Goal: Task Accomplishment & Management: Manage account settings

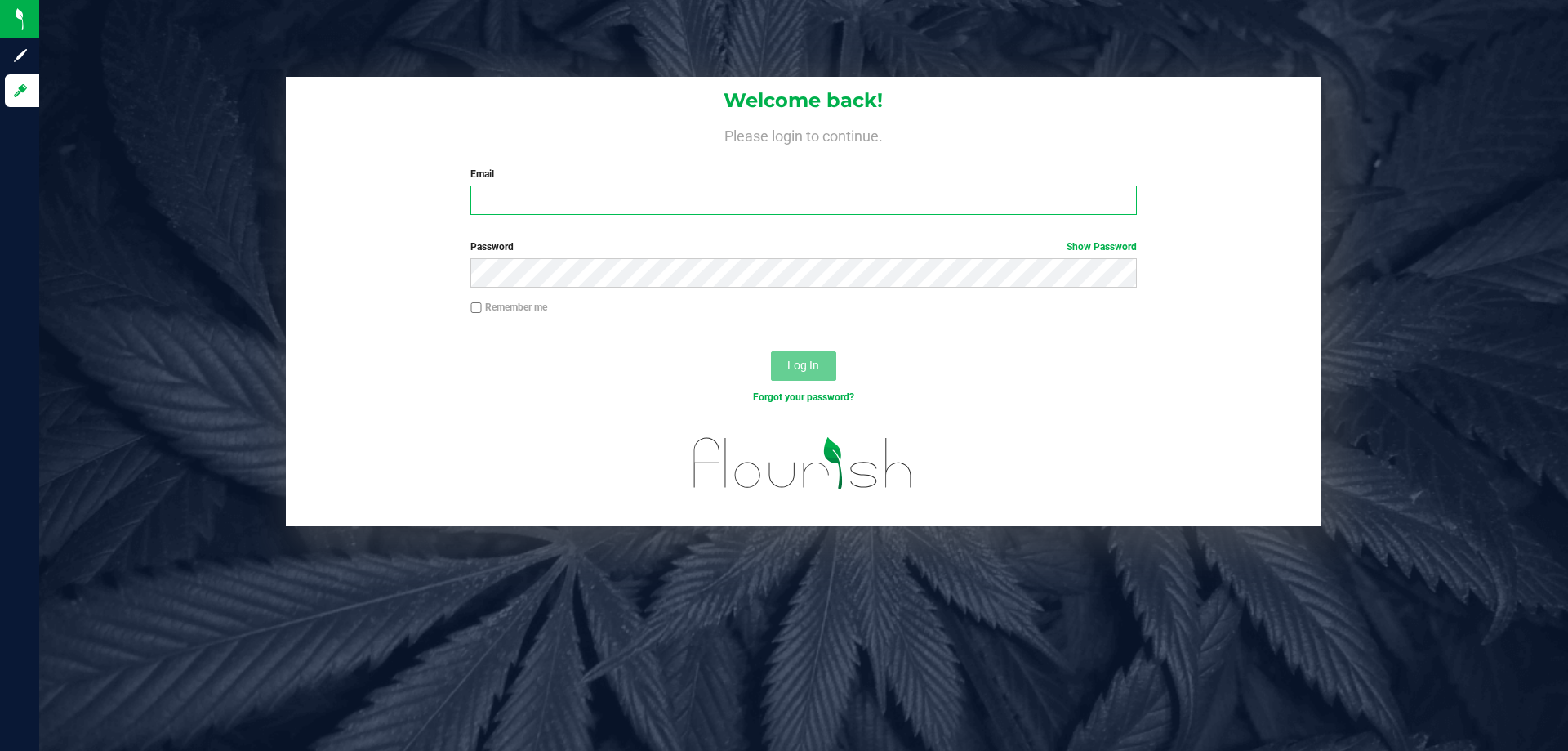
click at [515, 191] on input "Email" at bounding box center [803, 200] width 666 height 30
type input "[EMAIL_ADDRESS][DOMAIN_NAME]"
click at [771, 351] on button "Log In" at bounding box center [803, 366] width 65 height 30
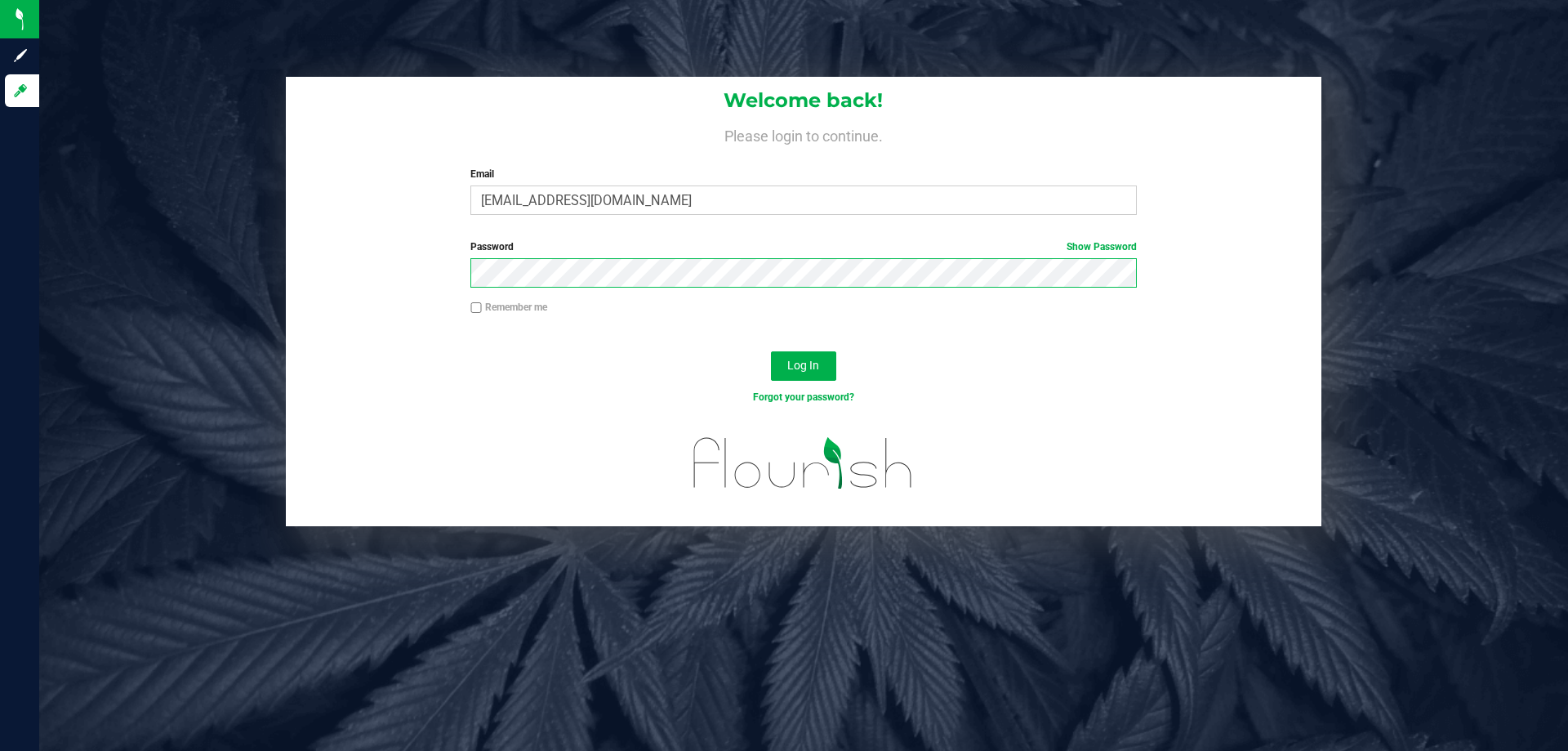
click at [771, 351] on button "Log In" at bounding box center [803, 366] width 65 height 30
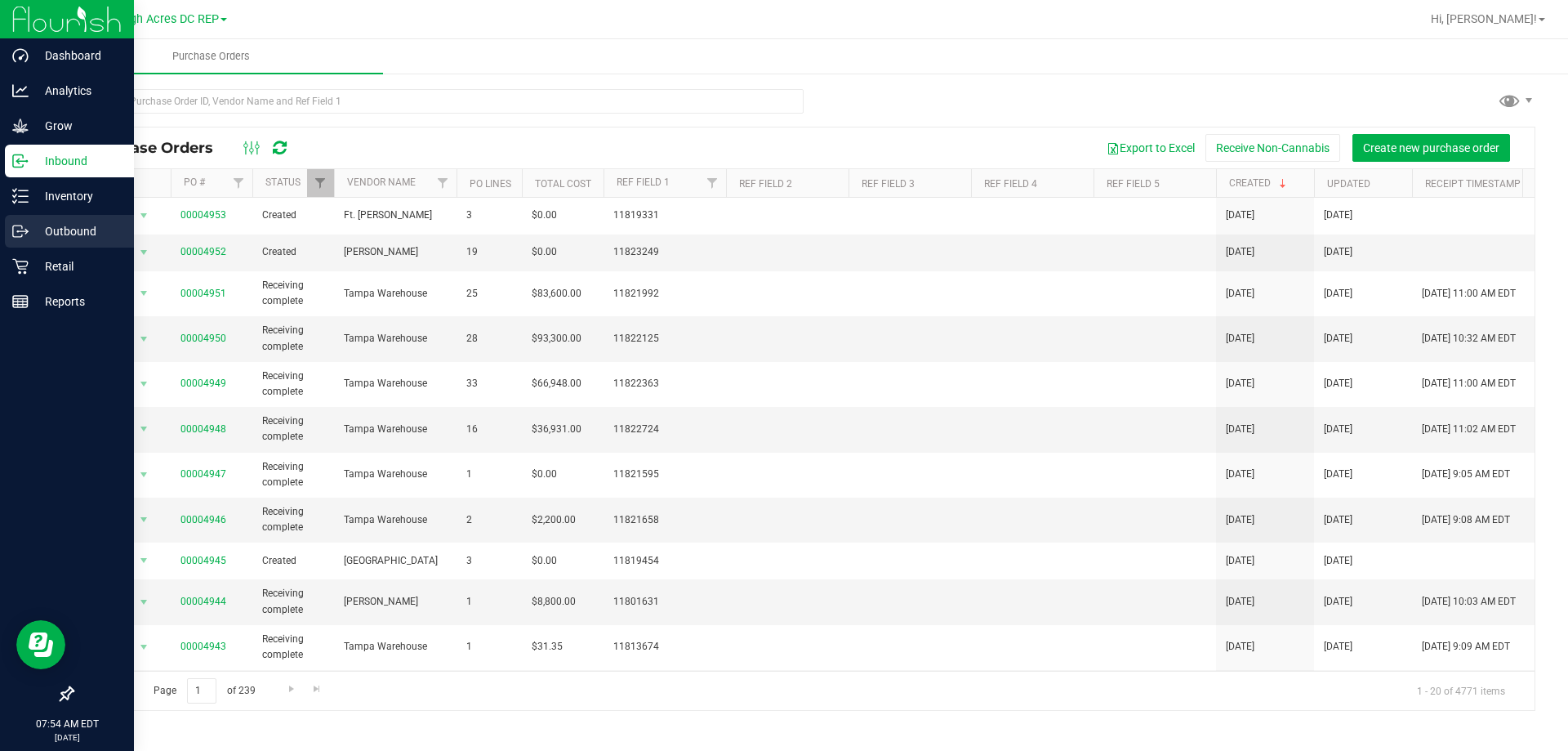
click at [54, 237] on p "Outbound" at bounding box center [78, 231] width 98 height 19
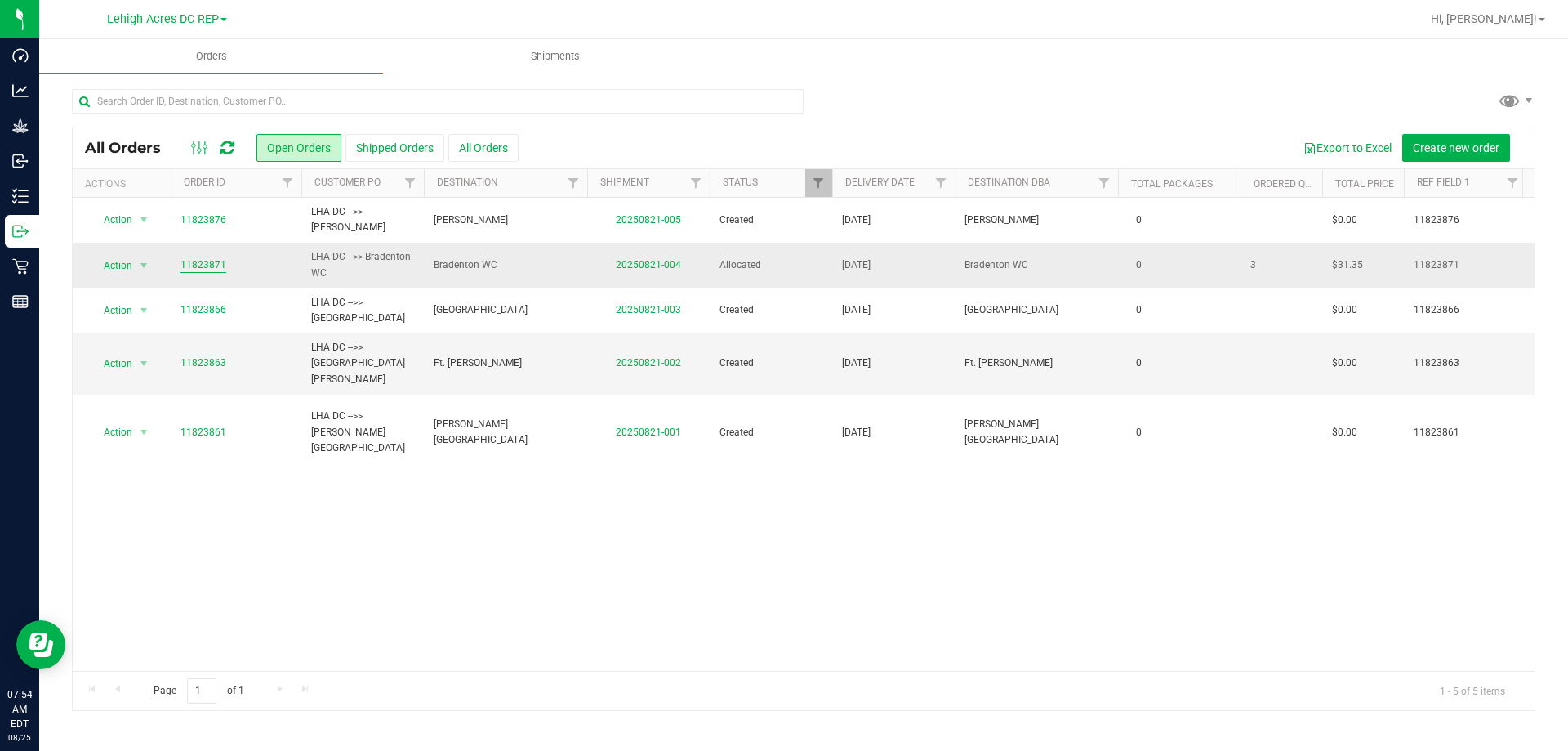
click at [200, 269] on link "11823871" at bounding box center [203, 265] width 45 height 16
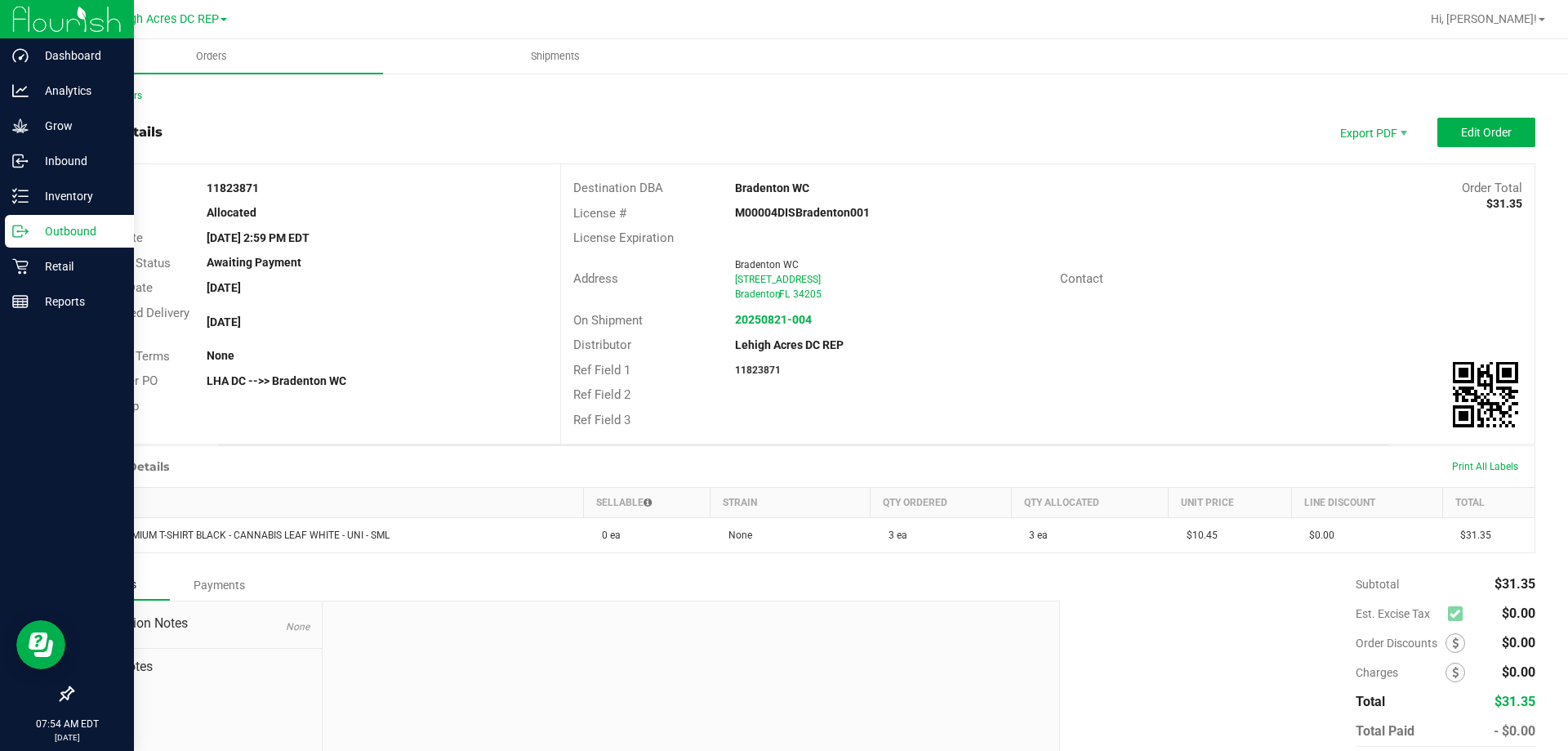
click at [62, 235] on p "Outbound" at bounding box center [78, 231] width 98 height 19
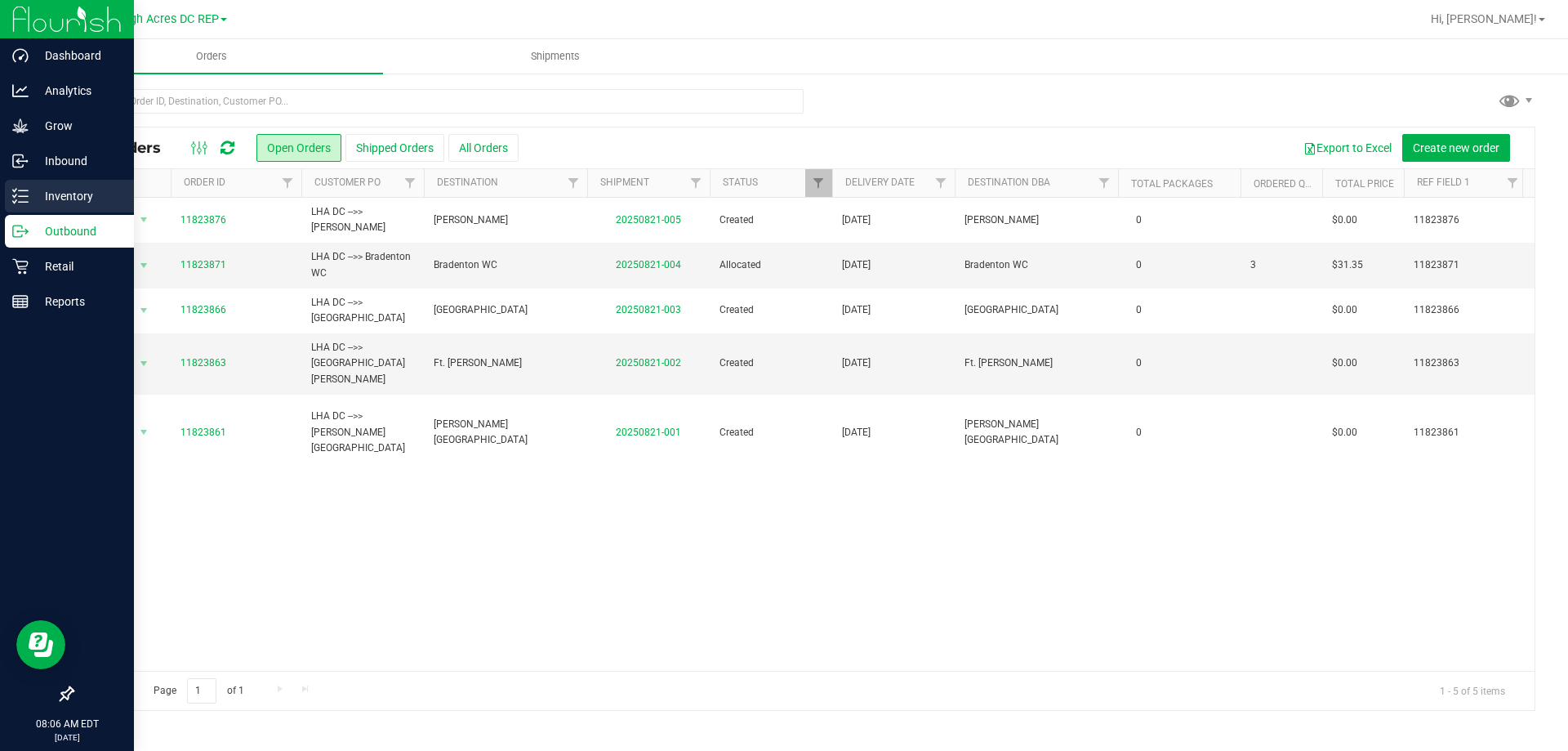
click at [64, 200] on p "Inventory" at bounding box center [78, 196] width 98 height 19
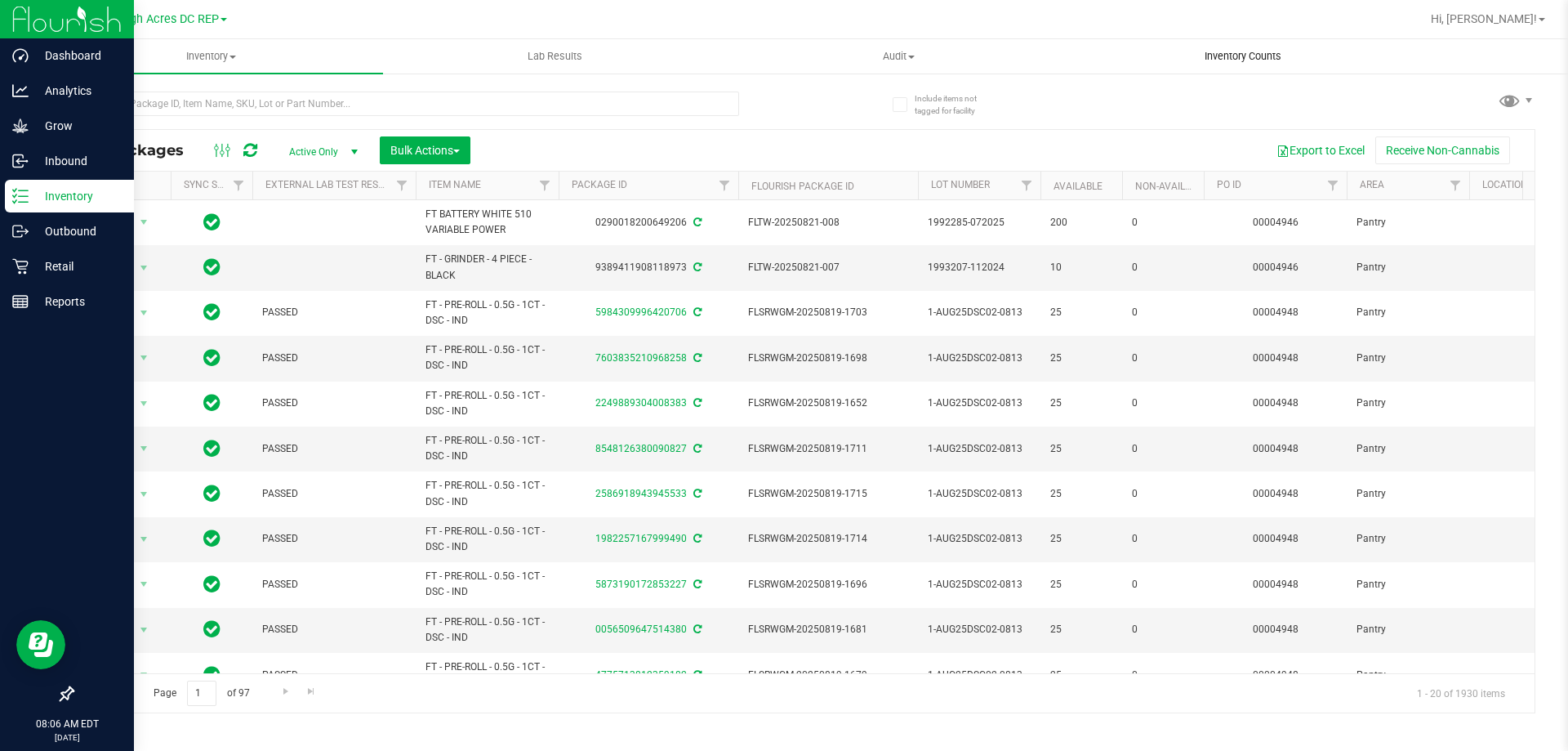
click at [1231, 58] on span "Inventory Counts" at bounding box center [1242, 56] width 121 height 15
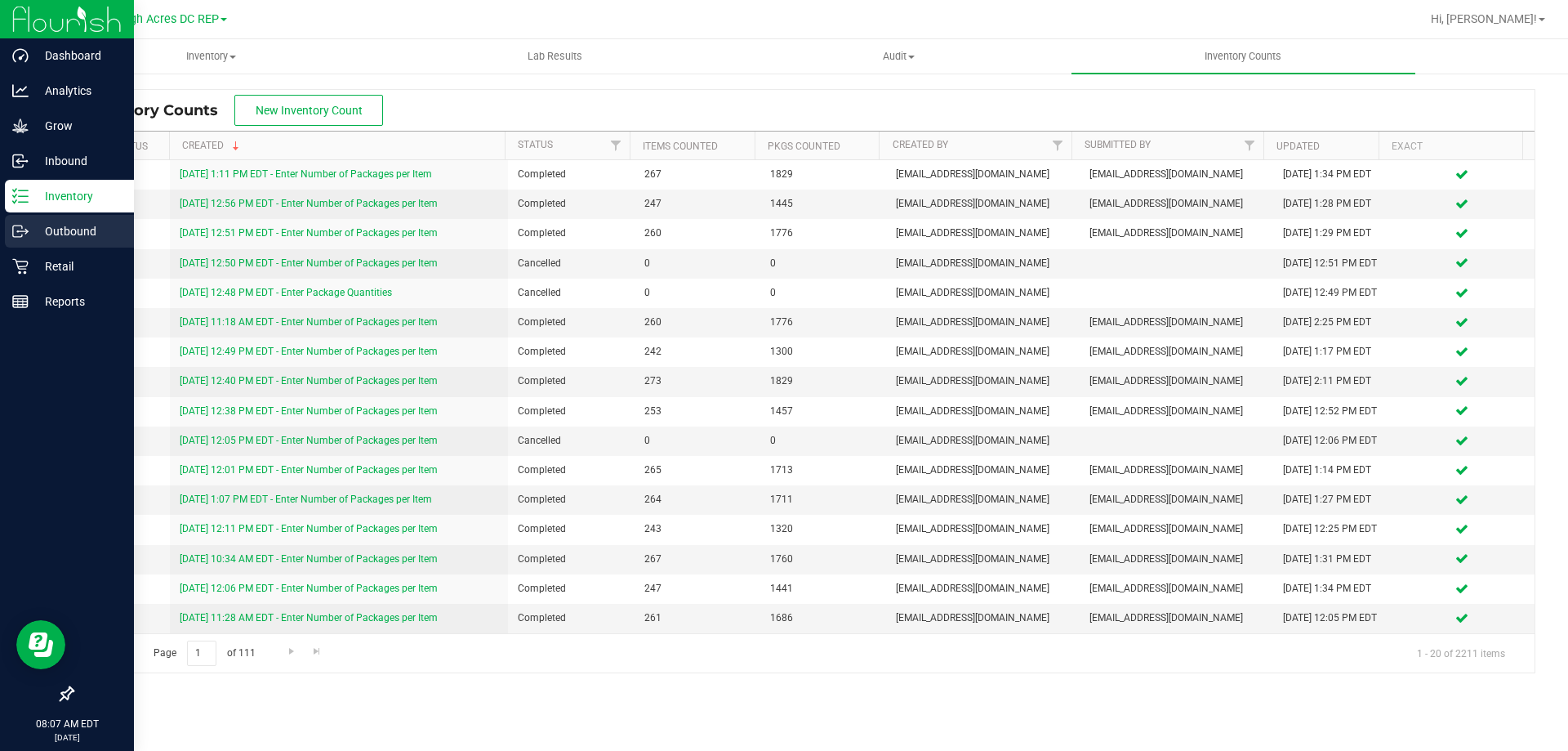
click at [68, 235] on p "Outbound" at bounding box center [78, 231] width 98 height 19
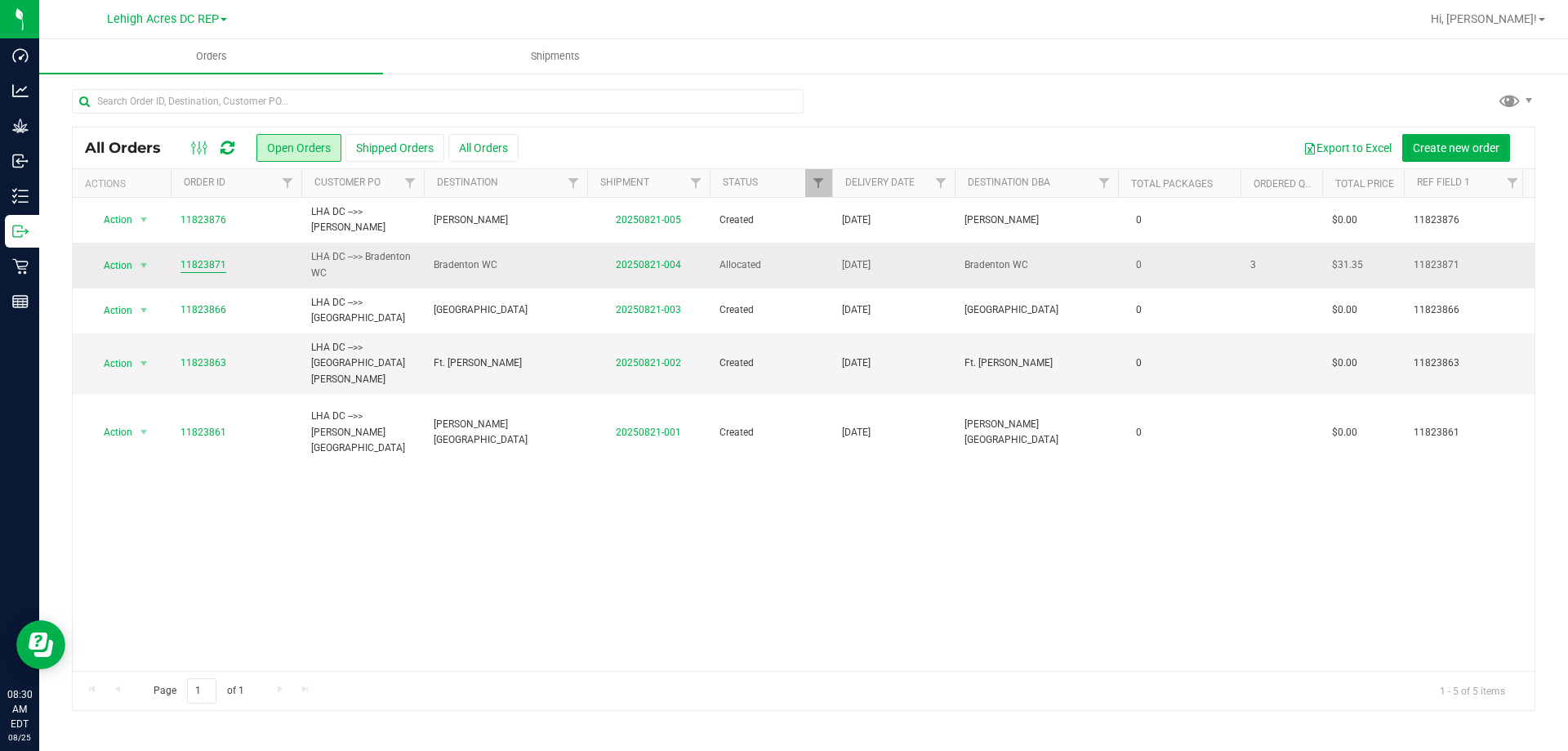
click at [206, 267] on link "11823871" at bounding box center [203, 265] width 45 height 16
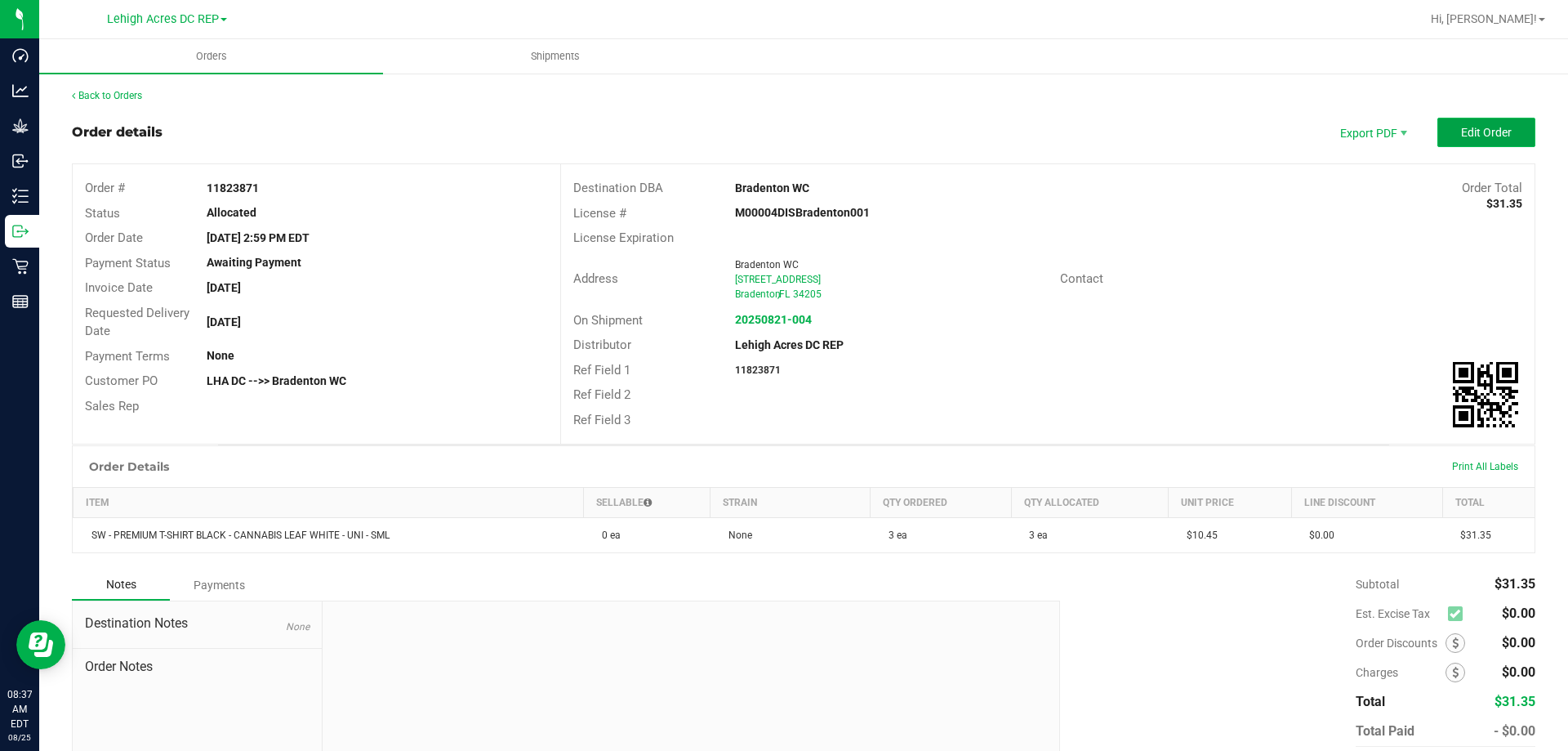
click at [1491, 134] on span "Edit Order" at bounding box center [1486, 132] width 51 height 13
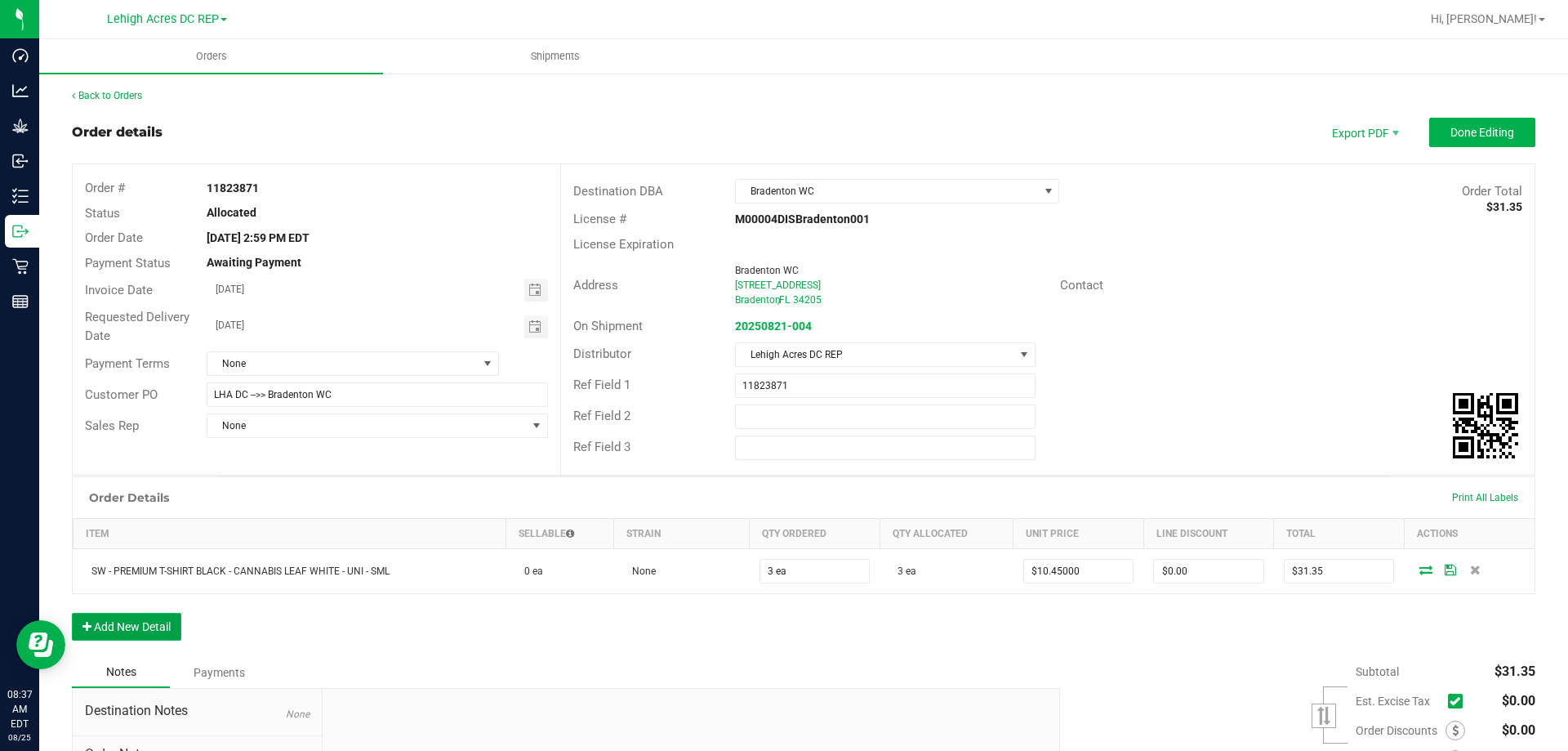
click at [145, 634] on button "Add New Detail" at bounding box center [126, 626] width 110 height 28
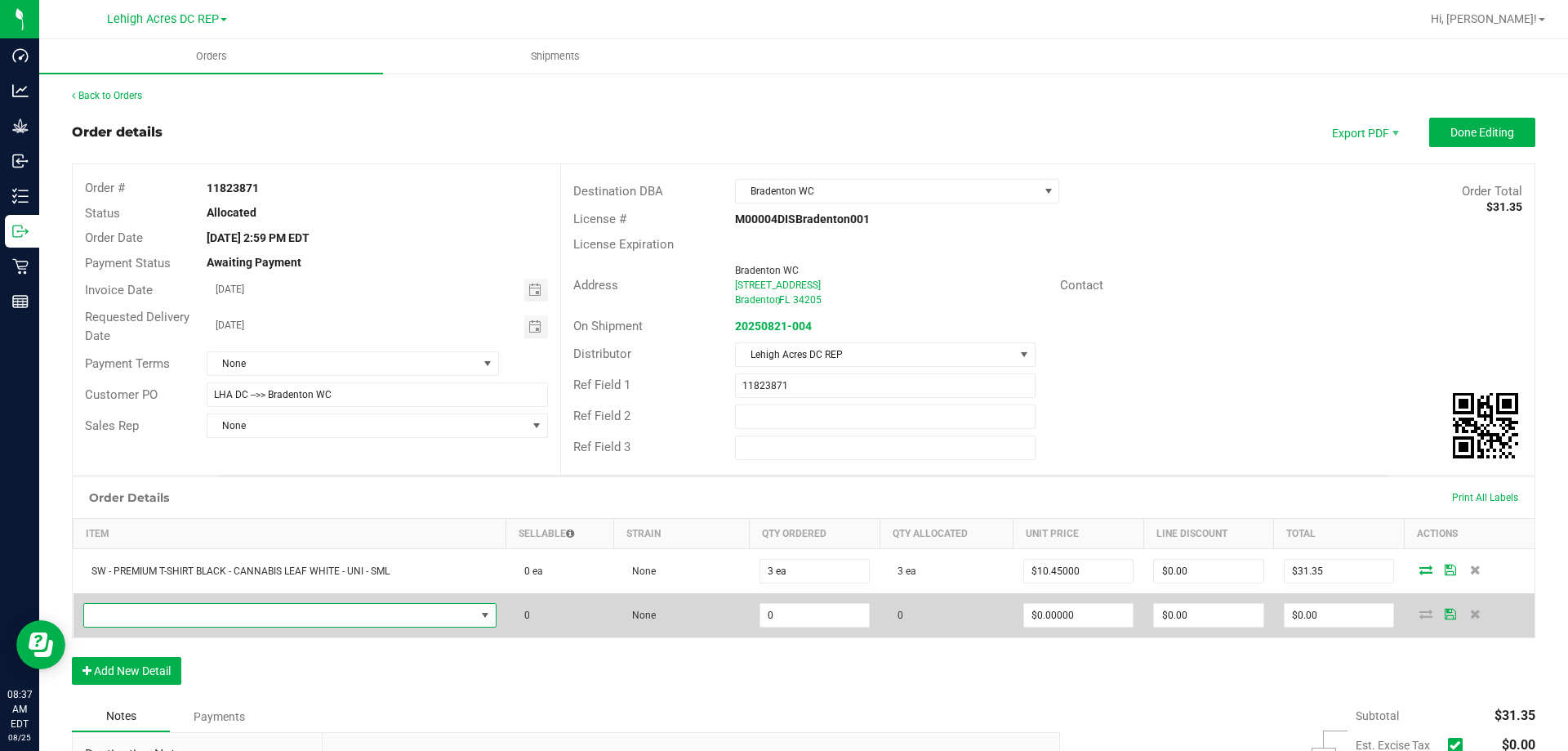
click at [259, 613] on span "NO DATA FOUND" at bounding box center [280, 615] width 391 height 23
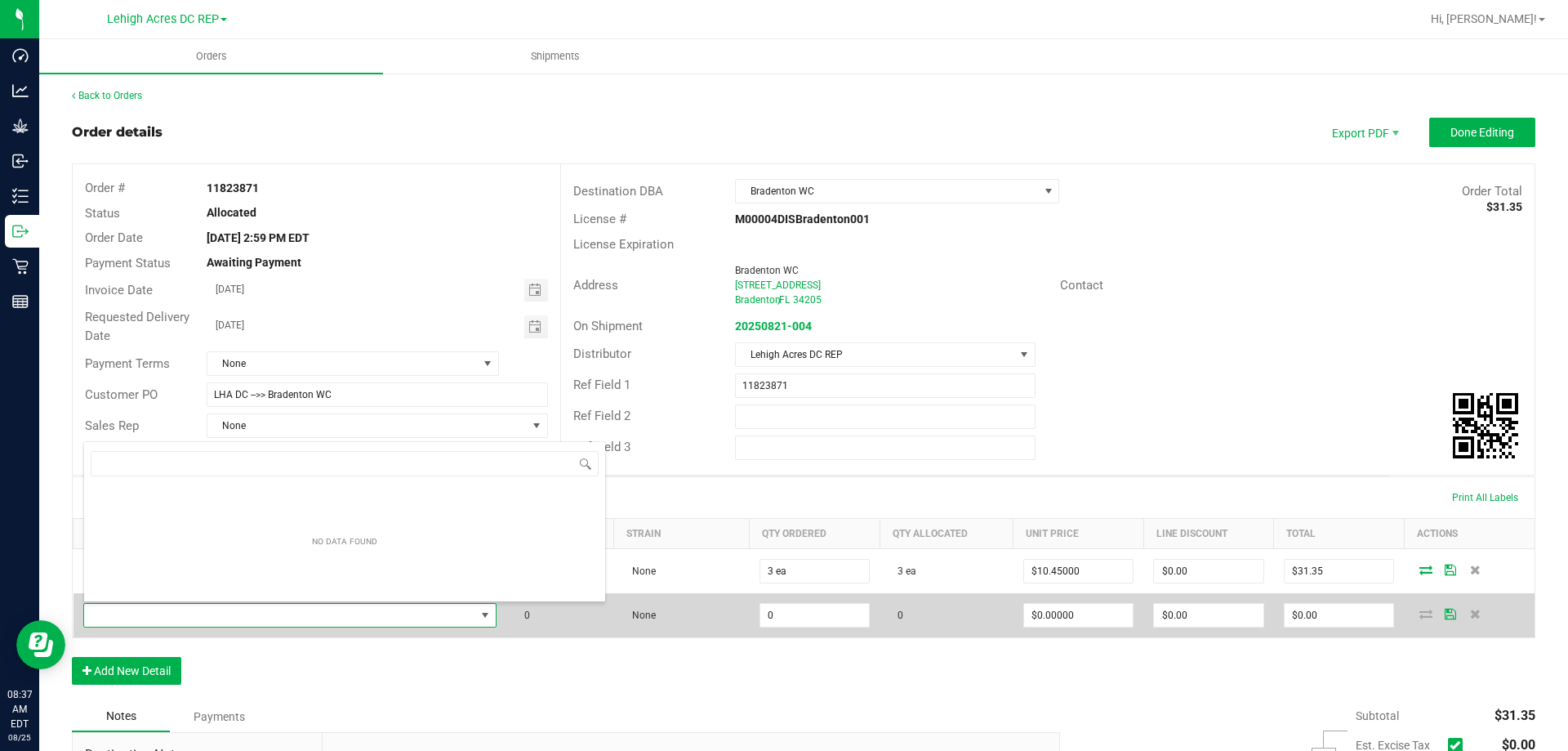
scroll to position [24, 406]
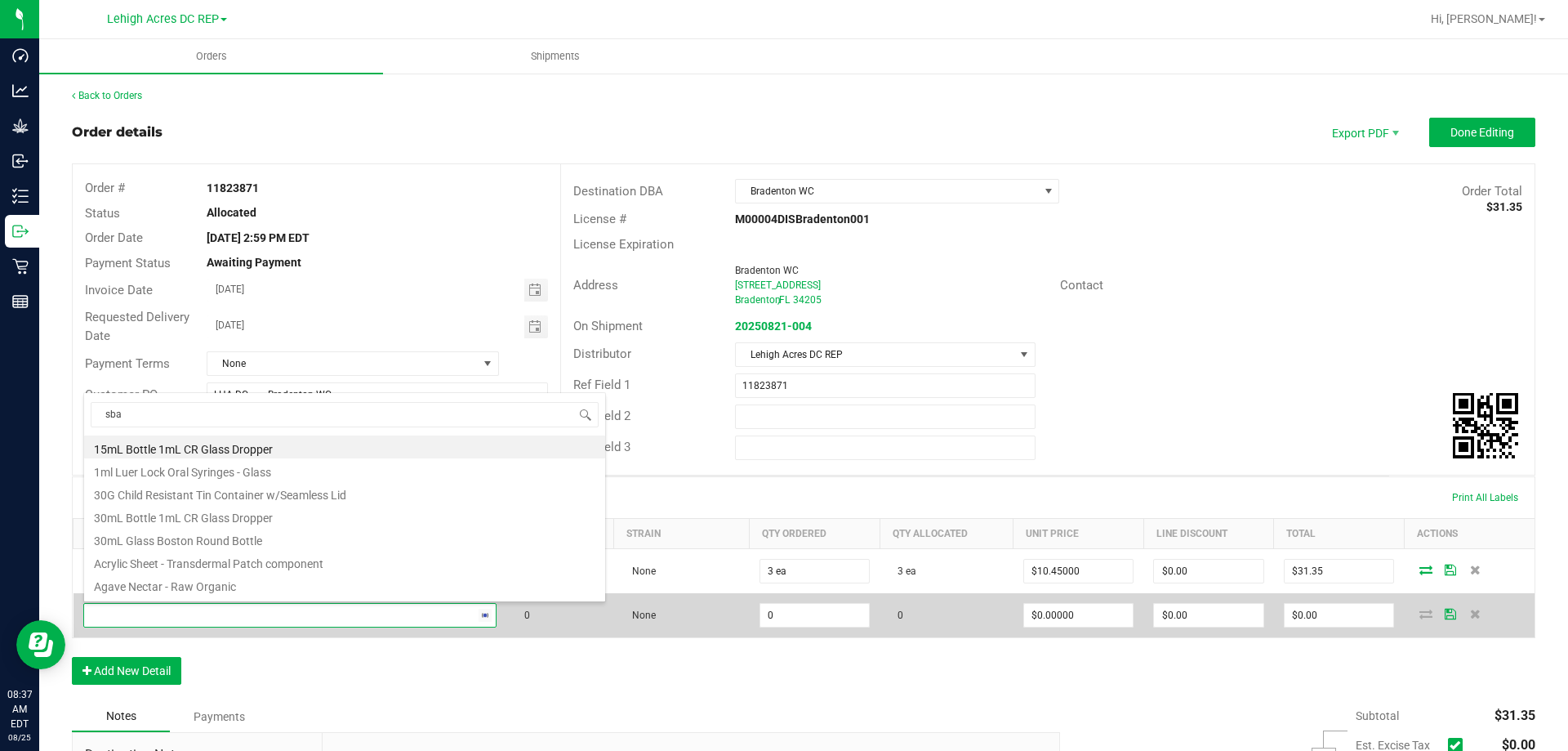
type input "sbag"
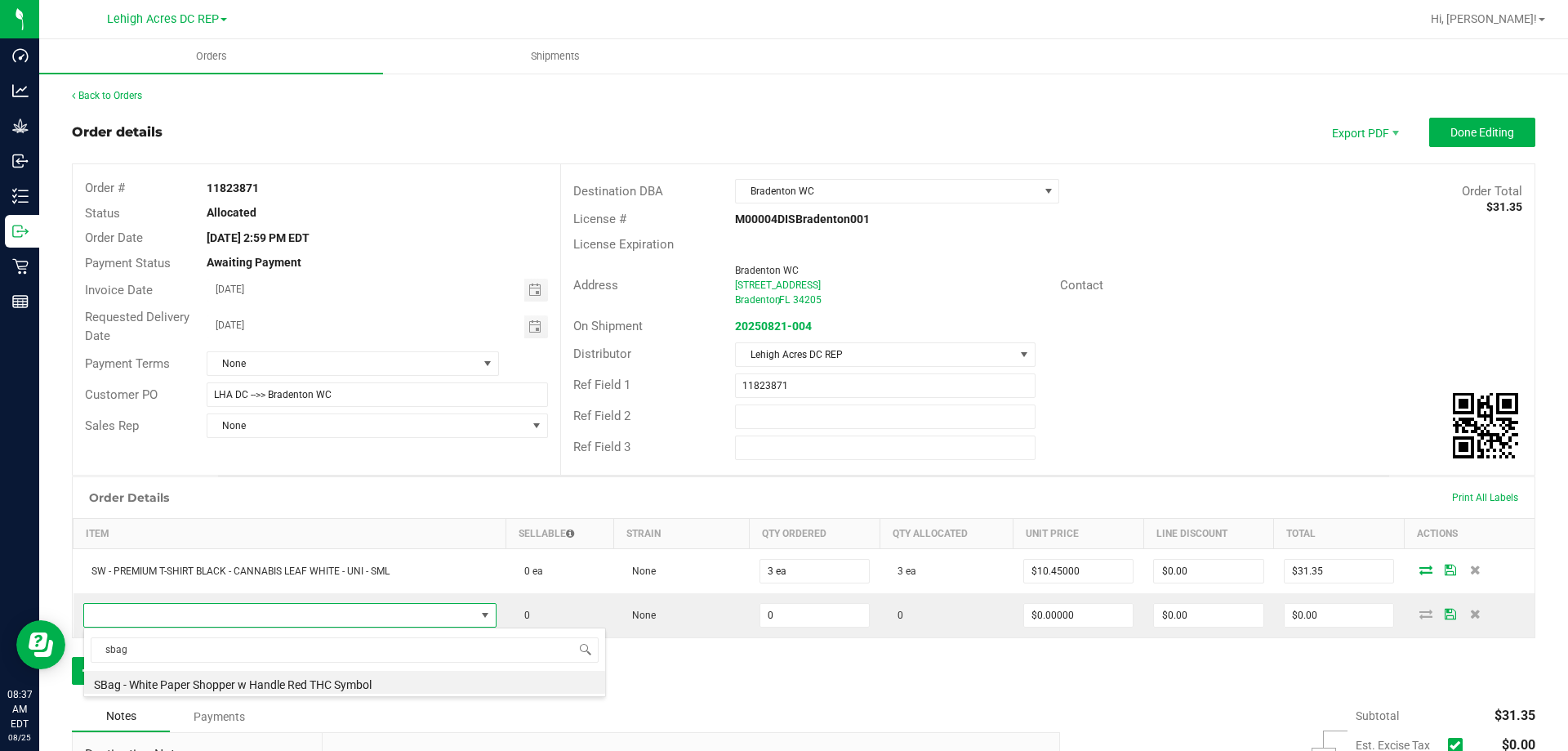
drag, startPoint x: 254, startPoint y: 685, endPoint x: 458, endPoint y: 671, distance: 204.5
click at [254, 686] on li "SBag - White Paper Shopper w Handle Red THC Symbol" at bounding box center [345, 682] width 521 height 23
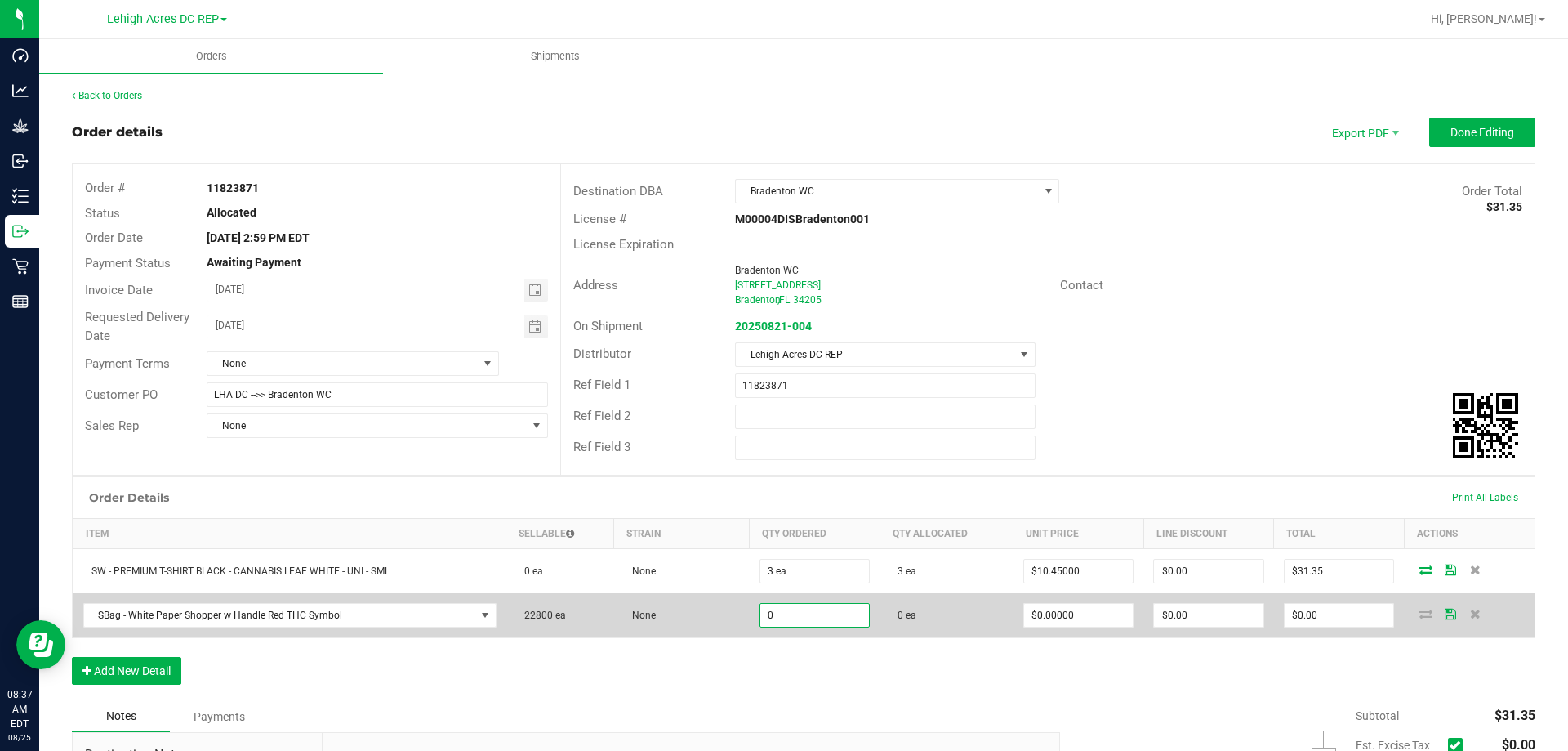
click at [795, 619] on input "0" at bounding box center [815, 615] width 110 height 23
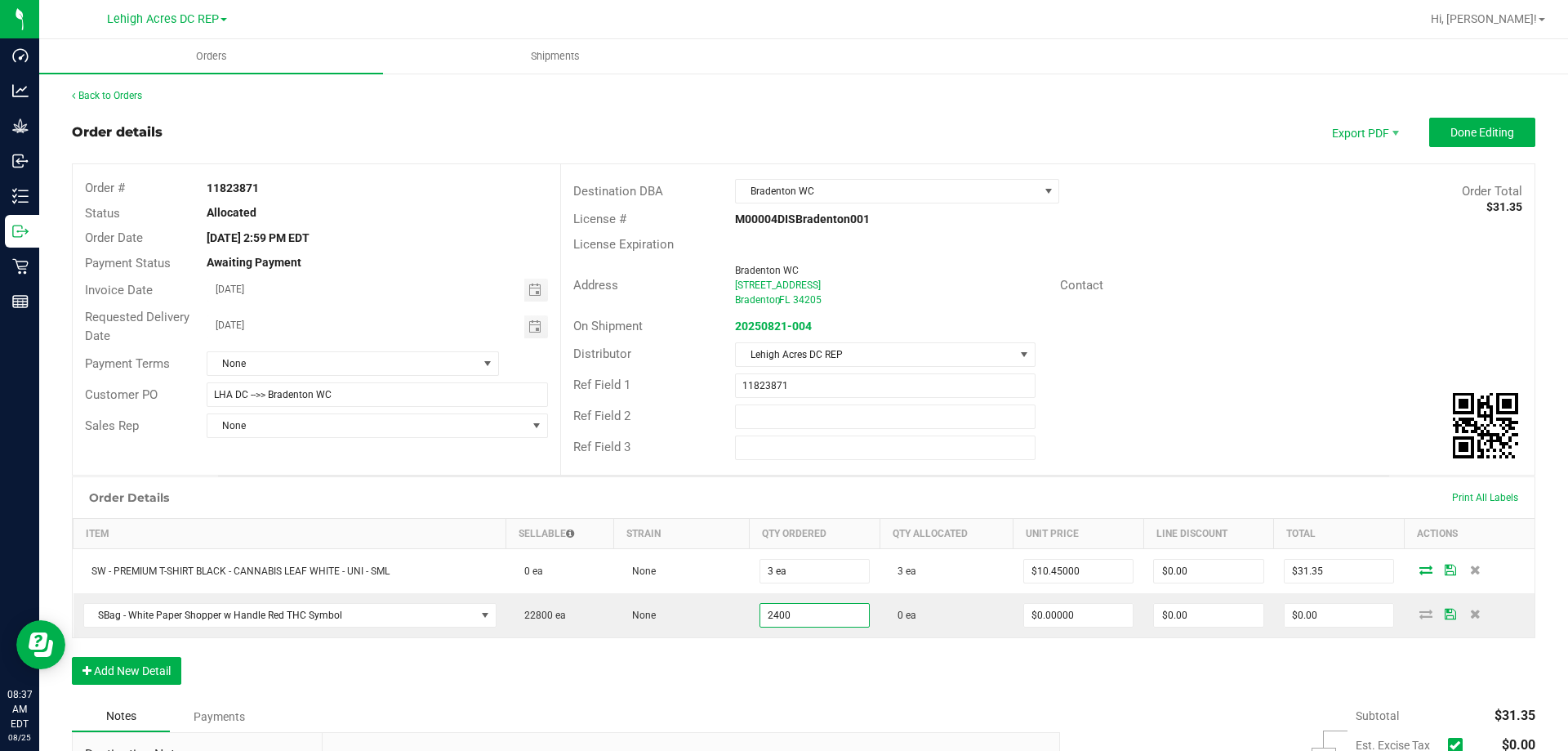
type input "2400 ea"
click at [854, 675] on div "Order Details Print All Labels Item Sellable Strain Qty Ordered Qty Allocated U…" at bounding box center [803, 589] width 1463 height 225
click at [1419, 614] on icon at bounding box center [1425, 612] width 13 height 10
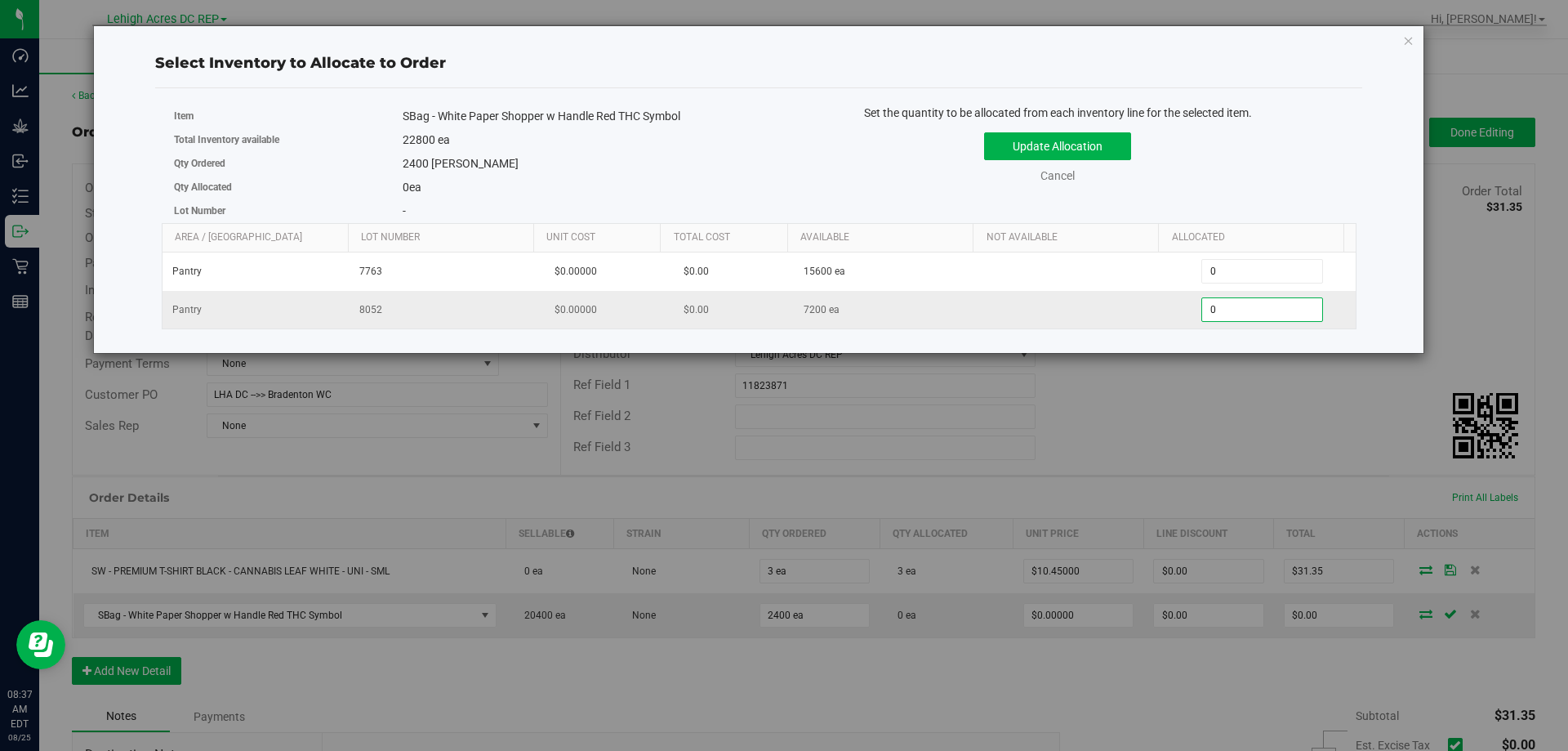
drag, startPoint x: 1211, startPoint y: 314, endPoint x: 1171, endPoint y: 315, distance: 40.0
click at [1179, 315] on div "0 0" at bounding box center [1262, 309] width 167 height 24
type input "2400"
type input "2,400"
click at [1077, 154] on button "Update Allocation" at bounding box center [1058, 146] width 147 height 28
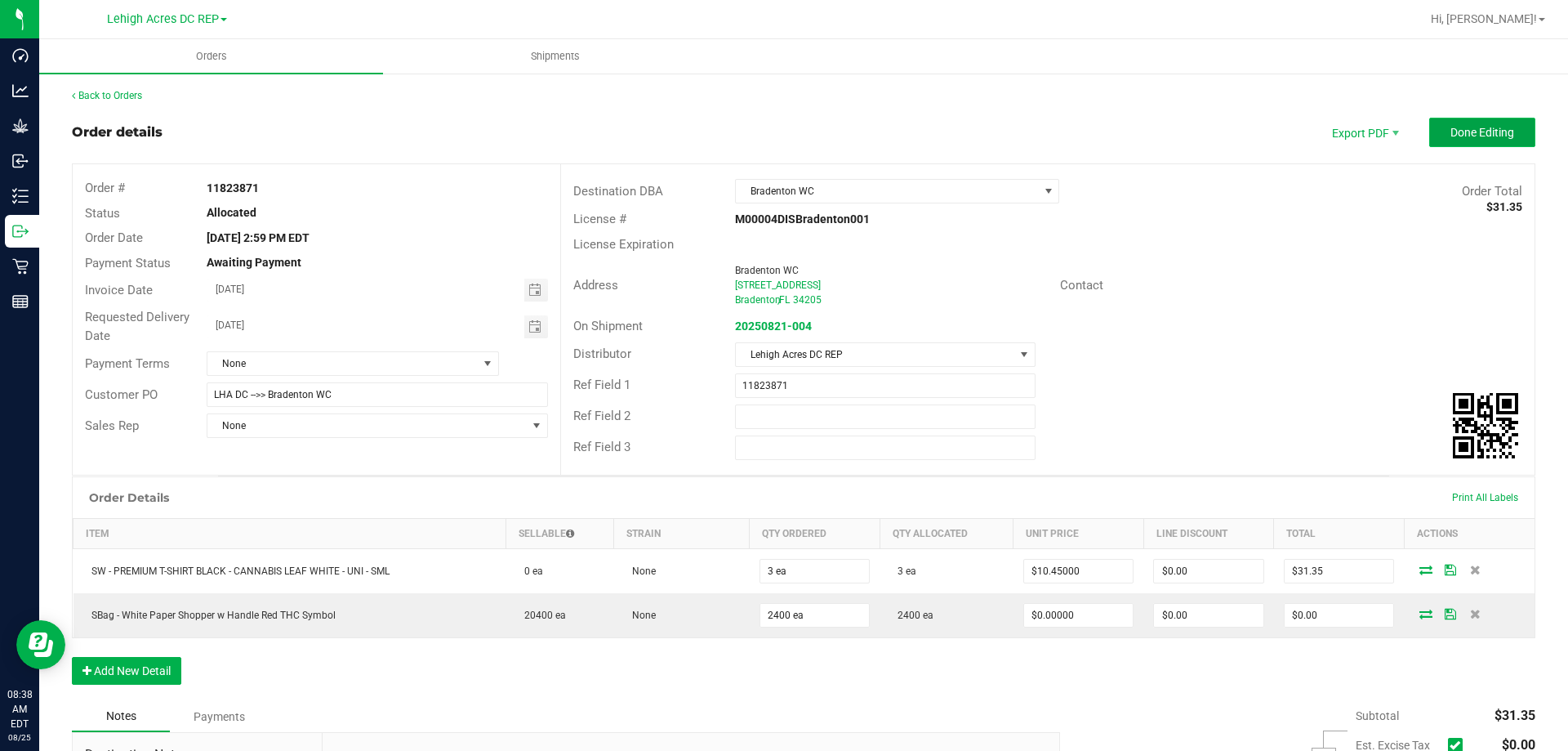
click at [1468, 145] on button "Done Editing" at bounding box center [1483, 132] width 106 height 30
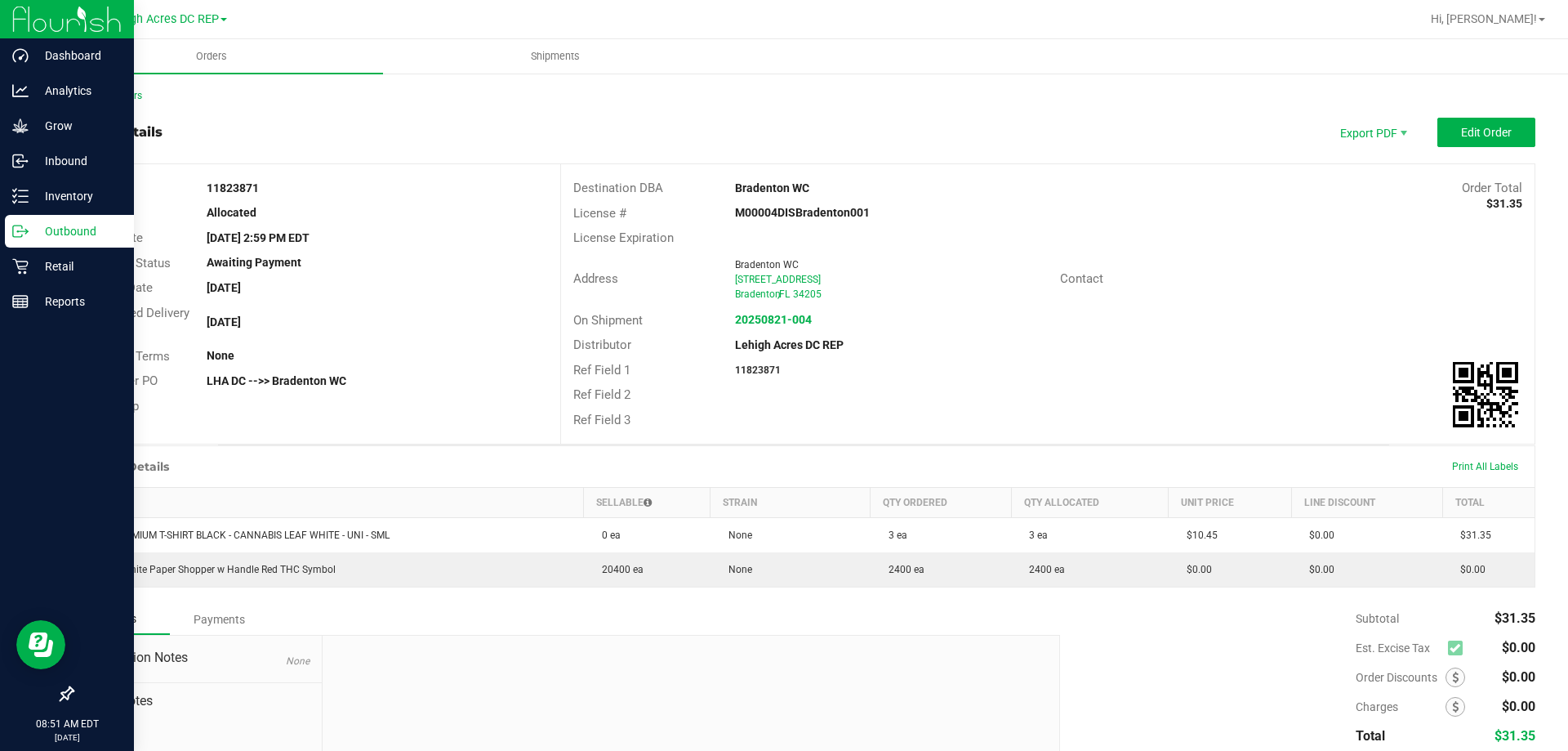
click at [32, 232] on p "Outbound" at bounding box center [78, 231] width 98 height 19
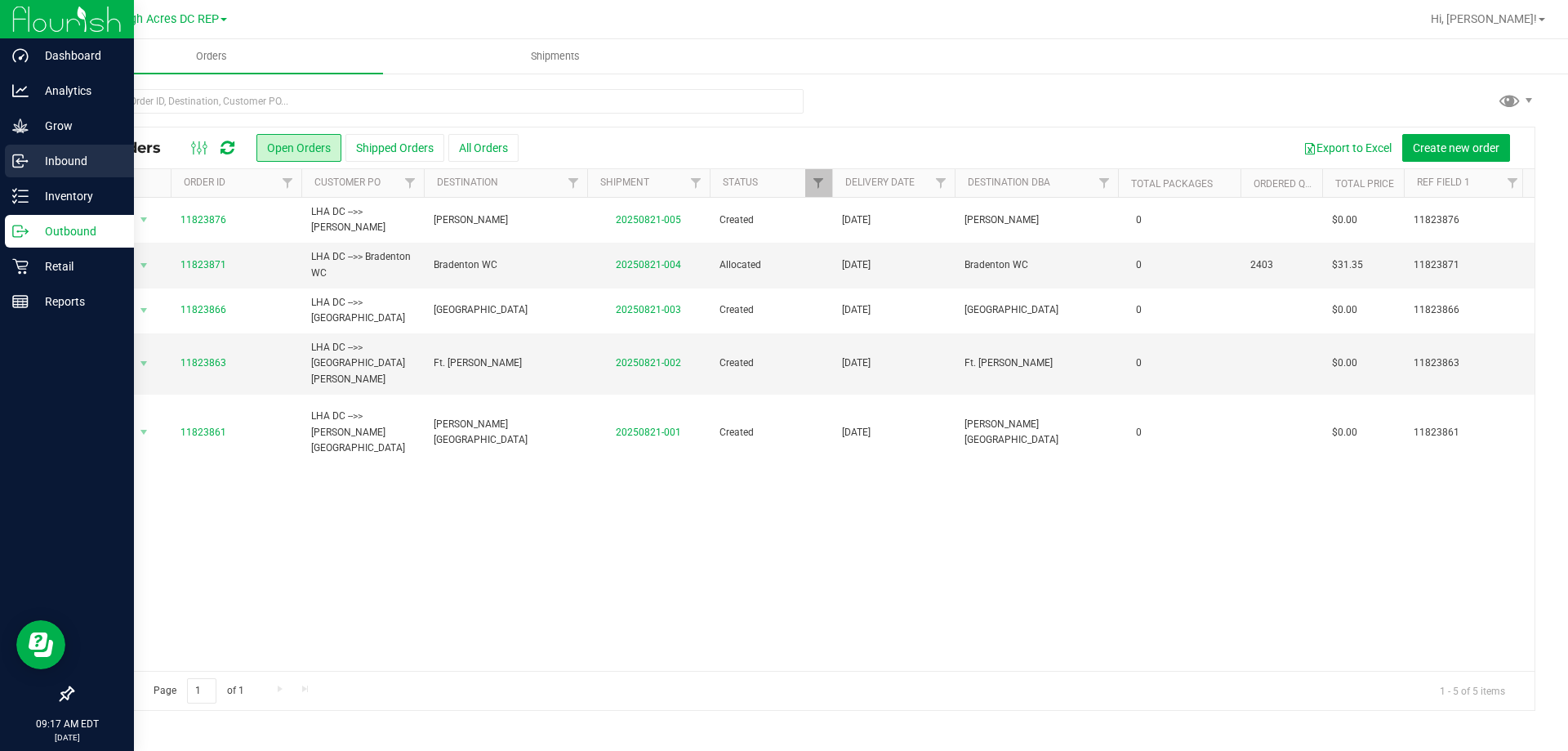
click at [52, 159] on p "Inbound" at bounding box center [78, 160] width 98 height 19
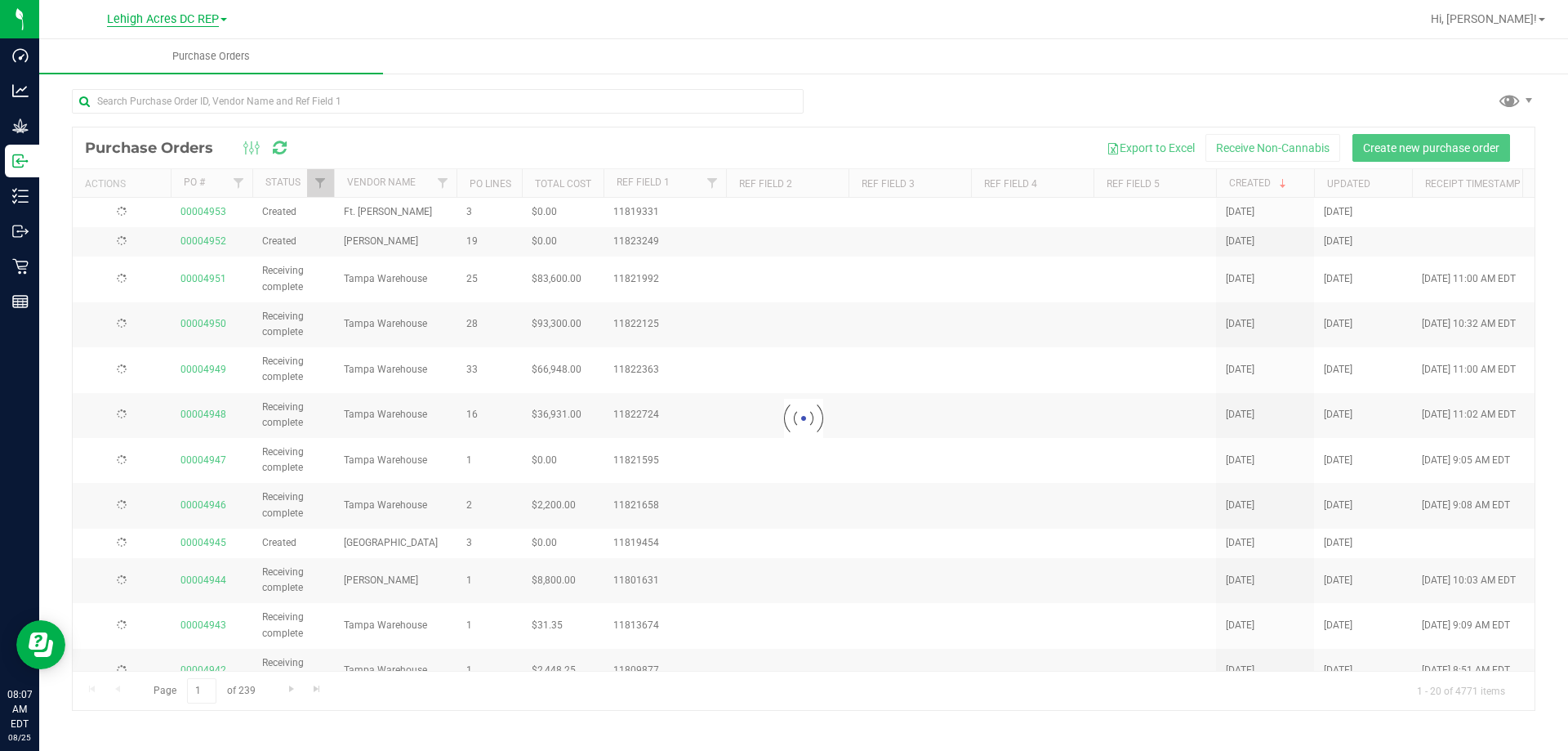
click at [172, 18] on span "Lehigh Acres DC REP" at bounding box center [163, 19] width 112 height 15
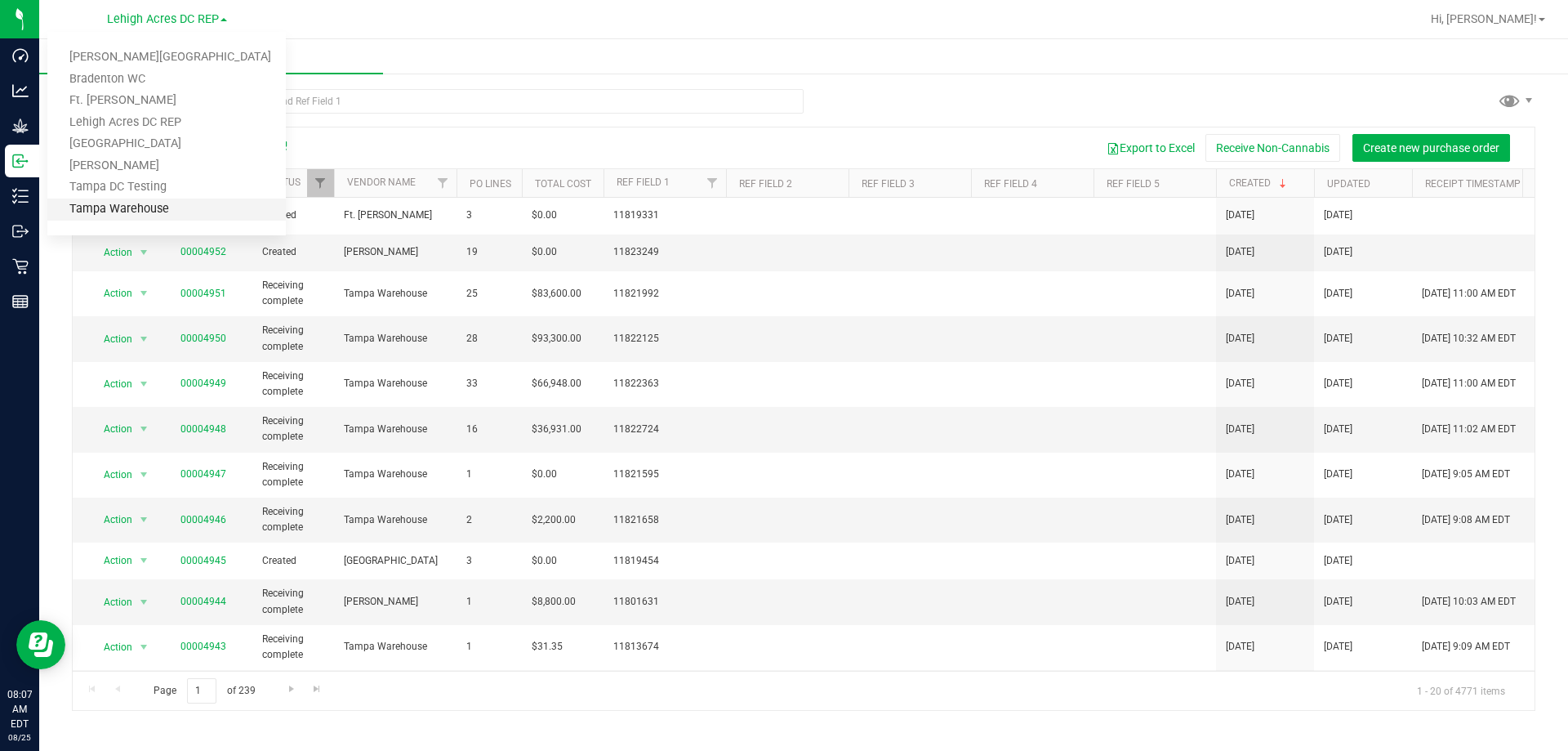
click at [132, 208] on link "Tampa Warehouse" at bounding box center [166, 209] width 239 height 22
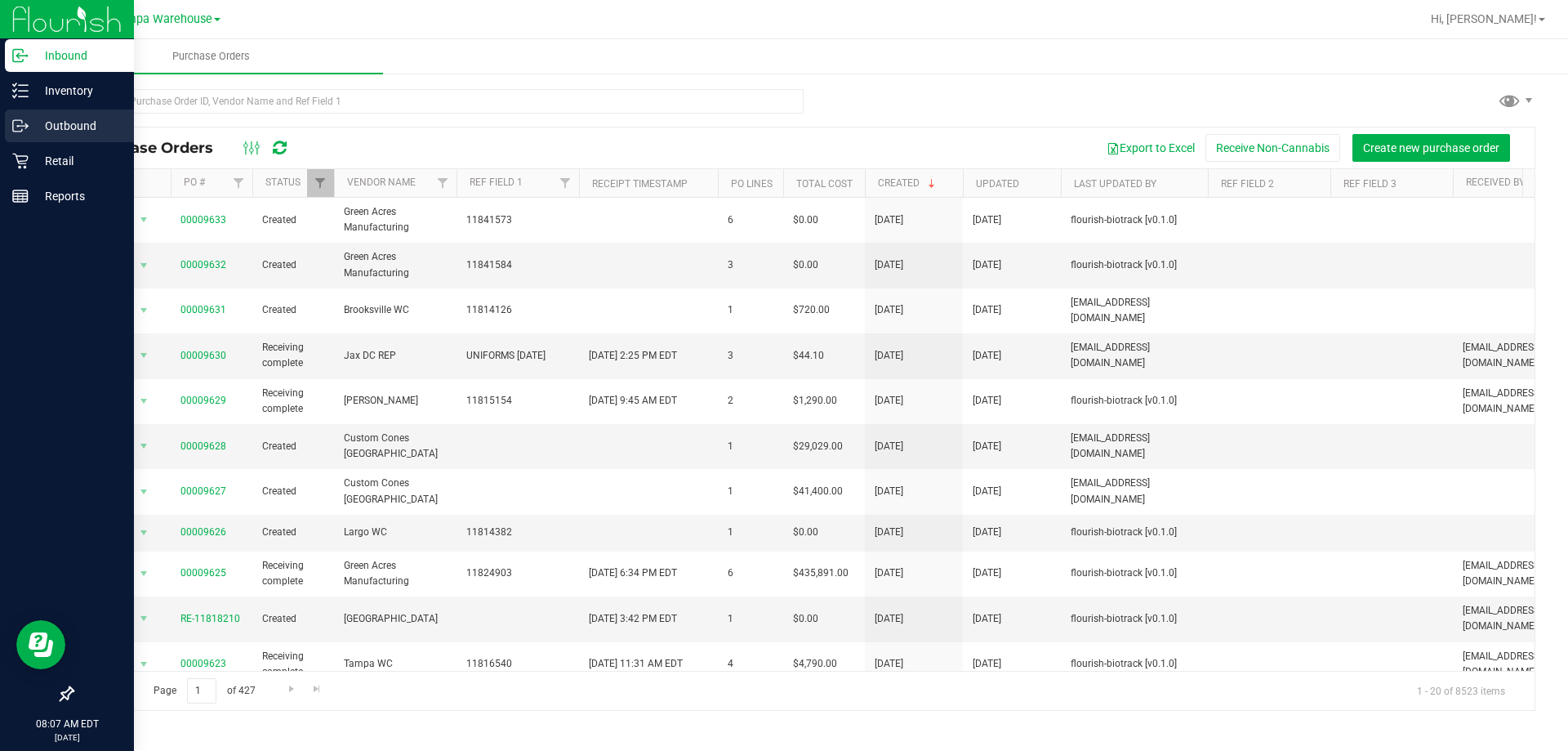
click at [62, 133] on p "Outbound" at bounding box center [78, 125] width 98 height 19
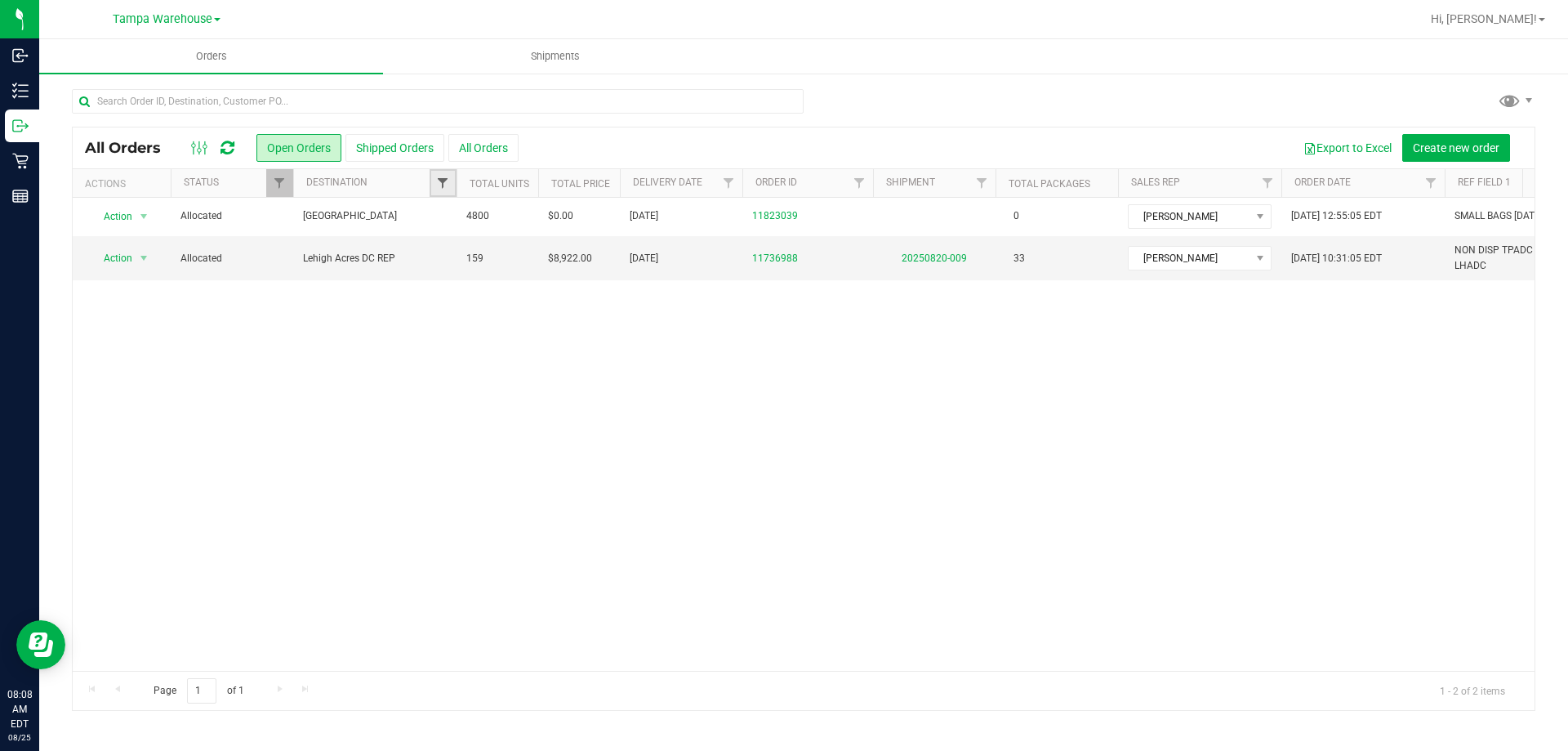
click at [438, 185] on span "Filter" at bounding box center [443, 182] width 13 height 13
type input "leh"
click at [453, 261] on input "Lehigh Acres DC REP" at bounding box center [451, 258] width 10 height 10
checkbox input "true"
click at [480, 316] on button "Filter" at bounding box center [478, 319] width 78 height 36
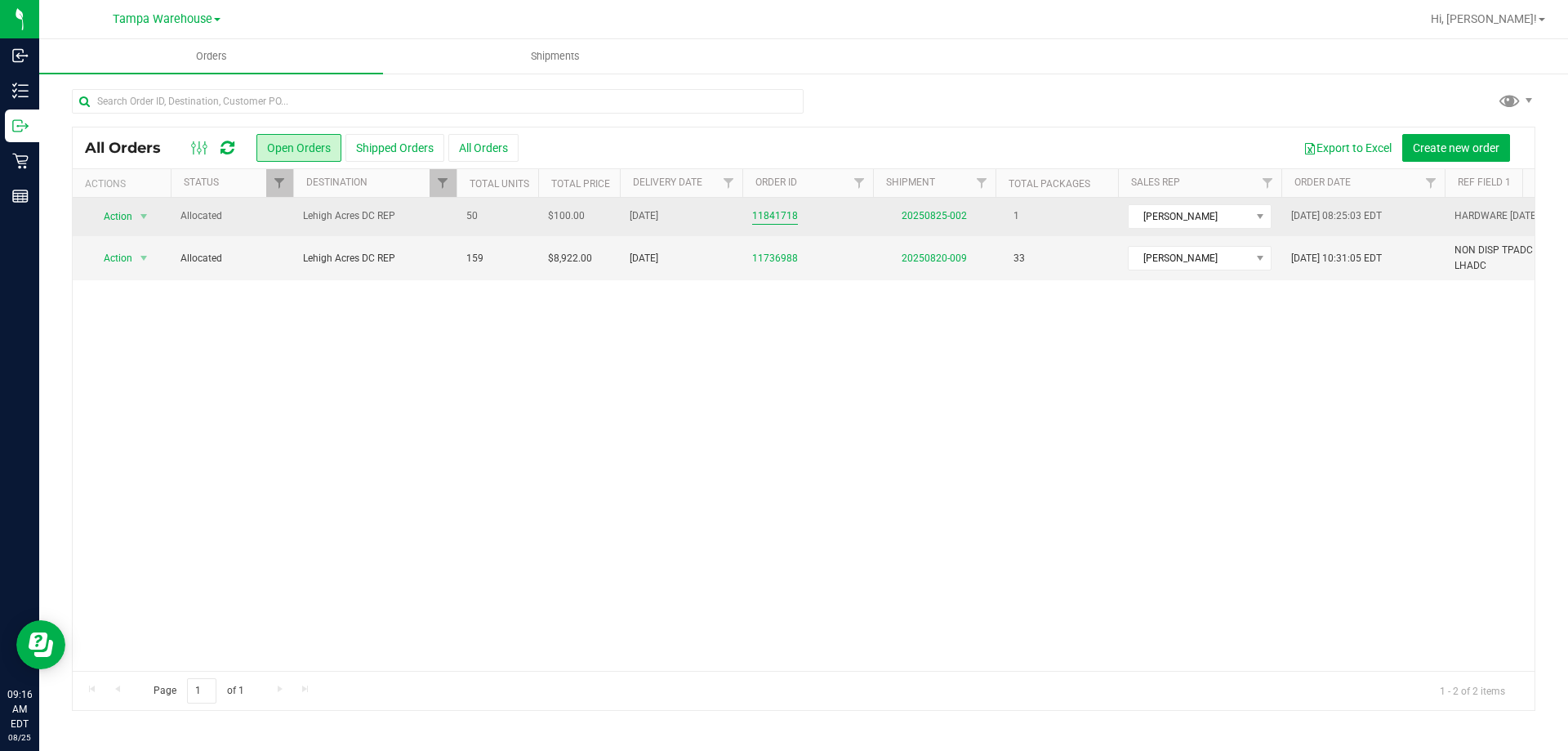
click at [775, 220] on link "11841718" at bounding box center [774, 216] width 45 height 16
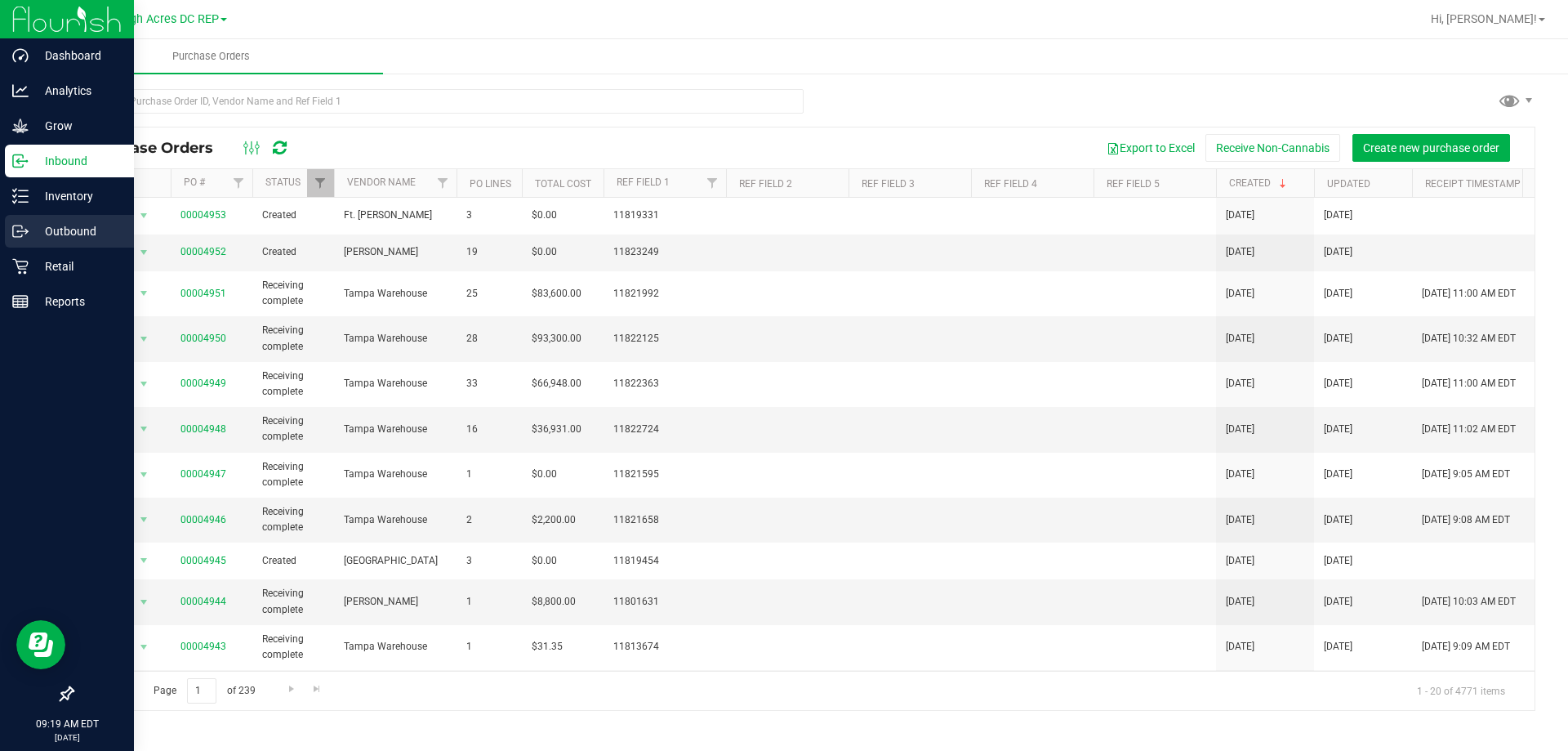
click at [61, 232] on p "Outbound" at bounding box center [78, 231] width 98 height 19
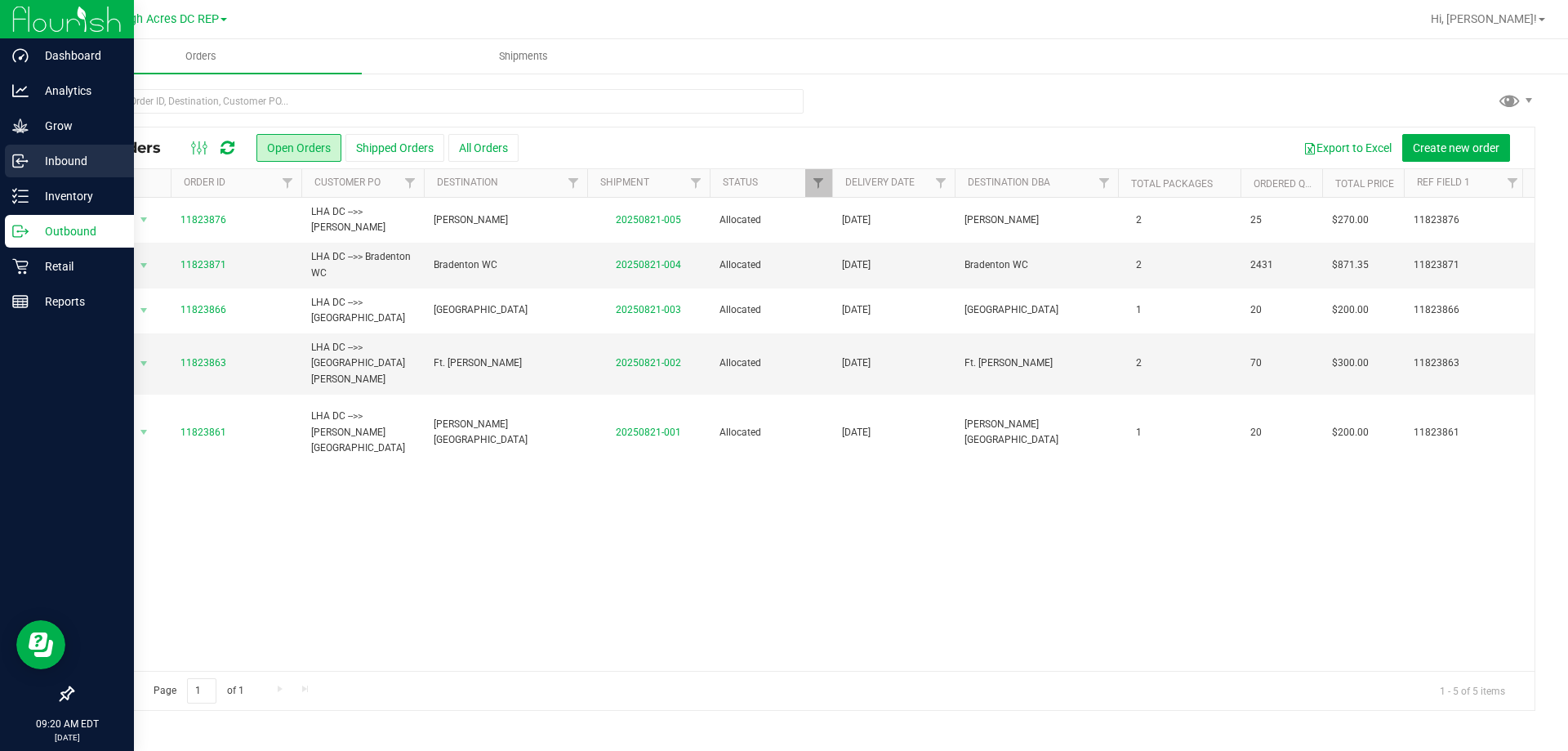
click at [66, 154] on p "Inbound" at bounding box center [78, 160] width 98 height 19
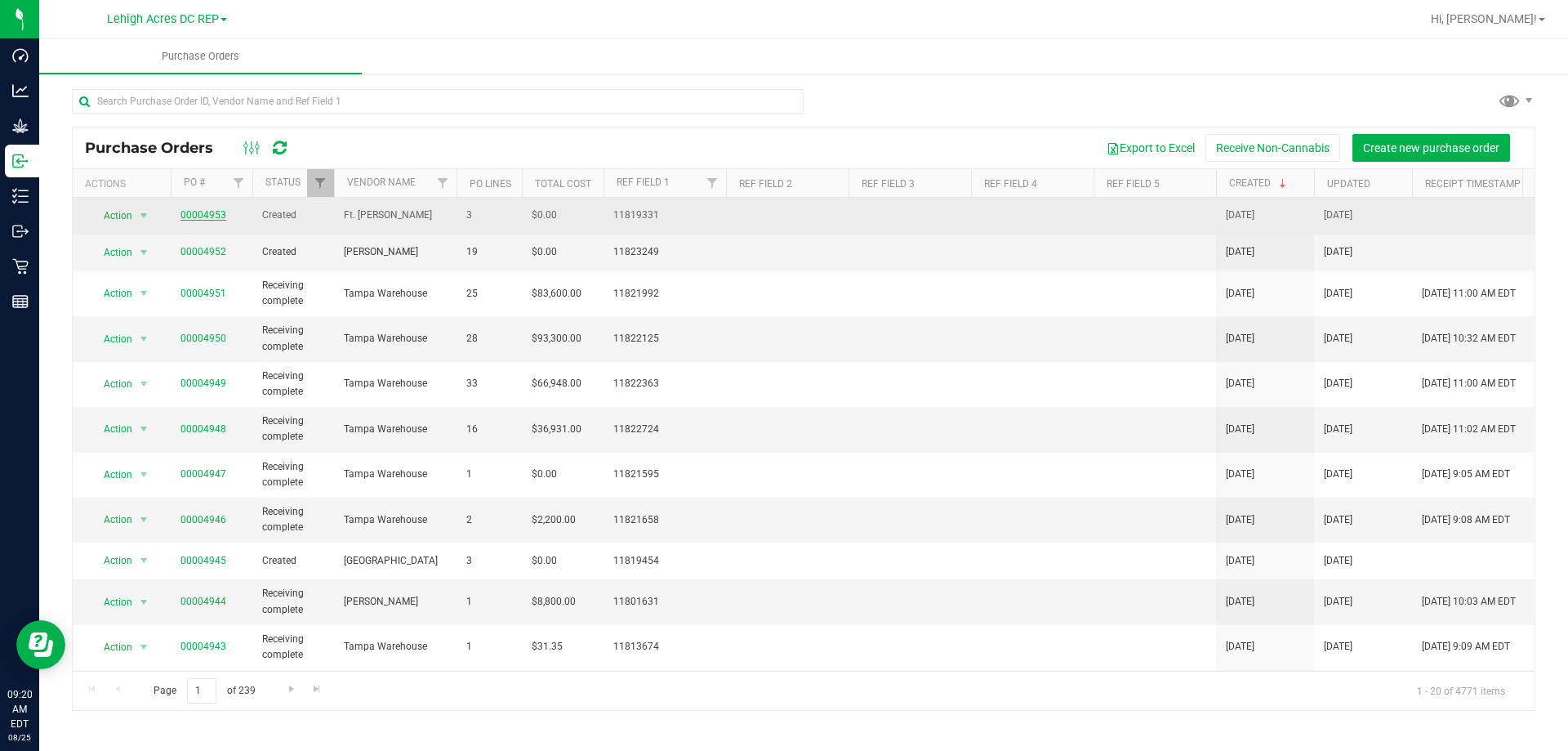
click at [202, 213] on link "00004953" at bounding box center [203, 214] width 45 height 11
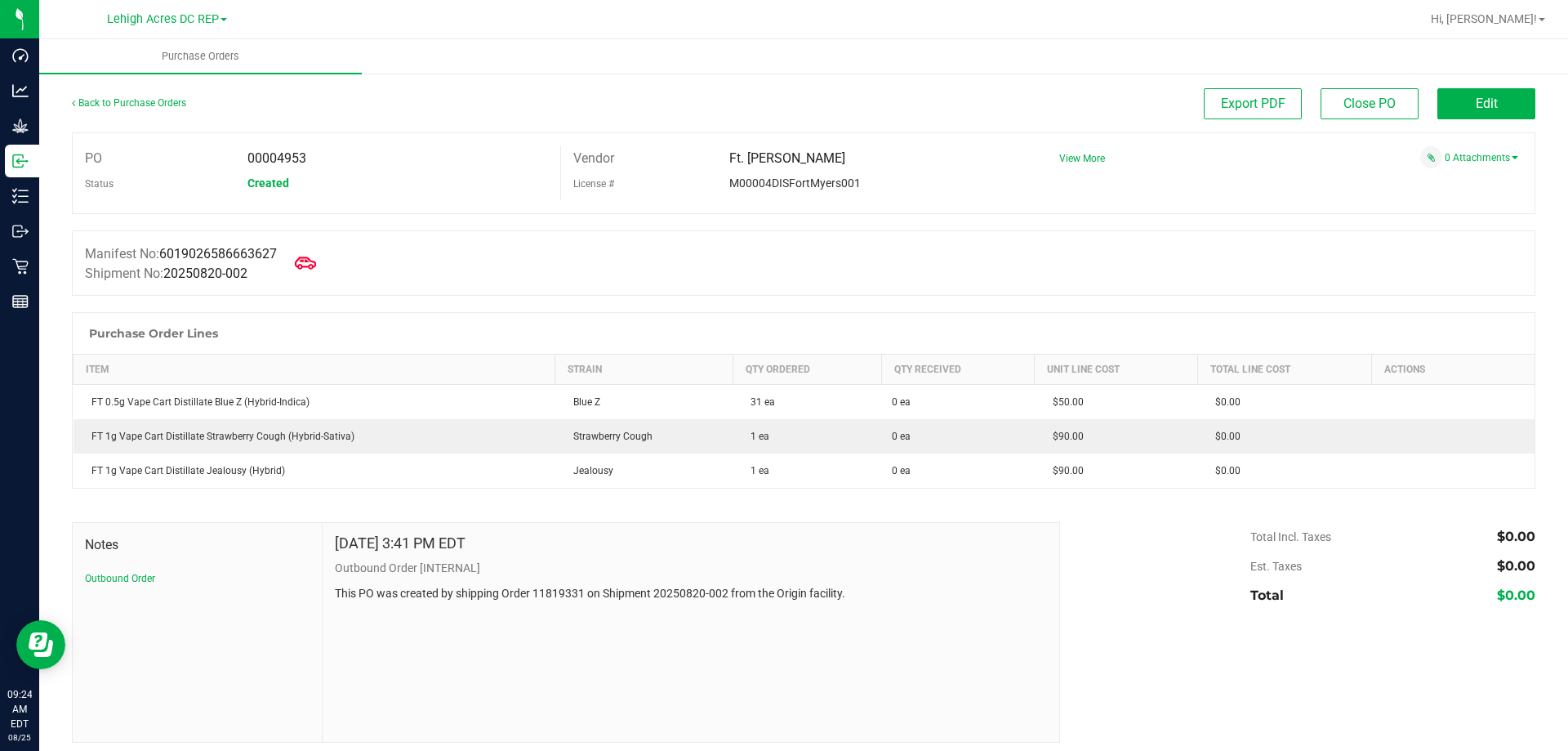
click at [316, 267] on icon at bounding box center [305, 263] width 21 height 21
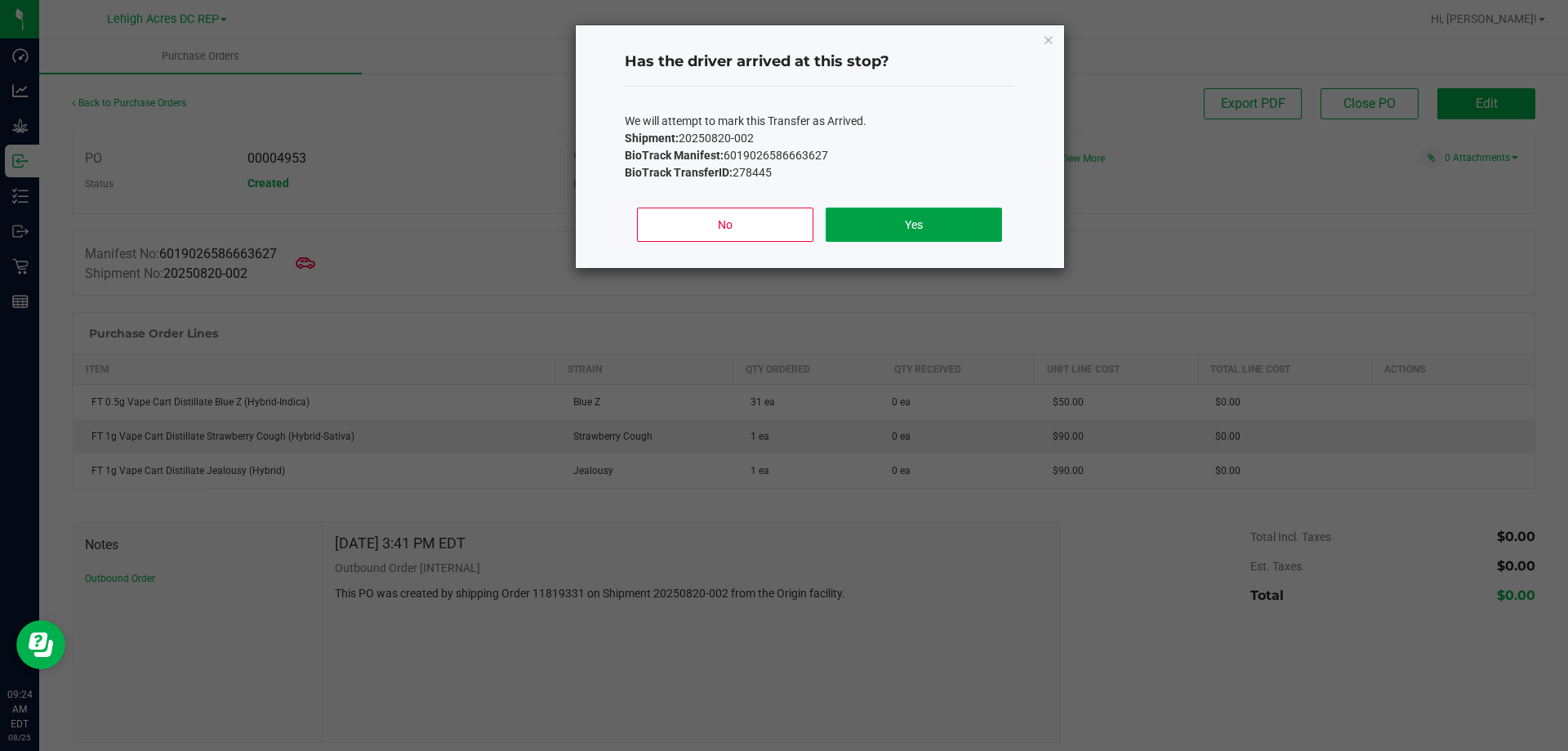
click at [923, 232] on button "Yes" at bounding box center [914, 224] width 176 height 34
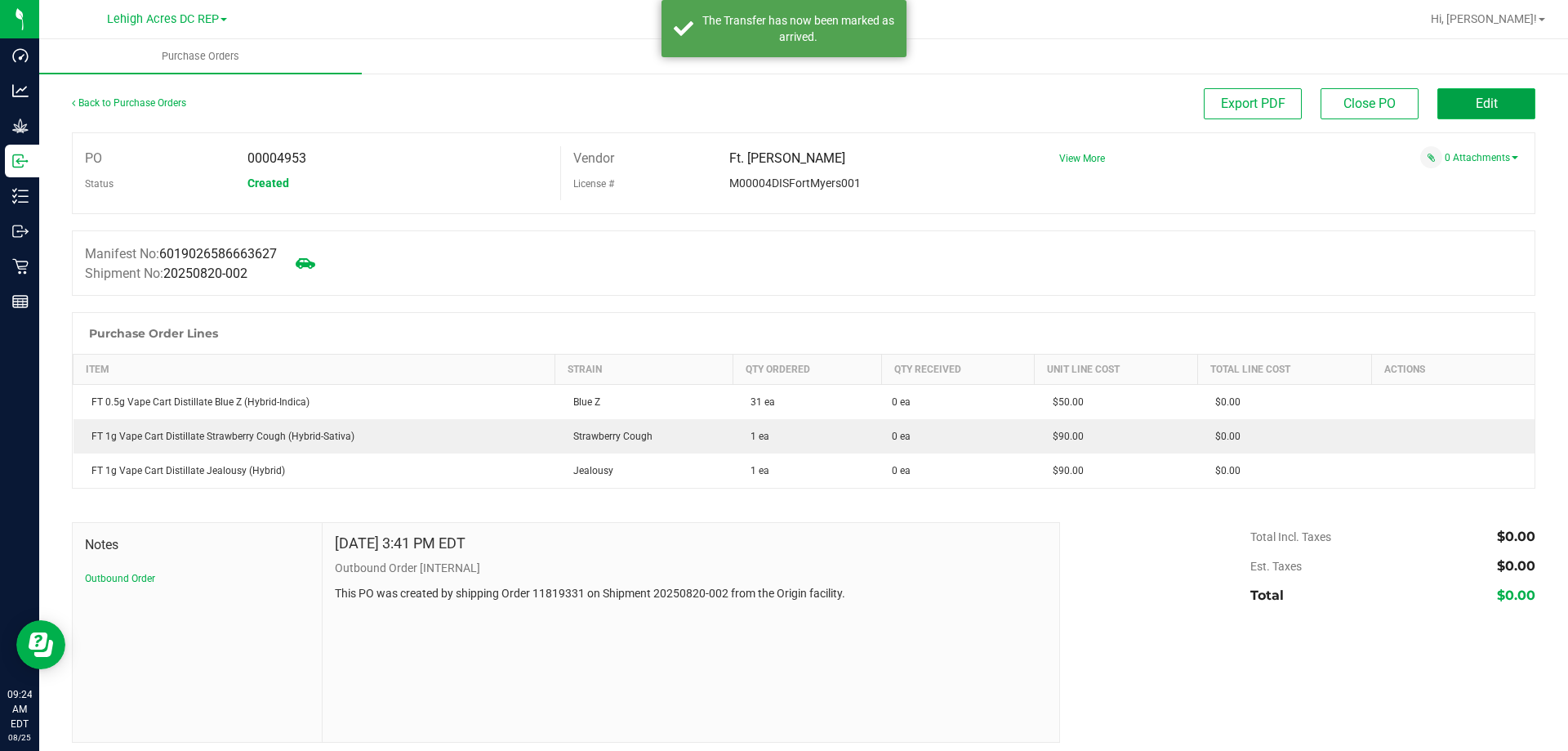
click at [1476, 109] on span "Edit" at bounding box center [1486, 104] width 22 height 16
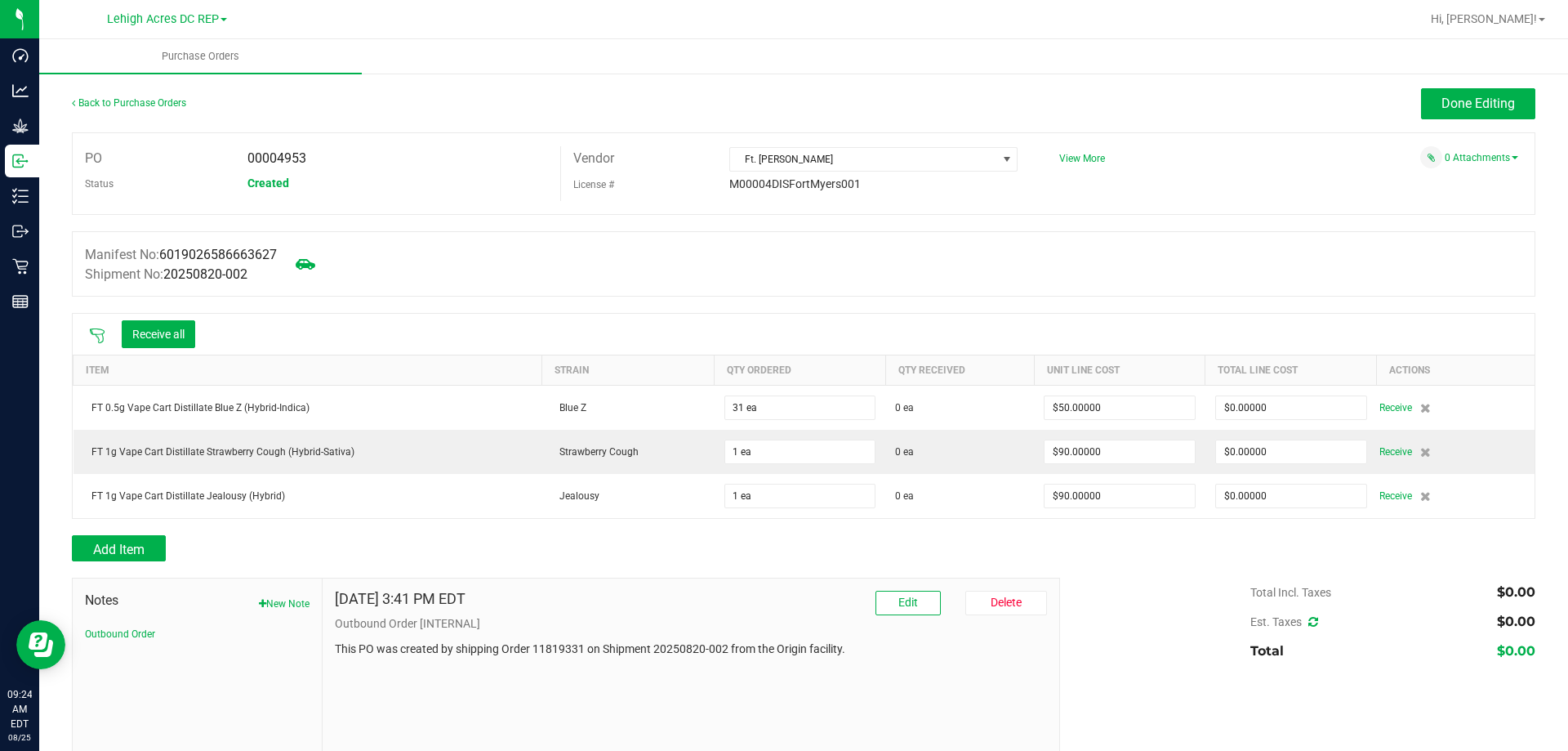
click at [94, 331] on icon at bounding box center [97, 335] width 17 height 17
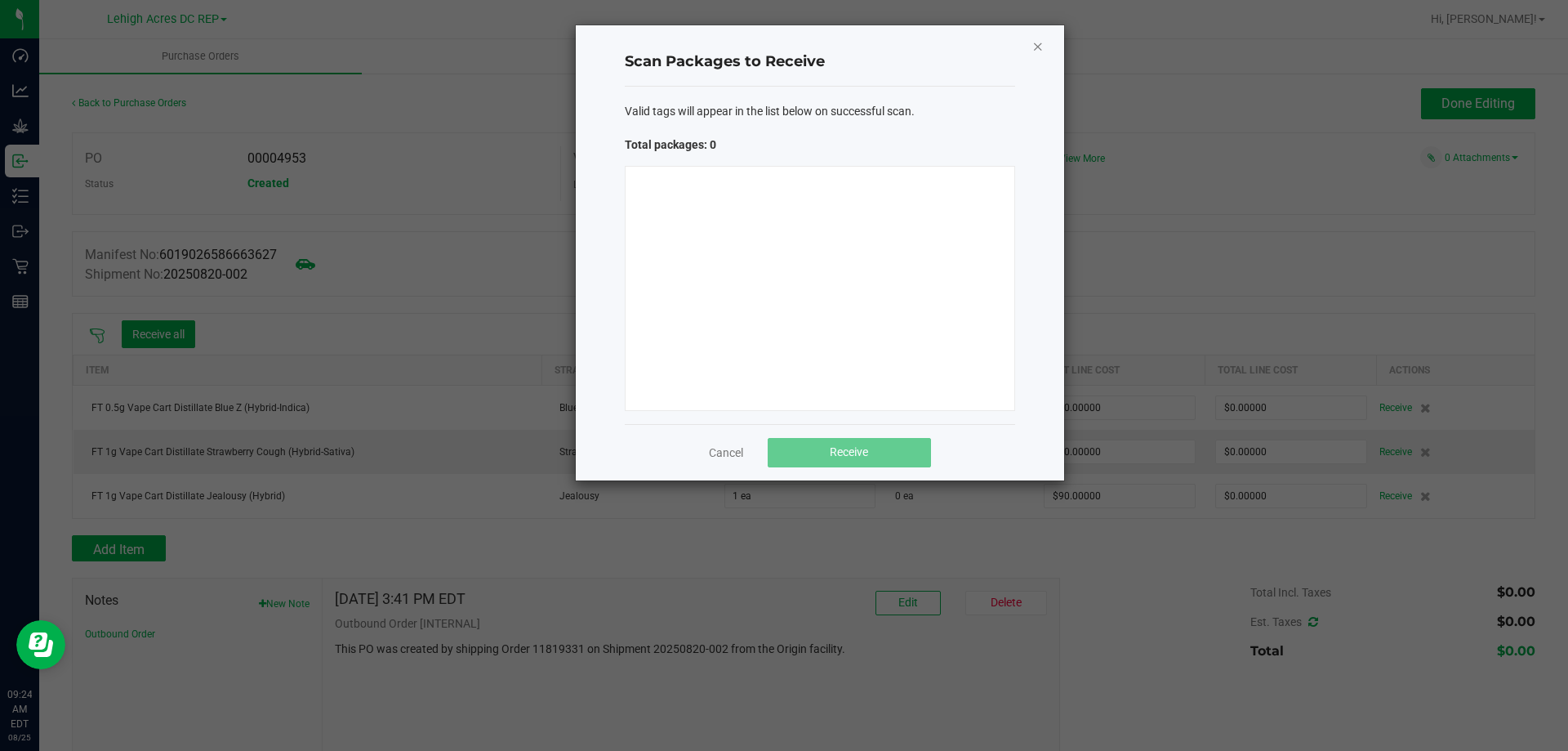
click at [1038, 45] on icon "Close" at bounding box center [1037, 45] width 11 height 19
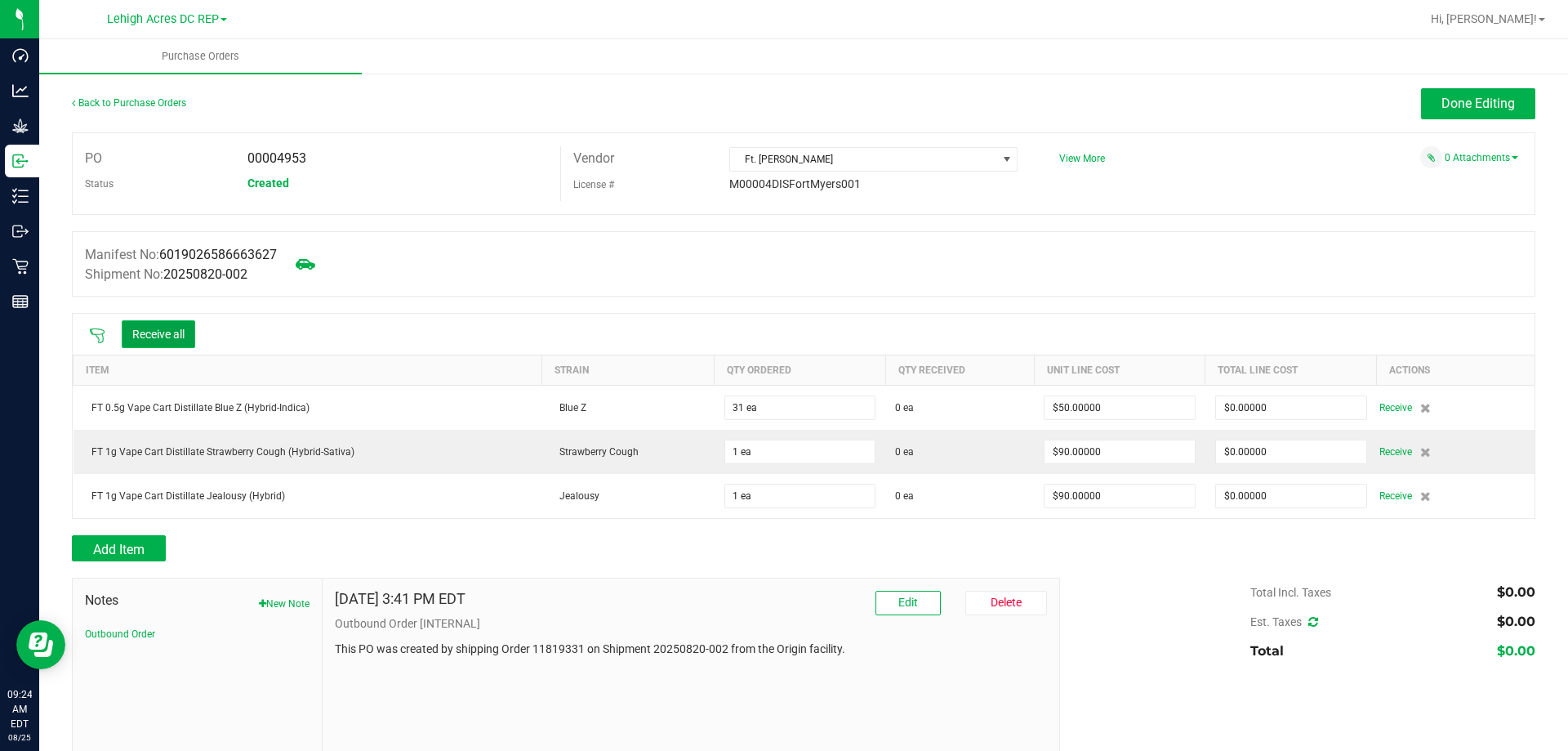
click at [178, 336] on button "Receive all" at bounding box center [159, 334] width 73 height 28
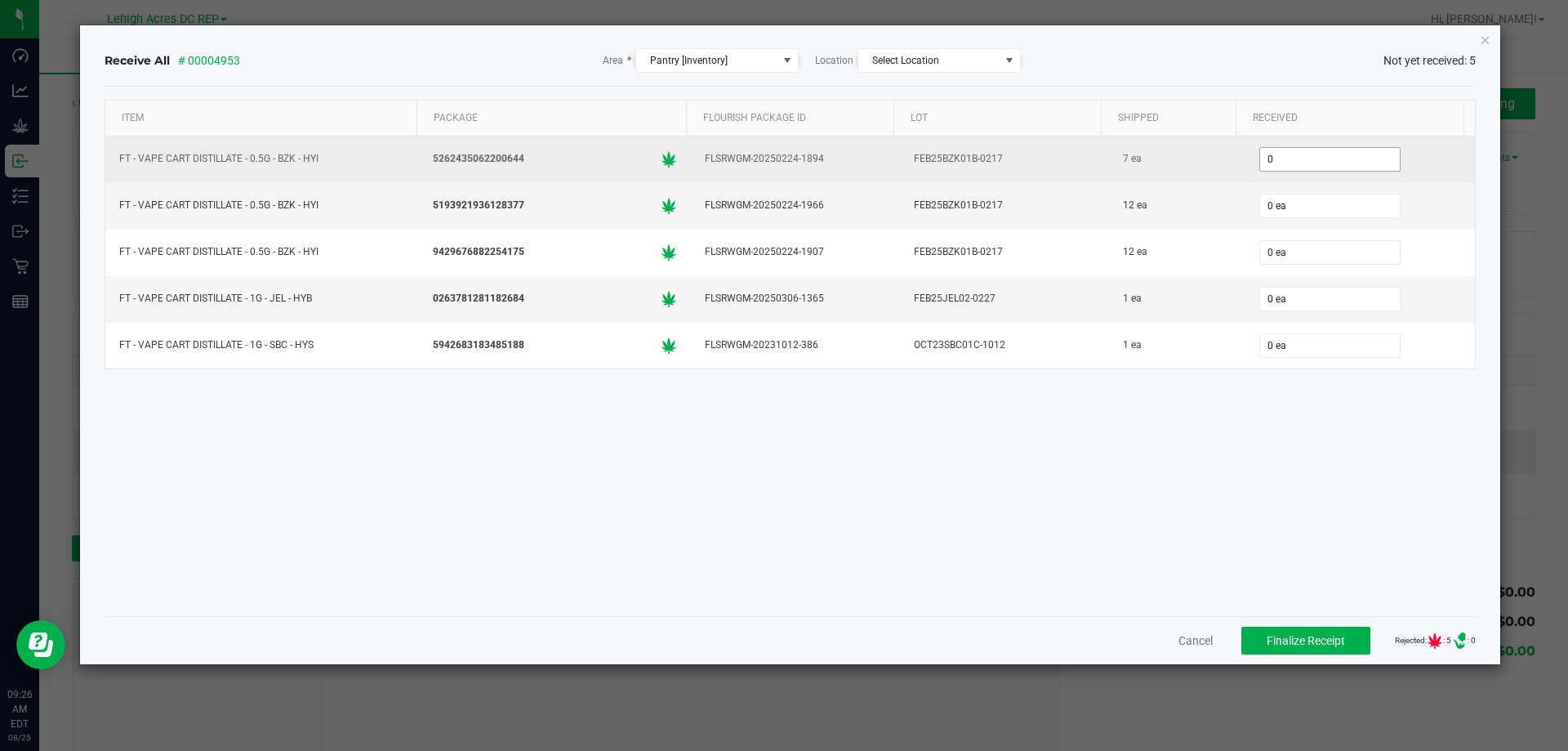
click at [1301, 162] on input "0" at bounding box center [1330, 159] width 139 height 23
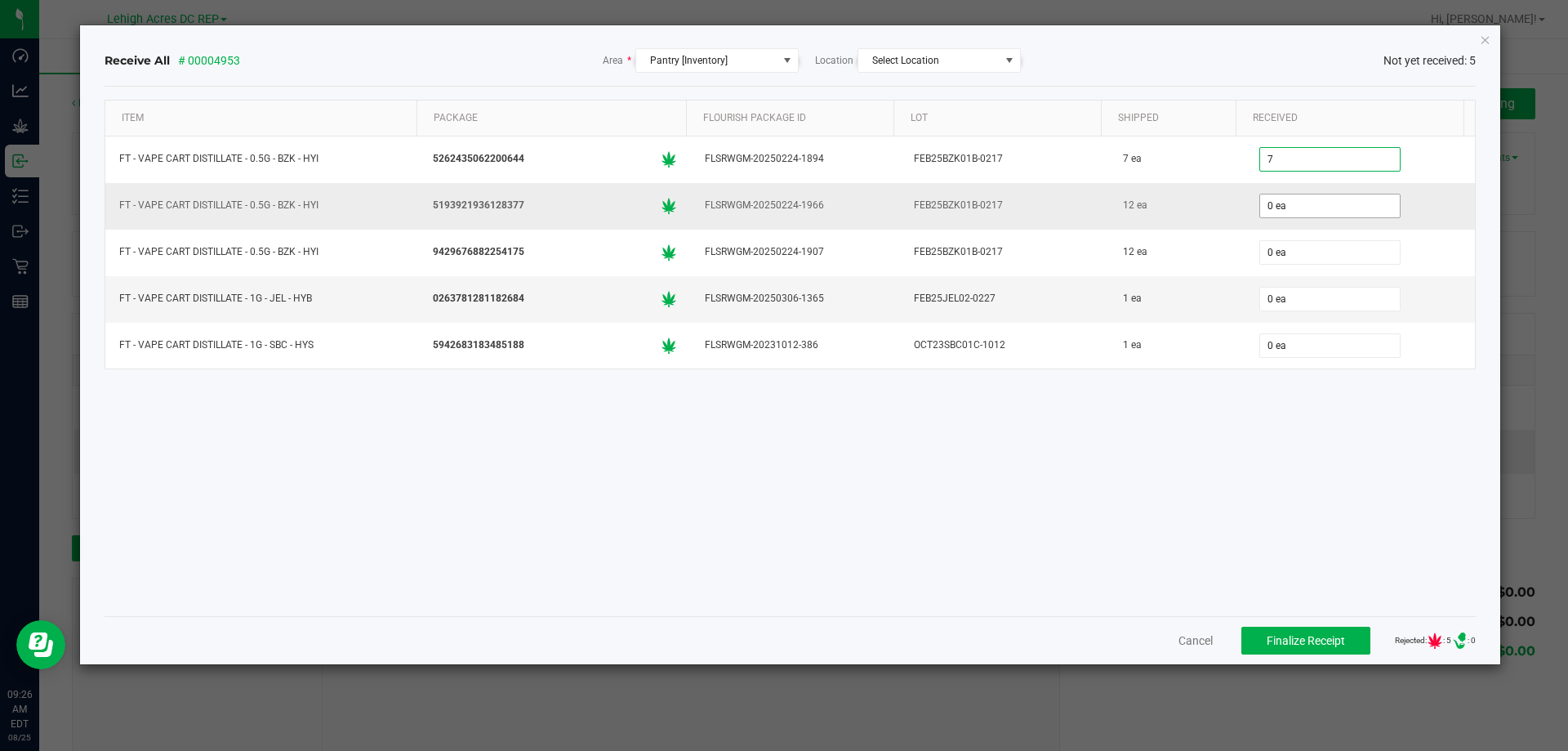
type input "7 ea"
click at [1297, 203] on input "0" at bounding box center [1330, 206] width 139 height 23
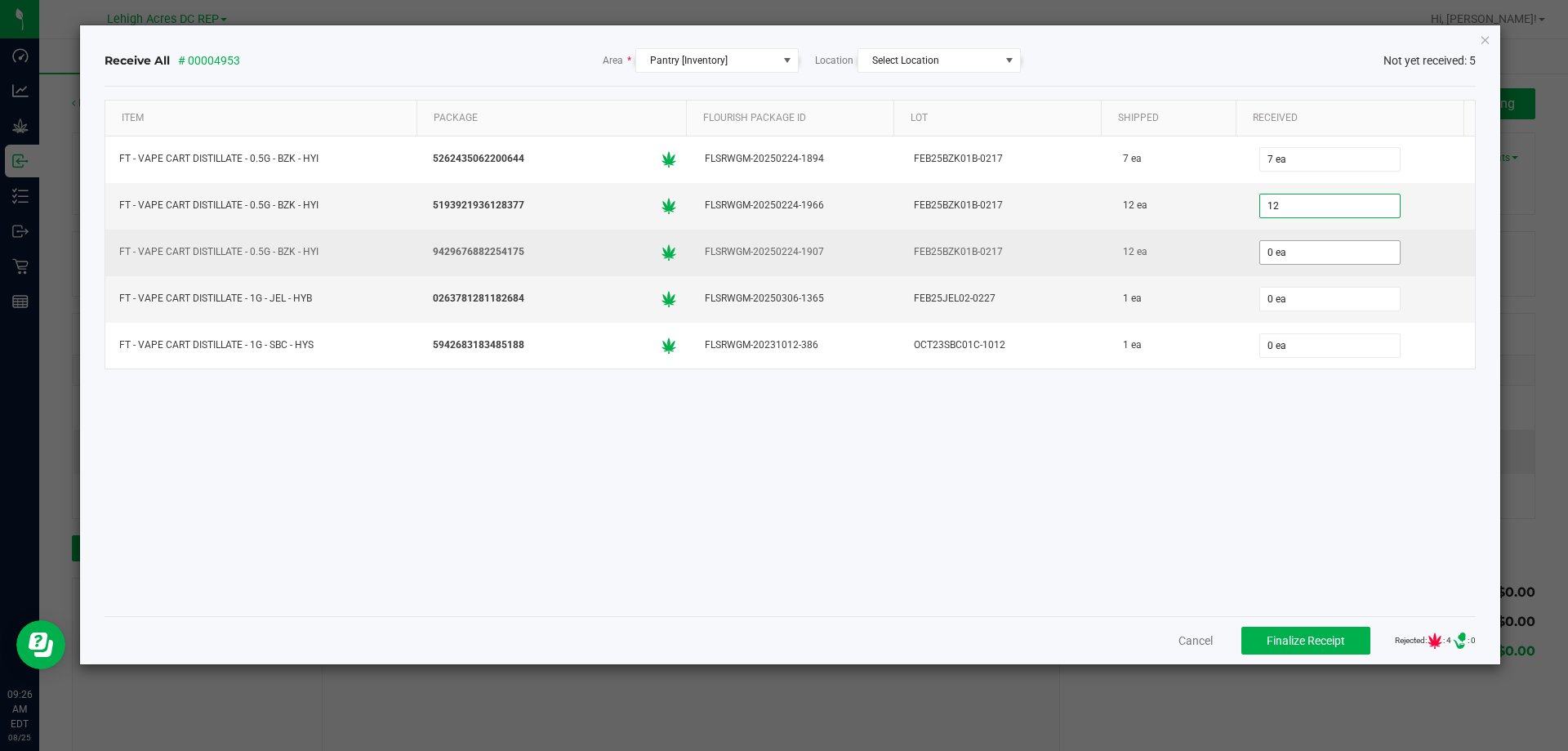
type input "12 ea"
click at [1301, 254] on input "0" at bounding box center [1330, 253] width 139 height 23
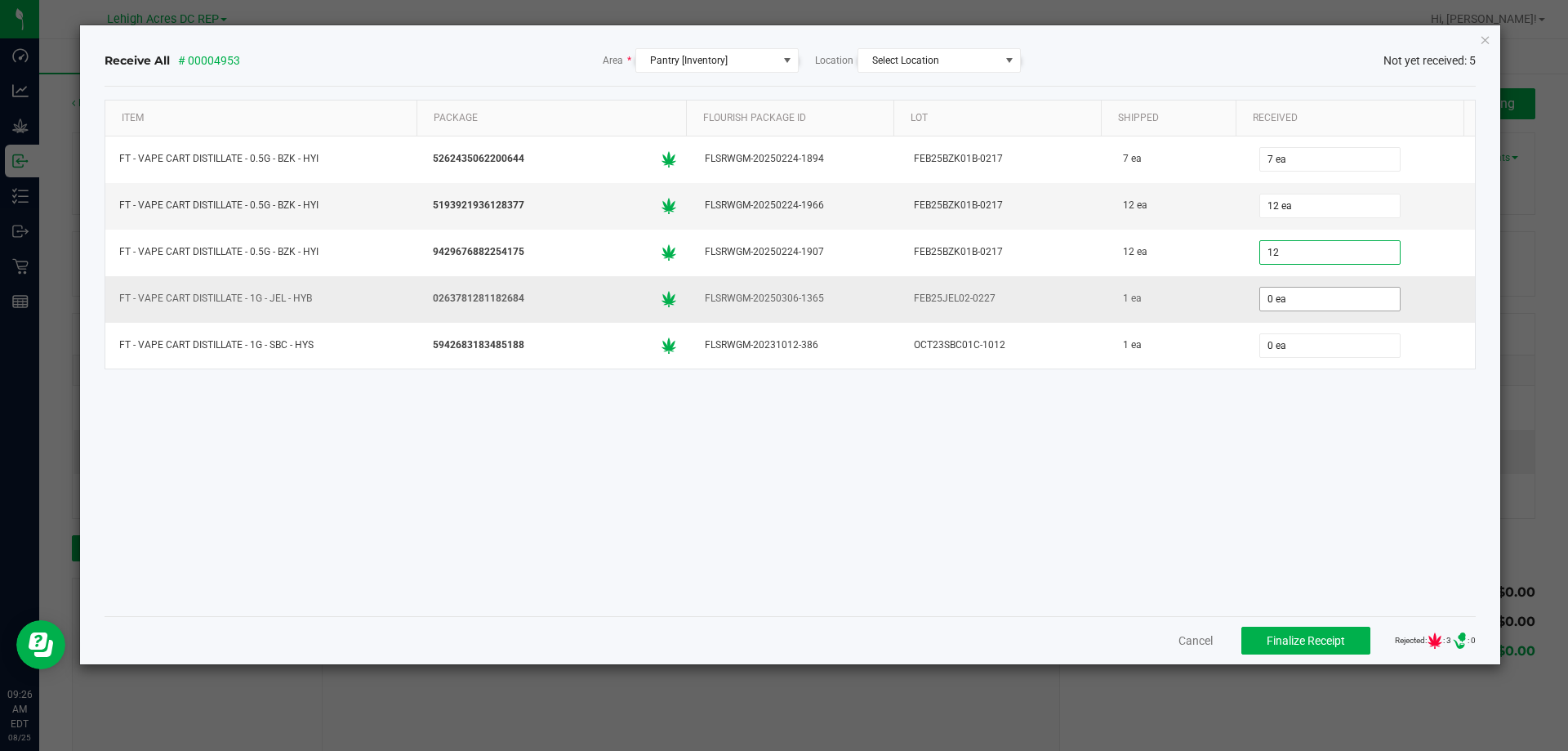
type input "12 ea"
click at [1294, 302] on input "0" at bounding box center [1330, 299] width 139 height 23
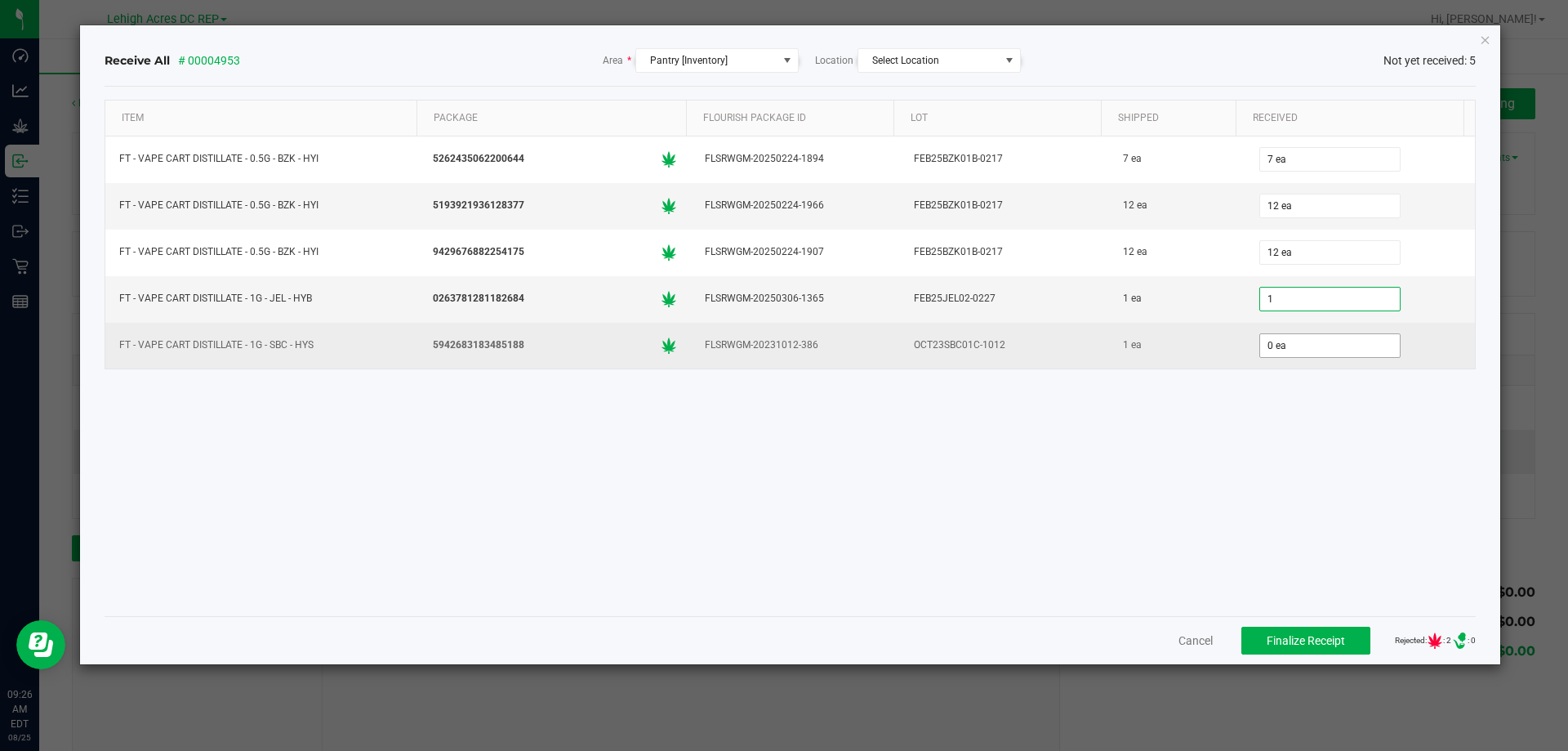
type input "1 ea"
click at [1294, 341] on input "0" at bounding box center [1330, 345] width 139 height 23
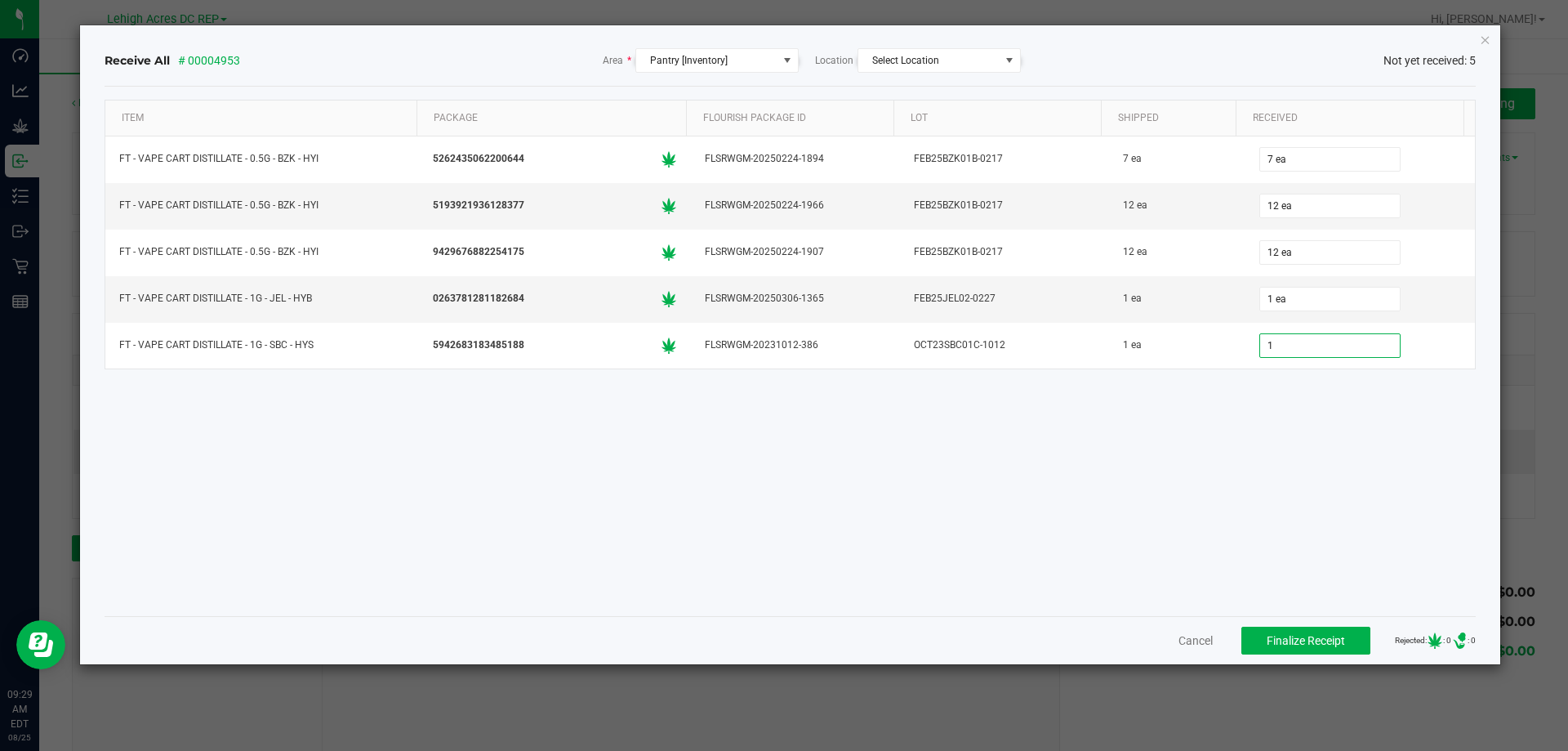
type input "1 ea"
click at [1342, 457] on div "Item Package Flourish Package ID Lot Shipped Received FT - VAPE CART DISTILLATE…" at bounding box center [790, 350] width 1372 height 503
click at [1287, 648] on button "Finalize Receipt" at bounding box center [1306, 640] width 129 height 28
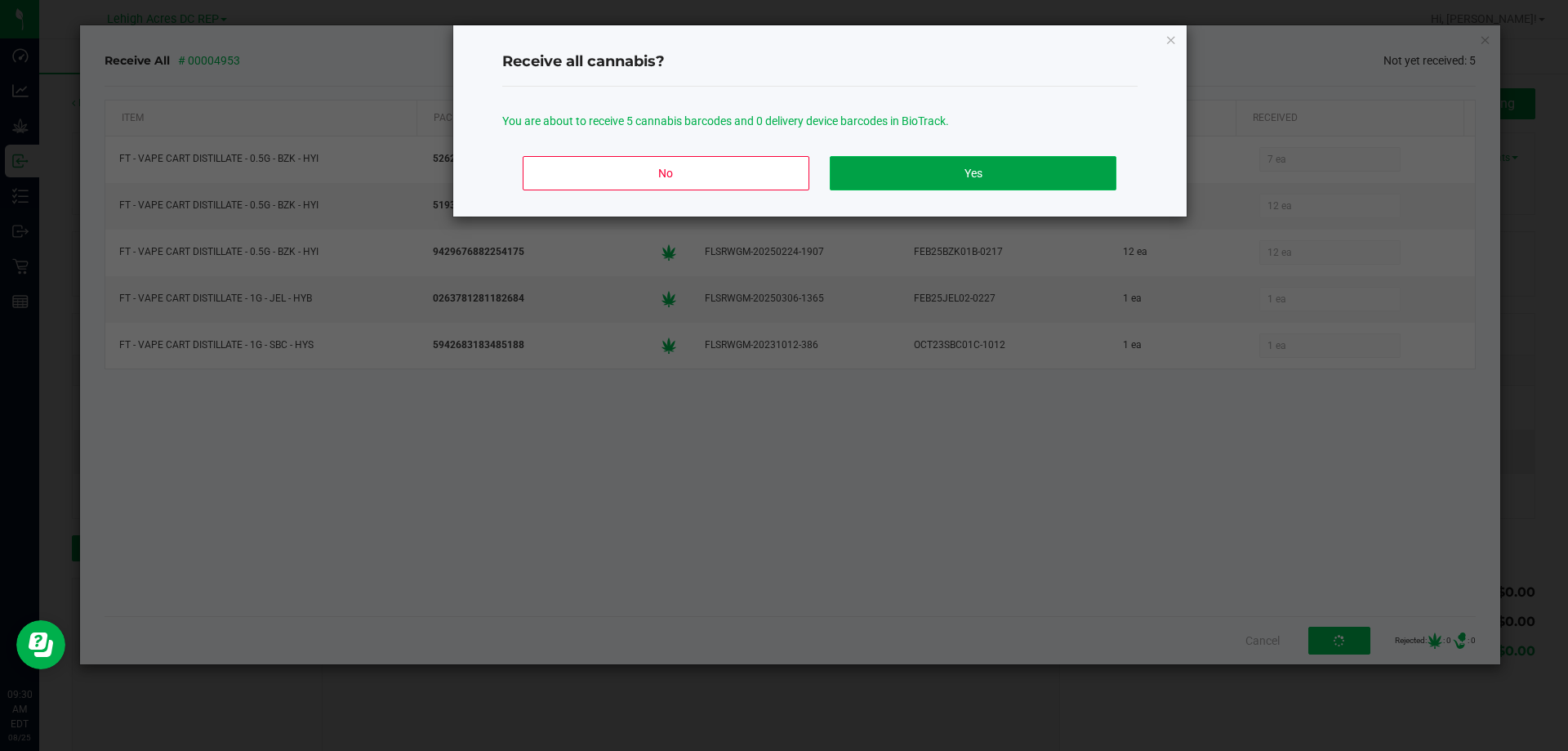
click at [973, 183] on button "Yes" at bounding box center [972, 173] width 286 height 34
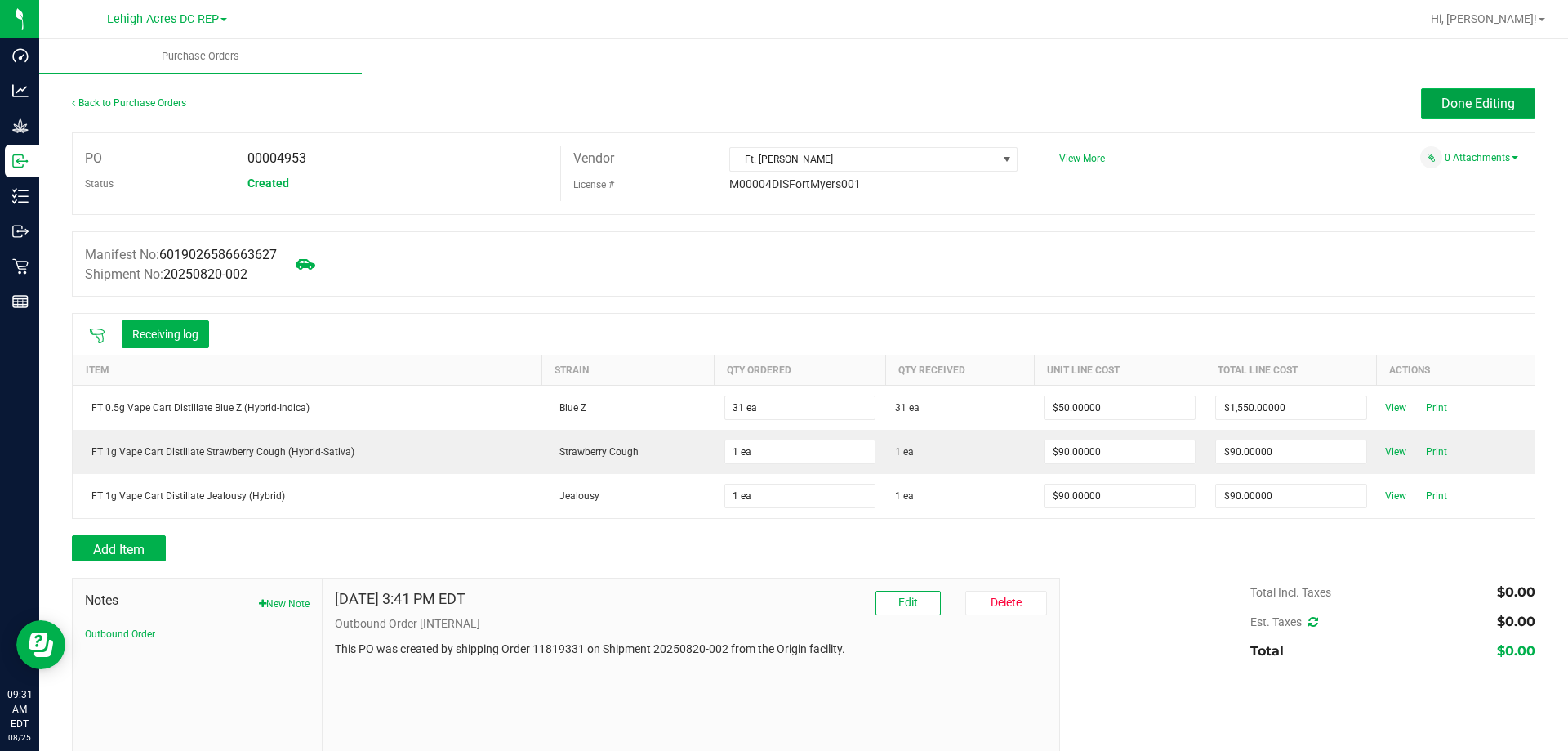
click at [1462, 109] on span "Done Editing" at bounding box center [1478, 104] width 73 height 16
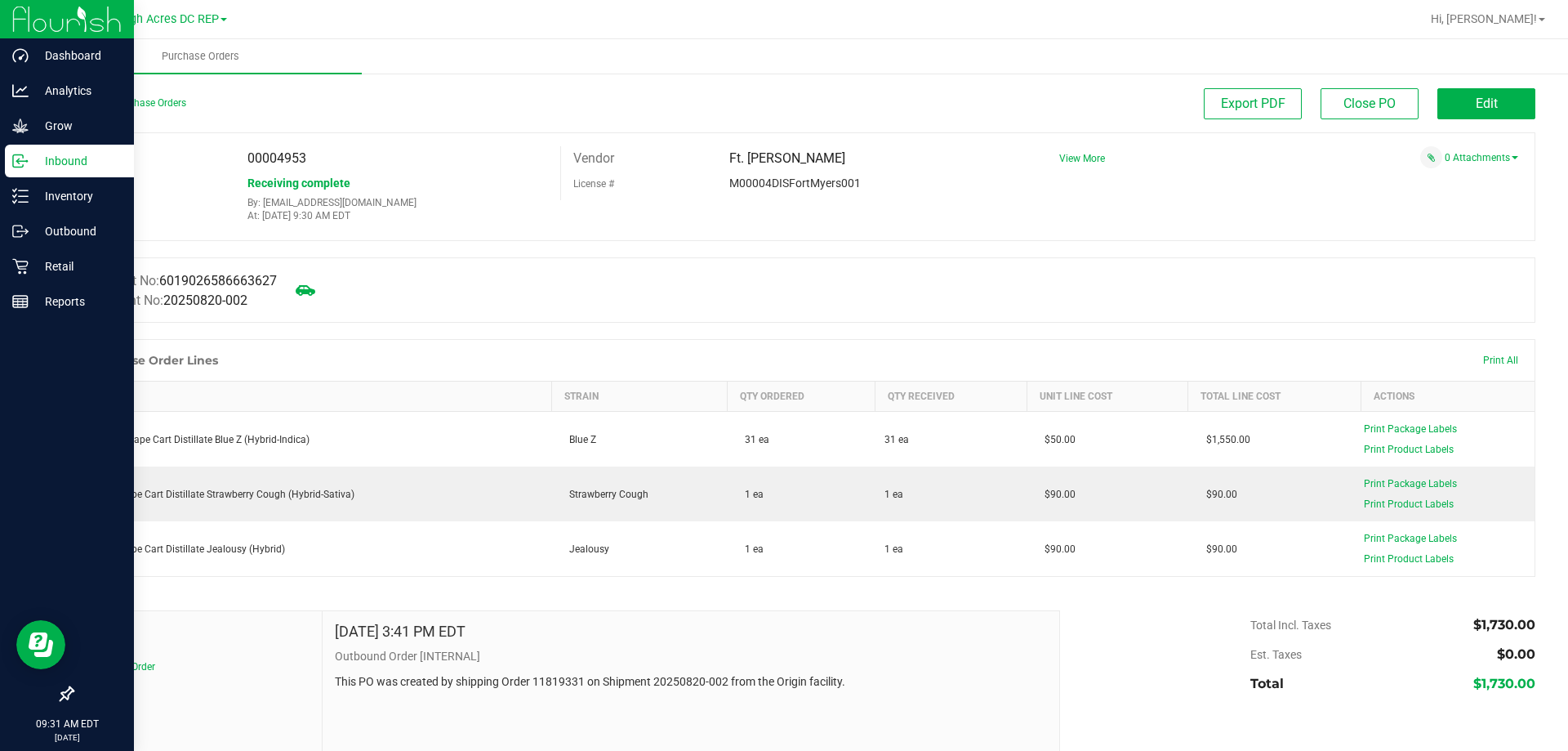
click at [75, 160] on p "Inbound" at bounding box center [78, 160] width 98 height 19
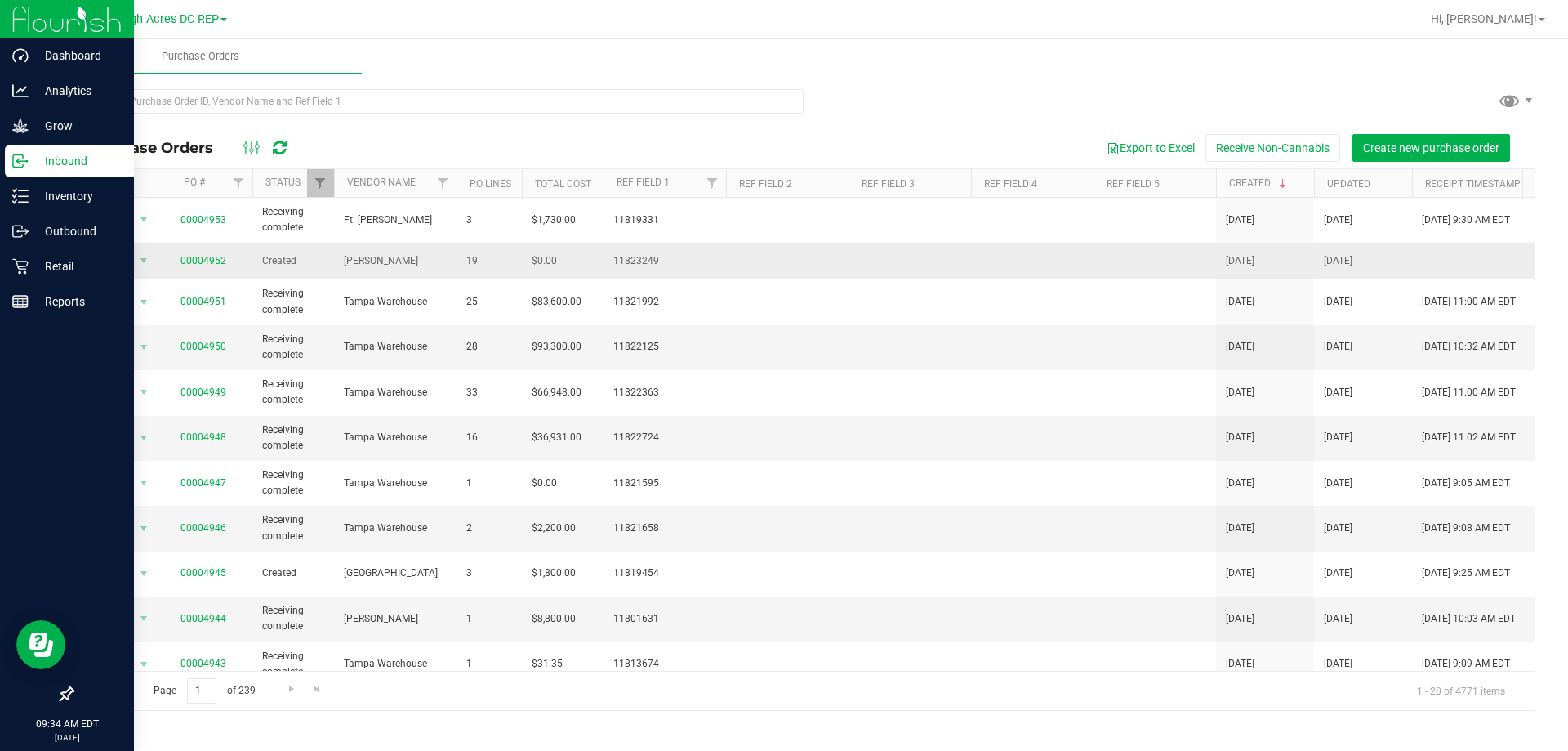
click at [191, 257] on link "00004952" at bounding box center [203, 260] width 45 height 11
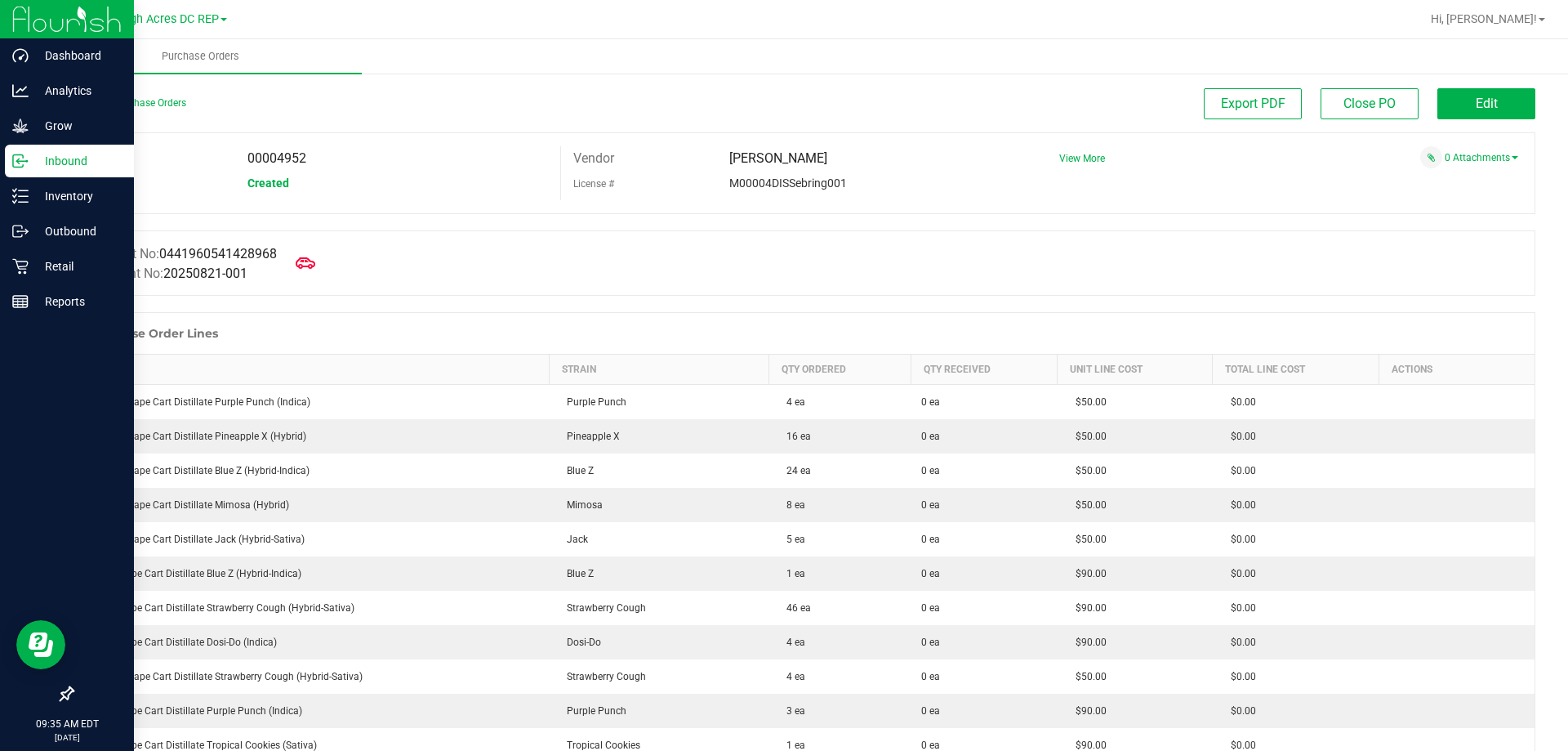
click at [61, 163] on p "Inbound" at bounding box center [78, 160] width 98 height 19
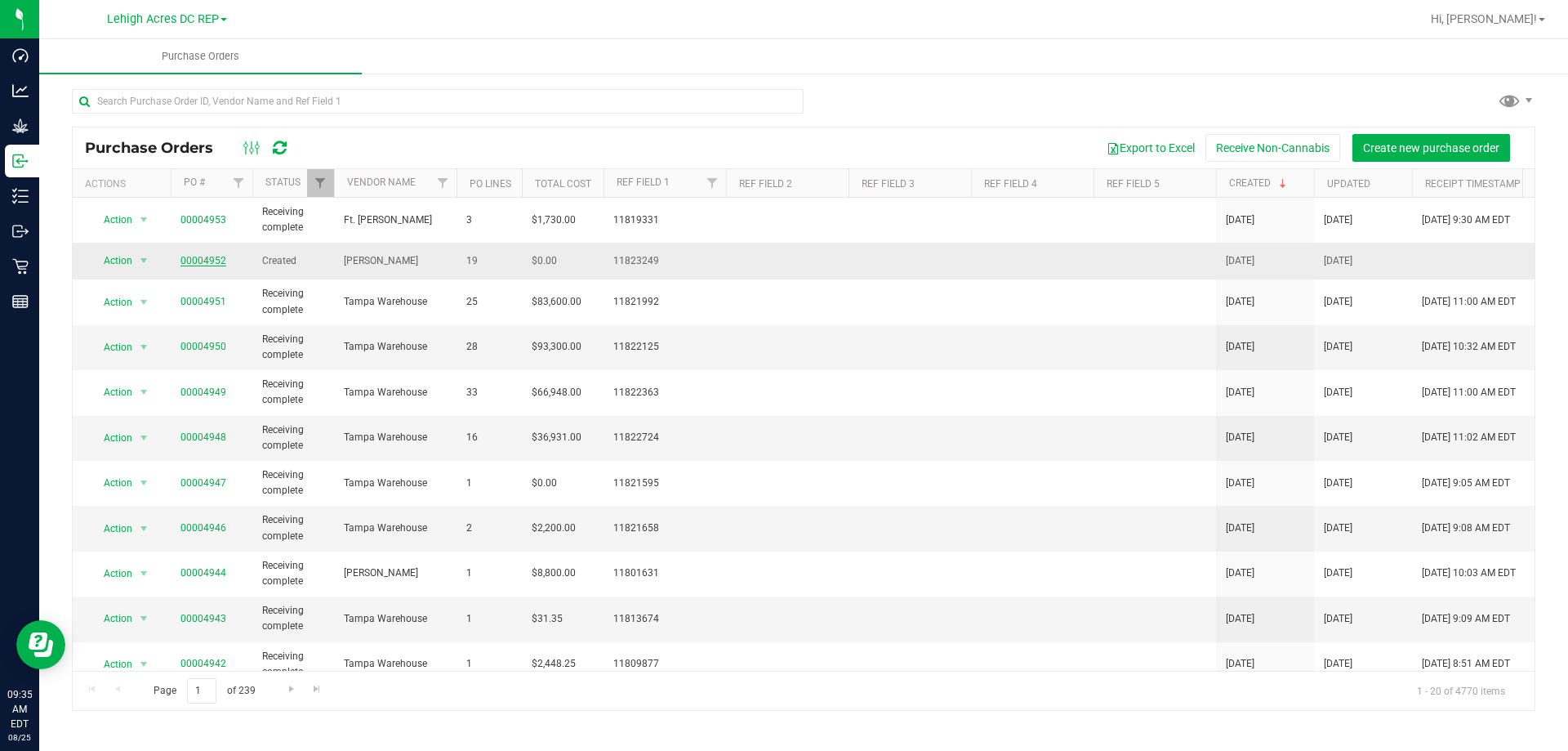
click at [217, 258] on link "00004952" at bounding box center [203, 260] width 45 height 11
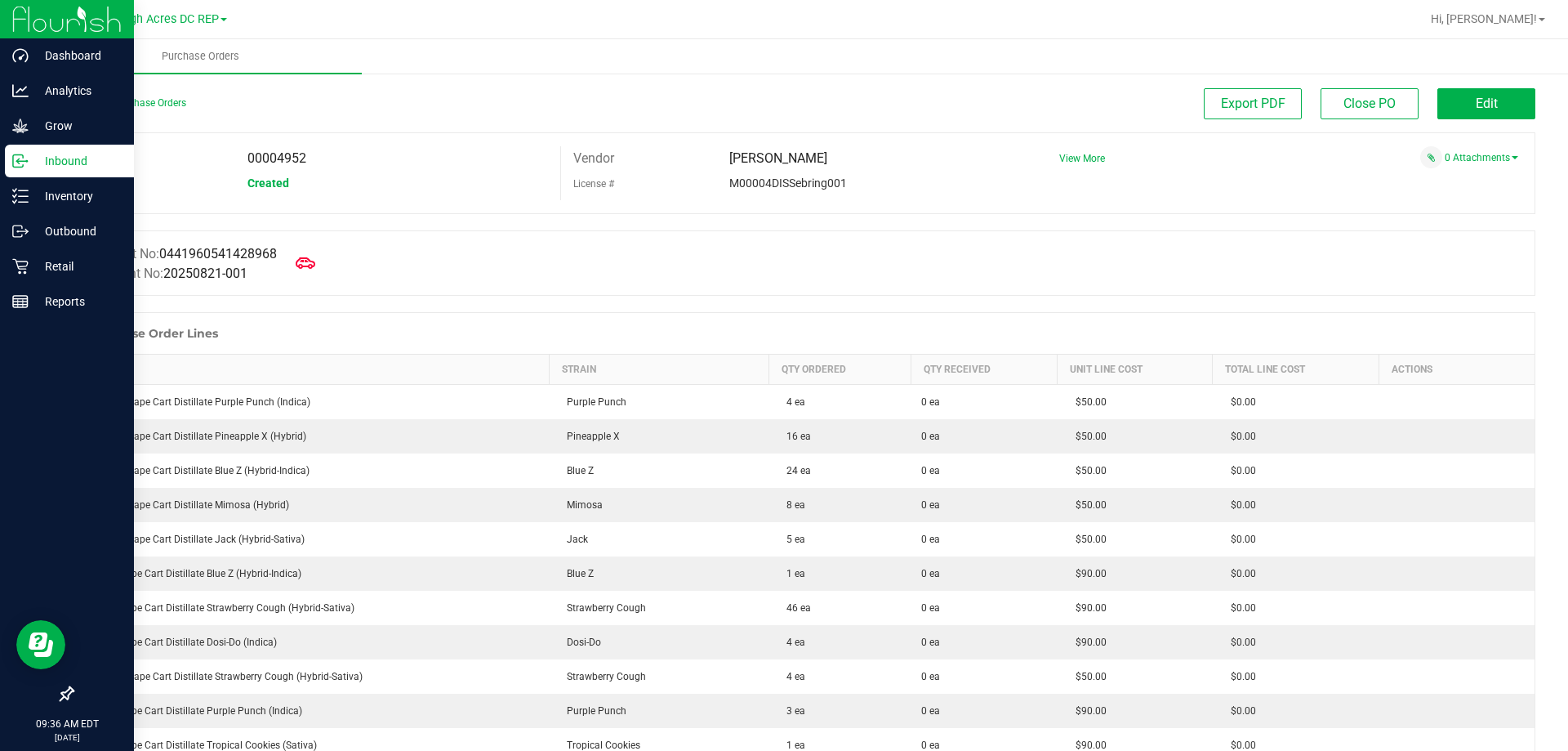
click at [65, 160] on p "Inbound" at bounding box center [78, 160] width 98 height 19
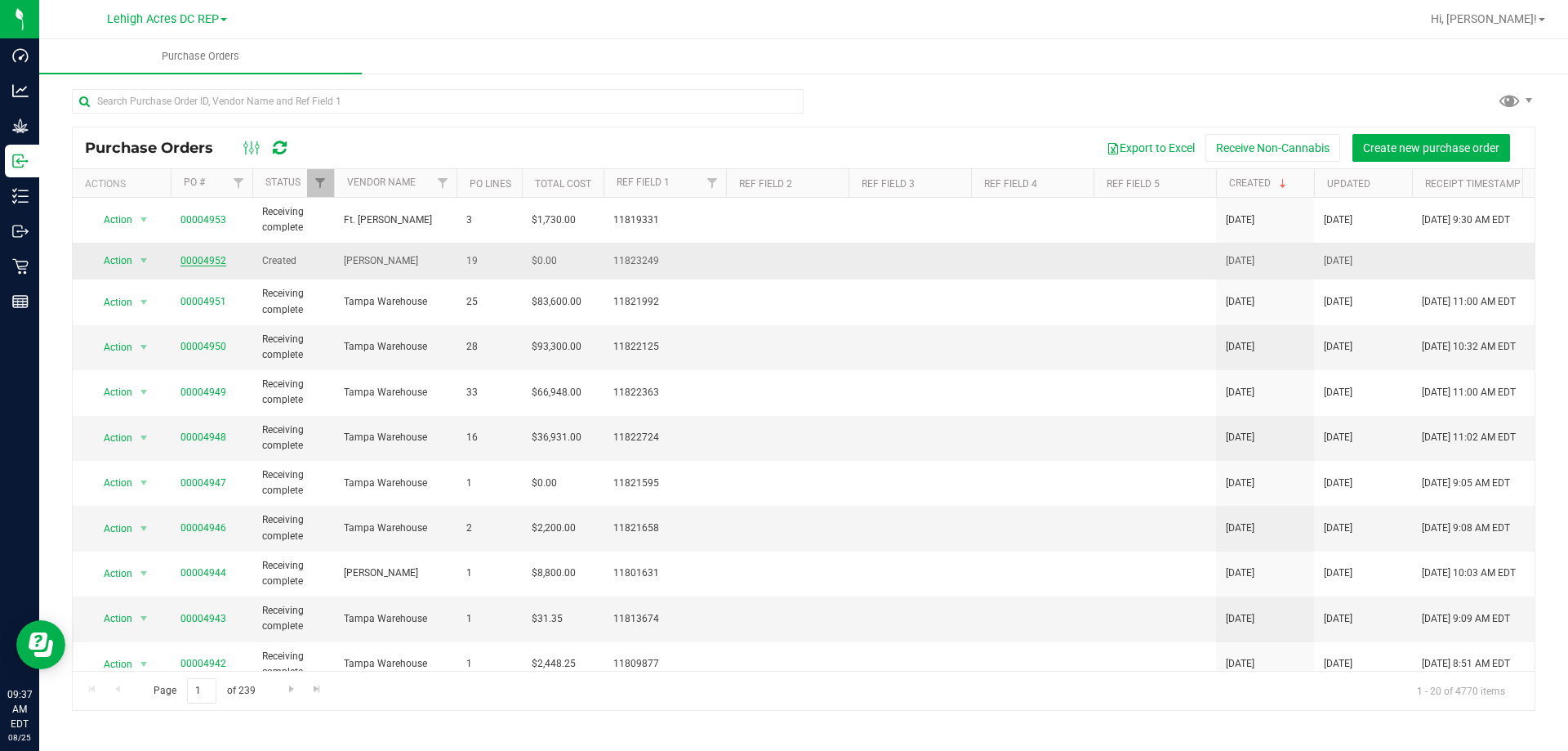
click at [214, 260] on link "00004952" at bounding box center [203, 260] width 45 height 11
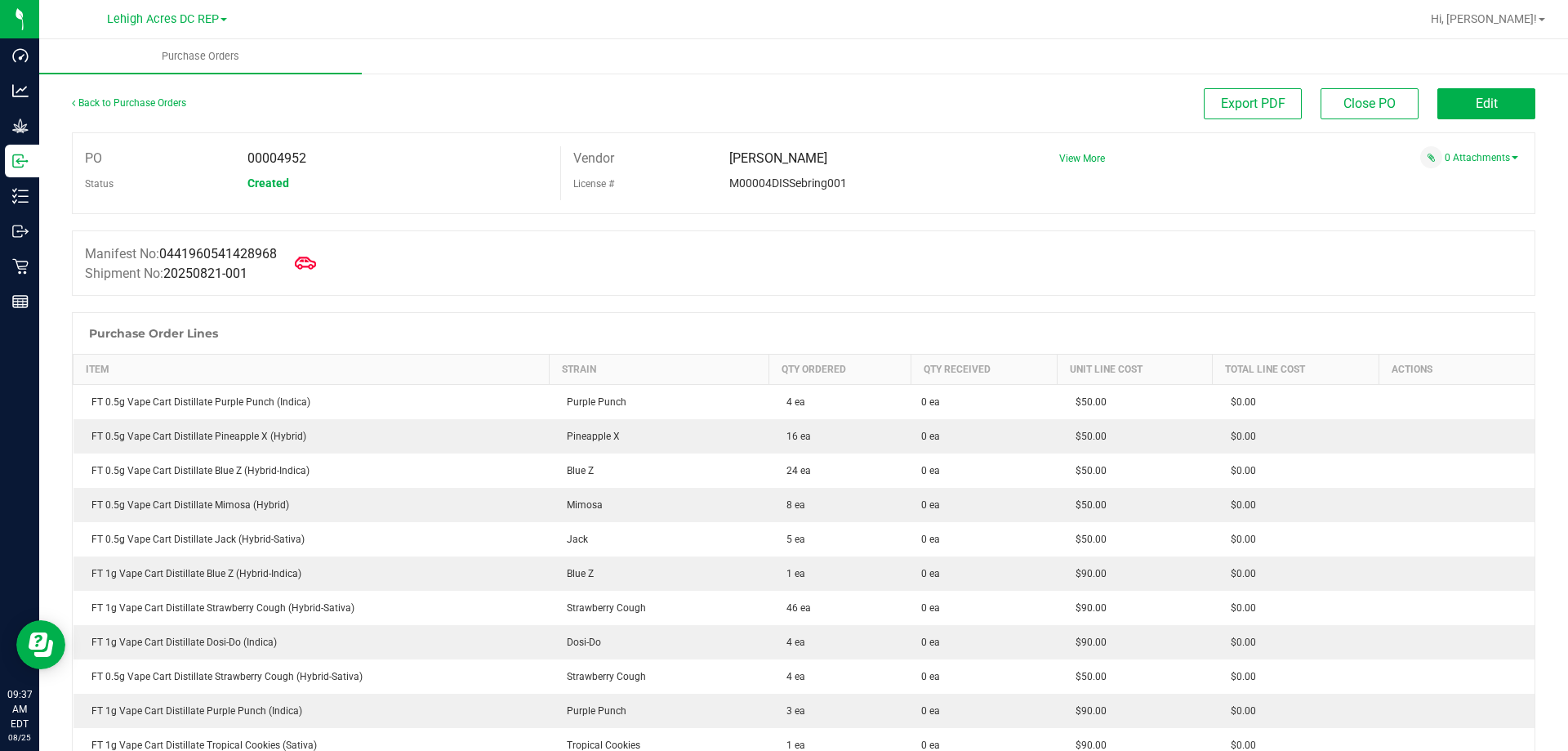
click at [316, 266] on icon at bounding box center [305, 263] width 21 height 21
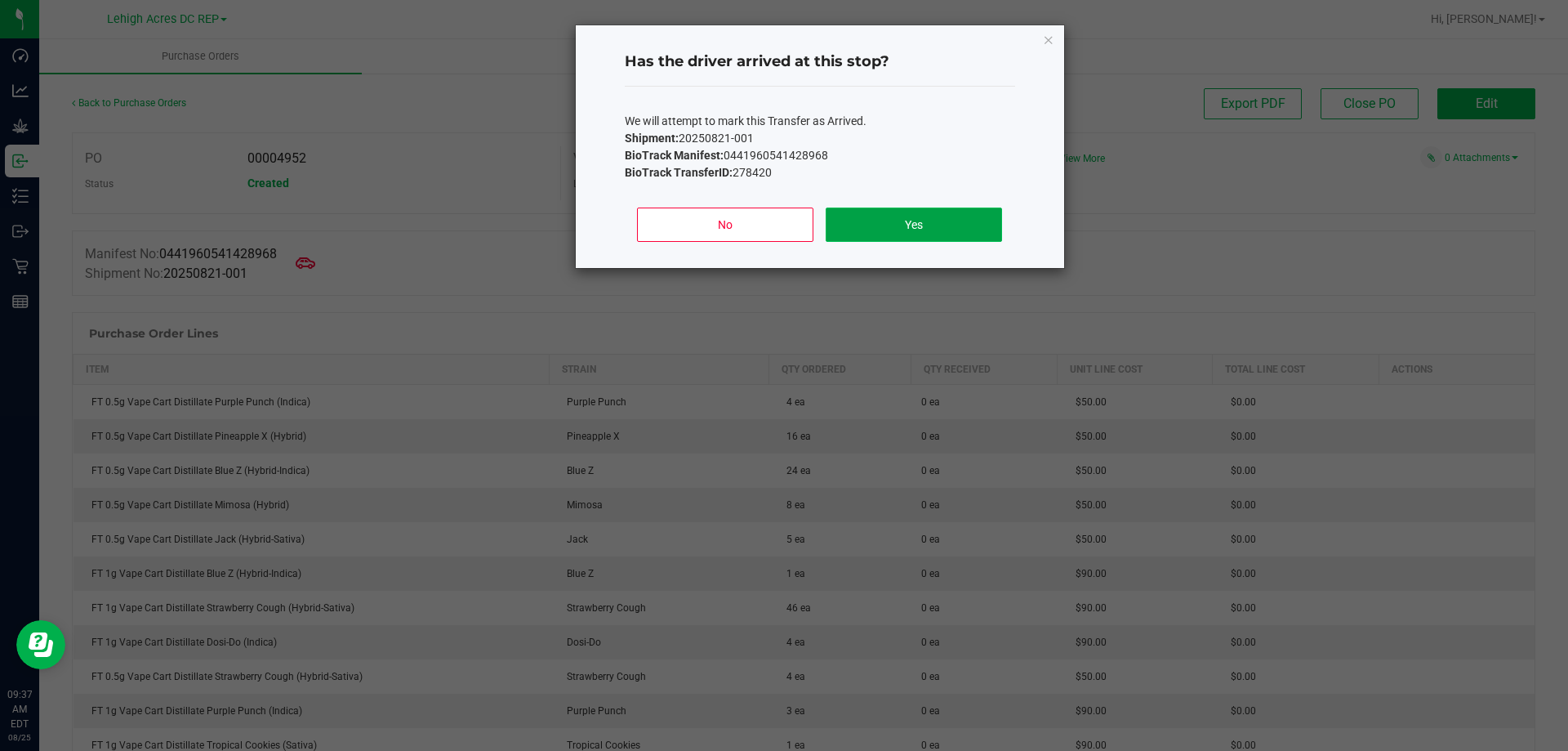
click at [916, 221] on button "Yes" at bounding box center [914, 224] width 176 height 34
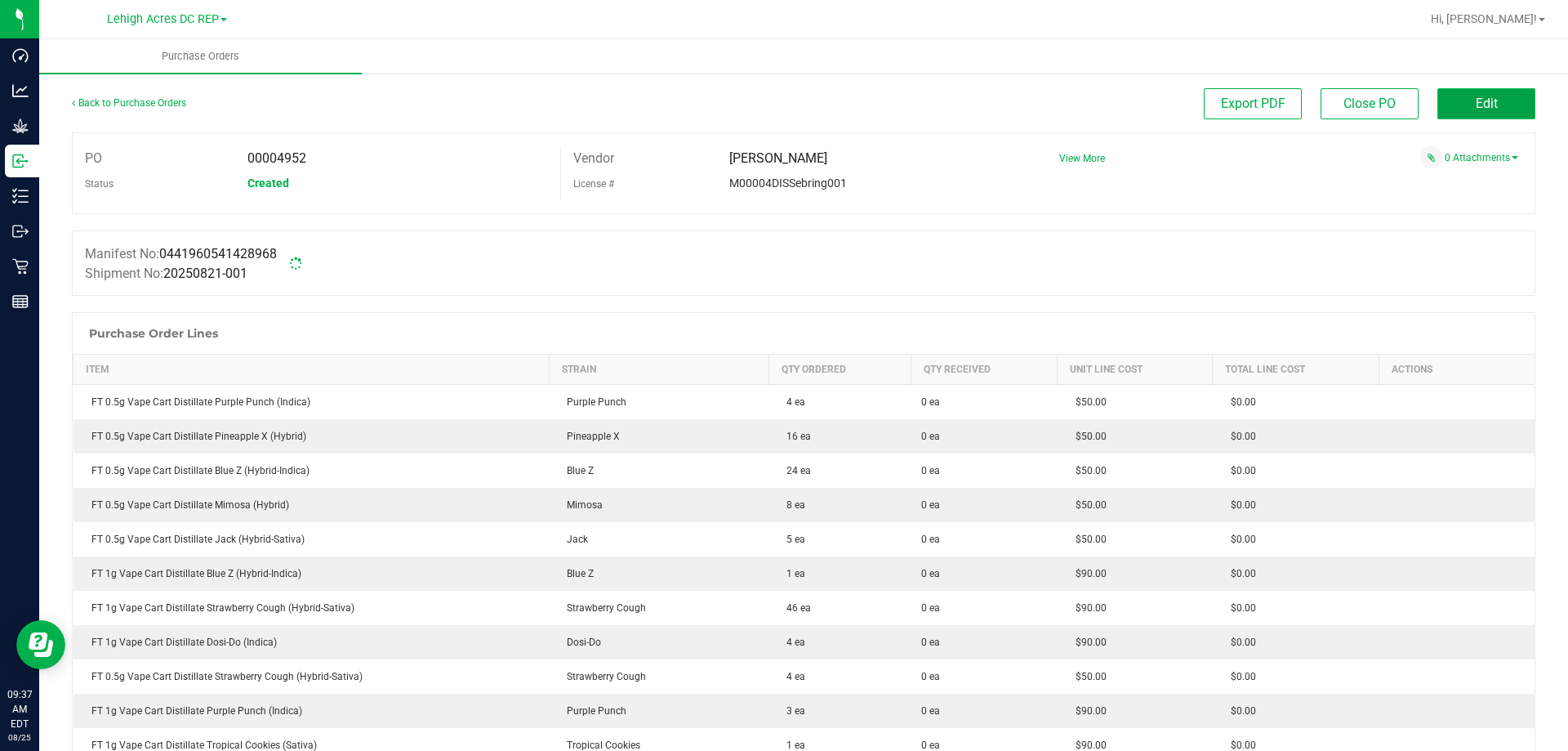
click at [1476, 106] on span "Edit" at bounding box center [1486, 104] width 22 height 16
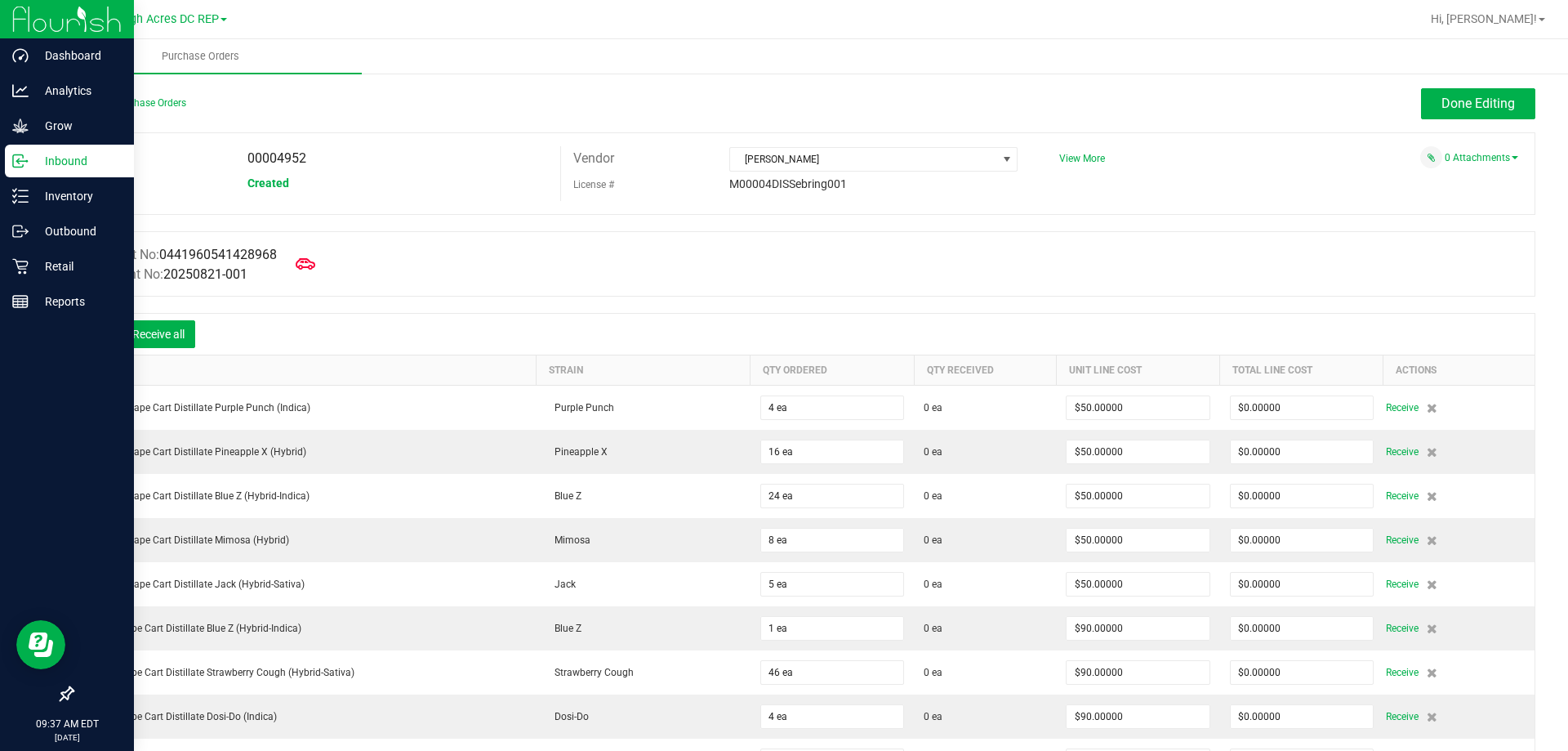
click at [45, 160] on p "Inbound" at bounding box center [78, 160] width 98 height 19
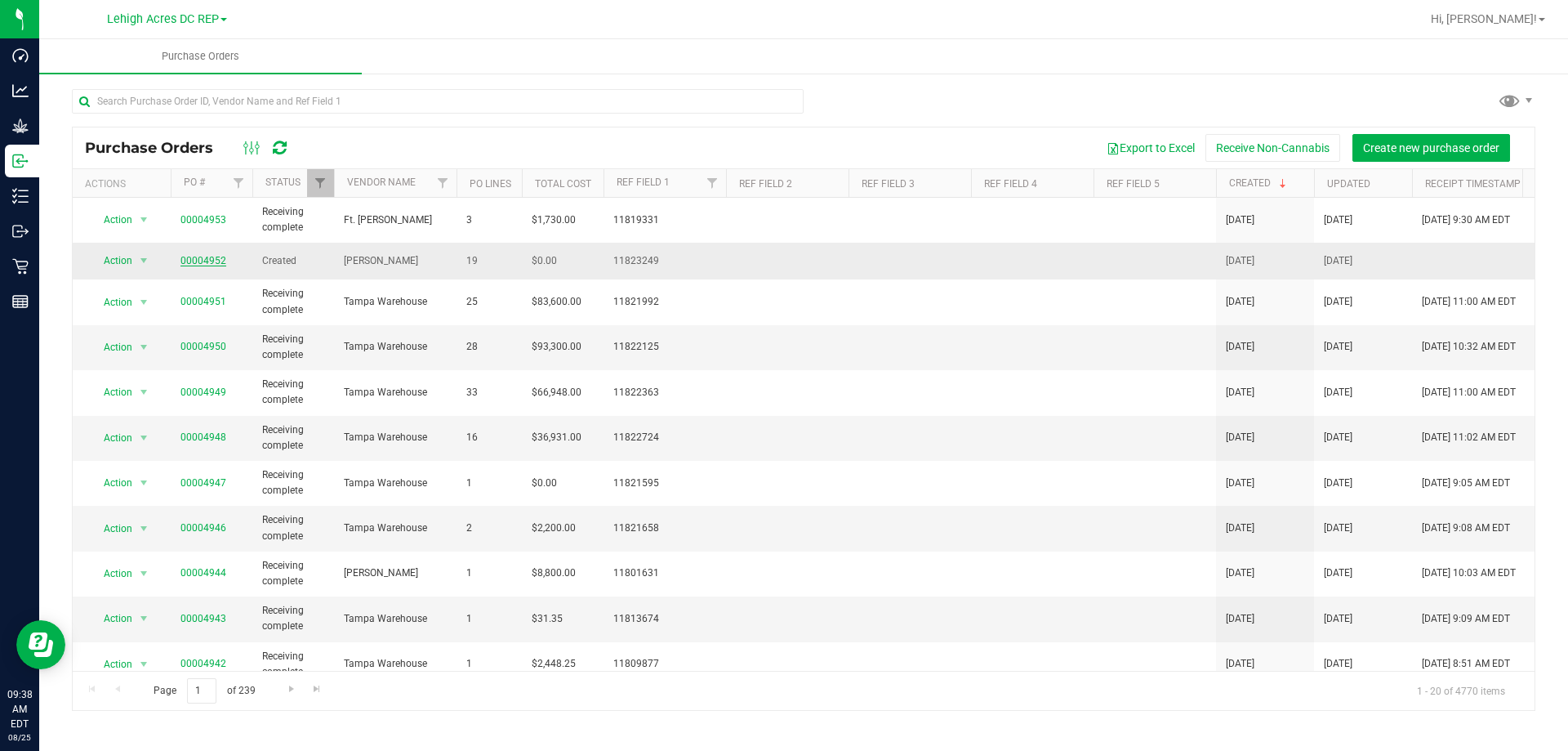
click at [199, 260] on link "00004952" at bounding box center [203, 260] width 45 height 11
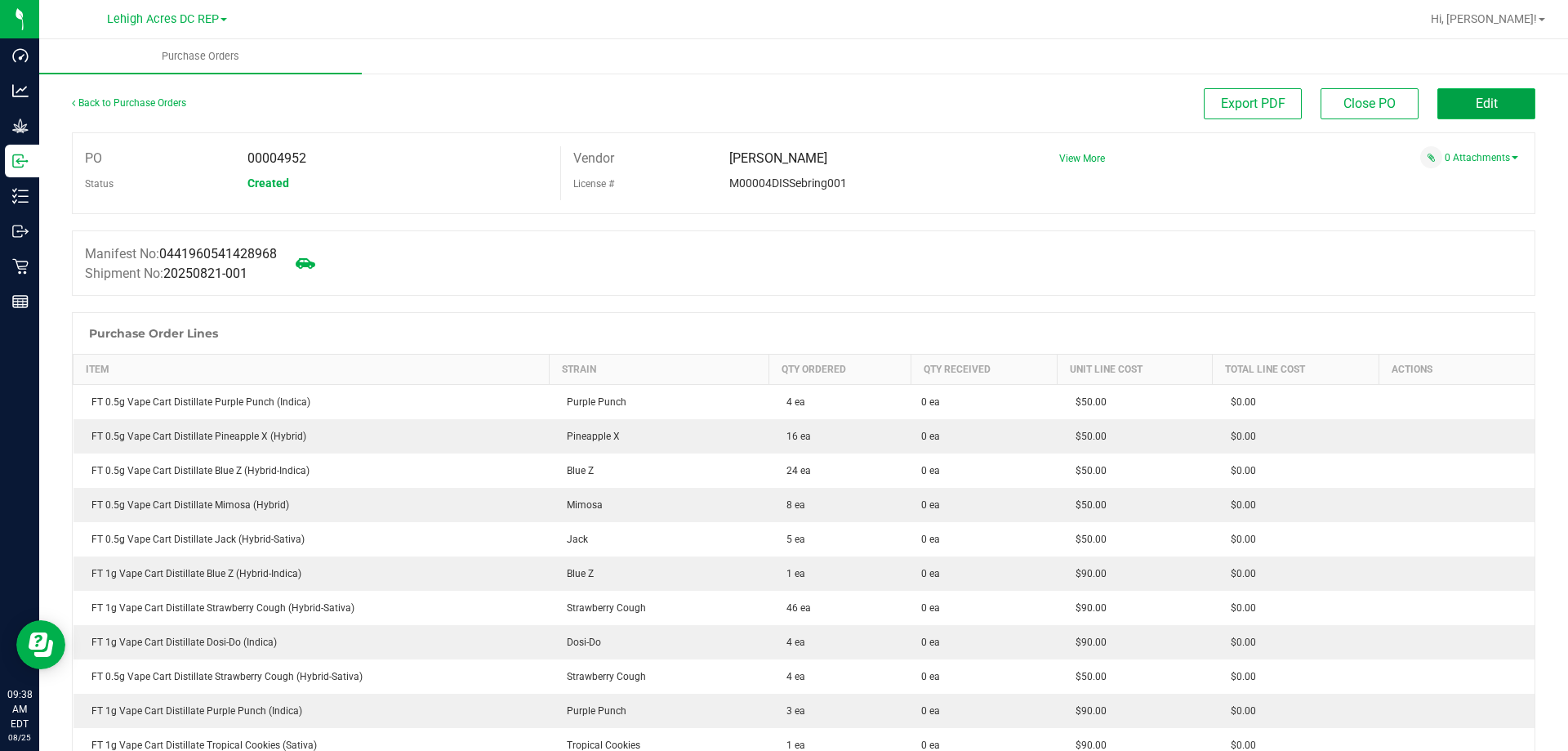
click at [1476, 97] on span "Edit" at bounding box center [1486, 104] width 22 height 16
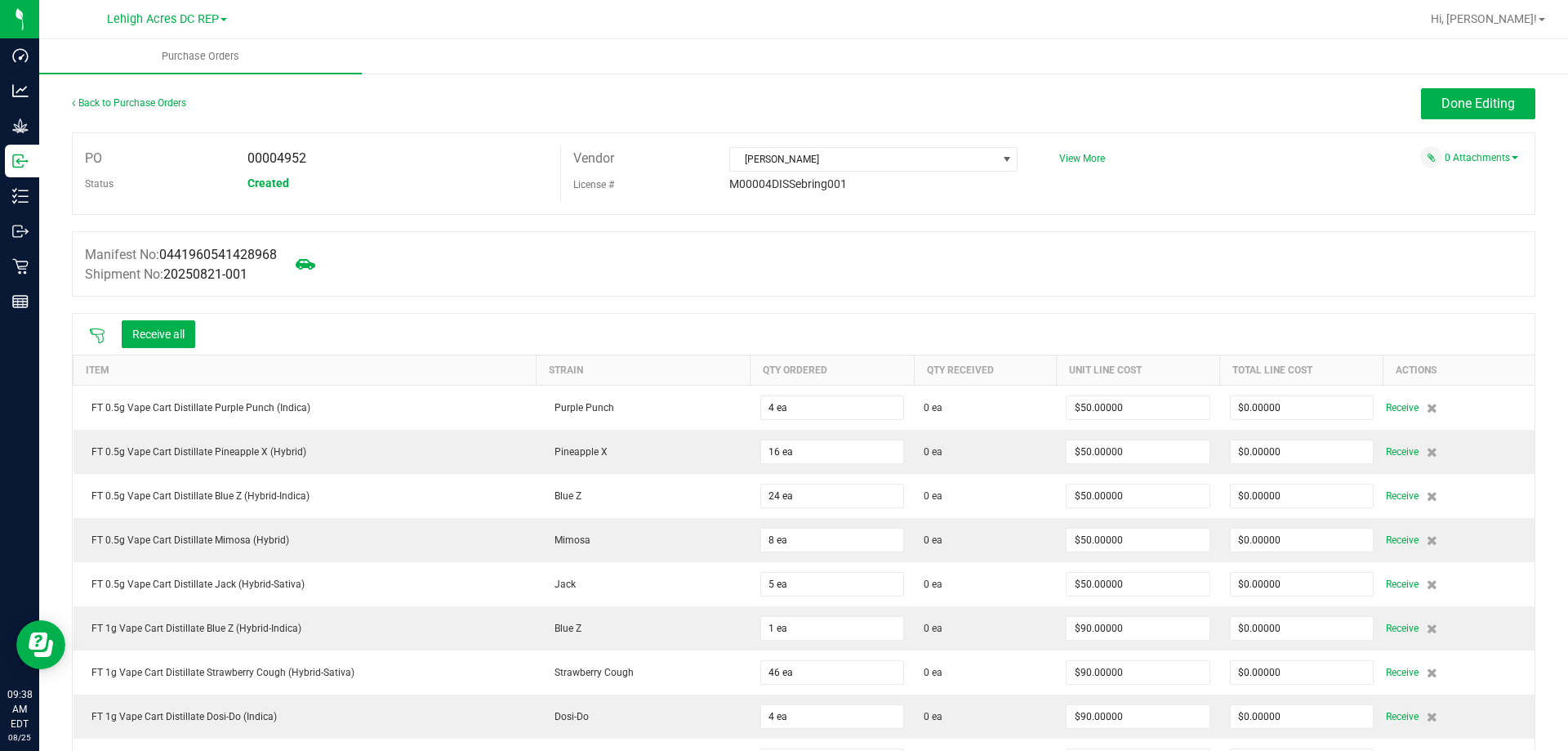
click at [100, 335] on icon at bounding box center [97, 335] width 17 height 17
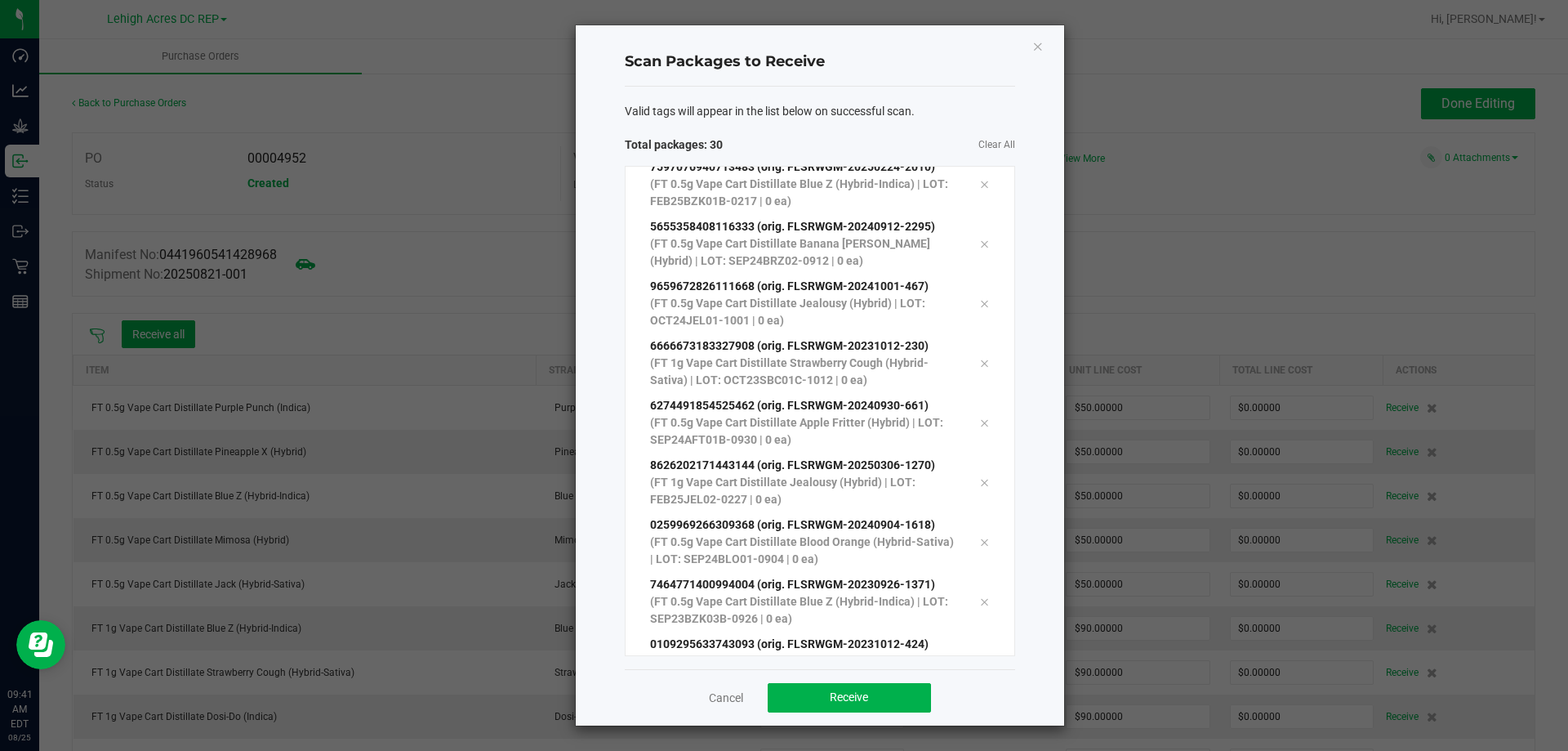
scroll to position [1282, 0]
click at [861, 691] on span "Receive" at bounding box center [848, 696] width 38 height 13
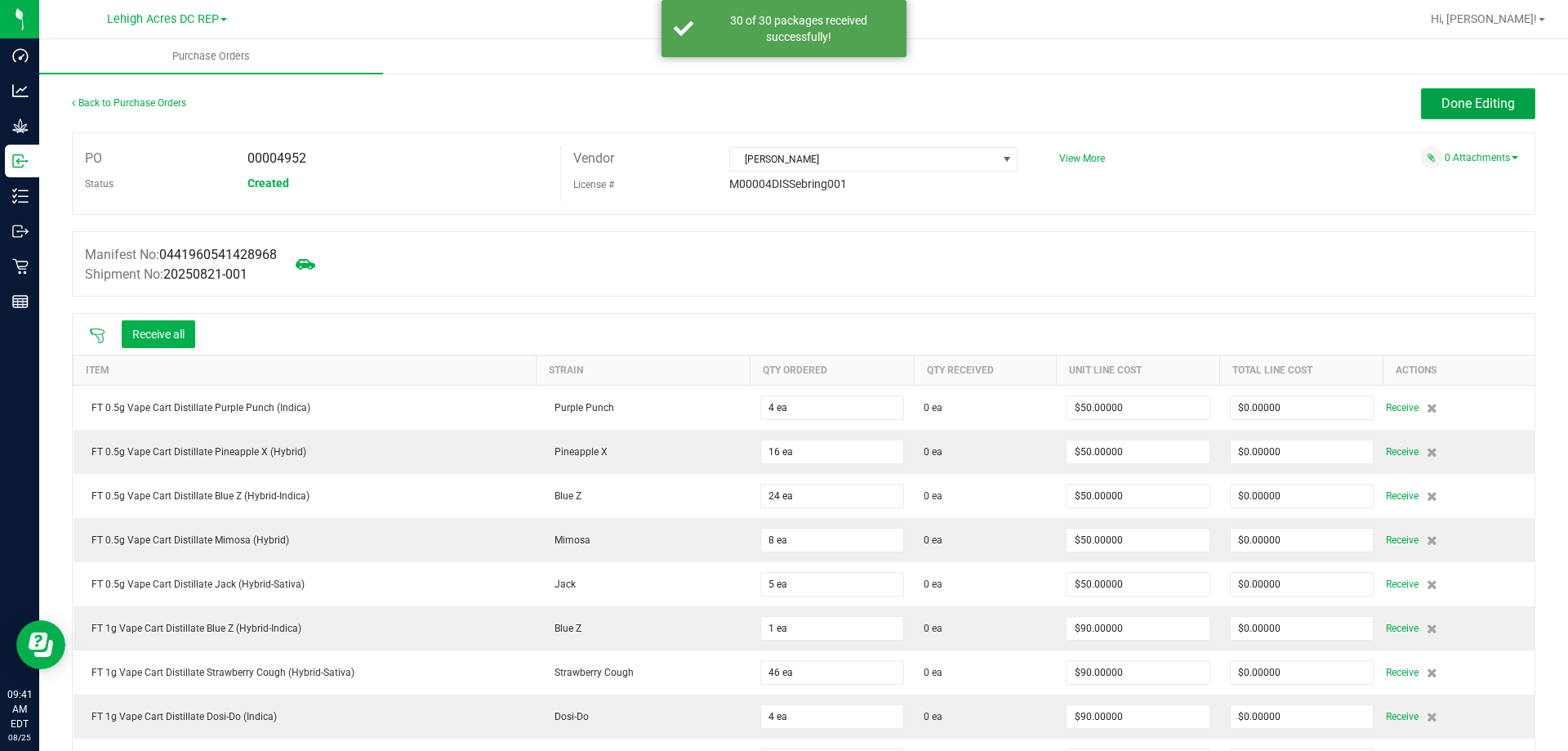
click at [1446, 104] on span "Done Editing" at bounding box center [1478, 104] width 73 height 16
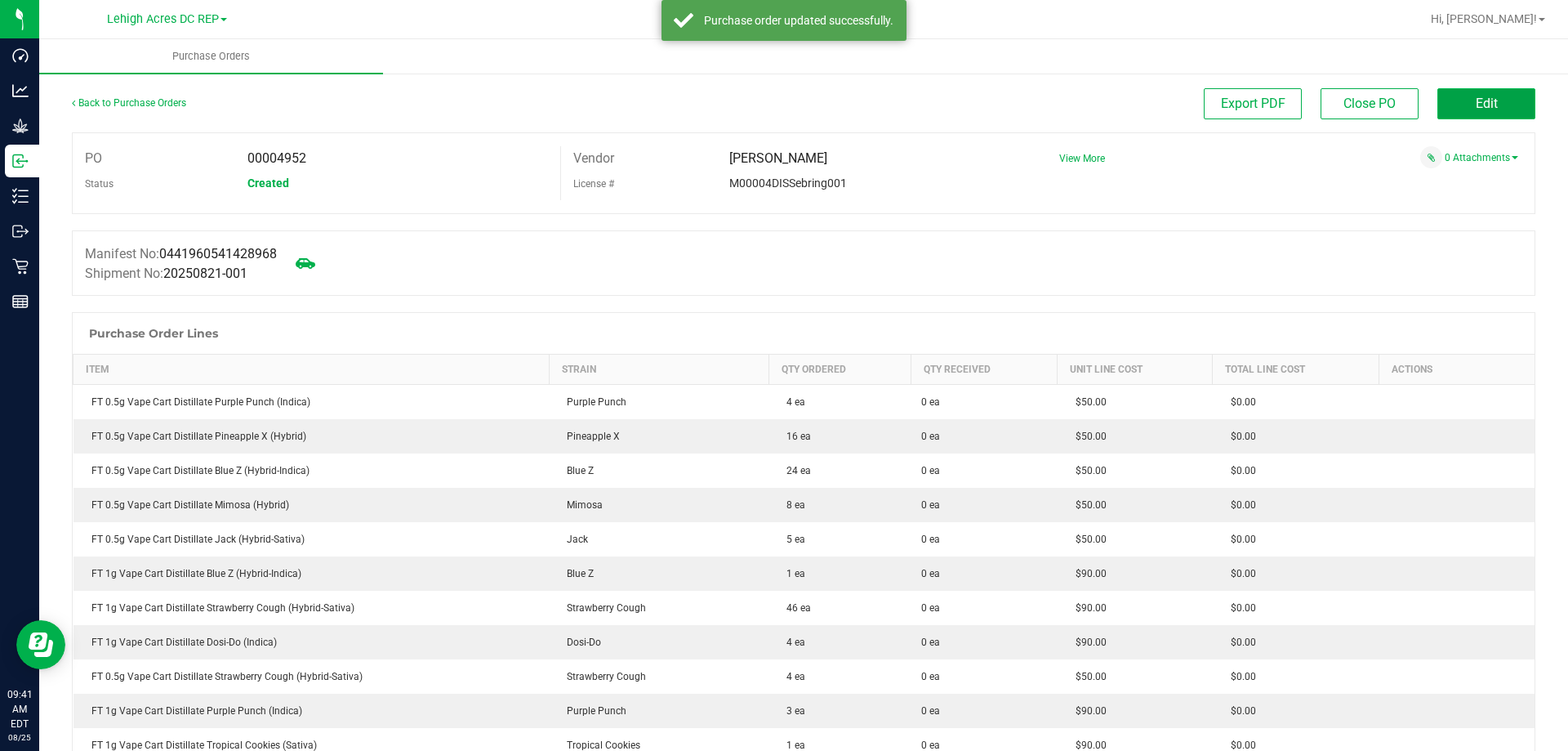
click at [1502, 110] on button "Edit" at bounding box center [1486, 104] width 98 height 31
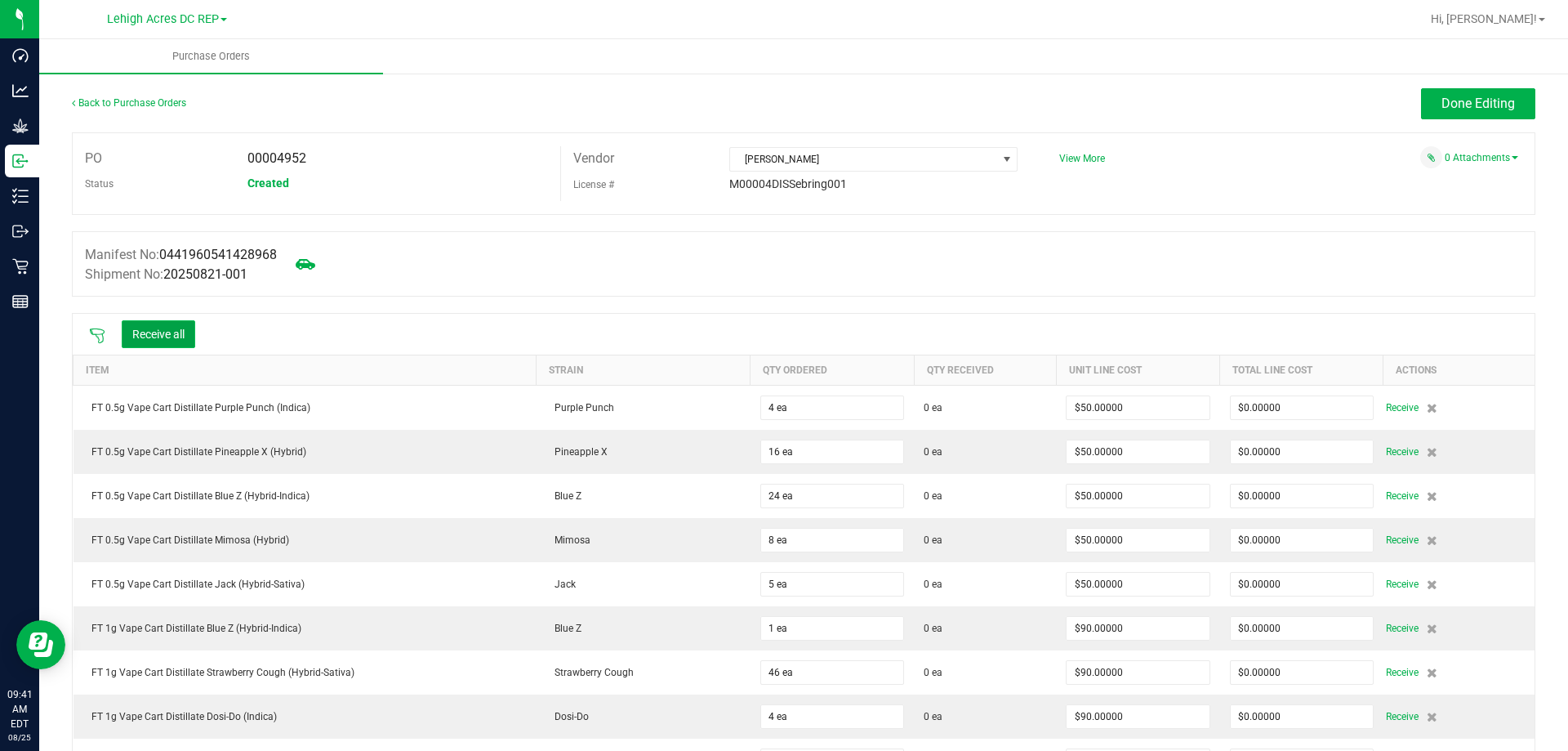
click at [154, 340] on button "Receive all" at bounding box center [159, 334] width 73 height 28
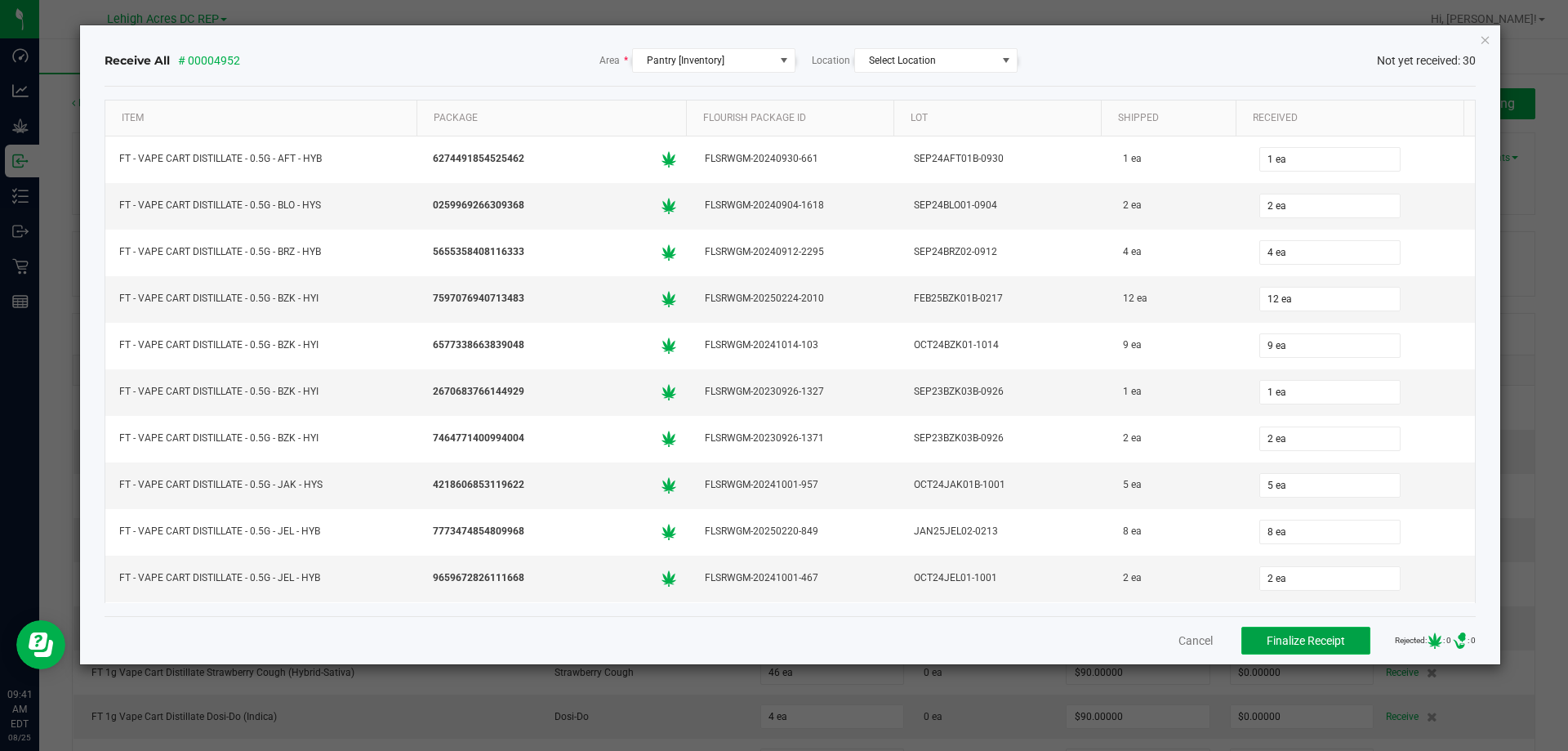
click at [1283, 639] on span "Finalize Receipt" at bounding box center [1306, 639] width 78 height 13
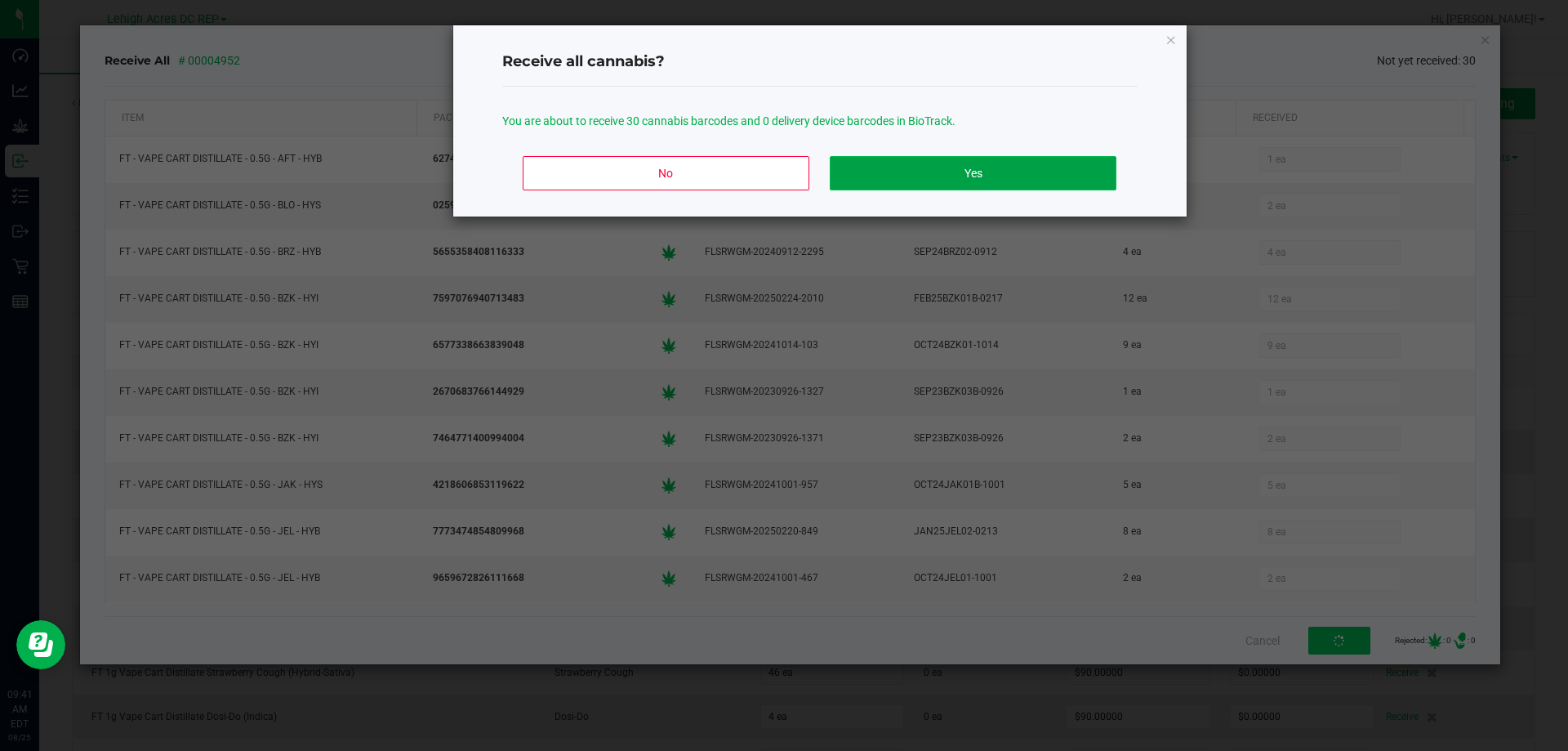
click at [951, 176] on button "Yes" at bounding box center [972, 173] width 286 height 34
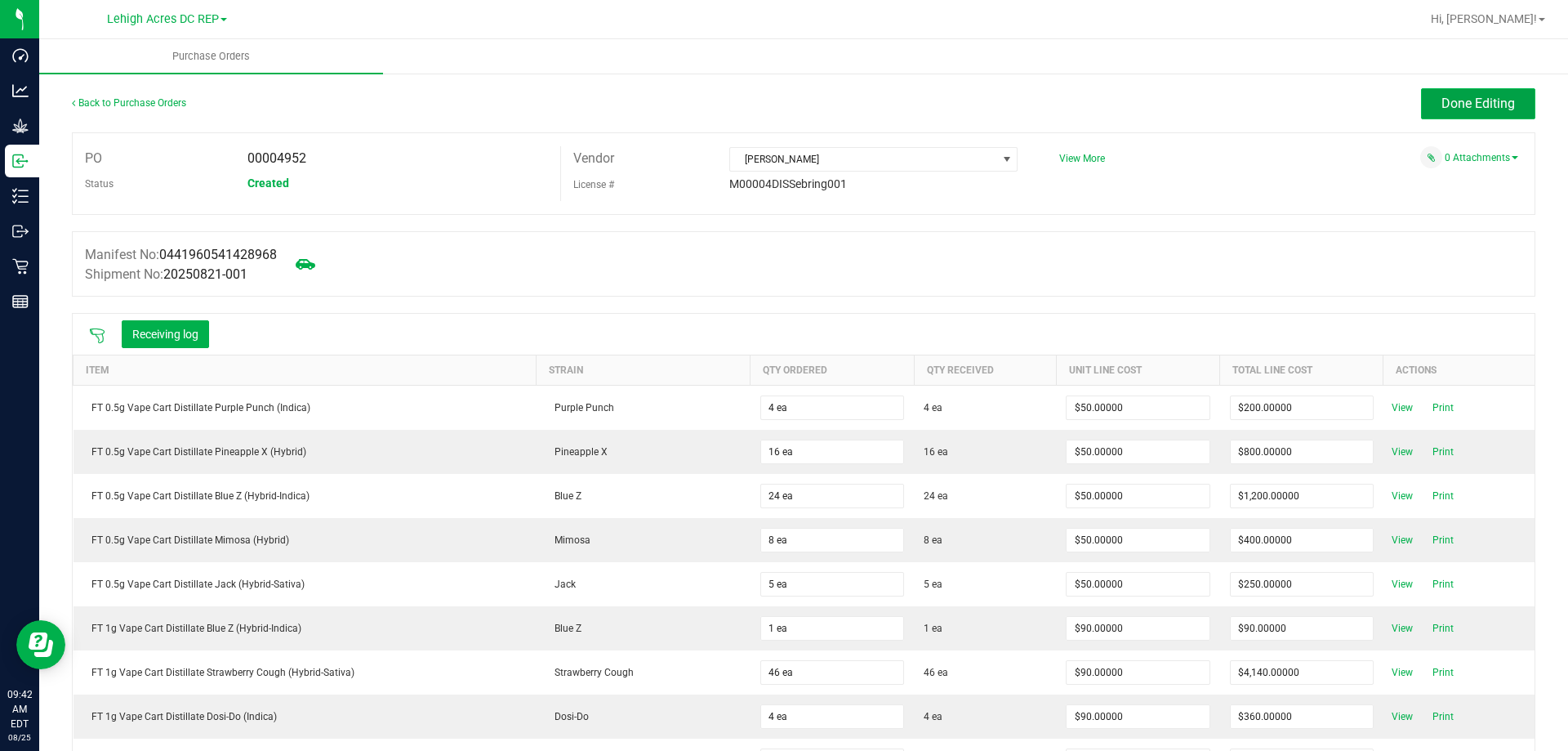
click at [1457, 106] on span "Done Editing" at bounding box center [1478, 104] width 73 height 16
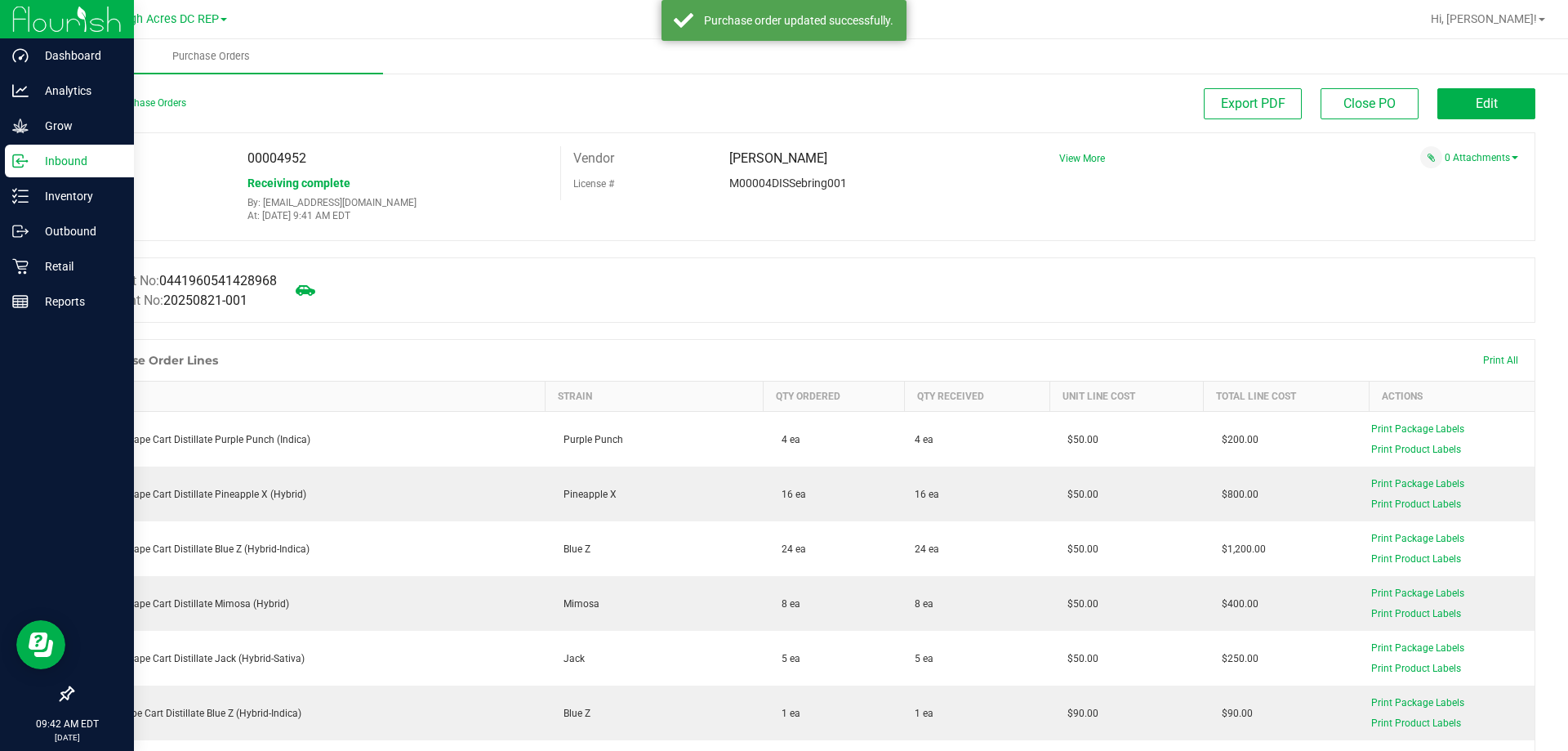
click at [60, 165] on p "Inbound" at bounding box center [78, 160] width 98 height 19
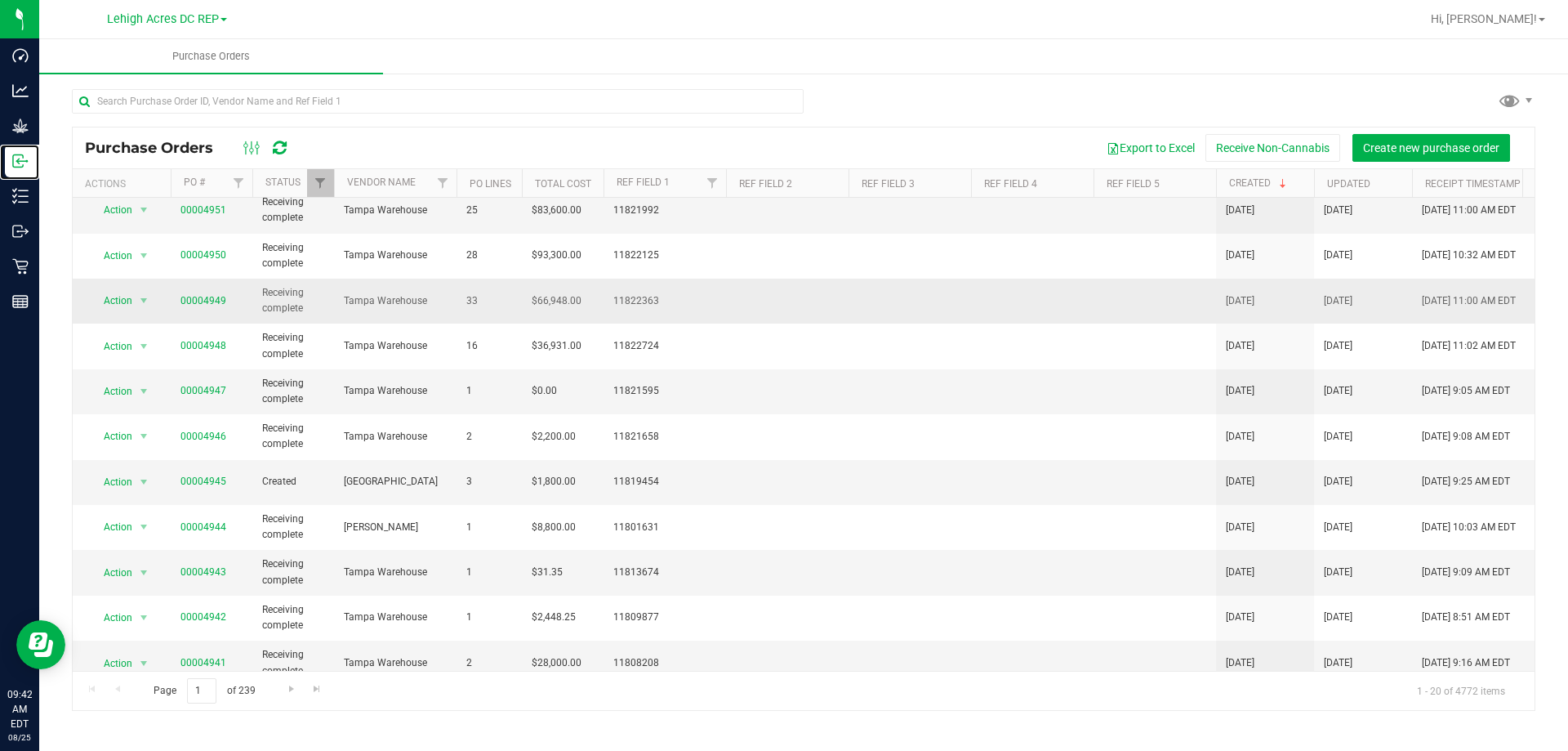
scroll to position [163, 0]
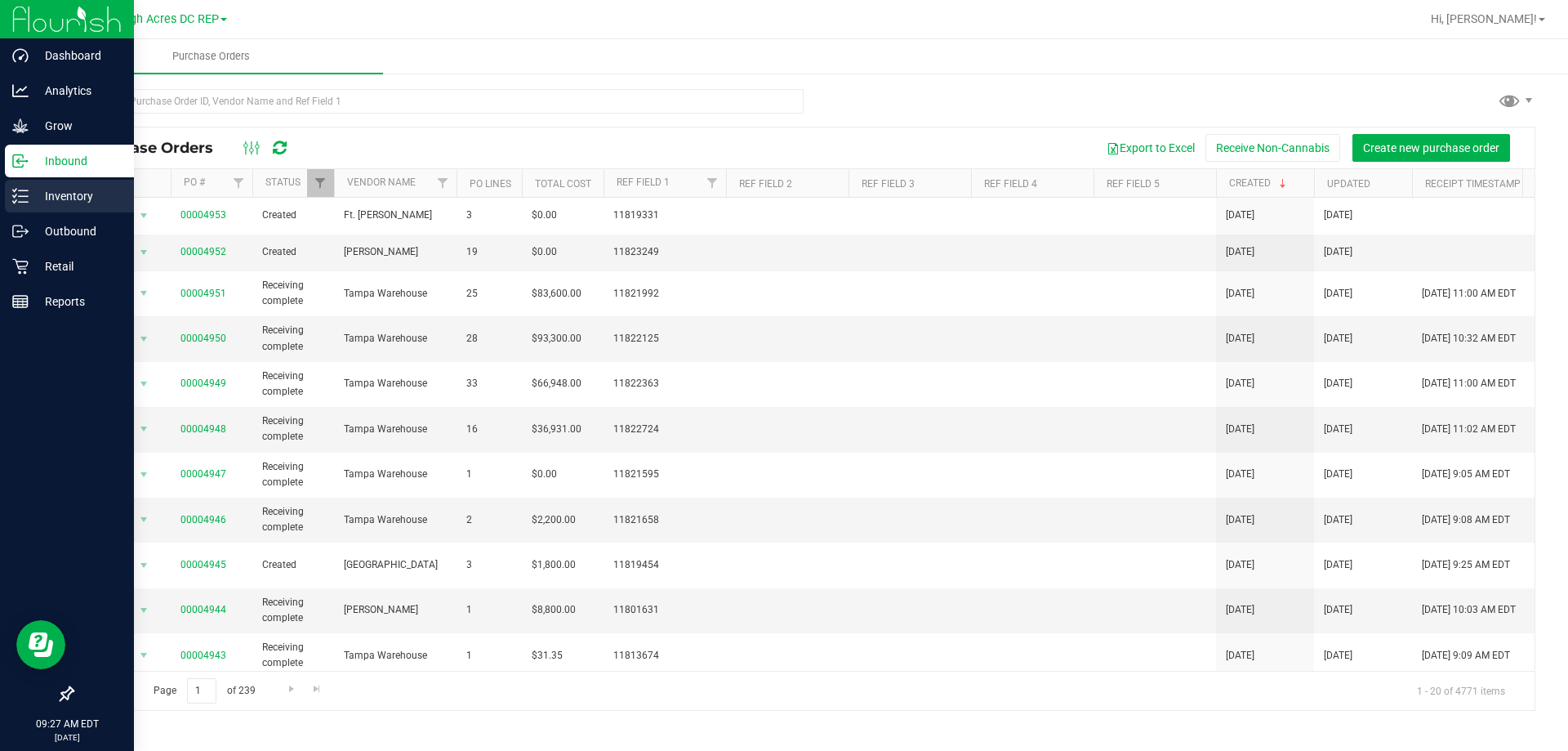
click at [62, 197] on p "Inventory" at bounding box center [78, 196] width 98 height 19
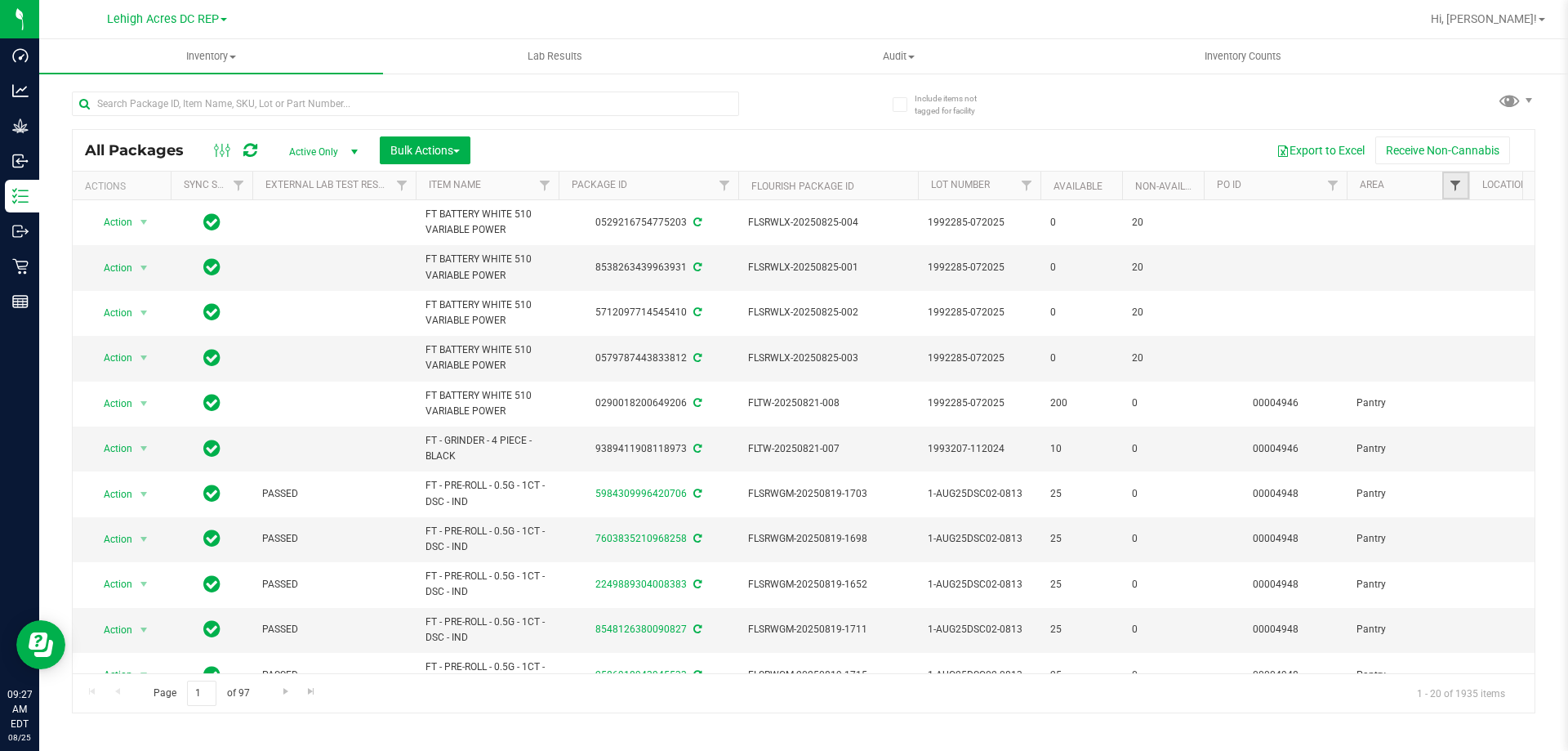
click at [1456, 189] on span "Filter" at bounding box center [1455, 185] width 13 height 13
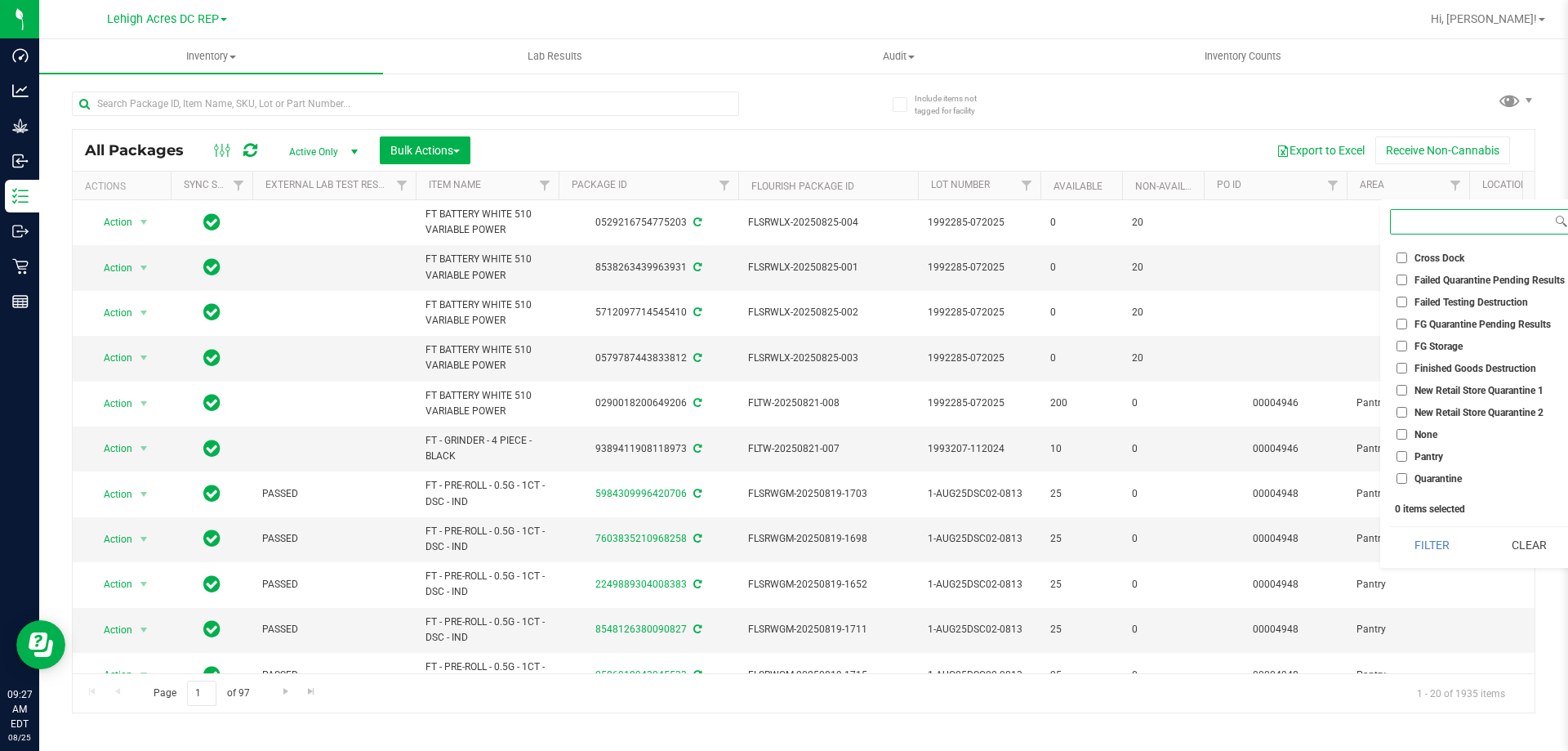
scroll to position [81, 0]
click at [1404, 437] on input "Pantry" at bounding box center [1402, 439] width 10 height 10
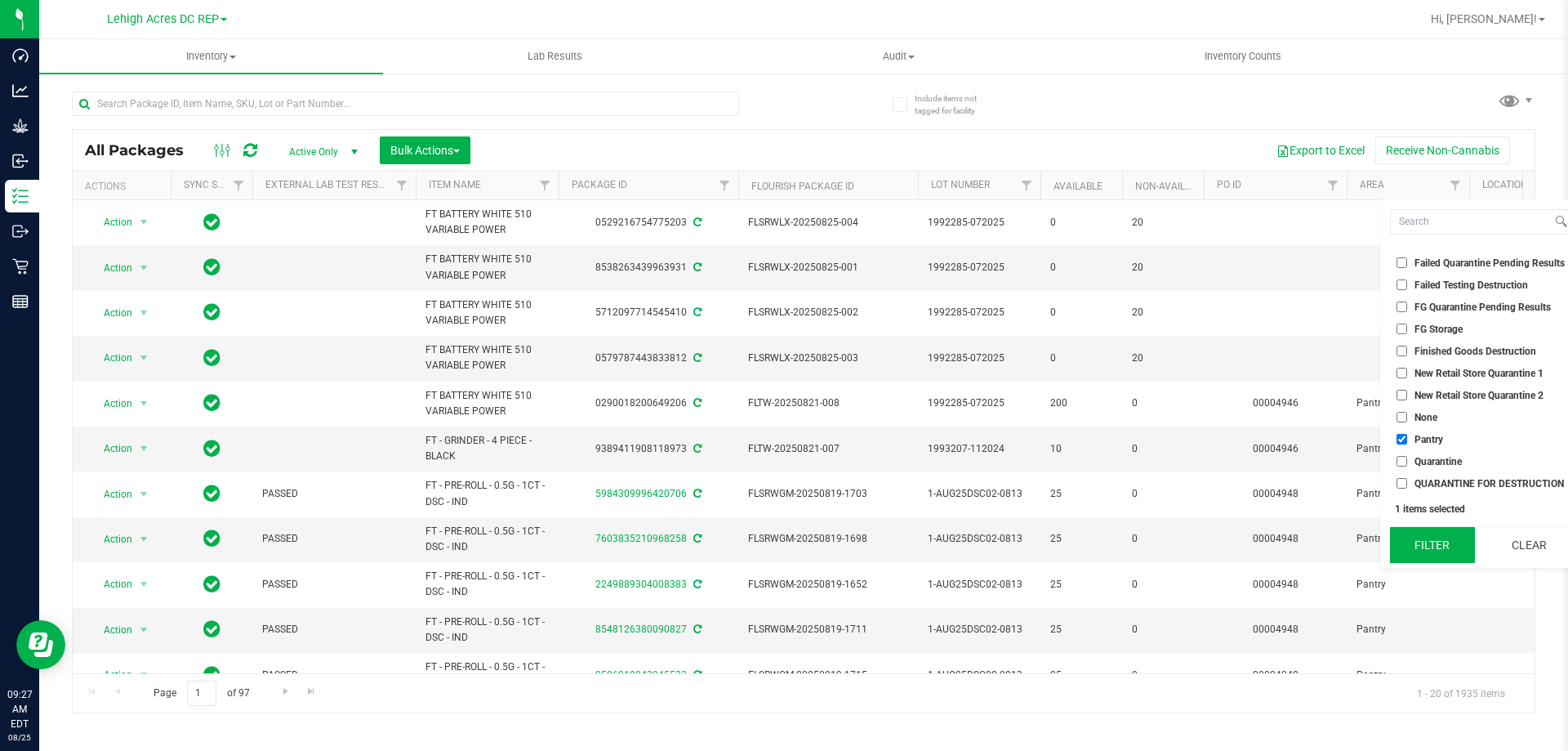
click at [1429, 545] on button "Filter" at bounding box center [1432, 545] width 84 height 36
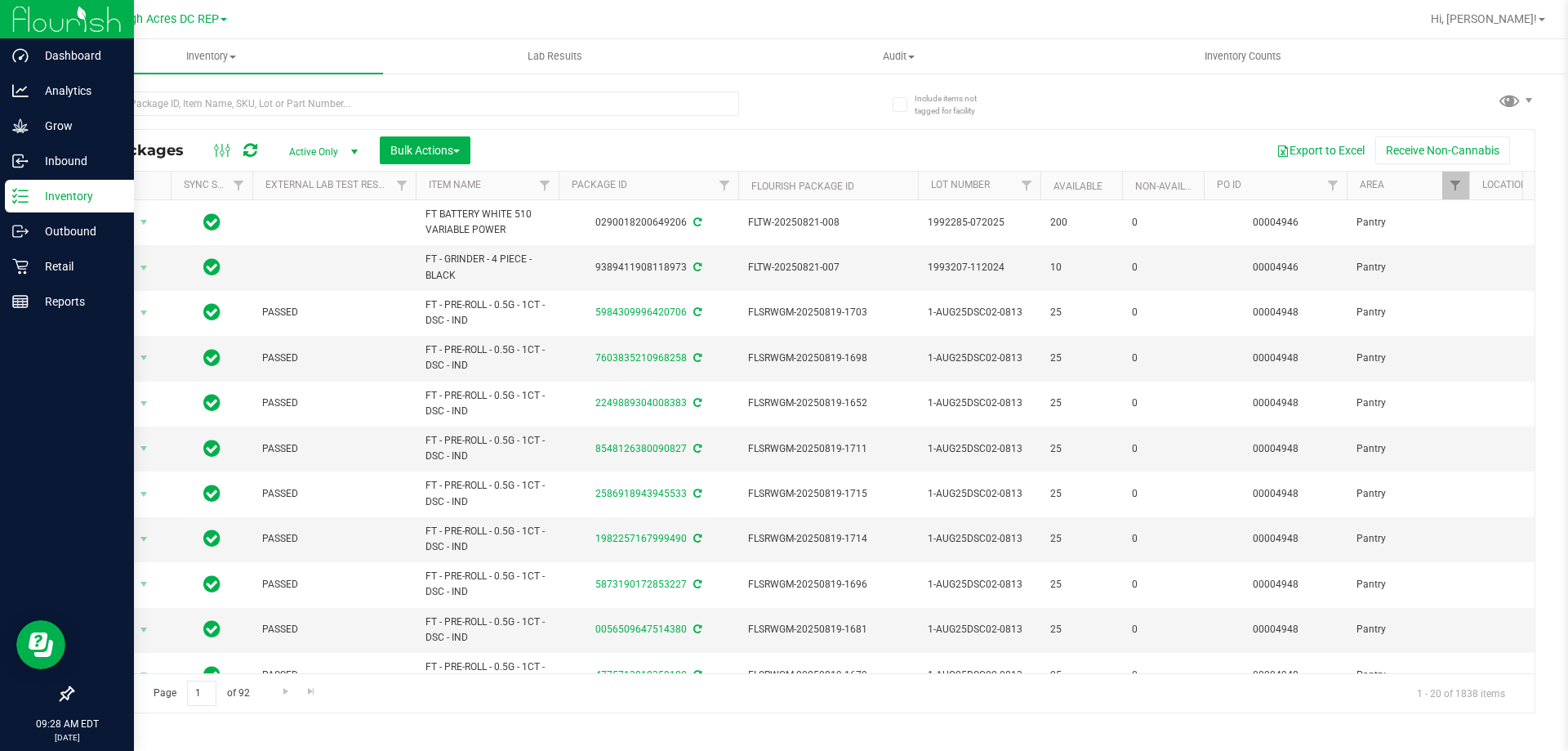
click at [71, 207] on div "Inventory" at bounding box center [70, 195] width 129 height 32
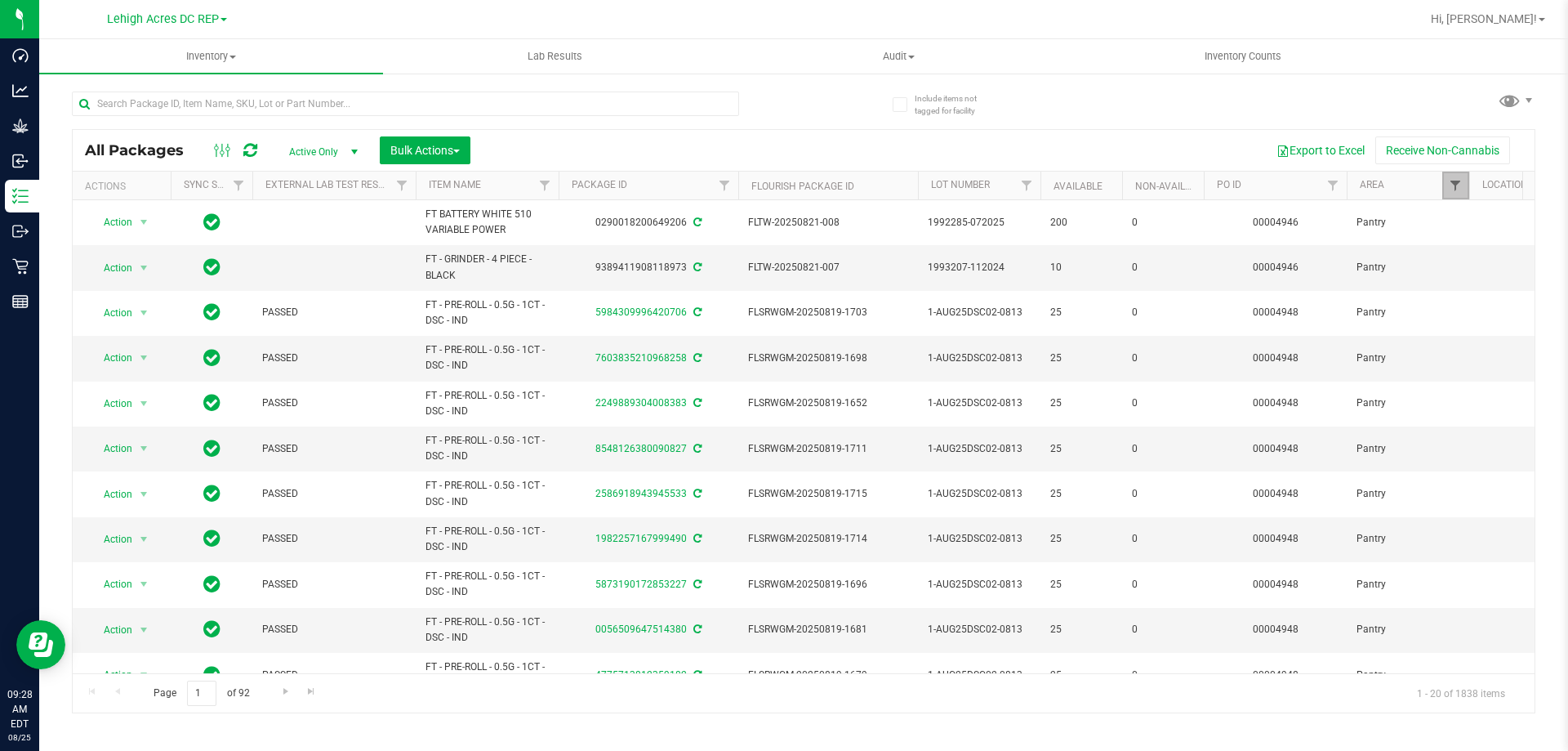
click at [1460, 184] on span "Filter" at bounding box center [1455, 185] width 13 height 13
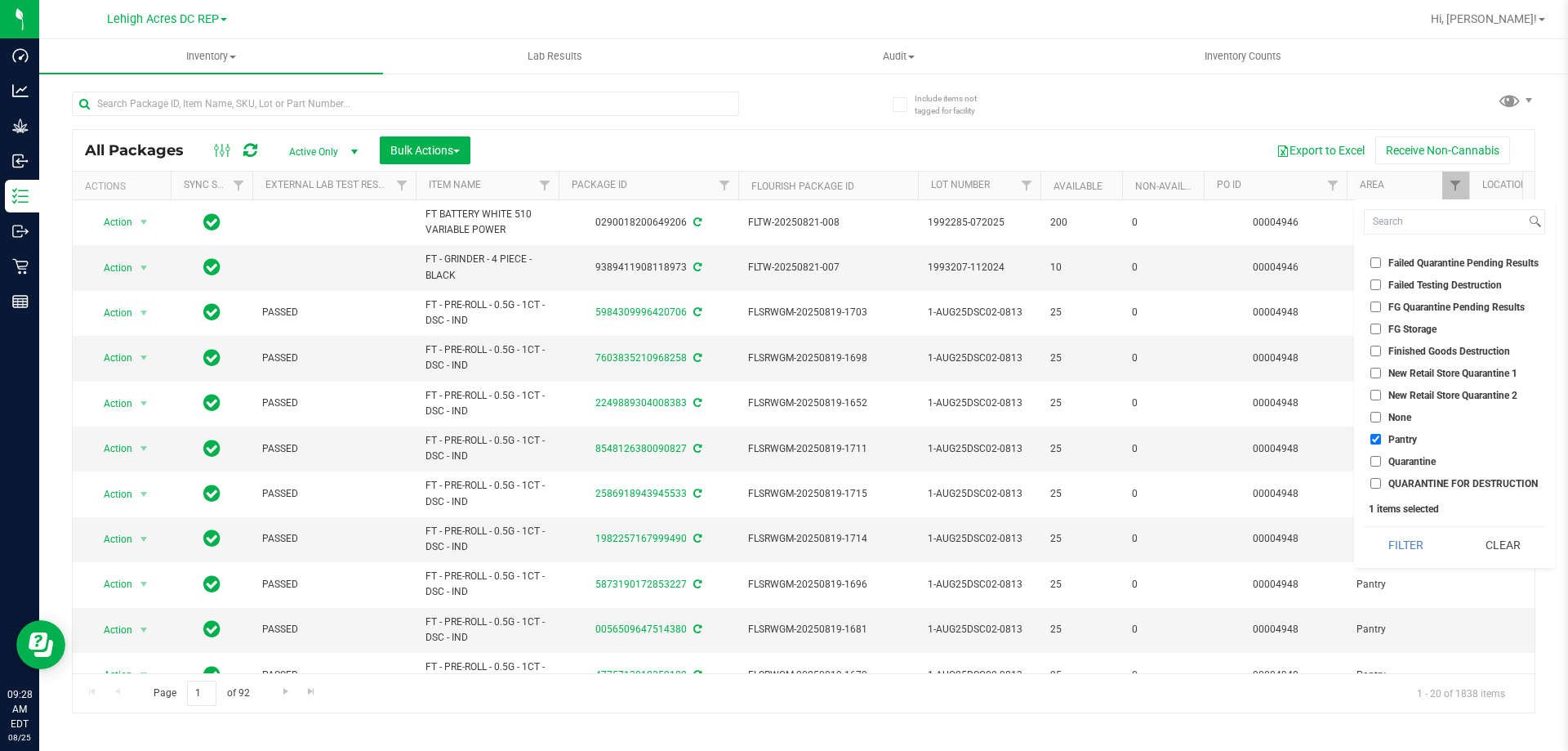
click at [1369, 437] on li "Pantry" at bounding box center [1455, 439] width 181 height 17
click at [1376, 439] on input "Pantry" at bounding box center [1375, 439] width 10 height 10
checkbox input "false"
click at [1401, 539] on button "Filter" at bounding box center [1406, 545] width 84 height 36
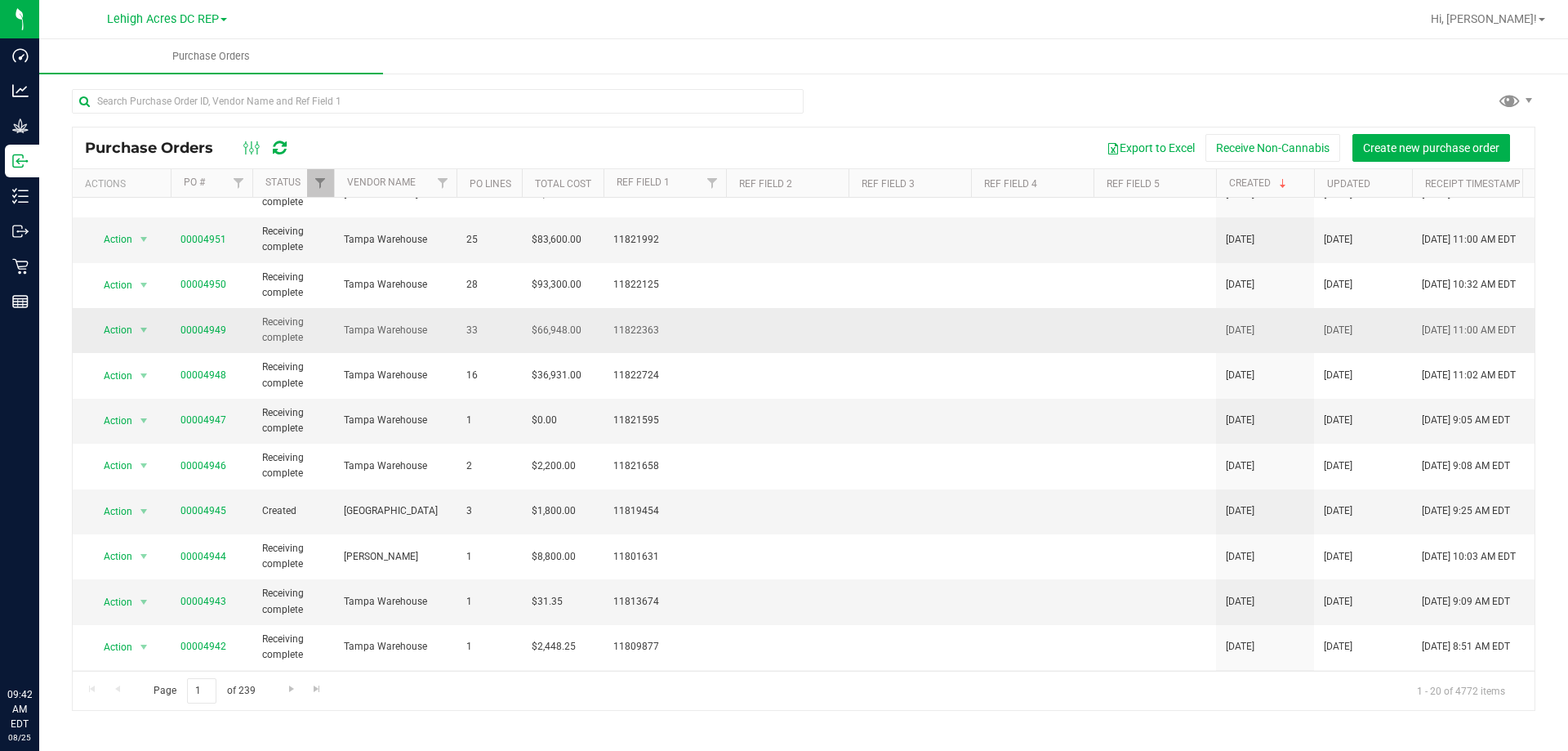
scroll to position [163, 0]
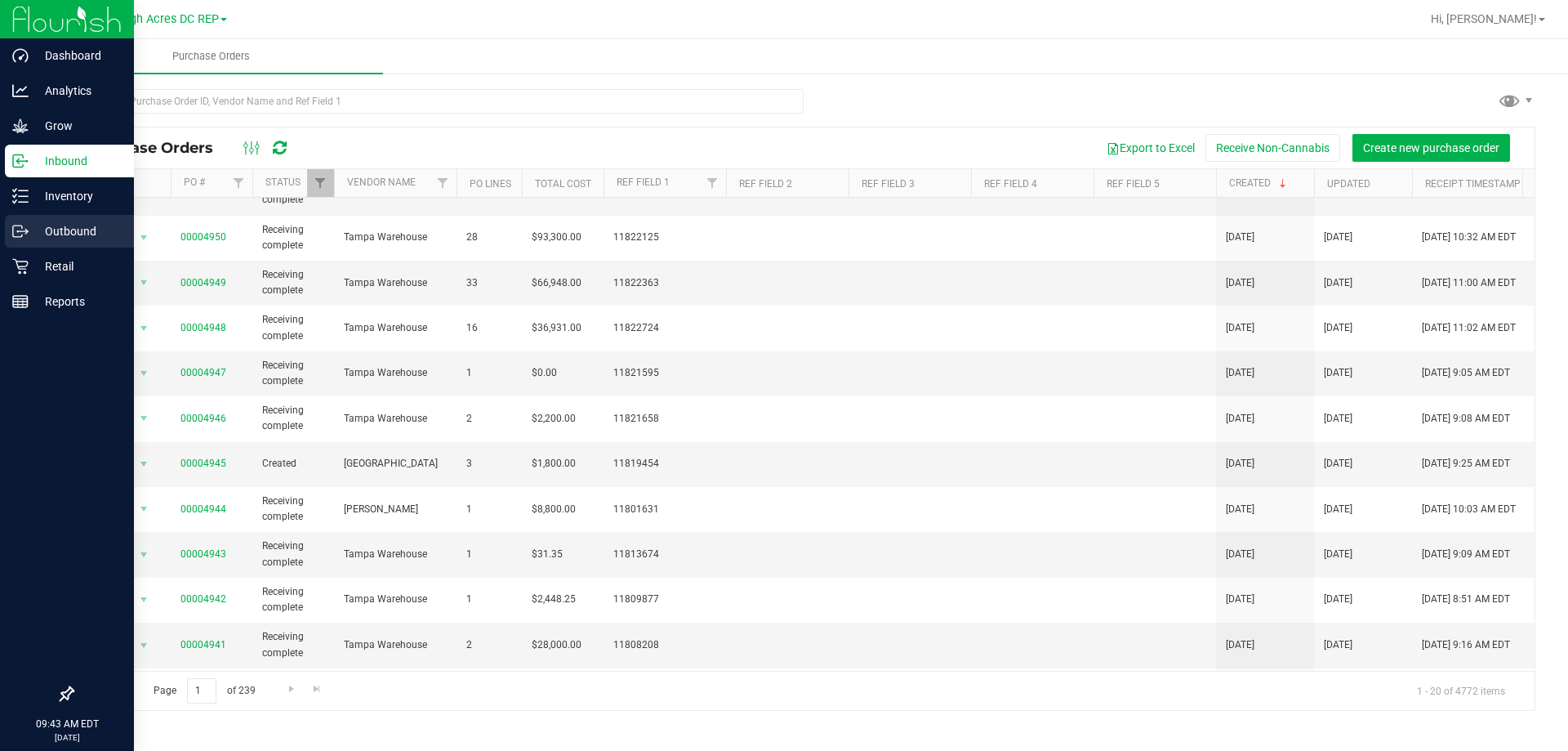
click at [71, 236] on p "Outbound" at bounding box center [78, 231] width 98 height 19
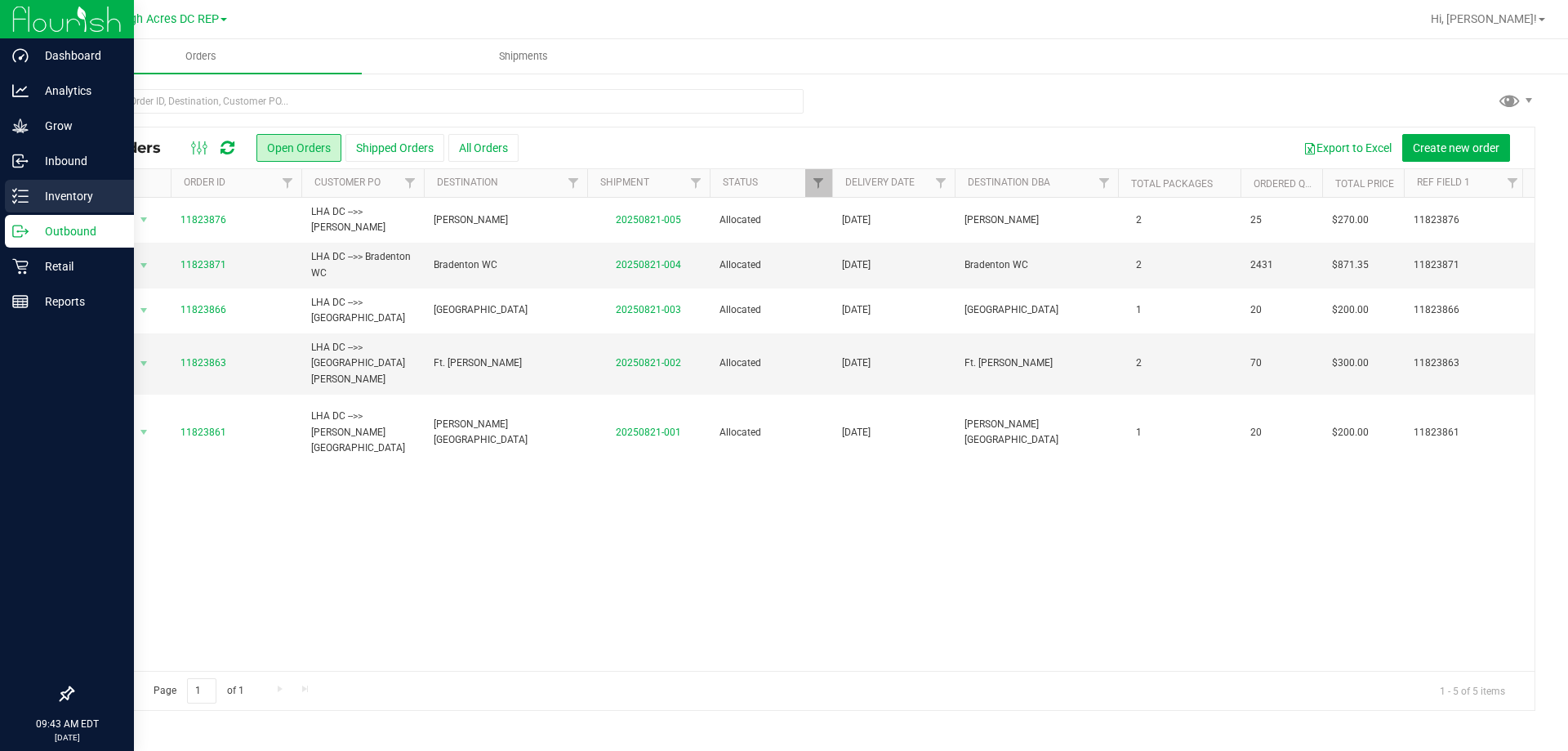
click at [64, 195] on p "Inventory" at bounding box center [78, 196] width 98 height 19
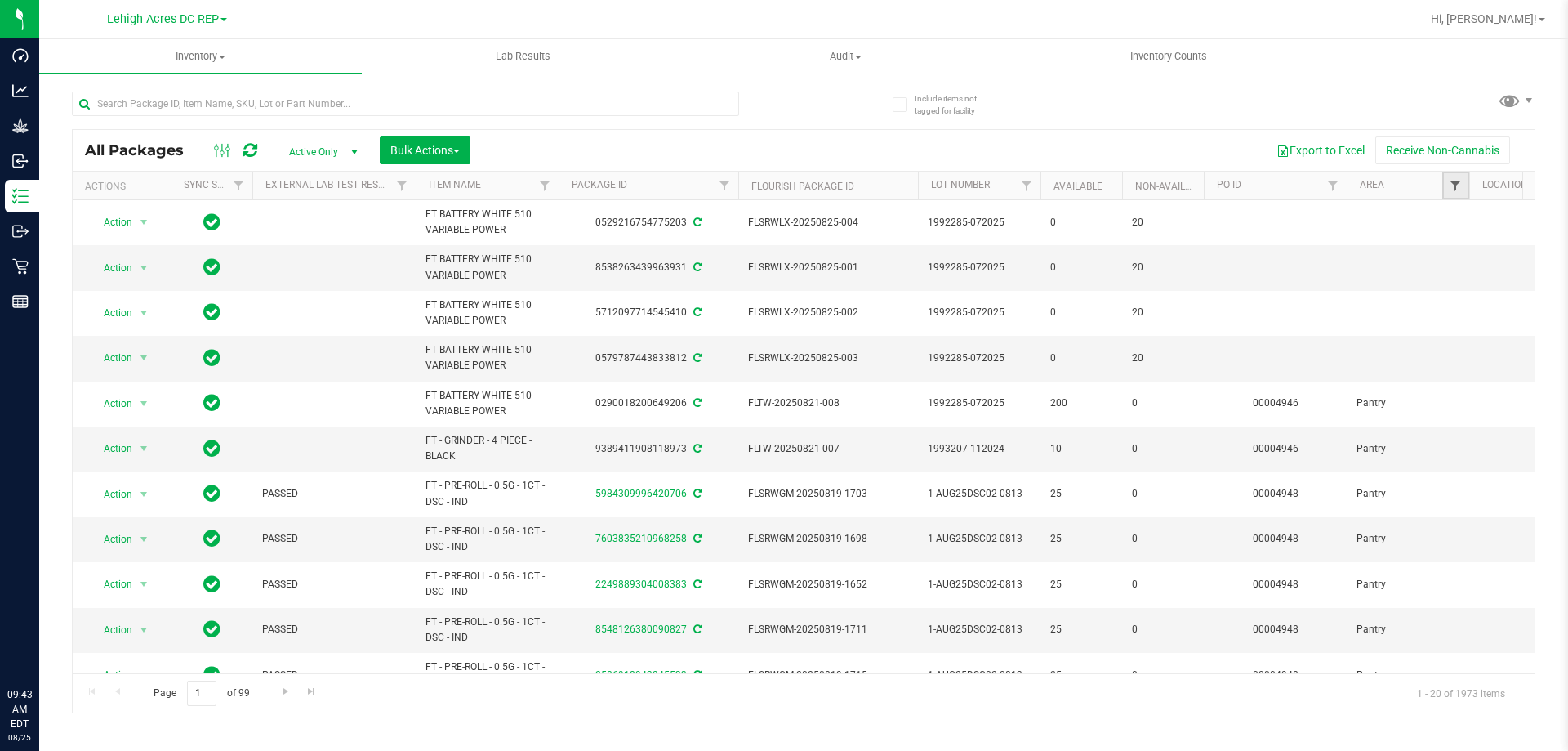
click at [1456, 190] on span "Filter" at bounding box center [1455, 185] width 13 height 13
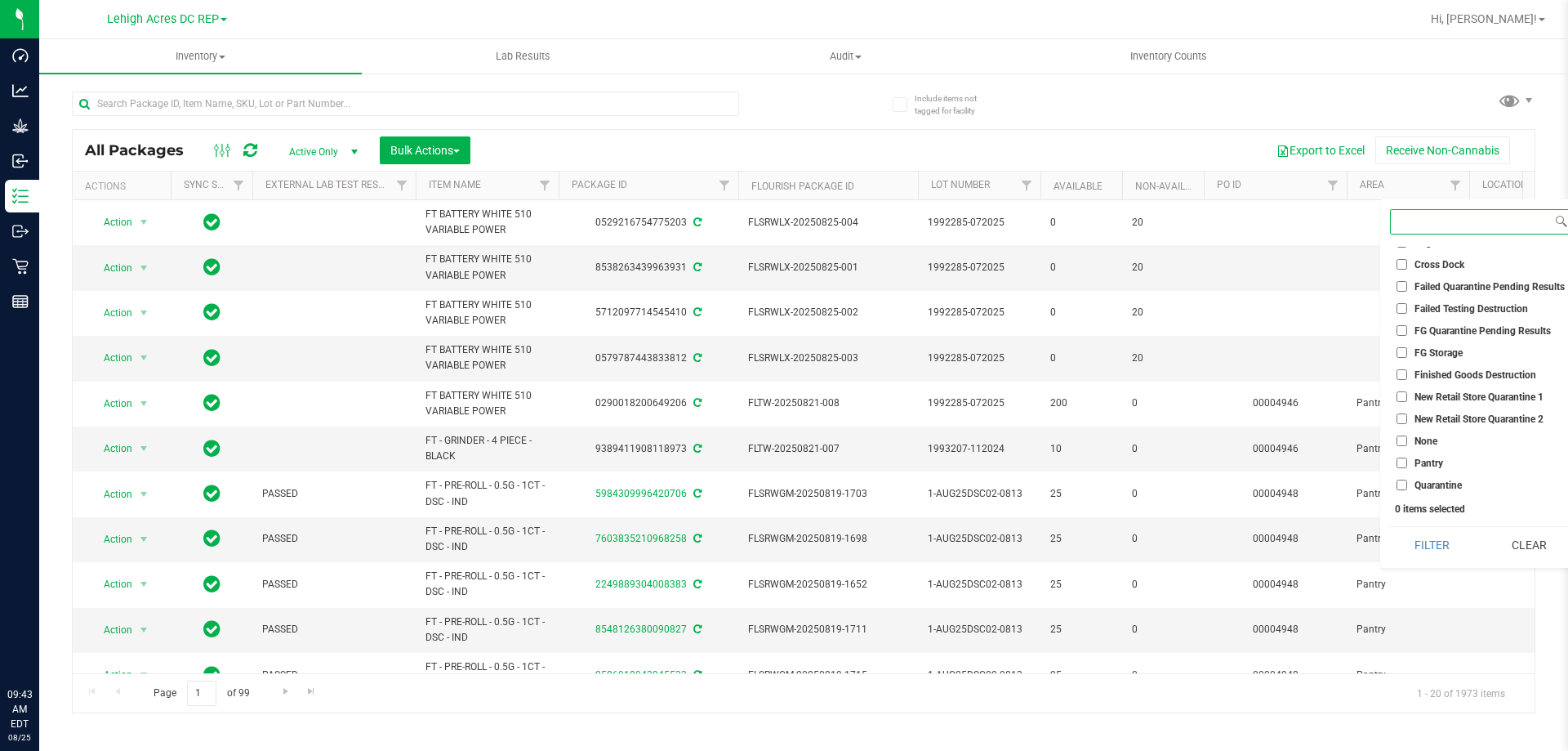
scroll to position [81, 0]
click at [1402, 441] on input "Pantry" at bounding box center [1402, 439] width 10 height 10
checkbox input "true"
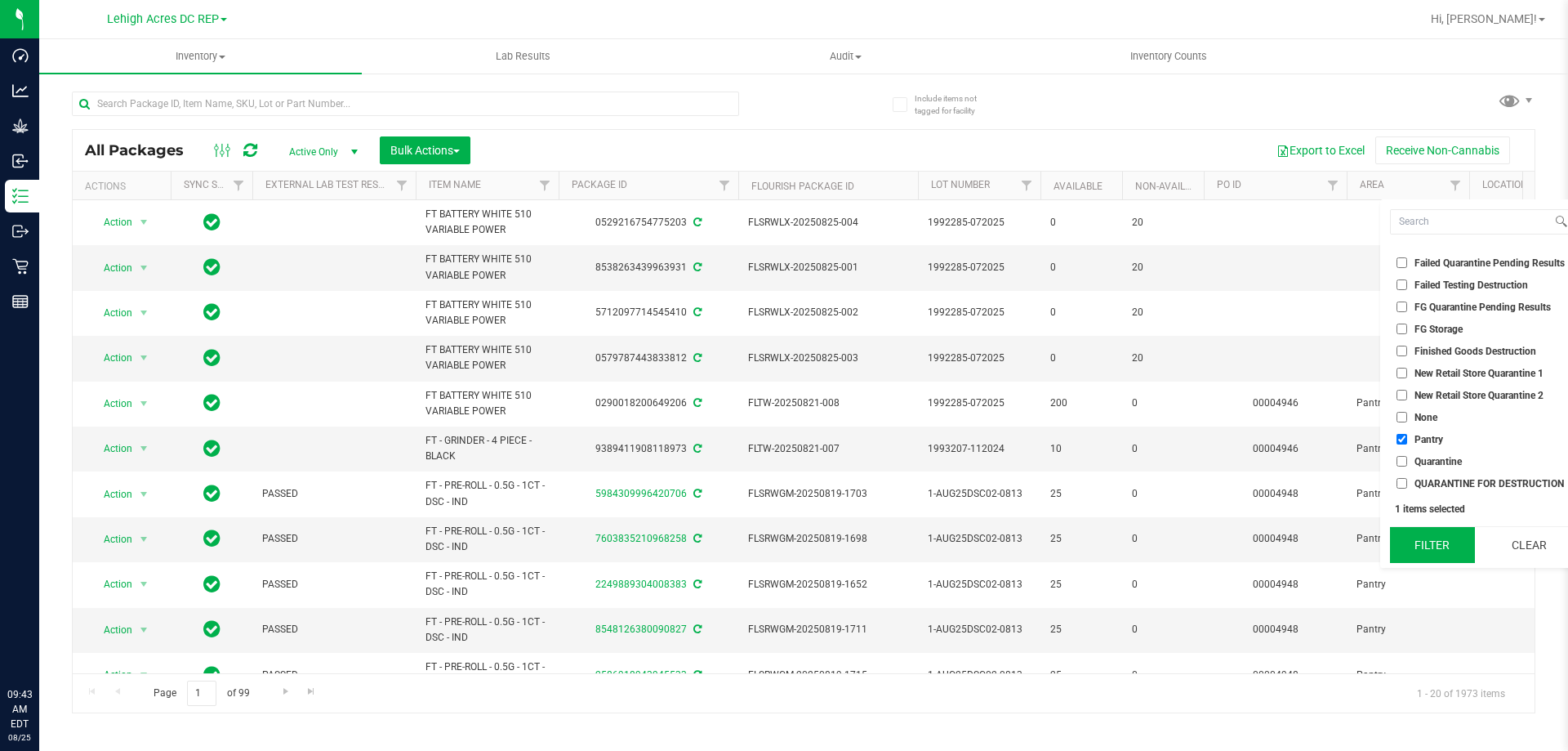
click at [1434, 543] on button "Filter" at bounding box center [1432, 545] width 84 height 36
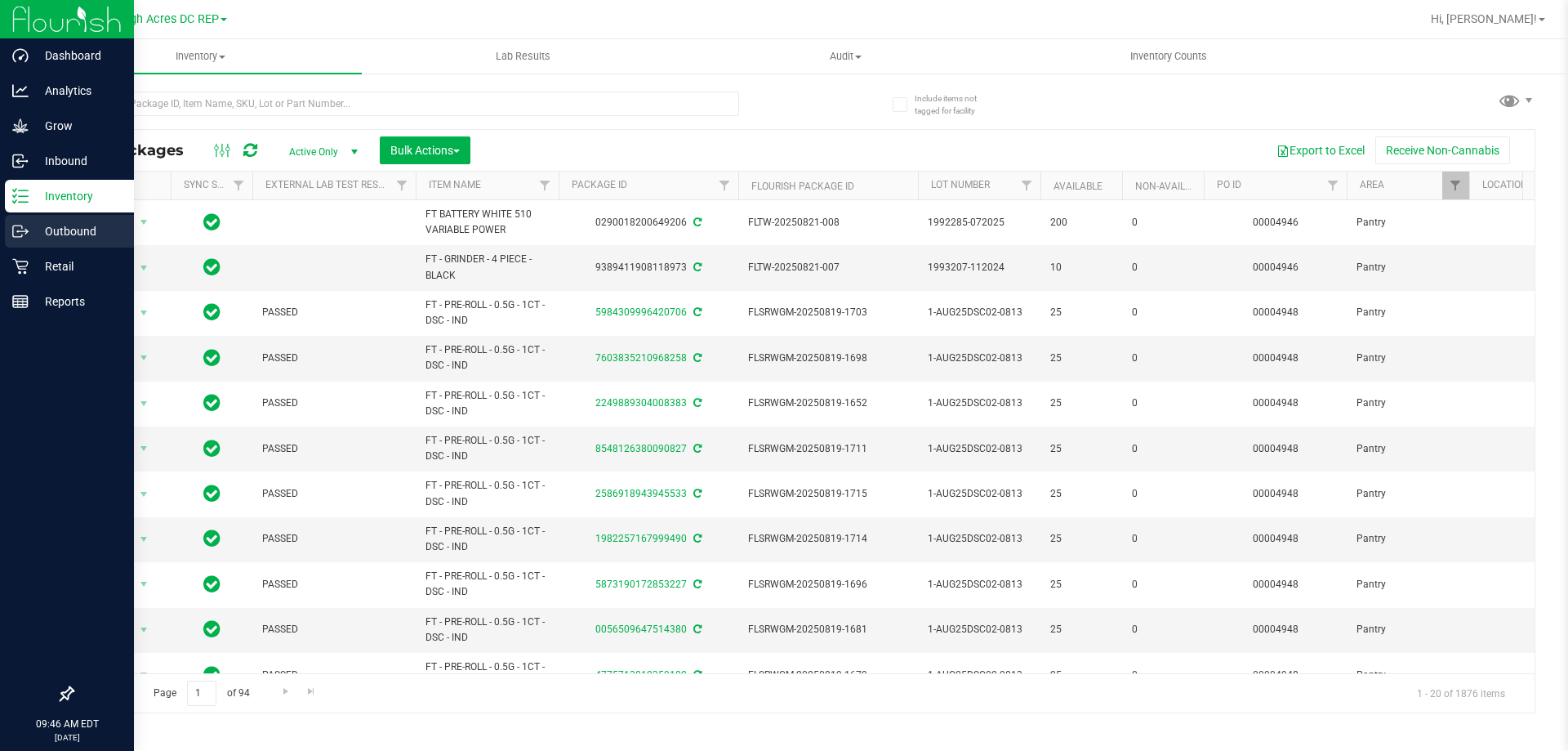
click at [57, 226] on p "Outbound" at bounding box center [78, 231] width 98 height 19
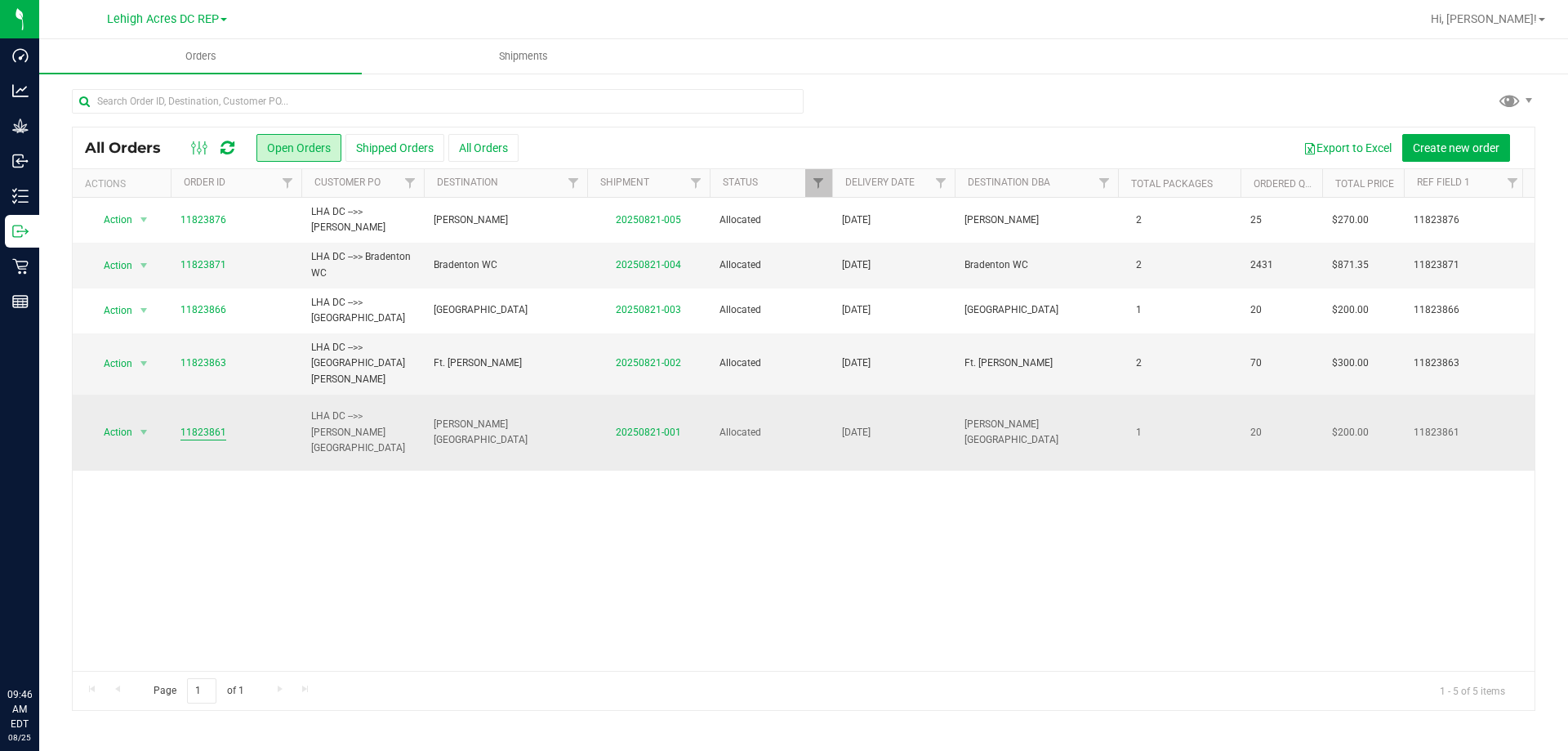
click at [207, 424] on link "11823861" at bounding box center [203, 432] width 45 height 16
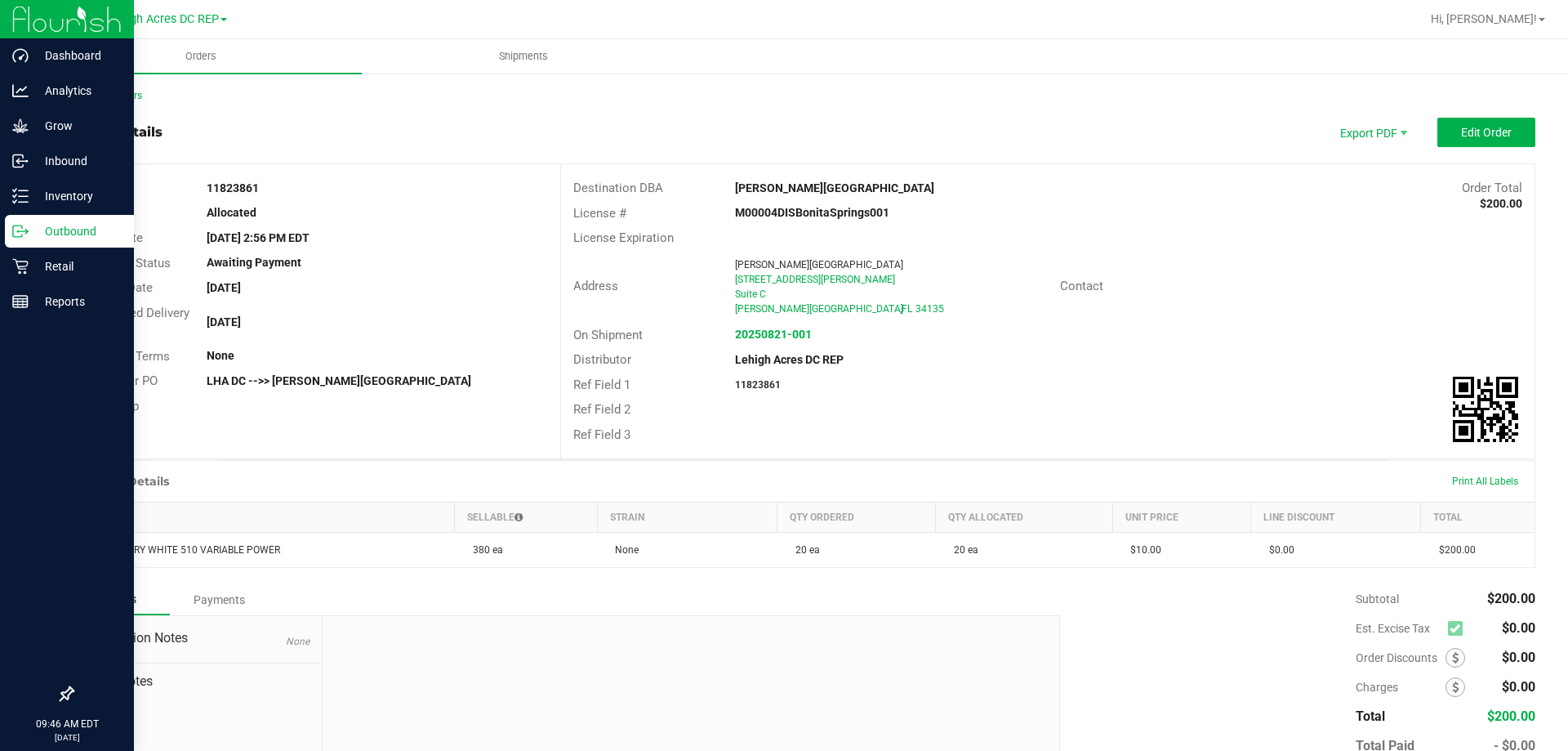
click at [37, 238] on p "Outbound" at bounding box center [78, 231] width 98 height 19
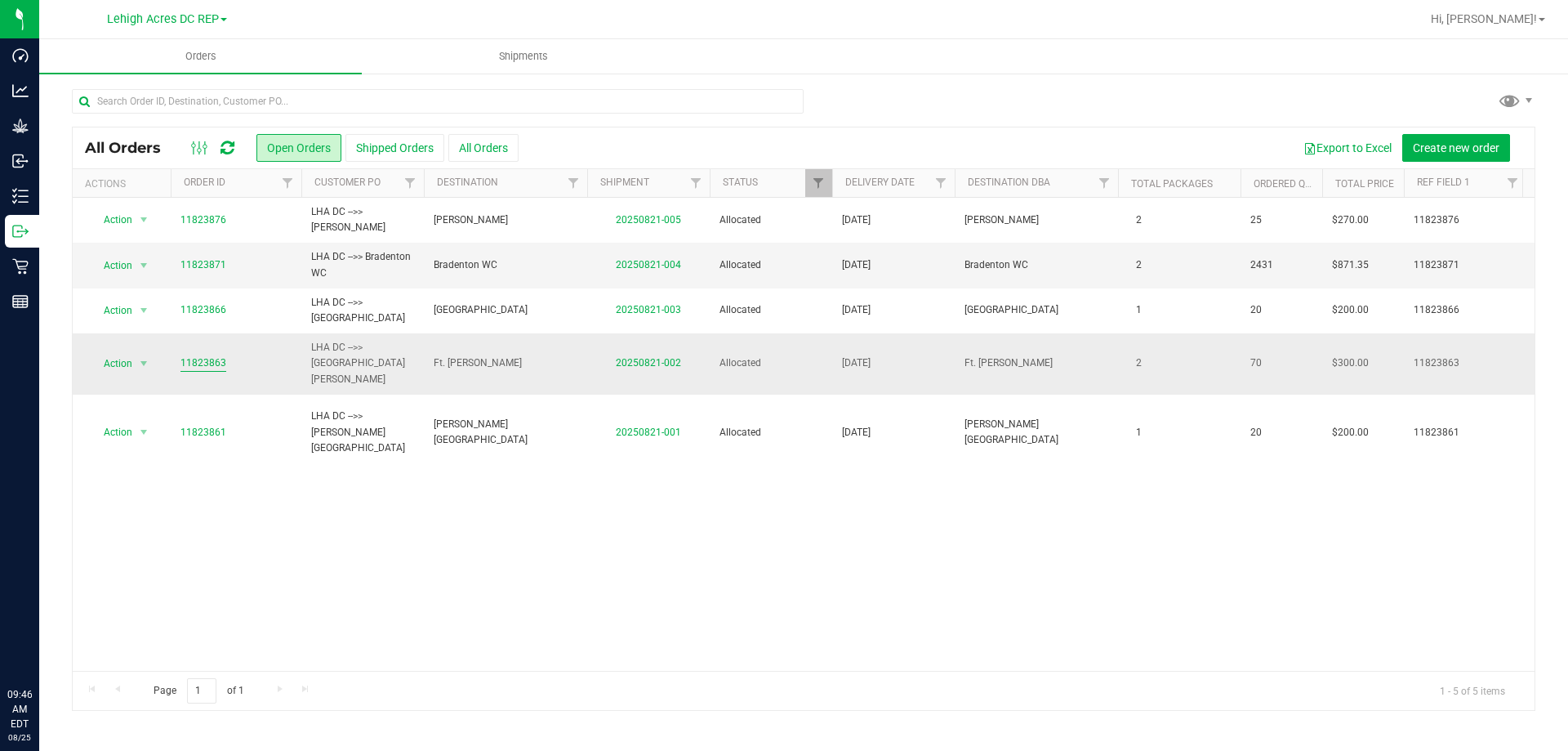
click at [202, 356] on link "11823863" at bounding box center [203, 363] width 45 height 16
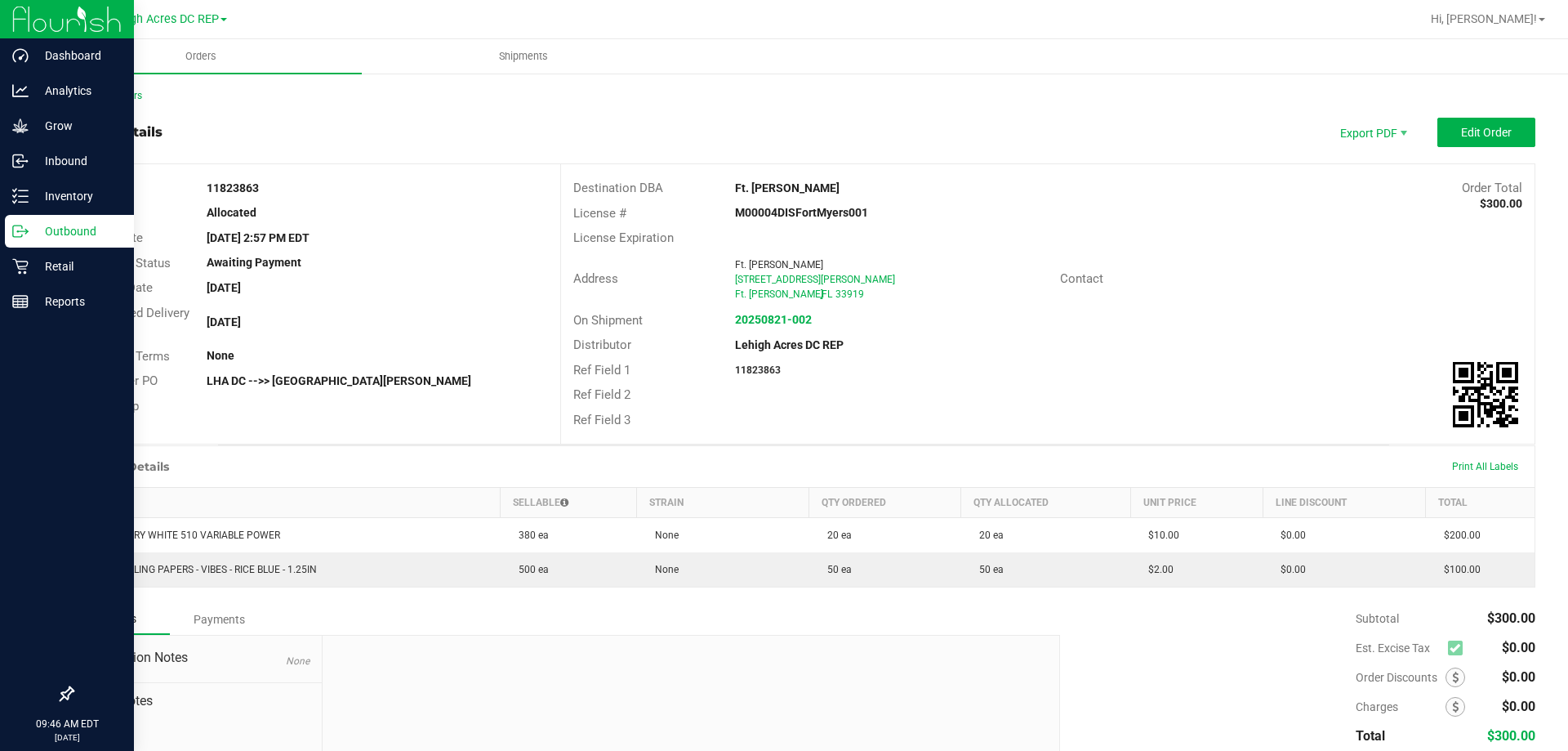
click at [48, 228] on p "Outbound" at bounding box center [78, 231] width 98 height 19
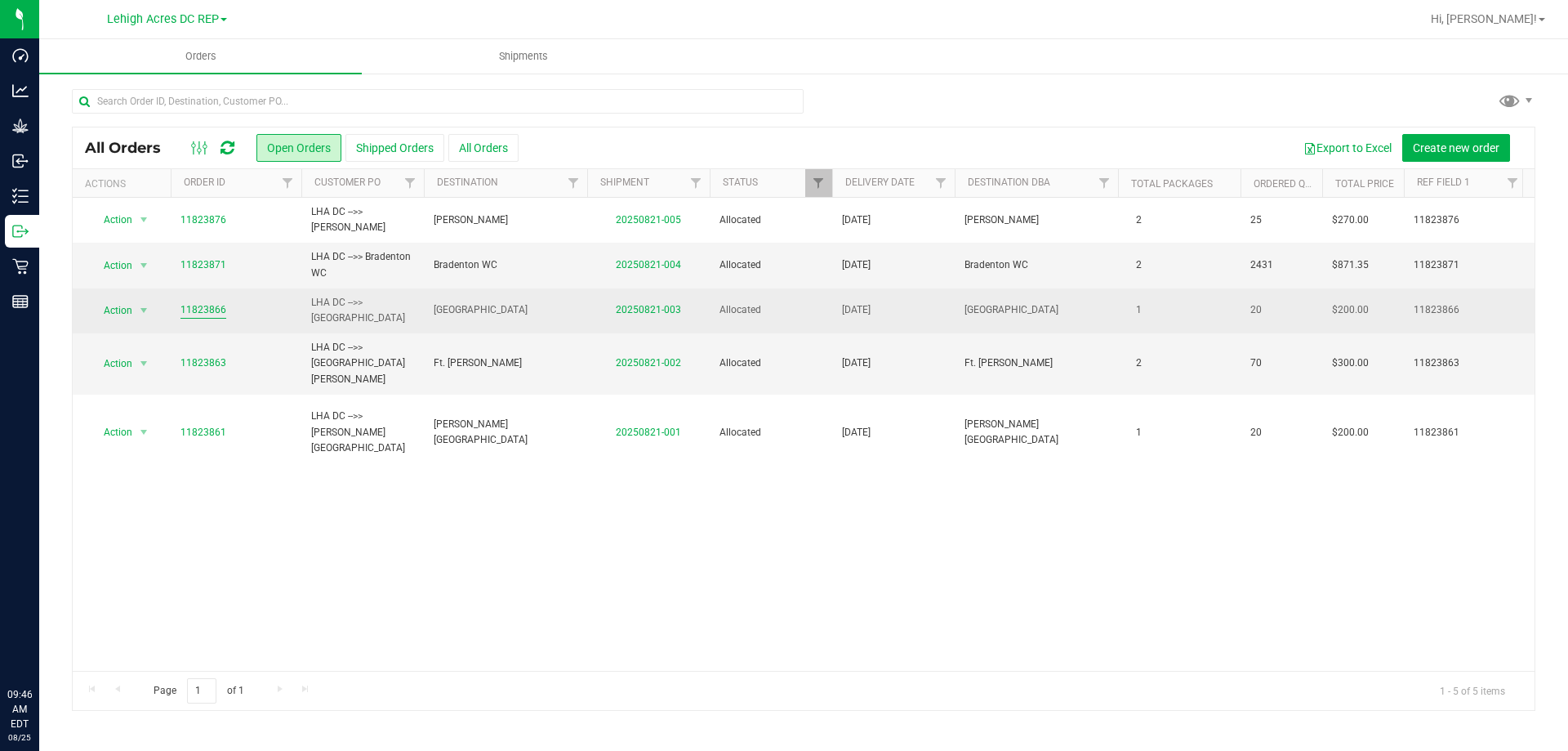
click at [199, 312] on link "11823866" at bounding box center [203, 310] width 45 height 16
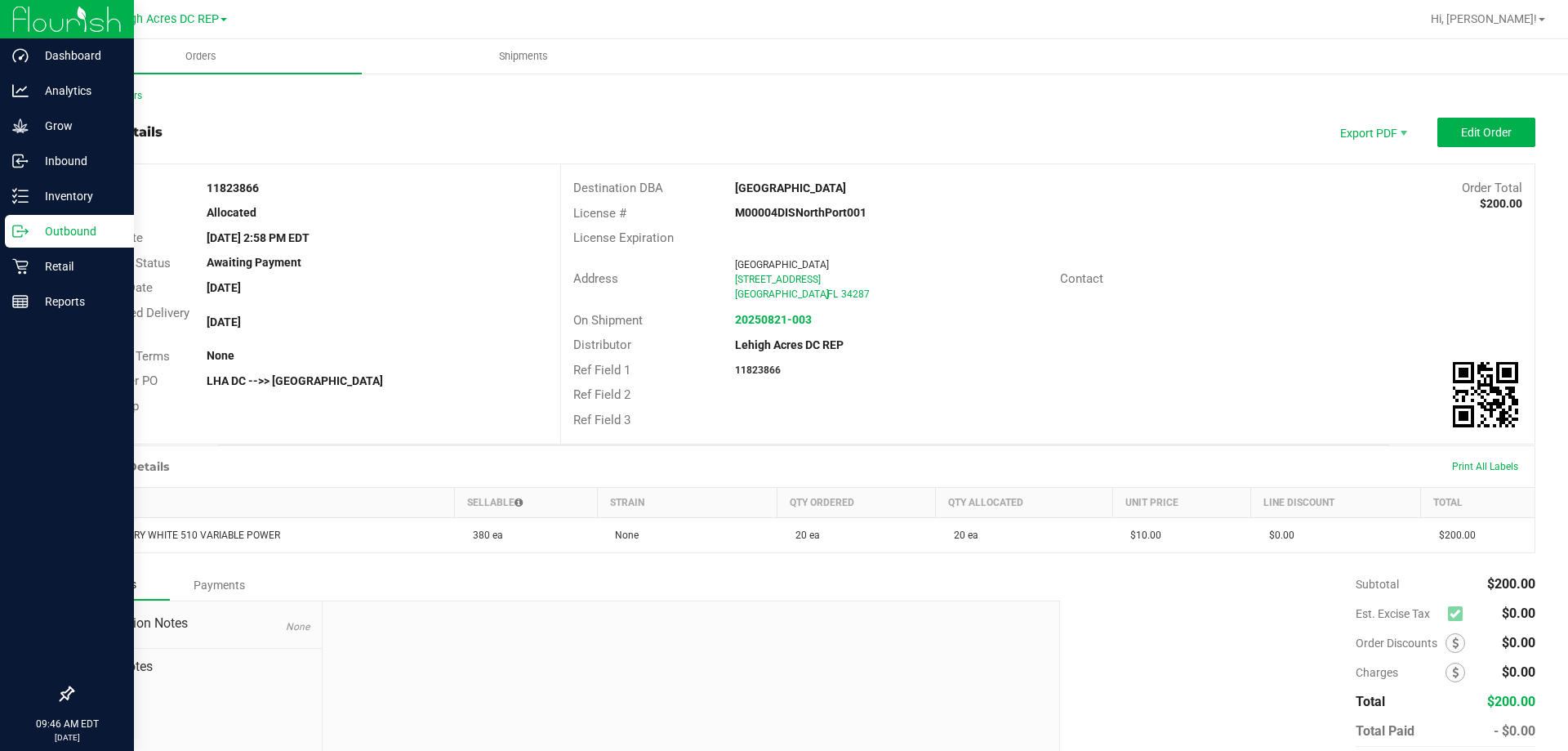
click at [49, 239] on p "Outbound" at bounding box center [78, 231] width 98 height 19
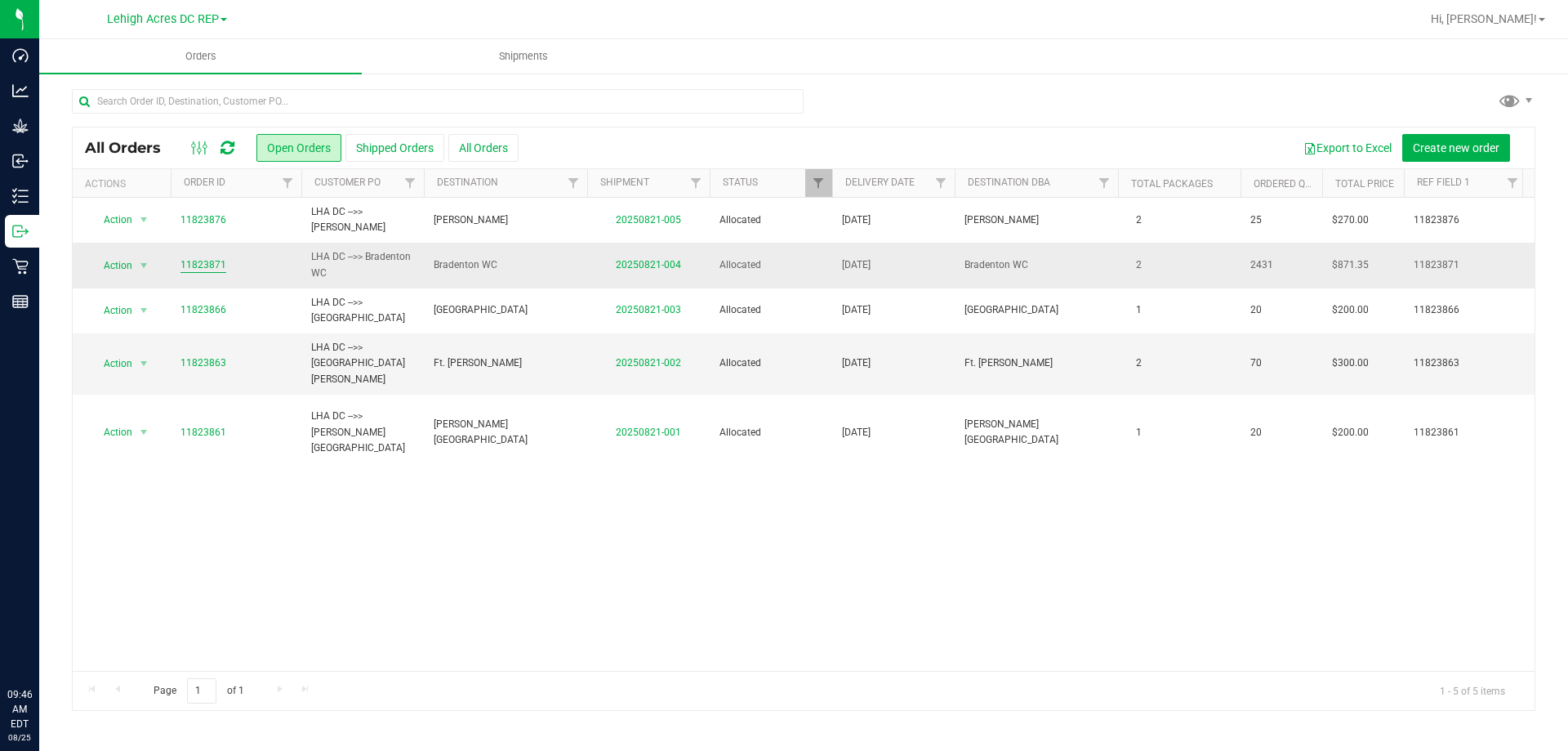
click at [197, 264] on link "11823871" at bounding box center [203, 265] width 45 height 16
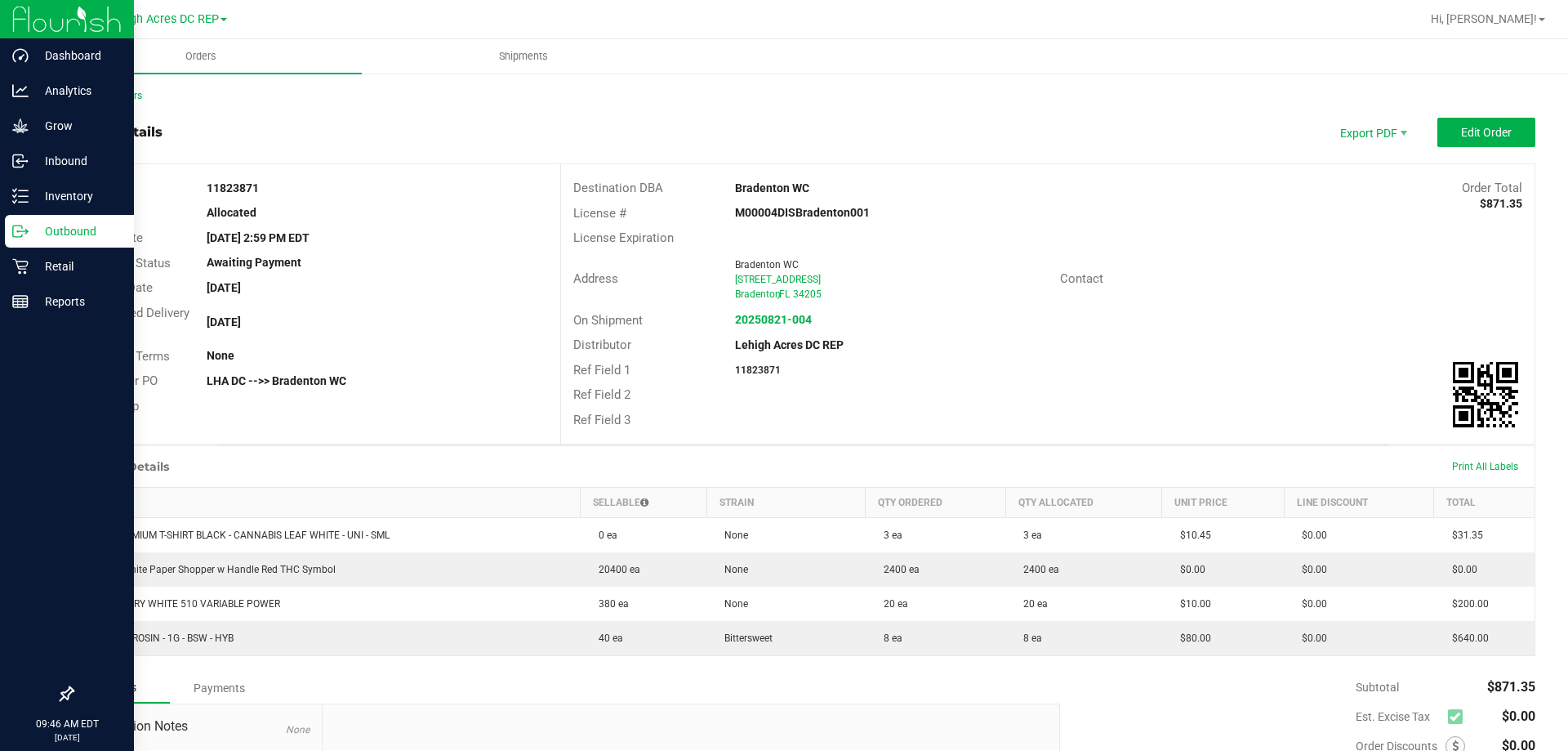
click at [38, 235] on p "Outbound" at bounding box center [78, 231] width 98 height 19
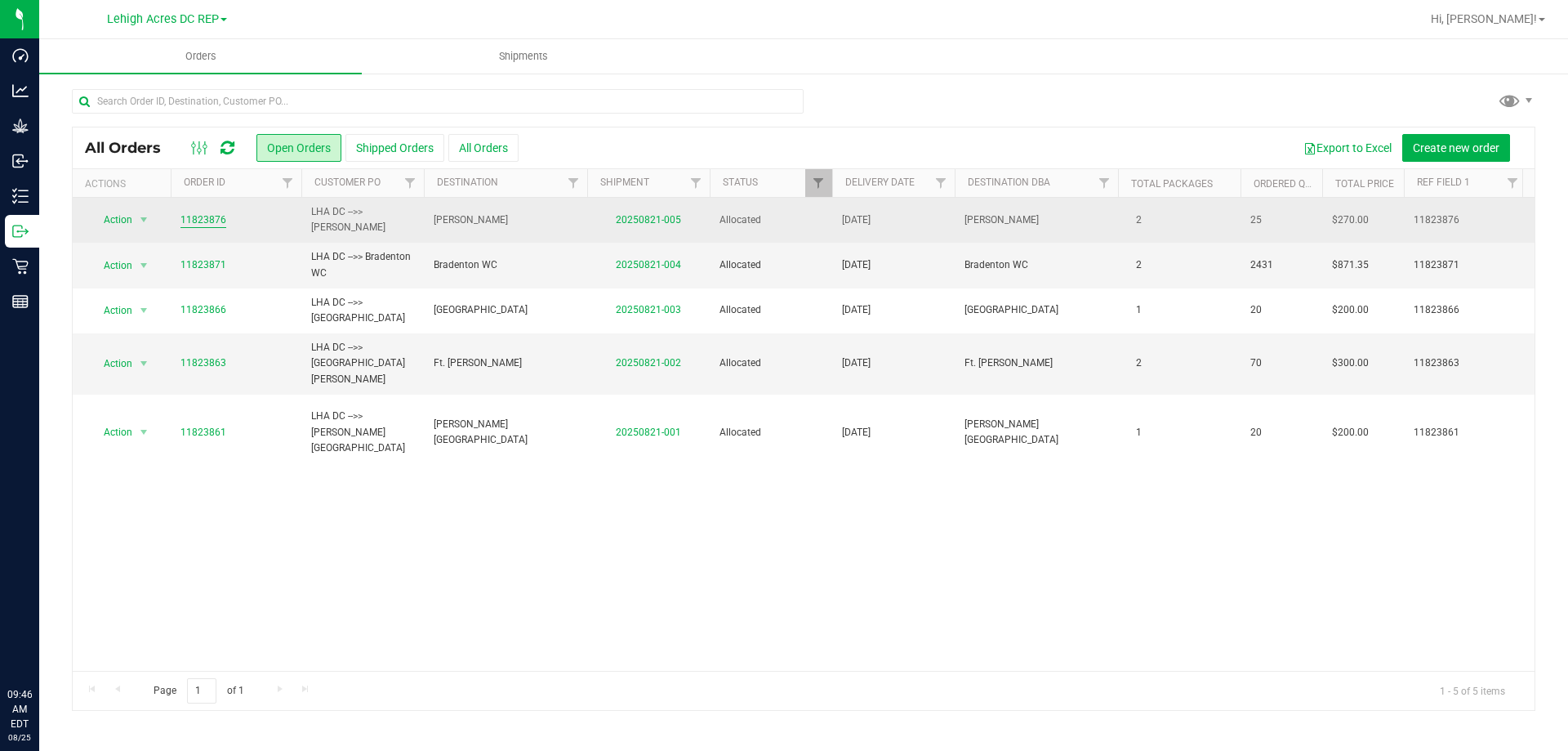
click at [198, 215] on link "11823876" at bounding box center [203, 220] width 45 height 16
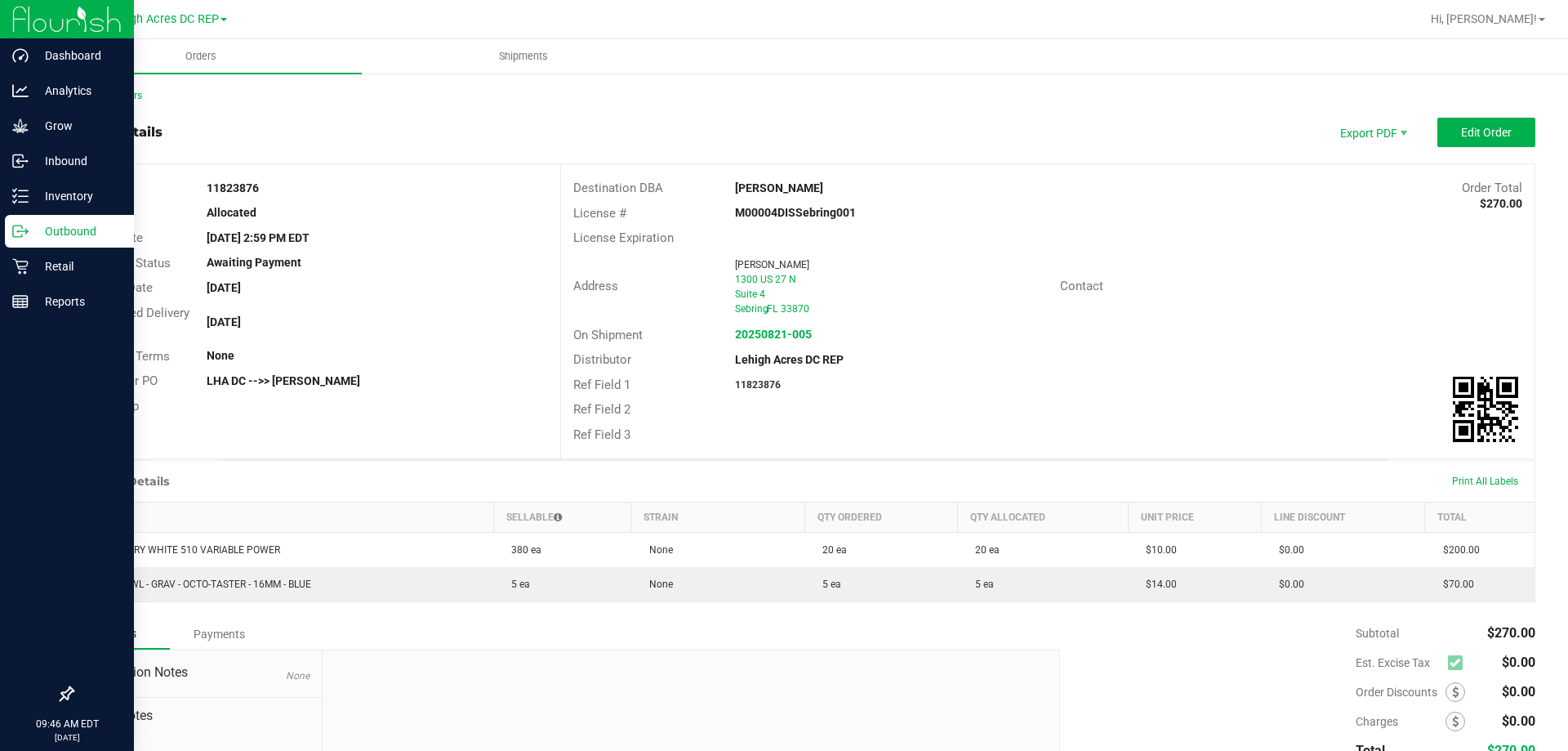
click at [39, 233] on p "Outbound" at bounding box center [78, 231] width 98 height 19
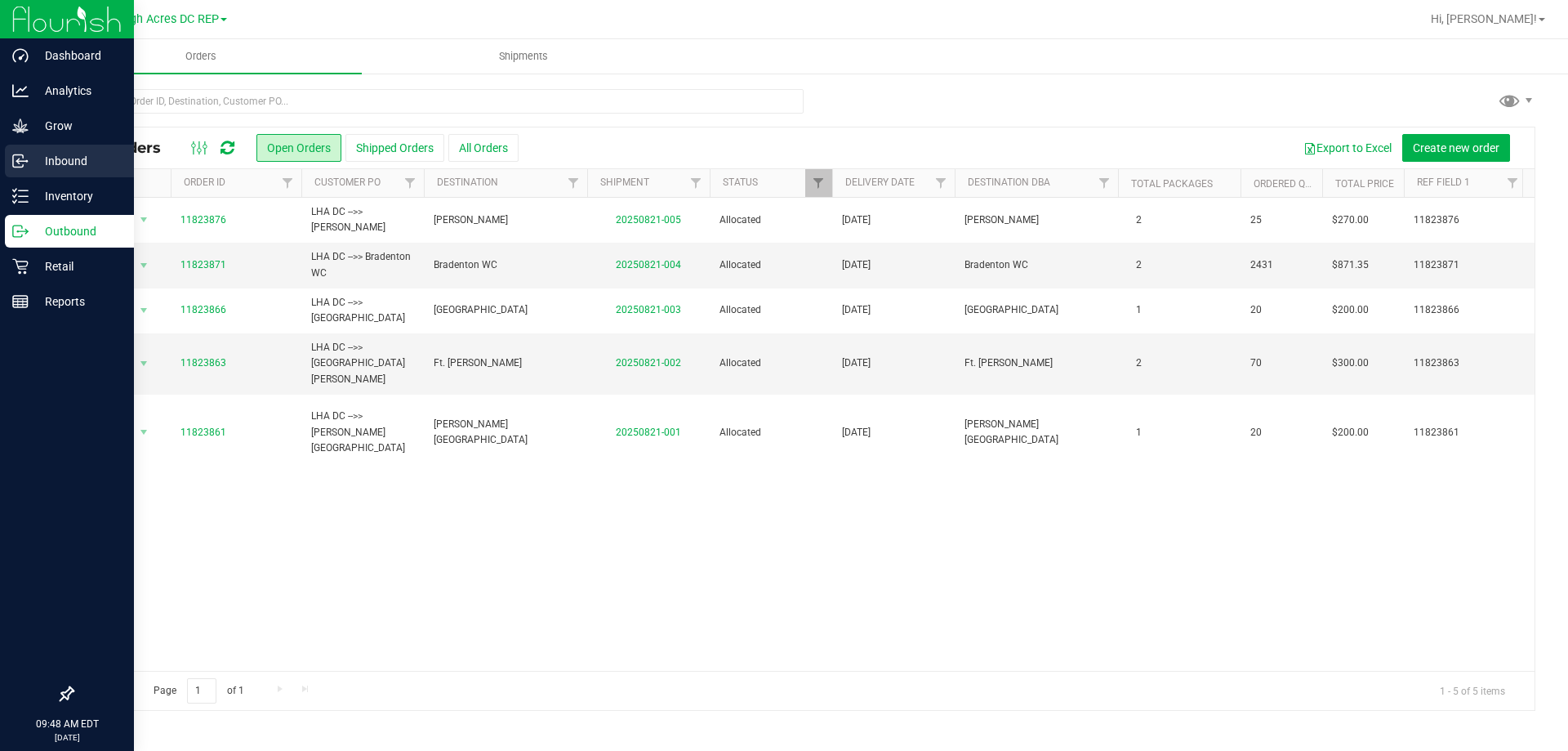
click at [51, 163] on p "Inbound" at bounding box center [78, 160] width 98 height 19
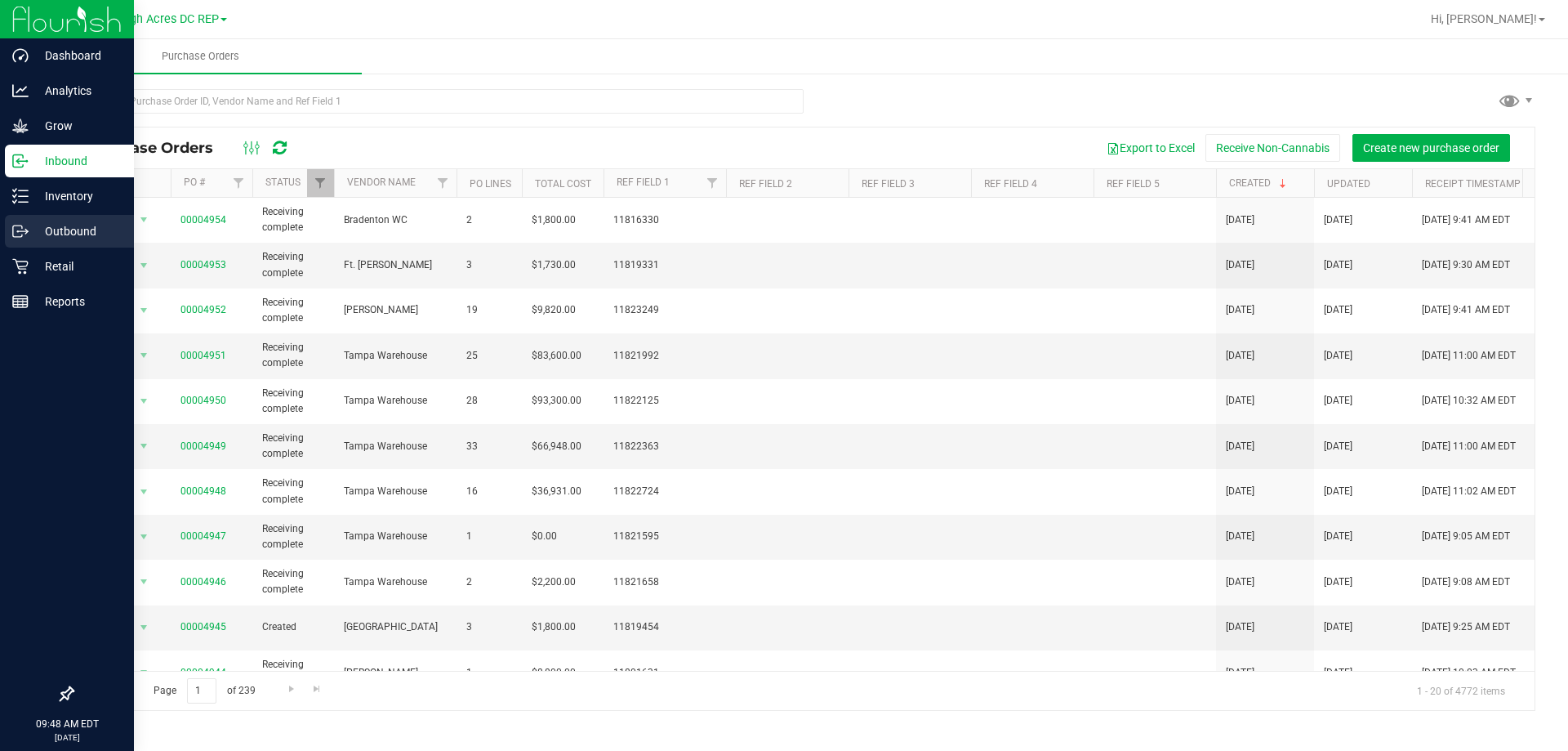
click at [64, 236] on p "Outbound" at bounding box center [78, 231] width 98 height 19
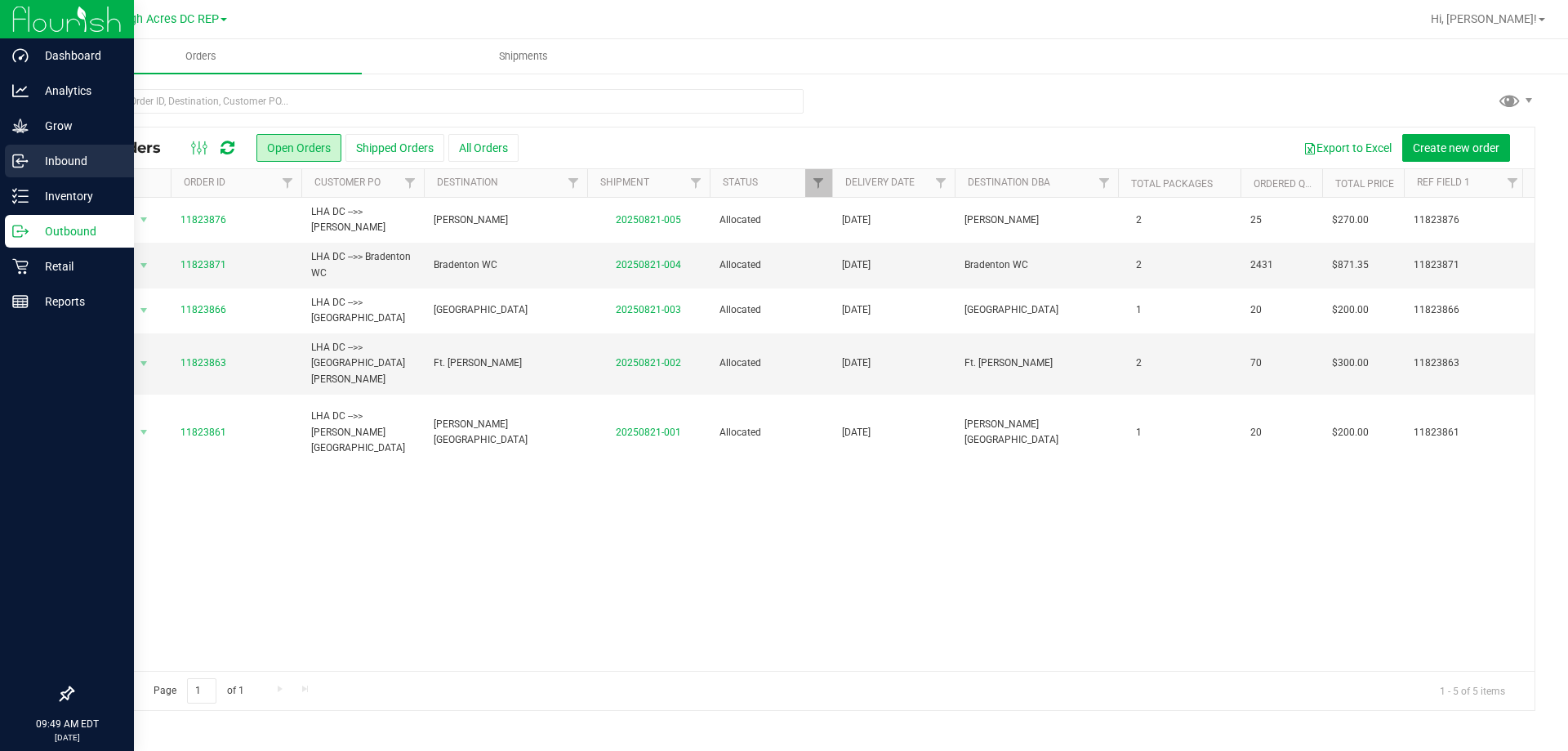
click at [57, 167] on p "Inbound" at bounding box center [78, 160] width 98 height 19
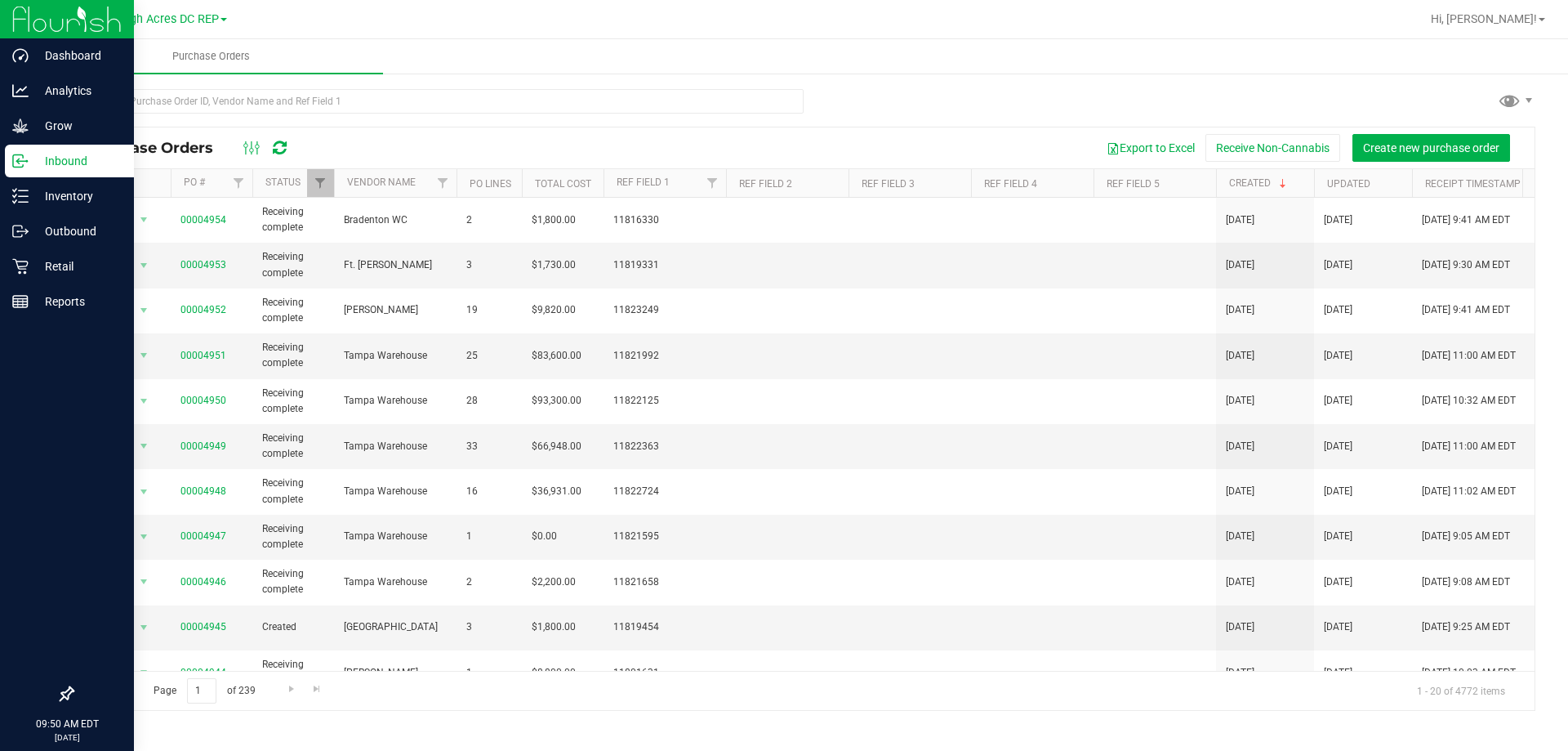
click at [44, 166] on p "Inbound" at bounding box center [78, 160] width 98 height 19
click at [62, 236] on p "Outbound" at bounding box center [78, 231] width 98 height 19
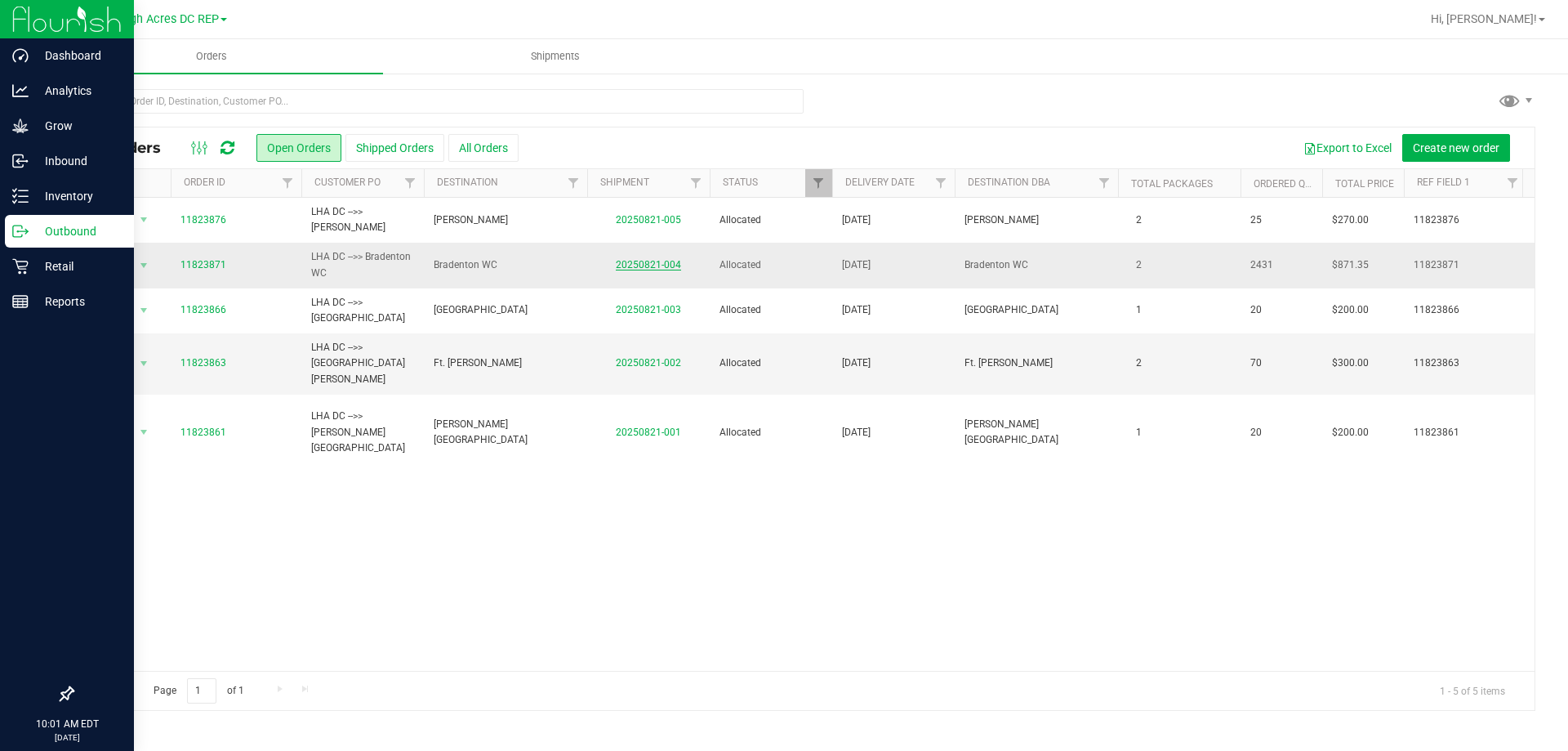
click at [643, 261] on link "20250821-004" at bounding box center [648, 264] width 65 height 11
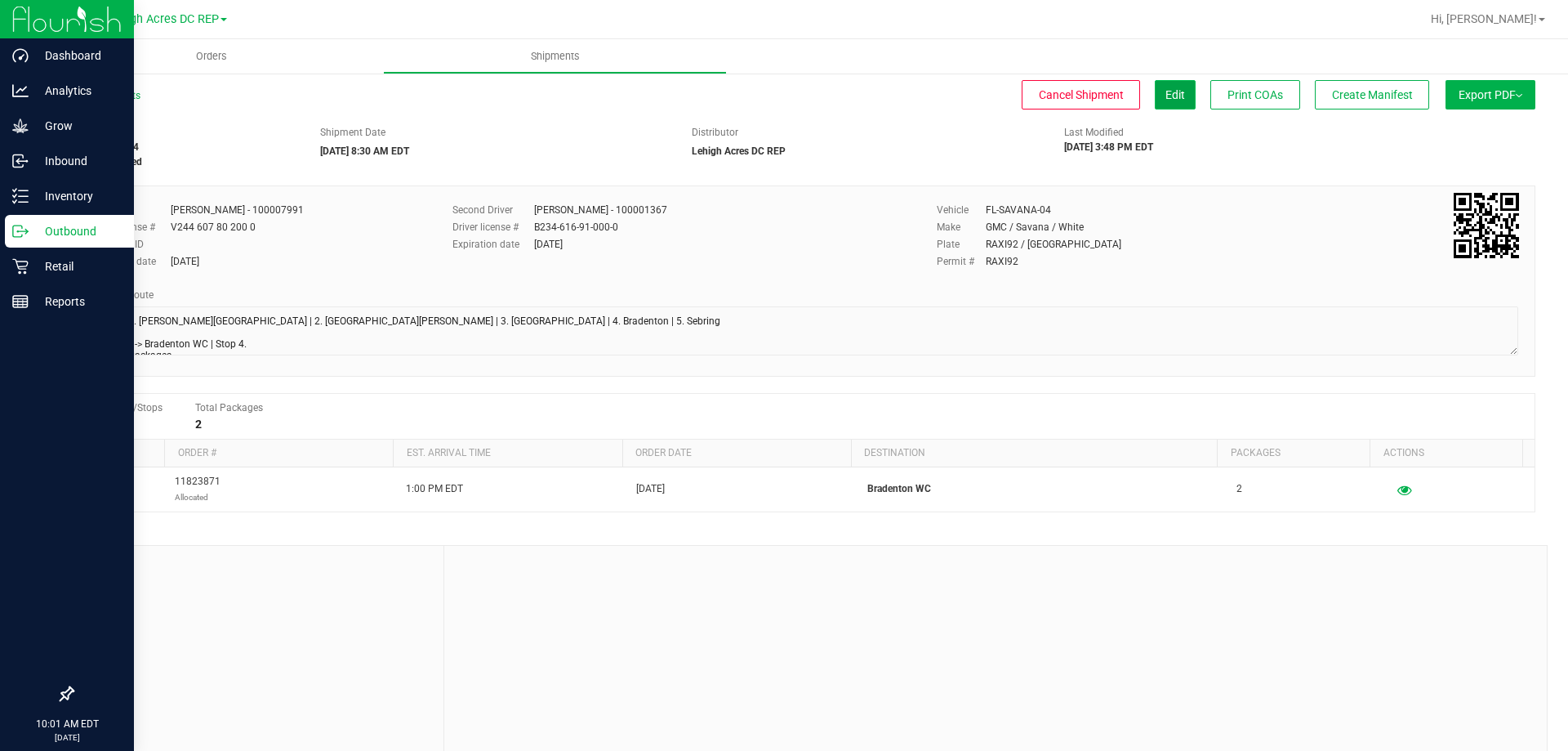
click at [1173, 95] on button "Edit" at bounding box center [1175, 95] width 41 height 30
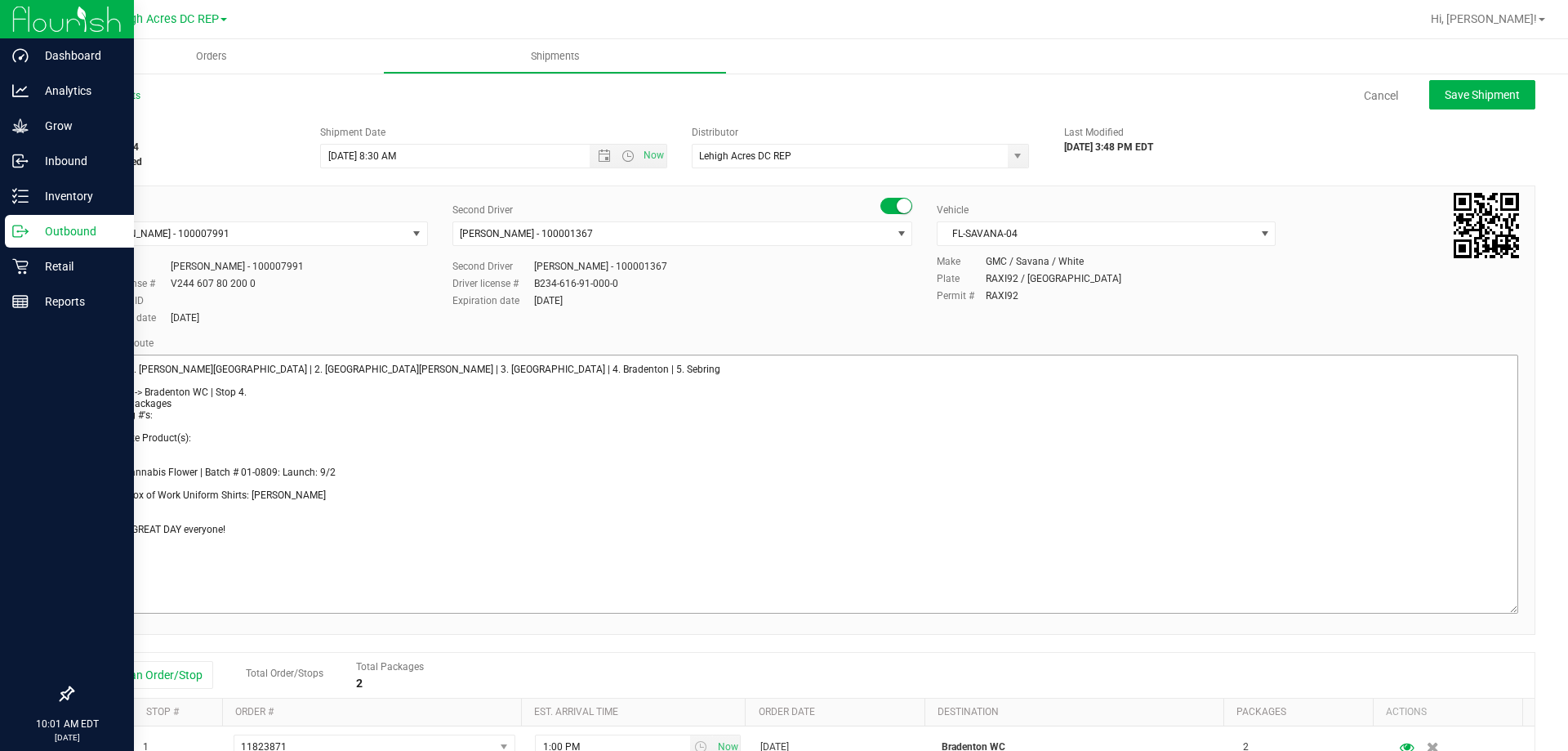
drag, startPoint x: 1502, startPoint y: 398, endPoint x: 1472, endPoint y: 607, distance: 211.1
click at [1478, 608] on textarea at bounding box center [803, 484] width 1429 height 259
click at [206, 478] on textarea at bounding box center [803, 484] width 1429 height 259
click at [308, 487] on textarea at bounding box center [803, 484] width 1429 height 259
click at [193, 512] on textarea at bounding box center [803, 484] width 1429 height 259
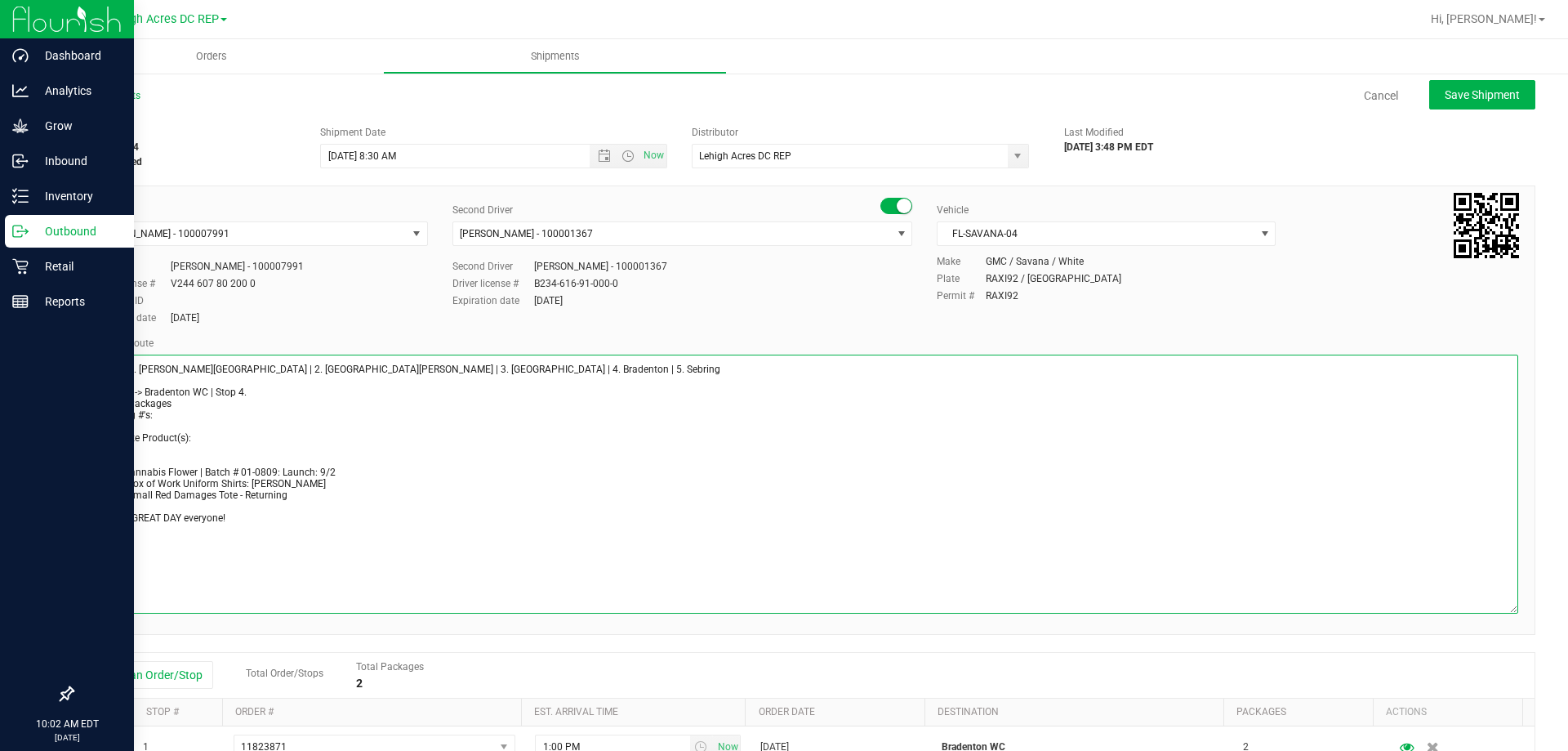
drag, startPoint x: 287, startPoint y: 490, endPoint x: 95, endPoint y: 490, distance: 192.0
click at [95, 490] on textarea at bounding box center [803, 484] width 1429 height 259
type textarea "Stops: 1. Bonita Springs | 2. Fort Myers | 3. North Port | 4. Bradenton | 5. Se…"
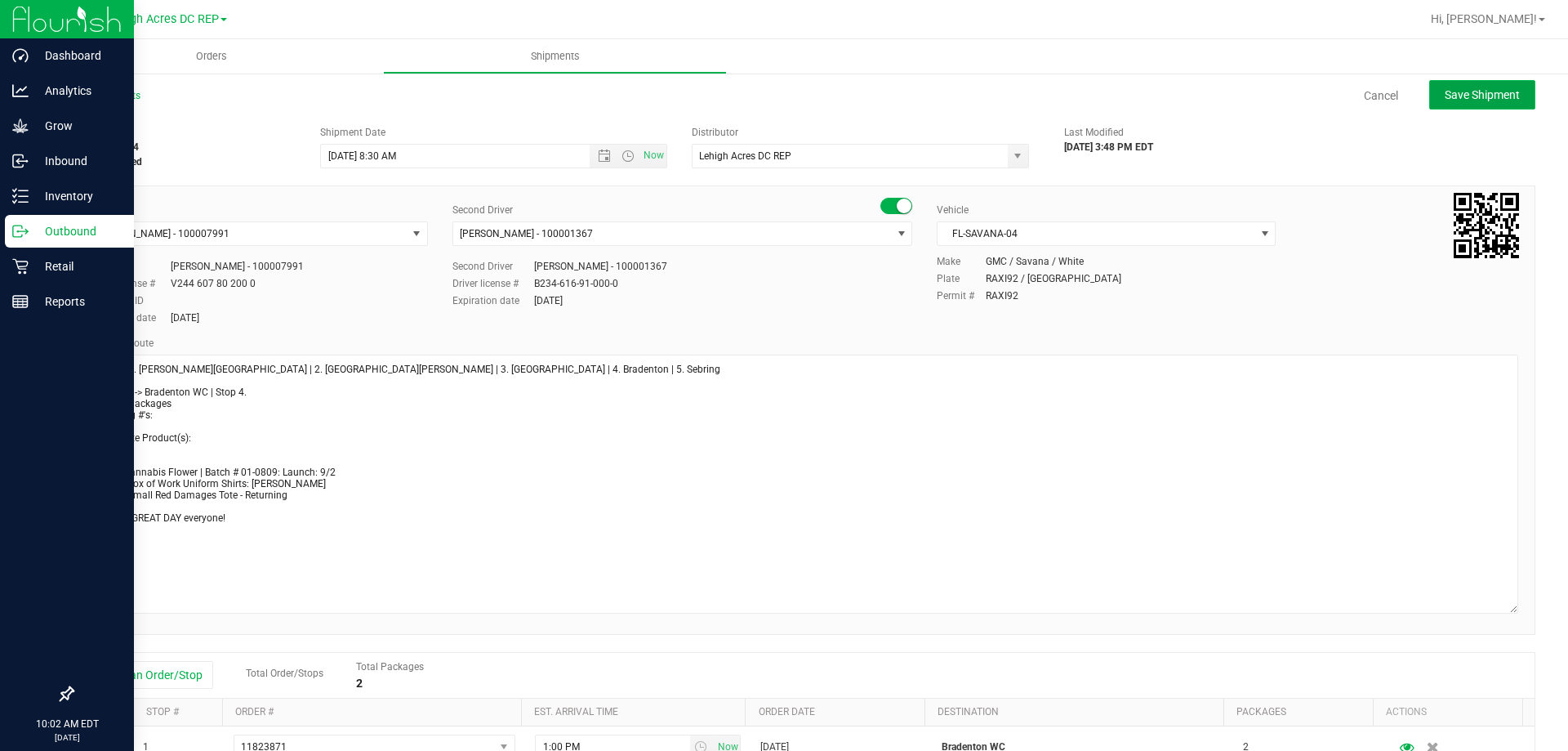
click at [1461, 101] on span "Save Shipment" at bounding box center [1482, 94] width 75 height 13
type input "[DATE] 12:30 PM"
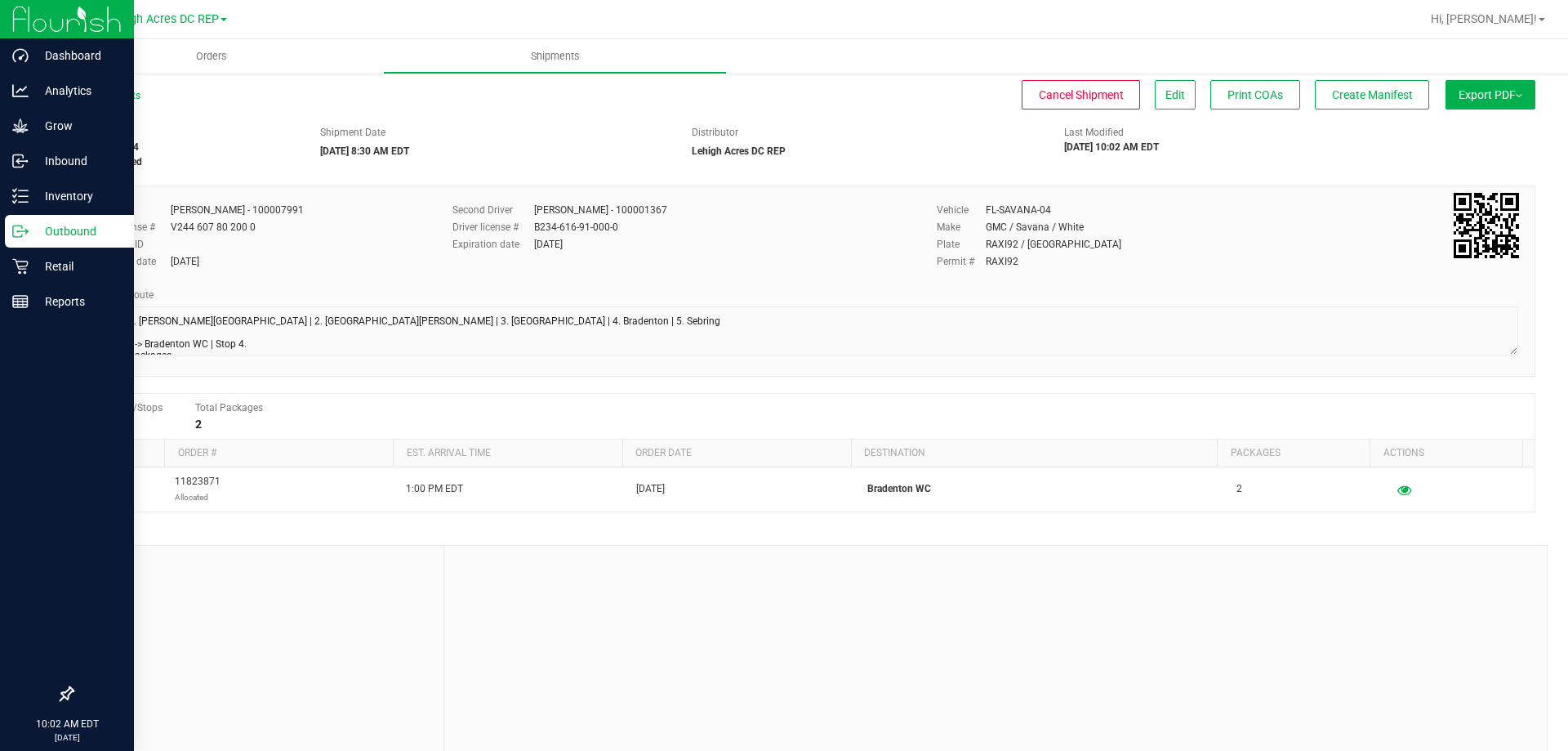
click at [60, 225] on p "Outbound" at bounding box center [78, 231] width 98 height 19
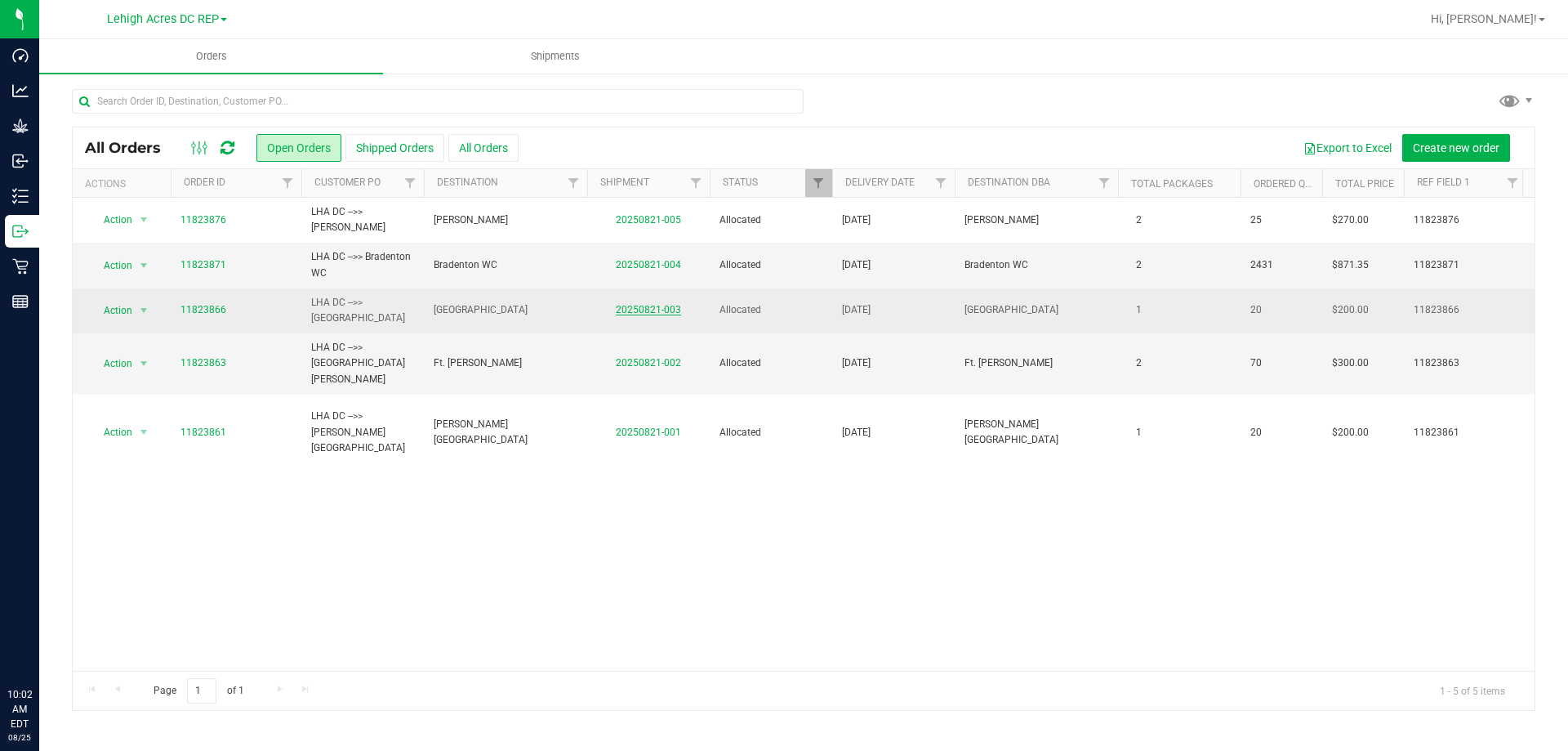
click at [622, 311] on link "20250821-003" at bounding box center [648, 309] width 65 height 11
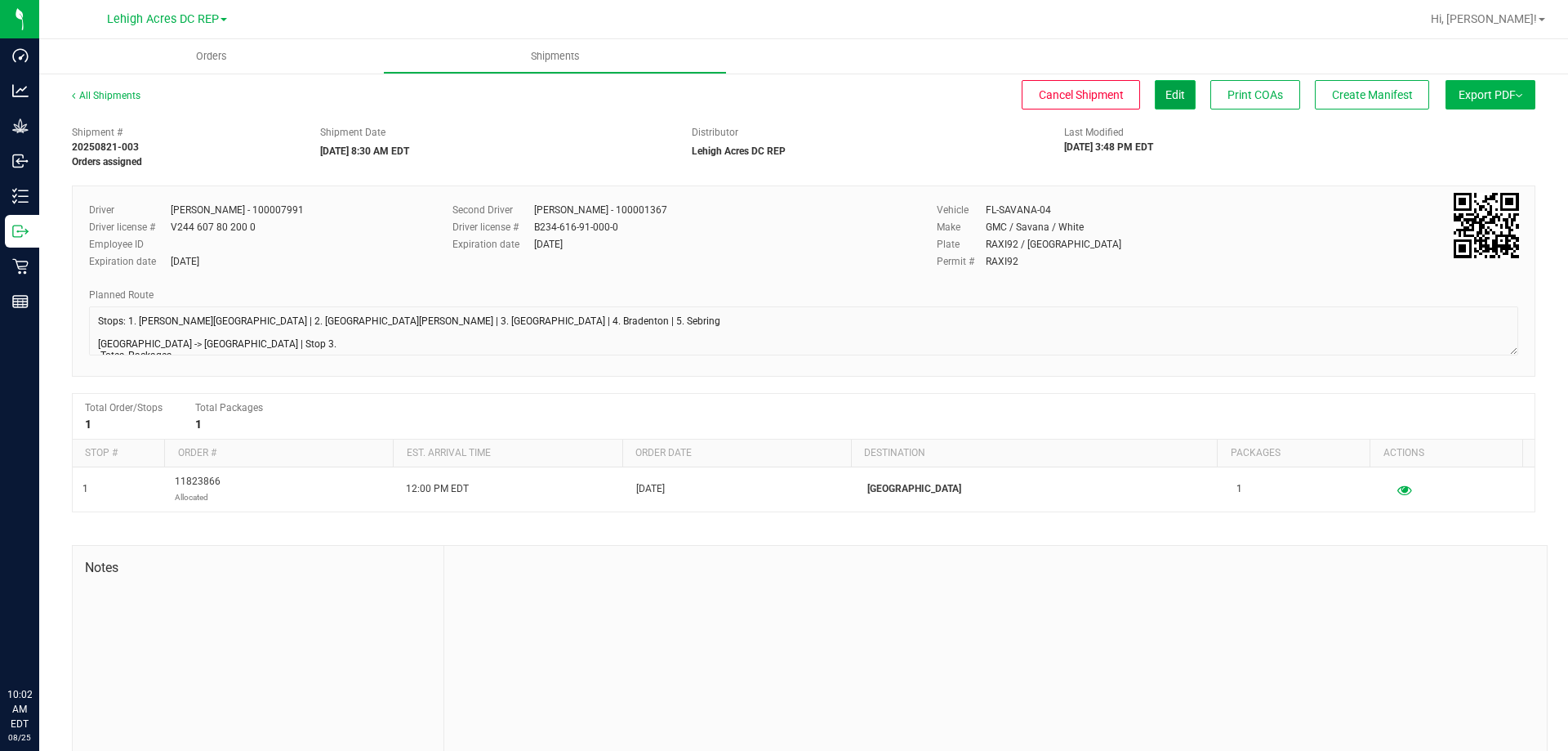
click at [1169, 99] on span "Edit" at bounding box center [1175, 94] width 19 height 13
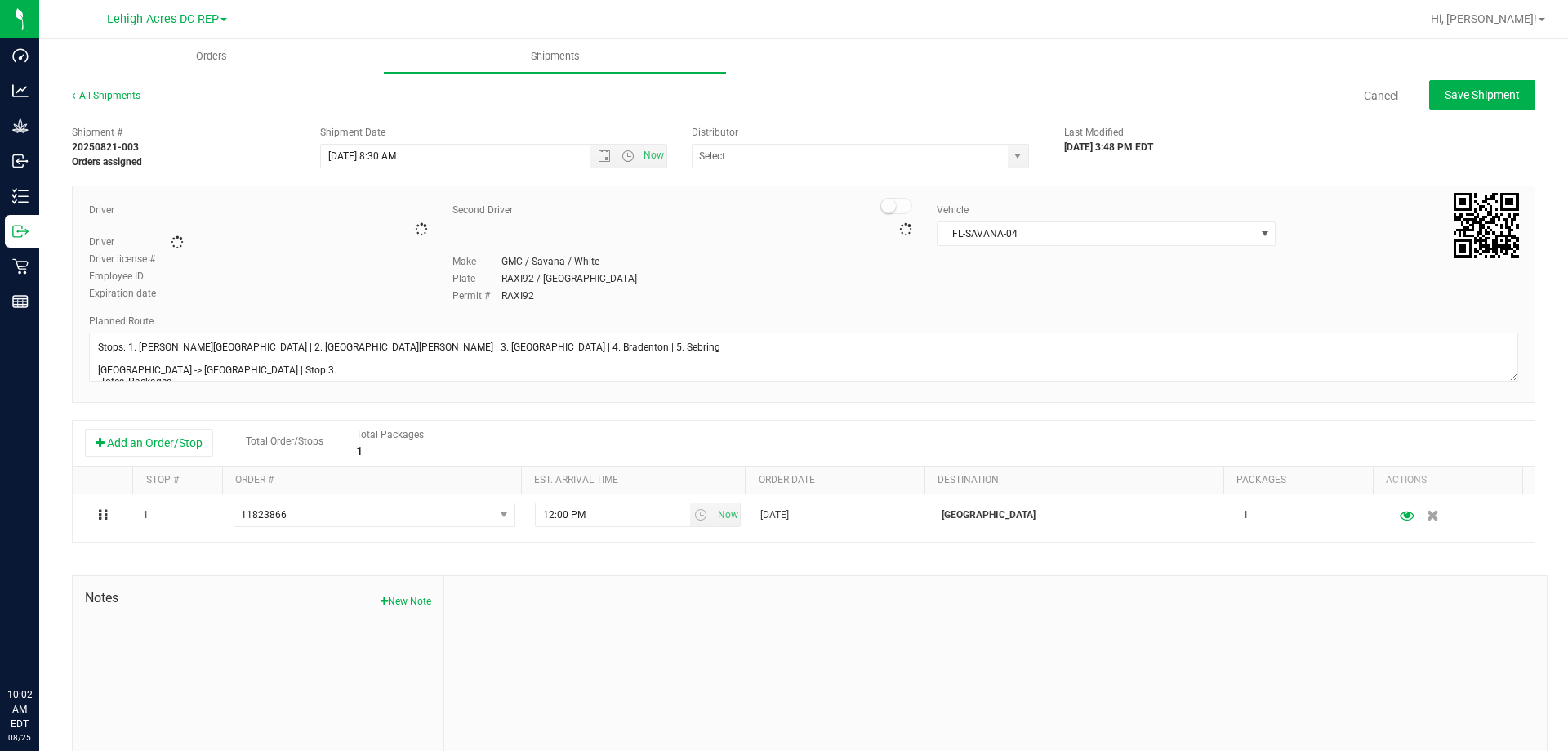
type input "Lehigh Acres DC REP"
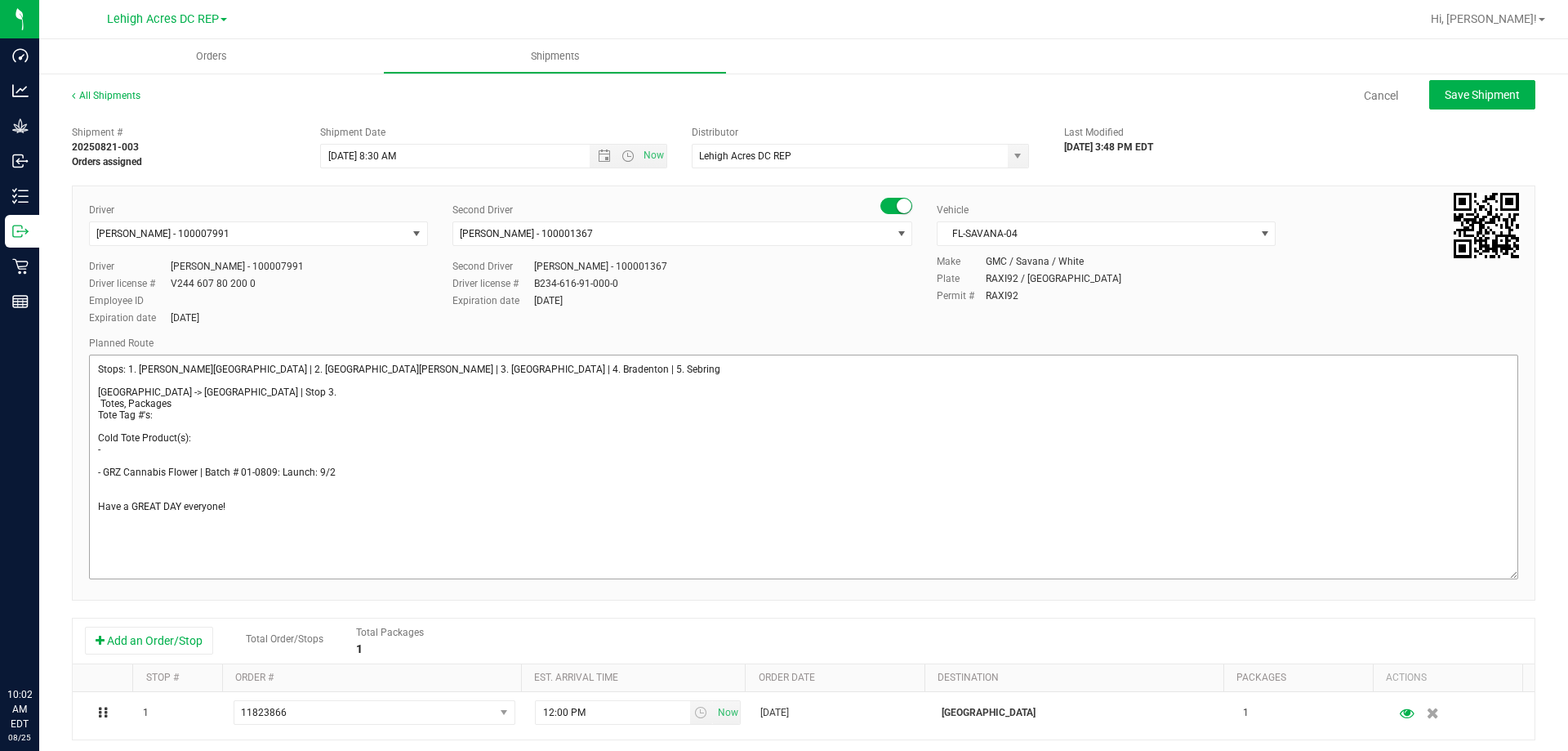
drag, startPoint x: 1497, startPoint y: 396, endPoint x: 1227, endPoint y: 573, distance: 322.8
click at [1524, 589] on div "All Shipments Cancel Save Shipment Shipment # 20250821-003 Orders assigned Ship…" at bounding box center [803, 540] width 1529 height 937
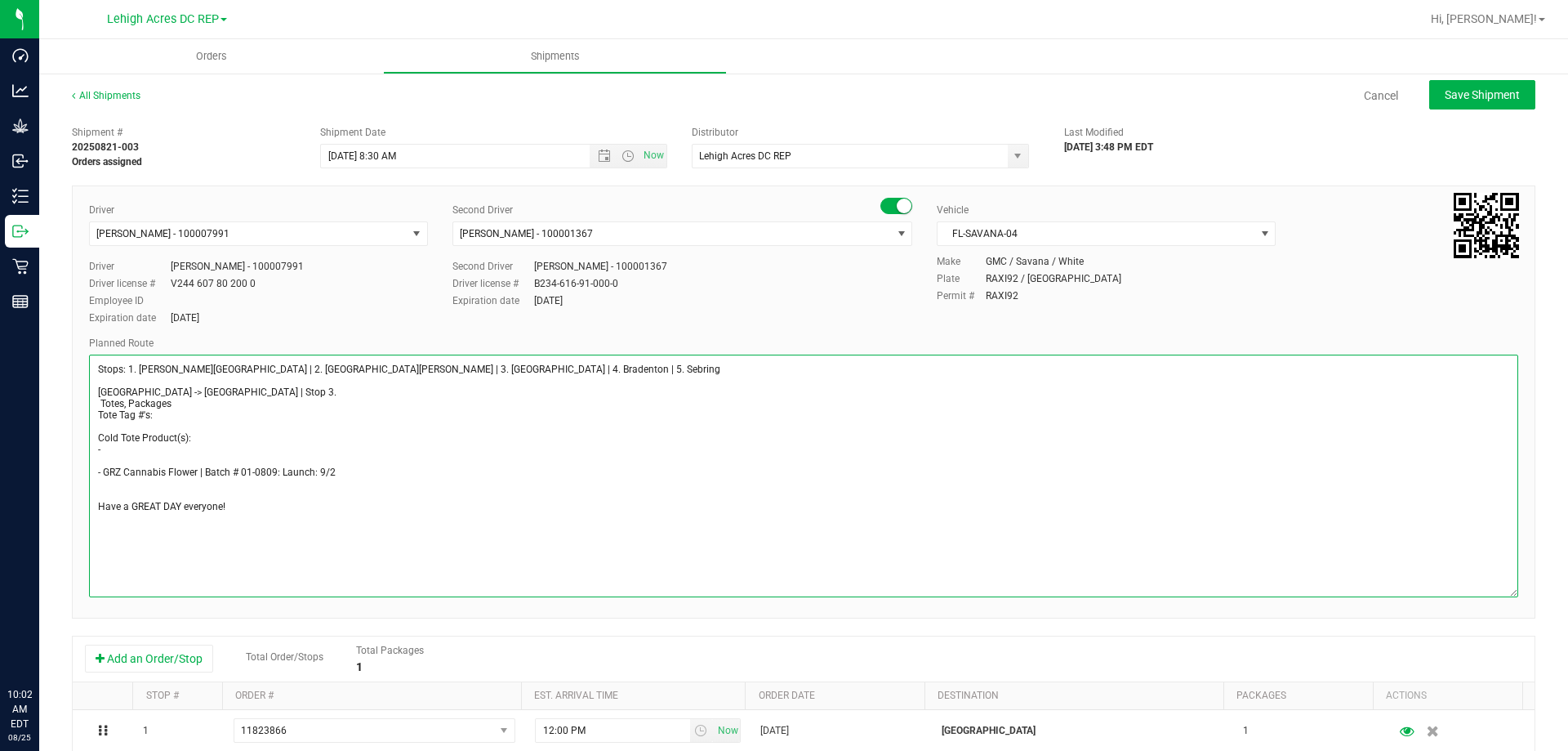
click at [147, 486] on textarea at bounding box center [803, 476] width 1429 height 242
paste textarea "- ( 1x ) Small Red Damages Tote - Returning"
click at [123, 449] on textarea at bounding box center [803, 476] width 1429 height 242
type textarea "Stops: 1. [PERSON_NAME][GEOGRAPHIC_DATA] | 2. [GEOGRAPHIC_DATA][PERSON_NAME] | …"
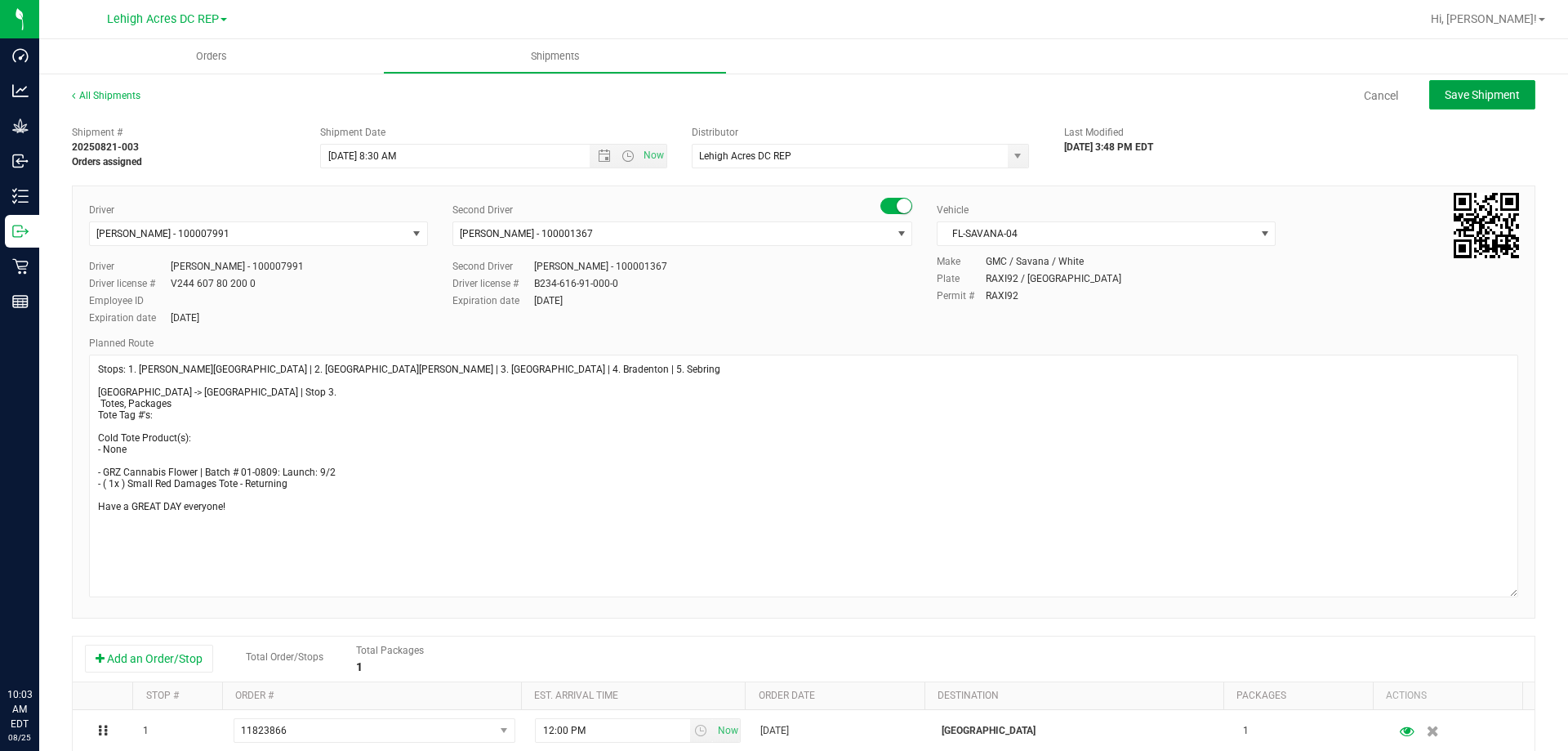
drag, startPoint x: 1460, startPoint y: 100, endPoint x: 1395, endPoint y: 125, distance: 69.6
click at [1460, 100] on span "Save Shipment" at bounding box center [1482, 94] width 75 height 13
type input "[DATE] 12:30 PM"
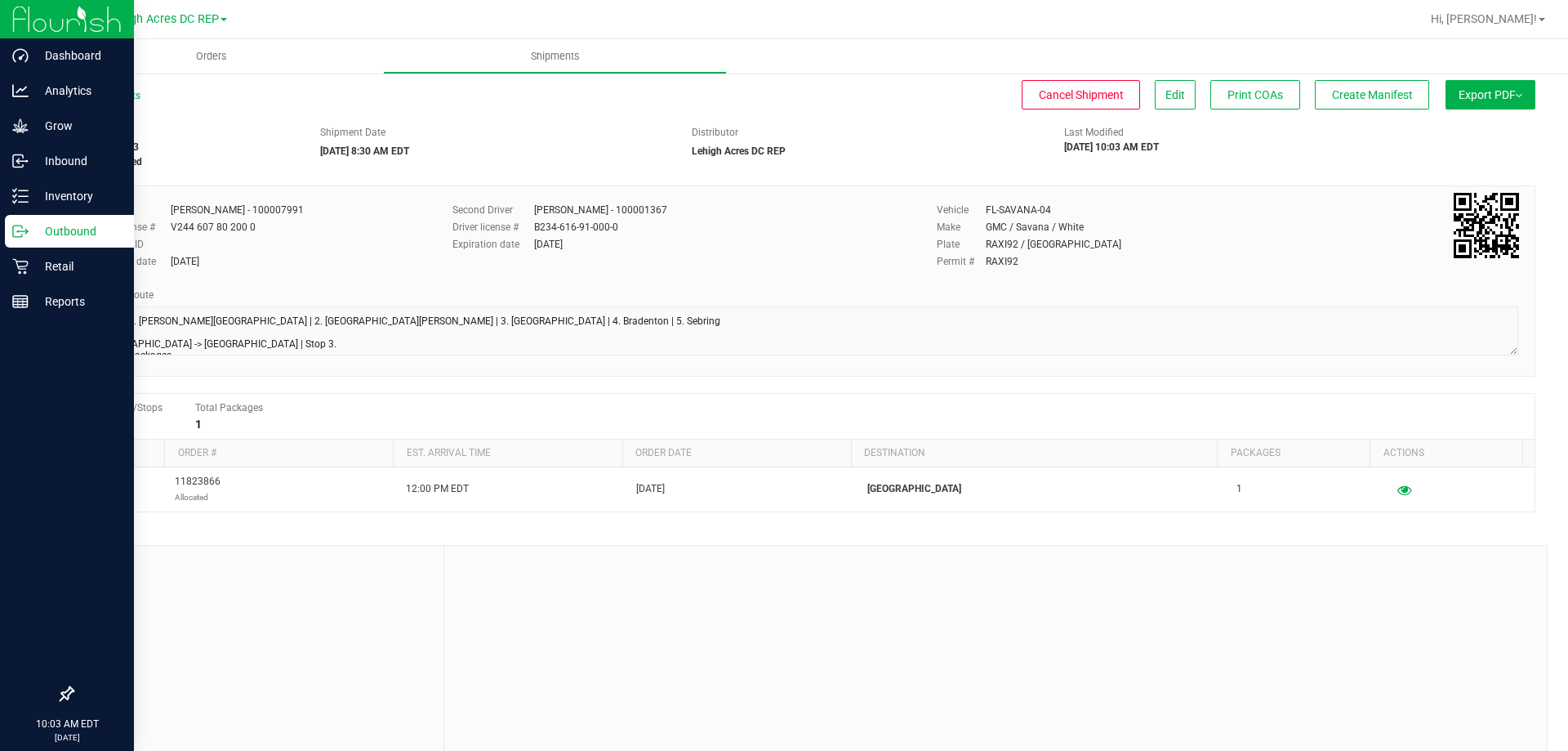
click at [42, 230] on p "Outbound" at bounding box center [78, 231] width 98 height 19
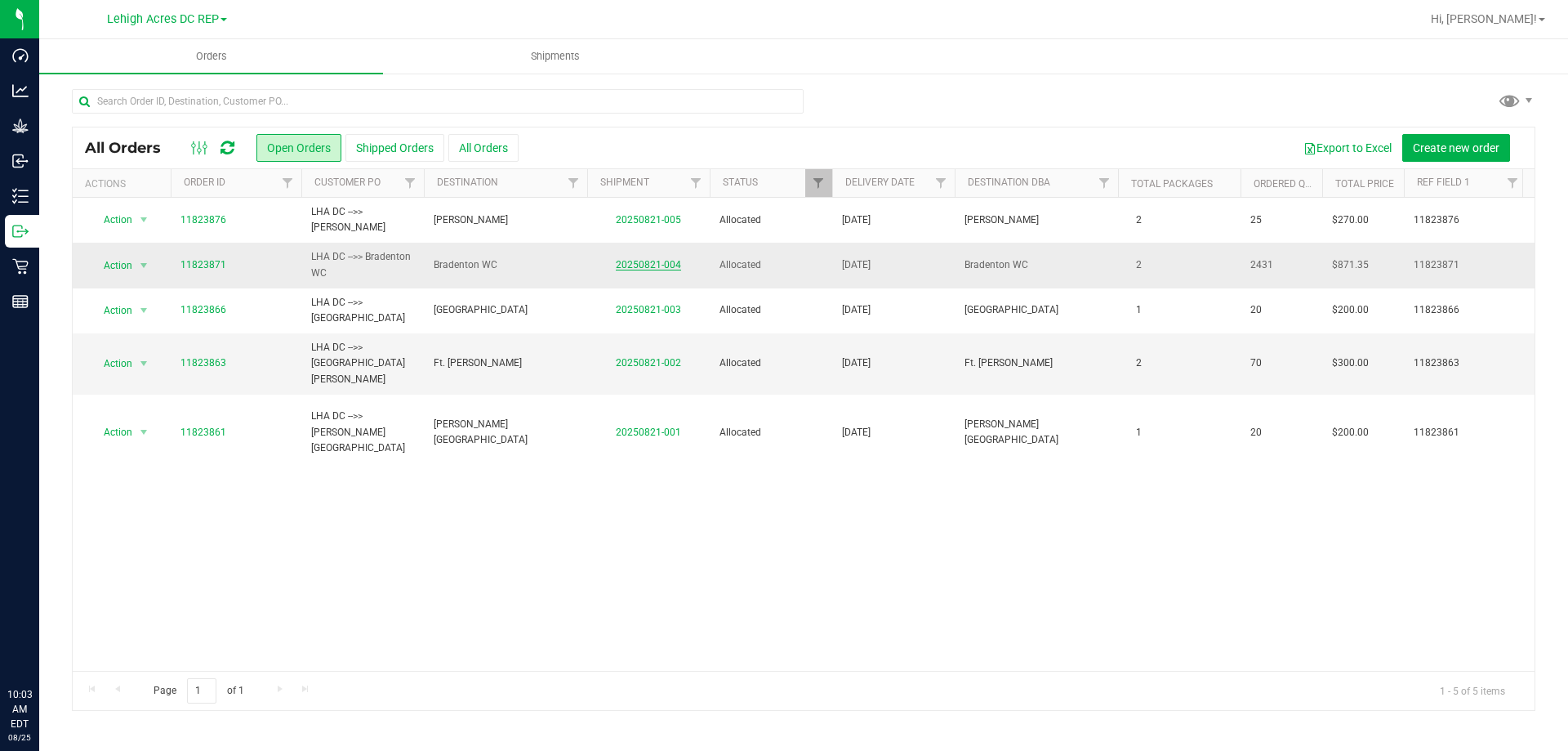
click at [632, 267] on link "20250821-004" at bounding box center [648, 264] width 65 height 11
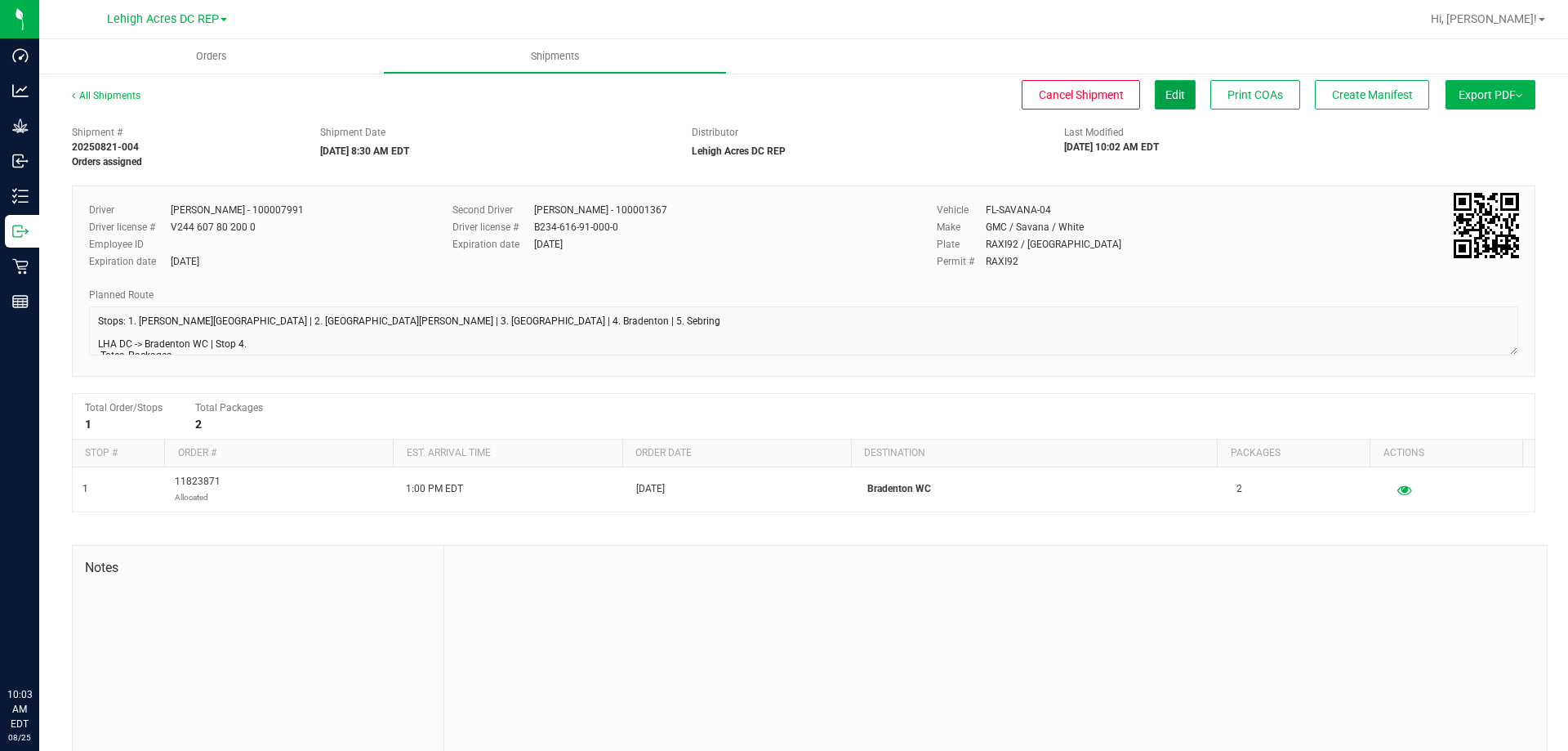
click at [1166, 91] on span "Edit" at bounding box center [1175, 94] width 19 height 13
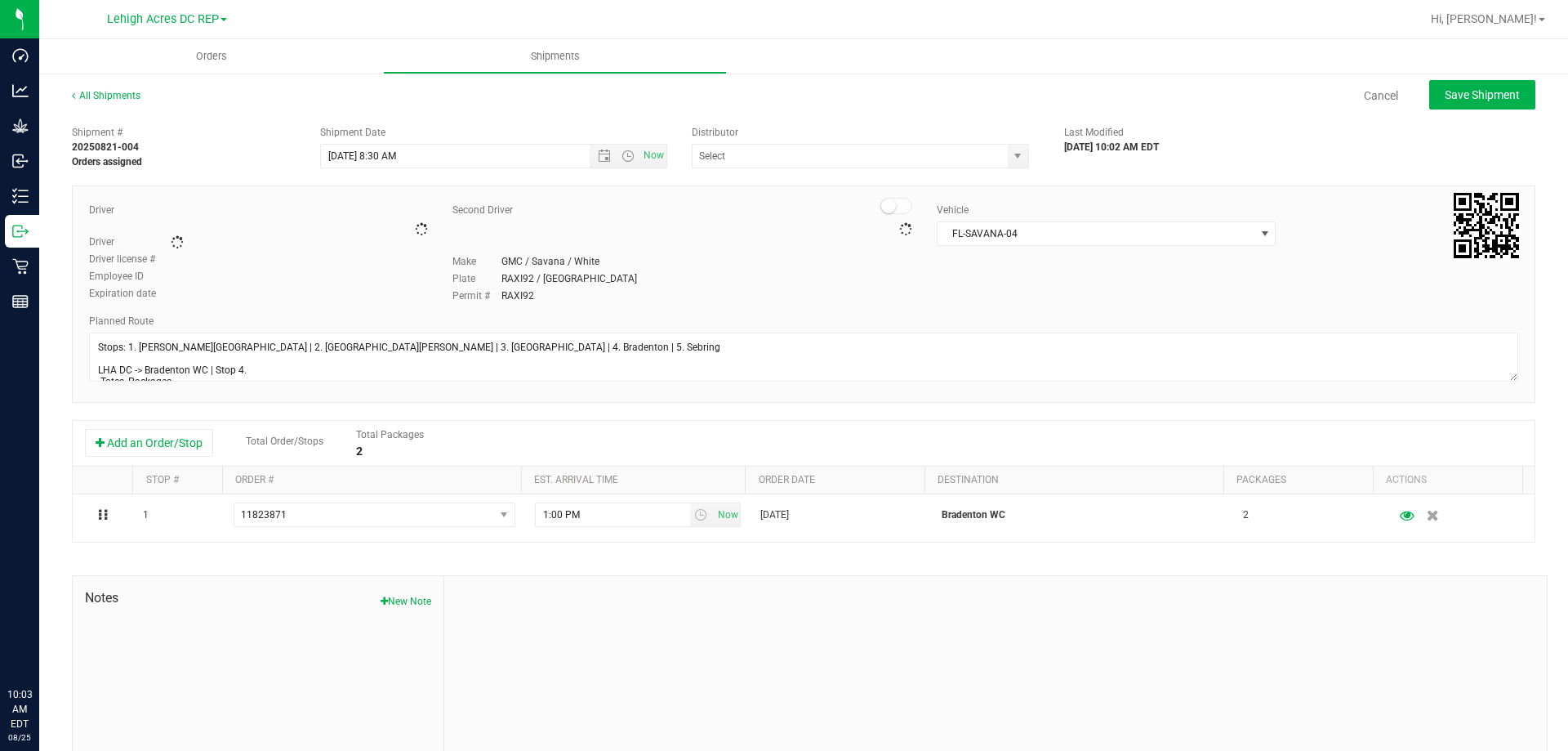
type input "Lehigh Acres DC REP"
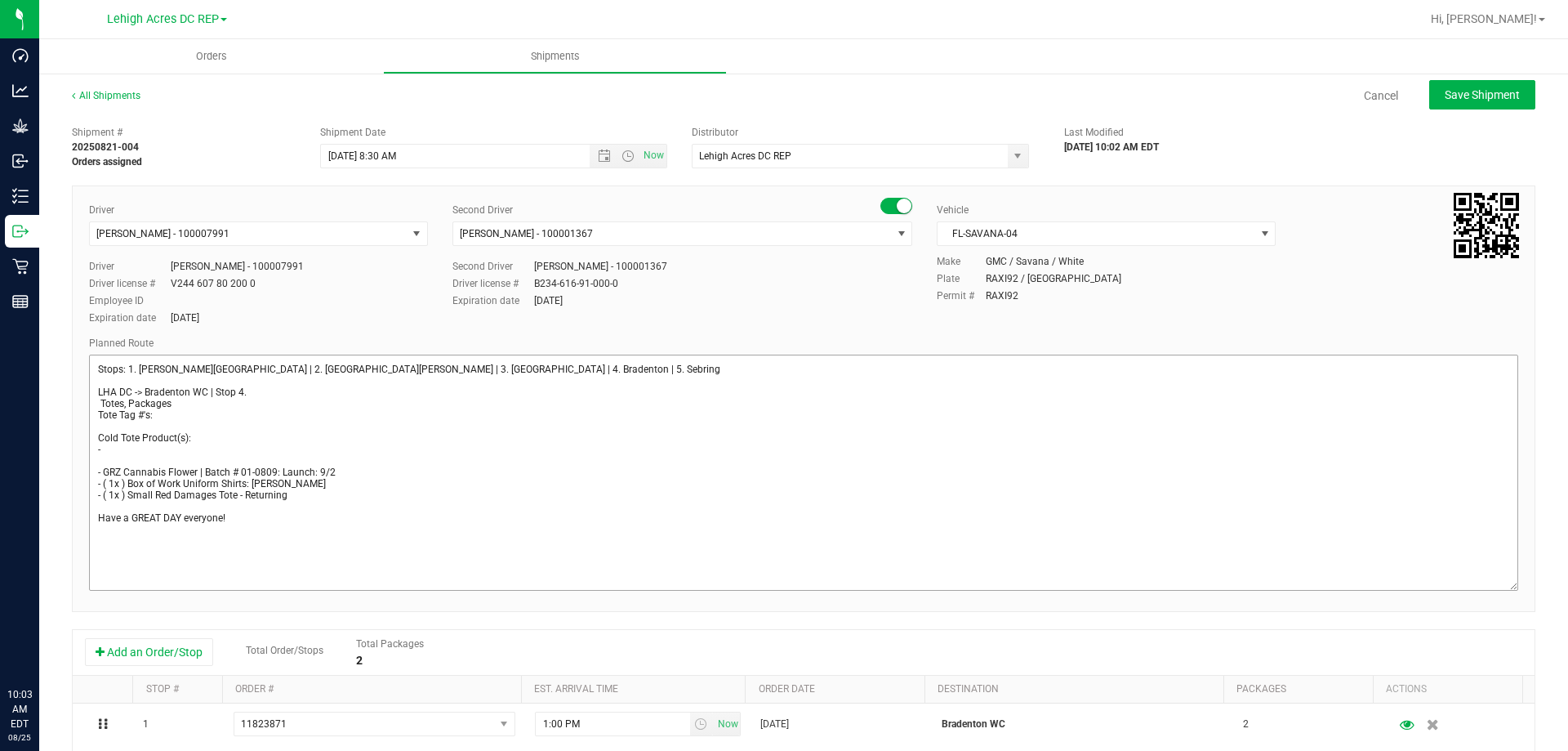
drag, startPoint x: 1494, startPoint y: 394, endPoint x: 1344, endPoint y: 567, distance: 229.0
click at [1519, 581] on div "Driver [PERSON_NAME] - 100007991 Select Driver [PERSON_NAME] - 100006559 [PERSO…" at bounding box center [803, 398] width 1463 height 426
click at [115, 443] on textarea at bounding box center [803, 473] width 1429 height 237
type textarea "Stops: 1. Bonita Springs | 2. Fort Myers | 3. North Port | 4. Bradenton | 5. Se…"
click at [1481, 98] on span "Save Shipment" at bounding box center [1482, 94] width 75 height 13
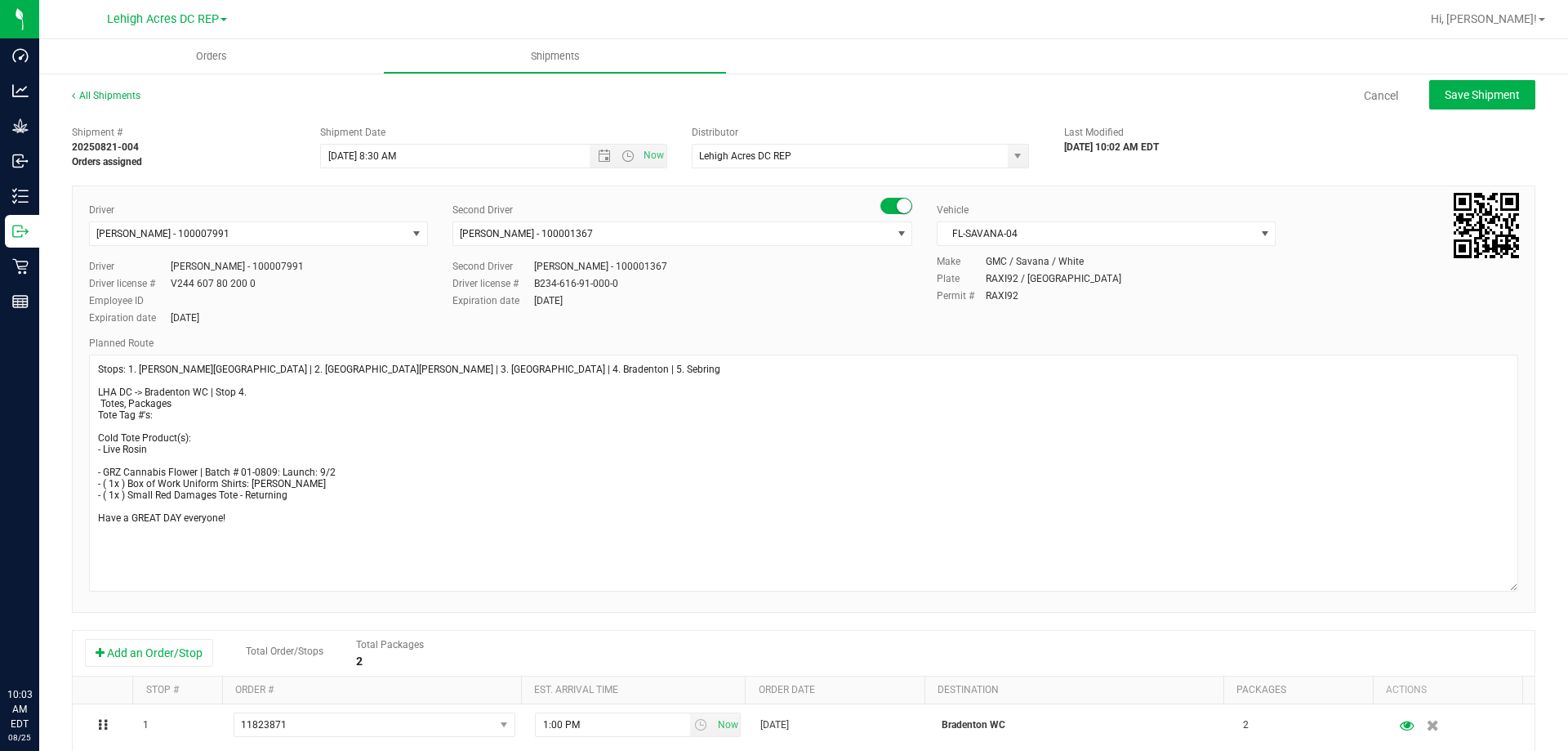
type input "8/26/2025 12:30 PM"
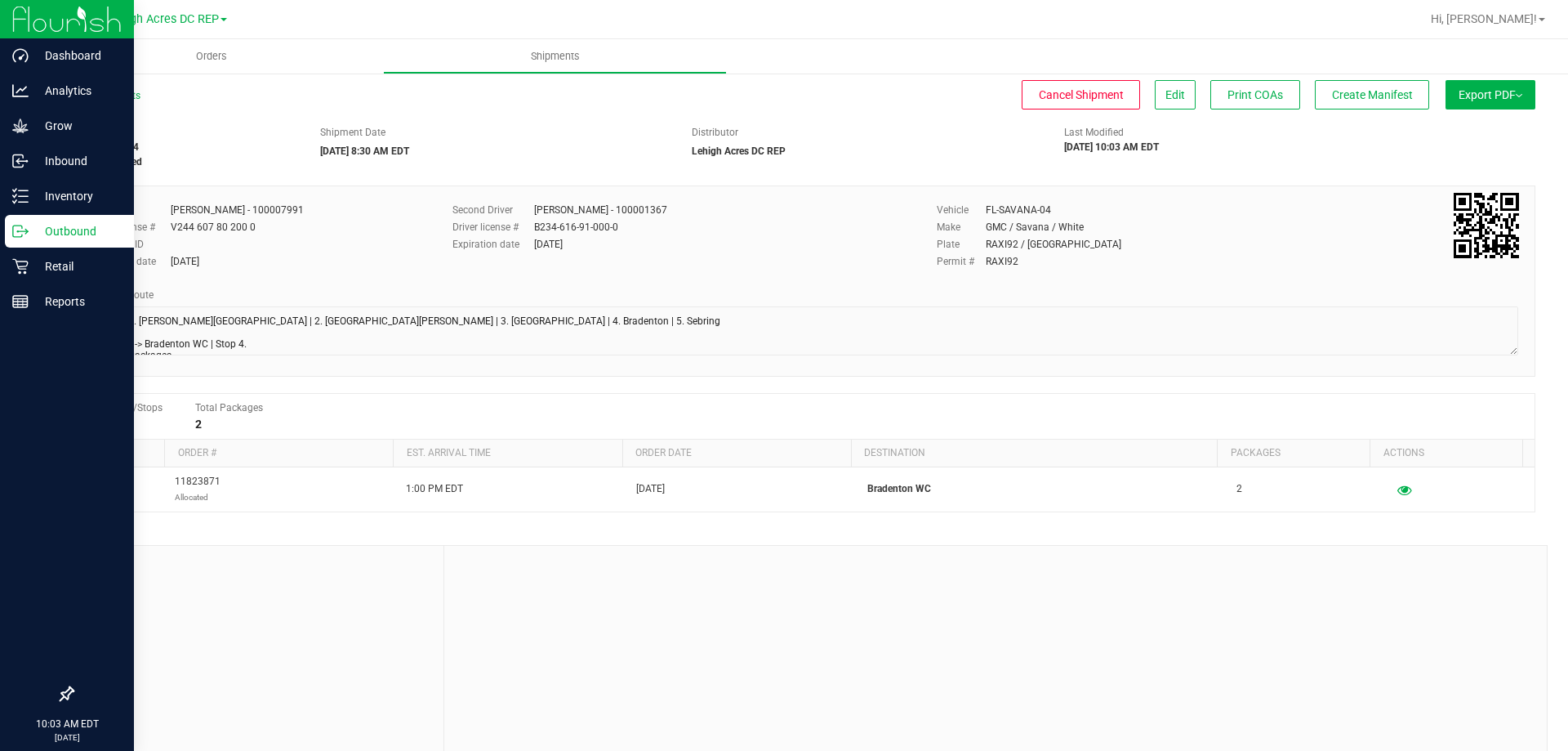
click at [58, 230] on p "Outbound" at bounding box center [78, 231] width 98 height 19
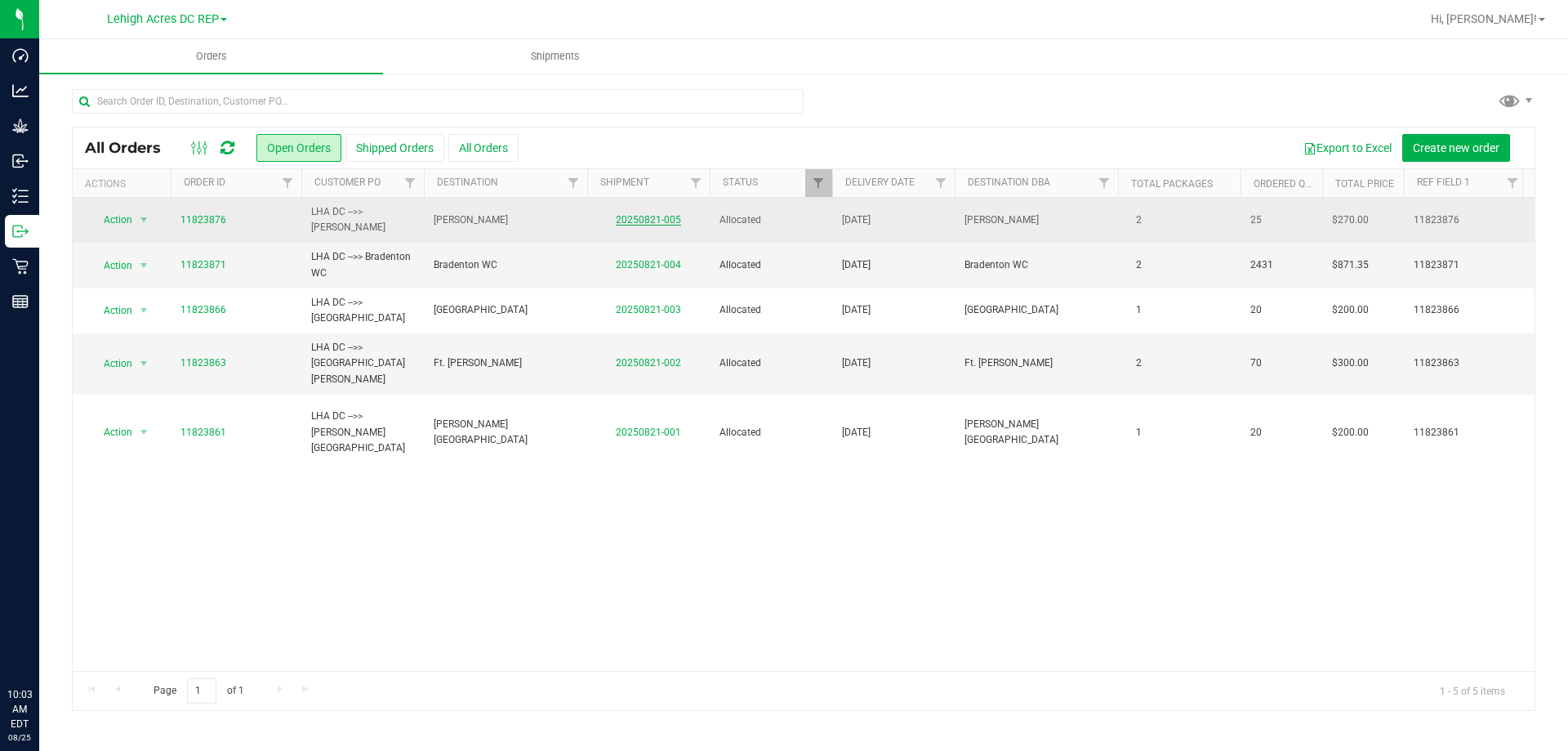
click at [652, 220] on link "20250821-005" at bounding box center [648, 220] width 65 height 11
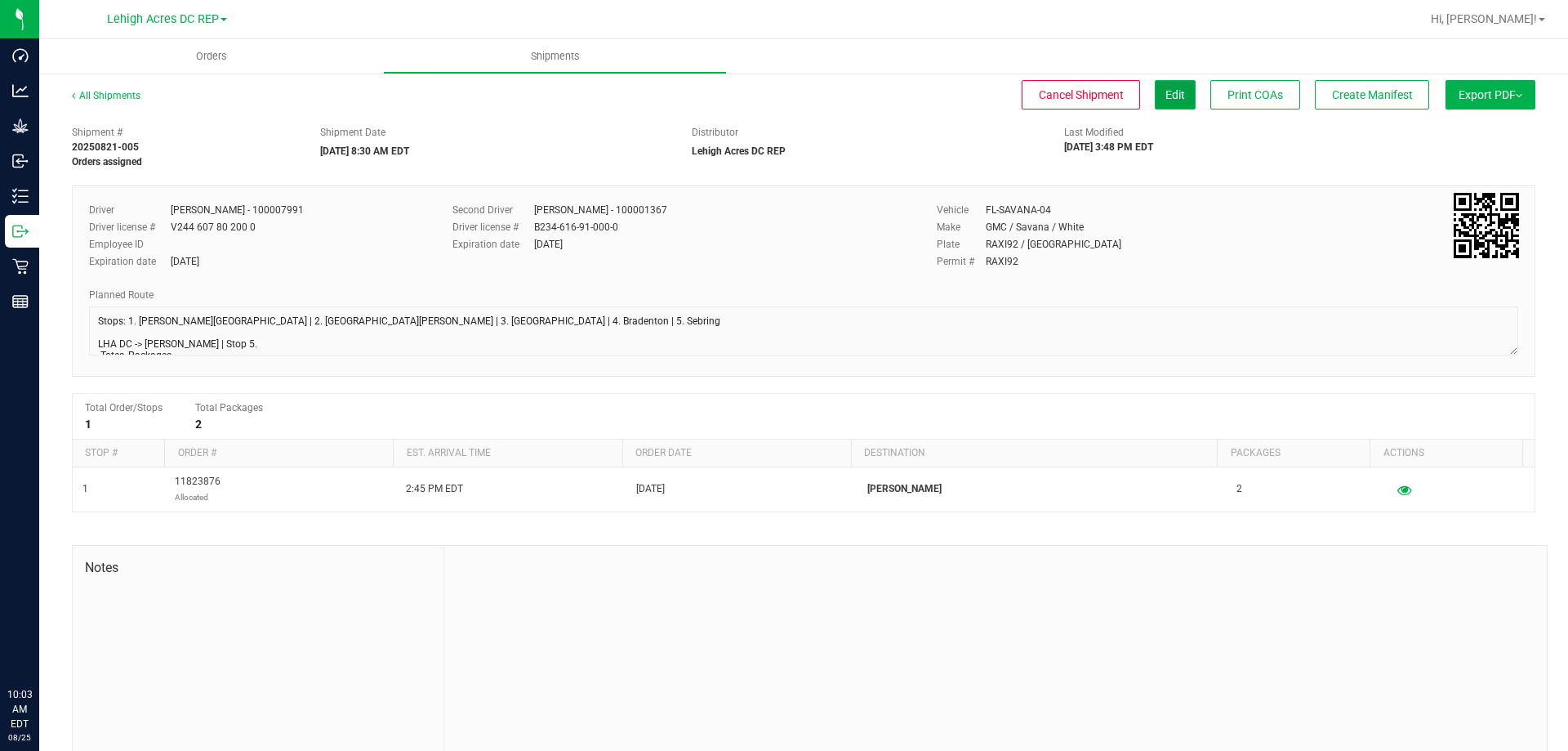
click at [1164, 102] on button "Edit" at bounding box center [1175, 95] width 41 height 30
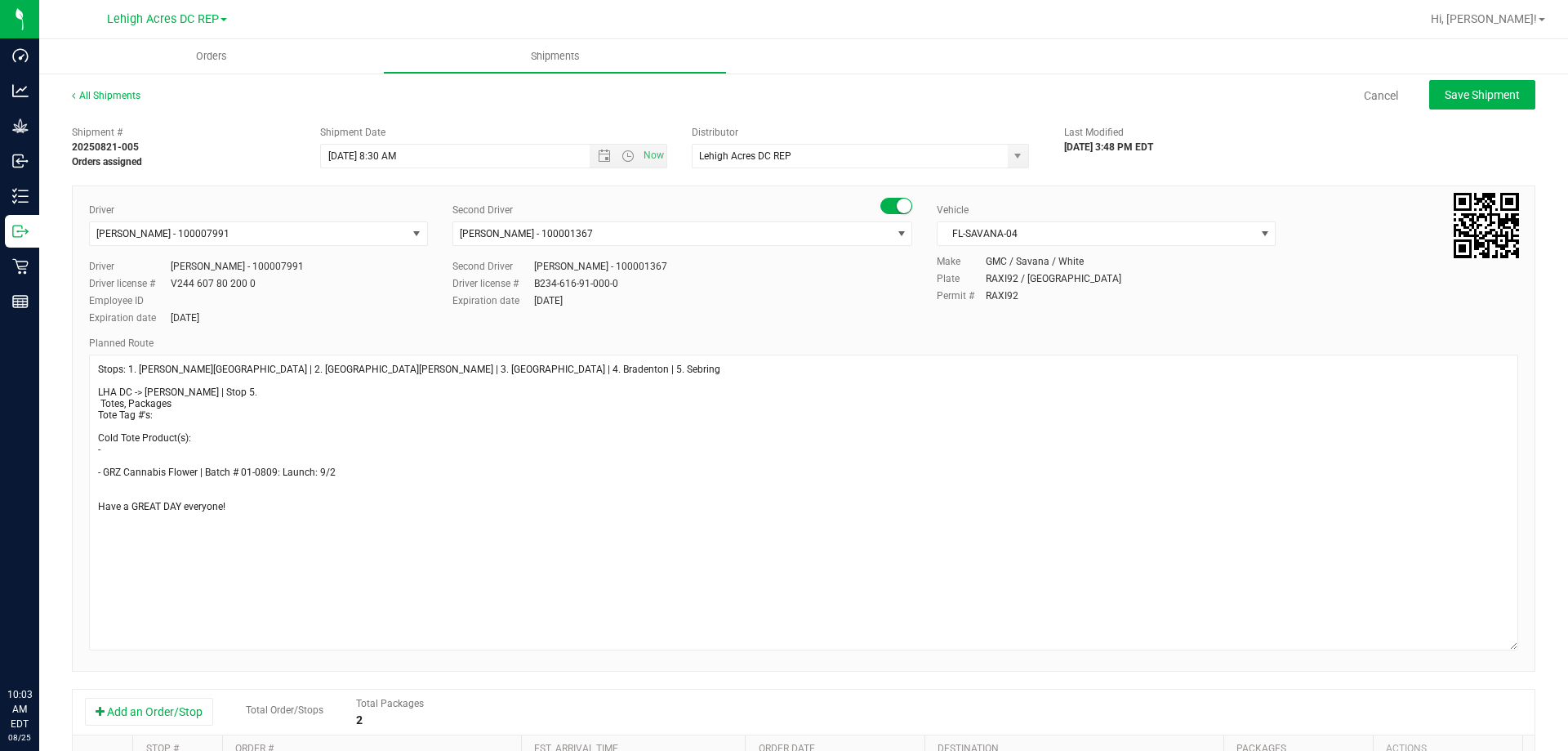
drag, startPoint x: 1497, startPoint y: 393, endPoint x: 1540, endPoint y: 639, distance: 249.7
click at [1540, 639] on div "All Shipments Cancel Save Shipment Shipment # 20250821-005 Orders assigned Ship…" at bounding box center [803, 576] width 1529 height 1009
click at [130, 453] on textarea at bounding box center [803, 502] width 1429 height 295
click at [105, 489] on textarea at bounding box center [803, 502] width 1429 height 295
paste textarea "- ( 1x ) Small Red Damages Tote - Returning"
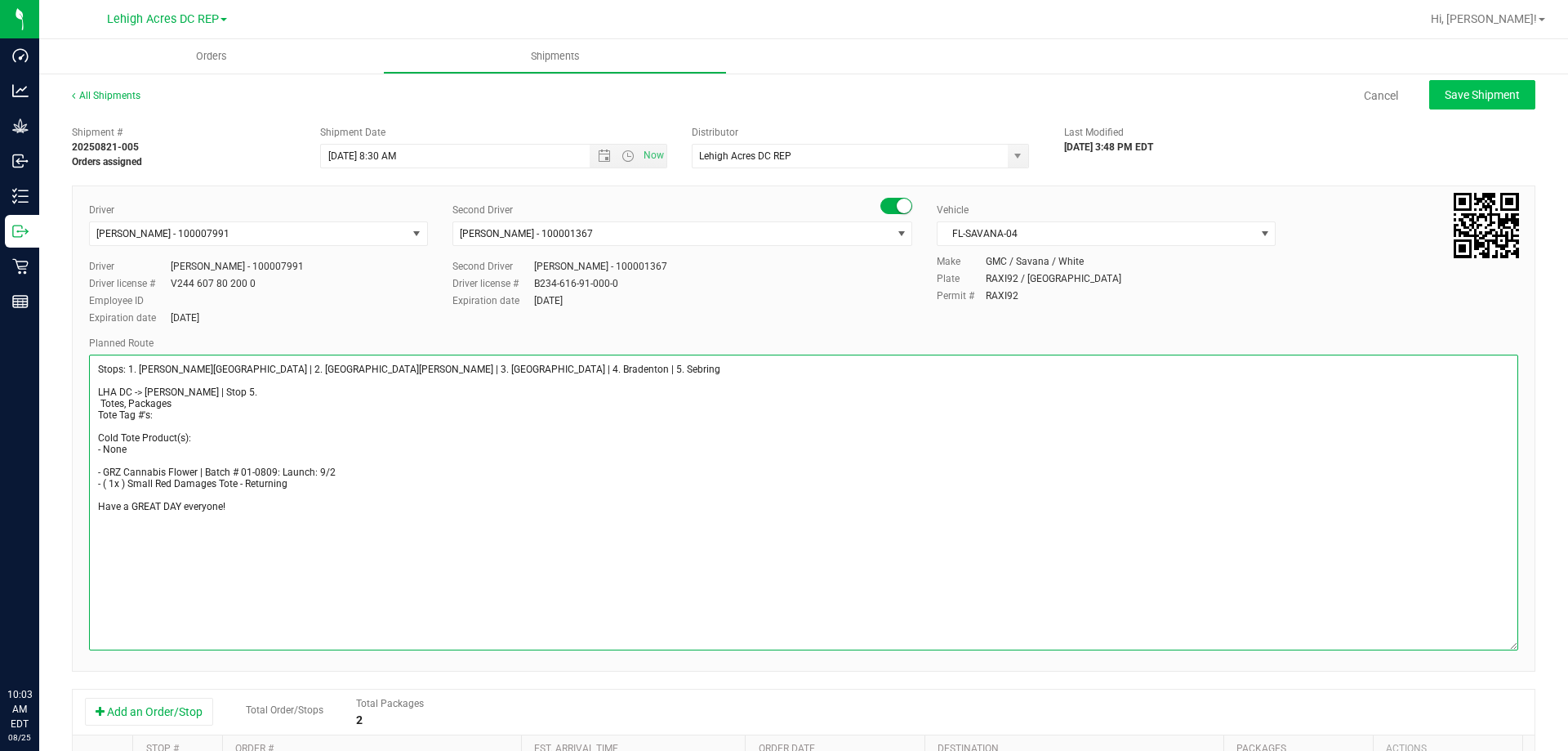
type textarea "Stops: 1. Bonita Springs | 2. Fort Myers | 3. North Port | 4. Bradenton | 5. Se…"
click at [1465, 98] on span "Save Shipment" at bounding box center [1482, 94] width 75 height 13
type input "8/26/2025 12:30 PM"
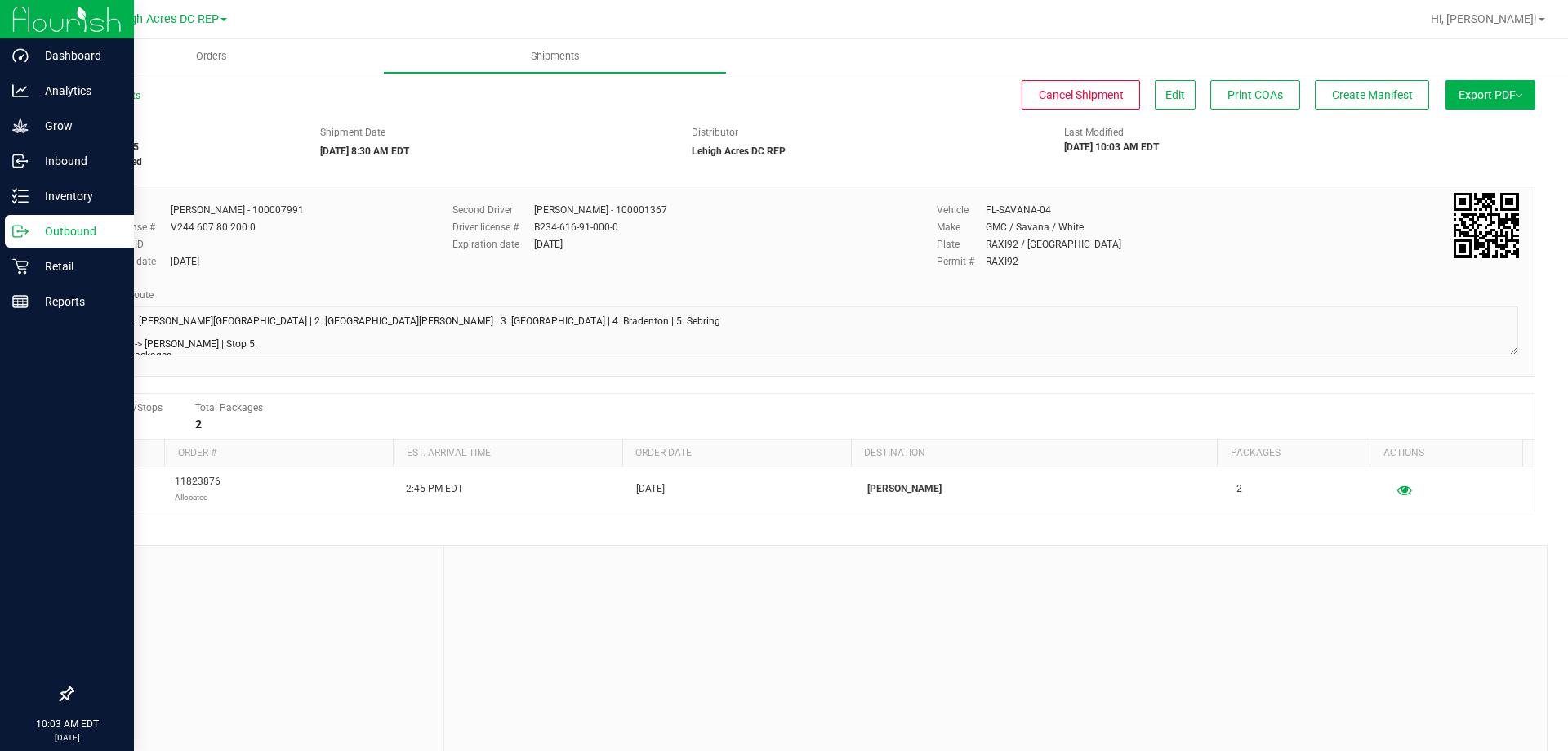
click at [38, 234] on p "Outbound" at bounding box center [78, 231] width 98 height 19
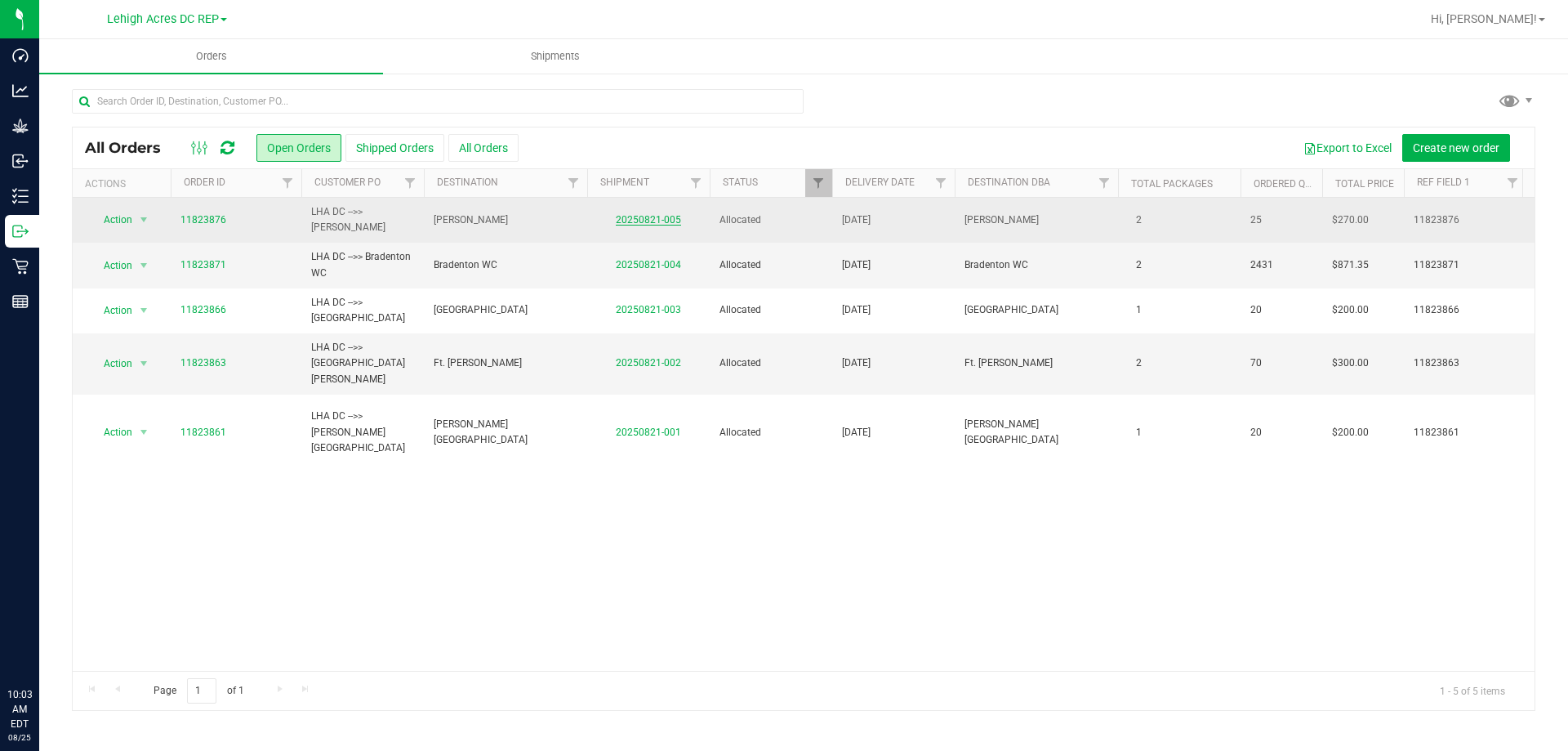
click at [648, 219] on link "20250821-005" at bounding box center [648, 220] width 65 height 11
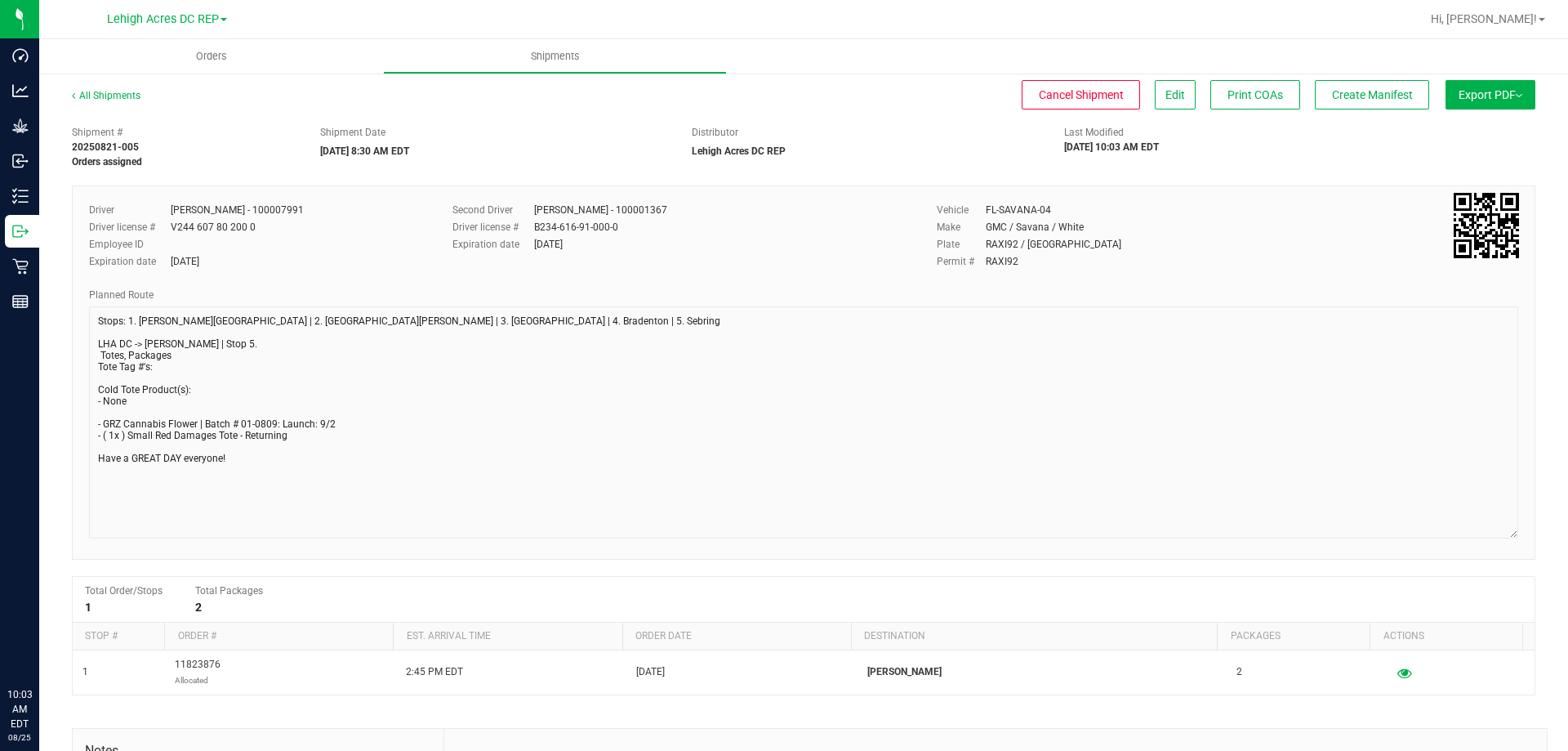
click at [1508, 534] on div "Driver Antonio Vidal - 100007991 Driver license # V244 607 80 200 0 Employee ID…" at bounding box center [803, 372] width 1463 height 374
click at [1161, 106] on button "Edit" at bounding box center [1175, 95] width 41 height 30
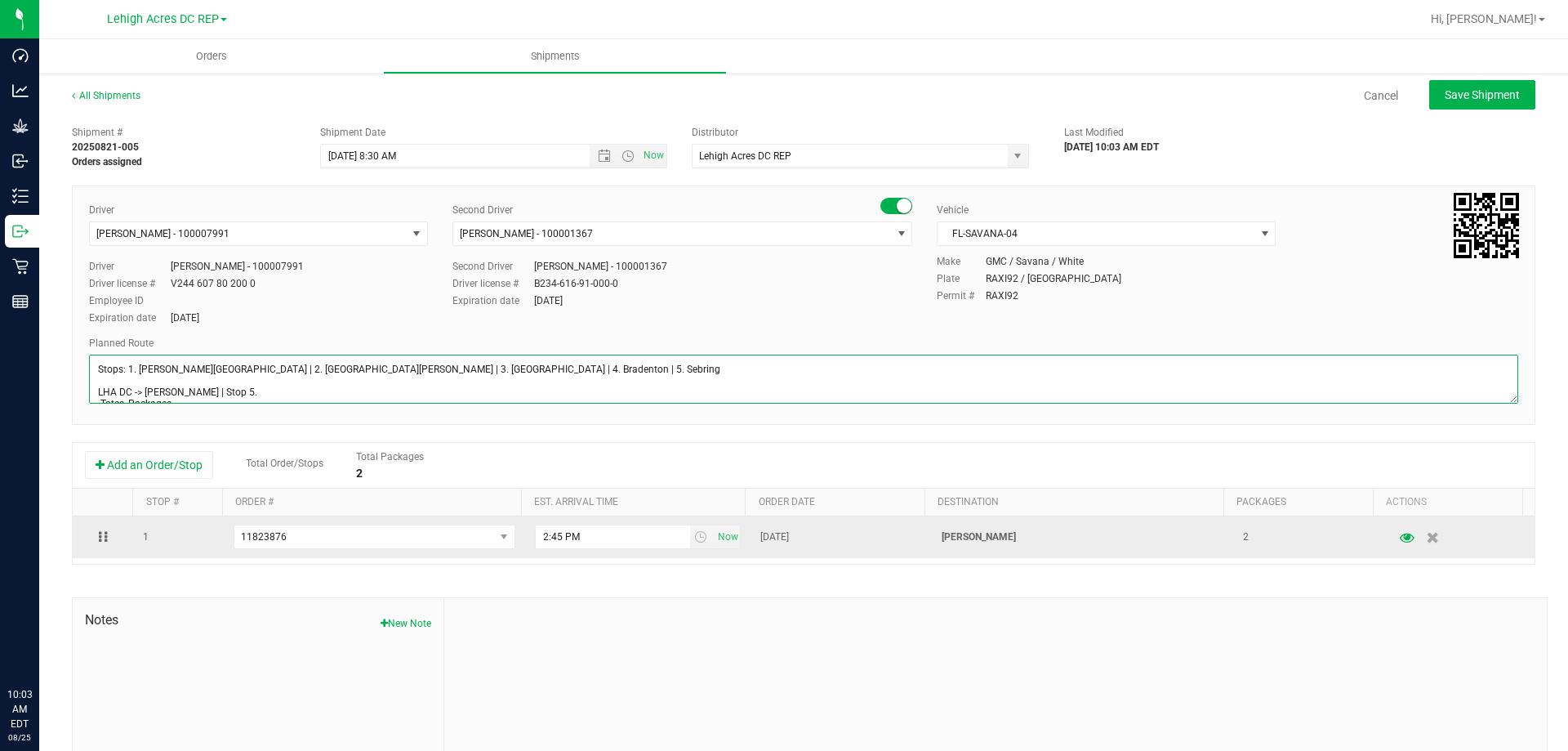
scroll to position [118, 0]
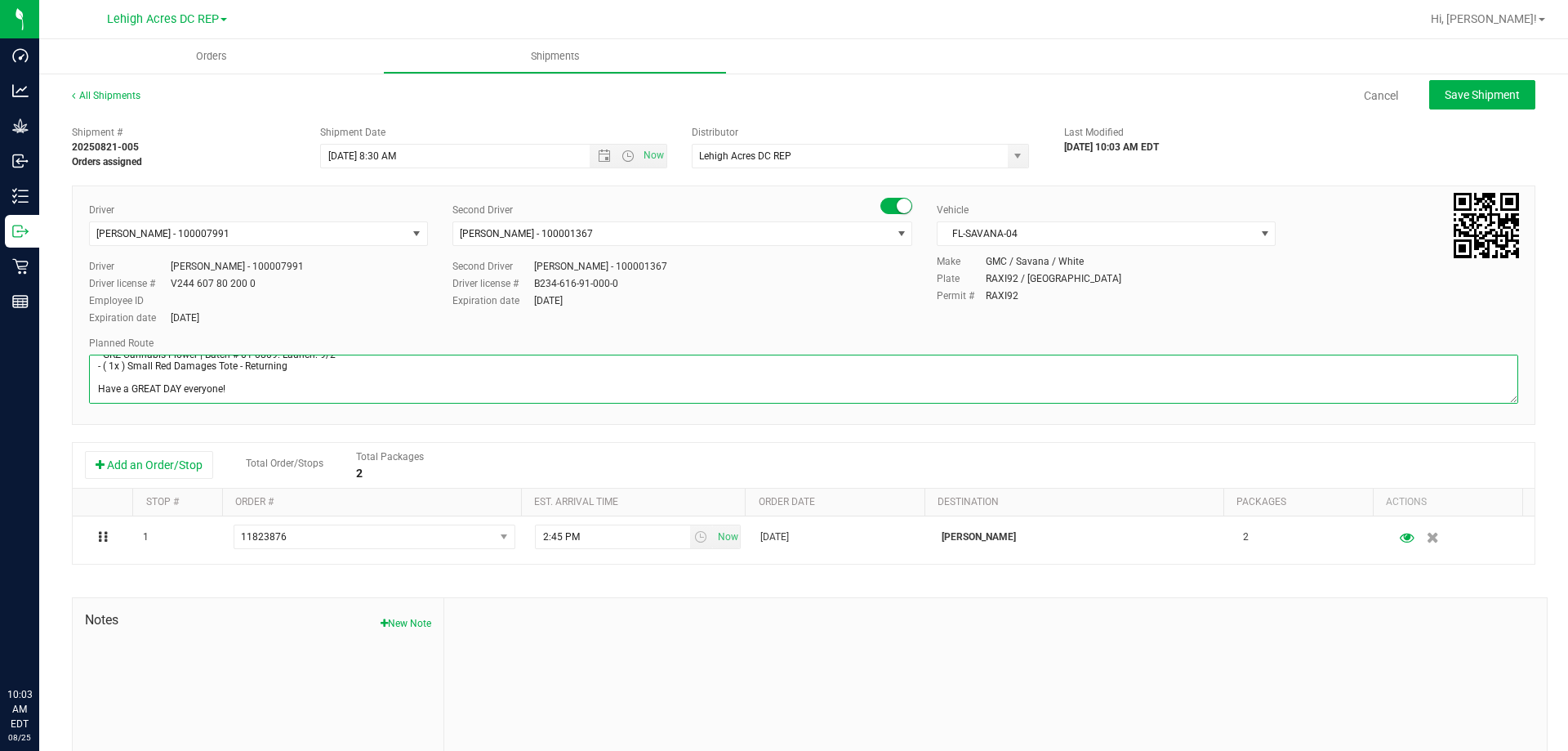
drag, startPoint x: 1490, startPoint y: 393, endPoint x: 1415, endPoint y: 456, distance: 97.9
click at [1506, 607] on div "Shipment # 20250821-005 Orders assigned Shipment Date 8/26/2025 8:30 AM Now Dis…" at bounding box center [803, 467] width 1463 height 700
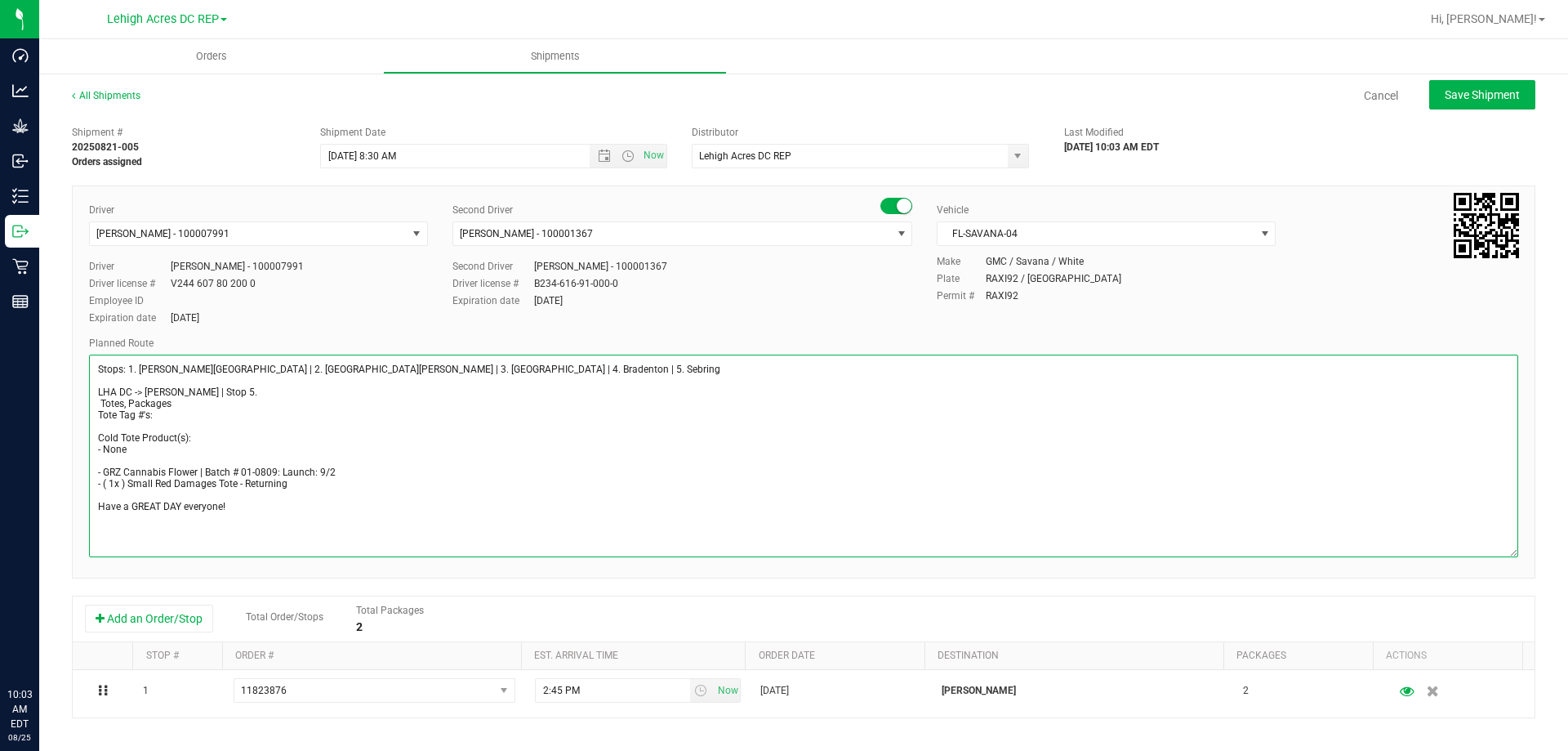
drag, startPoint x: 1498, startPoint y: 394, endPoint x: 1505, endPoint y: 564, distance: 170.1
click at [1509, 569] on div "Driver Antonio Vidal - 100007991 Select Driver Ian Albritton - 100006559 LOGAN …" at bounding box center [803, 382] width 1463 height 393
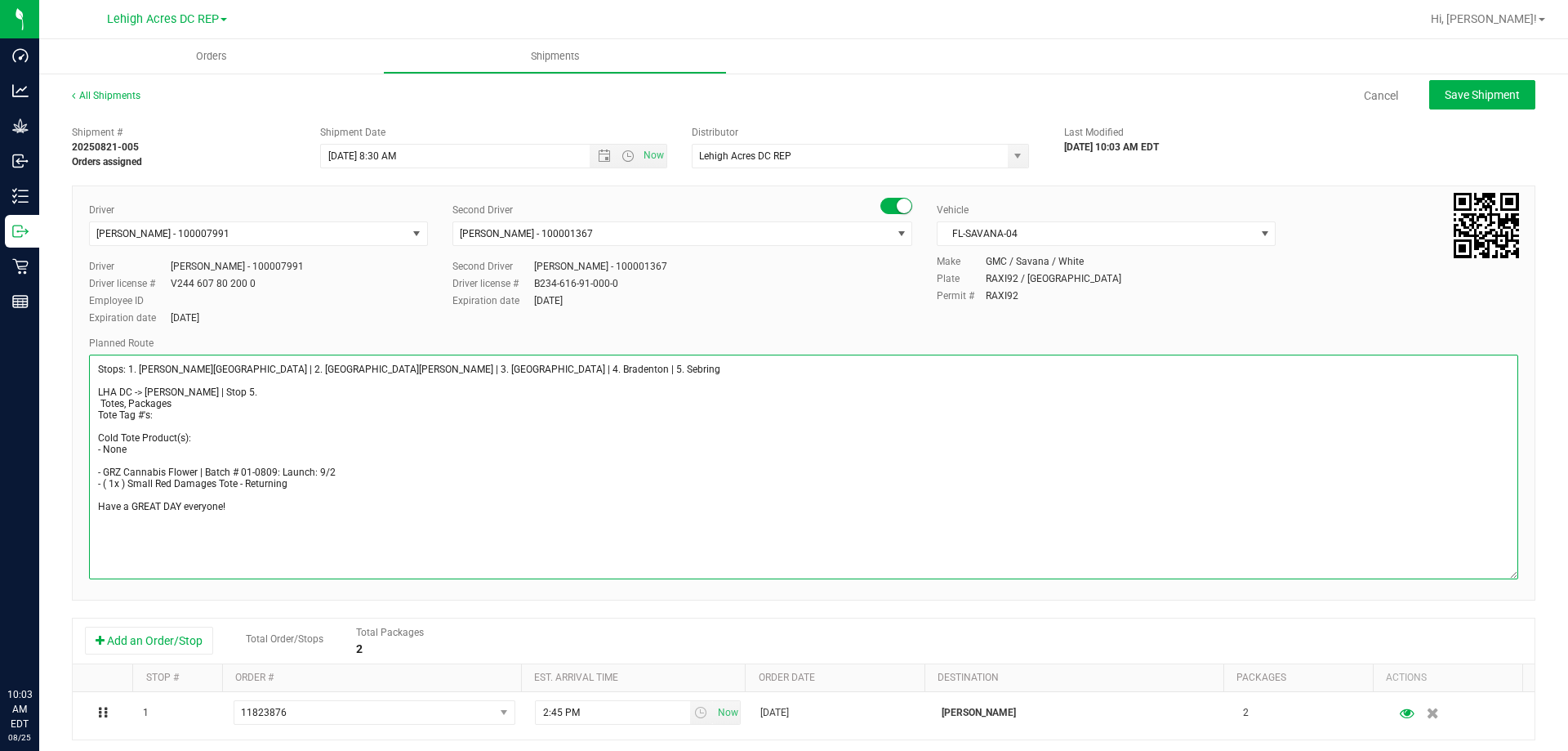
click at [290, 524] on textarea at bounding box center [803, 467] width 1429 height 225
click at [238, 487] on textarea at bounding box center [803, 467] width 1429 height 225
drag, startPoint x: 273, startPoint y: 490, endPoint x: 73, endPoint y: 481, distance: 200.2
click at [73, 481] on div "Driver Antonio Vidal - 100007991 Select Driver Ian Albritton - 100006559 LOGAN …" at bounding box center [803, 393] width 1463 height 415
type textarea "Stops: 1. Bonita Springs | 2. Fort Myers | 3. North Port | 4. Bradenton | 5. Se…"
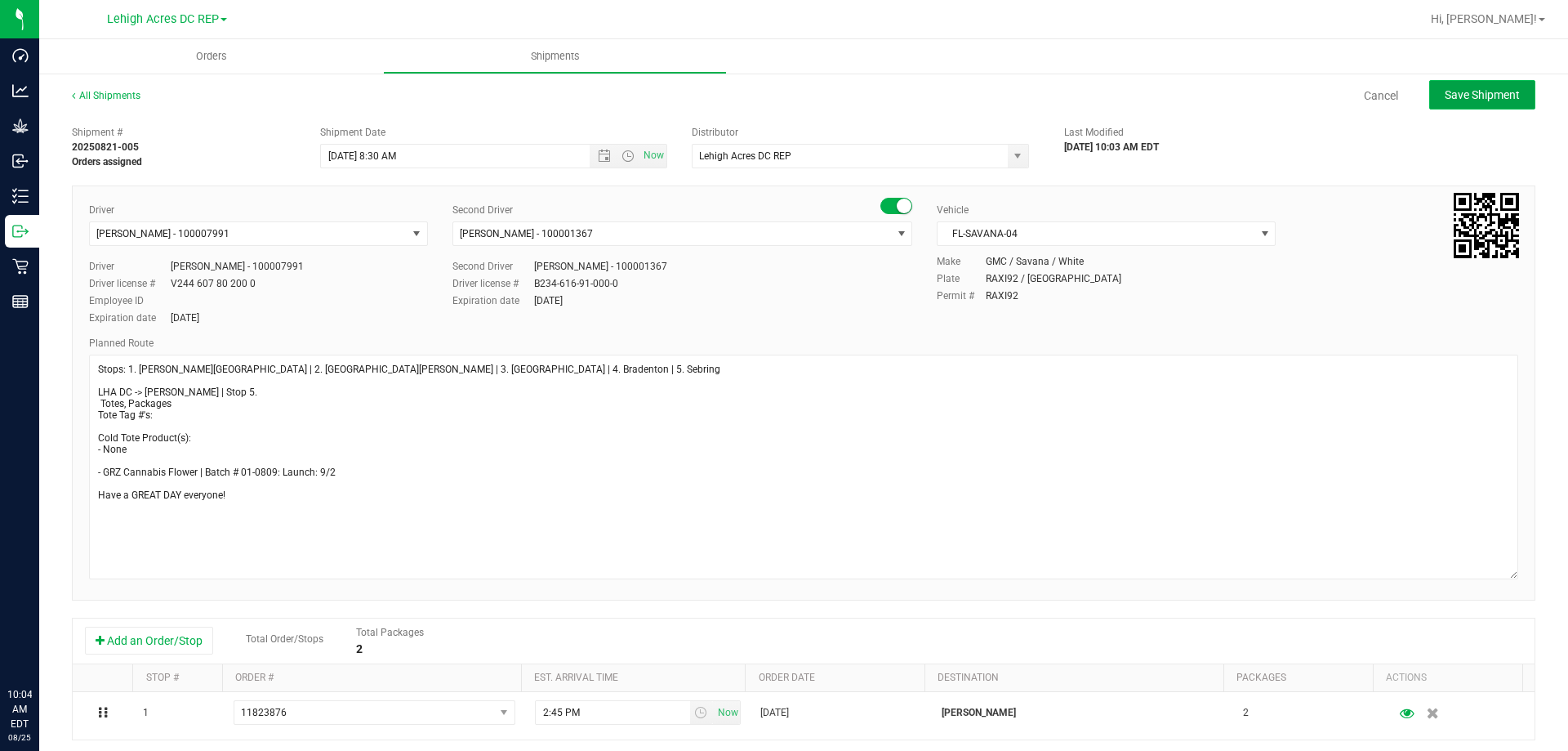
click at [1474, 98] on span "Save Shipment" at bounding box center [1482, 94] width 75 height 13
type input "8/26/2025 12:30 PM"
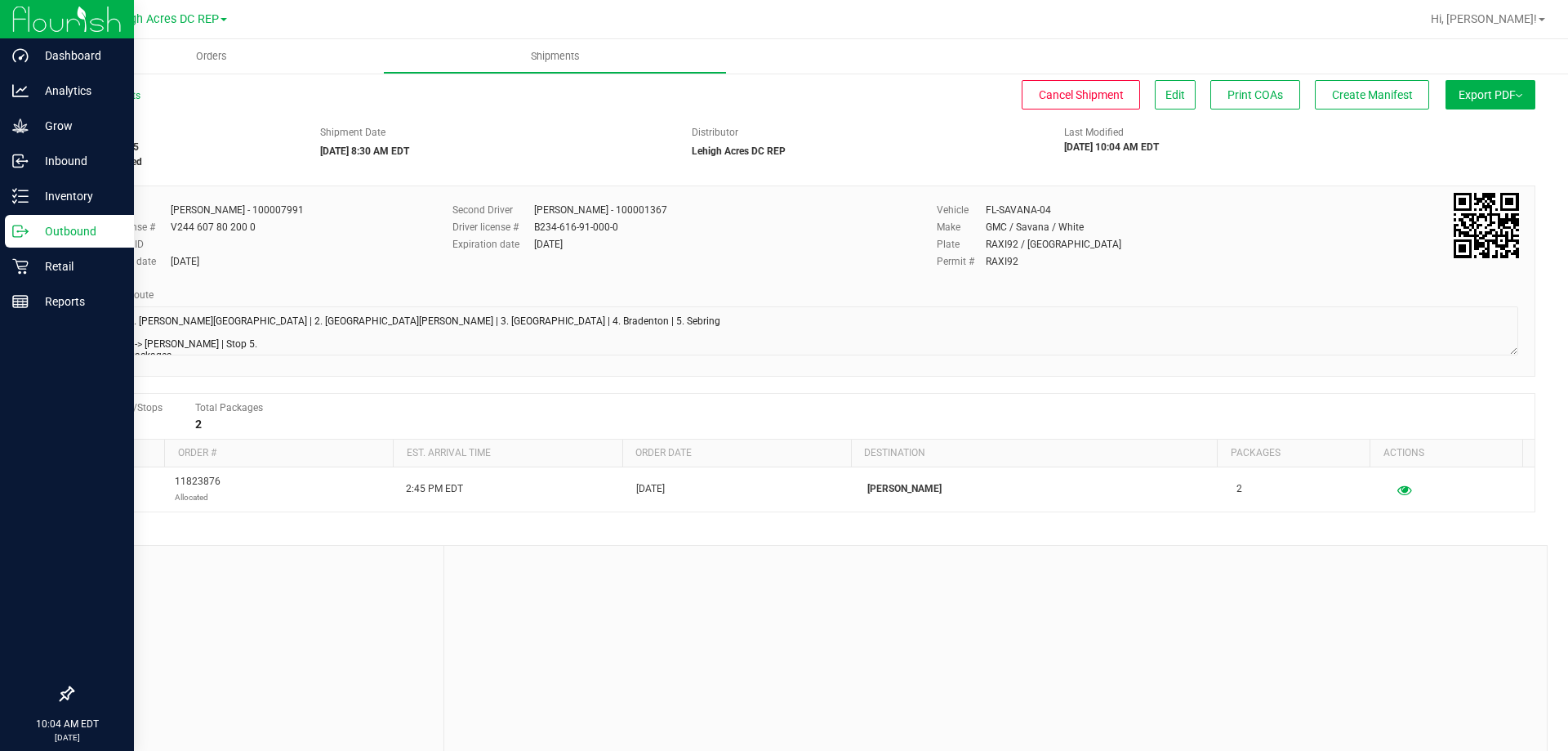
click at [60, 225] on p "Outbound" at bounding box center [78, 231] width 98 height 19
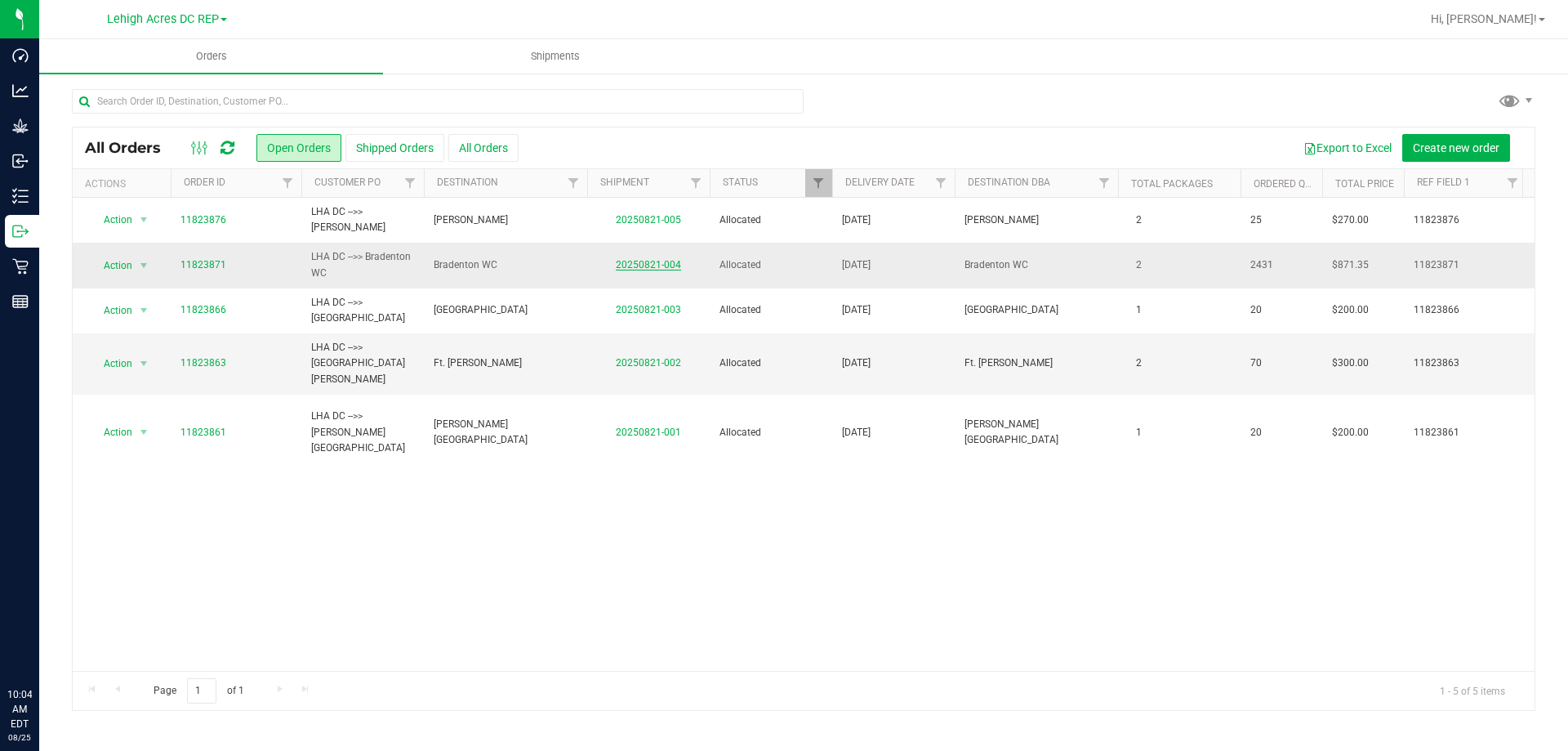
click at [645, 261] on link "20250821-004" at bounding box center [648, 264] width 65 height 11
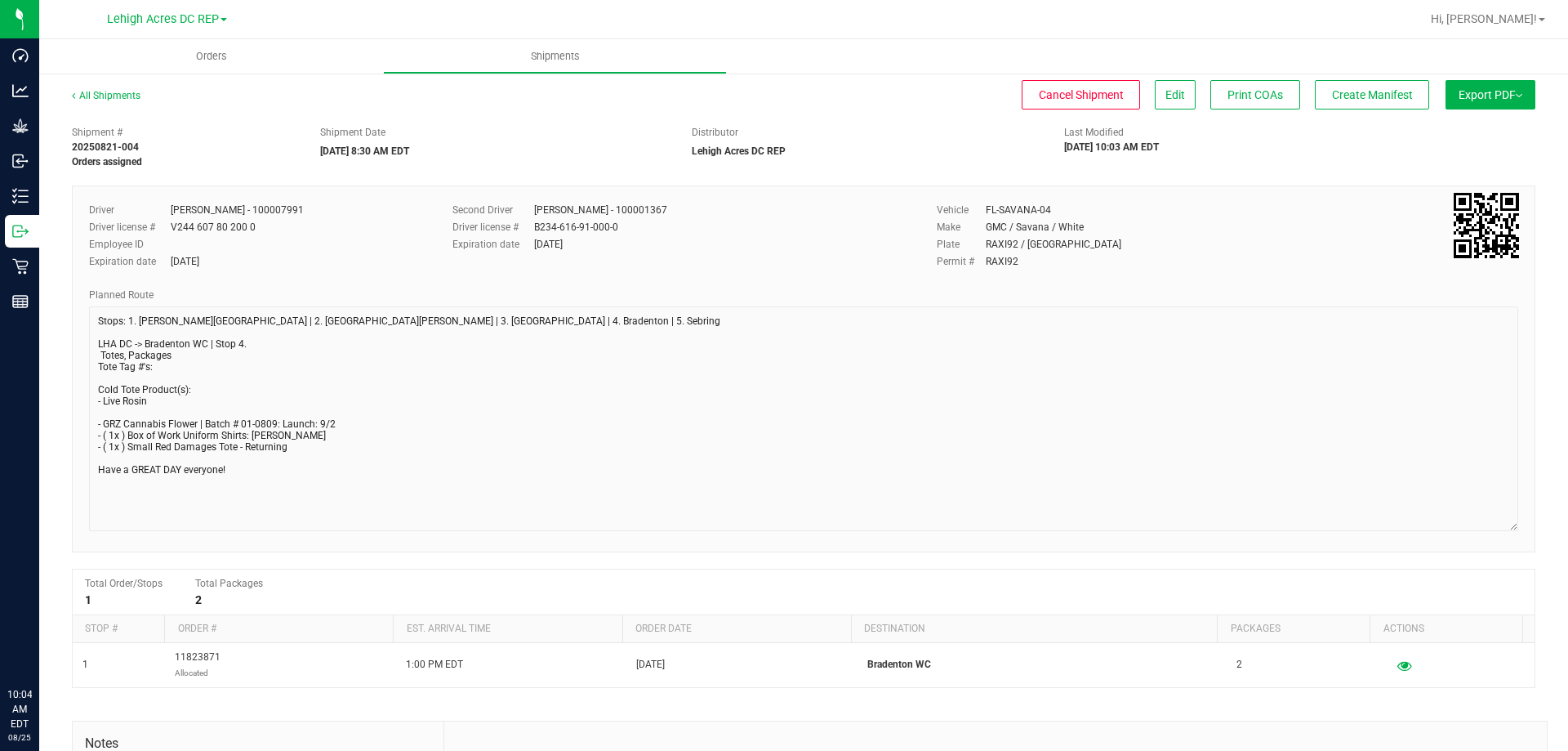
click at [1524, 521] on div "All Shipments Cancel Shipment Edit Print COAs Create Manifest Export PDF Manife…" at bounding box center [803, 514] width 1529 height 885
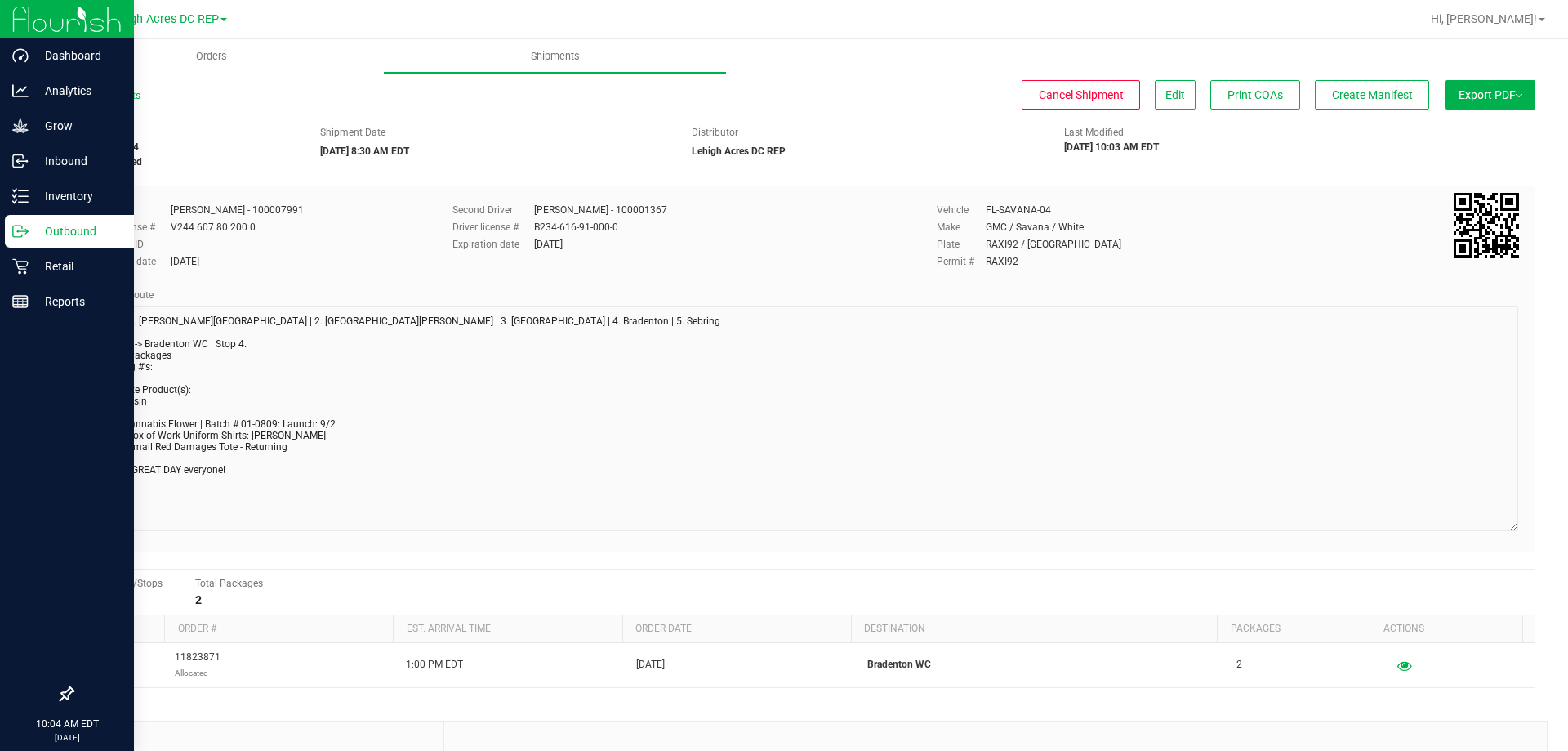
click at [61, 229] on p "Outbound" at bounding box center [78, 231] width 98 height 19
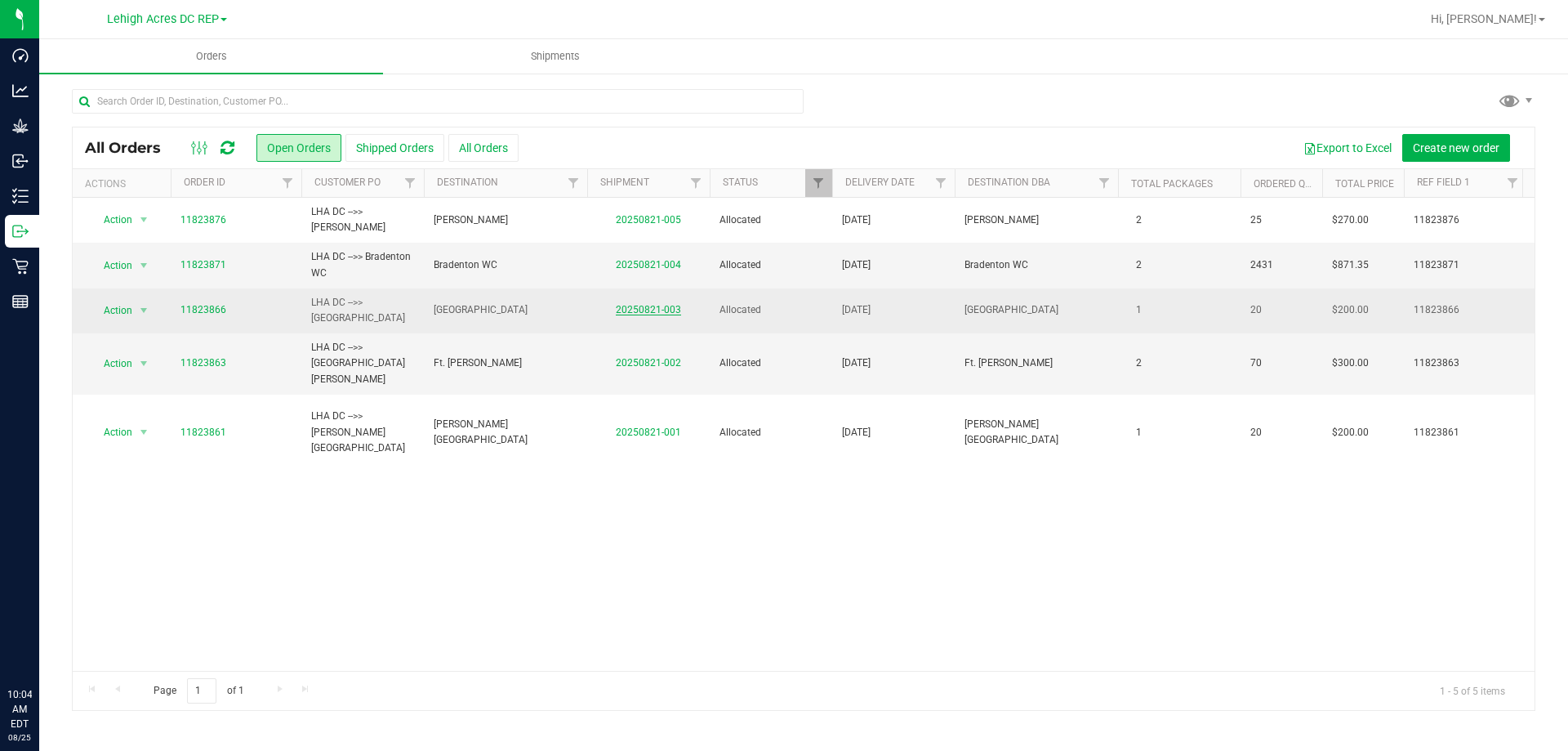
click at [654, 314] on link "20250821-003" at bounding box center [648, 309] width 65 height 11
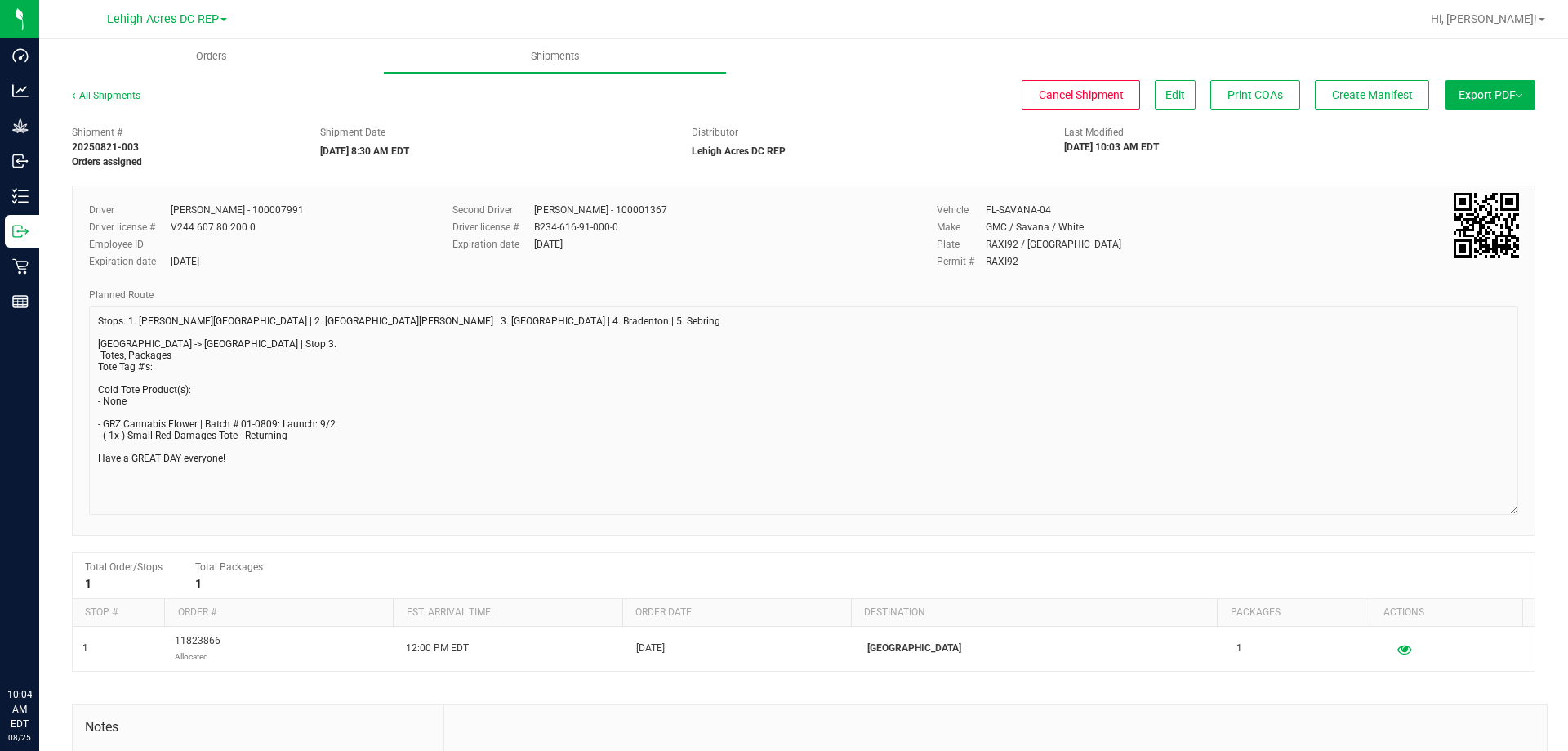
click at [1530, 509] on div "All Shipments Cancel Shipment Edit Print COAs Create Manifest Export PDF Manife…" at bounding box center [803, 505] width 1529 height 869
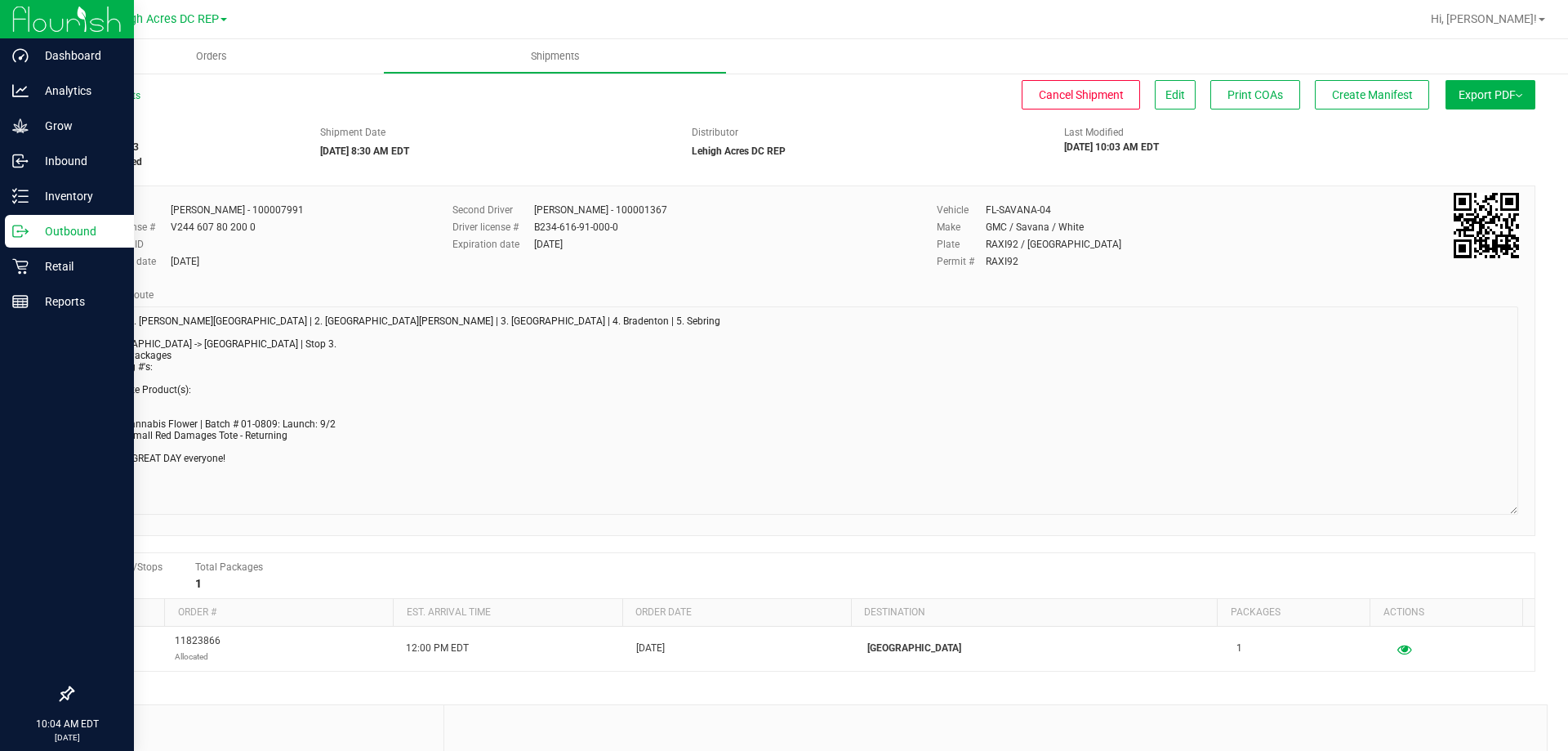
click at [31, 233] on p "Outbound" at bounding box center [78, 231] width 98 height 19
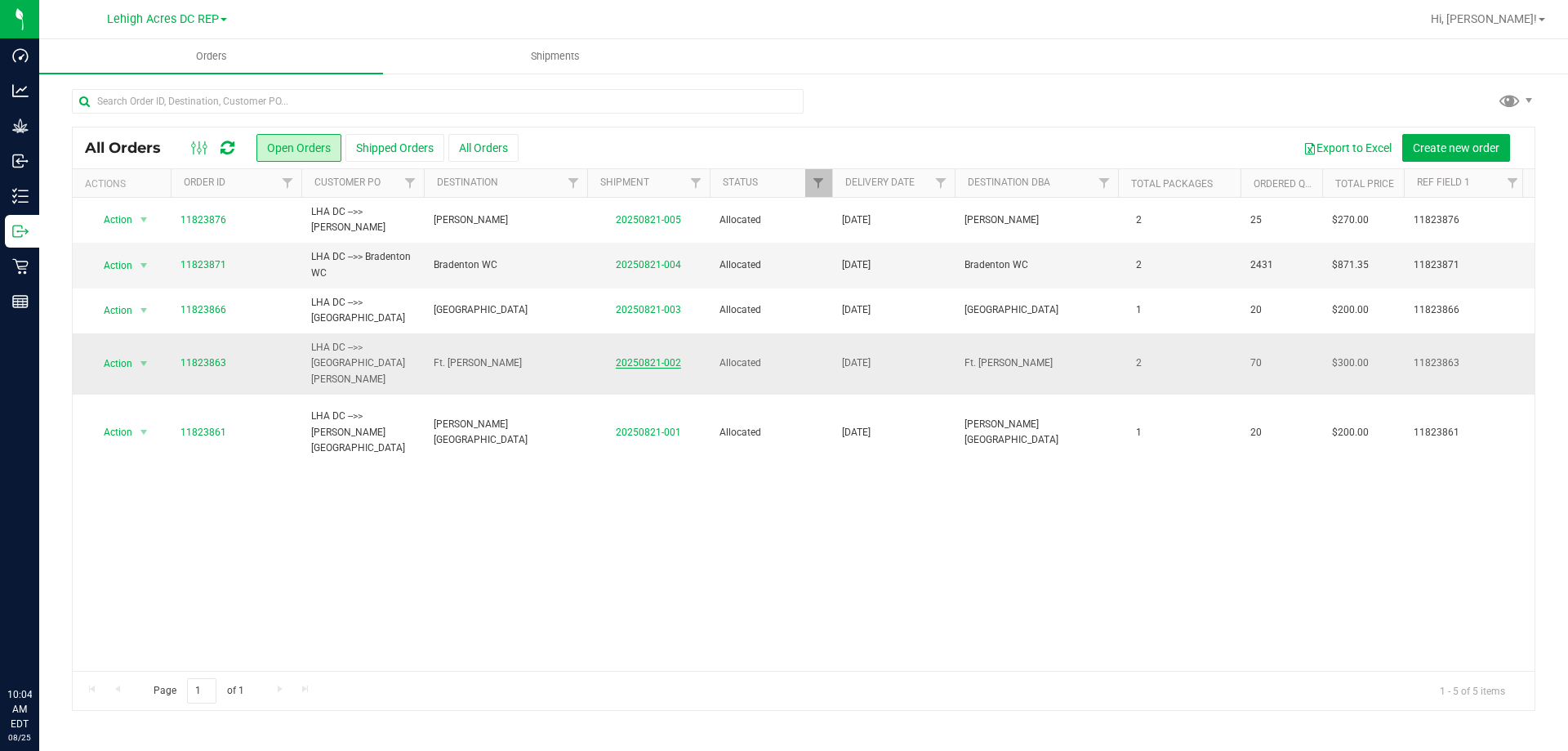
click at [633, 357] on link "20250821-002" at bounding box center [648, 362] width 65 height 11
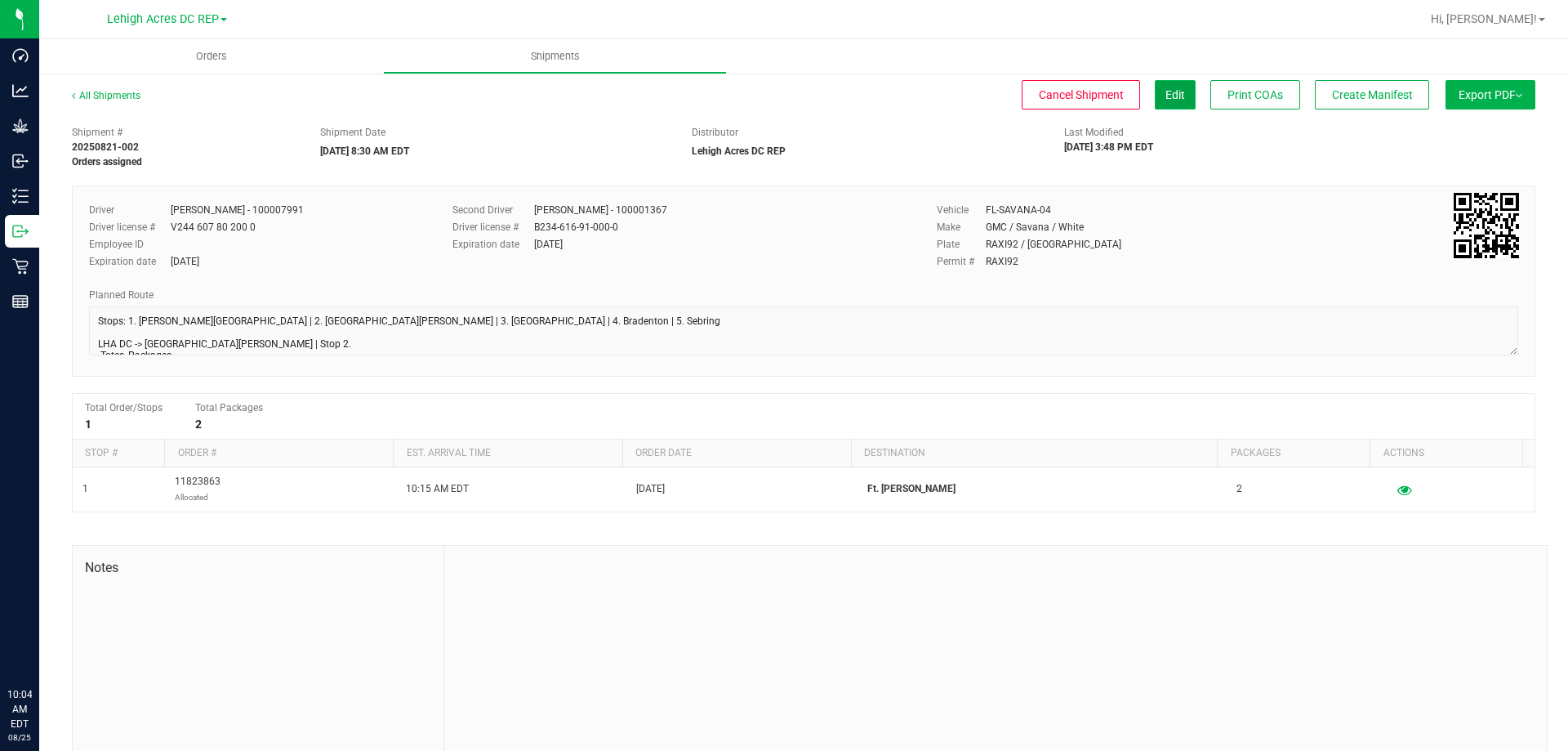
click at [1166, 98] on span "Edit" at bounding box center [1175, 94] width 19 height 13
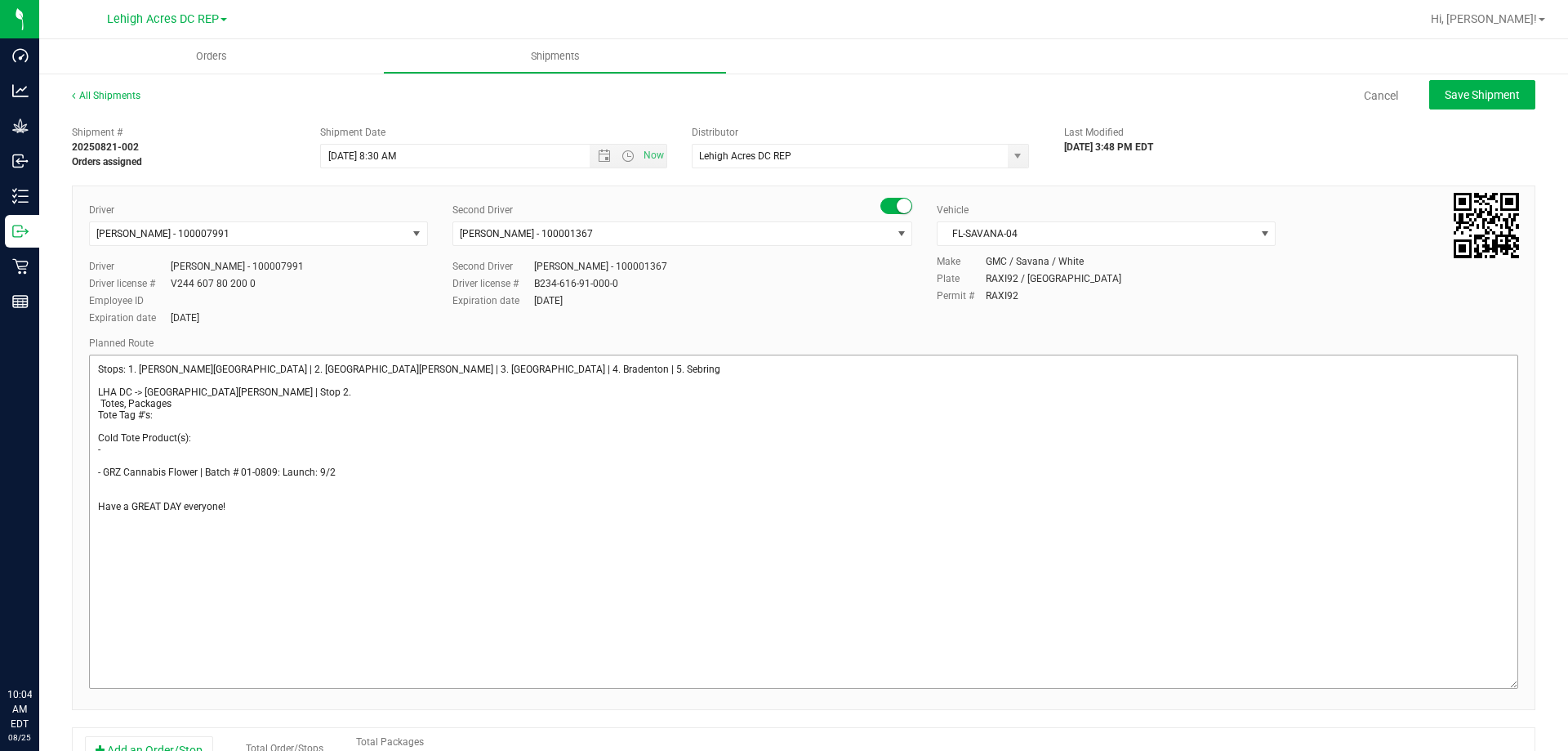
drag, startPoint x: 1498, startPoint y: 391, endPoint x: 1434, endPoint y: 660, distance: 276.5
click at [1538, 677] on div "All Shipments Cancel Save Shipment Shipment # 20250821-002 Orders assigned Ship…" at bounding box center [803, 595] width 1529 height 1047
click at [125, 487] on textarea at bounding box center [803, 522] width 1429 height 335
paste textarea "- ( 1x ) Small Red Damages Tote - Returning"
click at [139, 446] on textarea at bounding box center [803, 522] width 1429 height 335
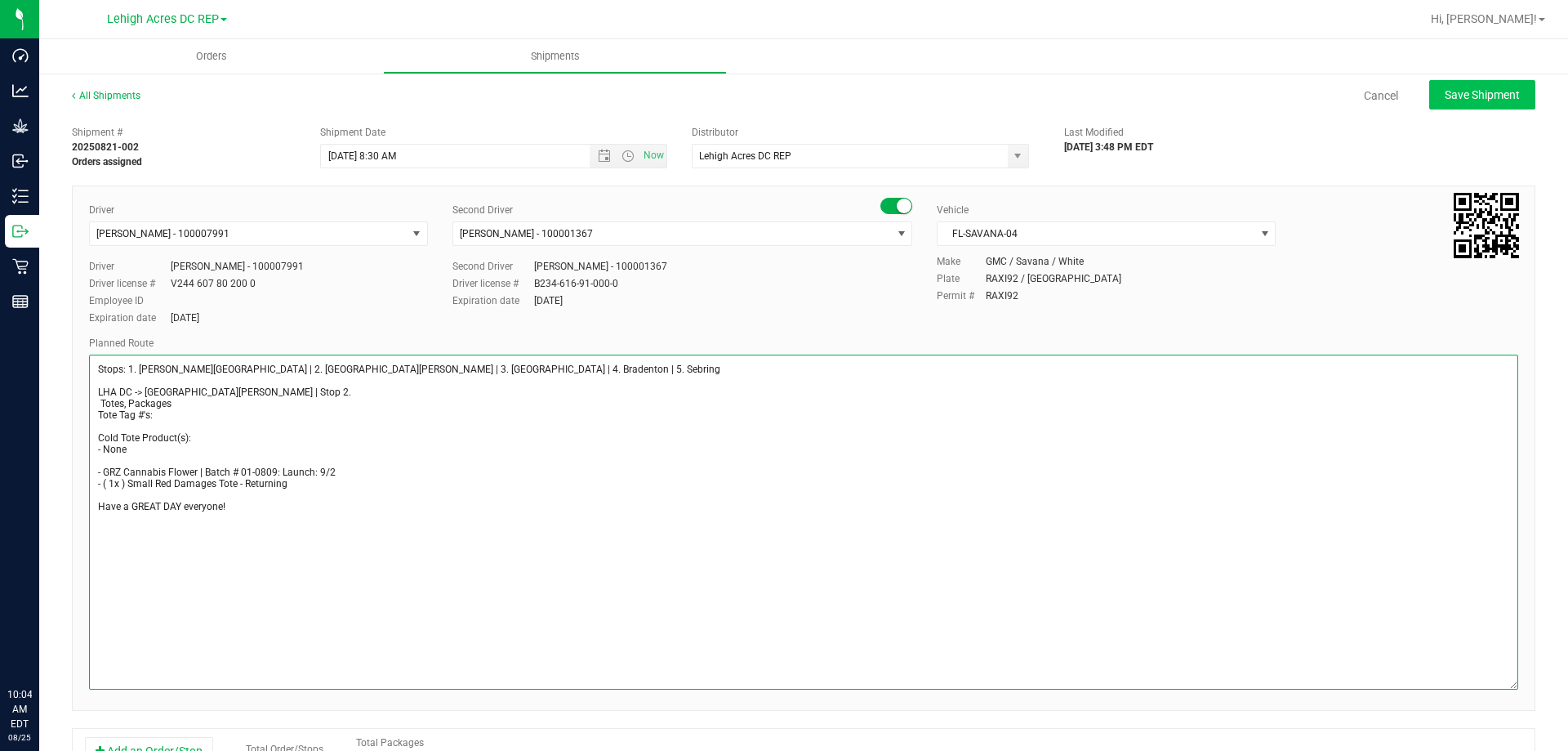
type textarea "Stops: 1. Bonita Springs | 2. Fort Myers | 3. North Port | 4. Bradenton | 5. Se…"
click at [1464, 98] on span "Save Shipment" at bounding box center [1482, 94] width 75 height 13
type input "8/26/2025 12:30 PM"
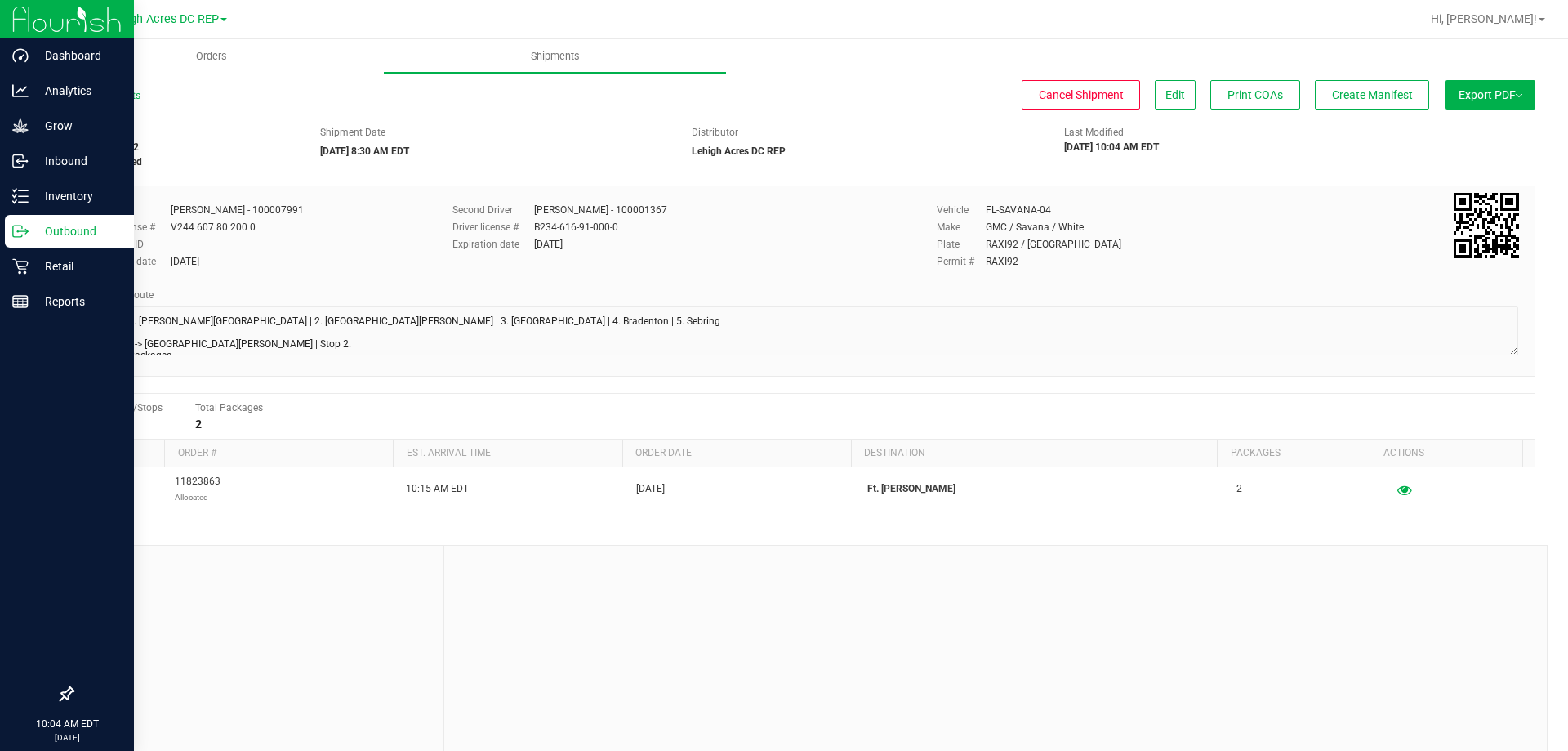
click at [54, 227] on p "Outbound" at bounding box center [78, 231] width 98 height 19
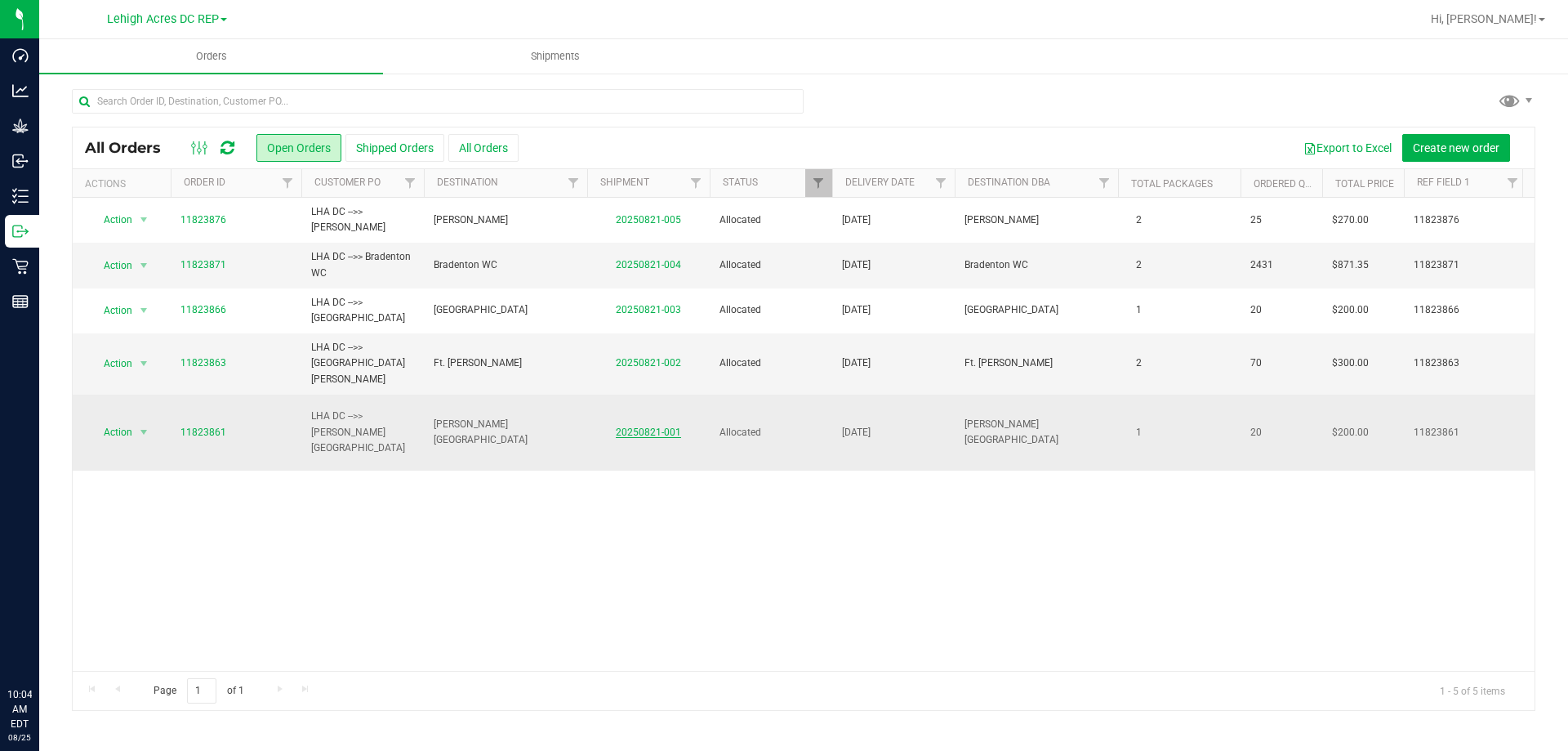
click at [640, 426] on link "20250821-001" at bounding box center [648, 431] width 65 height 11
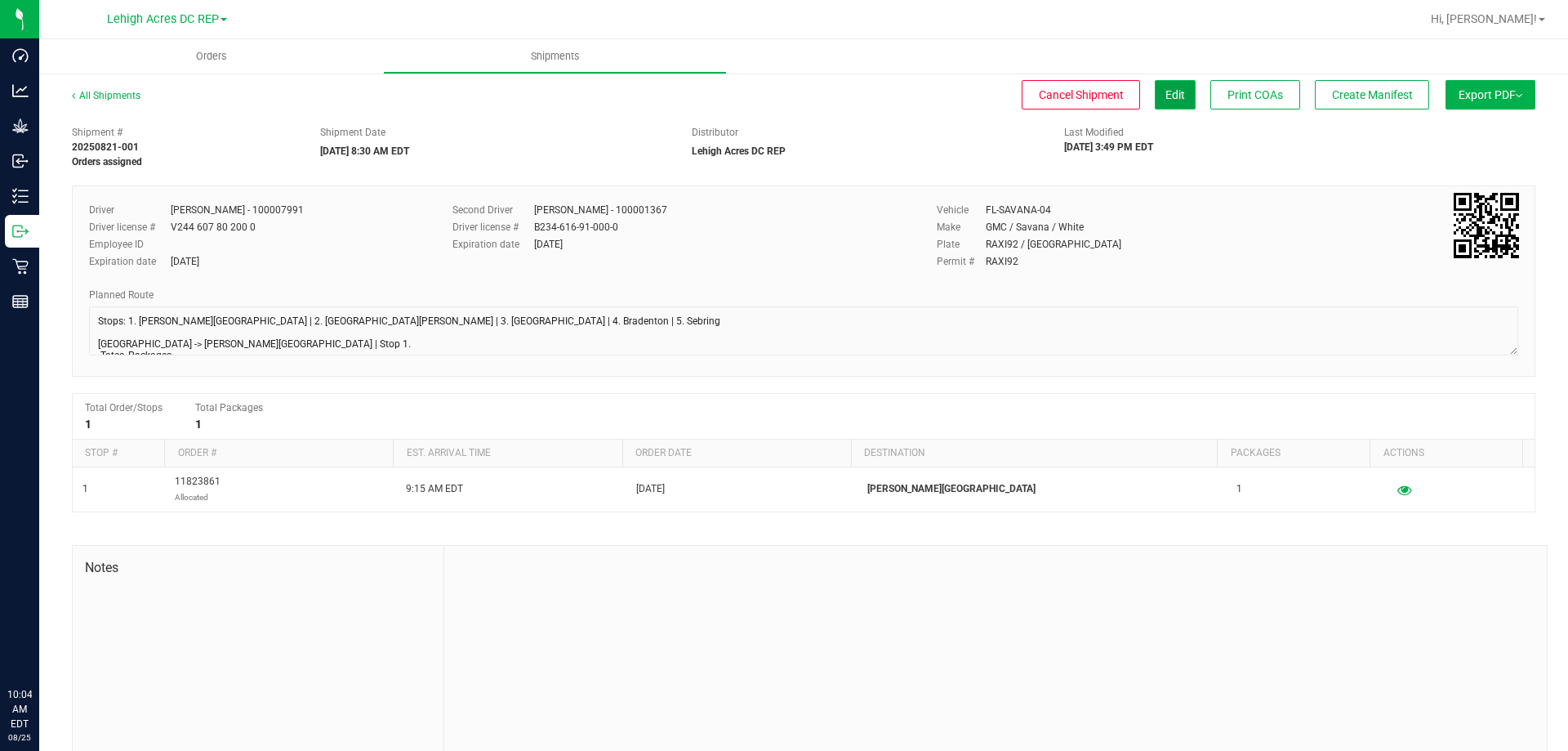
click at [1166, 100] on span "Edit" at bounding box center [1175, 94] width 19 height 13
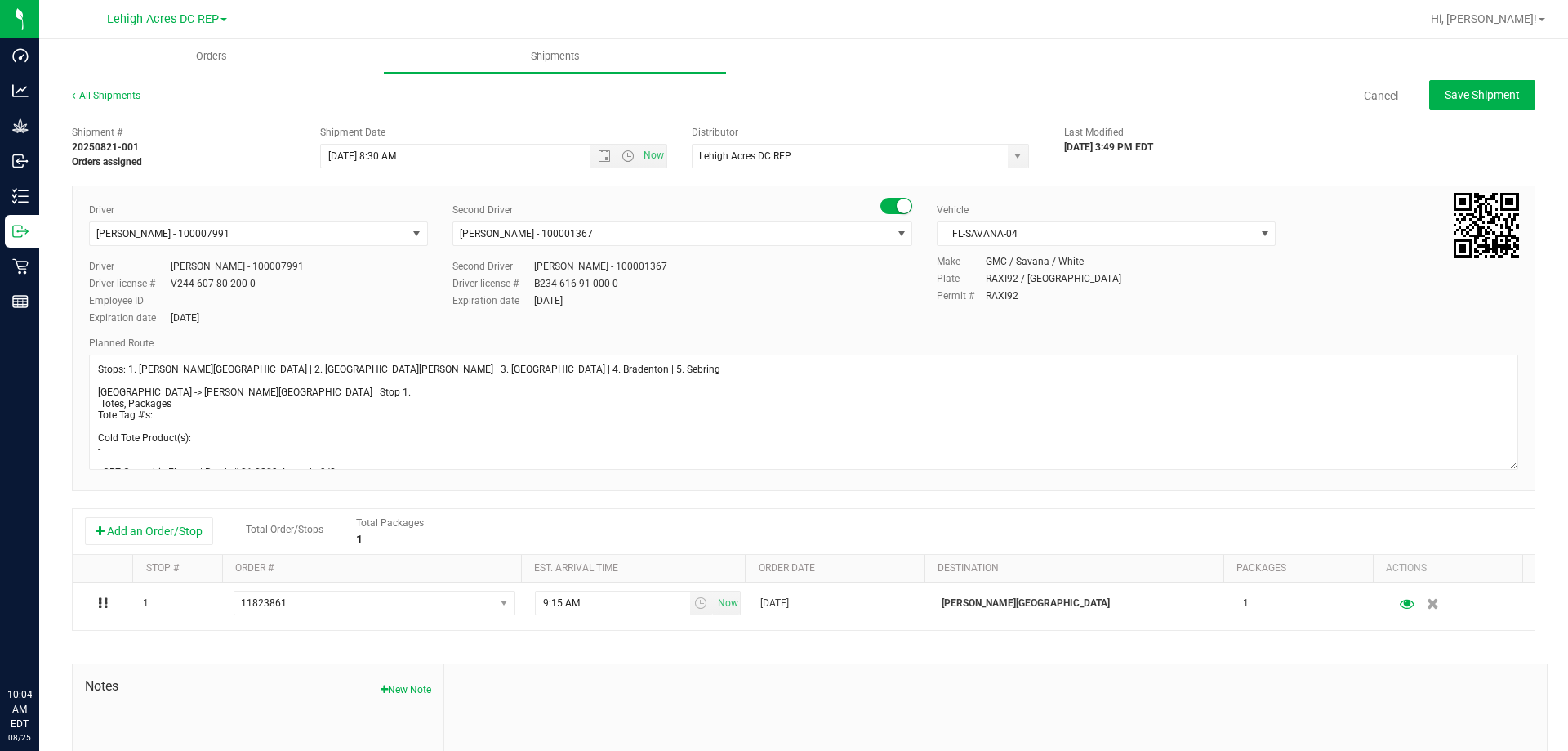
drag, startPoint x: 1497, startPoint y: 400, endPoint x: 1524, endPoint y: 611, distance: 212.7
click at [1524, 611] on div "All Shipments Cancel Save Shipment Shipment # 20250821-001 Orders assigned Ship…" at bounding box center [803, 485] width 1529 height 829
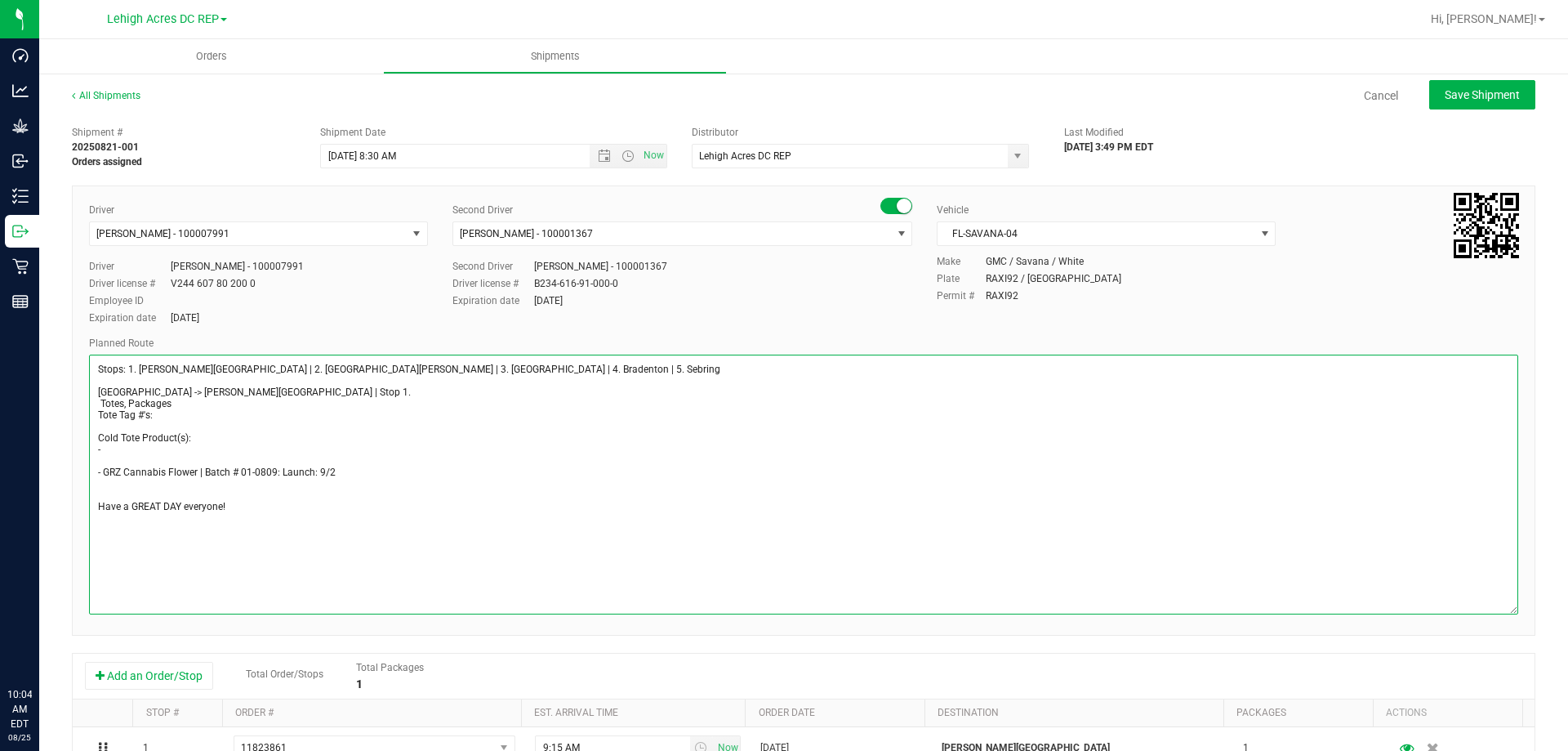
click at [125, 451] on textarea at bounding box center [803, 484] width 1429 height 260
click at [111, 484] on textarea at bounding box center [803, 484] width 1429 height 260
paste textarea "- ( 1x ) Small Red Damages Tote - Returning"
type textarea "Stops: 1. Bonita Springs | 2. Fort Myers | 3. North Port | 4. Bradenton | 5. Se…"
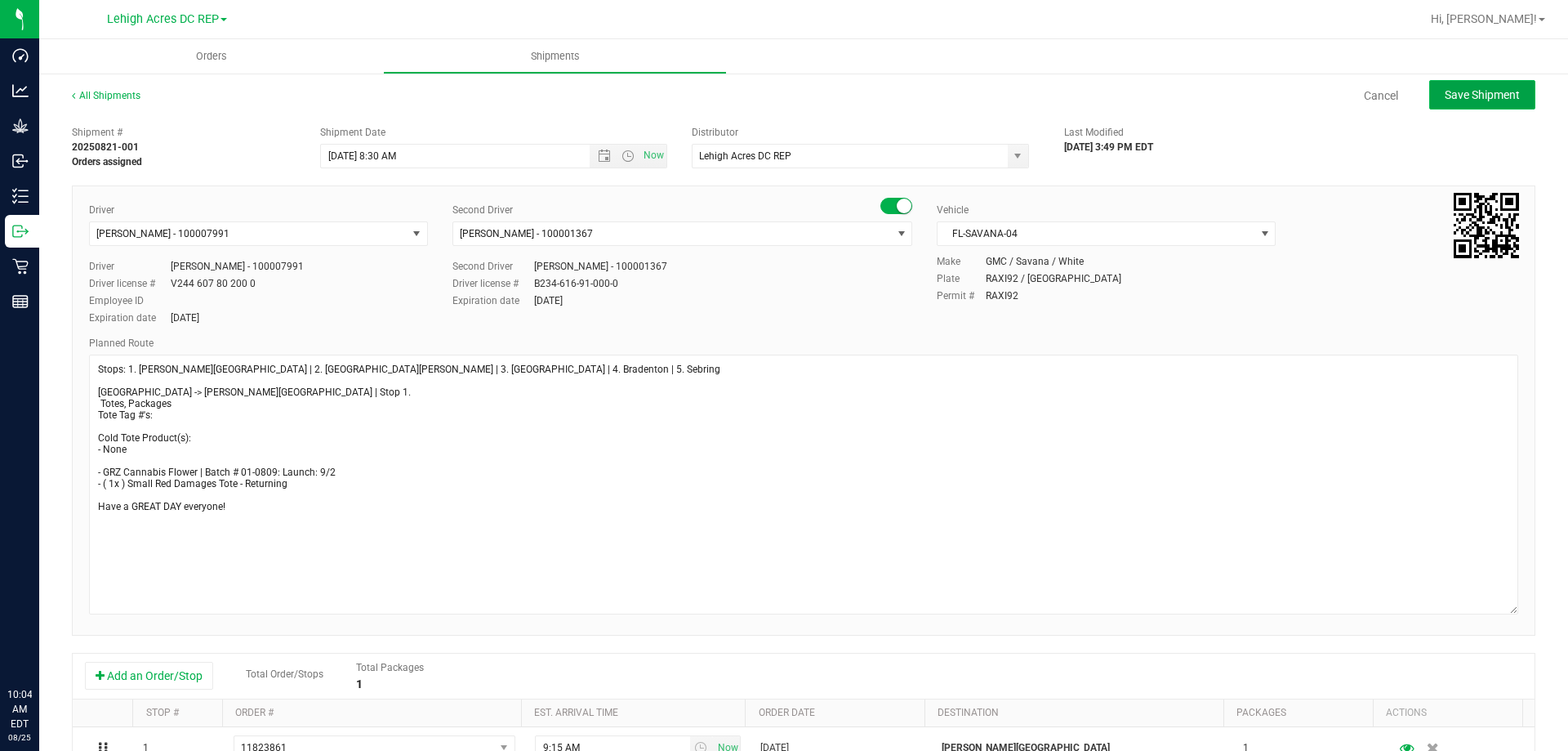
click at [1483, 105] on button "Save Shipment" at bounding box center [1483, 95] width 106 height 30
type input "8/26/2025 12:30 PM"
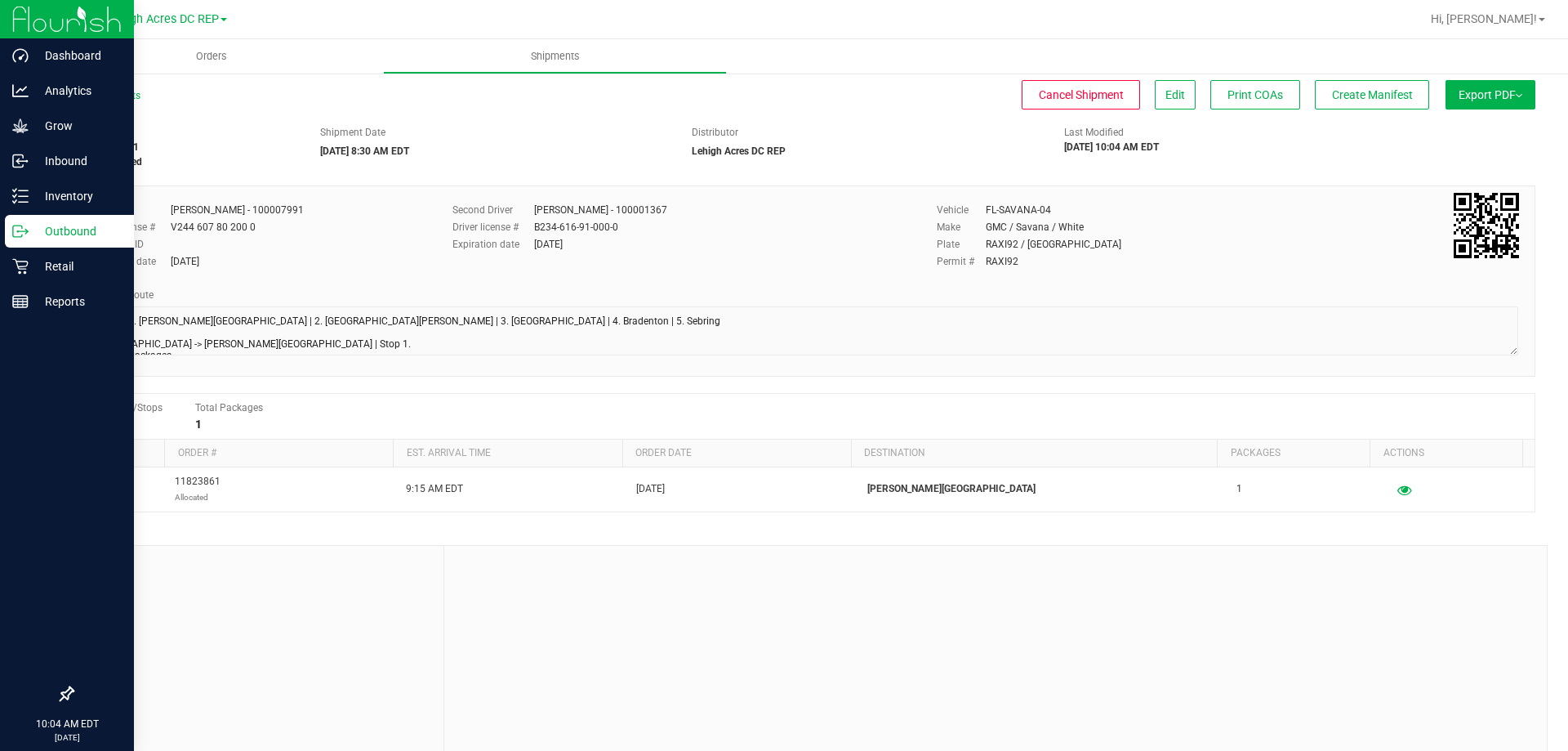
click at [72, 227] on p "Outbound" at bounding box center [78, 231] width 98 height 19
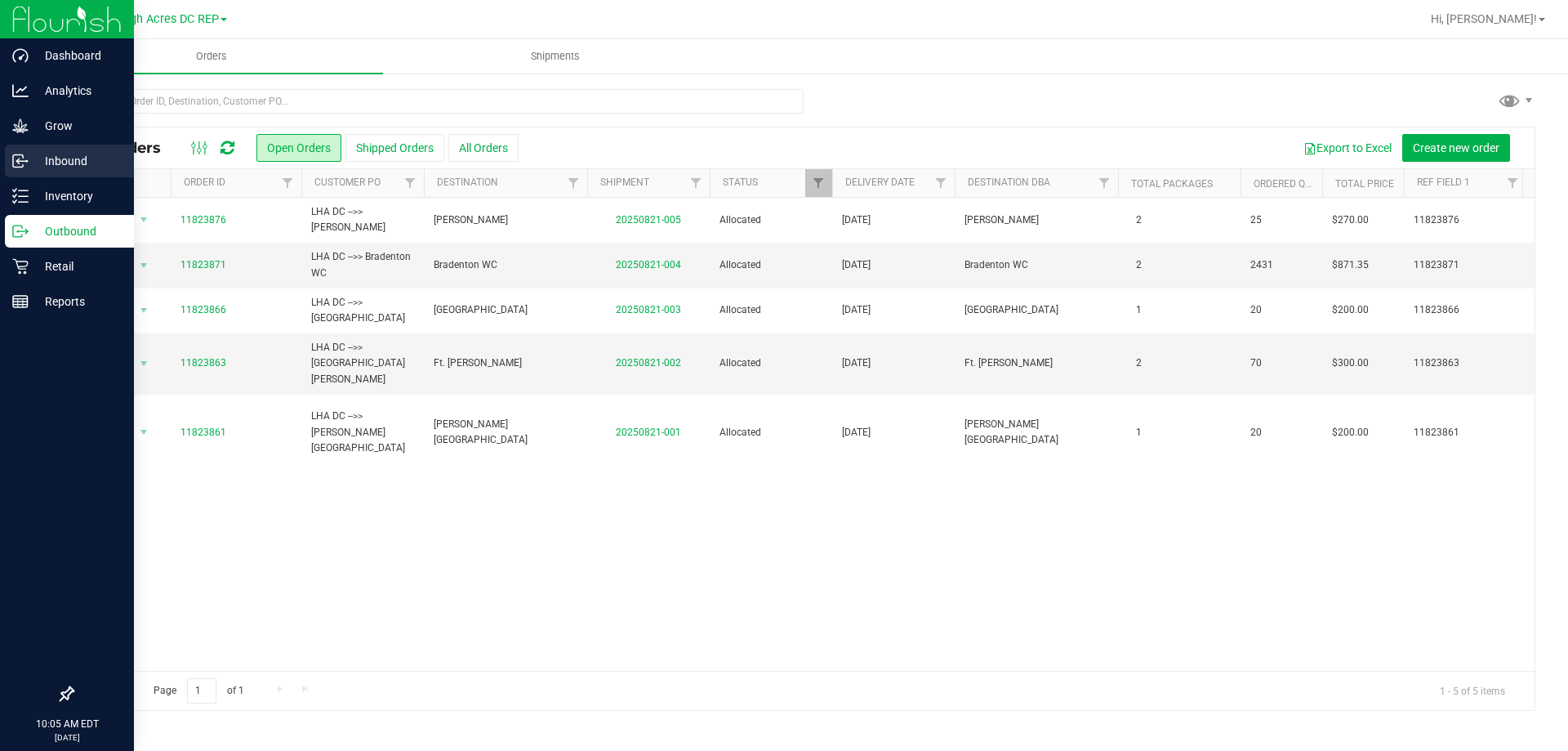
click at [55, 157] on p "Inbound" at bounding box center [78, 160] width 98 height 19
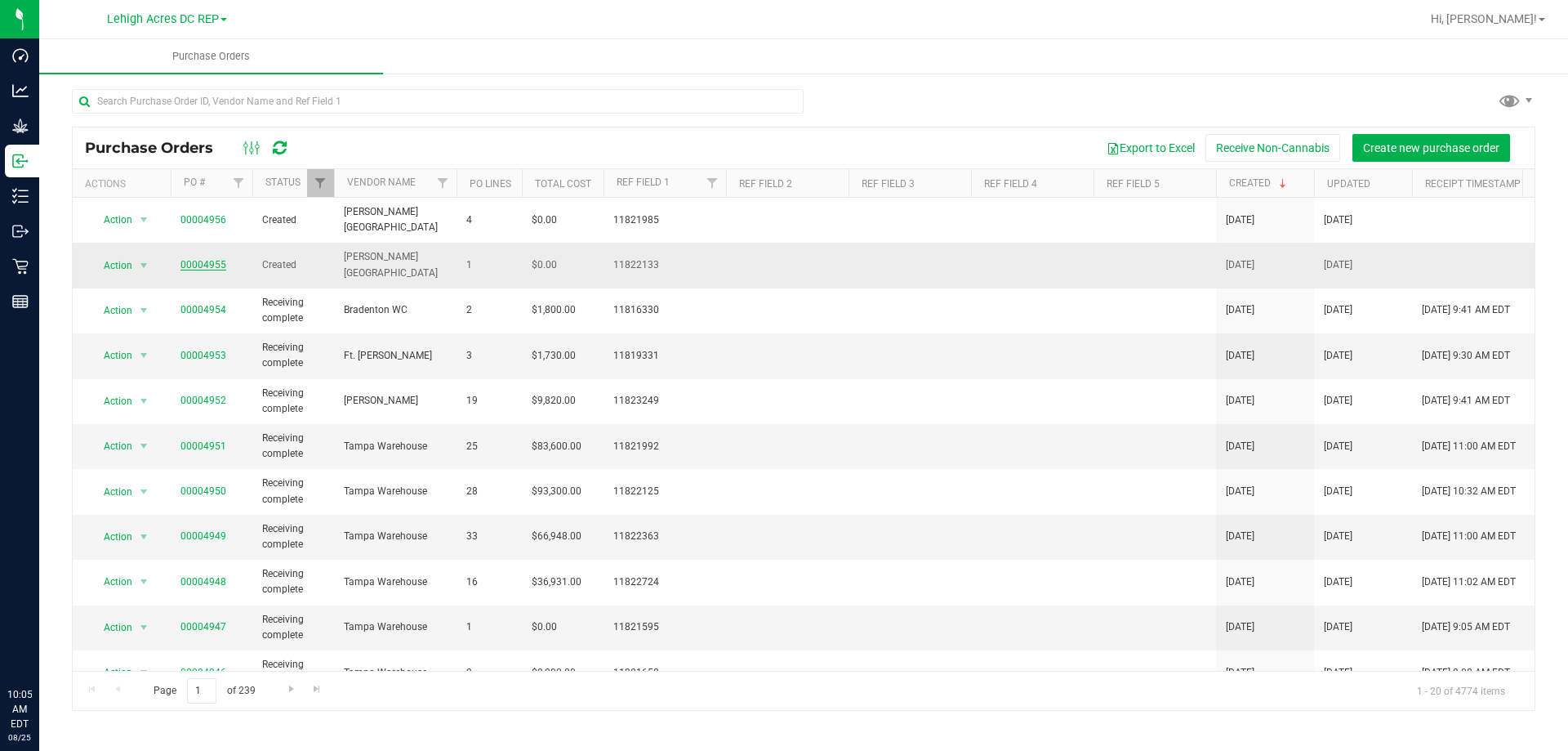
click at [209, 259] on link "00004955" at bounding box center [203, 264] width 45 height 11
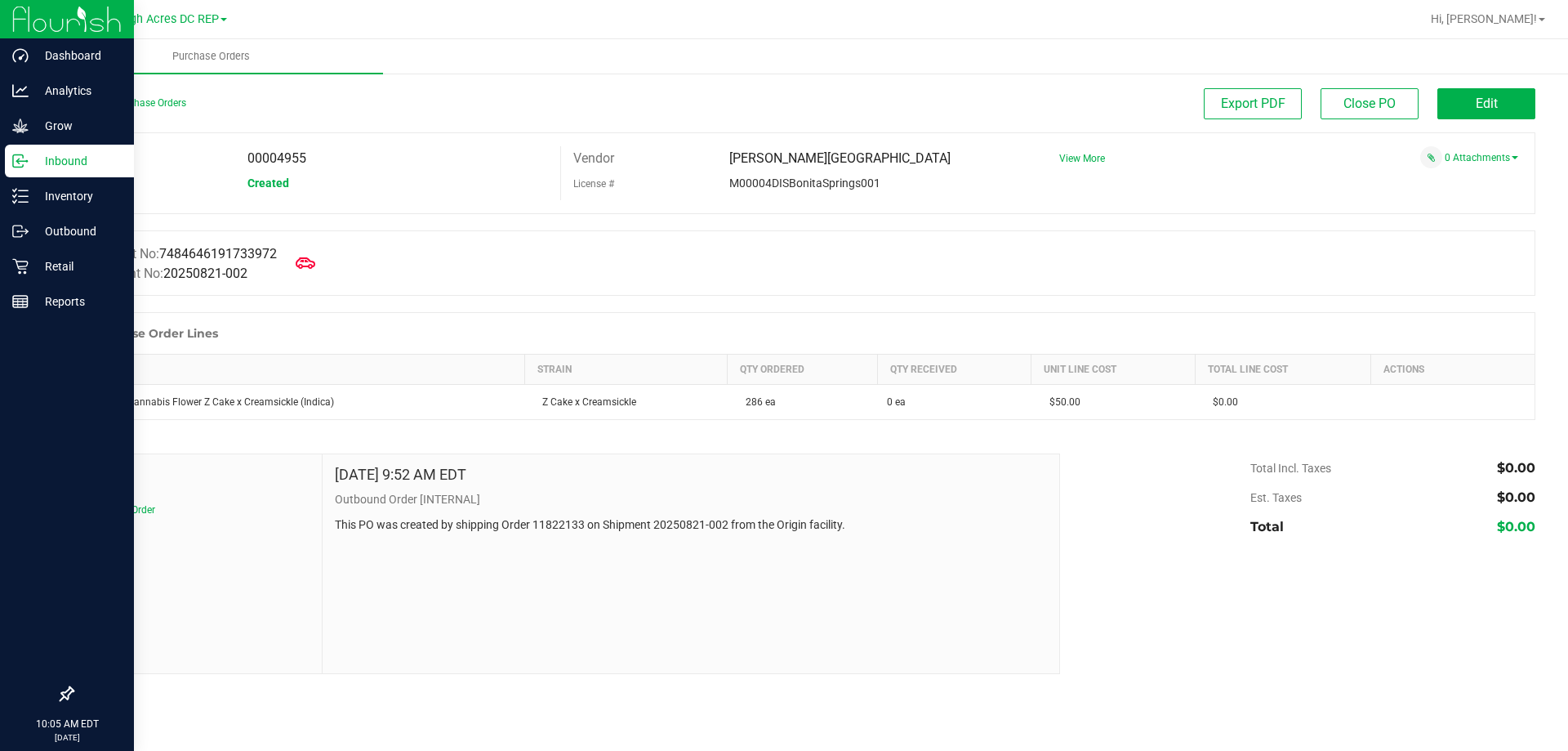
click at [34, 161] on p "Inbound" at bounding box center [78, 160] width 98 height 19
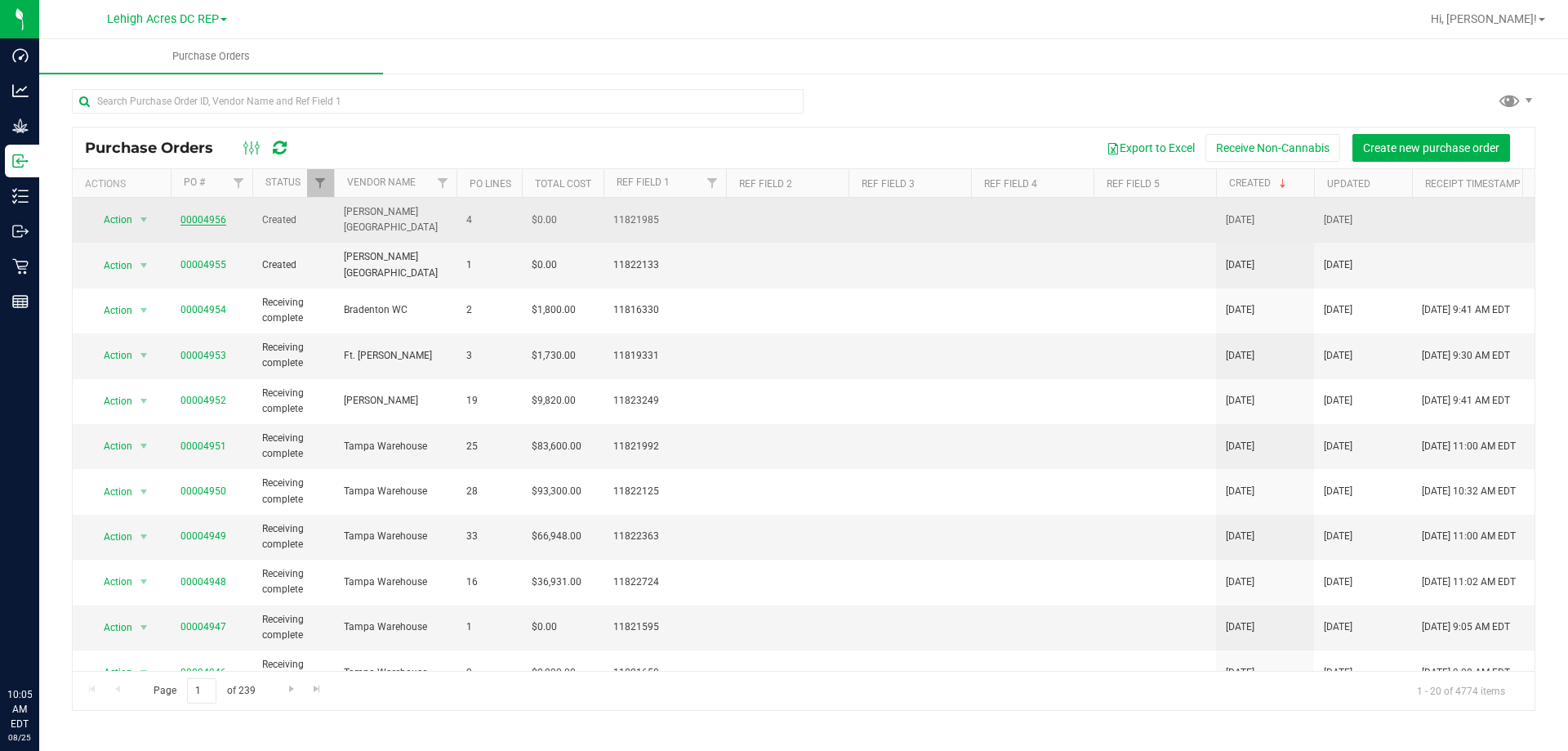
click at [195, 214] on link "00004956" at bounding box center [203, 220] width 45 height 11
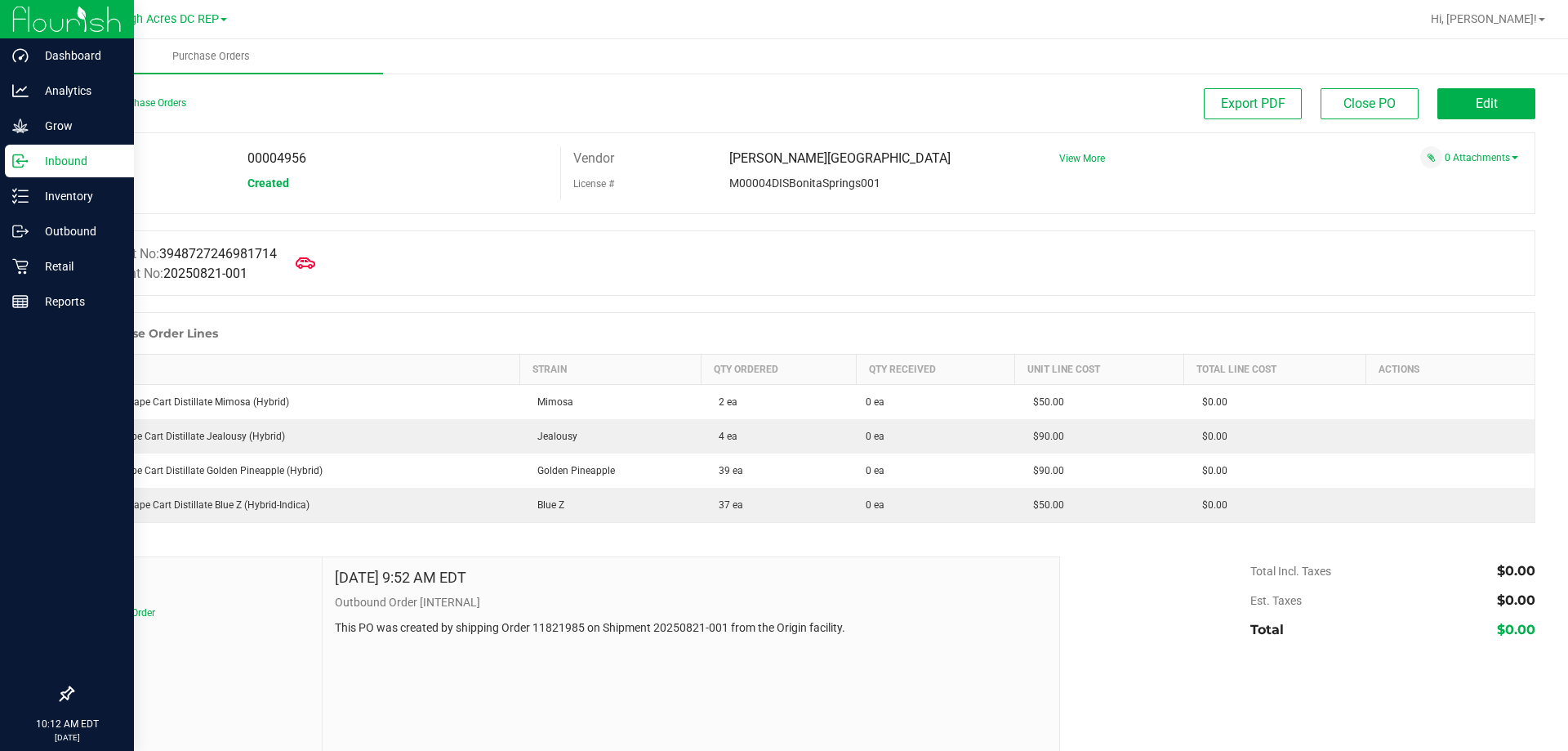
click at [43, 159] on p "Inbound" at bounding box center [78, 160] width 98 height 19
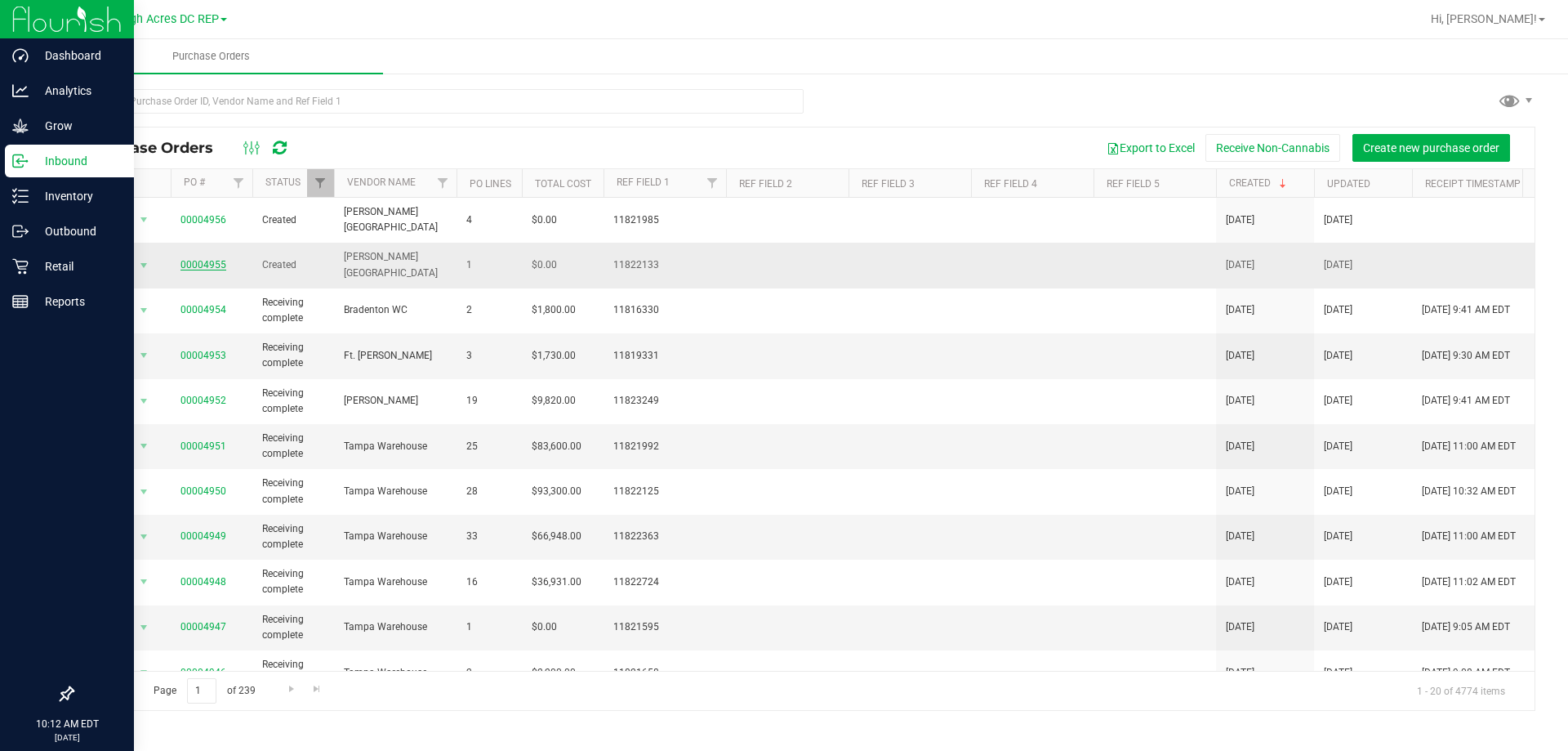
click at [208, 259] on link "00004955" at bounding box center [203, 264] width 45 height 11
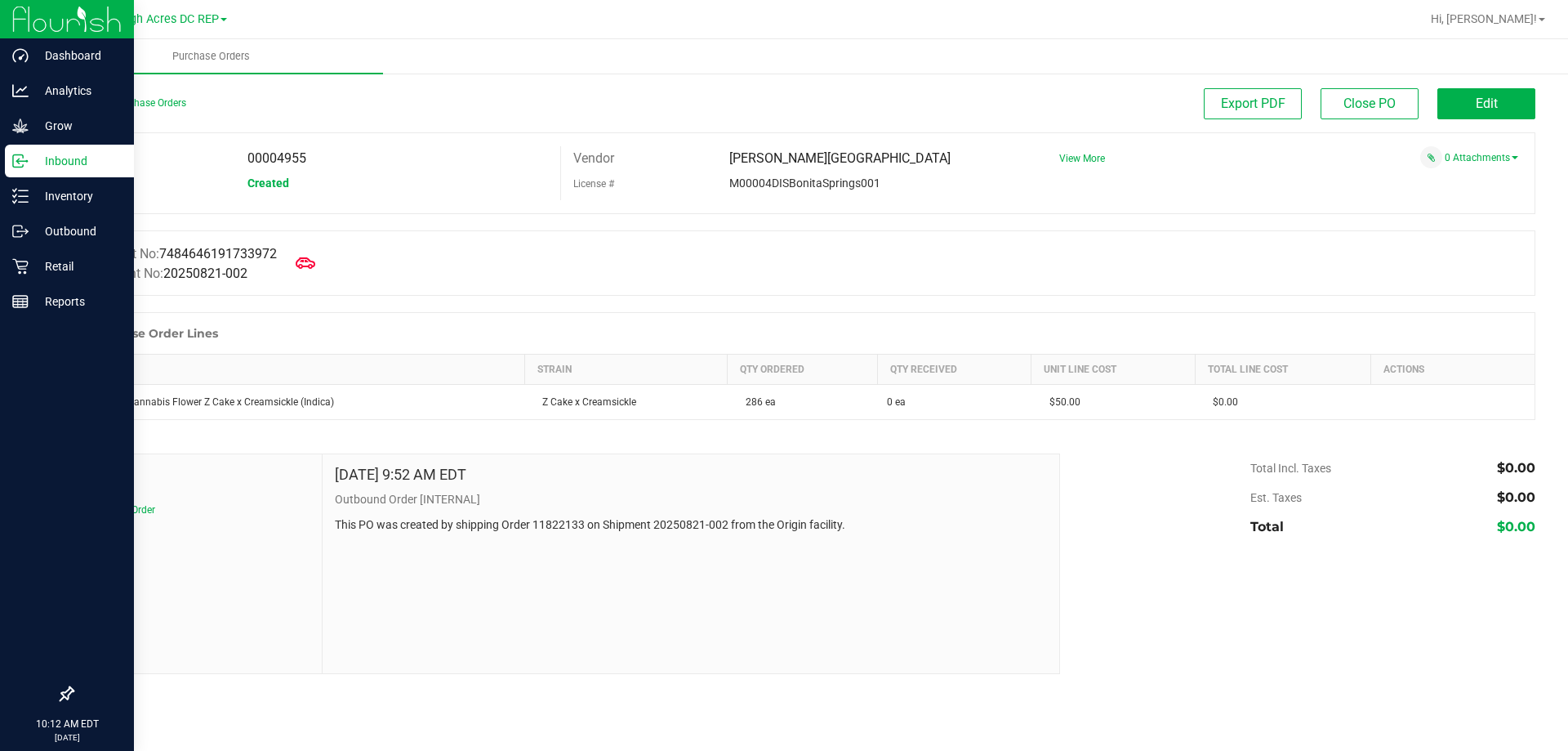
click at [37, 159] on p "Inbound" at bounding box center [78, 160] width 98 height 19
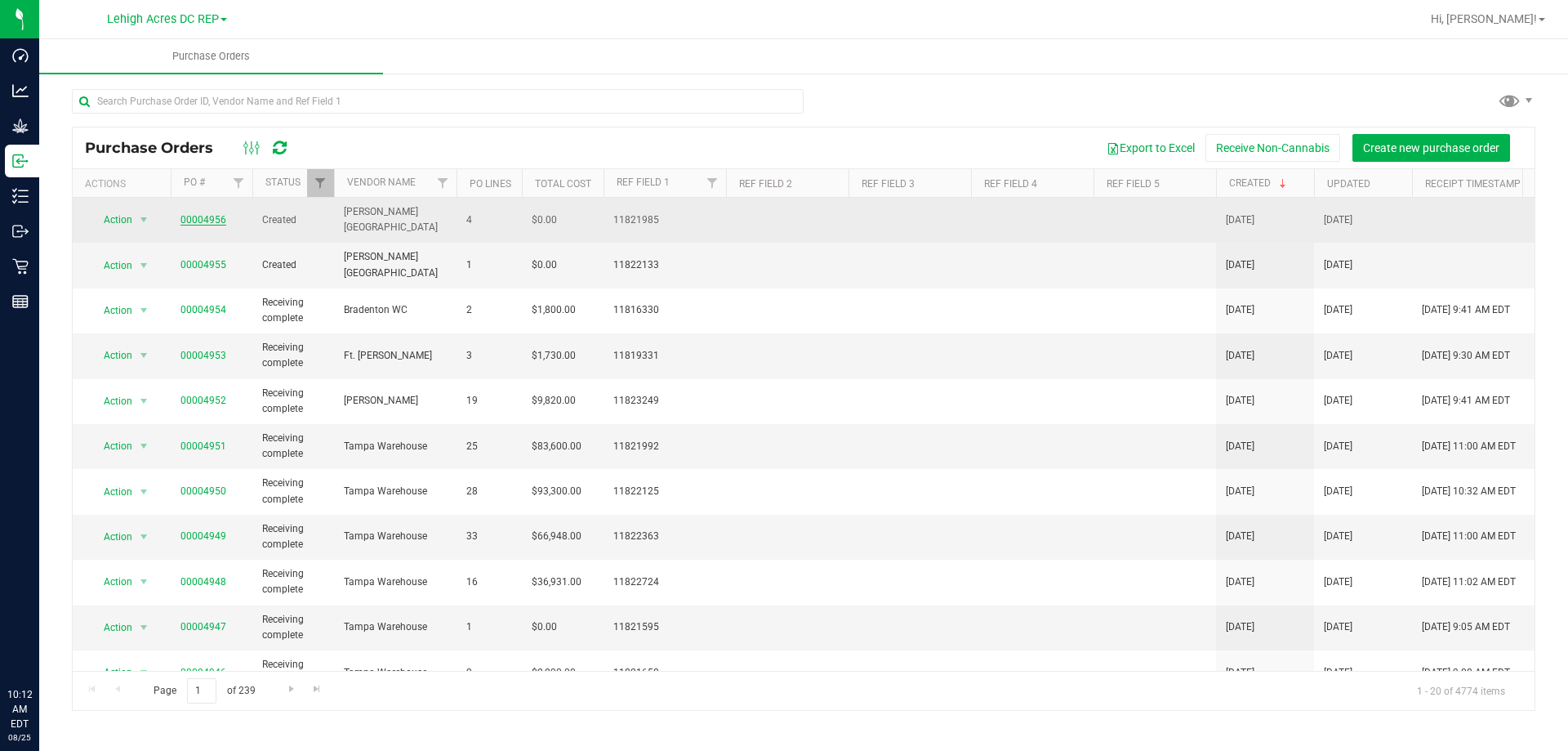
click at [195, 216] on link "00004956" at bounding box center [203, 220] width 45 height 11
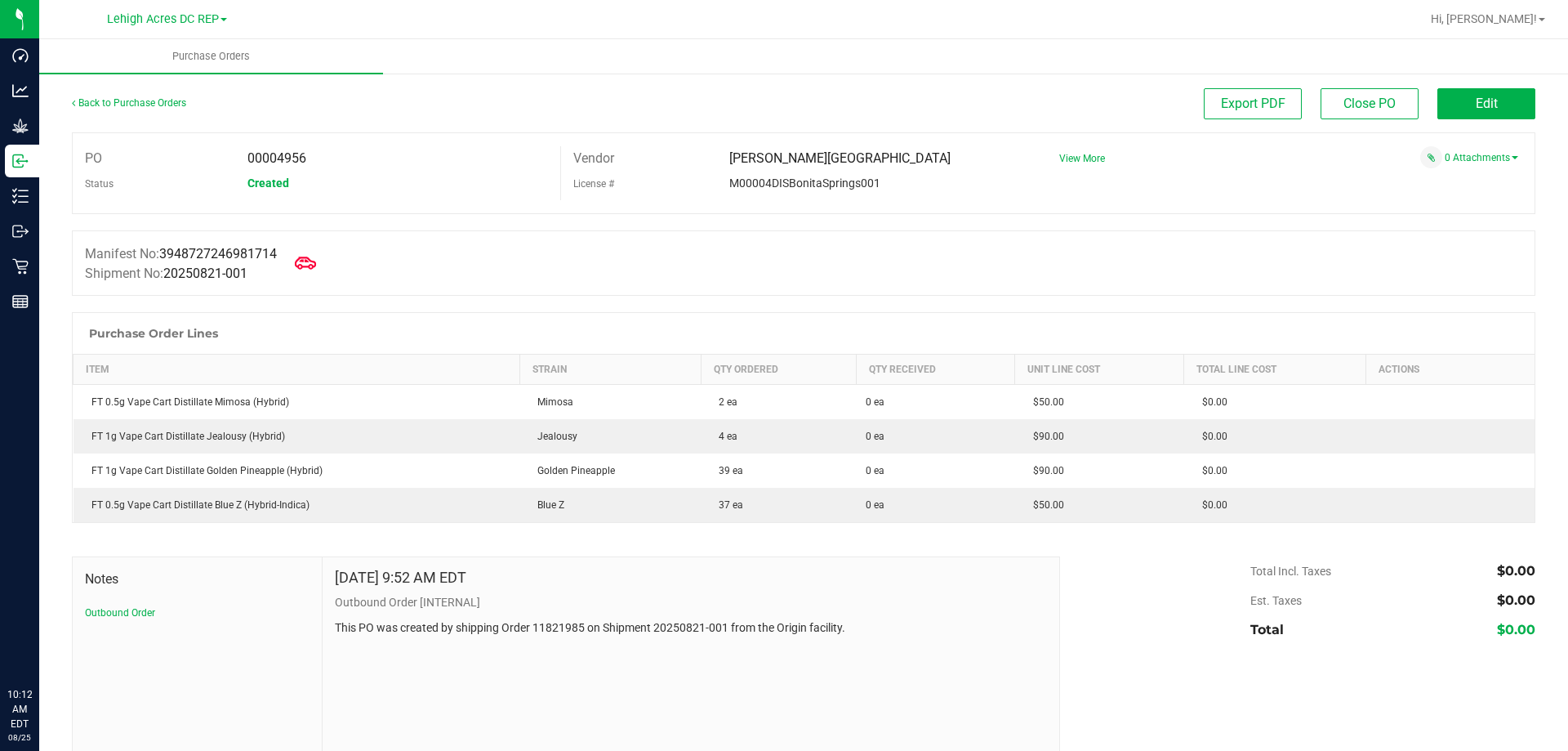
click at [316, 260] on icon at bounding box center [305, 263] width 21 height 21
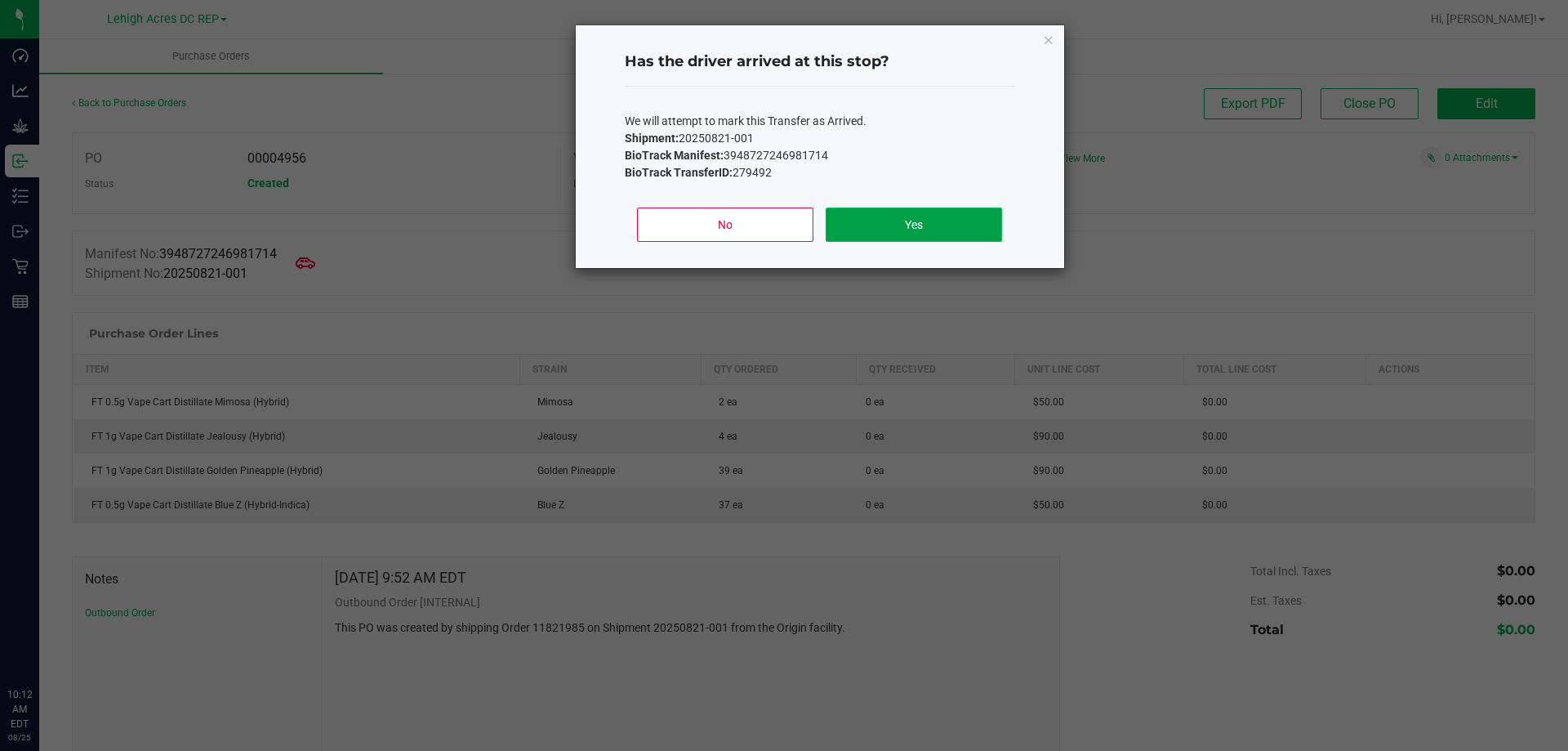
click at [898, 222] on button "Yes" at bounding box center [914, 224] width 176 height 34
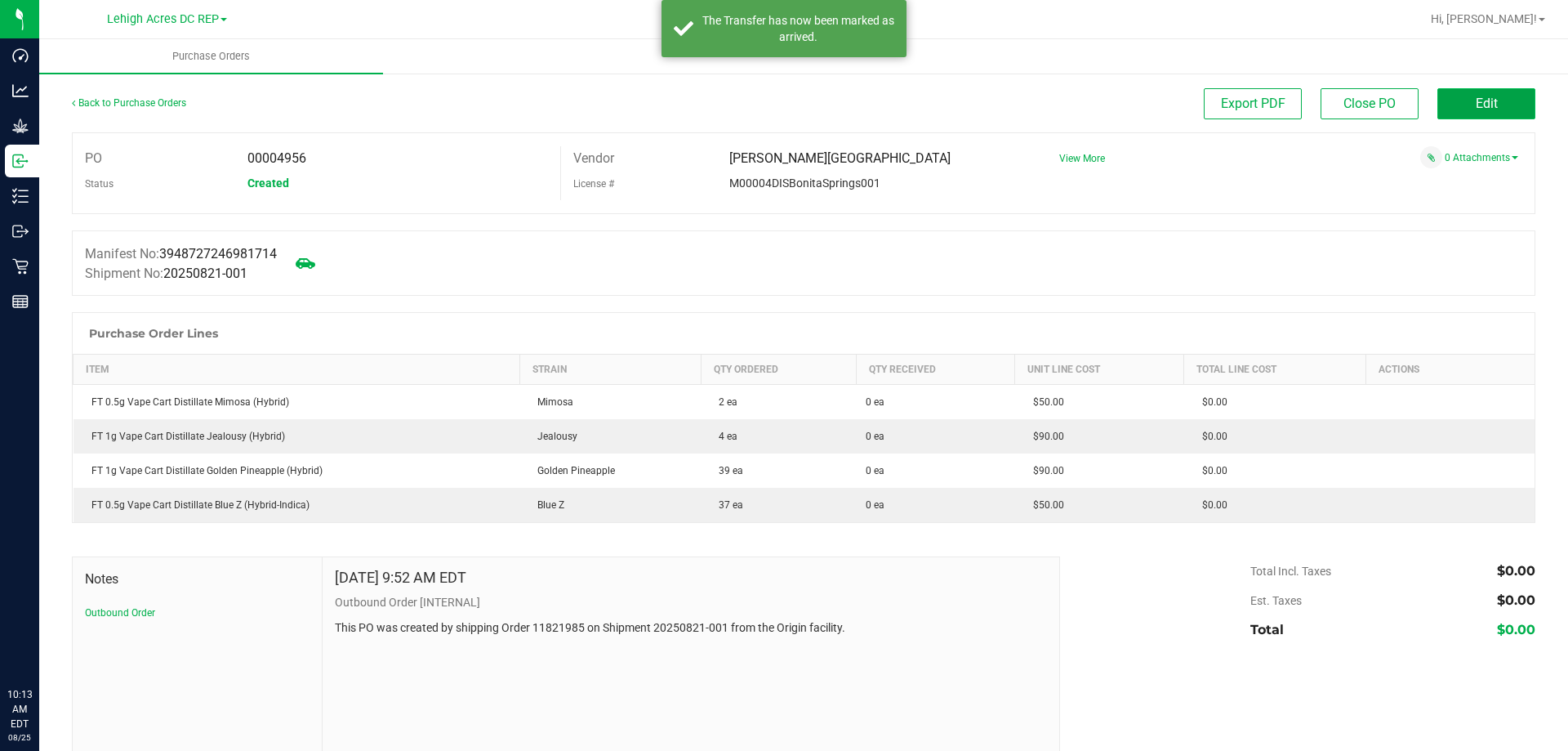
click at [1477, 103] on span "Edit" at bounding box center [1486, 104] width 22 height 16
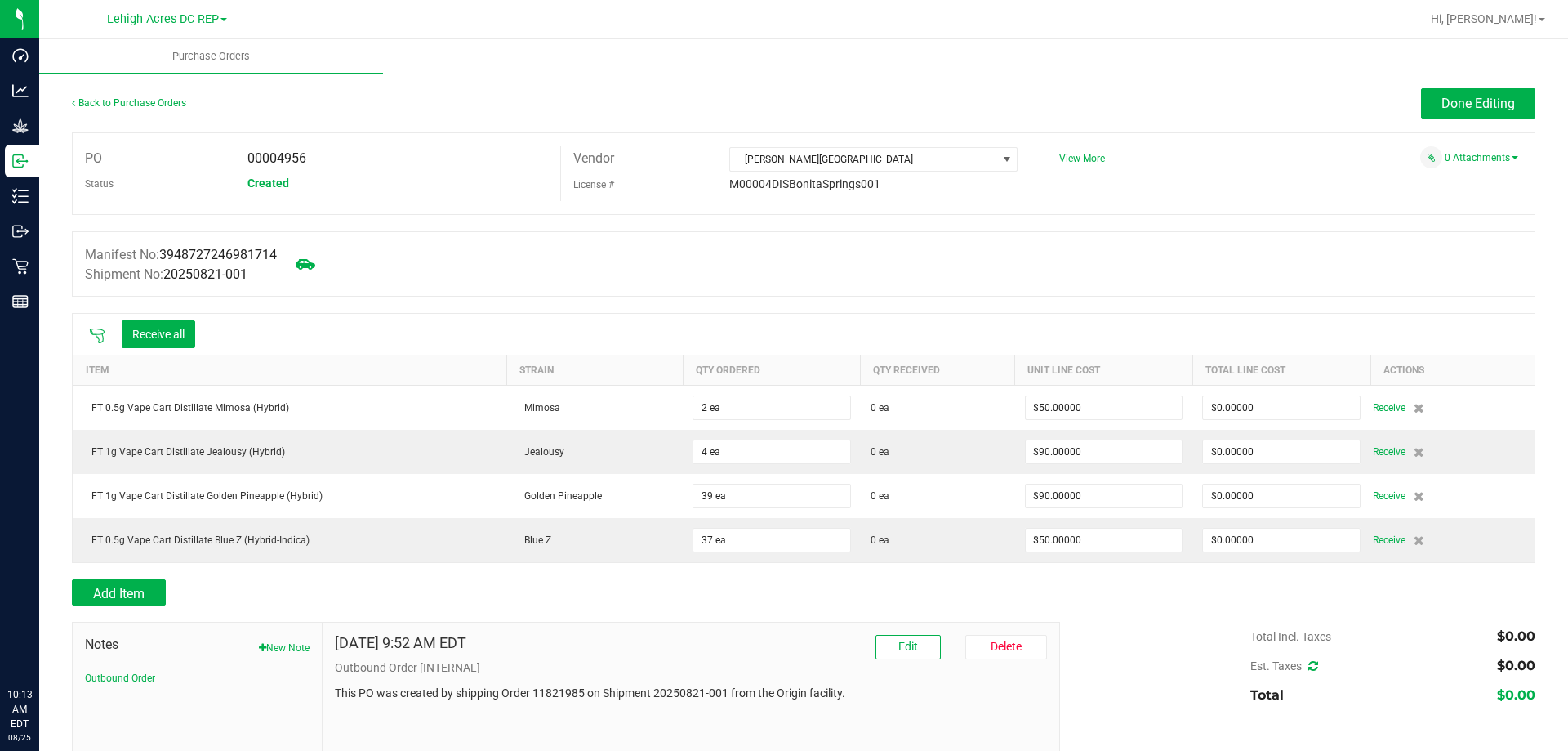
click at [96, 332] on icon at bounding box center [97, 335] width 17 height 17
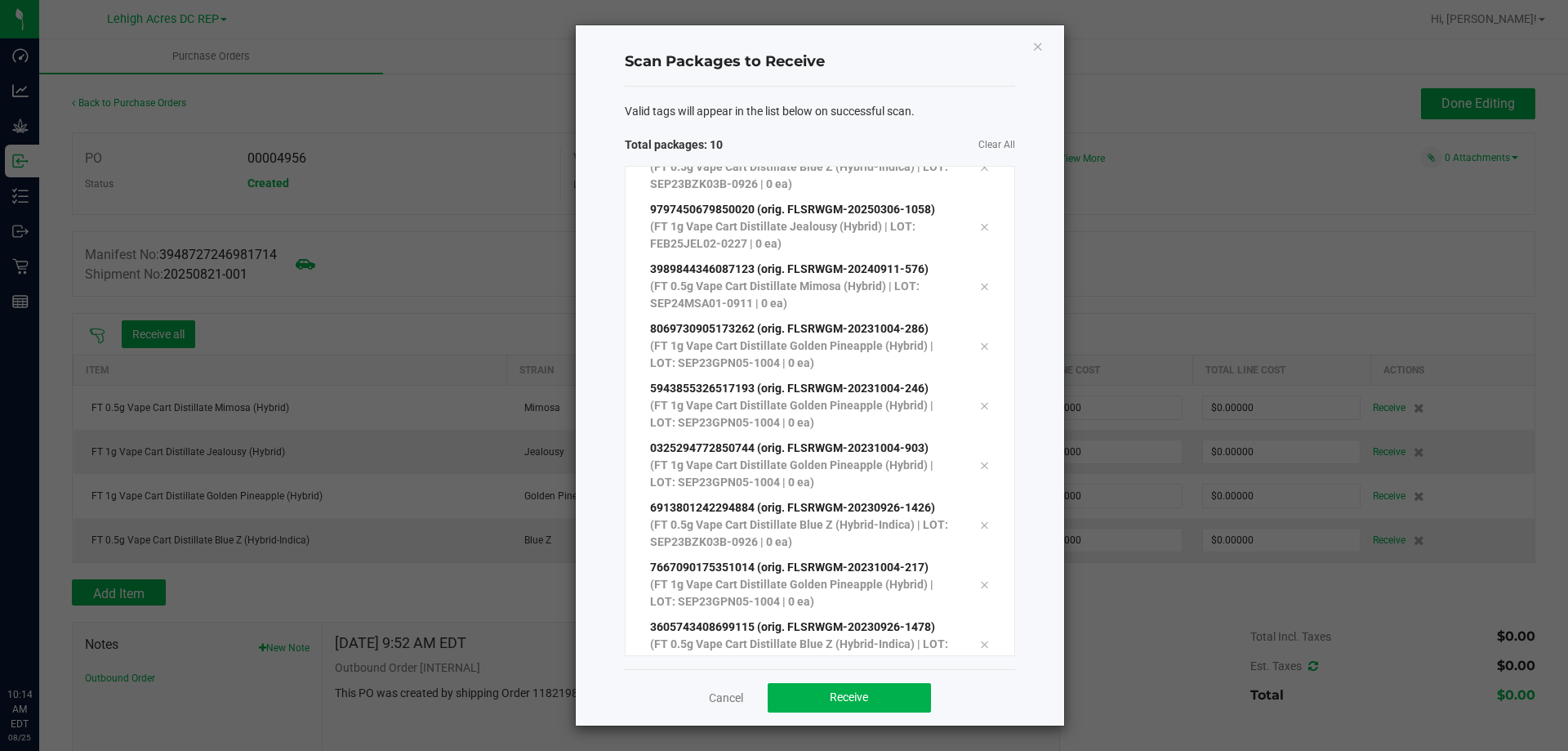
scroll to position [89, 0]
click at [852, 708] on button "Receive" at bounding box center [848, 698] width 163 height 30
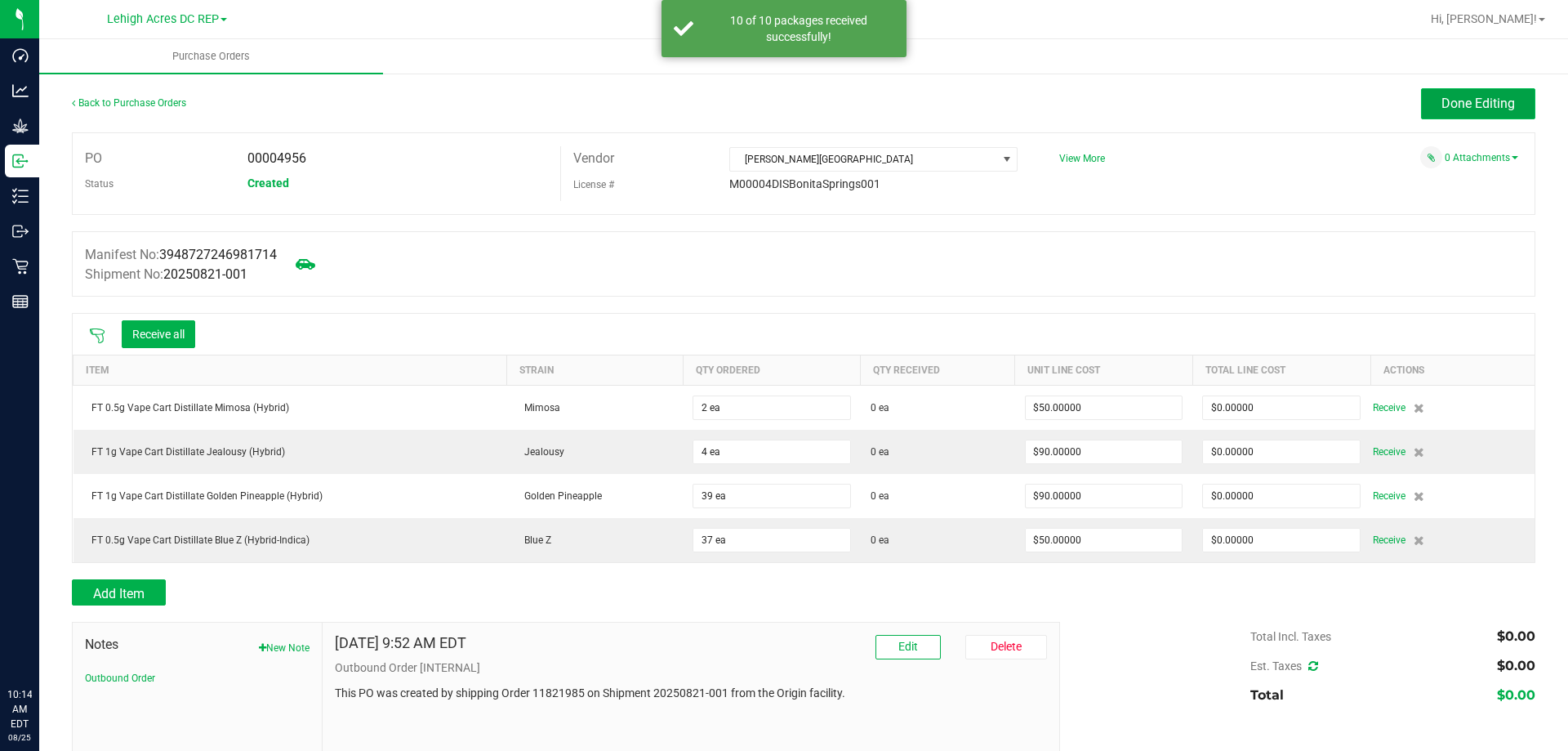
click at [1489, 106] on span "Done Editing" at bounding box center [1478, 104] width 73 height 16
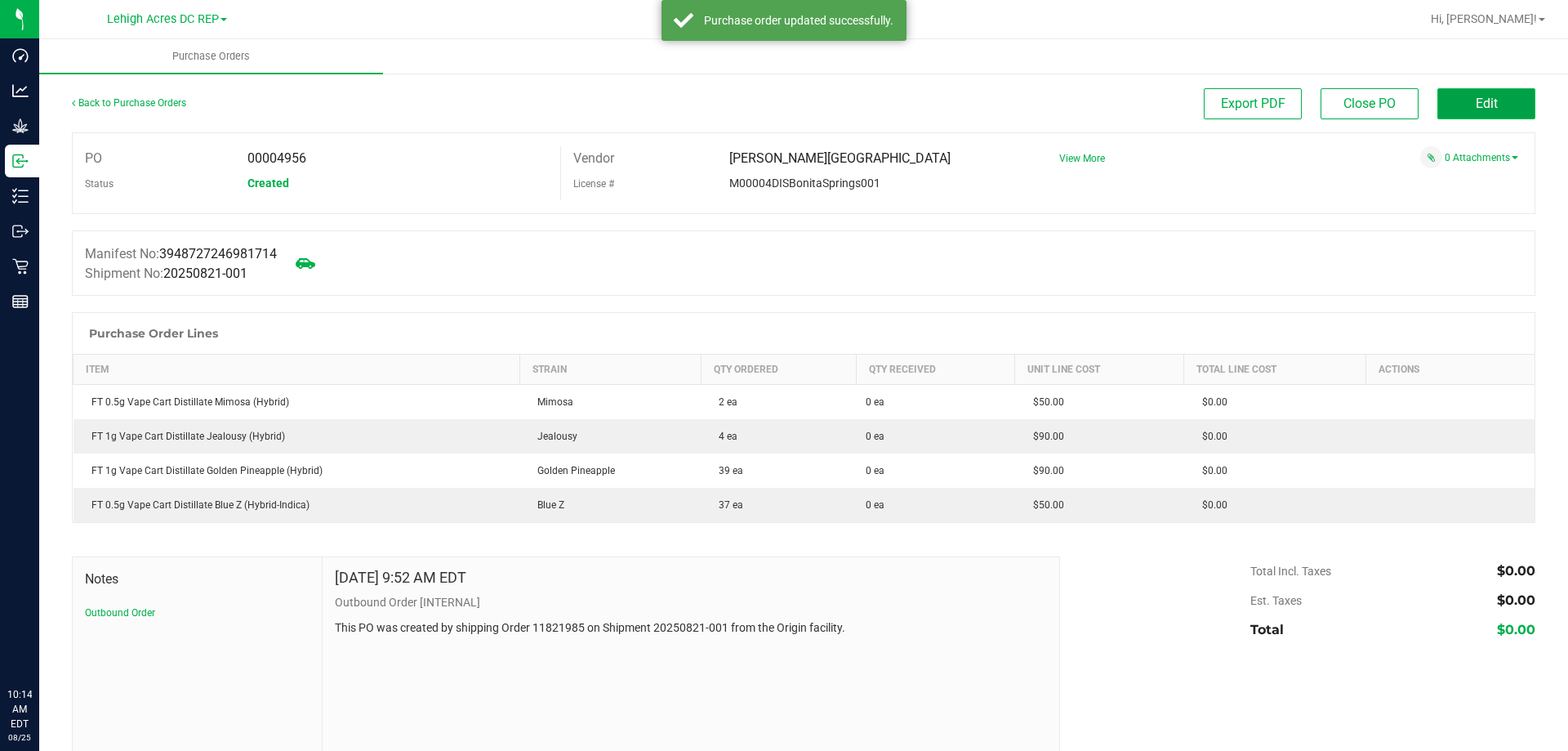
click at [1476, 98] on span "Edit" at bounding box center [1486, 104] width 22 height 16
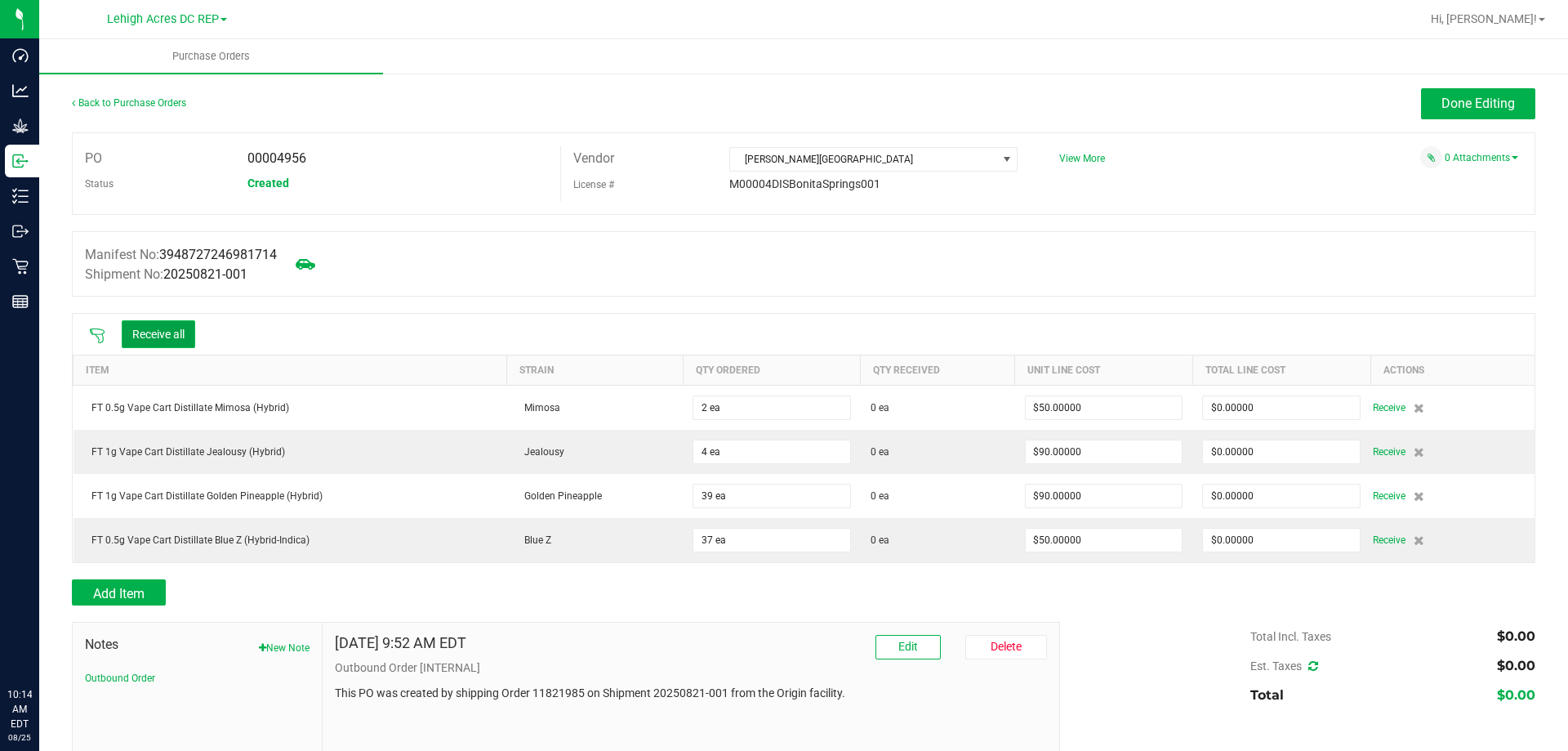
click at [176, 335] on button "Receive all" at bounding box center [159, 334] width 73 height 28
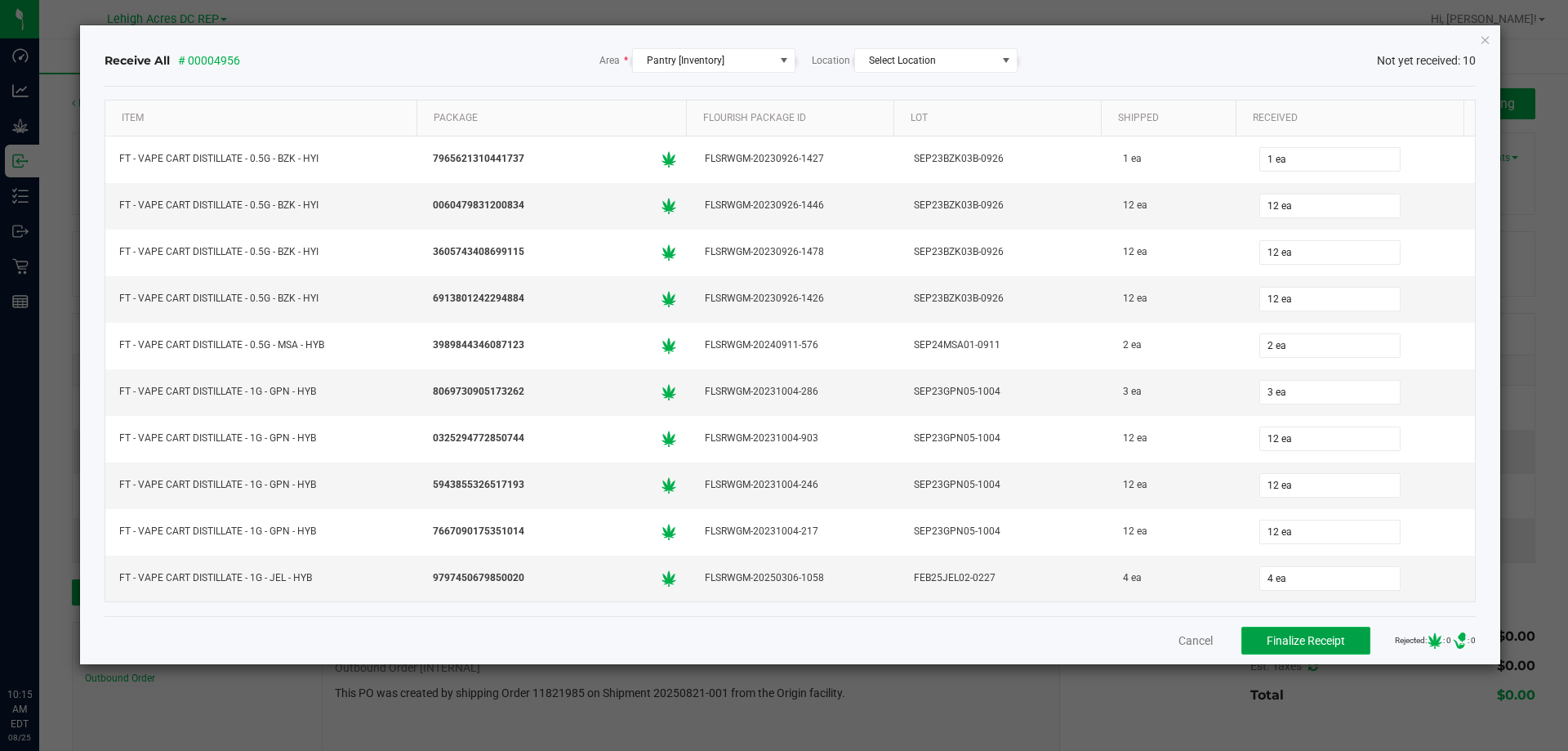
click at [1313, 643] on span "Finalize Receipt" at bounding box center [1306, 639] width 78 height 13
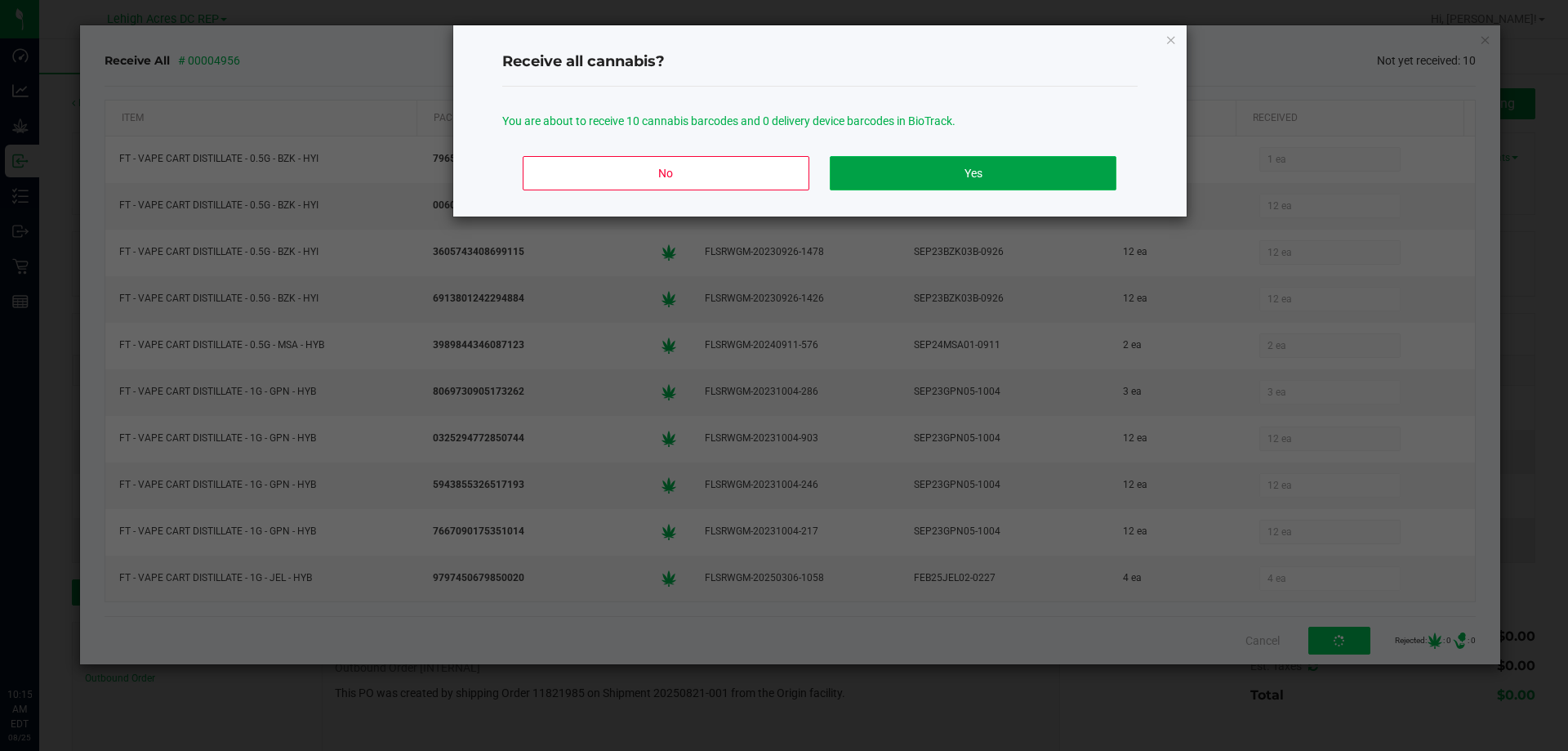
click at [938, 186] on button "Yes" at bounding box center [972, 173] width 286 height 34
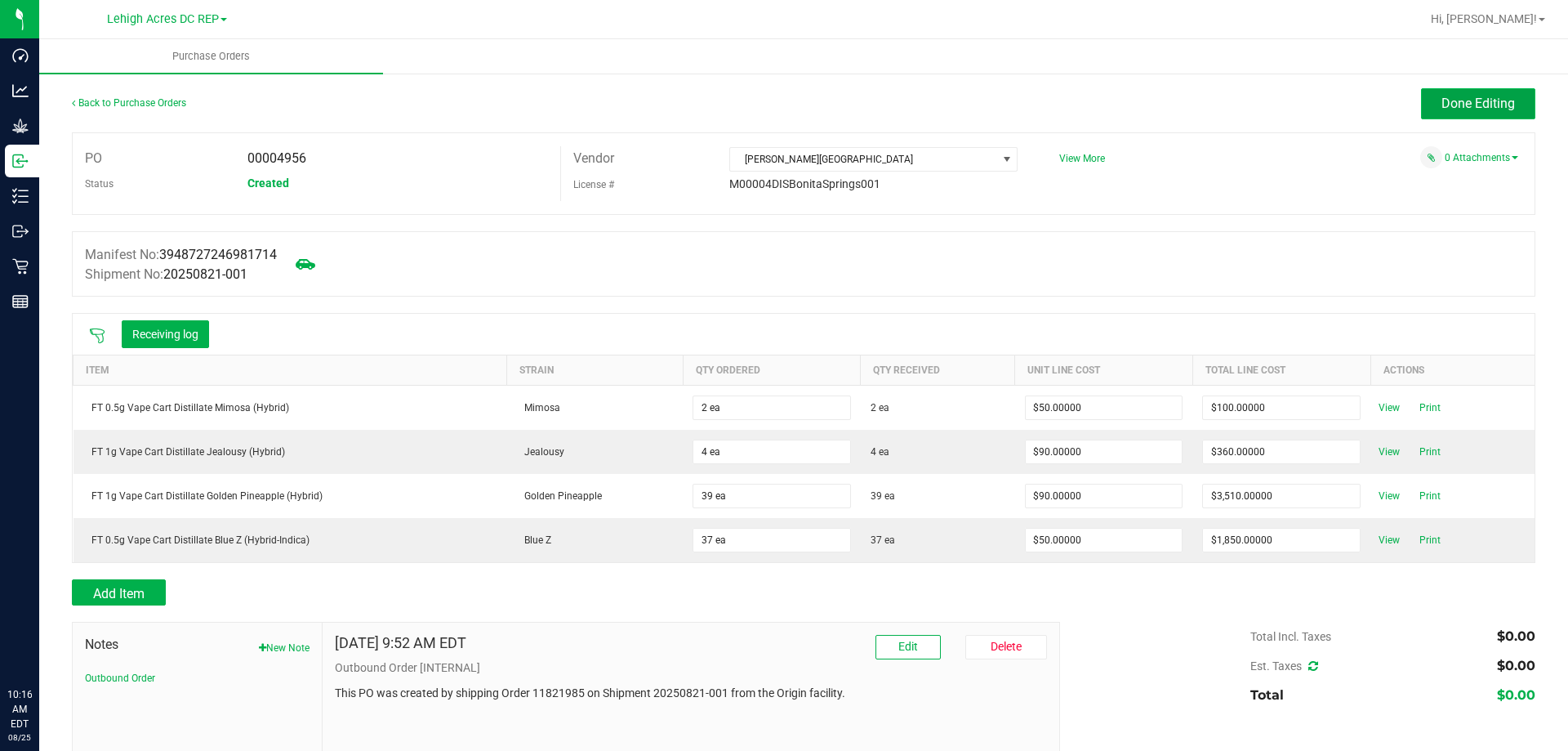
click at [1466, 113] on button "Done Editing" at bounding box center [1477, 104] width 114 height 31
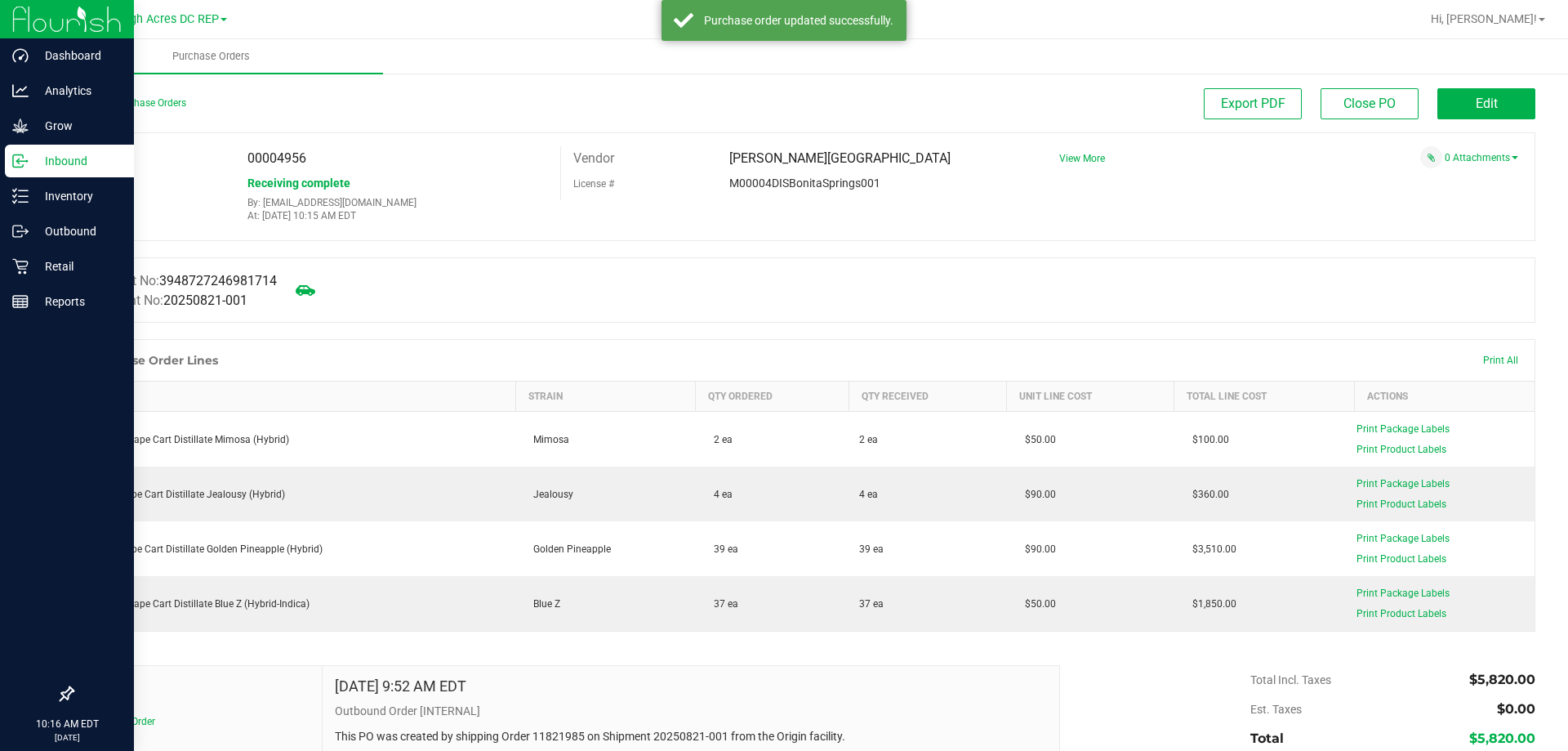
click at [48, 161] on p "Inbound" at bounding box center [78, 160] width 98 height 19
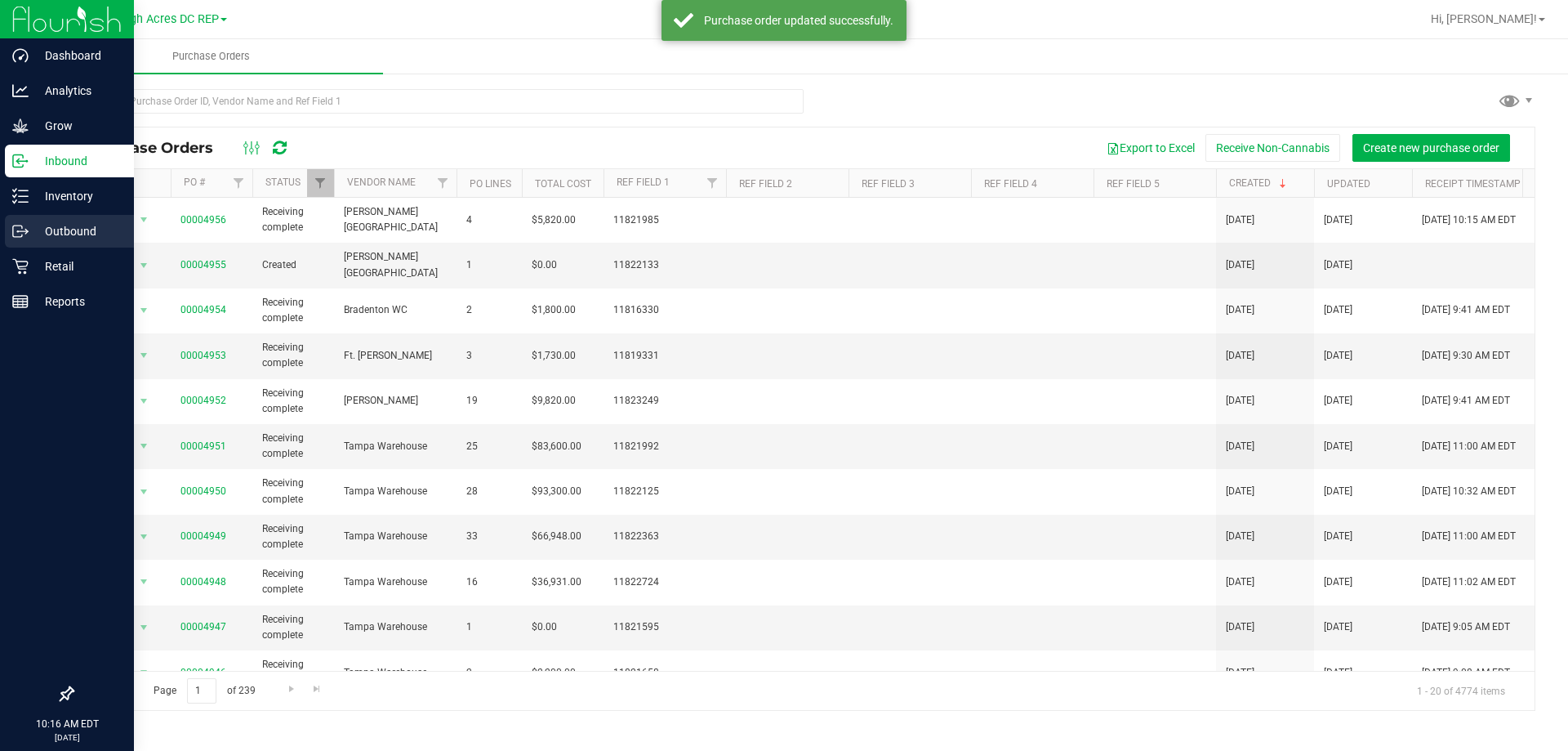
click at [74, 224] on p "Outbound" at bounding box center [78, 231] width 98 height 19
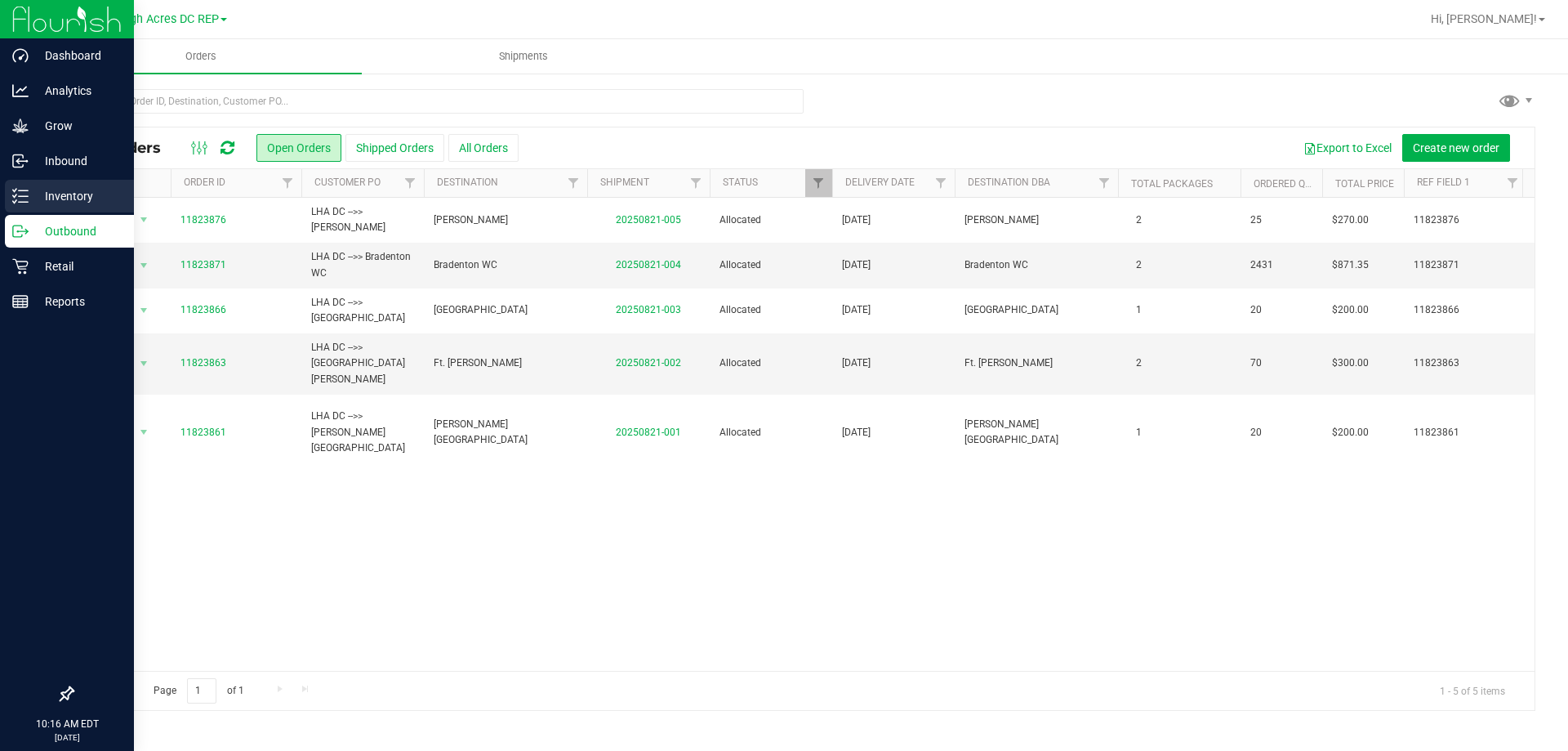
click at [61, 200] on p "Inventory" at bounding box center [78, 196] width 98 height 19
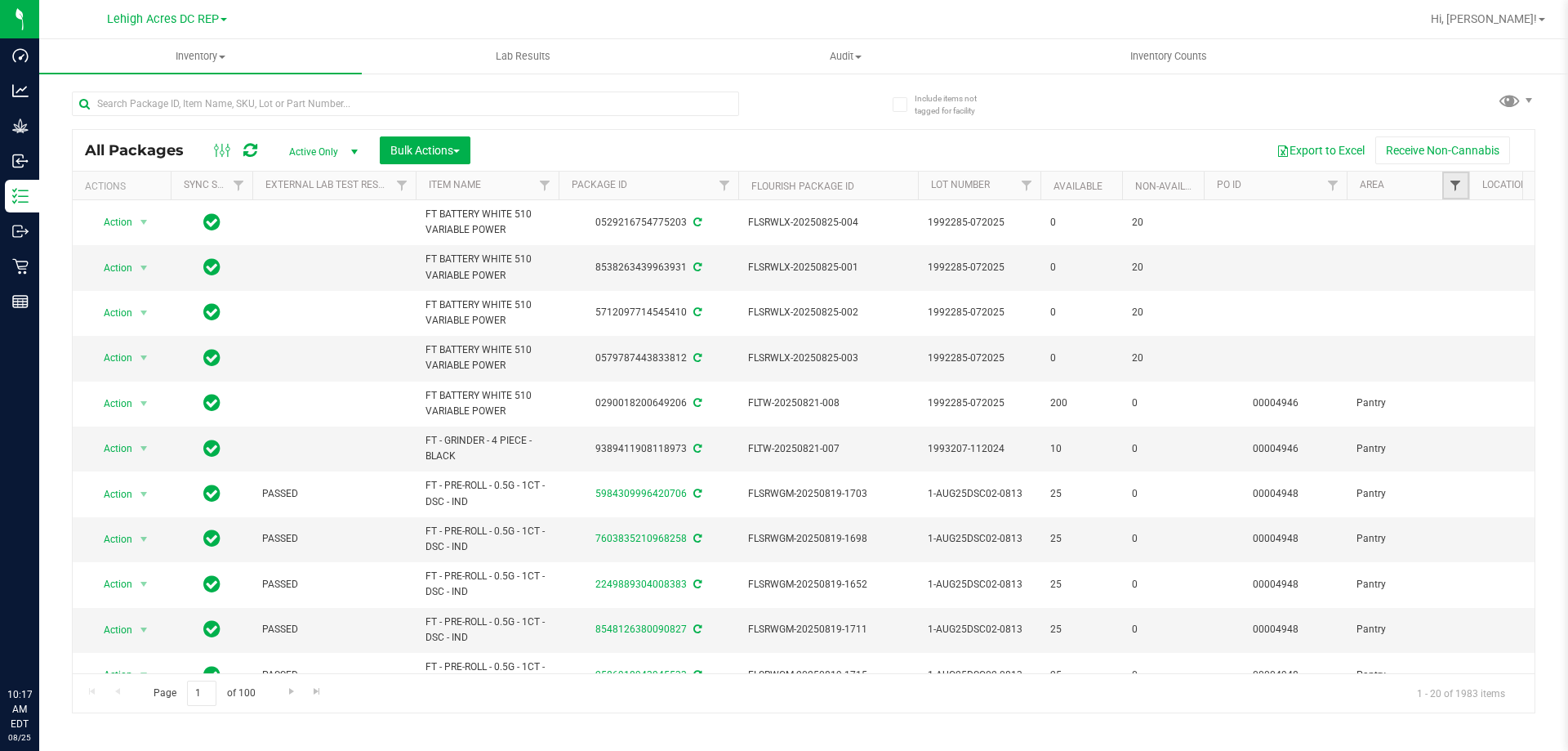
click at [1461, 189] on span "Filter" at bounding box center [1455, 185] width 13 height 13
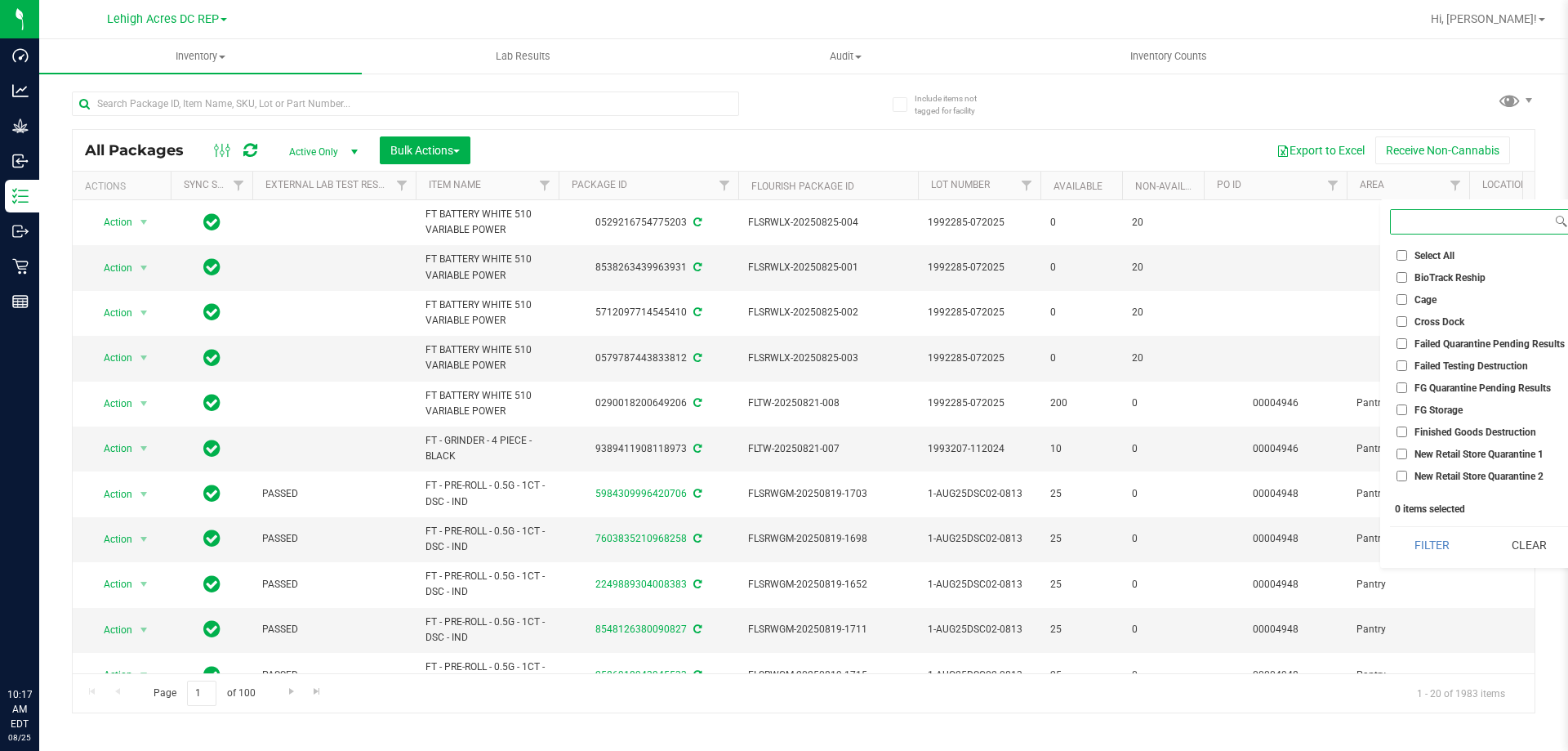
scroll to position [81, 0]
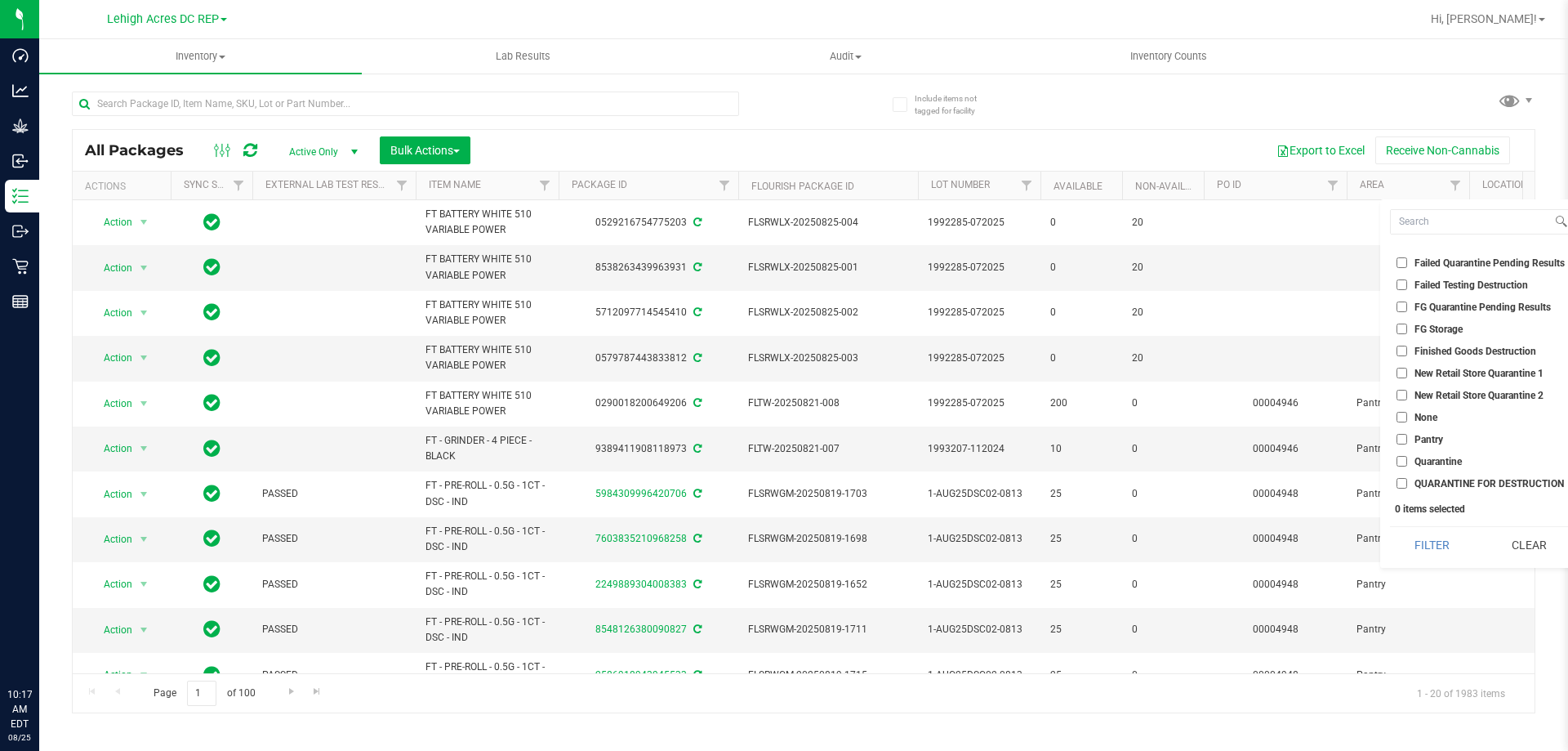
click at [1406, 436] on input "Pantry" at bounding box center [1402, 439] width 10 height 10
checkbox input "true"
click at [1434, 542] on button "Filter" at bounding box center [1432, 545] width 84 height 36
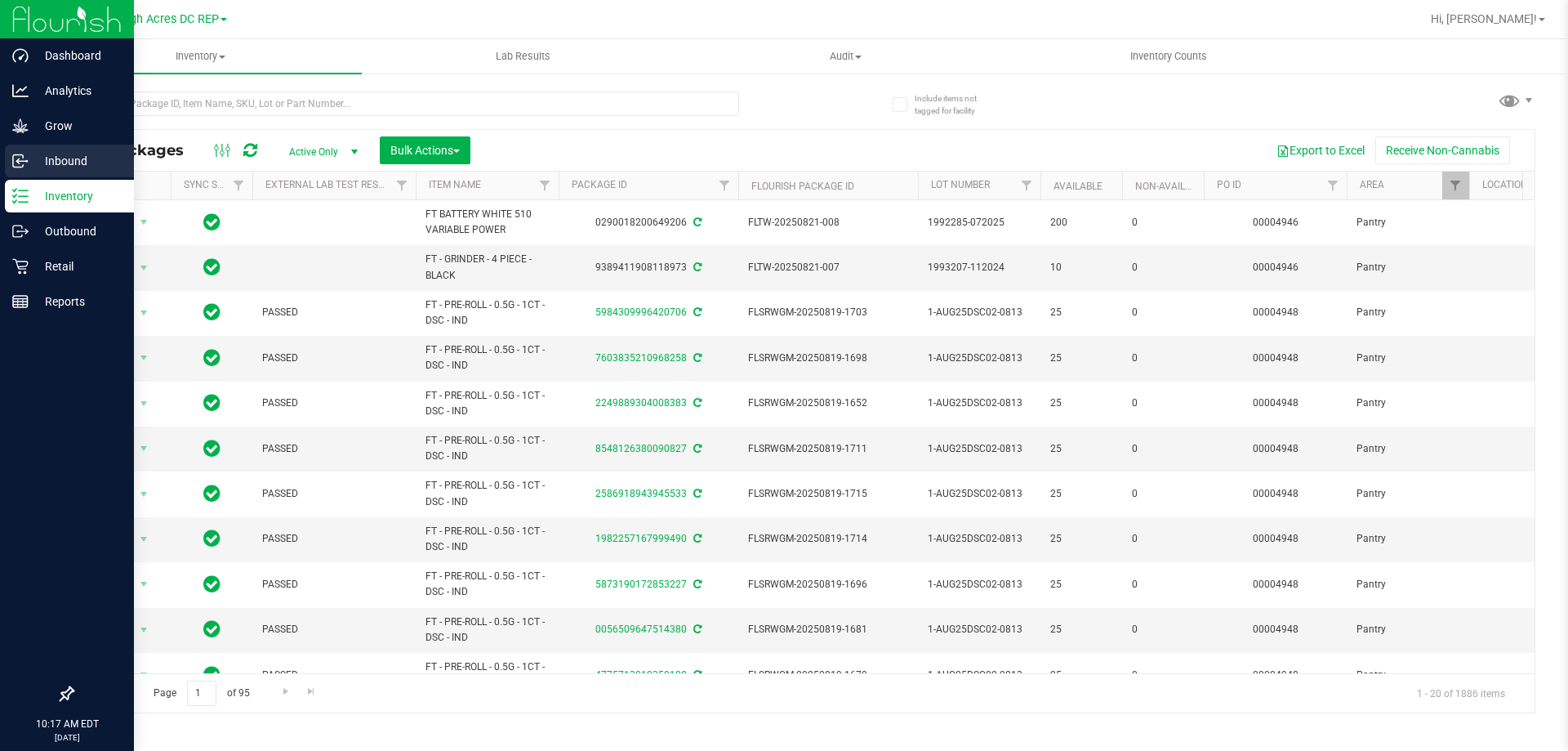
click at [58, 164] on p "Inbound" at bounding box center [78, 160] width 98 height 19
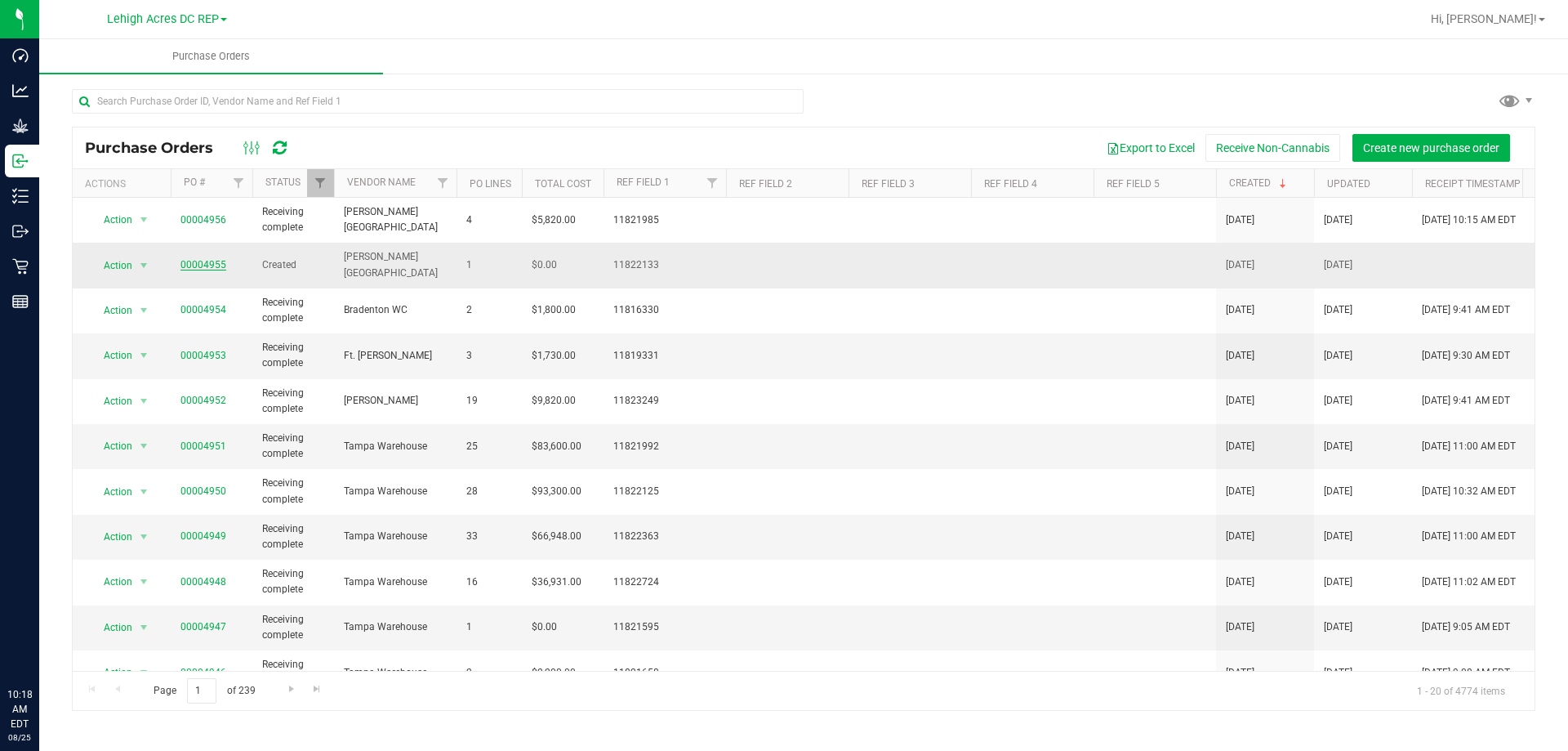
click at [200, 263] on link "00004955" at bounding box center [203, 264] width 45 height 11
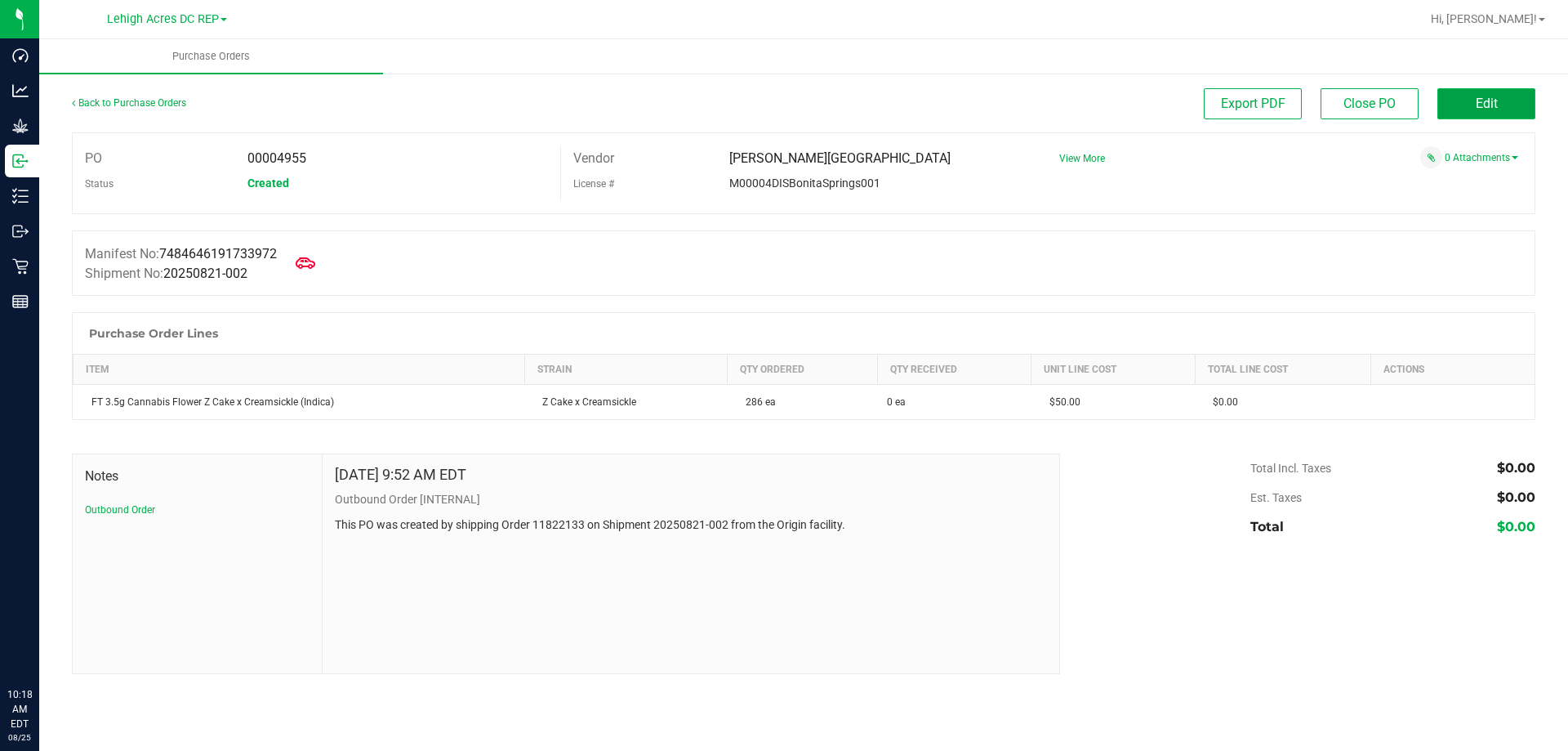
click at [1481, 112] on button "Edit" at bounding box center [1486, 104] width 98 height 31
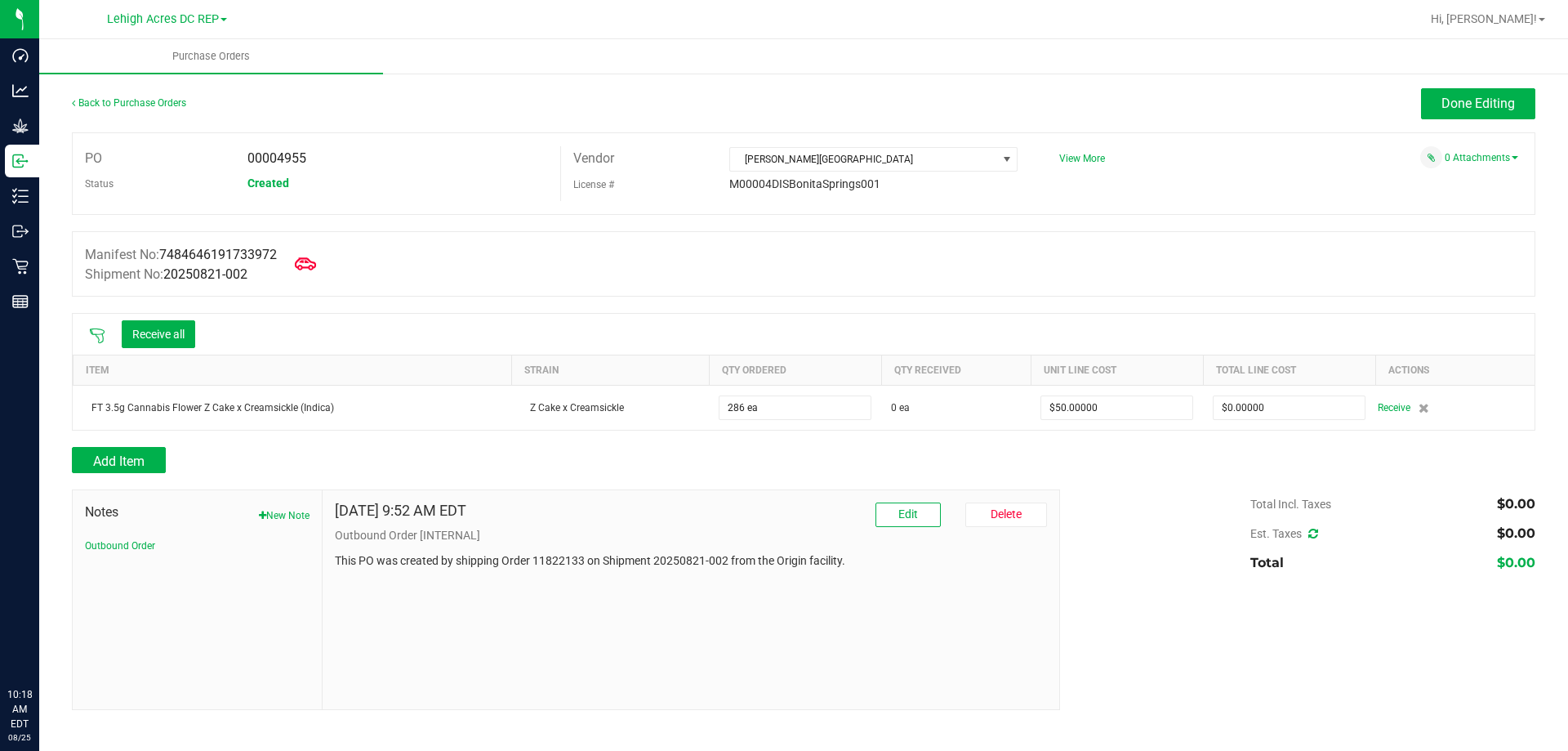
click at [311, 264] on icon at bounding box center [305, 264] width 21 height 21
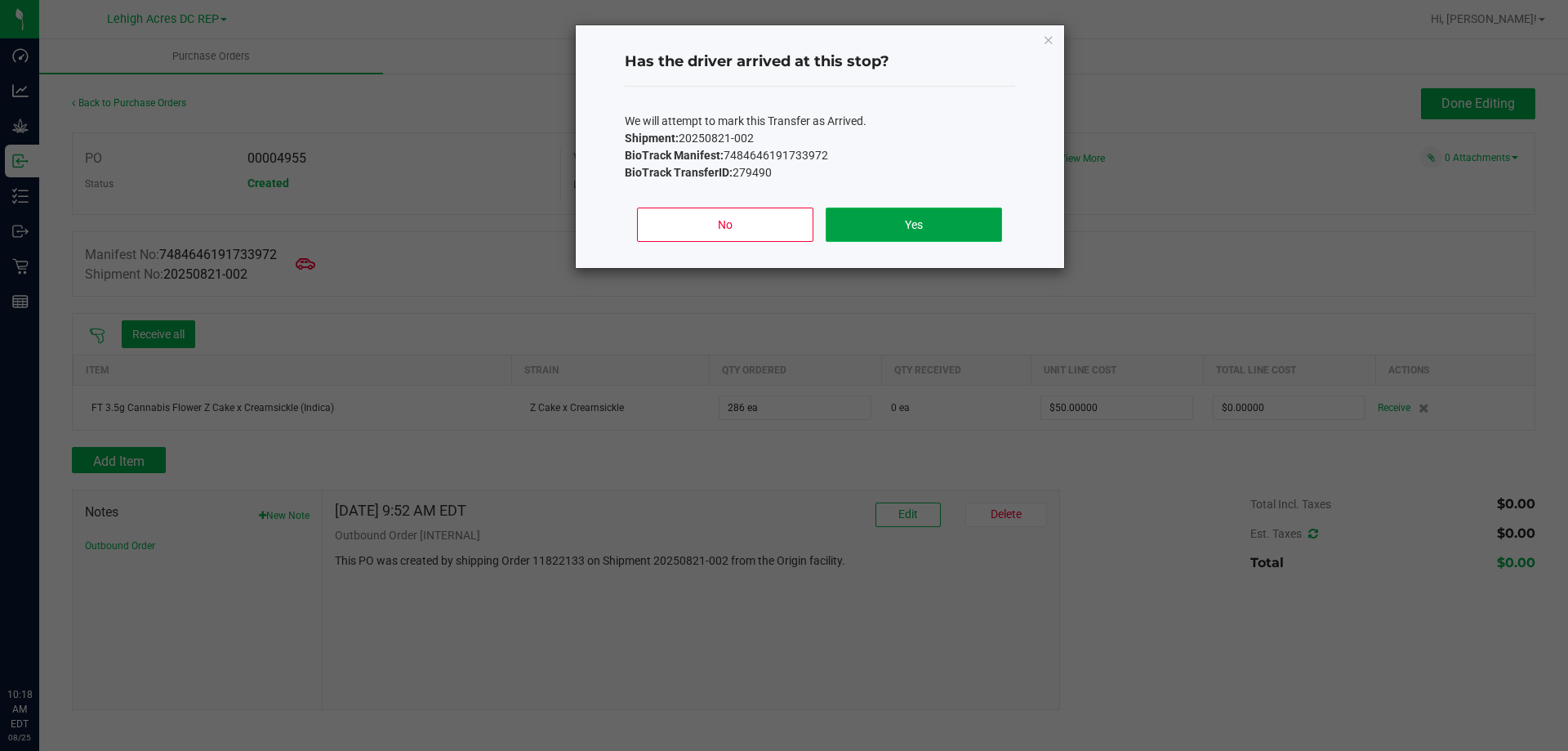
click at [908, 236] on button "Yes" at bounding box center [914, 224] width 176 height 34
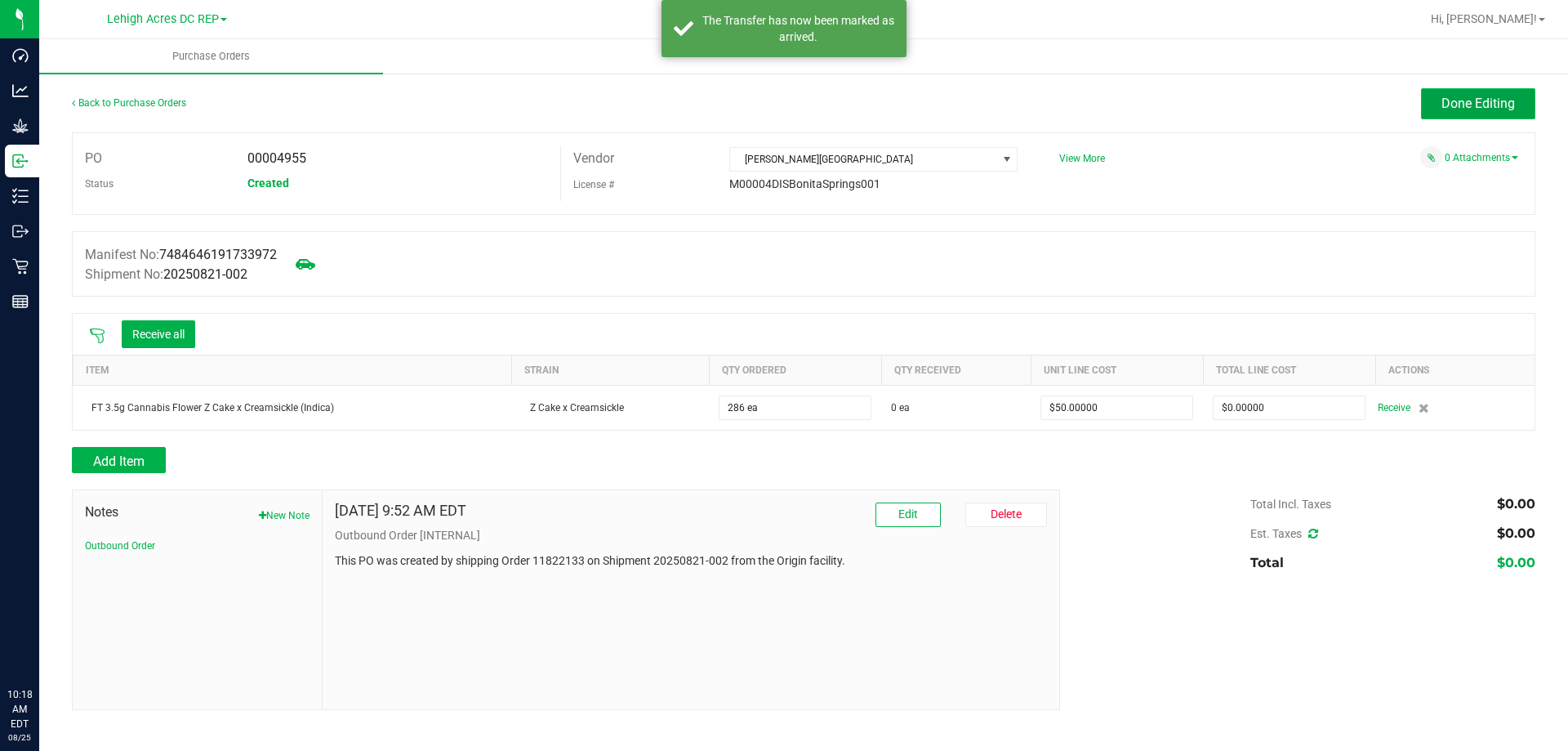
click at [1509, 106] on span "Done Editing" at bounding box center [1478, 104] width 73 height 16
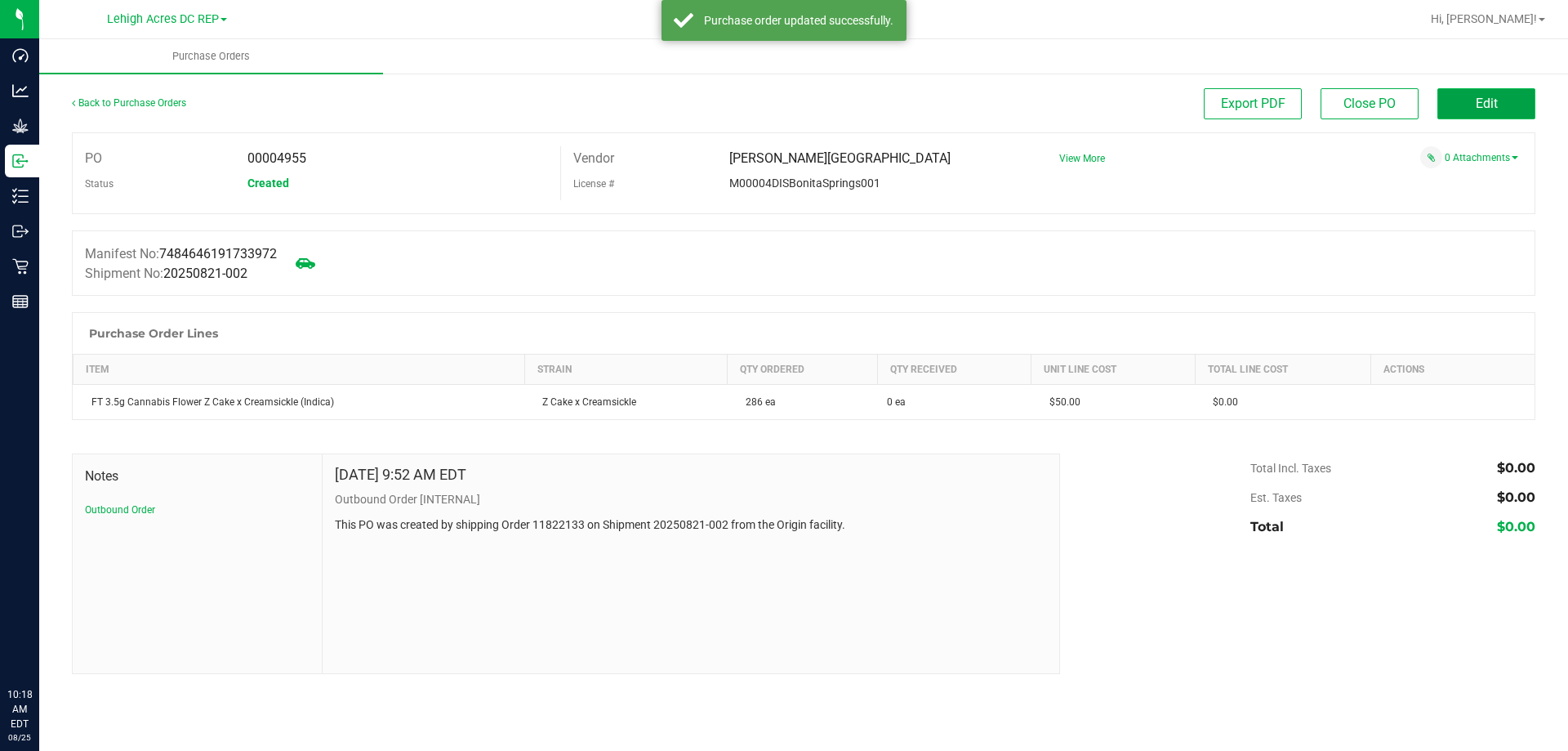
click at [1485, 101] on span "Edit" at bounding box center [1486, 104] width 22 height 16
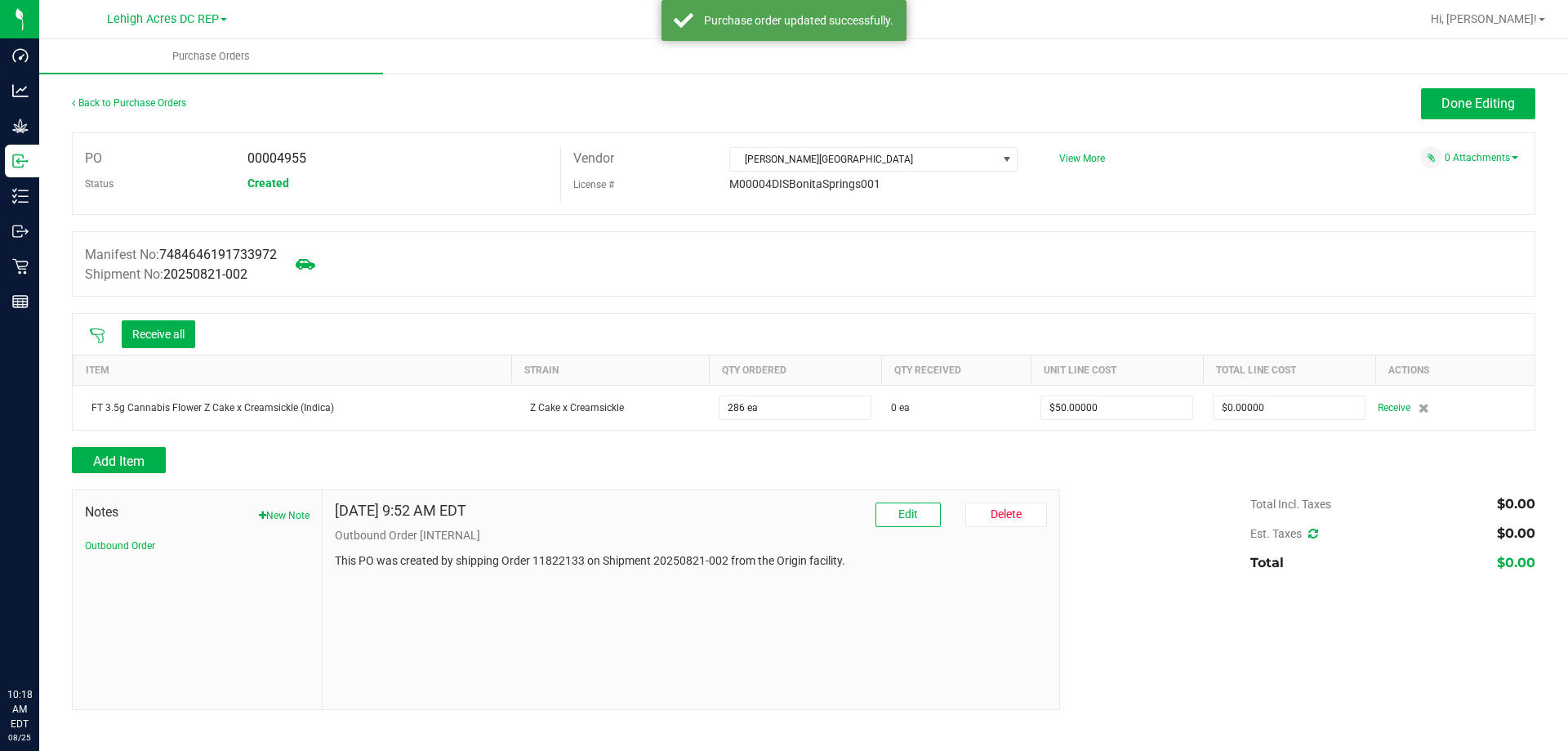
click at [92, 332] on icon at bounding box center [97, 335] width 15 height 15
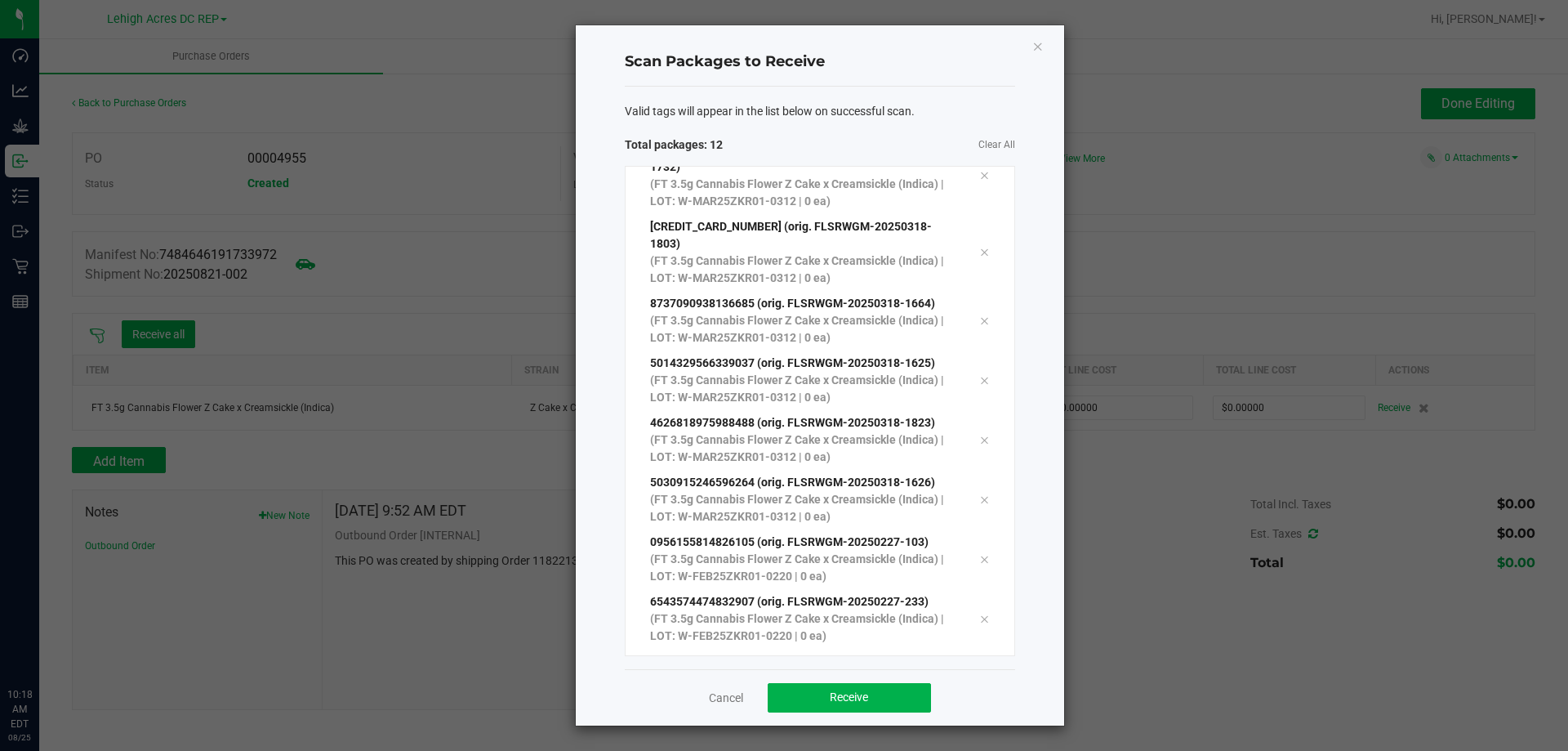
scroll to position [208, 0]
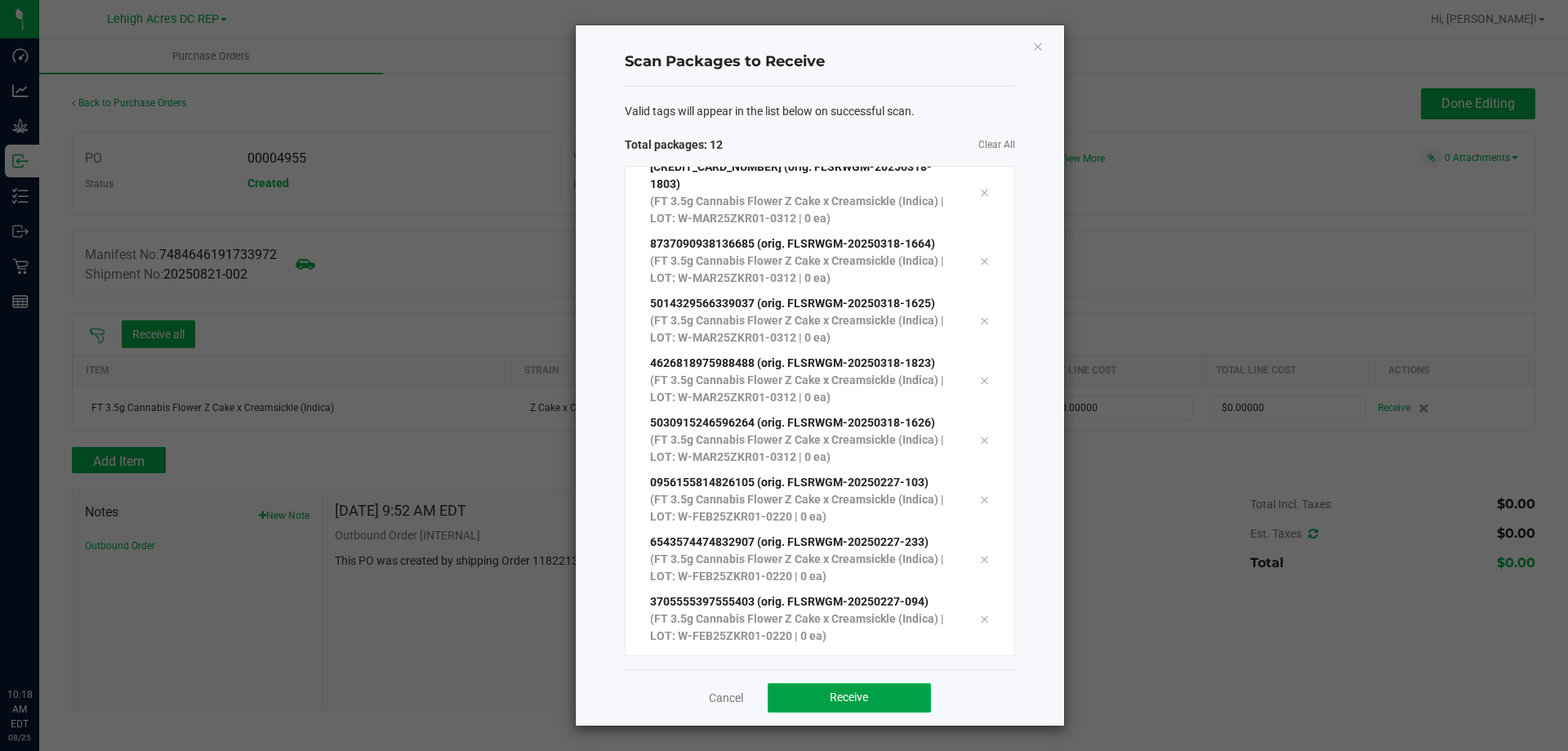
click at [856, 697] on span "Receive" at bounding box center [848, 696] width 38 height 13
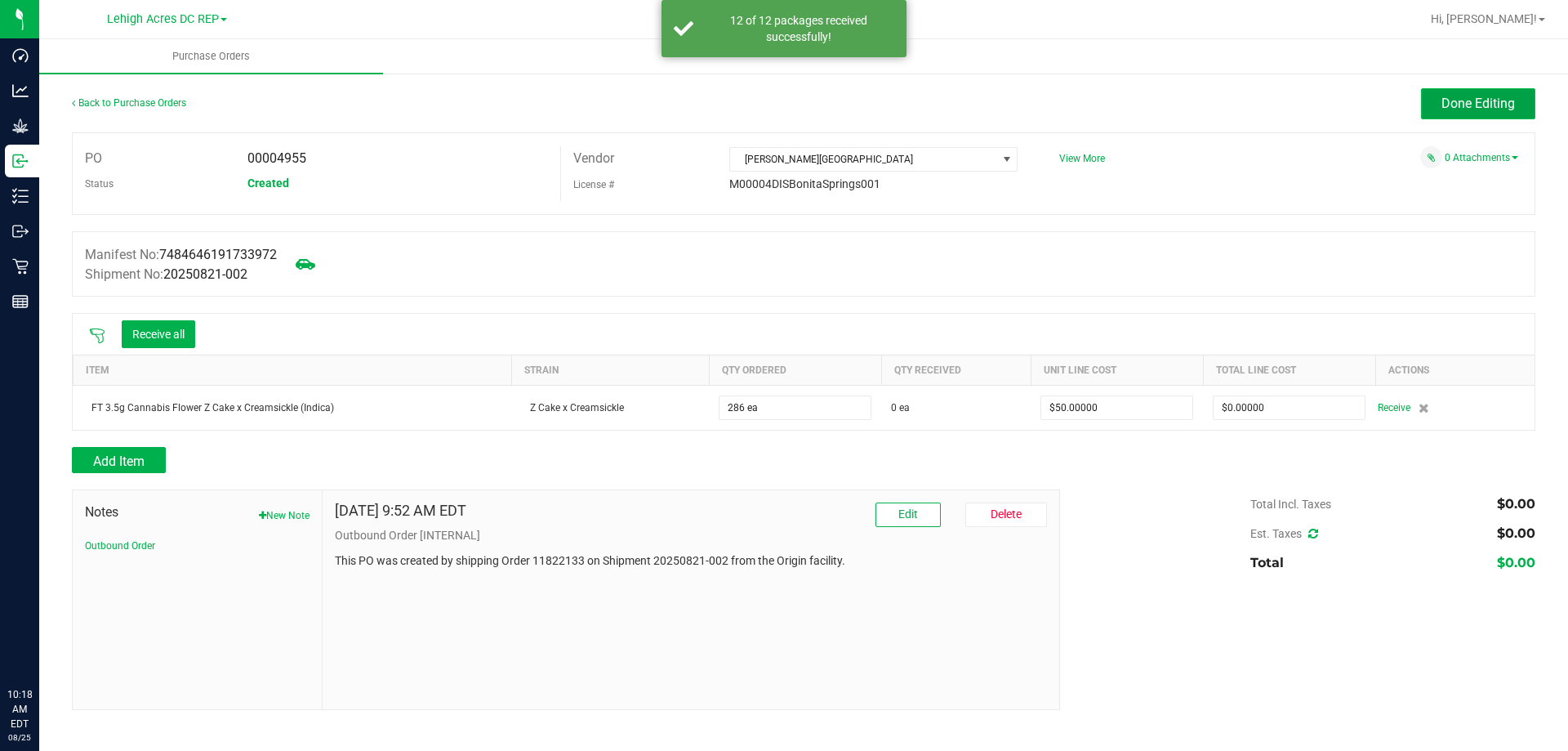
click at [1493, 100] on span "Done Editing" at bounding box center [1478, 104] width 73 height 16
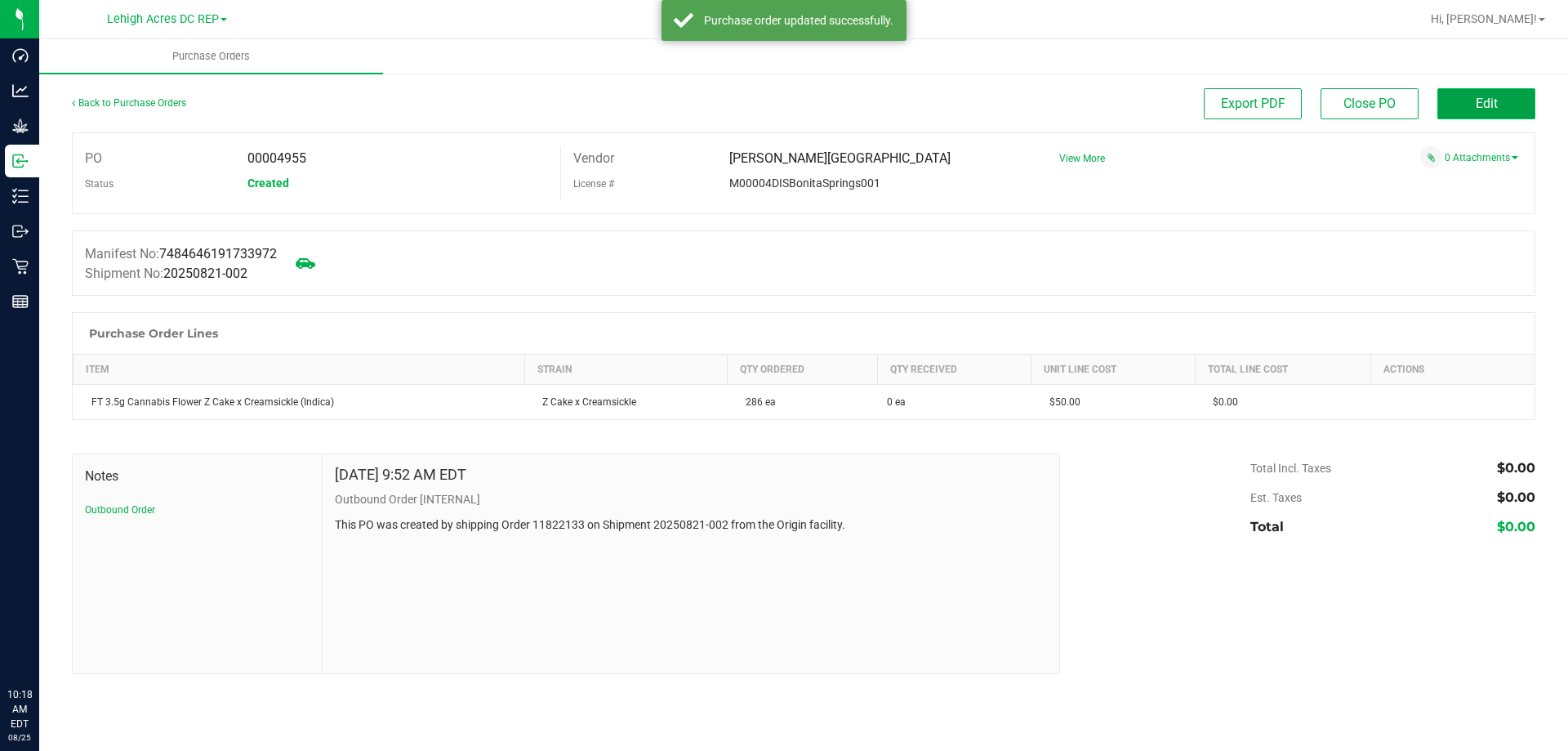
click at [1484, 111] on span "Edit" at bounding box center [1486, 104] width 22 height 16
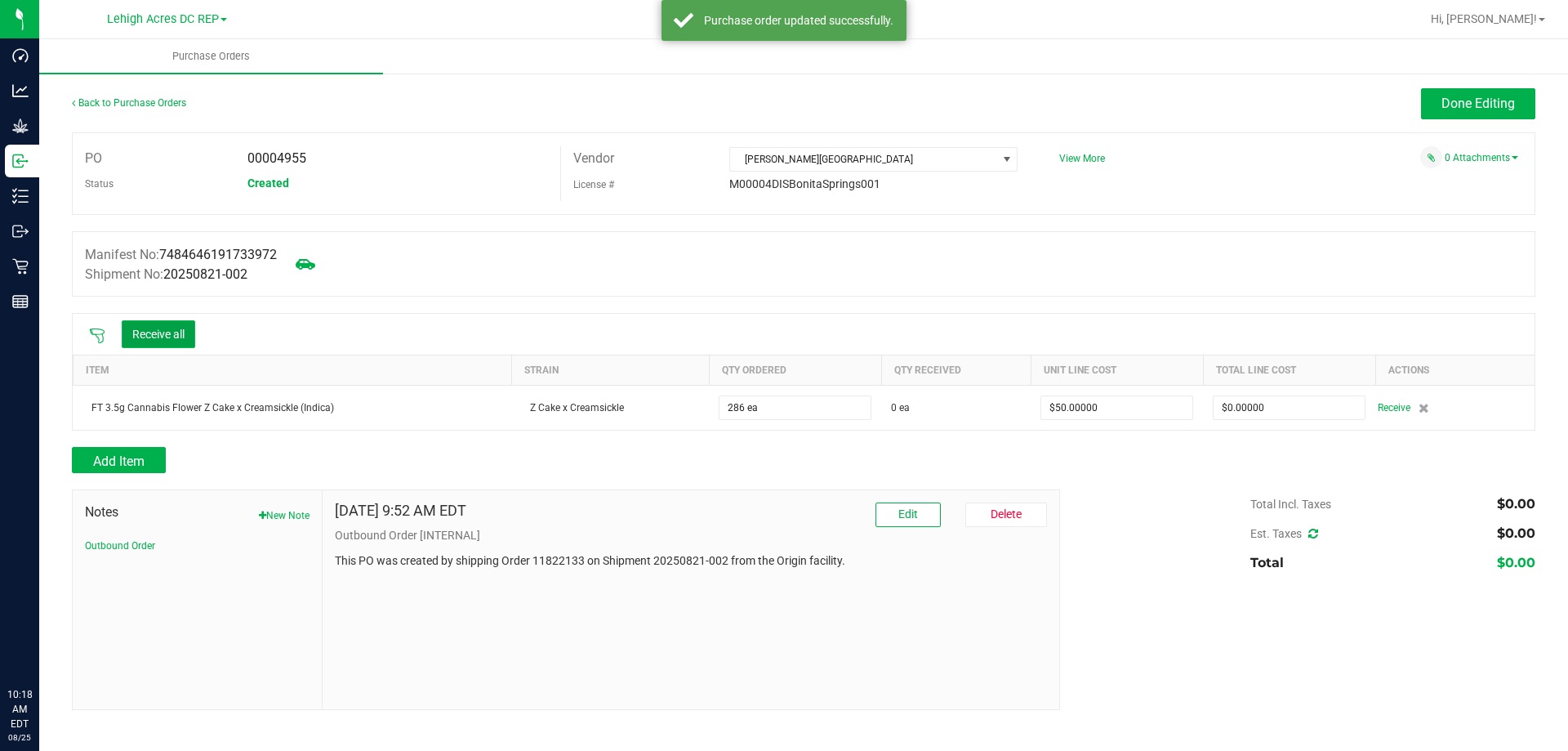
click at [159, 333] on button "Receive all" at bounding box center [159, 334] width 73 height 28
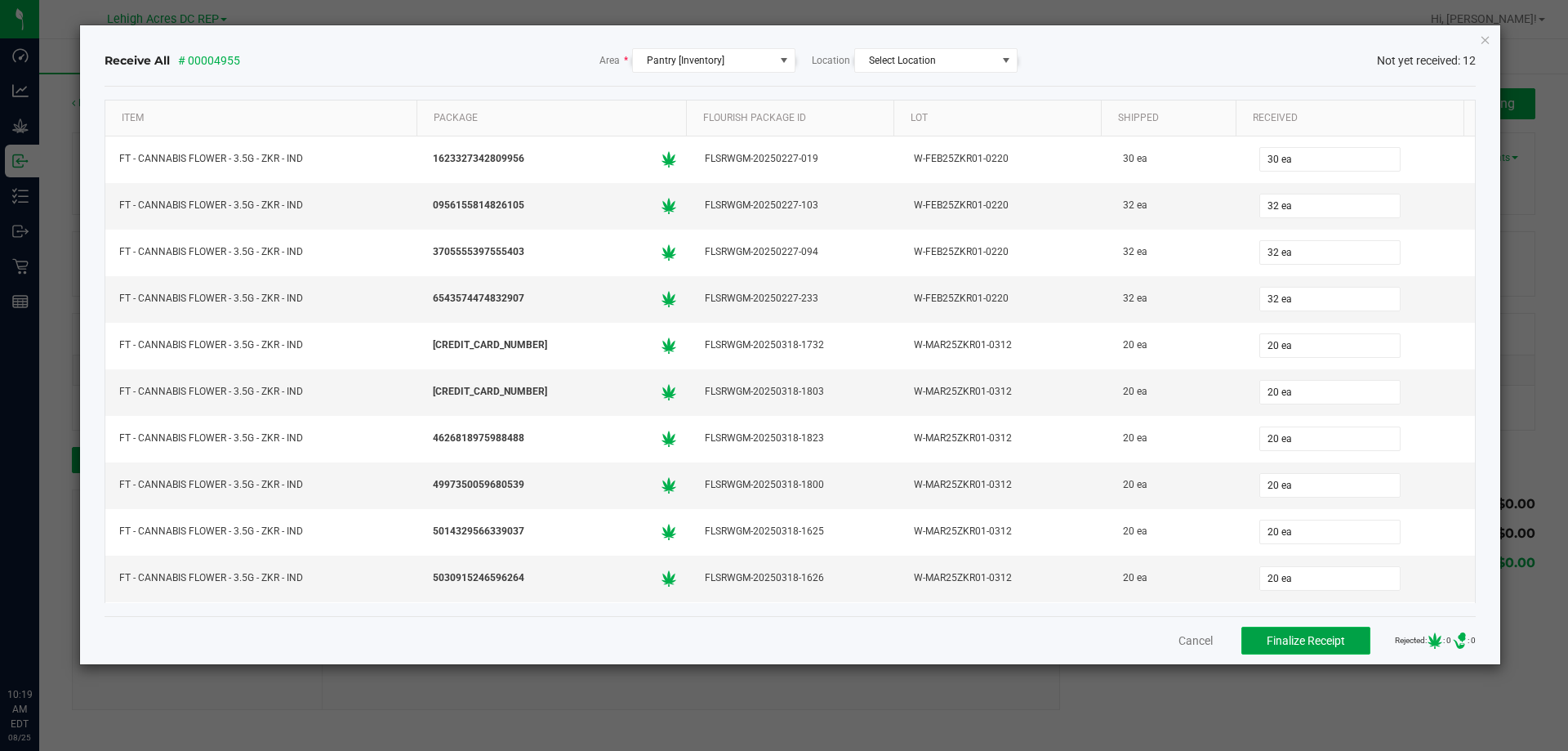
click at [1268, 639] on span "Finalize Receipt" at bounding box center [1306, 639] width 78 height 13
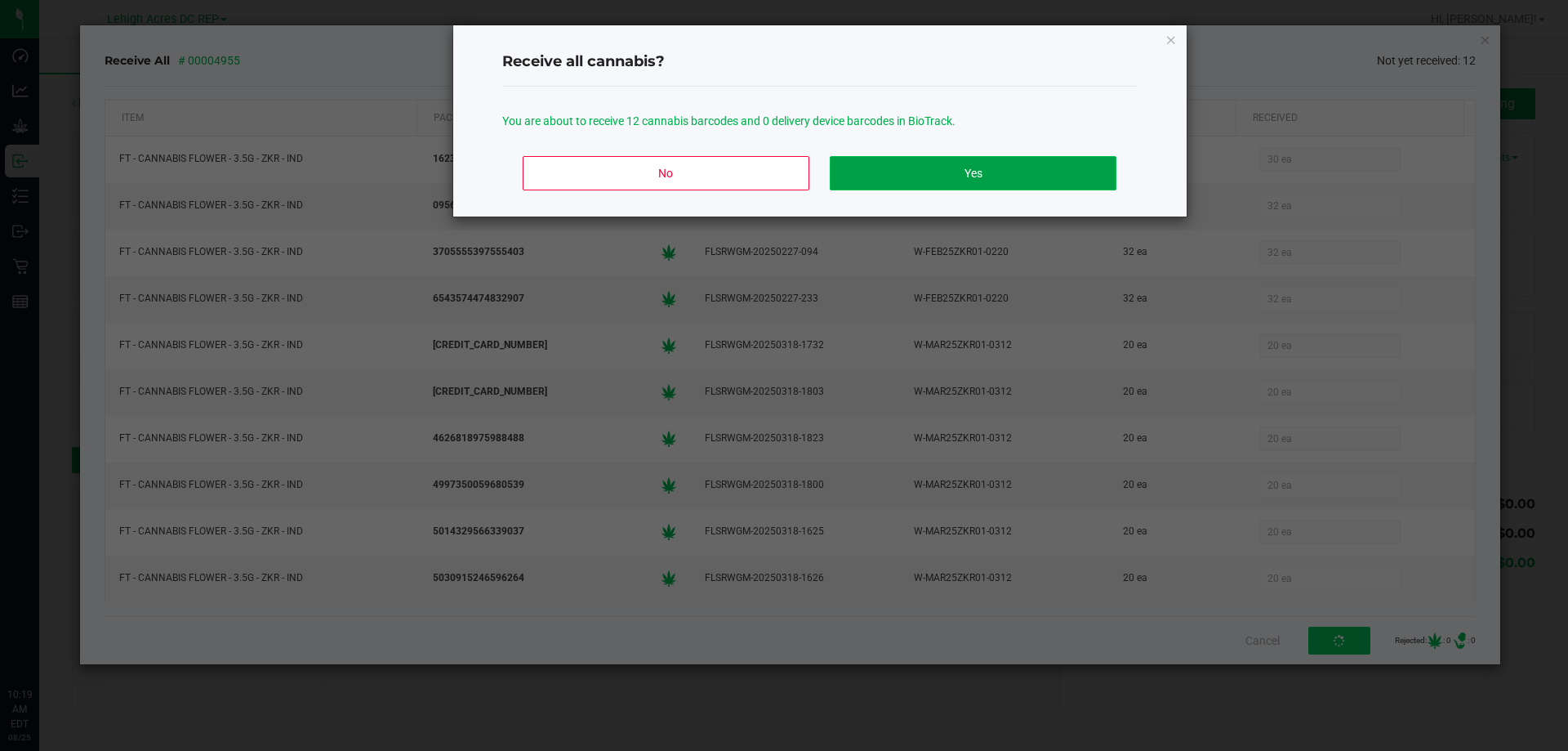
click at [993, 179] on button "Yes" at bounding box center [972, 173] width 286 height 34
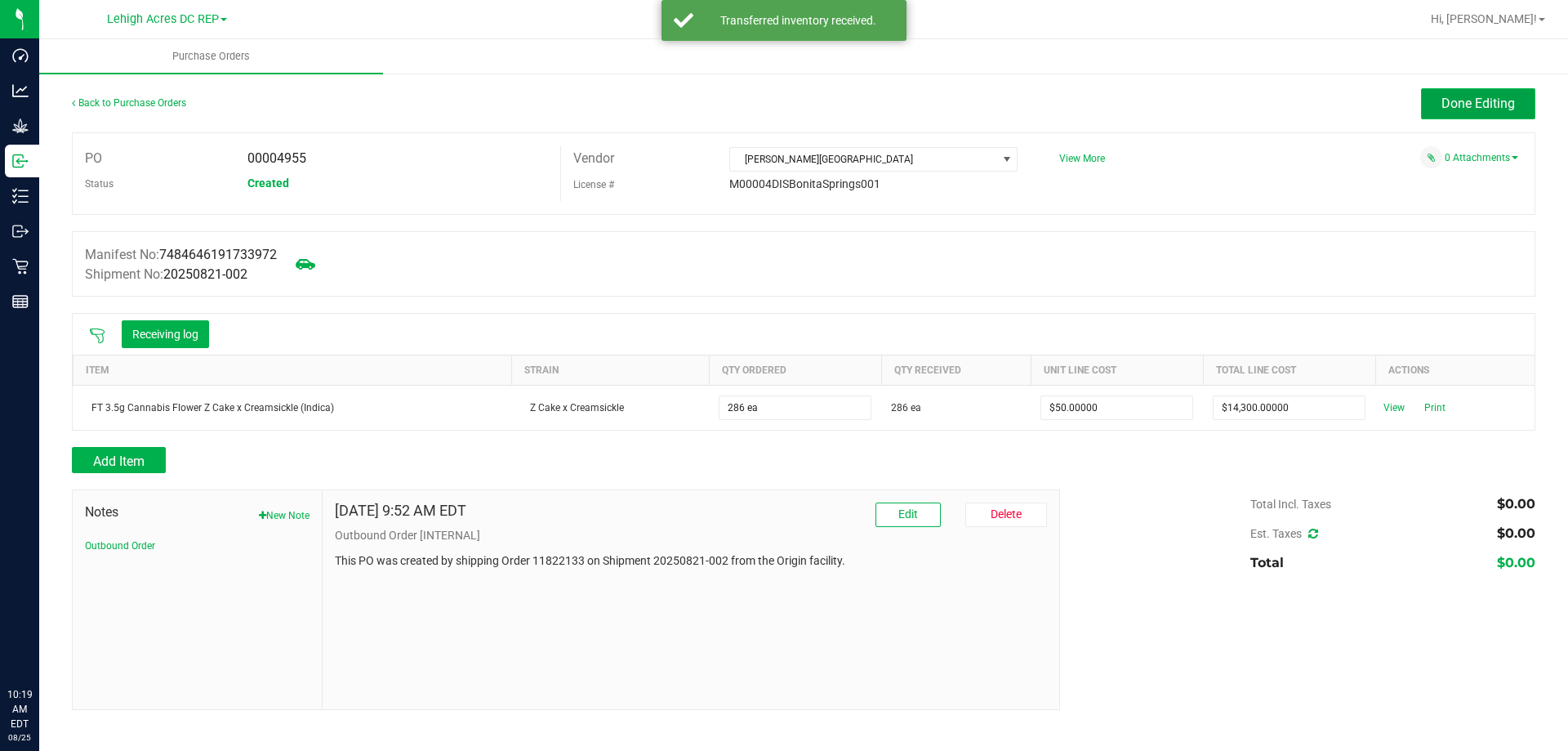
click at [1465, 104] on span "Done Editing" at bounding box center [1478, 104] width 73 height 16
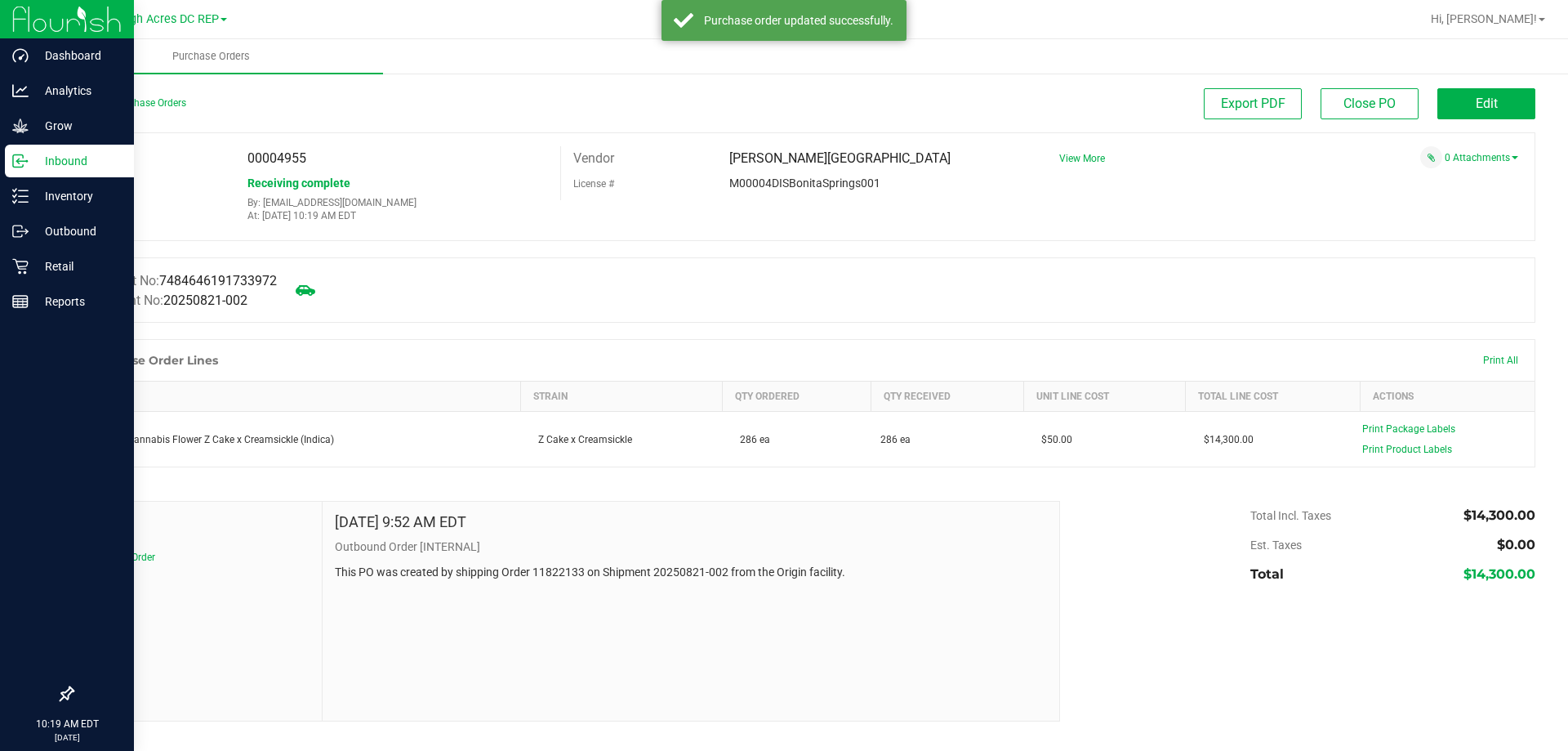
click at [59, 172] on div "Inbound" at bounding box center [70, 160] width 129 height 32
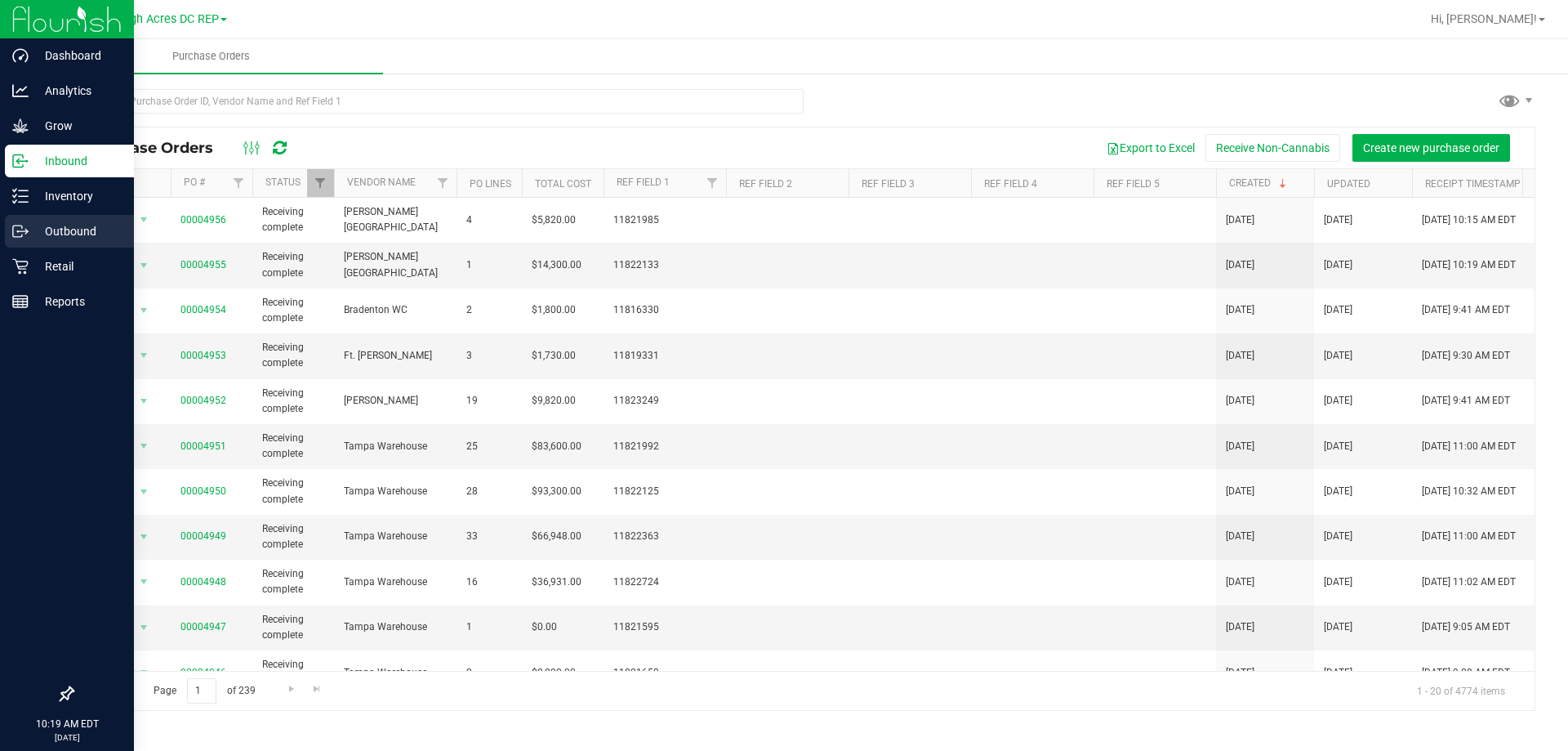
click at [73, 235] on p "Outbound" at bounding box center [78, 231] width 98 height 19
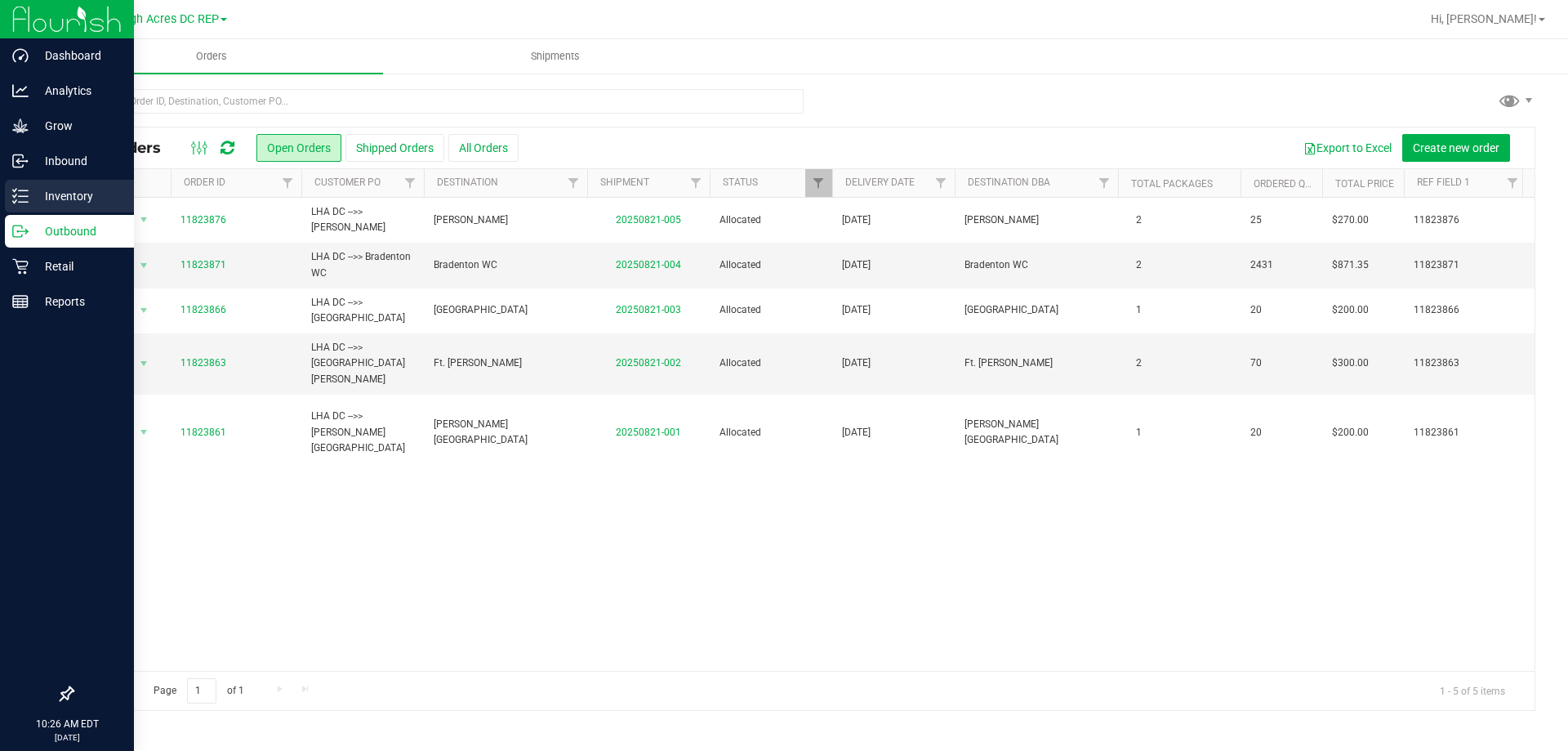
click at [64, 193] on p "Inventory" at bounding box center [78, 196] width 98 height 19
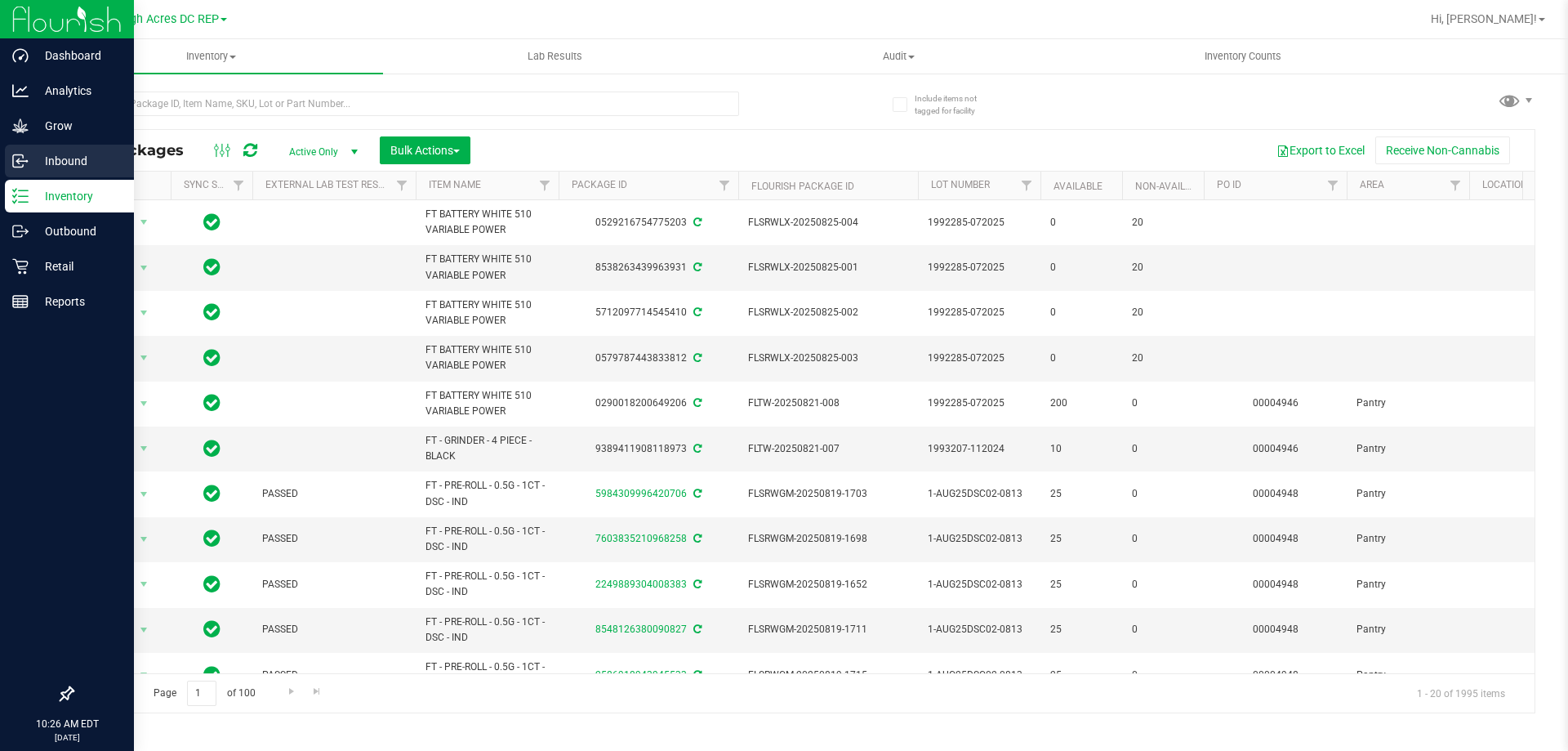
click at [53, 160] on p "Inbound" at bounding box center [78, 160] width 98 height 19
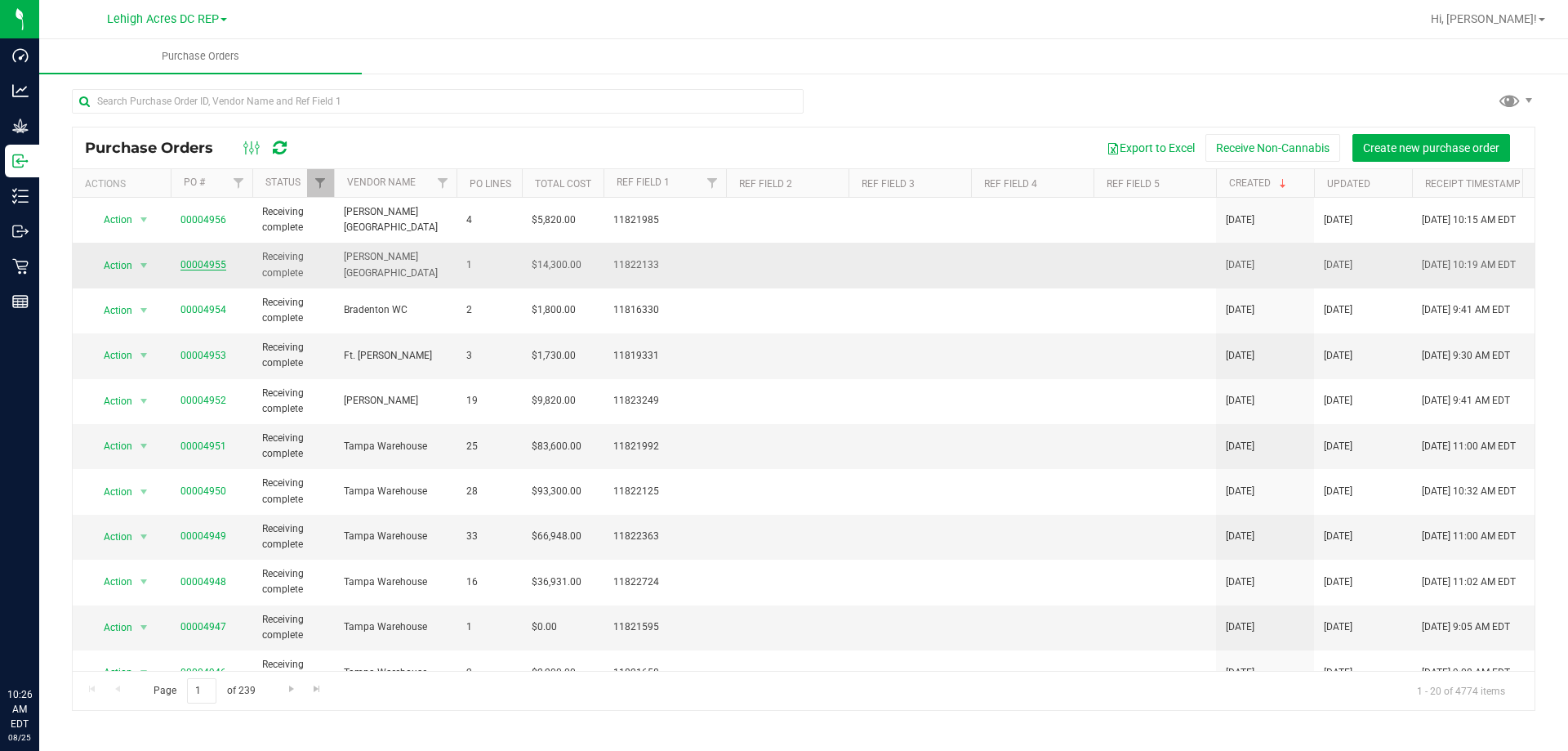
click at [204, 262] on link "00004955" at bounding box center [203, 264] width 45 height 11
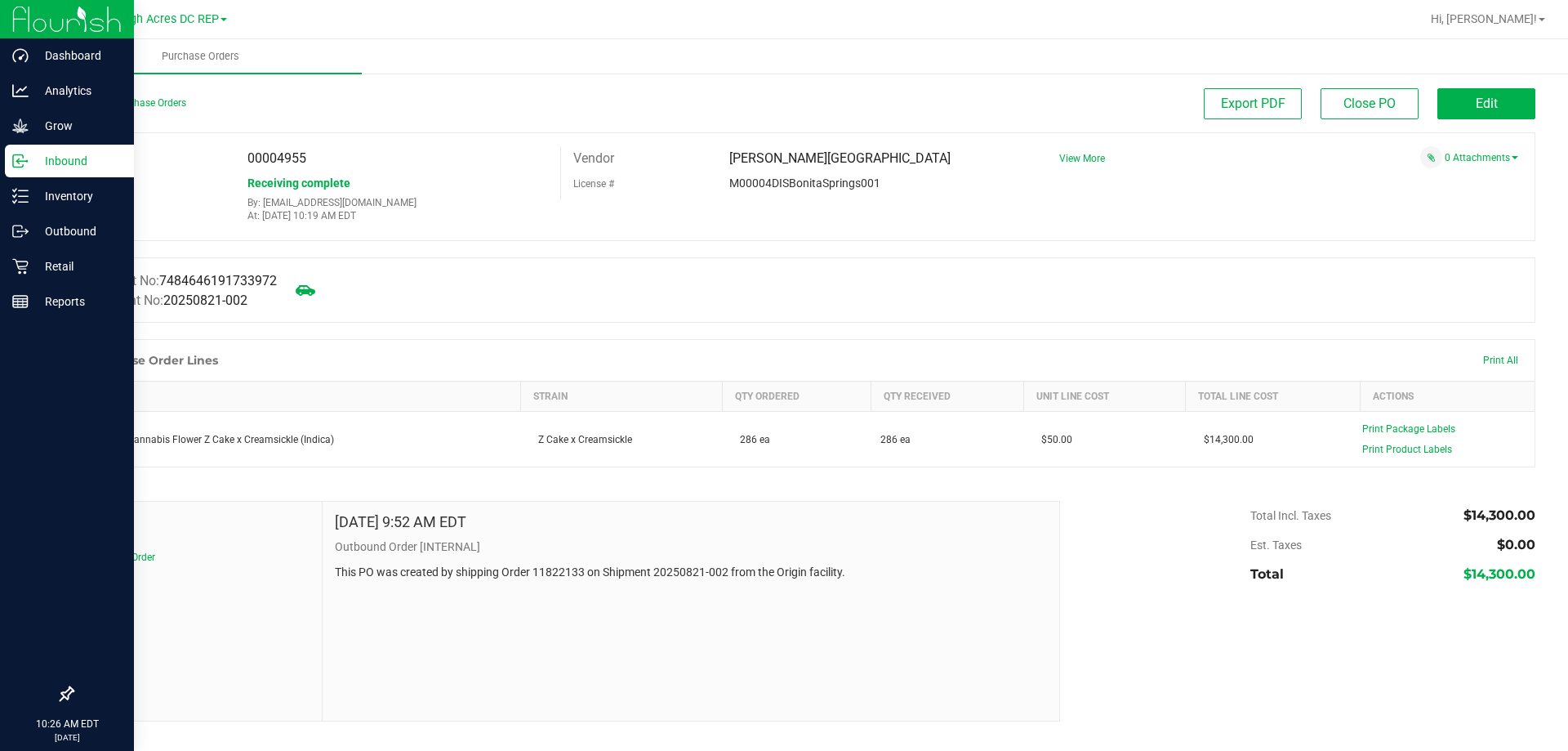
click at [45, 155] on p "Inbound" at bounding box center [78, 160] width 98 height 19
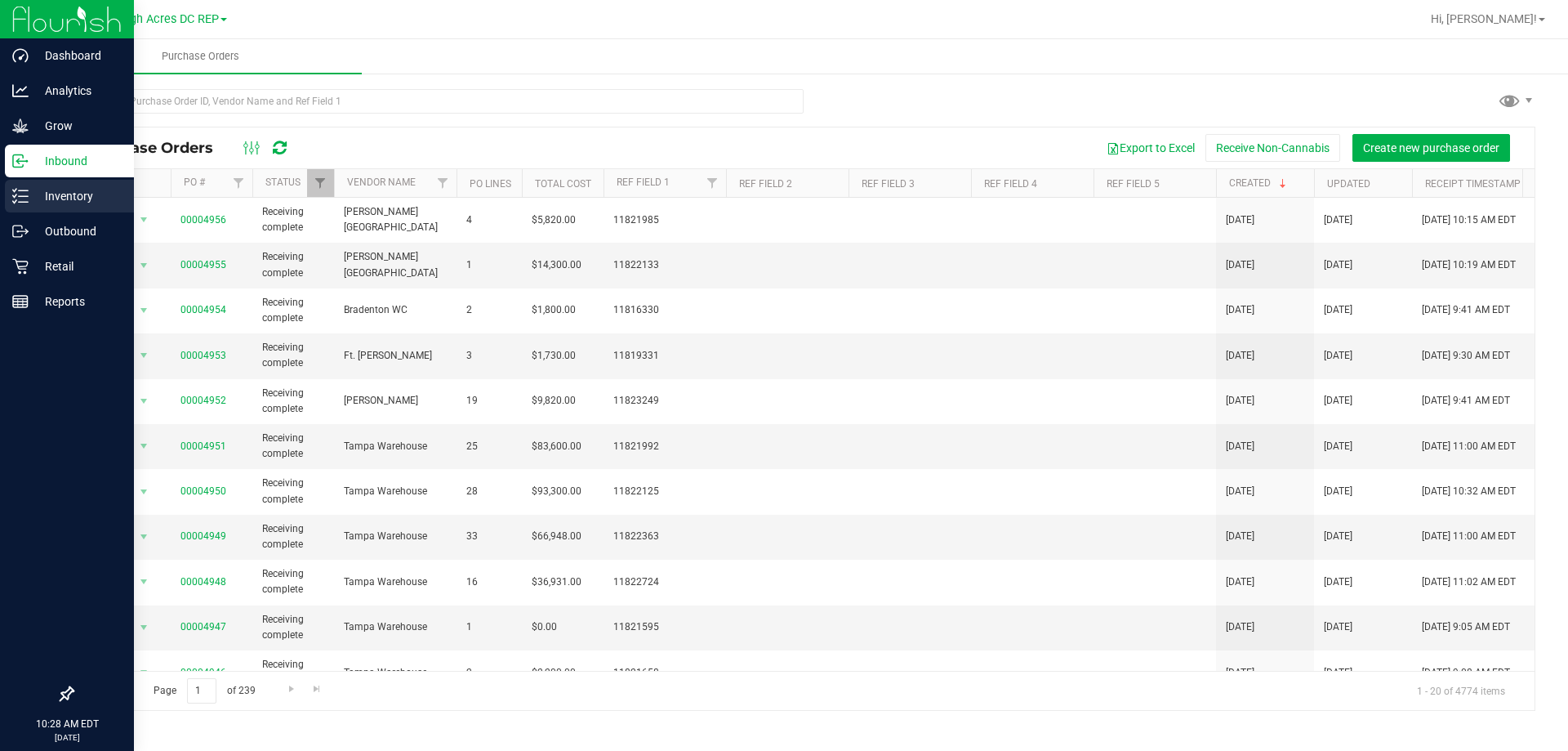
click at [54, 196] on p "Inventory" at bounding box center [78, 196] width 98 height 19
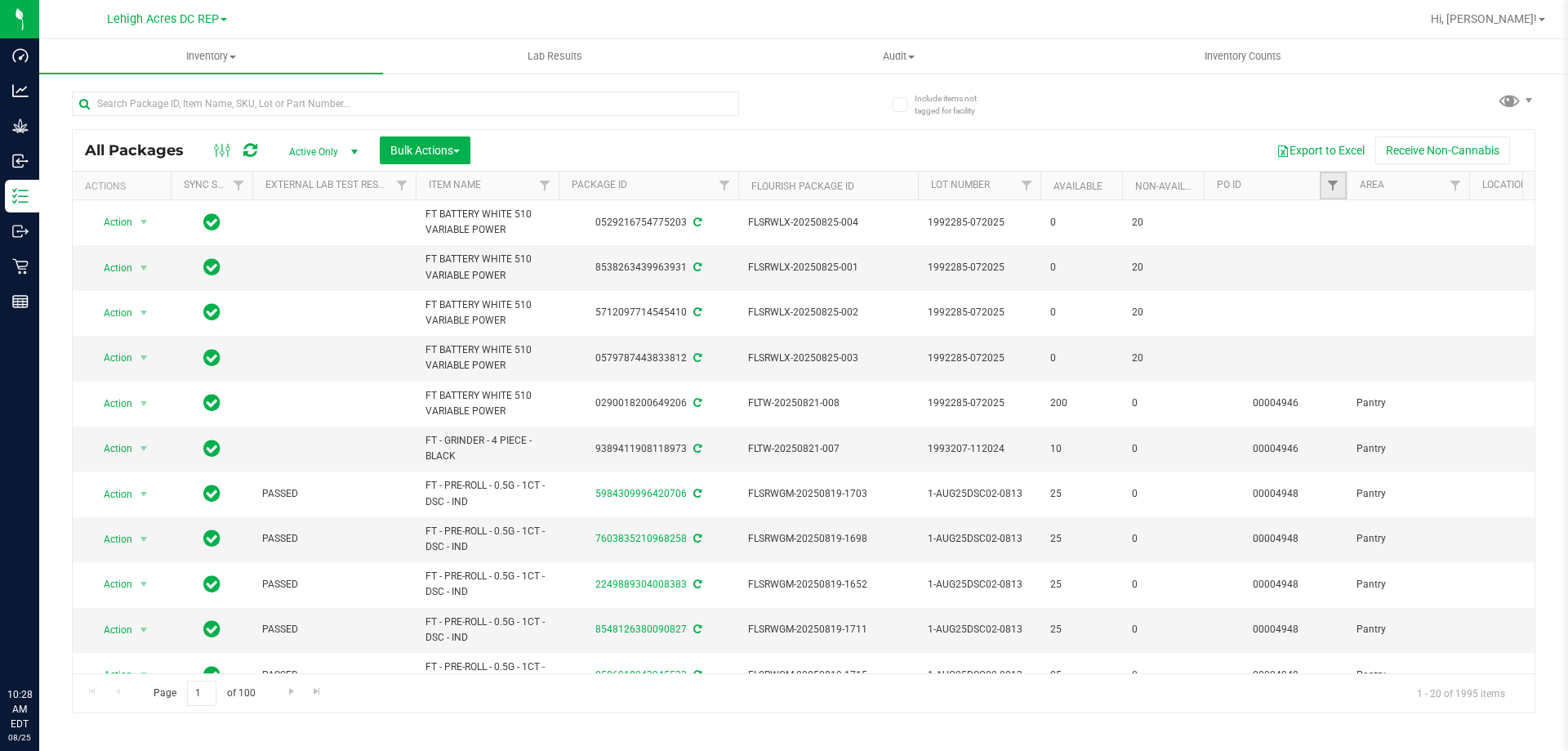
click at [1342, 186] on link "Filter" at bounding box center [1333, 186] width 27 height 28
click at [1335, 183] on span "Filter" at bounding box center [1332, 185] width 13 height 13
click at [1454, 186] on span "Filter" at bounding box center [1455, 185] width 13 height 13
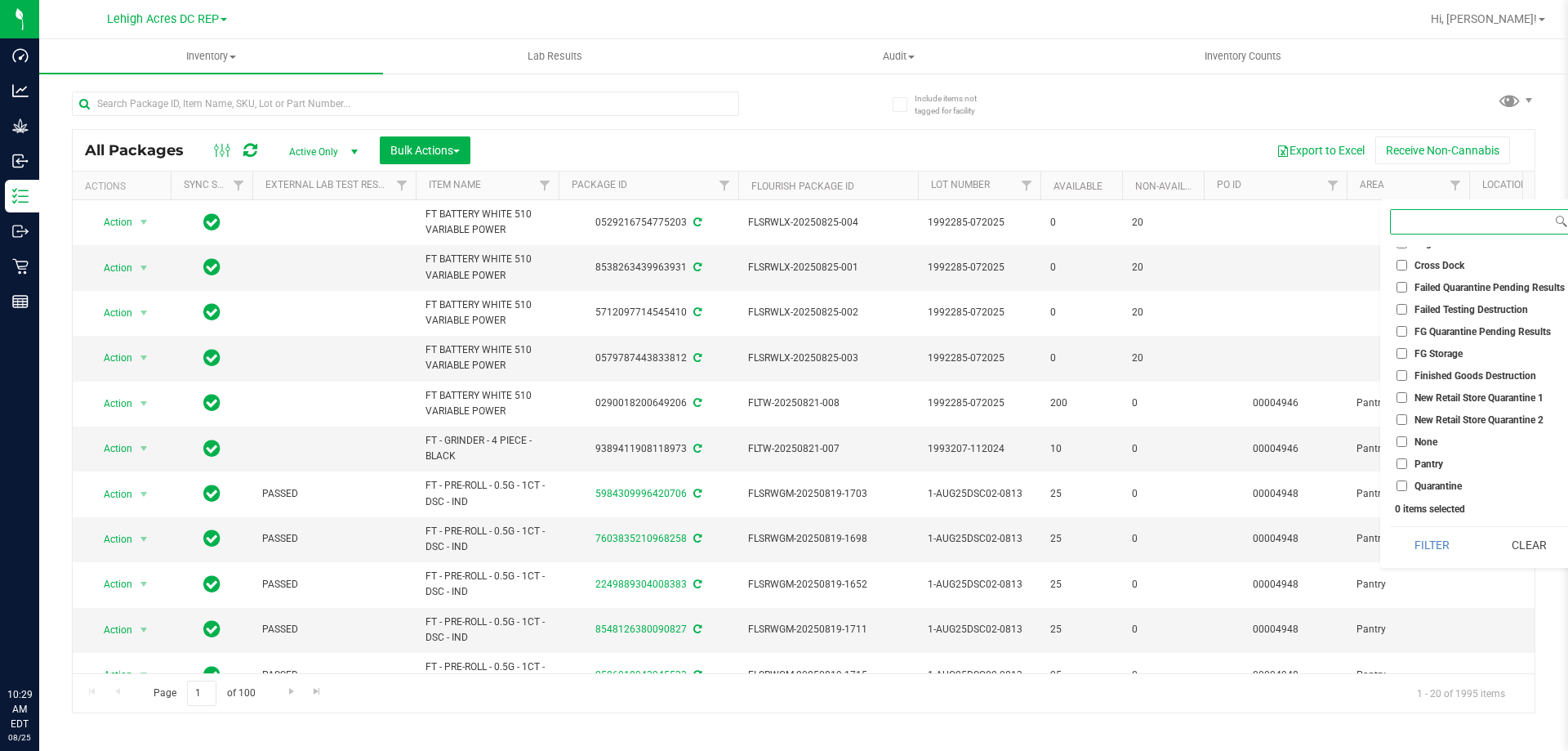
scroll to position [81, 0]
click at [1401, 447] on li "Pantry" at bounding box center [1481, 439] width 181 height 17
click at [1402, 441] on input "Pantry" at bounding box center [1402, 439] width 10 height 10
checkbox input "true"
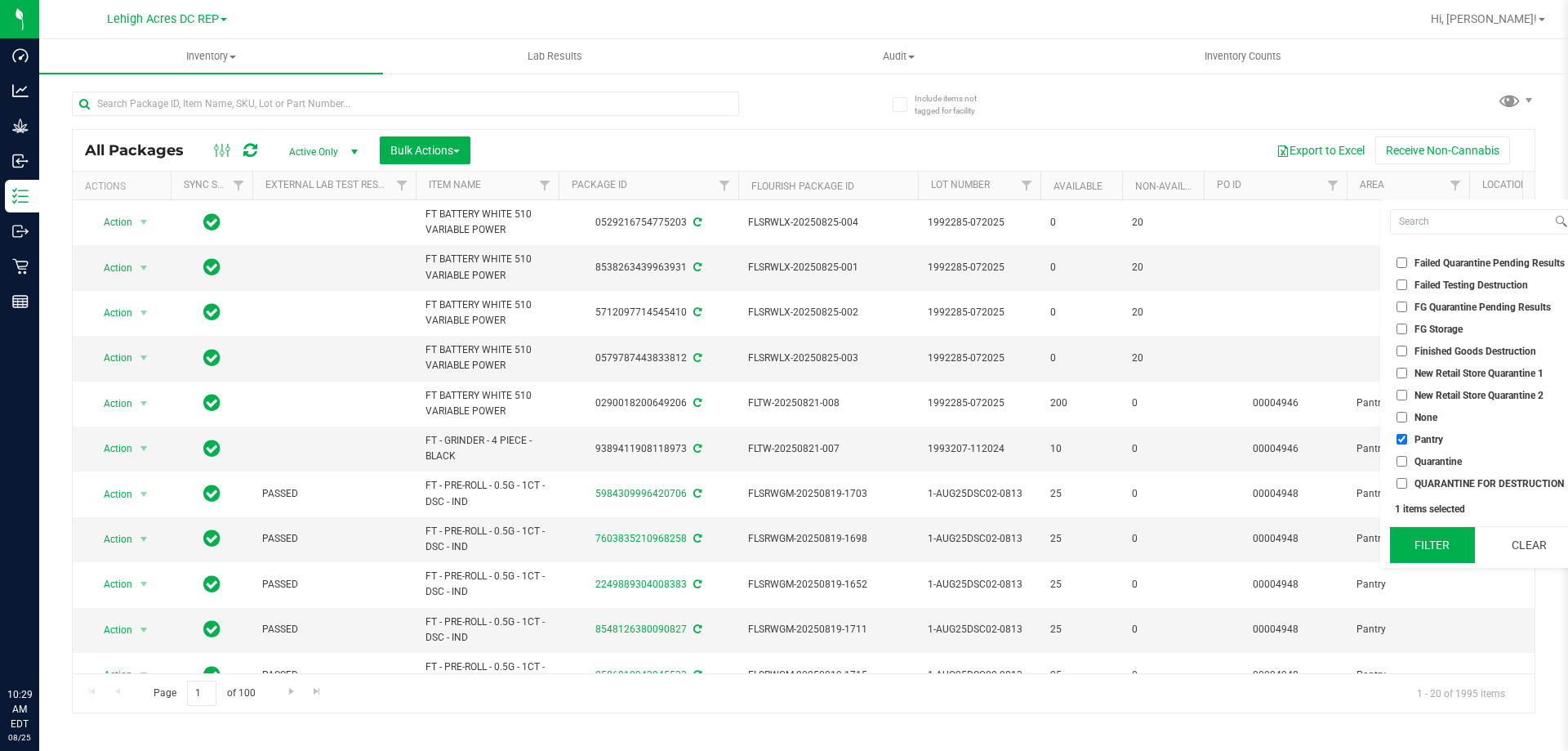
click at [1430, 545] on button "Filter" at bounding box center [1432, 545] width 84 height 36
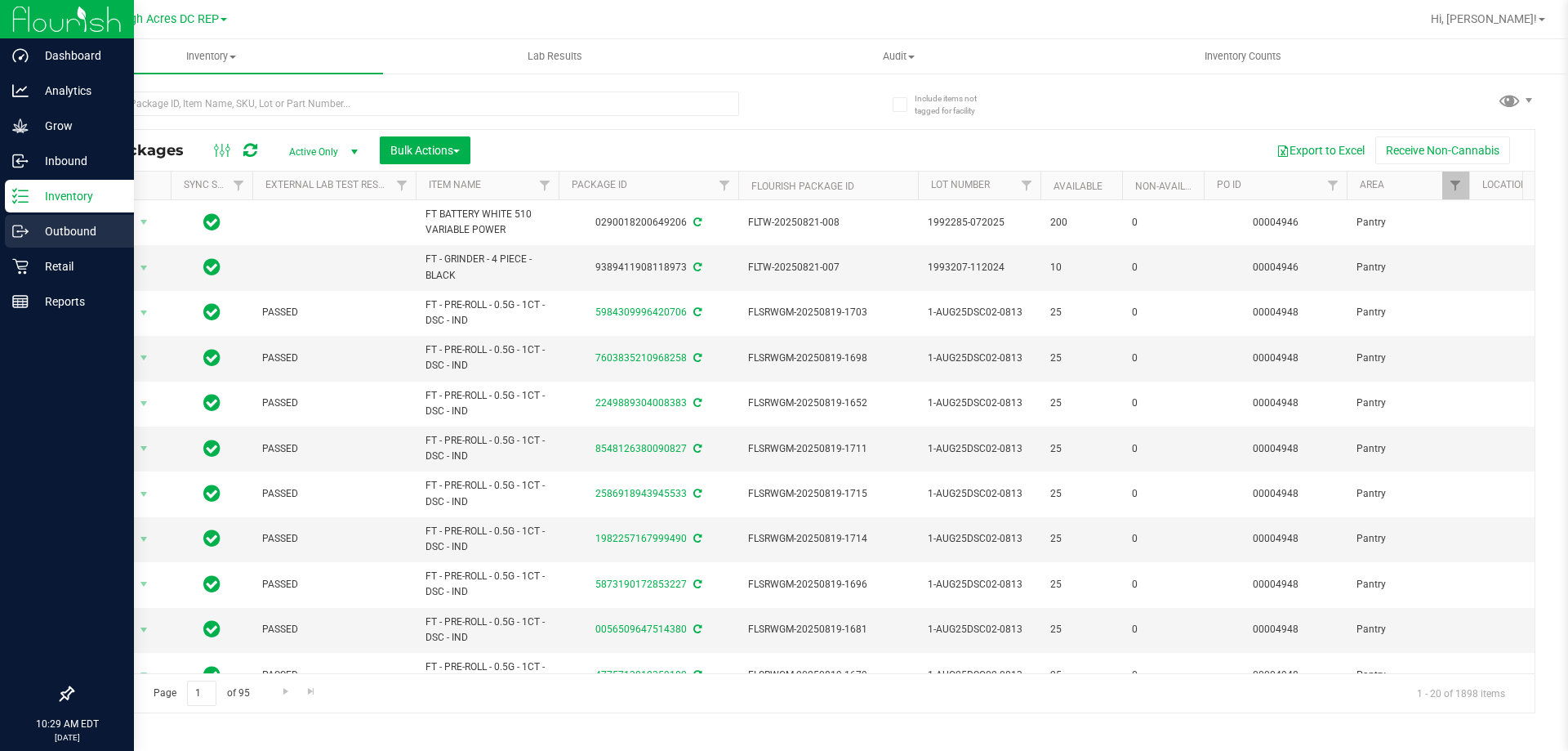
click at [68, 232] on p "Outbound" at bounding box center [78, 231] width 98 height 19
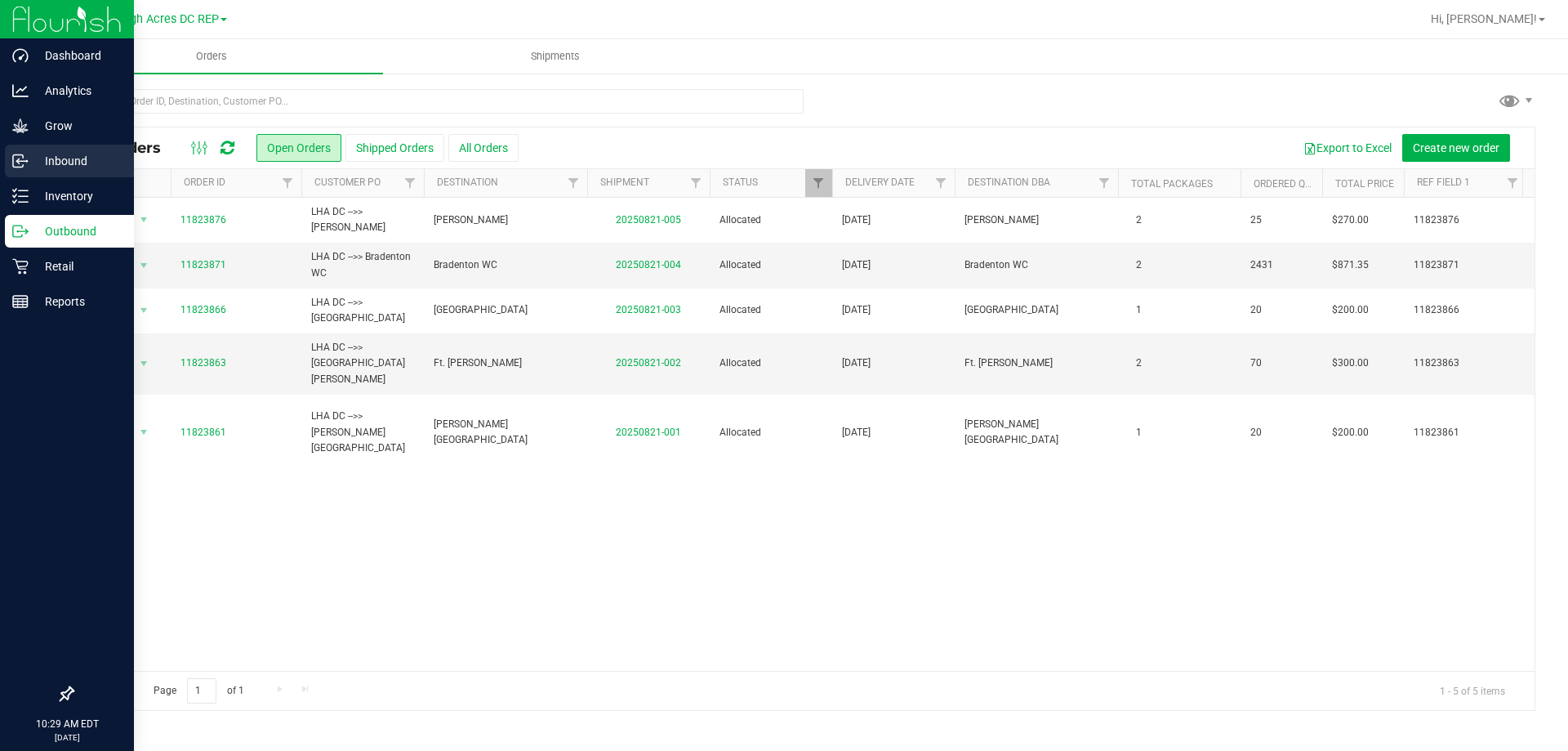
click at [46, 164] on p "Inbound" at bounding box center [78, 160] width 98 height 19
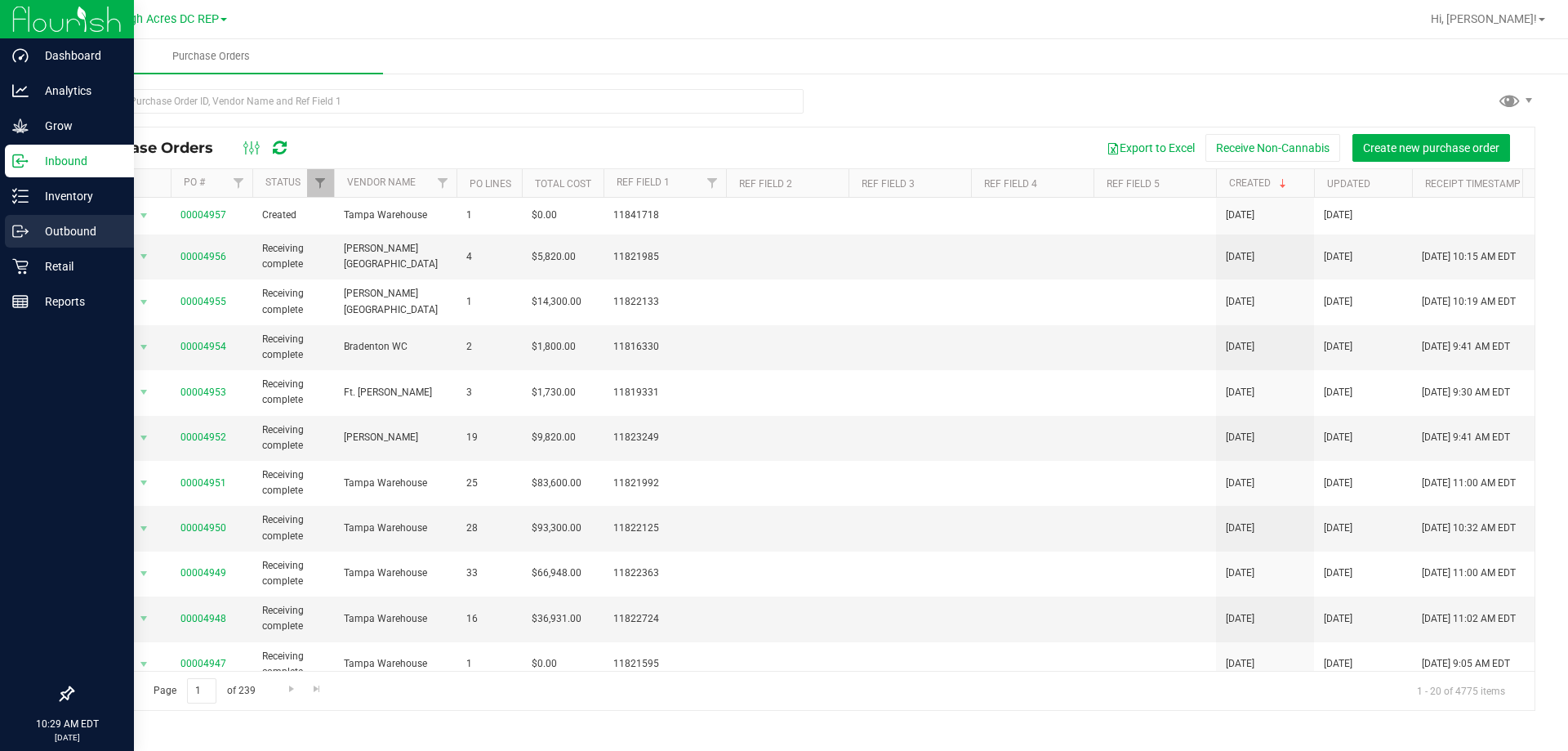
click at [57, 233] on p "Outbound" at bounding box center [78, 231] width 98 height 19
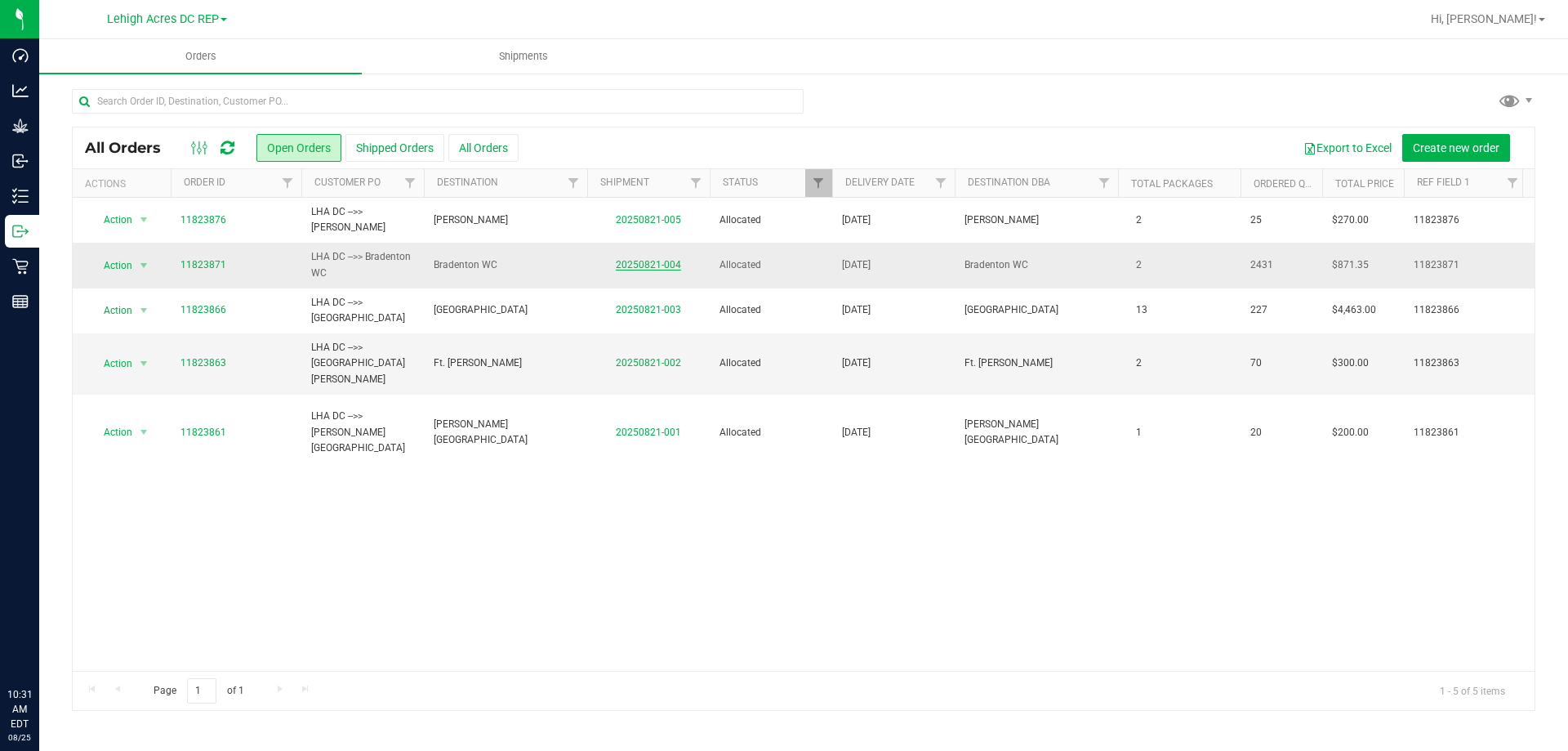
click at [654, 260] on link "20250821-004" at bounding box center [648, 264] width 65 height 11
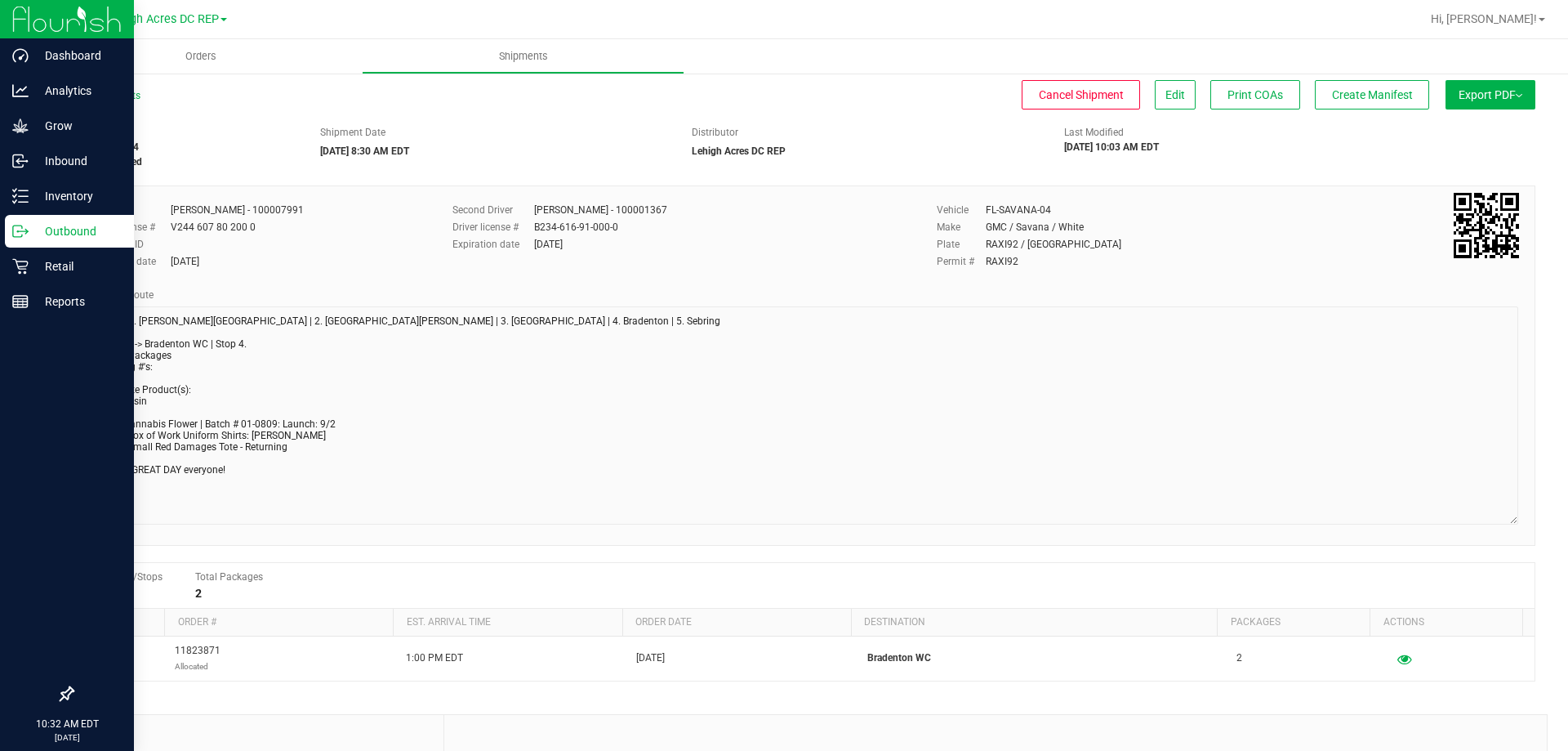
click at [63, 229] on p "Outbound" at bounding box center [78, 231] width 98 height 19
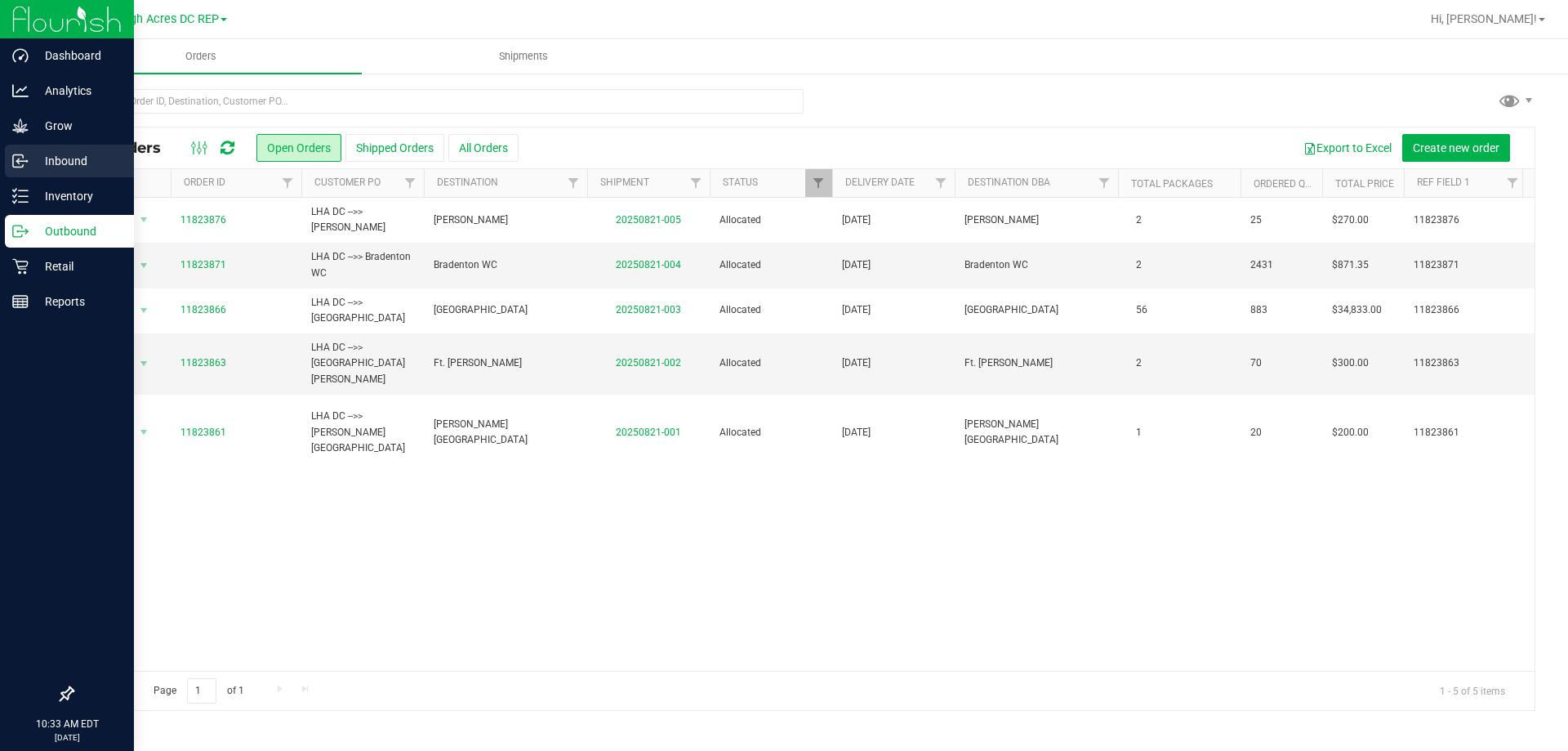
click at [66, 163] on p "Inbound" at bounding box center [78, 160] width 98 height 19
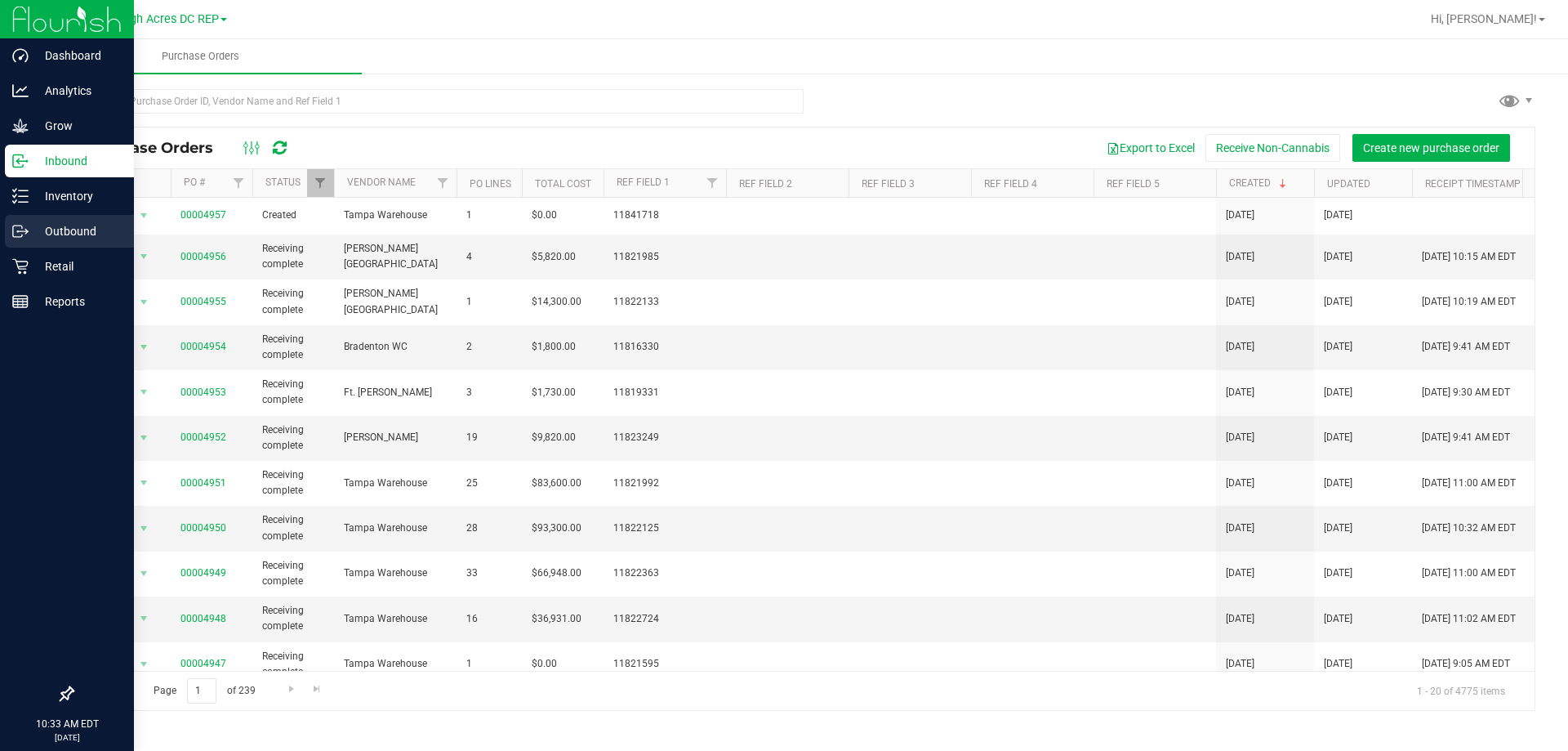
click at [60, 233] on p "Outbound" at bounding box center [78, 231] width 98 height 19
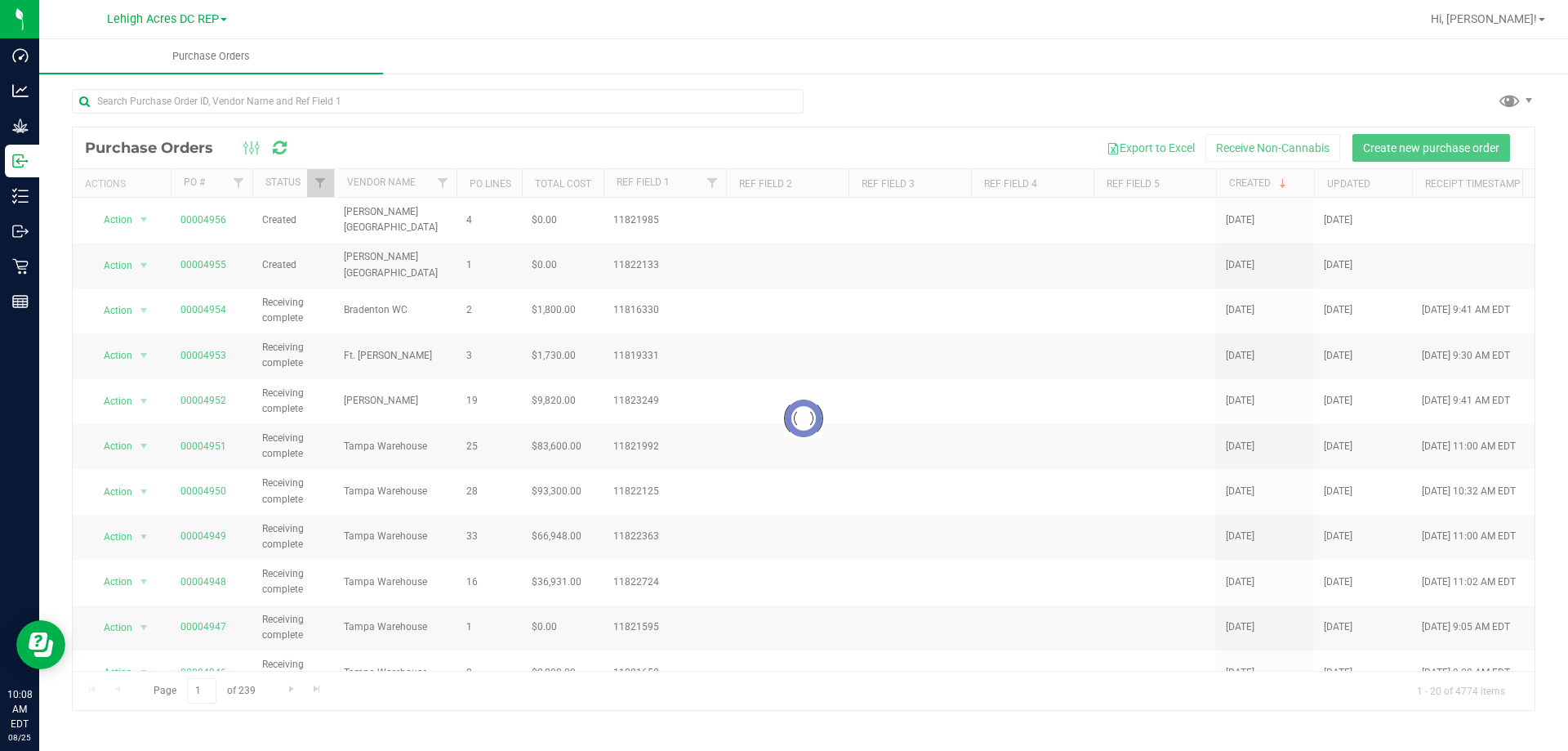
click at [205, 29] on div "Lehigh Acres DC REP" at bounding box center [167, 18] width 120 height 19
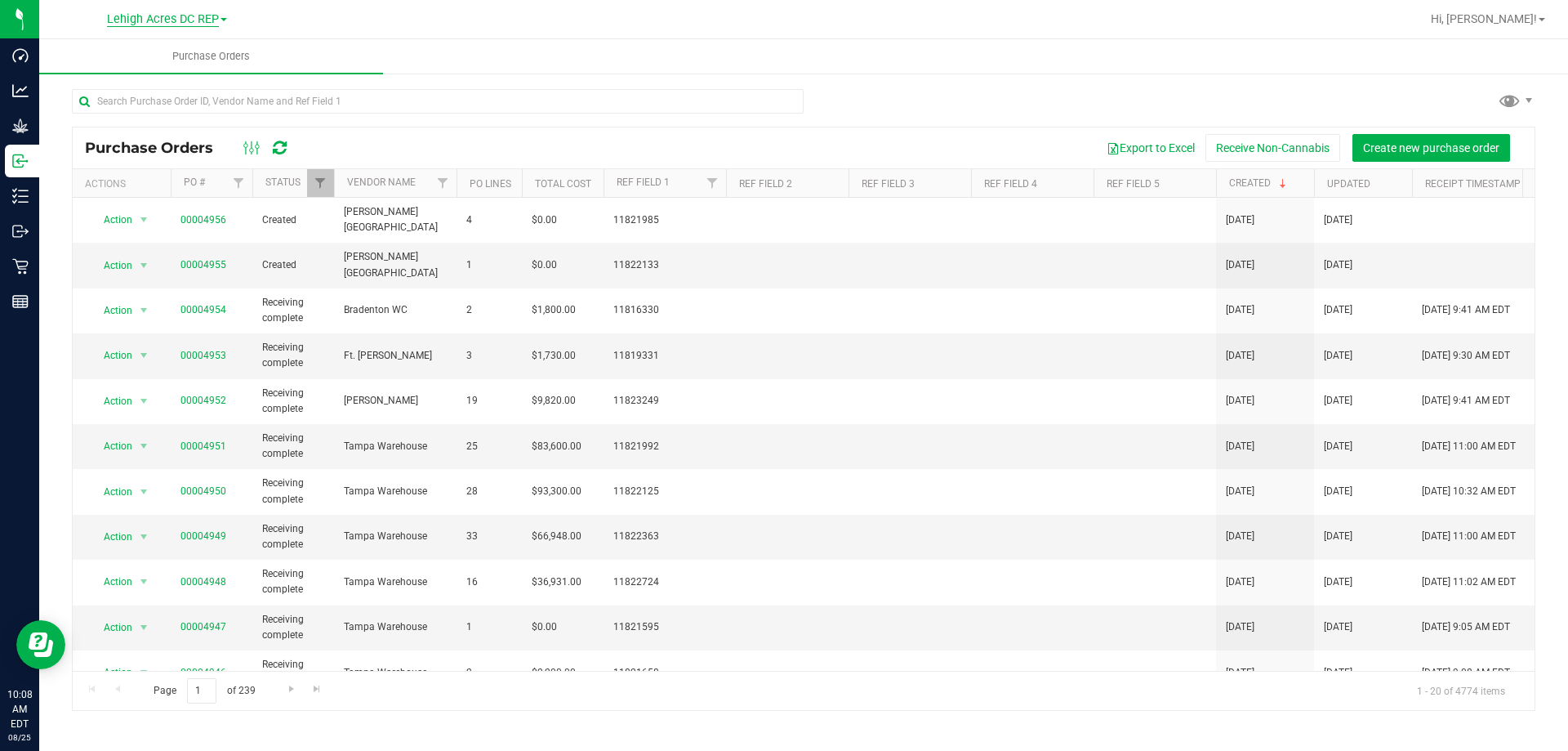
click at [202, 19] on span "Lehigh Acres DC REP" at bounding box center [163, 19] width 112 height 15
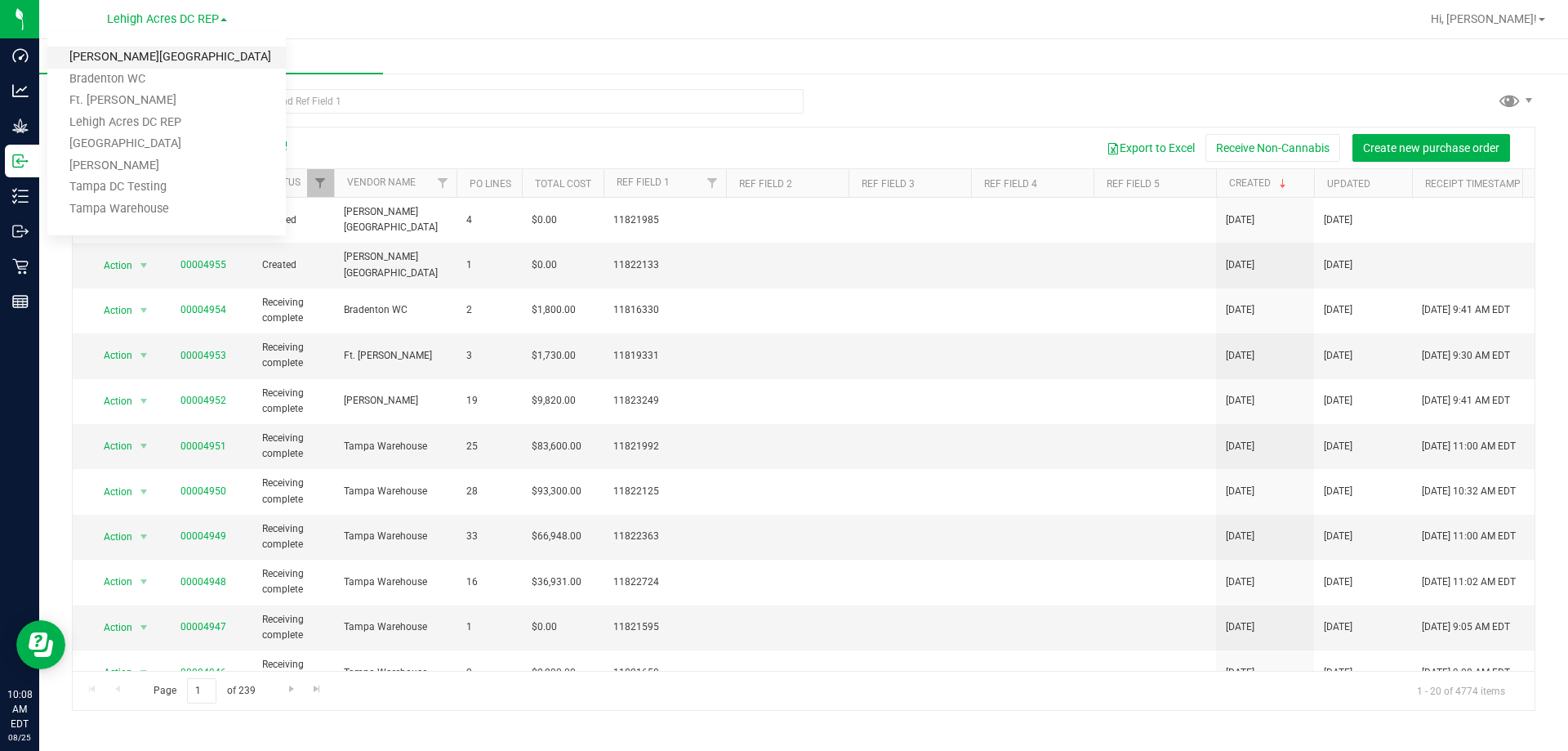
click at [122, 53] on link "[PERSON_NAME][GEOGRAPHIC_DATA]" at bounding box center [166, 57] width 239 height 22
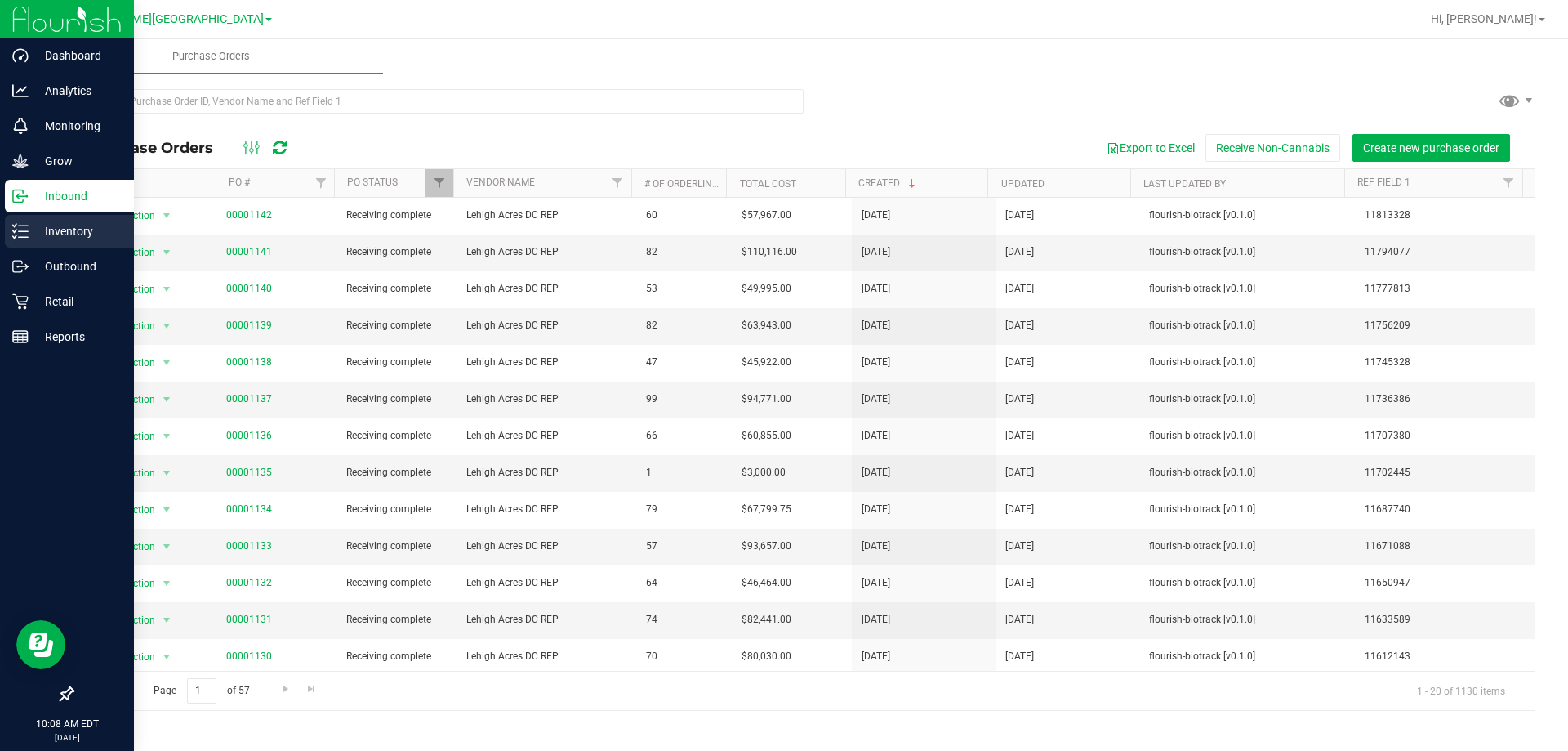
click at [64, 223] on p "Inventory" at bounding box center [78, 231] width 98 height 19
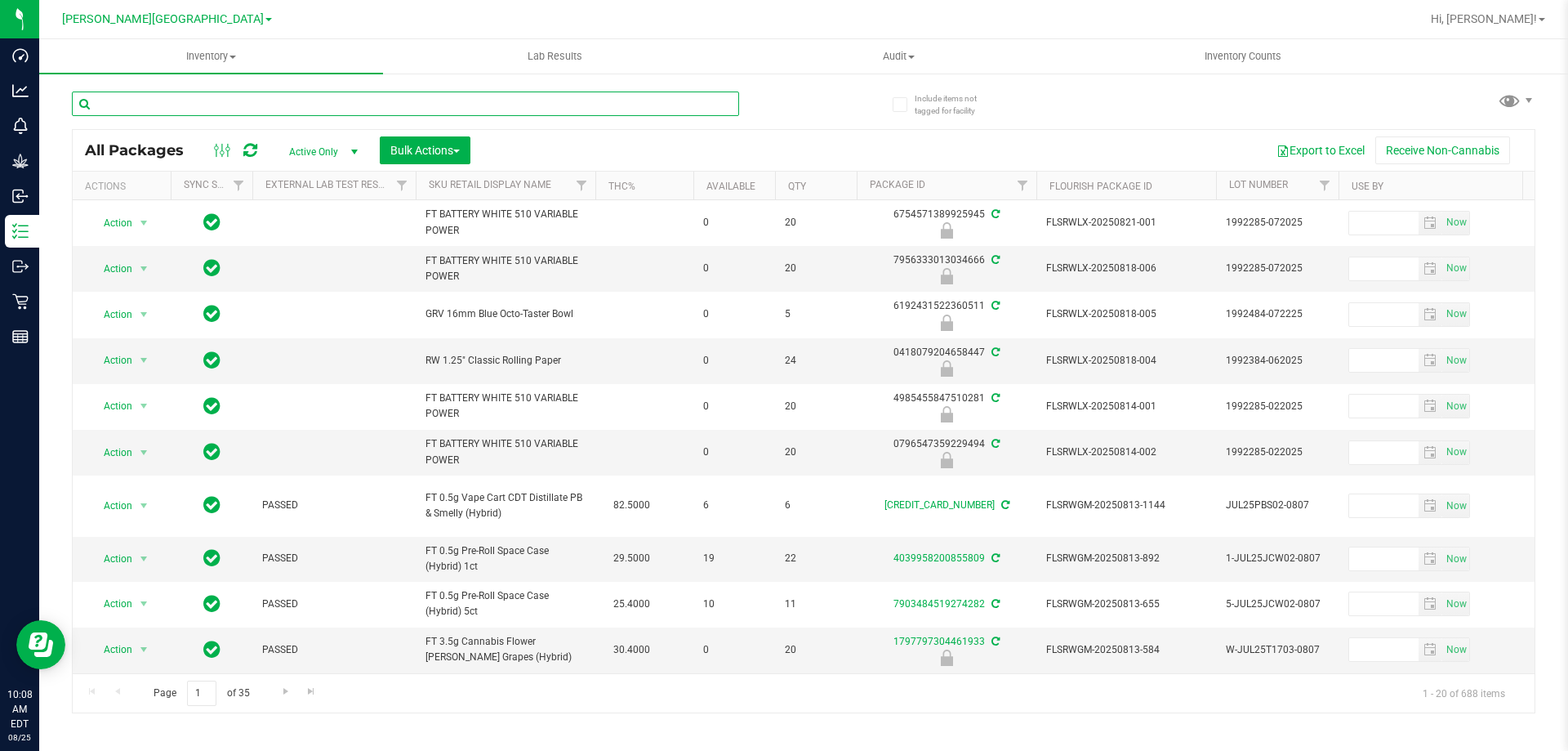
click at [188, 103] on input "text" at bounding box center [405, 104] width 667 height 24
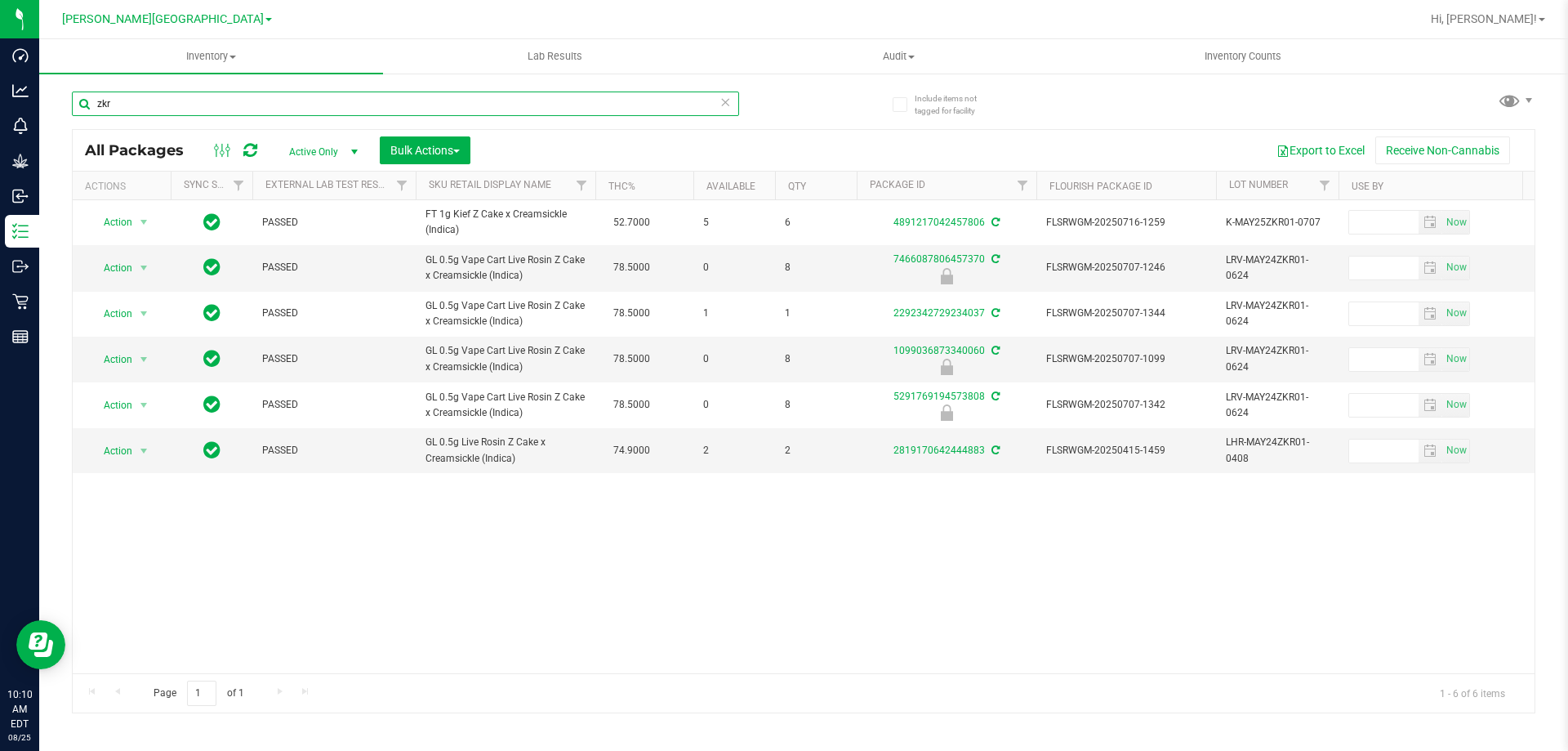
type input "zkr"
click at [900, 105] on icon at bounding box center [900, 105] width 10 height 0
click at [0, 0] on input "Include items not tagged for facility" at bounding box center [0, 0] width 0 height 0
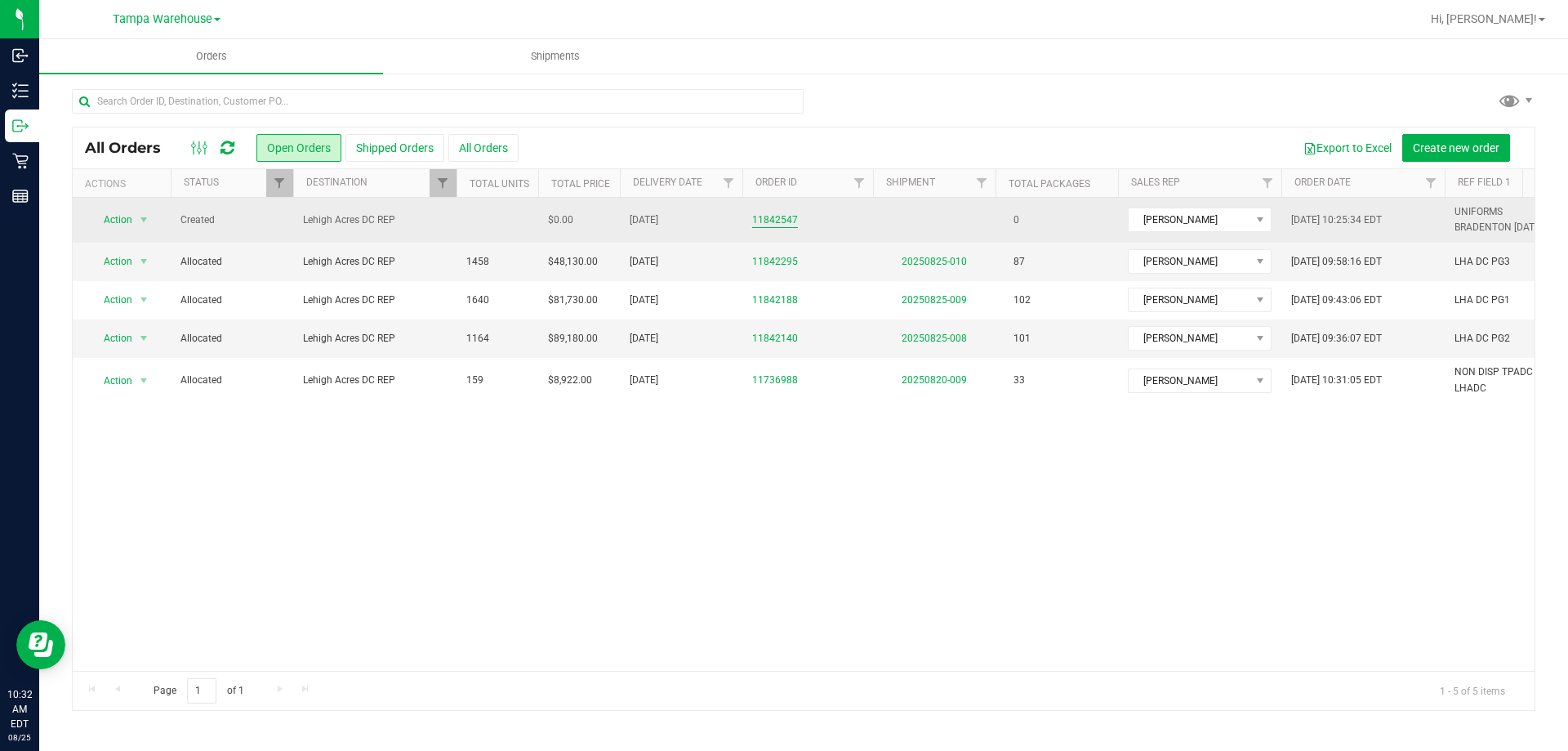
click at [768, 214] on link "11842547" at bounding box center [774, 220] width 45 height 16
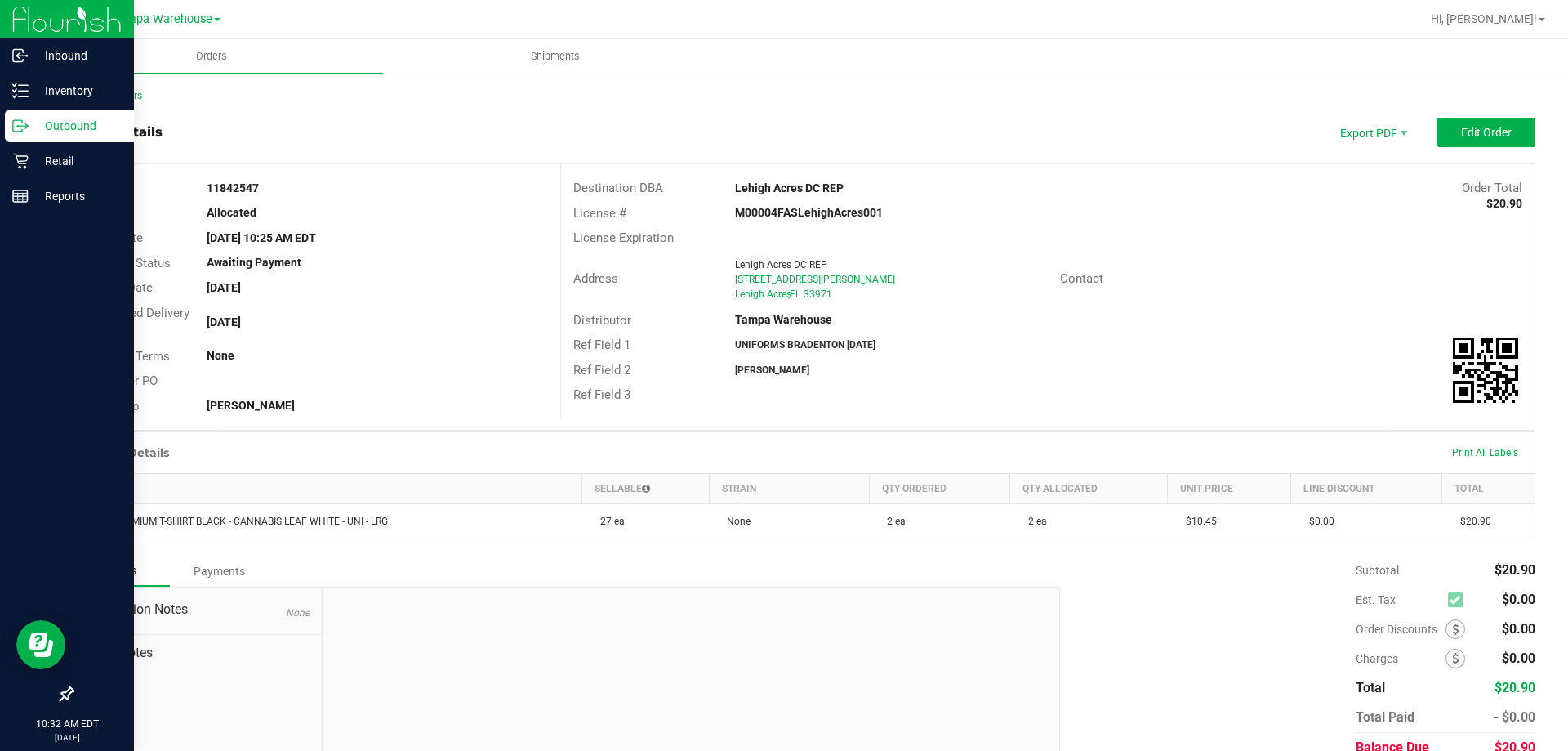
click at [57, 129] on p "Outbound" at bounding box center [78, 125] width 98 height 19
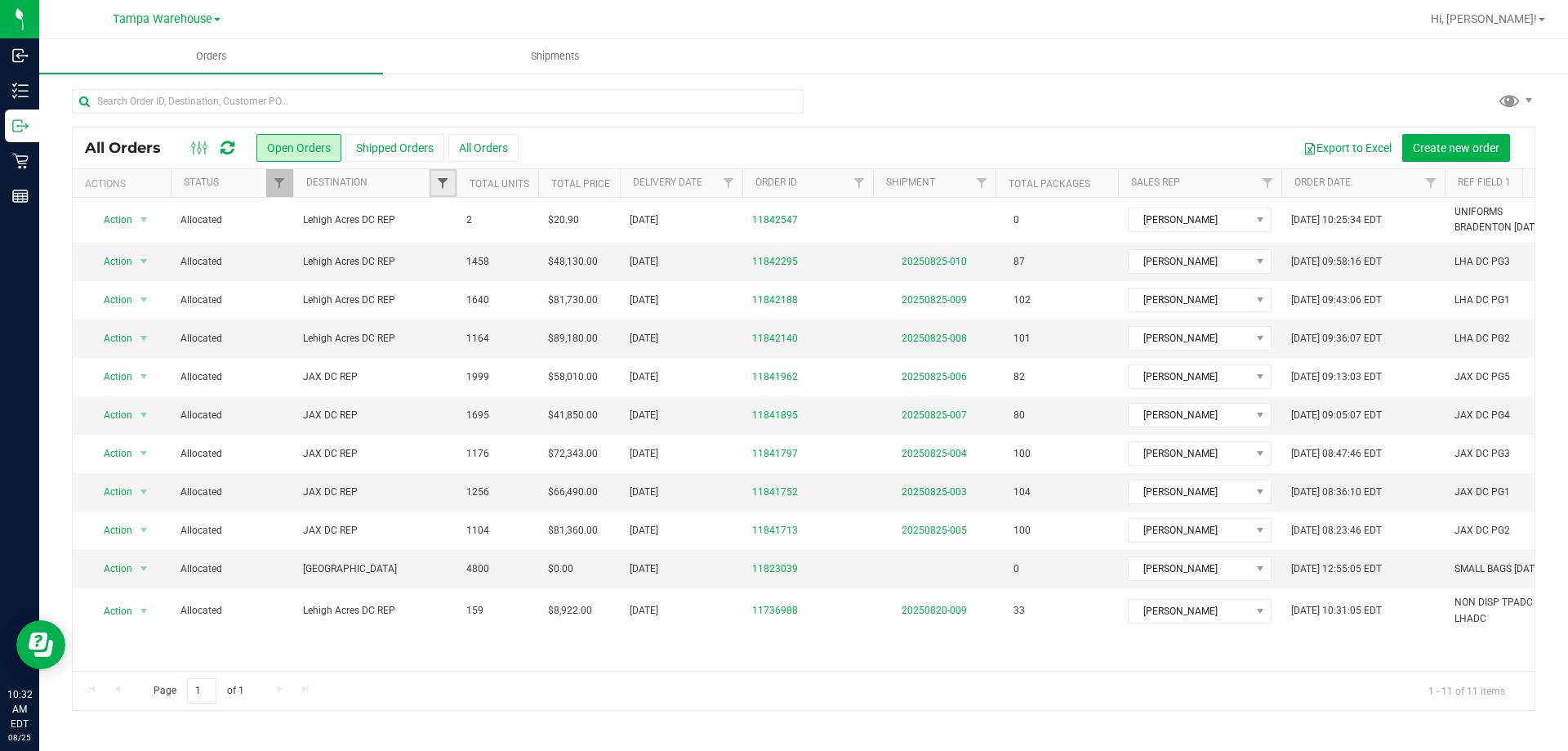
click at [437, 187] on span "Filter" at bounding box center [443, 182] width 13 height 13
type input "leh"
click at [449, 260] on input "Lehigh Acres DC REP" at bounding box center [451, 258] width 10 height 10
checkbox input "true"
click at [482, 323] on button "Filter" at bounding box center [478, 319] width 78 height 36
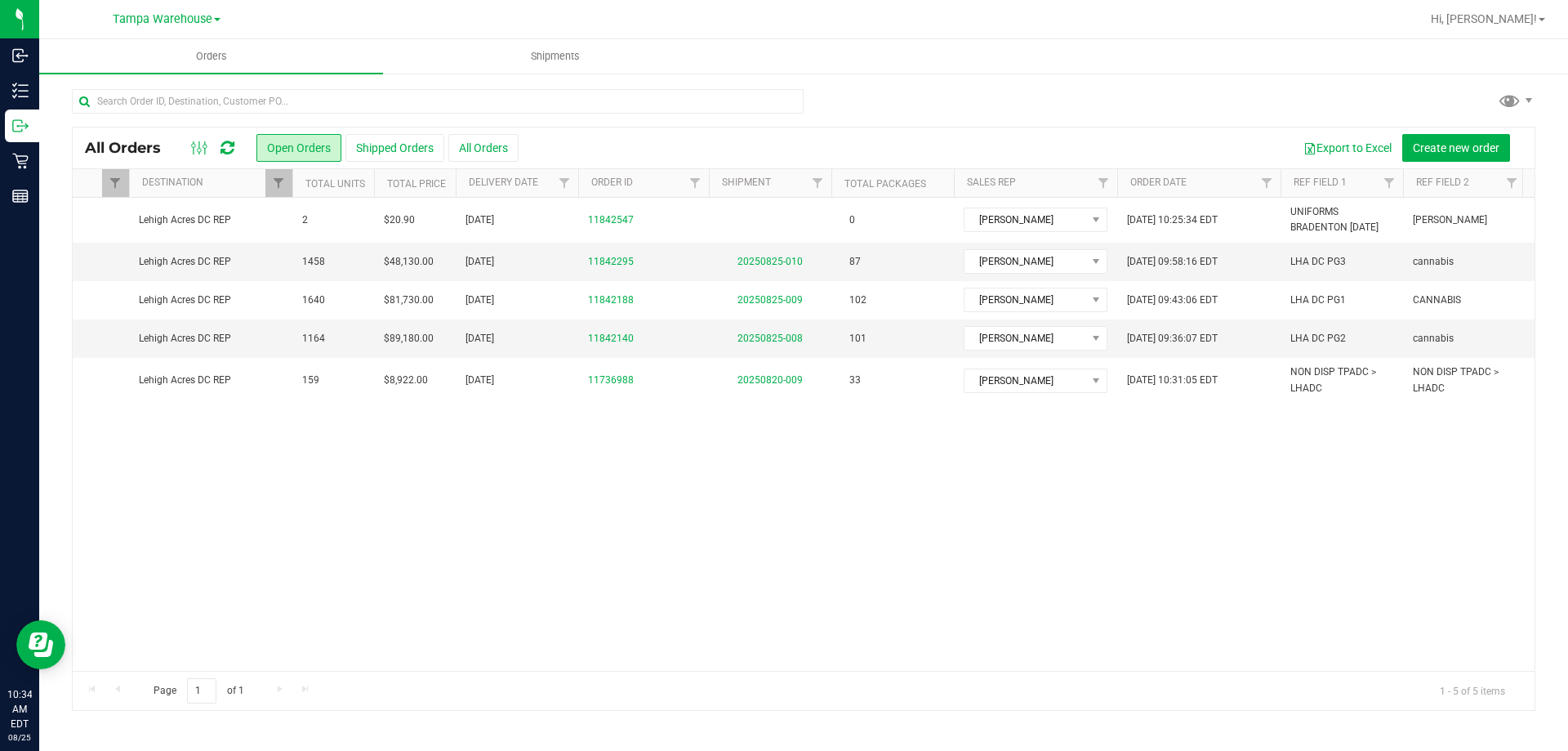
scroll to position [0, 476]
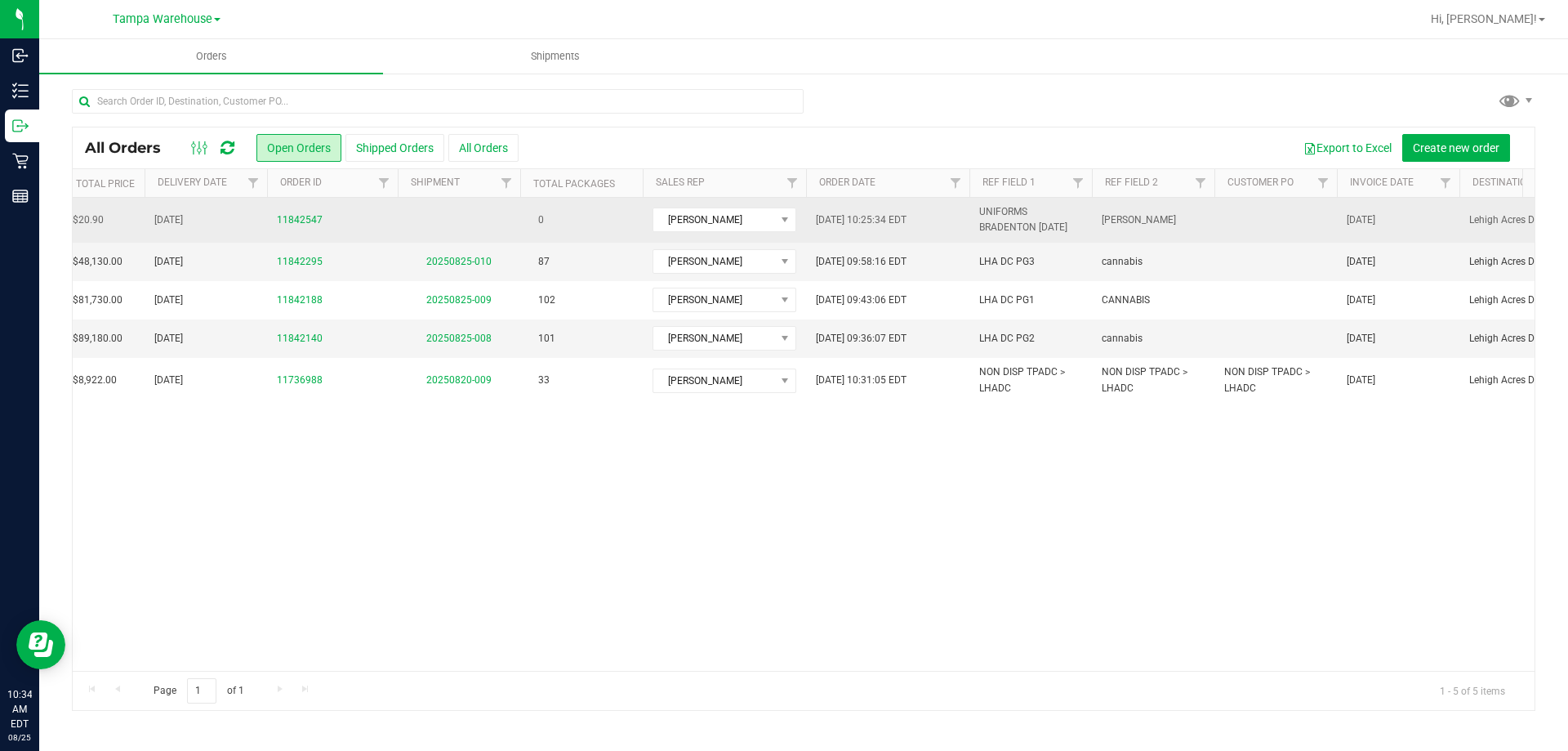
drag, startPoint x: 1193, startPoint y: 215, endPoint x: 1104, endPoint y: 222, distance: 89.3
click at [1104, 222] on td "KAITLYN CAPRIOTTI" at bounding box center [1152, 220] width 123 height 45
click at [1104, 221] on input "KAITLYN CAPRIOTTI" at bounding box center [1149, 220] width 117 height 25
drag, startPoint x: 1100, startPoint y: 219, endPoint x: 1194, endPoint y: 214, distance: 94.1
click at [1194, 214] on input "KAITLYN CAPRIOTTI" at bounding box center [1149, 220] width 117 height 25
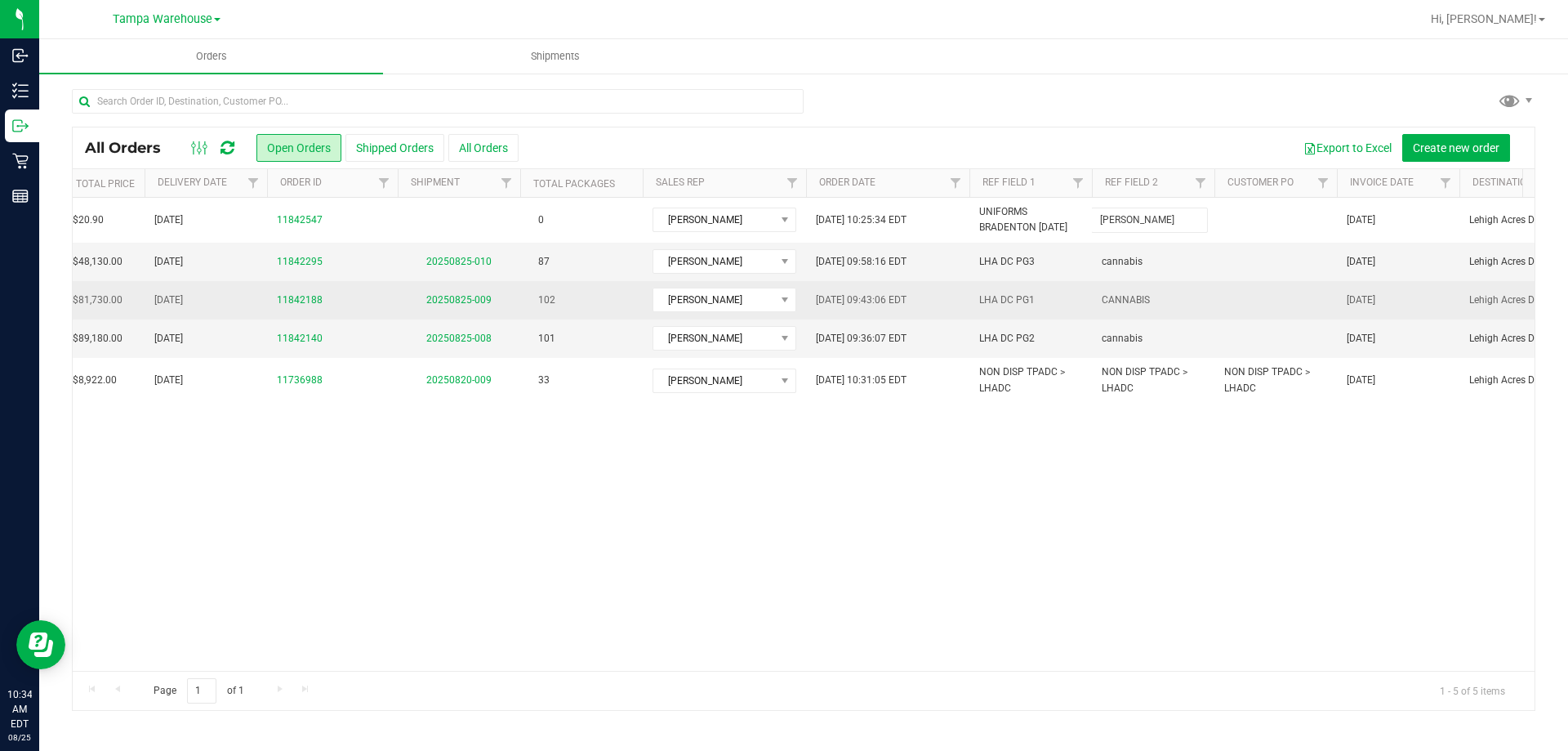
click at [1247, 307] on td at bounding box center [1275, 300] width 123 height 38
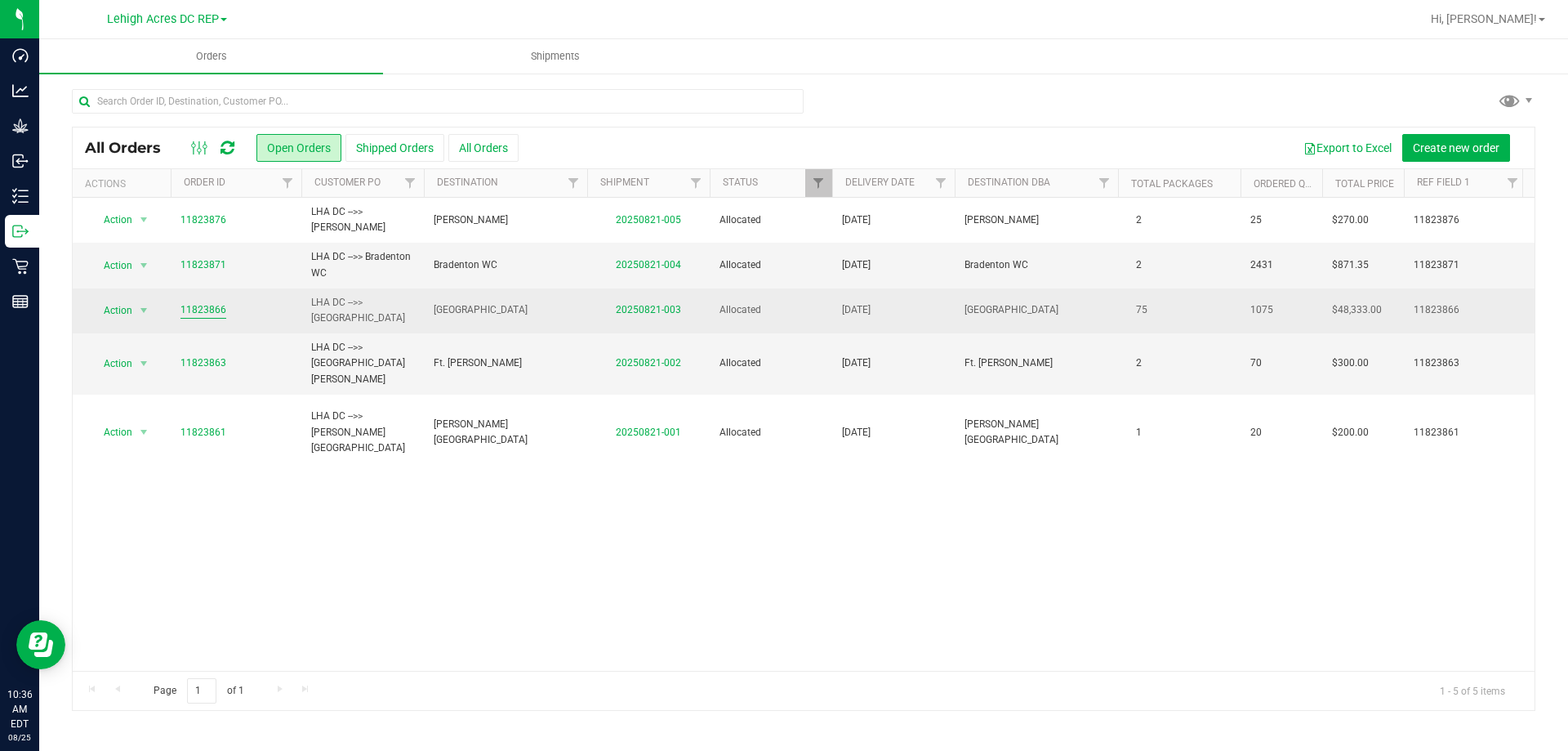
click at [215, 315] on link "11823866" at bounding box center [203, 310] width 45 height 16
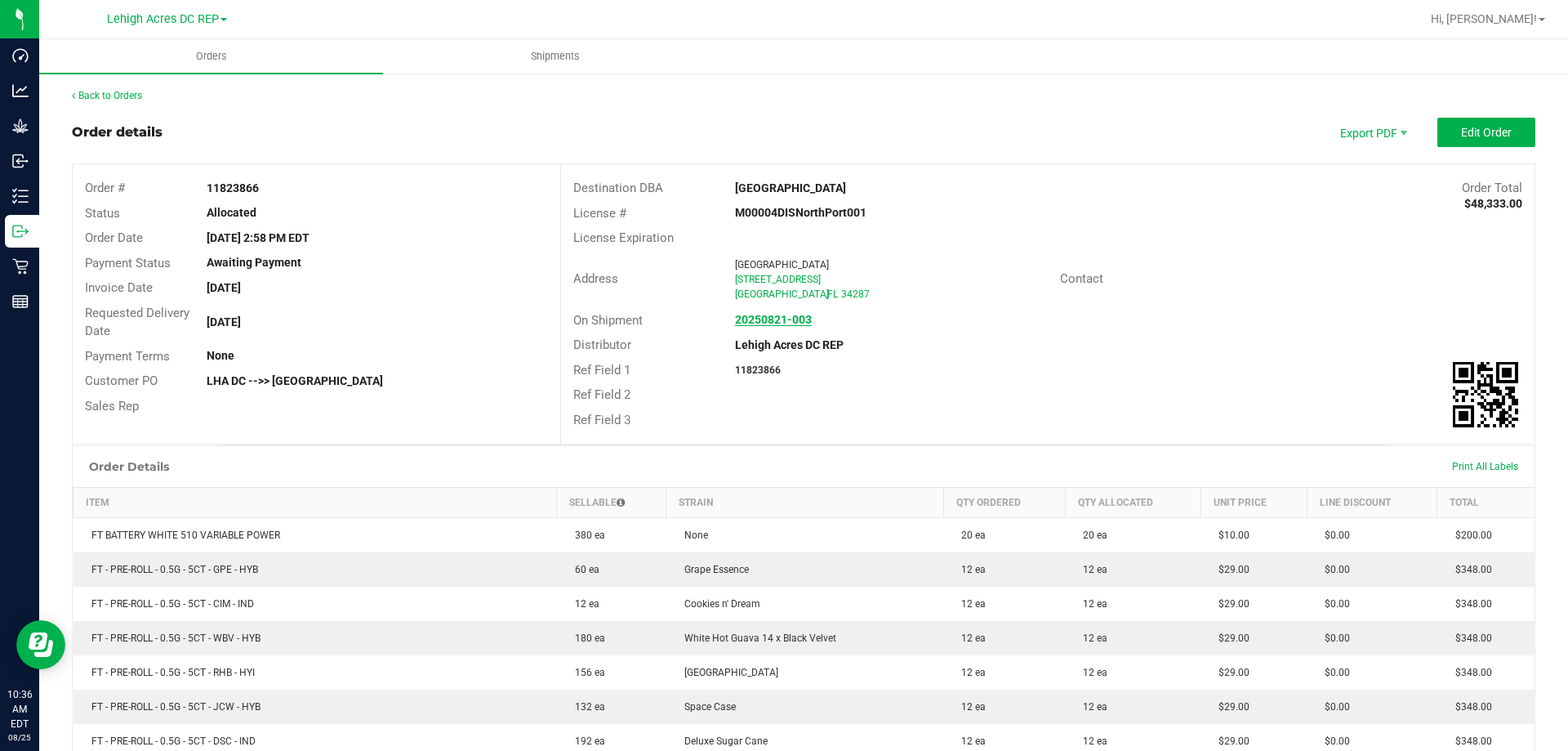
click at [764, 318] on strong "20250821-003" at bounding box center [774, 319] width 77 height 13
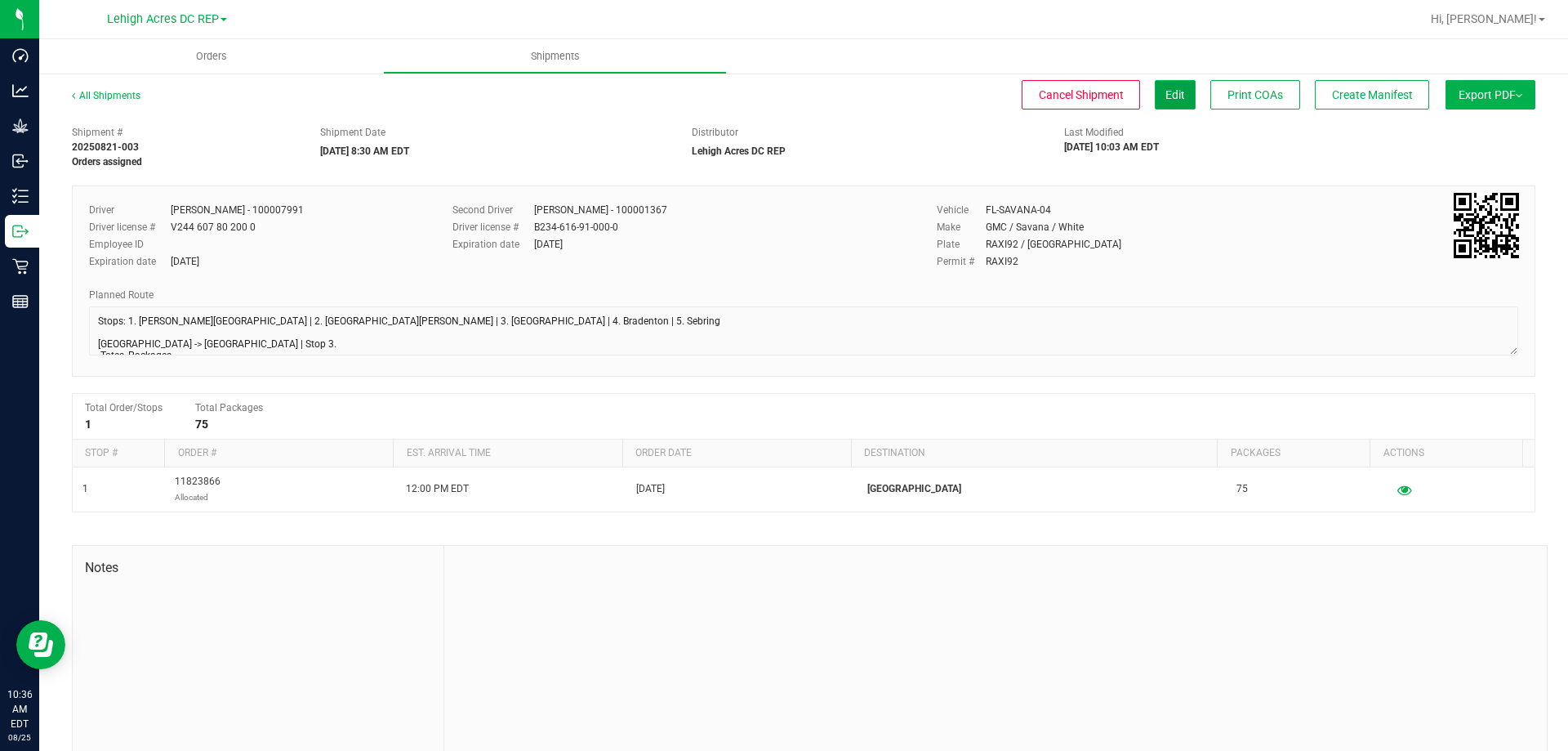
click at [1160, 102] on button "Edit" at bounding box center [1175, 95] width 41 height 30
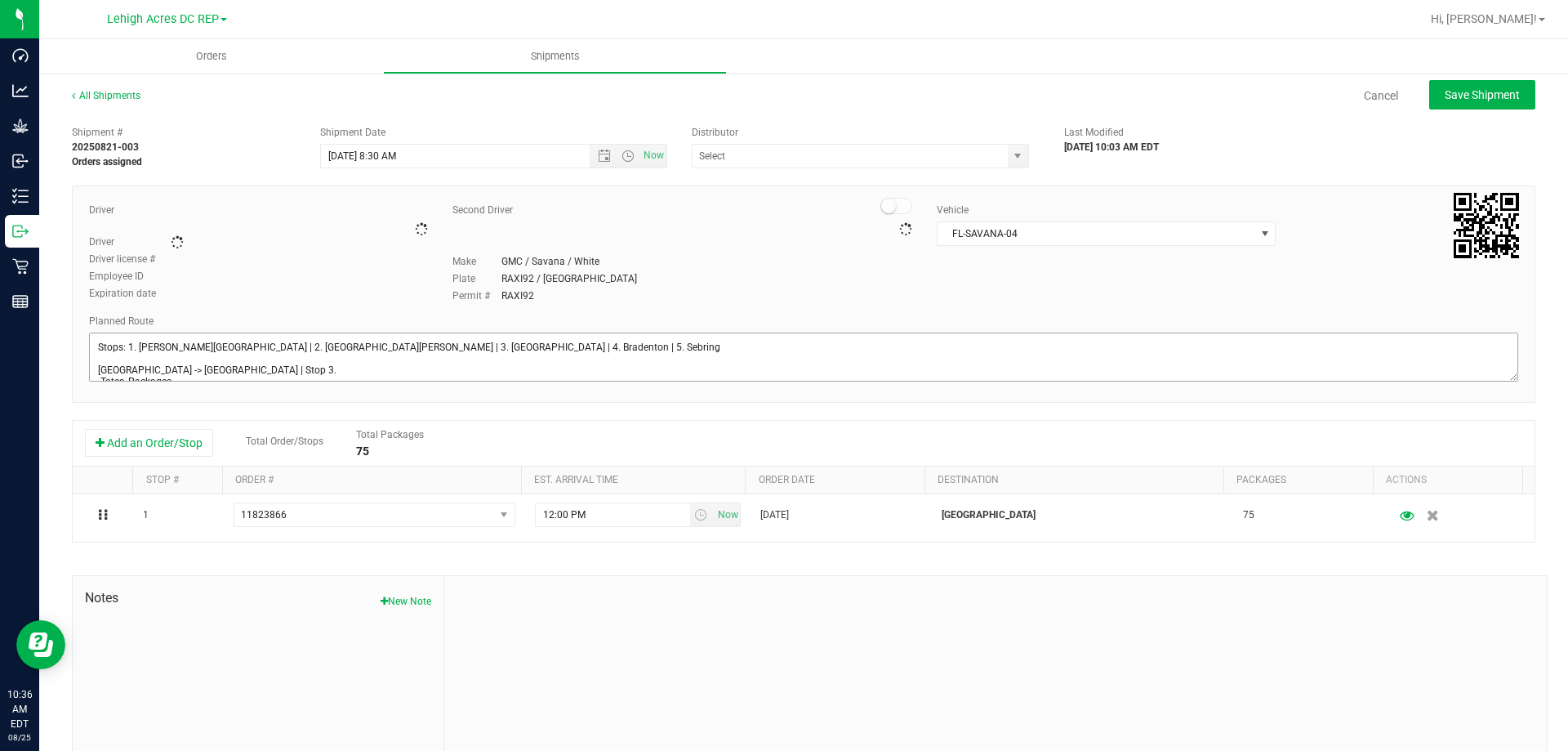
type input "Lehigh Acres DC REP"
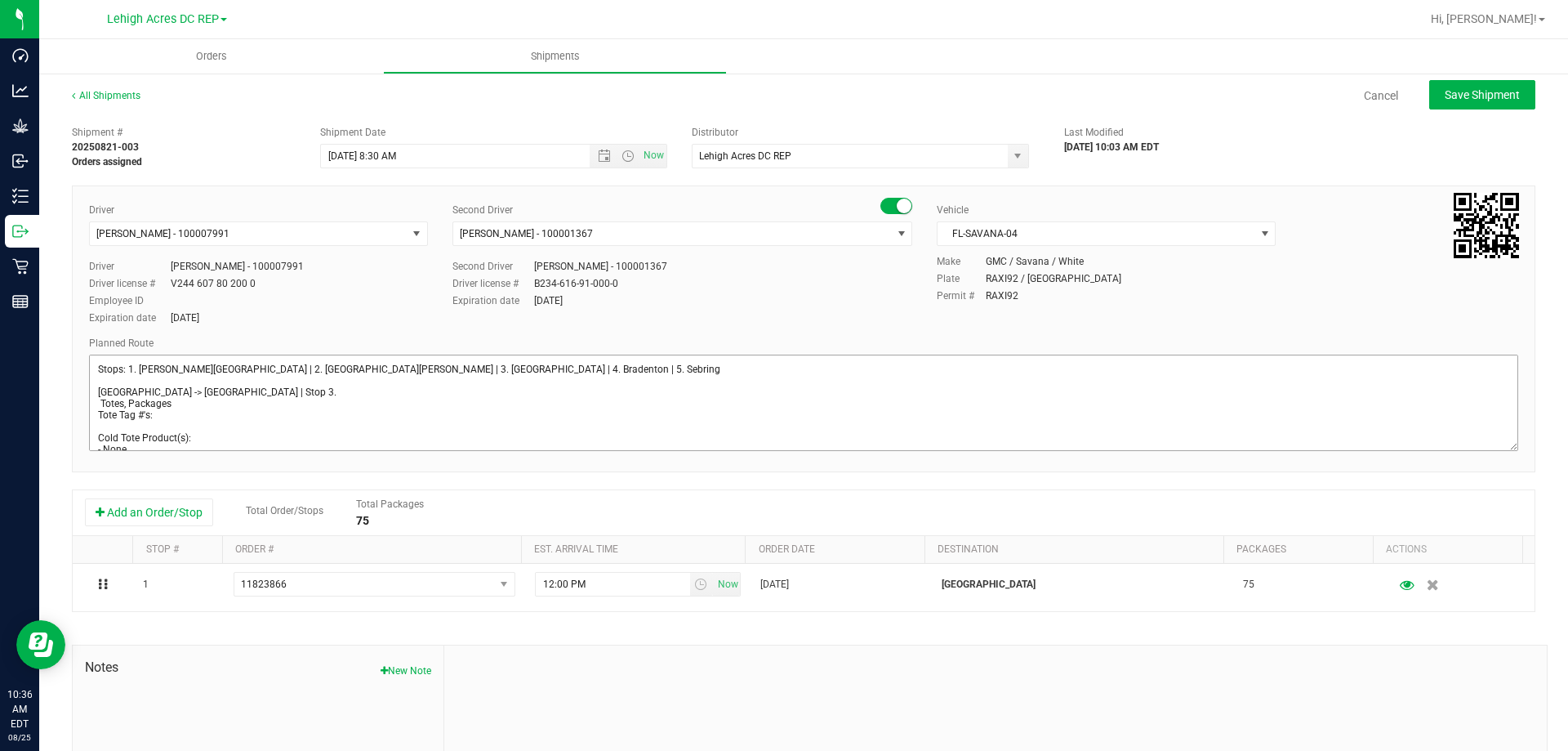
drag, startPoint x: 1500, startPoint y: 396, endPoint x: 1202, endPoint y: 533, distance: 328.0
click at [1511, 472] on div "Driver [PERSON_NAME] - 100007991 Select Driver [PERSON_NAME] - 100006559 [PERSO…" at bounding box center [803, 328] width 1463 height 287
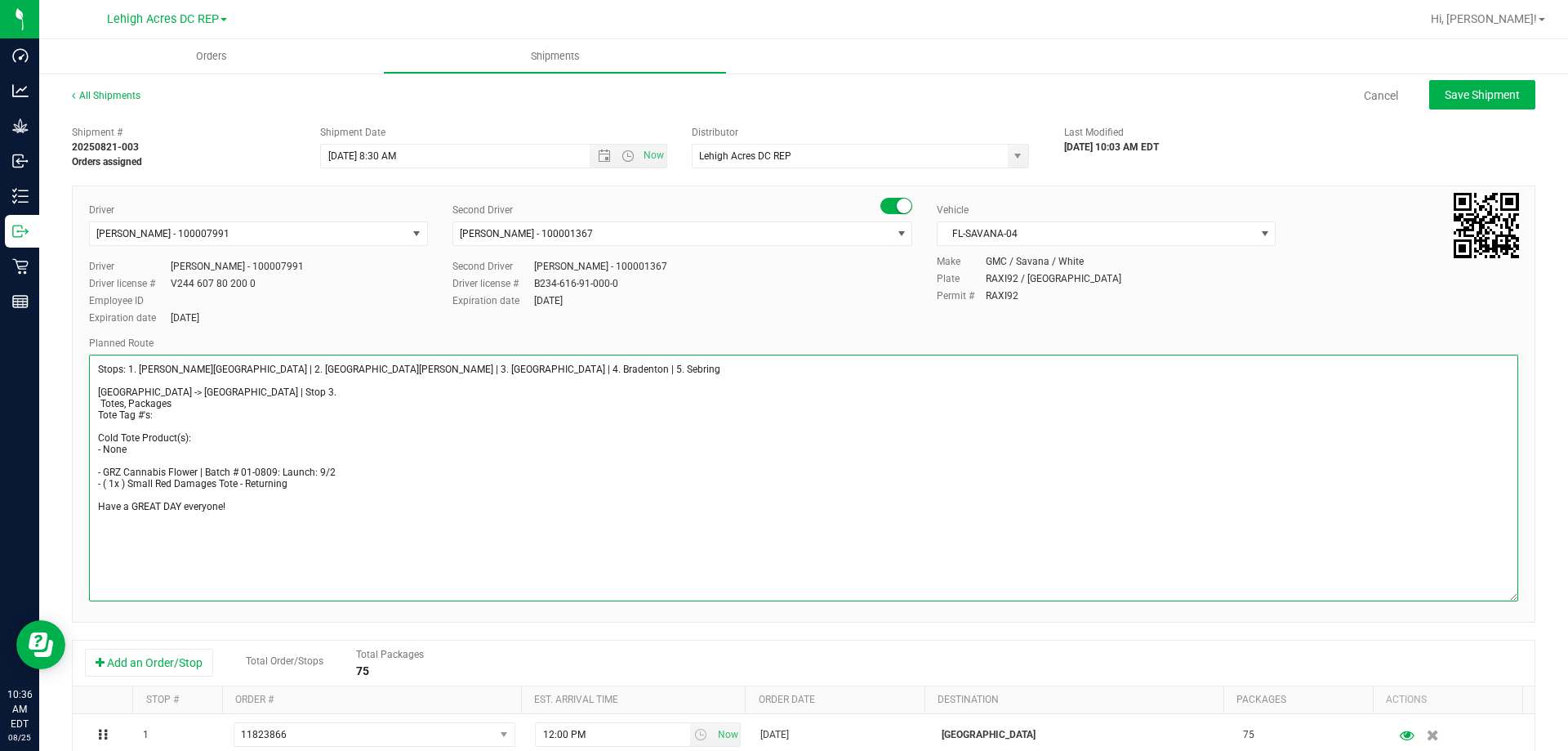
click at [131, 403] on textarea at bounding box center [803, 477] width 1429 height 247
type textarea "Stops: 1. [PERSON_NAME][GEOGRAPHIC_DATA] | 2. [GEOGRAPHIC_DATA][PERSON_NAME] | …"
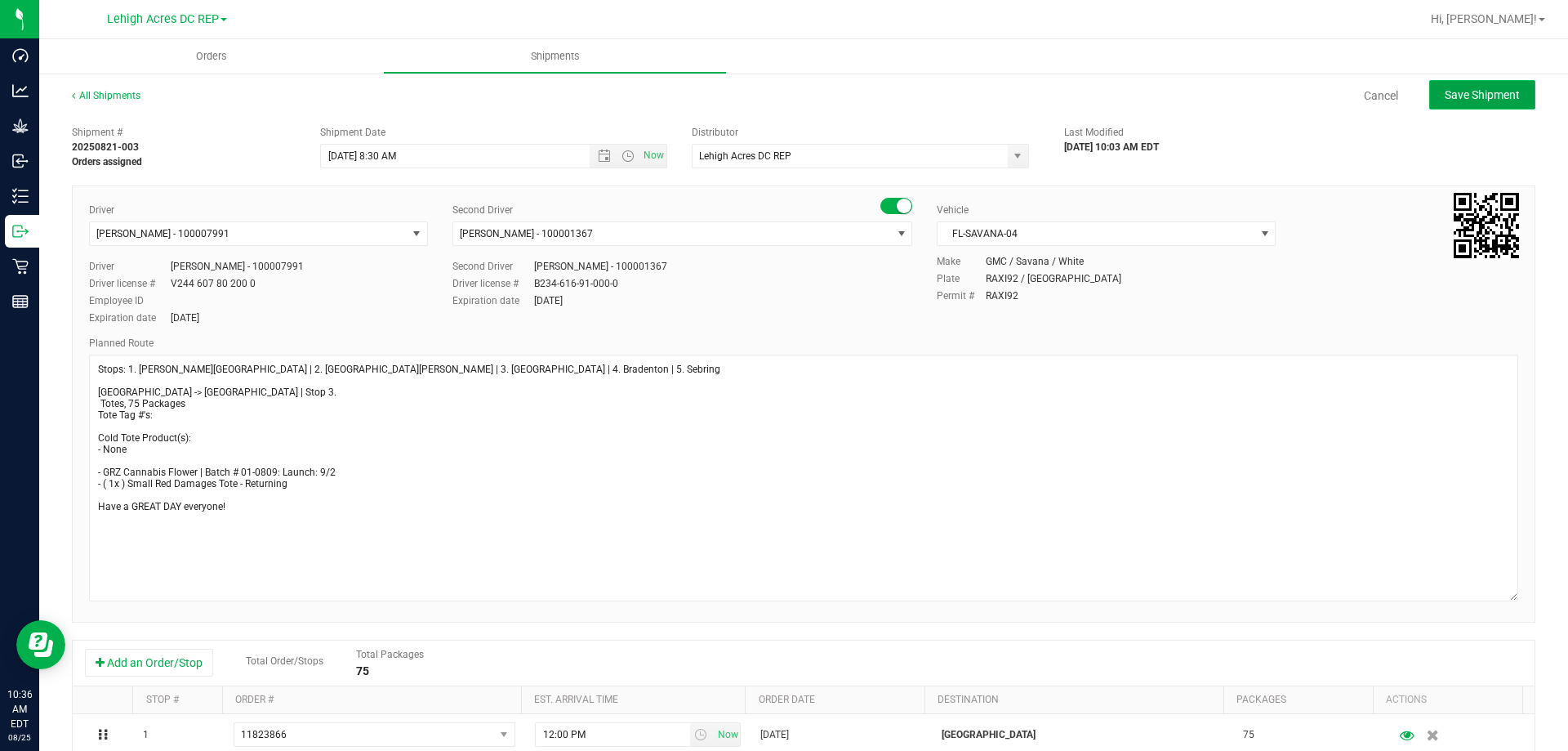
click at [1470, 96] on span "Save Shipment" at bounding box center [1482, 94] width 75 height 13
type input "[DATE] 12:30 PM"
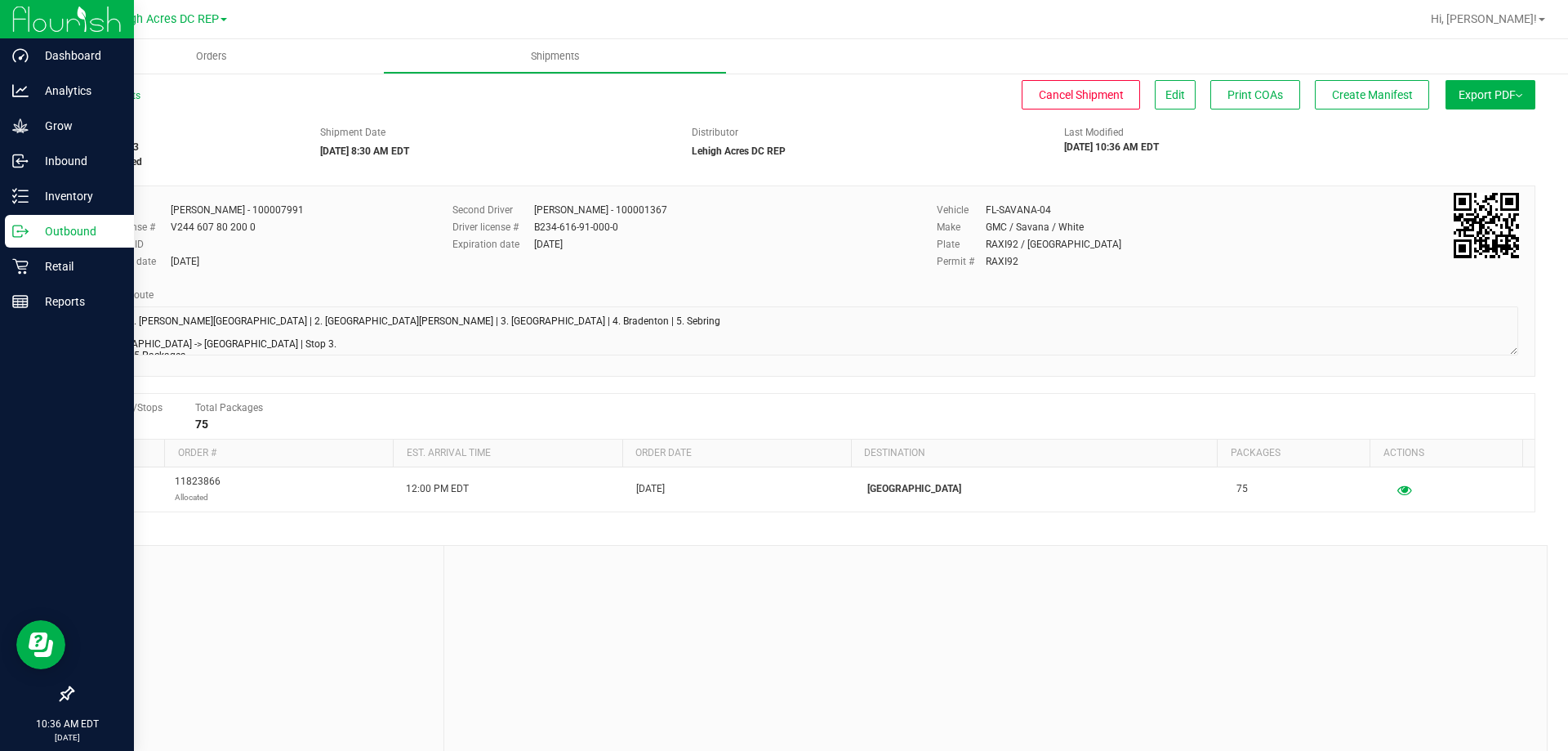
click at [48, 224] on p "Outbound" at bounding box center [78, 231] width 98 height 19
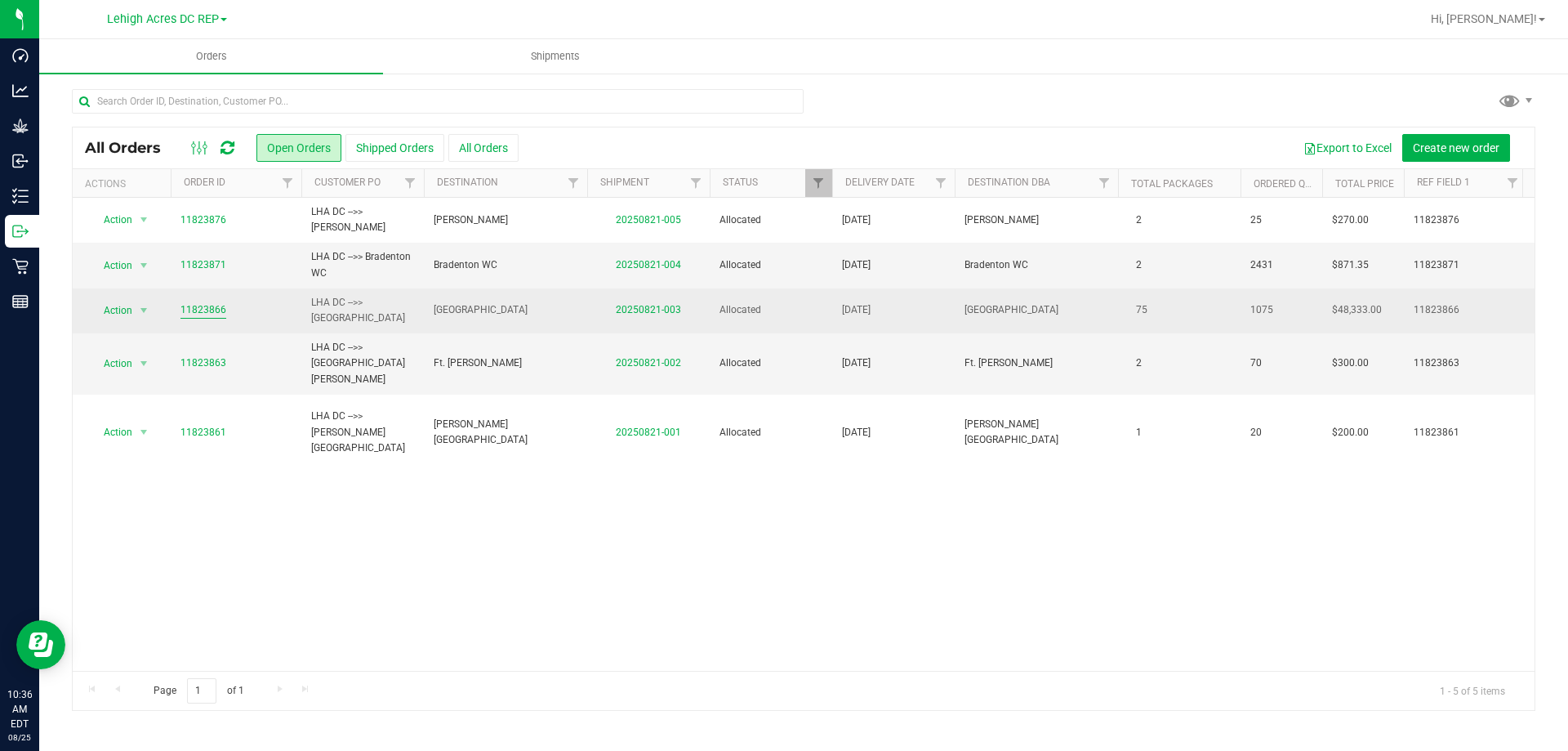
click at [203, 307] on link "11823866" at bounding box center [203, 310] width 45 height 16
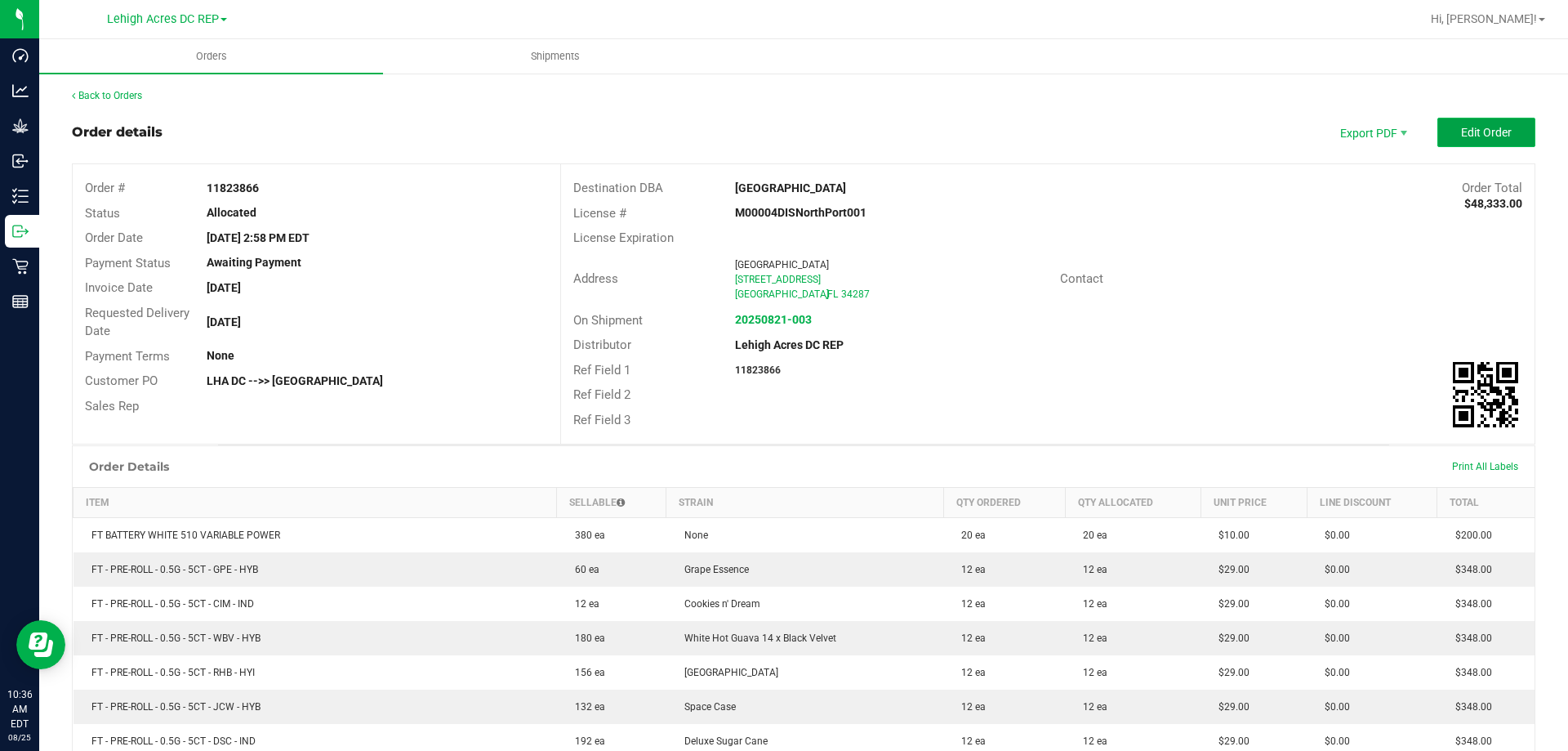
click at [1470, 129] on span "Edit Order" at bounding box center [1486, 132] width 51 height 13
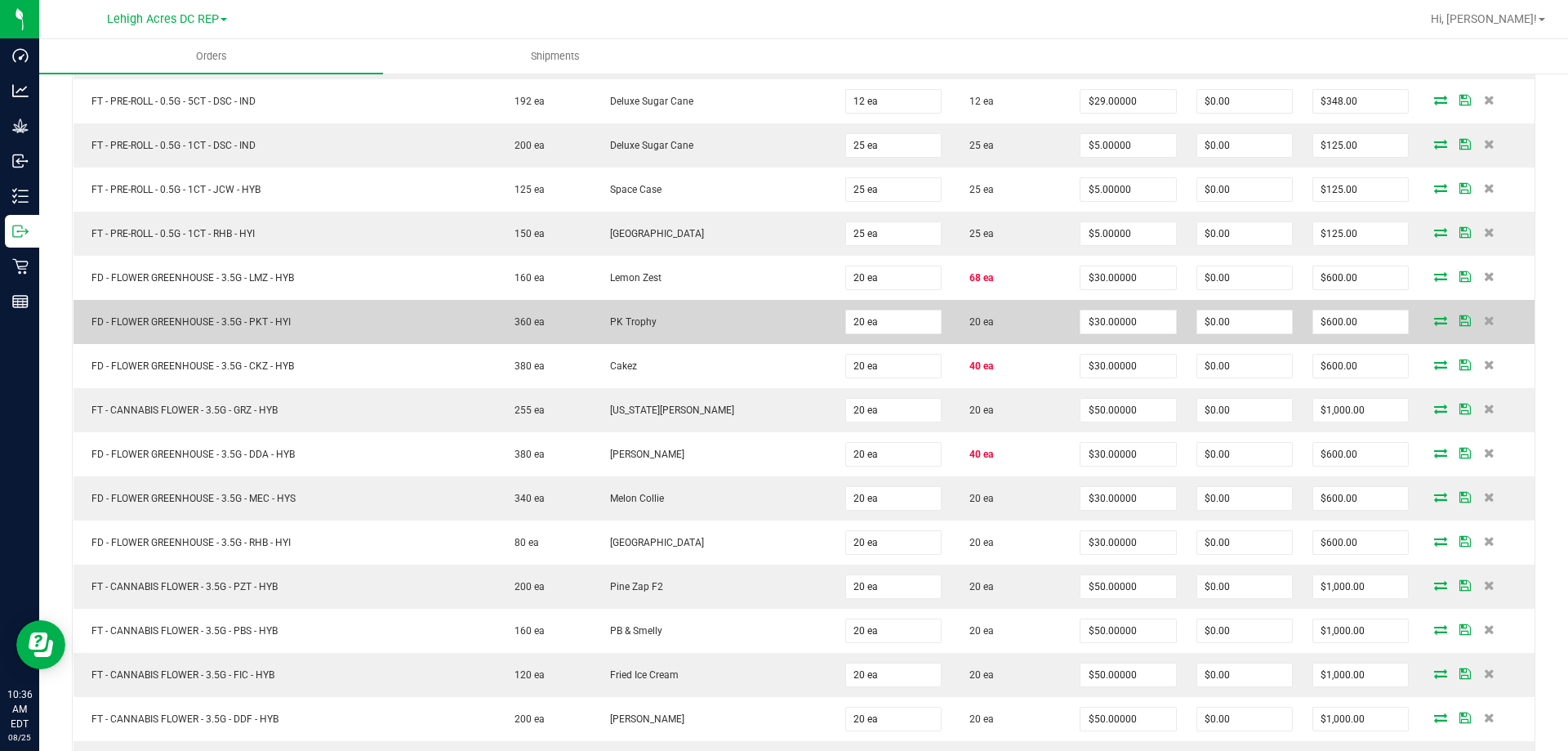
scroll to position [735, 0]
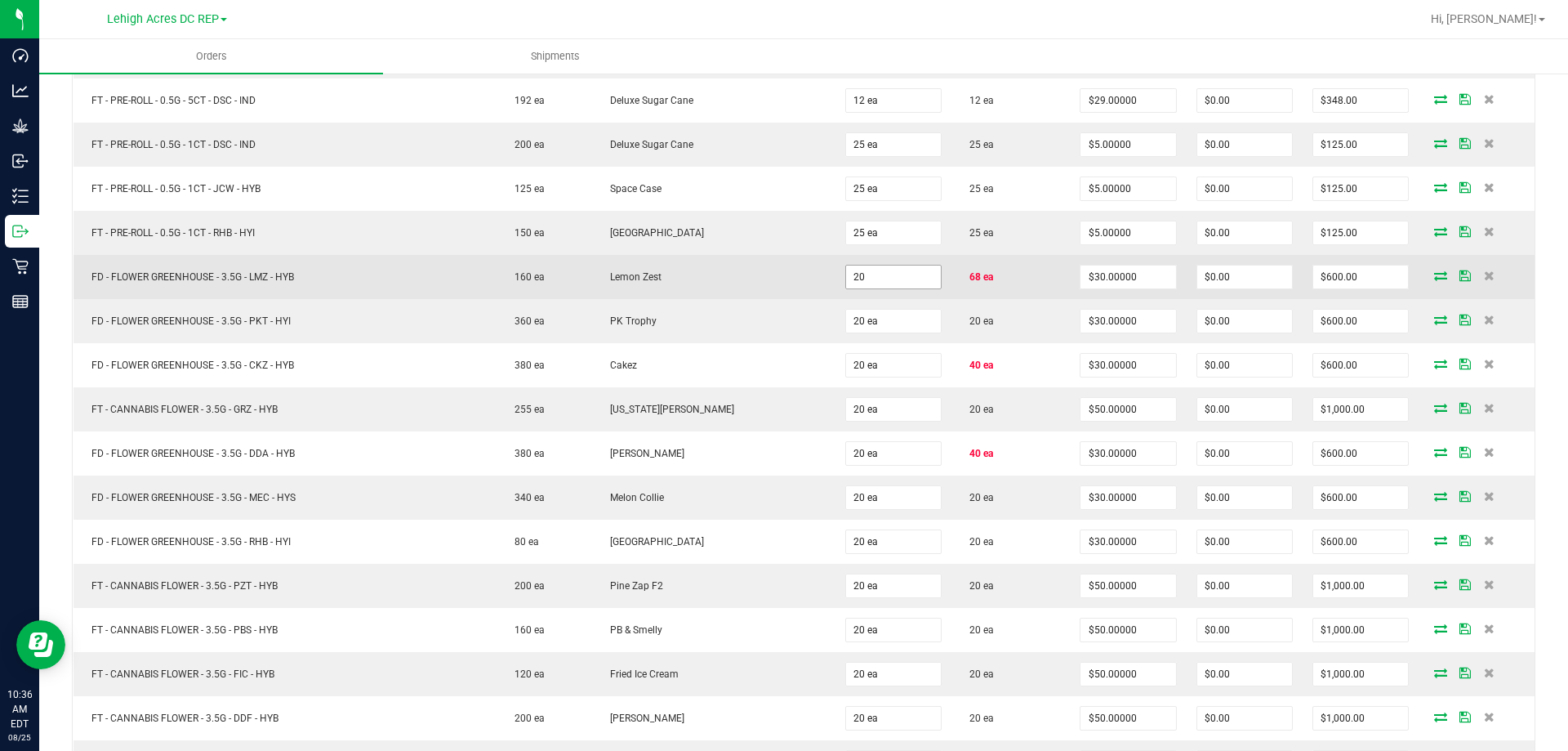
click at [900, 274] on input "20" at bounding box center [893, 277] width 95 height 23
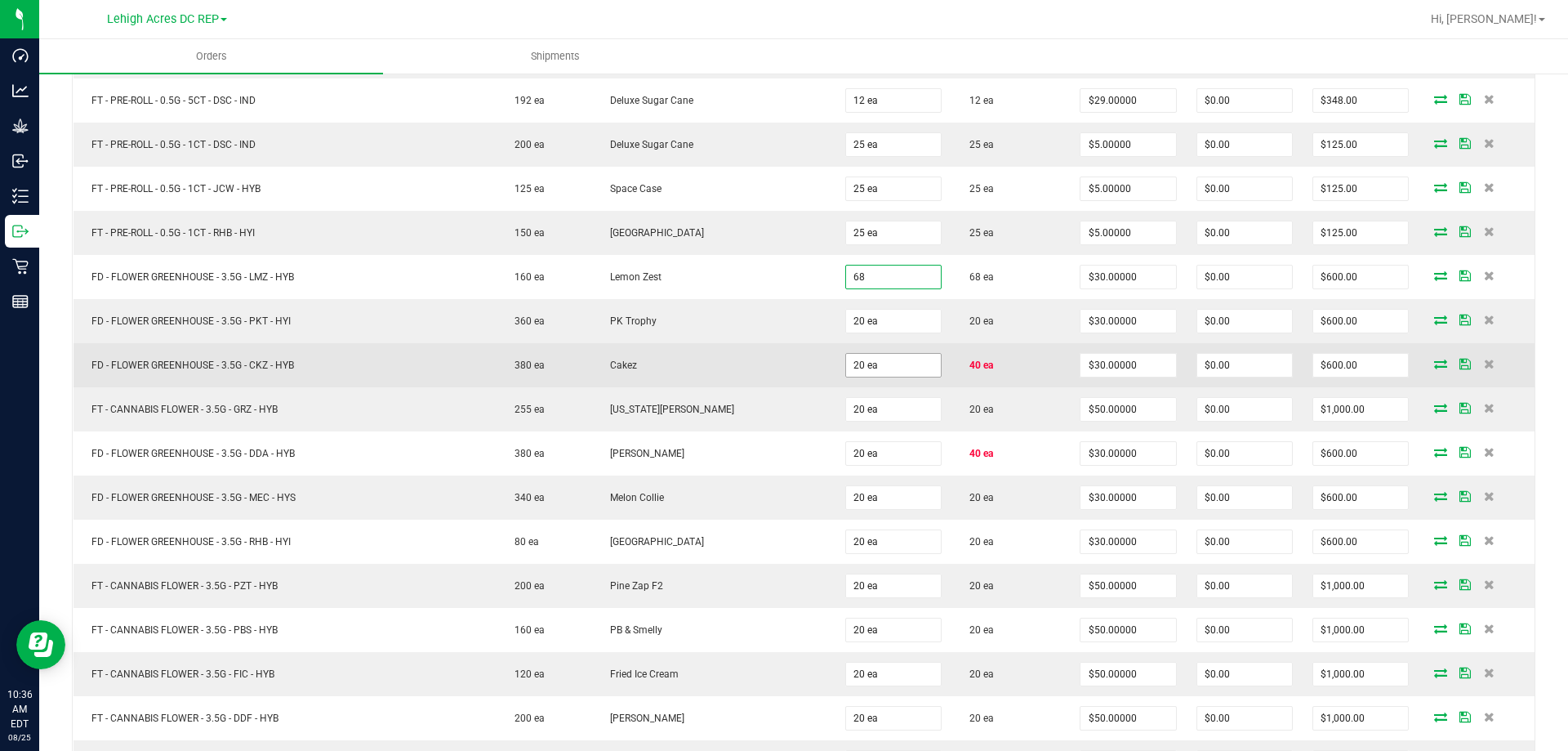
type input "68 ea"
type input "$2,040.00"
click at [897, 361] on input "20" at bounding box center [893, 365] width 95 height 23
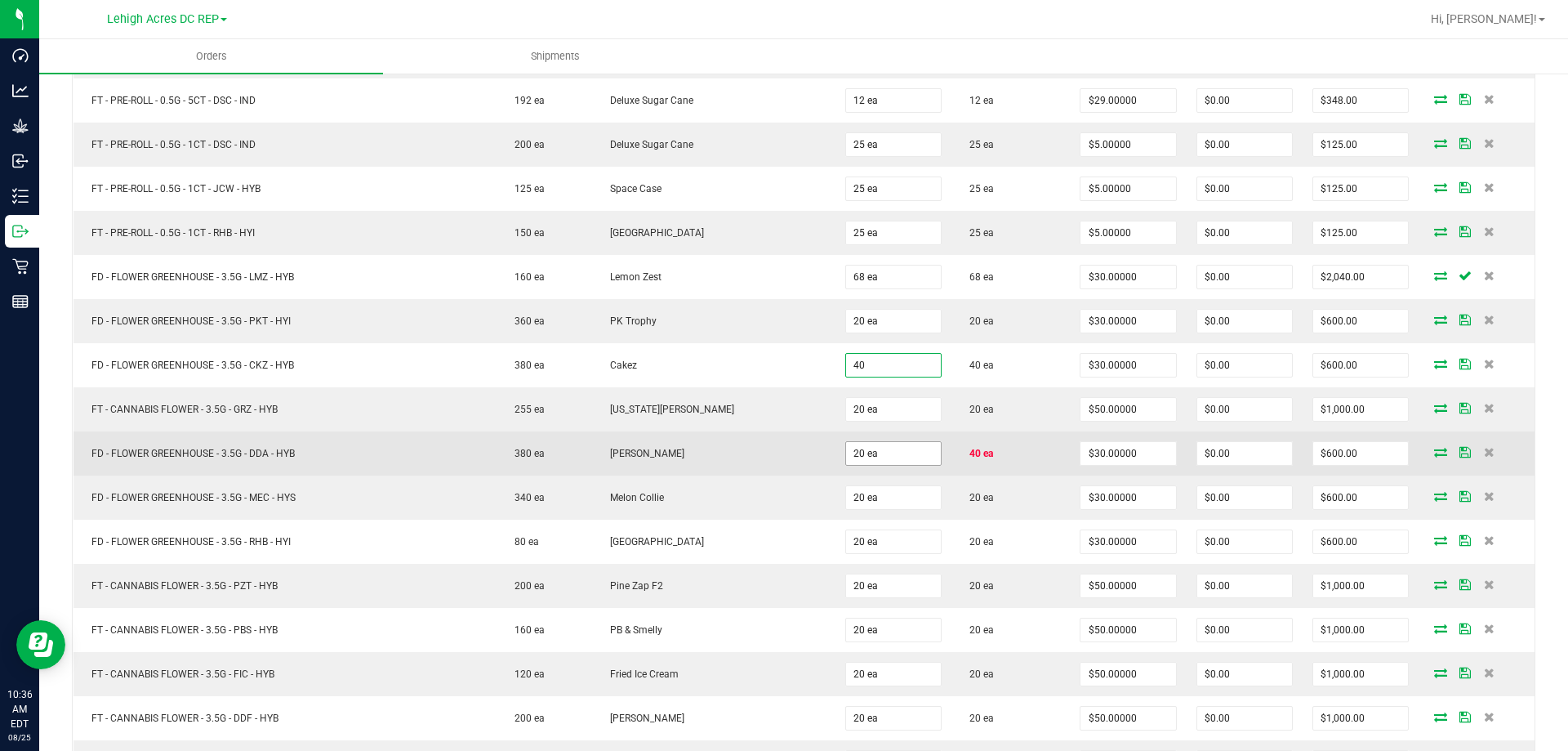
type input "40 ea"
type input "$1,200.00"
click at [884, 455] on input "20" at bounding box center [893, 453] width 95 height 23
type input "40 ea"
type input "$1,200.00"
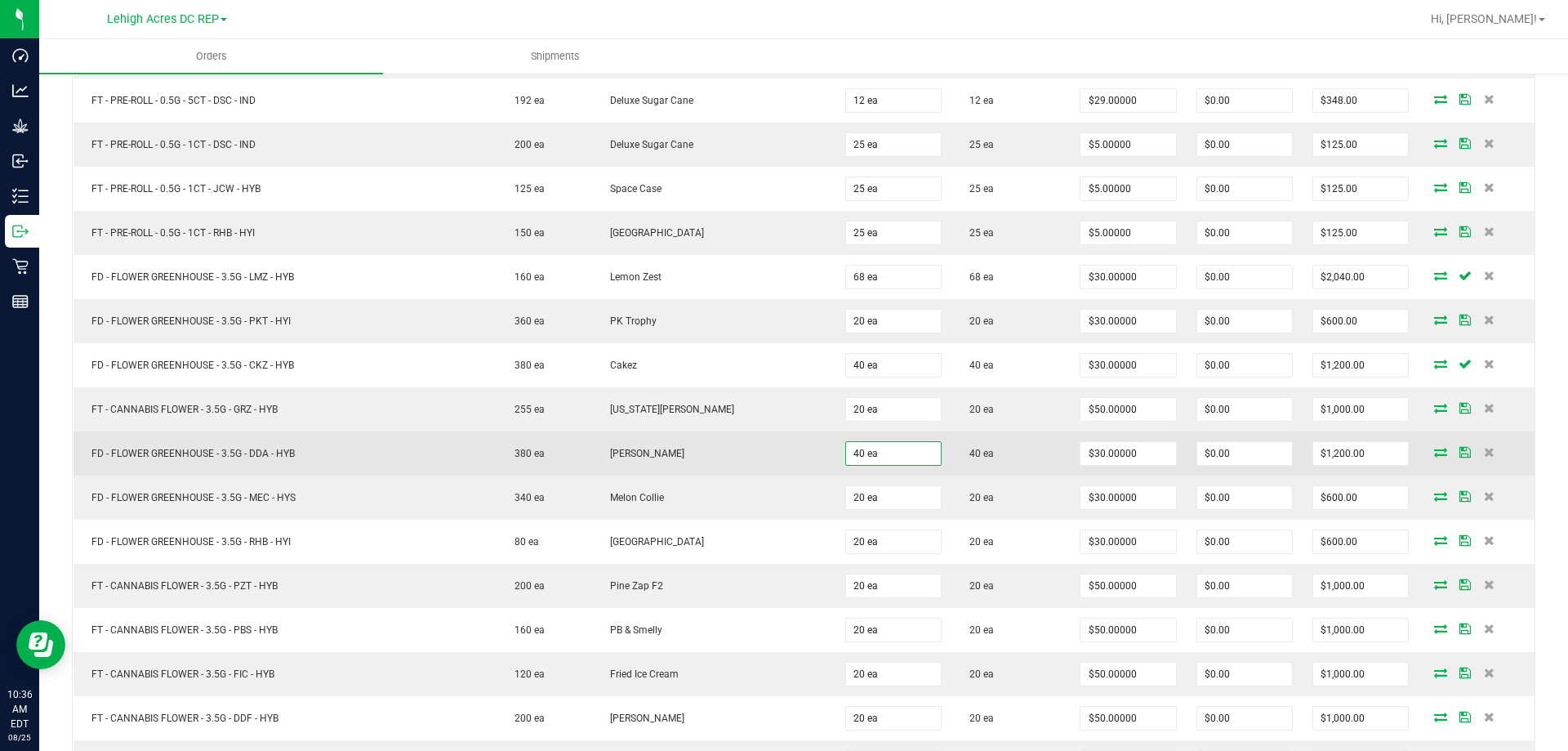
click at [1006, 461] on td "40 ea" at bounding box center [1010, 453] width 119 height 44
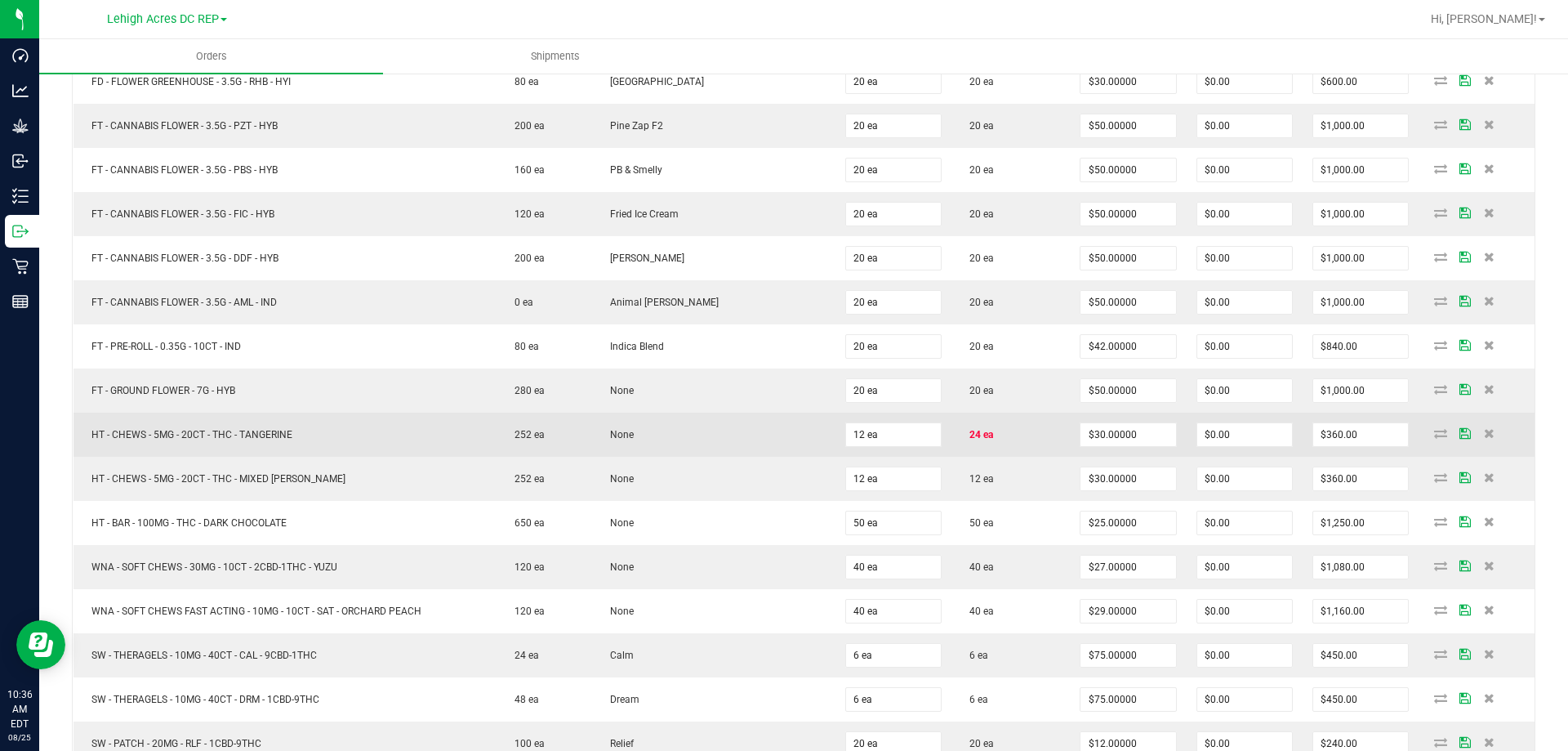
scroll to position [1307, 0]
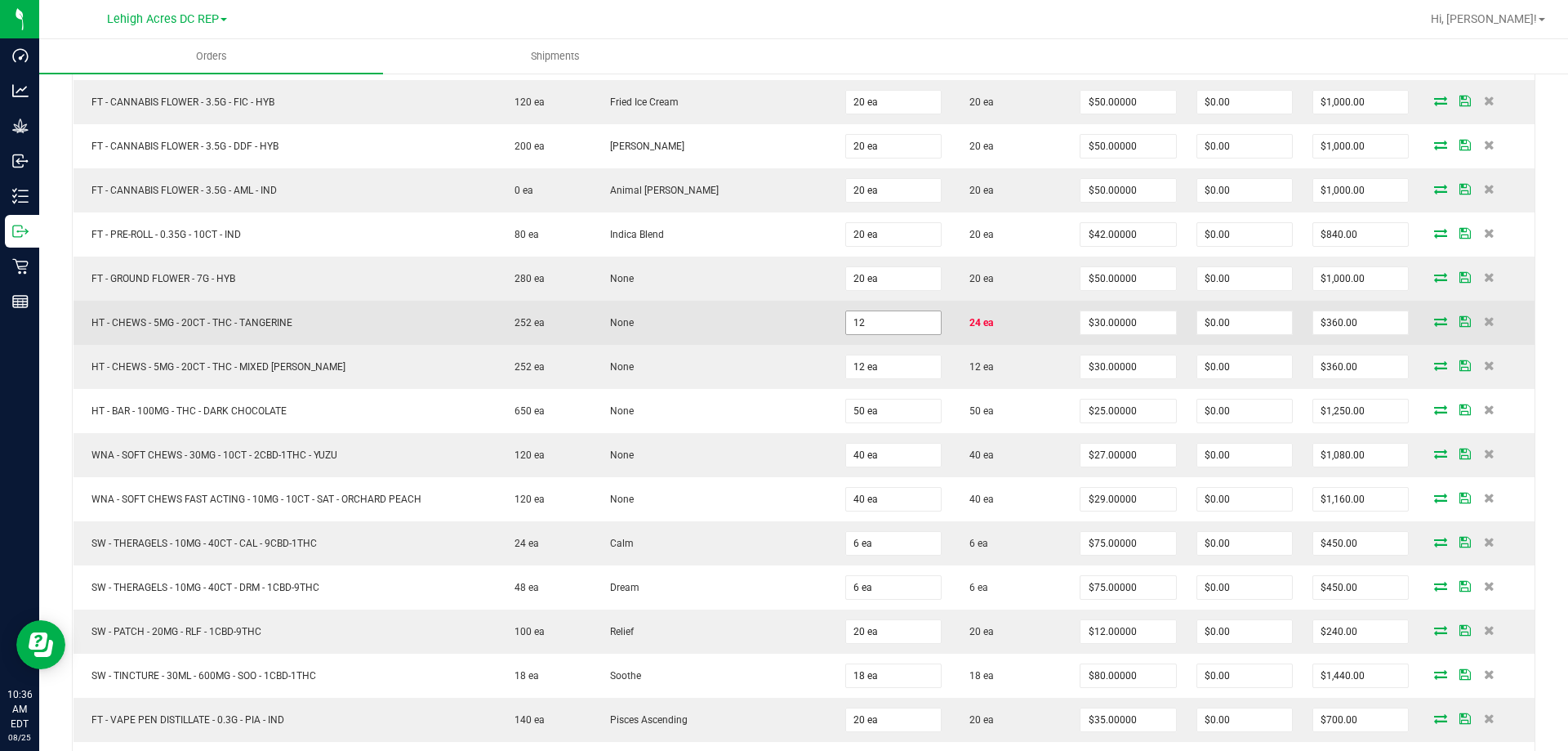
click at [892, 319] on input "12" at bounding box center [893, 322] width 95 height 23
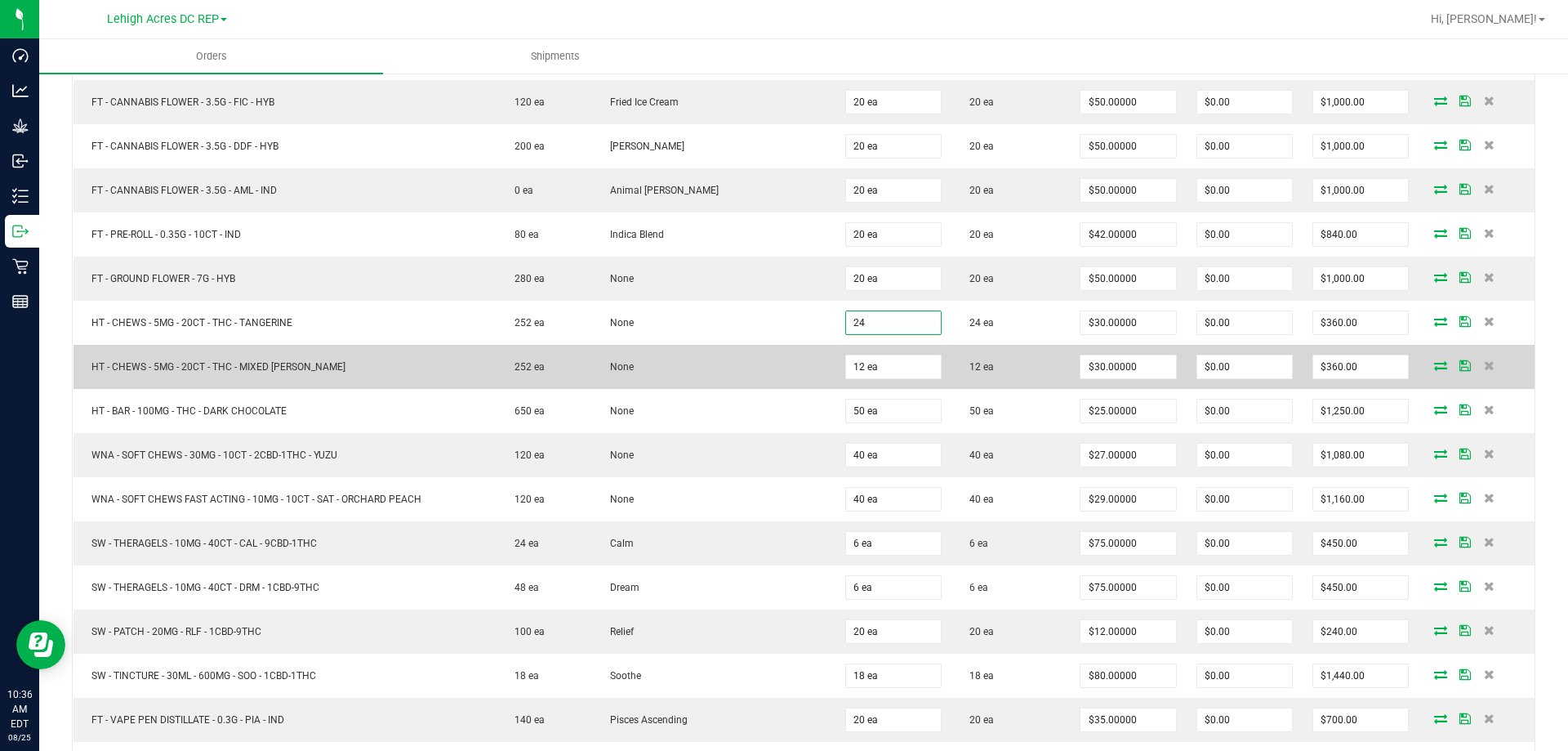
type input "24 ea"
type input "$720.00"
click at [1012, 381] on td "12 ea" at bounding box center [1010, 367] width 119 height 44
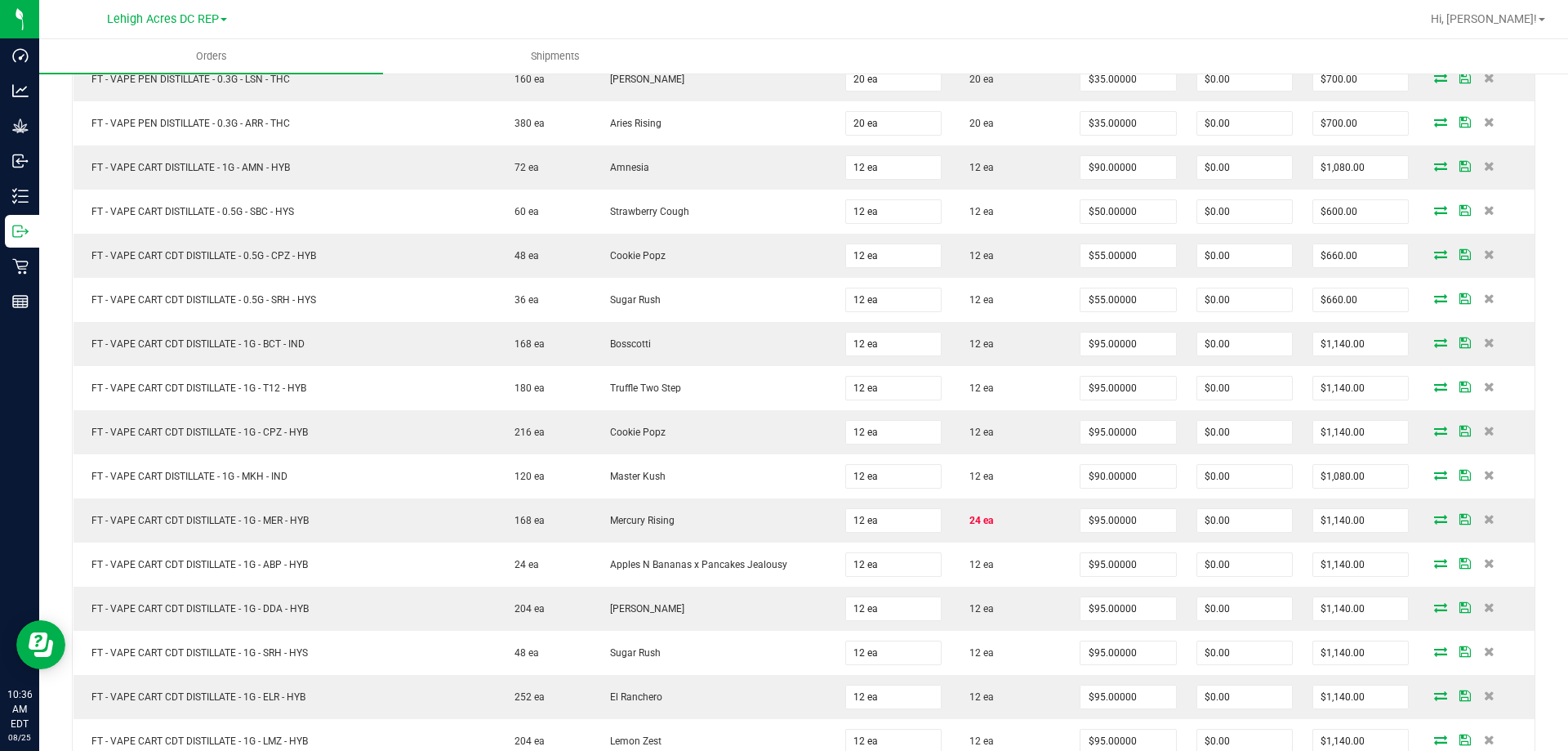
scroll to position [2450, 0]
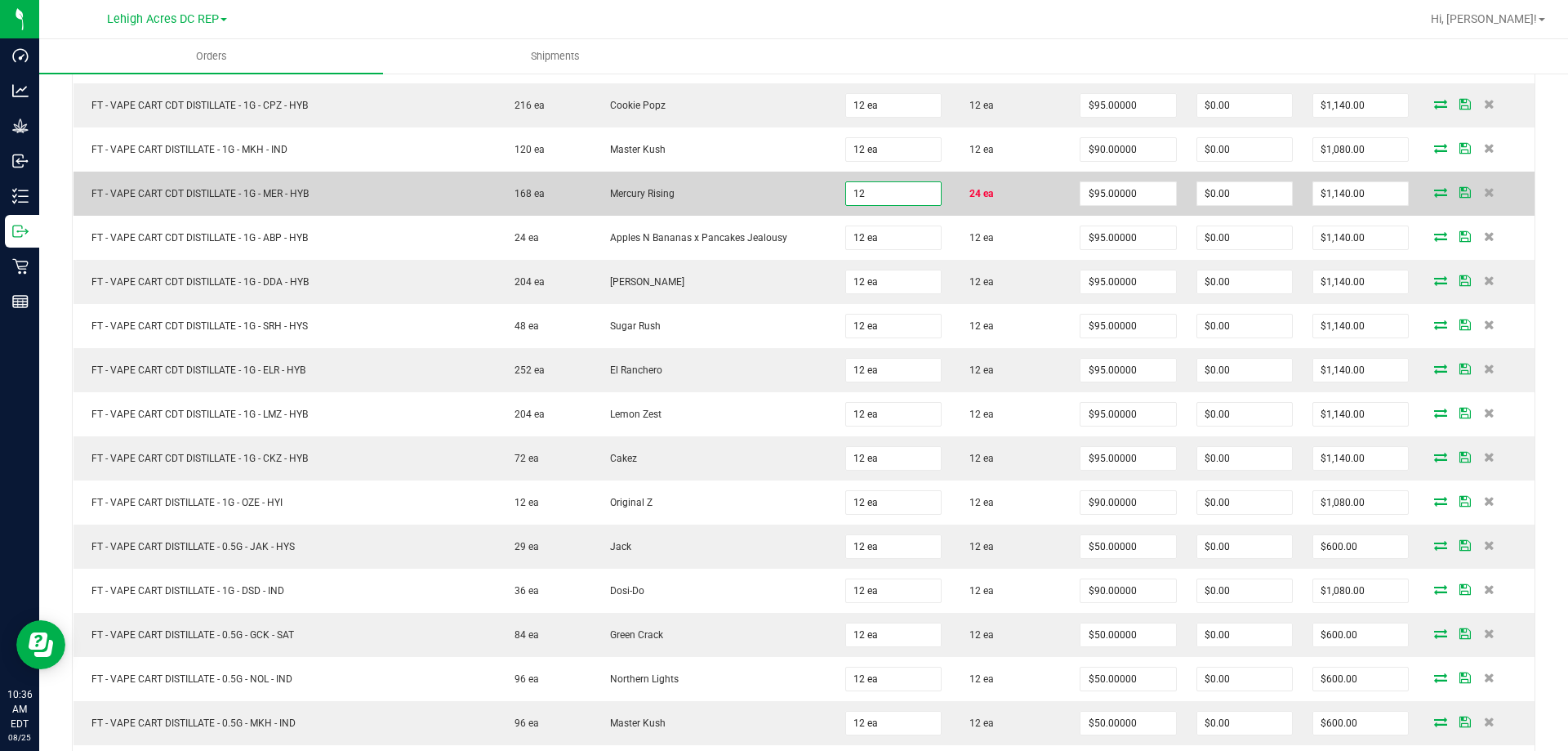
click at [895, 188] on input "12" at bounding box center [893, 193] width 95 height 23
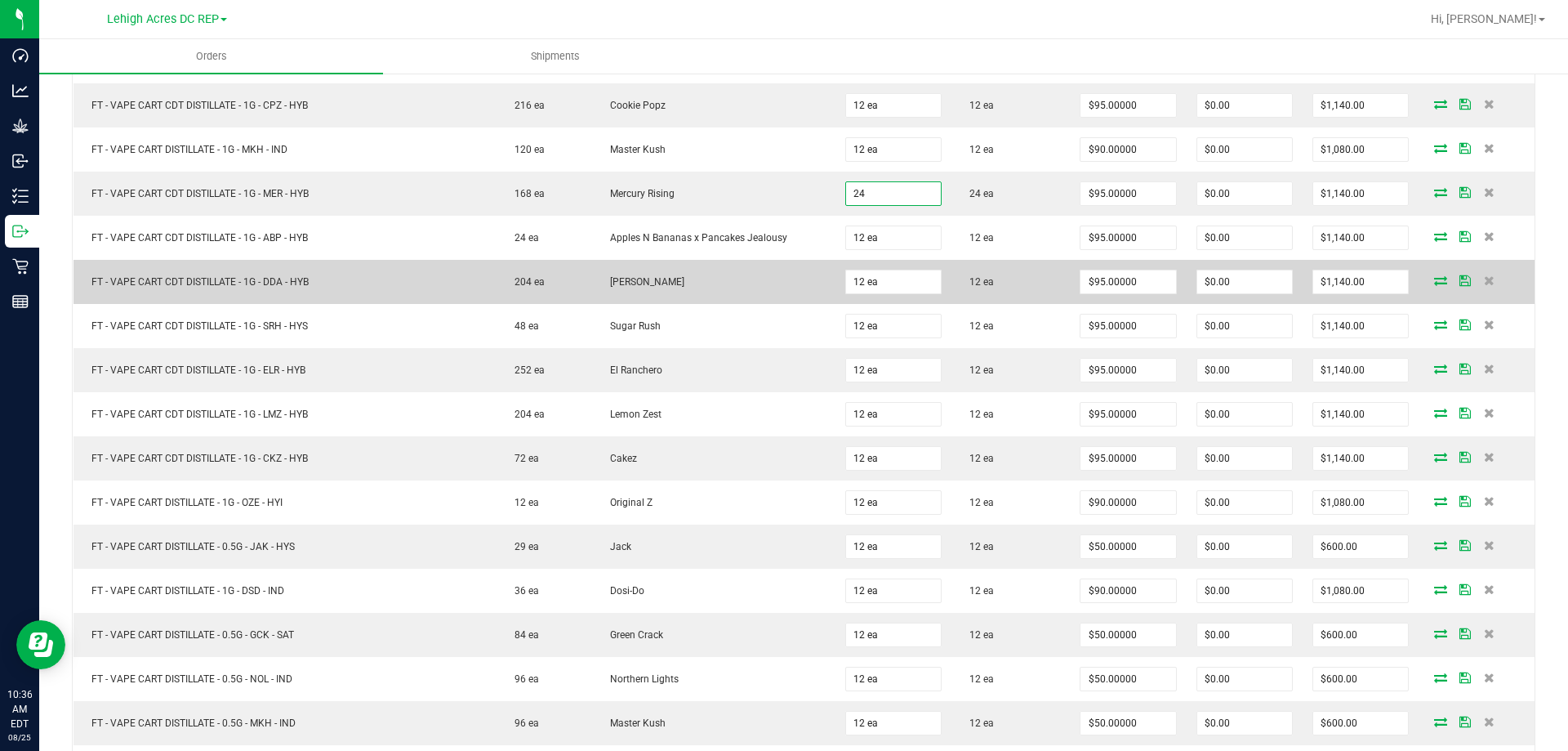
type input "24 ea"
type input "$2,280.00"
click at [1015, 260] on td "12 ea" at bounding box center [1010, 281] width 119 height 44
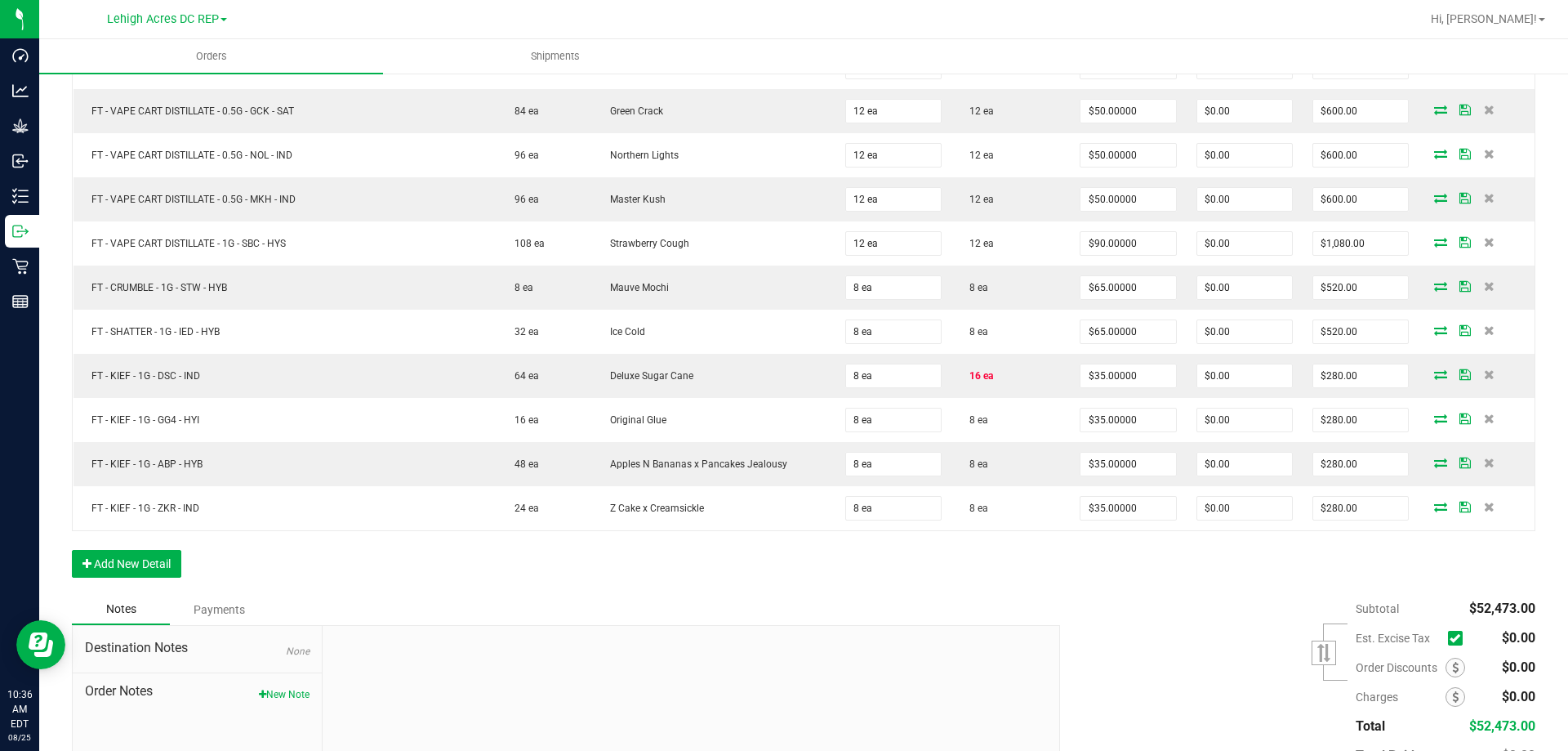
scroll to position [3085, 0]
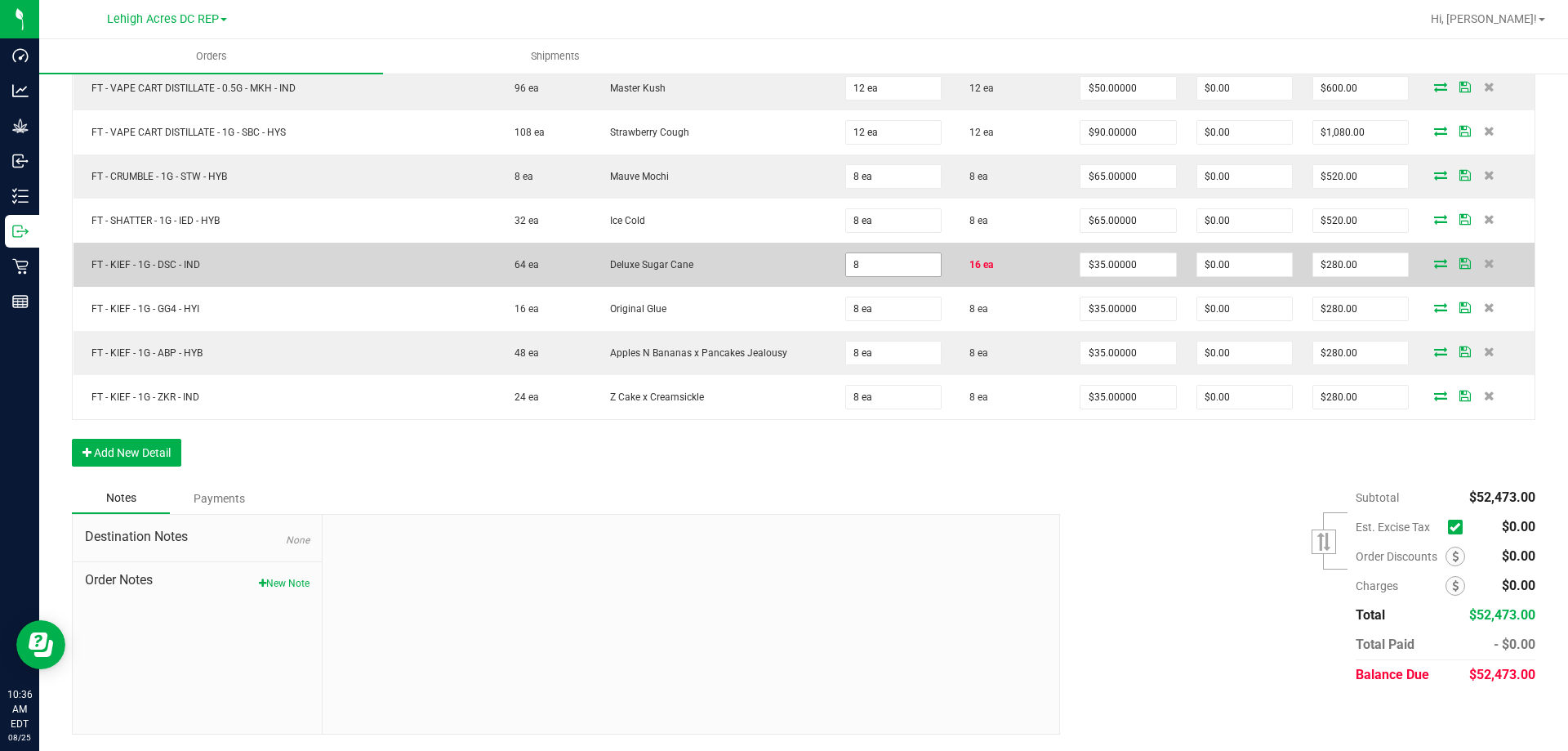
click at [882, 263] on input "8" at bounding box center [893, 265] width 95 height 23
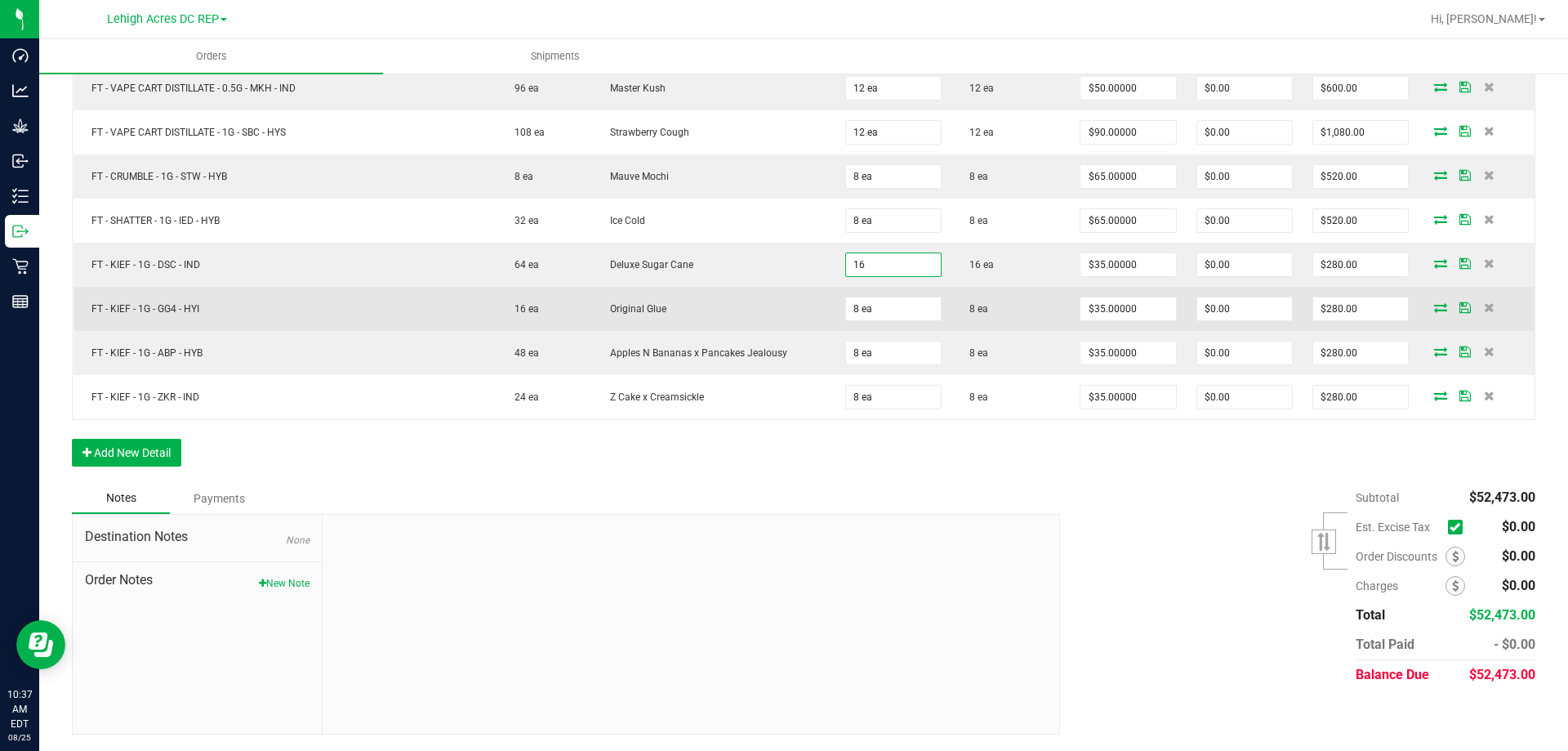
type input "16 ea"
type input "$560.00"
click at [1002, 320] on td "8 ea" at bounding box center [1010, 308] width 119 height 44
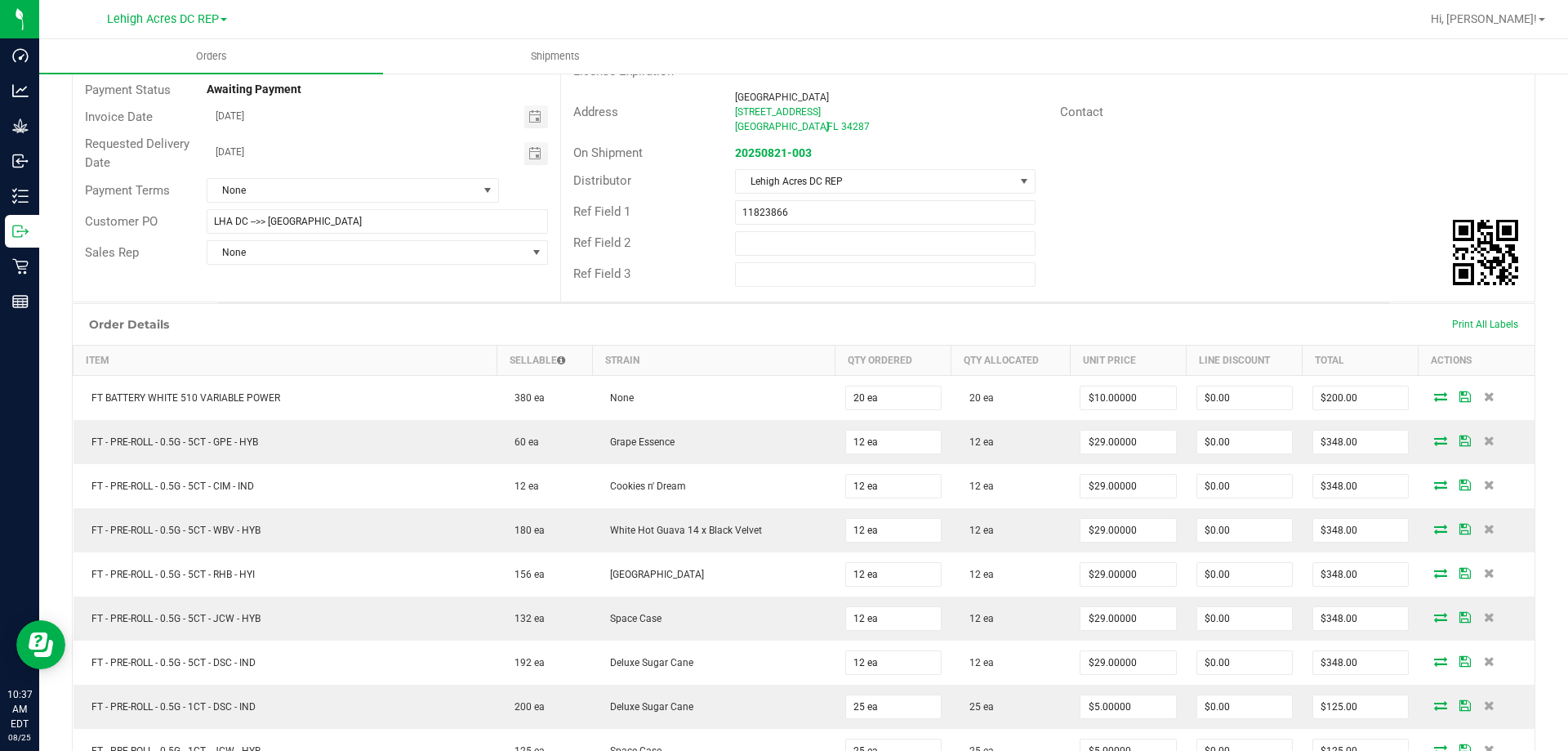
scroll to position [0, 0]
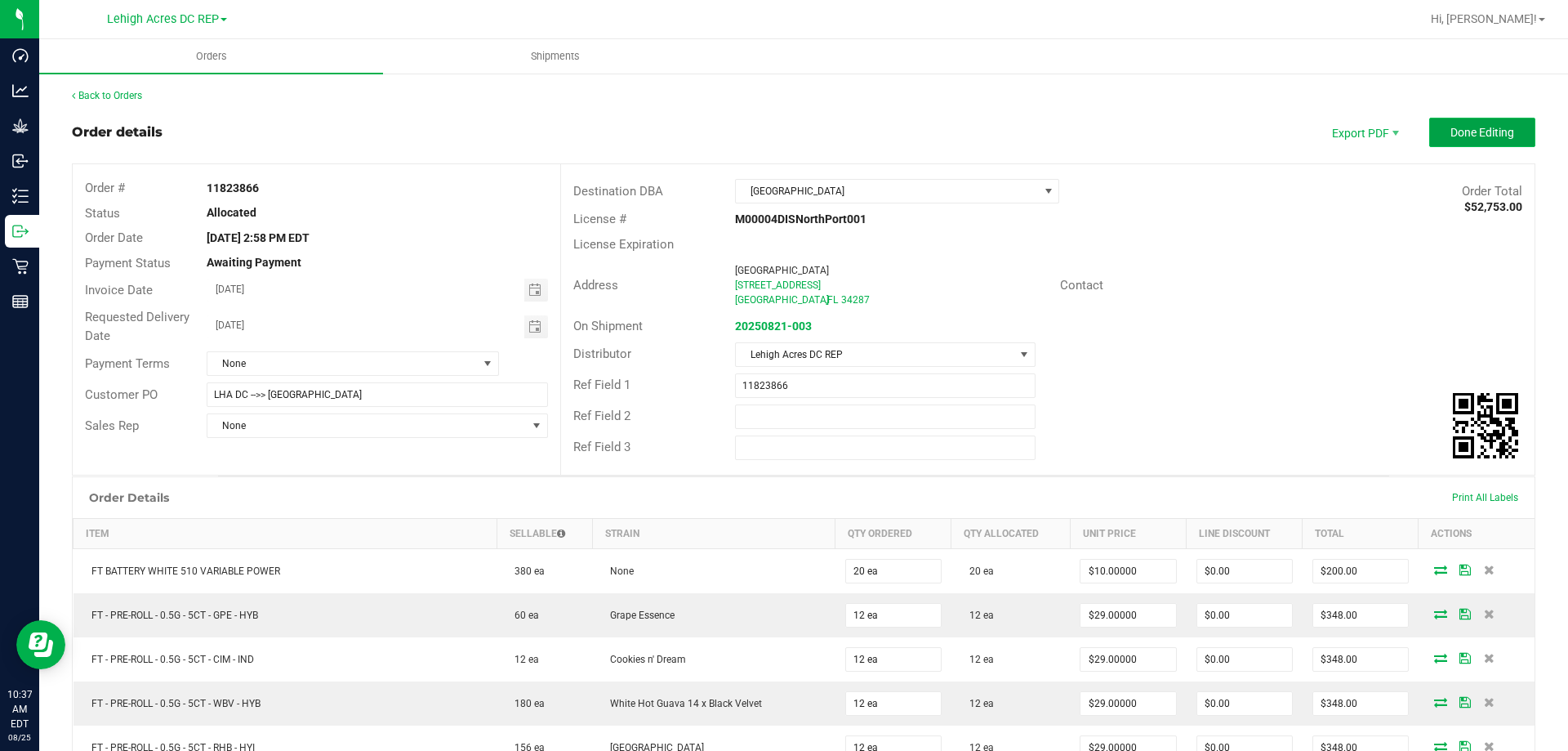
click at [1473, 124] on button "Done Editing" at bounding box center [1483, 132] width 106 height 30
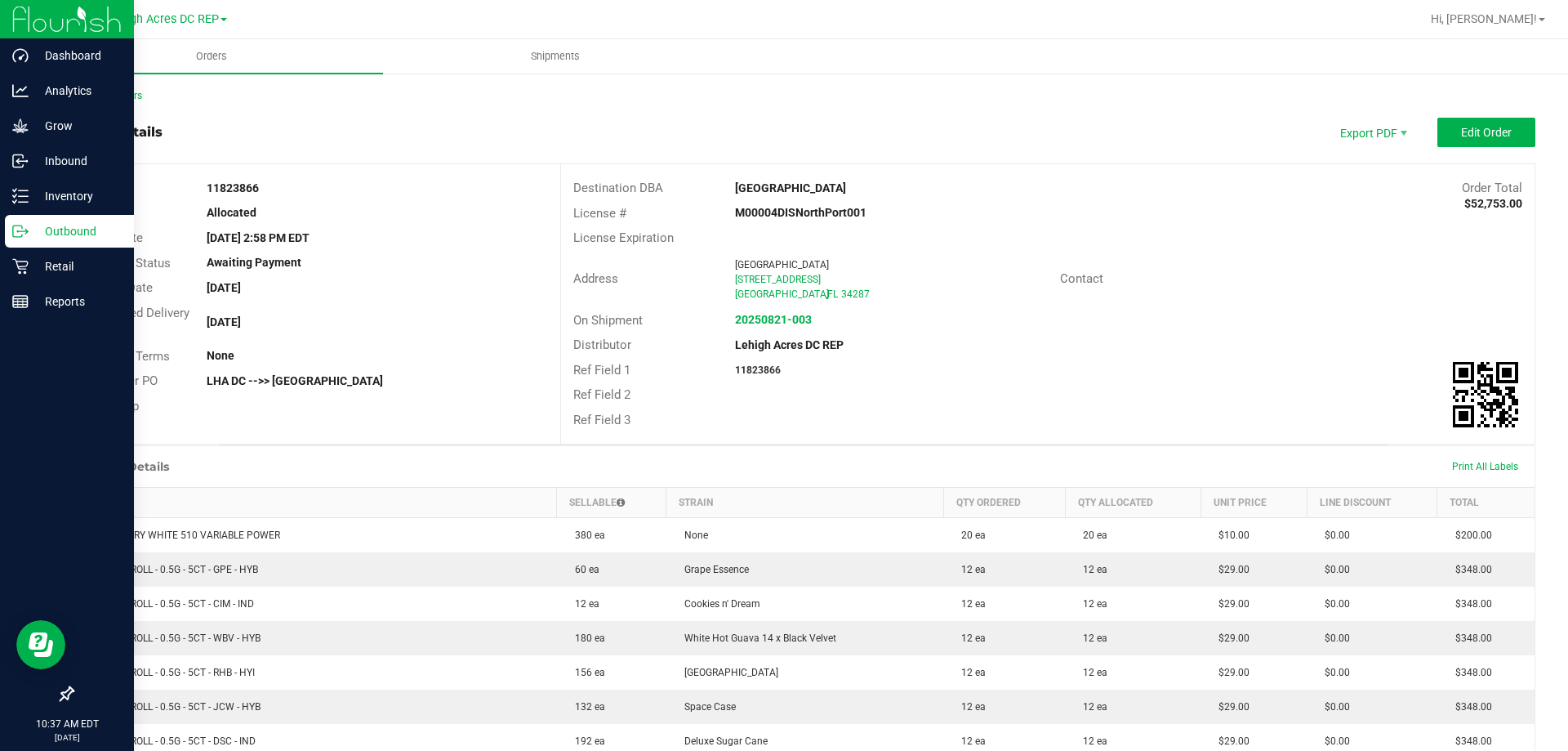
click at [63, 229] on p "Outbound" at bounding box center [78, 231] width 98 height 19
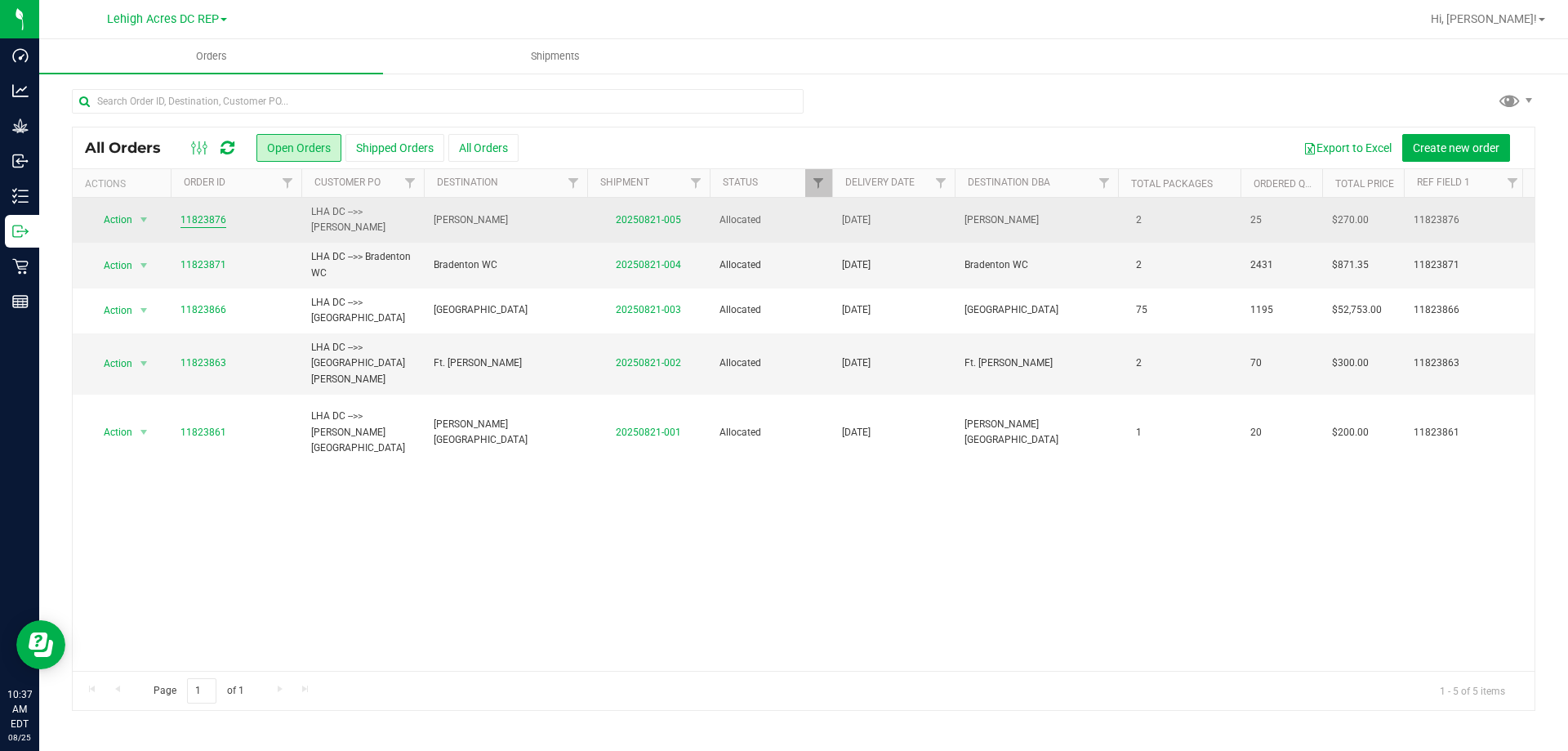
click at [202, 221] on link "11823876" at bounding box center [203, 220] width 45 height 16
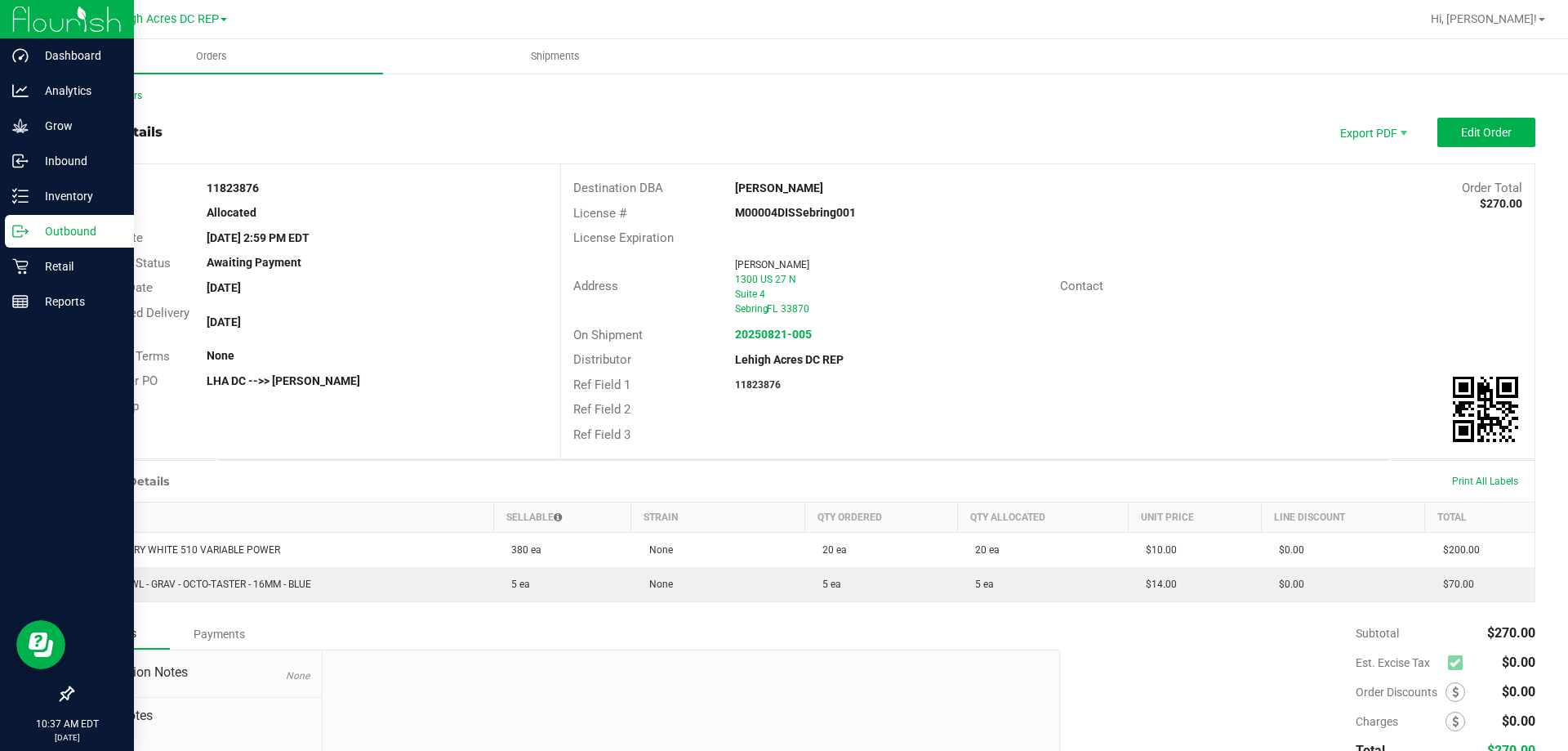
click at [53, 232] on p "Outbound" at bounding box center [78, 231] width 98 height 19
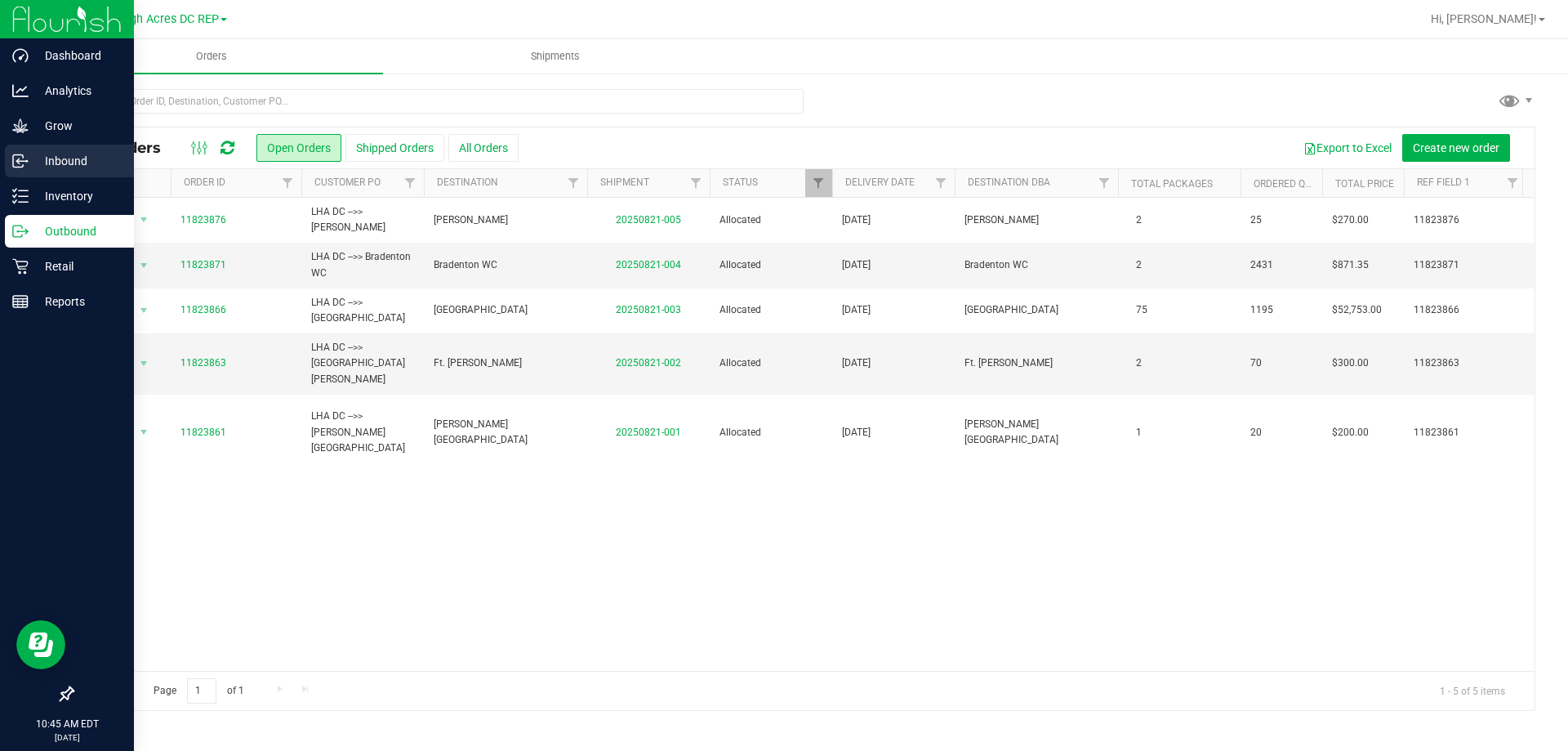
click at [51, 157] on p "Inbound" at bounding box center [78, 160] width 98 height 19
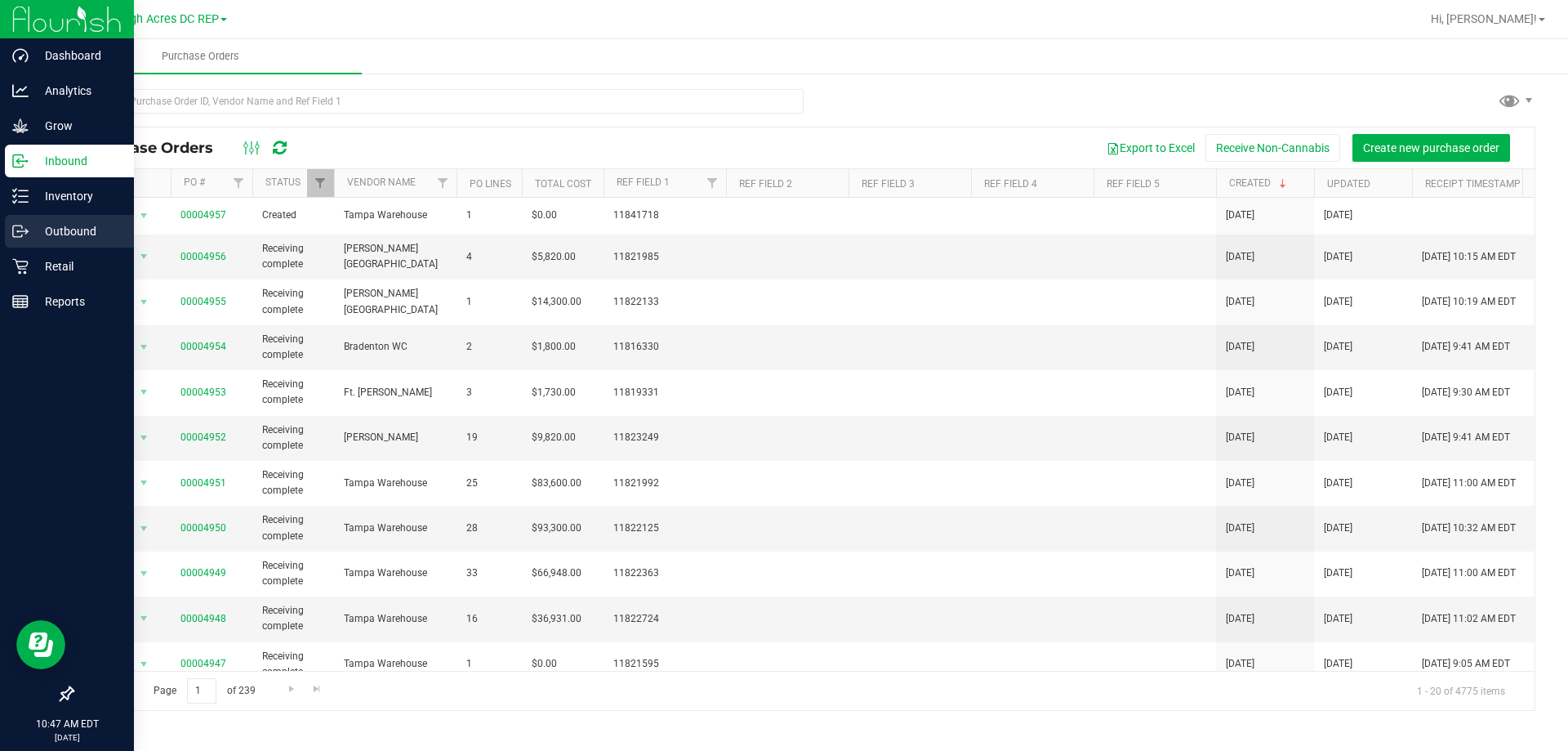
click at [63, 231] on p "Outbound" at bounding box center [78, 231] width 98 height 19
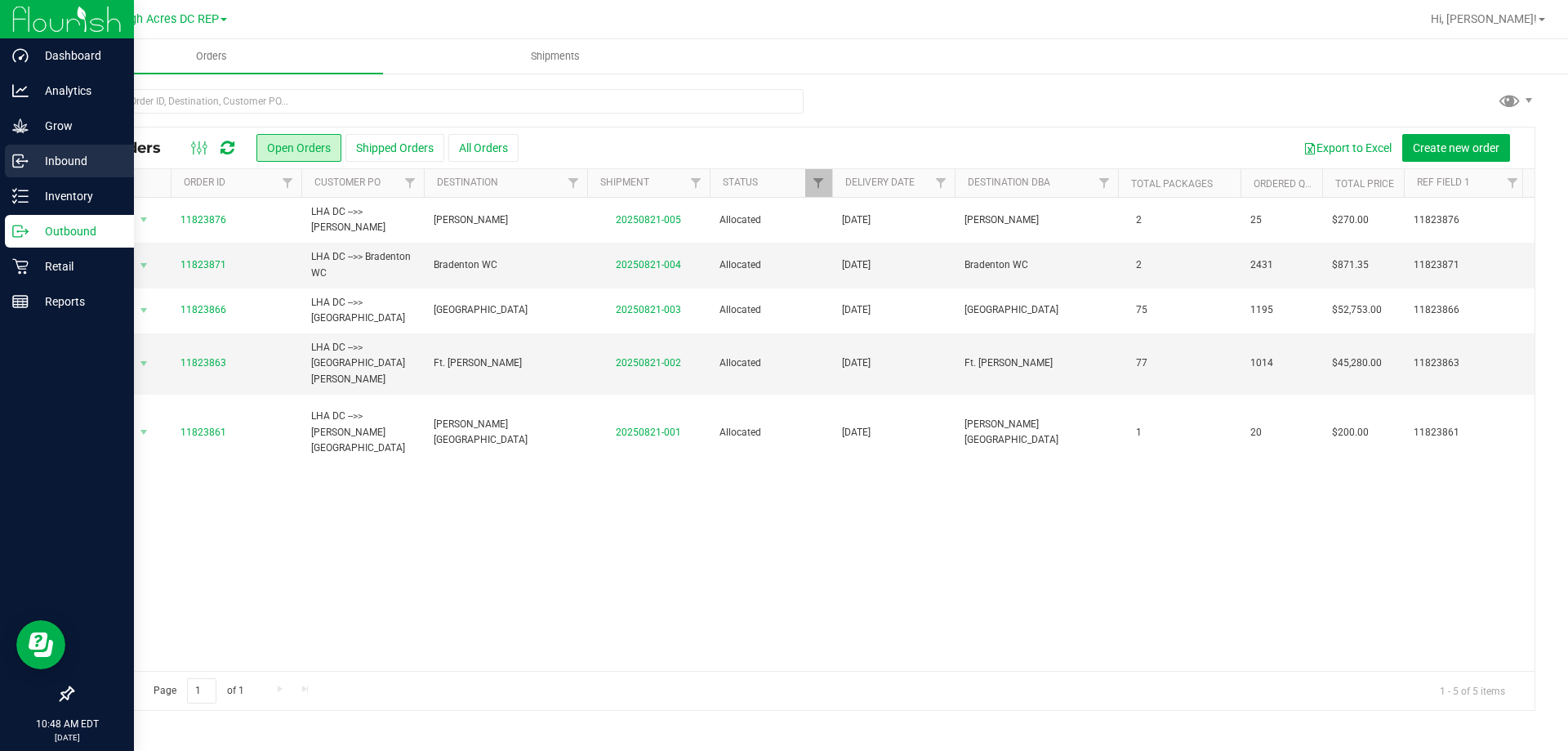
click at [60, 158] on p "Inbound" at bounding box center [78, 160] width 98 height 19
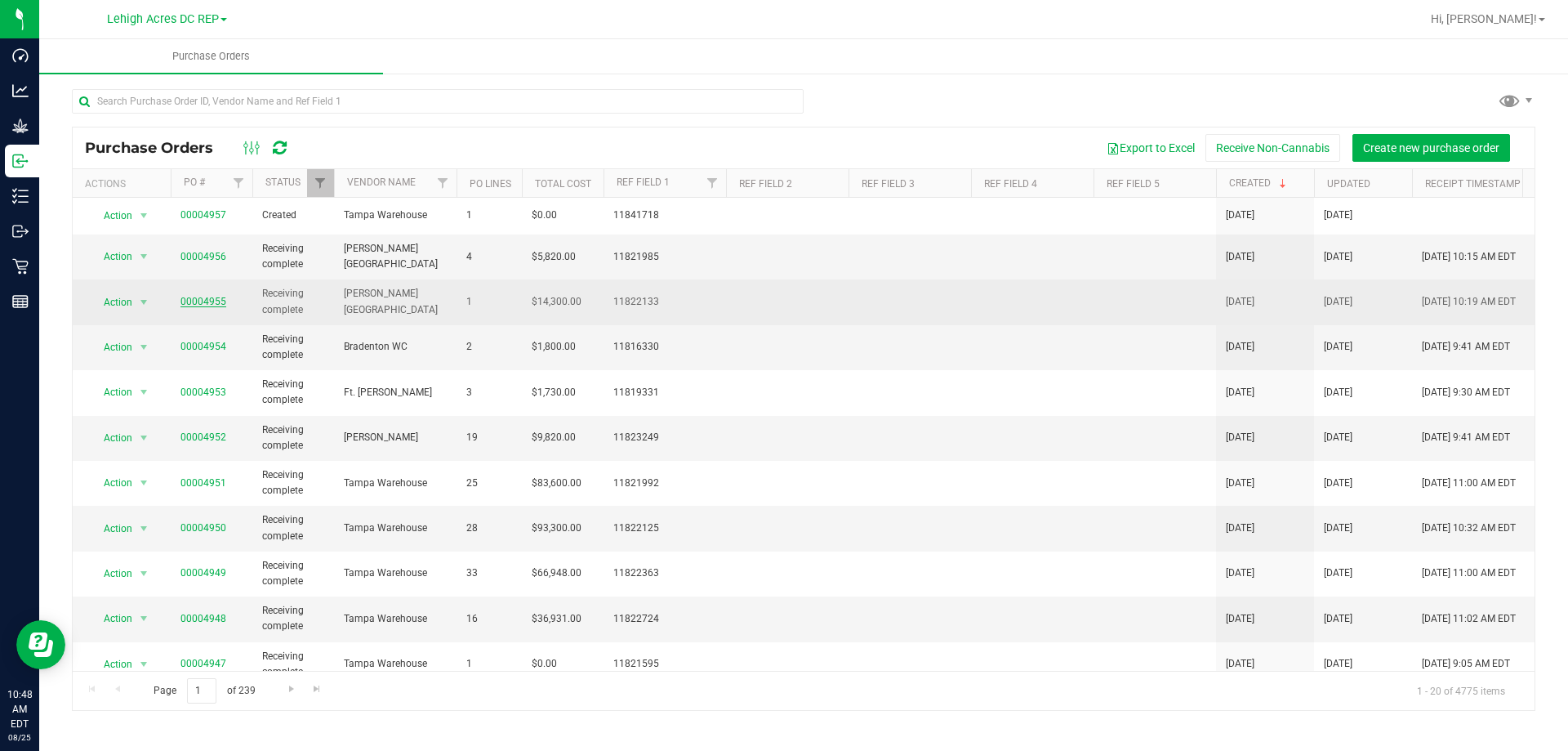
click at [187, 305] on link "00004955" at bounding box center [203, 301] width 45 height 11
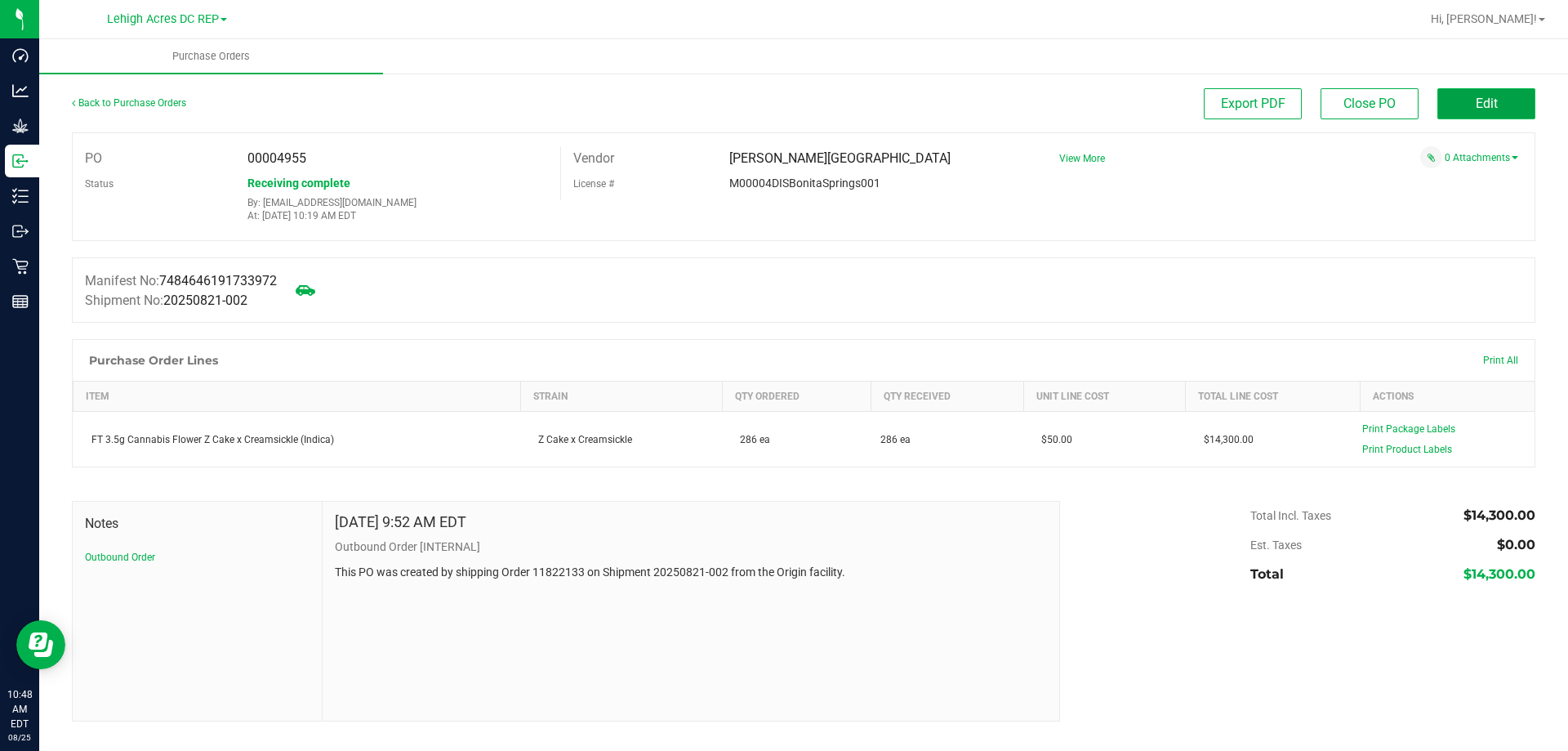
click at [1485, 94] on button "Edit" at bounding box center [1486, 104] width 98 height 31
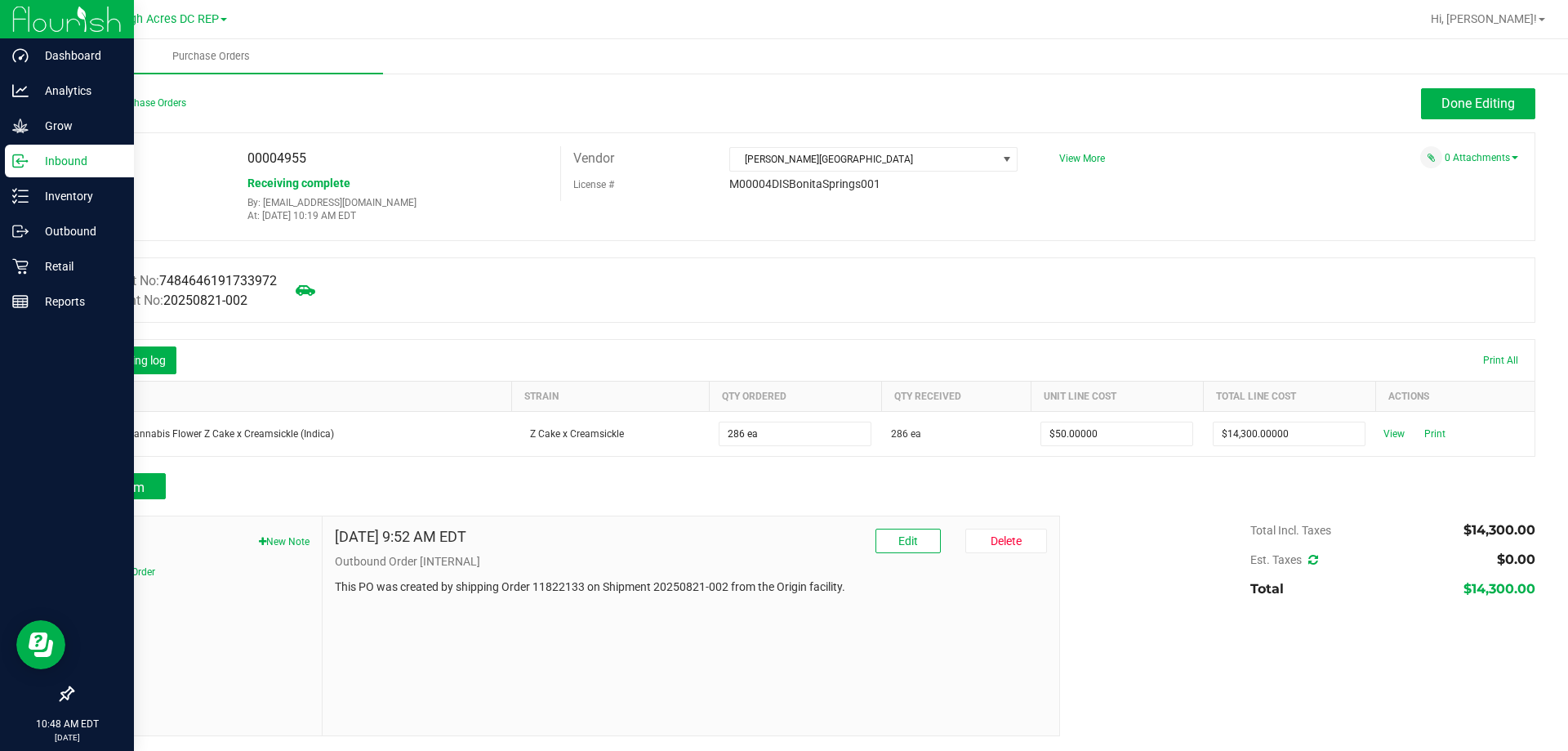
click at [59, 163] on p "Inbound" at bounding box center [78, 160] width 98 height 19
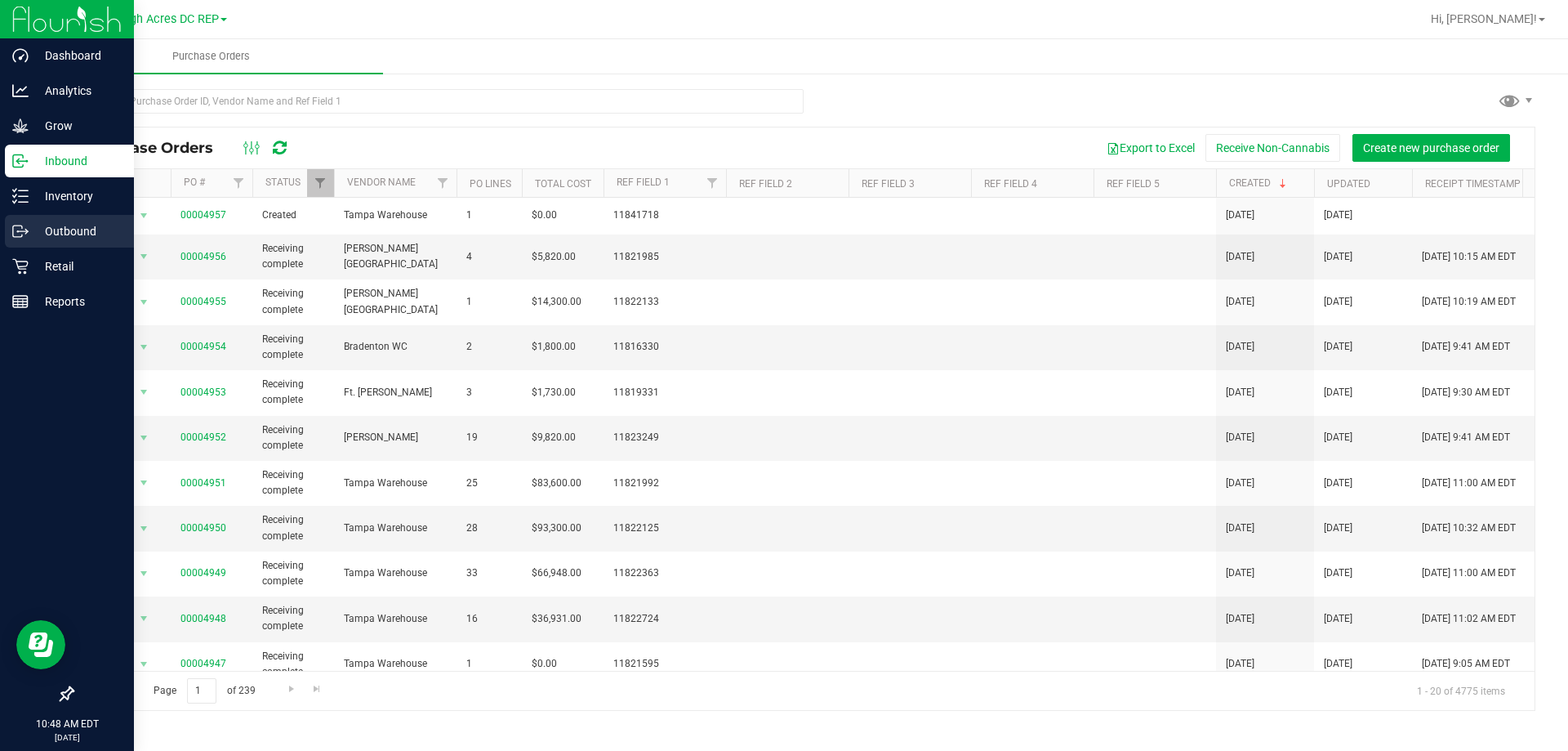
click at [45, 232] on p "Outbound" at bounding box center [78, 231] width 98 height 19
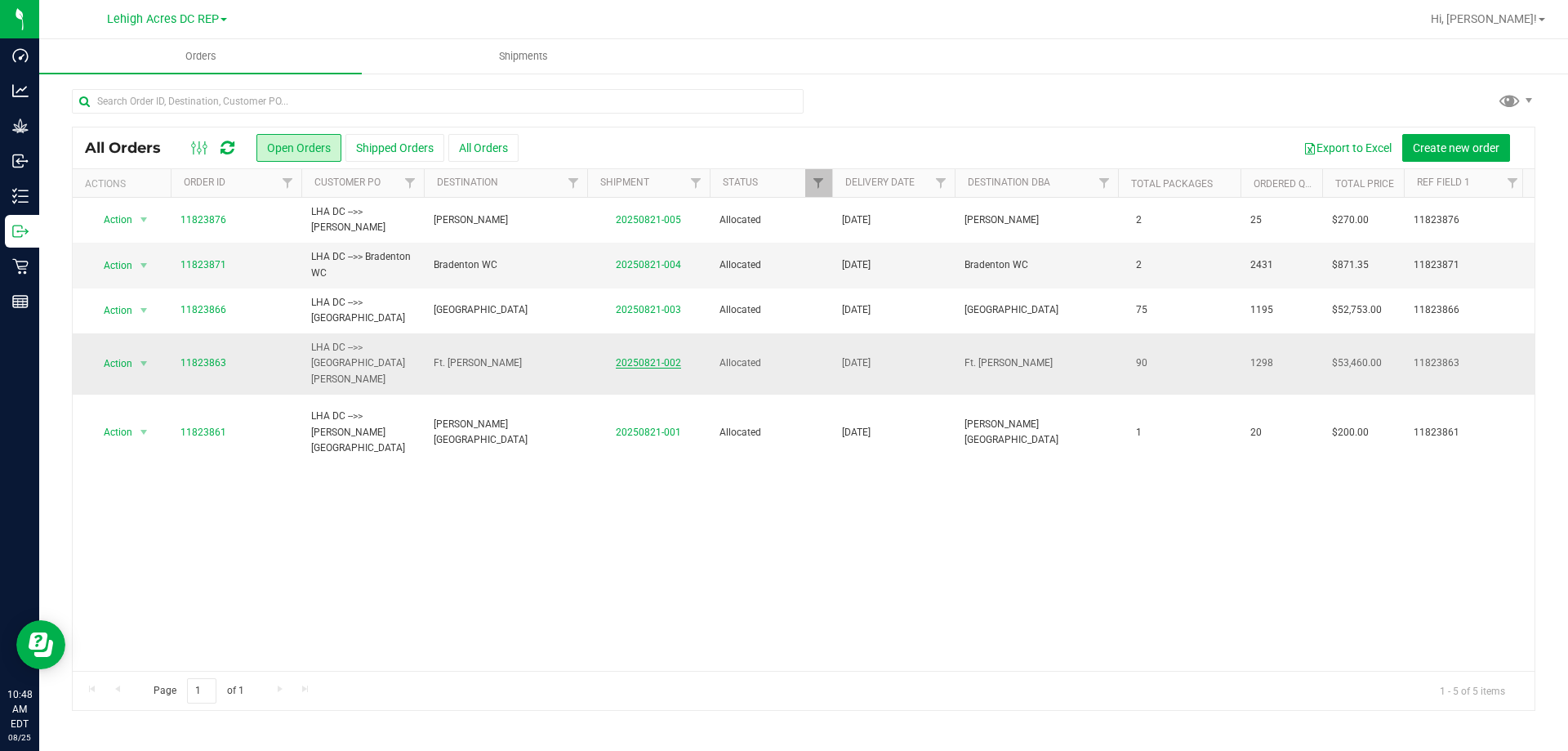
click at [672, 357] on link "20250821-002" at bounding box center [648, 362] width 65 height 11
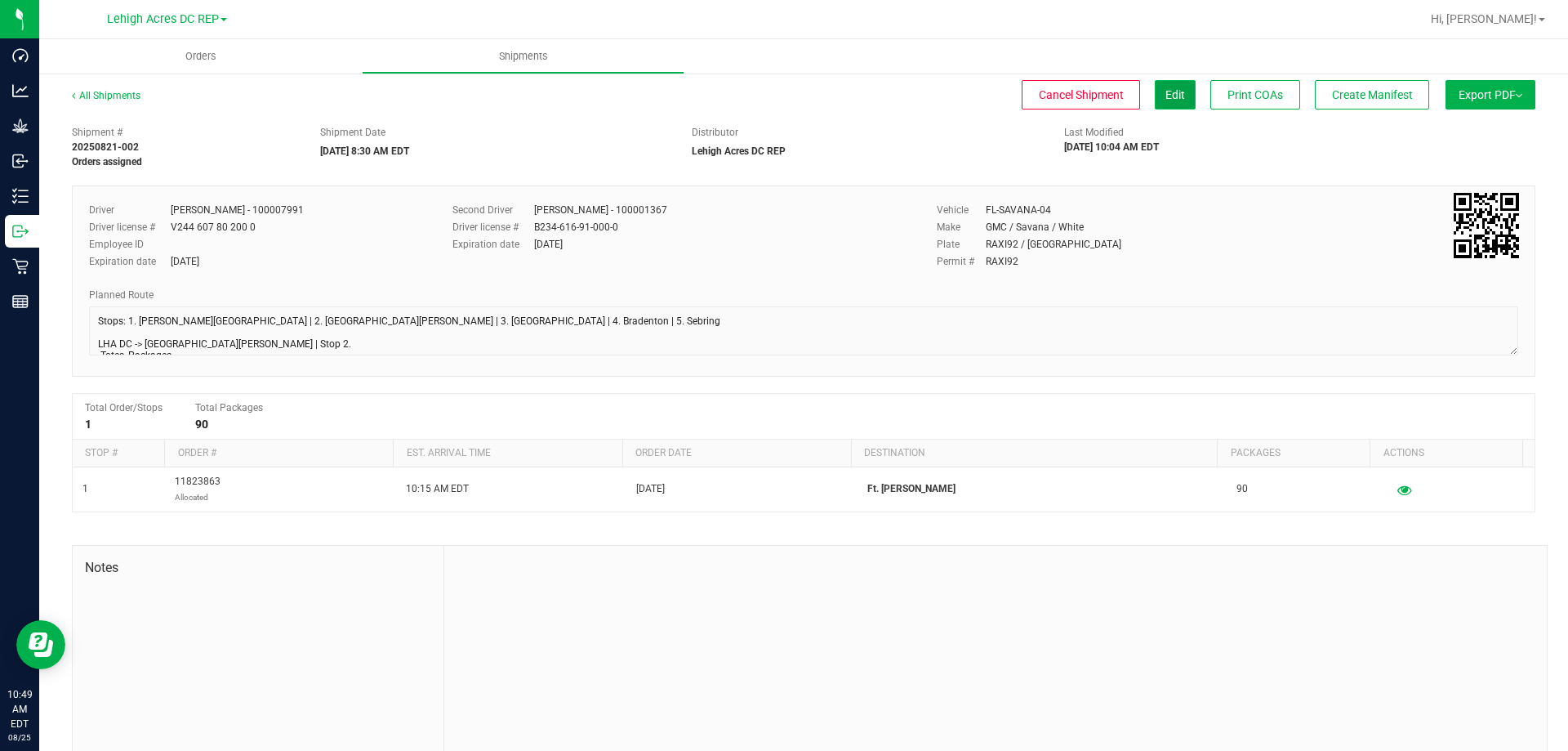
click at [1169, 85] on button "Edit" at bounding box center [1175, 95] width 41 height 30
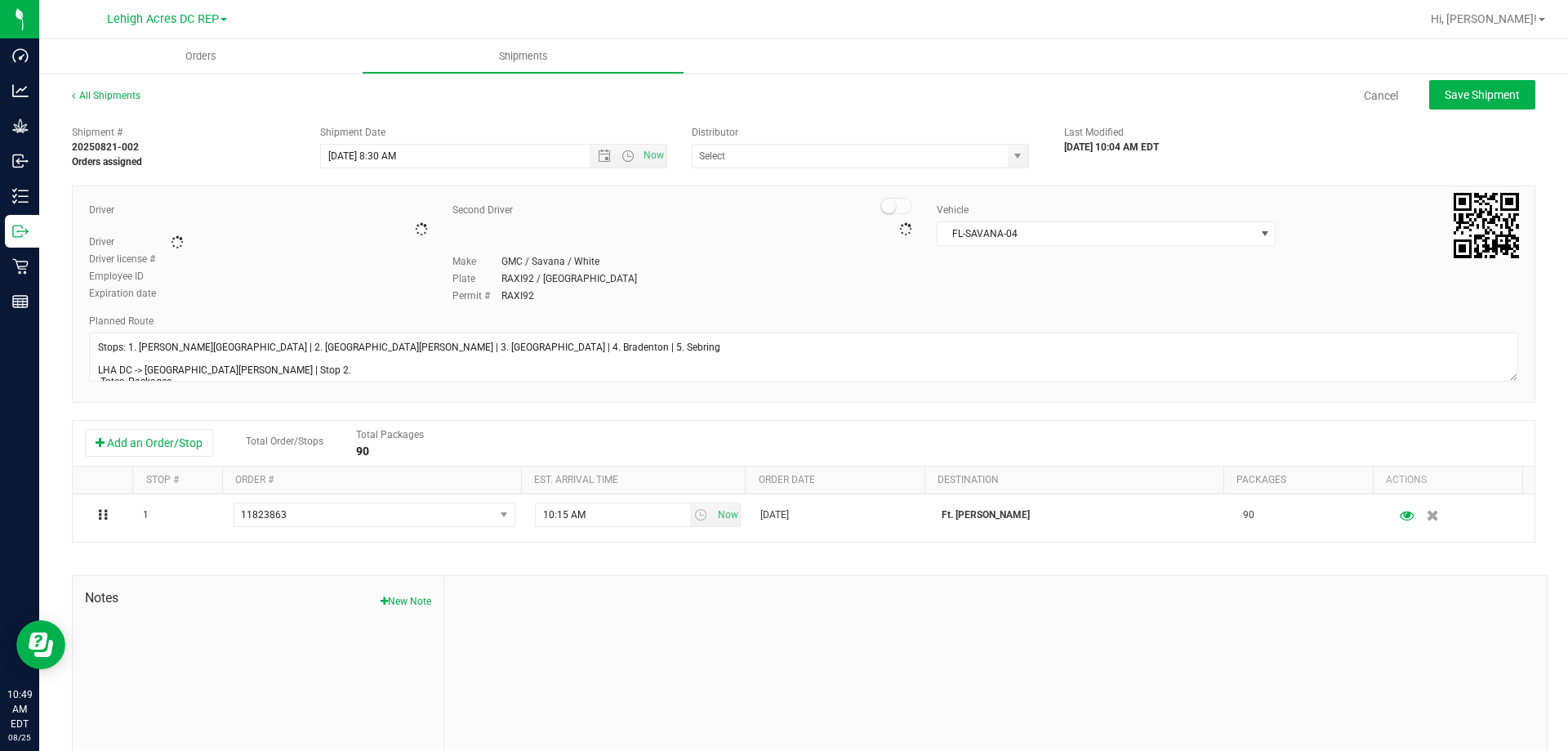
type input "Lehigh Acres DC REP"
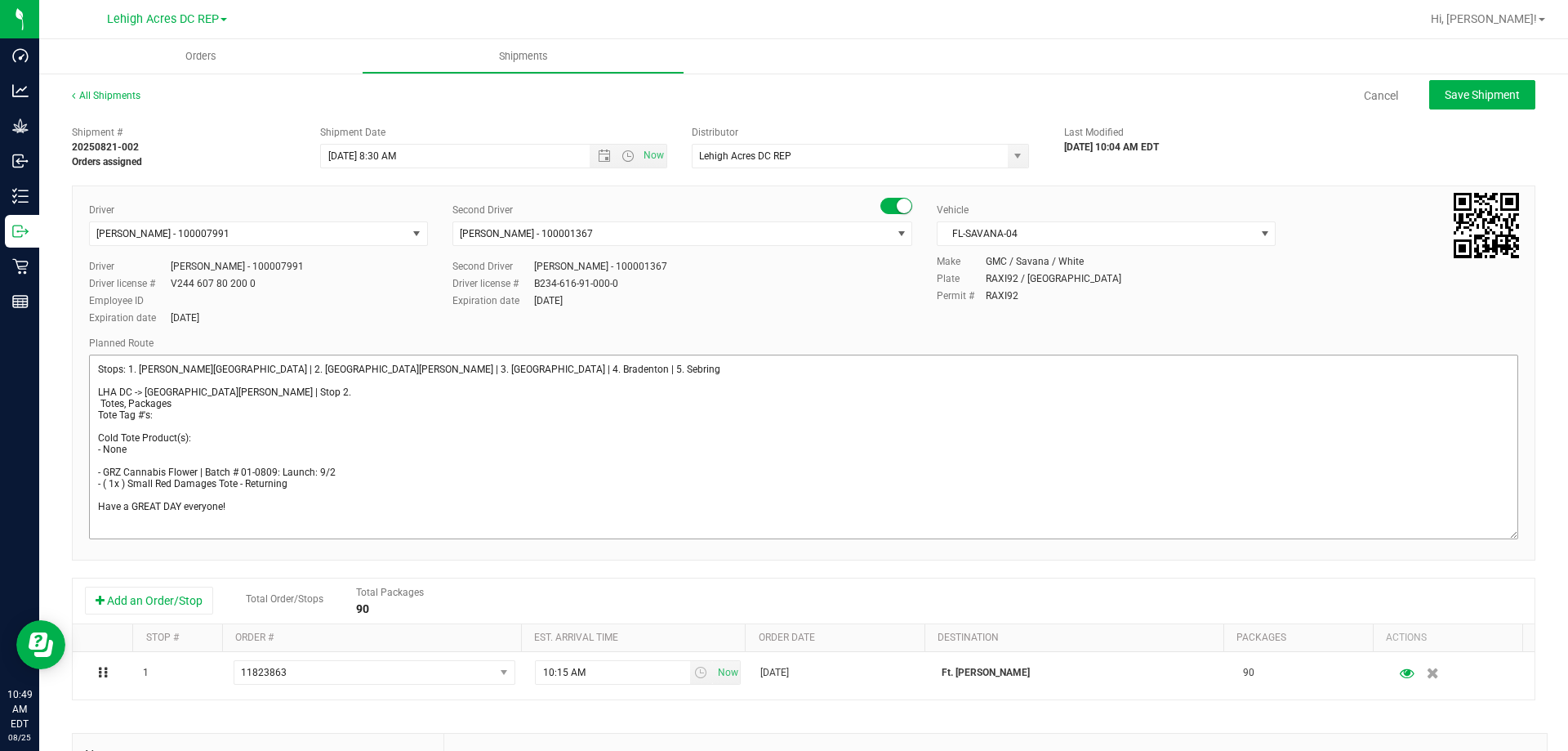
drag, startPoint x: 1497, startPoint y: 396, endPoint x: 1495, endPoint y: 587, distance: 191.0
click at [1544, 608] on div "All Shipments Cancel Save Shipment Shipment # 20250821-002 Orders assigned Ship…" at bounding box center [803, 520] width 1529 height 897
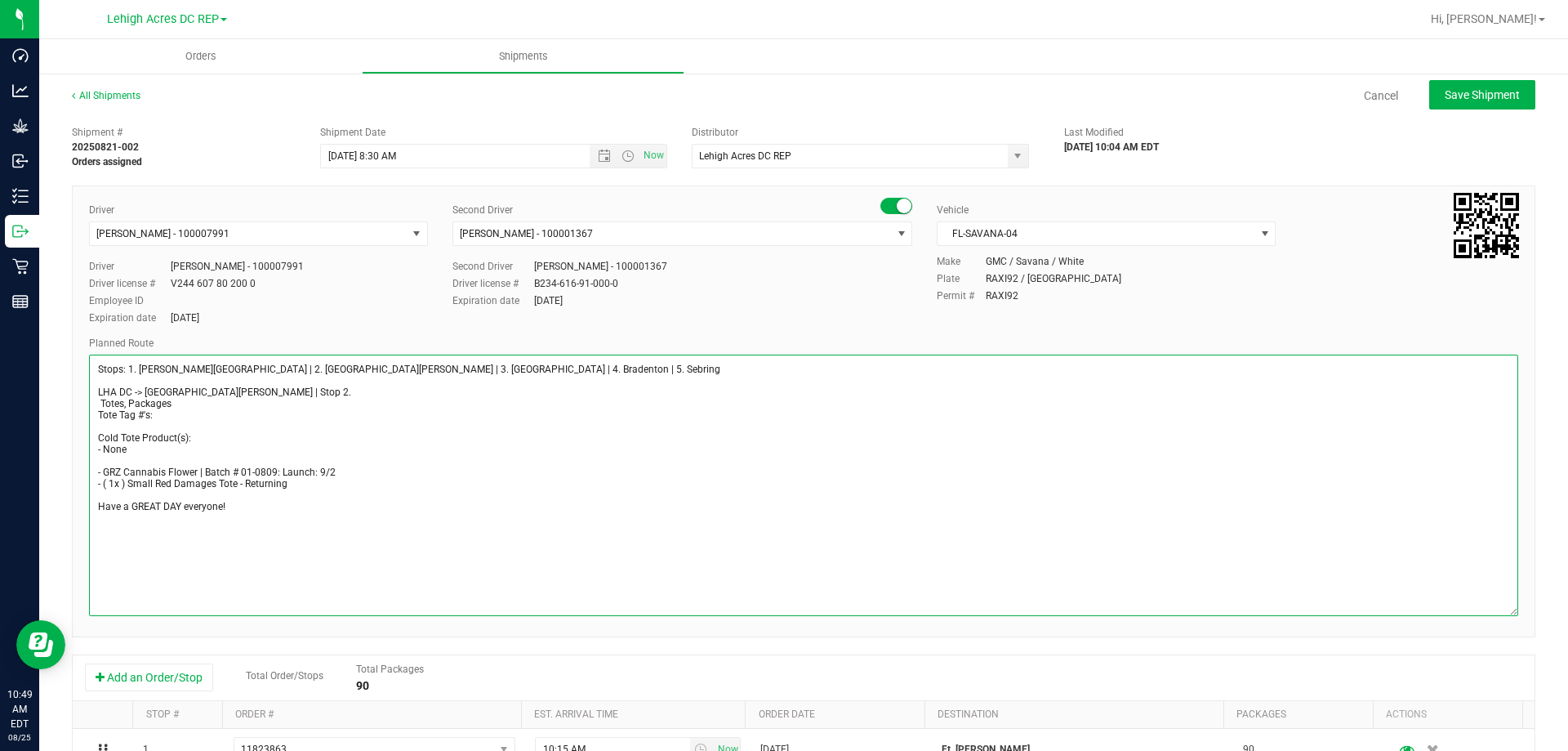
click at [131, 403] on textarea at bounding box center [803, 485] width 1429 height 261
type textarea "Stops: 1. Bonita Springs | 2. Fort Myers | 3. North Port | 4. Bradenton | 5. Se…"
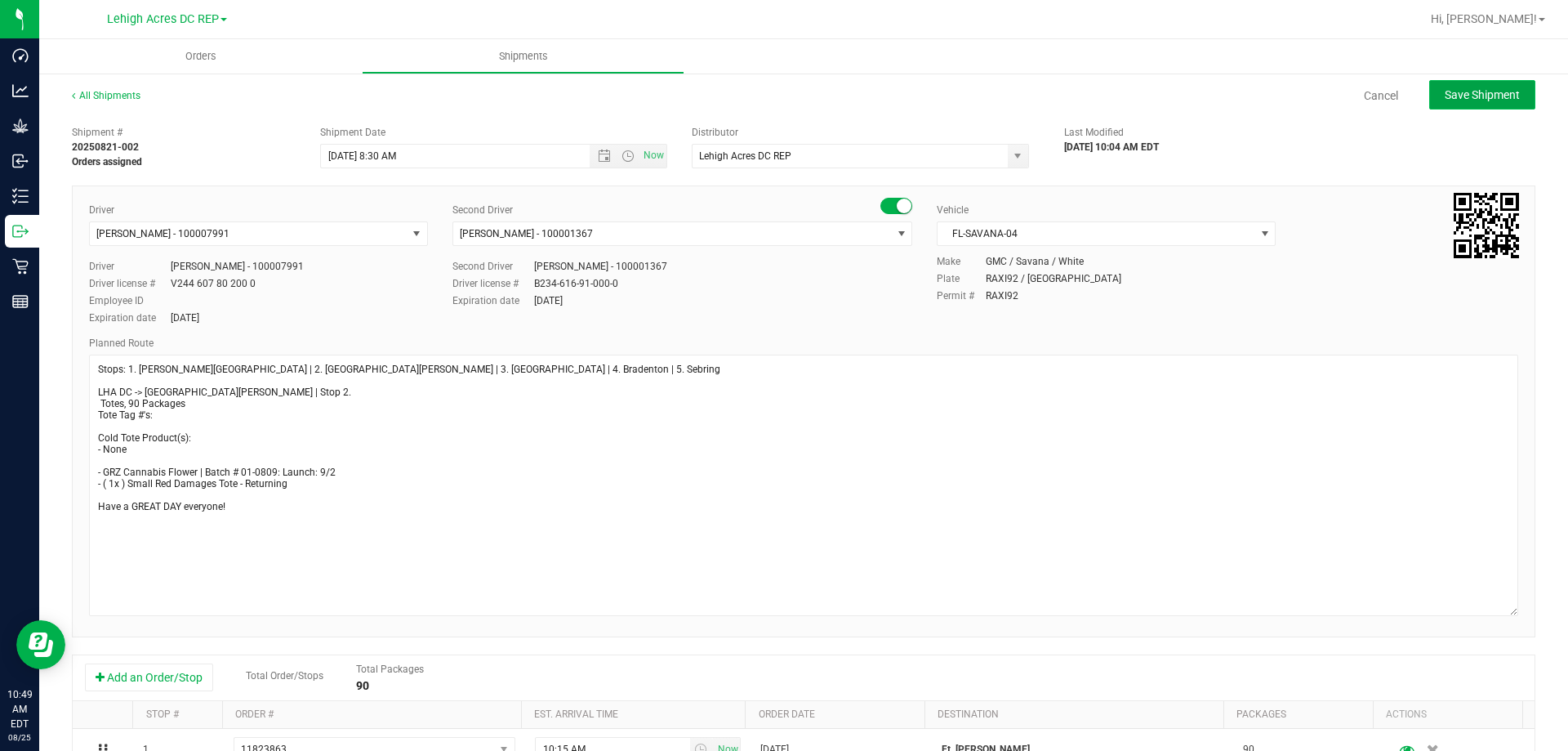
click at [1461, 98] on span "Save Shipment" at bounding box center [1482, 94] width 75 height 13
type input "8/26/2025 12:30 PM"
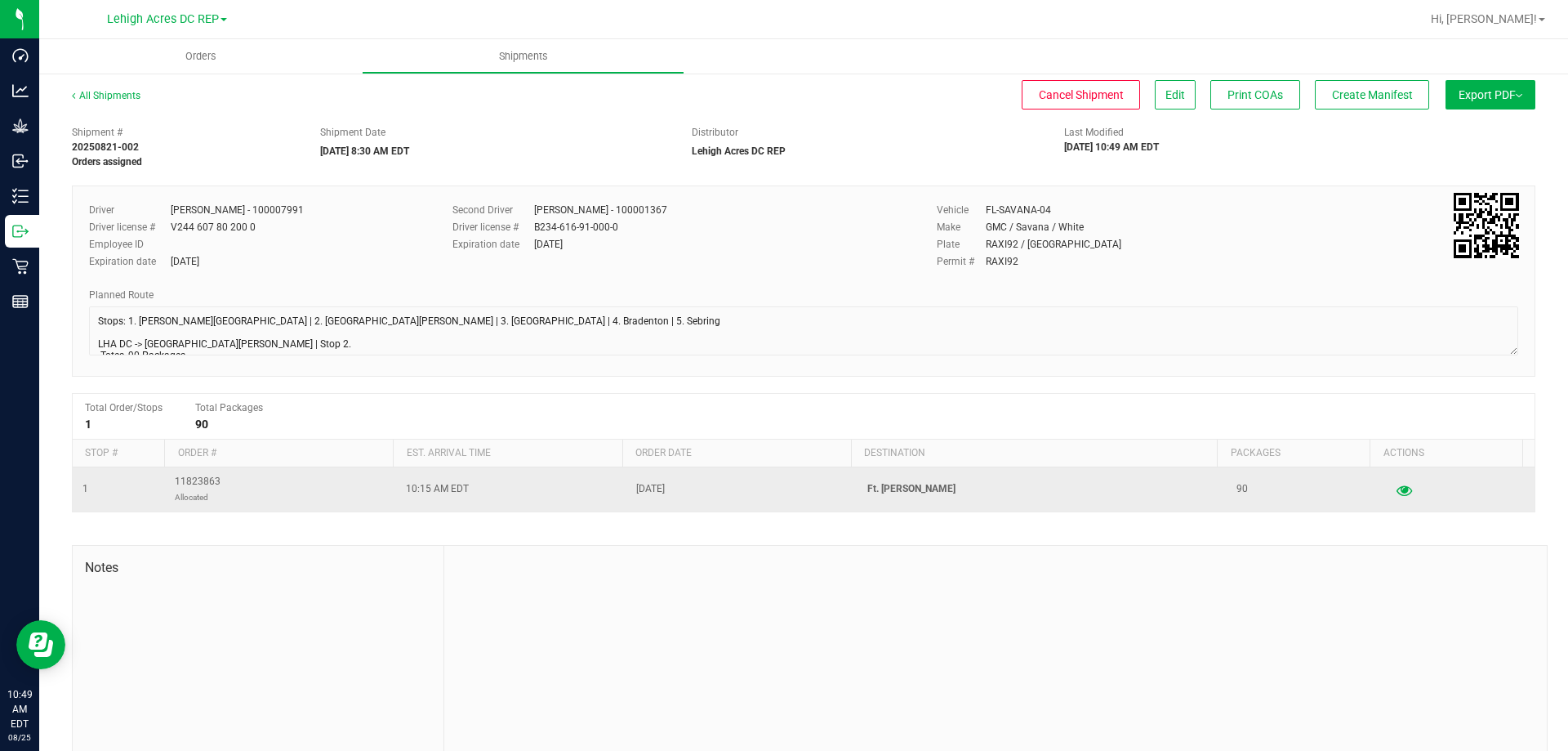
click at [1396, 491] on icon "button" at bounding box center [1404, 489] width 16 height 11
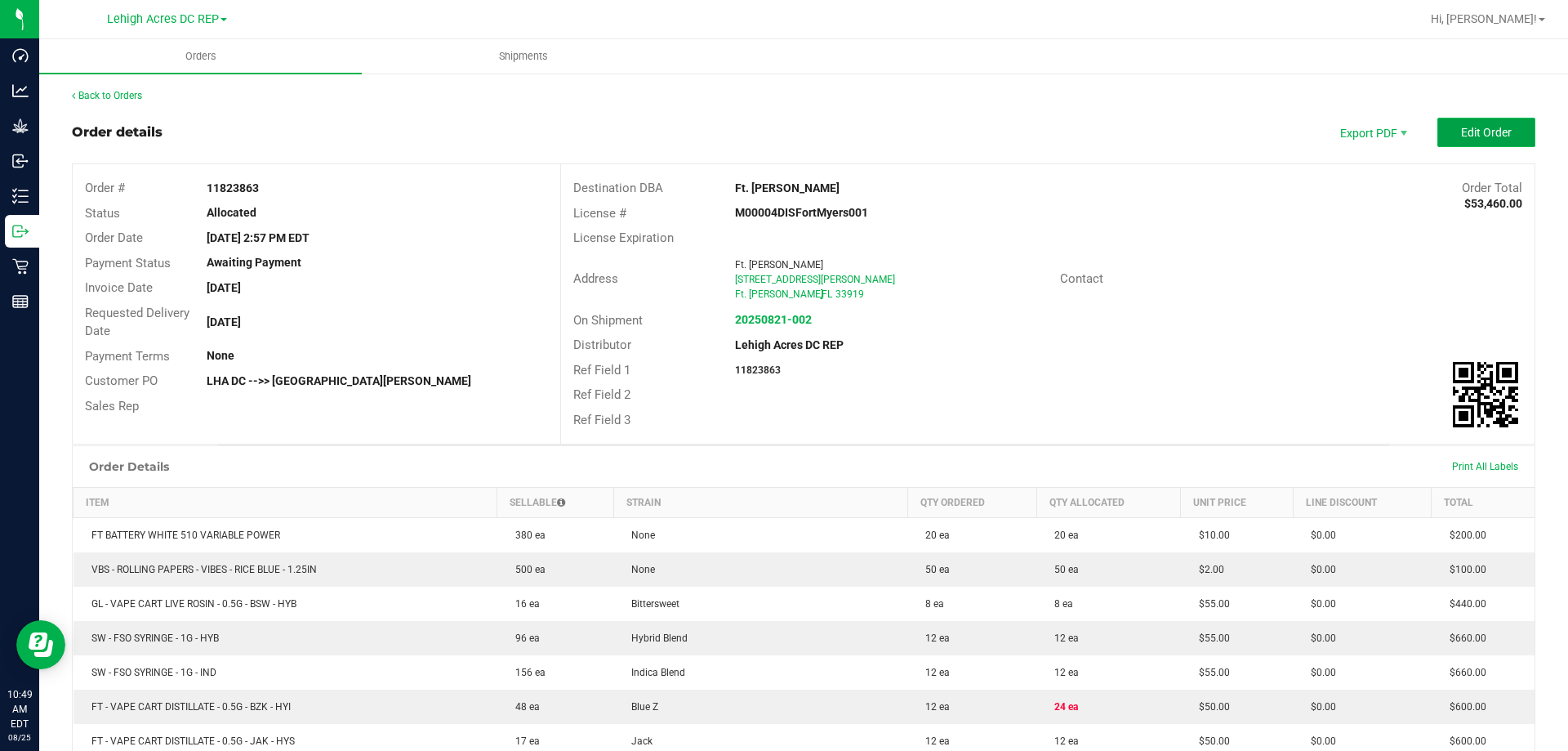
click at [1461, 137] on span "Edit Order" at bounding box center [1486, 132] width 51 height 13
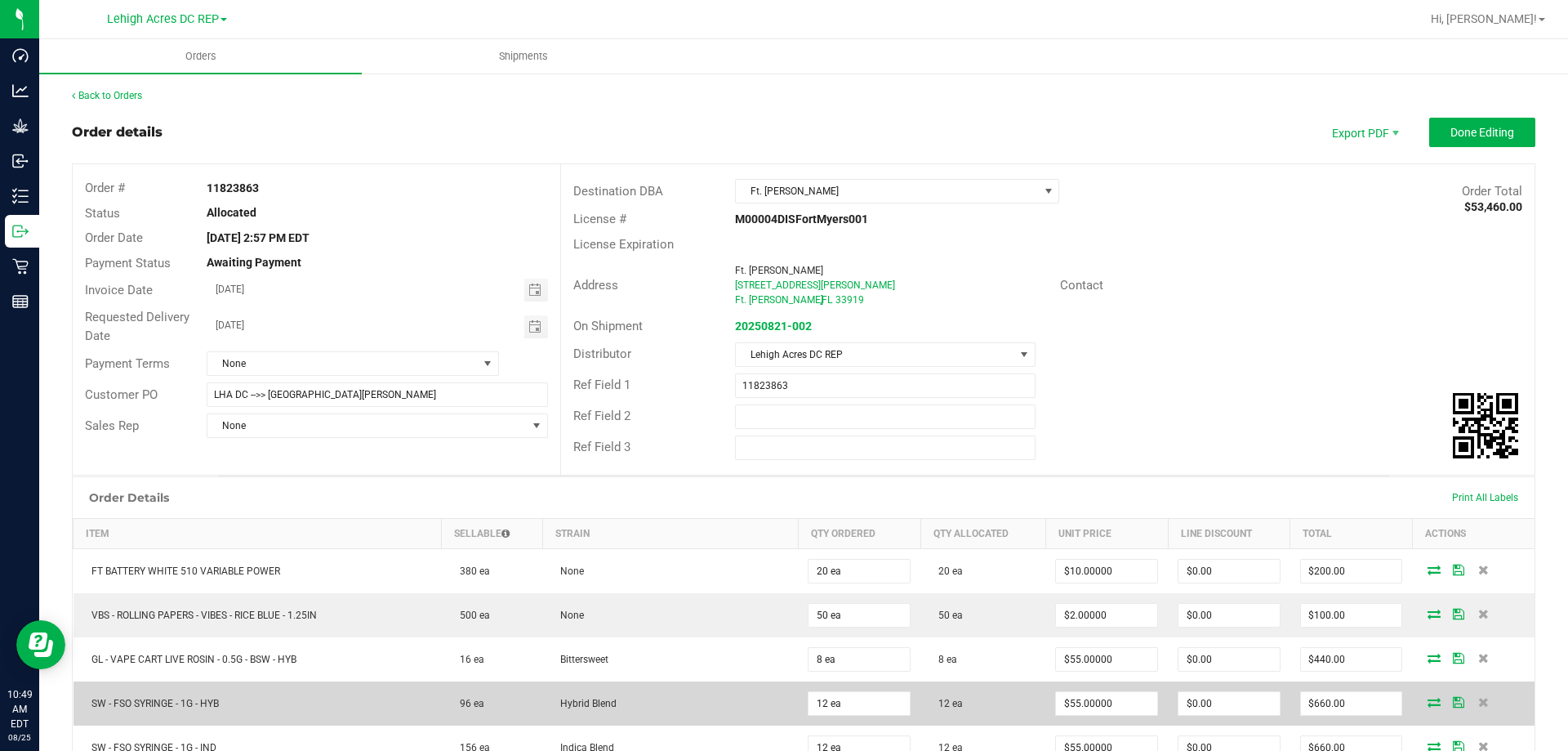
scroll to position [409, 0]
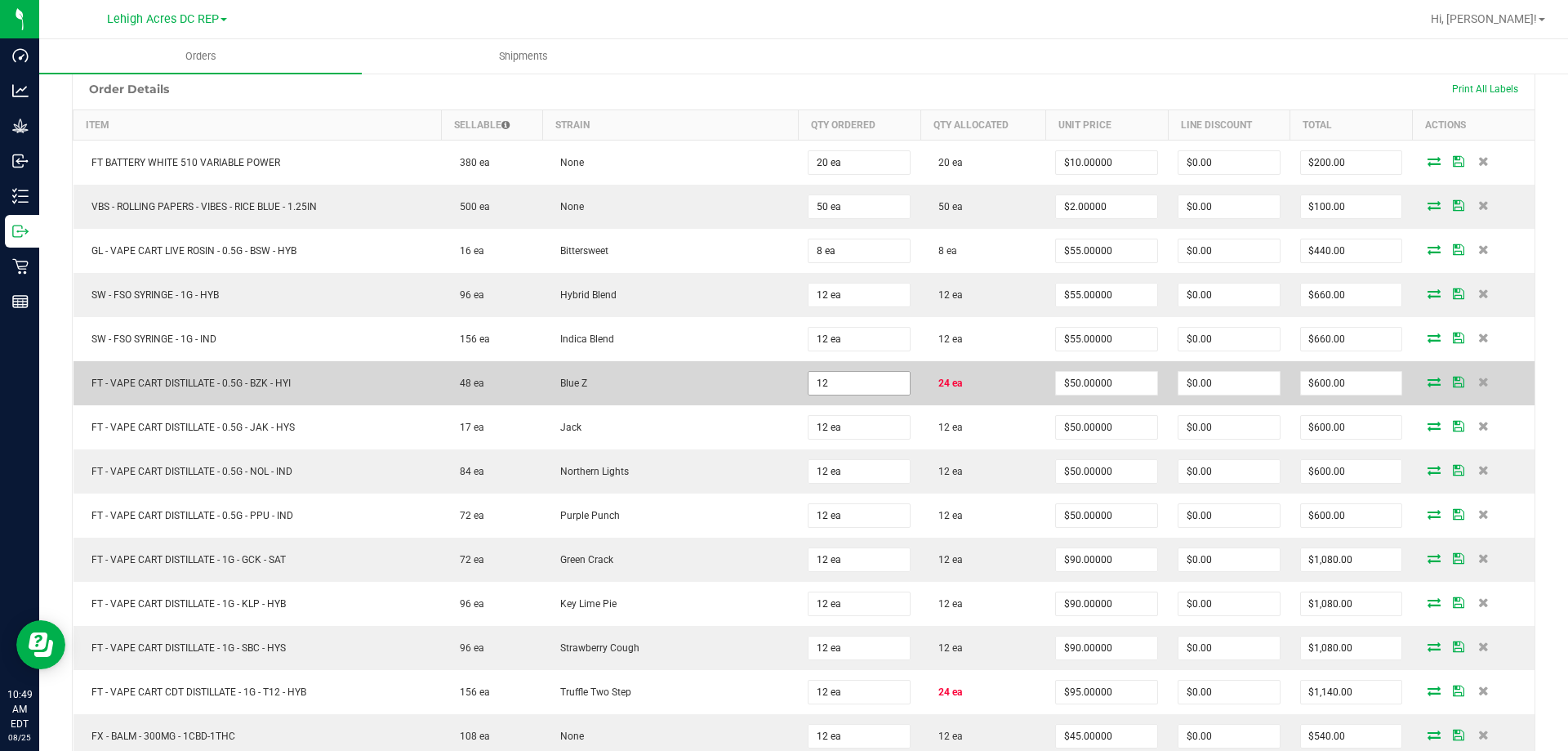
click at [870, 376] on input "12" at bounding box center [859, 383] width 101 height 23
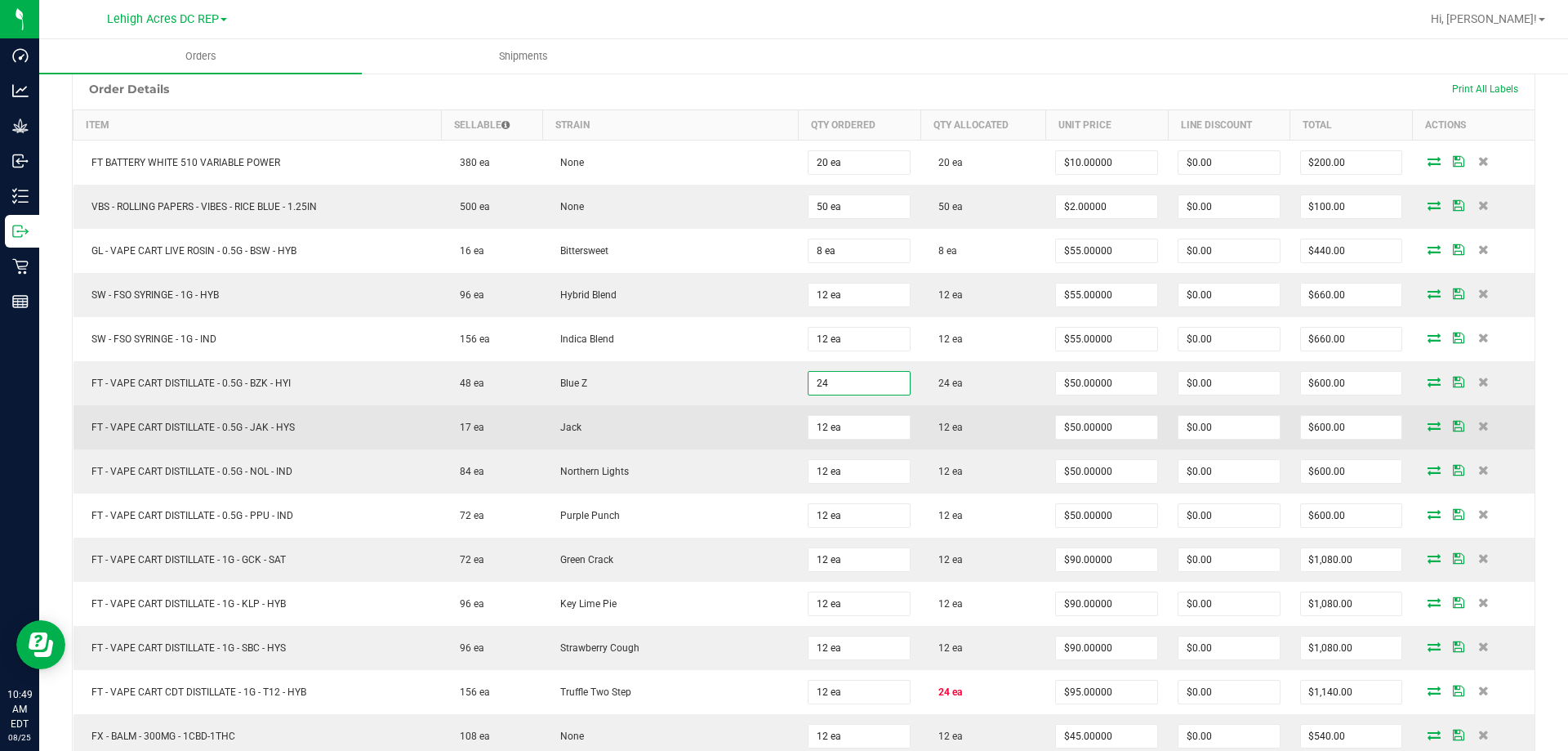
type input "24 ea"
type input "$1,200.00"
click at [981, 405] on td "12 ea" at bounding box center [983, 427] width 125 height 44
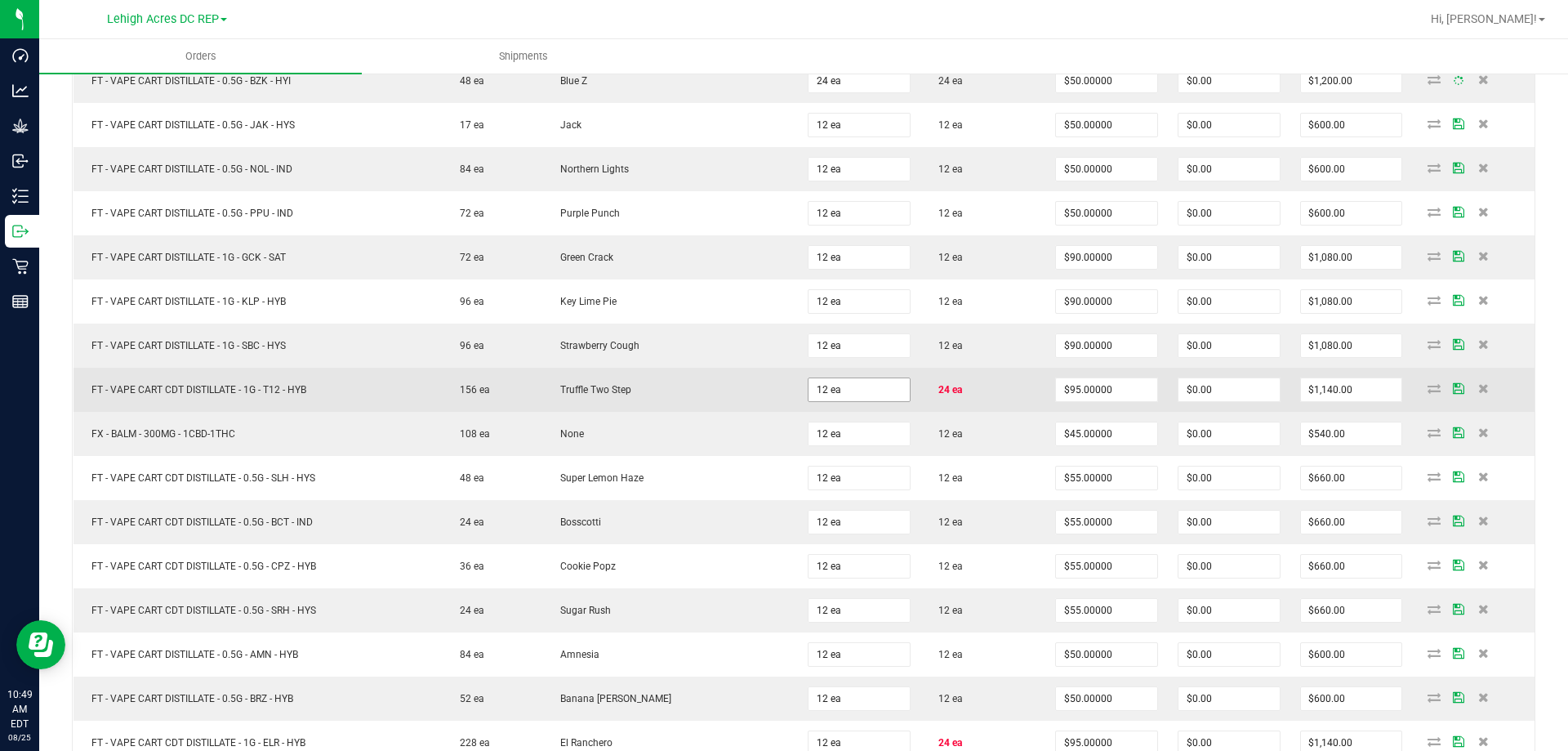
scroll to position [735, 0]
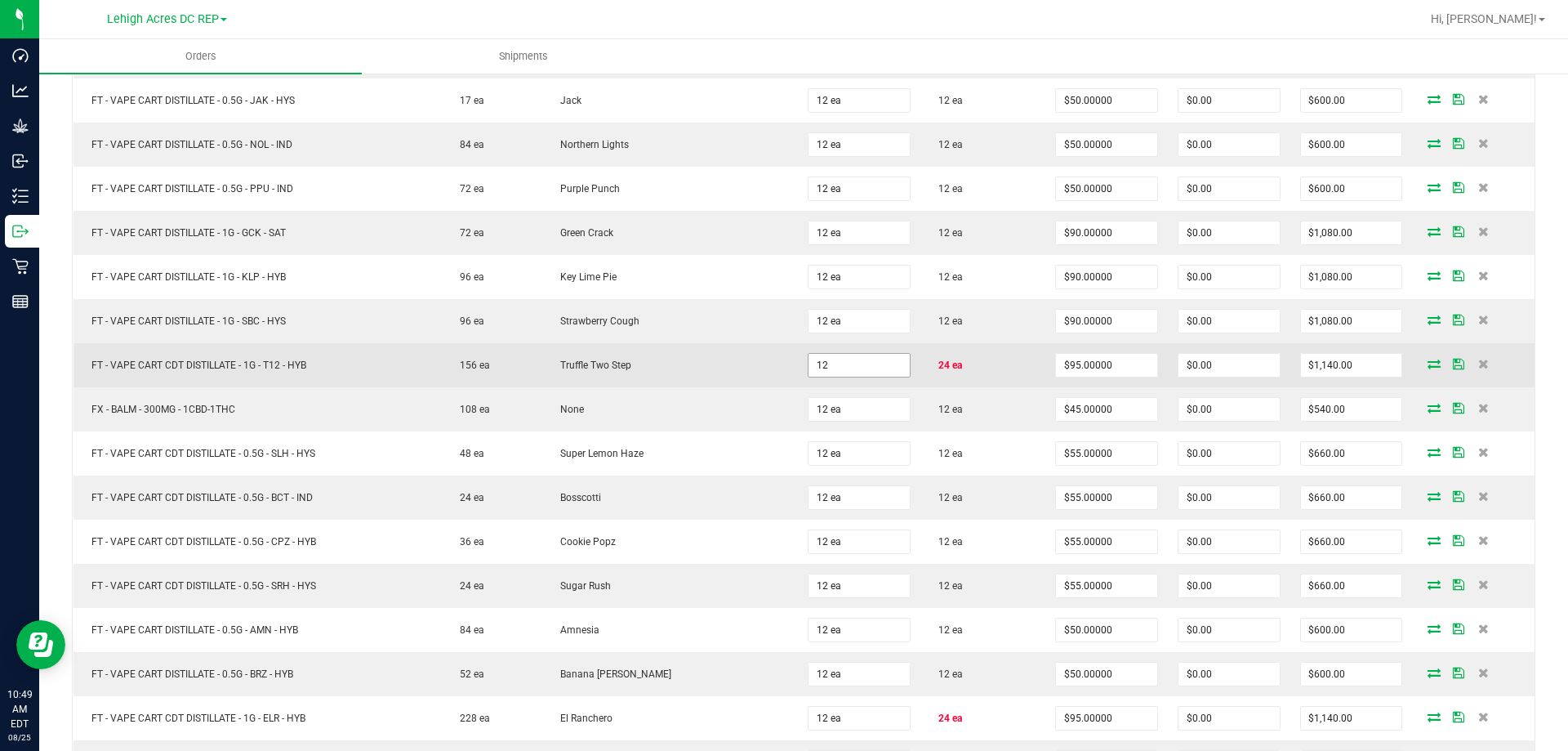
click at [862, 367] on input "12" at bounding box center [859, 365] width 101 height 23
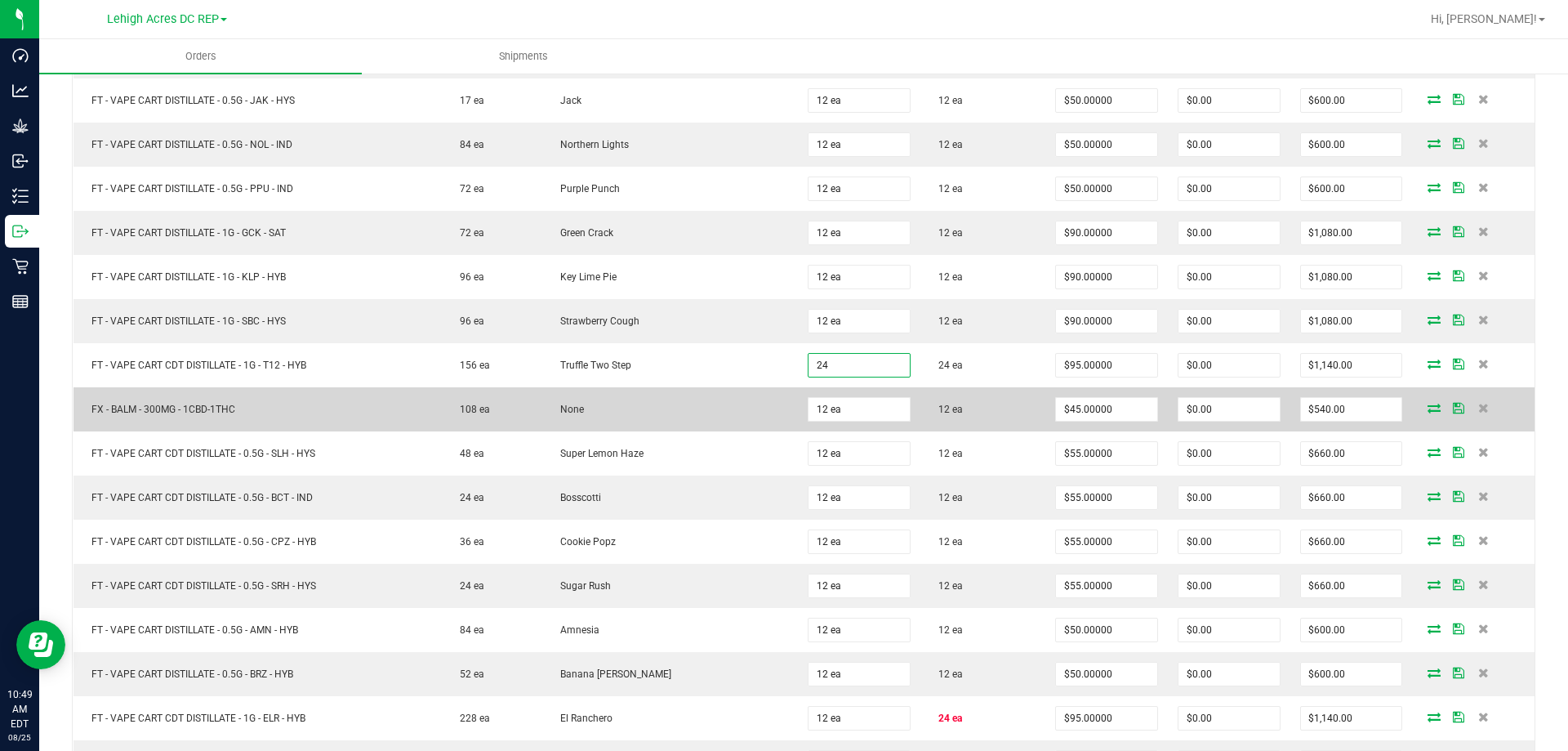
type input "24 ea"
type input "$2,280.00"
click at [972, 399] on td "12 ea" at bounding box center [983, 409] width 125 height 44
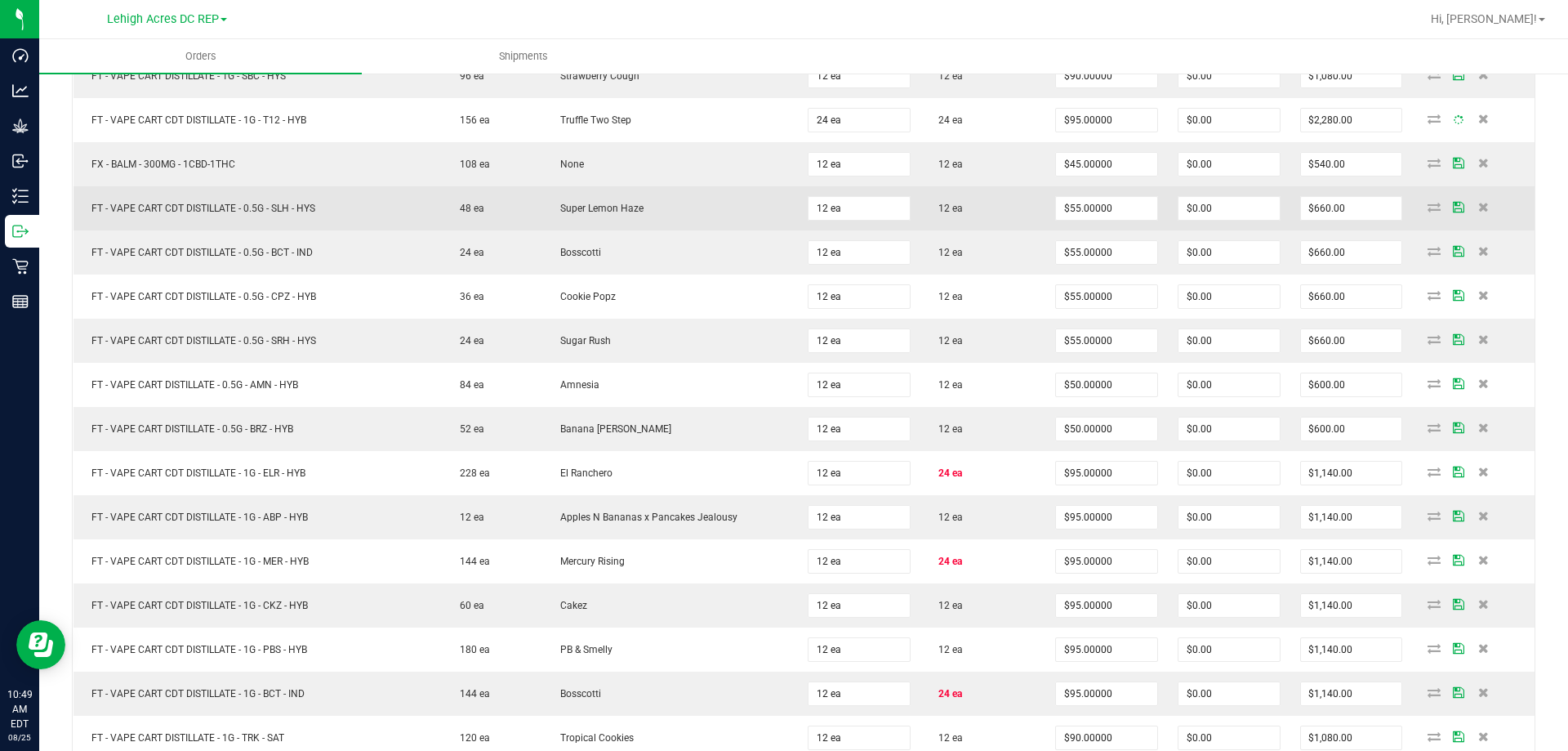
scroll to position [1062, 0]
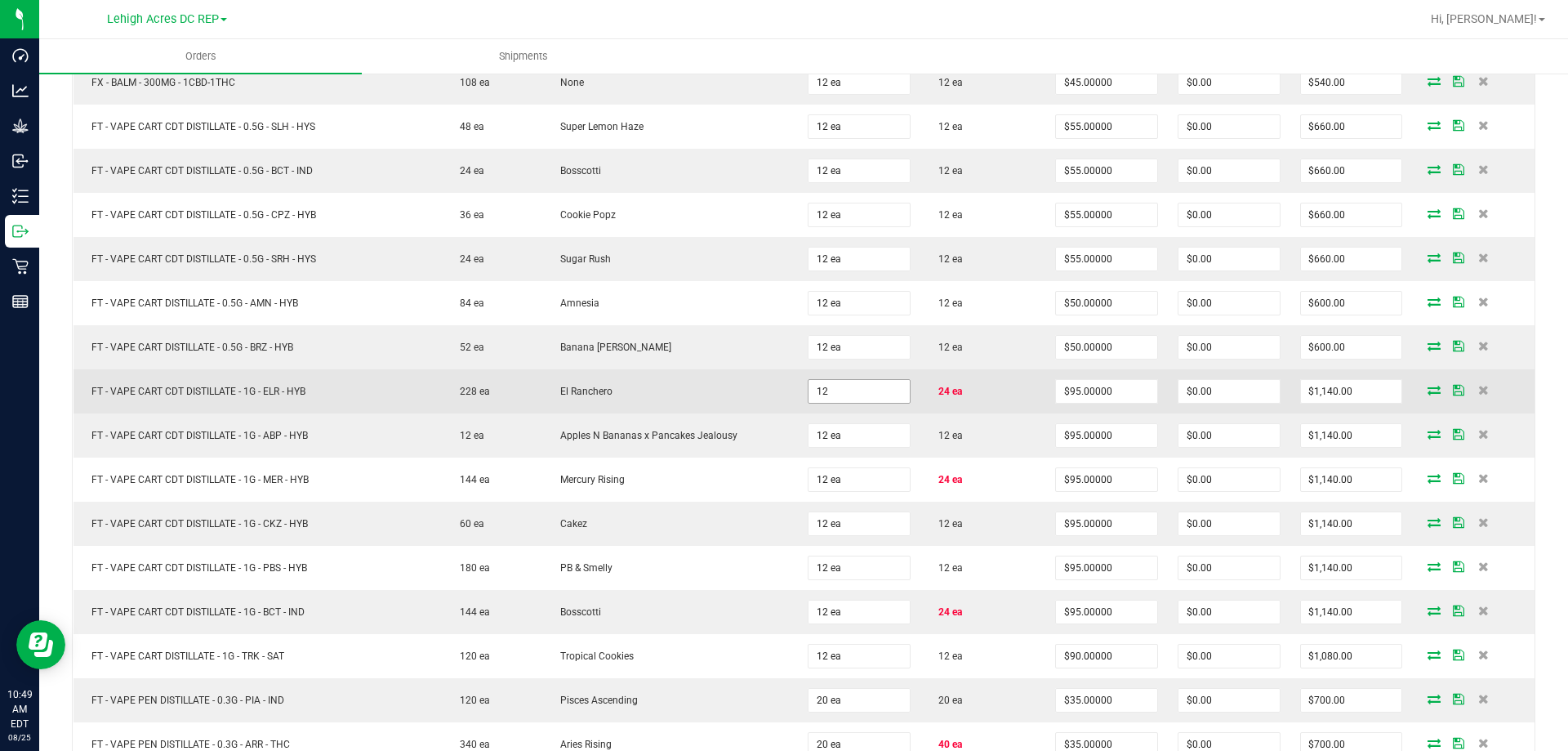
click at [868, 389] on input "12" at bounding box center [859, 391] width 101 height 23
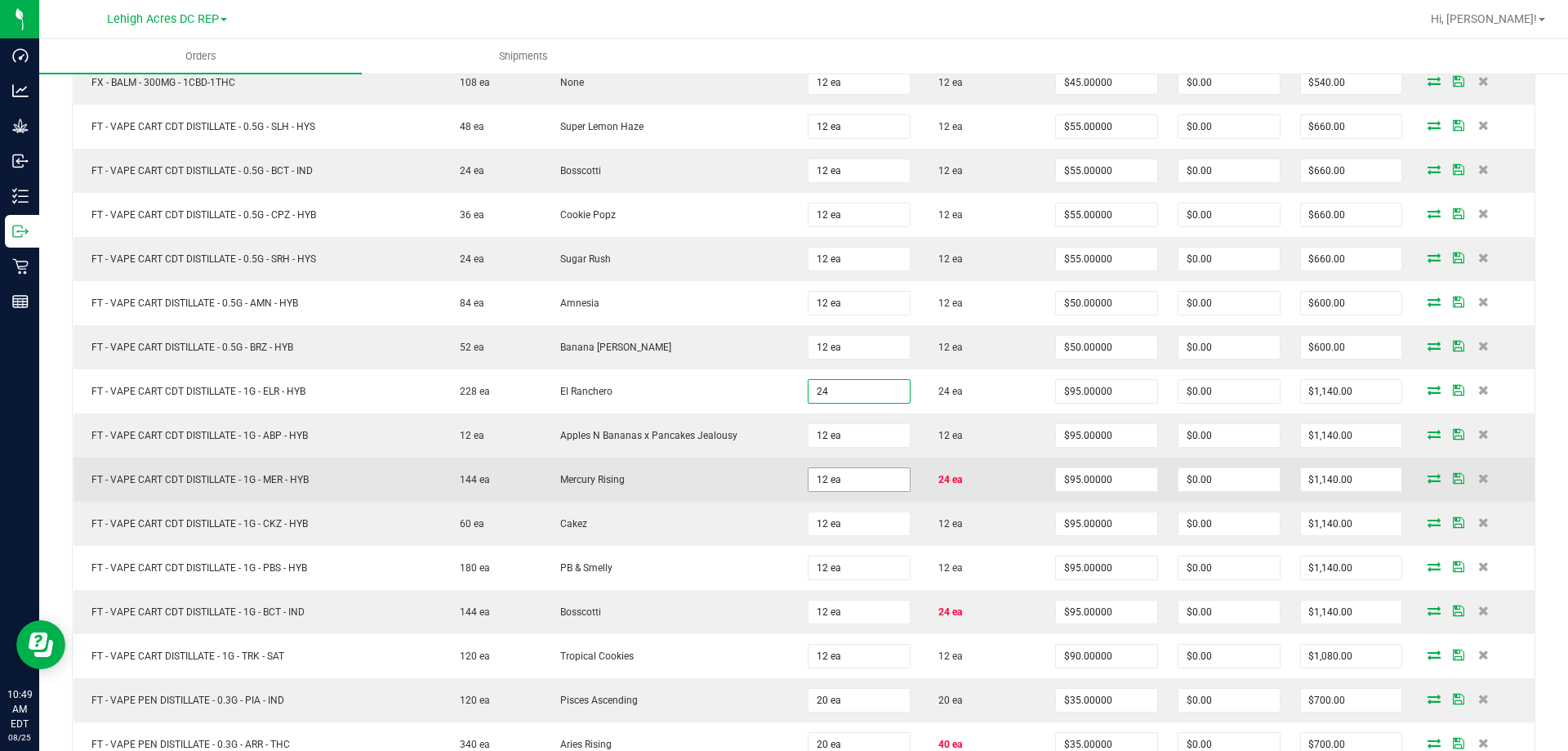
type input "24 ea"
type input "$2,280.00"
click at [868, 480] on input "12" at bounding box center [859, 479] width 101 height 23
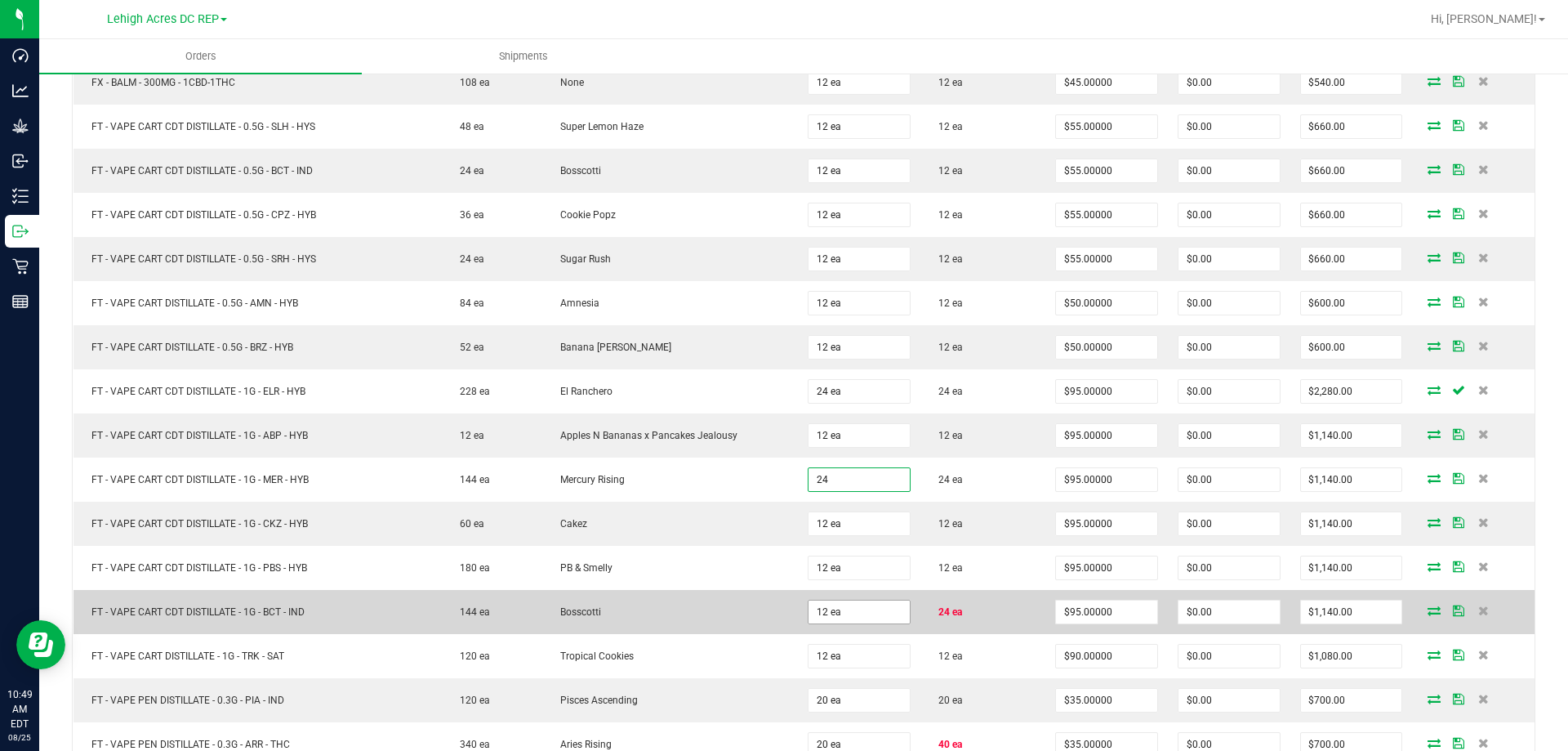
type input "24 ea"
type input "$2,280.00"
click at [855, 612] on input "12" at bounding box center [859, 612] width 101 height 23
type input "24 ea"
type input "$2,280.00"
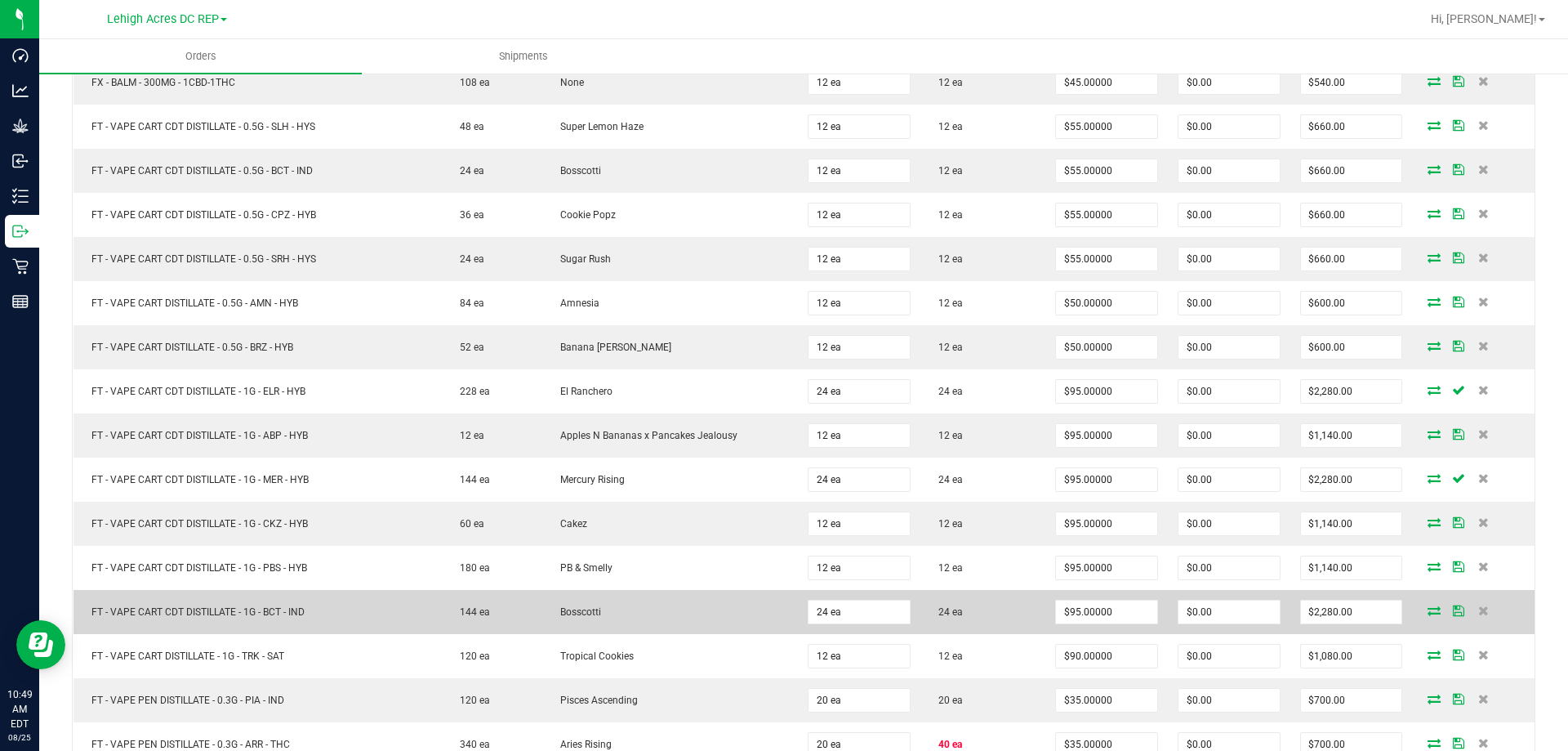
click at [968, 605] on td "24 ea" at bounding box center [983, 612] width 125 height 44
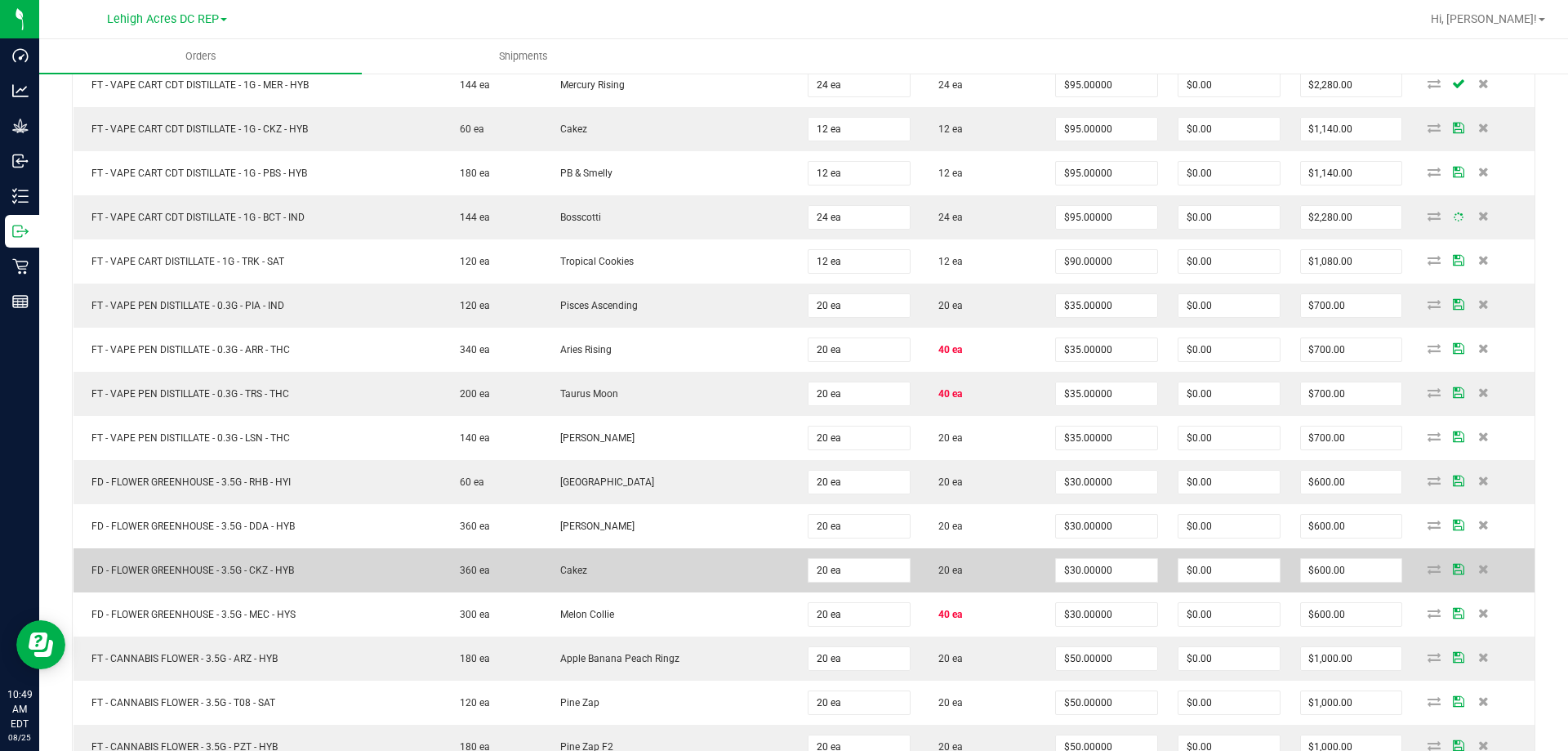
scroll to position [1470, 0]
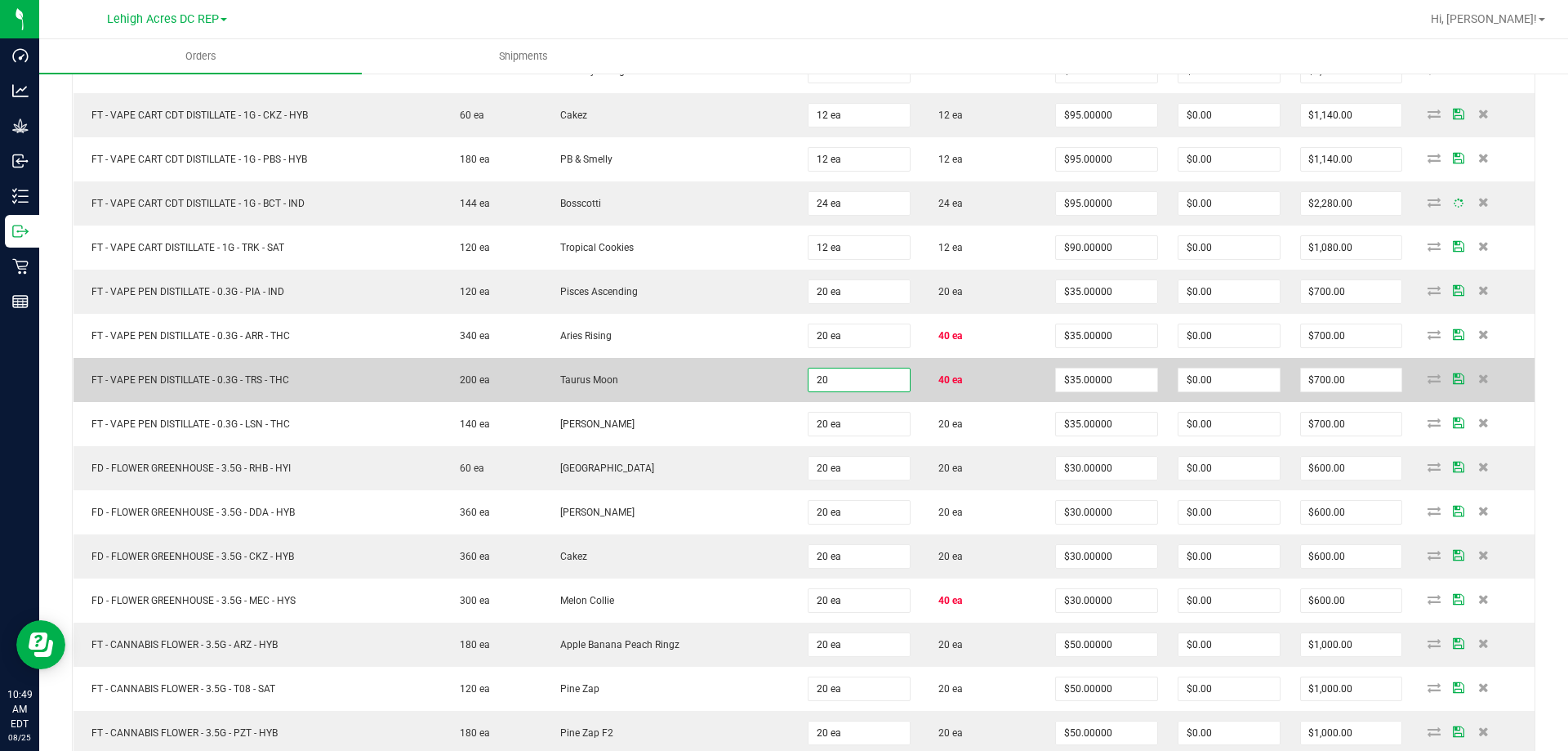
click at [855, 379] on input "20" at bounding box center [859, 380] width 101 height 23
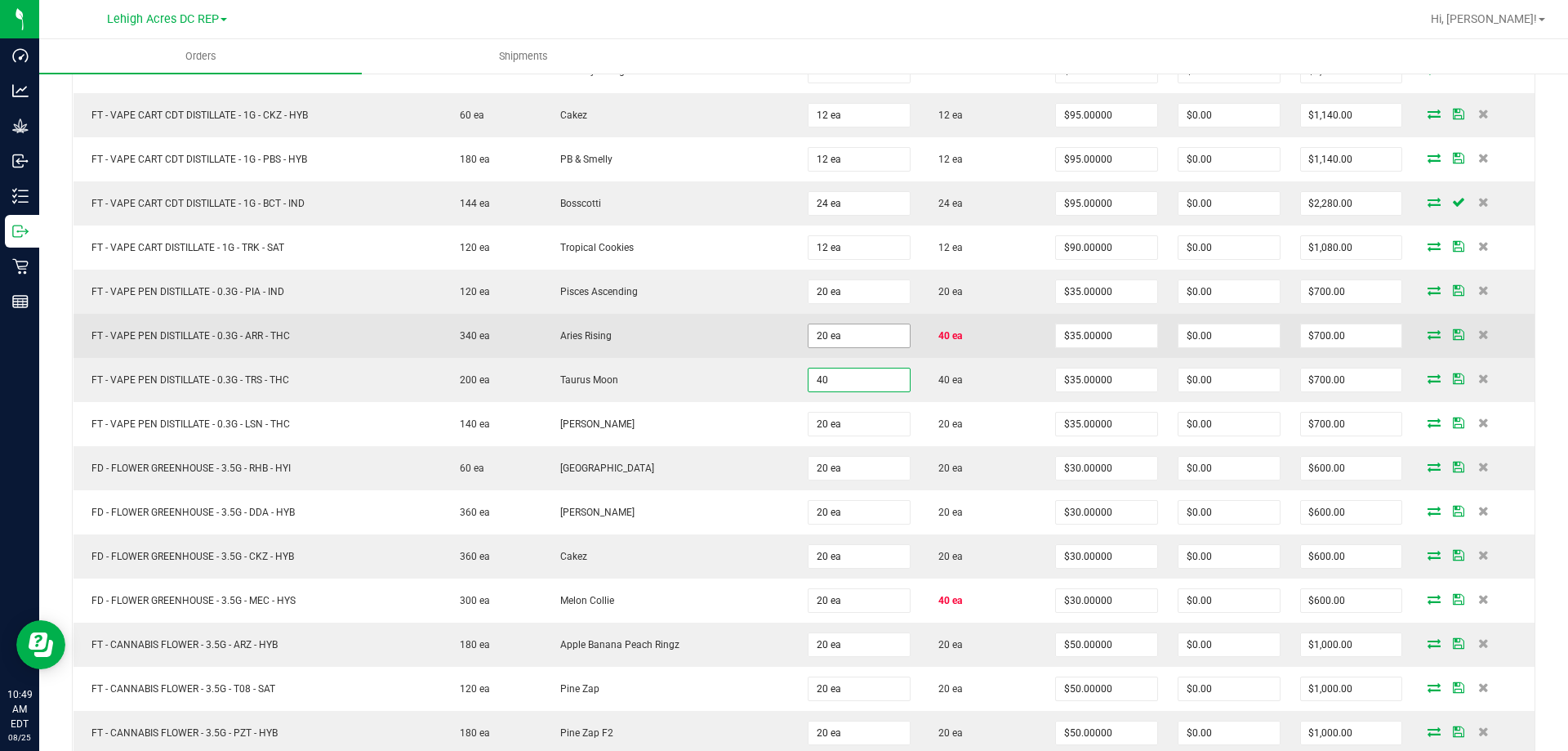
type input "40"
type input "20"
type input "40 ea"
type input "$1,400.00"
click at [859, 335] on input "20" at bounding box center [859, 335] width 101 height 23
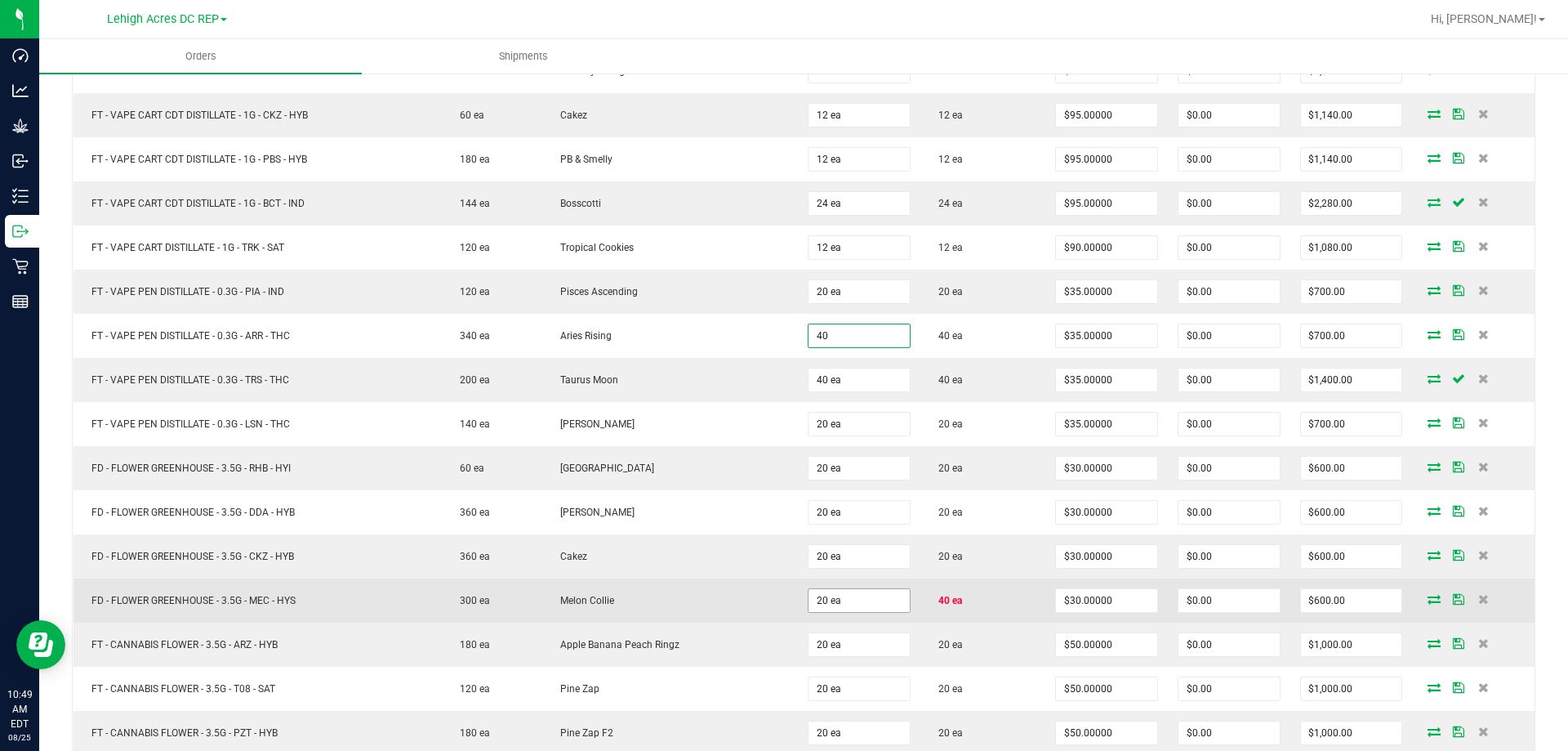
type input "40 ea"
type input "$1,400.00"
click at [858, 594] on input "20" at bounding box center [859, 600] width 101 height 23
type input "40 ea"
type input "$1,200.00"
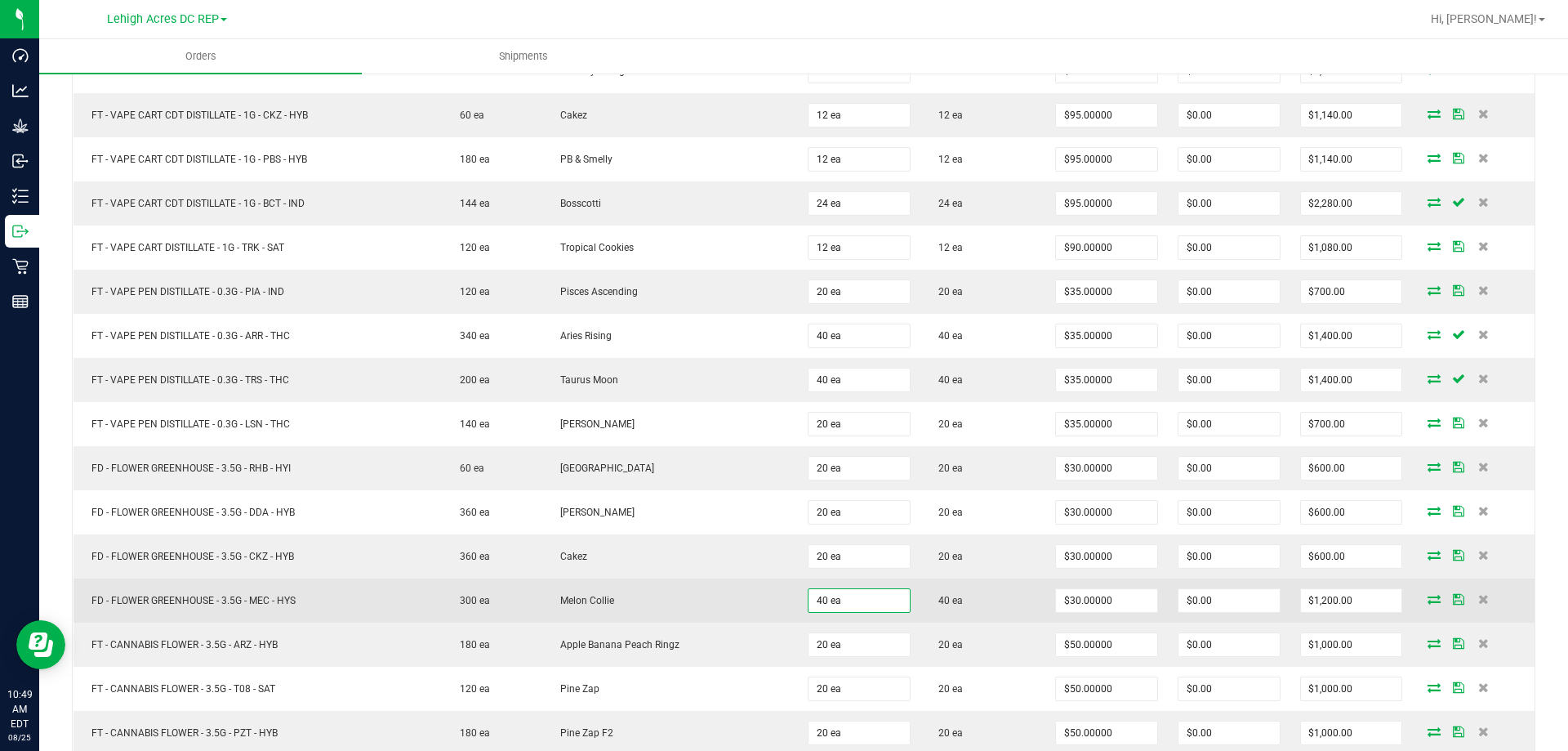
click at [986, 592] on td "40 ea" at bounding box center [983, 600] width 125 height 44
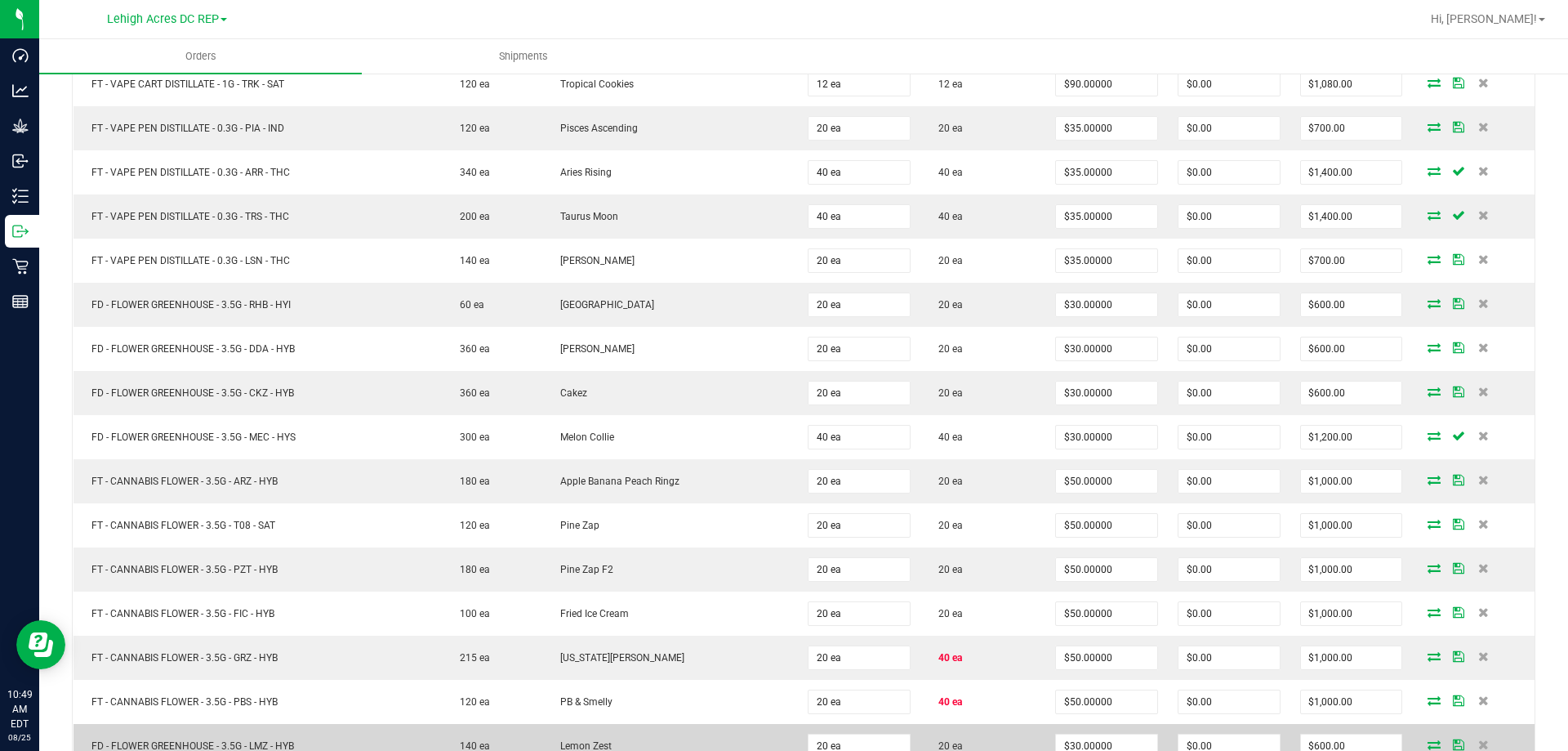
scroll to position [1878, 0]
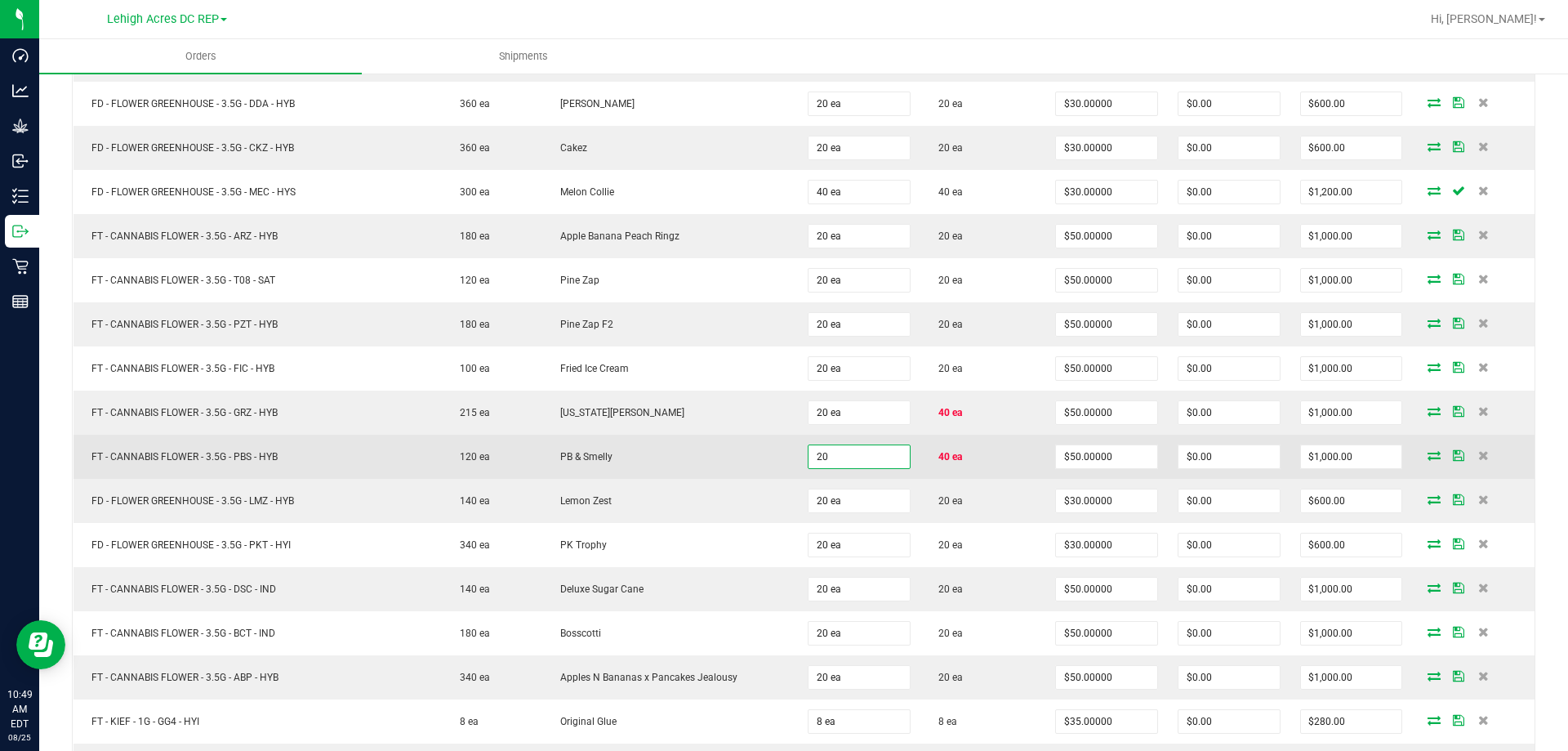
click at [868, 463] on input "20" at bounding box center [859, 457] width 101 height 23
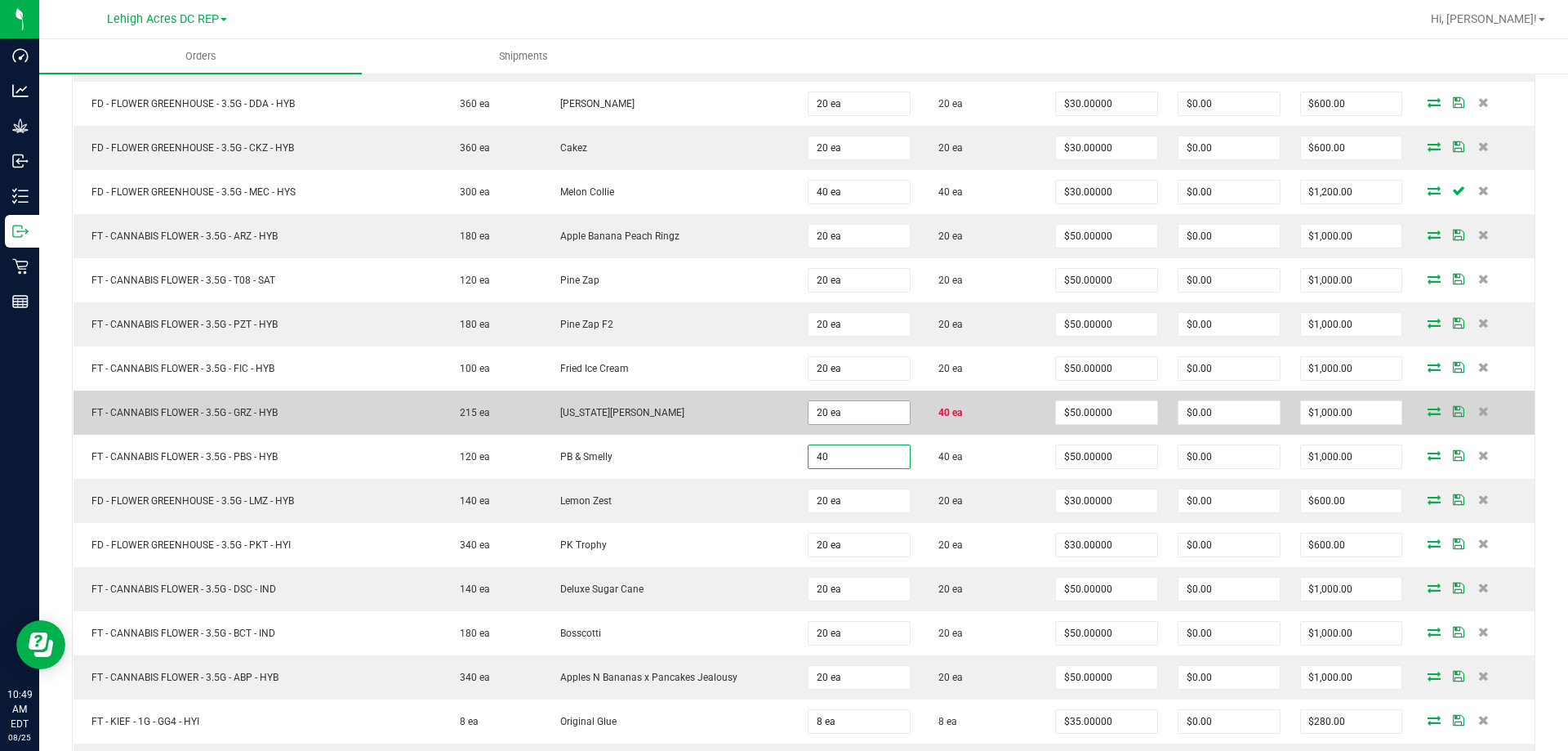
type input "40"
type input "20"
type input "40 ea"
type input "$2,000.00"
click at [856, 409] on input "20" at bounding box center [859, 412] width 101 height 23
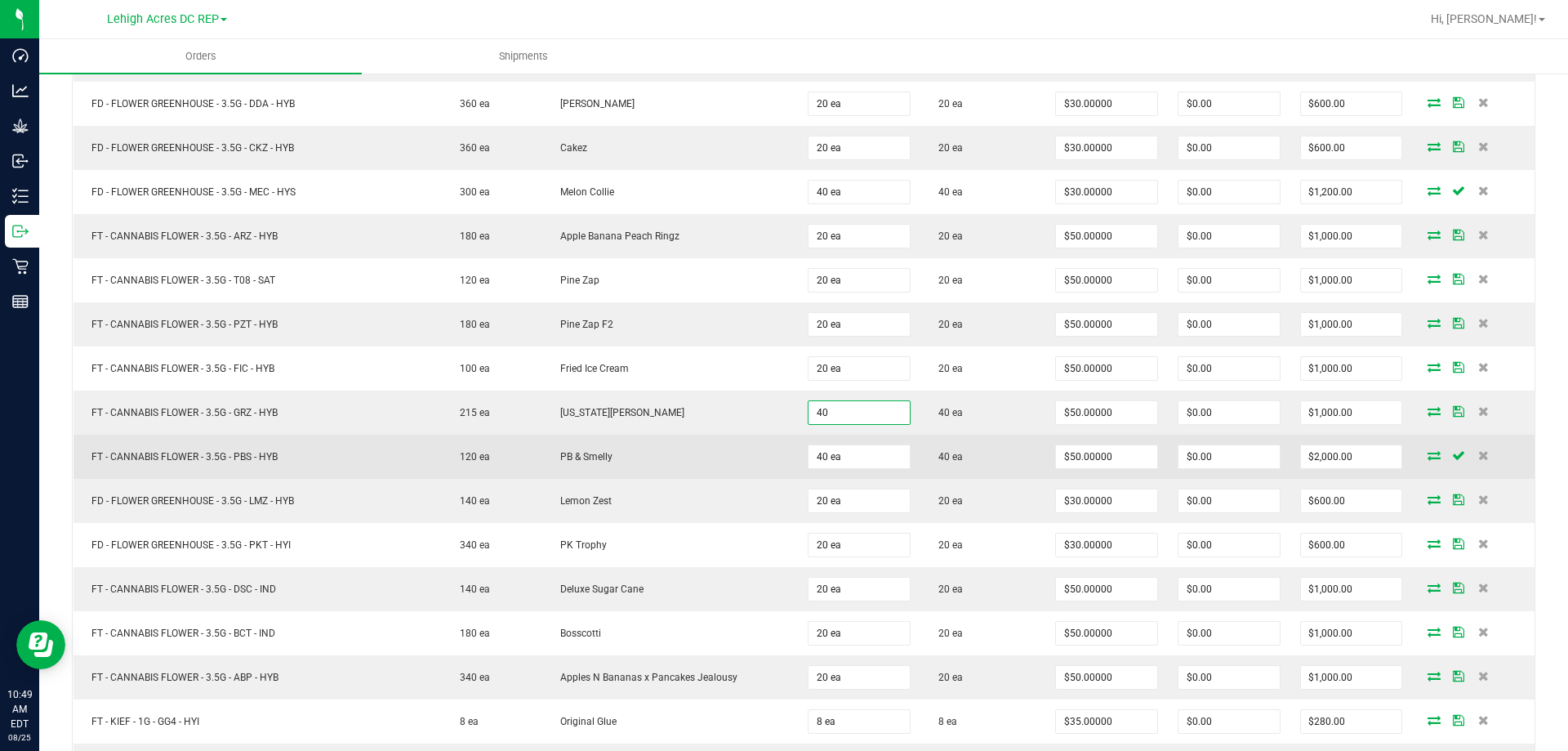
type input "40 ea"
type input "$2,000.00"
click at [986, 467] on td "40 ea" at bounding box center [983, 457] width 125 height 44
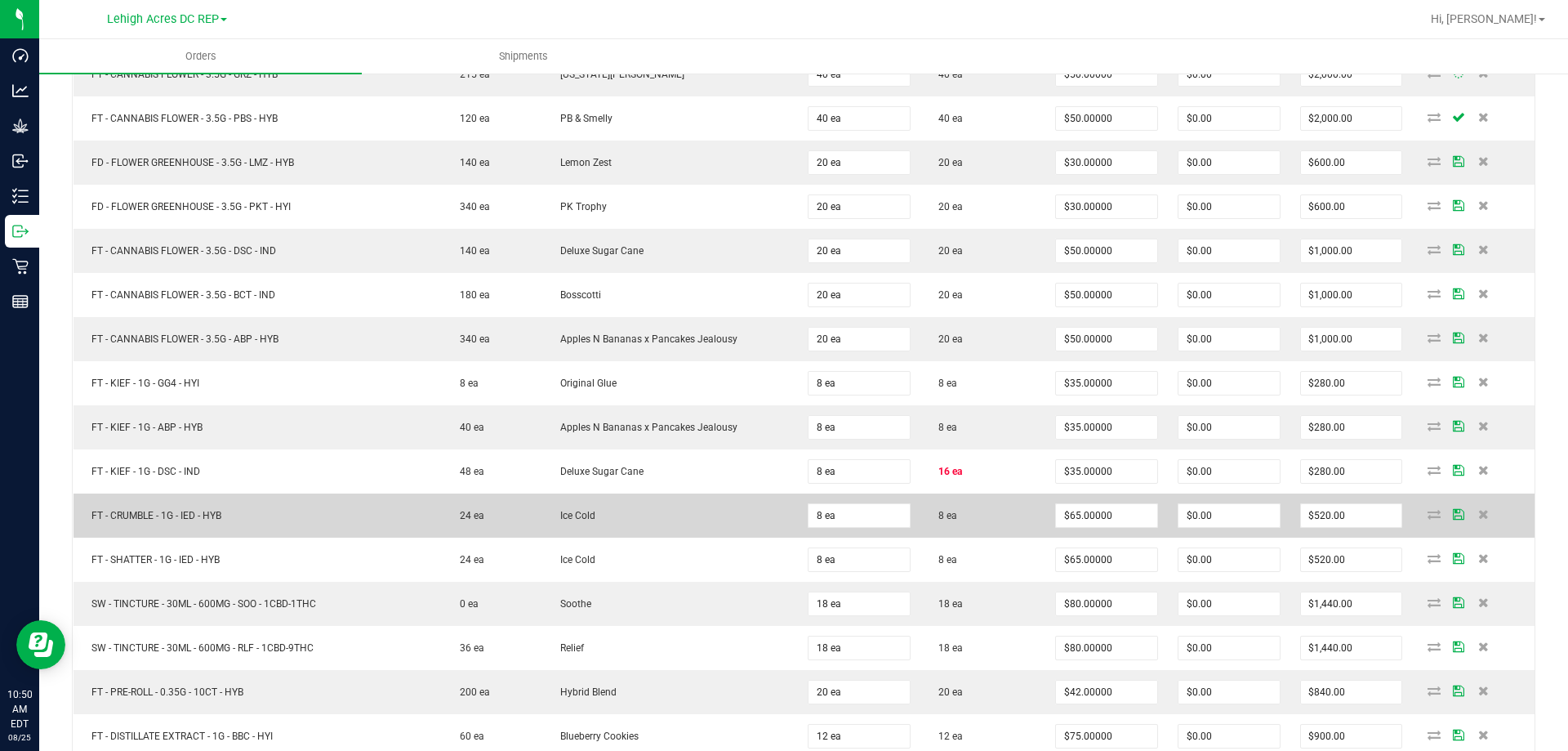
scroll to position [2287, 0]
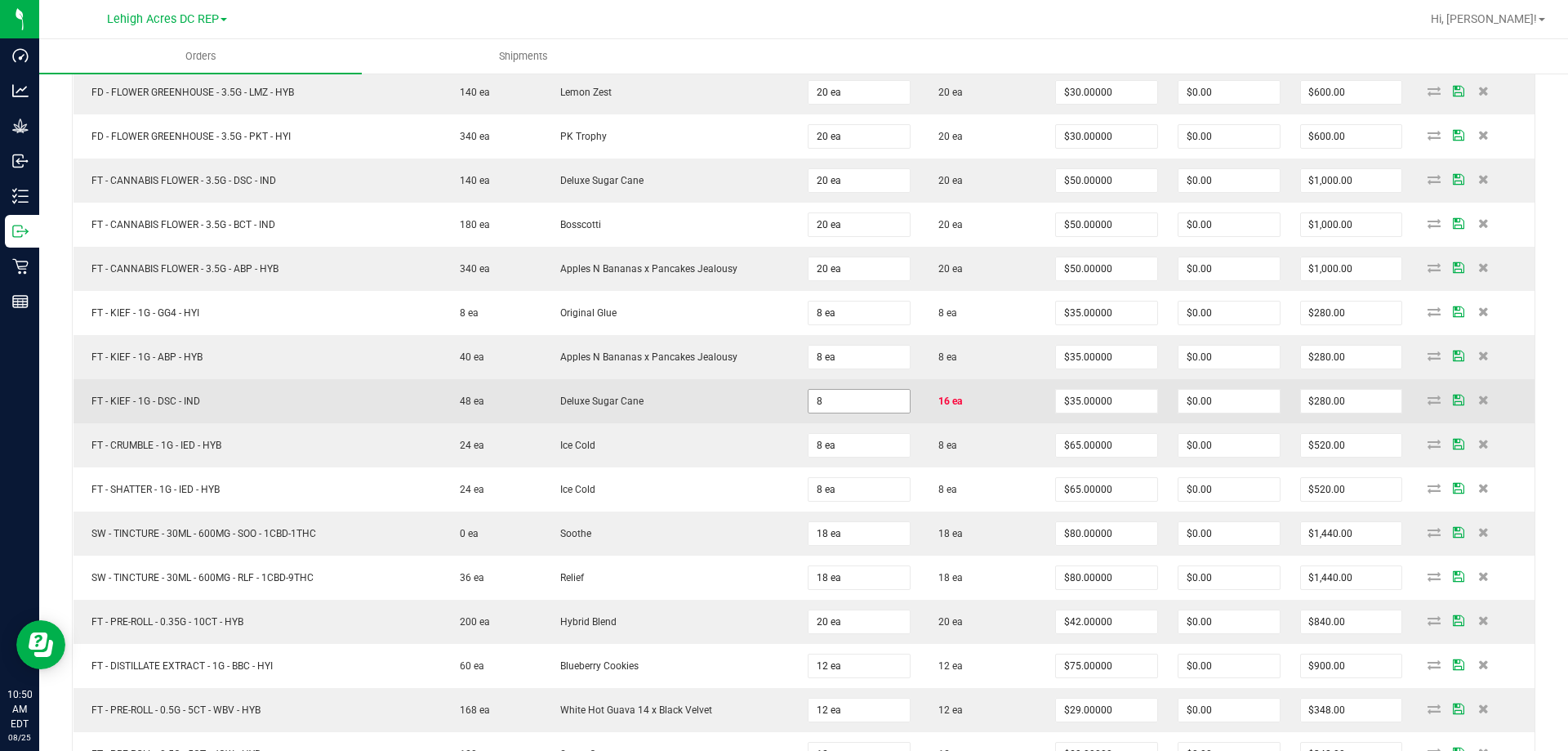
click at [881, 402] on input "8" at bounding box center [859, 401] width 101 height 23
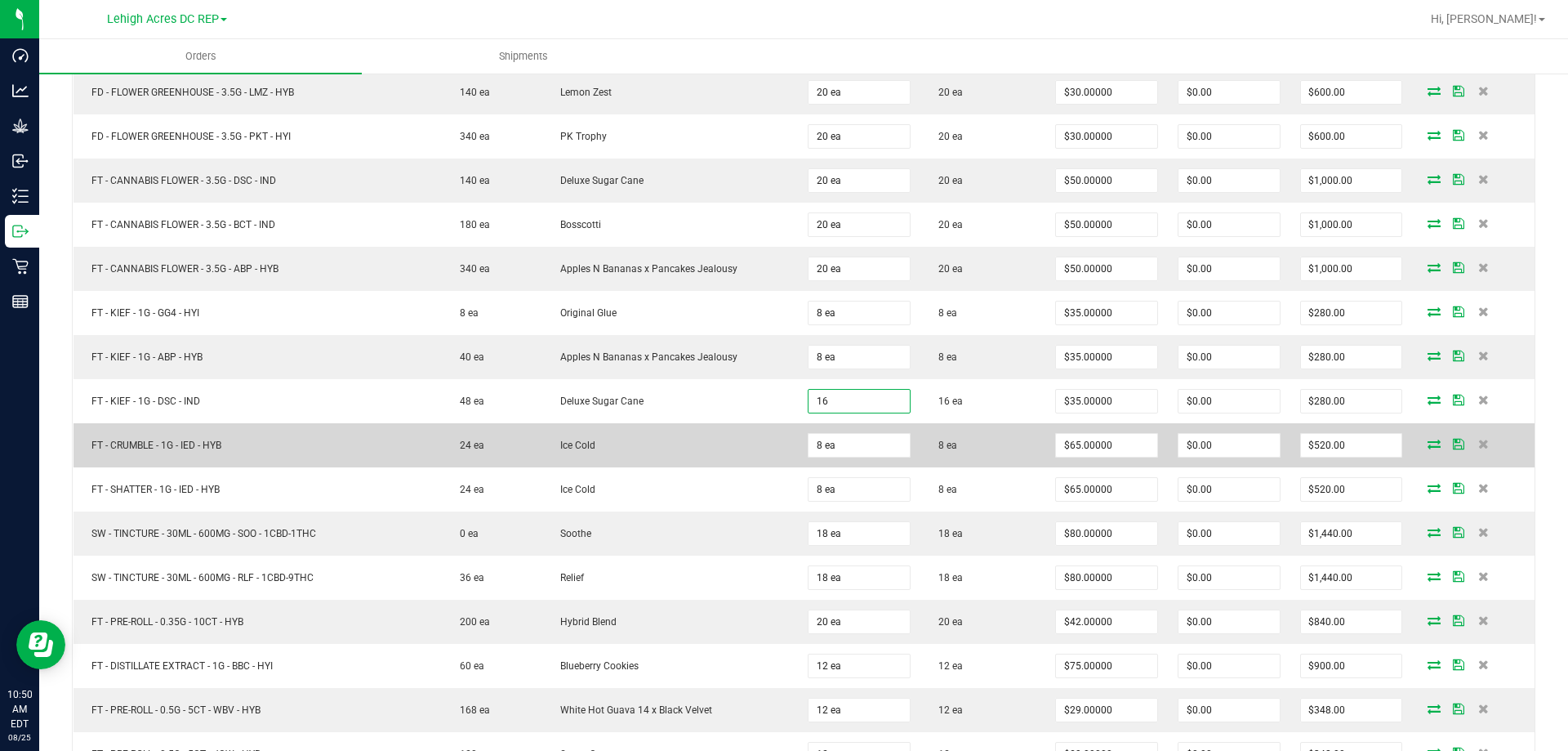
type input "16 ea"
type input "$560.00"
click at [983, 454] on td "8 ea" at bounding box center [983, 445] width 125 height 44
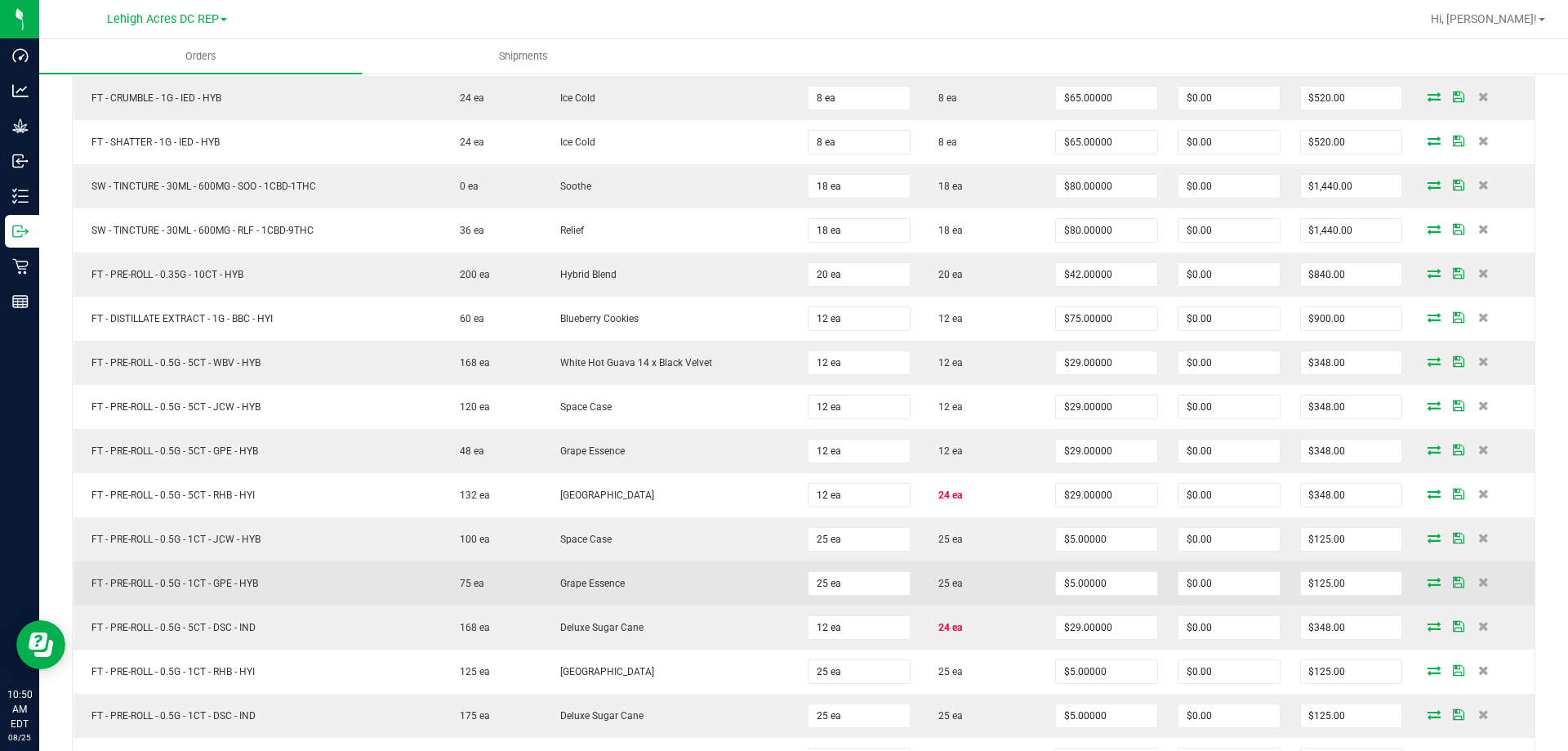
scroll to position [2777, 0]
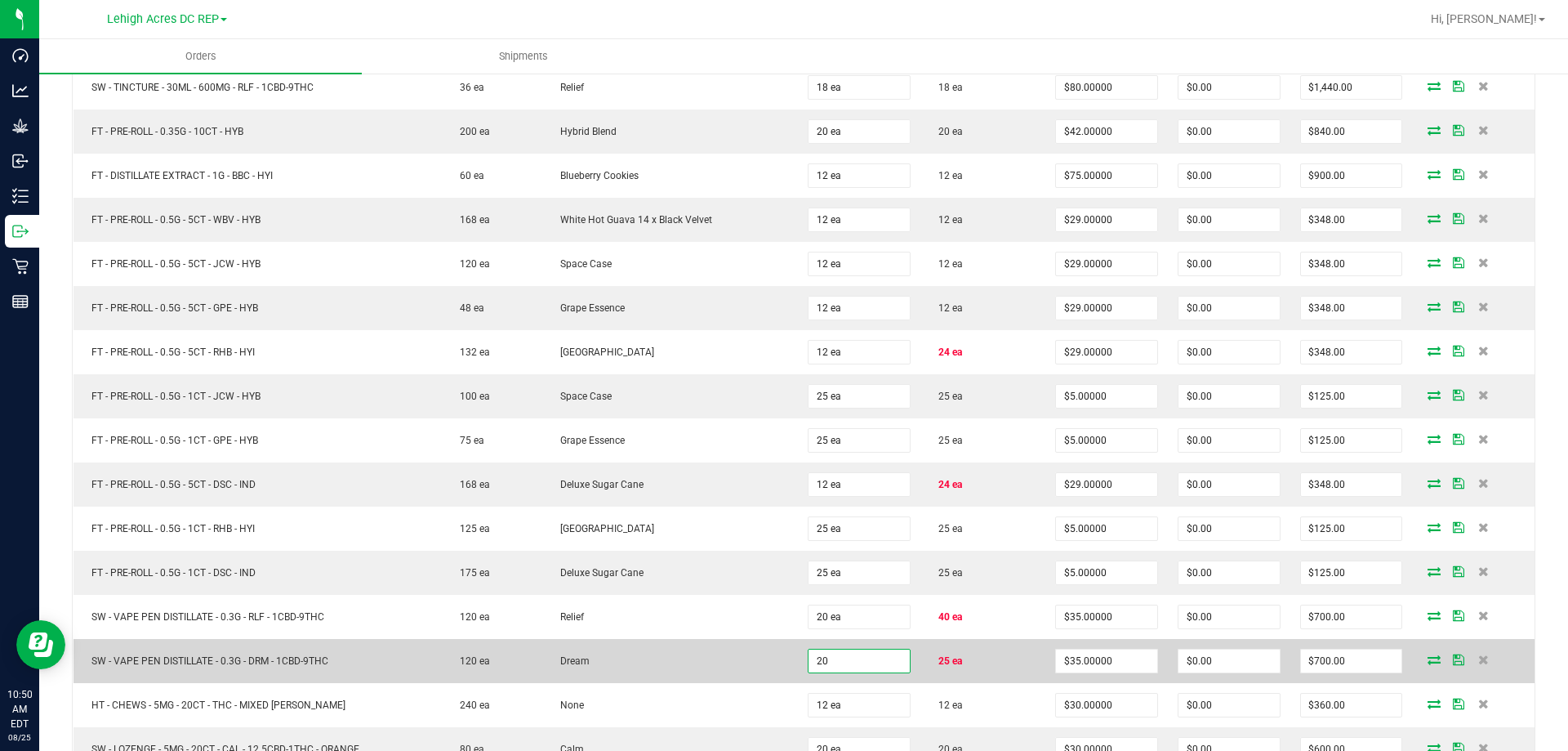
click at [856, 660] on input "20" at bounding box center [859, 660] width 101 height 23
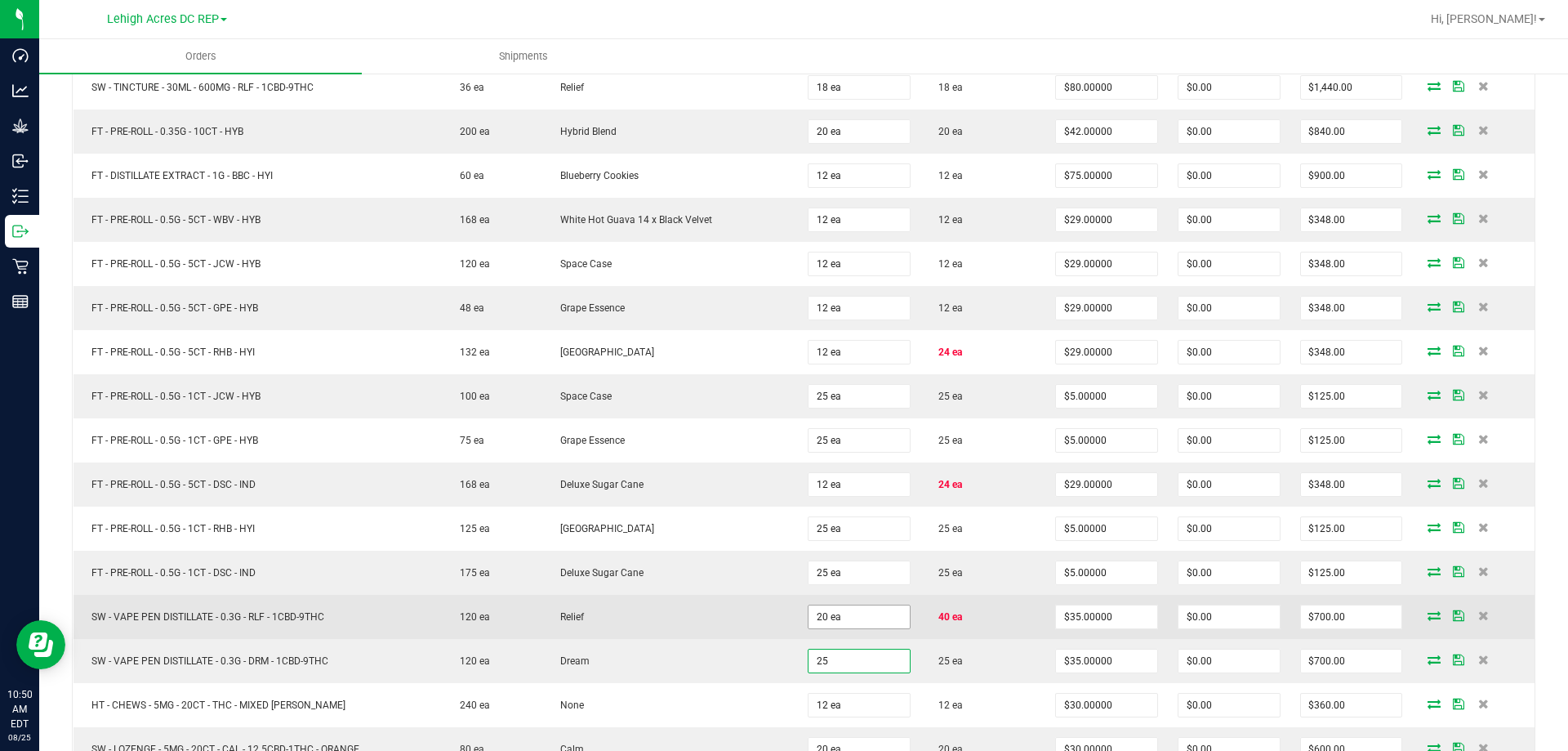
type input "25"
type input "20"
type input "25 ea"
type input "$875.00"
click at [862, 617] on input "20" at bounding box center [859, 617] width 101 height 23
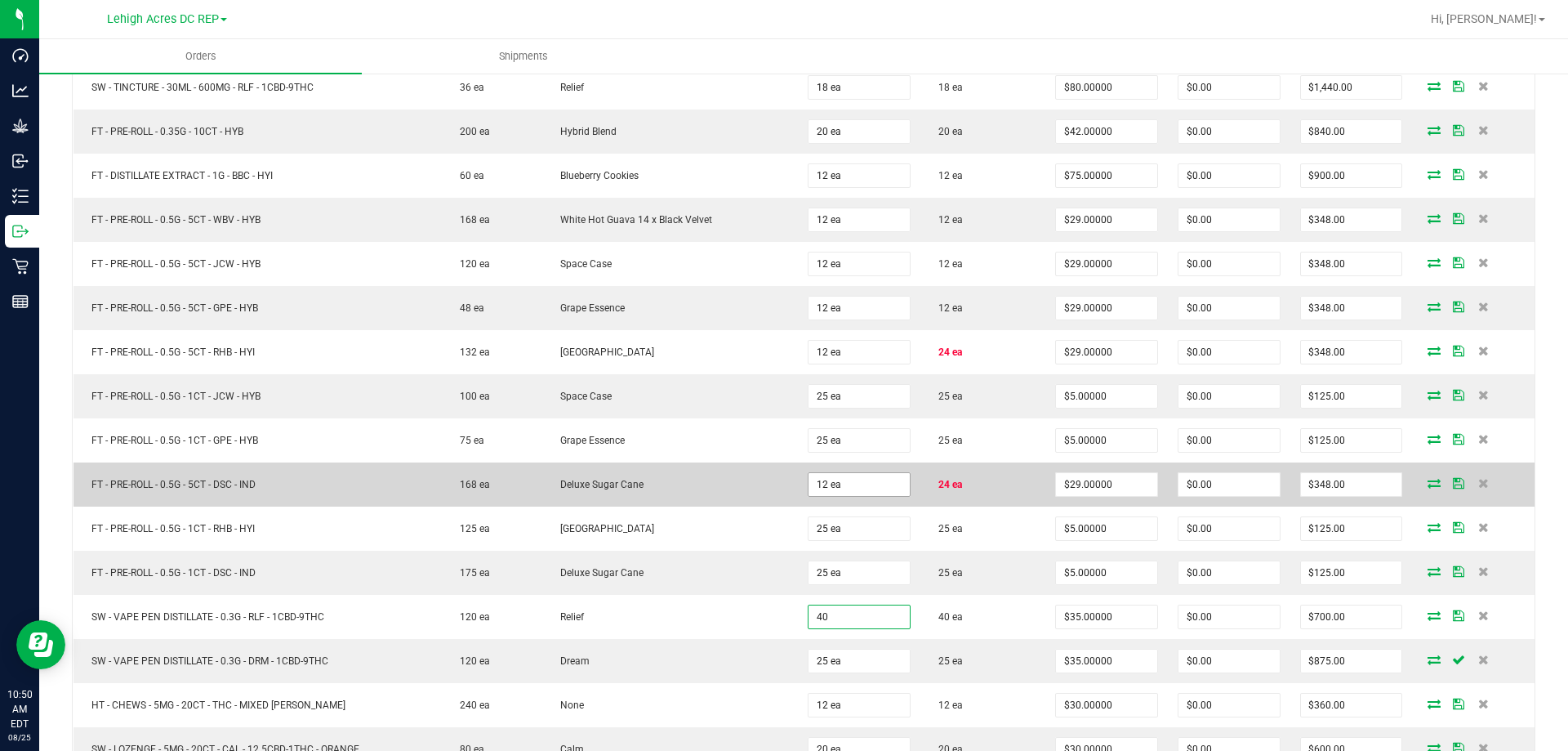
type input "40"
type input "12"
type input "40 ea"
type input "$1,400.00"
click at [868, 484] on input "12" at bounding box center [859, 484] width 101 height 23
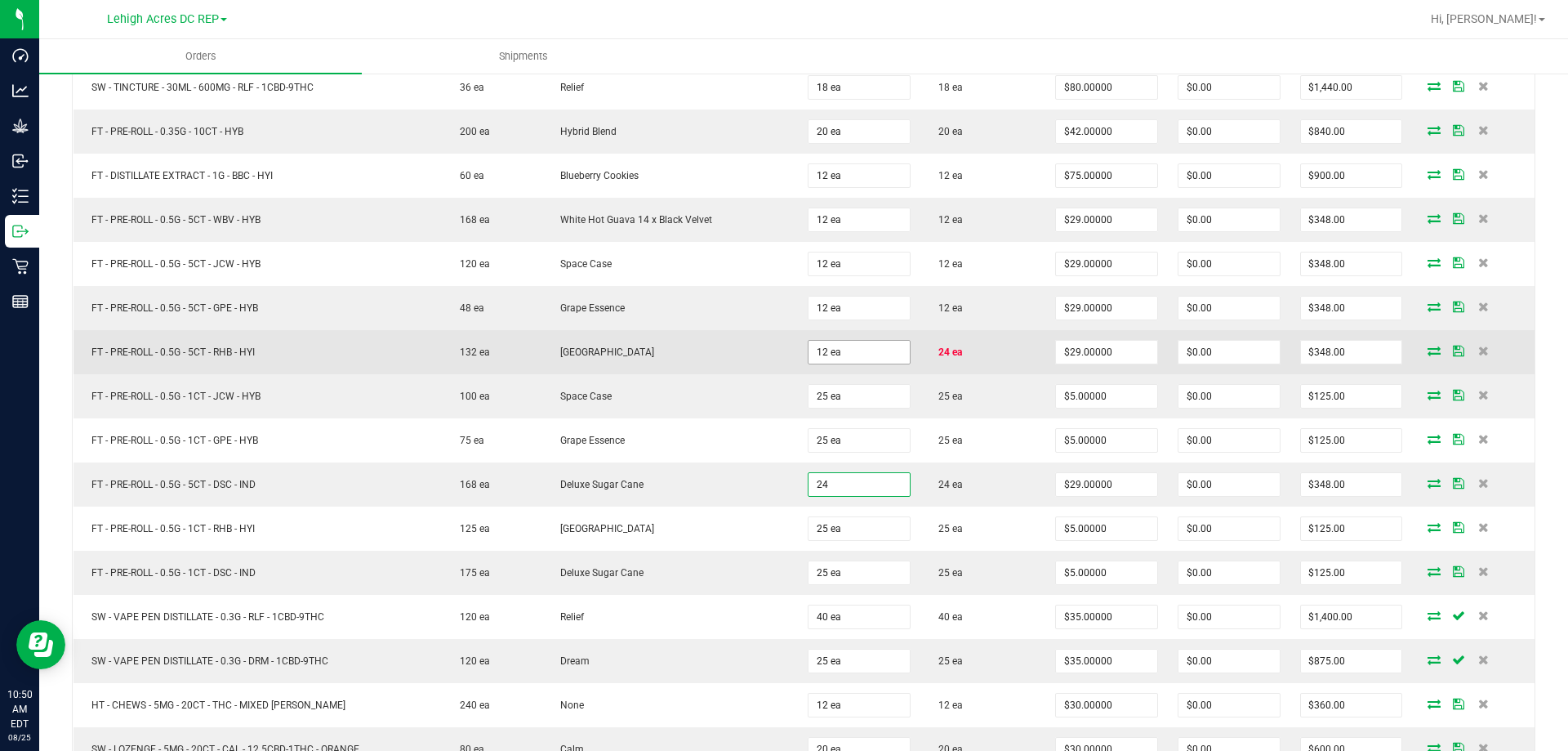
type input "24"
type input "12"
type input "24 ea"
type input "$696.00"
click at [852, 359] on input "12" at bounding box center [859, 352] width 101 height 23
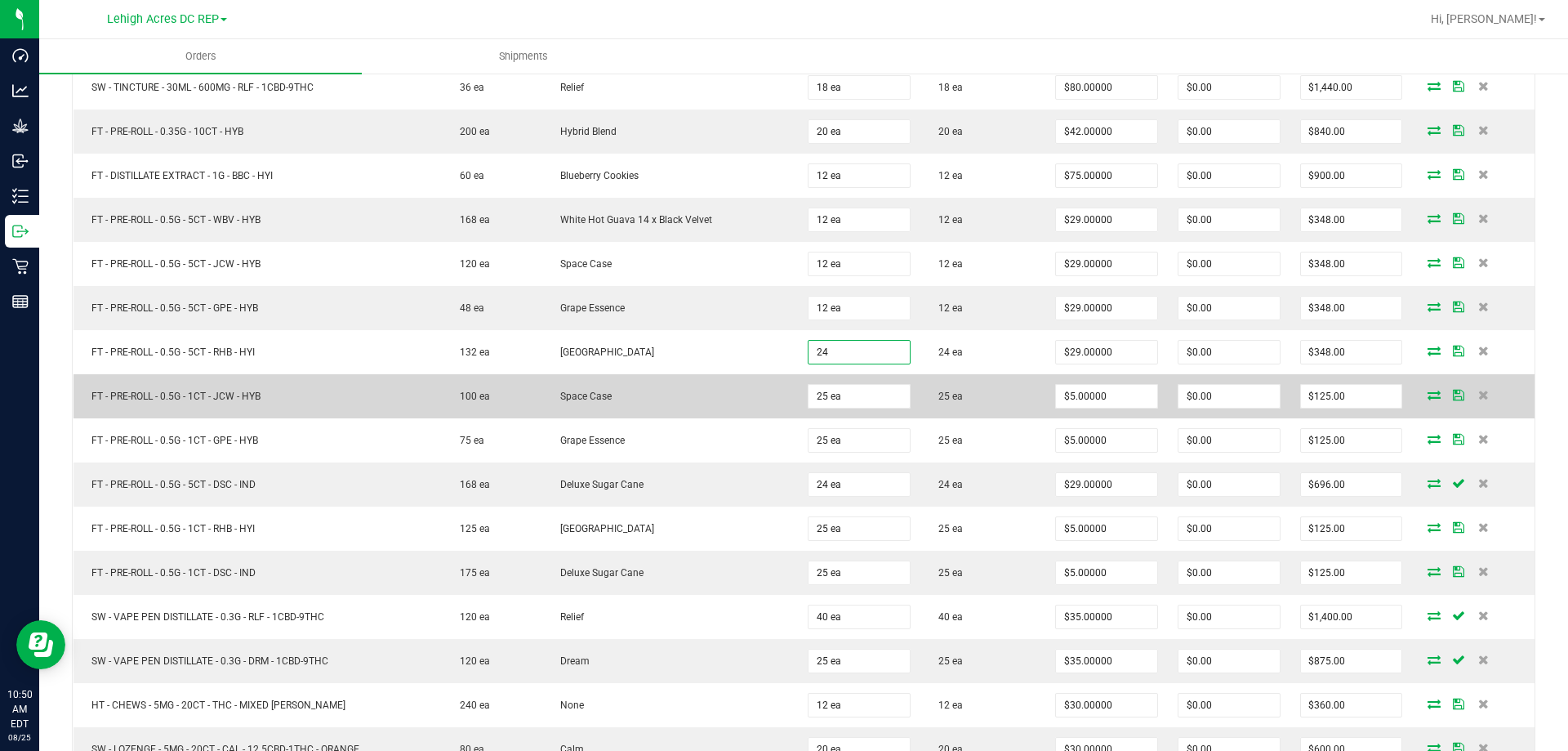
type input "24 ea"
type input "$696.00"
click at [997, 382] on td "25 ea" at bounding box center [983, 396] width 125 height 44
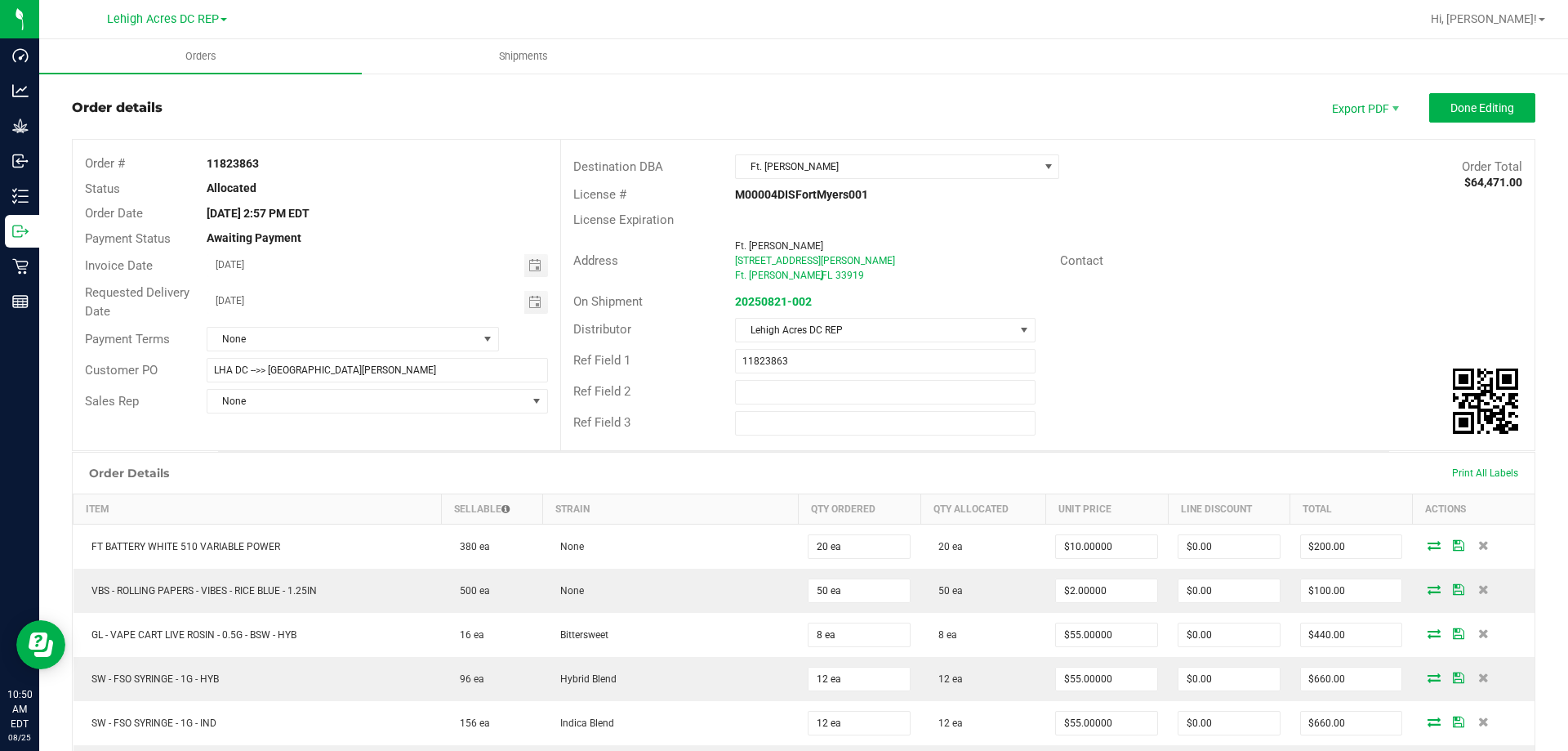
scroll to position [0, 0]
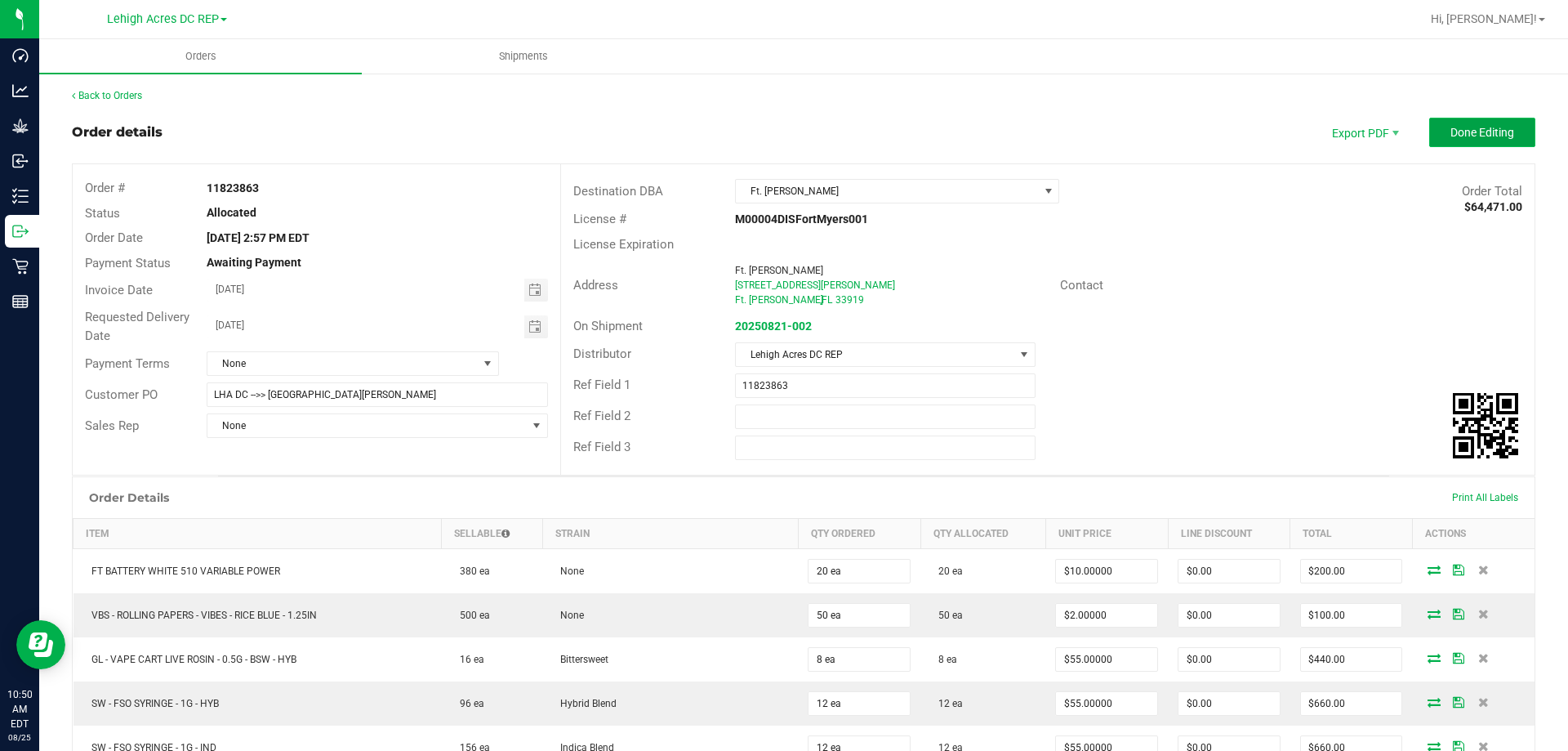
click at [1469, 129] on span "Done Editing" at bounding box center [1482, 132] width 64 height 13
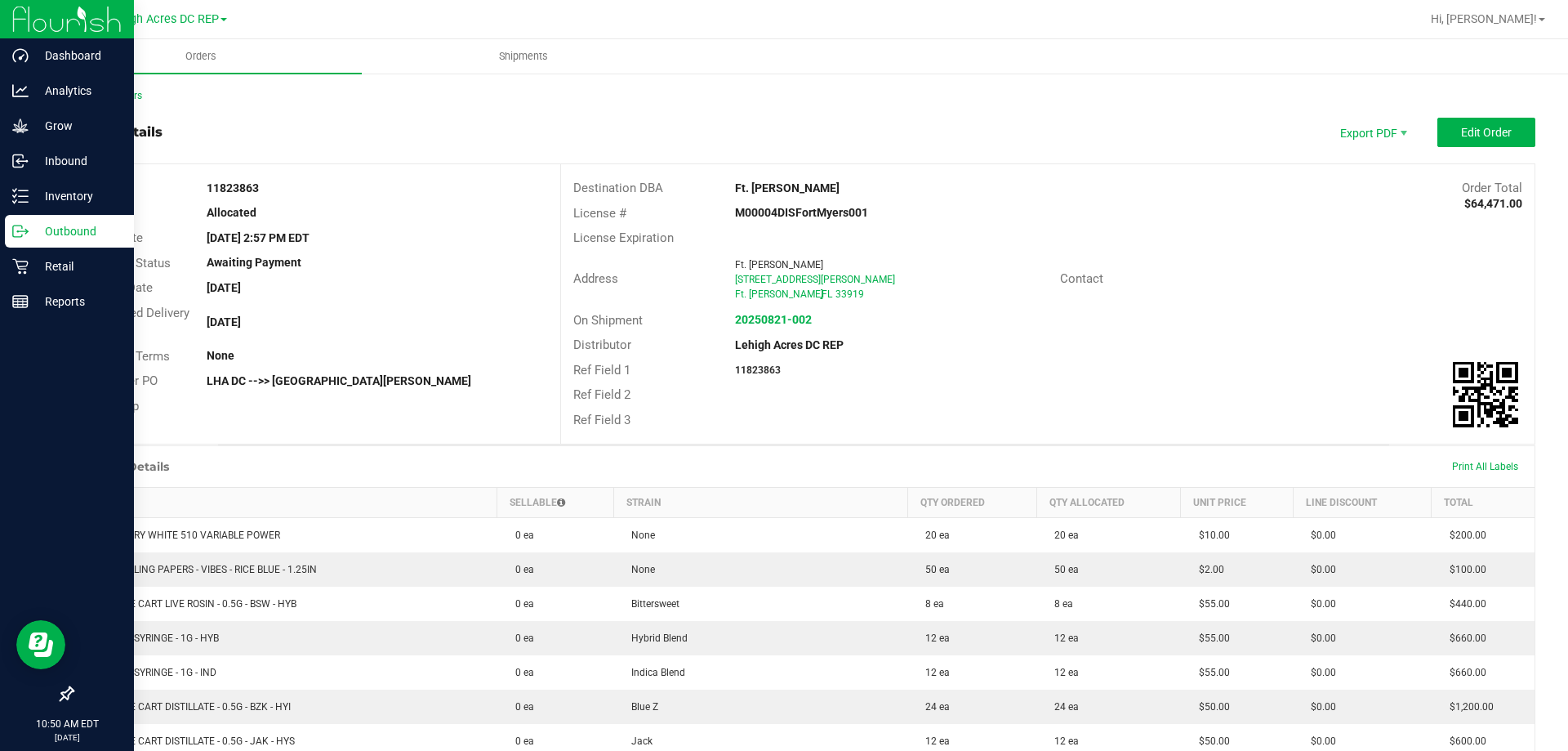
click at [74, 241] on div "Outbound" at bounding box center [70, 231] width 129 height 32
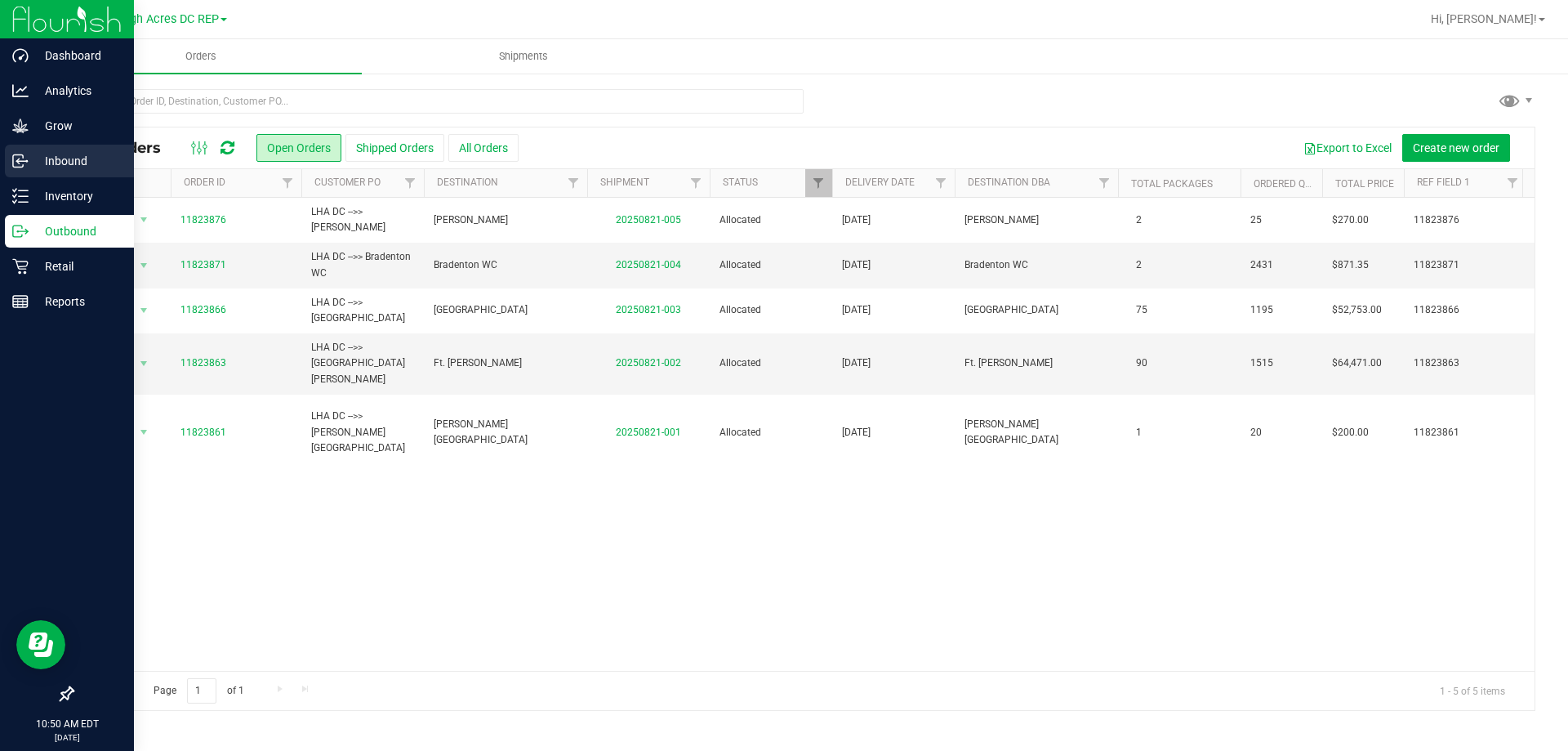
click at [58, 159] on p "Inbound" at bounding box center [78, 160] width 98 height 19
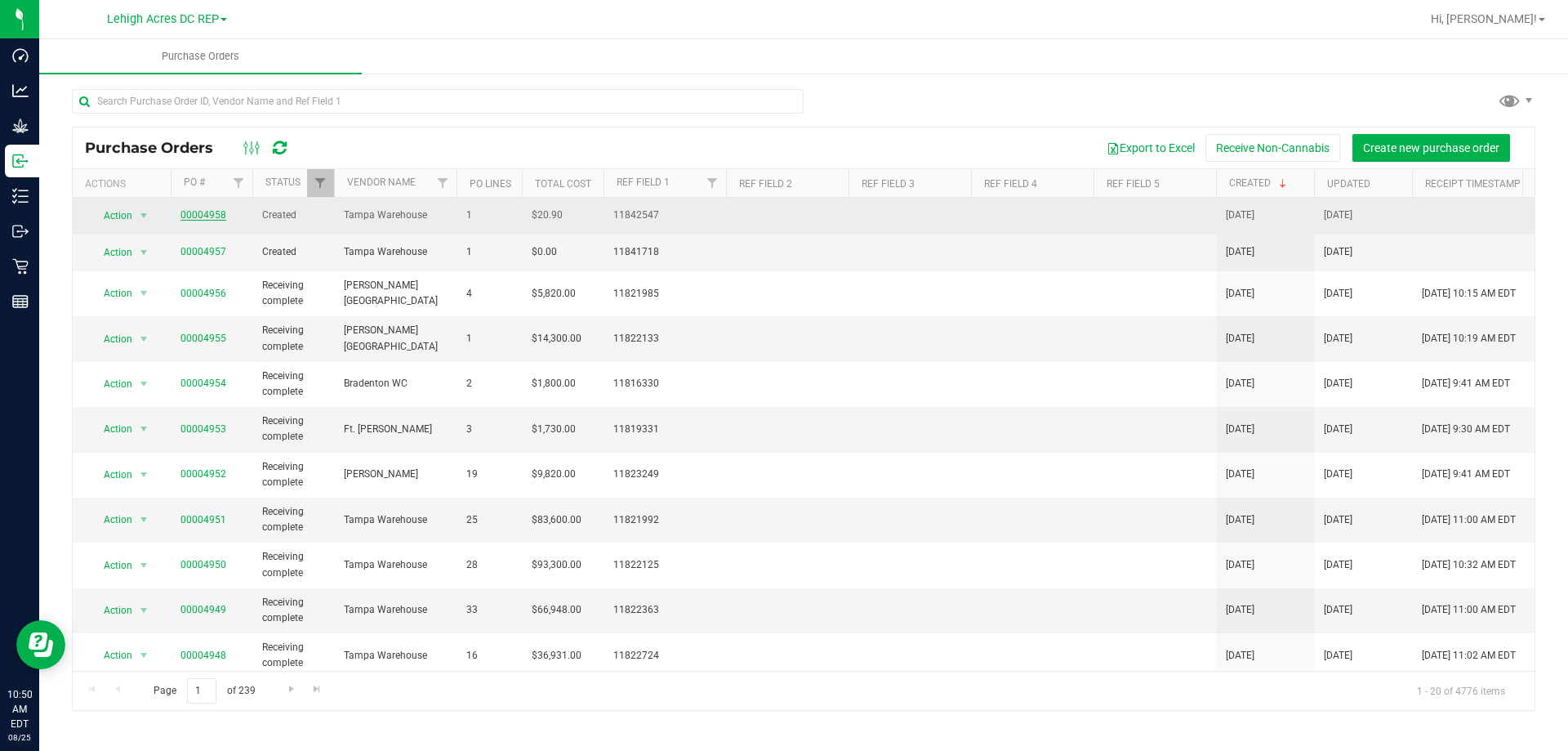
click at [206, 213] on link "00004958" at bounding box center [203, 214] width 45 height 11
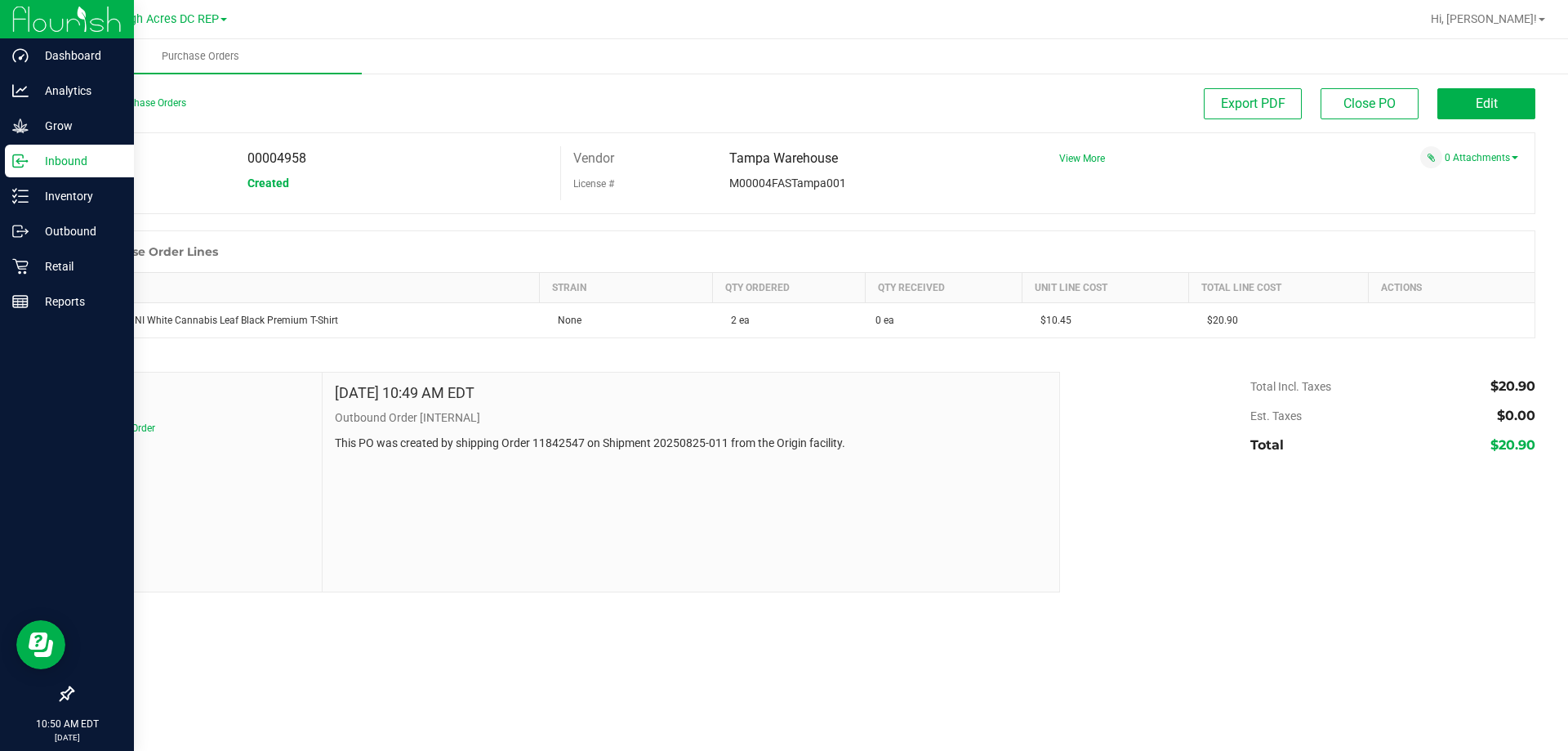
click at [43, 168] on p "Inbound" at bounding box center [78, 160] width 98 height 19
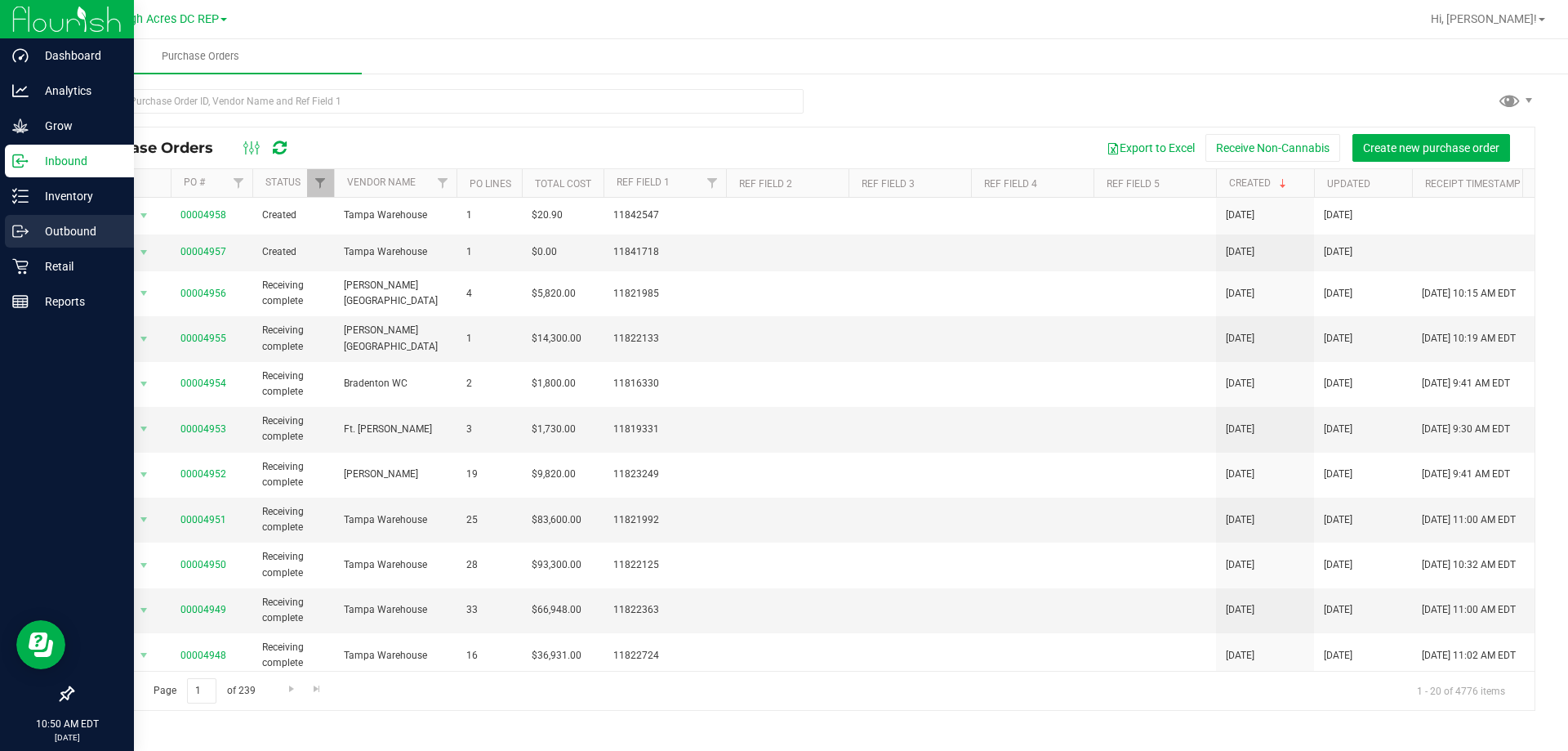
click at [58, 231] on p "Outbound" at bounding box center [78, 231] width 98 height 19
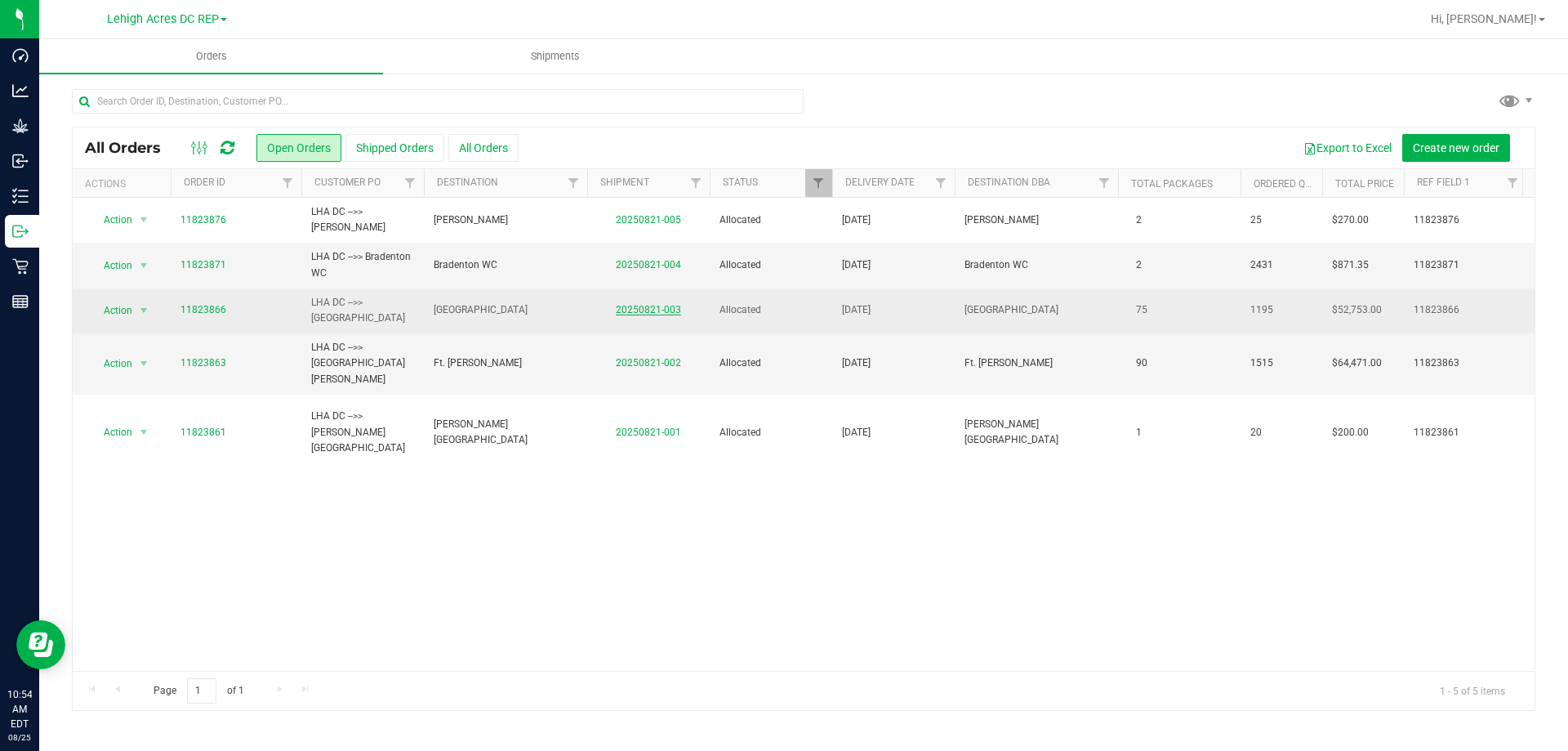
click at [650, 310] on link "20250821-003" at bounding box center [648, 309] width 65 height 11
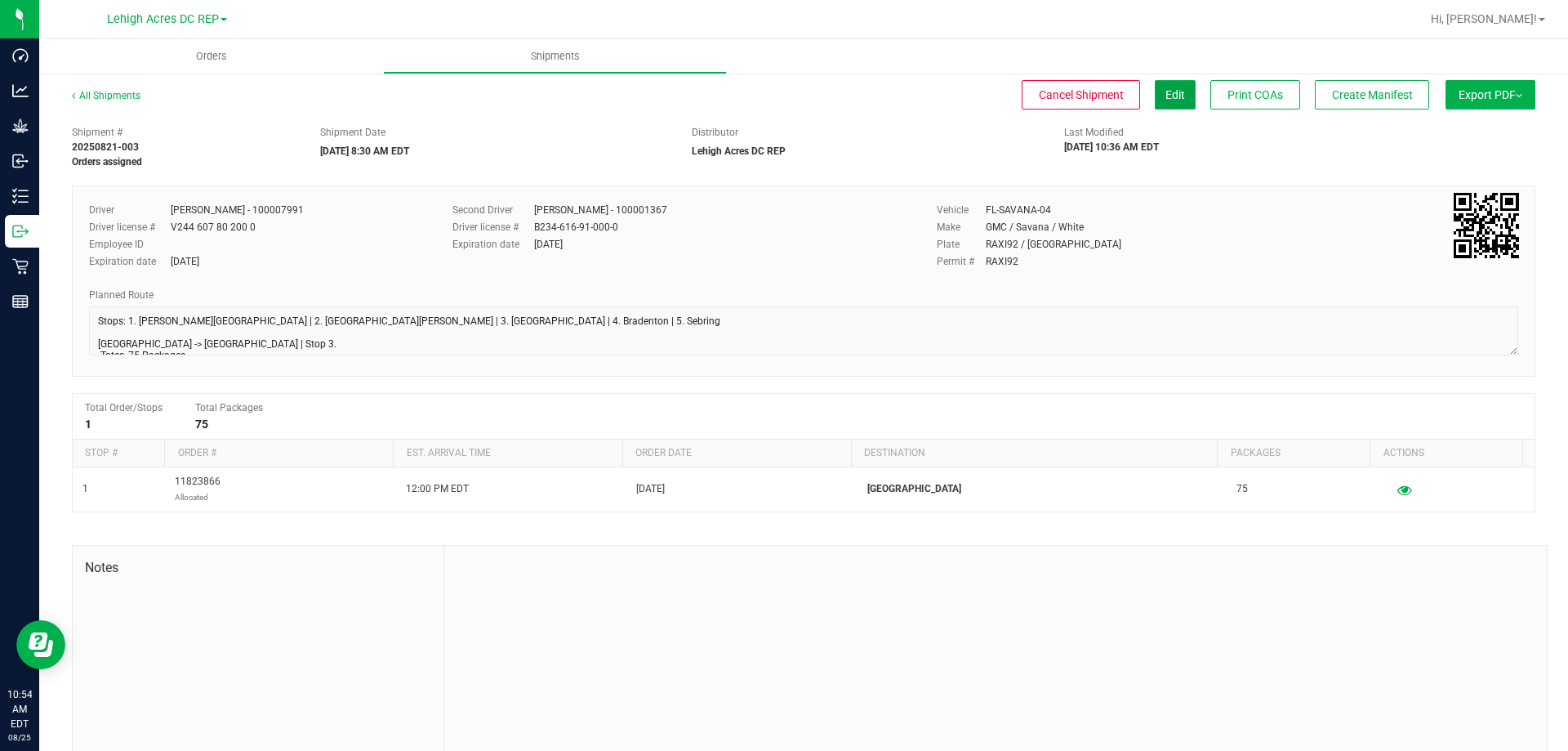
click at [1155, 103] on button "Edit" at bounding box center [1175, 95] width 41 height 30
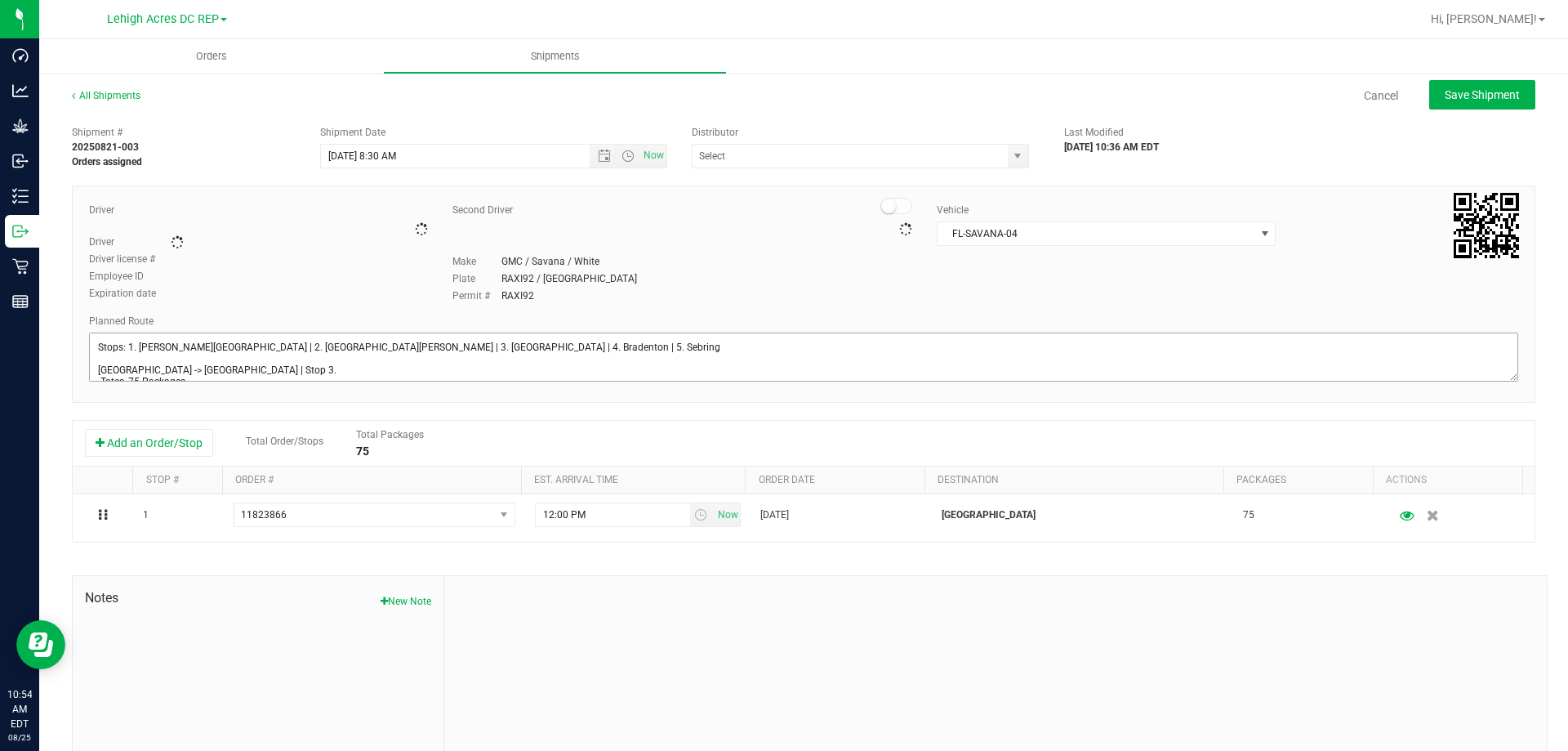
type input "Lehigh Acres DC REP"
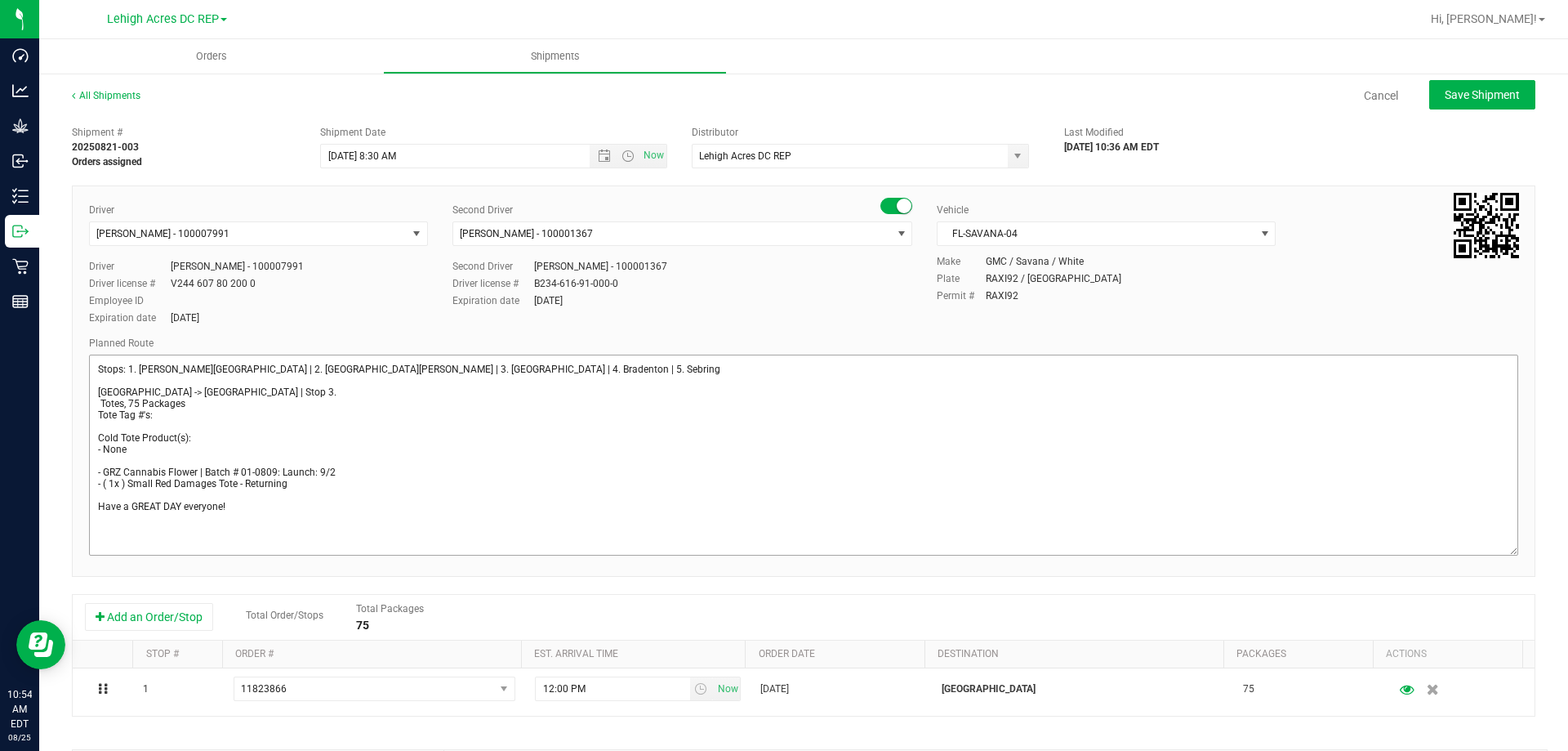
drag, startPoint x: 1500, startPoint y: 396, endPoint x: 1307, endPoint y: 514, distance: 226.2
click at [1500, 555] on textarea at bounding box center [803, 455] width 1429 height 201
click at [98, 402] on textarea at bounding box center [803, 460] width 1429 height 211
type textarea "Stops: 1. Bonita Springs | 2. Fort Myers | 3. North Port | 4. Bradenton | 5. Se…"
click at [1460, 94] on span "Save Shipment" at bounding box center [1482, 94] width 75 height 13
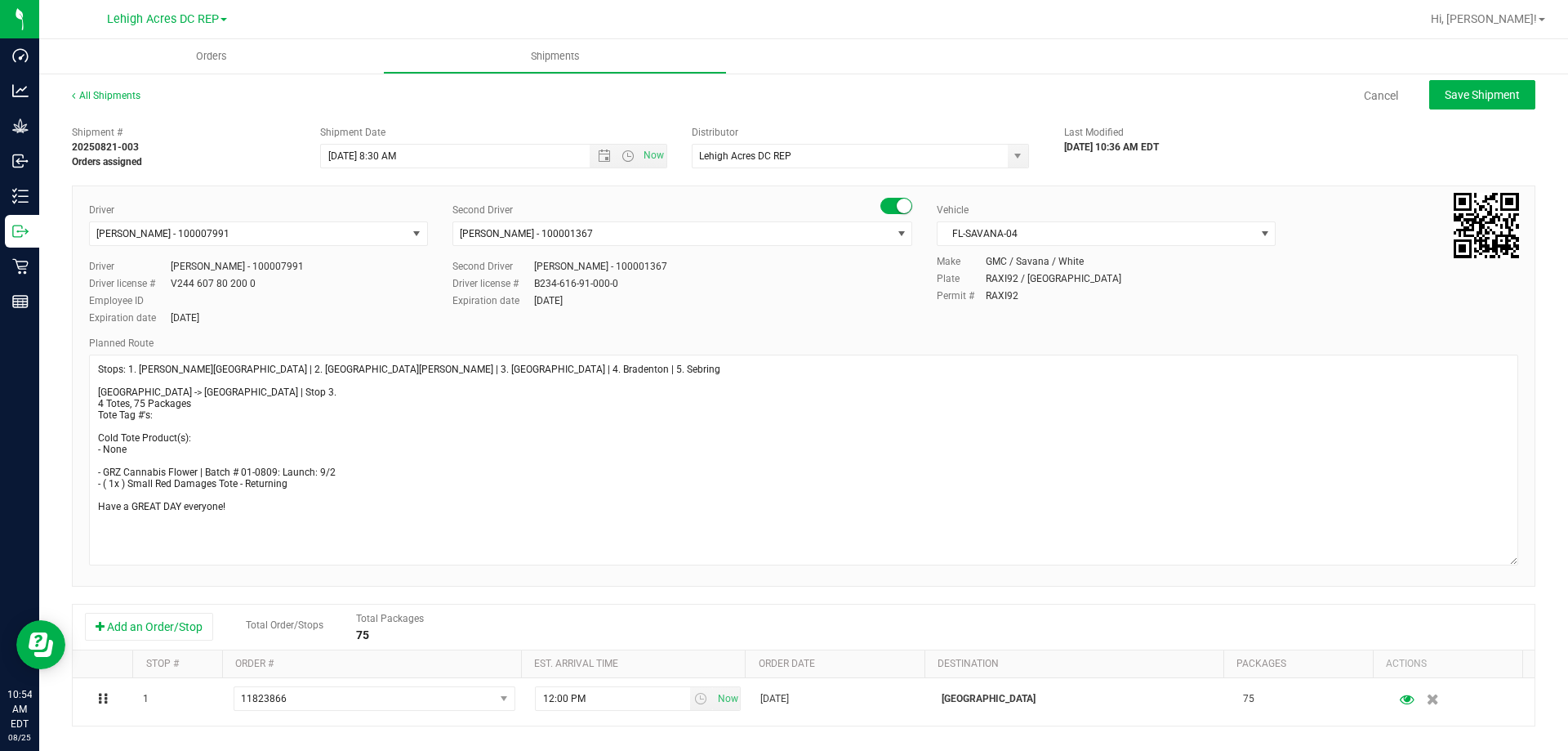
type input "8/26/2025 12:30 PM"
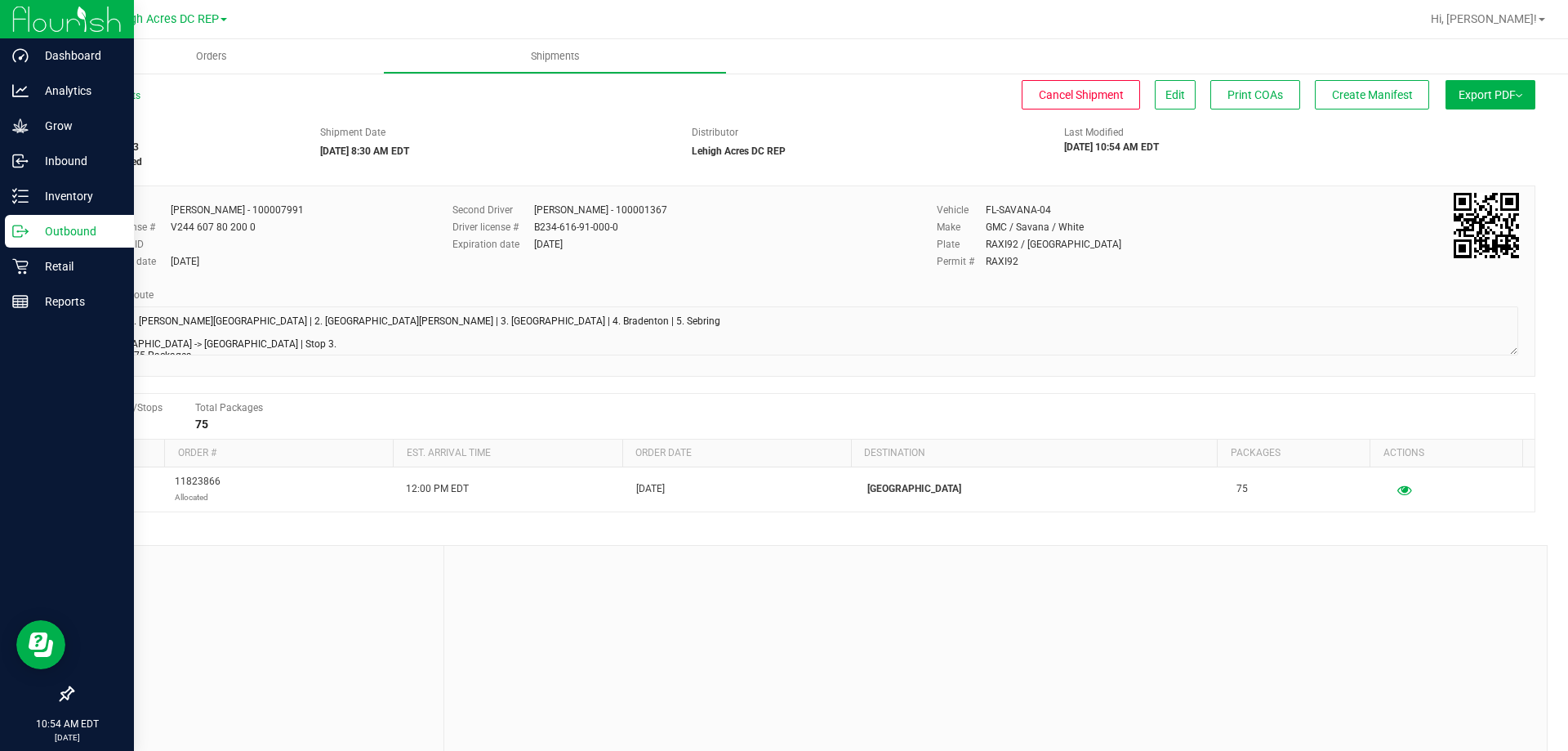
click at [33, 230] on p "Outbound" at bounding box center [78, 231] width 98 height 19
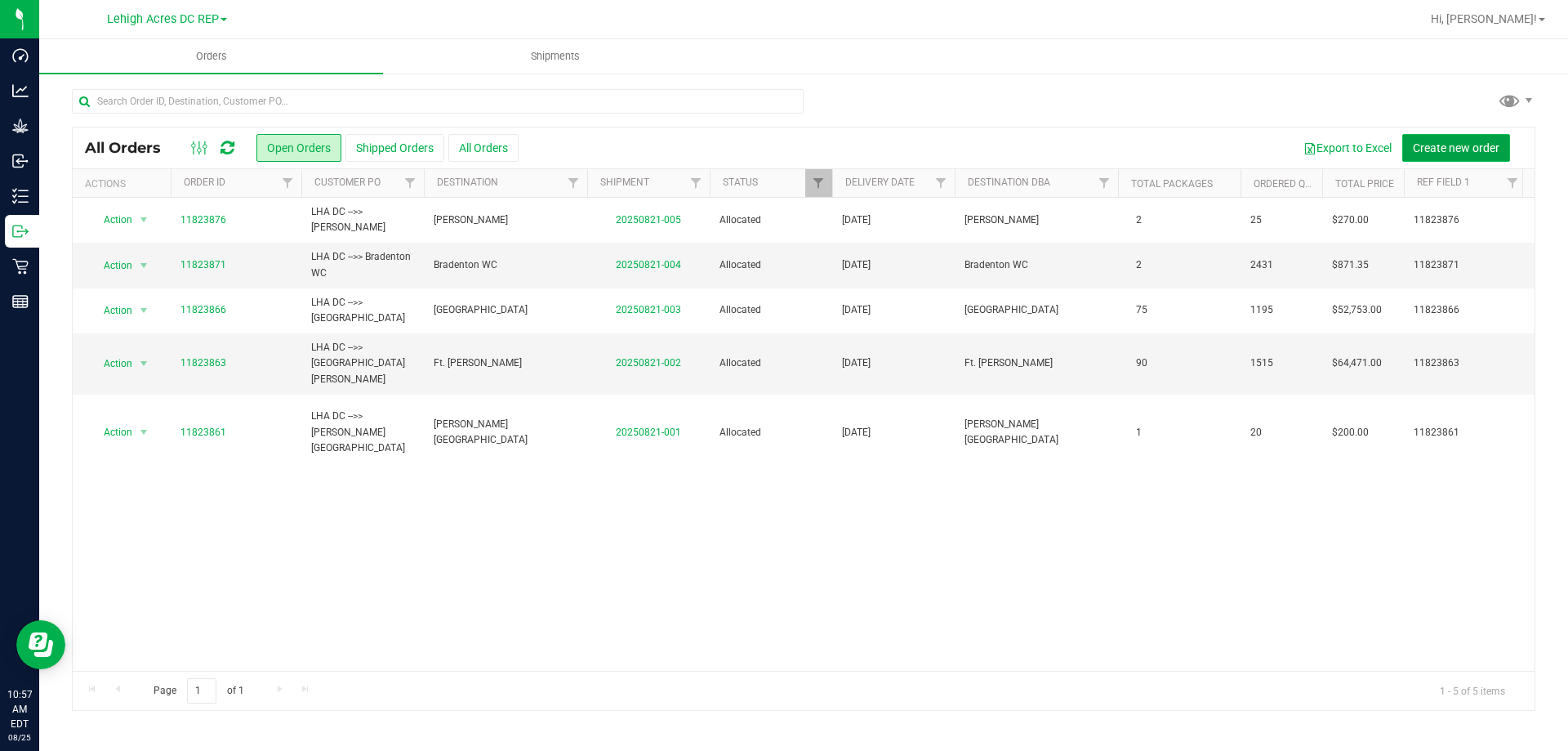
click at [1450, 152] on span "Create new order" at bounding box center [1456, 147] width 86 height 13
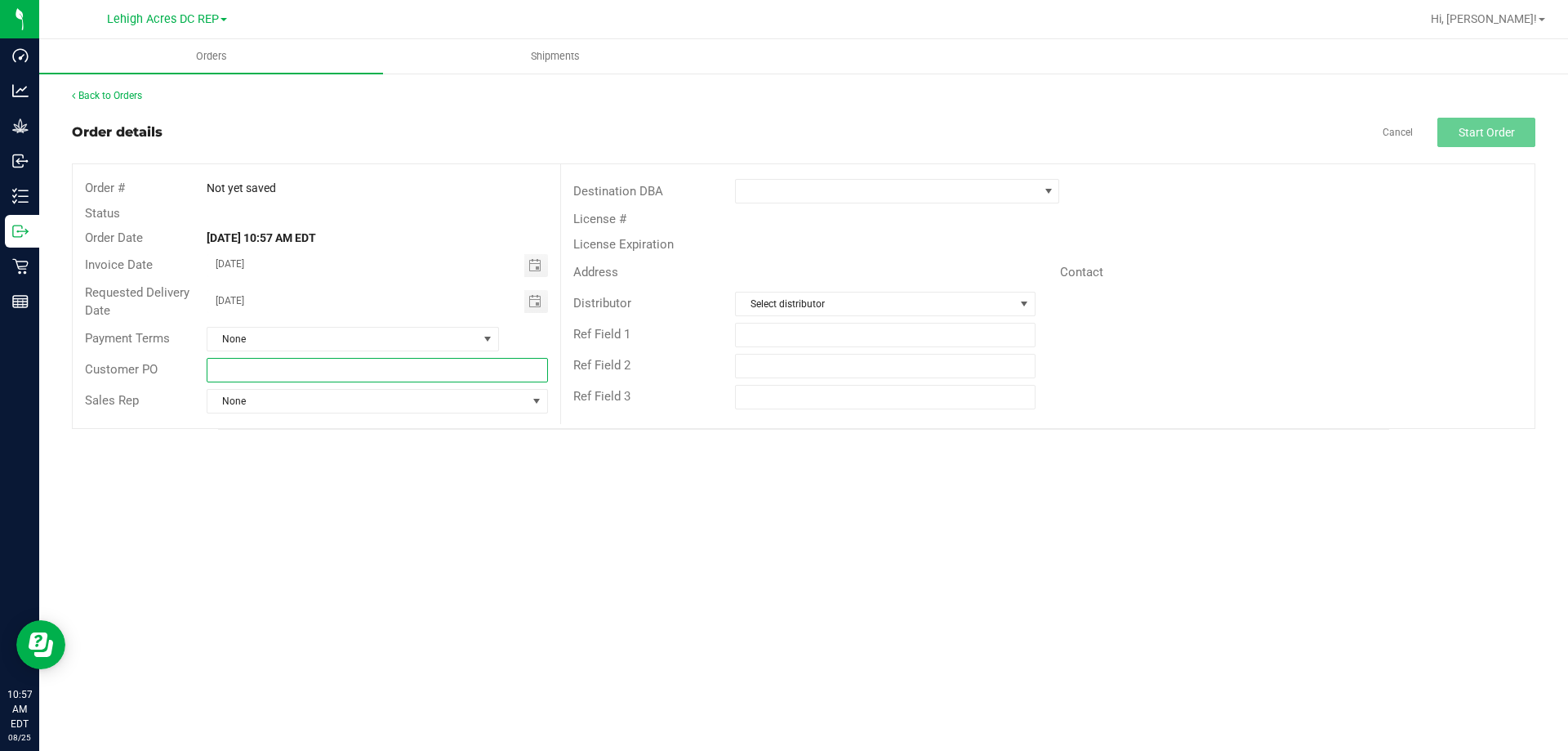
click at [257, 370] on input "text" at bounding box center [376, 370] width 341 height 24
type input "l"
type input "LHA DC -->> Tampa DC Warehouse"
click at [831, 193] on span at bounding box center [887, 191] width 302 height 23
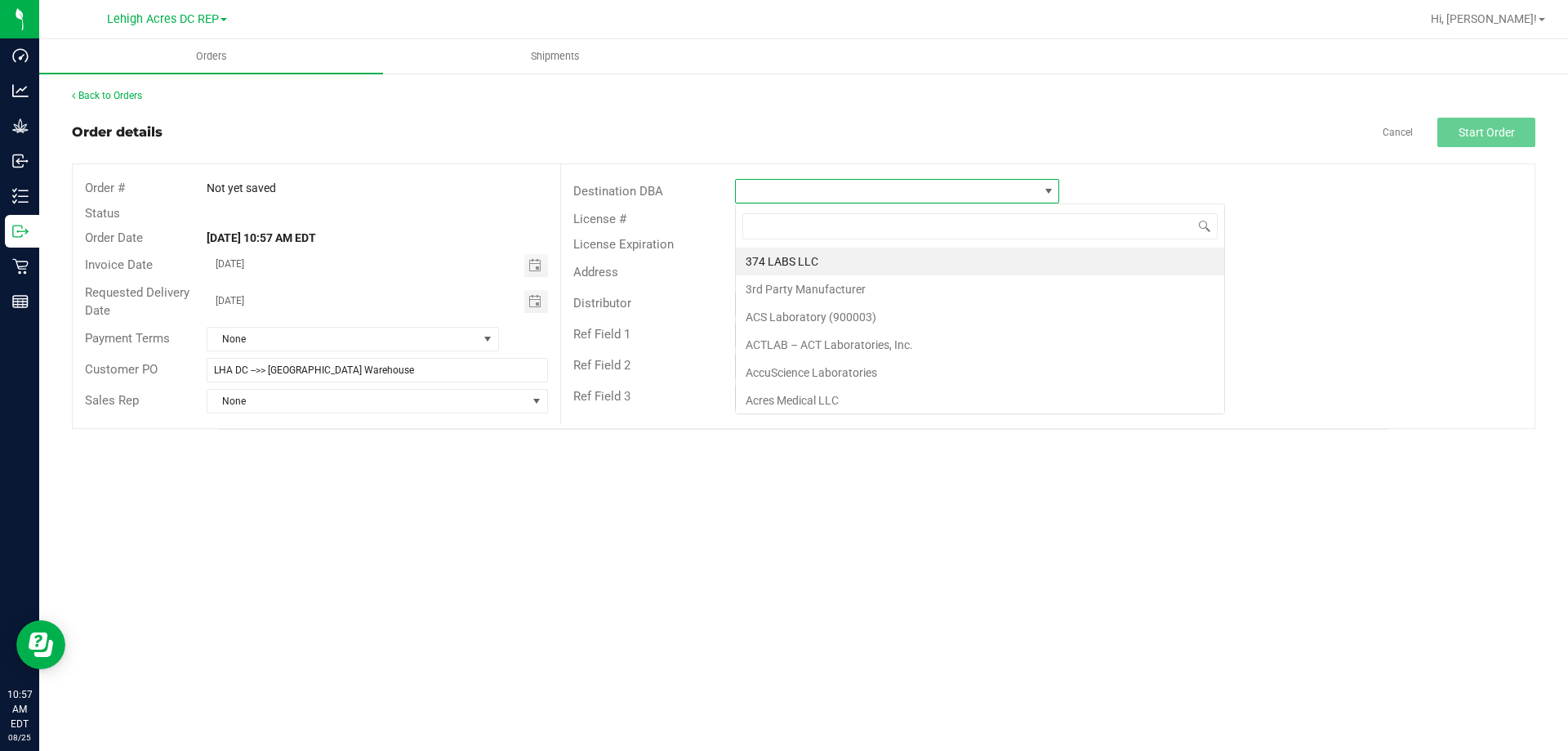
scroll to position [24, 324]
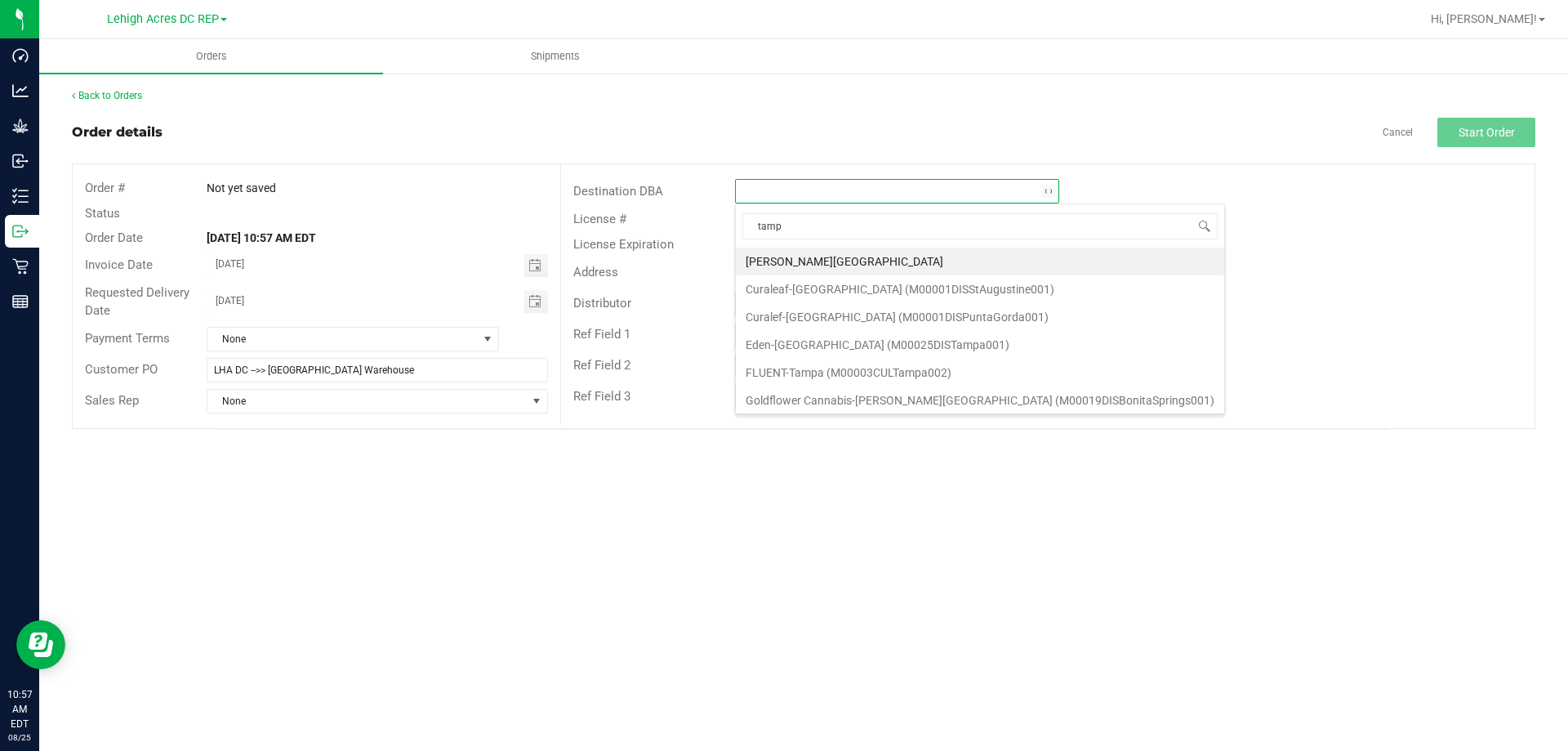
type input "tampa"
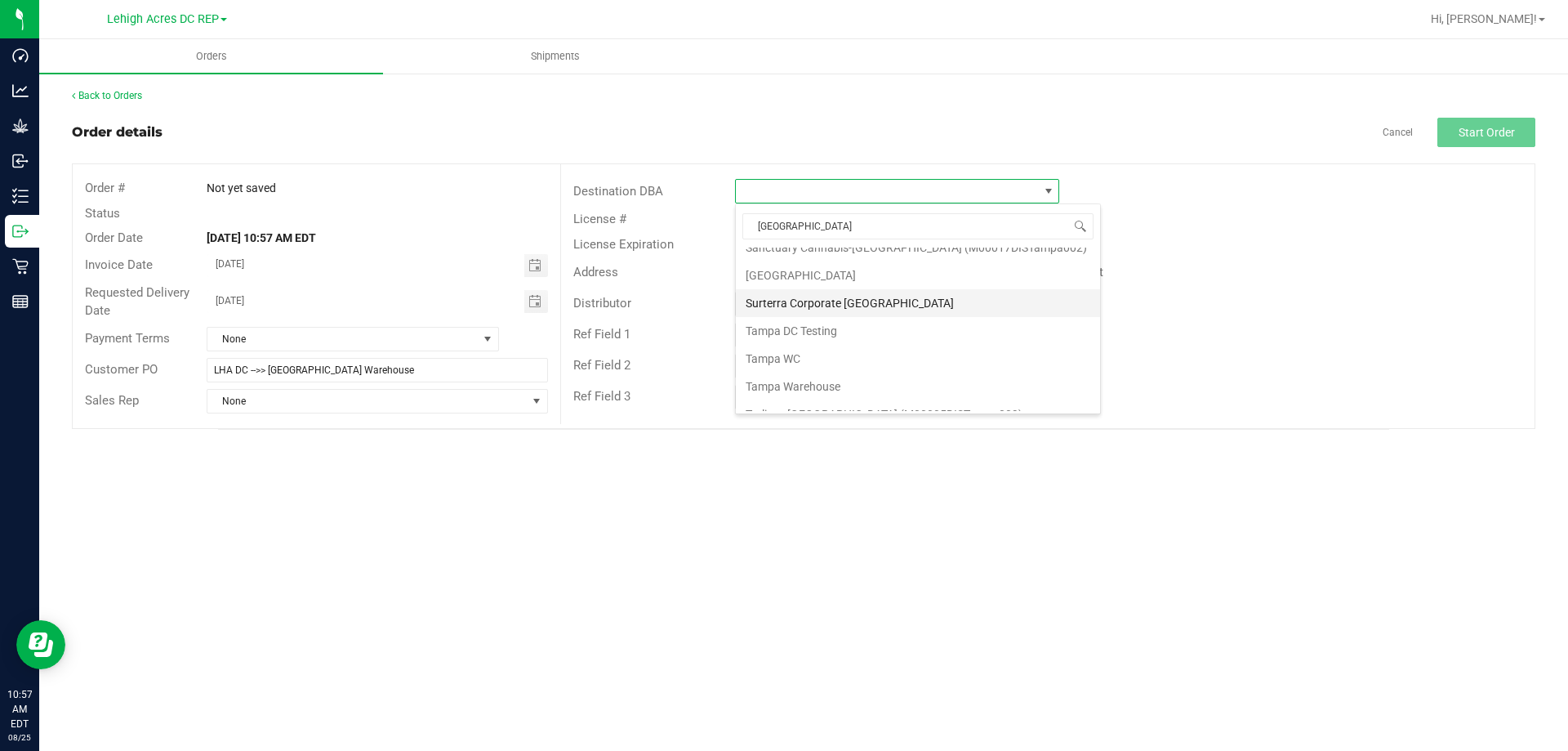
scroll to position [198, 0]
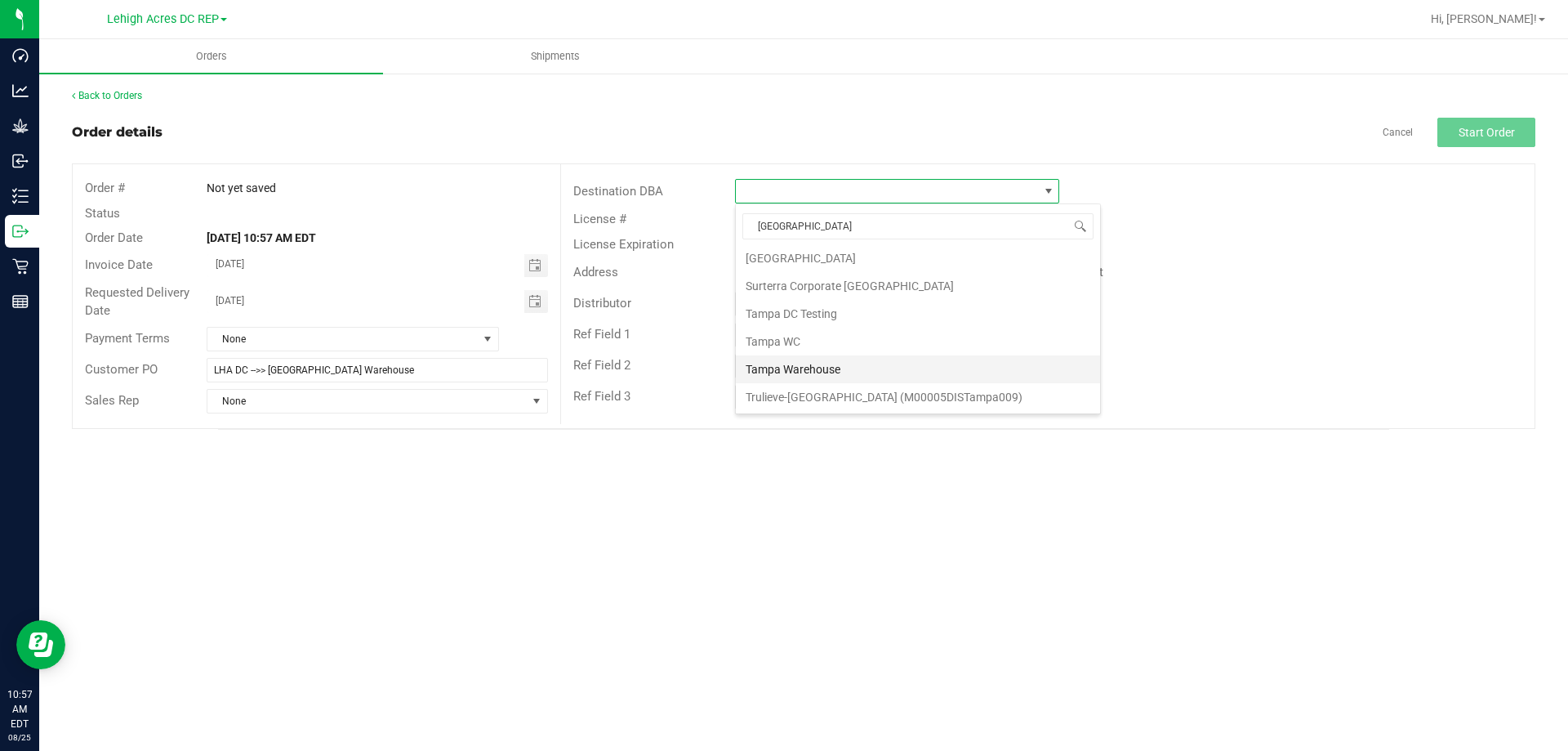
click at [830, 362] on li "Tampa Warehouse" at bounding box center [918, 369] width 364 height 28
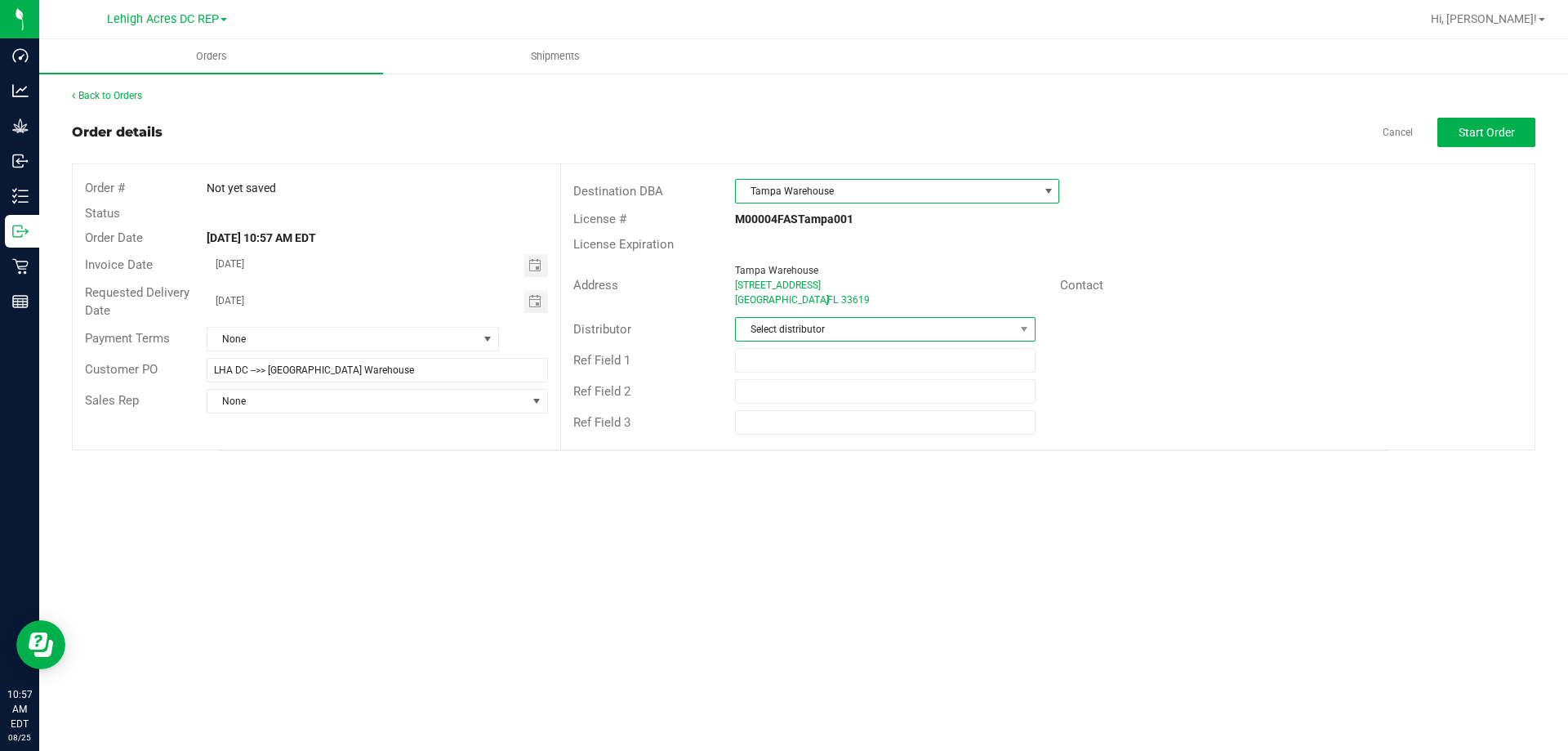
click at [807, 327] on span "Select distributor" at bounding box center [875, 329] width 278 height 23
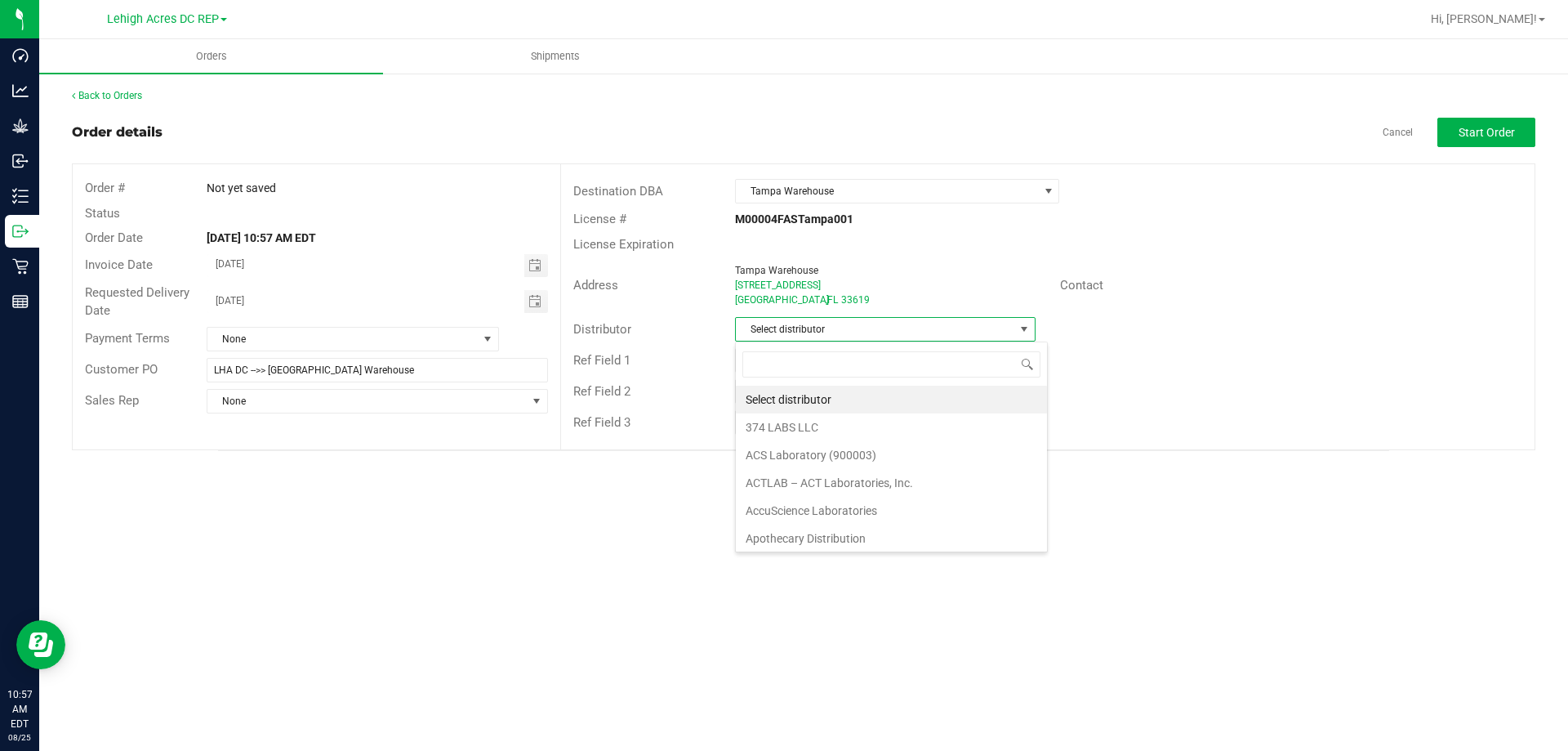
scroll to position [24, 301]
type input "leh"
click at [814, 404] on li "Lehigh Acres DC REP" at bounding box center [885, 399] width 298 height 28
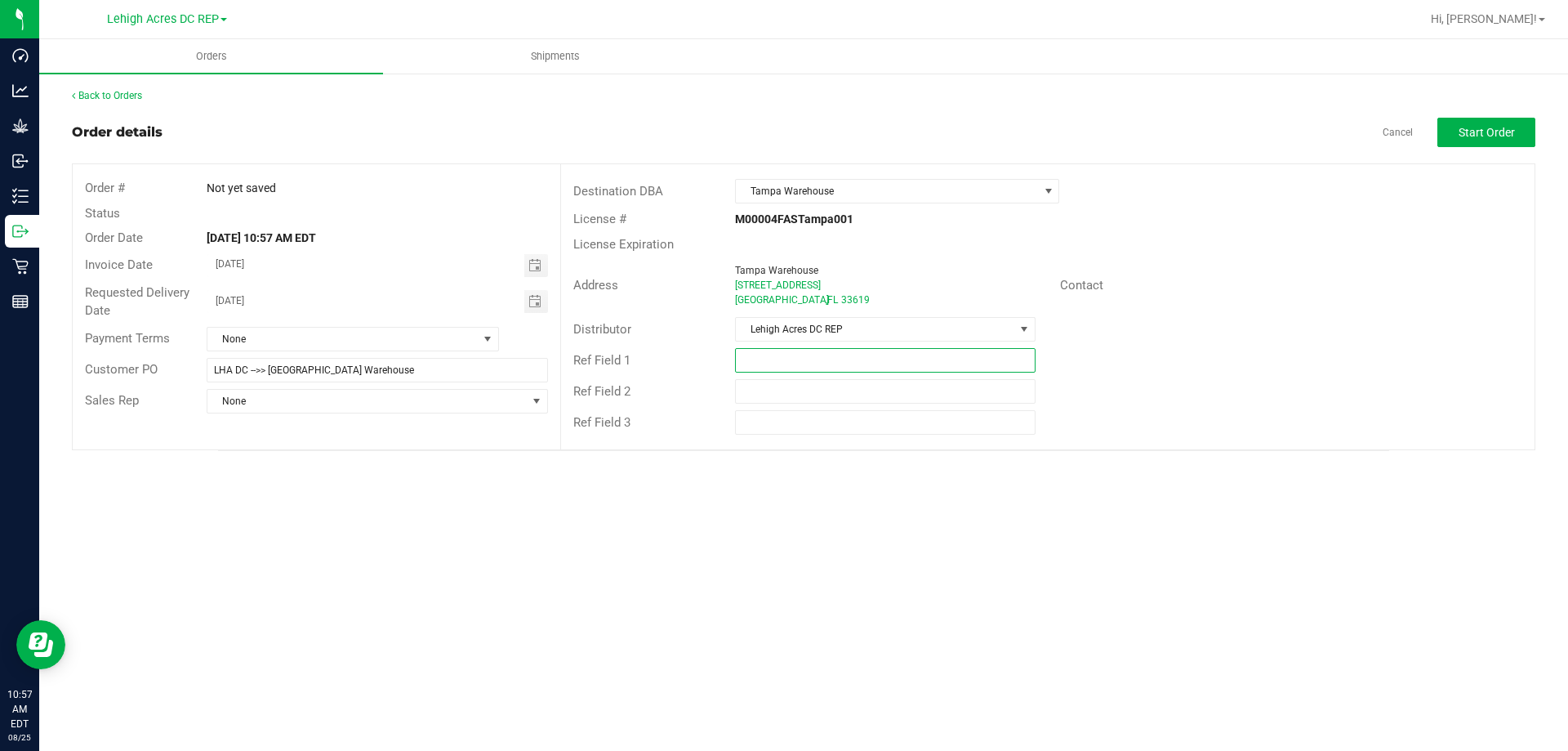
click at [801, 354] on input "text" at bounding box center [885, 360] width 300 height 24
type input "Old Hardware Pullback VAPE CARTS"
click at [774, 391] on input "text" at bounding box center [885, 391] width 300 height 24
type input "a"
type input "ATTN: Matt Panchuck"
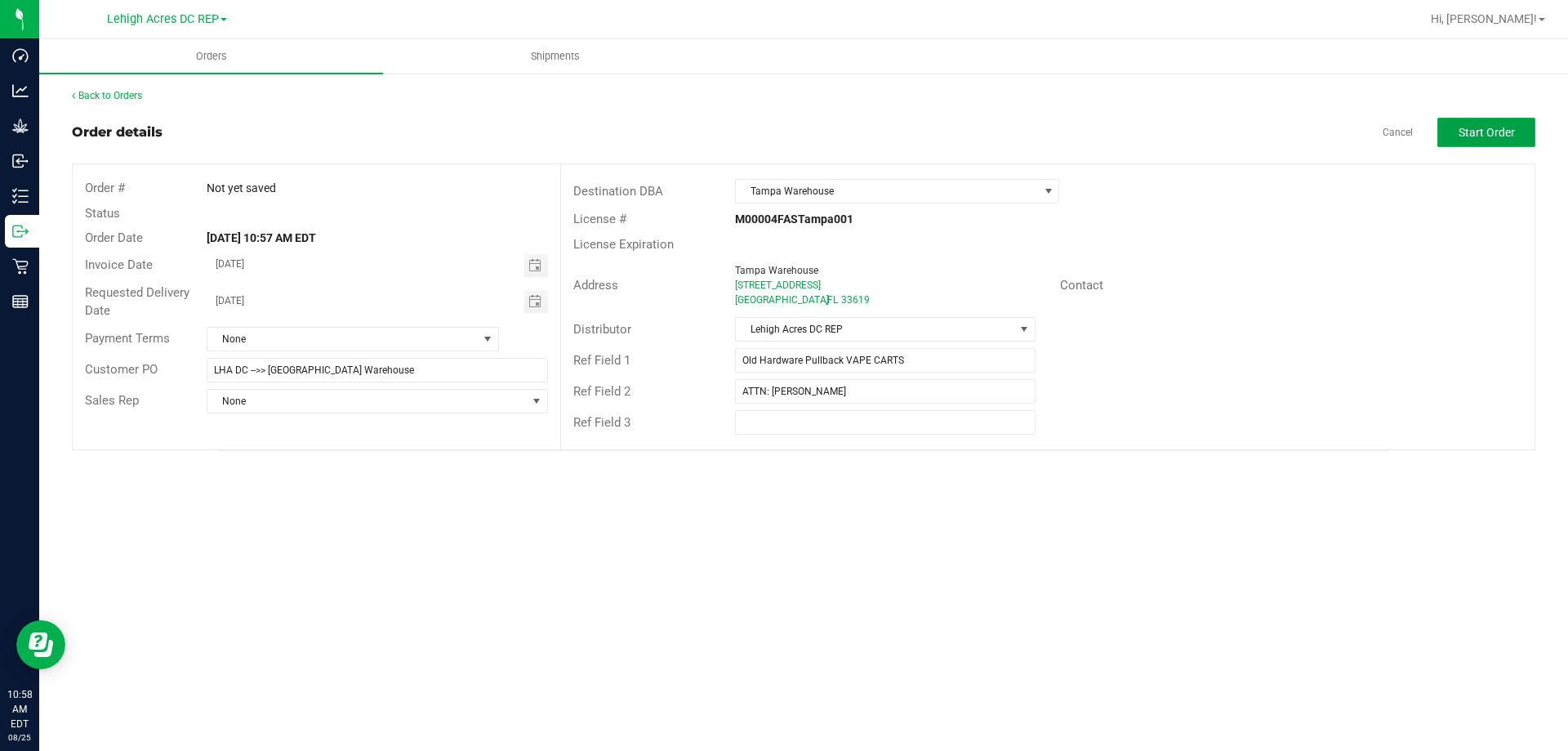
click at [1489, 130] on span "Start Order" at bounding box center [1486, 132] width 57 height 13
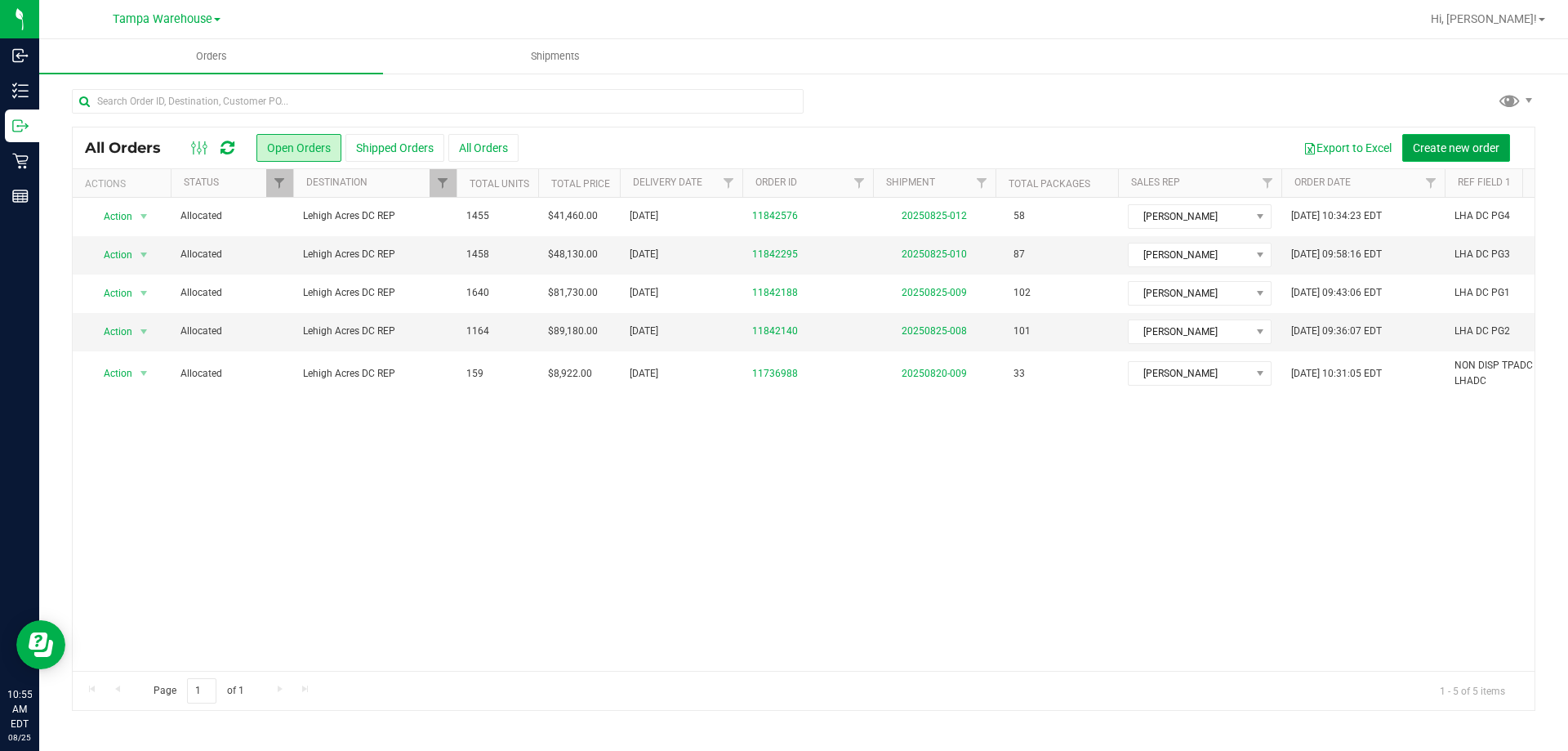
click at [1458, 155] on button "Create new order" at bounding box center [1456, 148] width 108 height 28
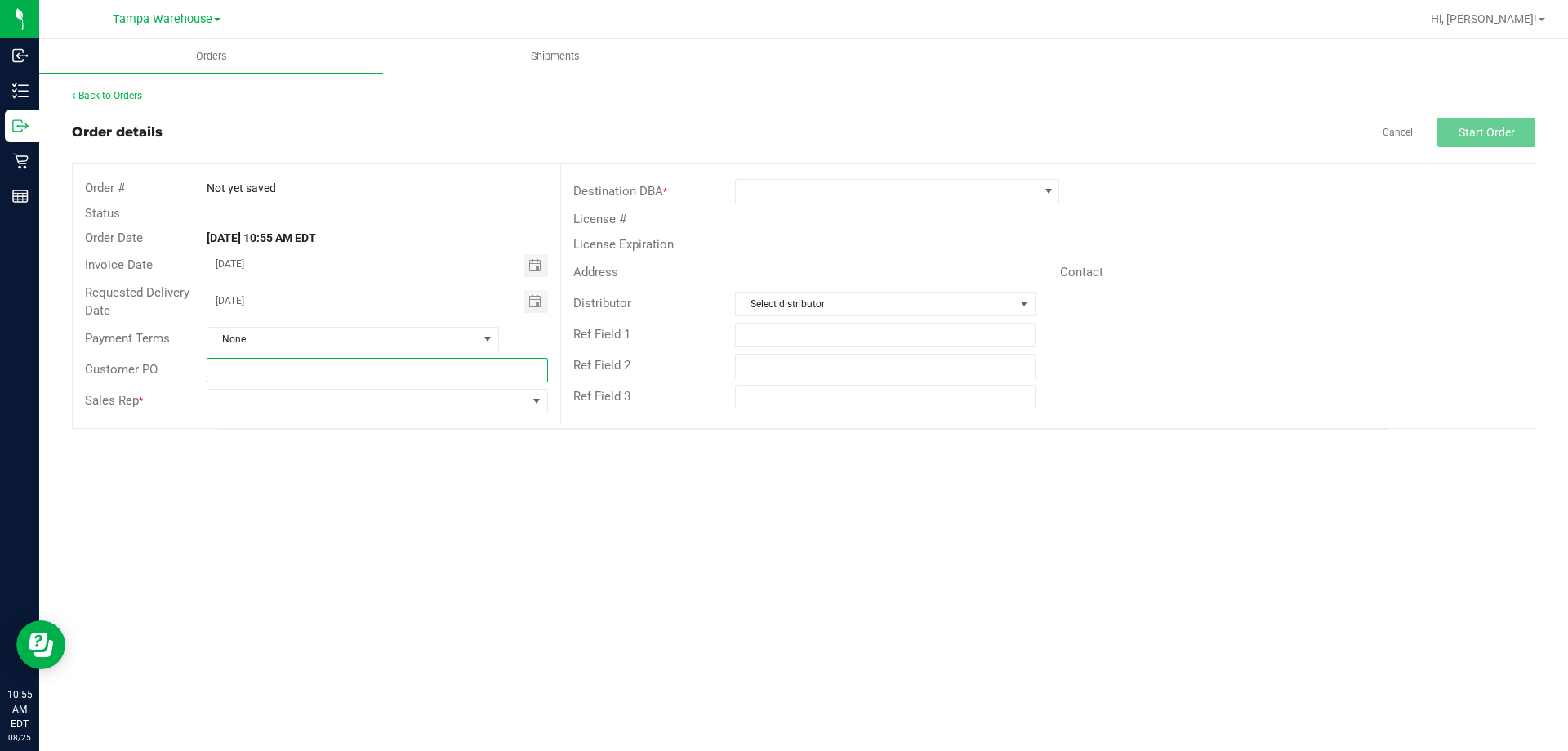
click at [243, 368] on input "text" at bounding box center [376, 370] width 341 height 24
type input "LHA DC -->> [GEOGRAPHIC_DATA] Warehouse"
click at [798, 188] on span at bounding box center [887, 191] width 302 height 23
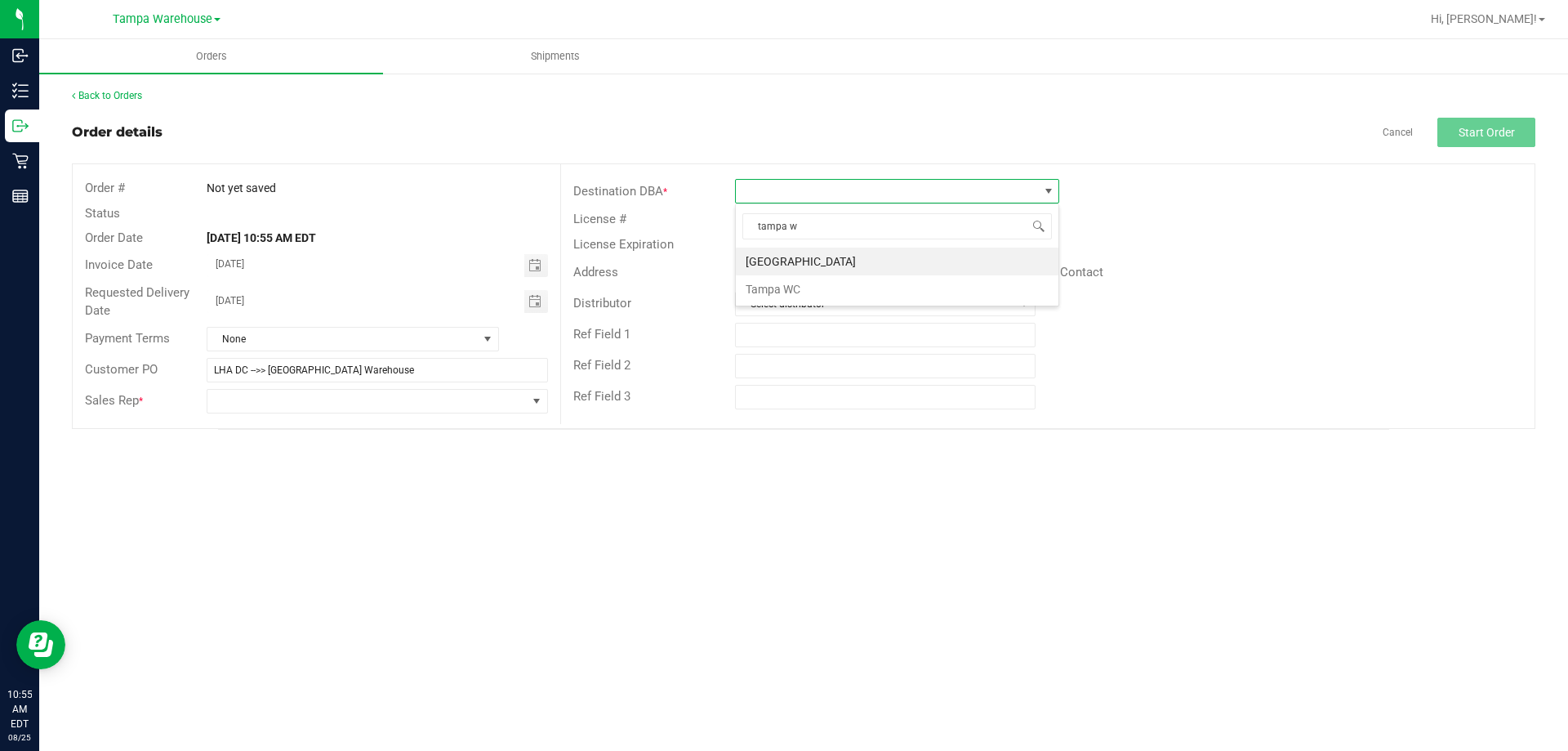
type input "tampa w"
click at [807, 195] on span at bounding box center [887, 191] width 302 height 23
drag, startPoint x: 829, startPoint y: 226, endPoint x: 585, endPoint y: 226, distance: 244.0
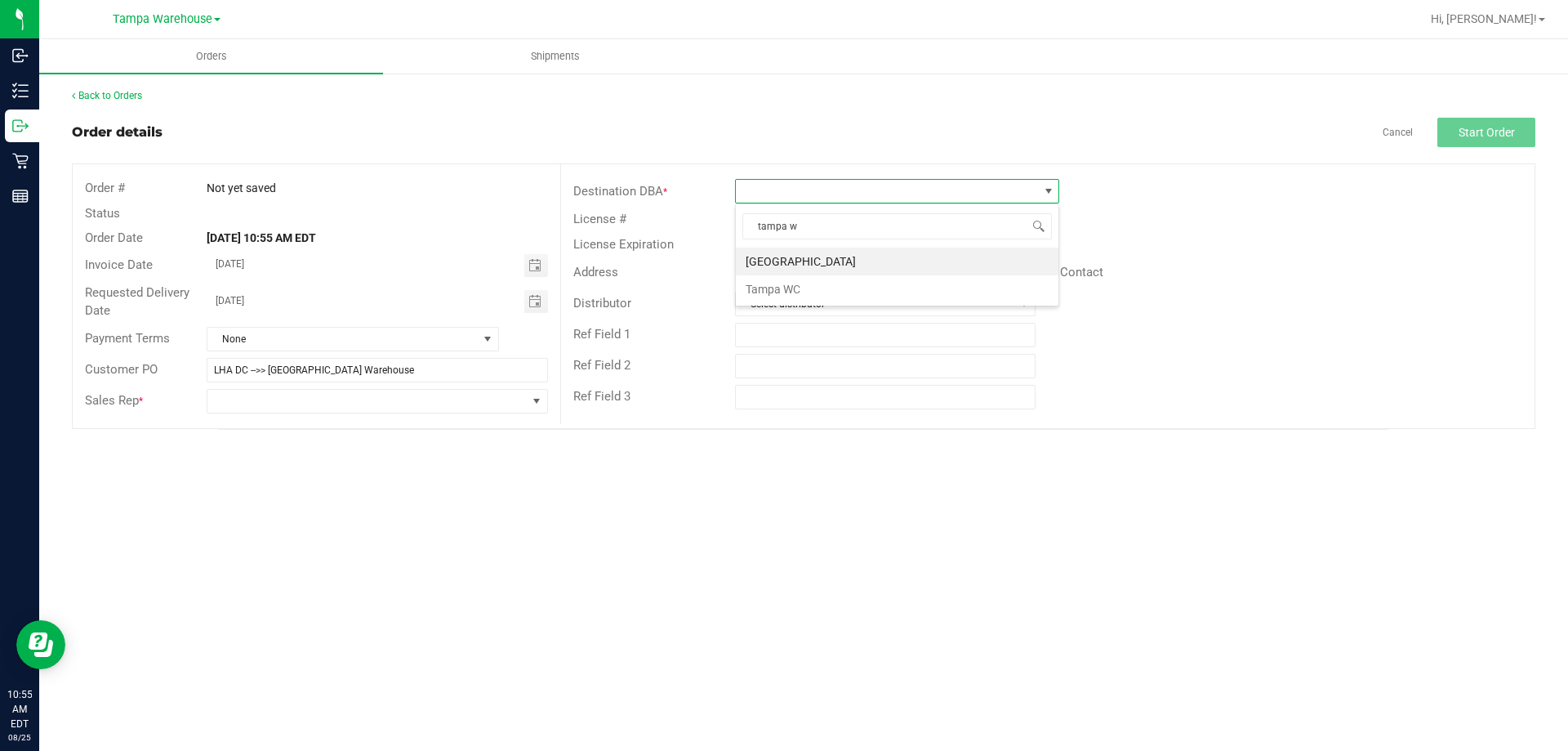
click at [585, 226] on body "Inbound Inventory Outbound Retail Reports 10:55 AM EDT [DATE] 08/25 Tampa Wareh…" at bounding box center [784, 376] width 1568 height 751
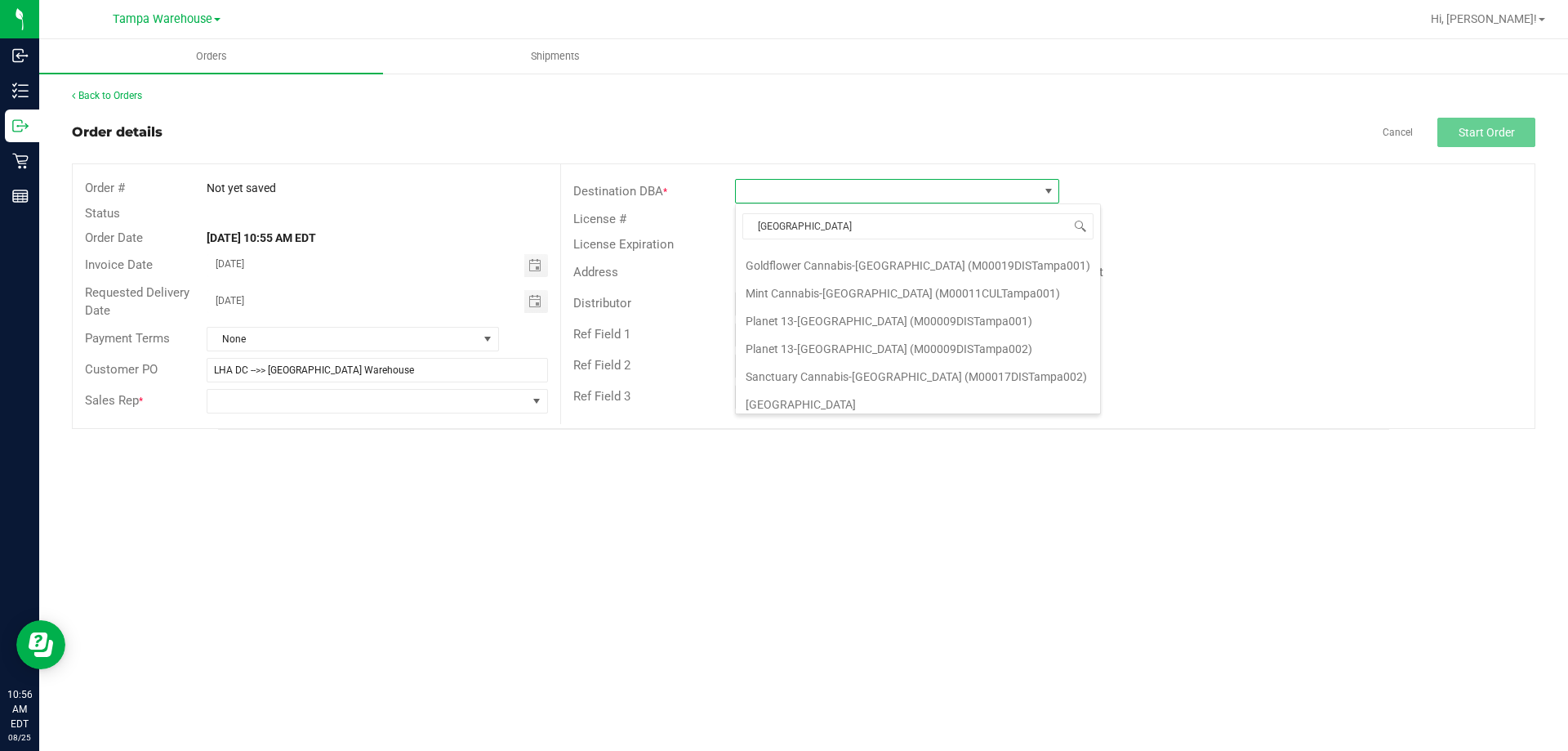
scroll to position [0, 0]
drag, startPoint x: 801, startPoint y: 222, endPoint x: 751, endPoint y: 224, distance: 50.0
click at [751, 224] on input "[GEOGRAPHIC_DATA]" at bounding box center [917, 226] width 351 height 25
type input "[GEOGRAPHIC_DATA]"
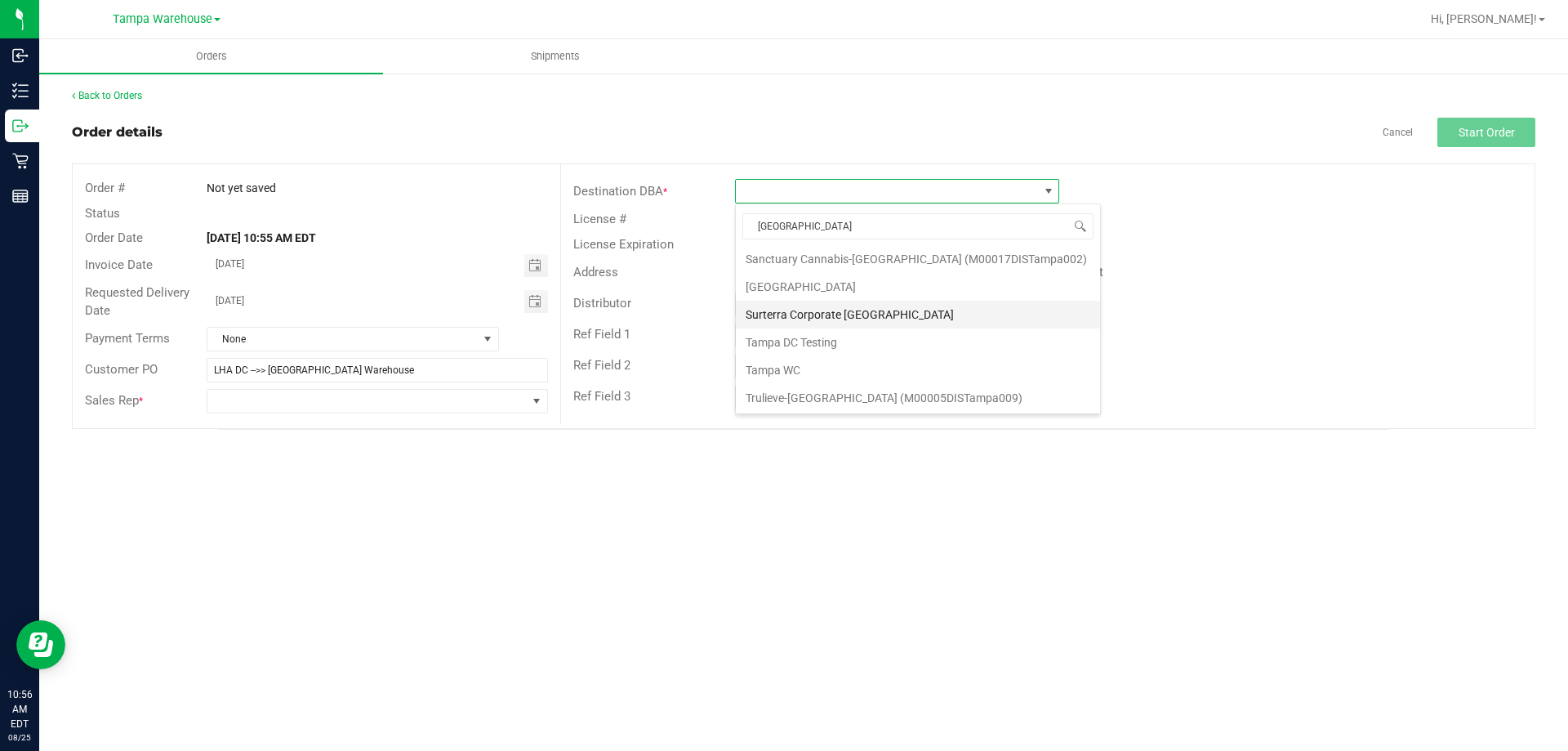
scroll to position [170, 0]
click at [483, 529] on div "Orders Shipments Back to Orders Order details Cancel Start Order Order # Not ye…" at bounding box center [803, 395] width 1529 height 712
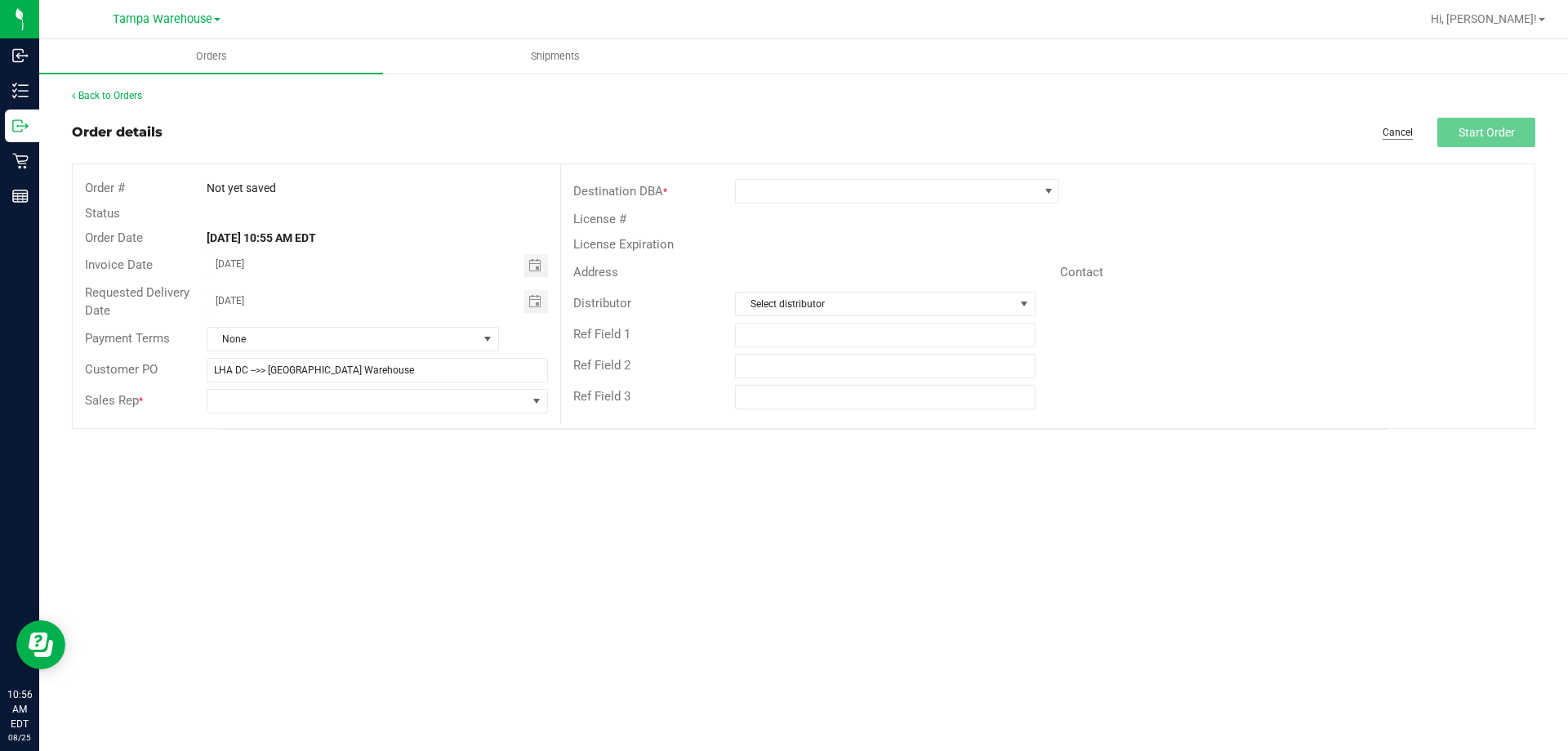
click at [1392, 128] on link "Cancel" at bounding box center [1397, 132] width 30 height 14
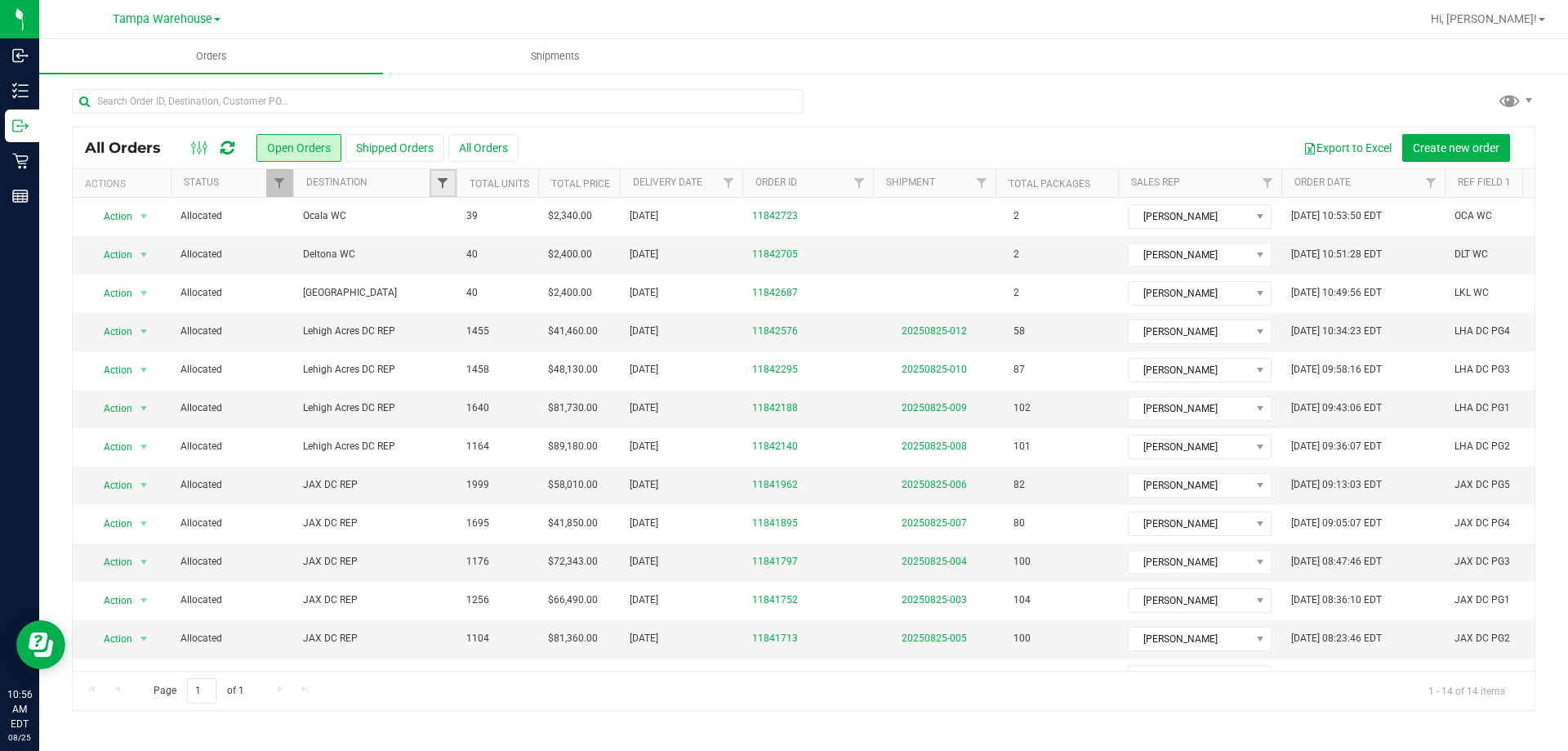
click at [440, 189] on span "Filter" at bounding box center [443, 182] width 13 height 13
type input "leh"
click at [450, 257] on input "Lehigh Acres DC REP" at bounding box center [451, 258] width 10 height 10
checkbox input "true"
click at [481, 315] on button "Filter" at bounding box center [478, 319] width 78 height 36
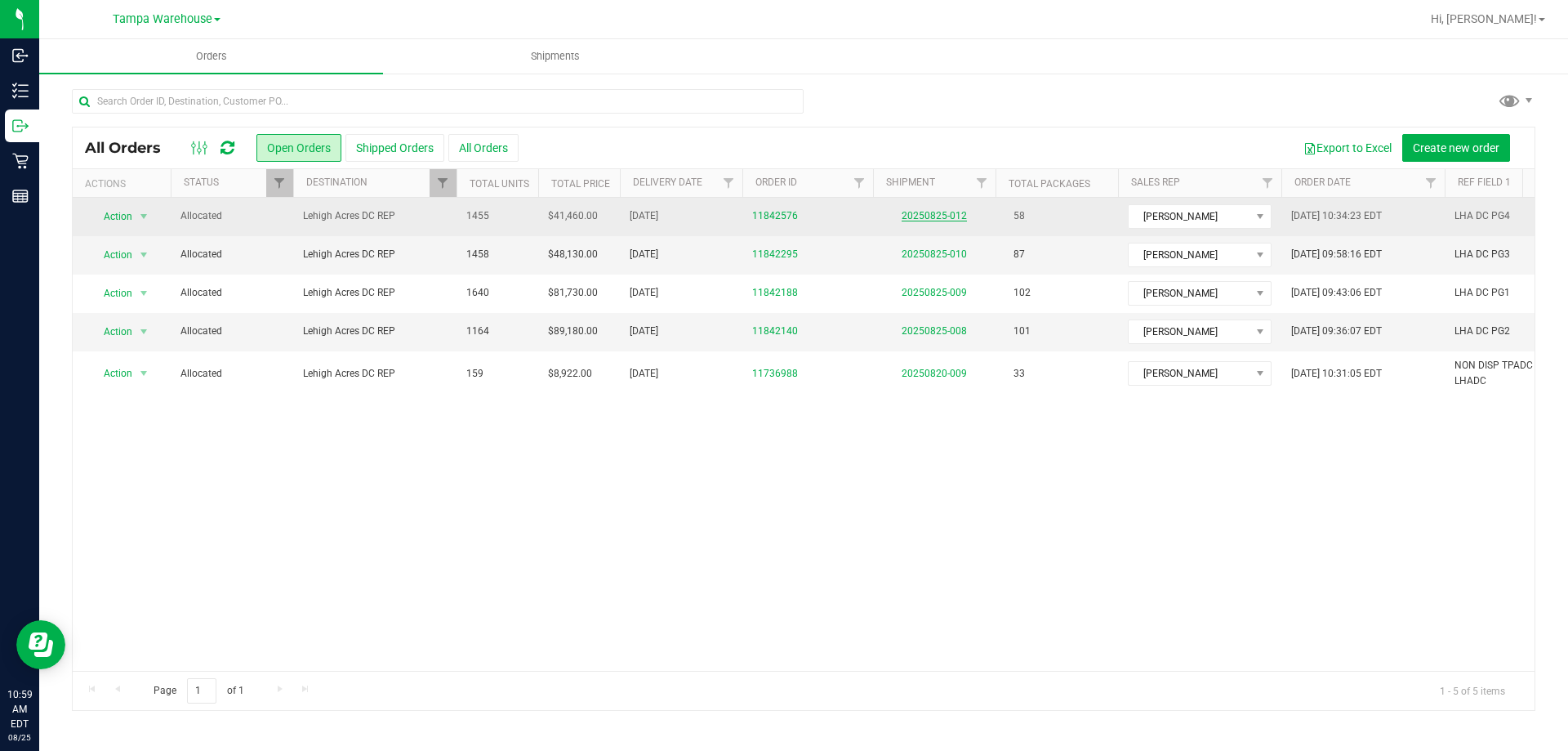
click at [914, 220] on link "20250825-012" at bounding box center [934, 215] width 65 height 11
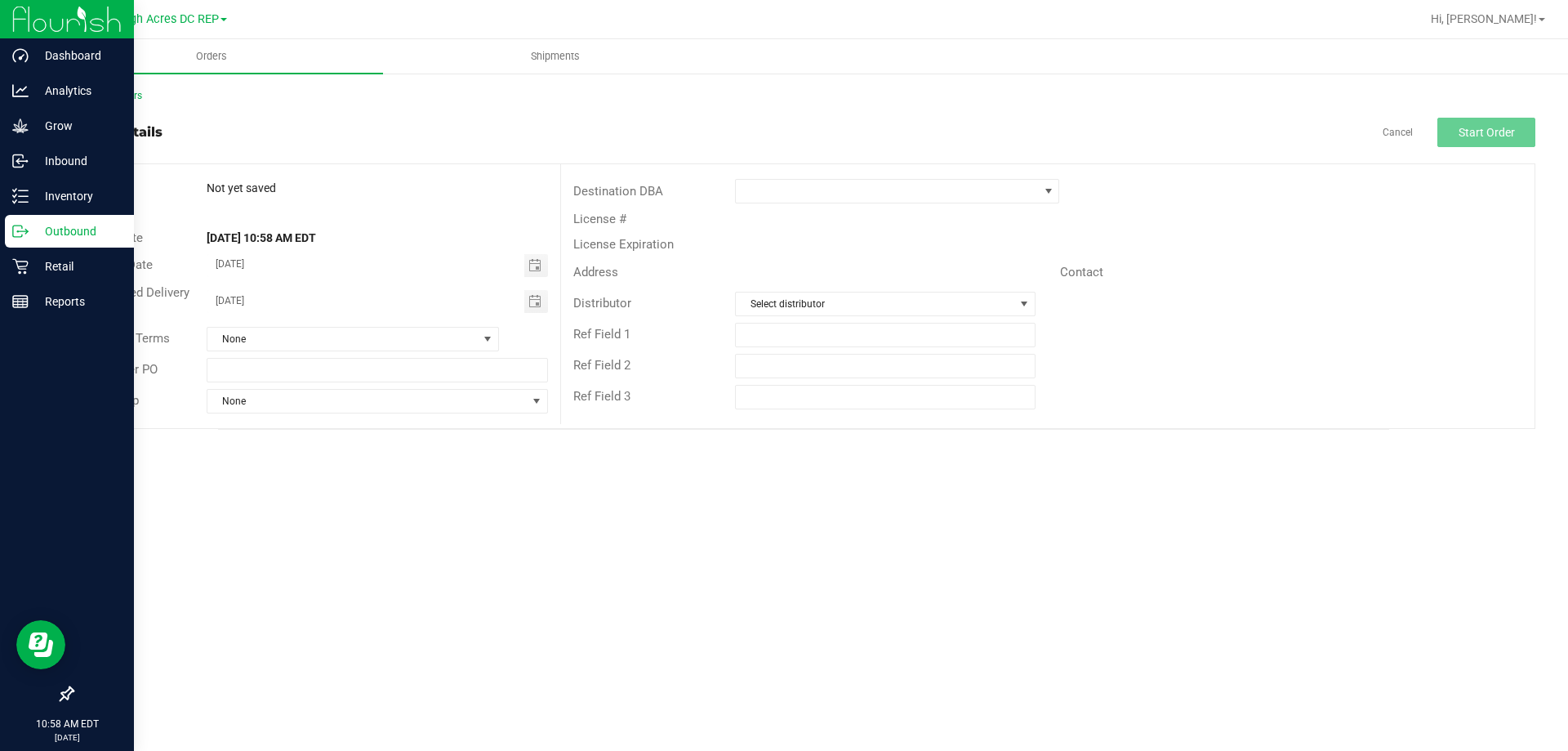
click at [64, 227] on p "Outbound" at bounding box center [78, 231] width 98 height 19
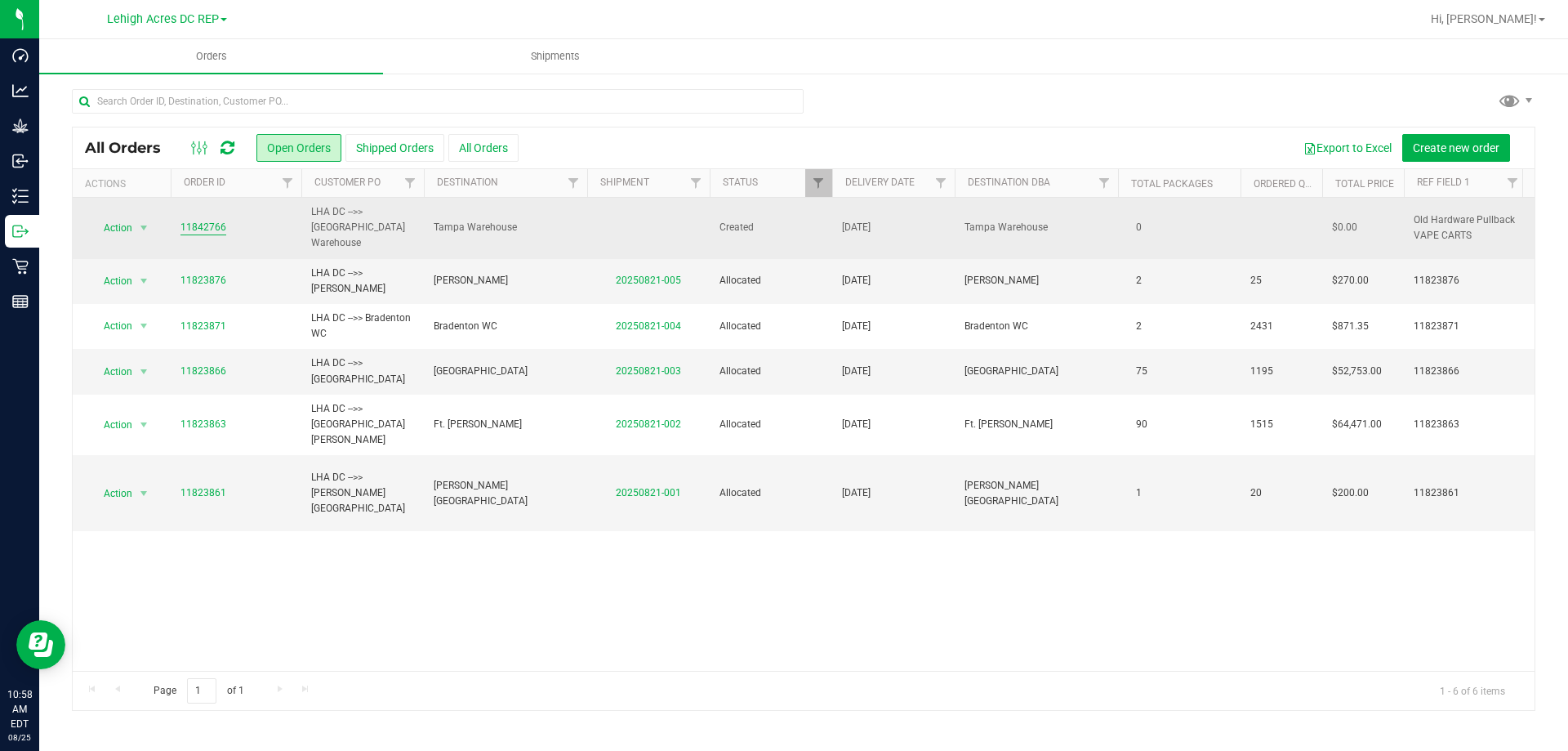
click at [202, 220] on link "11842766" at bounding box center [203, 227] width 45 height 16
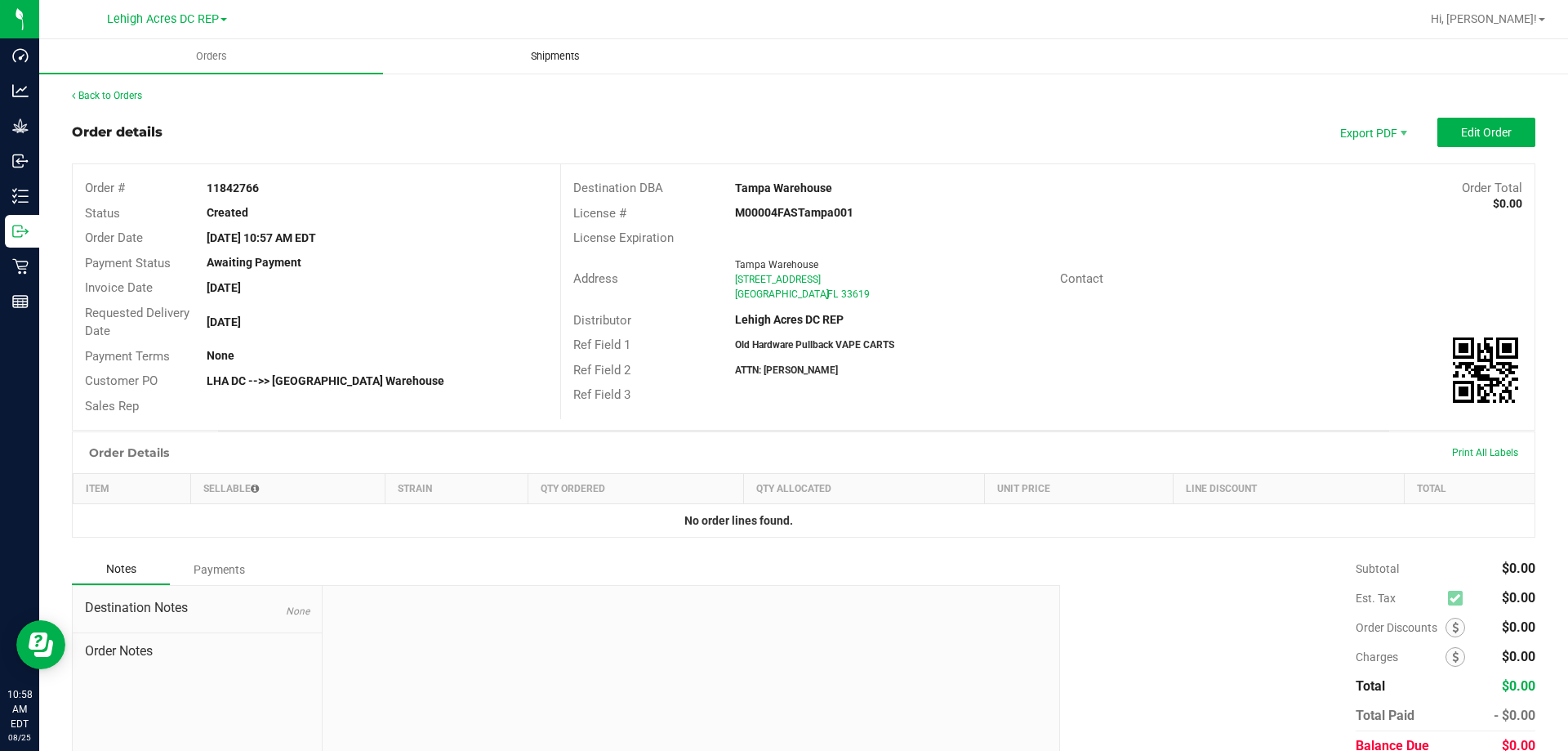
click at [558, 52] on span "Shipments" at bounding box center [555, 56] width 93 height 15
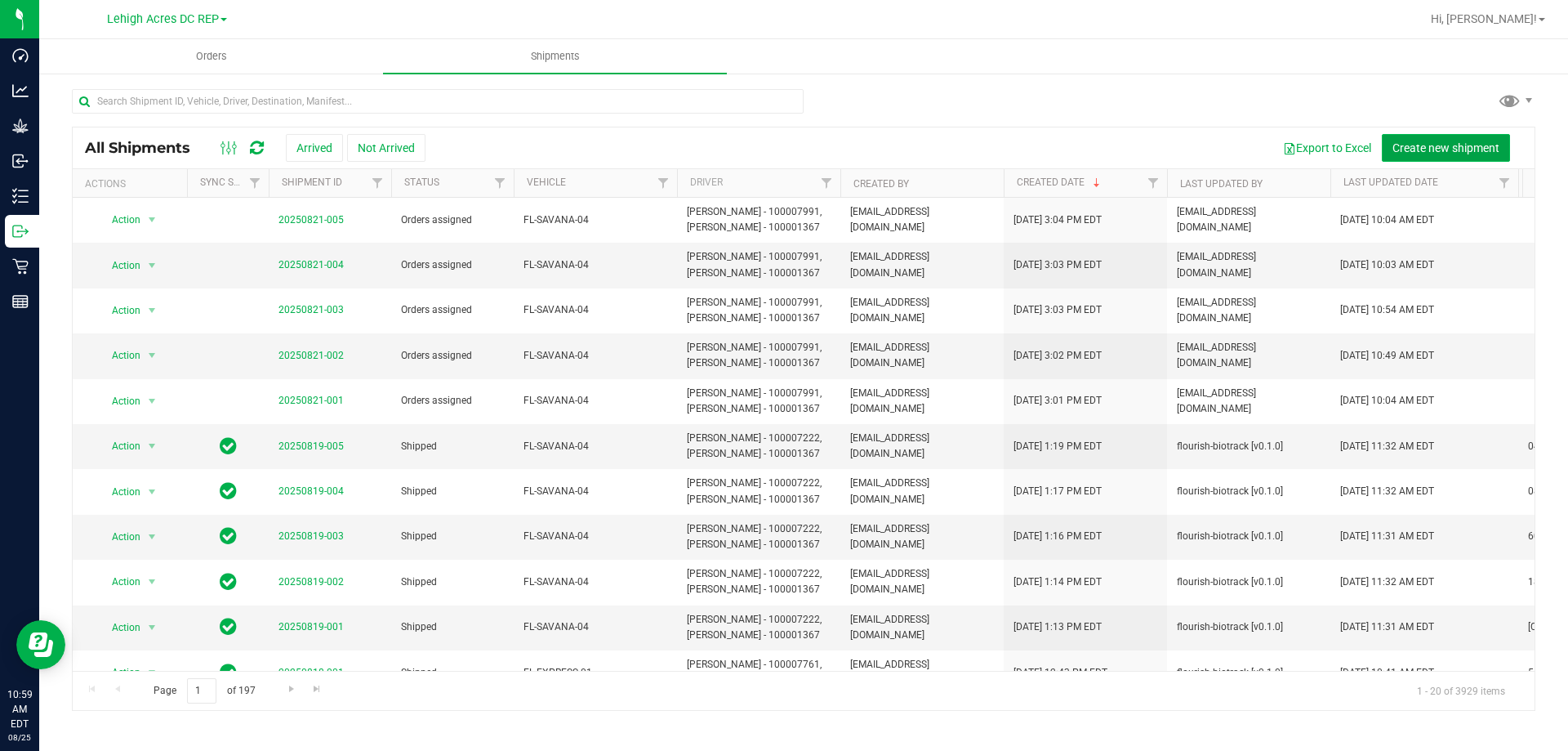
click at [1424, 150] on span "Create new shipment" at bounding box center [1445, 147] width 107 height 13
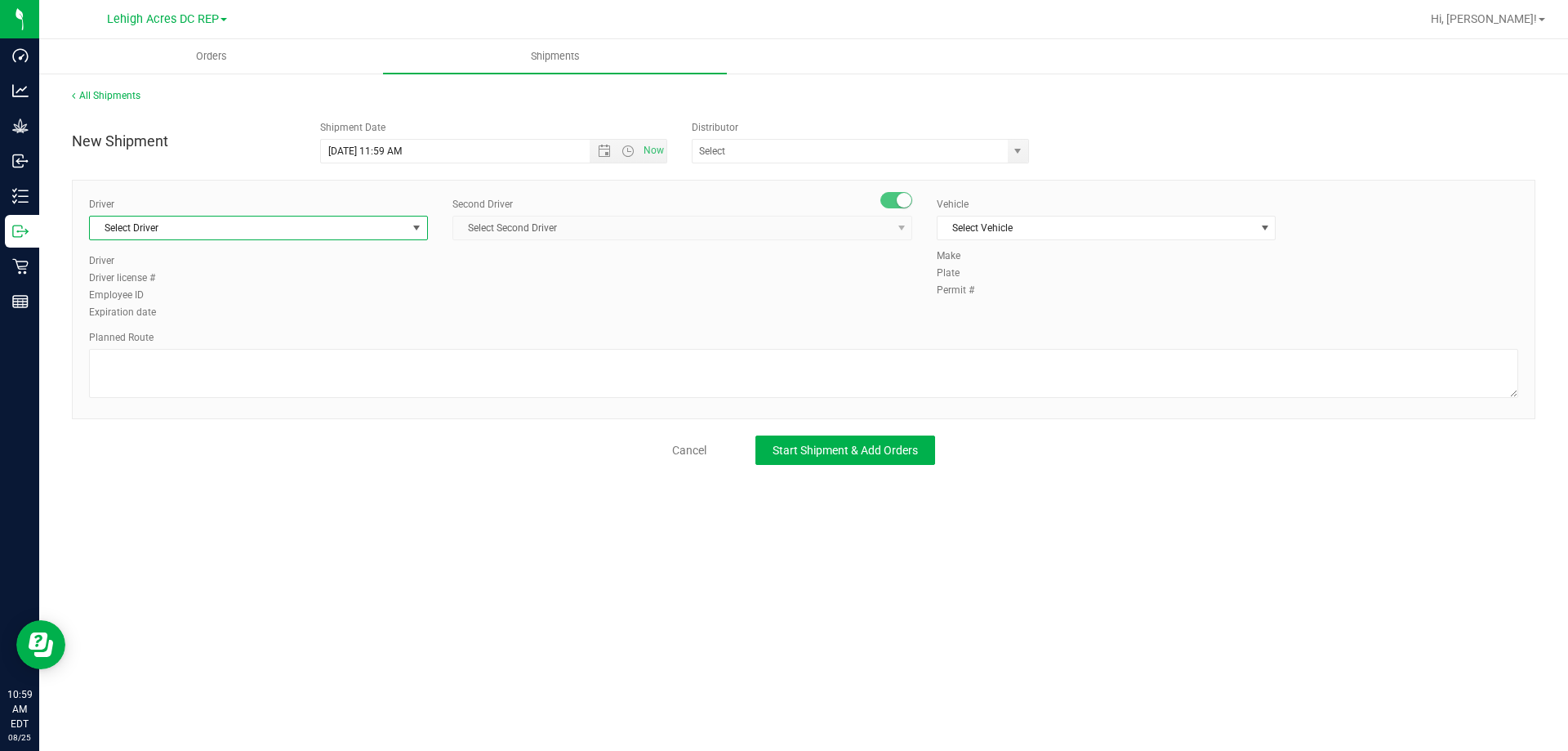
click at [220, 227] on span "Select Driver" at bounding box center [248, 227] width 317 height 23
click at [216, 294] on li "[PERSON_NAME] - 100003569" at bounding box center [258, 296] width 337 height 24
type input "[PERSON_NAME]"
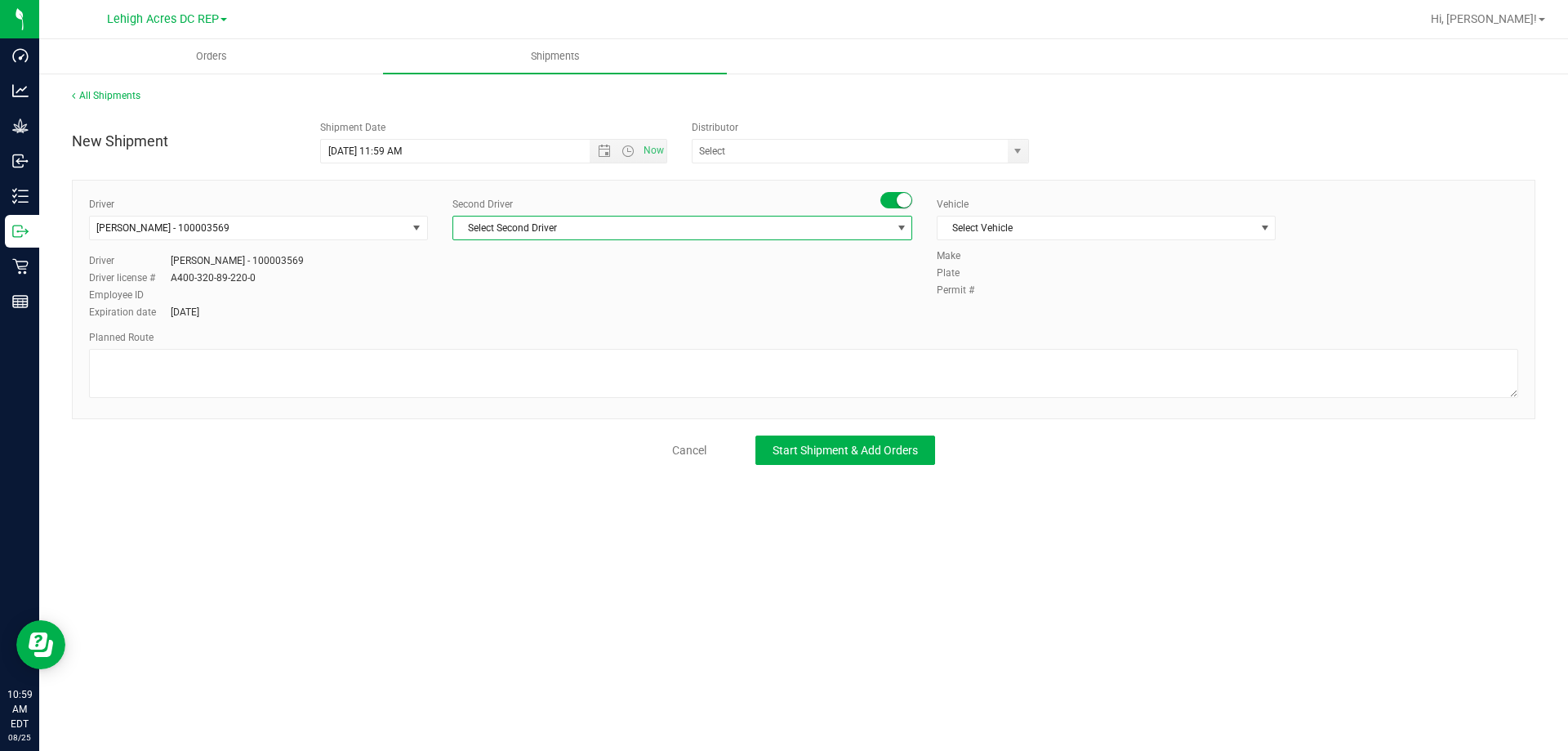
click at [521, 233] on span "Select Second Driver" at bounding box center [672, 227] width 437 height 23
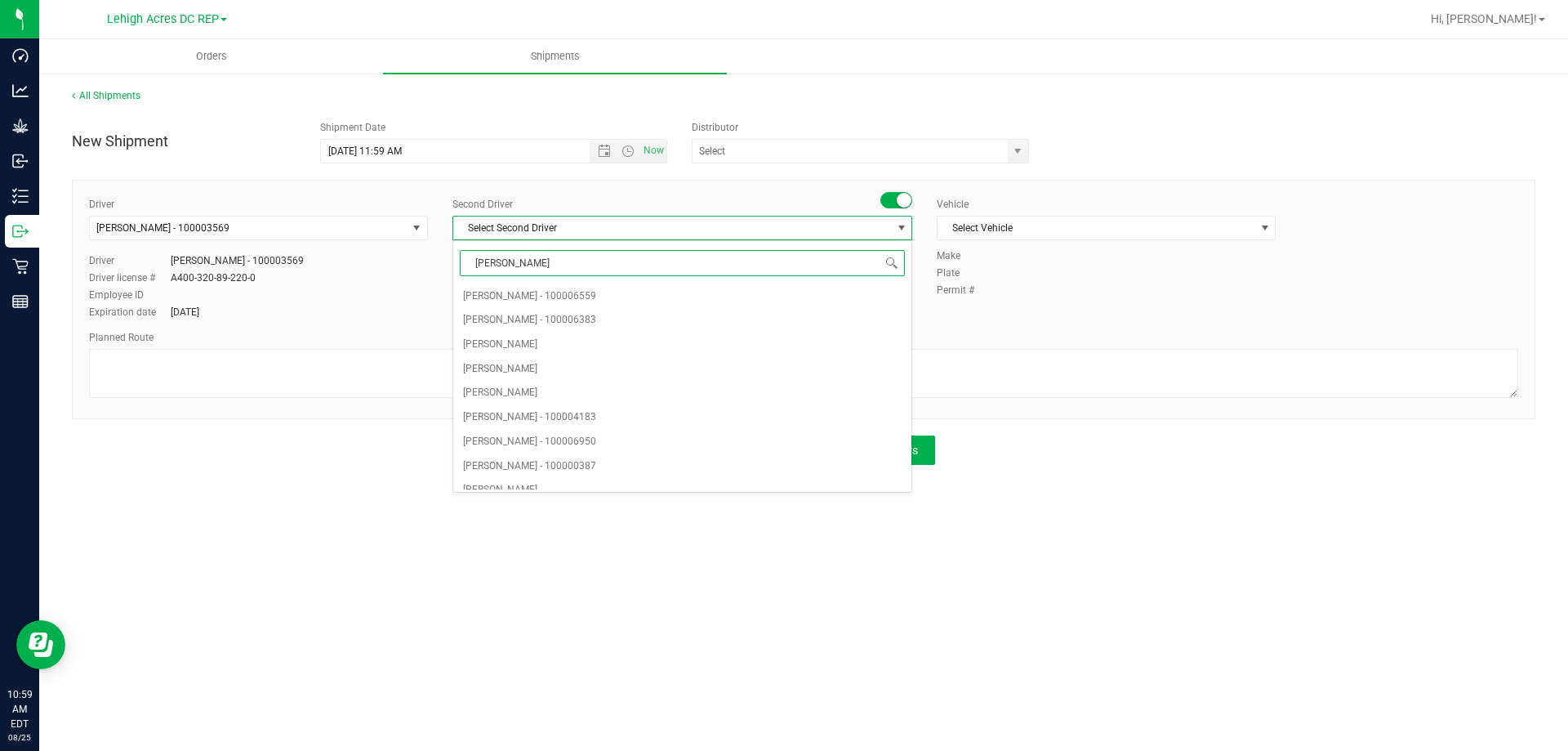
type input "[PERSON_NAME]"
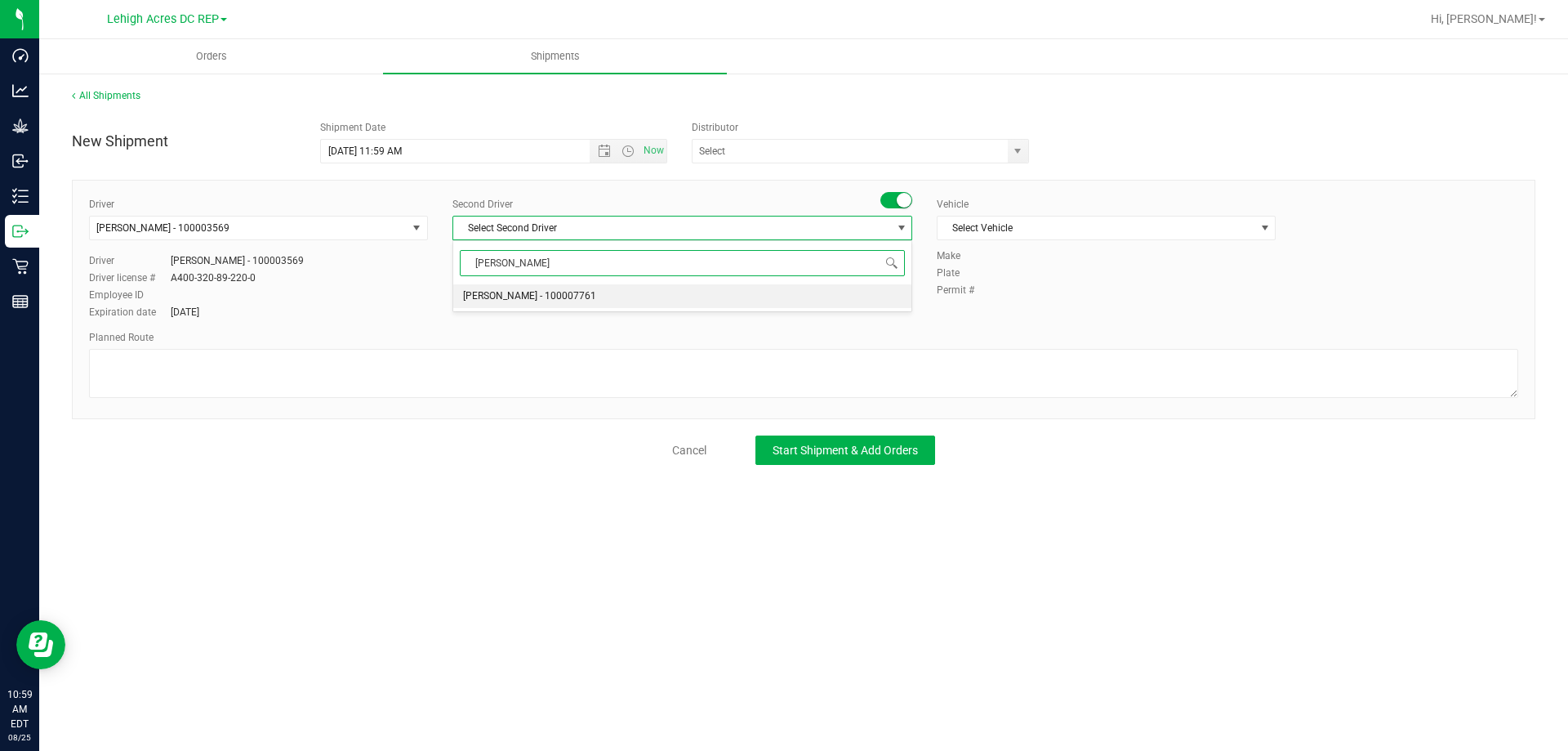
click at [528, 301] on span "[PERSON_NAME] - 100007761" at bounding box center [530, 296] width 133 height 21
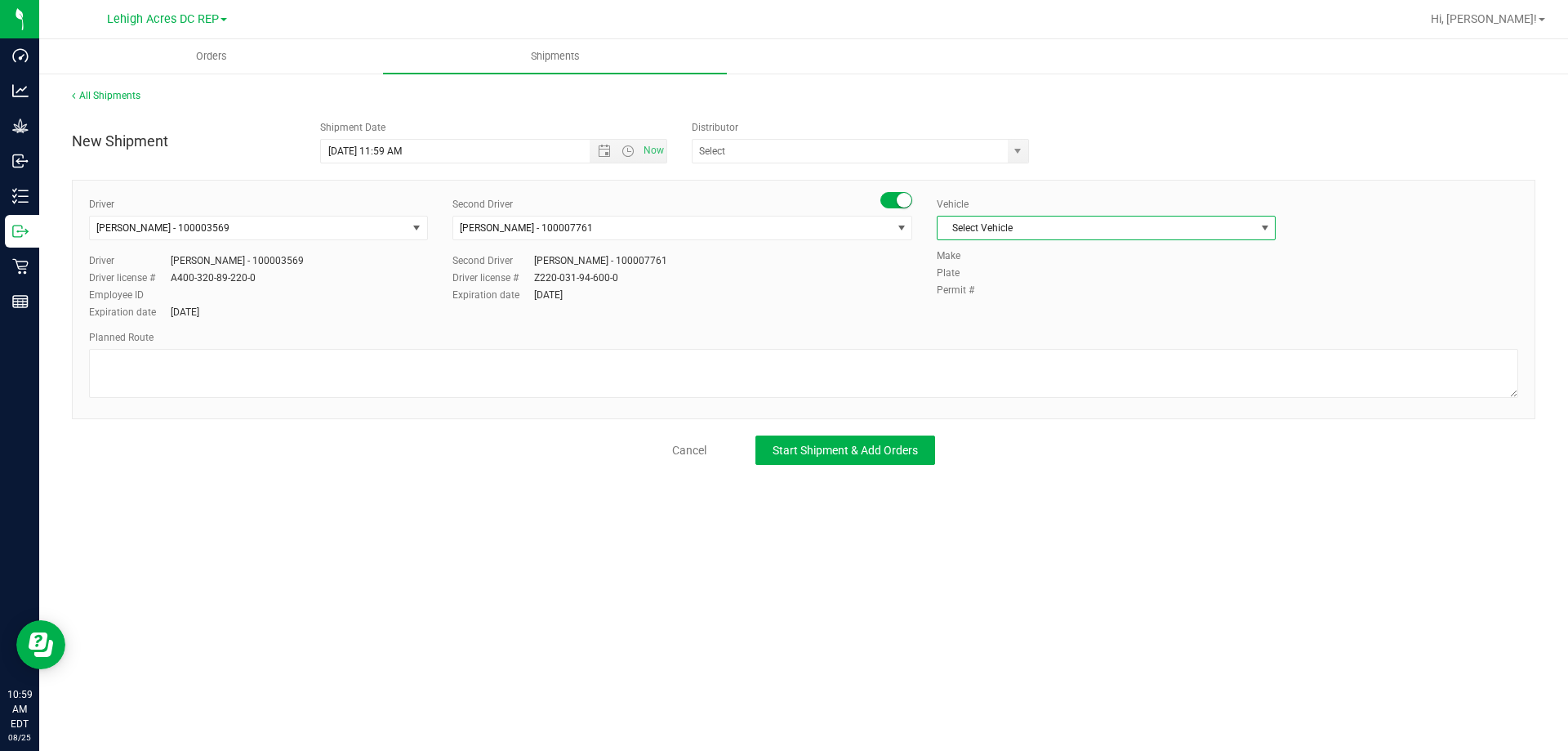
click at [1074, 227] on span "Select Vehicle" at bounding box center [1096, 227] width 317 height 23
click at [1035, 326] on li "FL-EXPRESS-01" at bounding box center [1105, 325] width 337 height 24
click at [603, 144] on span "Now" at bounding box center [628, 151] width 77 height 23
click at [609, 151] on span "Open the date view" at bounding box center [604, 151] width 13 height 13
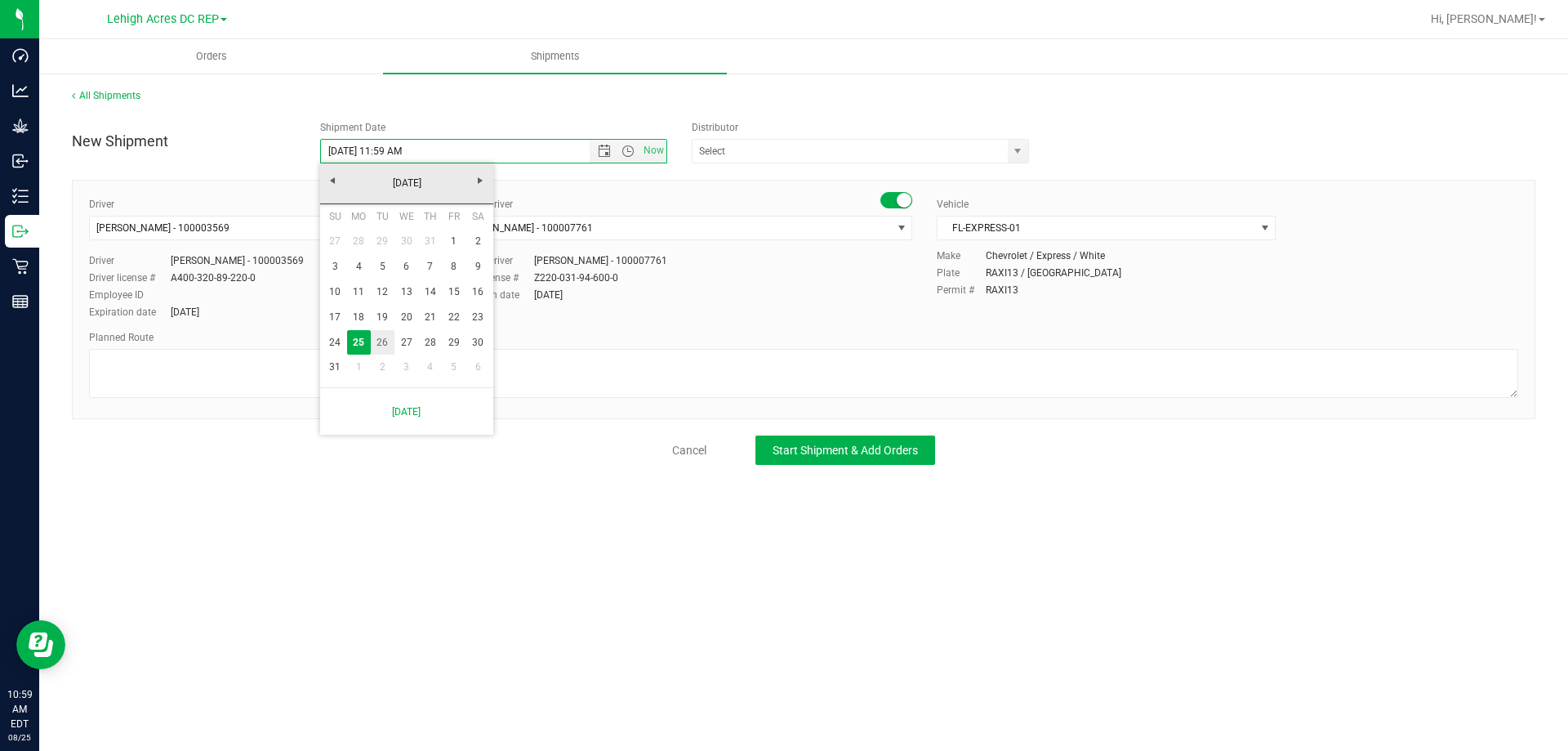
click at [385, 333] on link "26" at bounding box center [382, 342] width 24 height 25
click at [629, 152] on span "Open the time view" at bounding box center [627, 151] width 13 height 13
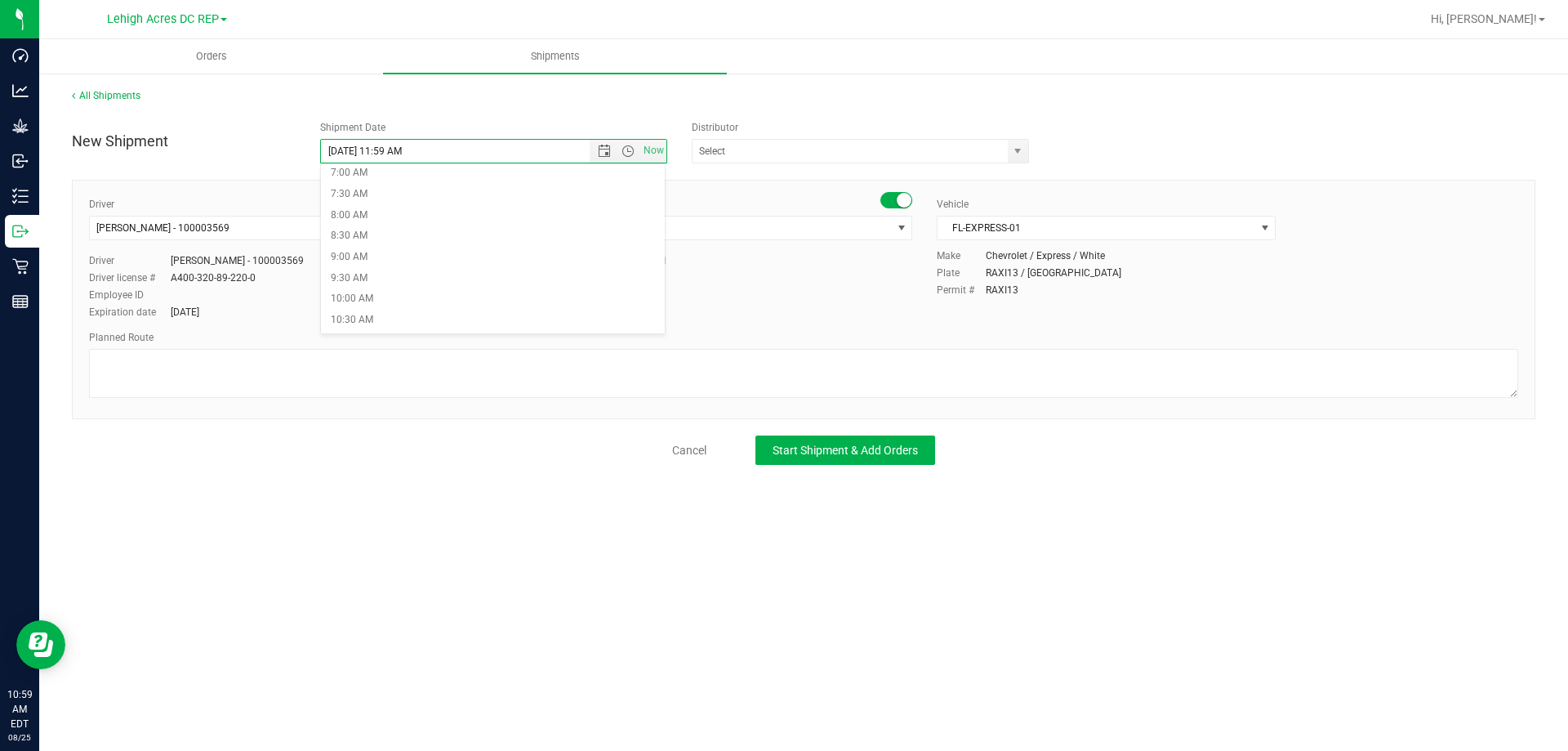
scroll to position [327, 0]
click at [375, 252] on li "9:30 AM" at bounding box center [493, 250] width 345 height 21
type input "[DATE] 9:30 AM"
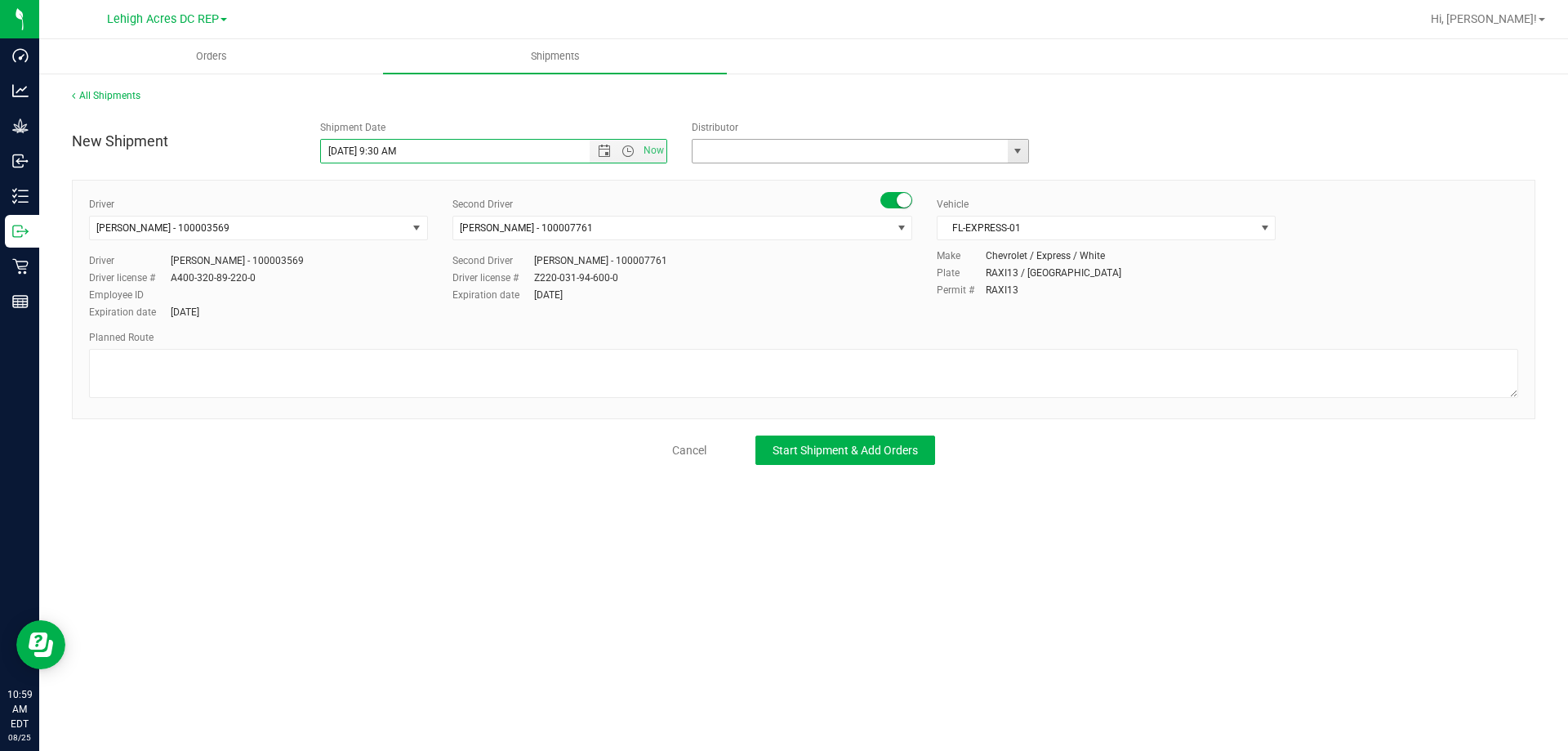
click at [727, 150] on input "text" at bounding box center [845, 151] width 306 height 23
click at [740, 176] on li "Lehigh Acres DC REP" at bounding box center [860, 179] width 335 height 24
type input "Lehigh Acres DC REP"
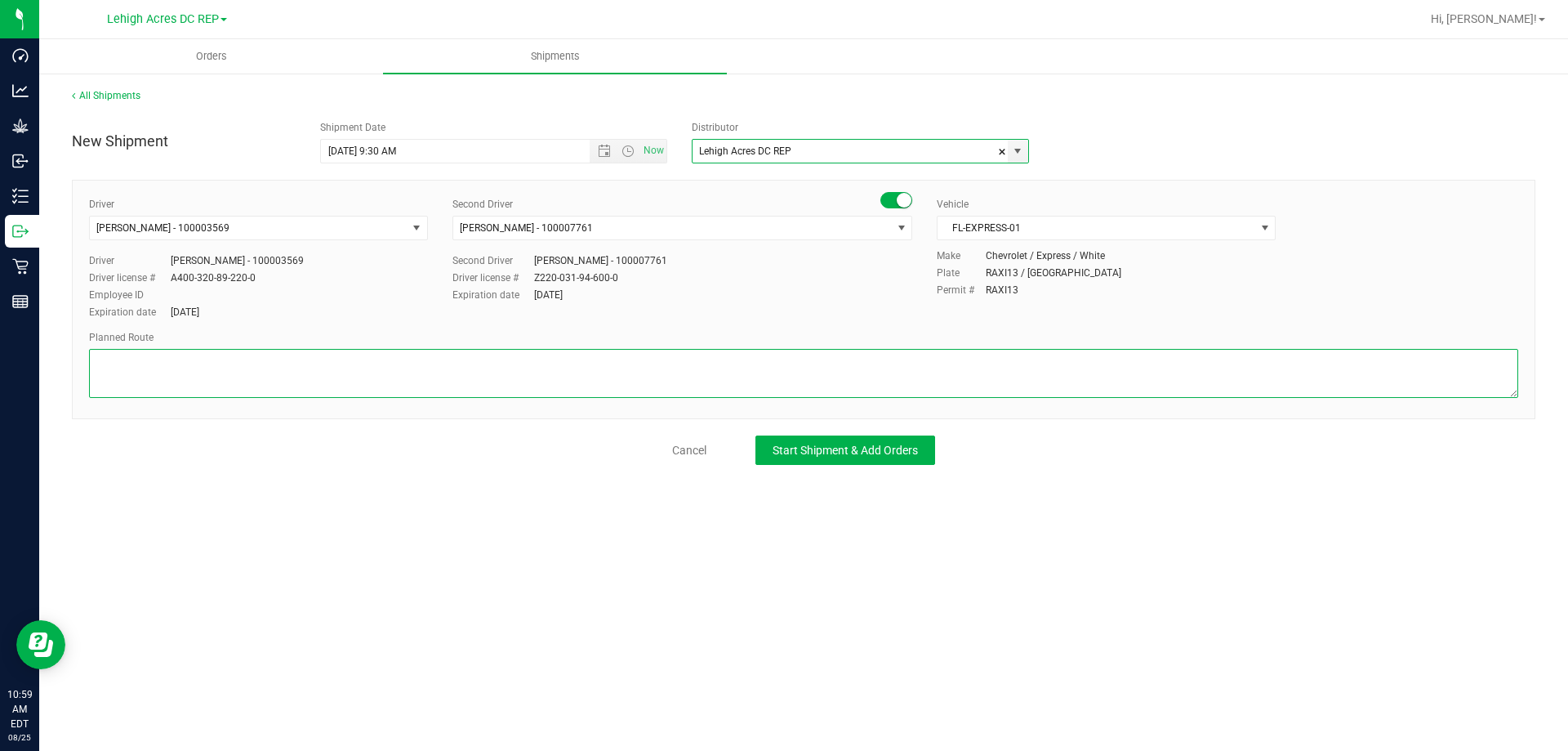
click at [127, 373] on textarea at bounding box center [803, 373] width 1429 height 49
type textarea "l"
click at [171, 376] on textarea at bounding box center [803, 373] width 1429 height 49
click at [212, 372] on textarea at bounding box center [803, 373] width 1429 height 49
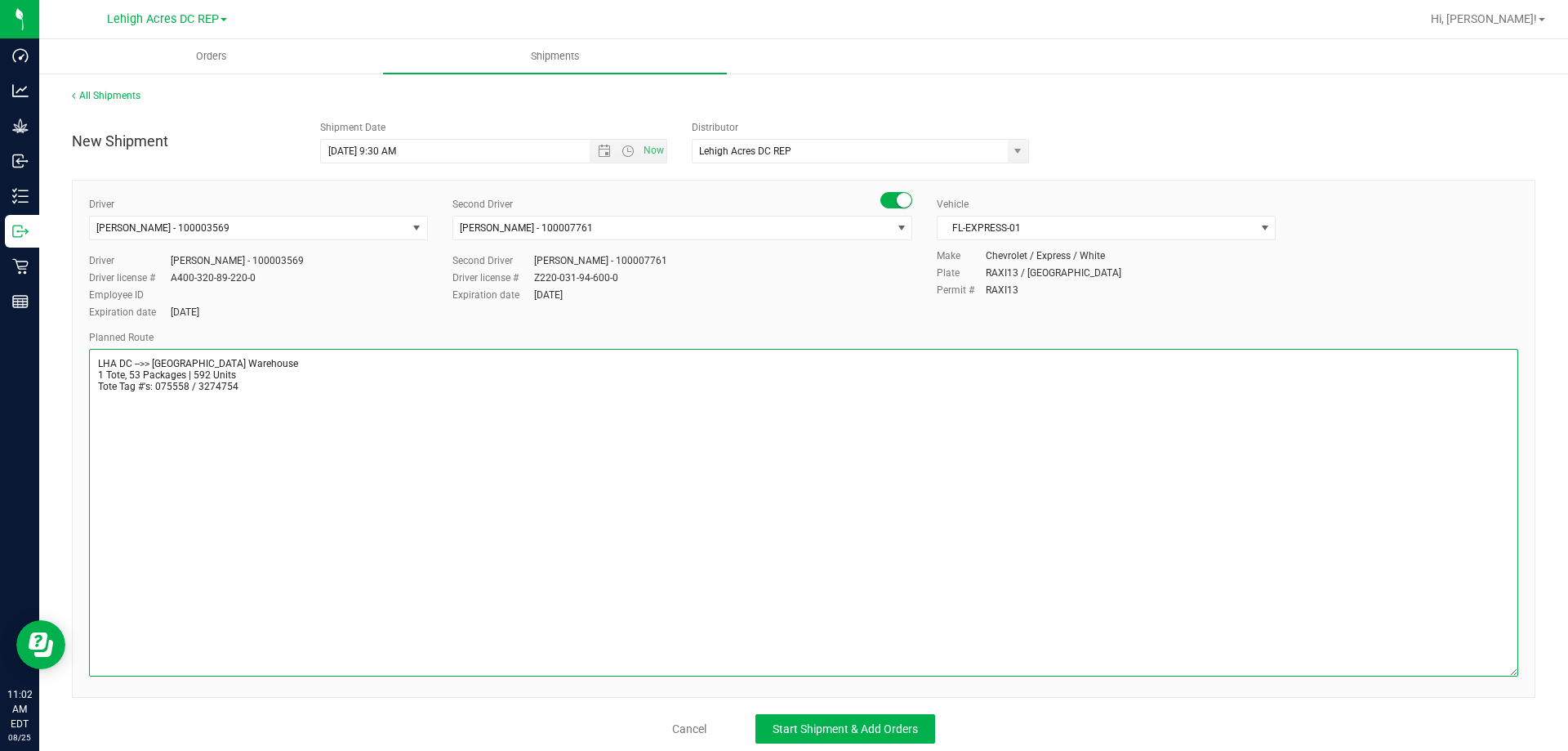
drag, startPoint x: 1513, startPoint y: 392, endPoint x: 1423, endPoint y: 627, distance: 251.6
click at [1556, 672] on div "Orders Shipments All Shipments New Shipment Shipment Date [DATE] 9:30 AM Now Di…" at bounding box center [803, 395] width 1529 height 712
click at [216, 385] on textarea at bounding box center [803, 512] width 1429 height 328
click at [247, 389] on textarea at bounding box center [803, 512] width 1429 height 328
click at [108, 396] on textarea at bounding box center [803, 512] width 1429 height 328
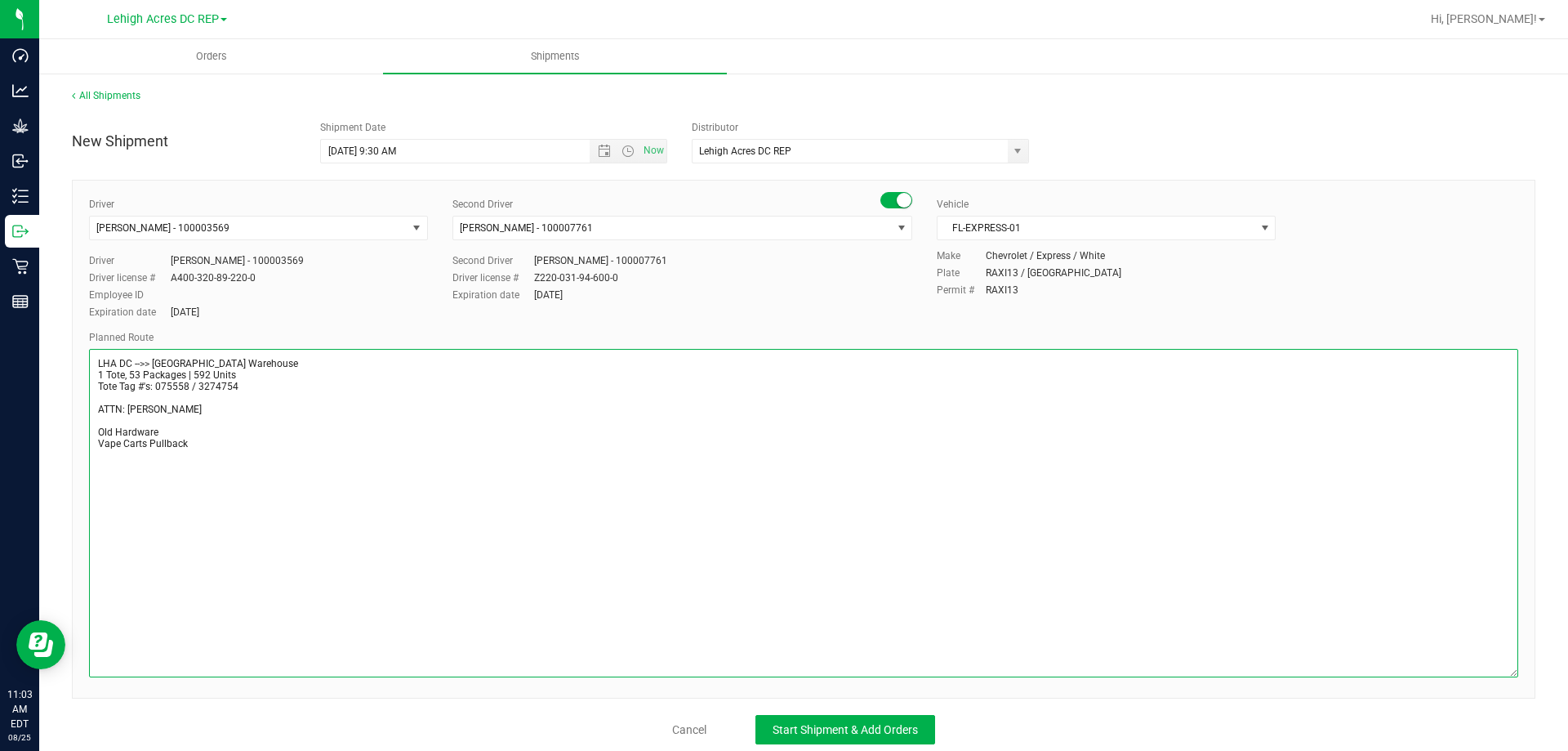
scroll to position [10, 0]
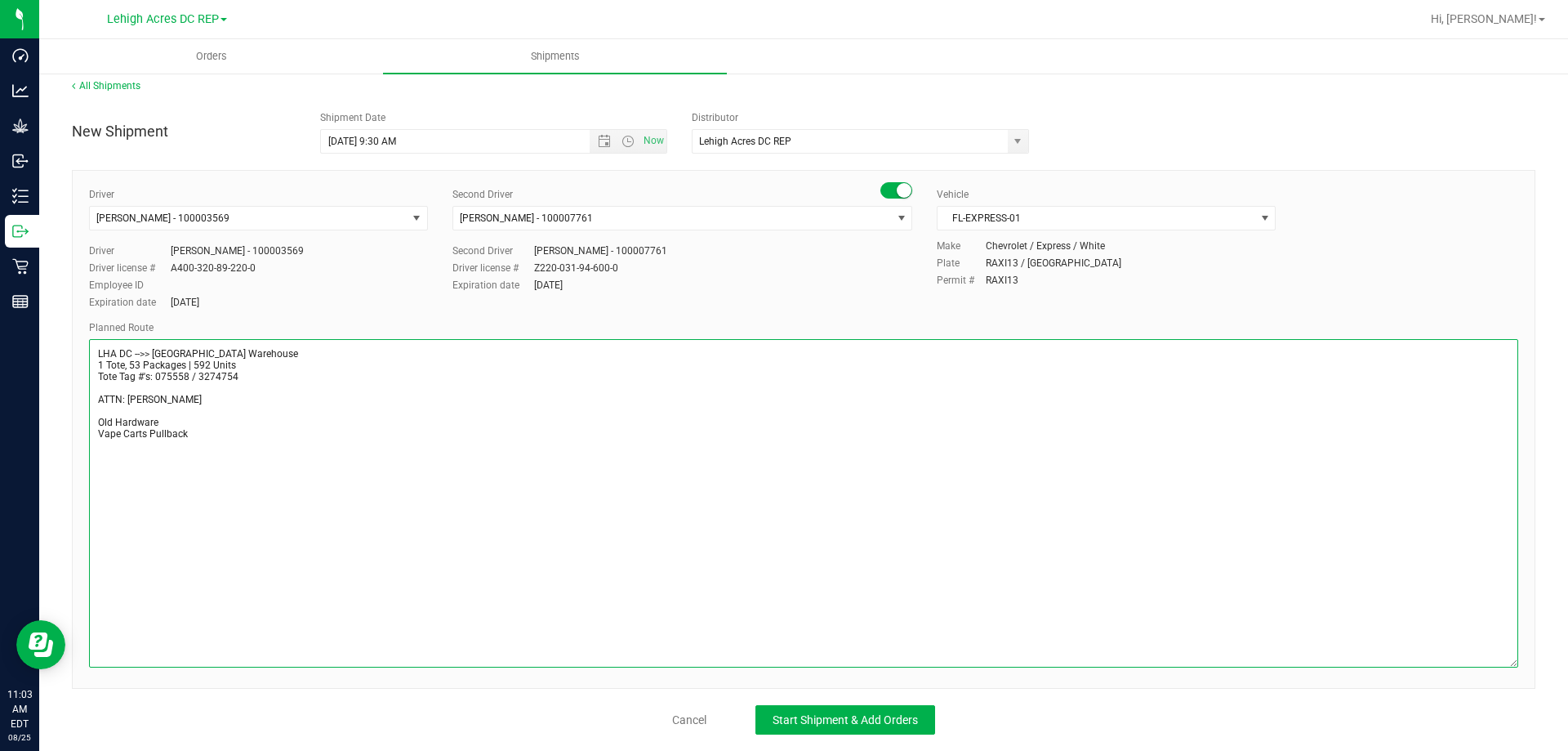
click at [215, 438] on textarea at bounding box center [803, 503] width 1429 height 328
type textarea "LHA DC -->> [GEOGRAPHIC_DATA] Warehouse 1 Tote, 53 Packages | 592 Units Tote Ta…"
click at [825, 717] on span "Start Shipment & Add Orders" at bounding box center [845, 719] width 145 height 13
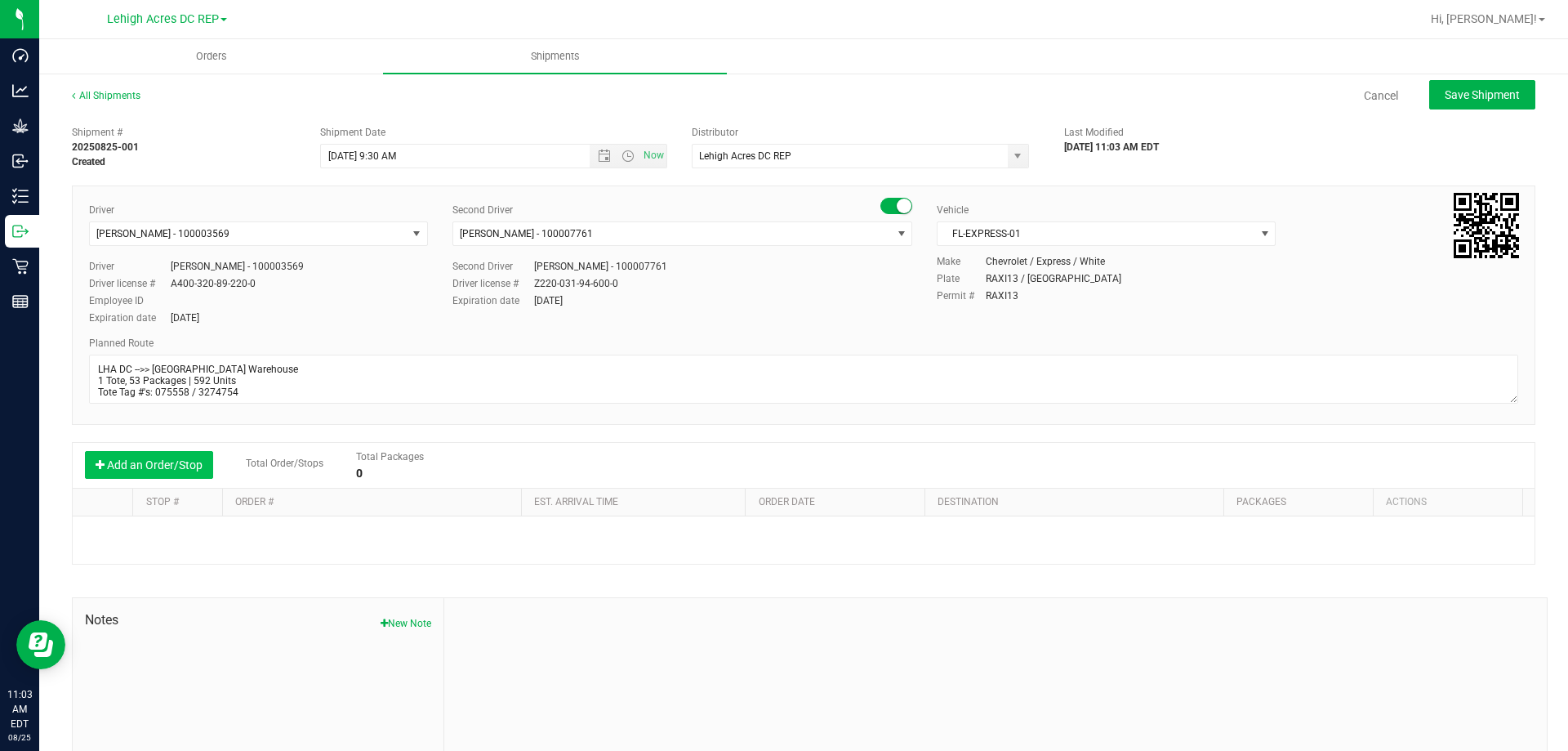
click at [180, 468] on button "Add an Order/Stop" at bounding box center [148, 464] width 128 height 28
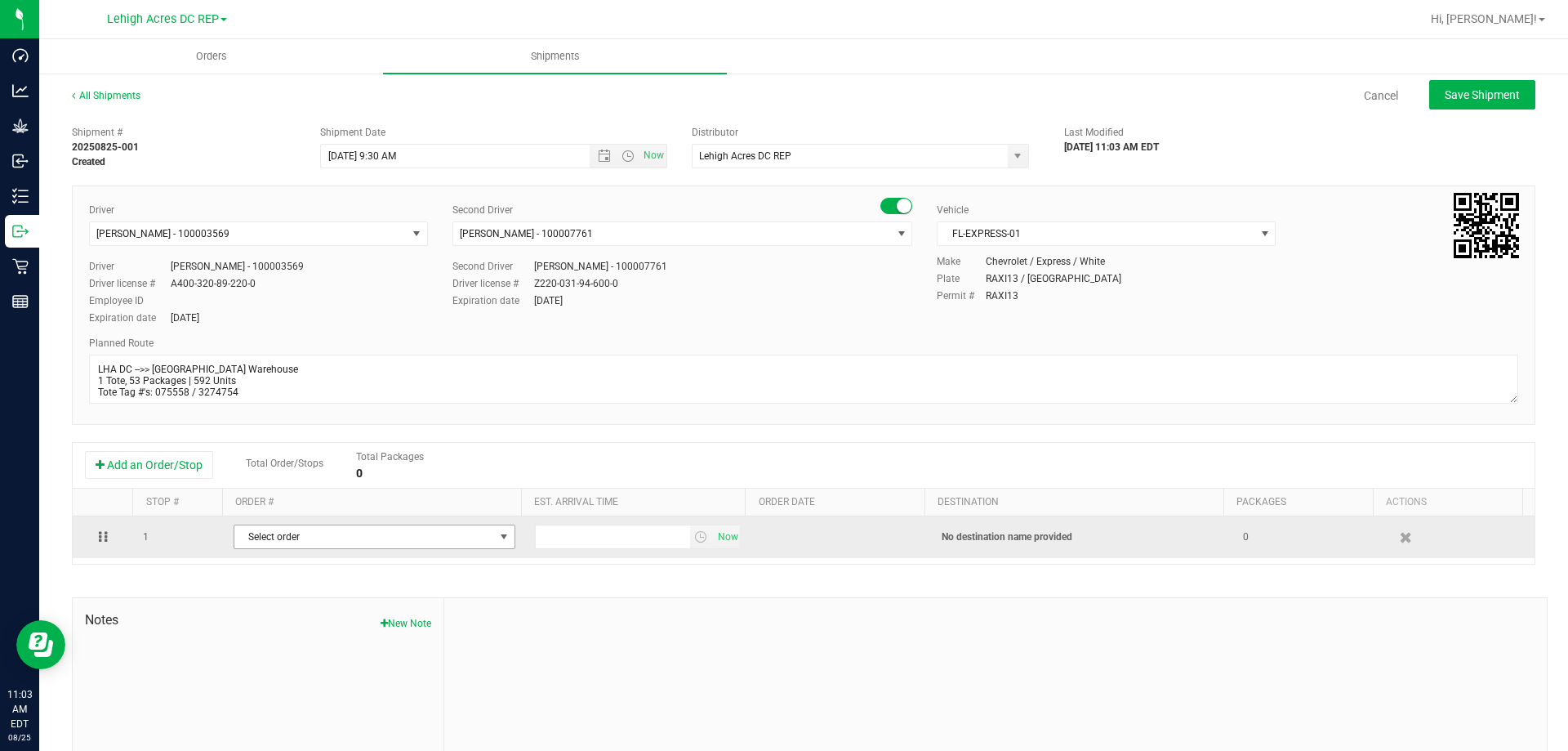
click at [314, 537] on span "Select order" at bounding box center [364, 537] width 260 height 23
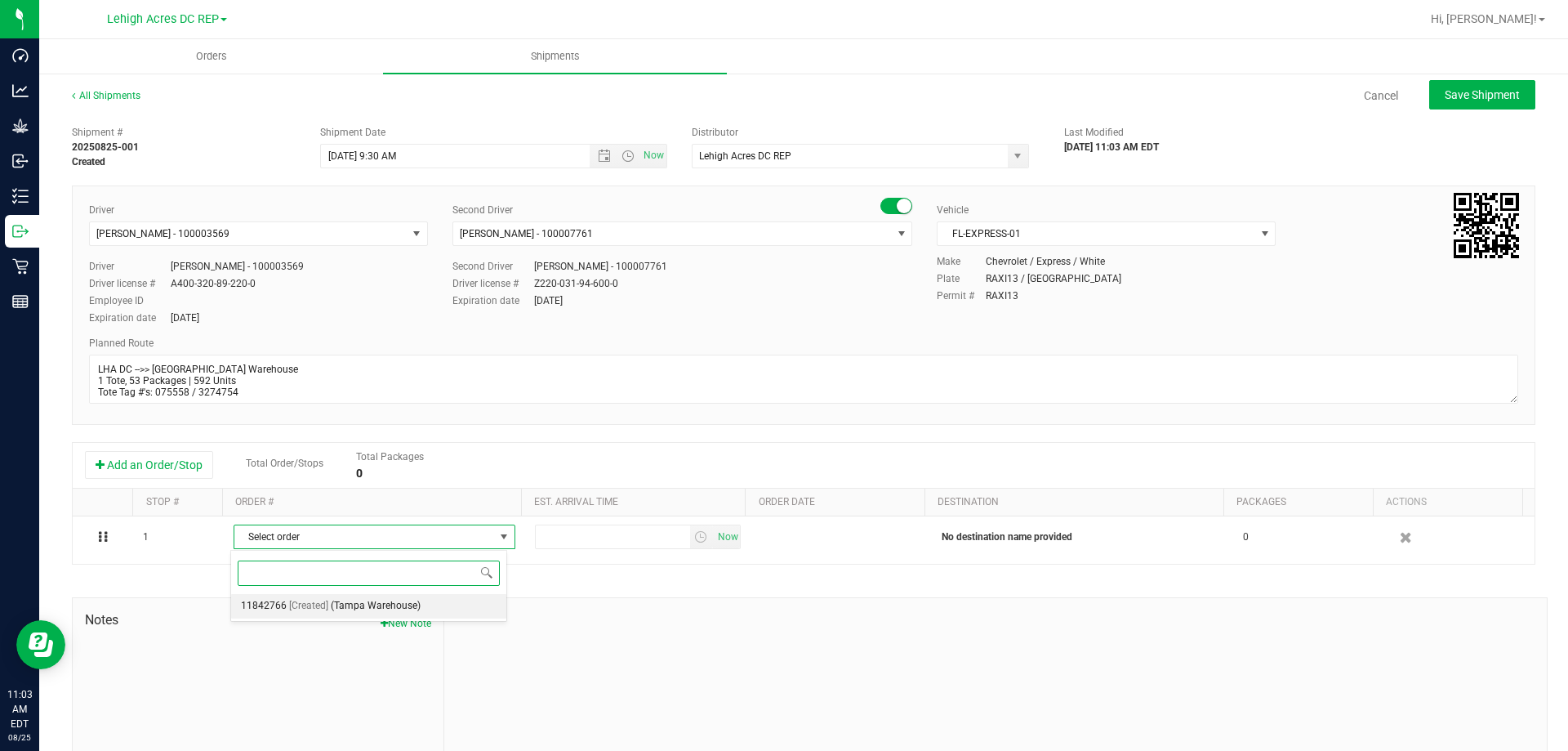
click at [366, 610] on span "(Tampa Warehouse)" at bounding box center [375, 606] width 90 height 21
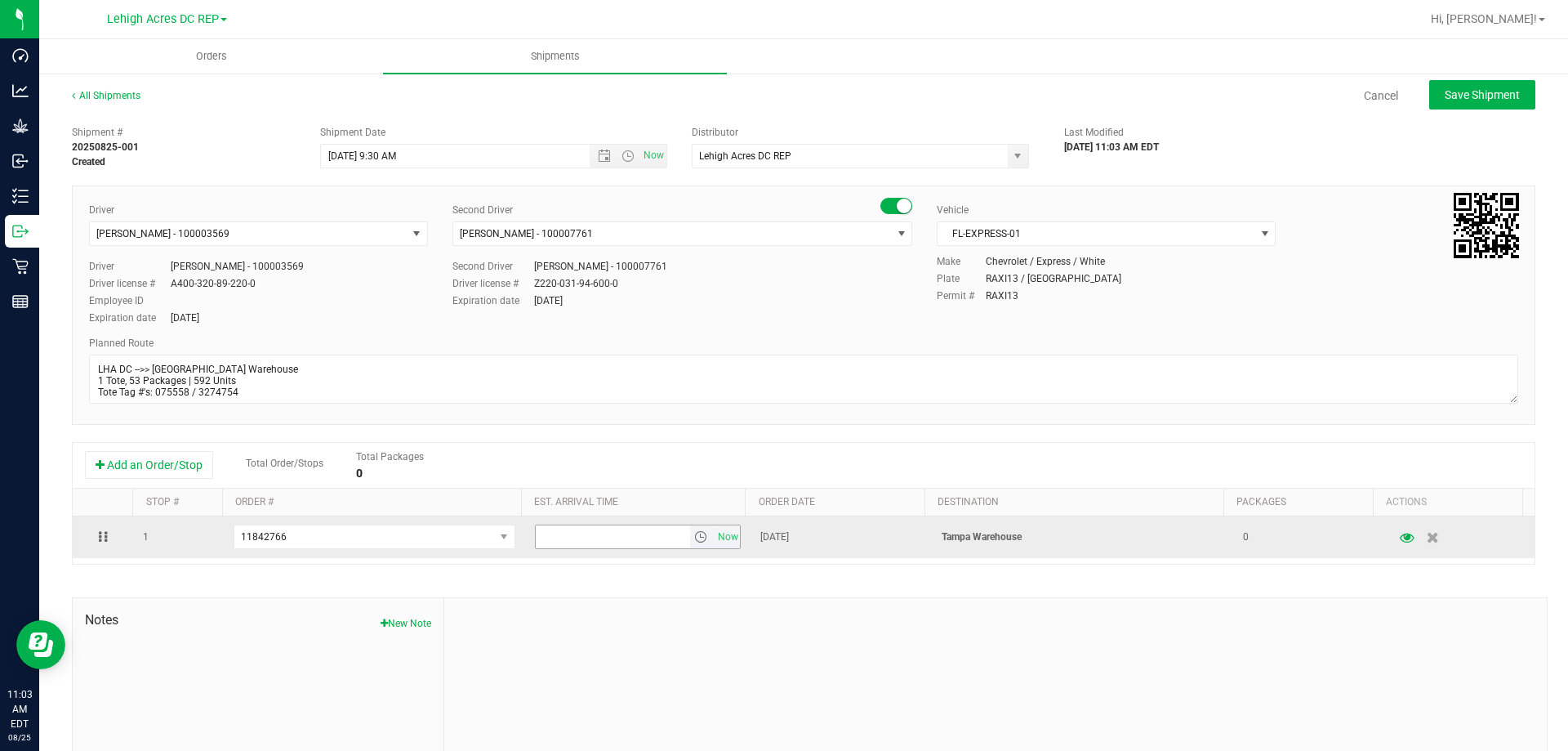
click at [694, 533] on span "select" at bounding box center [700, 536] width 13 height 13
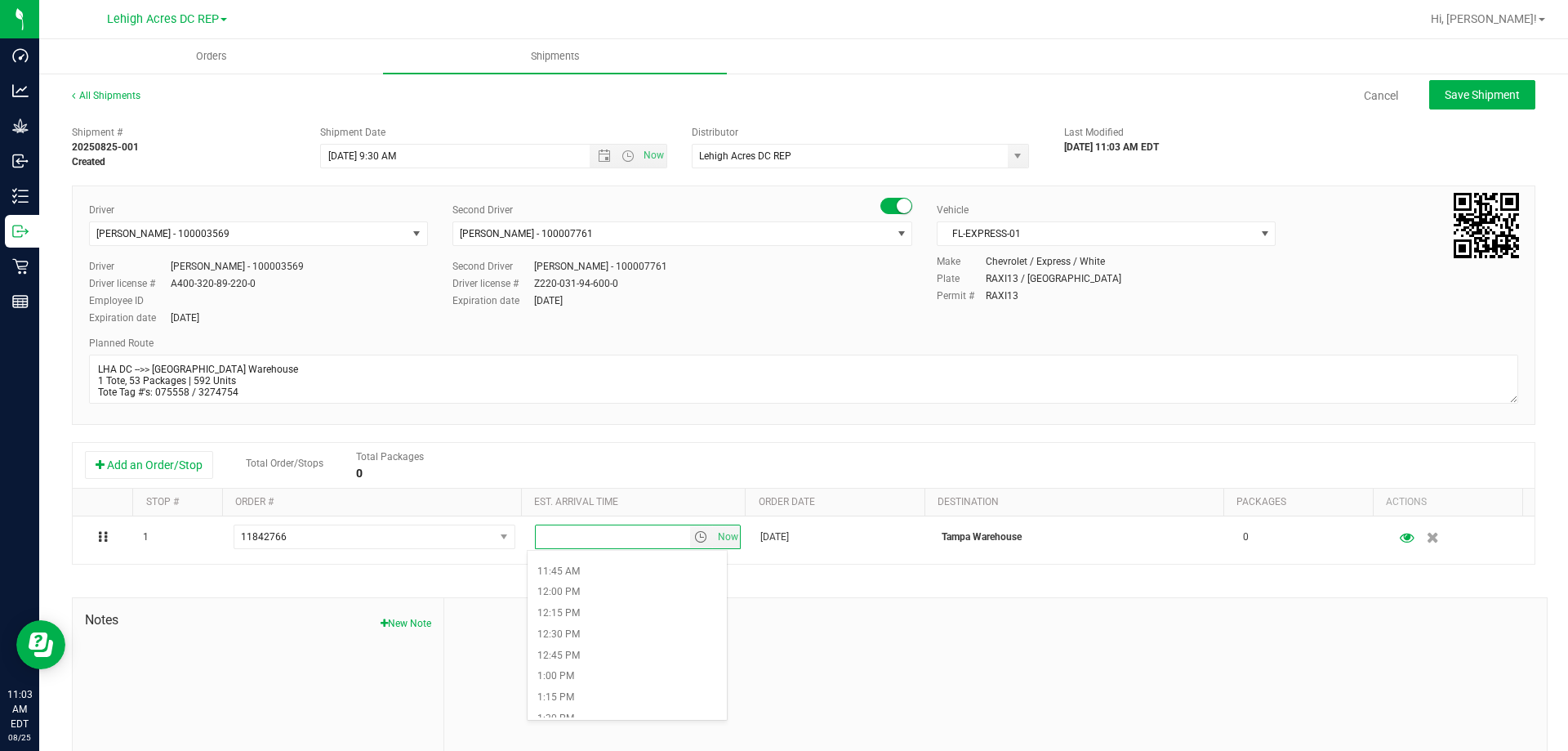
scroll to position [980, 0]
click at [571, 673] on li "1:00 PM" at bounding box center [627, 675] width 199 height 21
click at [1454, 101] on span "Save Shipment" at bounding box center [1482, 94] width 75 height 13
type input "[DATE] 1:30 PM"
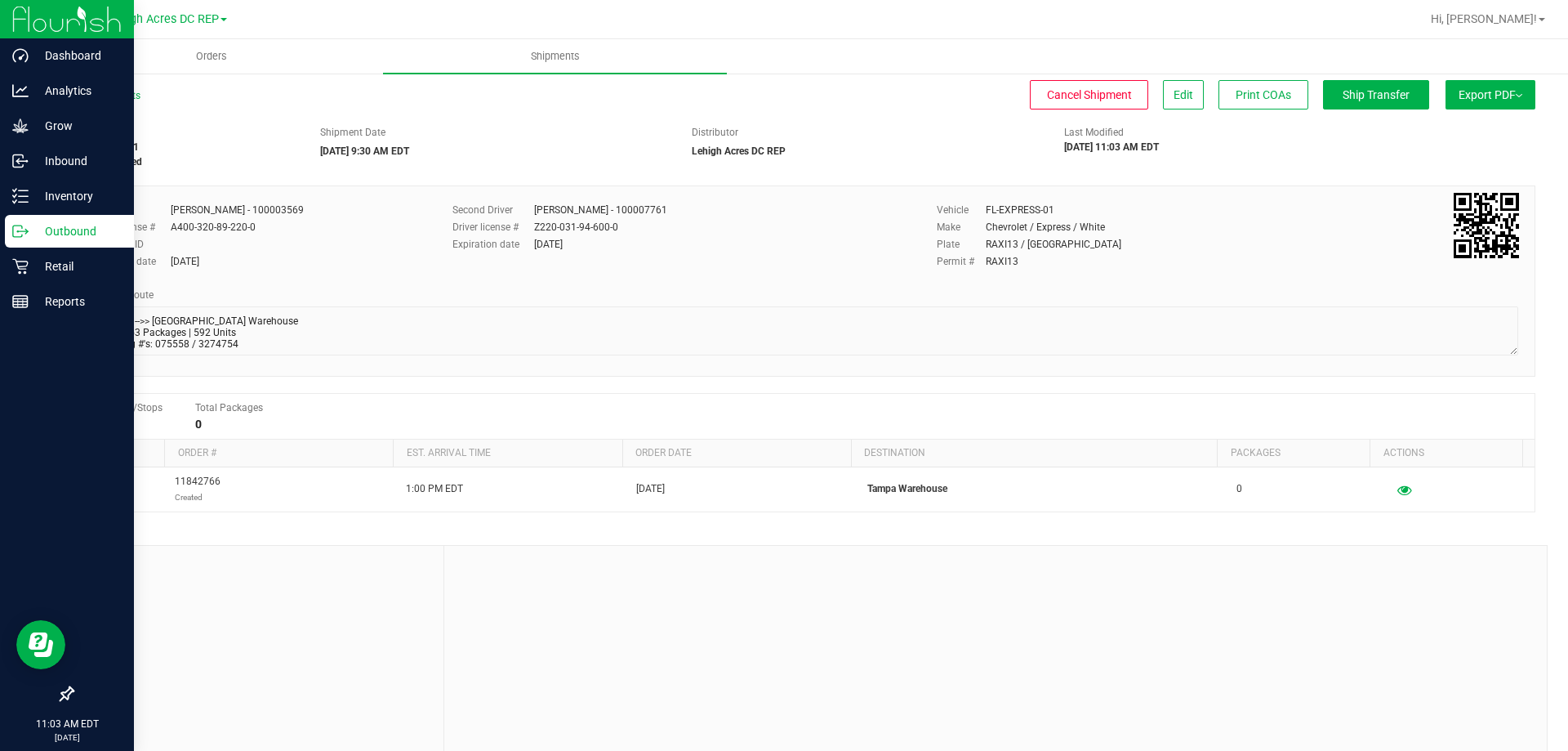
click at [64, 233] on p "Outbound" at bounding box center [78, 231] width 98 height 19
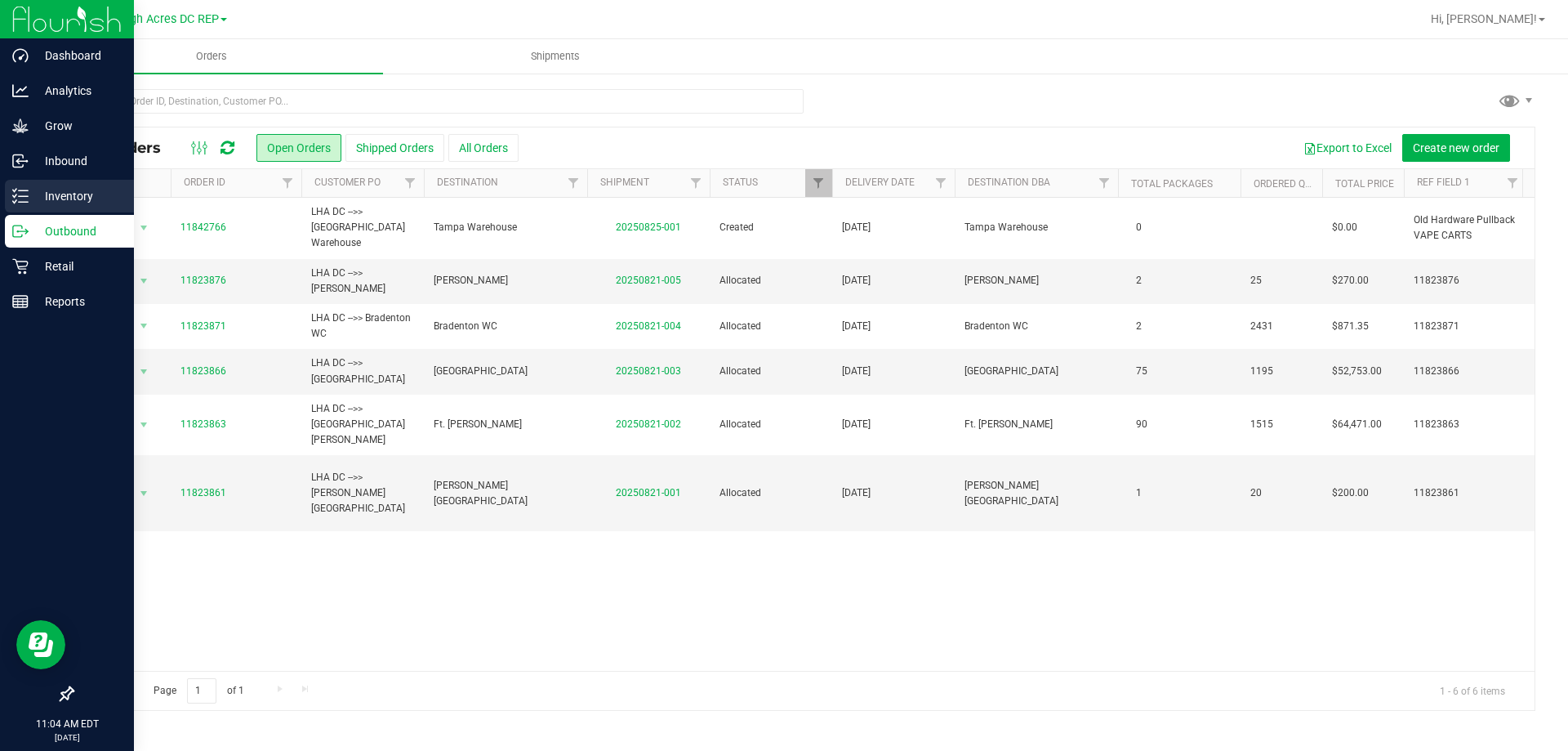
click at [74, 197] on p "Inventory" at bounding box center [78, 196] width 98 height 19
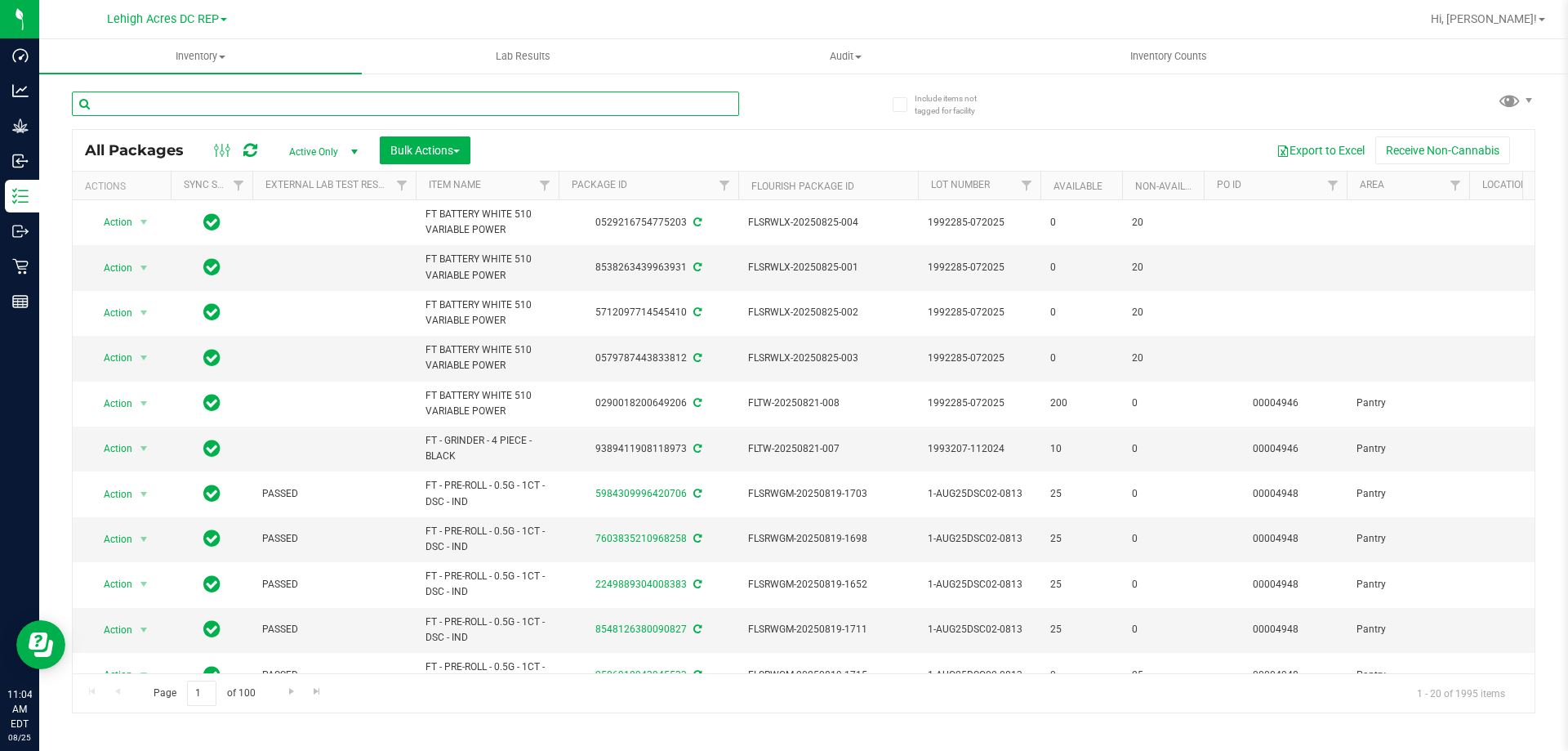
click at [237, 105] on input "text" at bounding box center [405, 104] width 667 height 24
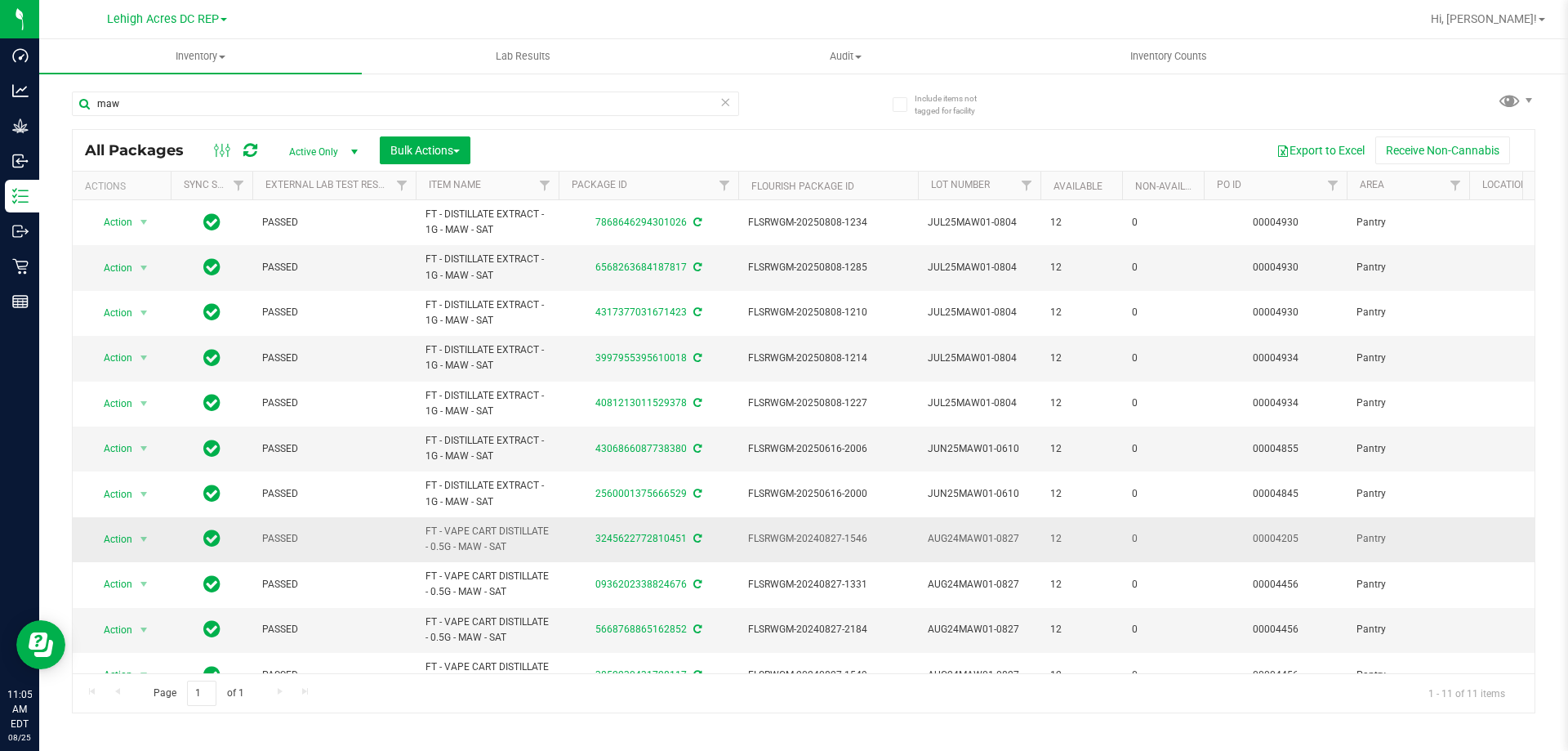
drag, startPoint x: 512, startPoint y: 548, endPoint x: 433, endPoint y: 533, distance: 80.4
click at [422, 534] on td "FT - VAPE CART DISTILLATE - 0.5G - MAW - SAT" at bounding box center [487, 539] width 143 height 45
copy span "FT - VAPE CART DISTILLATE - 0.5G - MAW - SAT"
drag, startPoint x: 129, startPoint y: 107, endPoint x: 88, endPoint y: 107, distance: 41.0
click at [84, 107] on input "maw" at bounding box center [405, 104] width 667 height 24
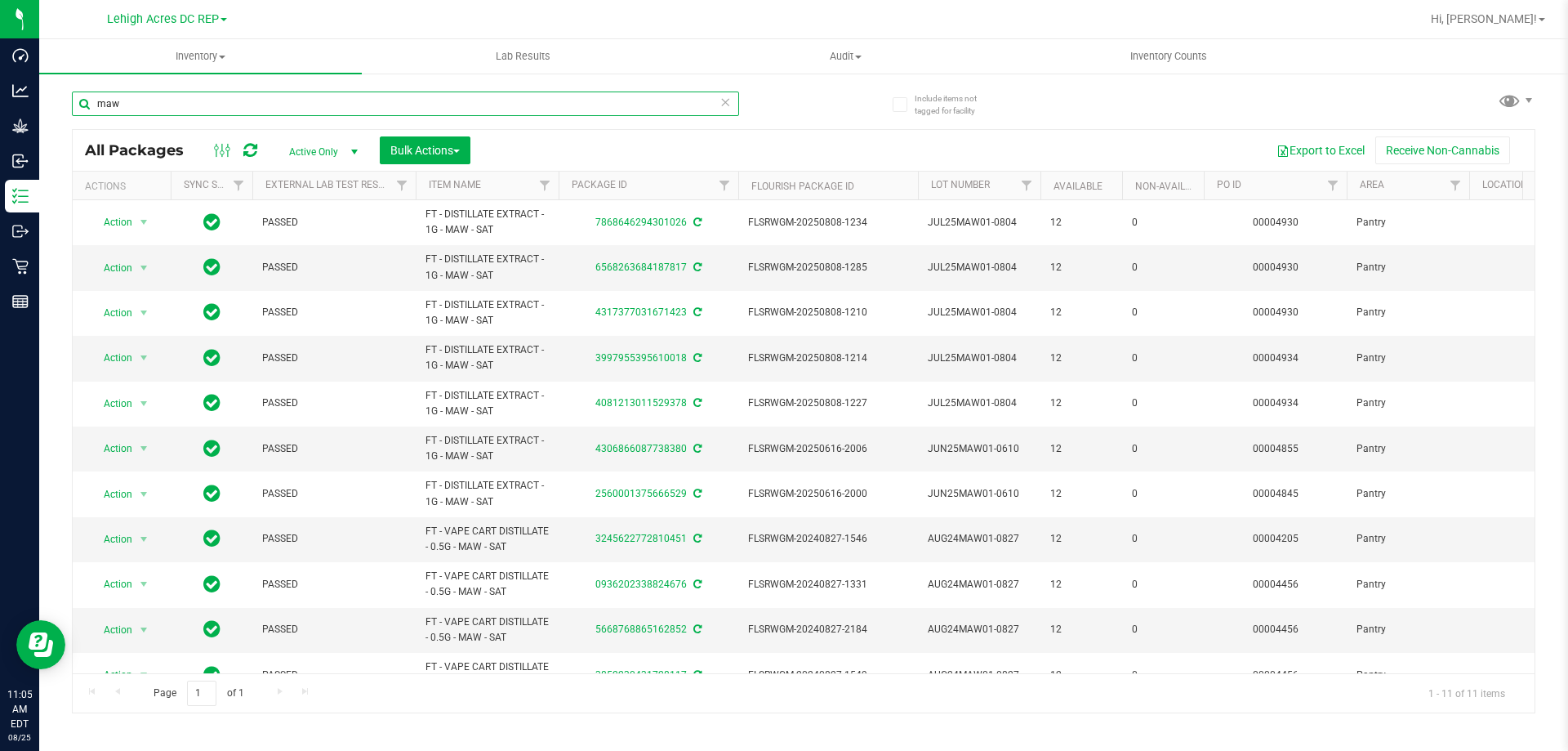
paste input "FT - VAPE CART DISTILLATE - 0.5G - MAW - SAT"
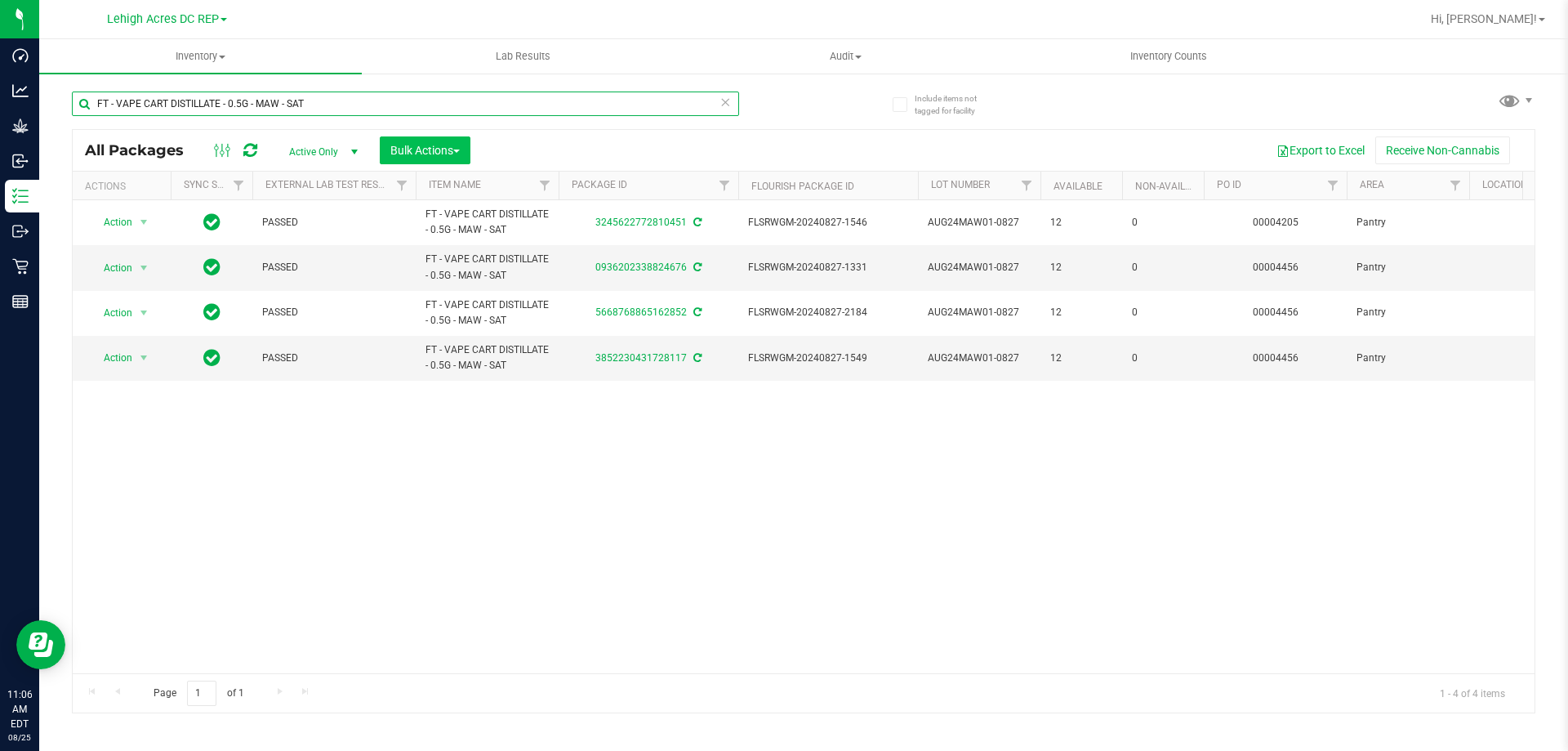
type input "FT - VAPE CART DISTILLATE - 0.5G - MAW - SAT"
click at [465, 146] on button "Bulk Actions" at bounding box center [425, 151] width 91 height 28
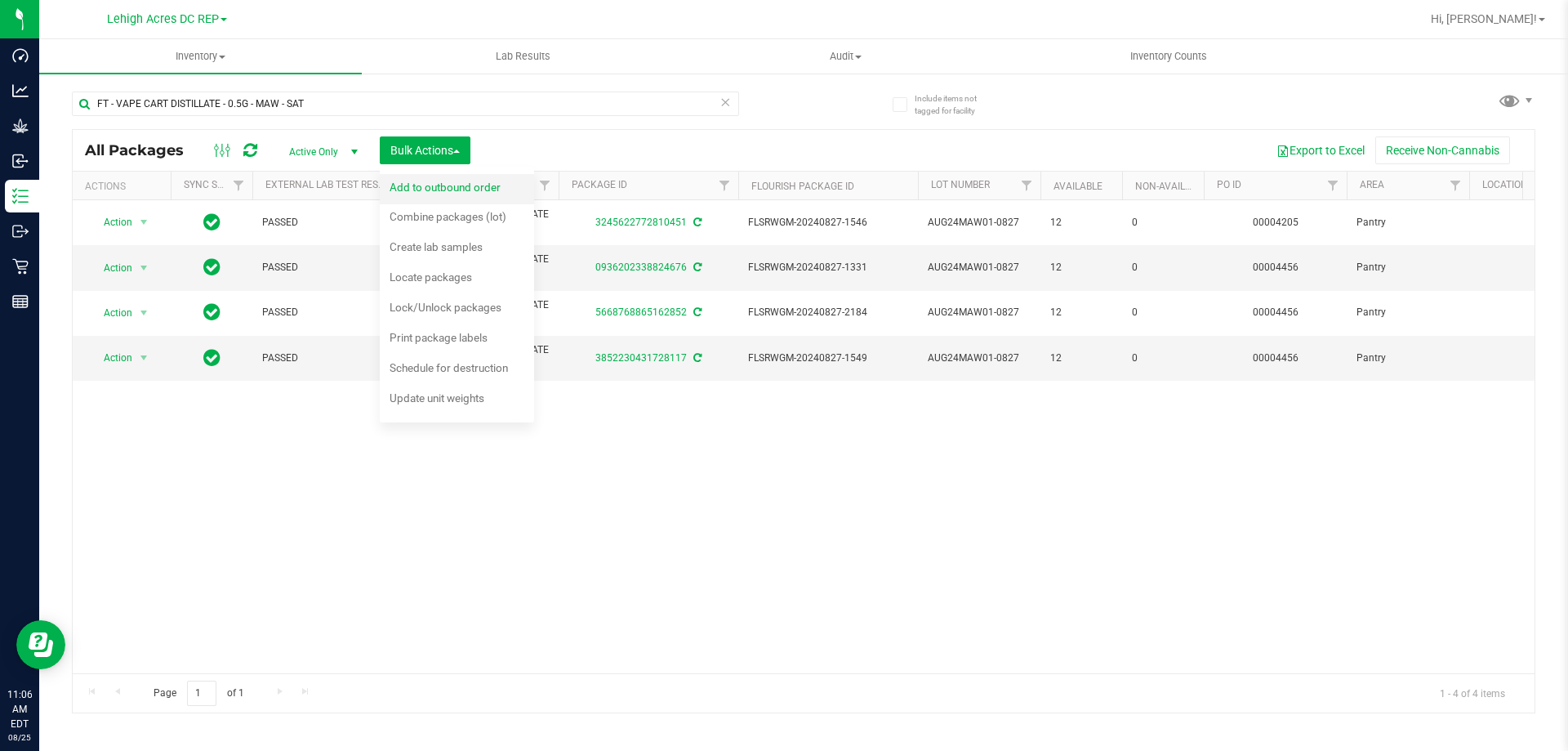
click at [466, 197] on div "Add to outbound order" at bounding box center [456, 189] width 133 height 26
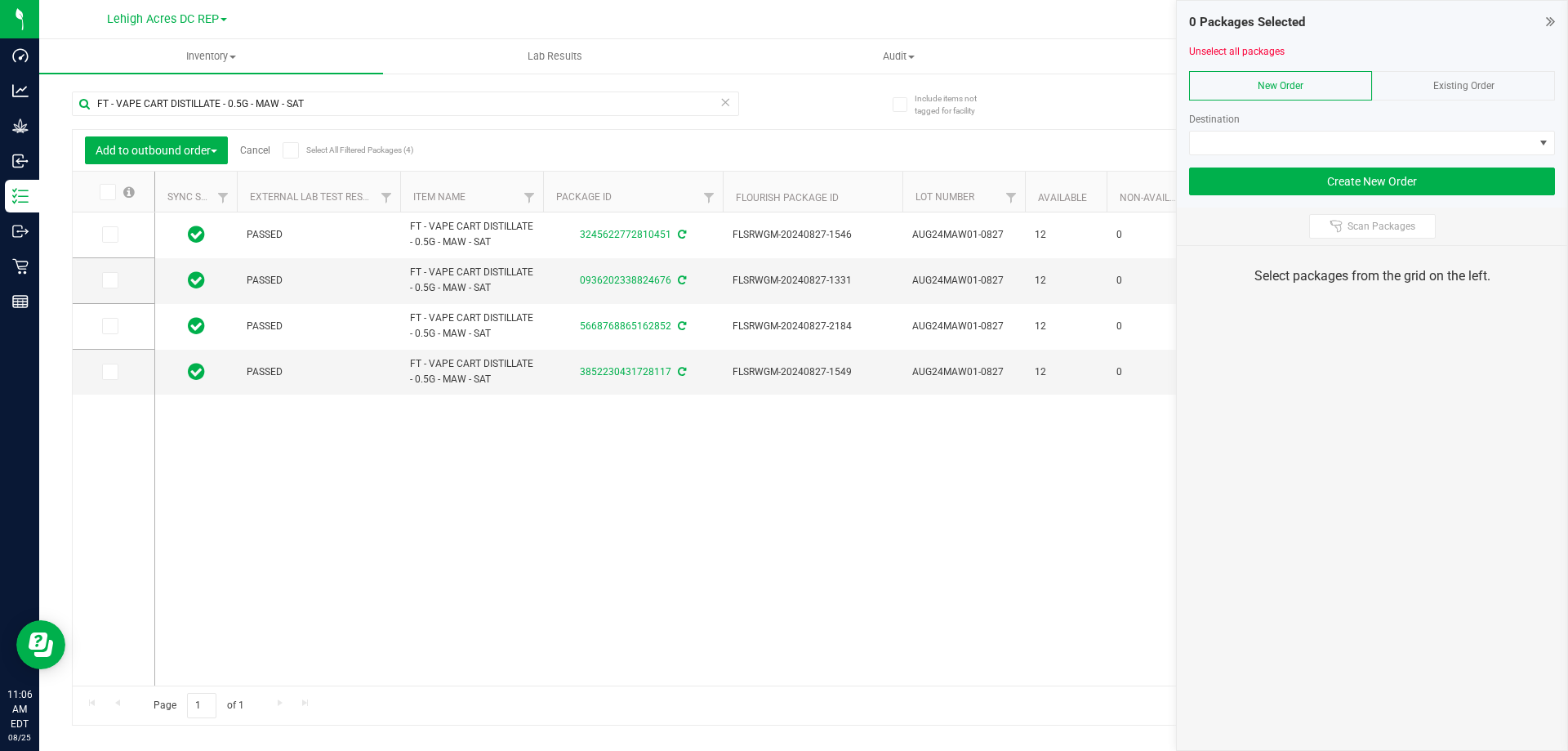
click at [109, 192] on icon at bounding box center [106, 192] width 10 height 0
click at [0, 0] on input "checkbox" at bounding box center [0, 0] width 0 height 0
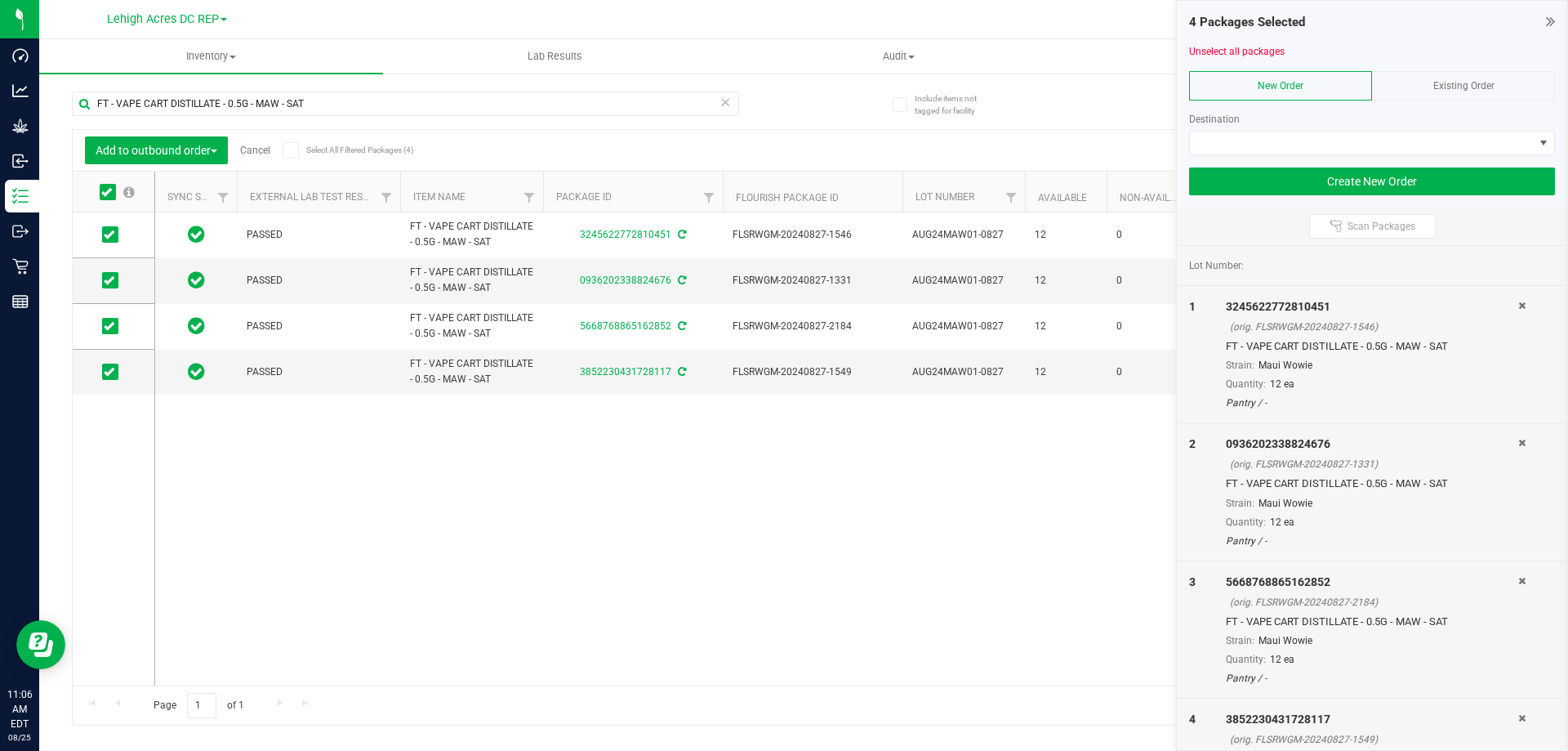
click at [298, 148] on span at bounding box center [290, 150] width 17 height 17
click at [0, 0] on input "Select All Filtered Packages (4)" at bounding box center [0, 0] width 0 height 0
click at [1449, 85] on span "Existing Order" at bounding box center [1463, 85] width 61 height 11
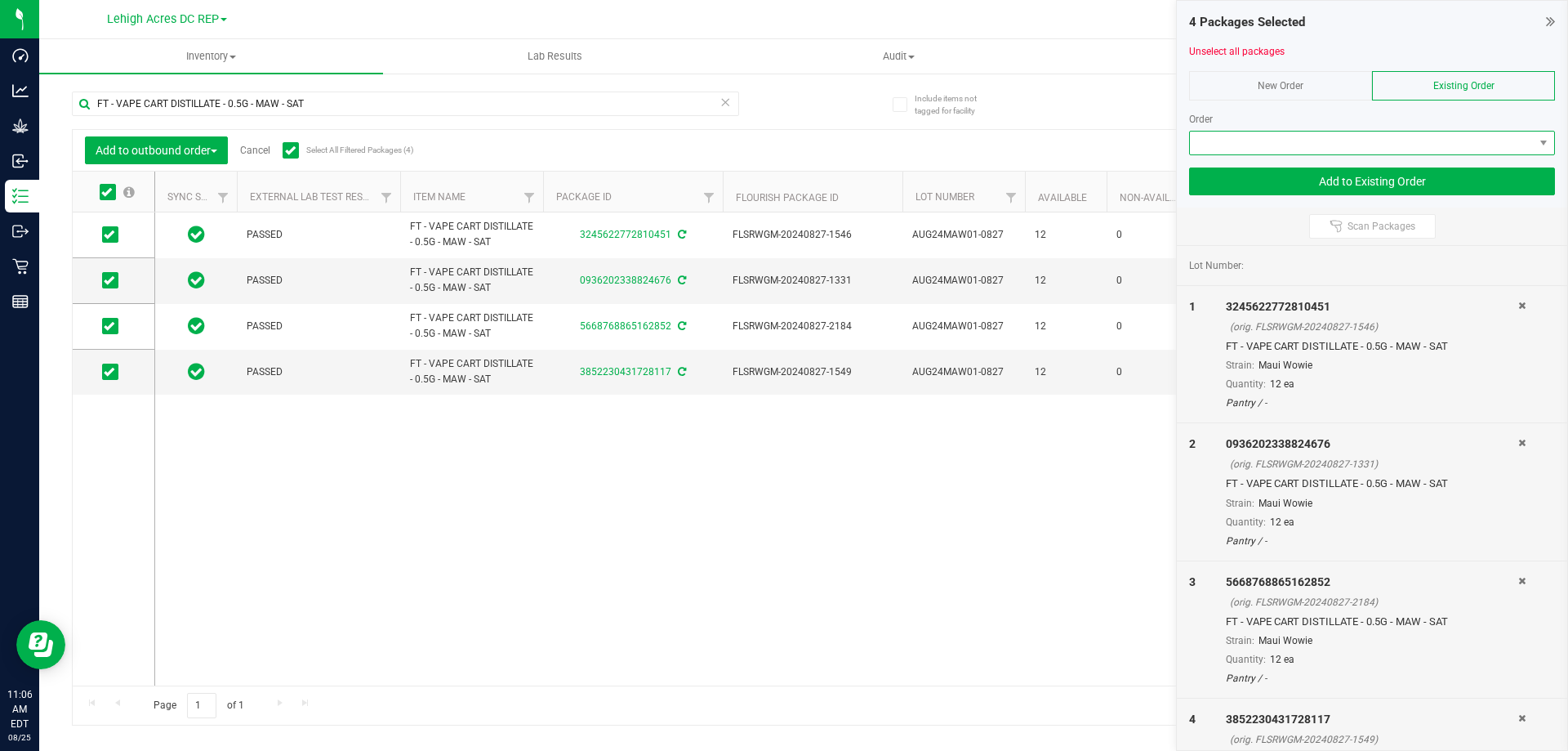
click at [1306, 149] on span at bounding box center [1362, 143] width 344 height 23
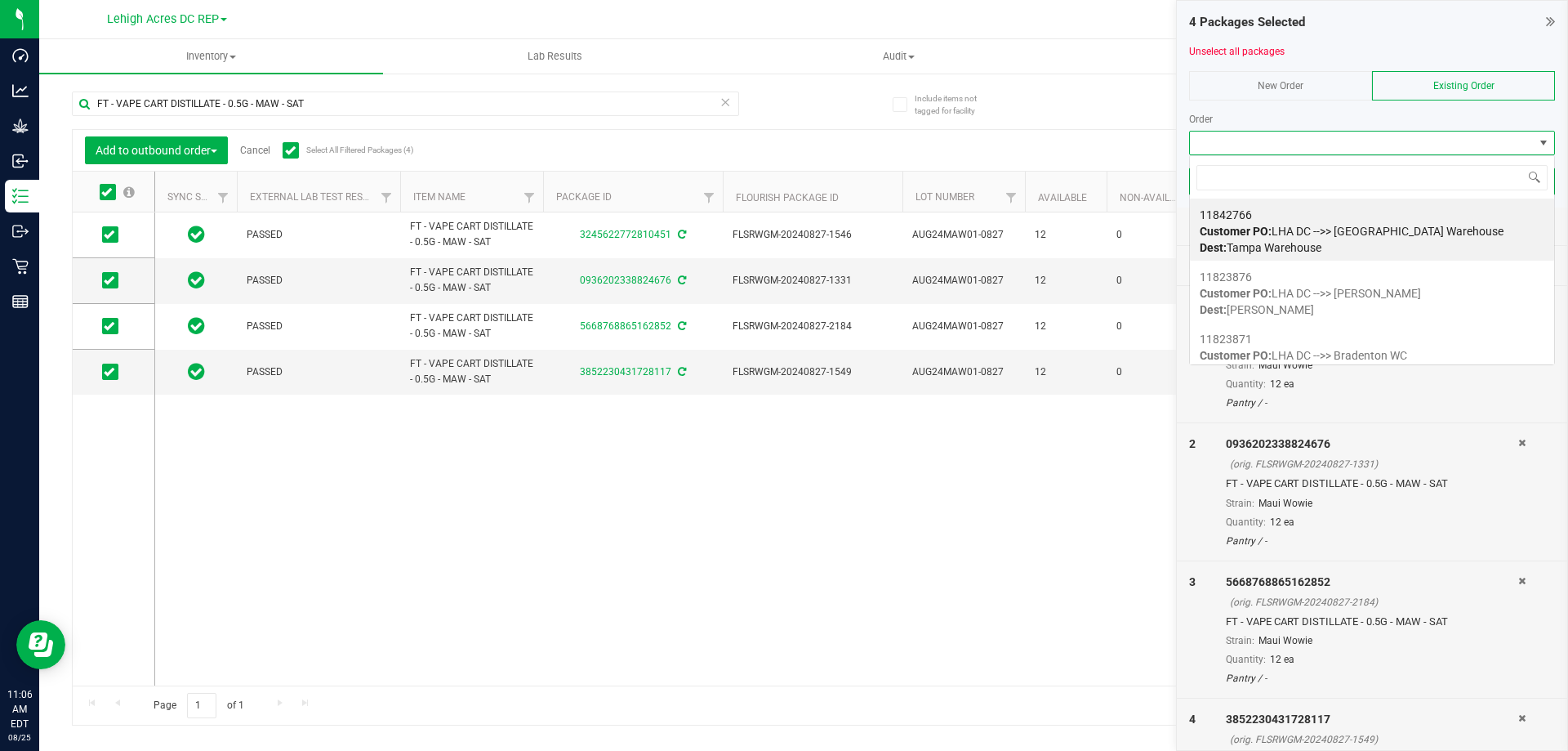
scroll to position [24, 366]
click at [1301, 227] on span "Customer PO: LHA DC -->> Tampa DC Warehouse" at bounding box center [1351, 231] width 304 height 13
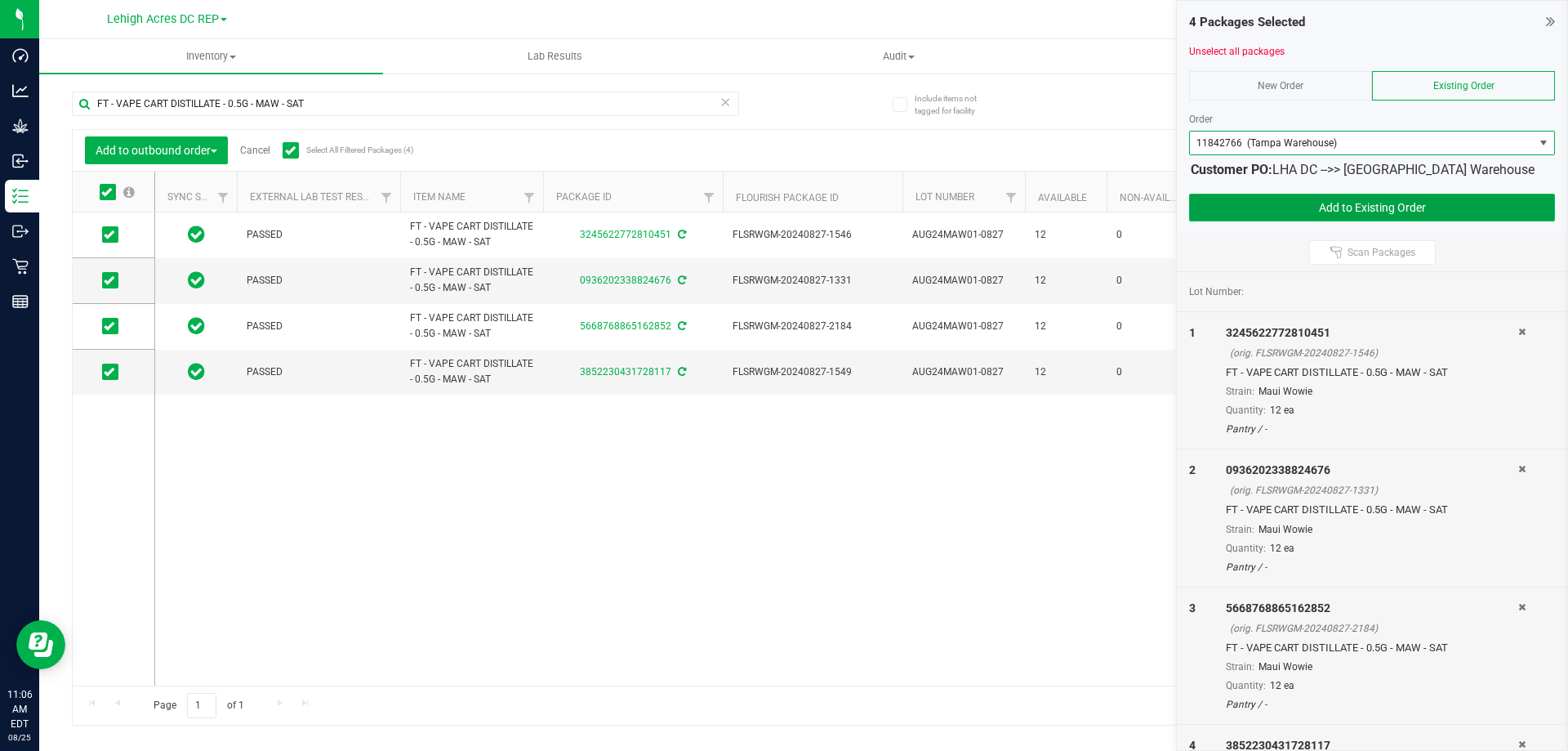
click at [1351, 202] on button "Add to Existing Order" at bounding box center [1372, 207] width 366 height 28
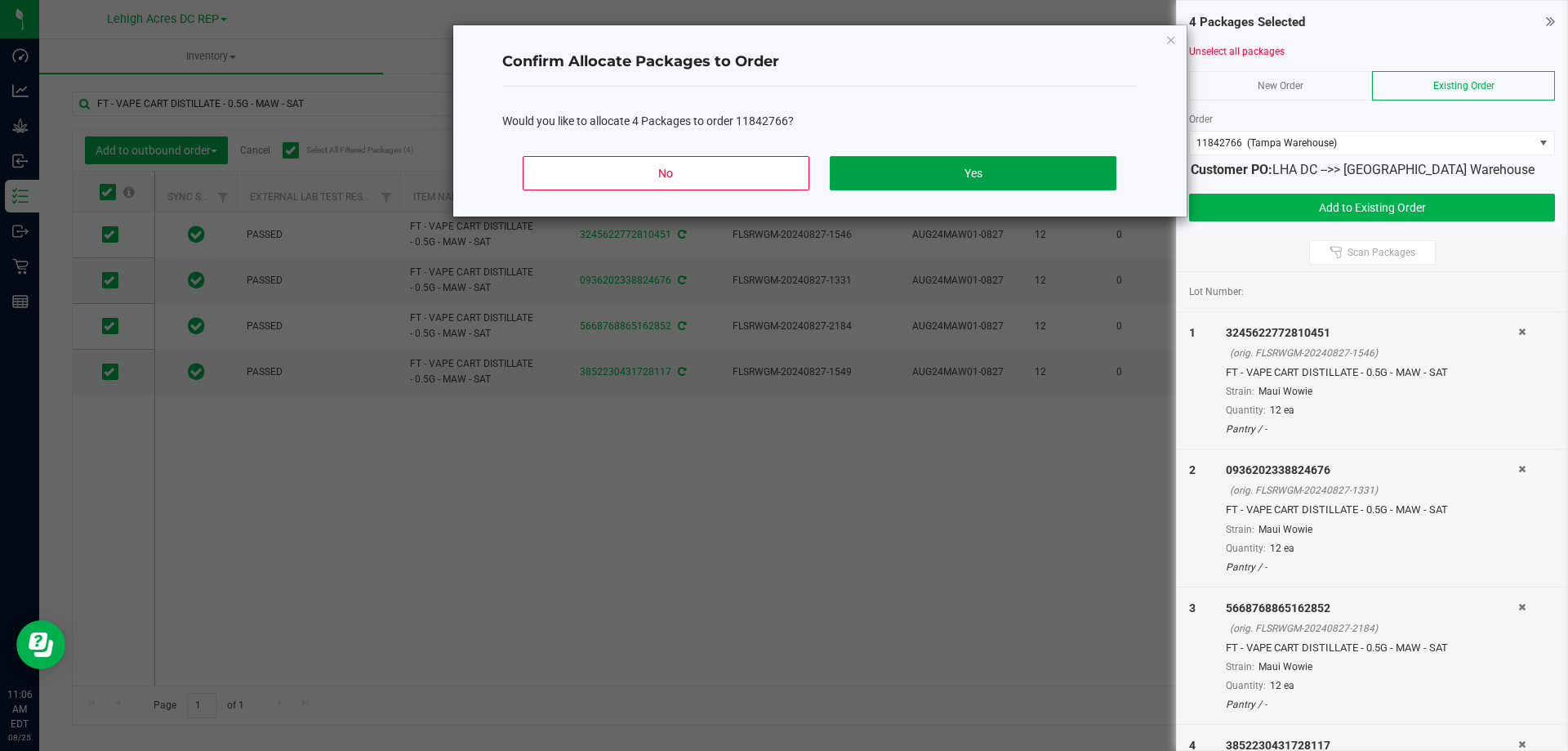
drag, startPoint x: 961, startPoint y: 171, endPoint x: 844, endPoint y: 196, distance: 119.6
click at [962, 171] on button "Yes" at bounding box center [972, 173] width 286 height 34
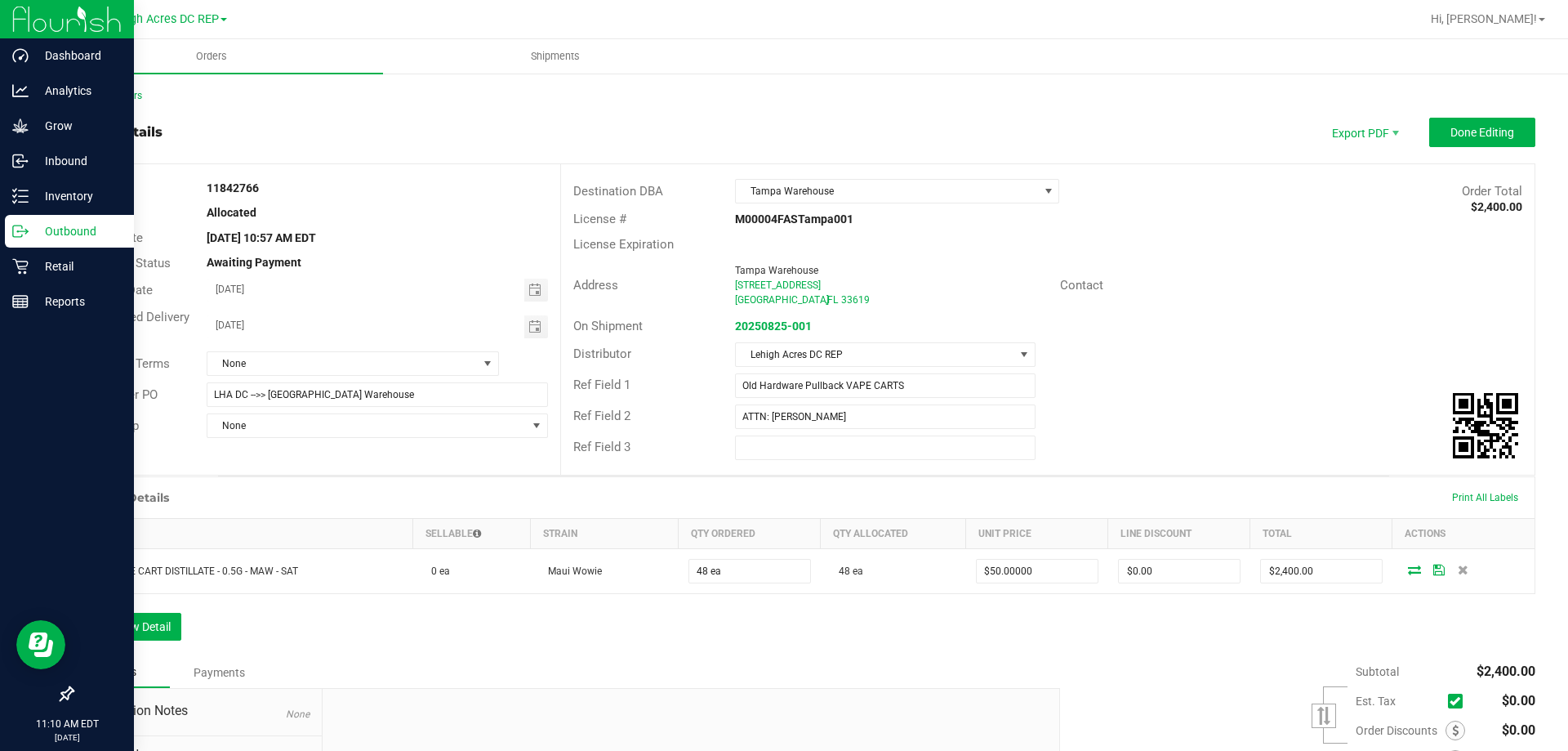
click at [55, 233] on p "Outbound" at bounding box center [78, 231] width 98 height 19
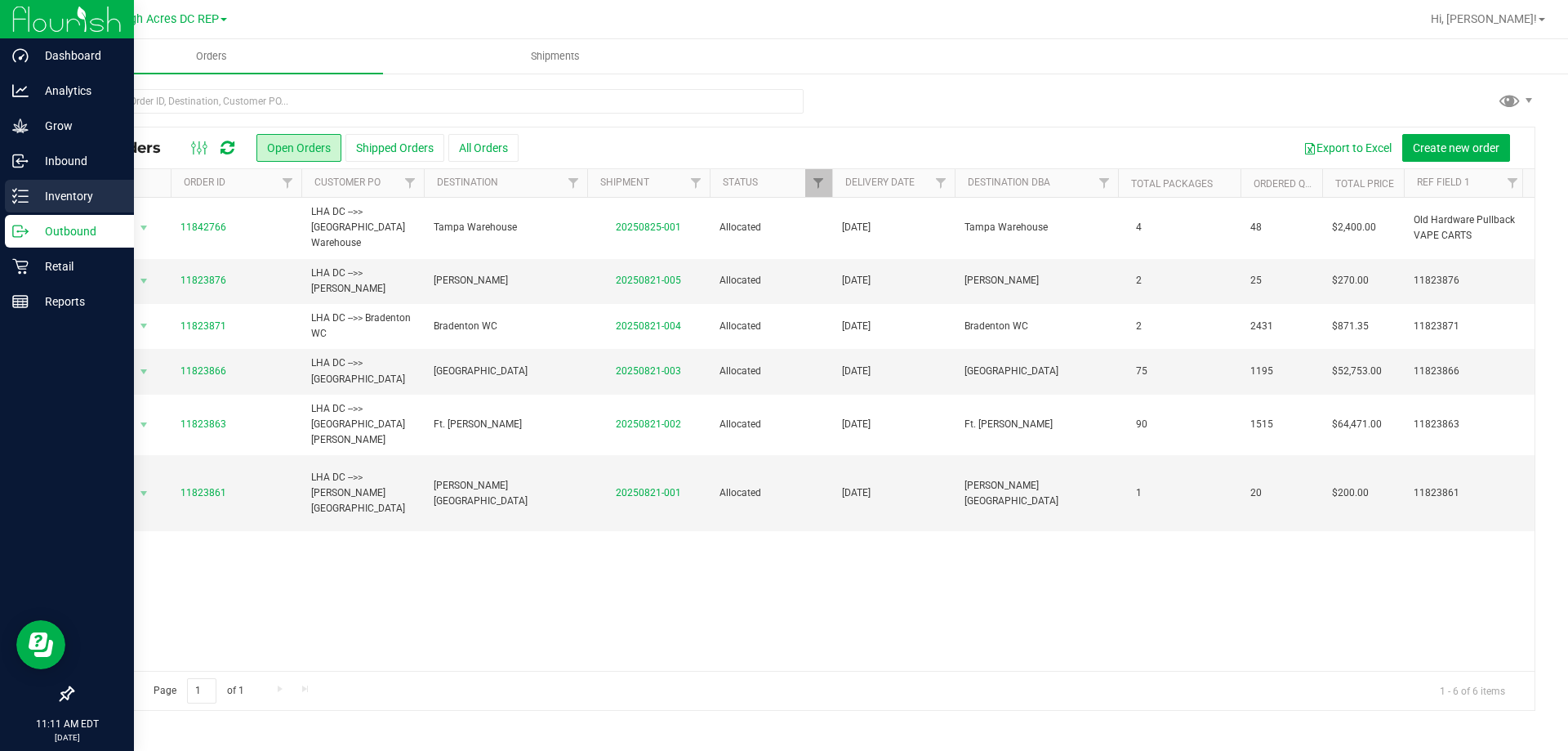
click at [71, 192] on p "Inventory" at bounding box center [78, 196] width 98 height 19
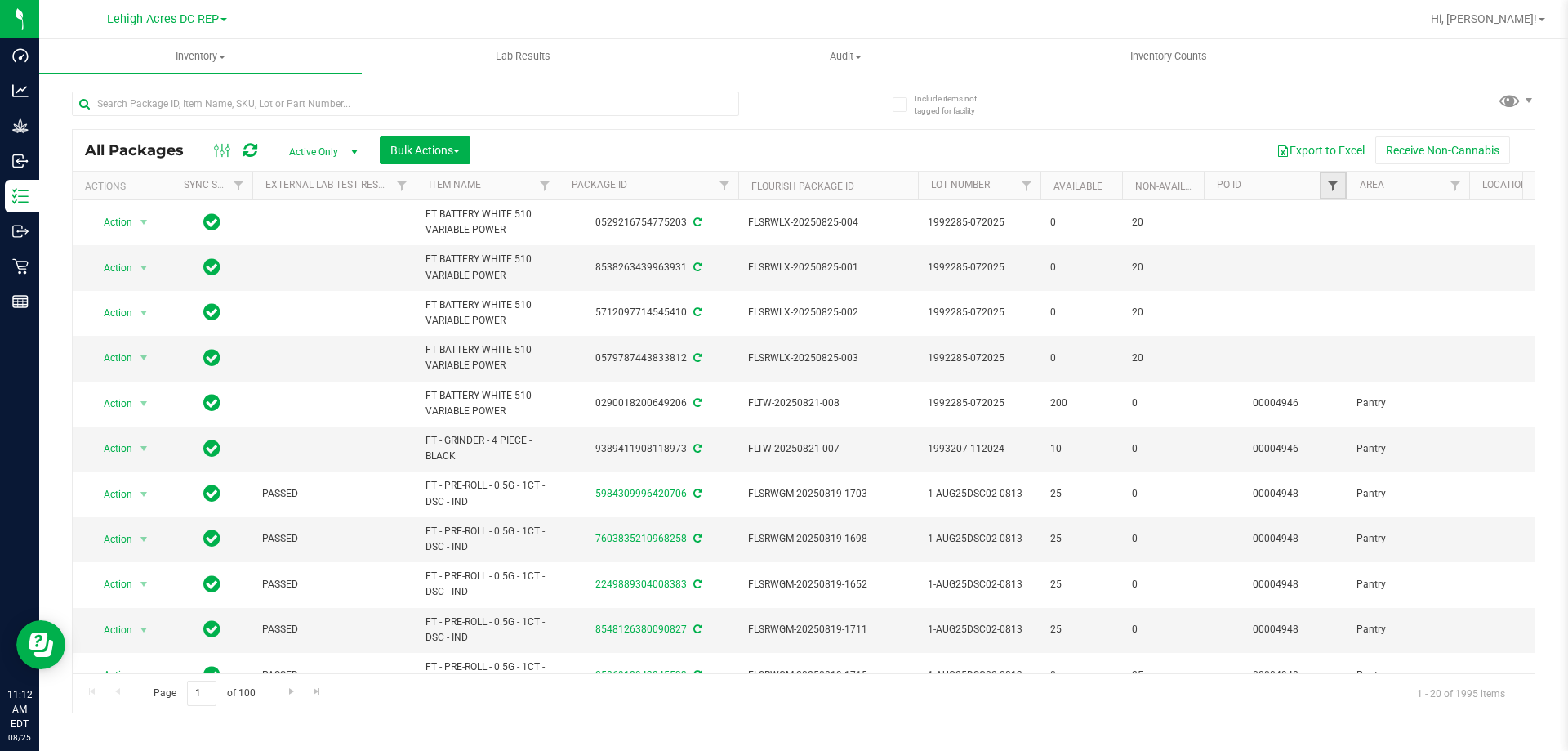
click at [1335, 186] on span "Filter" at bounding box center [1332, 185] width 13 height 13
type input "4956"
click at [1369, 267] on button "Filter" at bounding box center [1369, 264] width 78 height 36
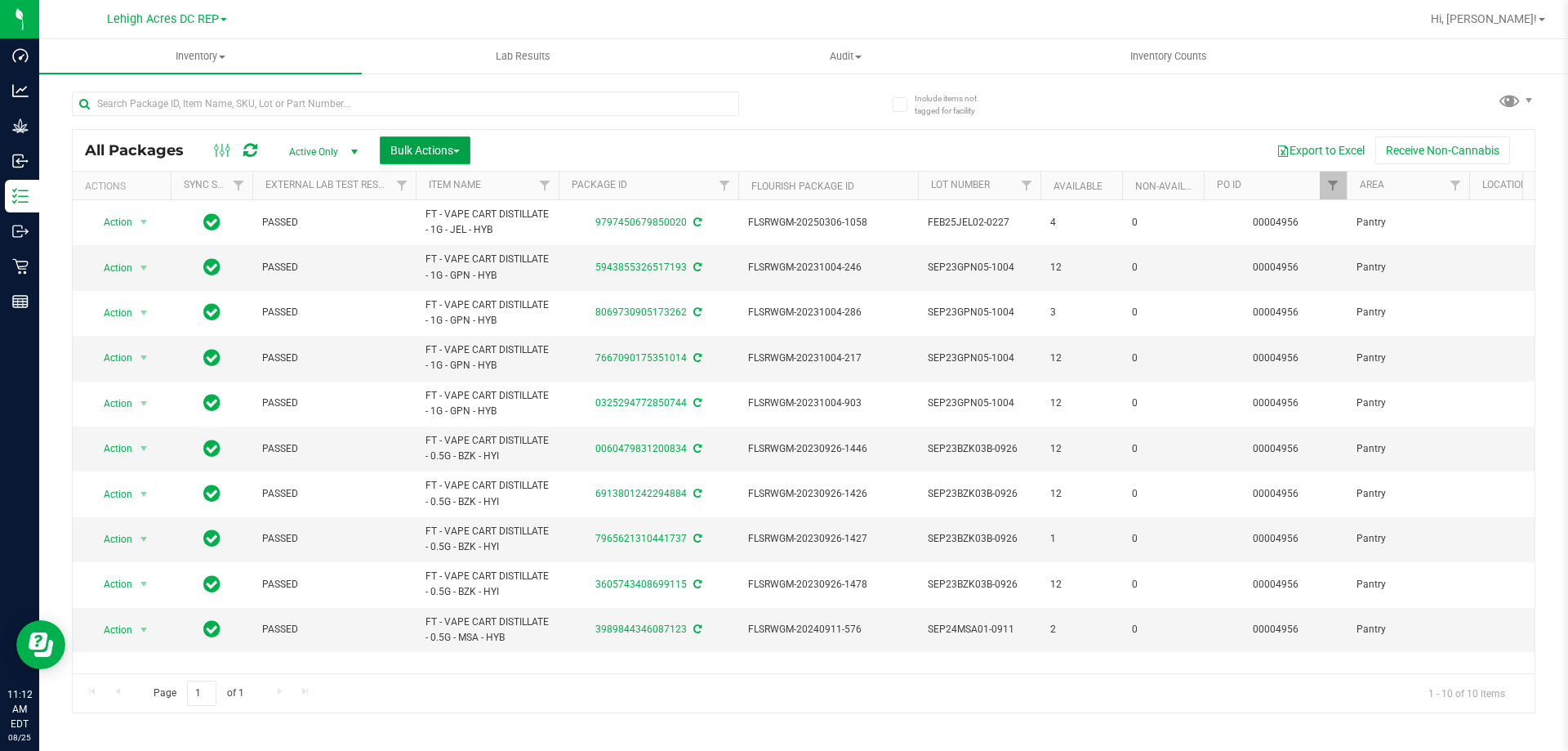
click at [463, 151] on button "Bulk Actions" at bounding box center [425, 151] width 91 height 28
click at [441, 186] on span "Add to outbound order" at bounding box center [444, 186] width 111 height 13
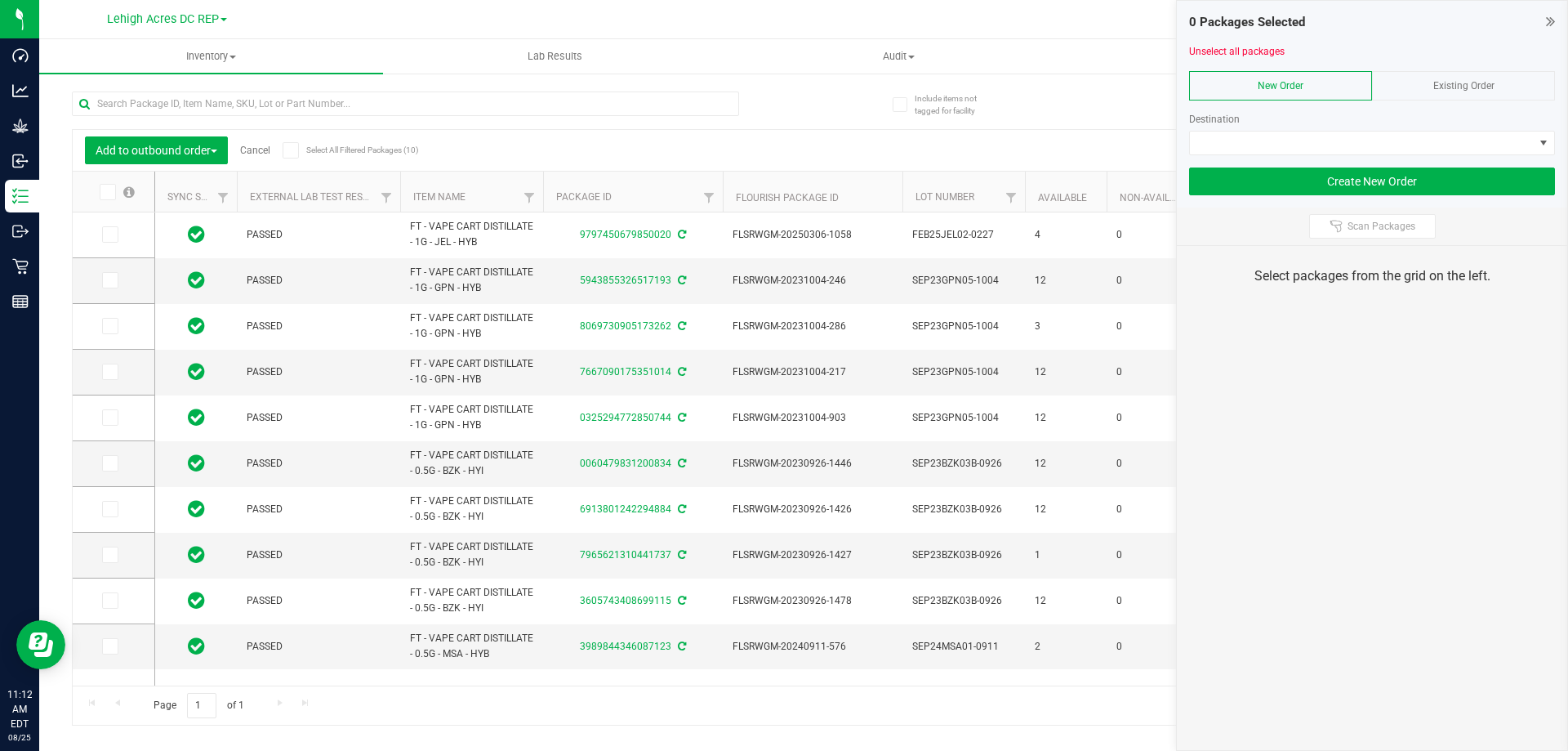
click at [114, 191] on span at bounding box center [107, 192] width 17 height 17
click at [0, 0] on input "checkbox" at bounding box center [0, 0] width 0 height 0
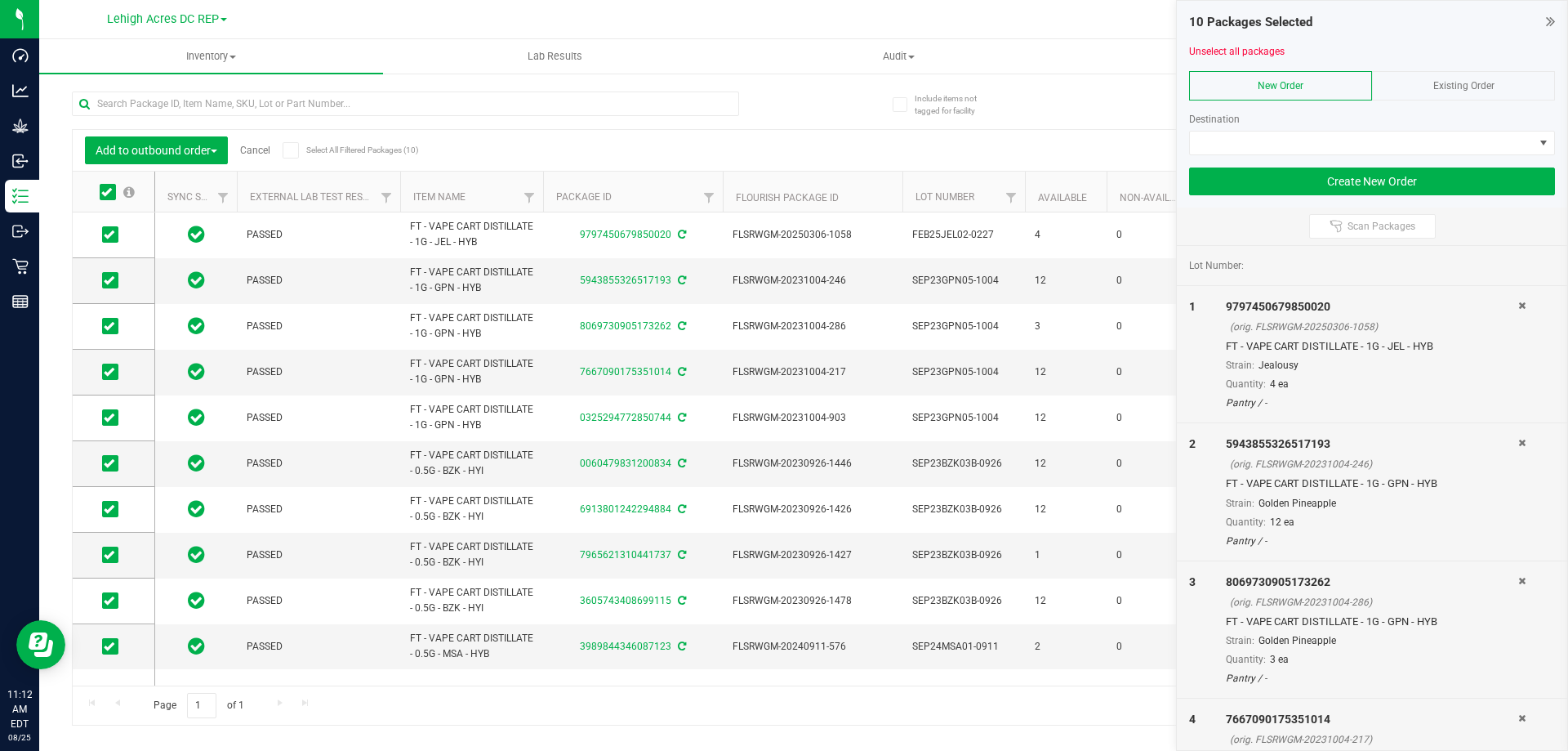
click at [292, 150] on icon at bounding box center [290, 150] width 10 height 0
click at [0, 0] on input "Select All Filtered Packages (10)" at bounding box center [0, 0] width 0 height 0
click at [1469, 82] on span "Existing Order" at bounding box center [1463, 85] width 61 height 11
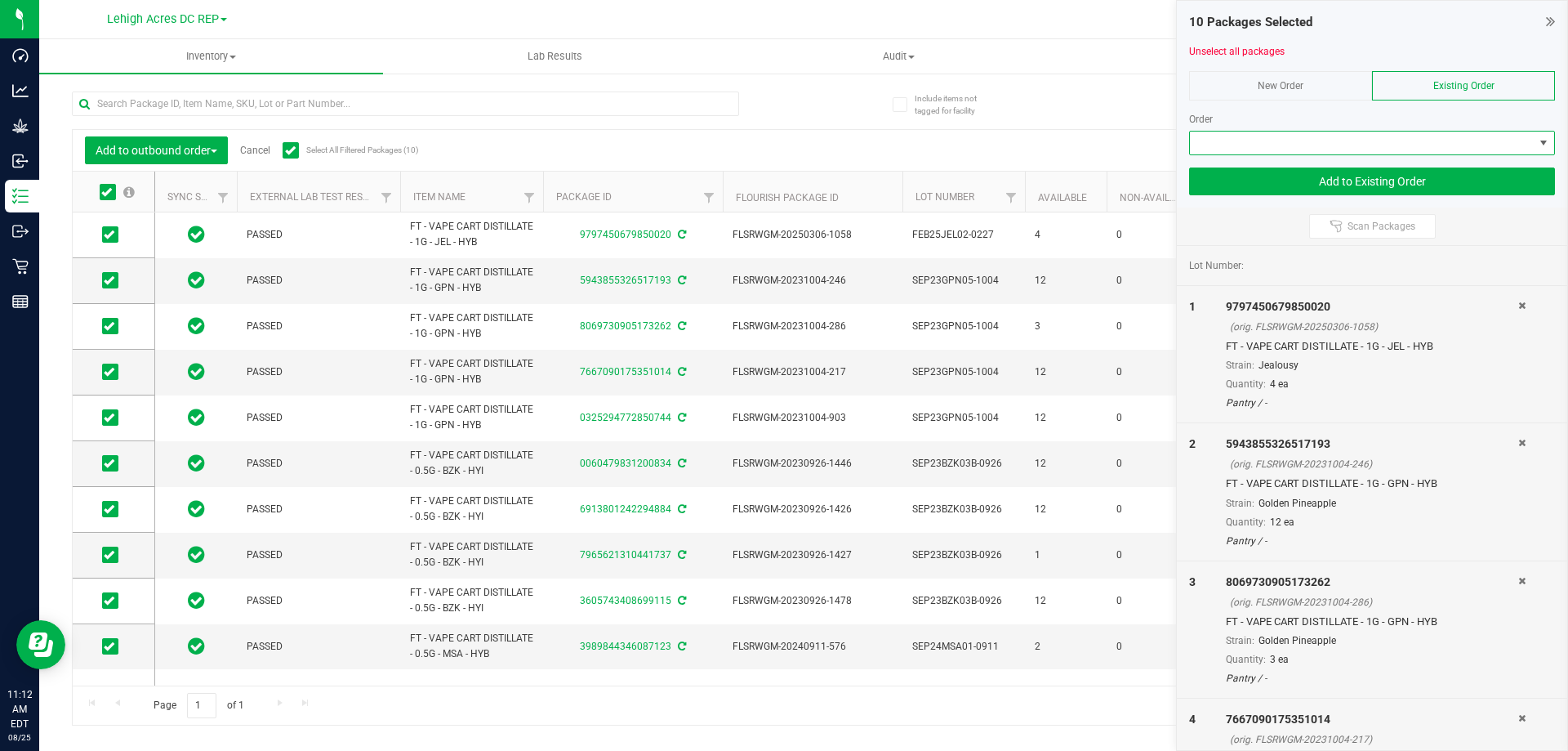
click at [1311, 140] on span at bounding box center [1362, 143] width 344 height 23
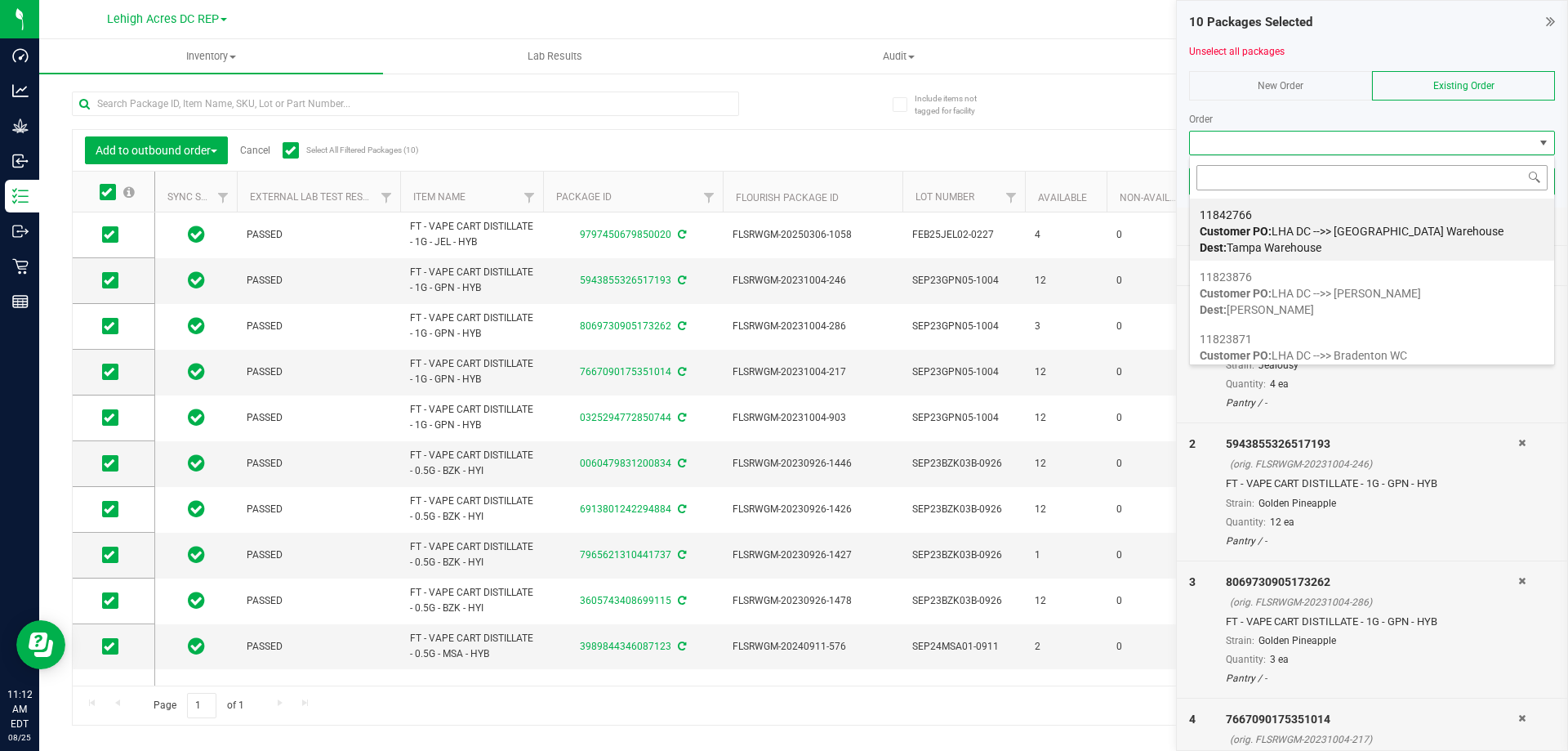
scroll to position [24, 366]
click at [1304, 228] on span "Customer PO: LHA DC -->> [GEOGRAPHIC_DATA] Warehouse" at bounding box center [1351, 231] width 304 height 13
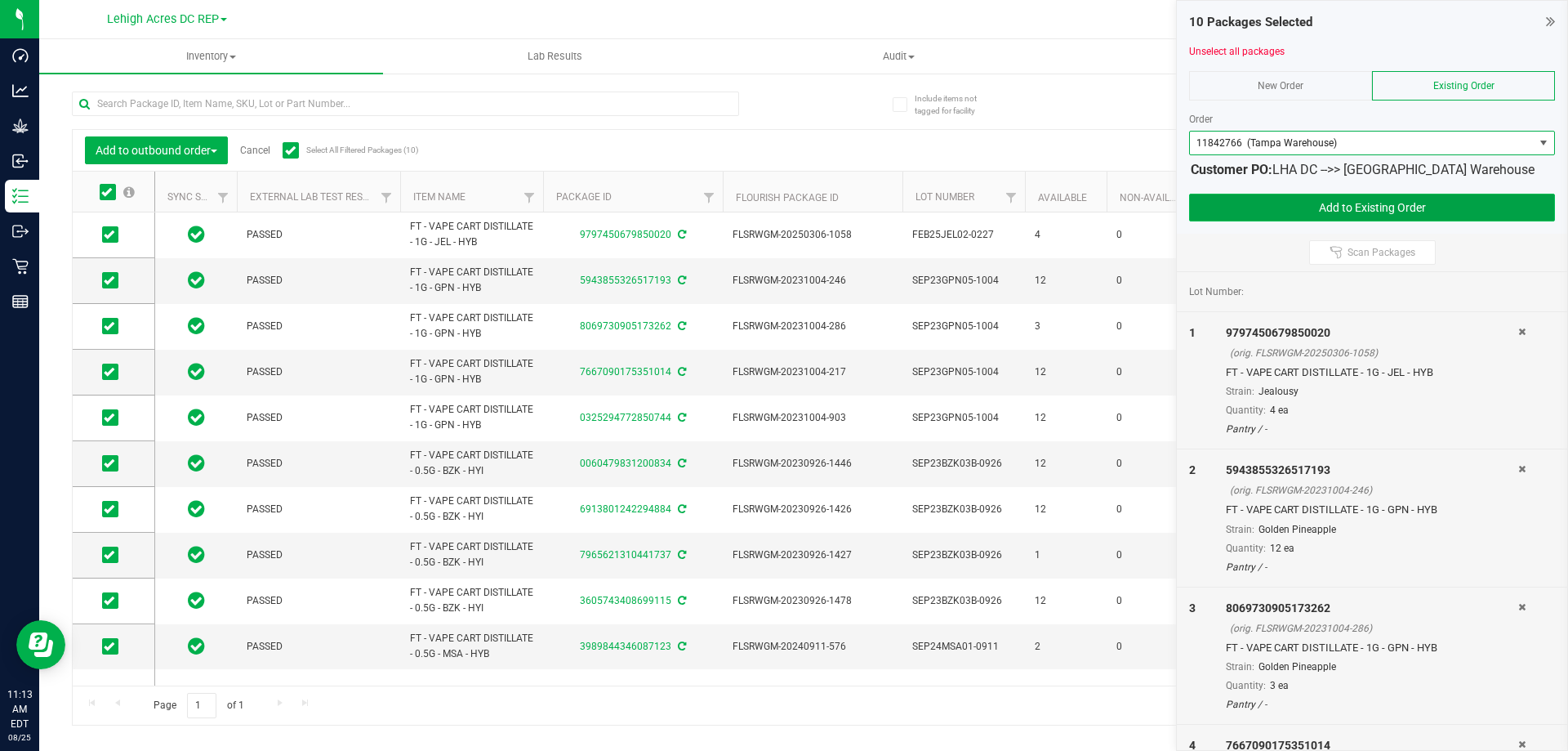
click at [1391, 213] on button "Add to Existing Order" at bounding box center [1372, 207] width 366 height 28
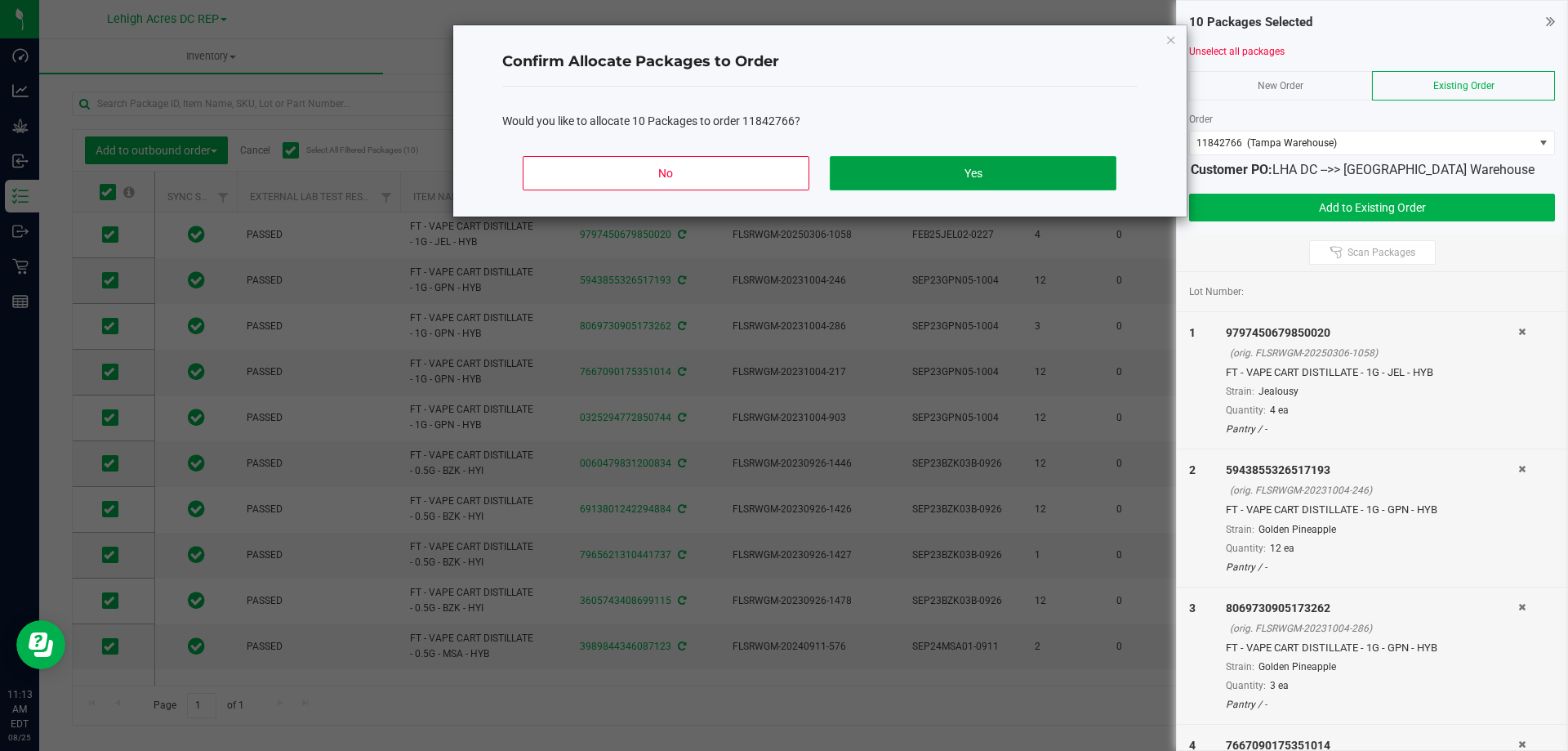
click at [968, 179] on button "Yes" at bounding box center [972, 173] width 286 height 34
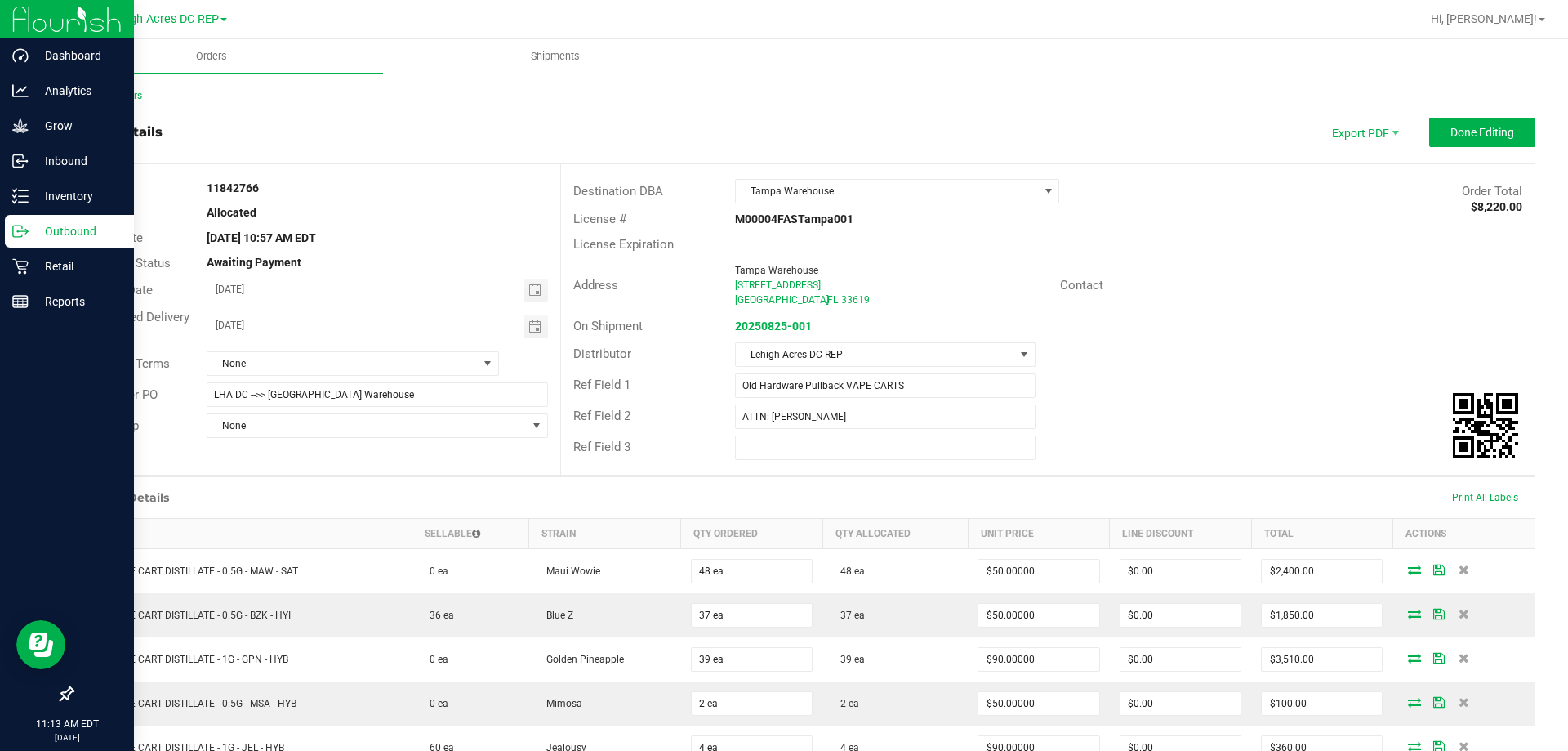
click at [64, 232] on p "Outbound" at bounding box center [78, 231] width 98 height 19
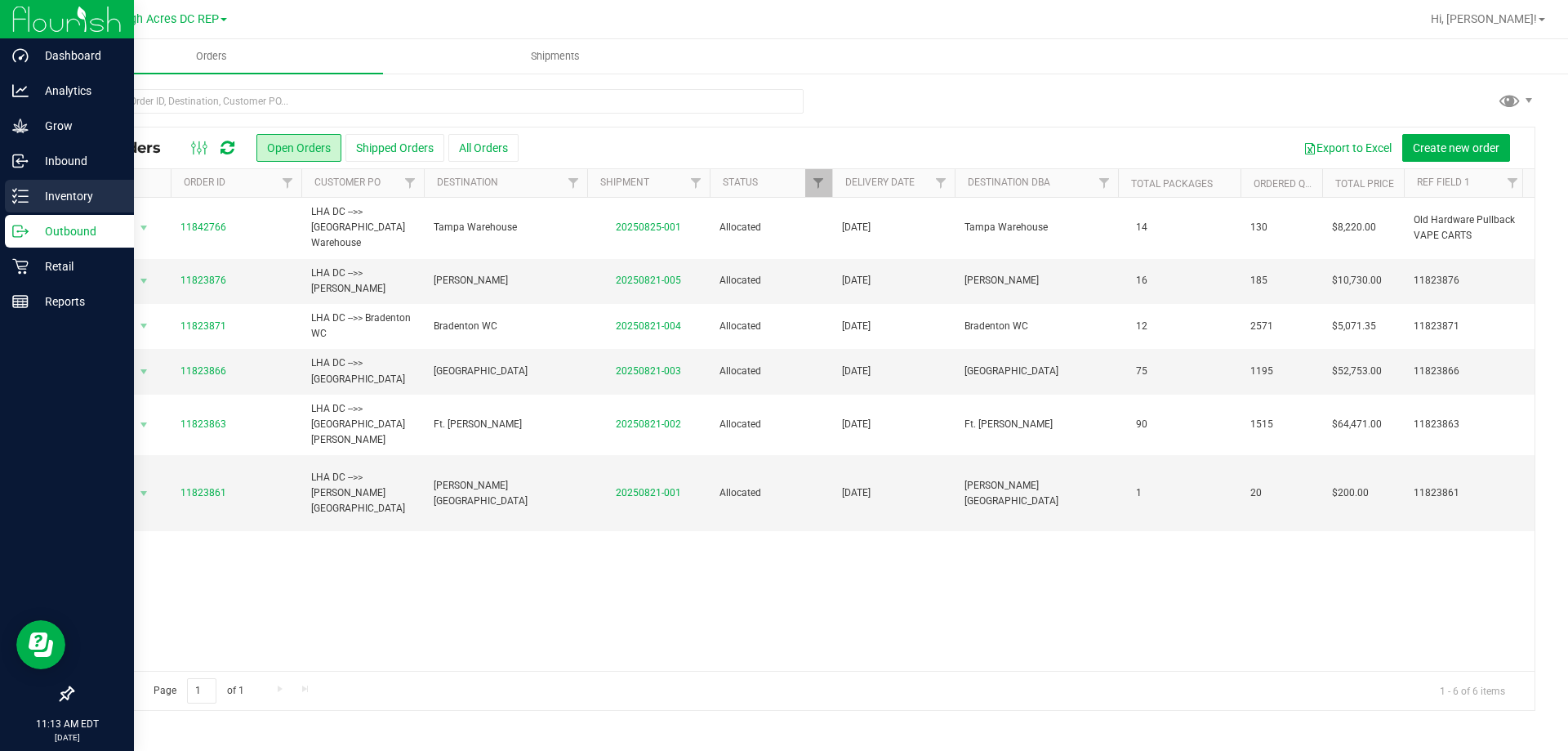
click at [73, 193] on p "Inventory" at bounding box center [78, 196] width 98 height 19
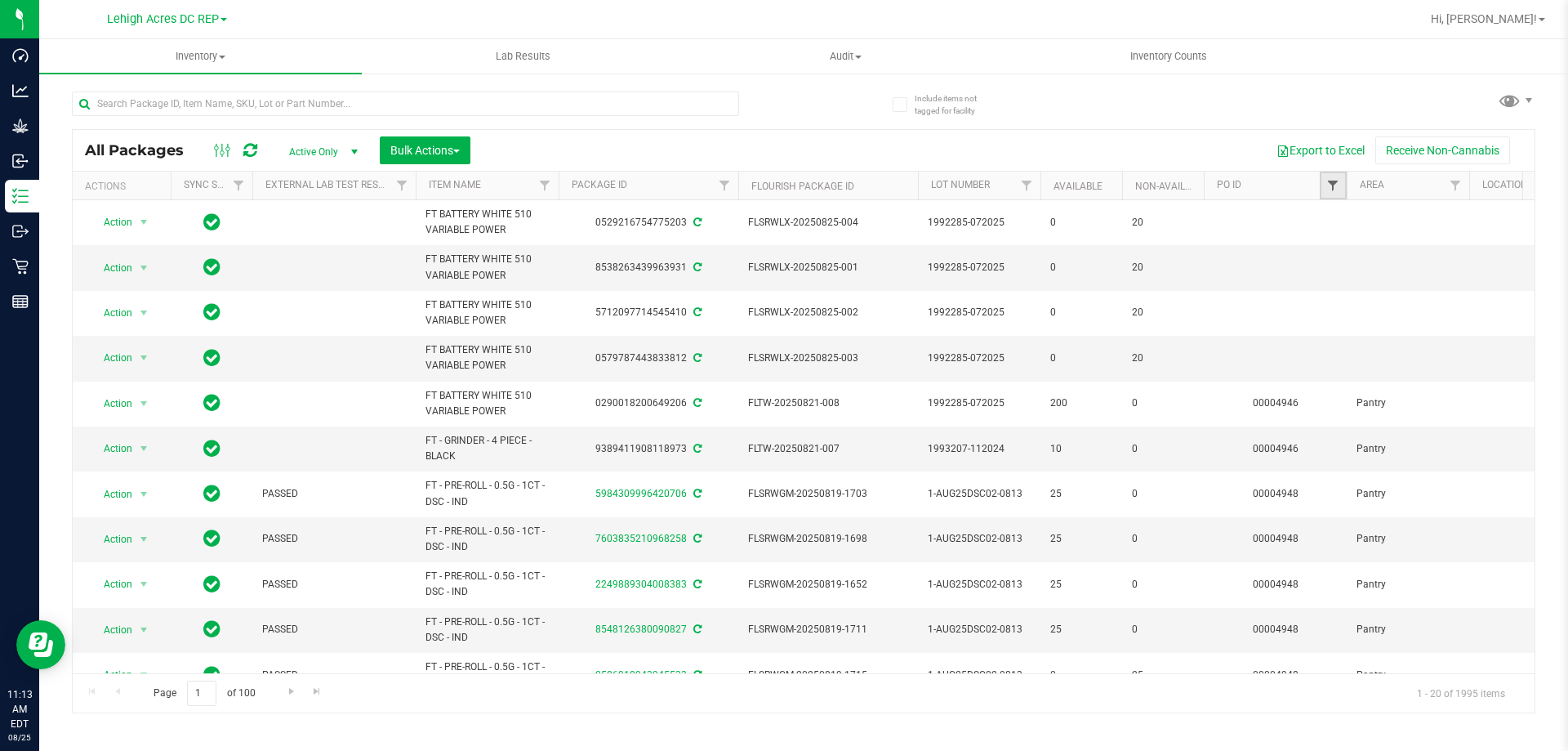
click at [1337, 188] on span "Filter" at bounding box center [1332, 185] width 13 height 13
type input "4945"
click at [1362, 271] on button "Filter" at bounding box center [1369, 264] width 78 height 36
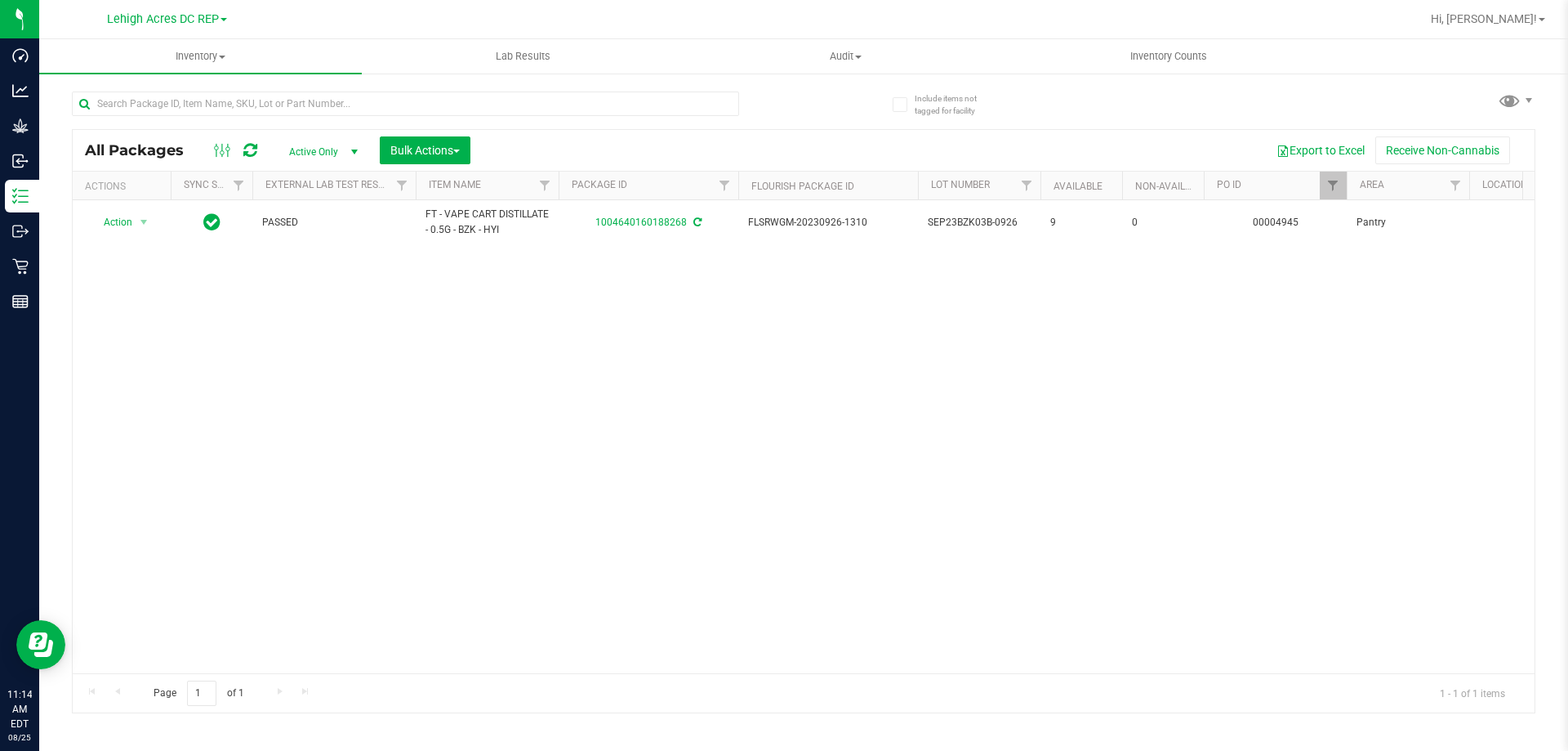
click at [901, 105] on icon at bounding box center [900, 105] width 10 height 0
click at [0, 0] on input "Include items not tagged for facility" at bounding box center [0, 0] width 0 height 0
click at [460, 155] on span "Bulk Actions" at bounding box center [425, 150] width 70 height 13
click at [461, 186] on span "Add to outbound order" at bounding box center [444, 186] width 111 height 13
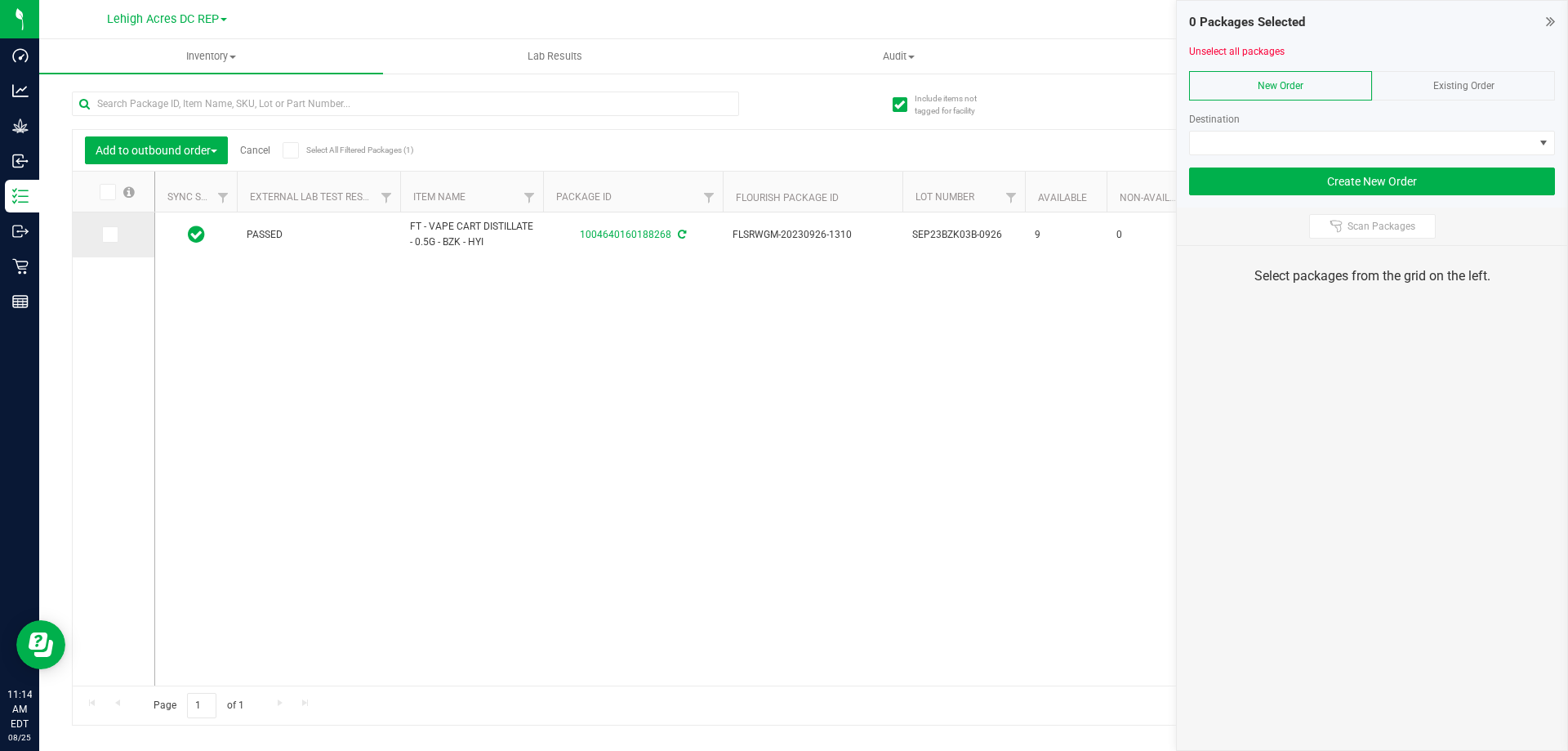
click at [109, 234] on icon at bounding box center [109, 234] width 10 height 0
click at [0, 0] on input "checkbox" at bounding box center [0, 0] width 0 height 0
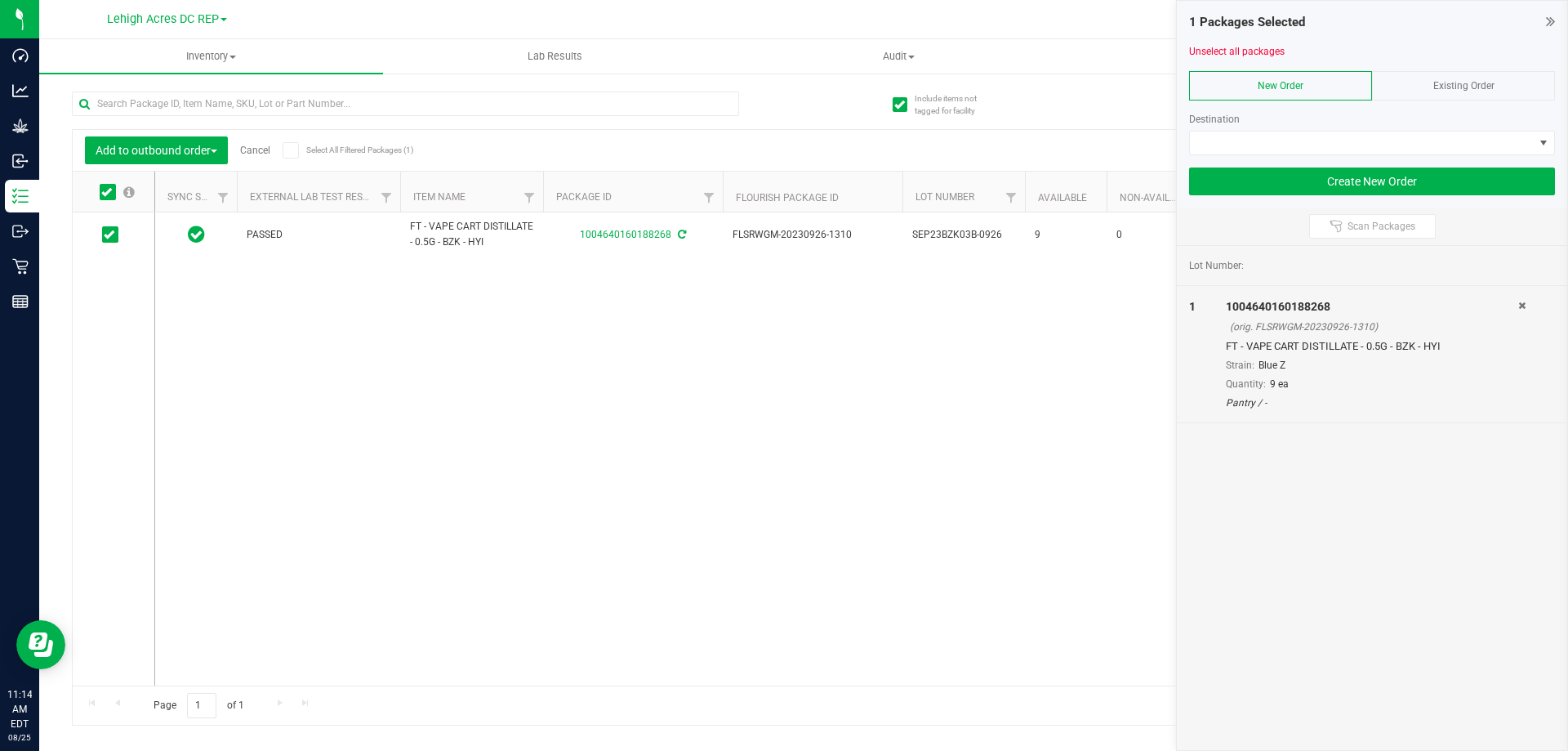
click at [294, 150] on icon at bounding box center [290, 150] width 10 height 0
click at [0, 0] on input "Select All Filtered Packages (1)" at bounding box center [0, 0] width 0 height 0
click at [1463, 80] on span "Existing Order" at bounding box center [1463, 85] width 61 height 11
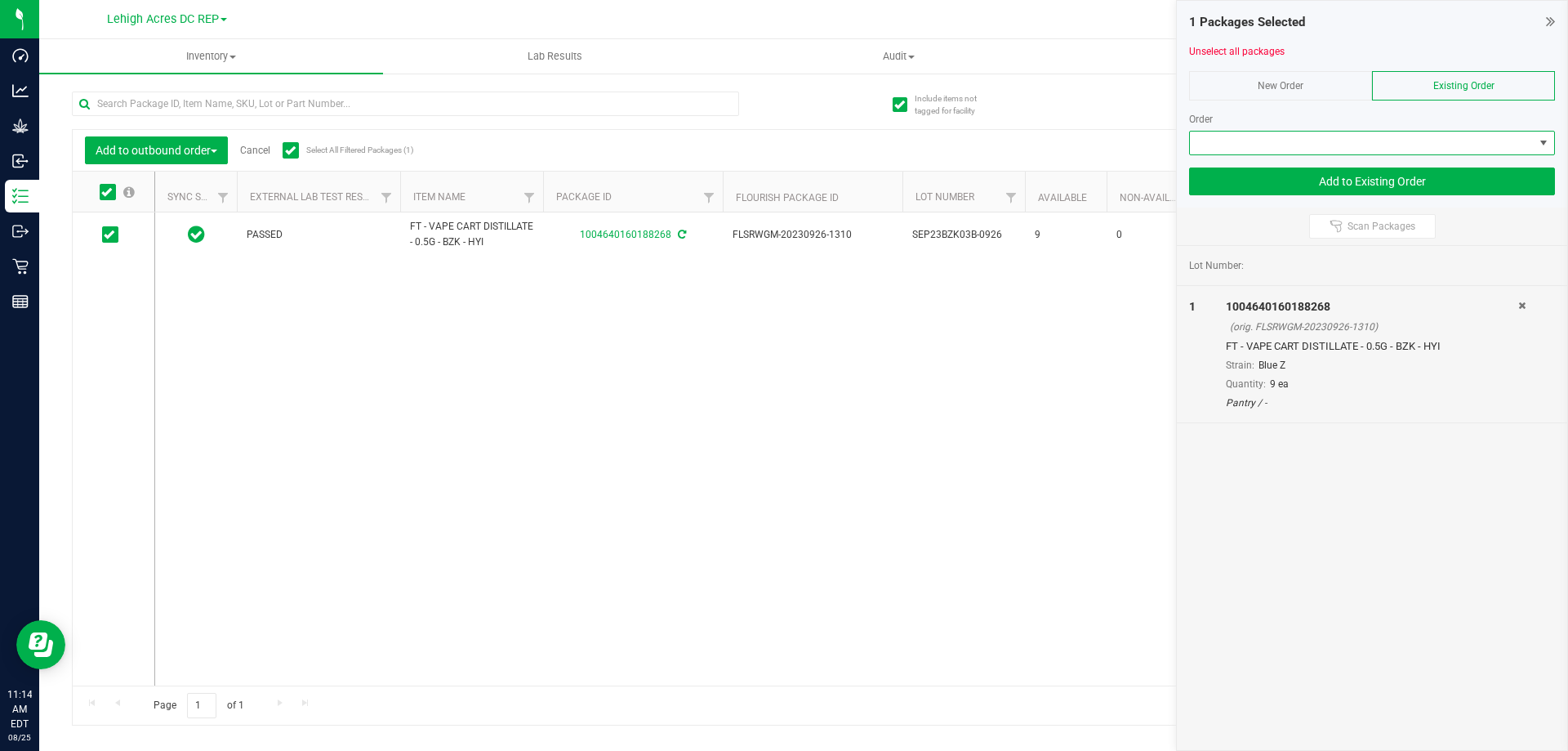
click at [1309, 149] on span at bounding box center [1362, 143] width 344 height 23
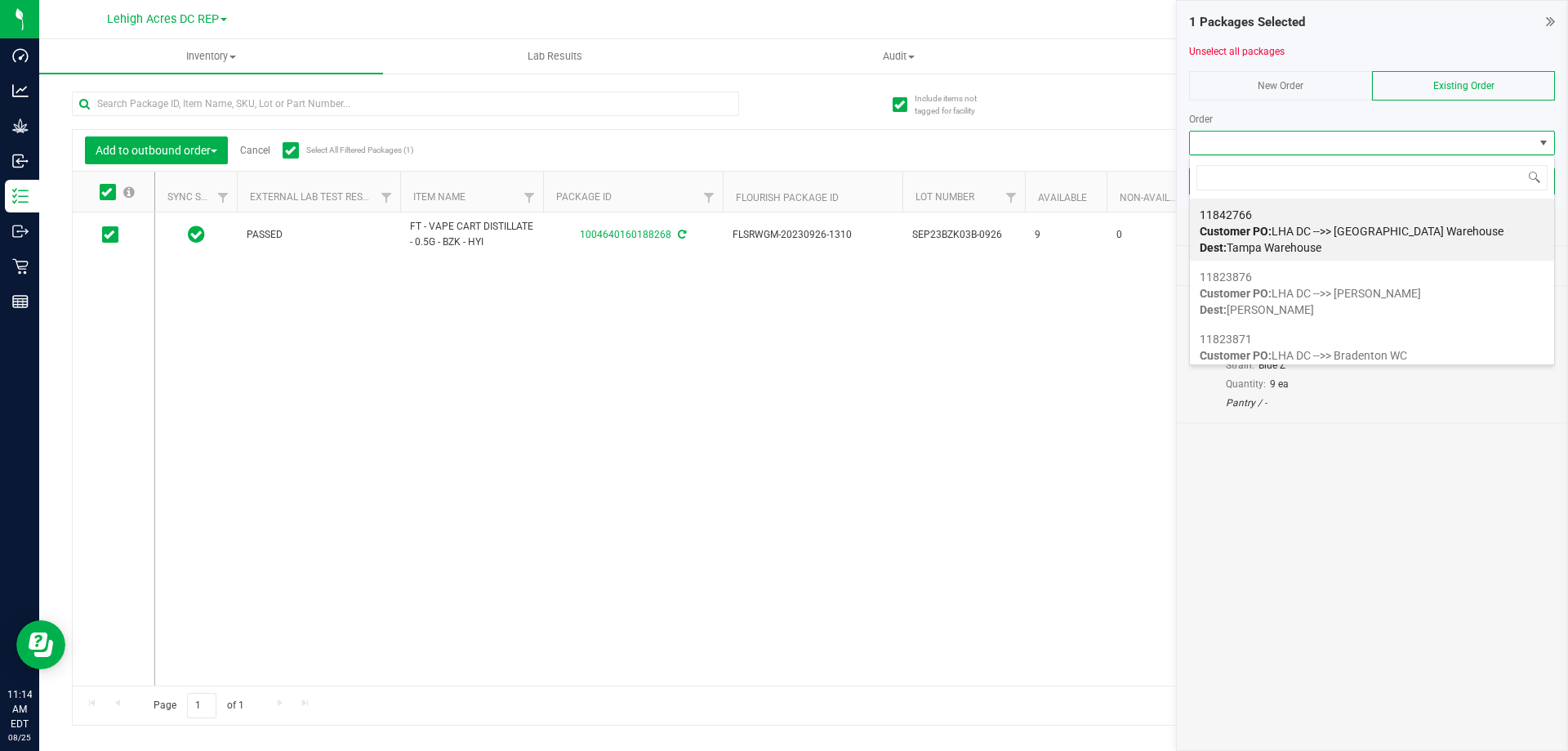
scroll to position [24, 366]
click at [1341, 229] on span "Customer PO: LHA DC -->> [GEOGRAPHIC_DATA] Warehouse" at bounding box center [1351, 231] width 304 height 13
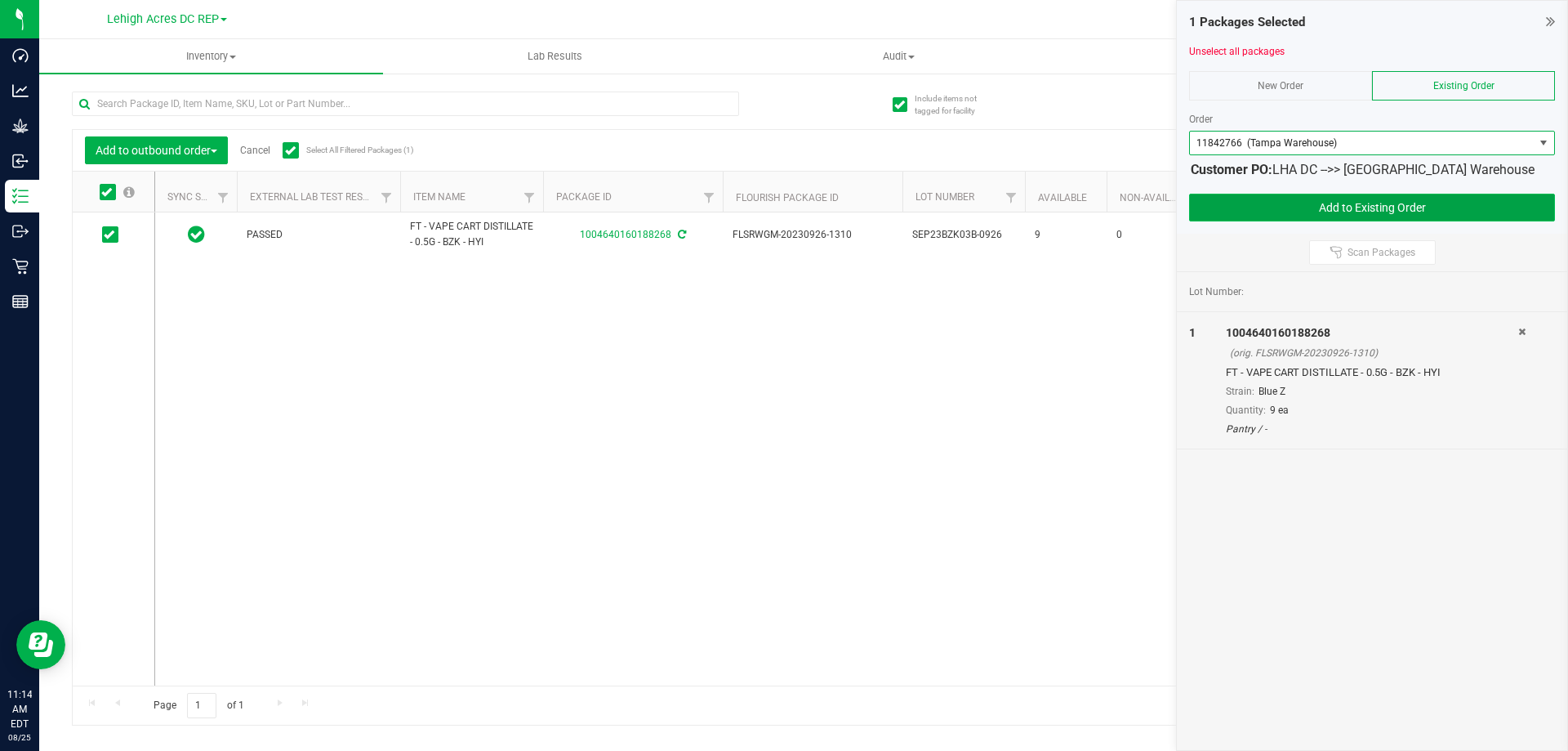
click at [1351, 208] on button "Add to Existing Order" at bounding box center [1372, 207] width 366 height 28
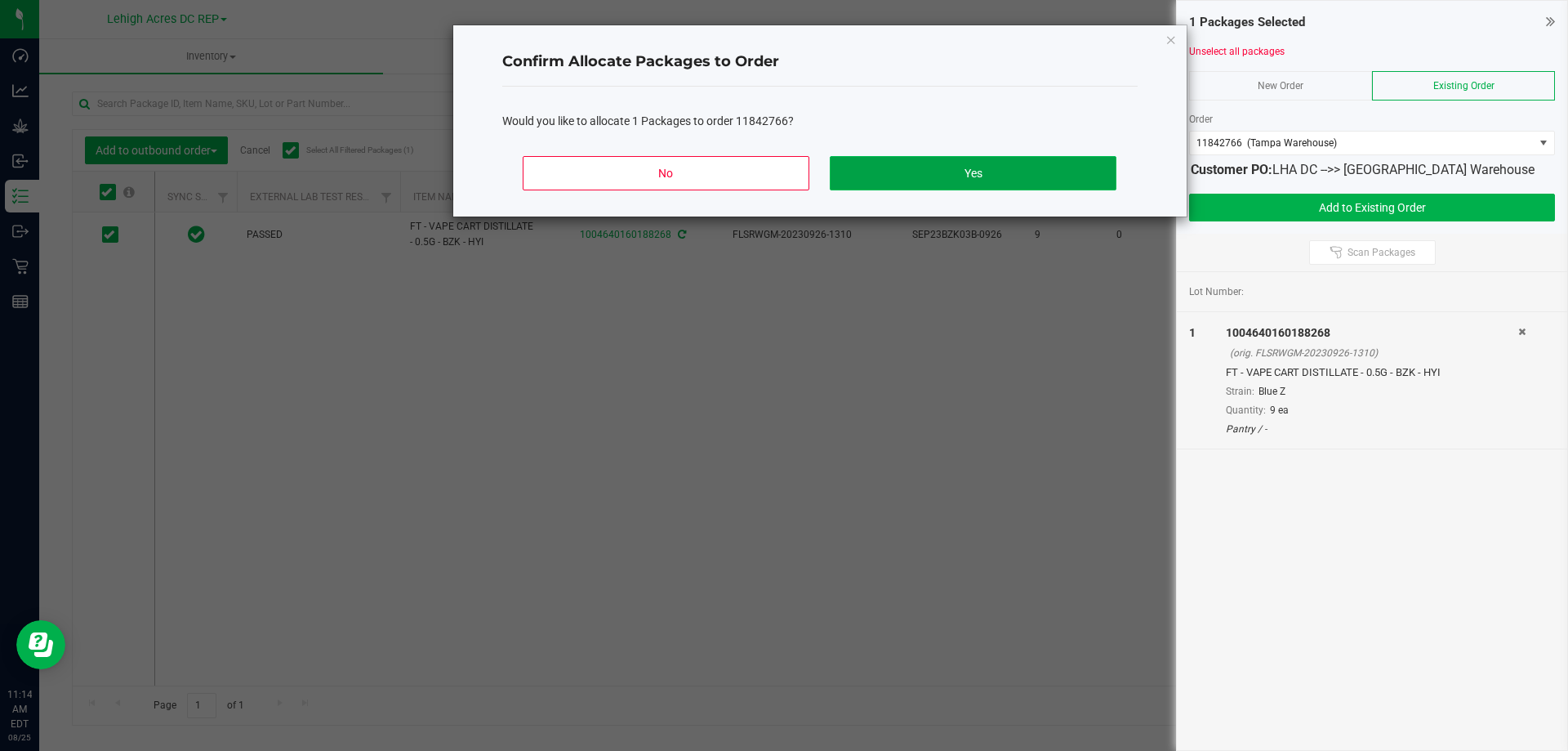
click at [1046, 170] on button "Yes" at bounding box center [972, 173] width 286 height 34
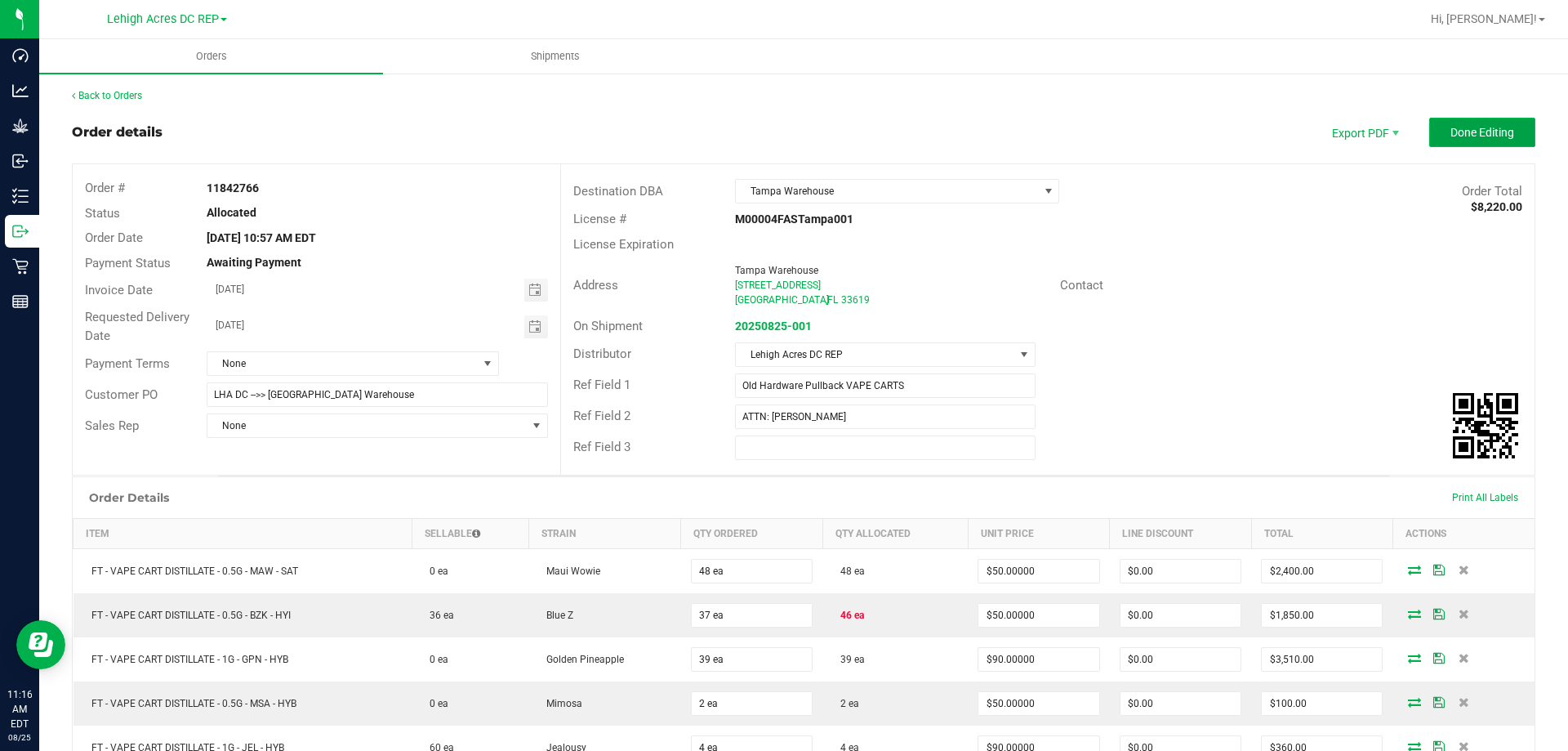
click at [1468, 138] on span "Done Editing" at bounding box center [1482, 132] width 64 height 13
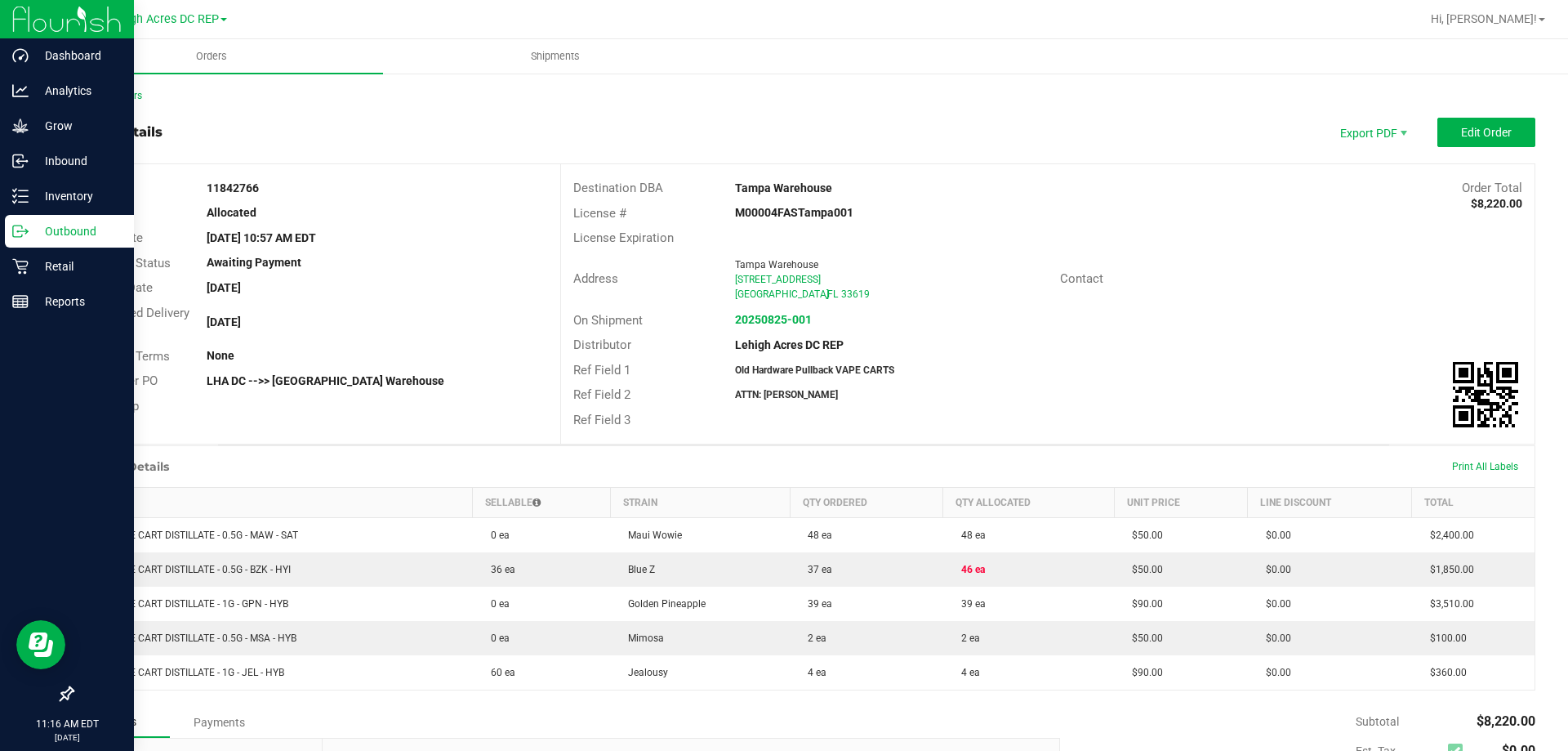
click at [64, 231] on p "Outbound" at bounding box center [78, 231] width 98 height 19
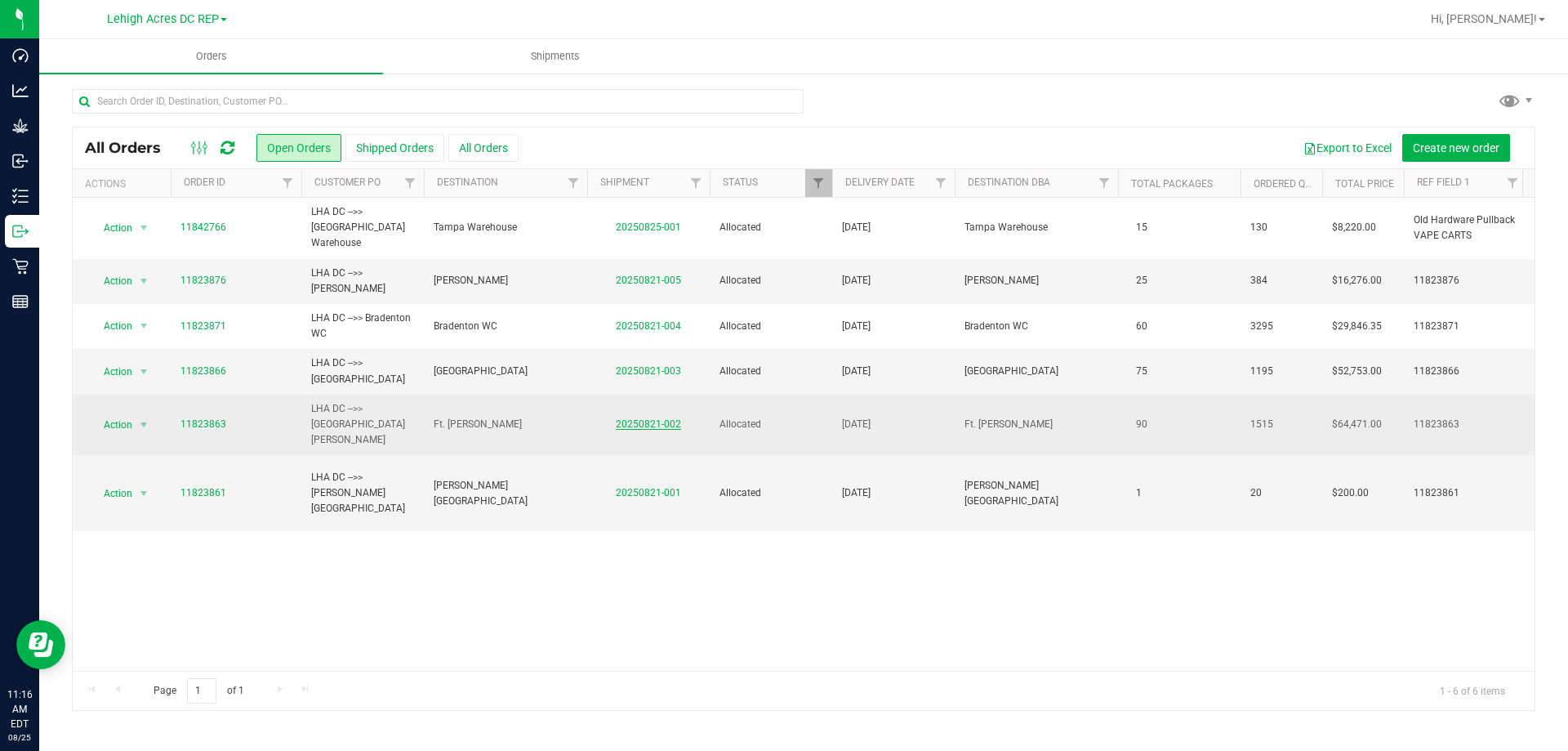
click at [639, 418] on link "20250821-002" at bounding box center [648, 423] width 65 height 11
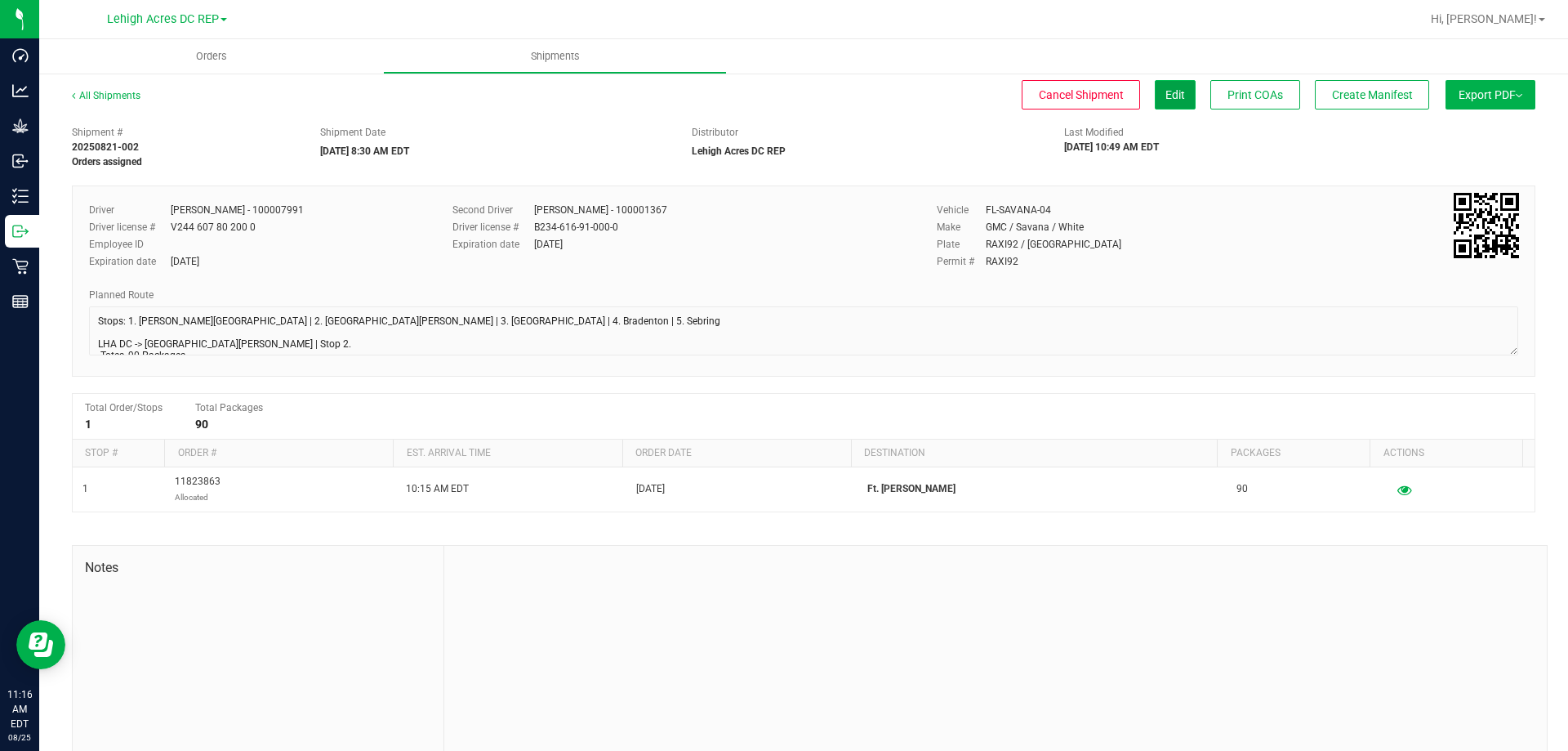
click at [1166, 99] on span "Edit" at bounding box center [1175, 94] width 19 height 13
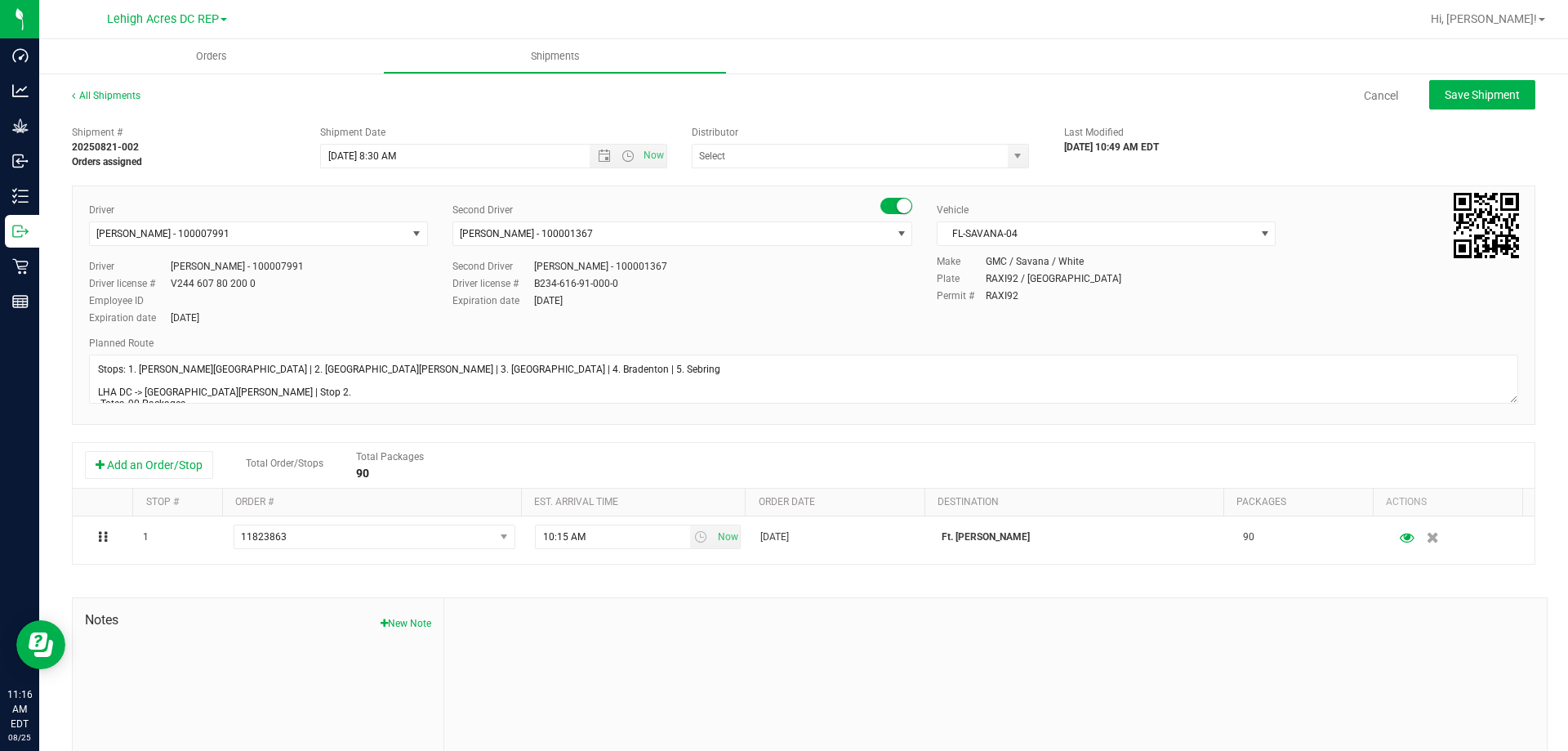
type input "Lehigh Acres DC REP"
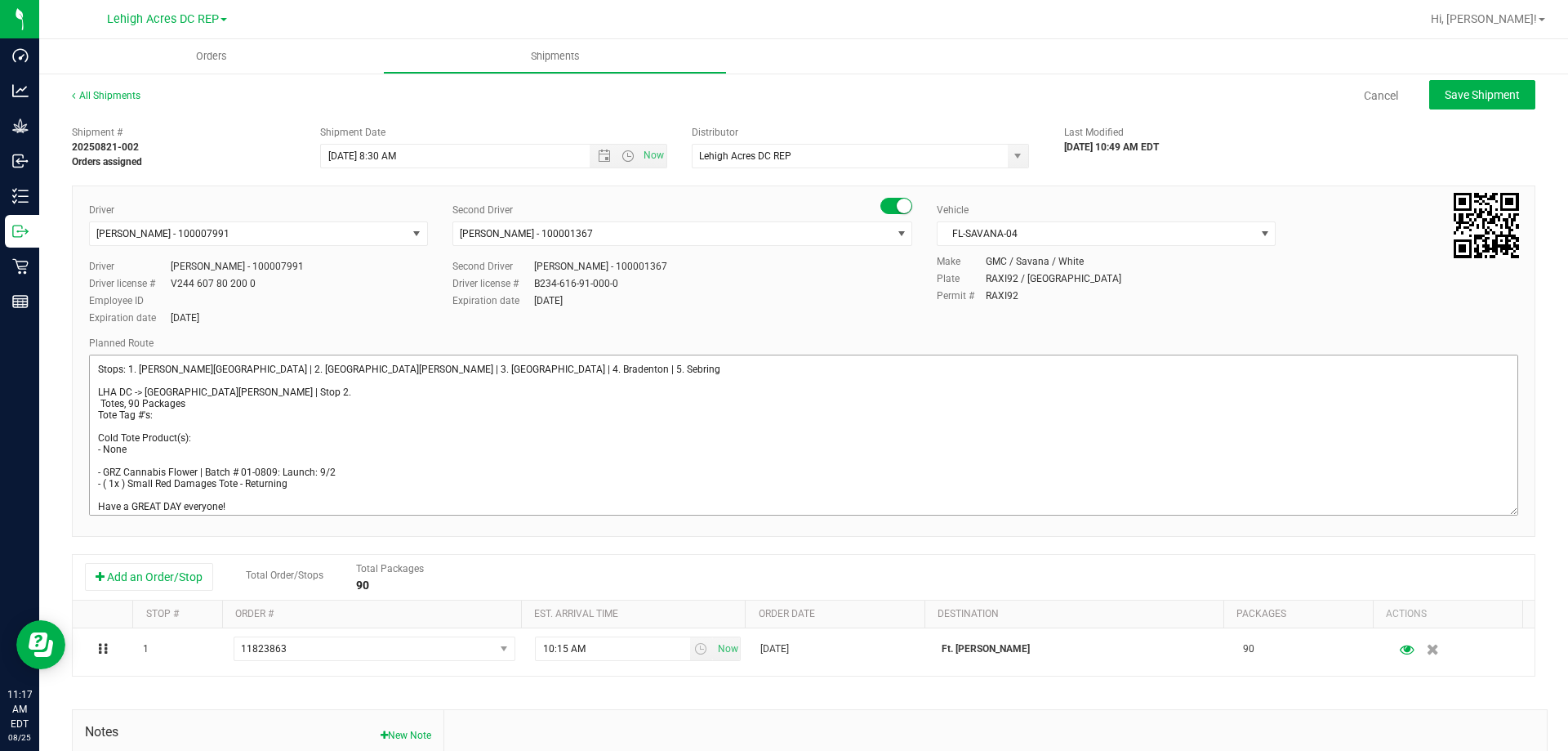
drag, startPoint x: 1501, startPoint y: 396, endPoint x: 1455, endPoint y: 551, distance: 161.7
click at [1508, 537] on div "Driver Antonio Vidal - 100007991 Select Driver Ian Albritton - 100006559 LOGAN …" at bounding box center [803, 361] width 1463 height 351
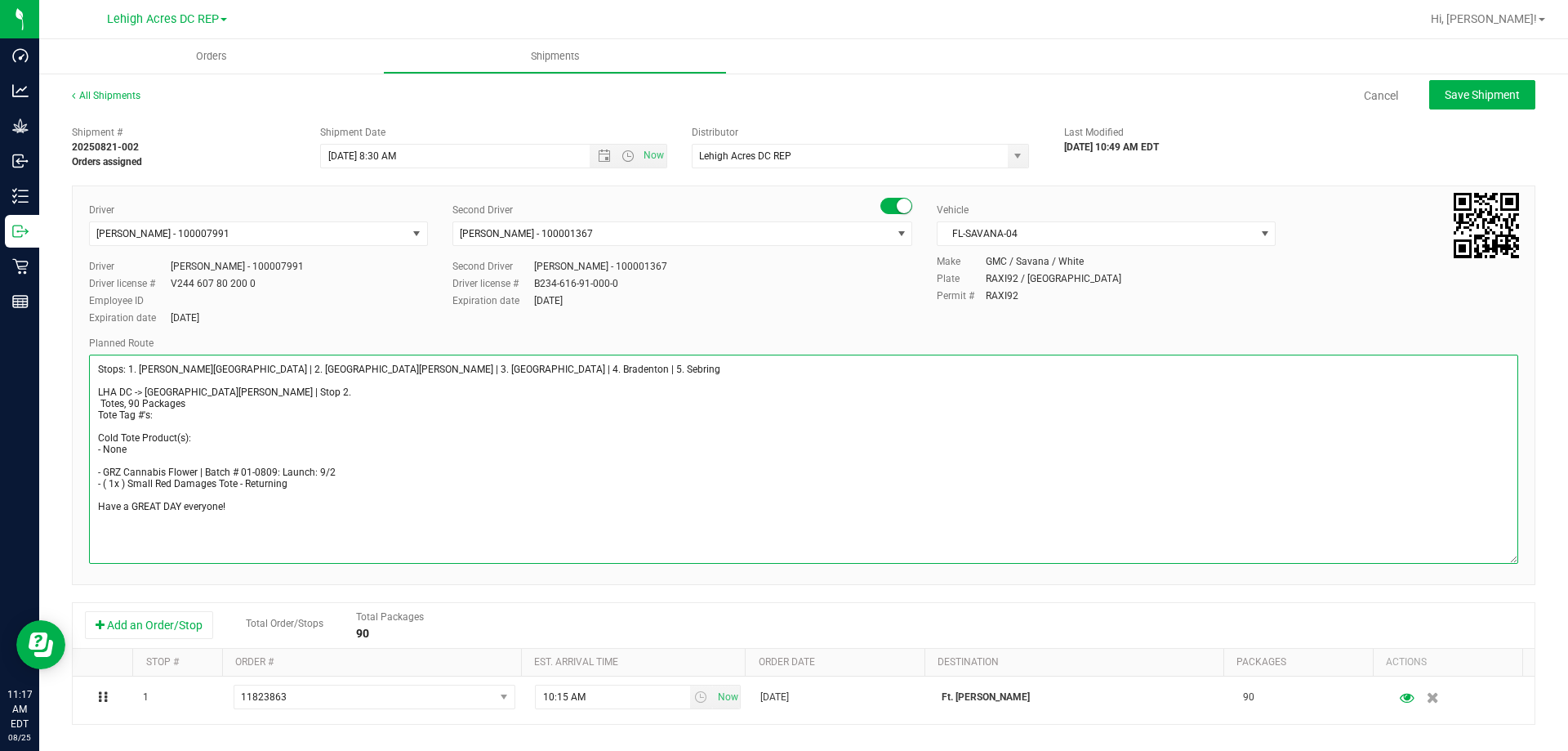
click at [97, 401] on textarea at bounding box center [803, 459] width 1429 height 209
type textarea "Stops: 1. Bonita Springs | 2. Fort Myers | 3. North Port | 4. Bradenton | 5. Se…"
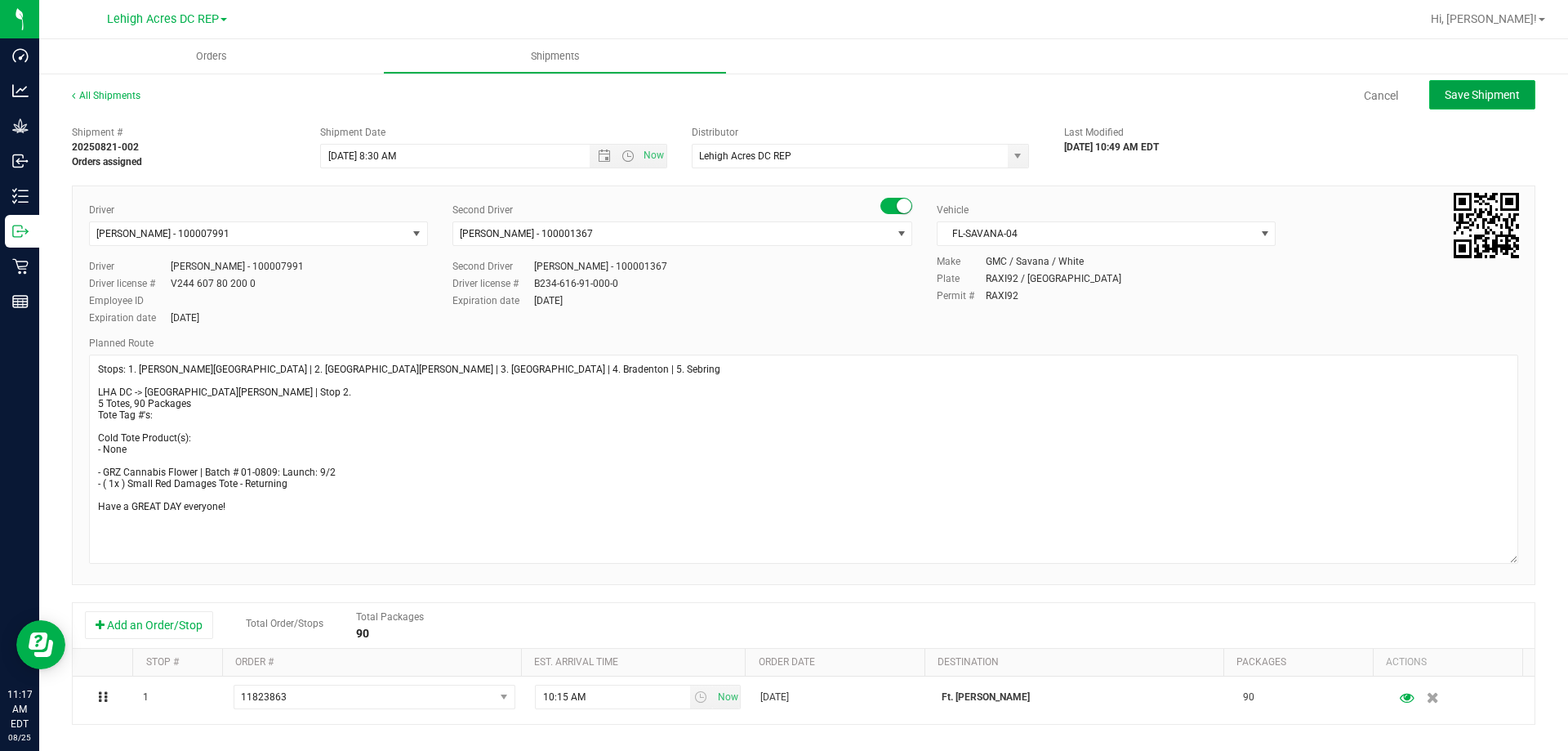
click at [1466, 91] on span "Save Shipment" at bounding box center [1482, 94] width 75 height 13
type input "8/26/2025 12:30 PM"
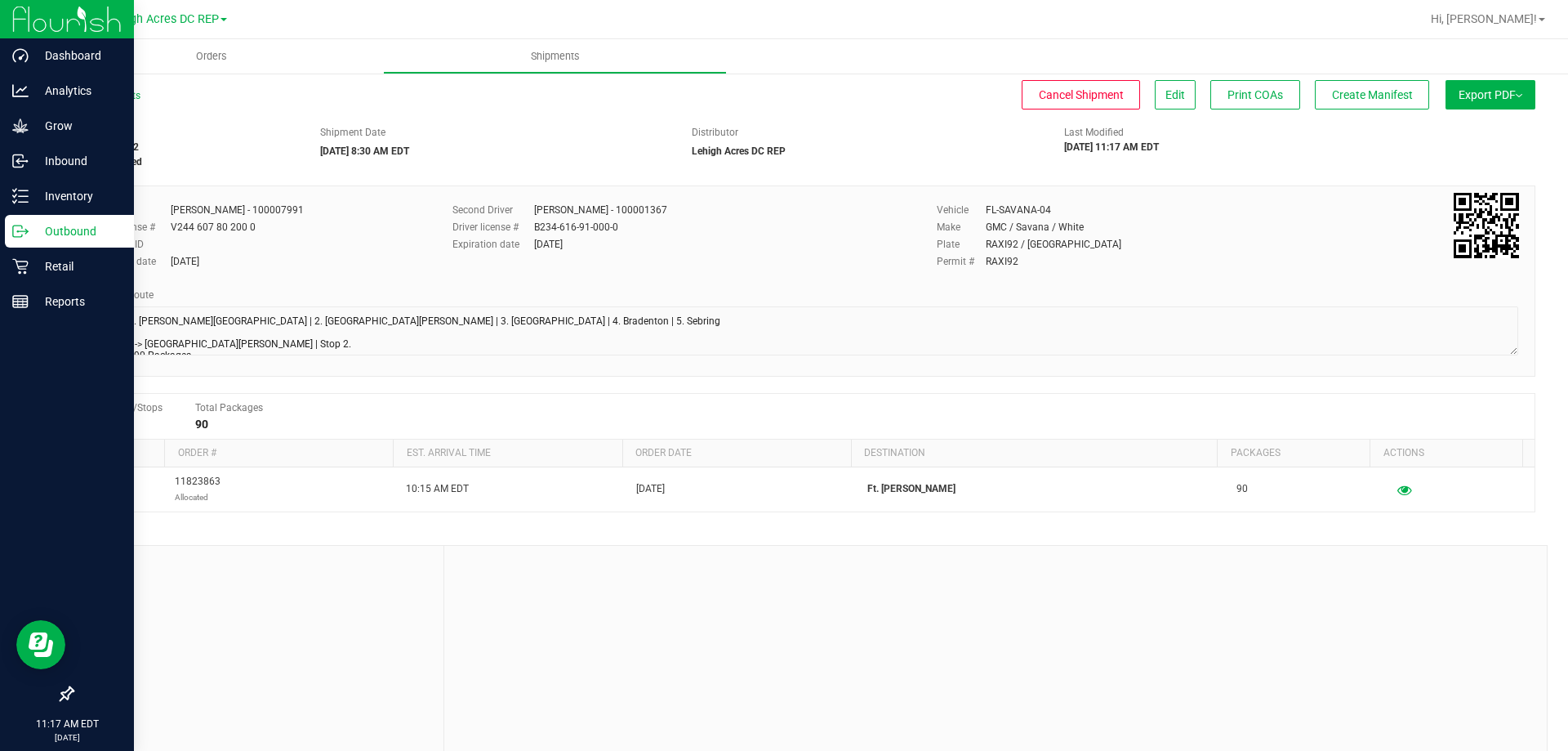
click at [26, 228] on icon at bounding box center [20, 231] width 17 height 17
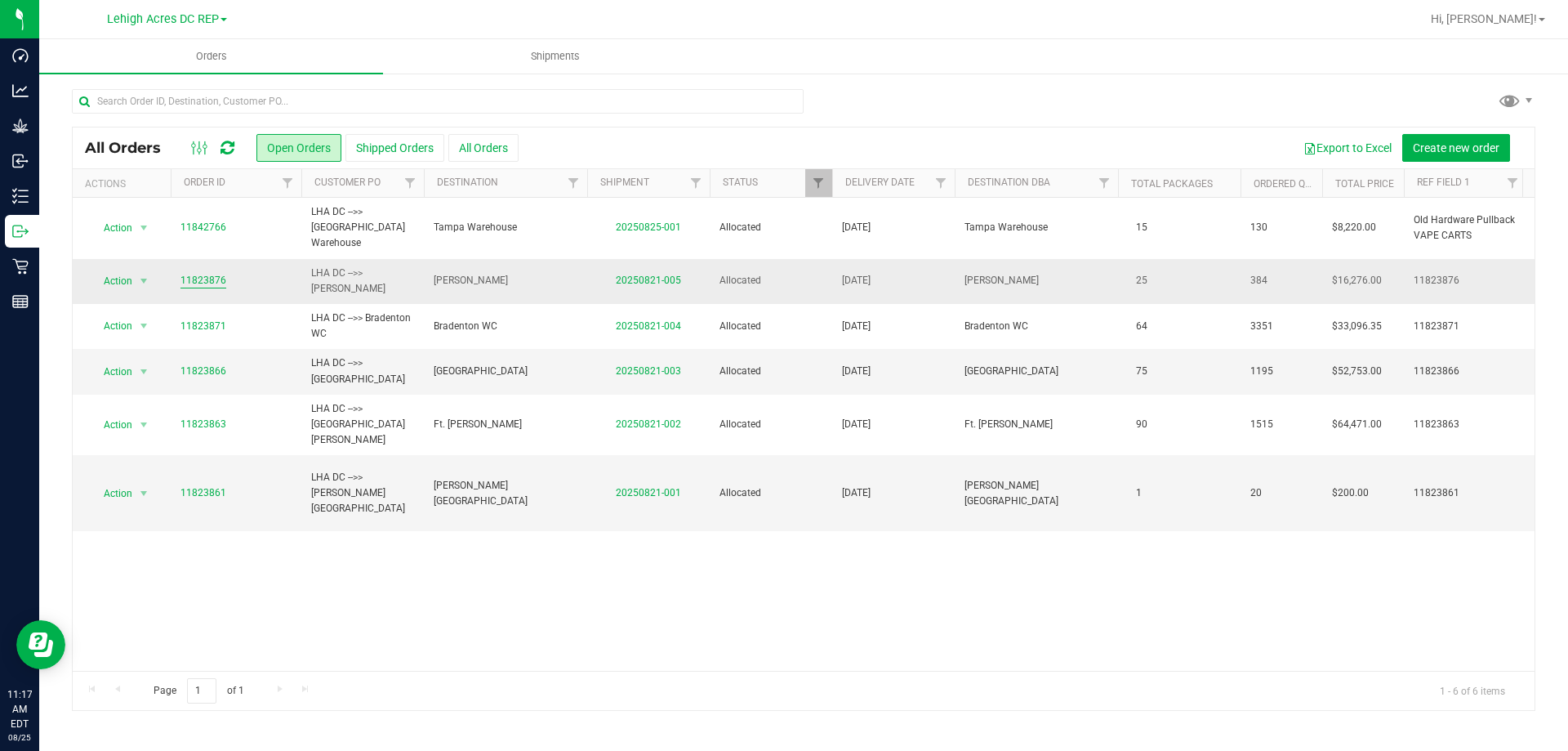
click at [198, 273] on link "11823876" at bounding box center [203, 281] width 45 height 16
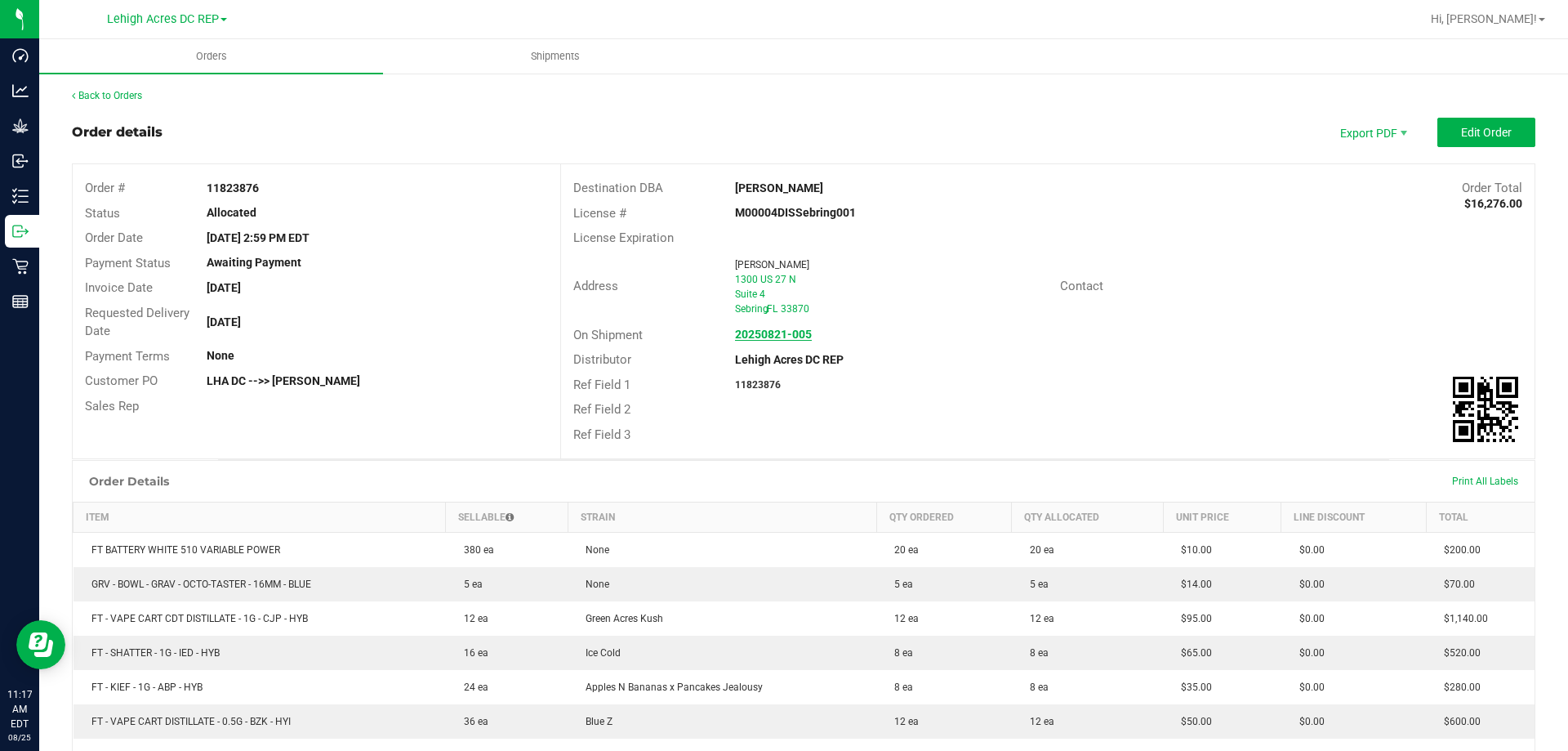
click at [767, 332] on strong "20250821-005" at bounding box center [774, 334] width 77 height 13
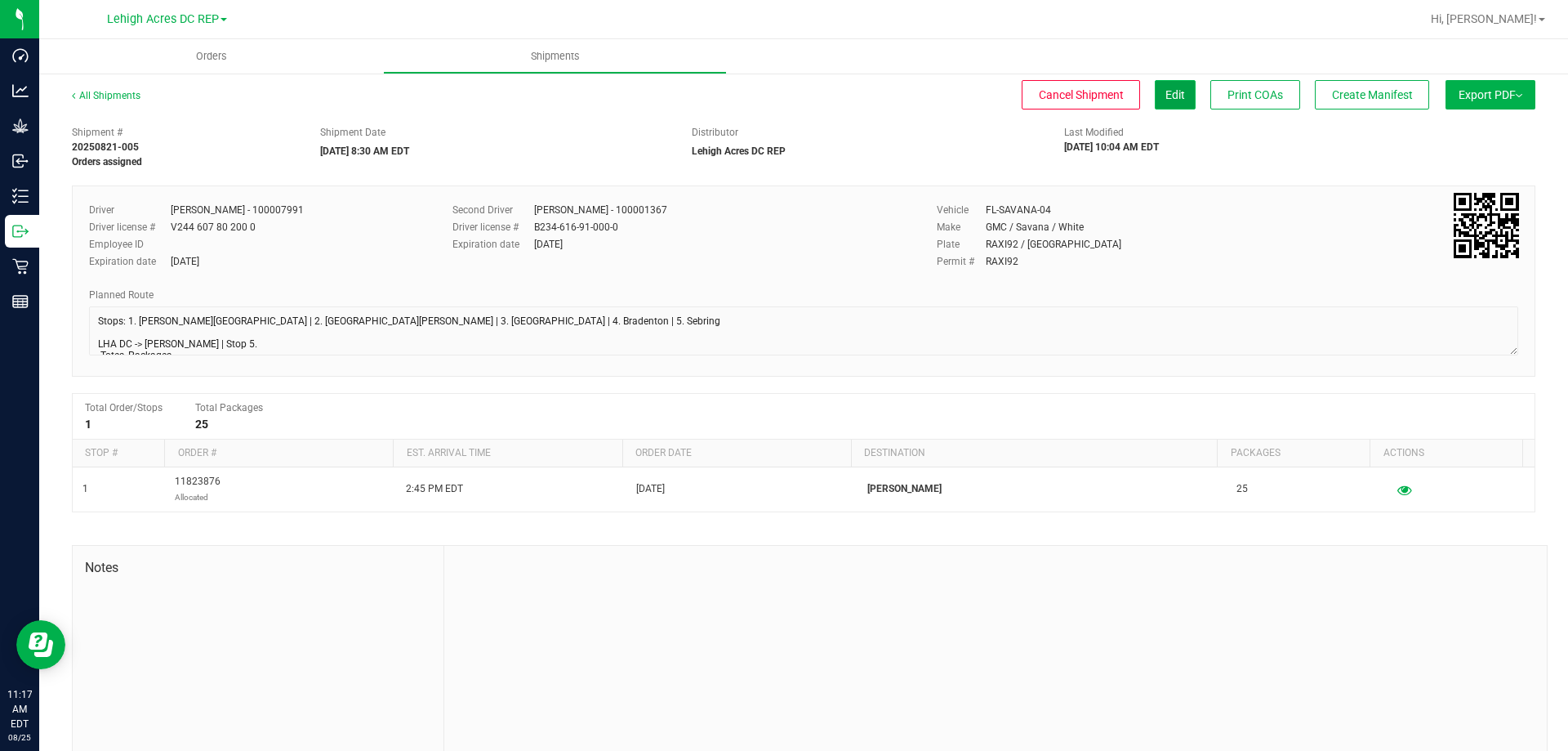
click at [1166, 100] on span "Edit" at bounding box center [1175, 94] width 19 height 13
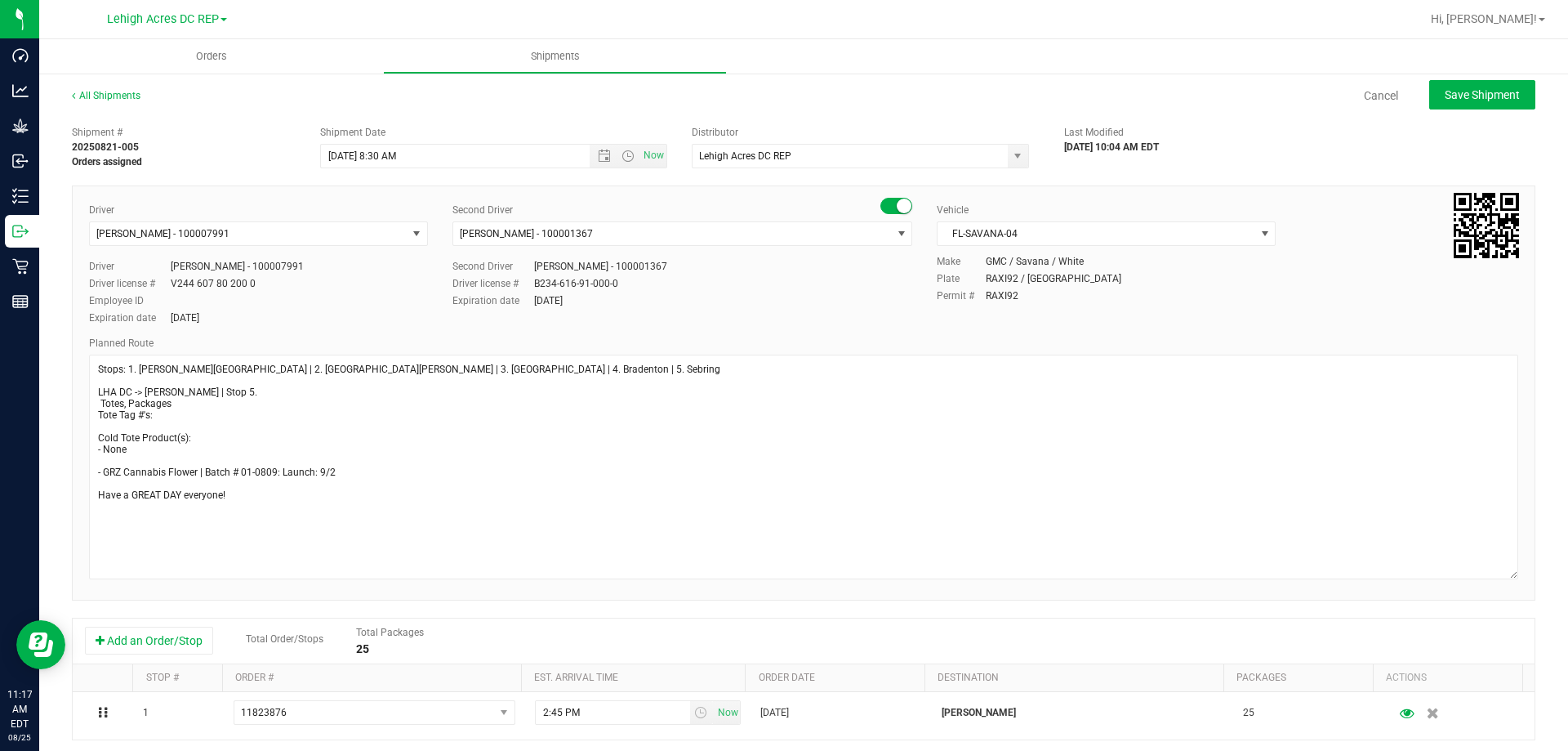
drag, startPoint x: 1496, startPoint y: 394, endPoint x: 1514, endPoint y: 568, distance: 174.9
click at [1544, 573] on div "All Shipments Cancel Save Shipment Shipment # 20250821-005 Orders assigned Ship…" at bounding box center [803, 540] width 1529 height 937
click at [128, 409] on textarea at bounding box center [803, 469] width 1429 height 228
type textarea "Stops: 1. Bonita Springs | 2. Fort Myers | 3. North Port | 4. Bradenton | 5. Se…"
click at [1450, 103] on button "Save Shipment" at bounding box center [1483, 95] width 106 height 30
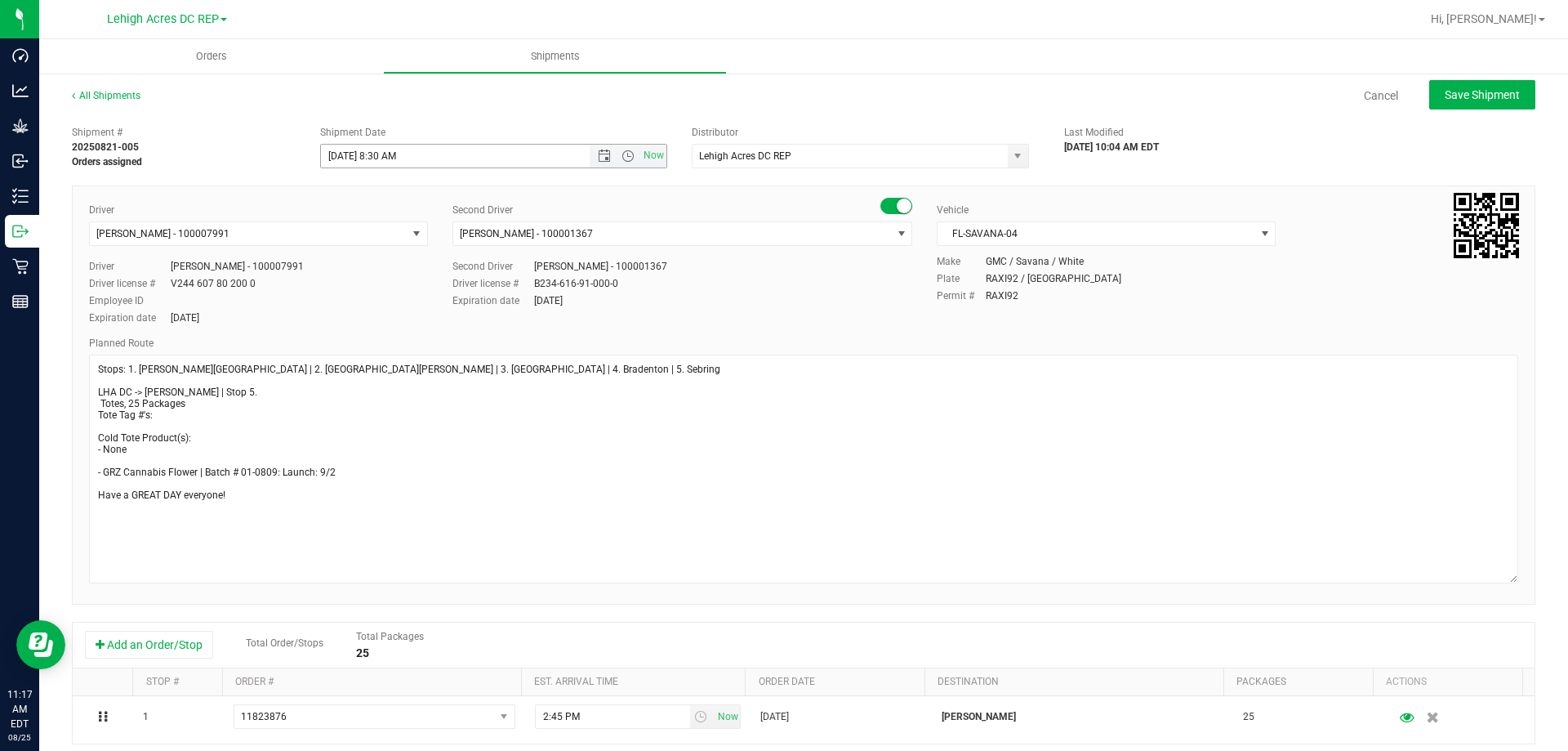
type input "8/26/2025 12:30 PM"
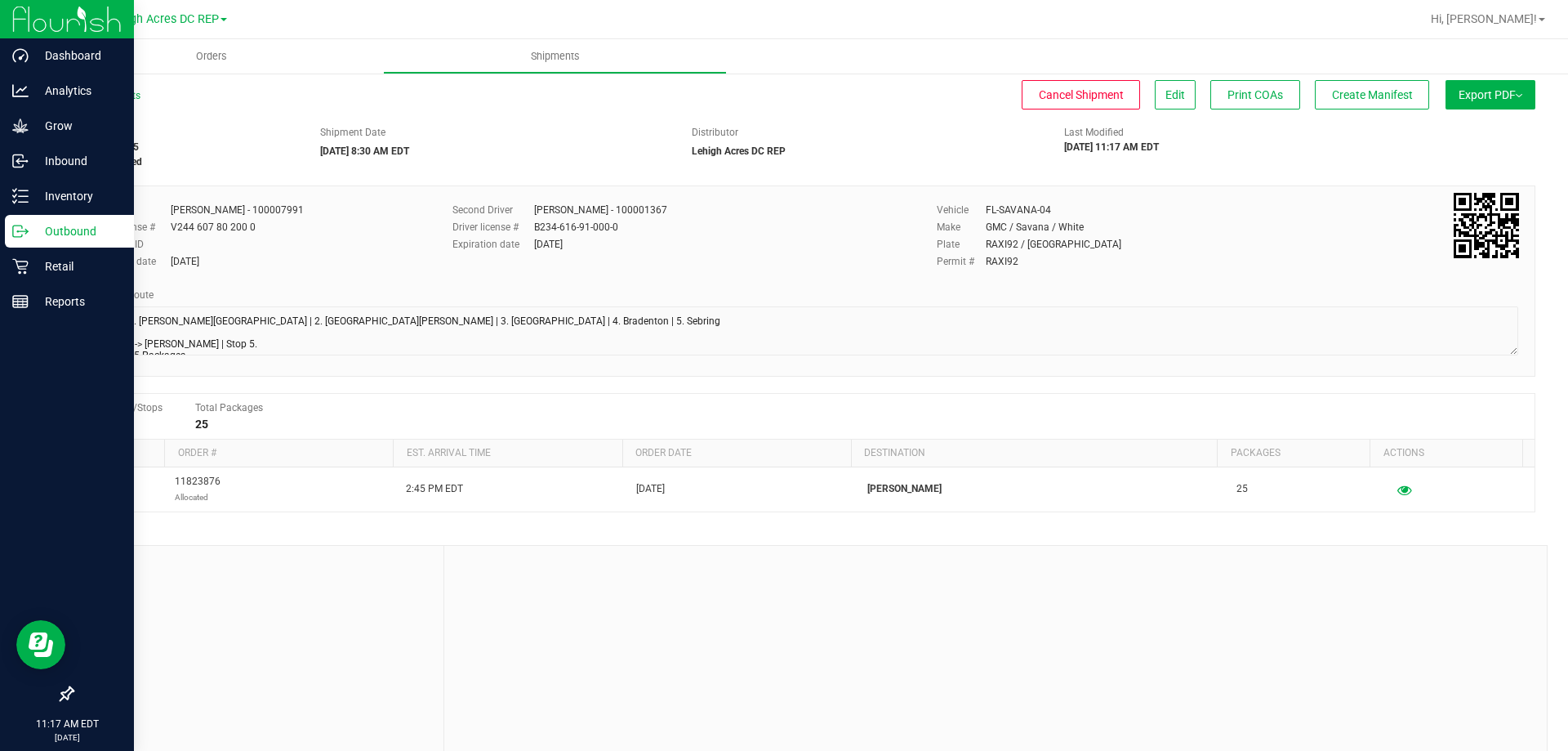
click at [51, 235] on p "Outbound" at bounding box center [78, 231] width 98 height 19
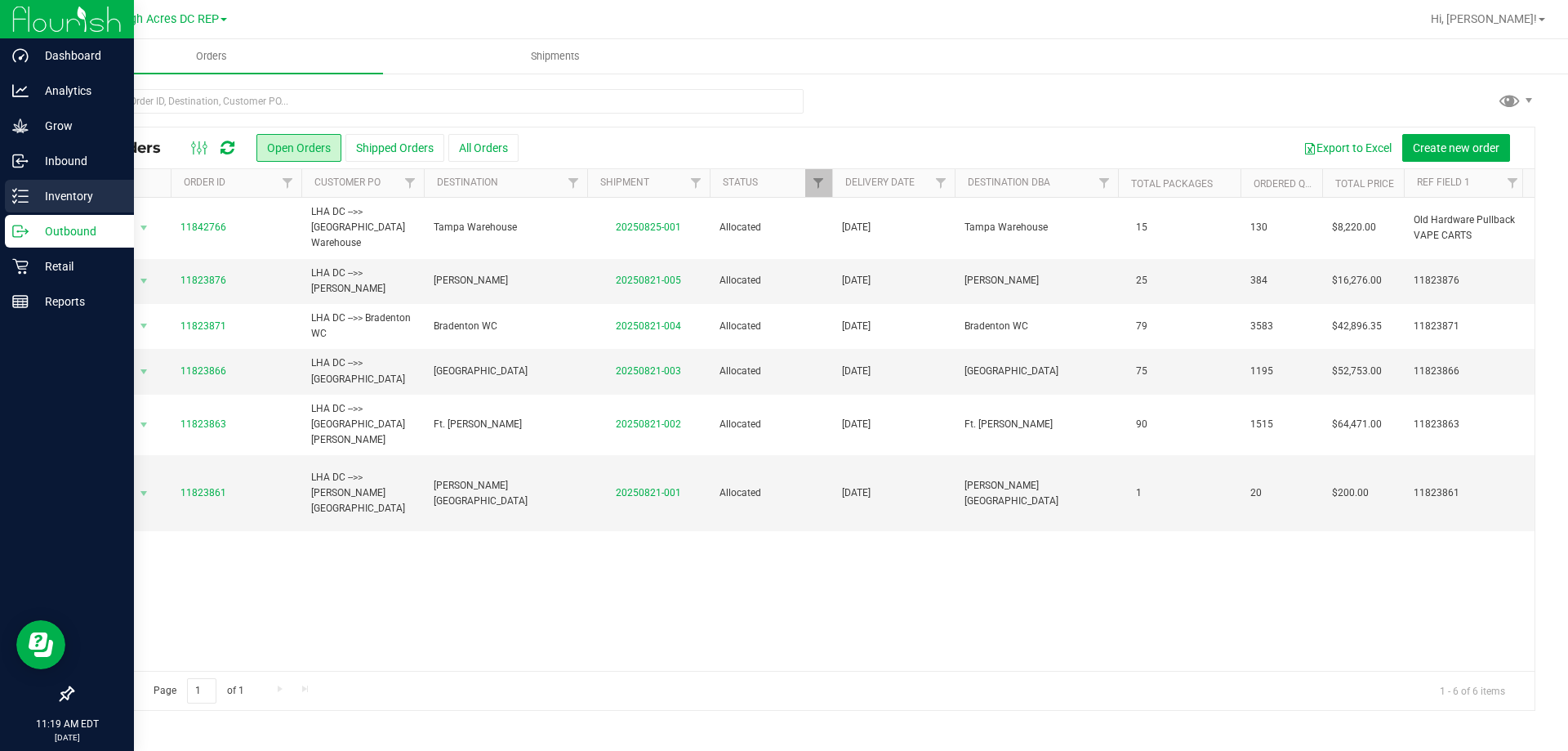
click at [62, 188] on p "Inventory" at bounding box center [78, 196] width 98 height 19
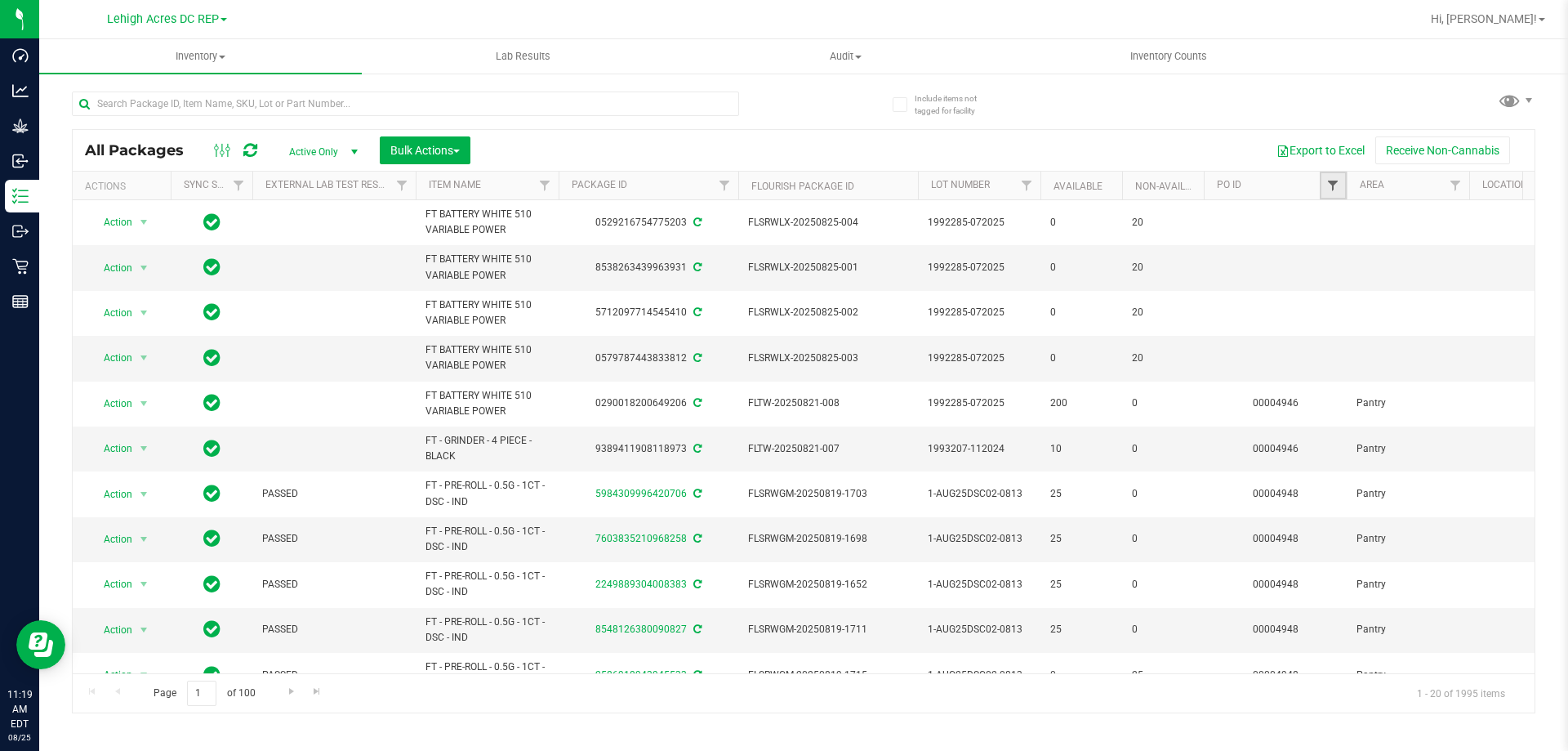
click at [1333, 190] on span "Filter" at bounding box center [1332, 185] width 13 height 13
click at [1361, 266] on button "Filter" at bounding box center [1369, 264] width 78 height 36
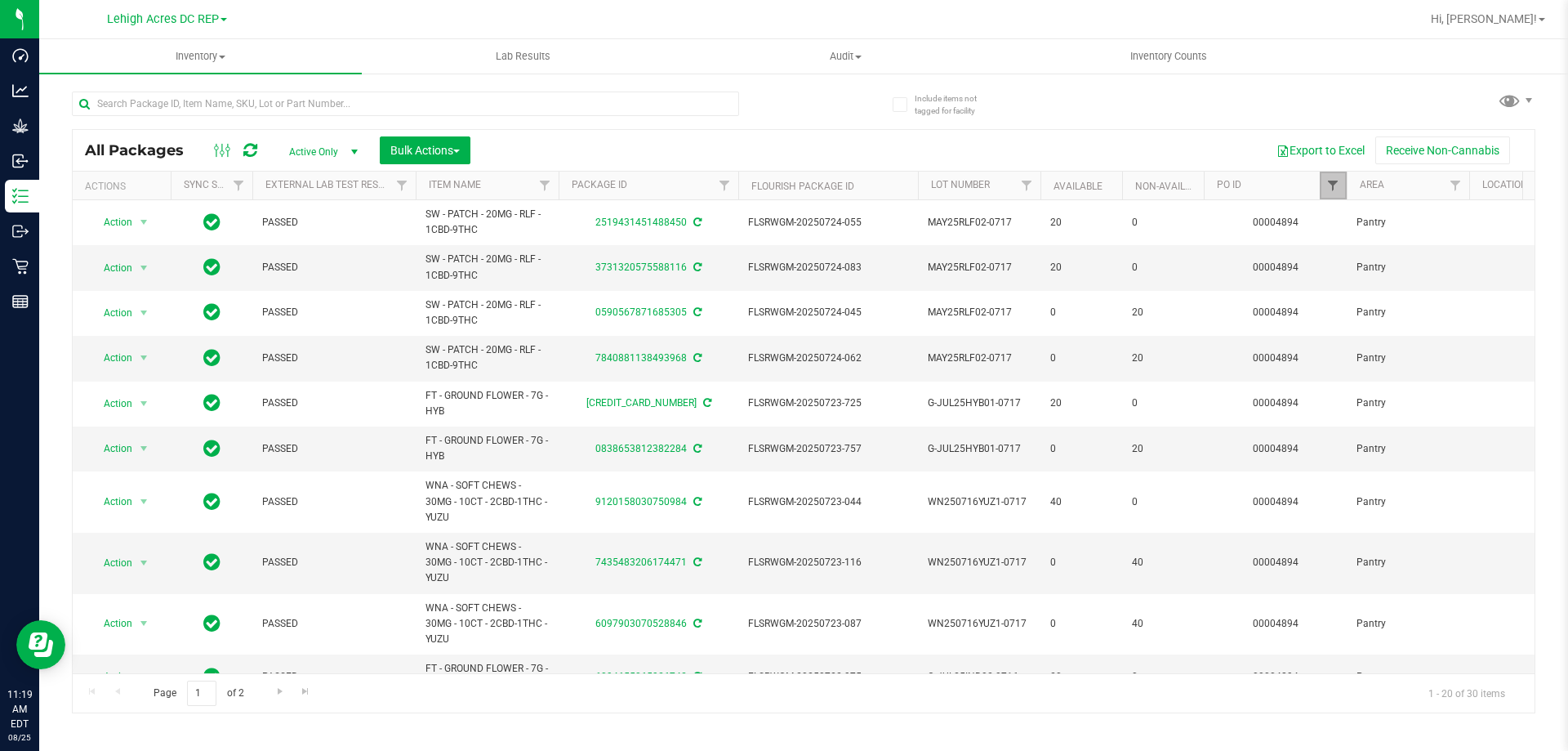
click at [1334, 186] on span "Filter" at bounding box center [1332, 185] width 13 height 13
click at [1349, 213] on input "4894" at bounding box center [1413, 221] width 168 height 24
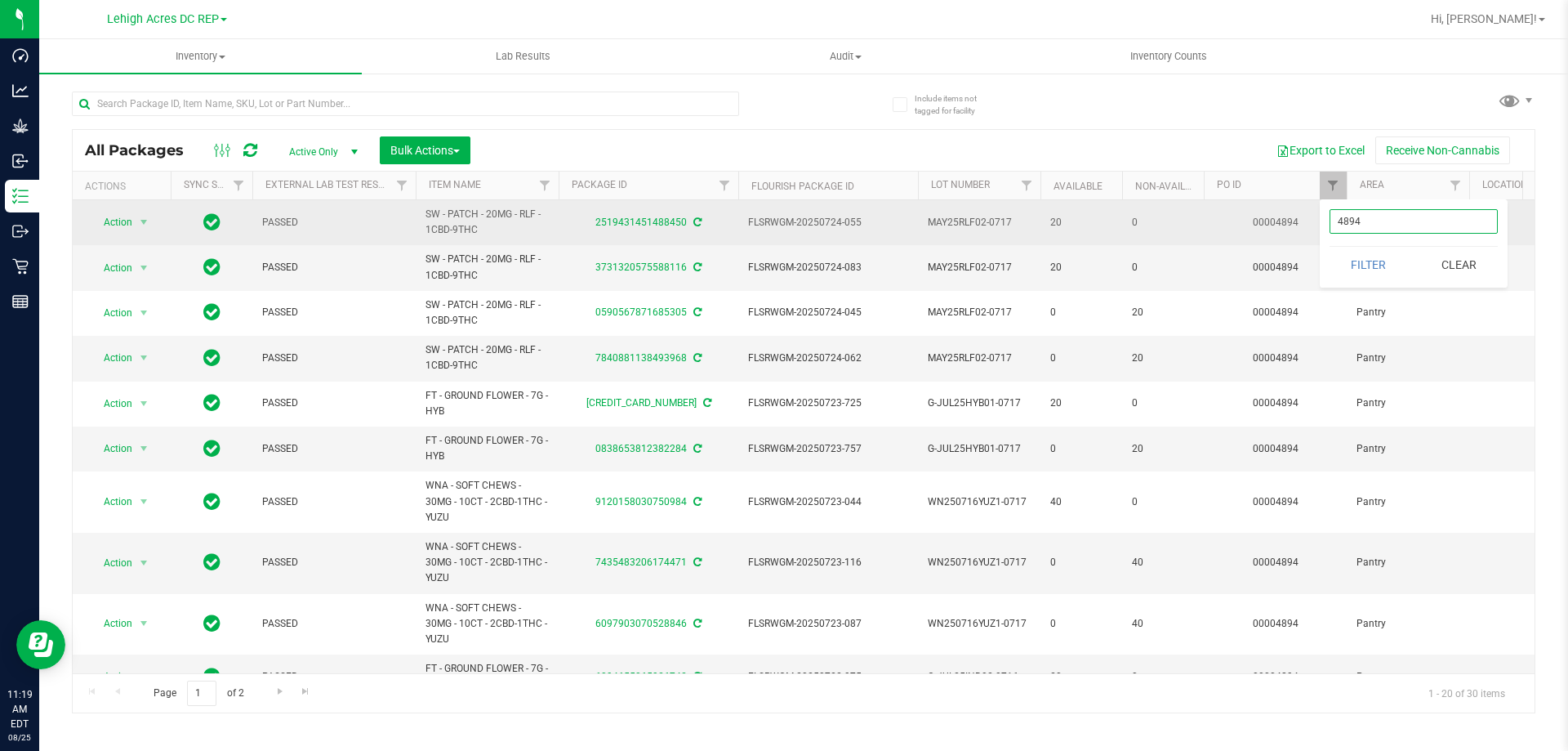
drag, startPoint x: 1378, startPoint y: 216, endPoint x: 1290, endPoint y: 206, distance: 88.6
click at [1290, 206] on body "Dashboard Analytics Grow Inbound Inventory Outbound Retail Reports 11:19 AM EDT…" at bounding box center [784, 376] width 1568 height 751
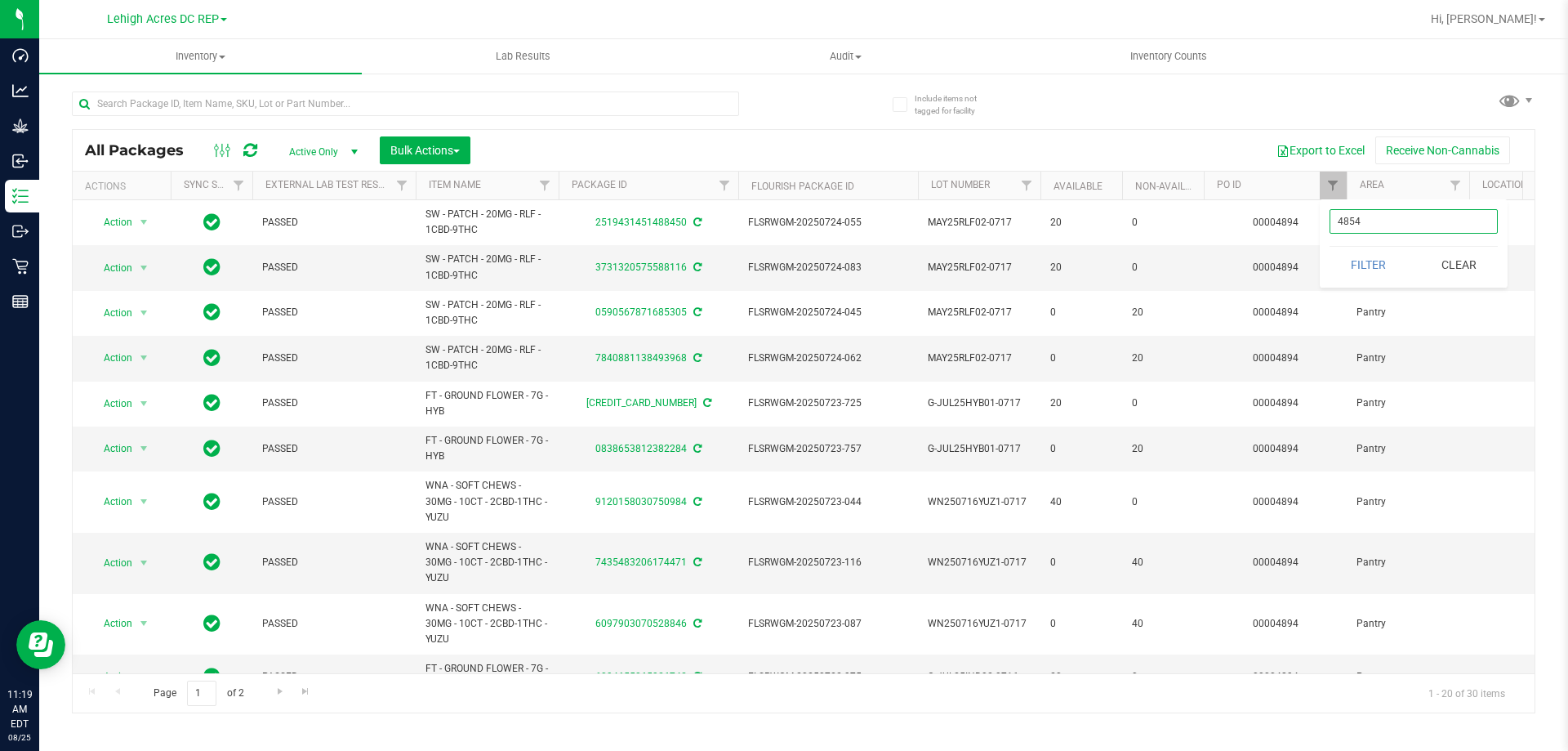
drag, startPoint x: 1369, startPoint y: 223, endPoint x: 1332, endPoint y: 223, distance: 37.0
click at [1332, 223] on input "4854" at bounding box center [1413, 221] width 168 height 24
type input "4954"
click at [1364, 268] on button "Filter" at bounding box center [1369, 264] width 78 height 36
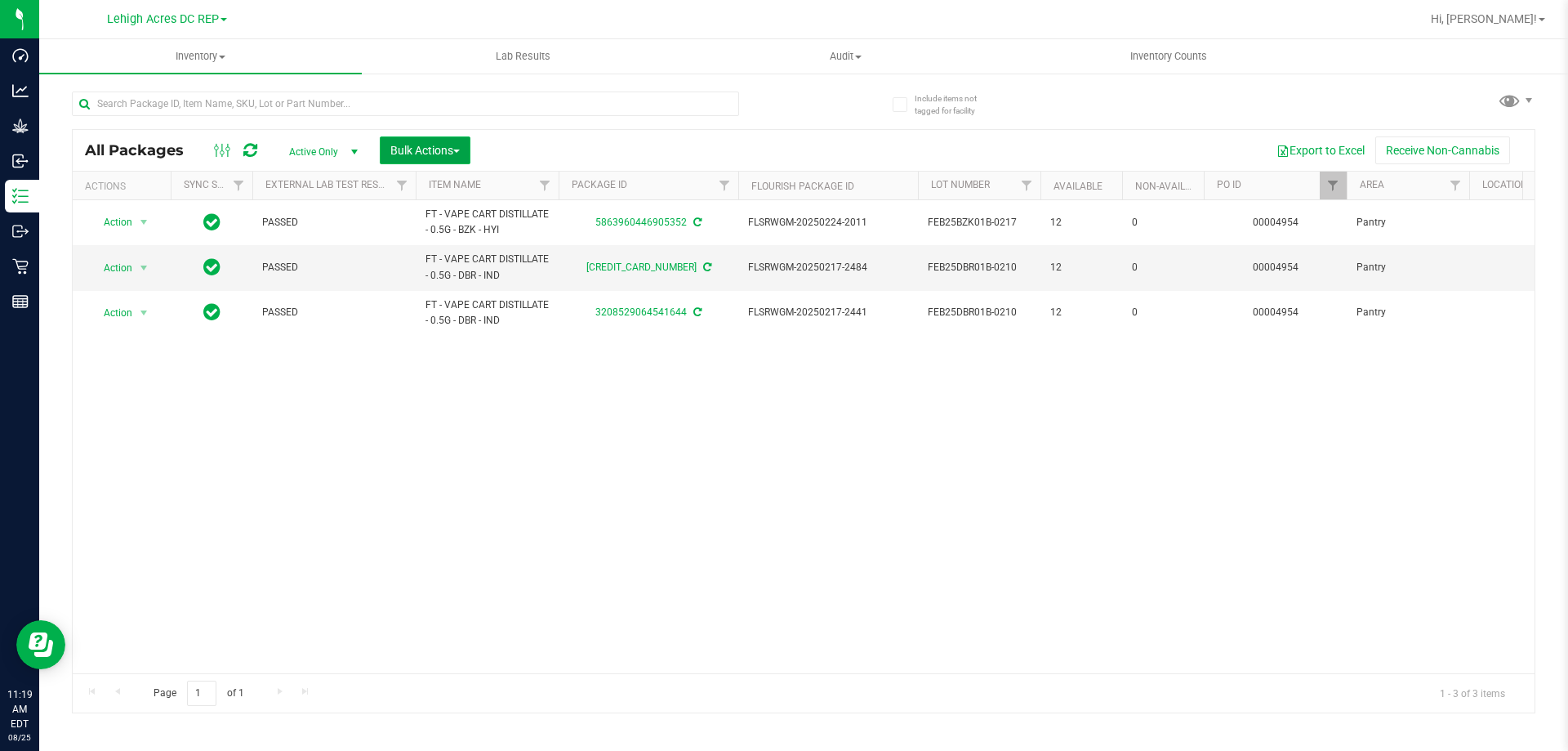
click at [467, 152] on button "Bulk Actions" at bounding box center [425, 151] width 91 height 28
click at [464, 185] on span "Add to outbound order" at bounding box center [444, 186] width 111 height 13
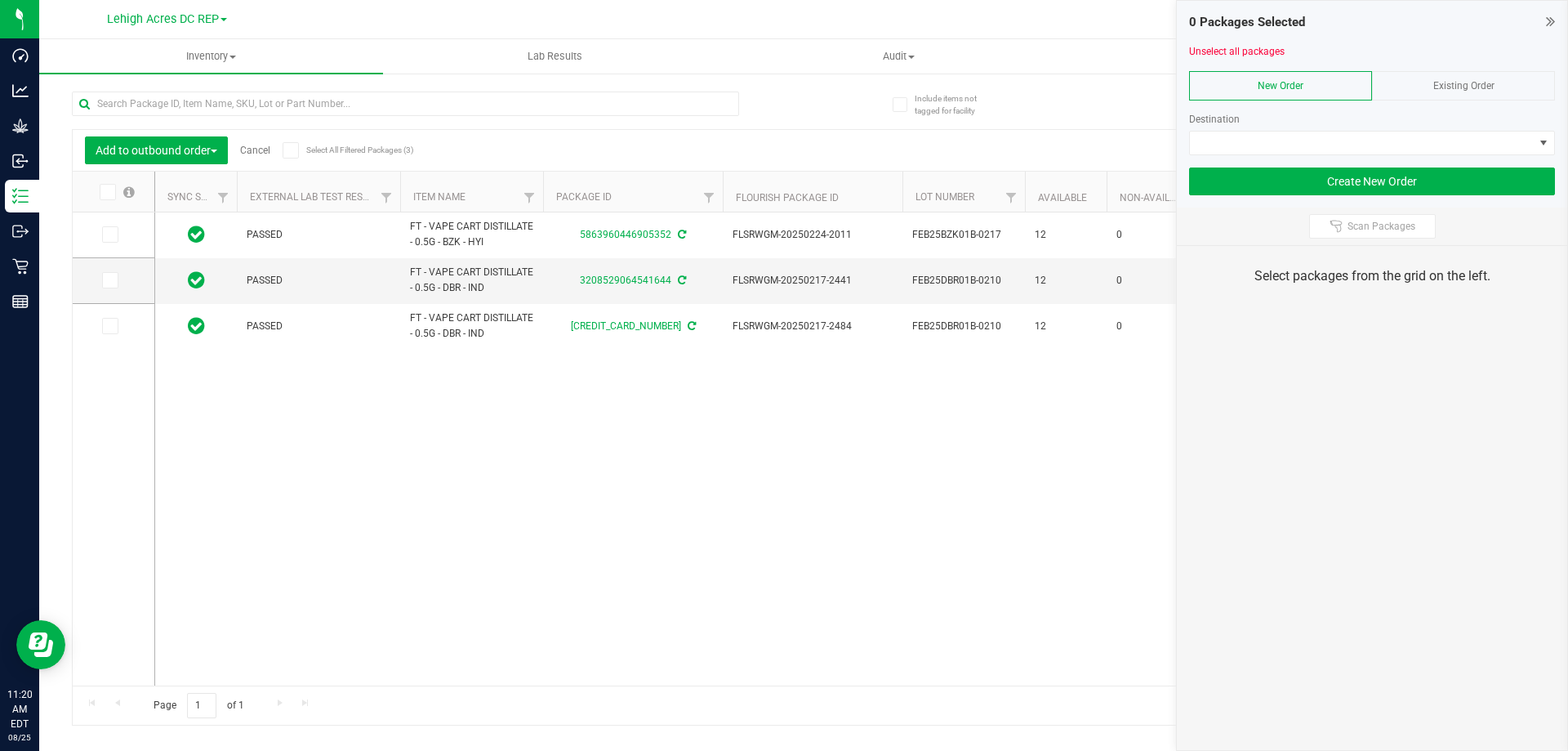
click at [108, 200] on th at bounding box center [113, 192] width 82 height 41
click at [108, 192] on icon at bounding box center [106, 192] width 10 height 0
click at [0, 0] on input "checkbox" at bounding box center [0, 0] width 0 height 0
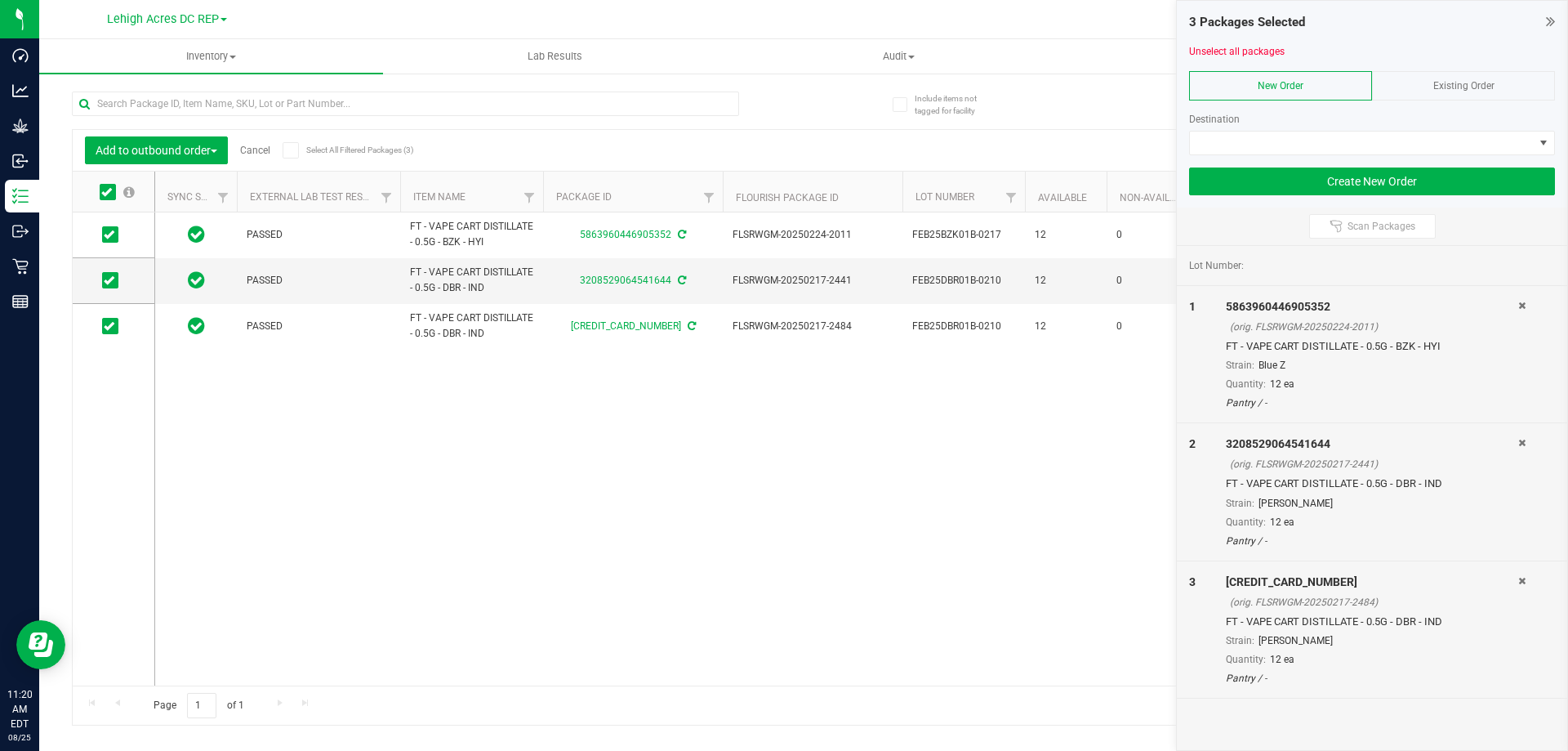
click at [291, 156] on span at bounding box center [290, 150] width 17 height 17
click at [0, 0] on input "Select All Filtered Packages (3)" at bounding box center [0, 0] width 0 height 0
click at [1454, 78] on div "Existing Order" at bounding box center [1463, 86] width 183 height 30
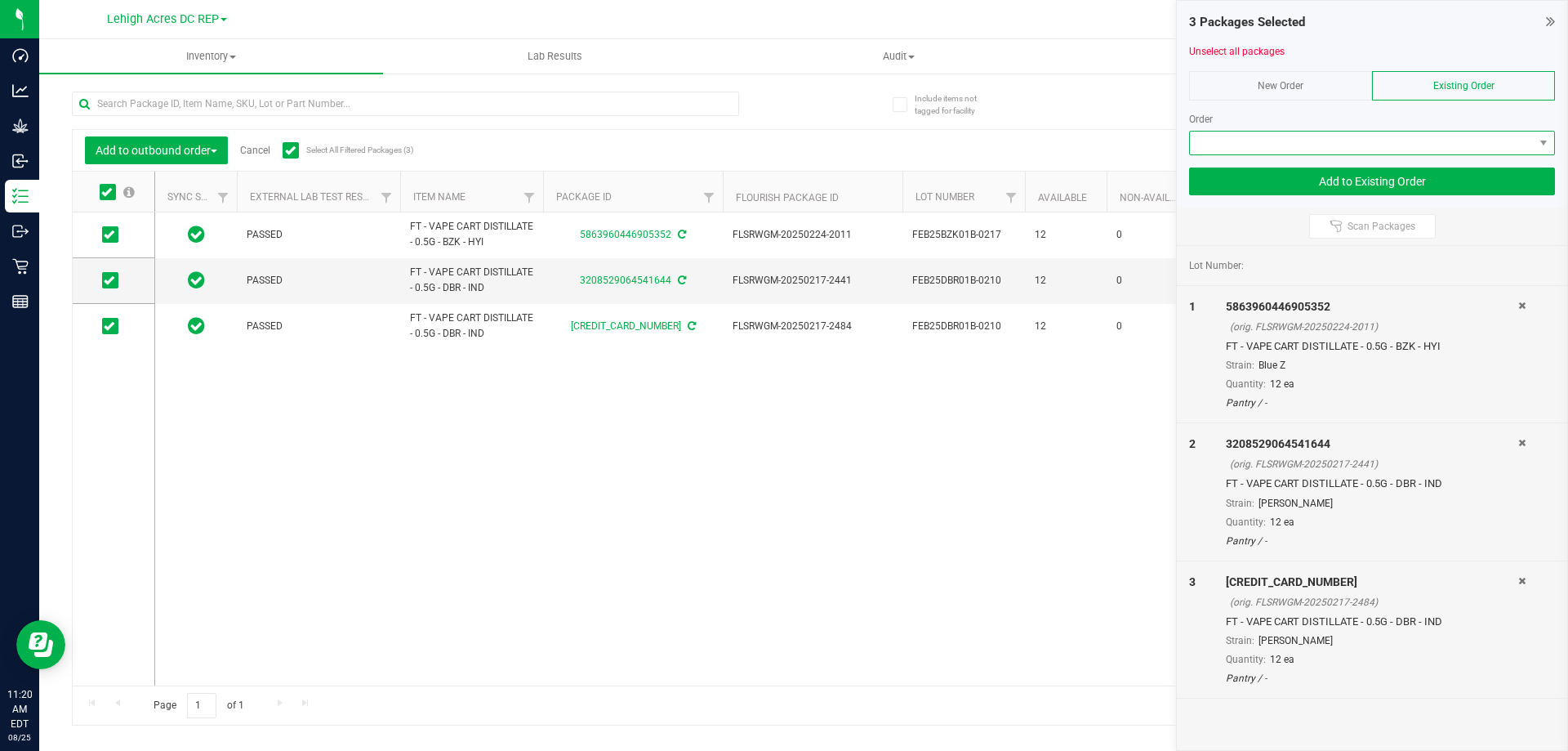
click at [1331, 146] on span at bounding box center [1362, 143] width 344 height 23
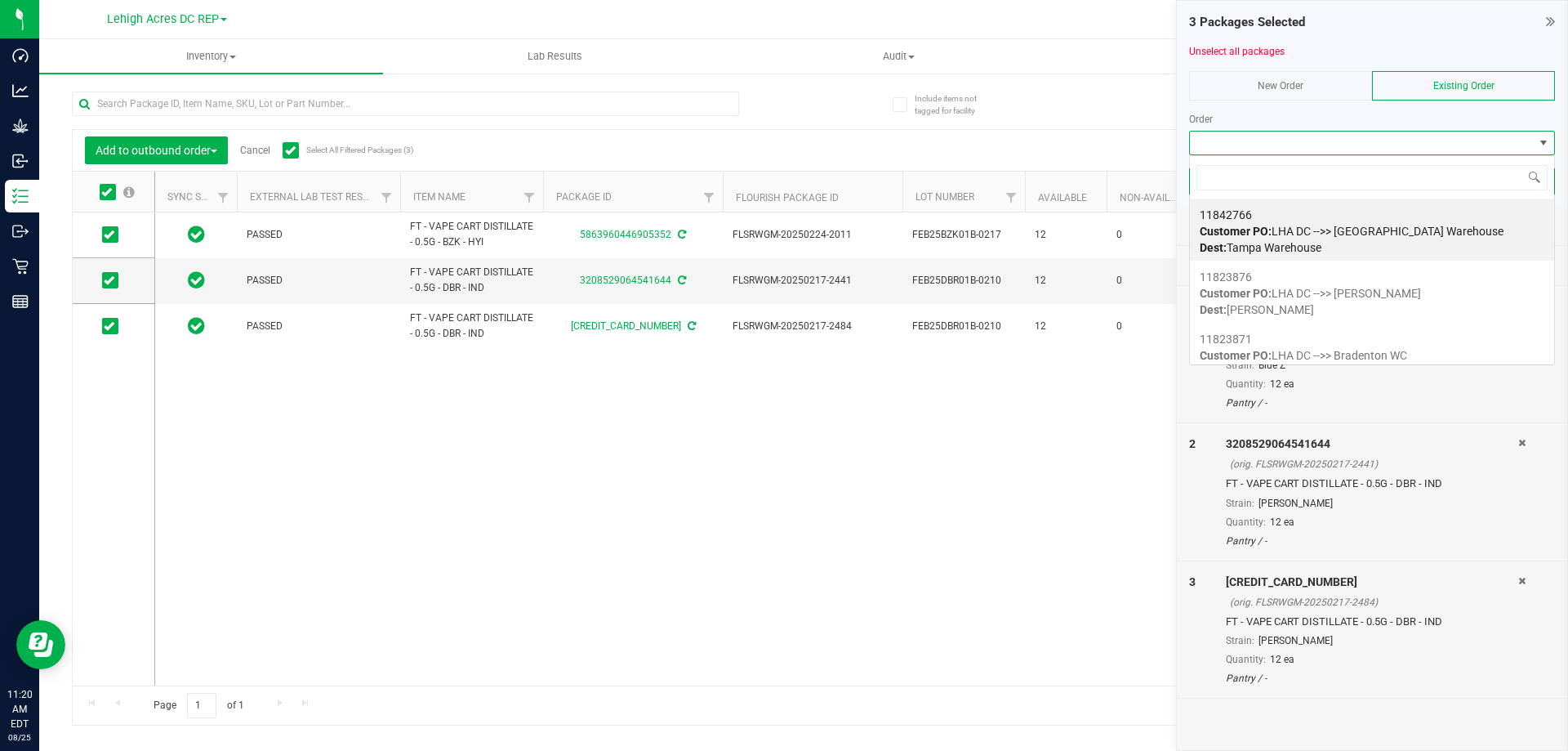
scroll to position [24, 366]
click at [1300, 228] on span "Customer PO: LHA DC -->> [GEOGRAPHIC_DATA] Warehouse" at bounding box center [1351, 231] width 304 height 13
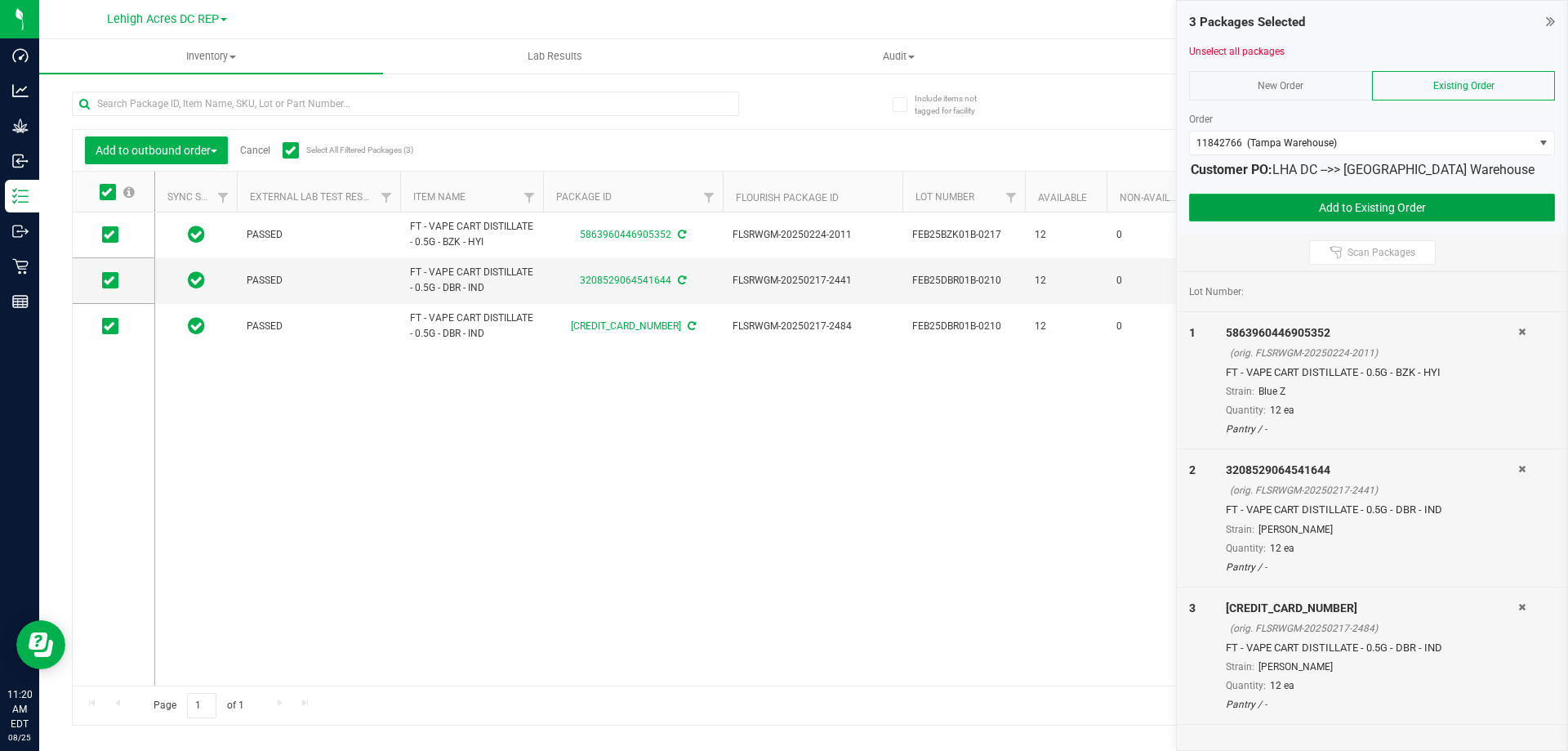
click at [1436, 204] on button "Add to Existing Order" at bounding box center [1372, 207] width 366 height 28
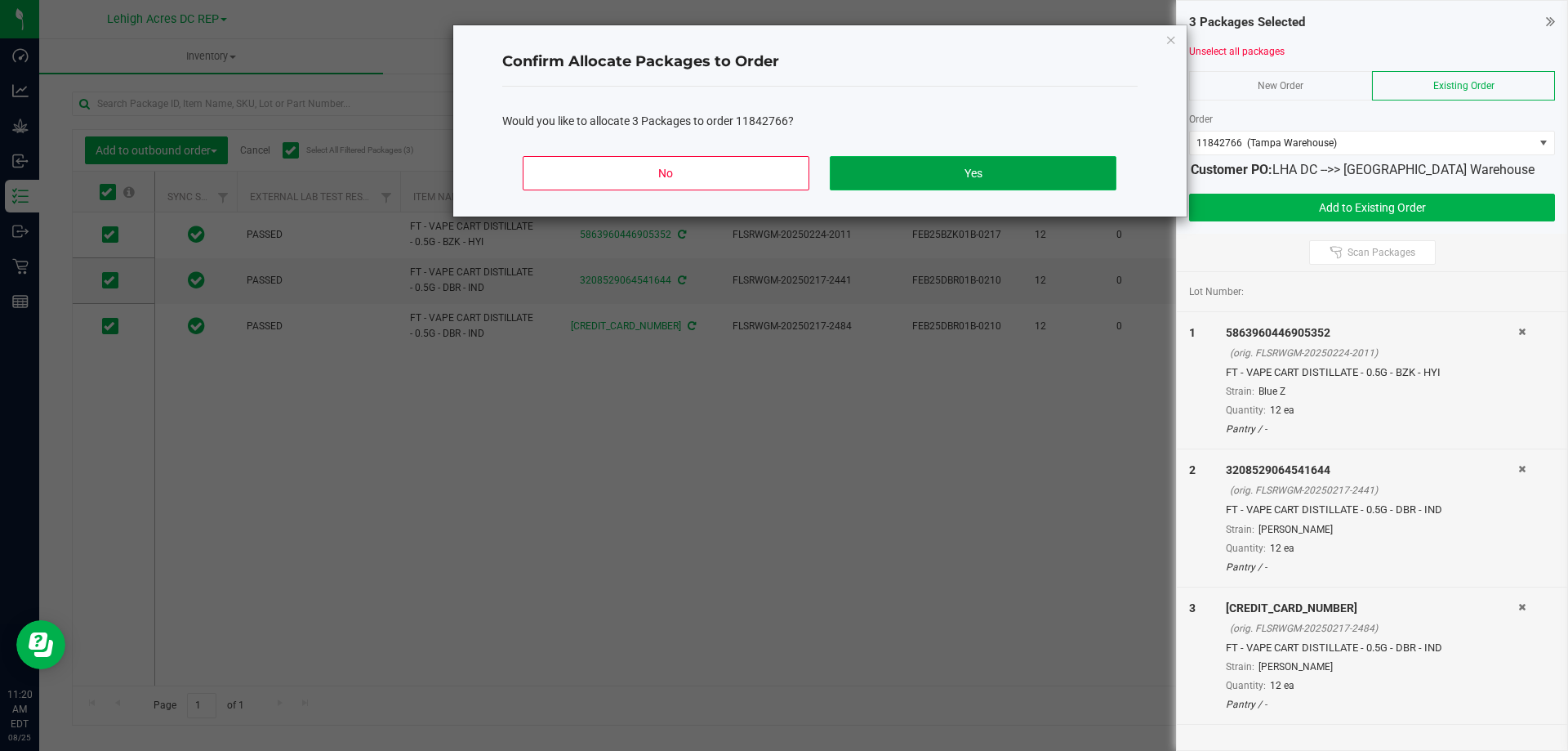
click at [987, 173] on button "Yes" at bounding box center [972, 173] width 286 height 34
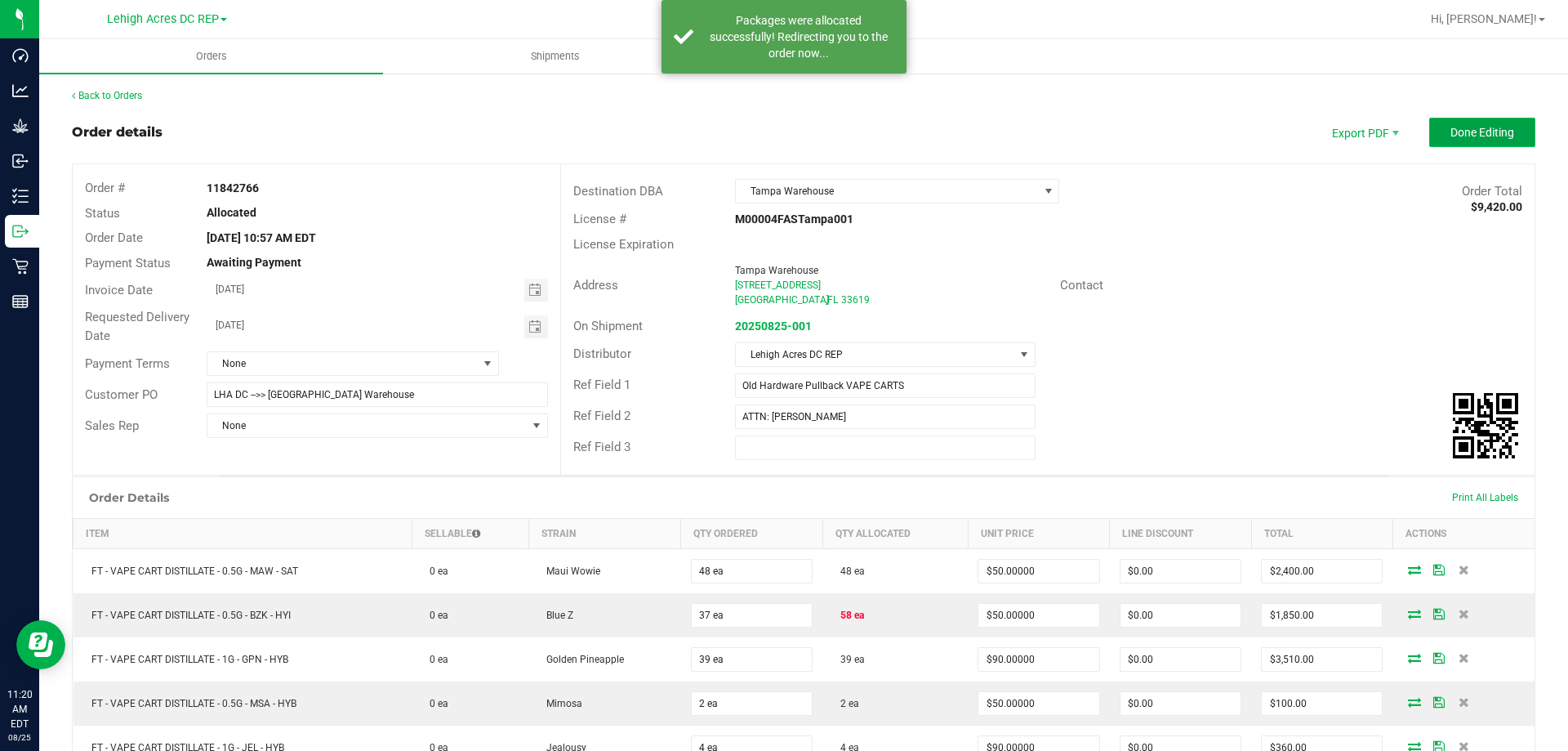
click at [1474, 137] on span "Done Editing" at bounding box center [1482, 132] width 64 height 13
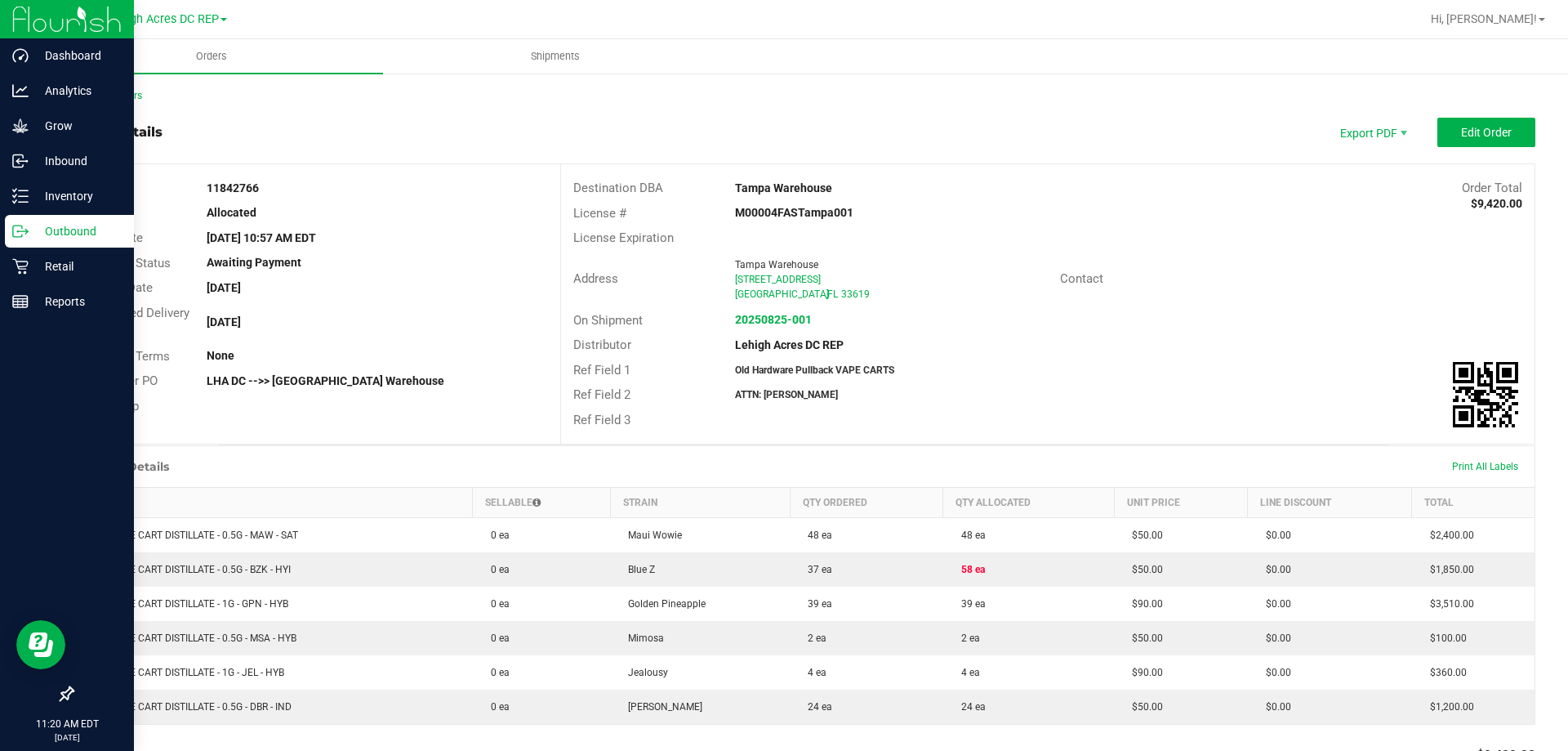
click at [65, 231] on p "Outbound" at bounding box center [78, 231] width 98 height 19
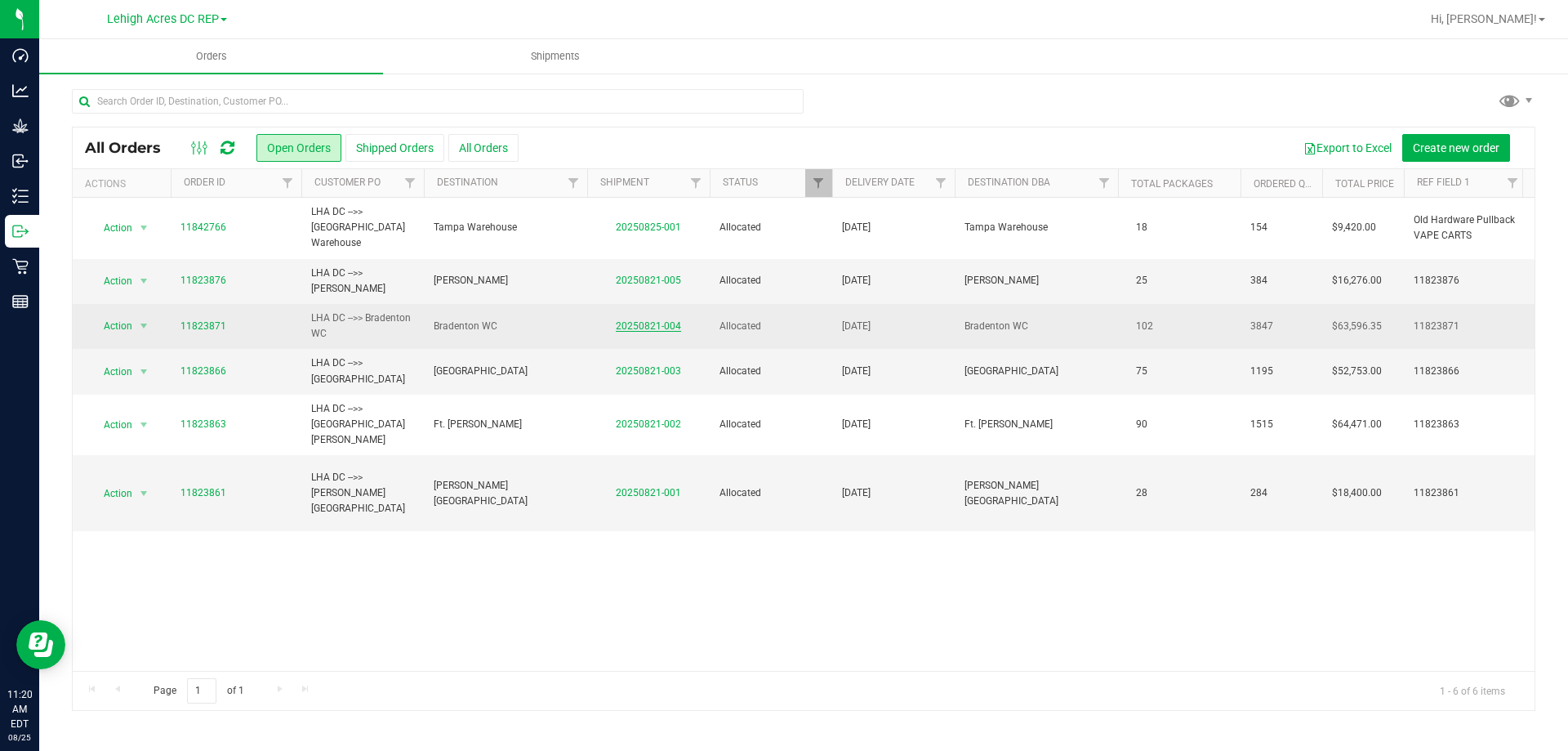
click at [661, 320] on link "20250821-004" at bounding box center [648, 325] width 65 height 11
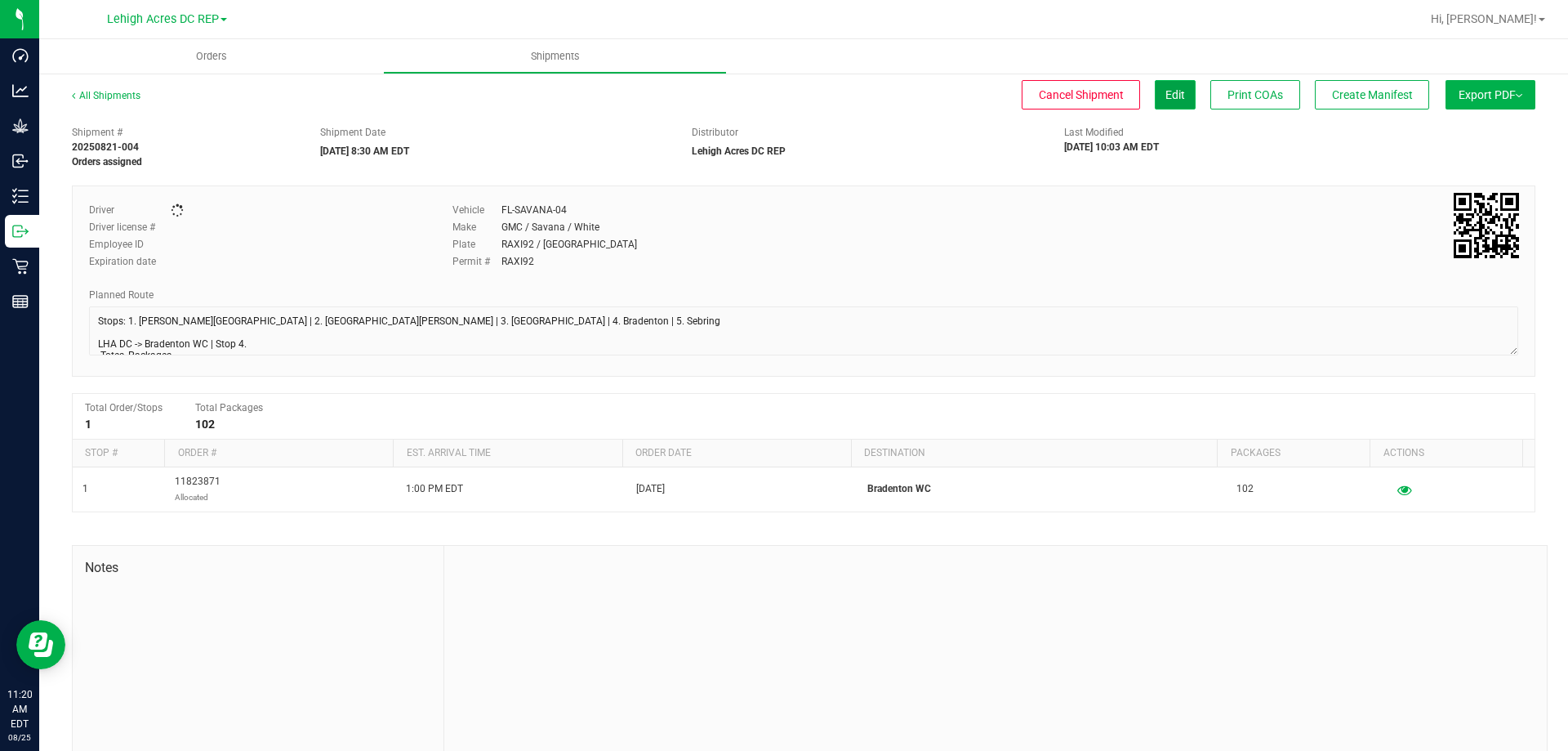
click at [1166, 100] on span "Edit" at bounding box center [1175, 94] width 19 height 13
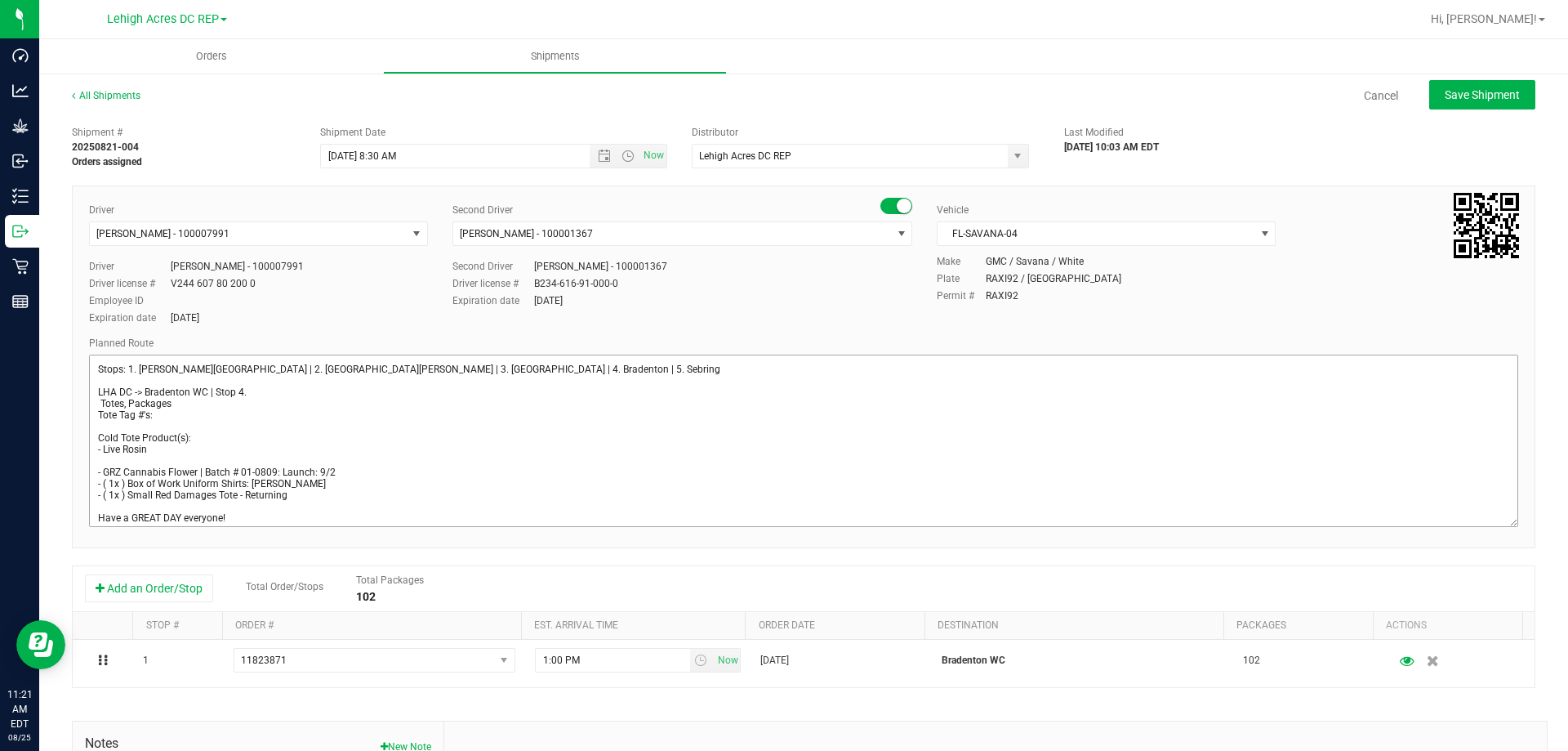
drag, startPoint x: 1496, startPoint y: 395, endPoint x: 1446, endPoint y: 578, distance: 189.7
click at [1510, 548] on div "Driver Antonio Vidal - 100007991 Select Driver Ian Albritton - 100006559 LOGAN …" at bounding box center [803, 367] width 1463 height 362
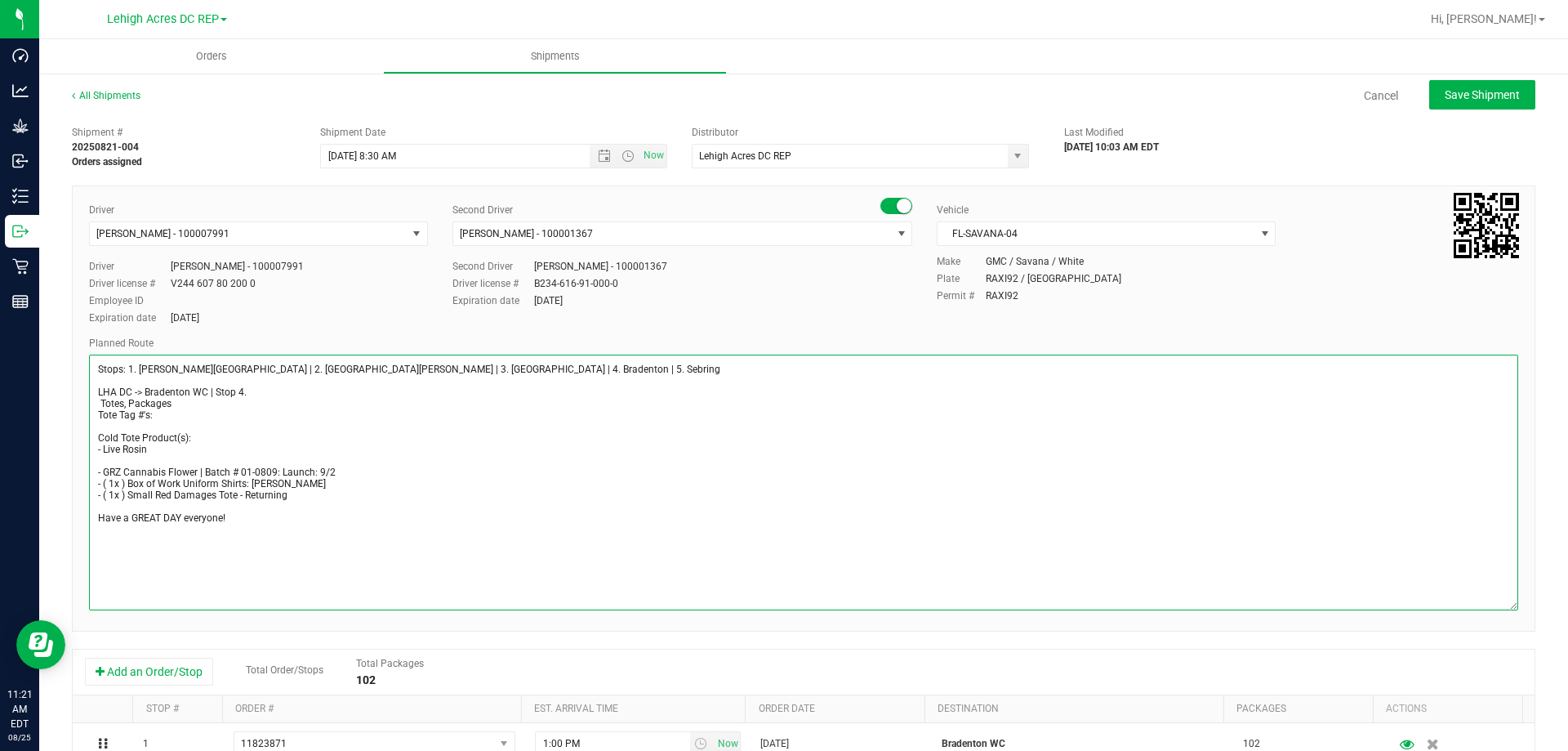
click at [130, 405] on textarea at bounding box center [803, 482] width 1429 height 255
type textarea "Stops: 1. Bonita Springs | 2. Fort Myers | 3. North Port | 4. Bradenton | 5. Se…"
click at [1471, 88] on span "Save Shipment" at bounding box center [1482, 94] width 75 height 13
type input "[DATE] 12:30 PM"
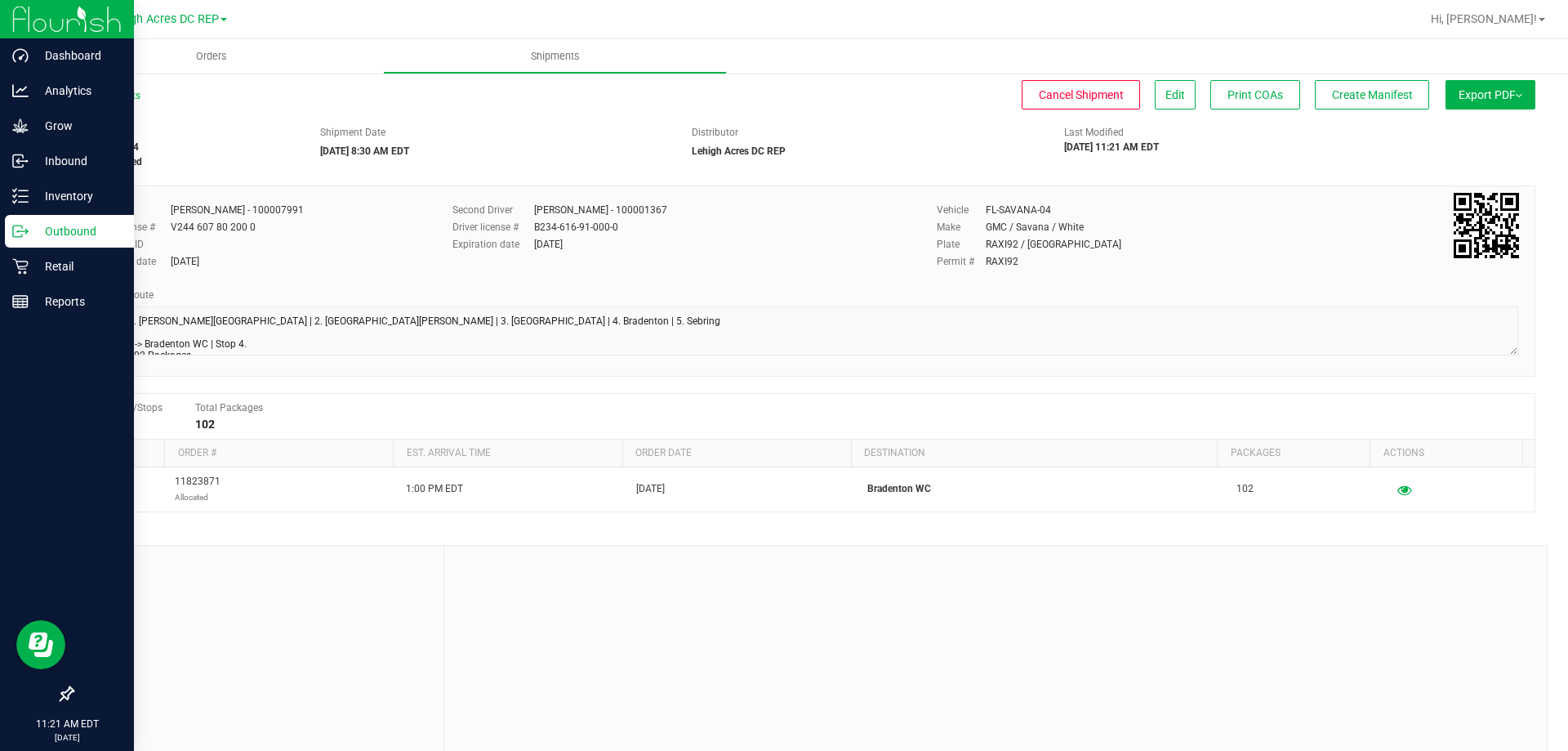
click at [54, 229] on p "Outbound" at bounding box center [78, 231] width 98 height 19
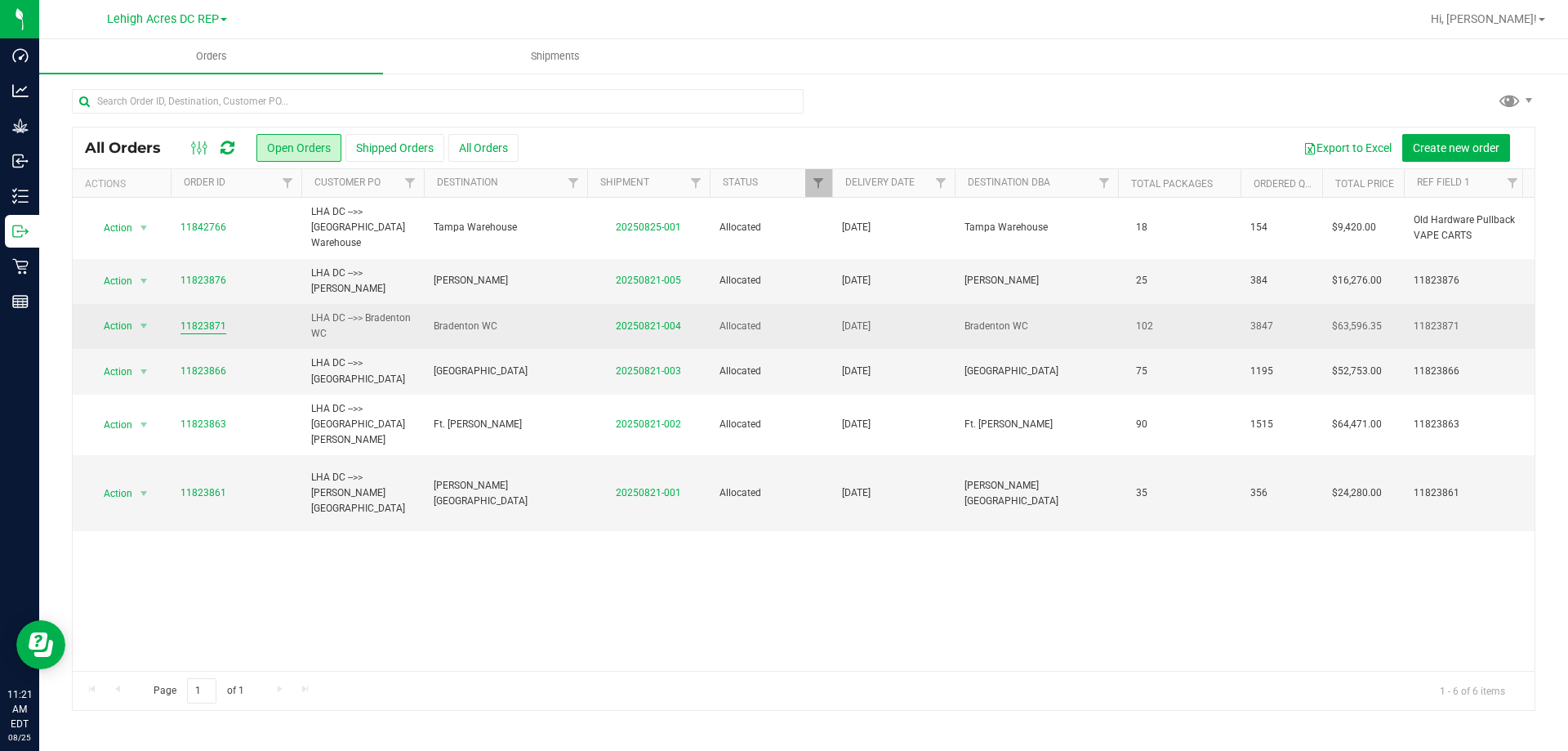
click at [189, 319] on link "11823871" at bounding box center [203, 327] width 45 height 16
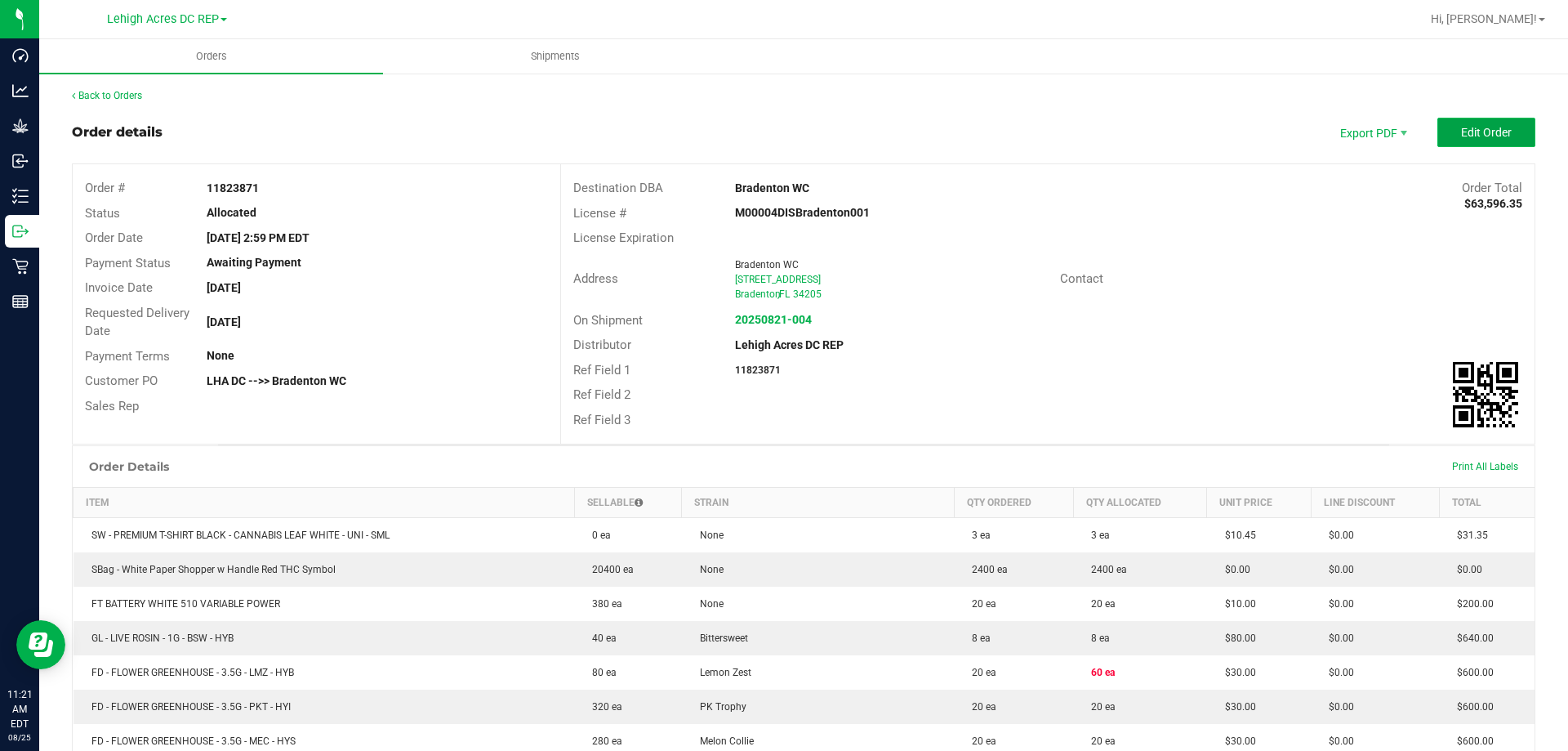
click at [1480, 139] on span "Edit Order" at bounding box center [1486, 132] width 51 height 13
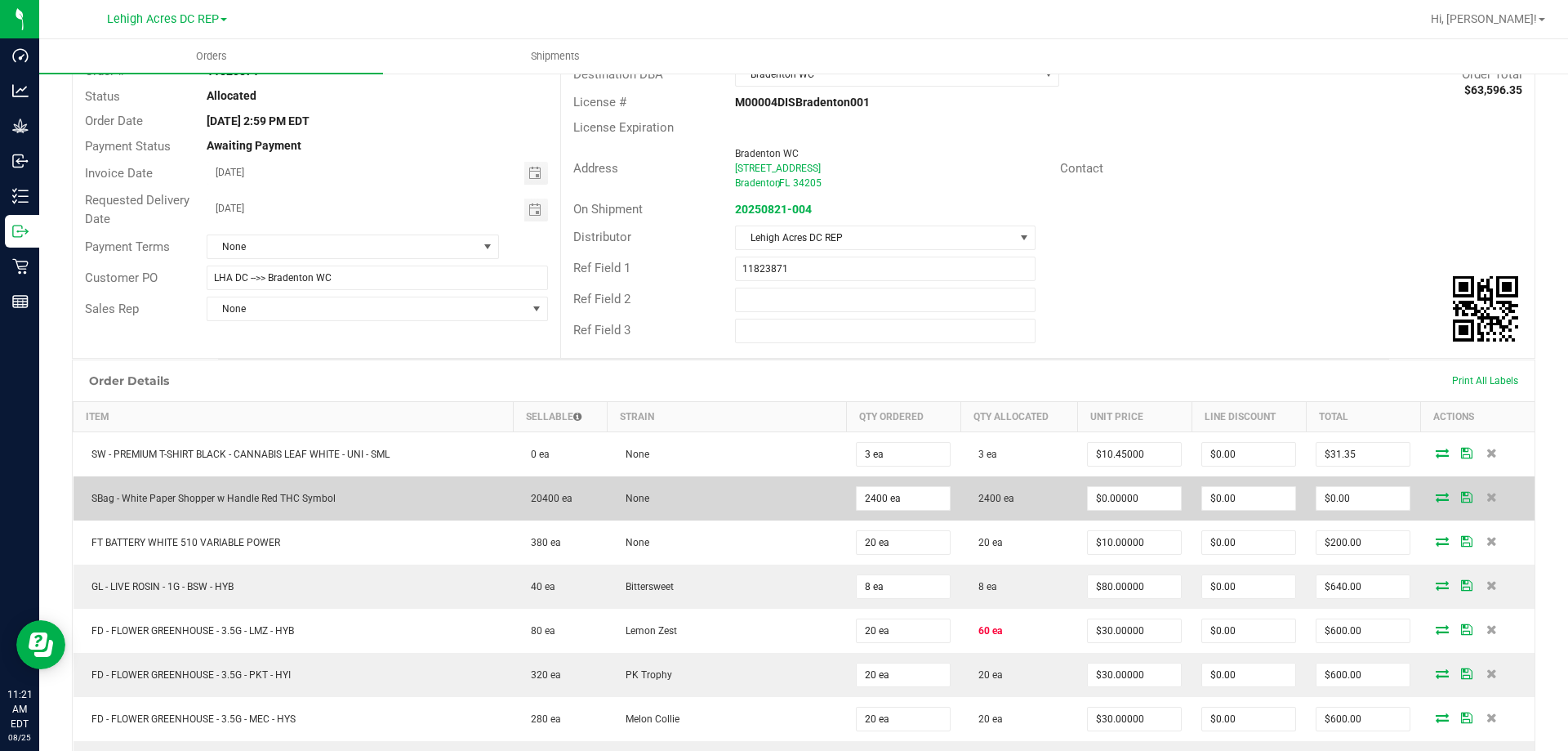
scroll to position [327, 0]
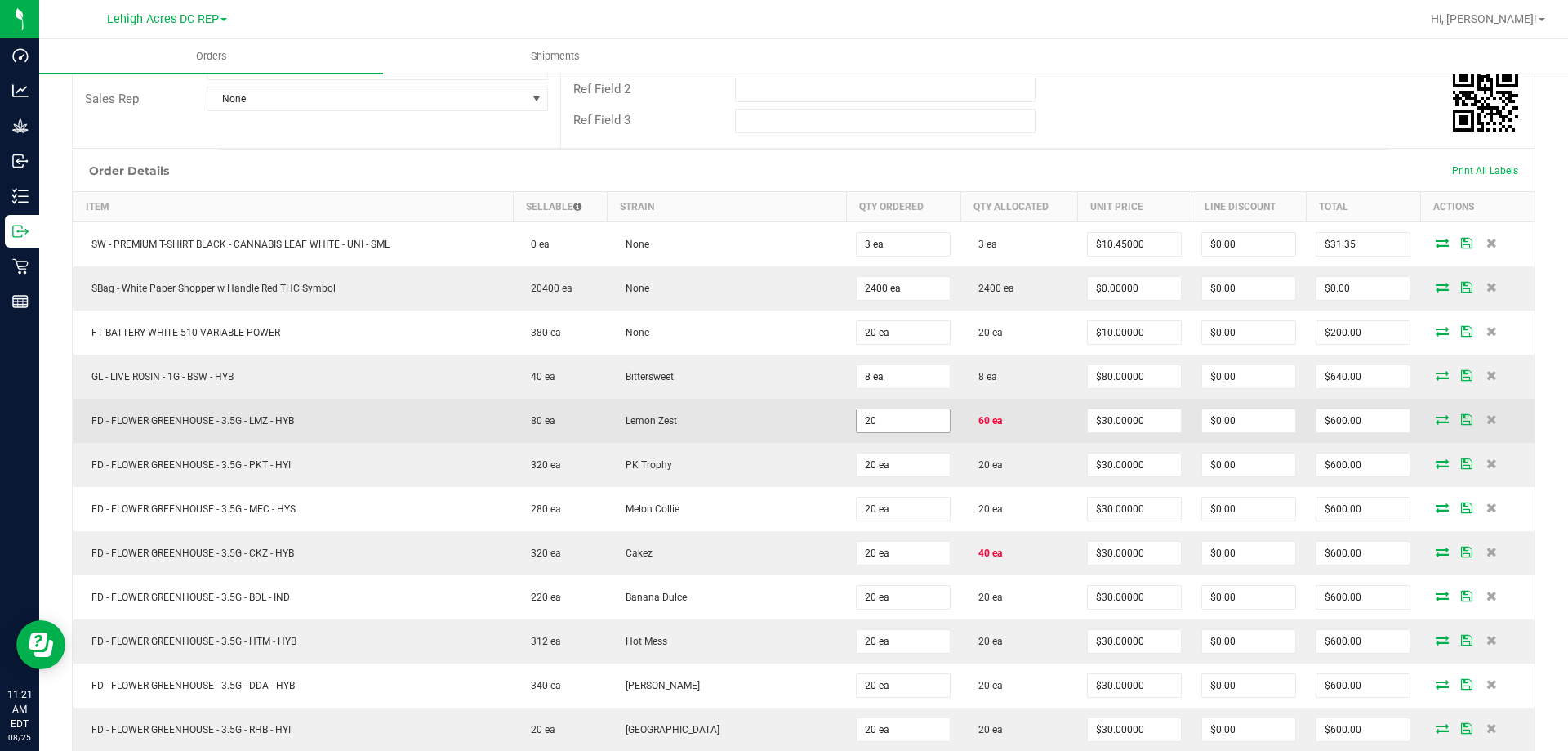
click at [903, 414] on input "20" at bounding box center [902, 421] width 93 height 23
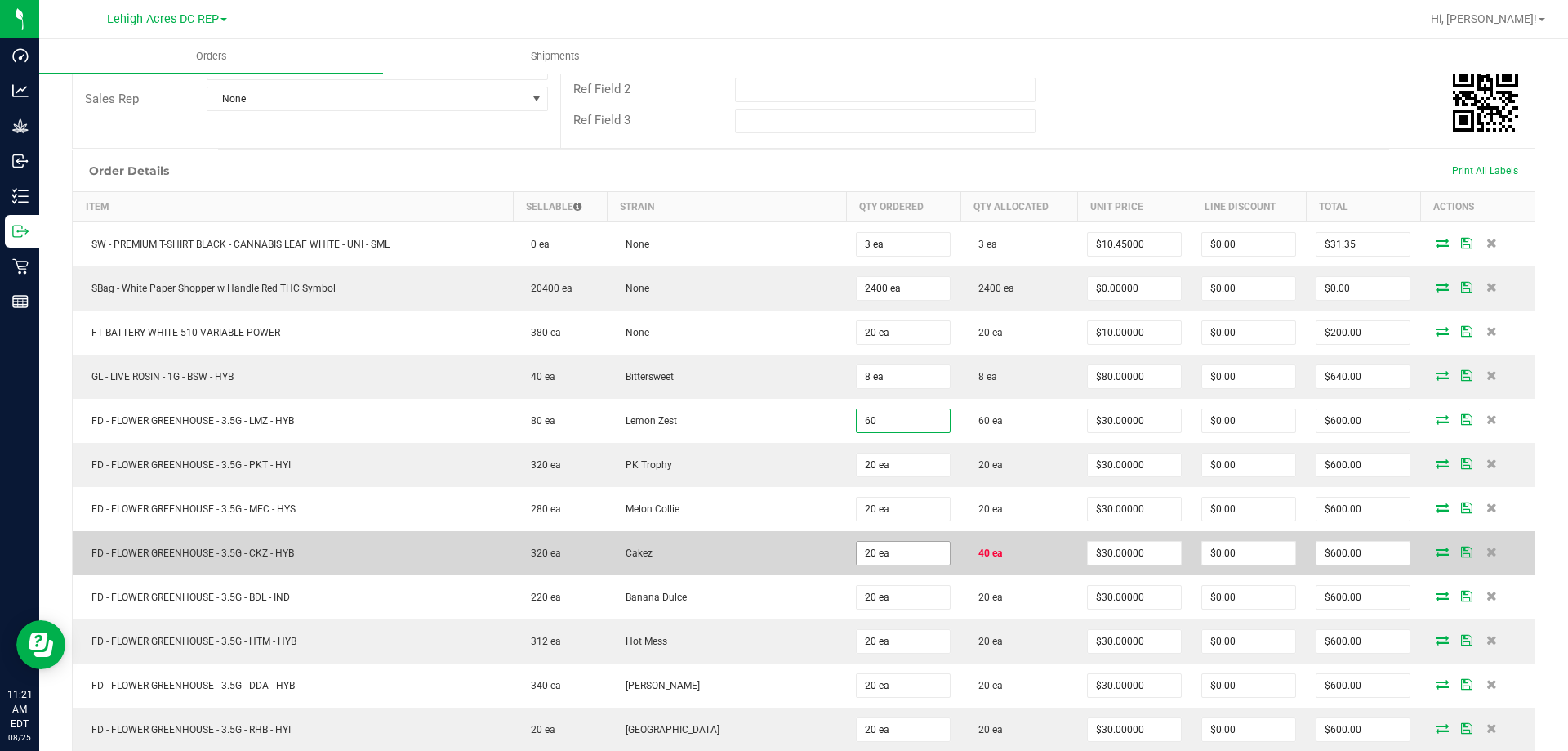
type input "60 ea"
type input "$1,800.00"
click at [892, 545] on input "20" at bounding box center [902, 553] width 93 height 23
type input "40 ea"
type input "$1,200.00"
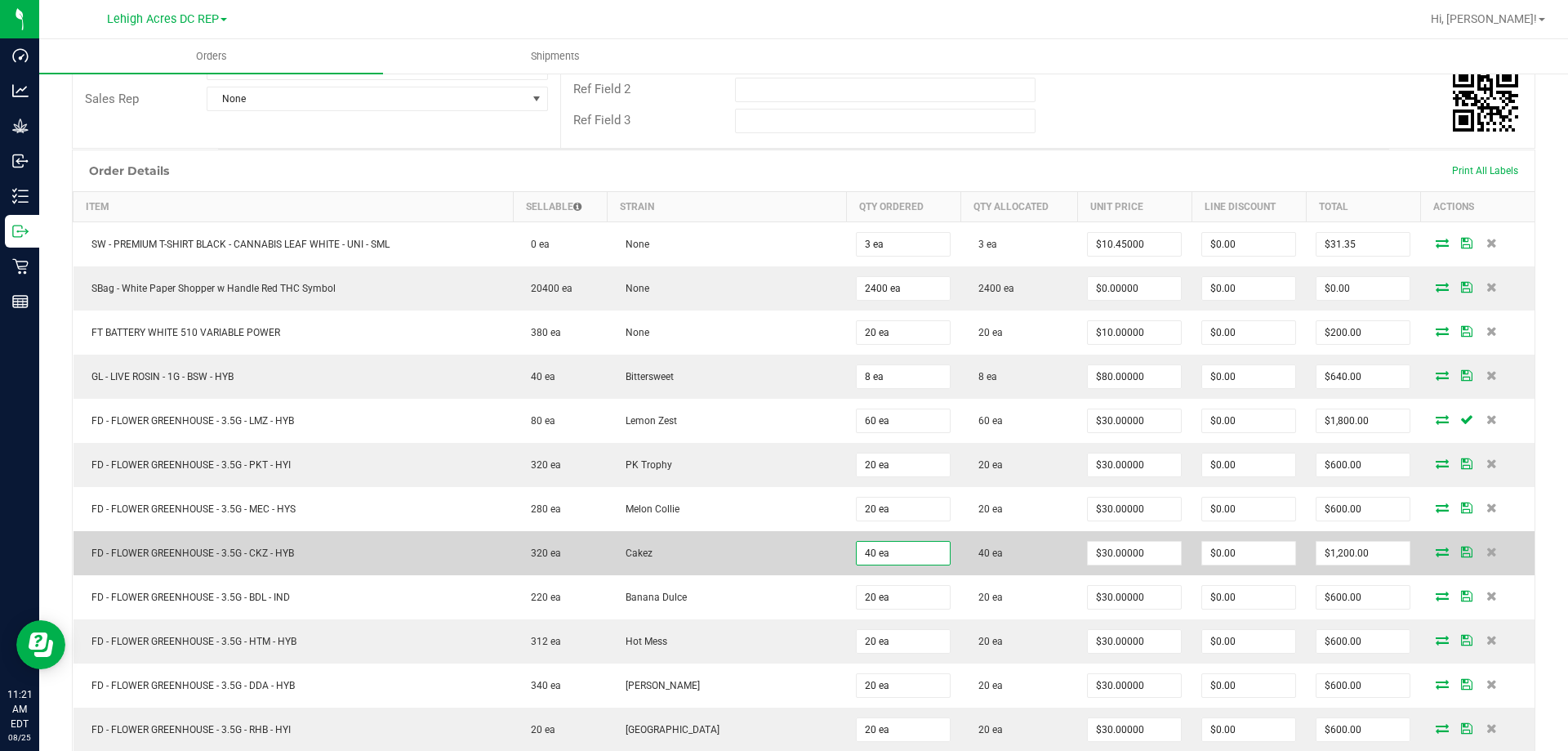
click at [1024, 540] on td "40 ea" at bounding box center [1018, 552] width 117 height 44
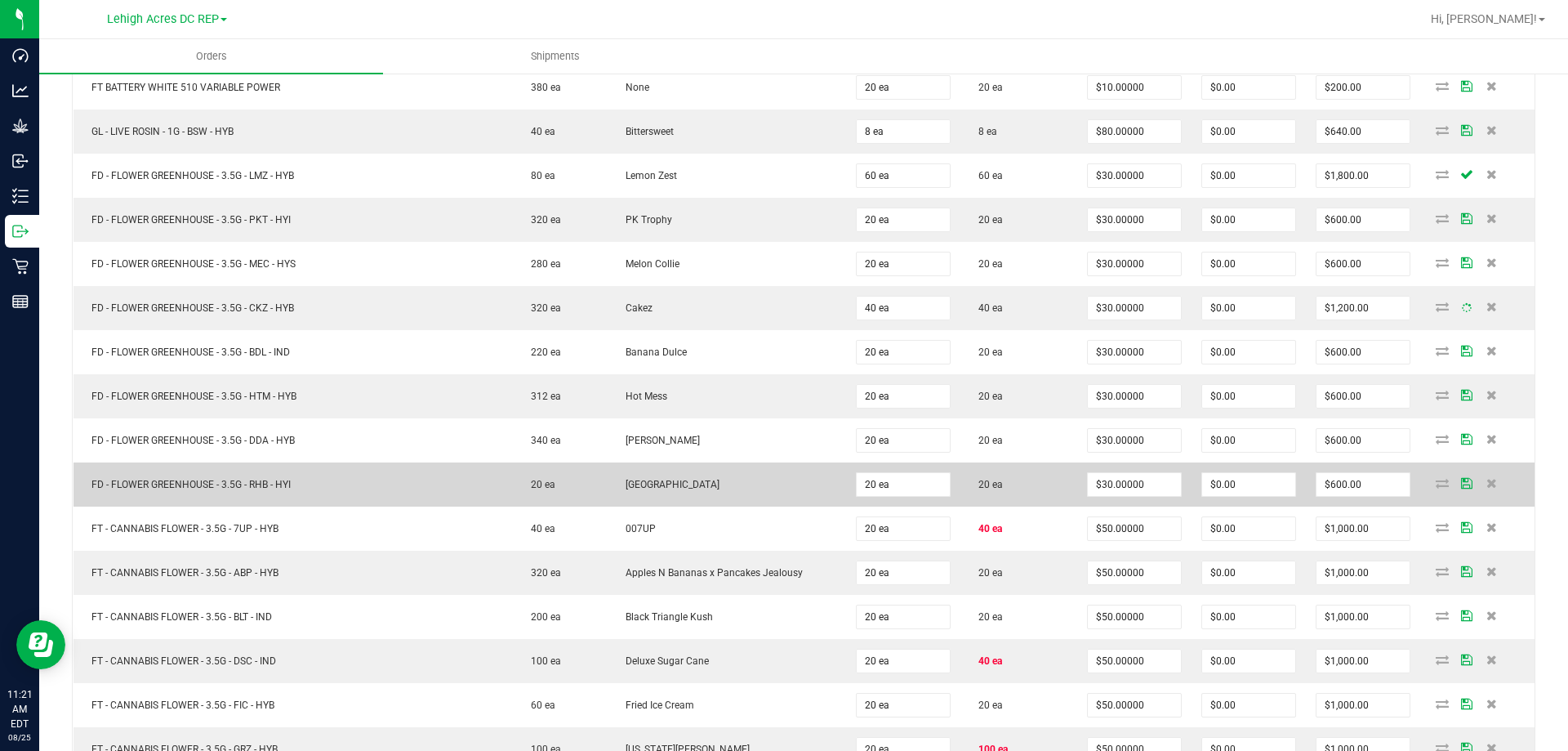
scroll to position [735, 0]
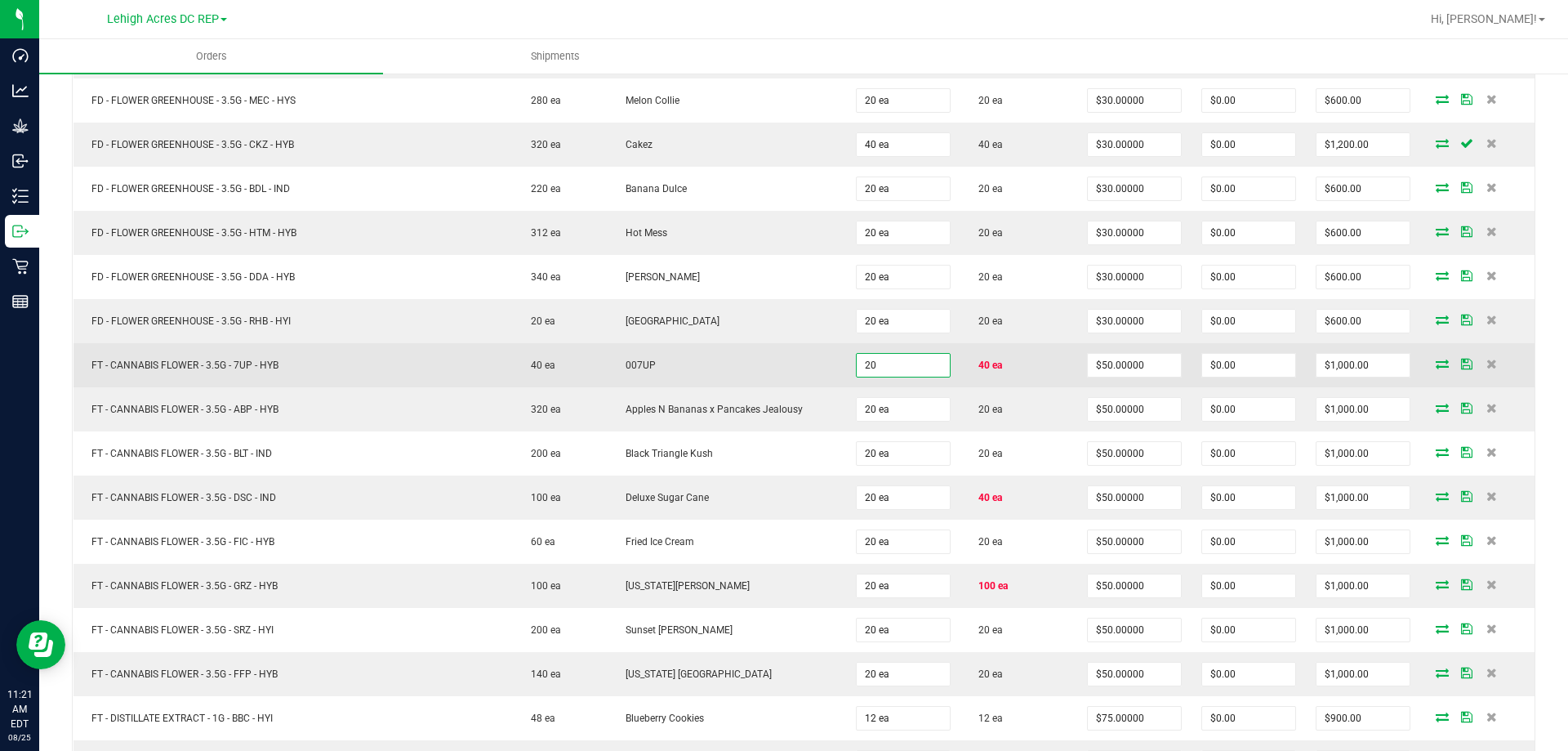
click at [906, 366] on input "20" at bounding box center [902, 365] width 93 height 23
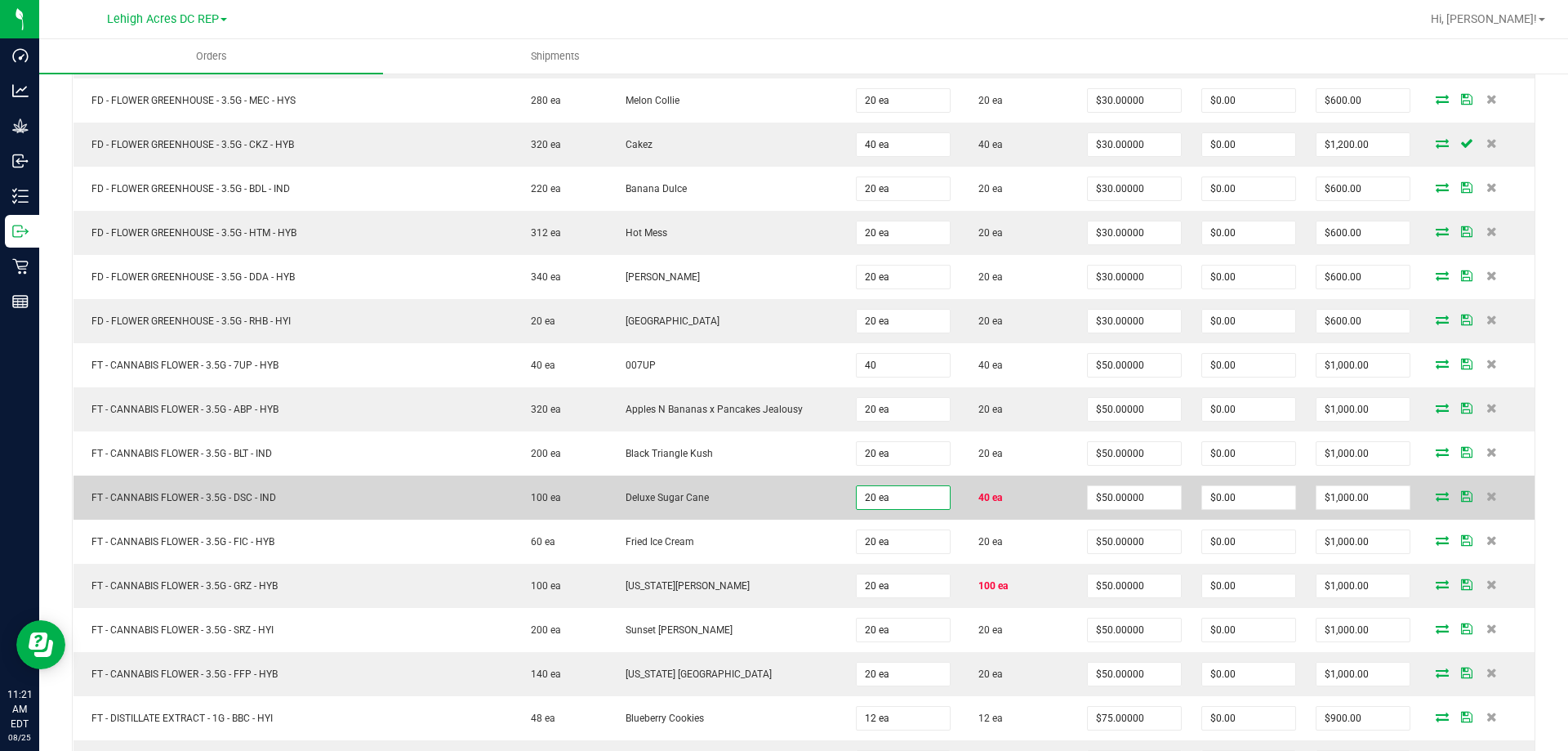
type input "40 ea"
type input "$2,000.00"
click at [893, 497] on input "20" at bounding box center [902, 497] width 93 height 23
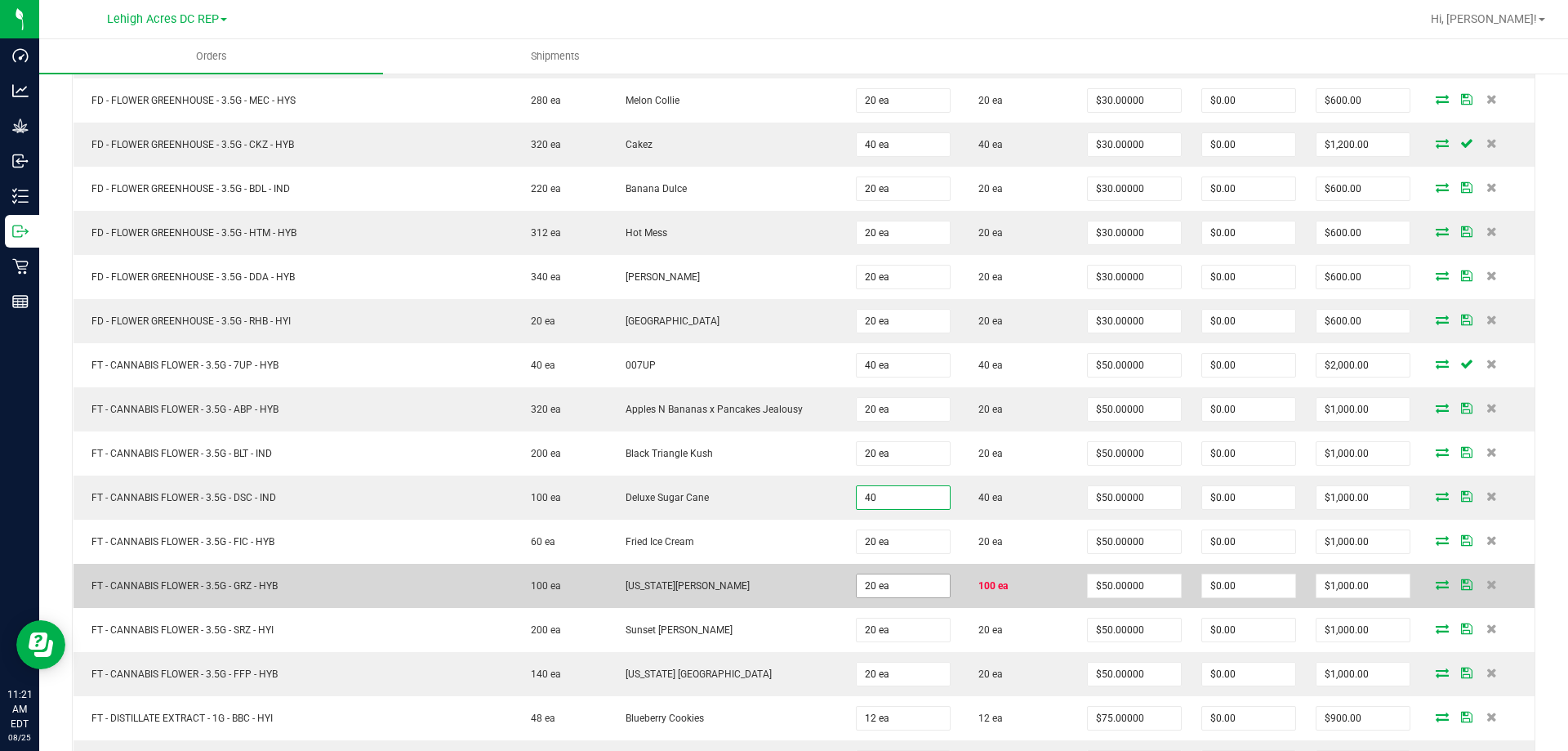
type input "40 ea"
type input "$2,000.00"
click at [891, 583] on input "20" at bounding box center [902, 585] width 93 height 23
type input "100 ea"
type input "$5,000.00"
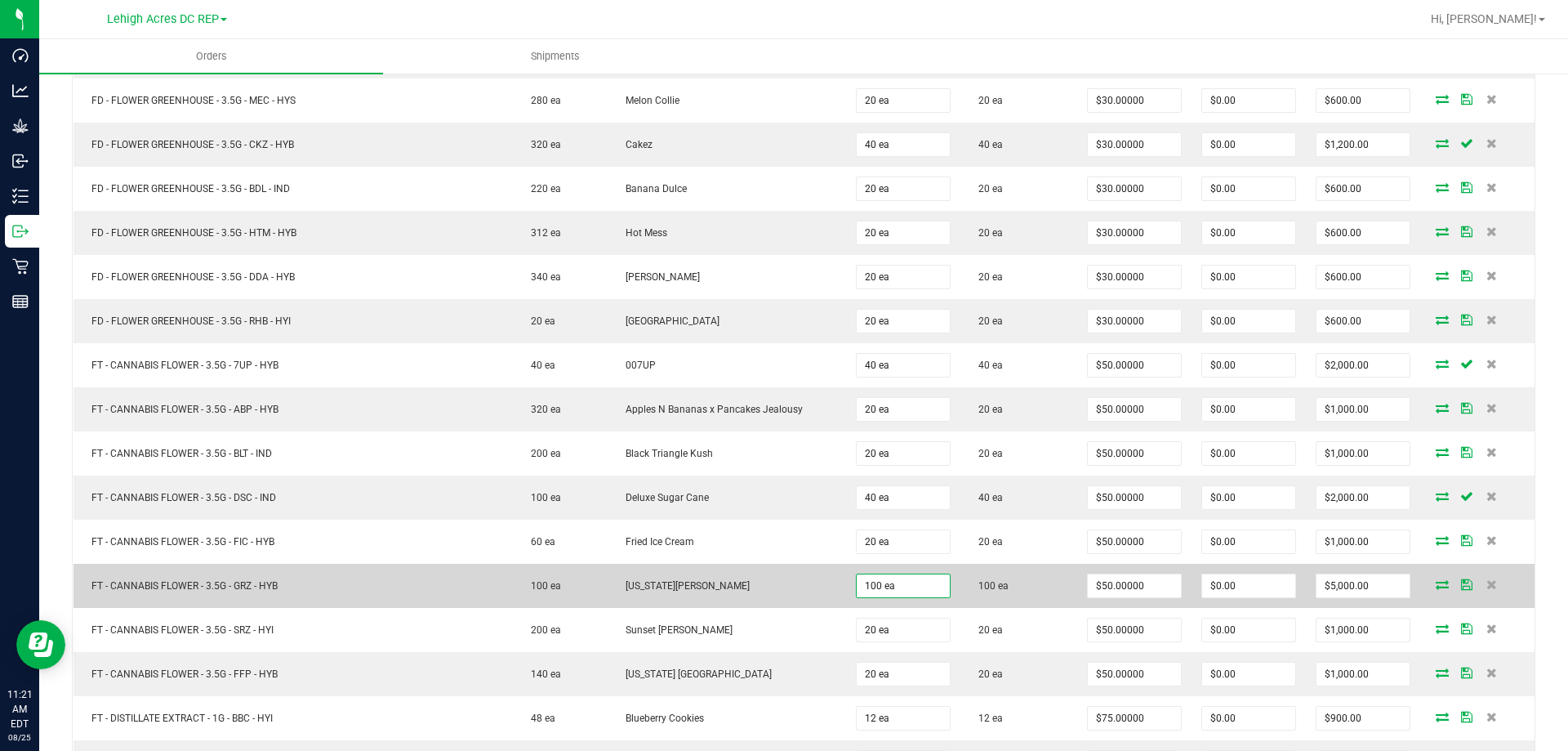
click at [1012, 581] on td "100 ea" at bounding box center [1018, 585] width 117 height 44
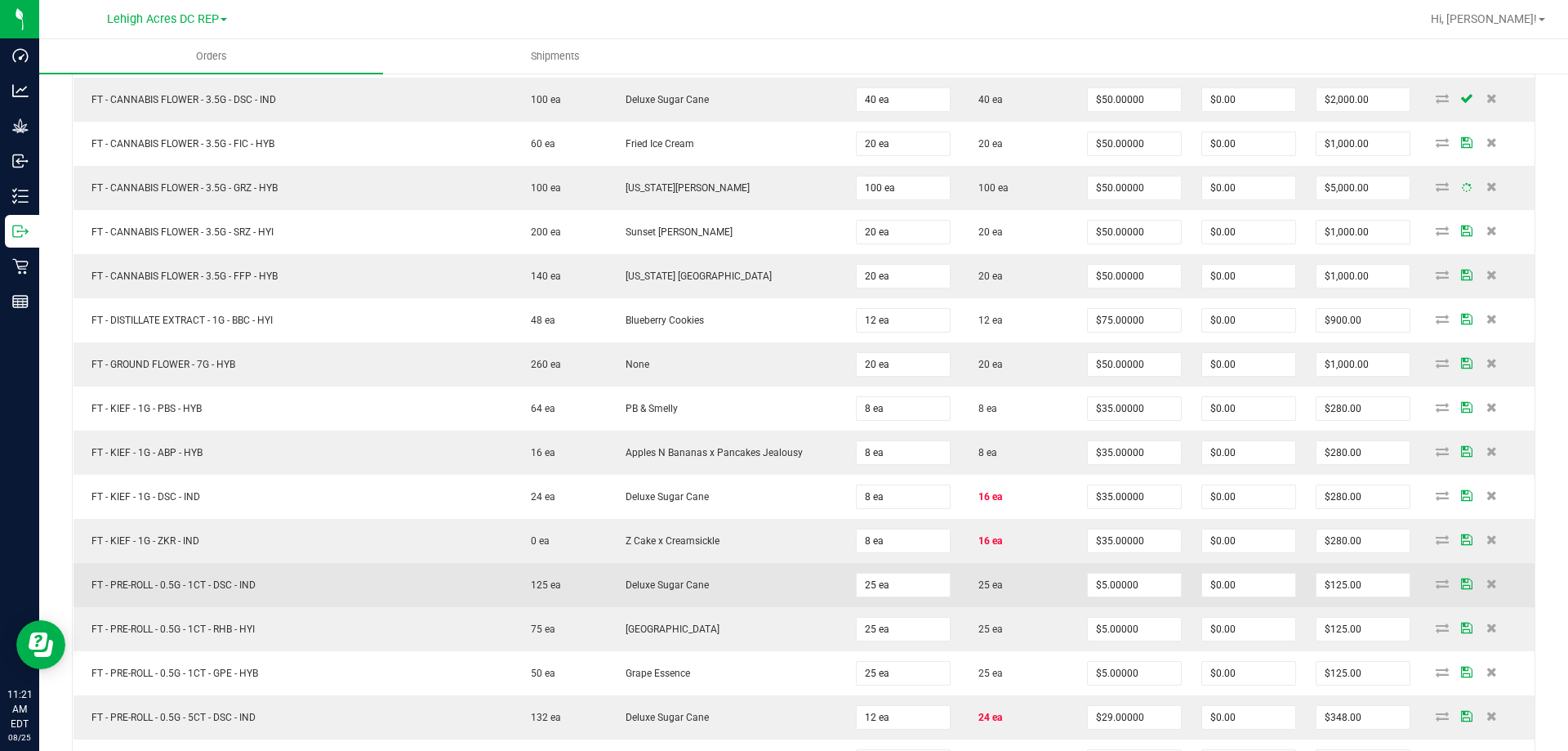
scroll to position [1143, 0]
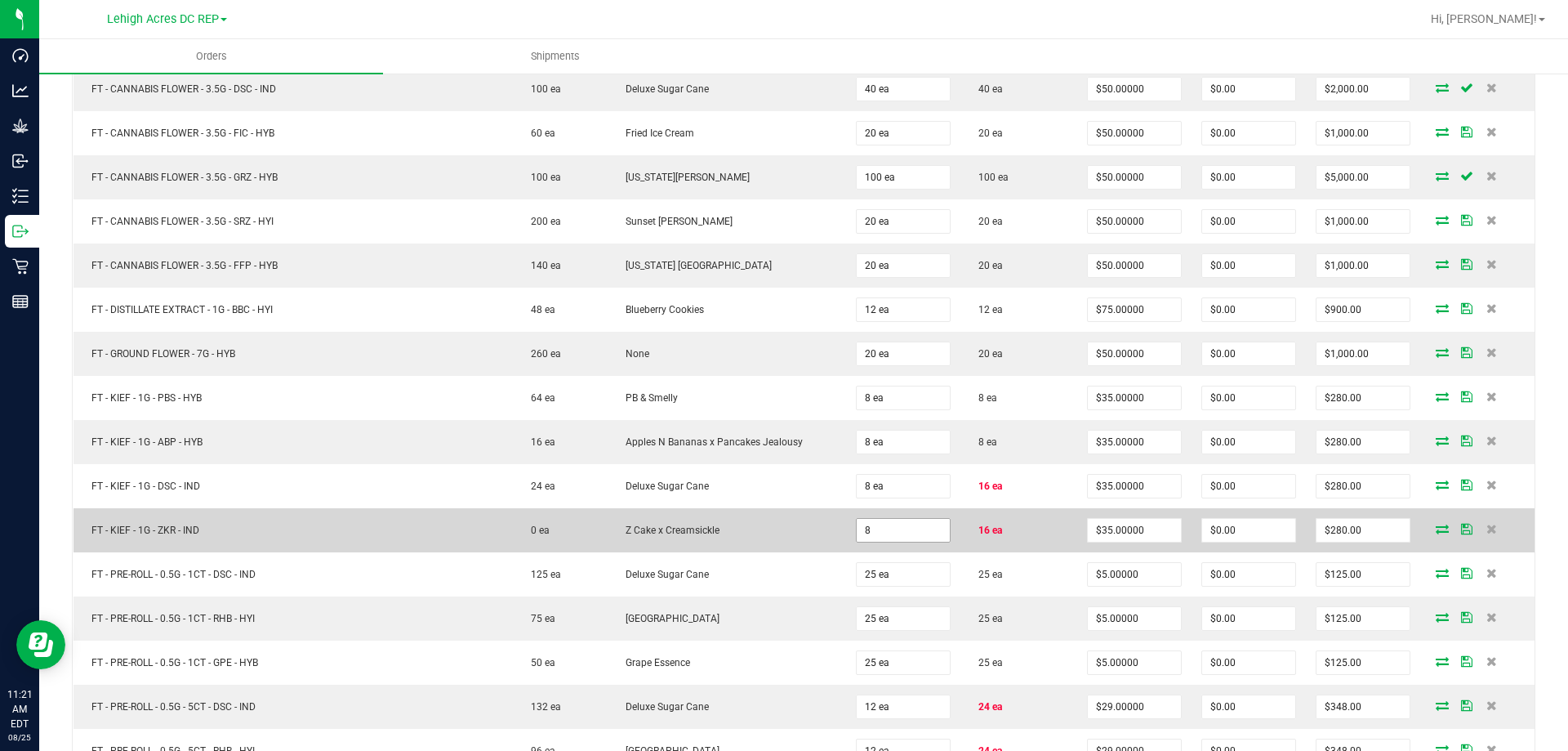
click at [897, 532] on input "8" at bounding box center [902, 530] width 93 height 23
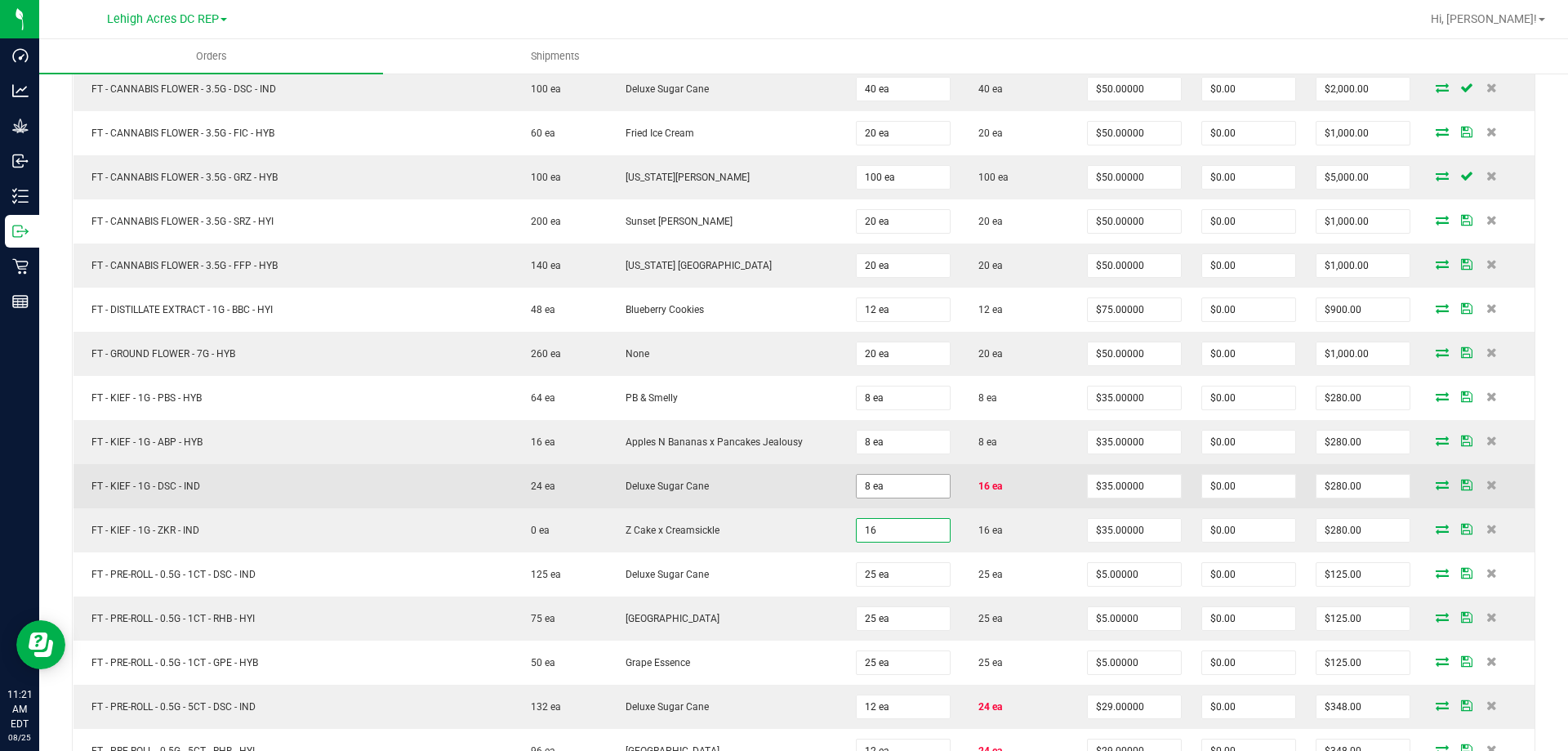
type input "16"
type input "8"
type input "16 ea"
type input "$560.00"
click at [896, 490] on input "8" at bounding box center [902, 486] width 93 height 23
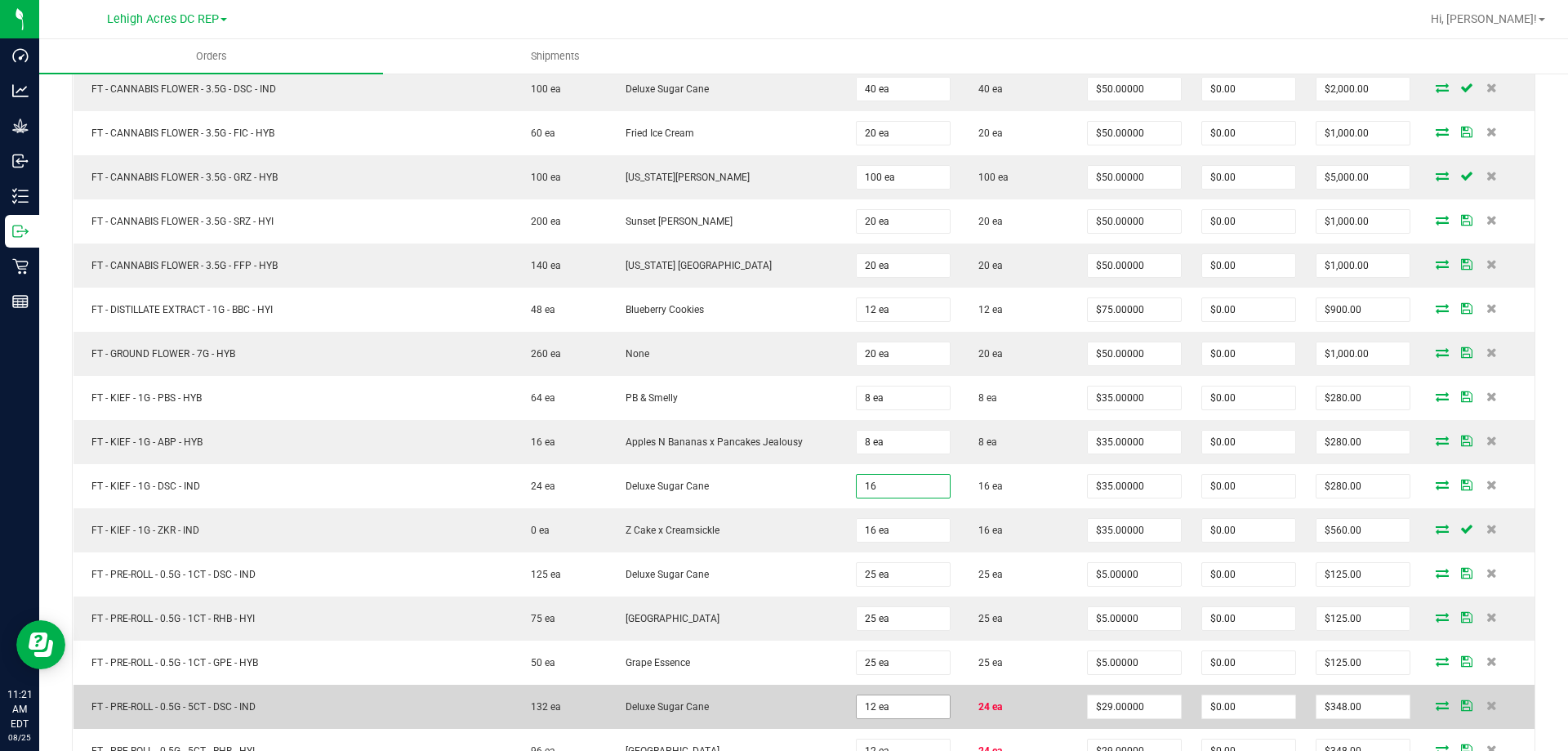
type input "16 ea"
type input "$560.00"
click at [898, 705] on input "12" at bounding box center [902, 707] width 93 height 23
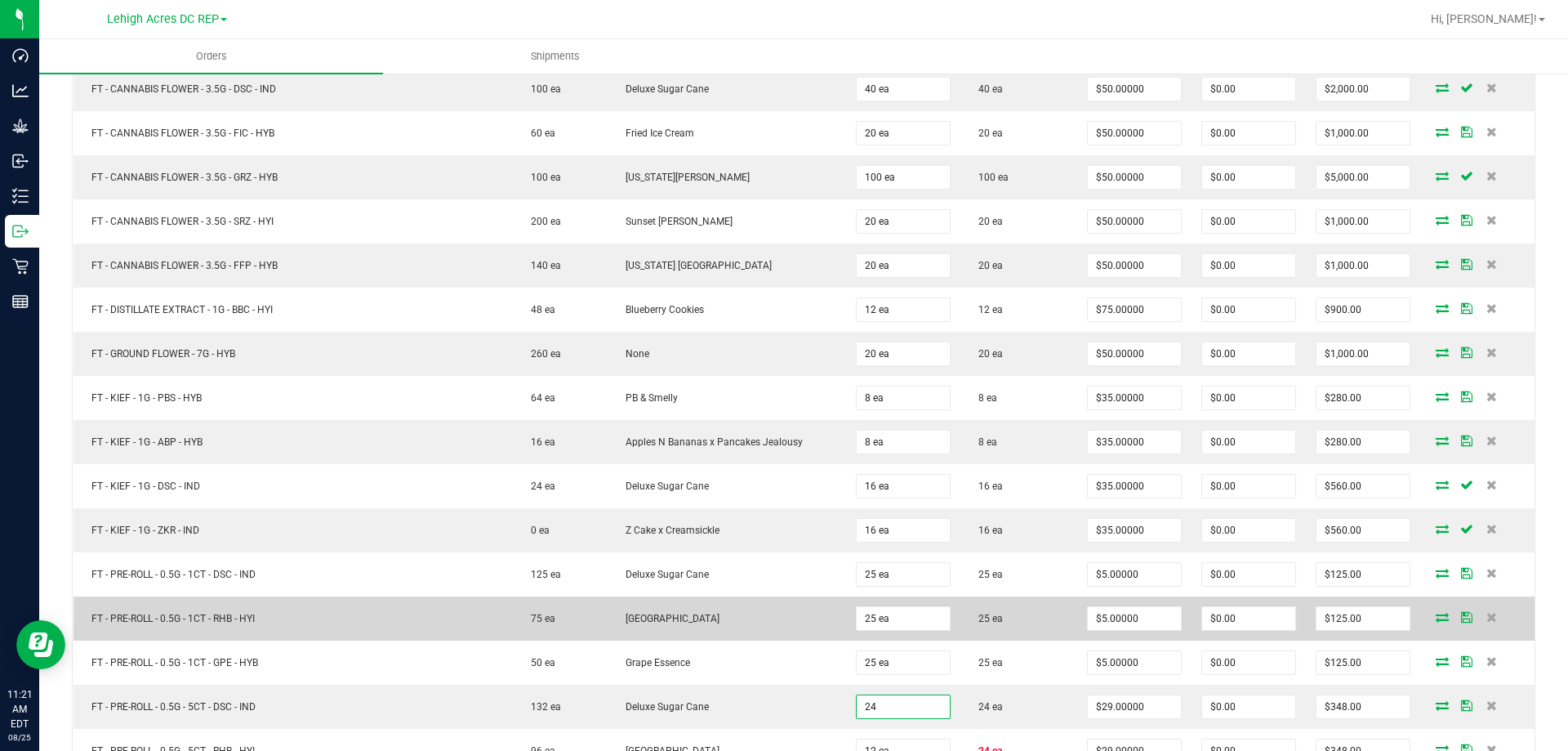
type input "24 ea"
type input "$696.00"
click at [1036, 635] on td "25 ea" at bounding box center [1018, 618] width 117 height 44
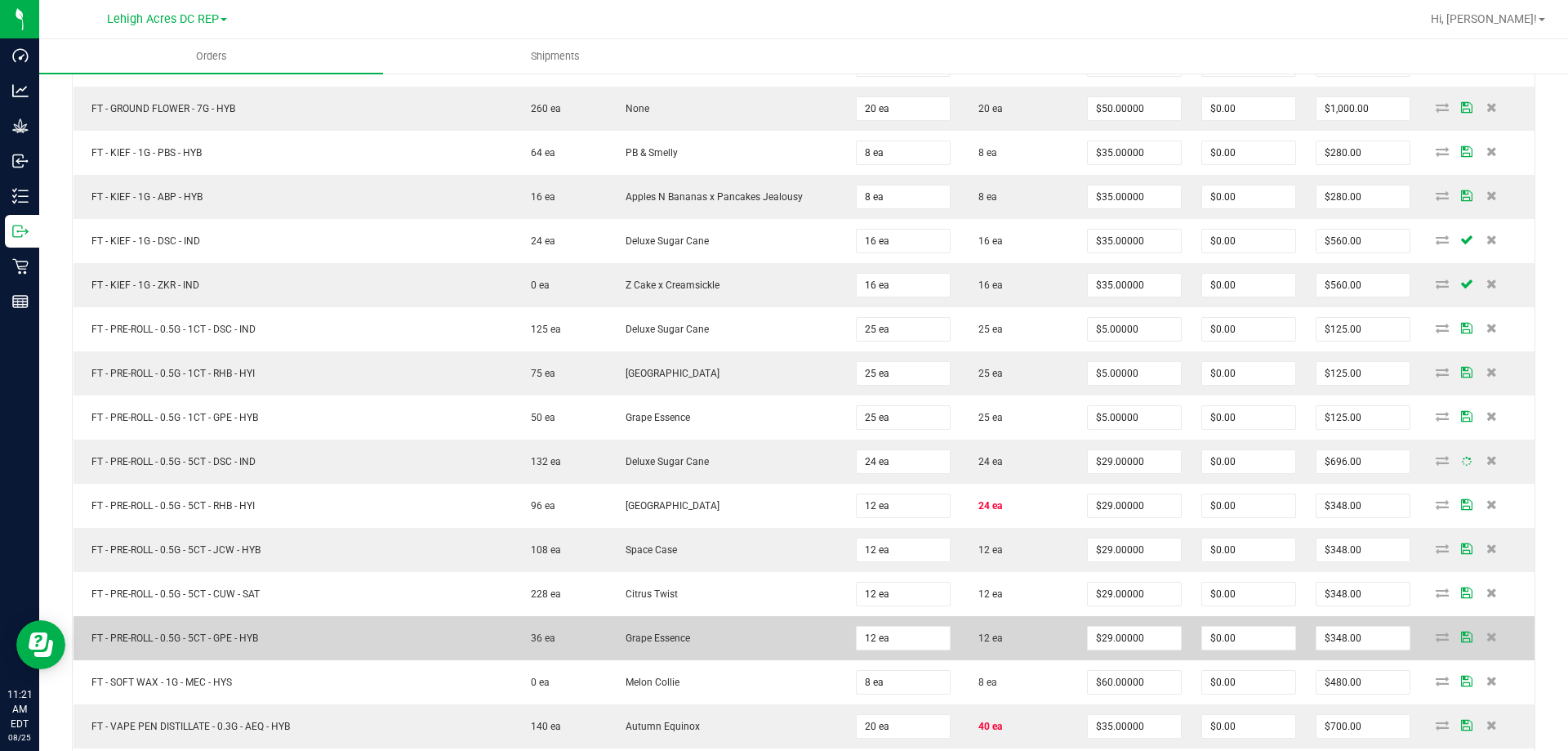
scroll to position [1634, 0]
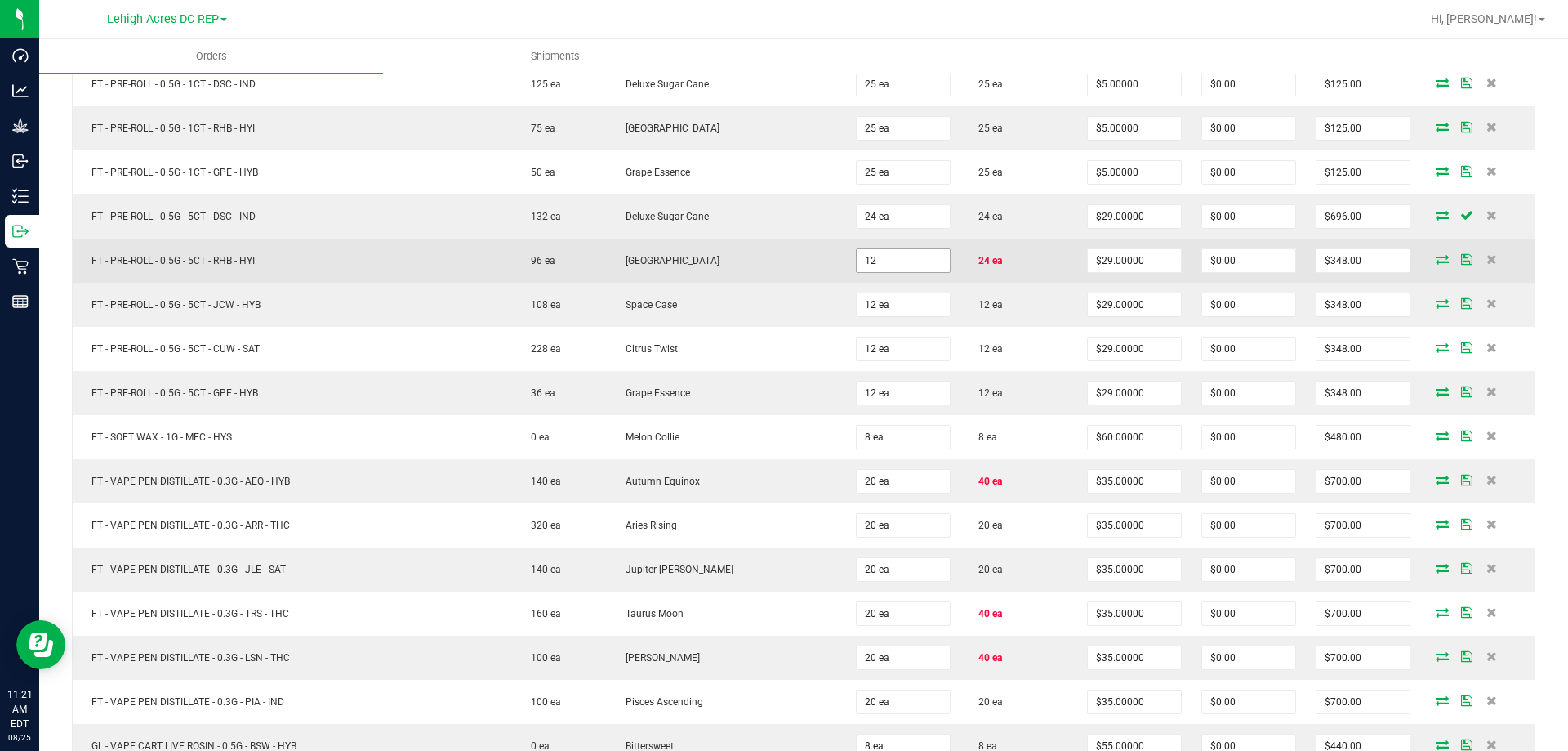
click at [919, 257] on input "12" at bounding box center [902, 260] width 93 height 23
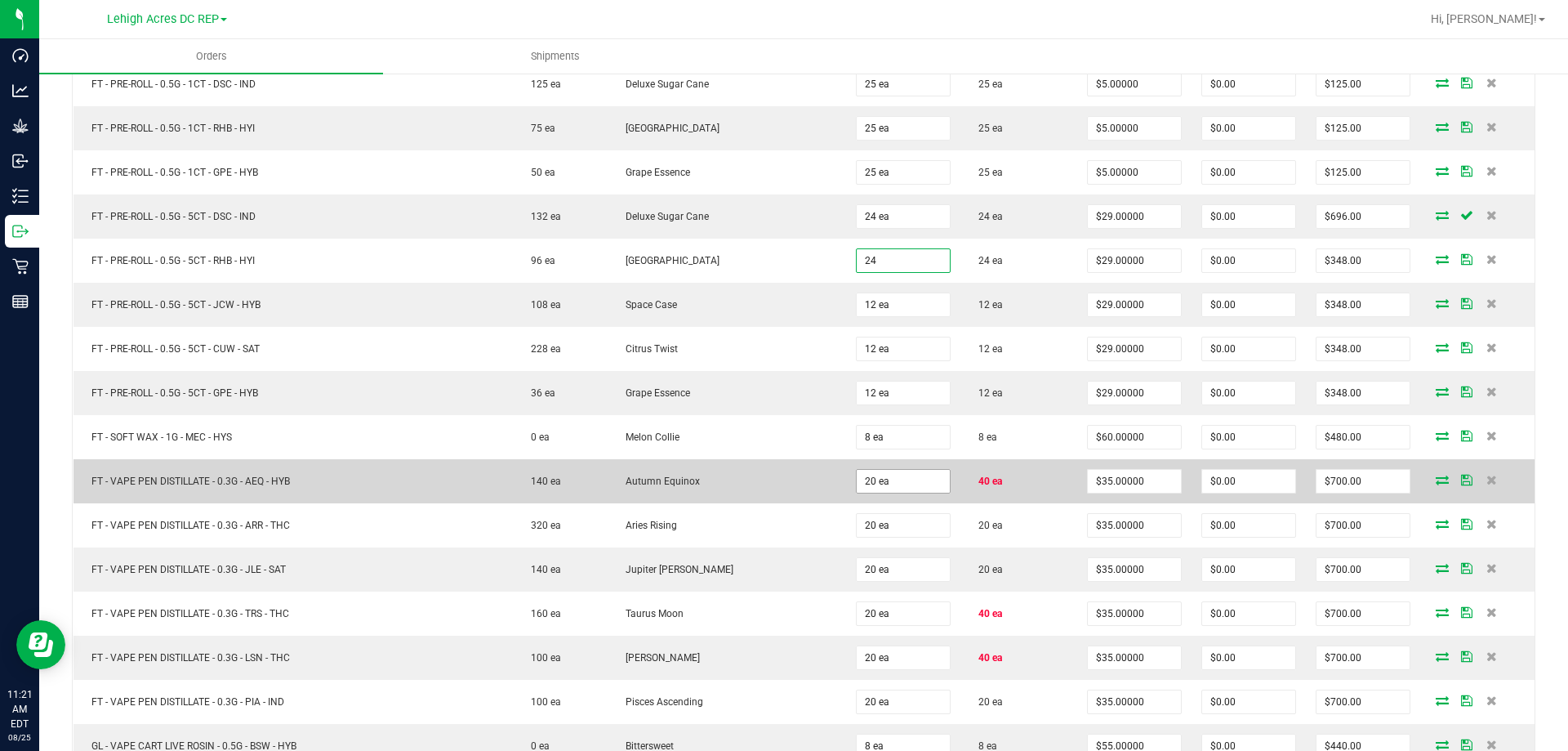
type input "24 ea"
type input "$696.00"
click at [890, 479] on input "20" at bounding box center [902, 481] width 93 height 23
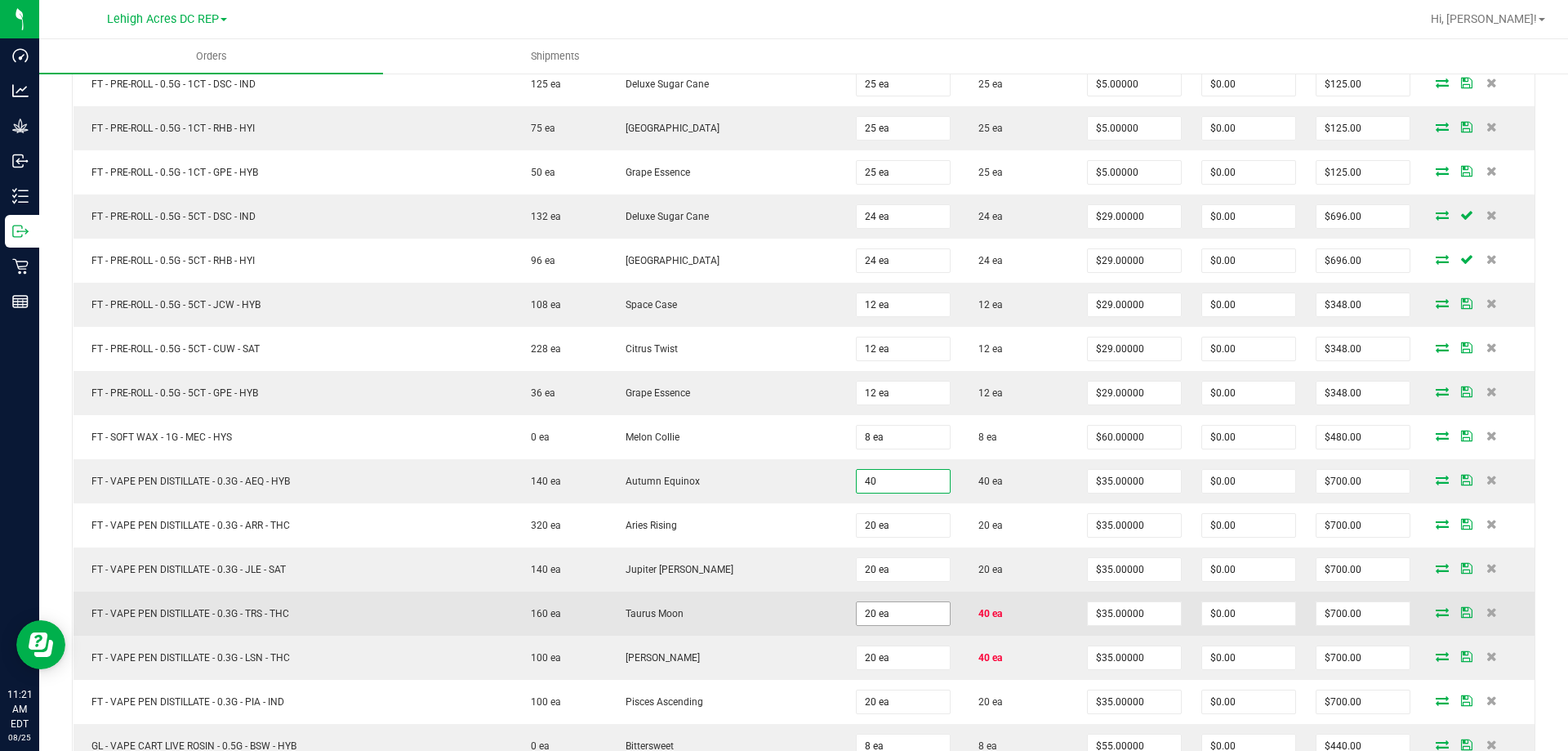
type input "40 ea"
type input "$1,400.00"
click at [889, 611] on input "20" at bounding box center [902, 613] width 93 height 23
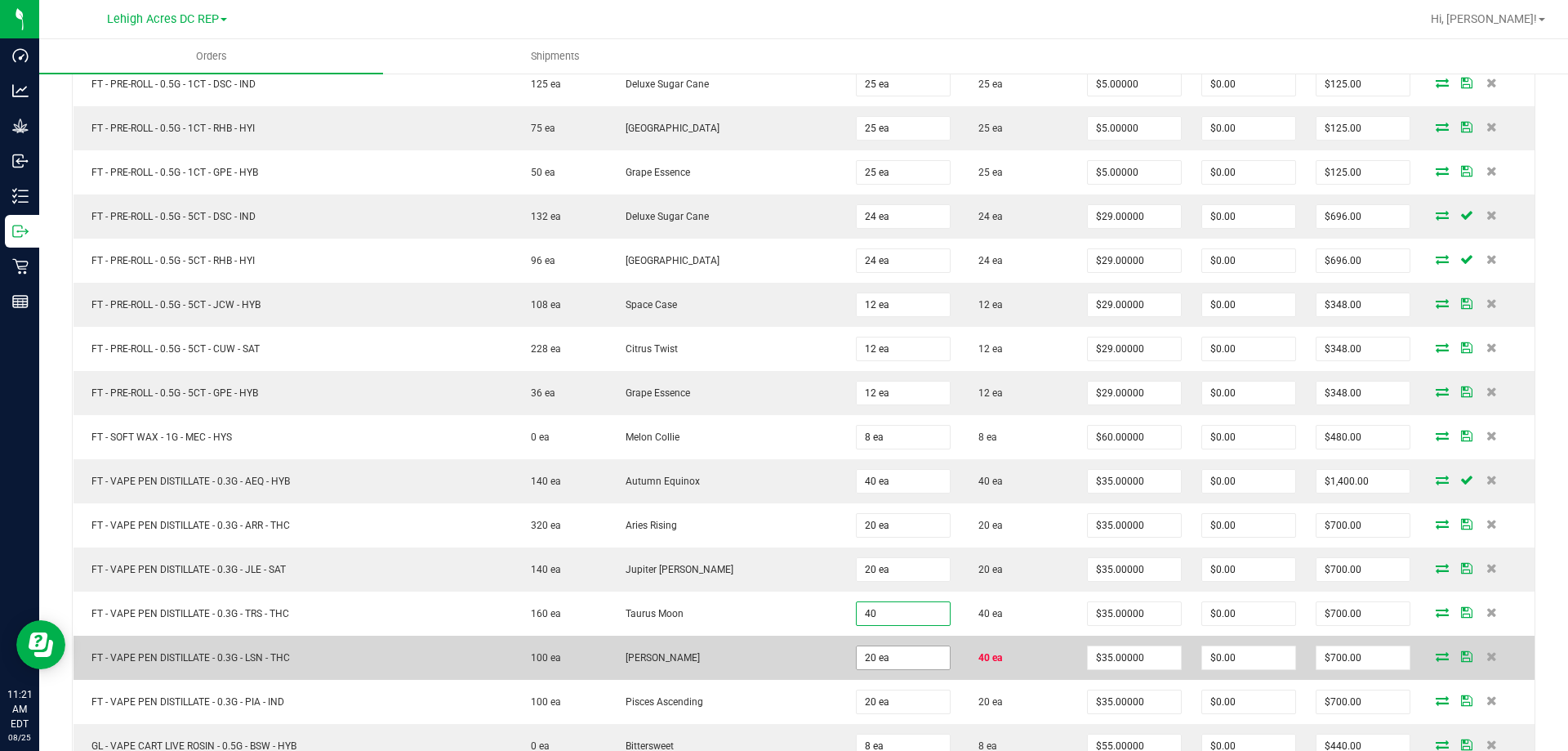
type input "40 ea"
type input "$1,400.00"
click at [896, 655] on input "20" at bounding box center [902, 658] width 93 height 23
type input "40 ea"
type input "$1,400.00"
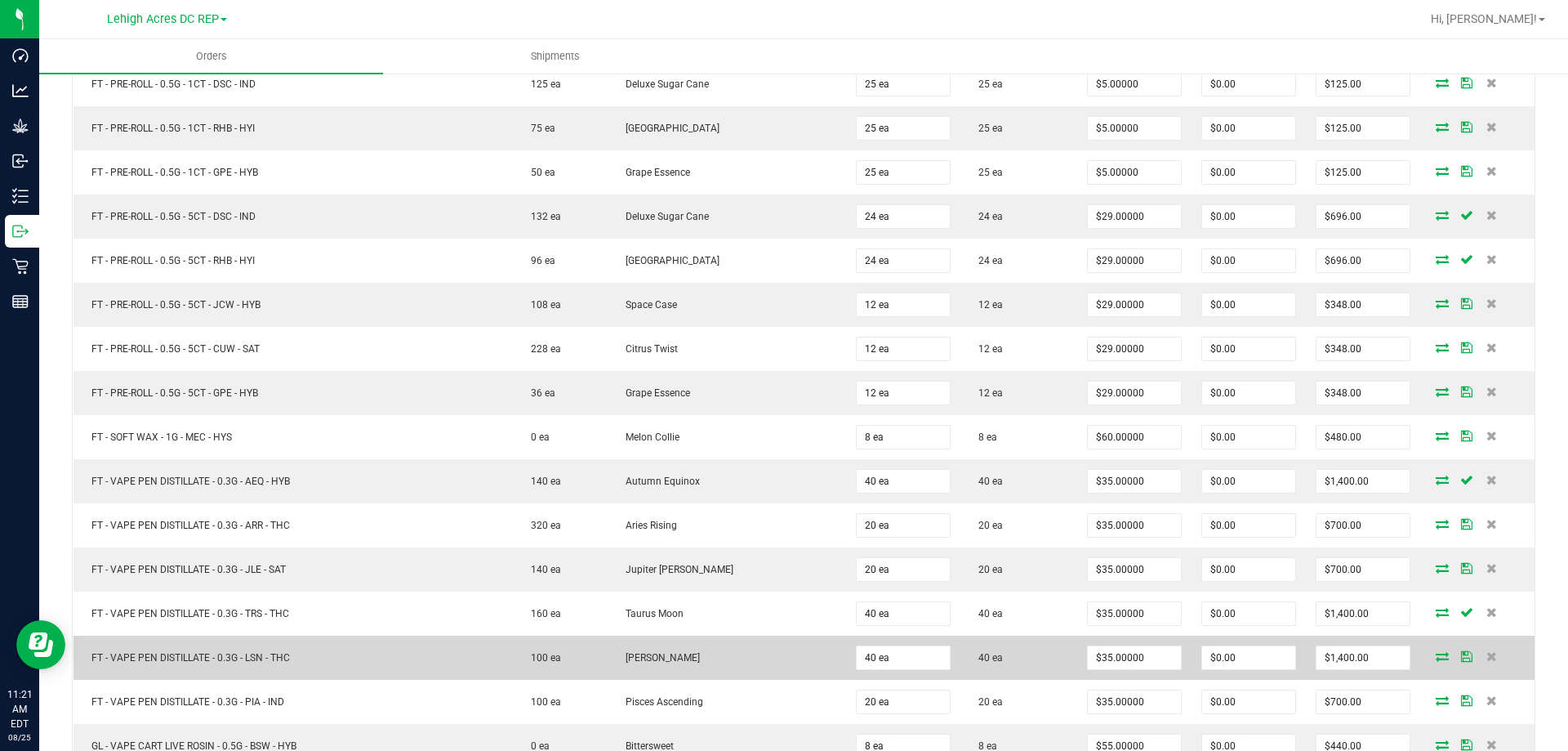
click at [1031, 661] on td "40 ea" at bounding box center [1018, 657] width 117 height 44
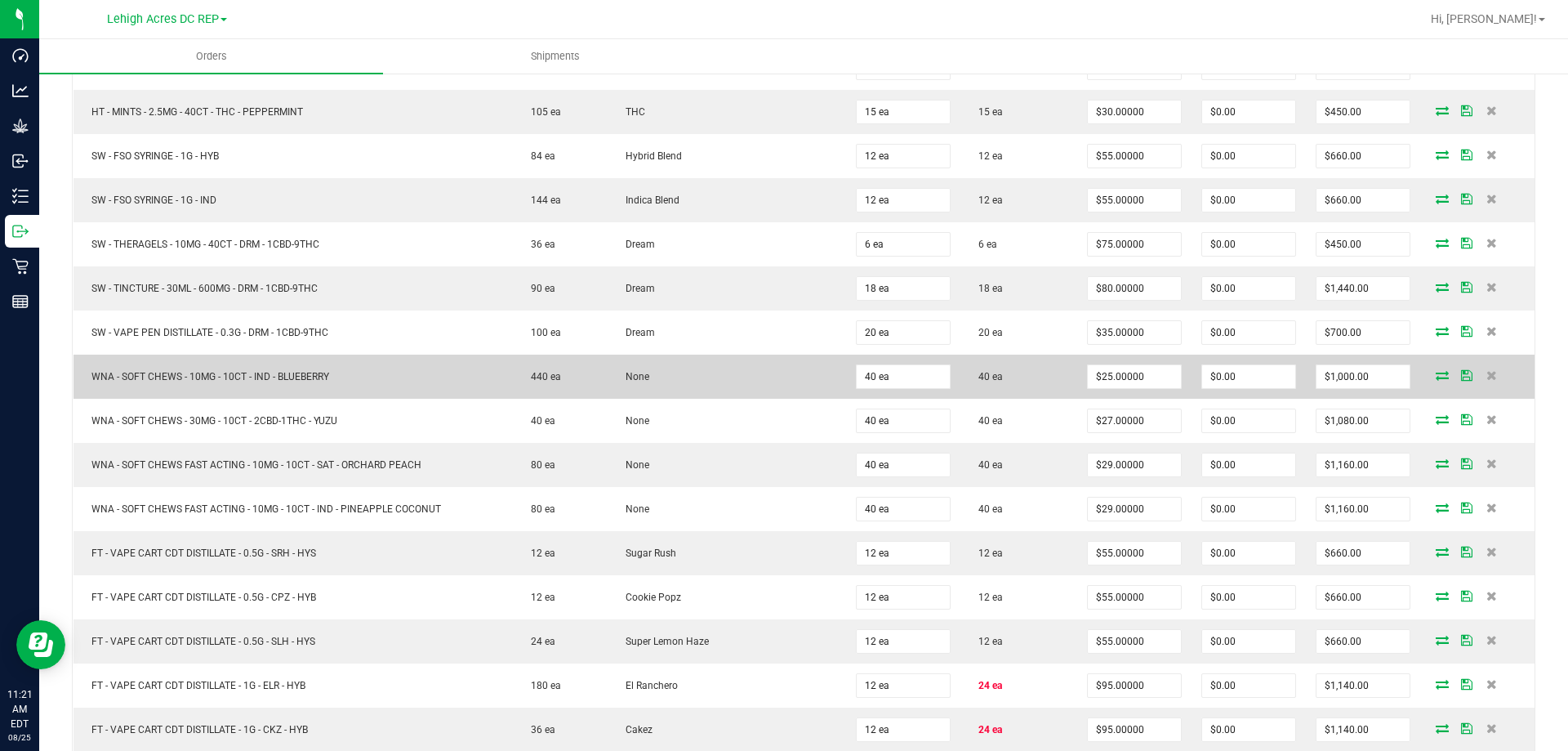
scroll to position [2777, 0]
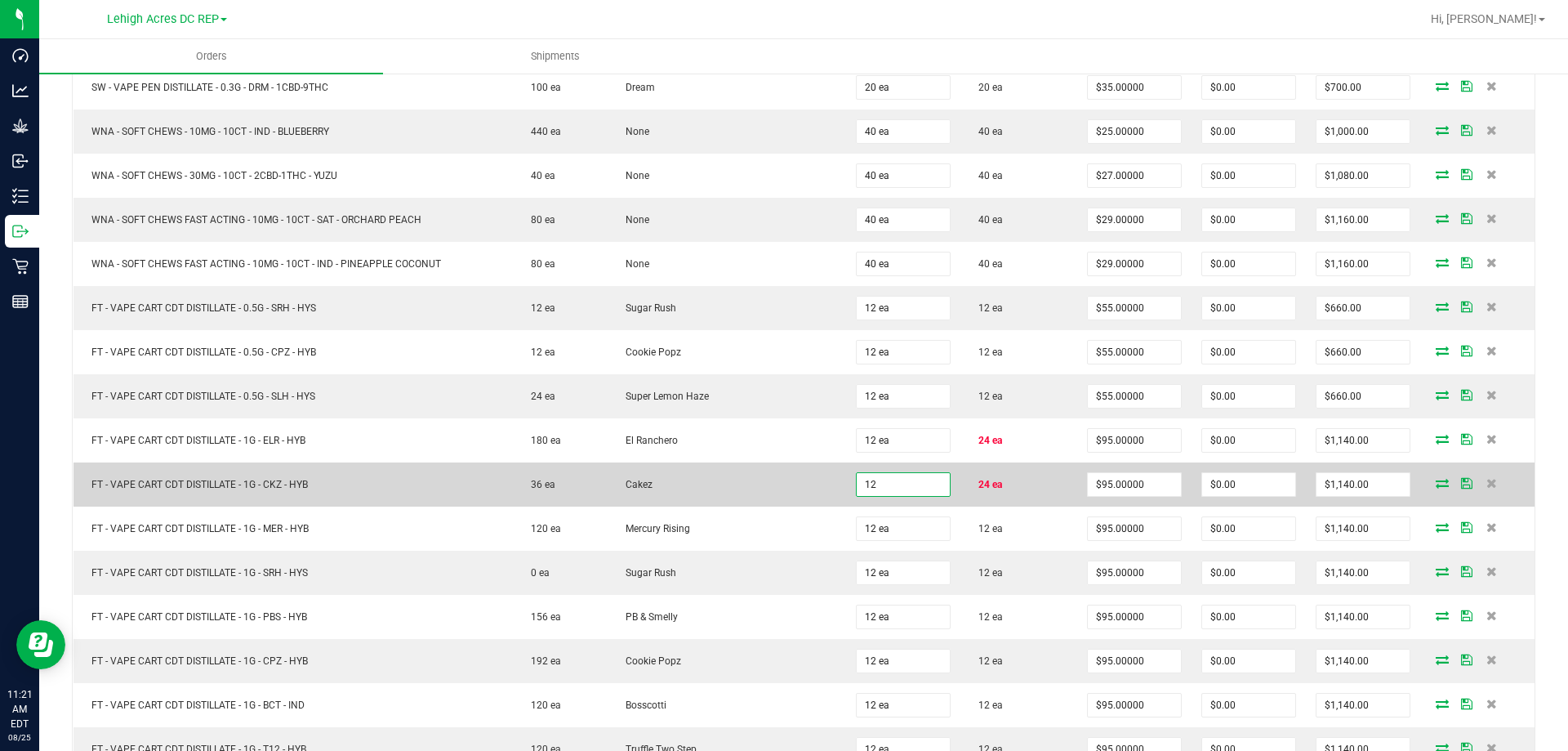
click at [909, 481] on input "12" at bounding box center [902, 484] width 93 height 23
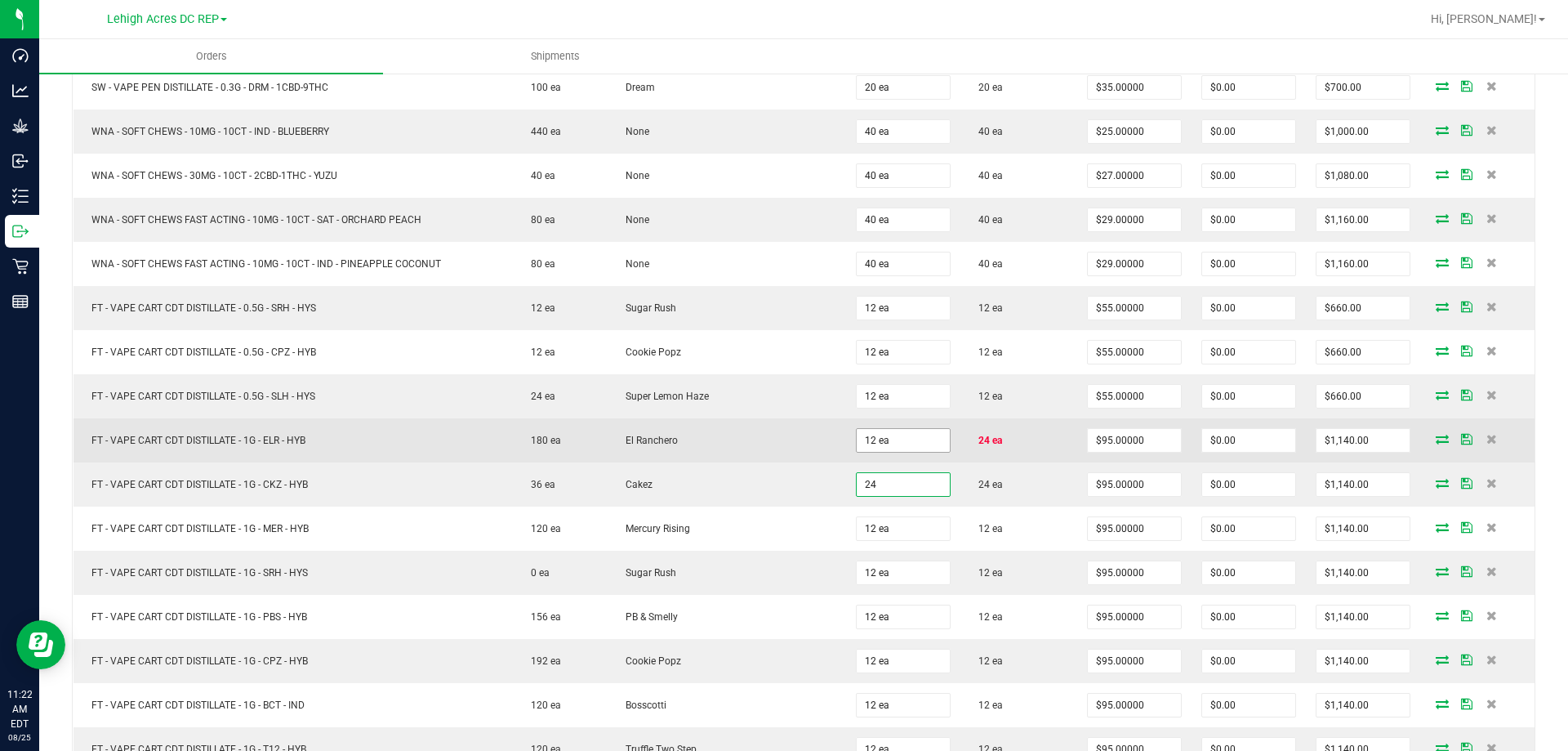
type input "24"
type input "12"
type input "24 ea"
type input "$2,280.00"
click at [888, 440] on input "12" at bounding box center [902, 440] width 93 height 23
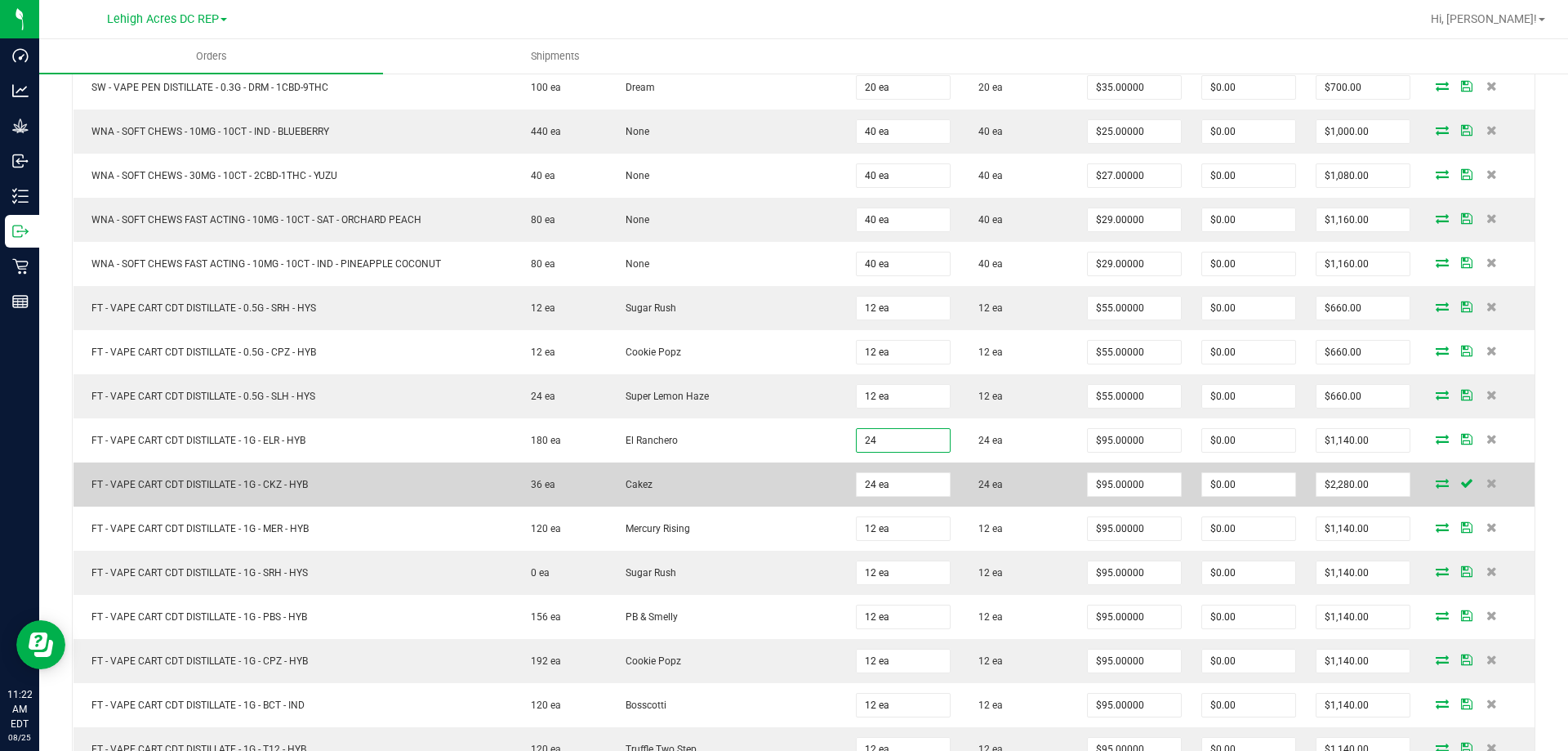
type input "24 ea"
type input "$2,280.00"
click at [1004, 500] on td "24 ea" at bounding box center [1018, 484] width 117 height 44
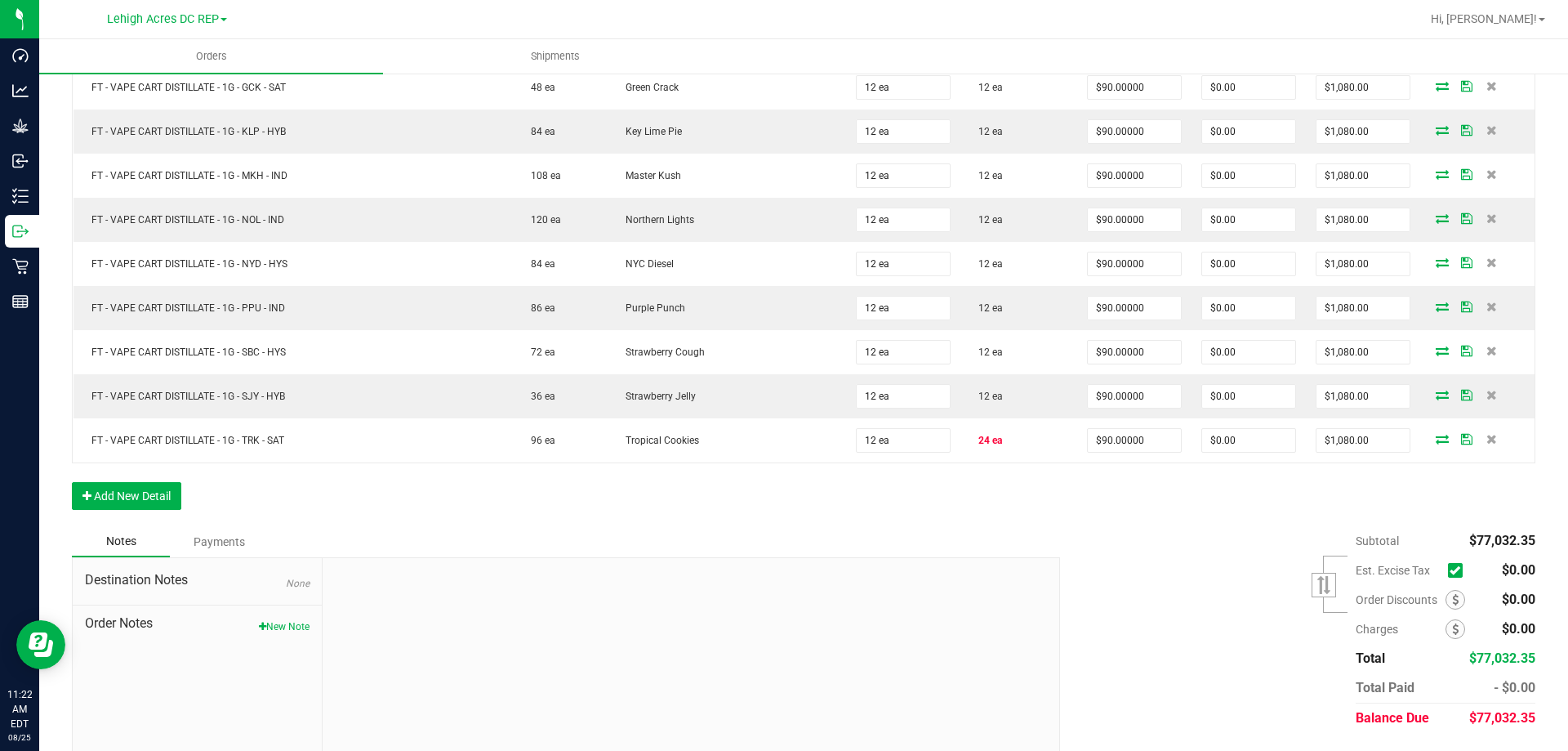
scroll to position [3839, 0]
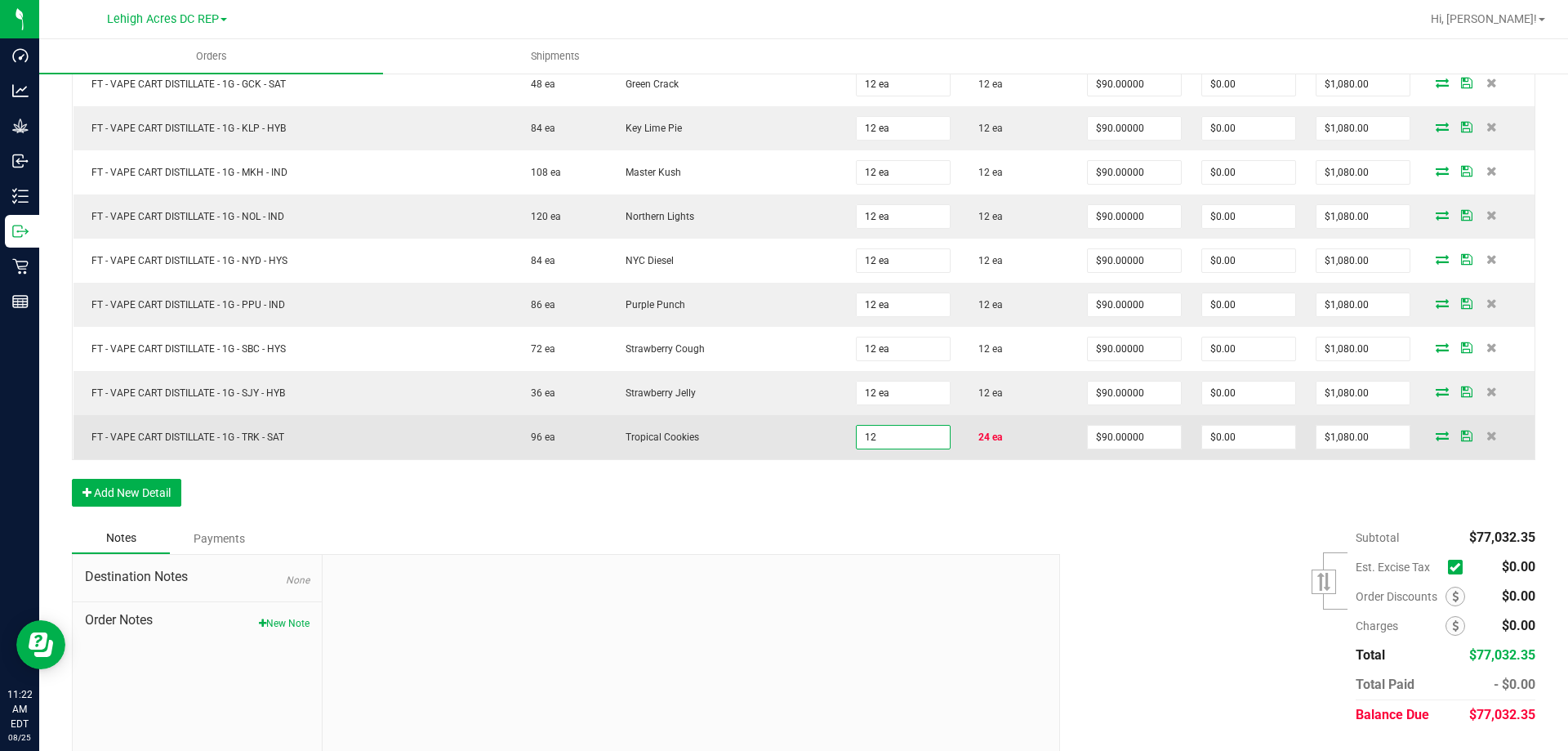
click at [902, 443] on input "12" at bounding box center [902, 436] width 93 height 23
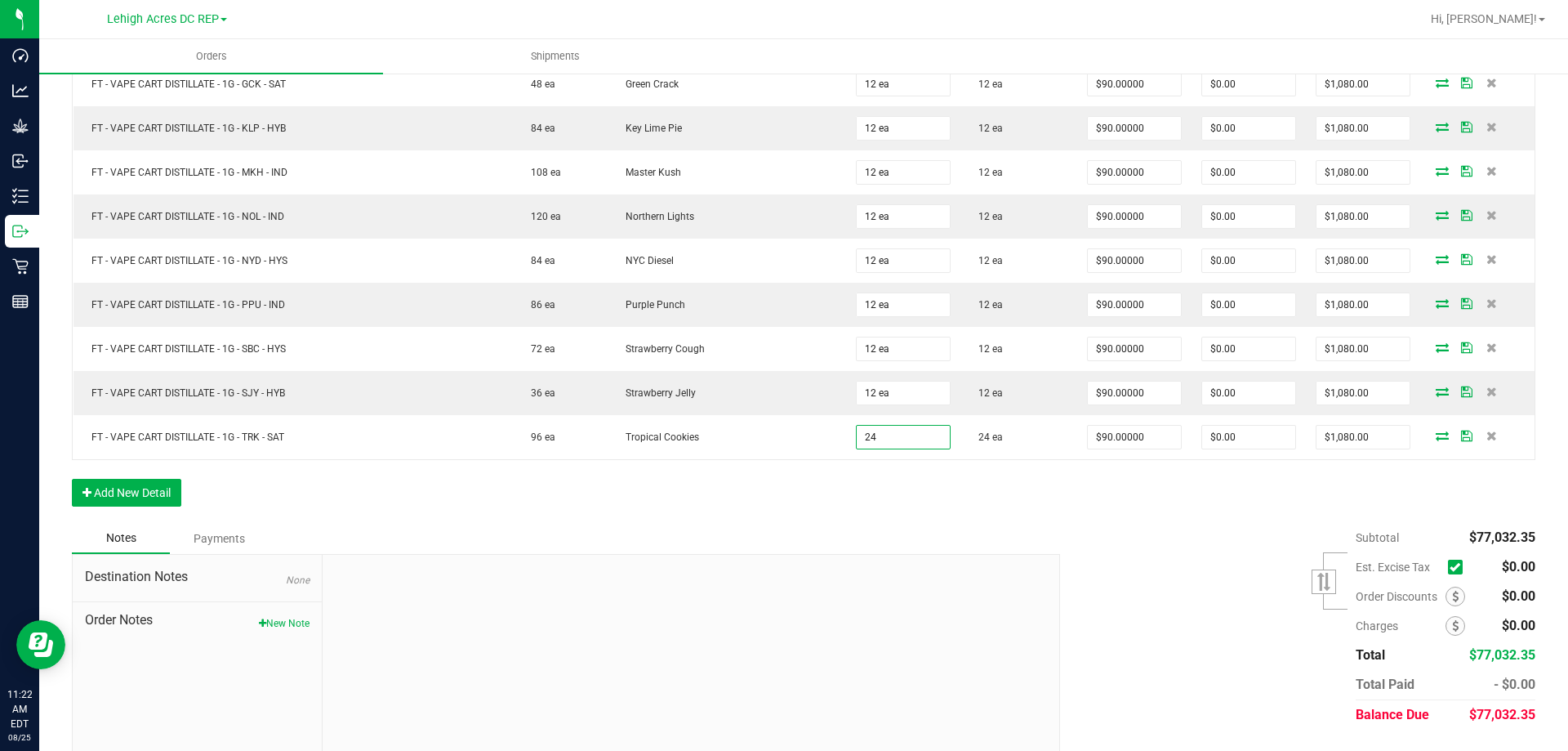
type input "24 ea"
type input "$2,160.00"
click at [961, 526] on div "Notes Payments" at bounding box center [559, 538] width 976 height 31
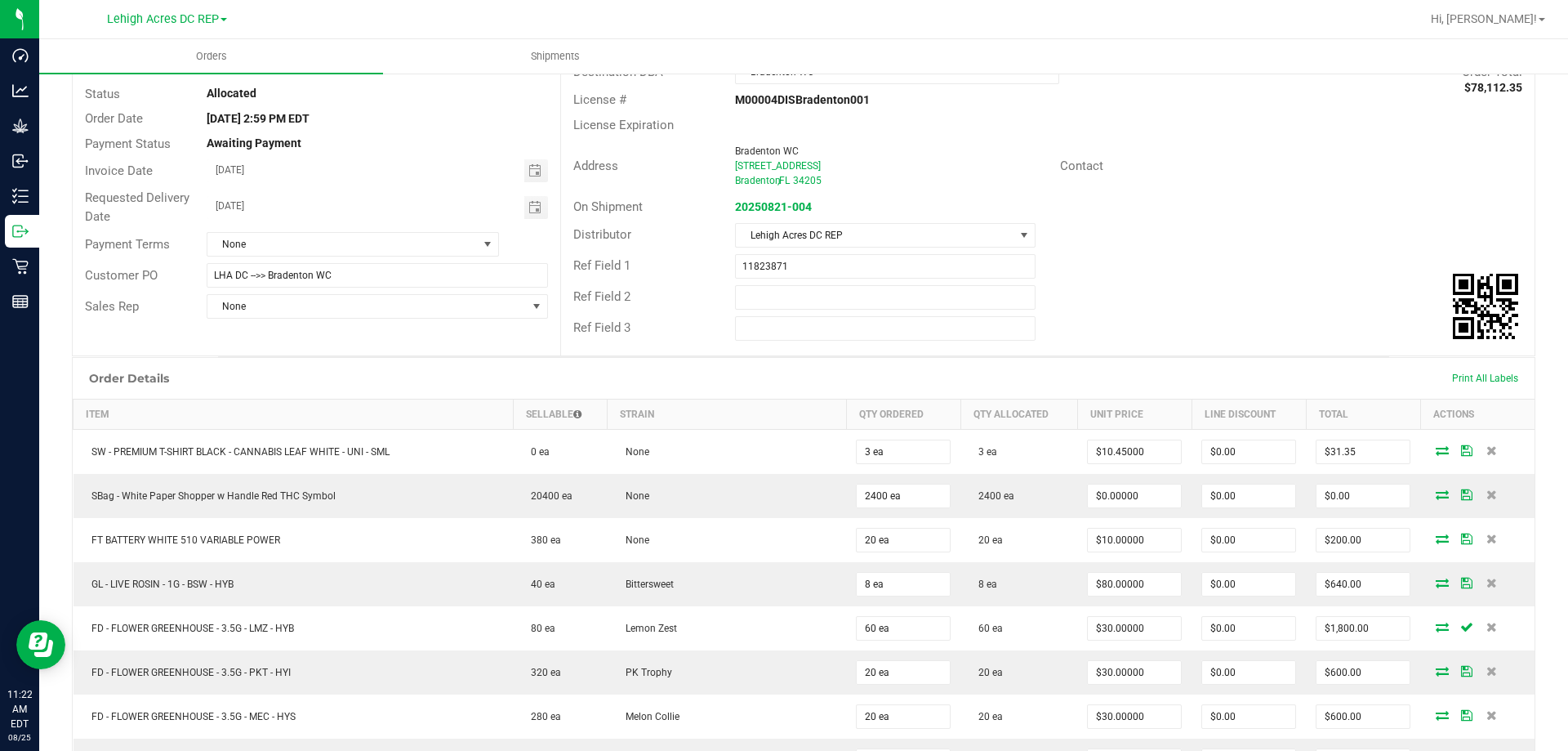
scroll to position [0, 0]
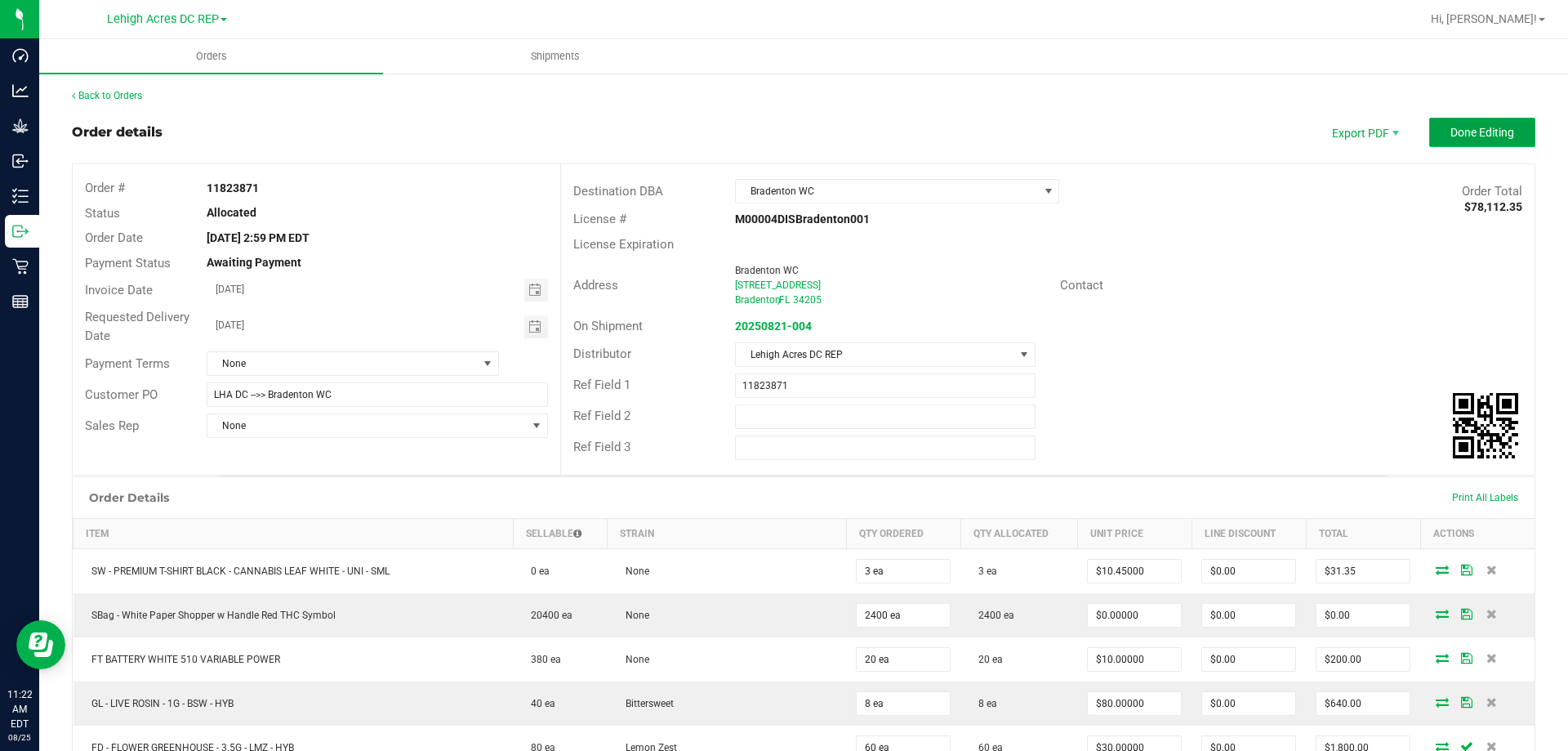
click at [1455, 139] on button "Done Editing" at bounding box center [1483, 132] width 106 height 30
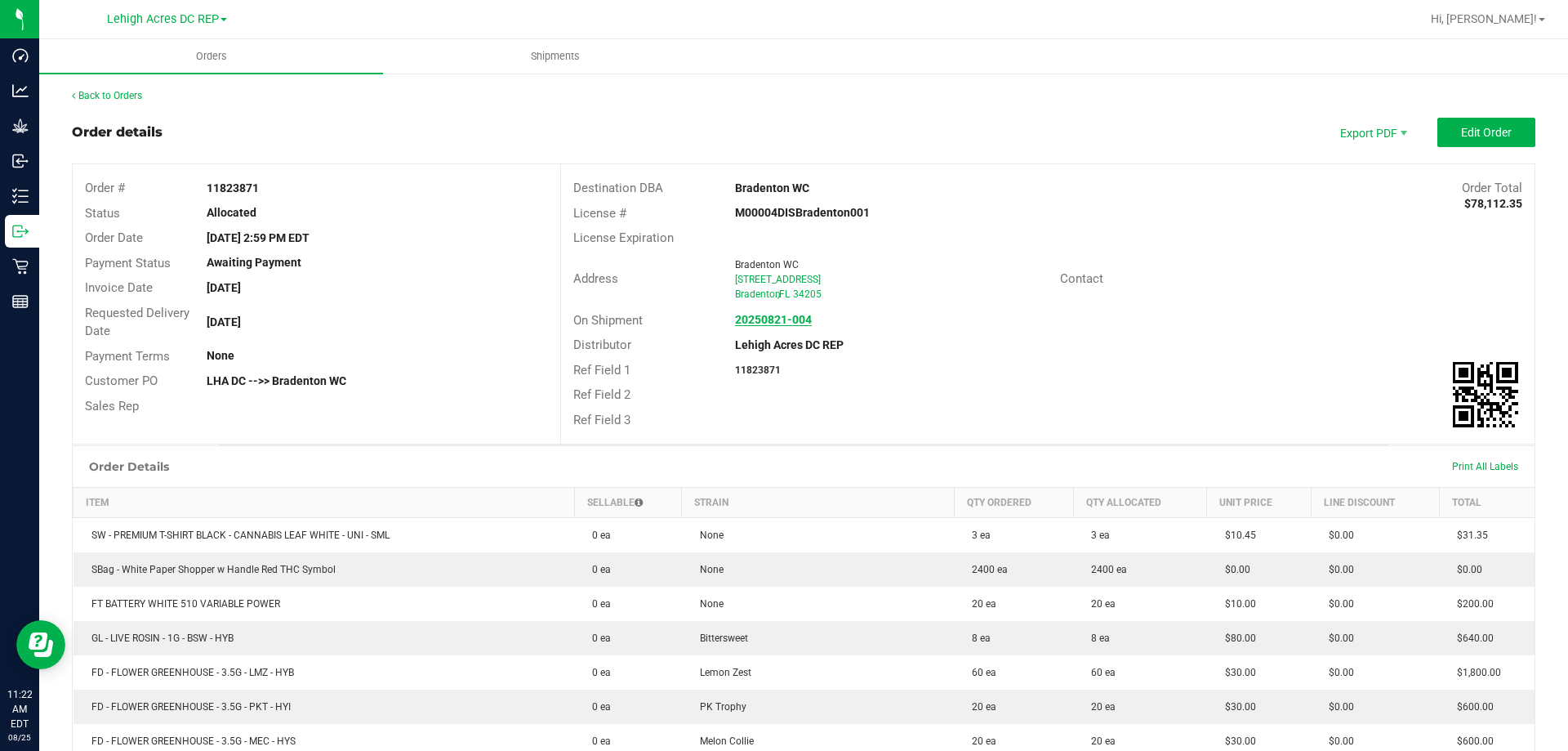
click at [794, 319] on strong "20250821-004" at bounding box center [774, 319] width 77 height 13
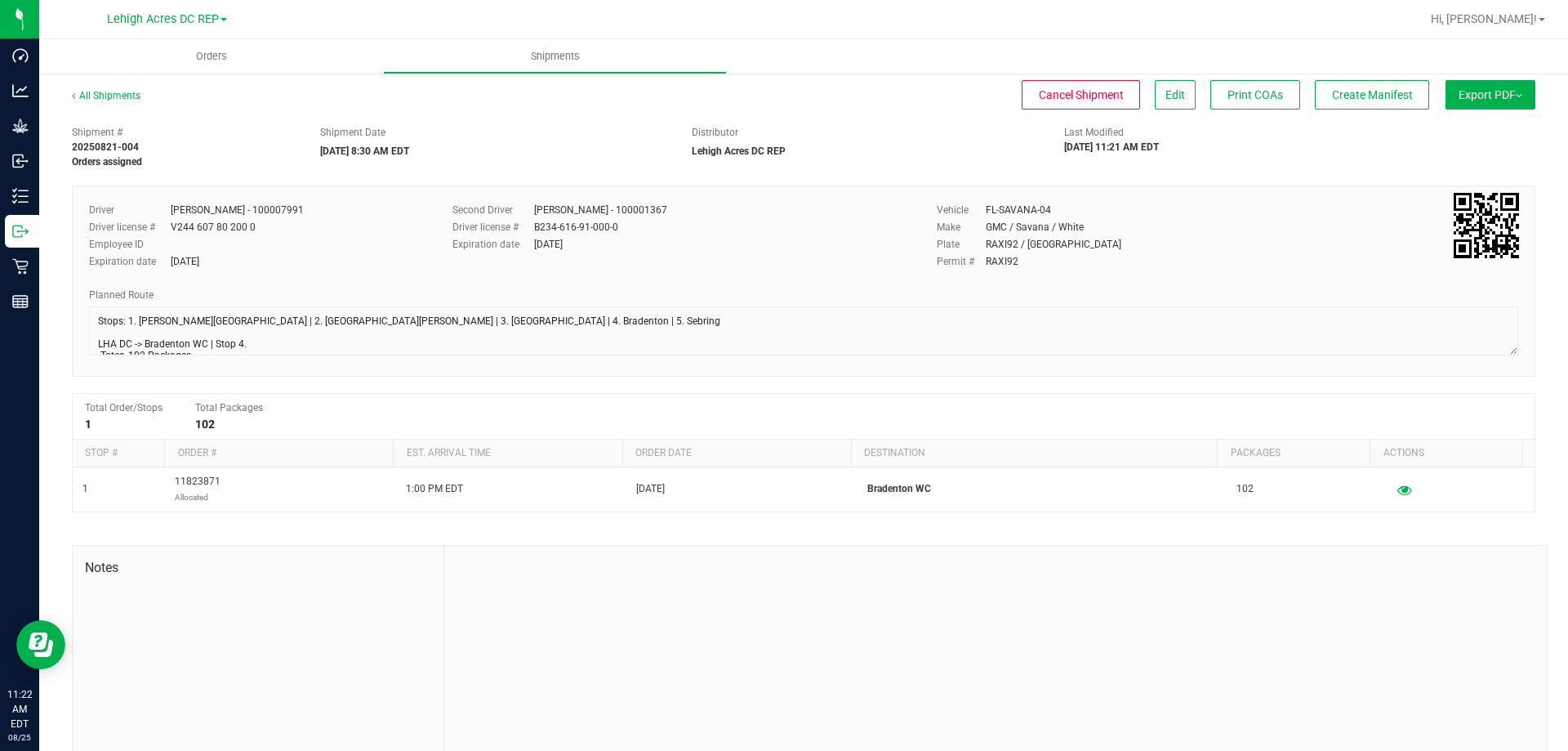
scroll to position [129, 0]
click at [1494, 390] on div "Shipment # 20250821-004 Orders assigned Shipment Date 08/26/2025 8:30 AM EDT Di…" at bounding box center [803, 441] width 1463 height 647
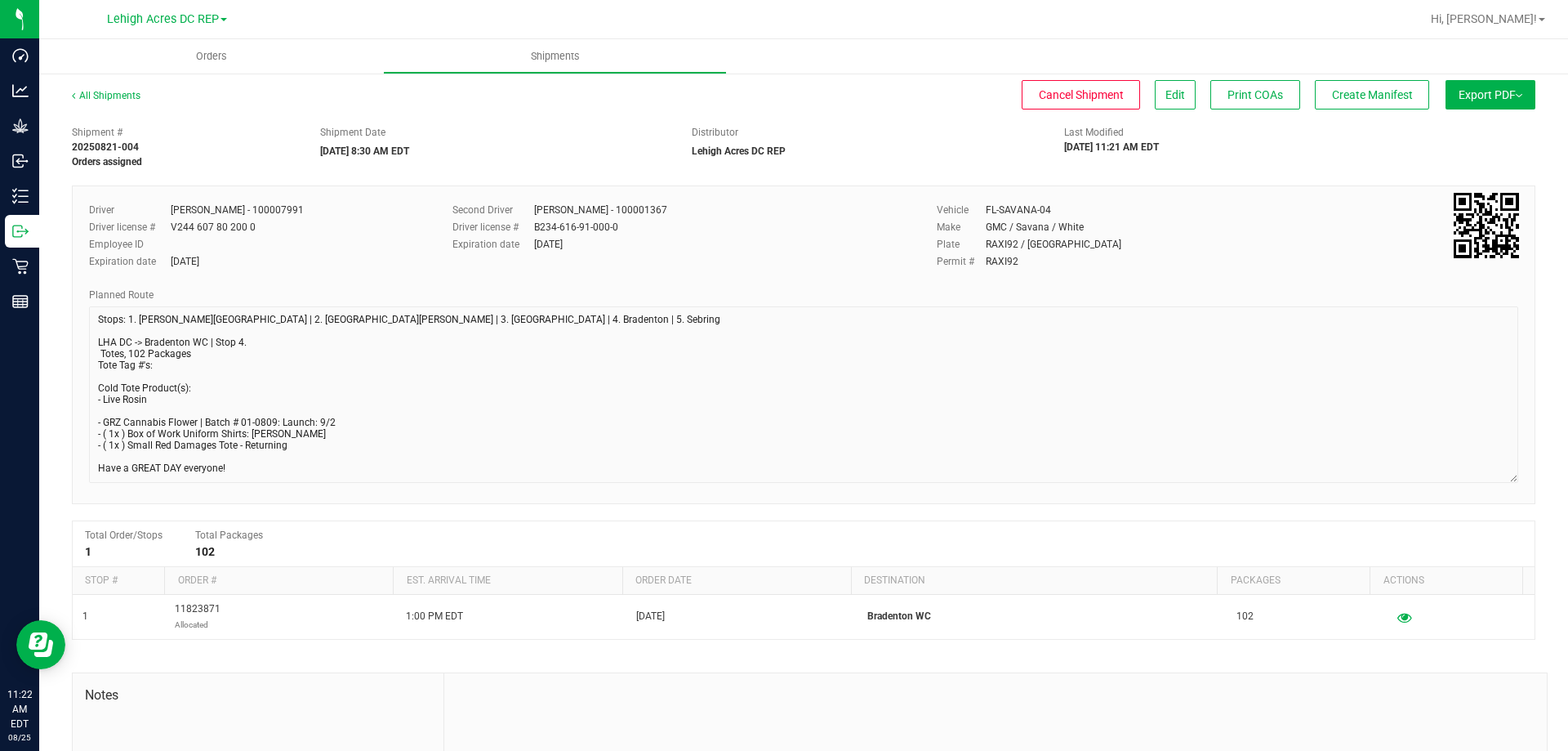
scroll to position [1, 0]
click at [1516, 478] on div "Driver Antonio Vidal - 100007991 Driver license # V244 607 80 200 0 Employee ID…" at bounding box center [803, 345] width 1463 height 319
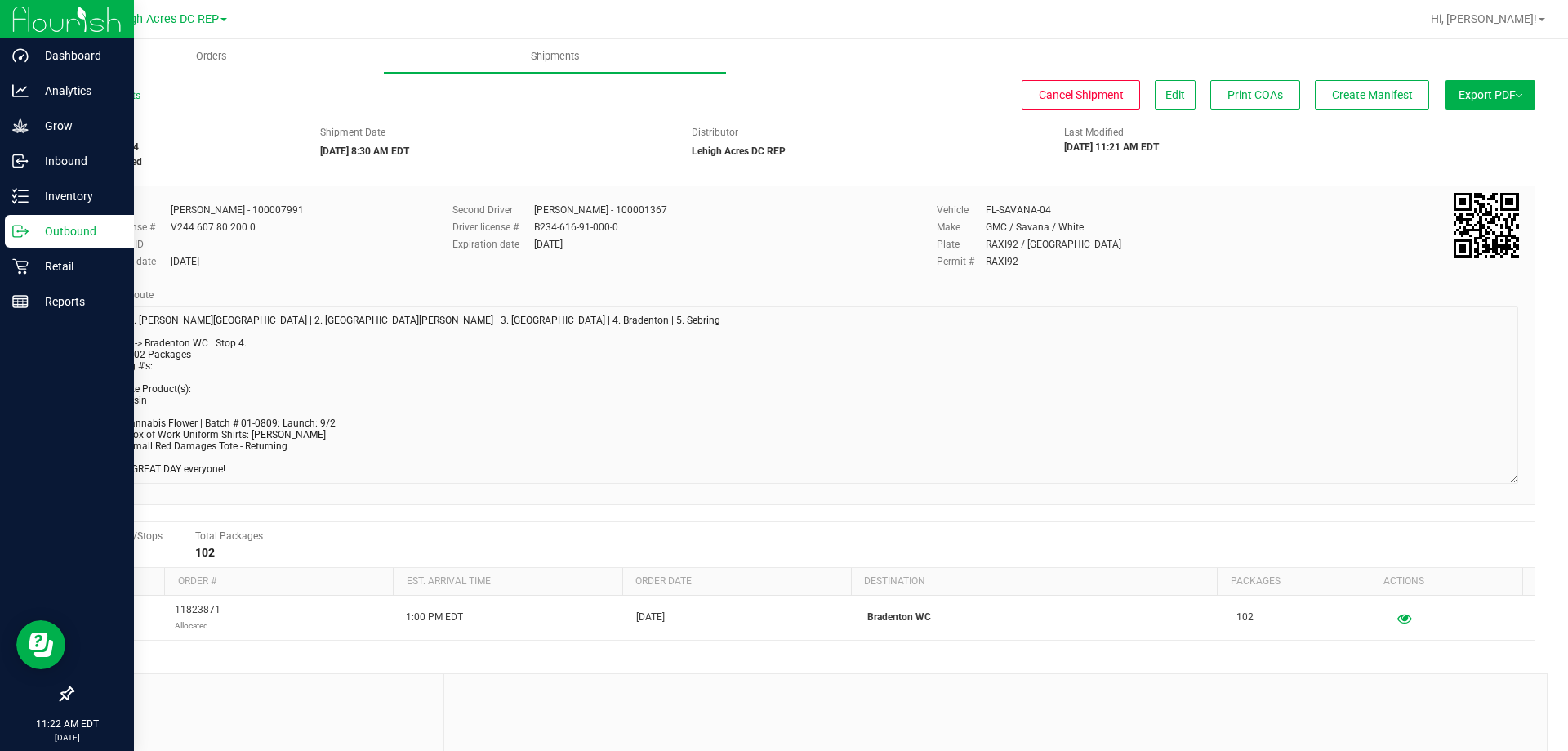
click at [40, 228] on p "Outbound" at bounding box center [78, 231] width 98 height 19
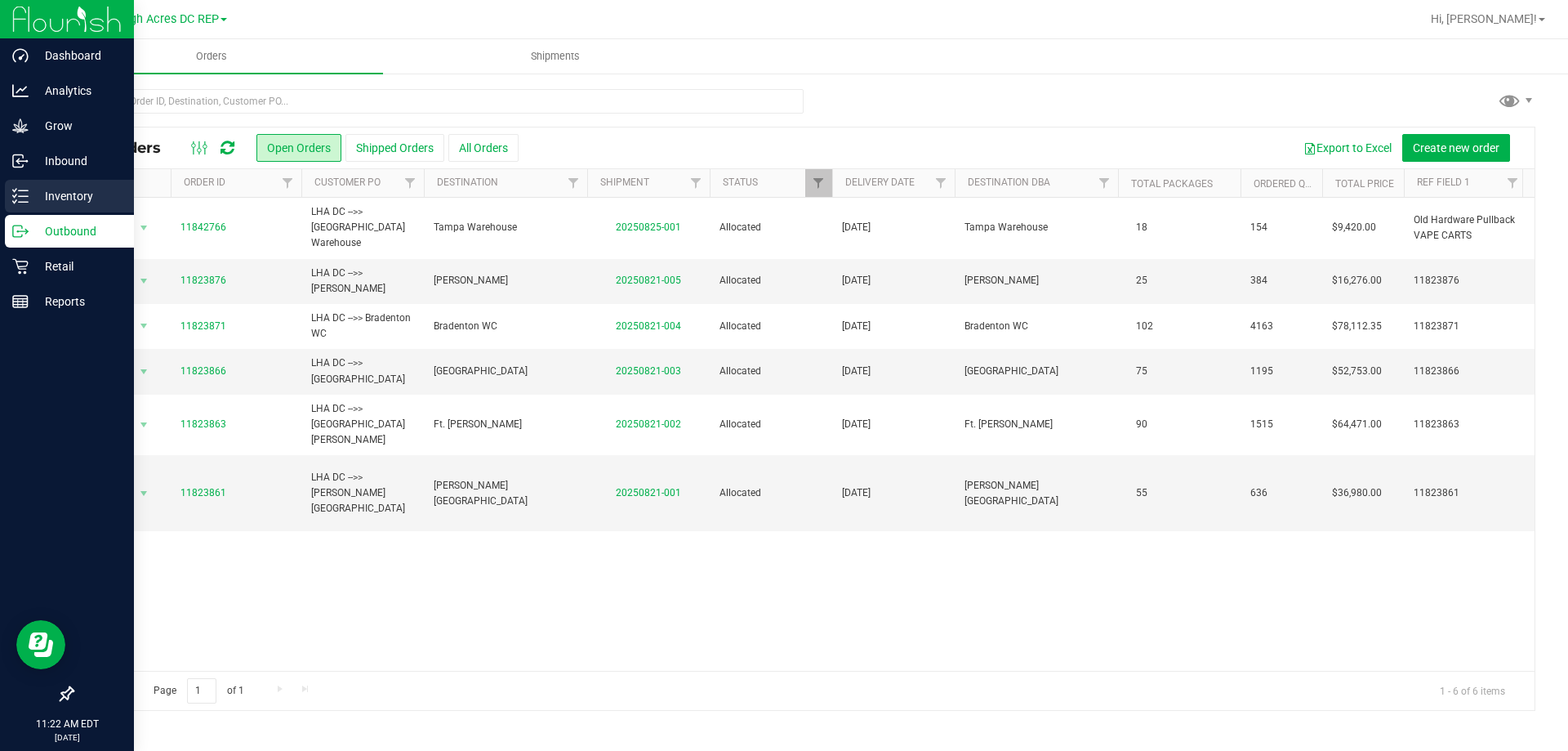
click at [60, 193] on p "Inventory" at bounding box center [78, 196] width 98 height 19
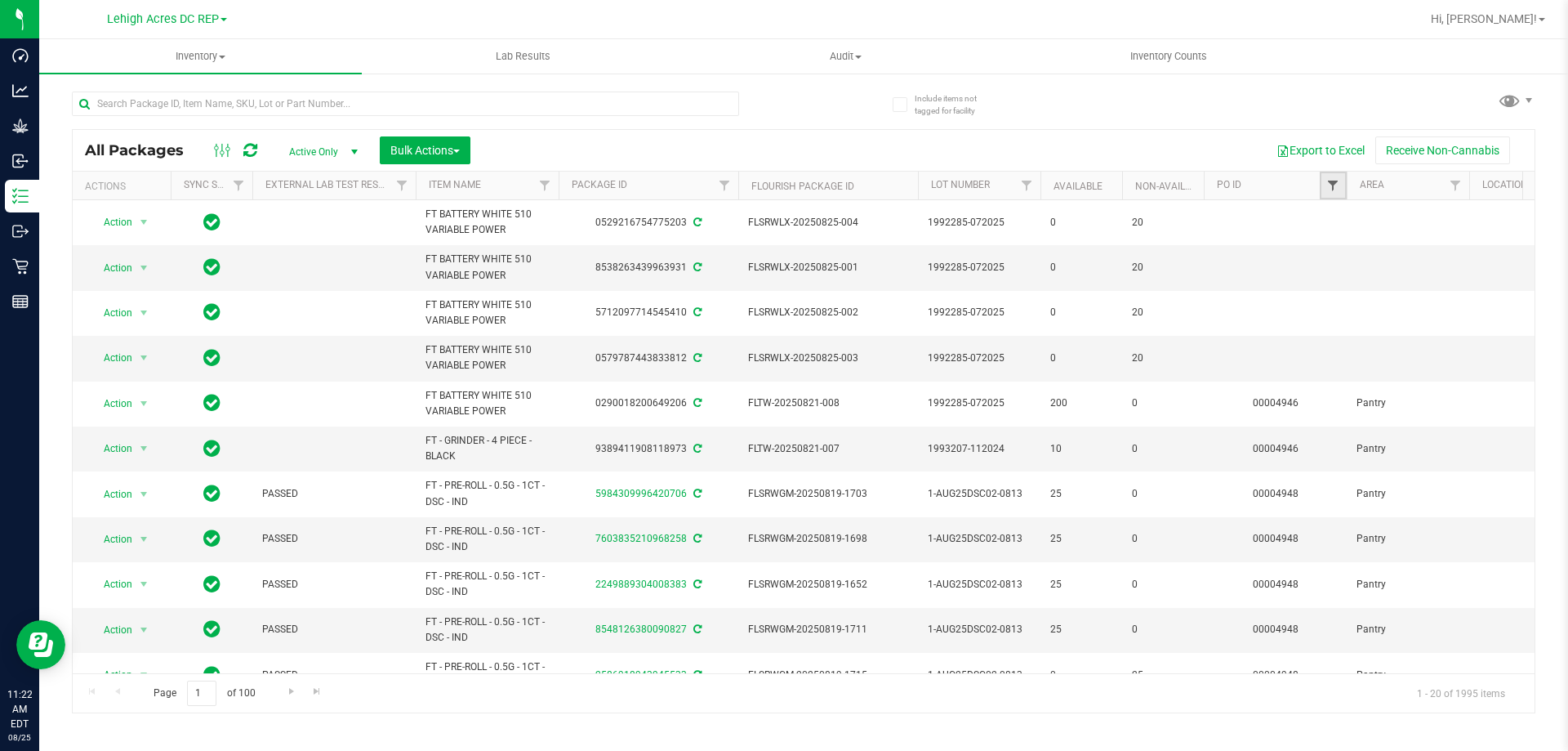
click at [1330, 187] on span "Filter" at bounding box center [1332, 185] width 13 height 13
type input "4953"
click at [1364, 267] on button "Filter" at bounding box center [1369, 264] width 78 height 36
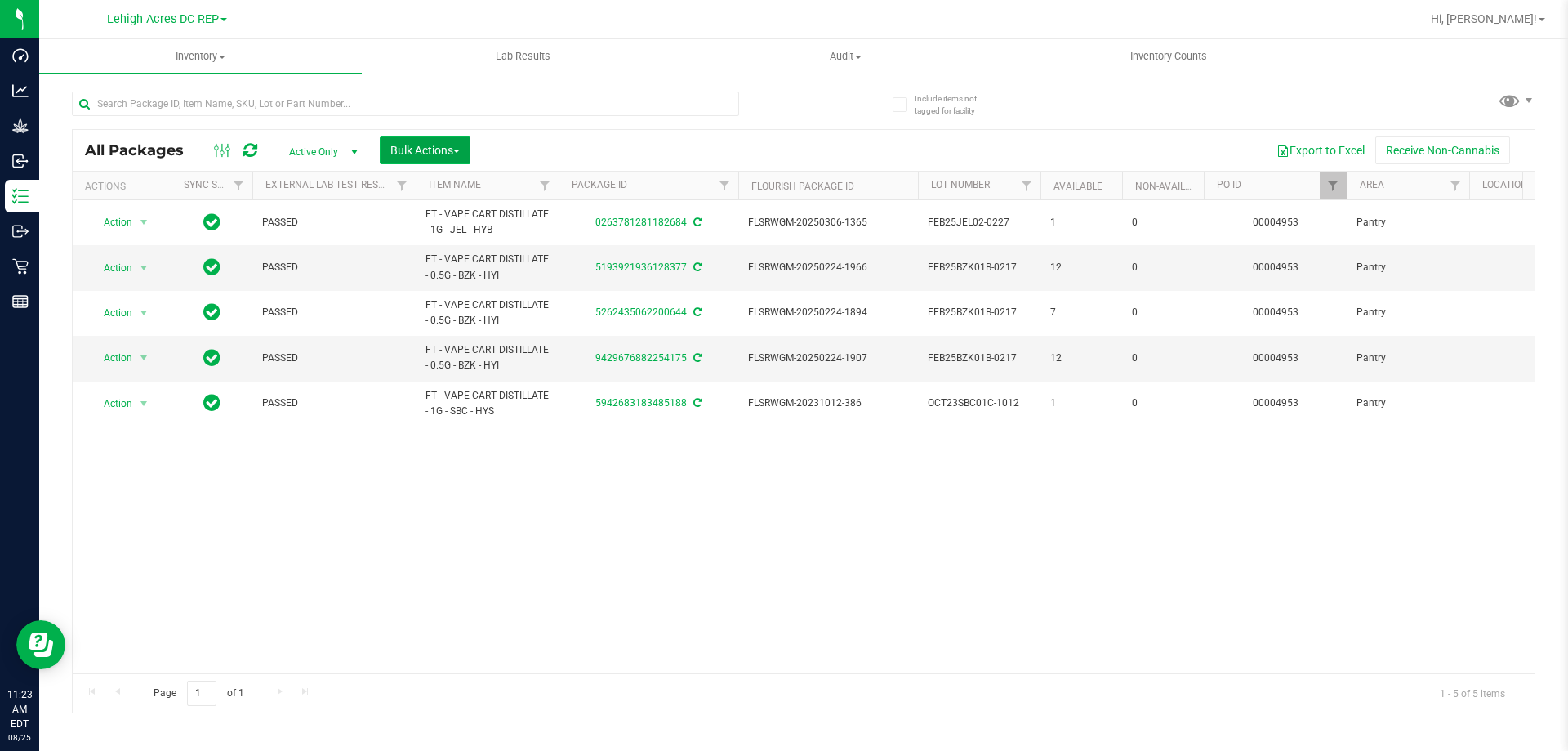
click at [462, 158] on button "Bulk Actions" at bounding box center [425, 151] width 91 height 28
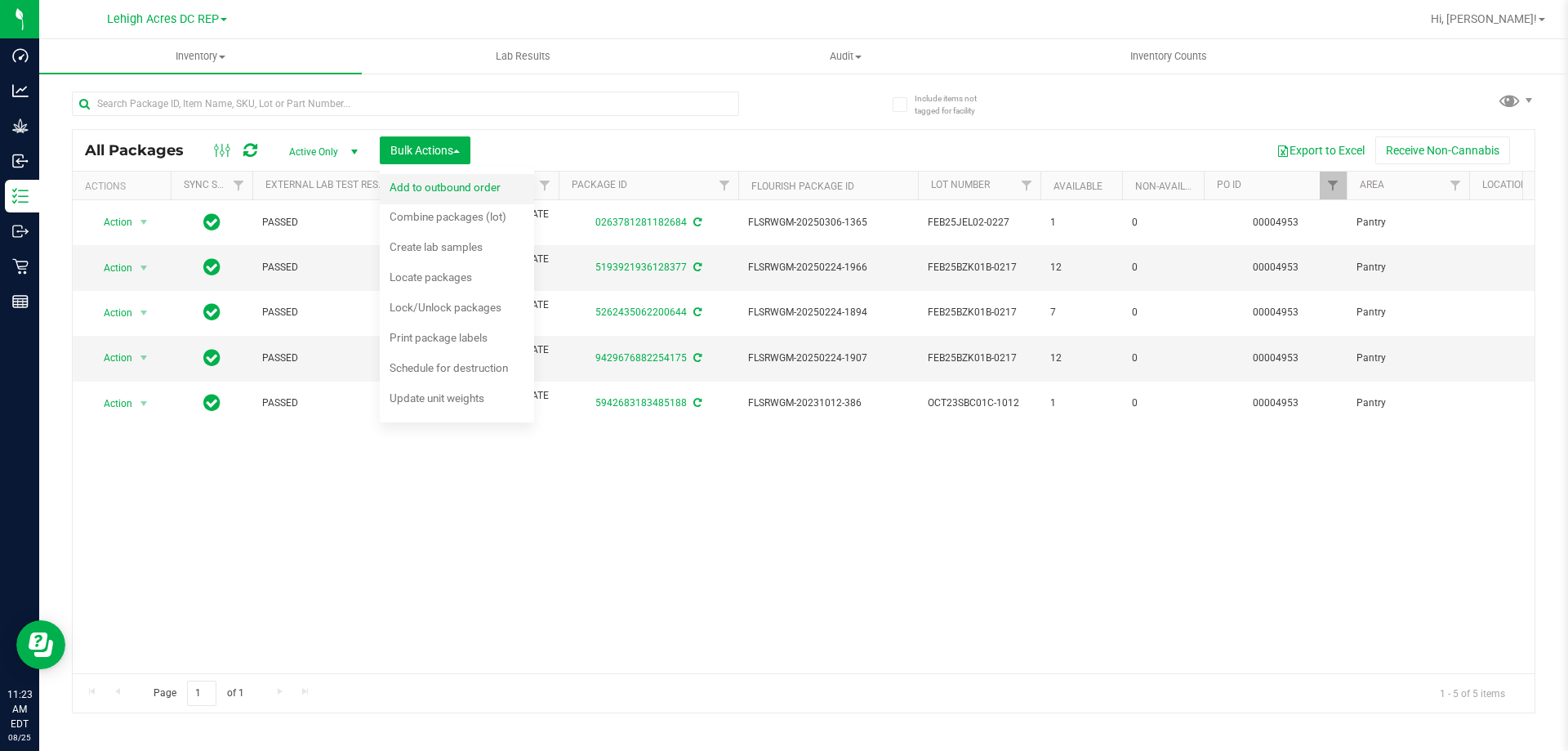
click at [485, 181] on span "Add to outbound order" at bounding box center [444, 186] width 111 height 13
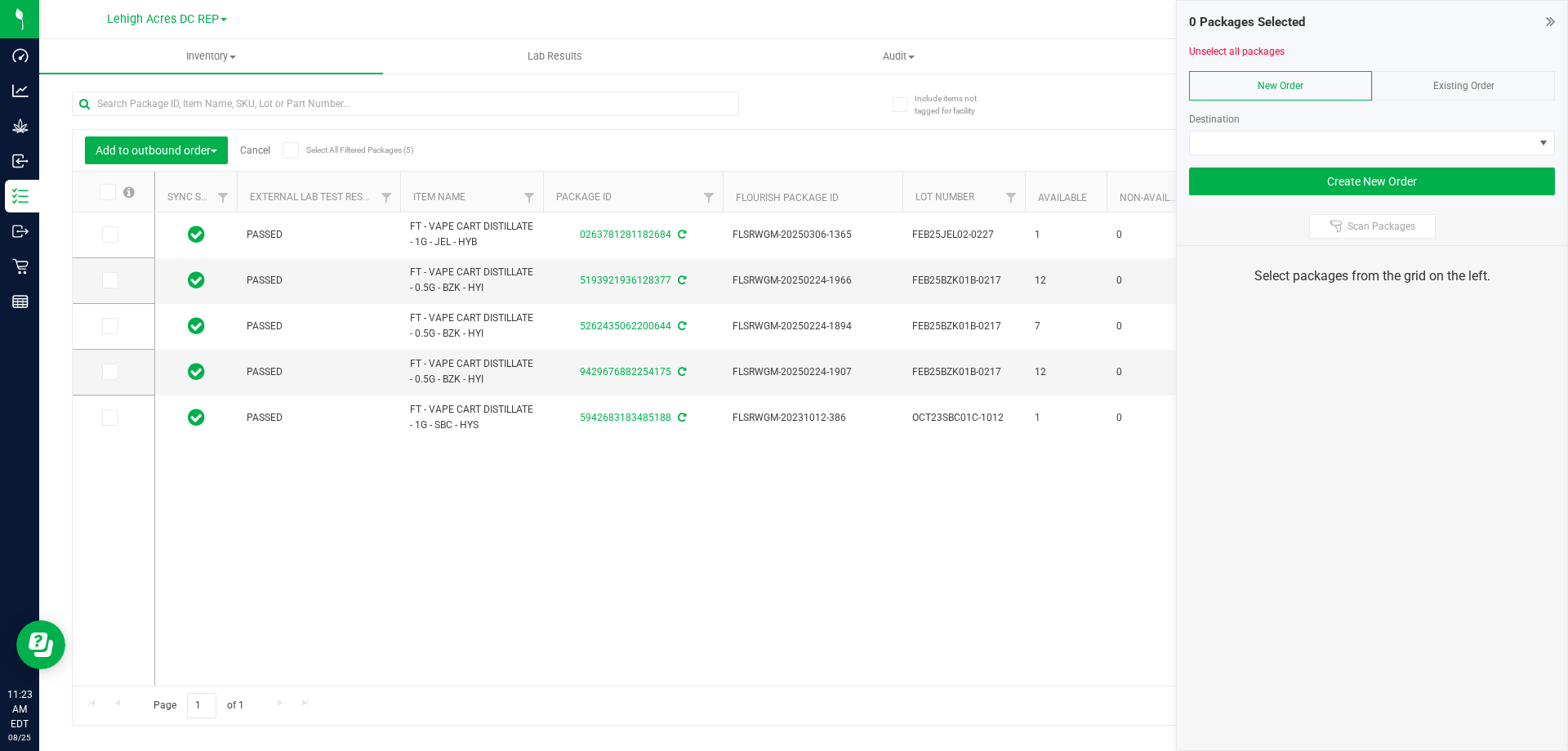
click at [101, 196] on span at bounding box center [107, 192] width 17 height 17
click at [0, 0] on input "checkbox" at bounding box center [0, 0] width 0 height 0
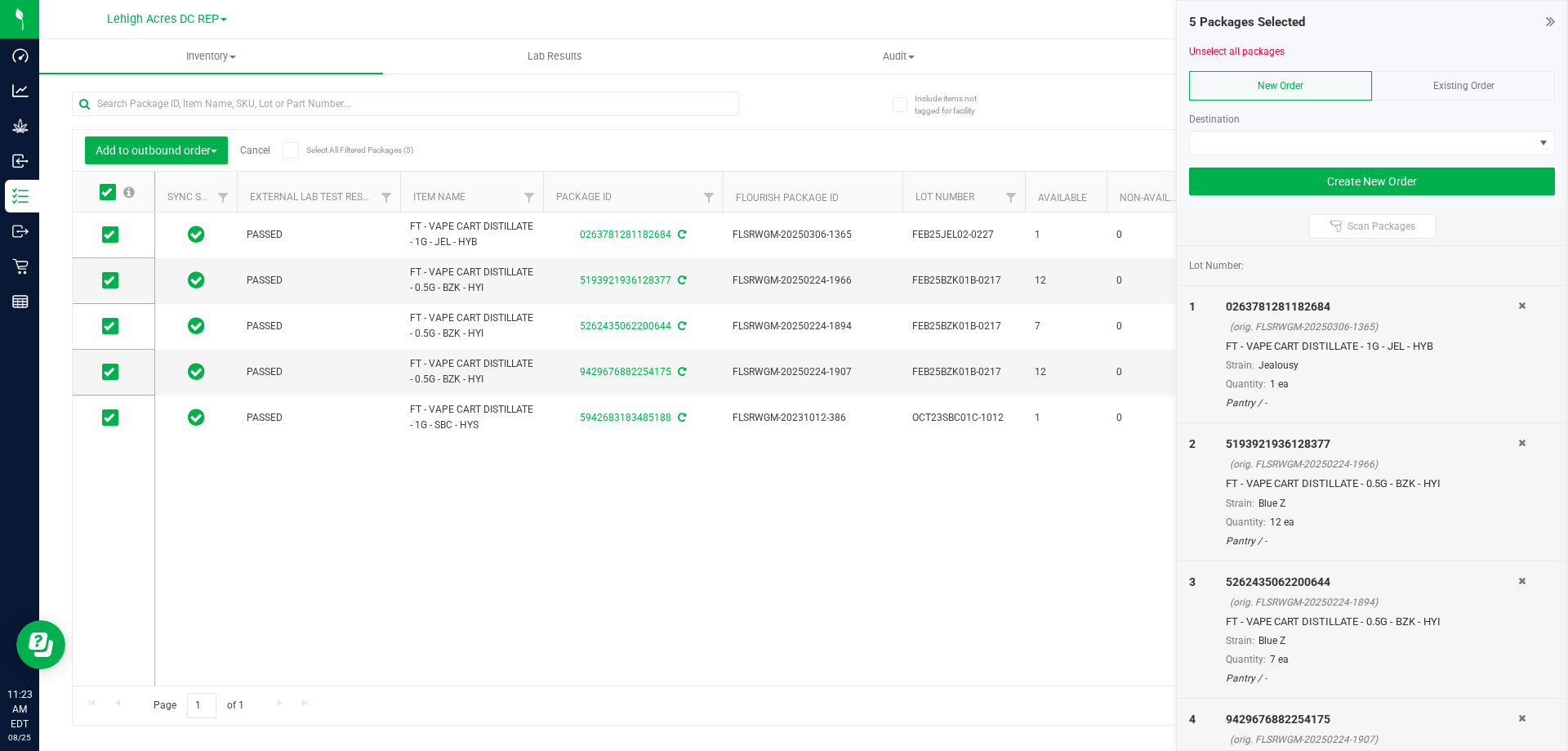
click at [290, 150] on icon at bounding box center [290, 150] width 10 height 0
click at [0, 0] on input "Select All Filtered Packages (5)" at bounding box center [0, 0] width 0 height 0
click at [1487, 81] on span "Existing Order" at bounding box center [1463, 85] width 61 height 11
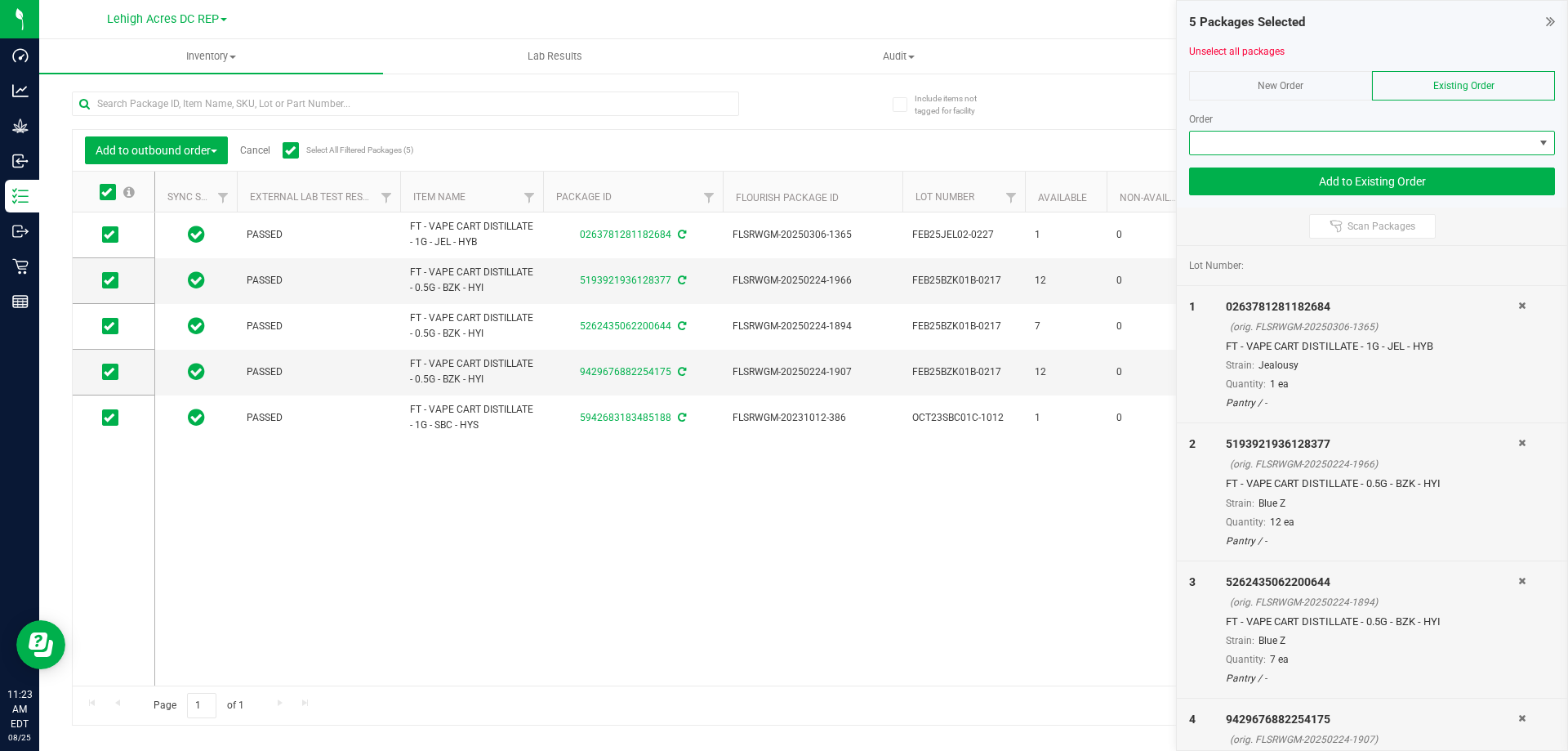
click at [1350, 139] on span at bounding box center [1362, 143] width 344 height 23
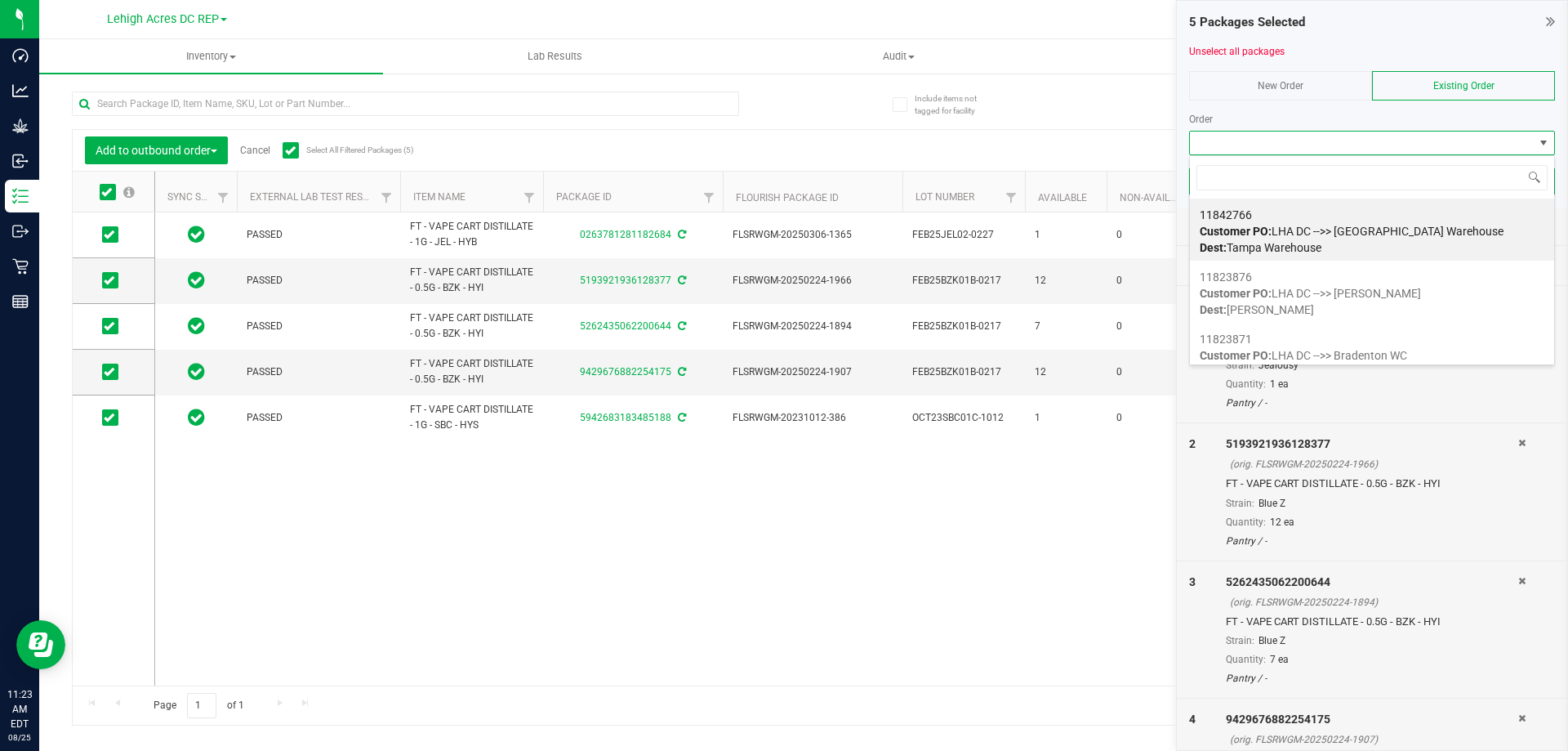
scroll to position [24, 366]
click at [1333, 215] on div "11842766 Customer PO: LHA DC -->> Tampa DC Warehouse Dest: Tampa Warehouse" at bounding box center [1372, 231] width 345 height 62
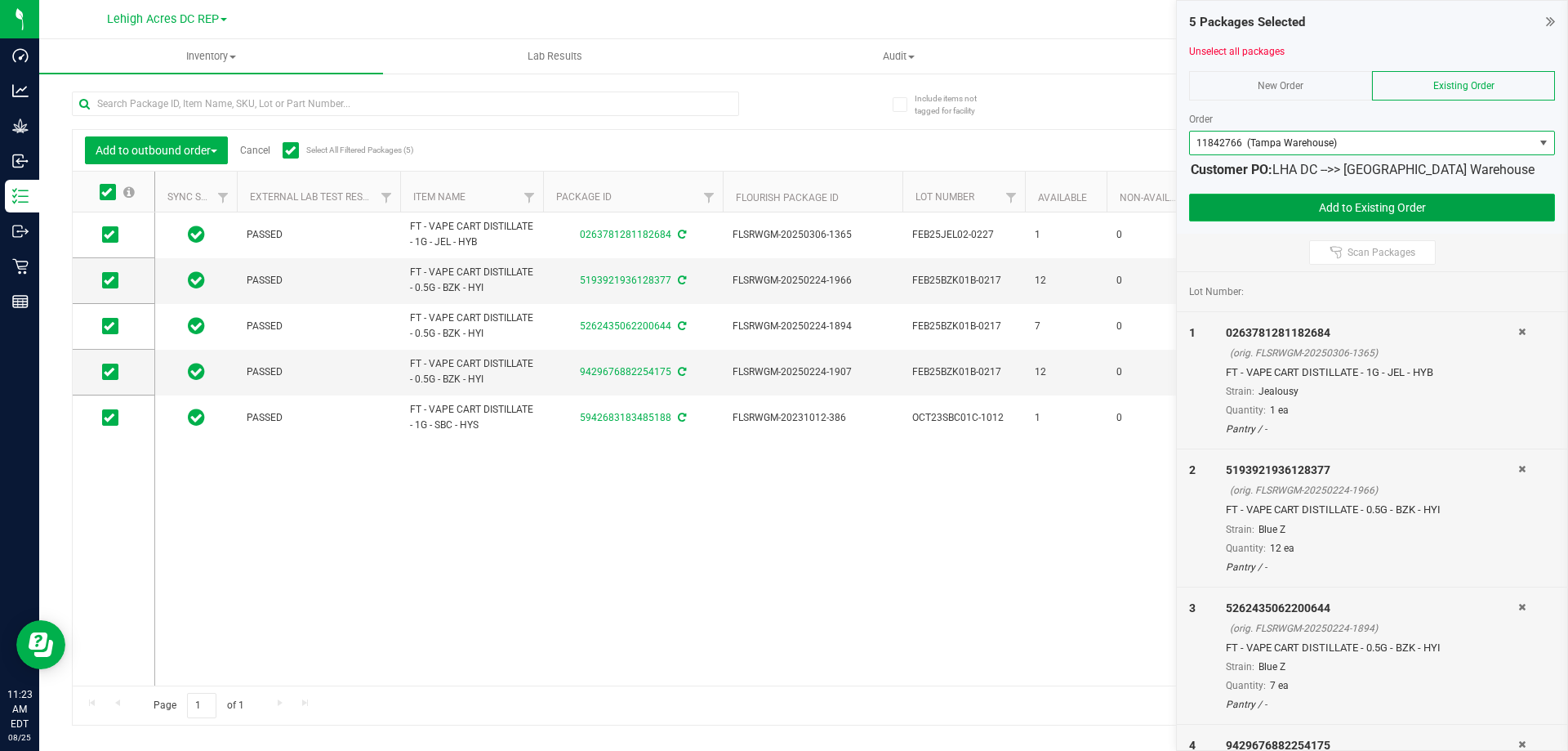
click at [1347, 212] on button "Add to Existing Order" at bounding box center [1372, 207] width 366 height 28
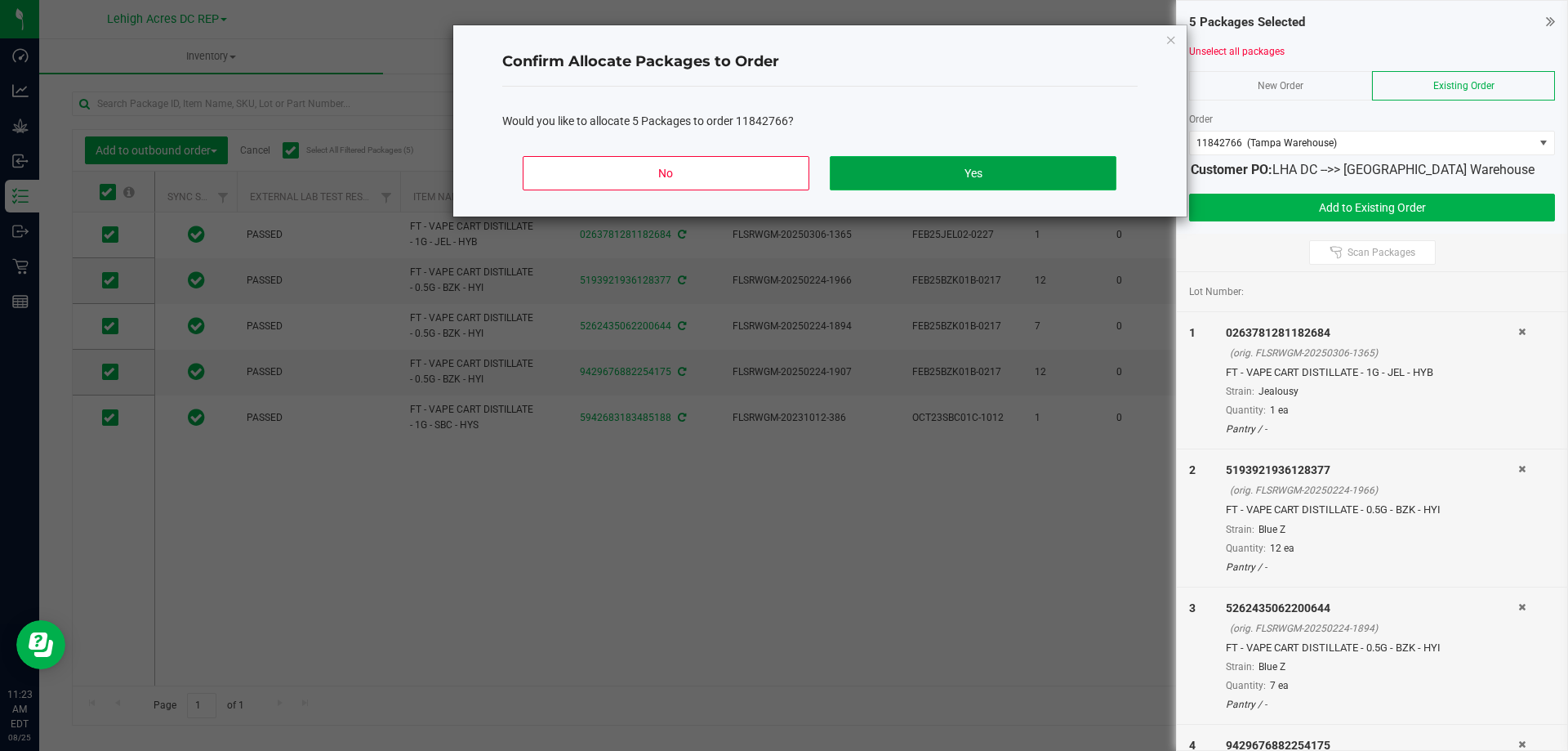
click at [966, 172] on button "Yes" at bounding box center [972, 173] width 286 height 34
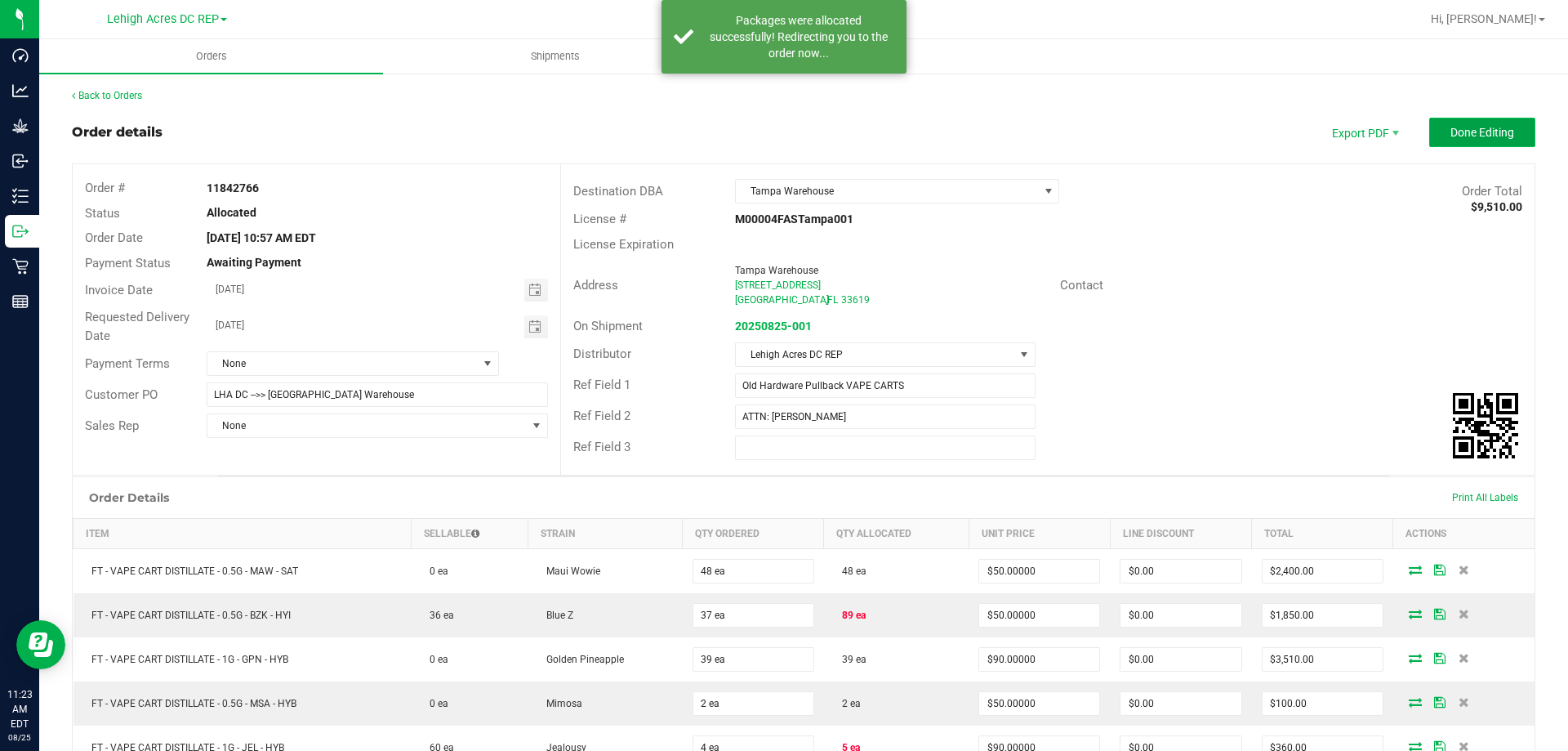
click at [1478, 140] on button "Done Editing" at bounding box center [1483, 132] width 106 height 30
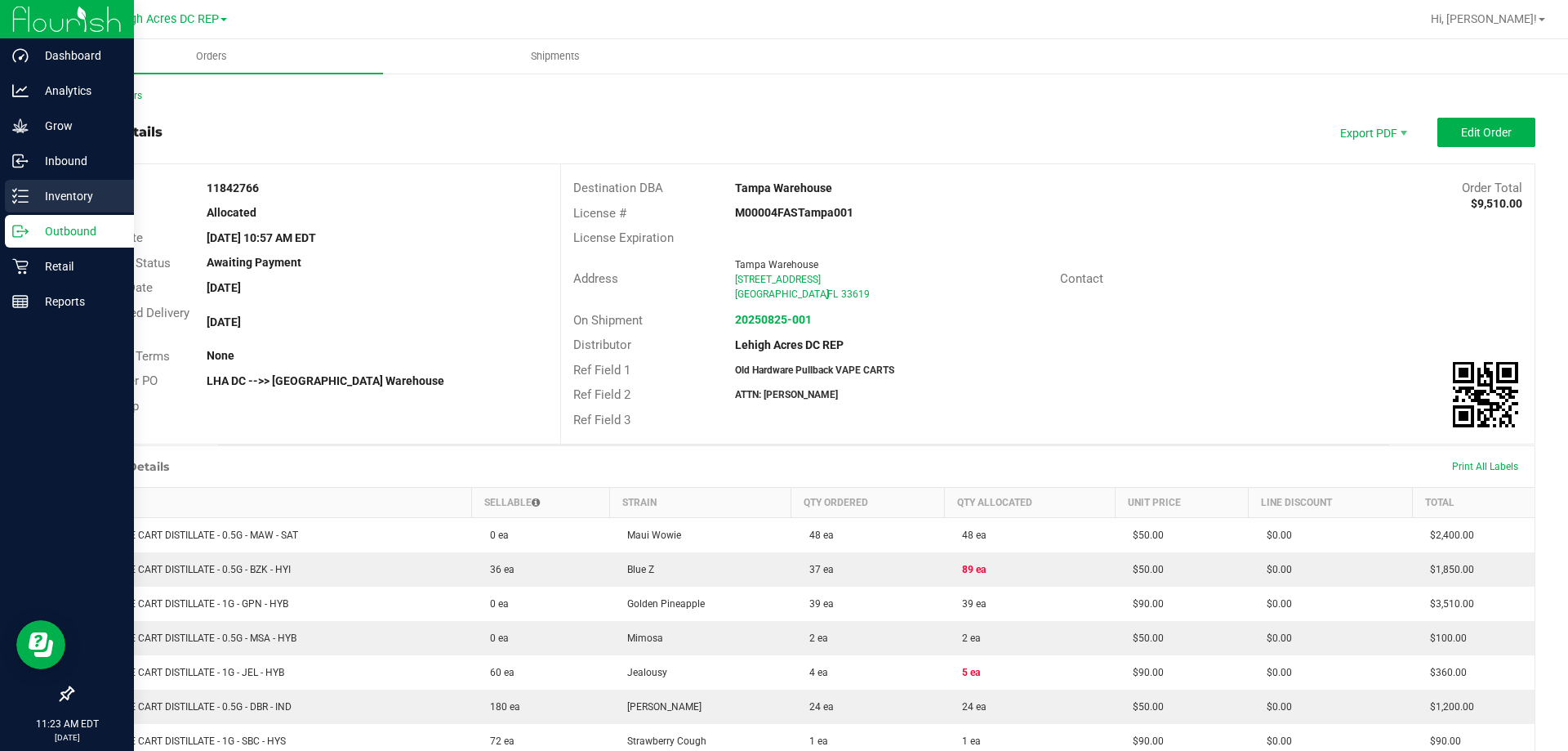
click at [67, 195] on p "Inventory" at bounding box center [78, 196] width 98 height 19
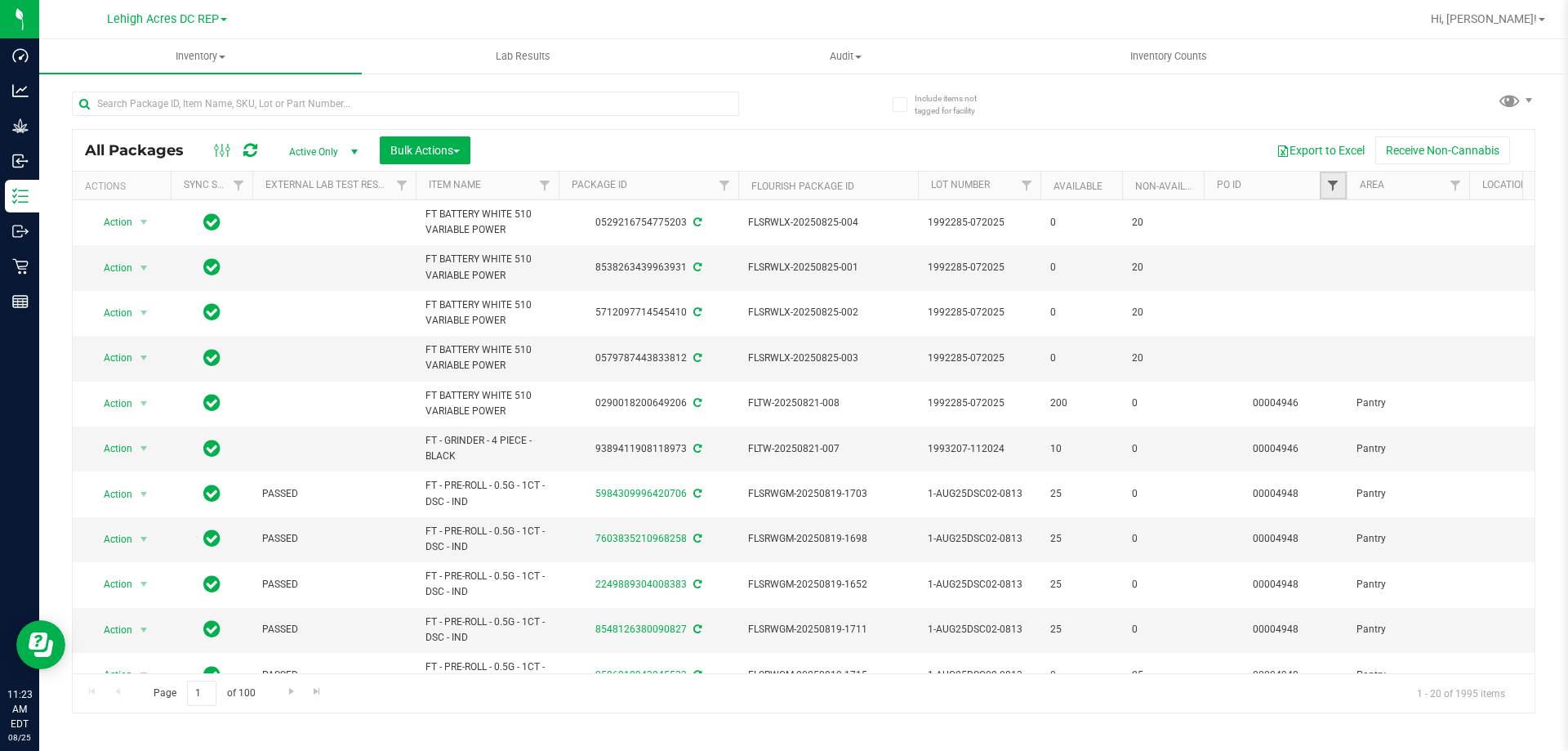
click at [1333, 189] on span "Filter" at bounding box center [1332, 185] width 13 height 13
click at [1335, 185] on span "Filter" at bounding box center [1332, 185] width 13 height 13
type input "4952"
click at [1371, 273] on button "Filter" at bounding box center [1369, 264] width 78 height 36
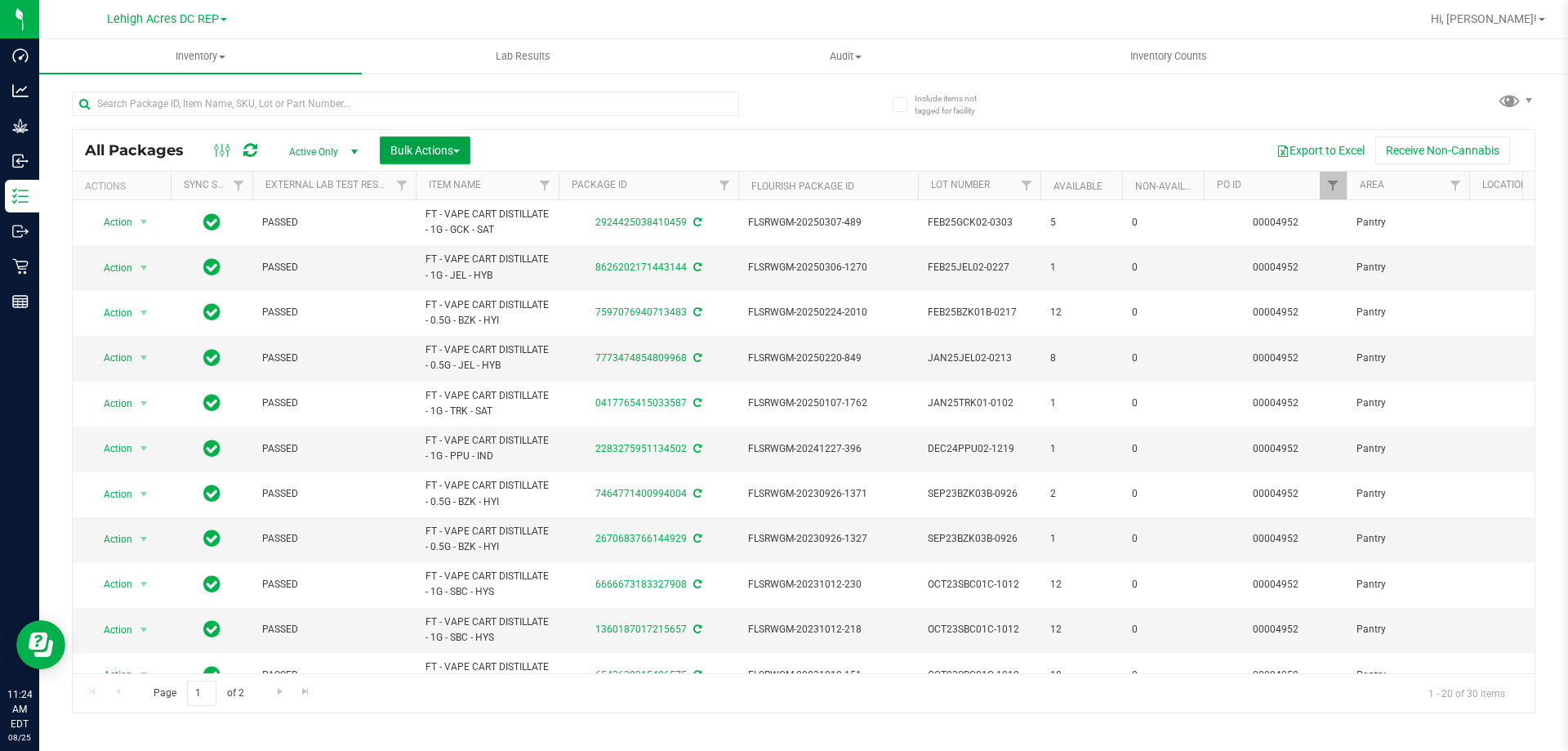
click at [464, 149] on button "Bulk Actions" at bounding box center [425, 151] width 91 height 28
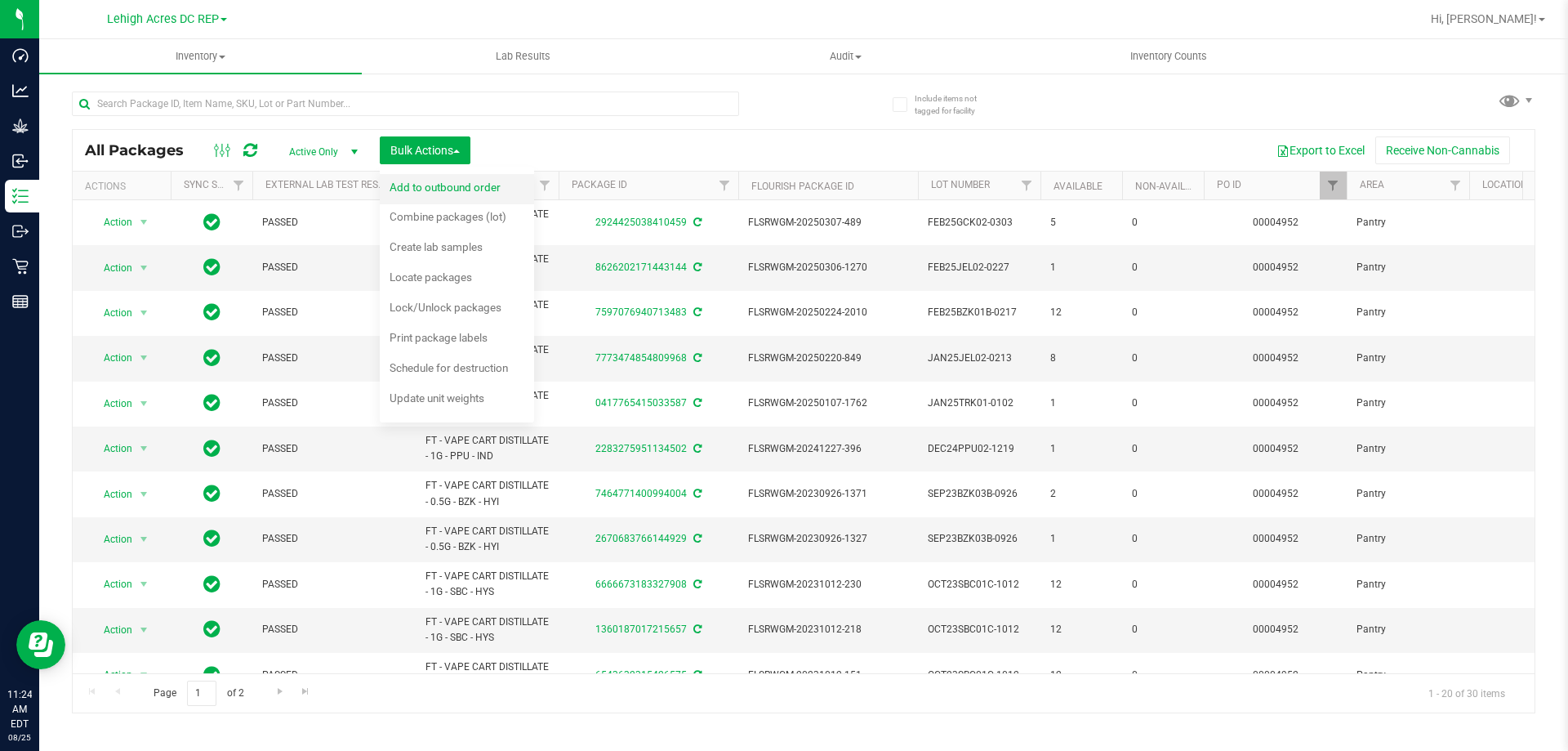
click at [460, 189] on span "Add to outbound order" at bounding box center [444, 186] width 111 height 13
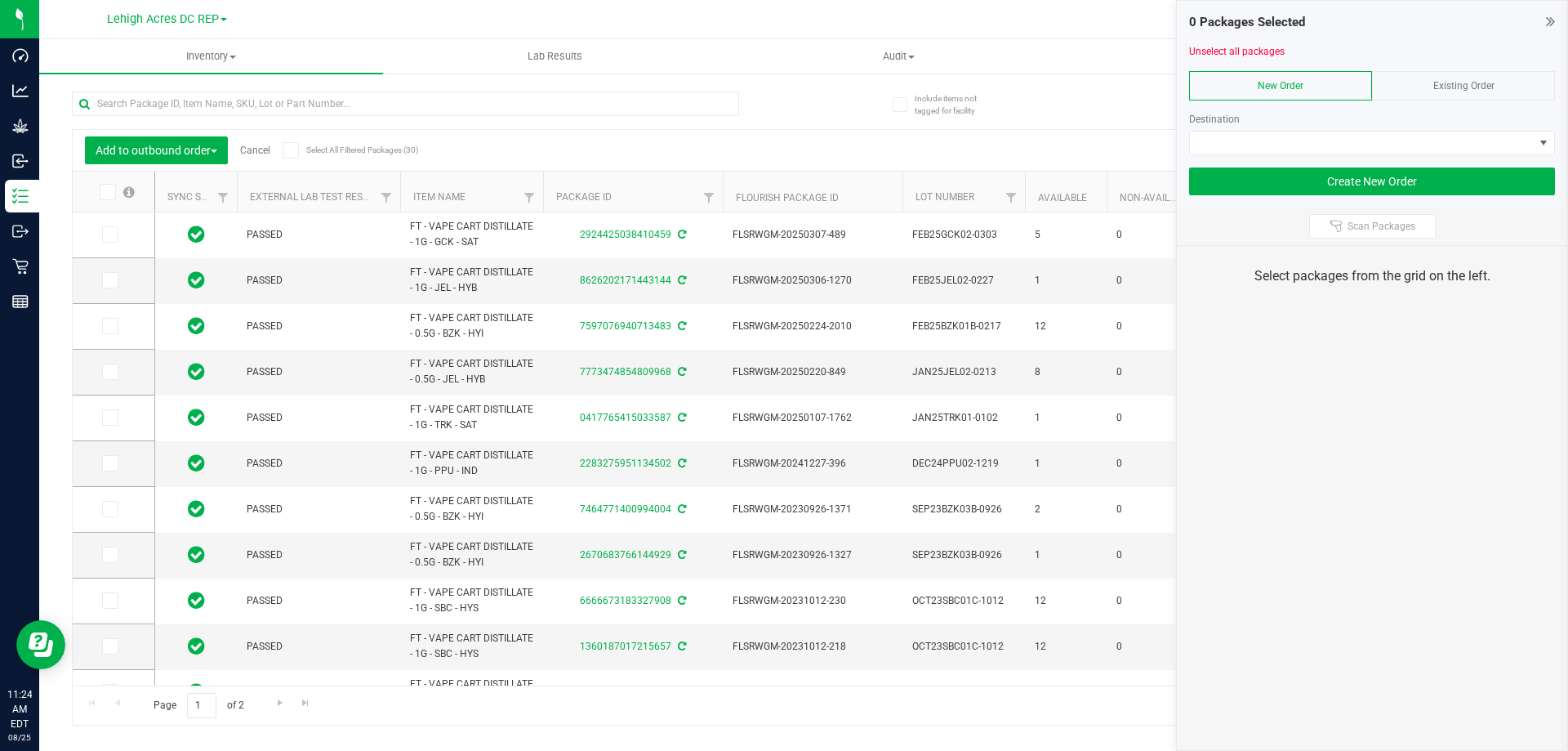
click at [116, 193] on label at bounding box center [116, 192] width 63 height 17
click at [0, 0] on input "checkbox" at bounding box center [0, 0] width 0 height 0
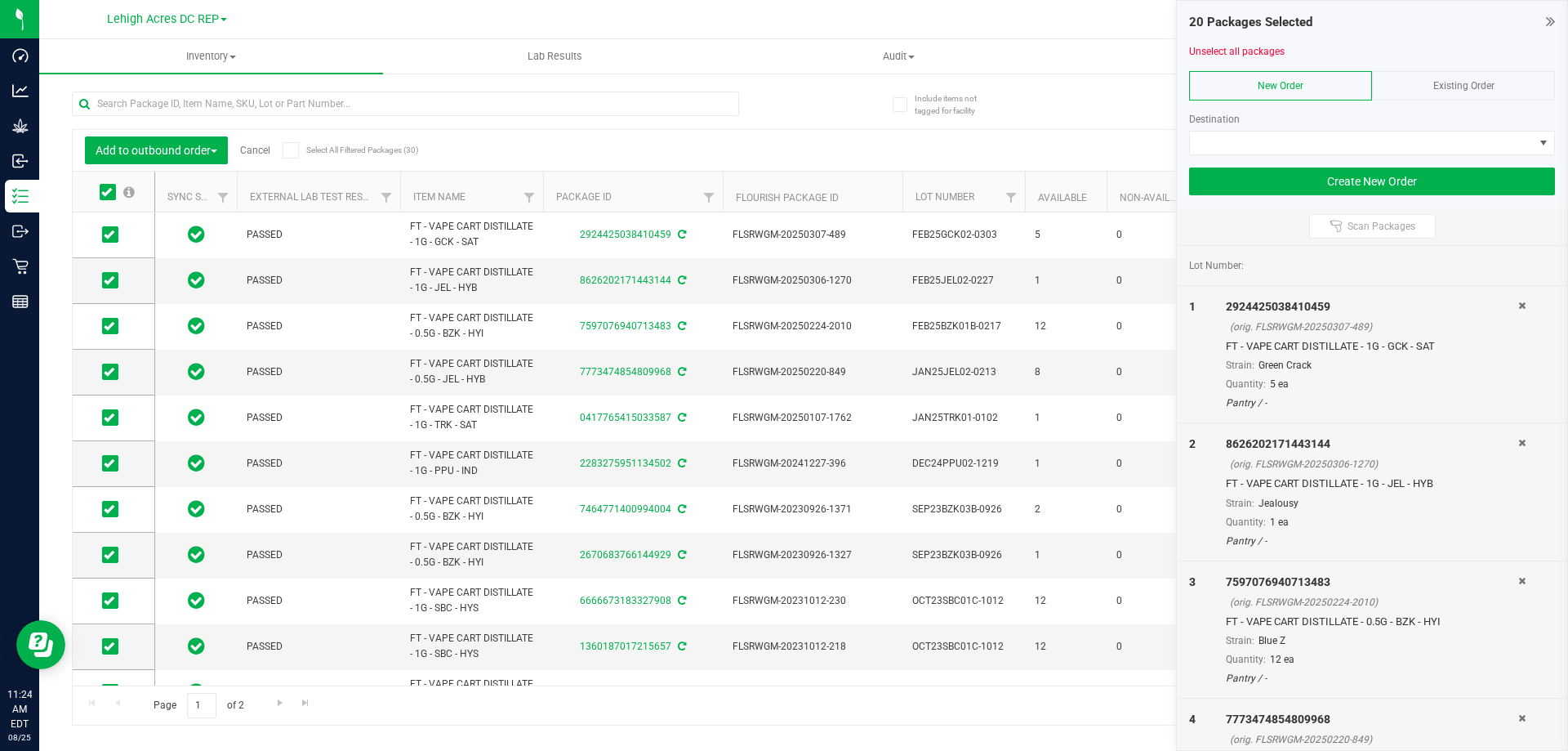
click at [295, 150] on icon at bounding box center [290, 150] width 10 height 0
click at [0, 0] on input "Select All Filtered Packages (30)" at bounding box center [0, 0] width 0 height 0
click at [1443, 82] on span "Existing Order" at bounding box center [1463, 85] width 61 height 11
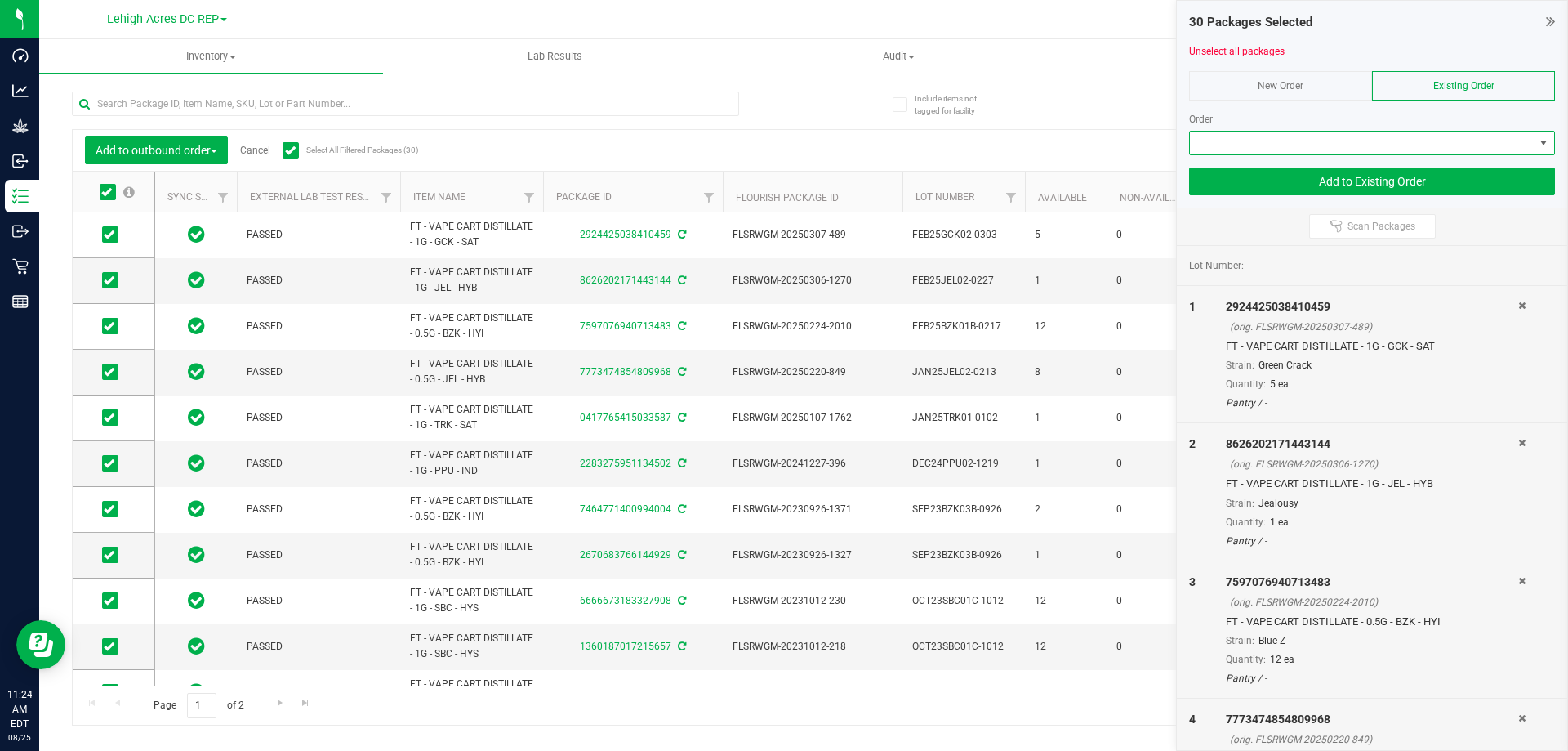
click at [1300, 137] on span at bounding box center [1362, 143] width 344 height 23
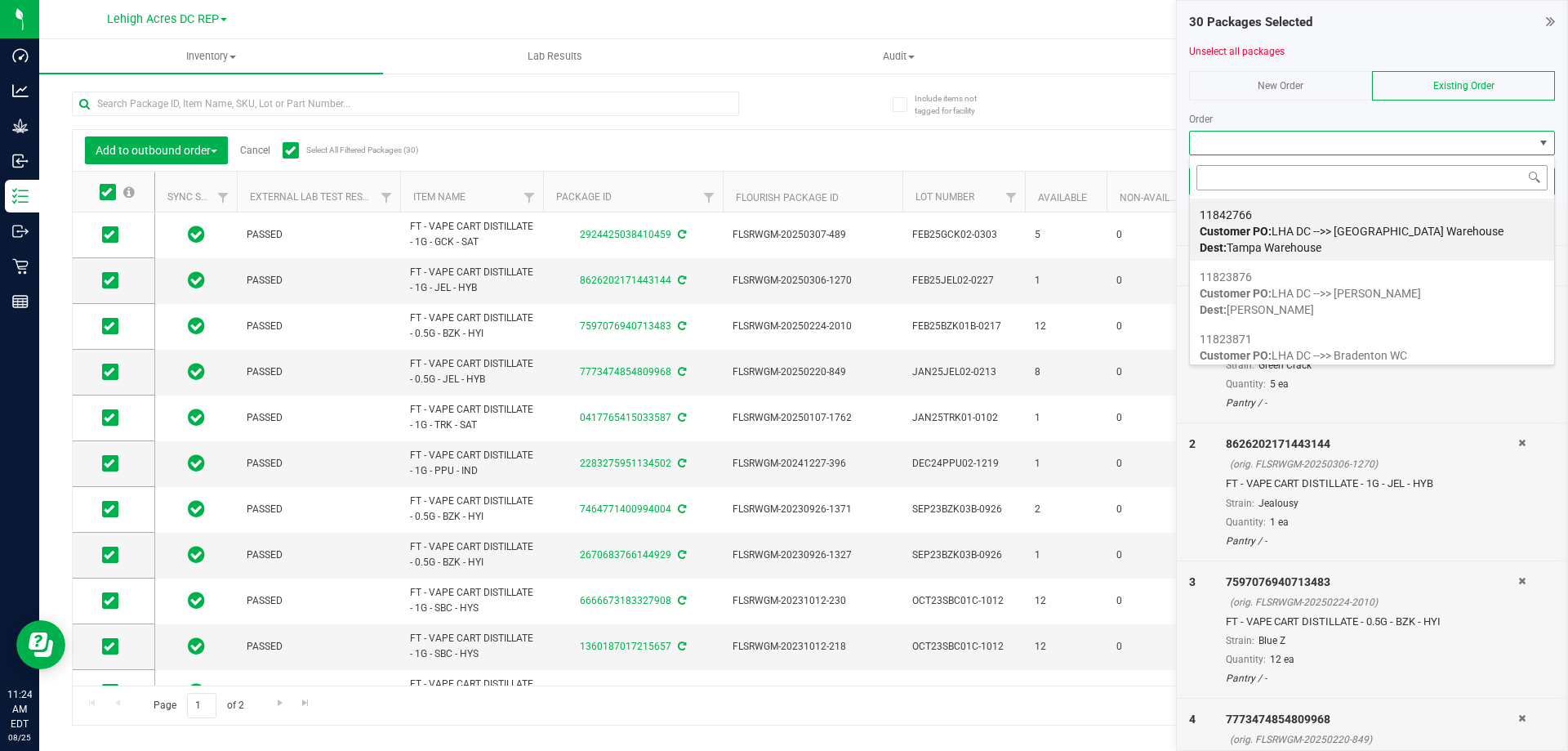
scroll to position [24, 366]
click at [1302, 225] on span "Customer PO: LHA DC -->> Tampa DC Warehouse" at bounding box center [1351, 231] width 304 height 13
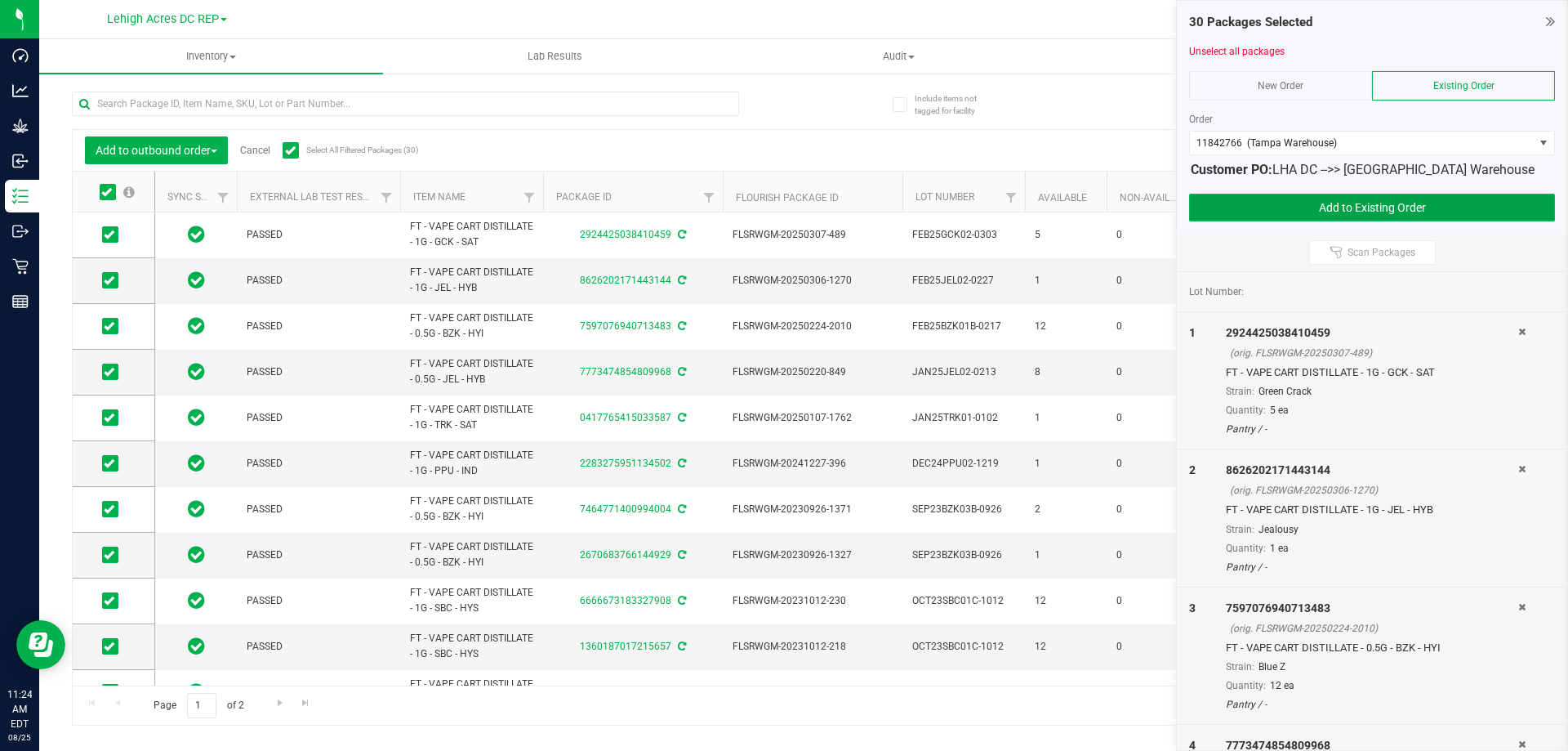
click at [1362, 211] on button "Add to Existing Order" at bounding box center [1372, 207] width 366 height 28
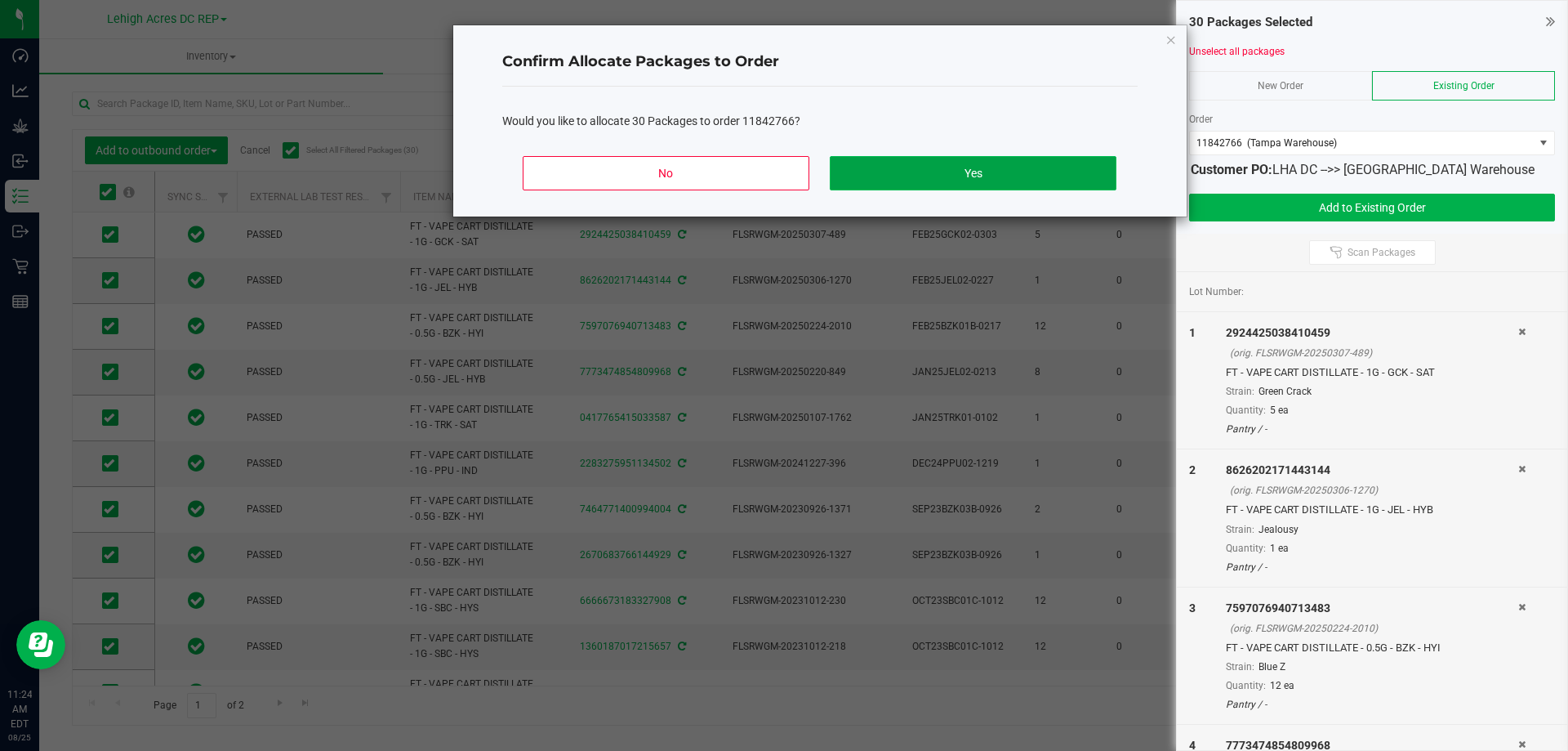
click at [957, 165] on button "Yes" at bounding box center [972, 173] width 286 height 34
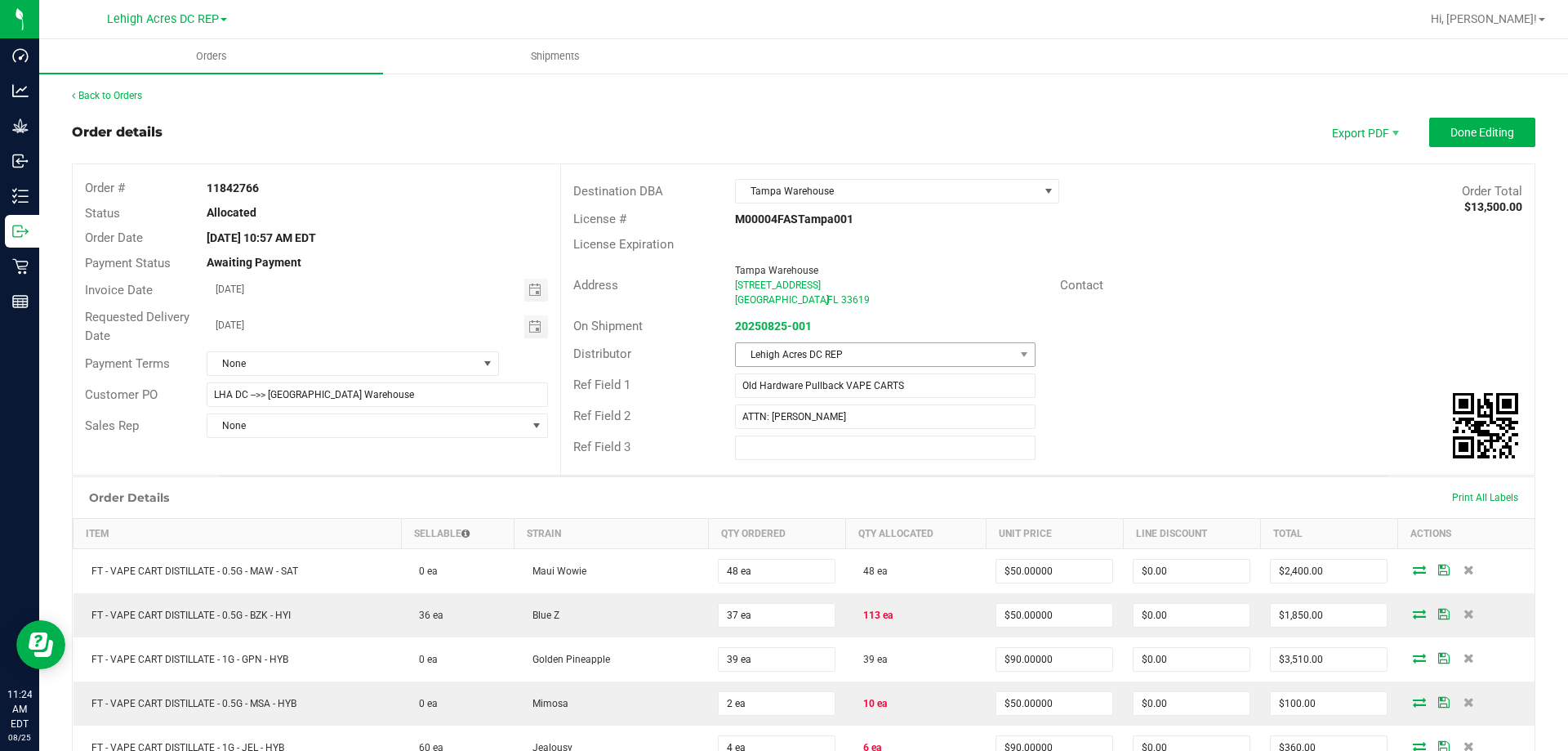
scroll to position [163, 0]
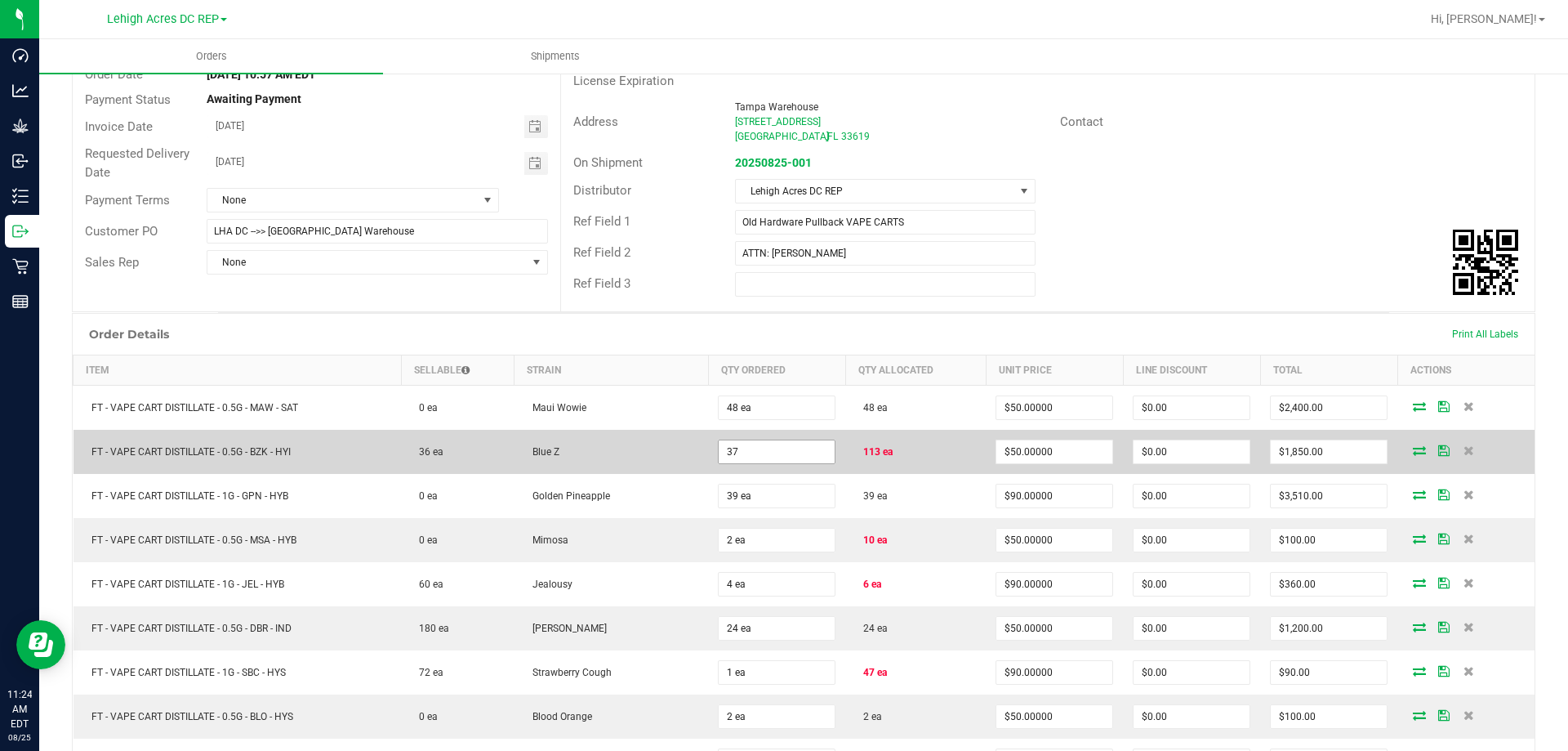
click at [750, 444] on input "37" at bounding box center [776, 451] width 116 height 23
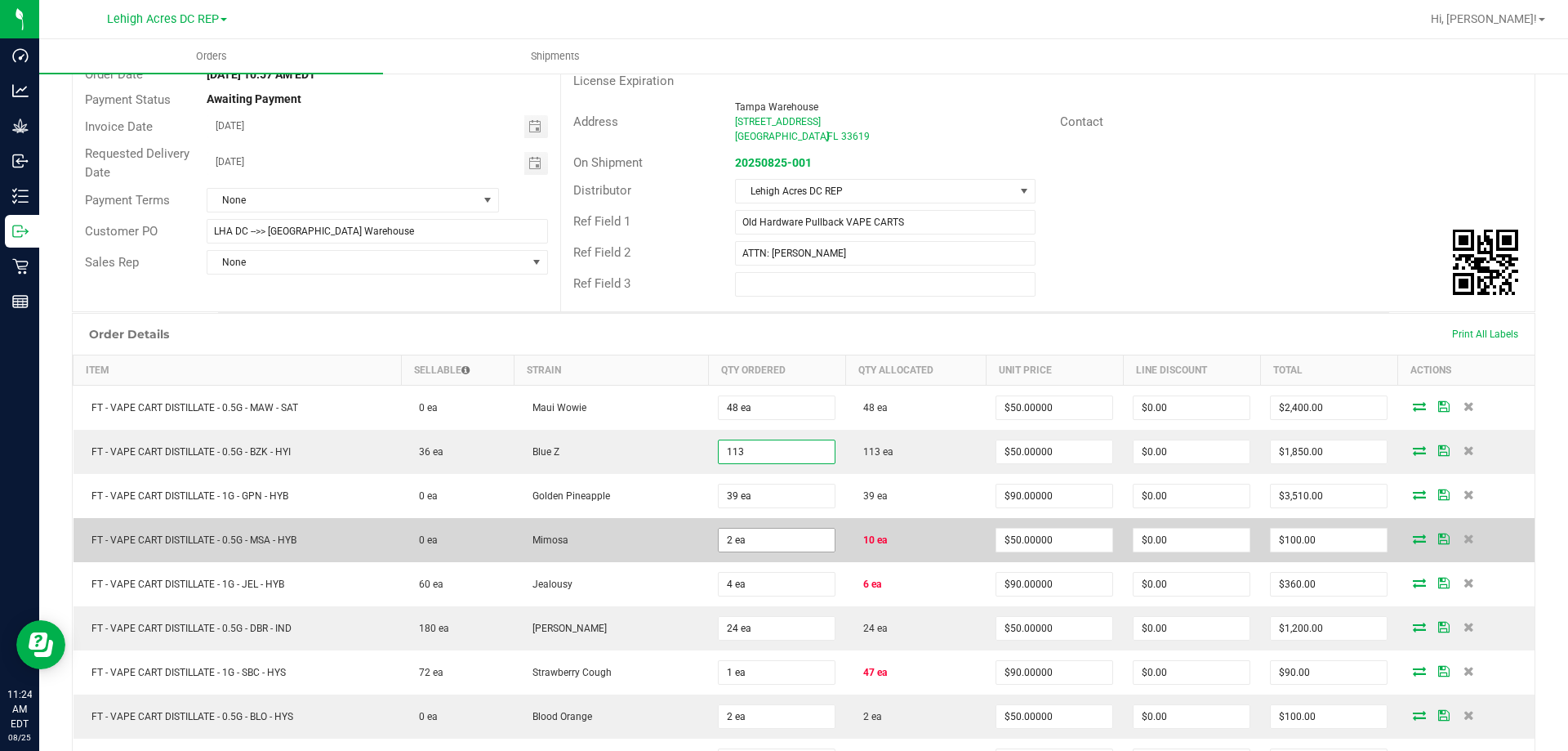
type input "113 ea"
type input "$5,650.00"
click at [740, 542] on input "2" at bounding box center [776, 540] width 116 height 23
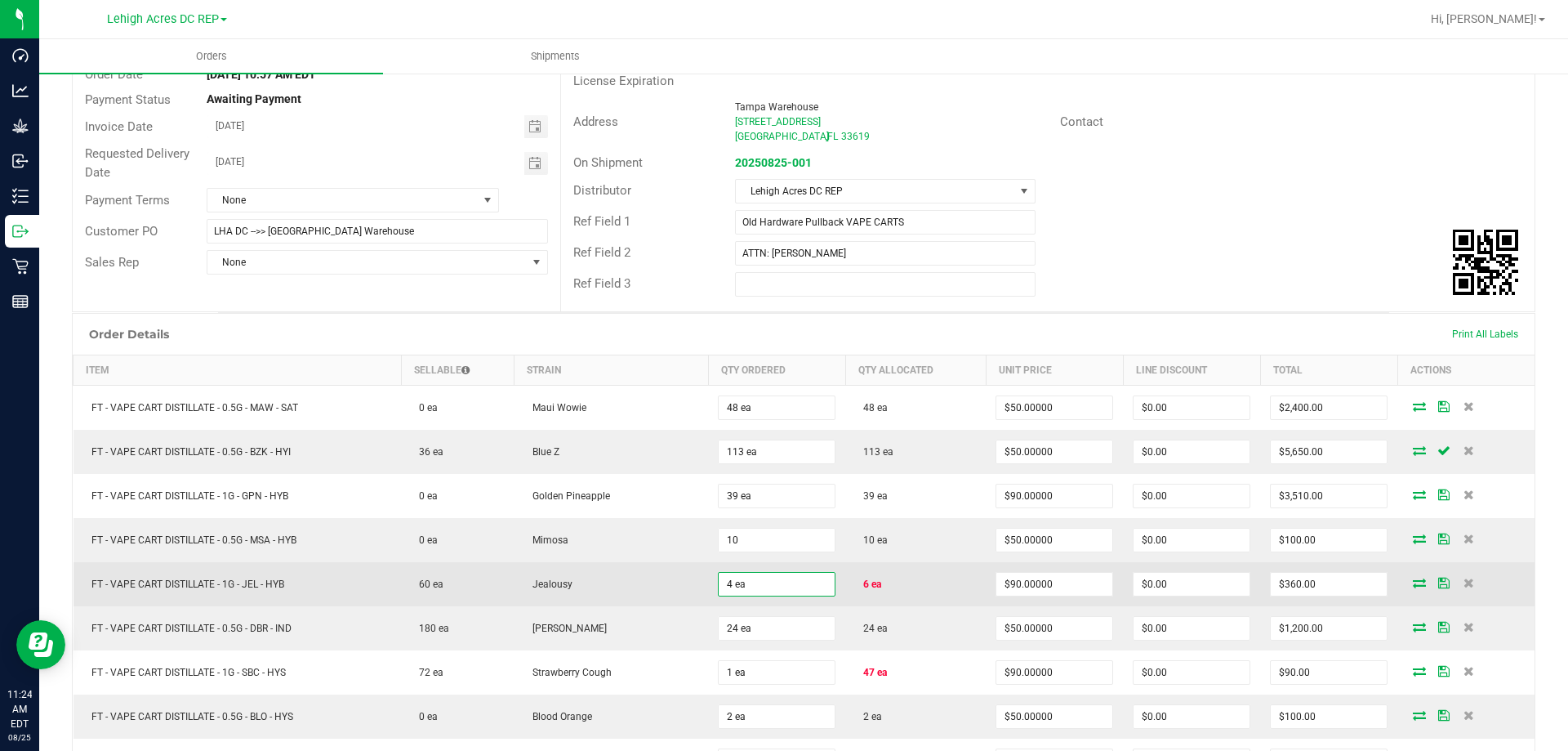
type input "10 ea"
type input "$500.00"
click at [747, 578] on input "4" at bounding box center [776, 584] width 116 height 23
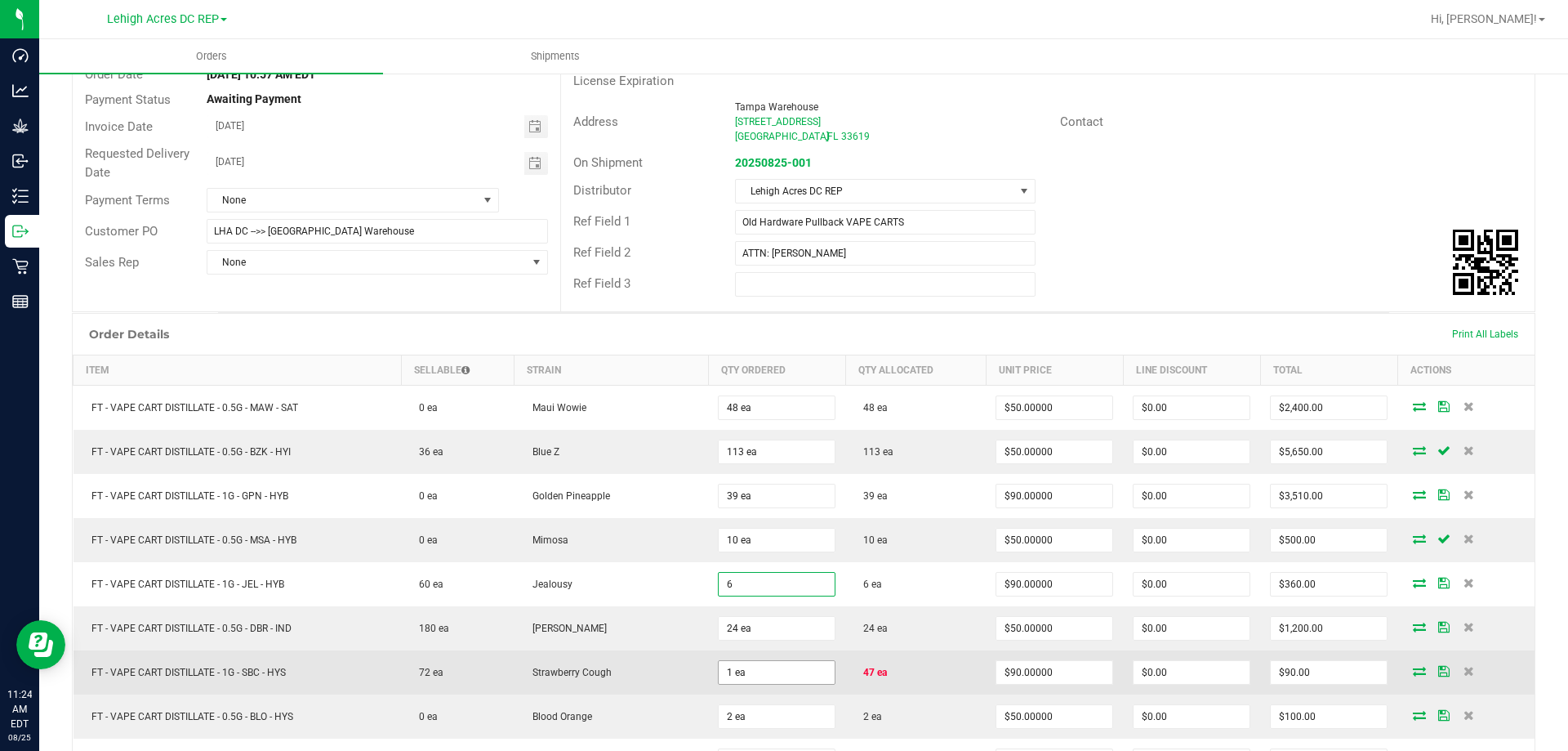
type input "6 ea"
type input "$540.00"
click at [753, 673] on input "1" at bounding box center [776, 672] width 116 height 23
type input "47 ea"
type input "$4,230.00"
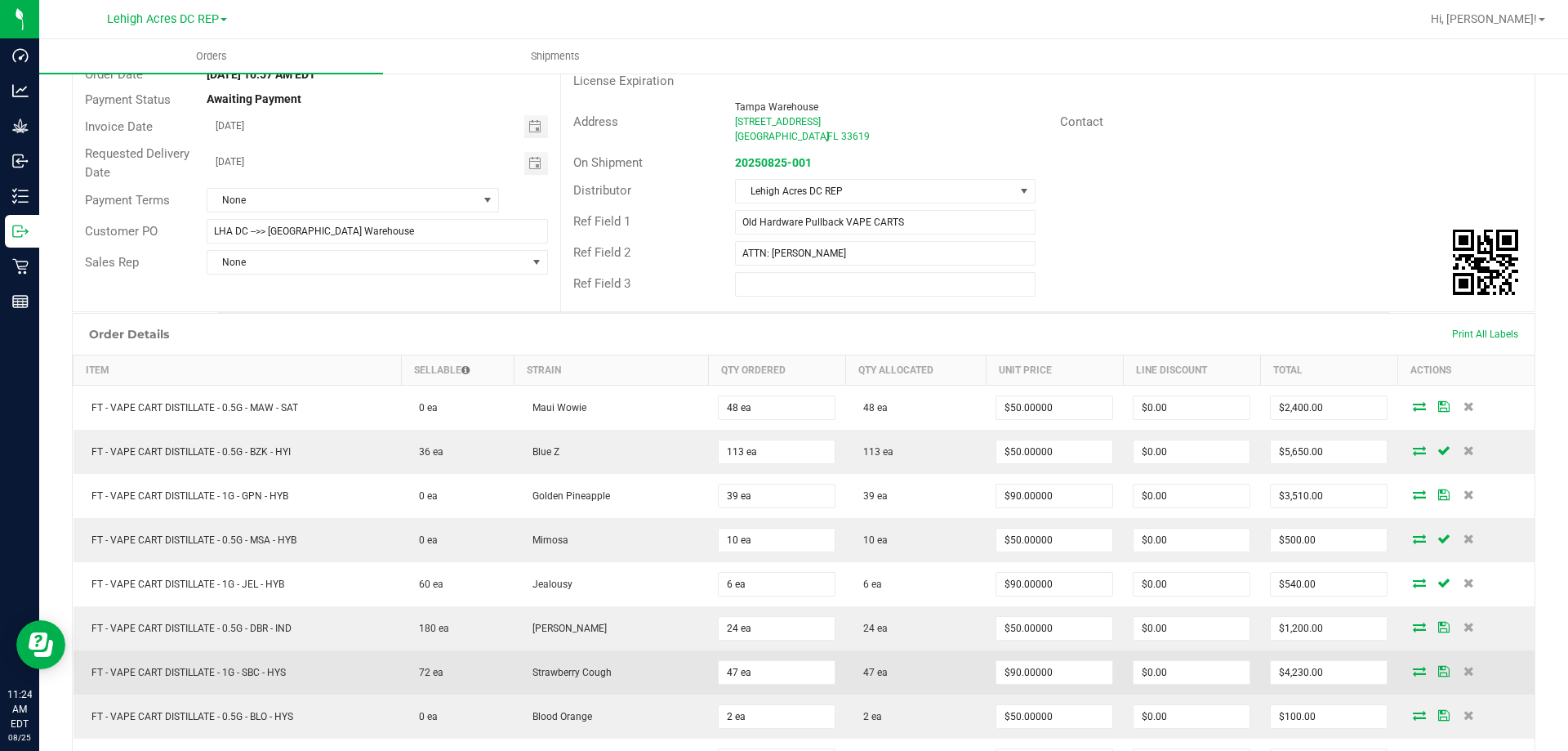
click at [882, 666] on td "47 ea" at bounding box center [915, 672] width 140 height 44
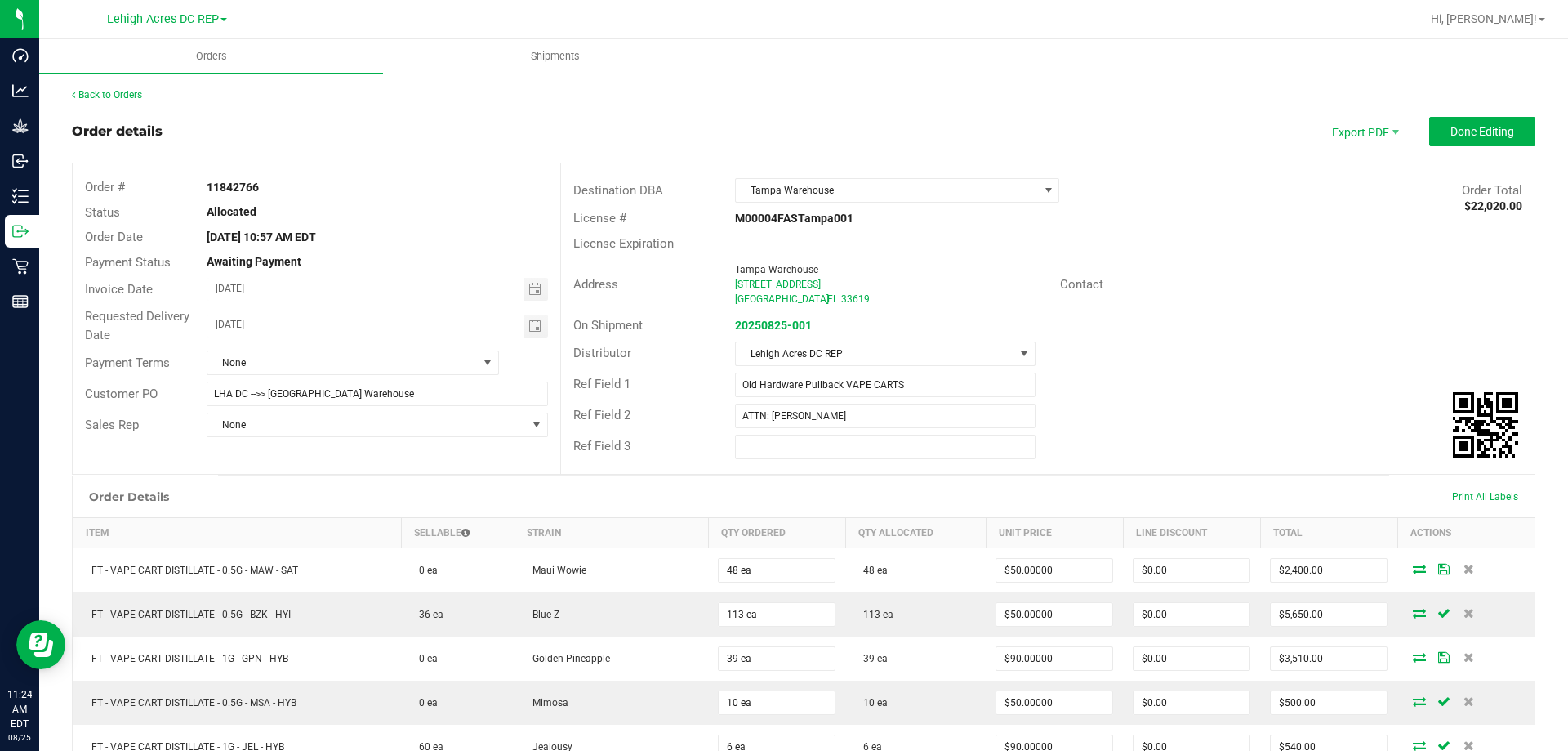
scroll to position [0, 0]
click at [1456, 132] on span "Done Editing" at bounding box center [1482, 132] width 64 height 13
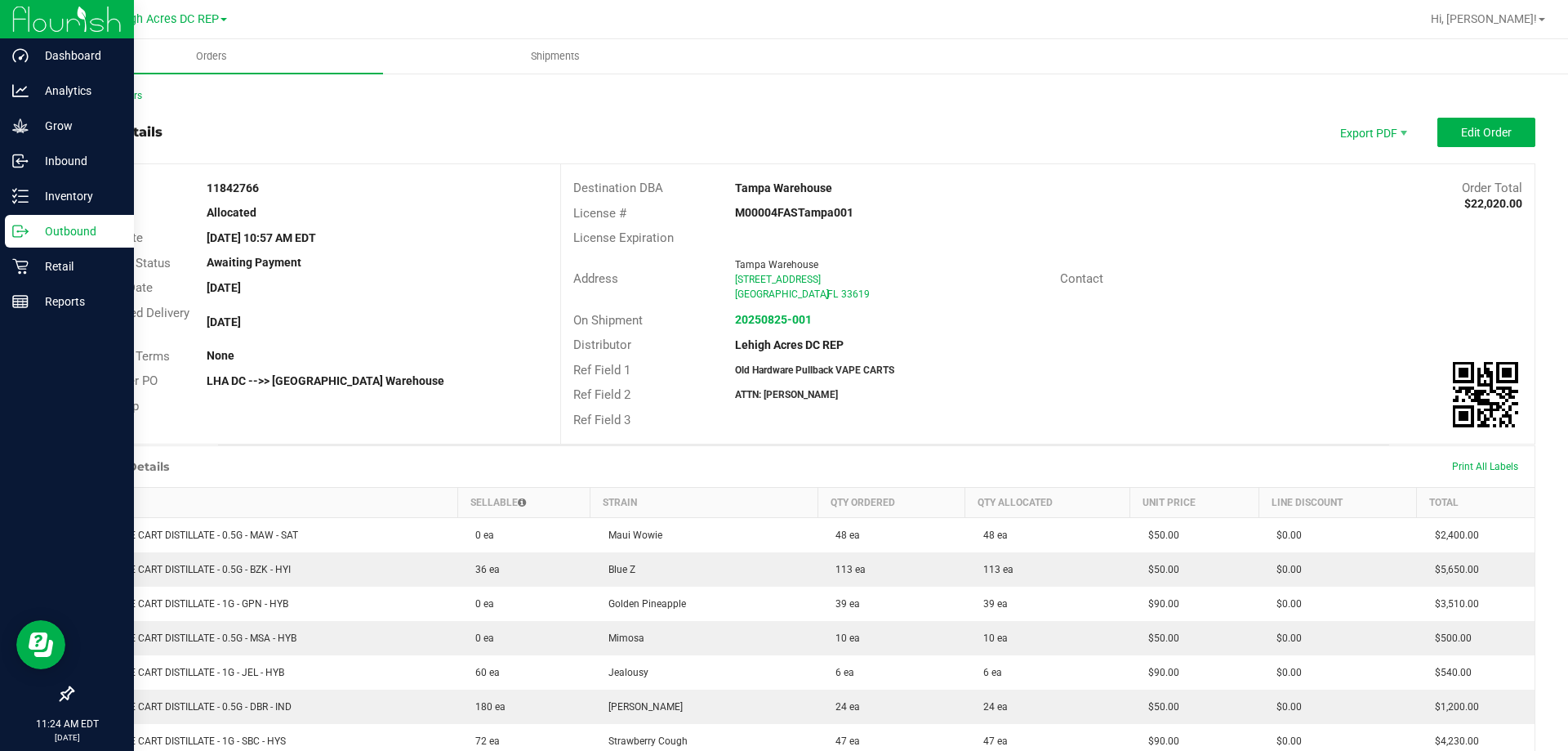
click at [67, 229] on p "Outbound" at bounding box center [78, 231] width 98 height 19
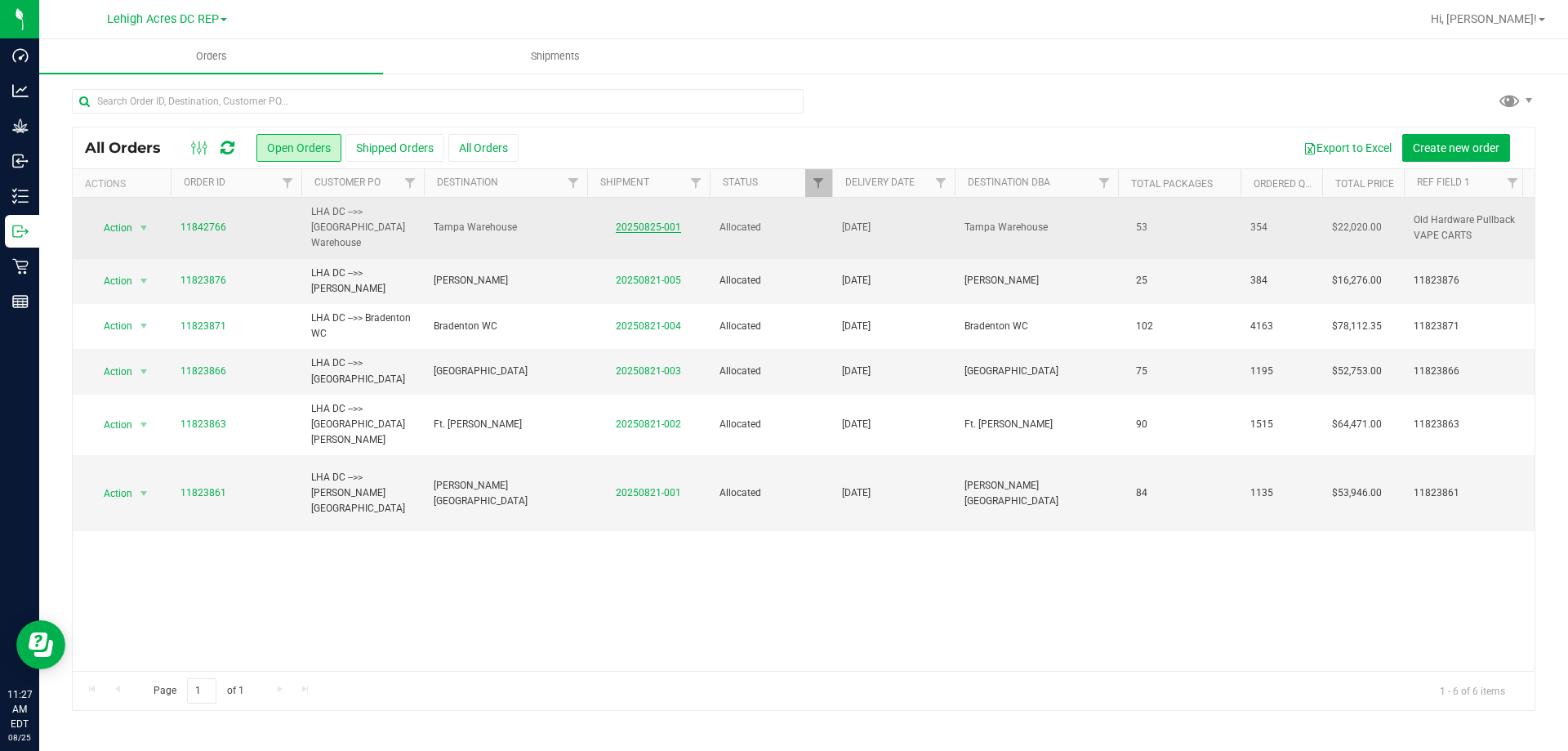
click at [648, 221] on link "20250825-001" at bounding box center [648, 227] width 65 height 11
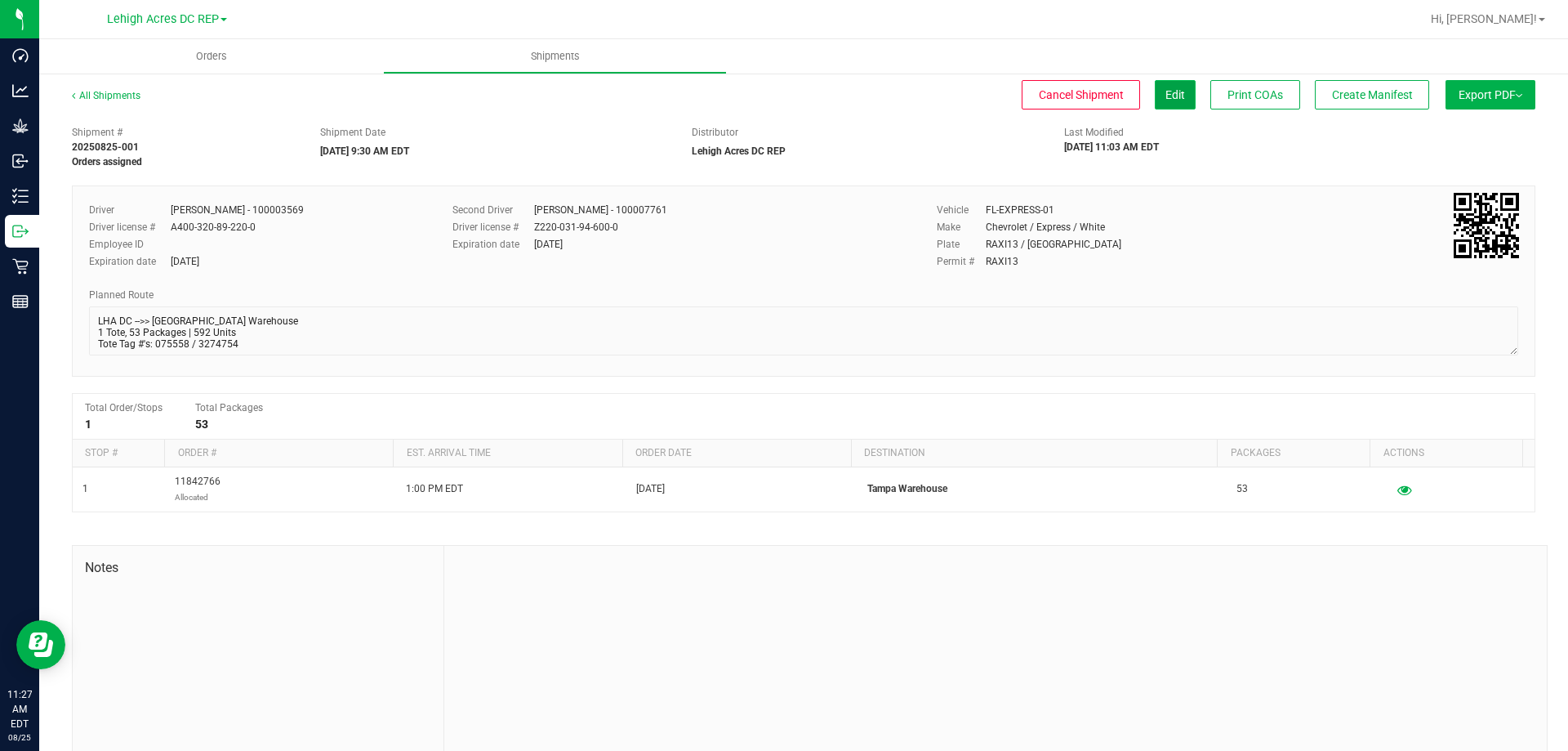
click at [1166, 99] on span "Edit" at bounding box center [1175, 94] width 19 height 13
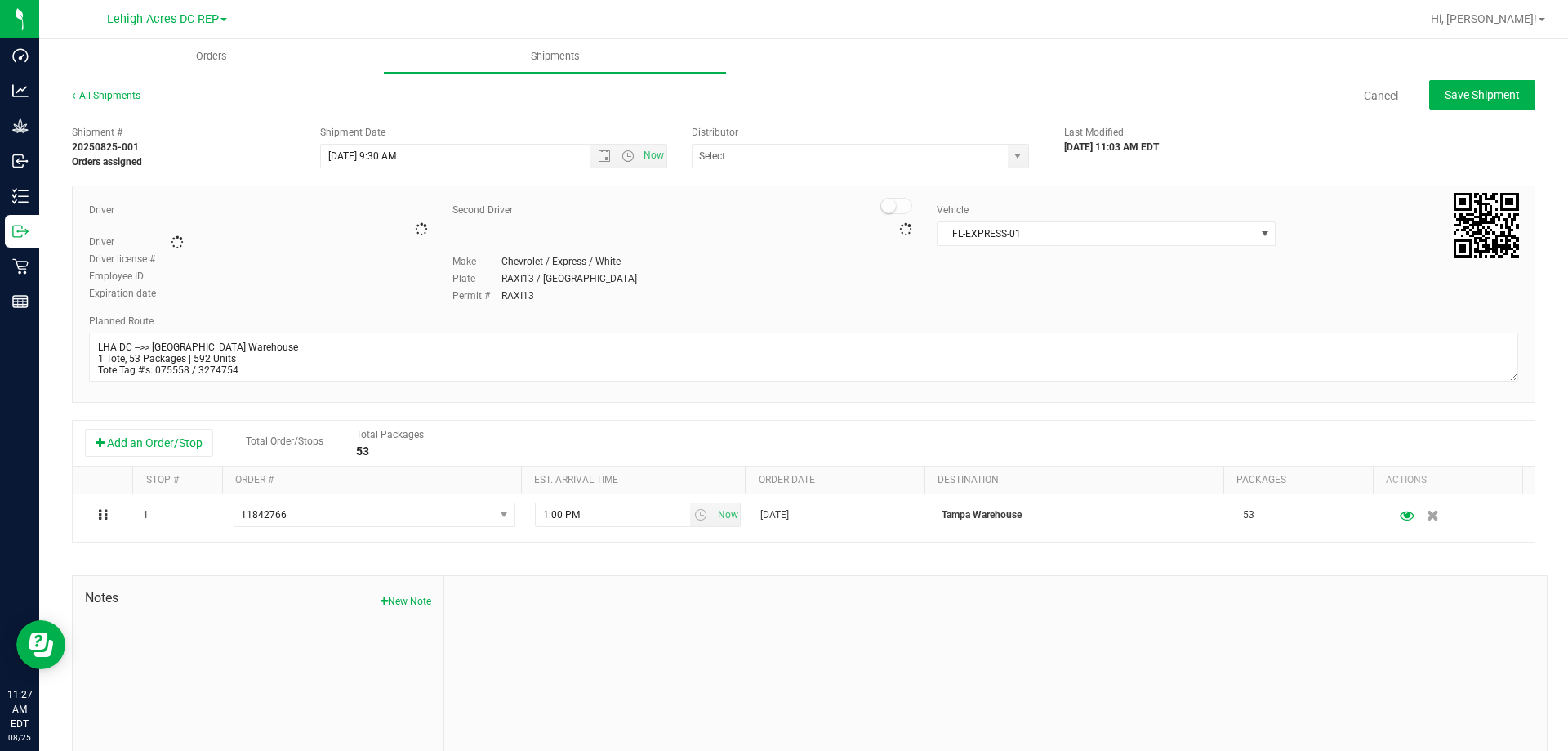
type input "Lehigh Acres DC REP"
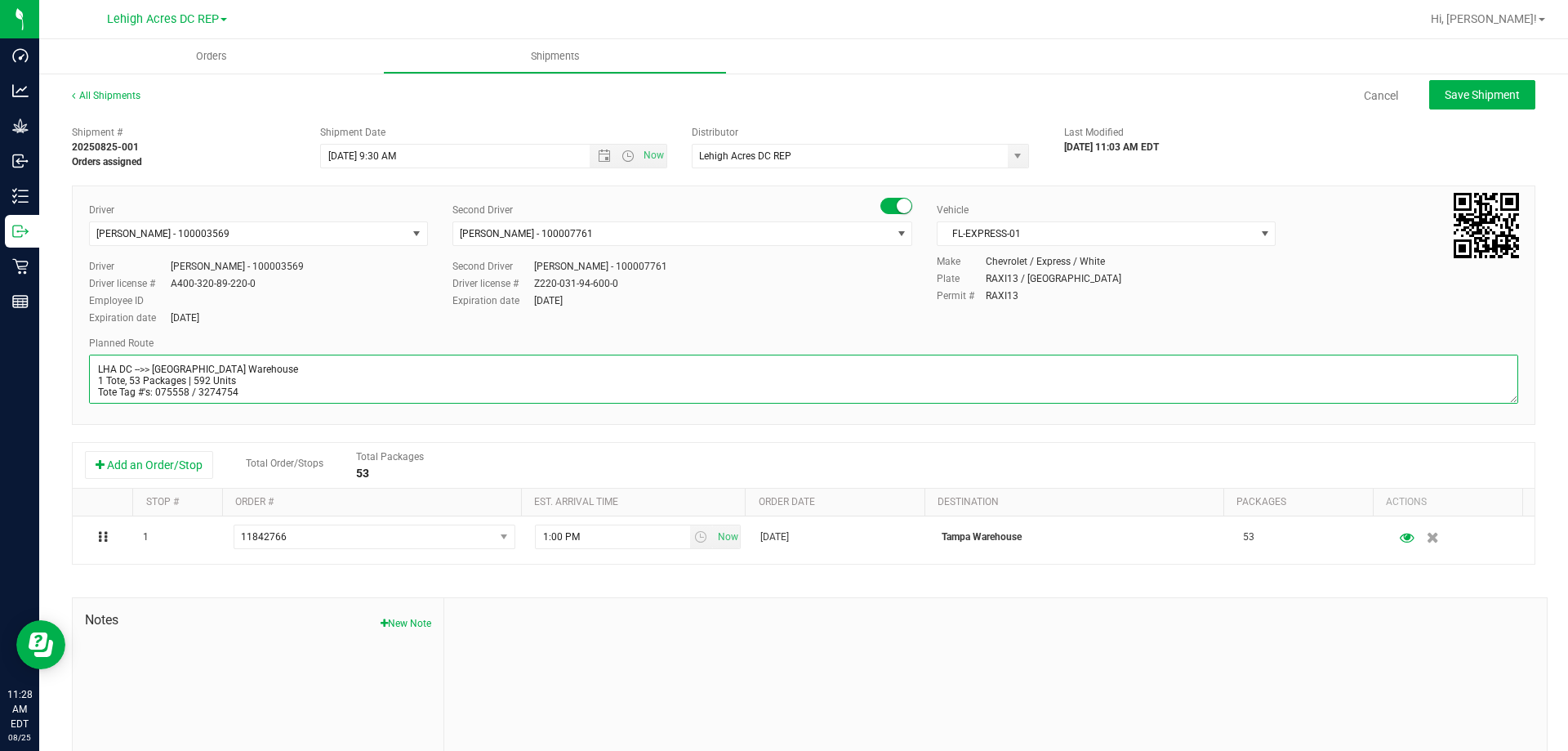
click at [206, 381] on textarea at bounding box center [803, 379] width 1429 height 49
click at [206, 378] on textarea at bounding box center [803, 379] width 1429 height 49
type textarea "LHA DC -->> Tampa DC Warehouse 1 Tote, 53 Packages | 354 Units Tote Tag #'s: 07…"
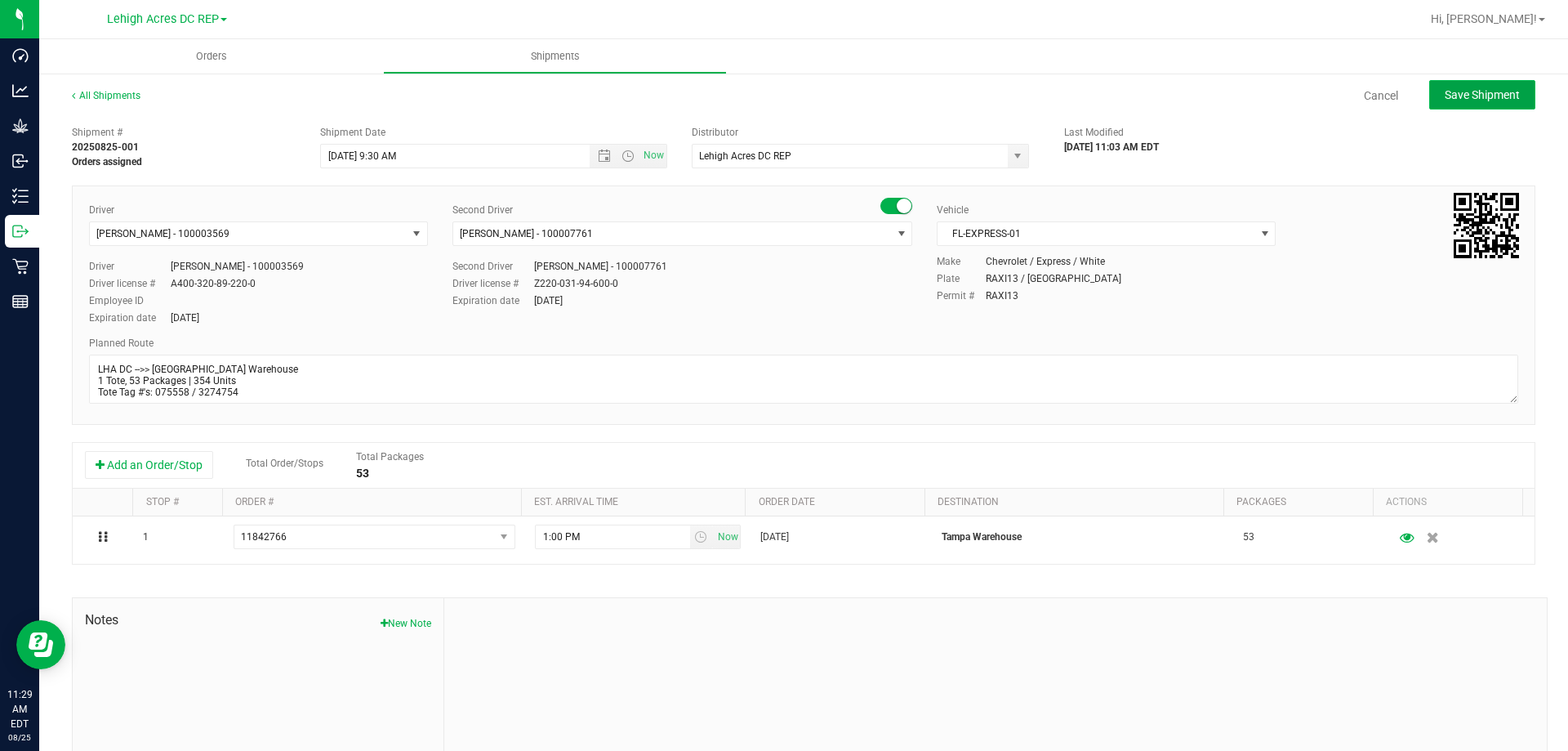
click at [1469, 92] on span "Save Shipment" at bounding box center [1482, 94] width 75 height 13
type input "8/26/2025 1:30 PM"
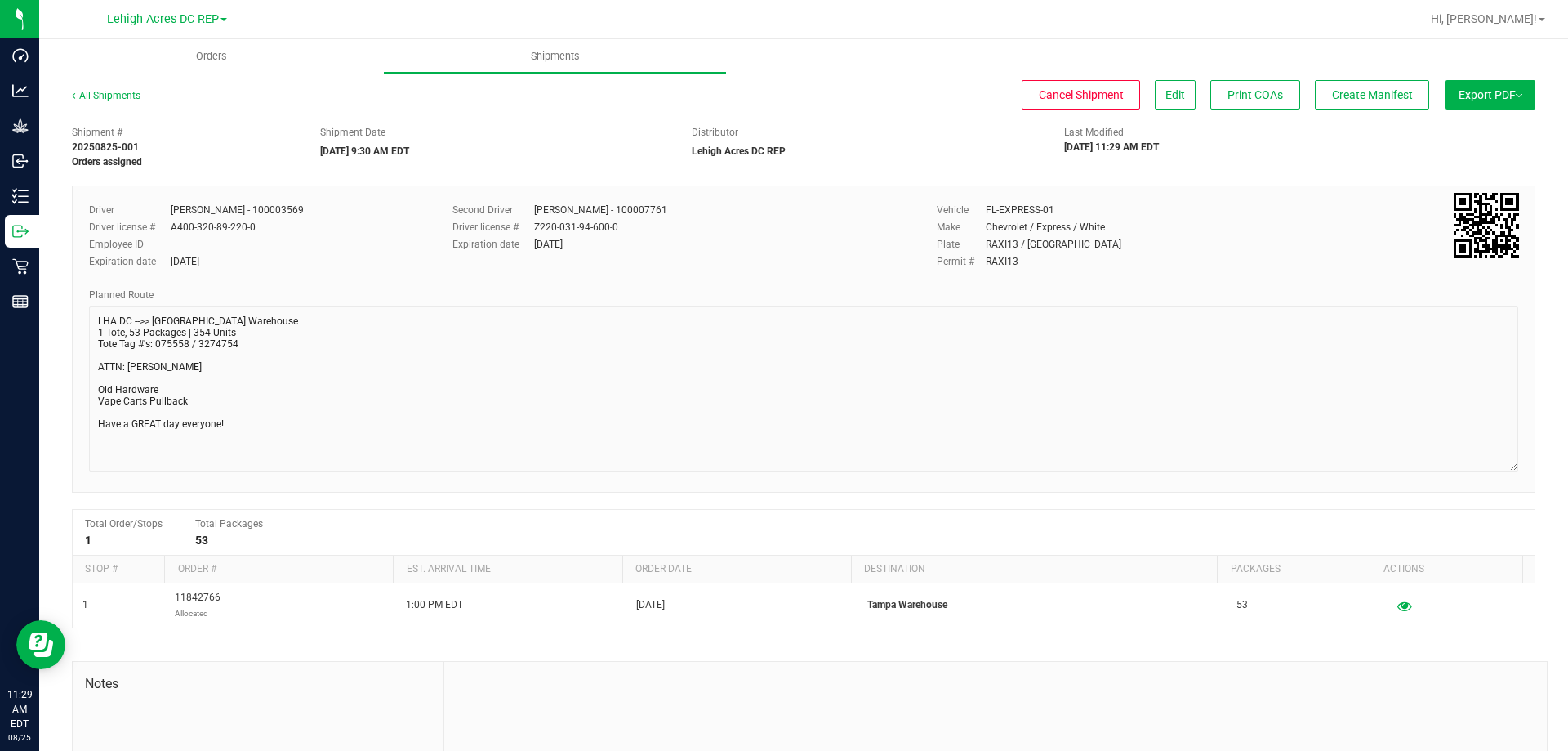
click at [1511, 475] on div "Driver Hector Ayala - 100003569 Driver license # A400-320-89-220-0 Employee ID …" at bounding box center [803, 339] width 1463 height 307
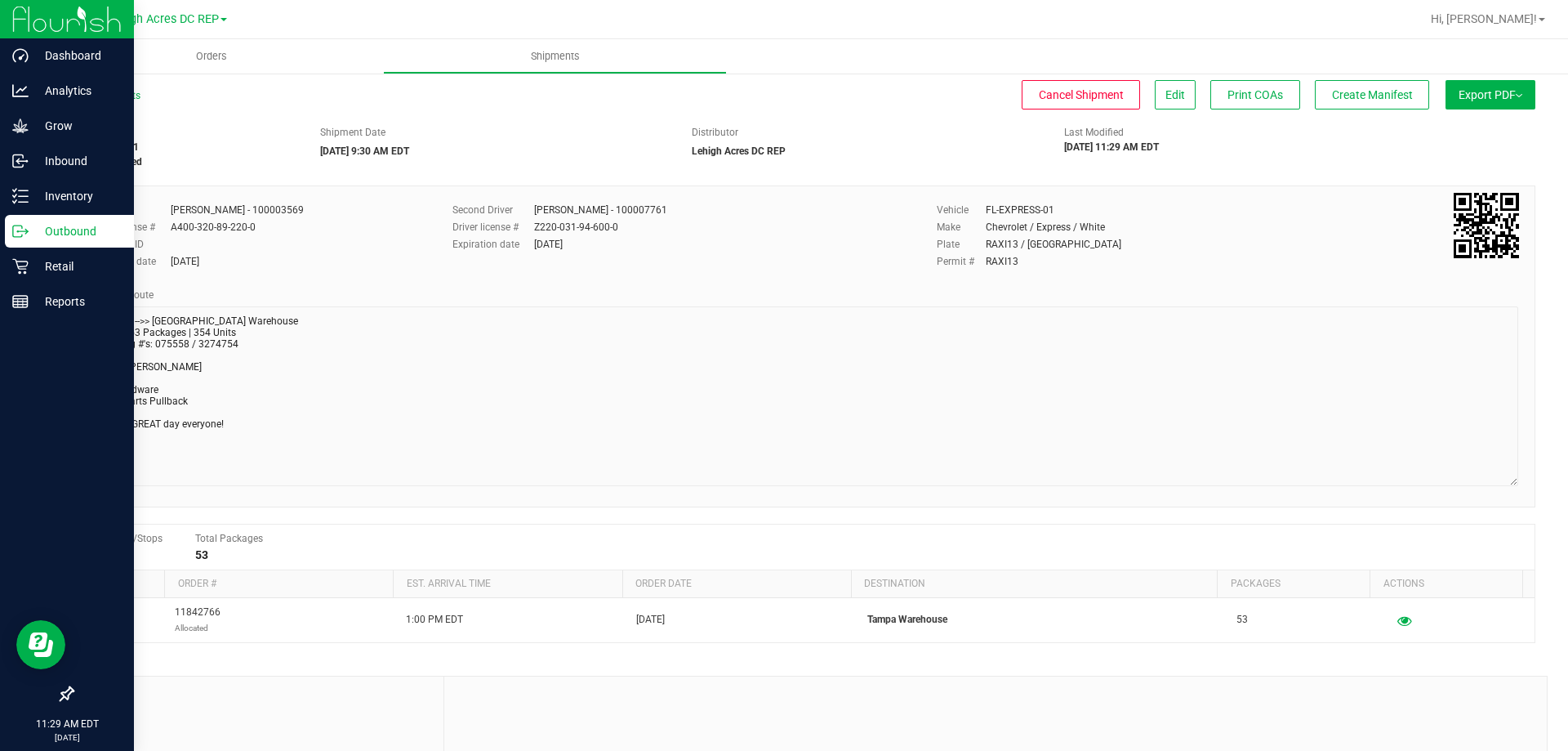
click at [51, 227] on p "Outbound" at bounding box center [78, 231] width 98 height 19
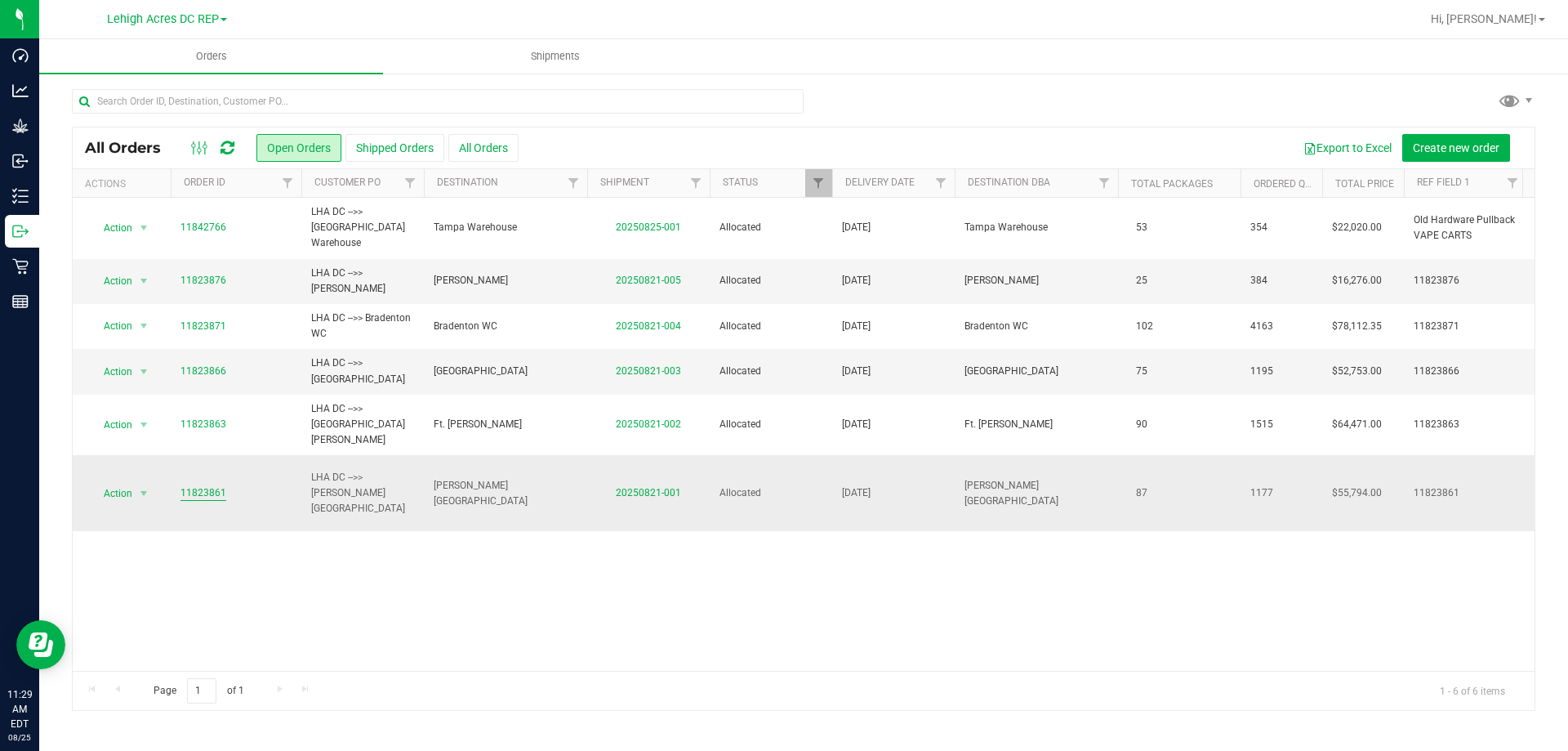
click at [190, 485] on link "11823861" at bounding box center [203, 493] width 45 height 16
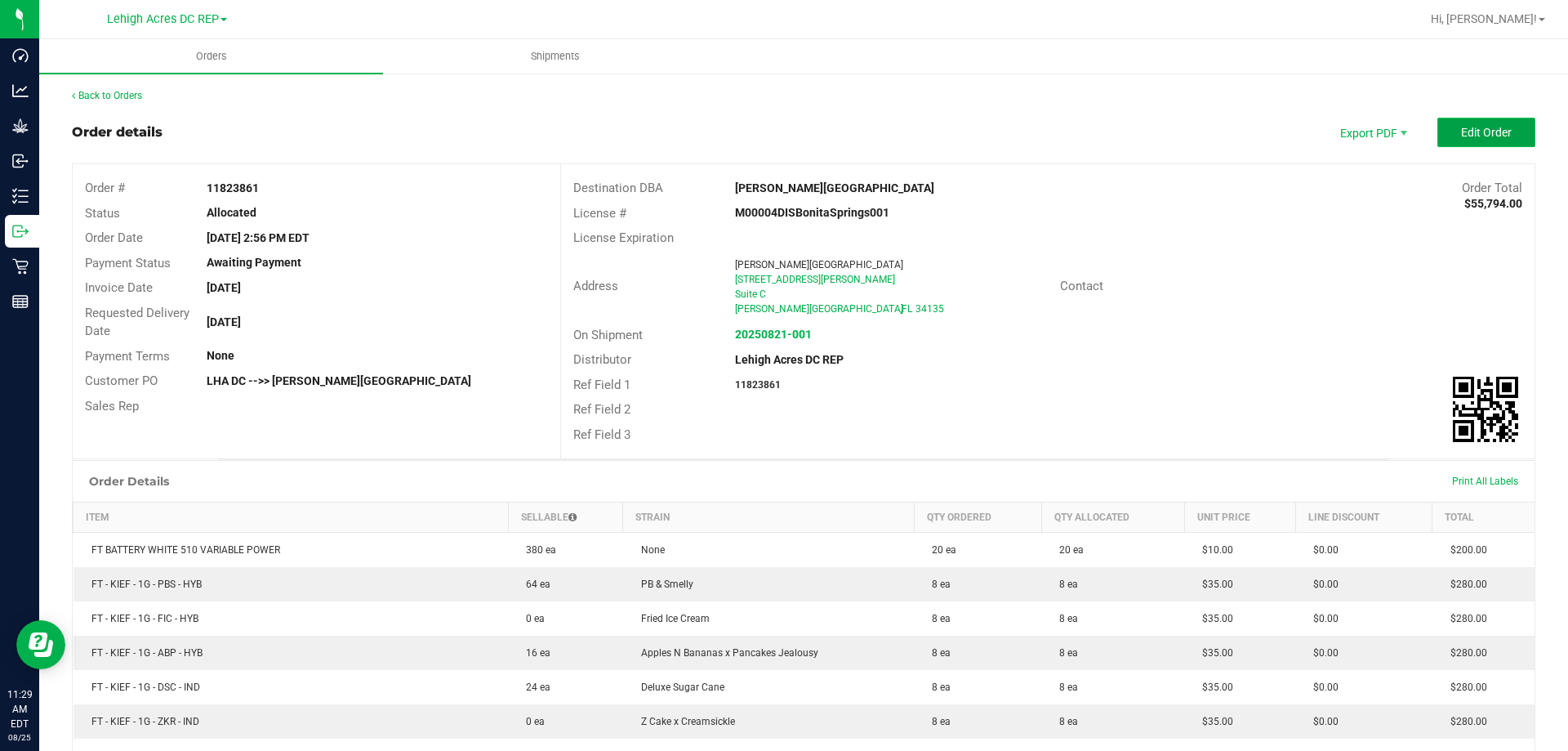
click at [1487, 137] on span "Edit Order" at bounding box center [1486, 132] width 51 height 13
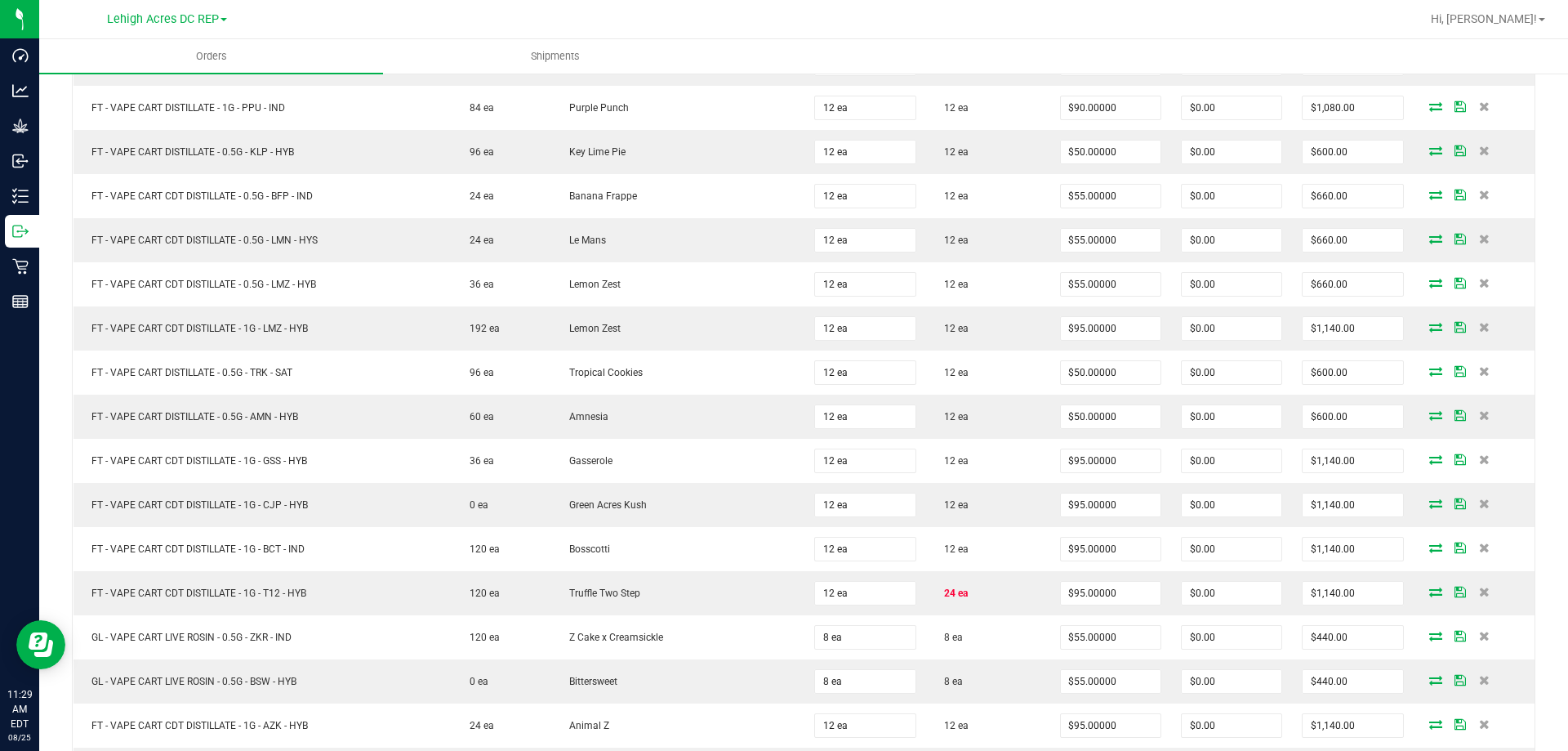
scroll to position [980, 0]
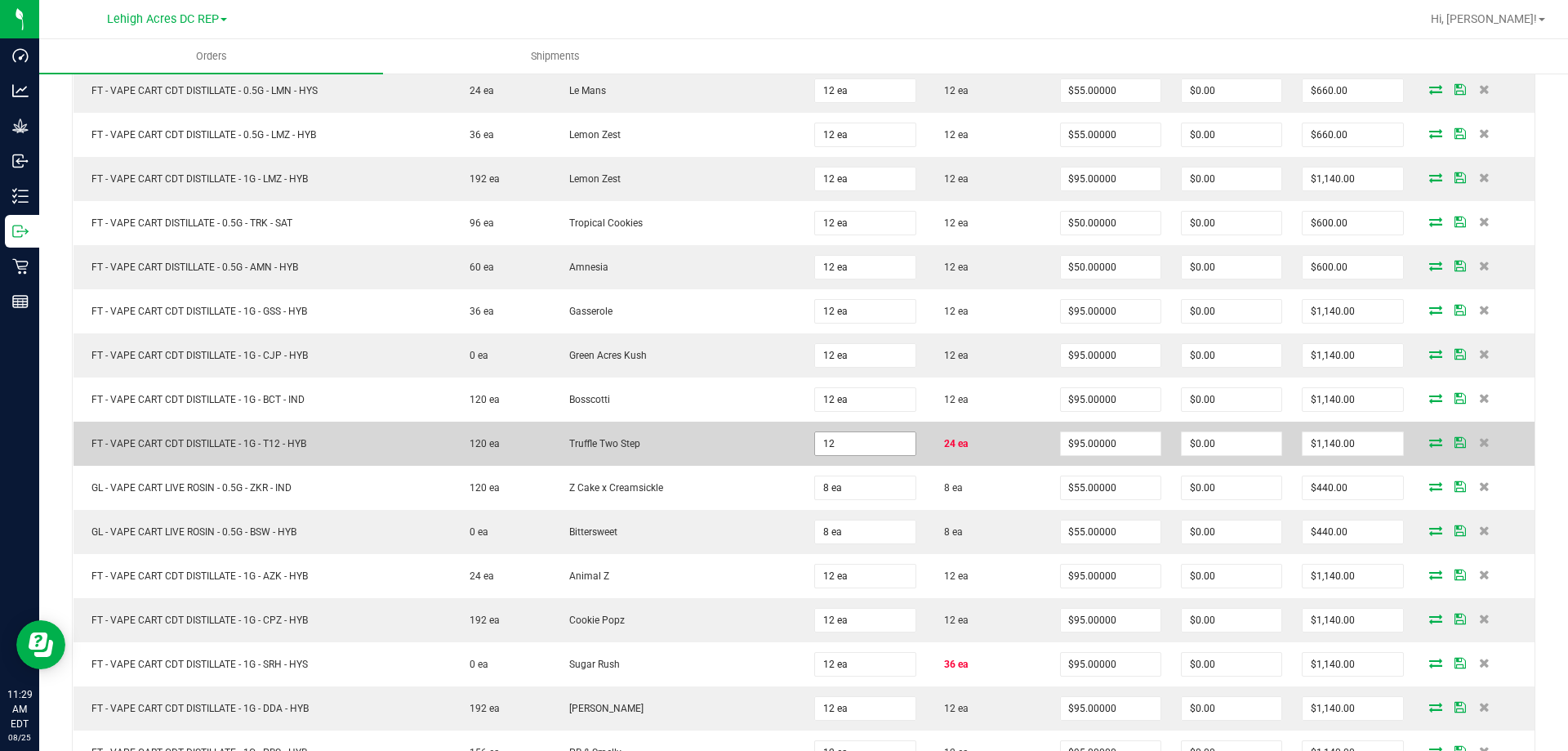
click at [875, 436] on input "12" at bounding box center [865, 443] width 99 height 23
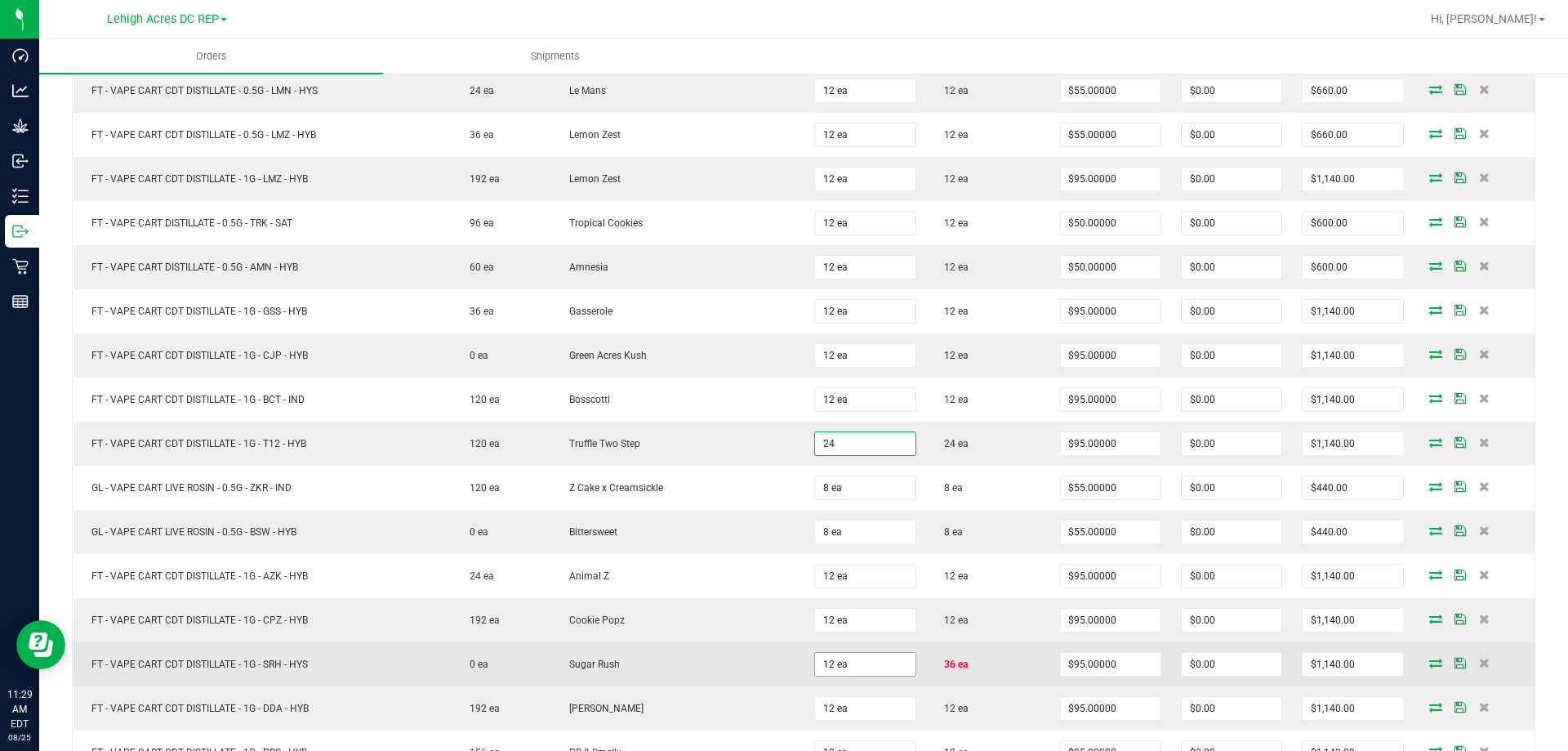
type input "24 ea"
type input "$2,280.00"
click at [879, 665] on input "12" at bounding box center [865, 664] width 99 height 23
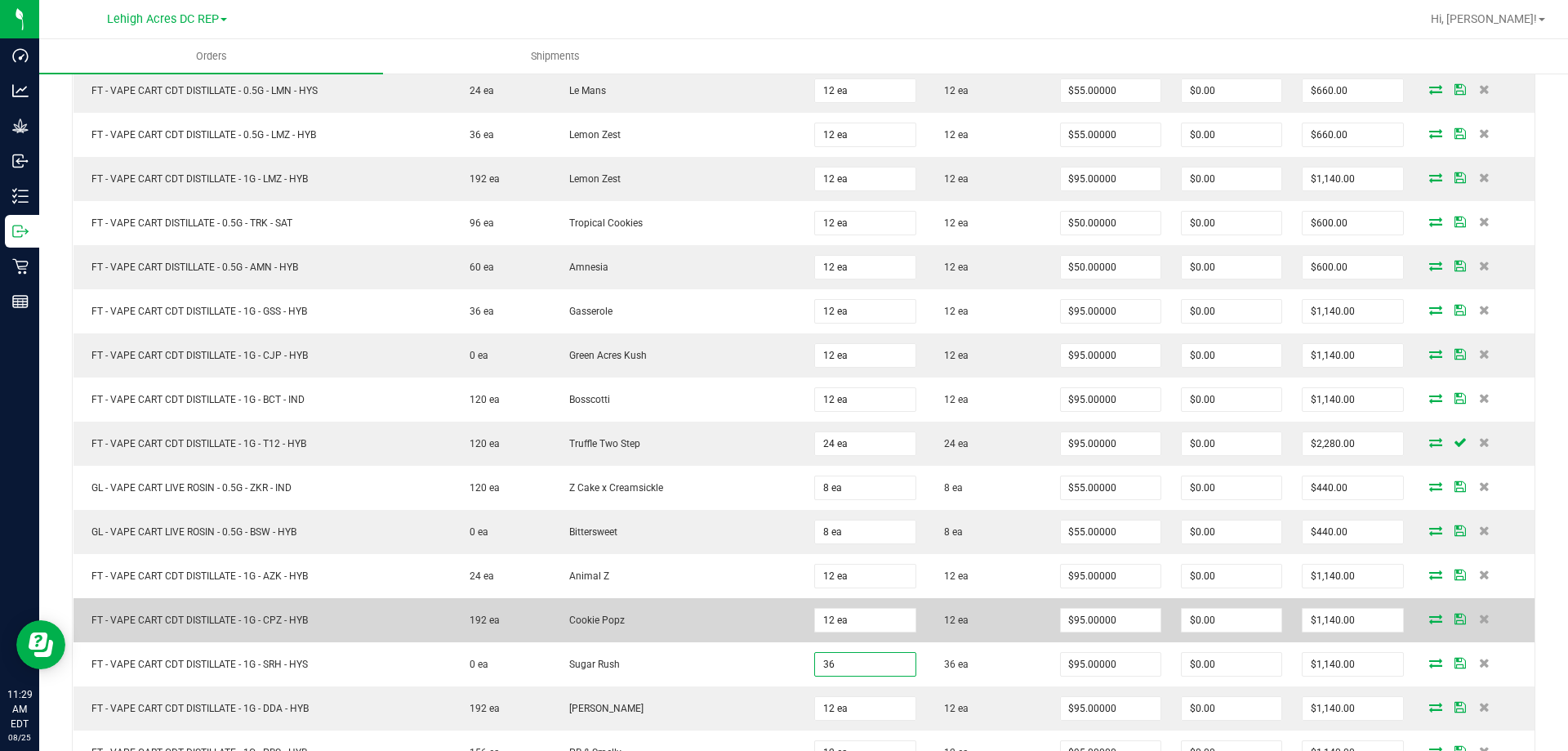
type input "36 ea"
type input "$3,420.00"
click at [983, 640] on td "12 ea" at bounding box center [988, 619] width 124 height 44
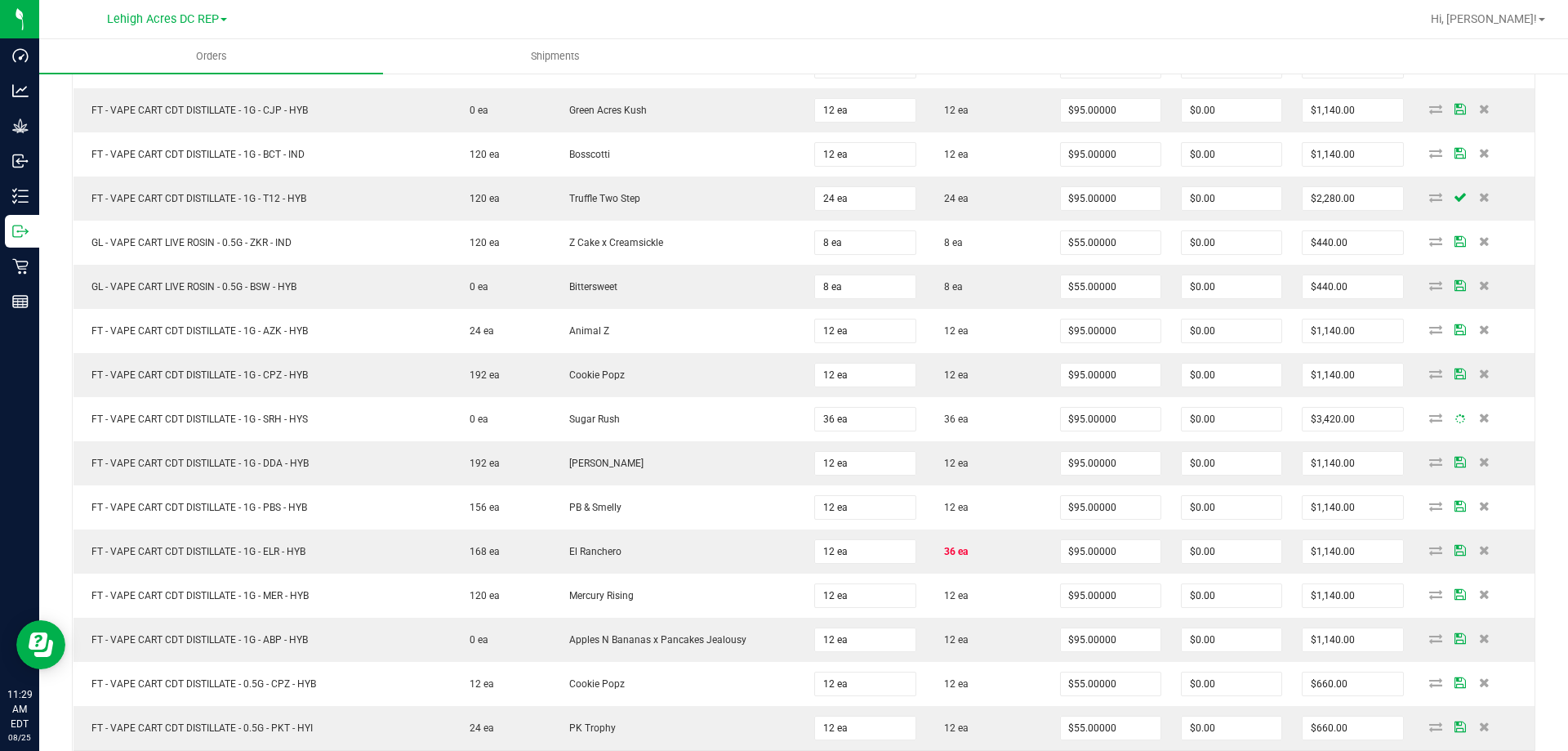
scroll to position [1389, 0]
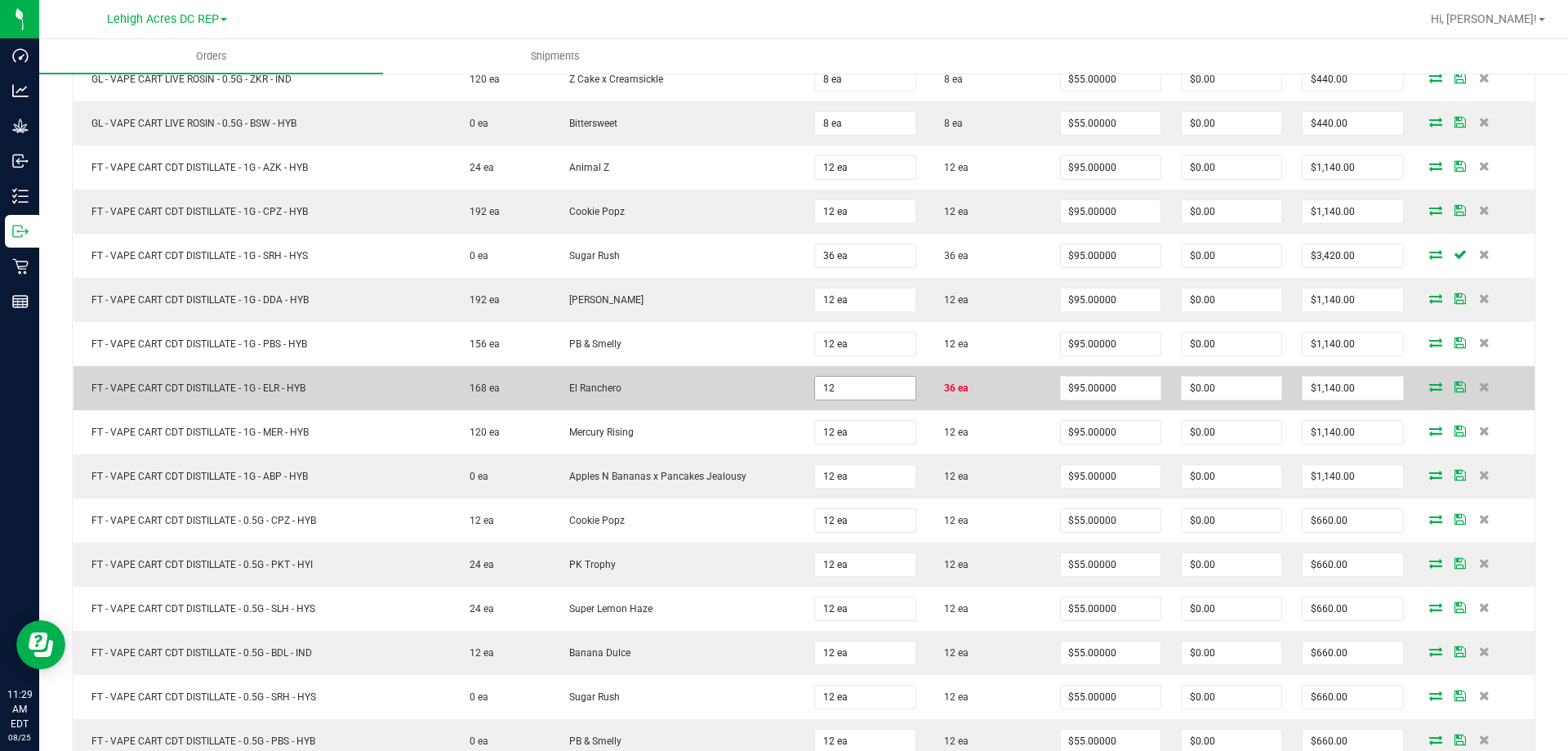
click at [854, 385] on input "12" at bounding box center [865, 388] width 99 height 23
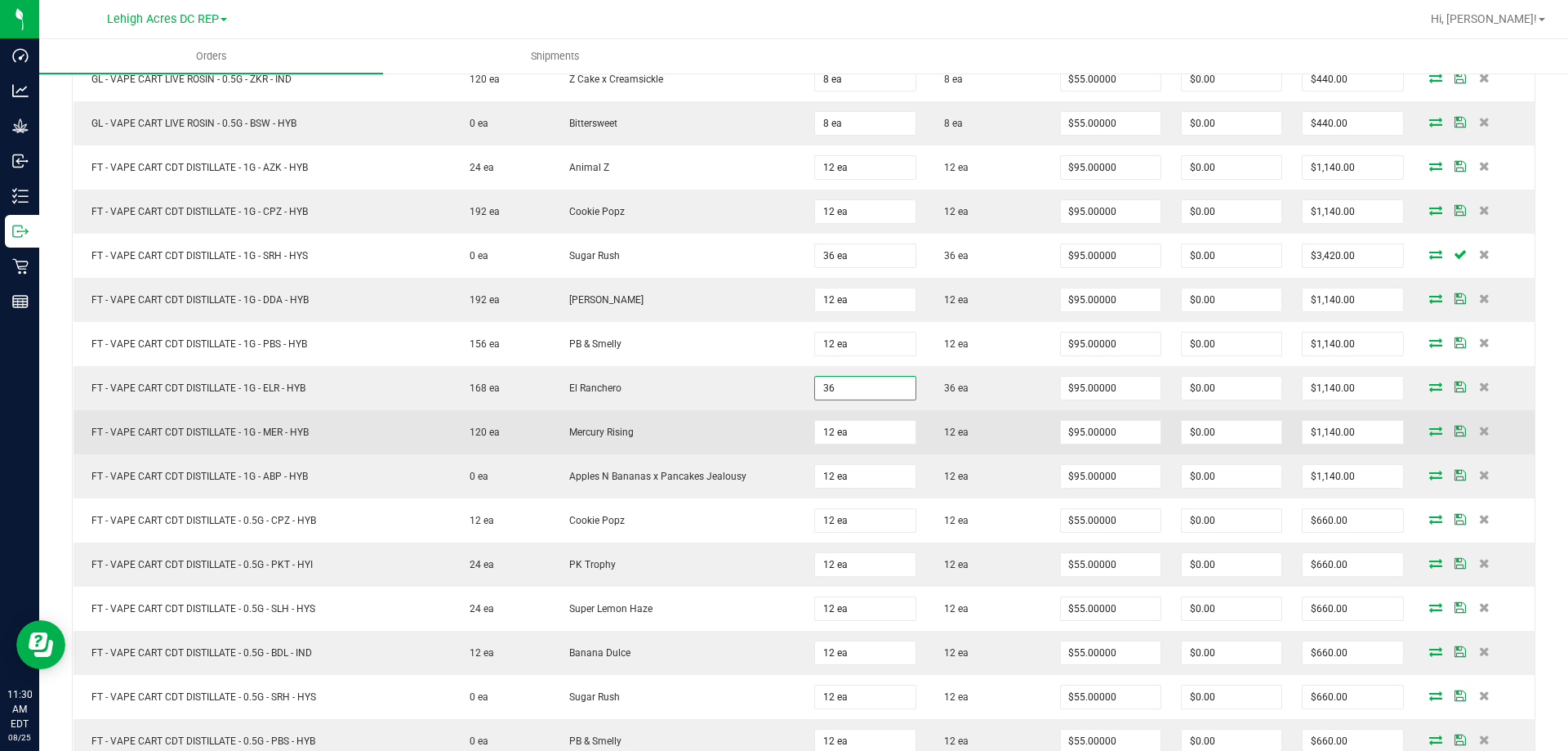
type input "36 ea"
type input "$3,420.00"
click at [953, 437] on span "12 ea" at bounding box center [951, 431] width 32 height 11
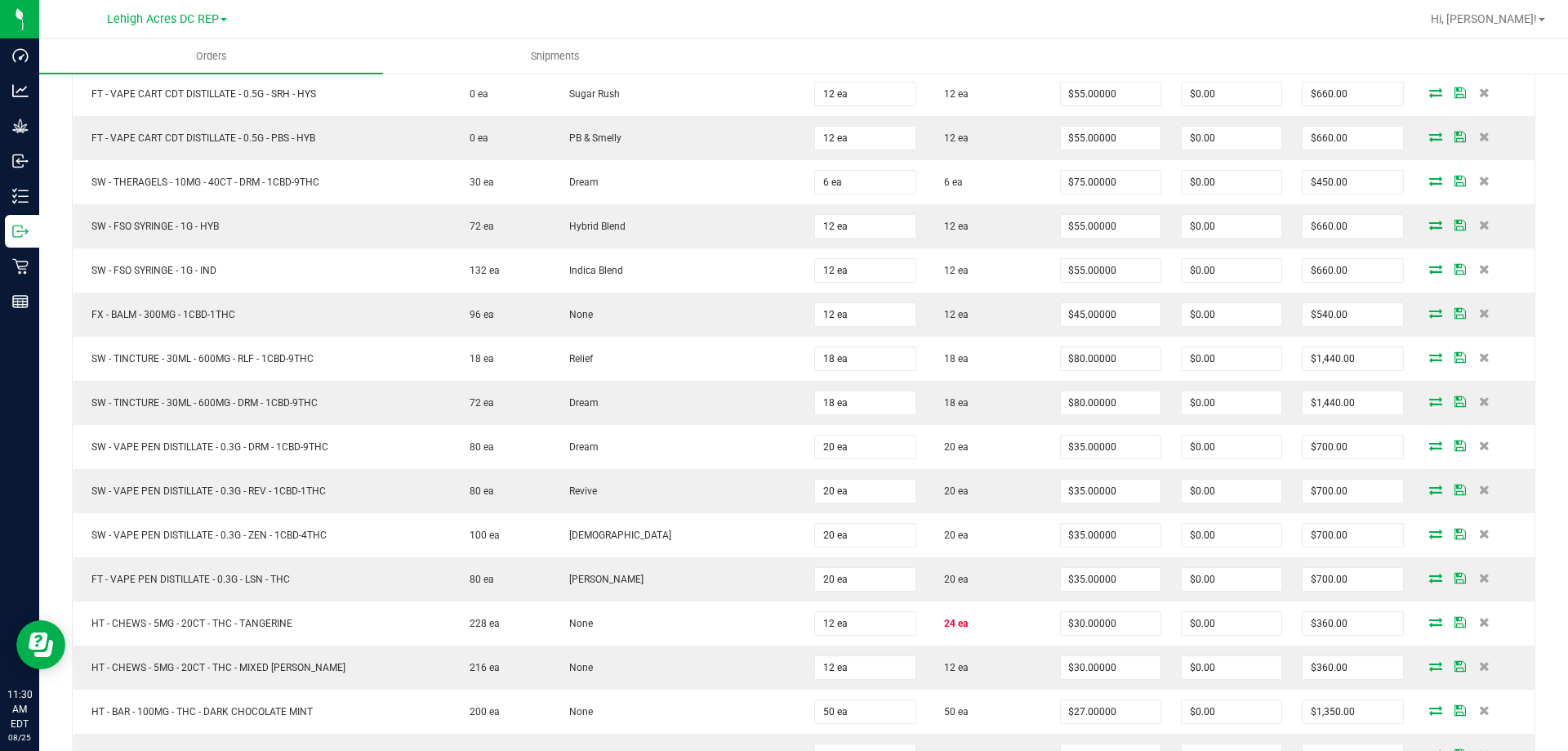
scroll to position [2042, 0]
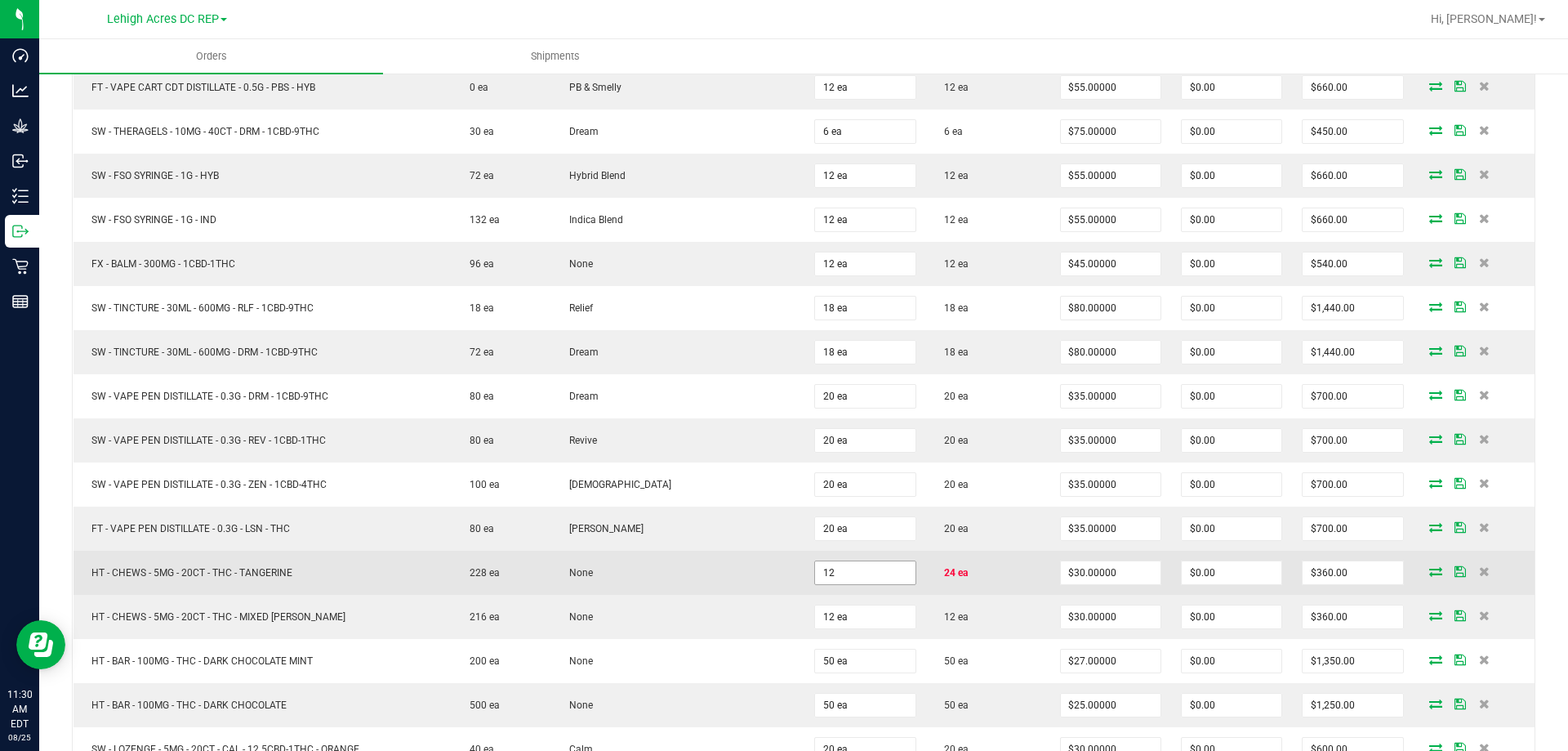
click at [876, 565] on input "12" at bounding box center [865, 572] width 99 height 23
type input "24 ea"
type input "$720.00"
click at [967, 572] on td "24 ea" at bounding box center [988, 572] width 124 height 44
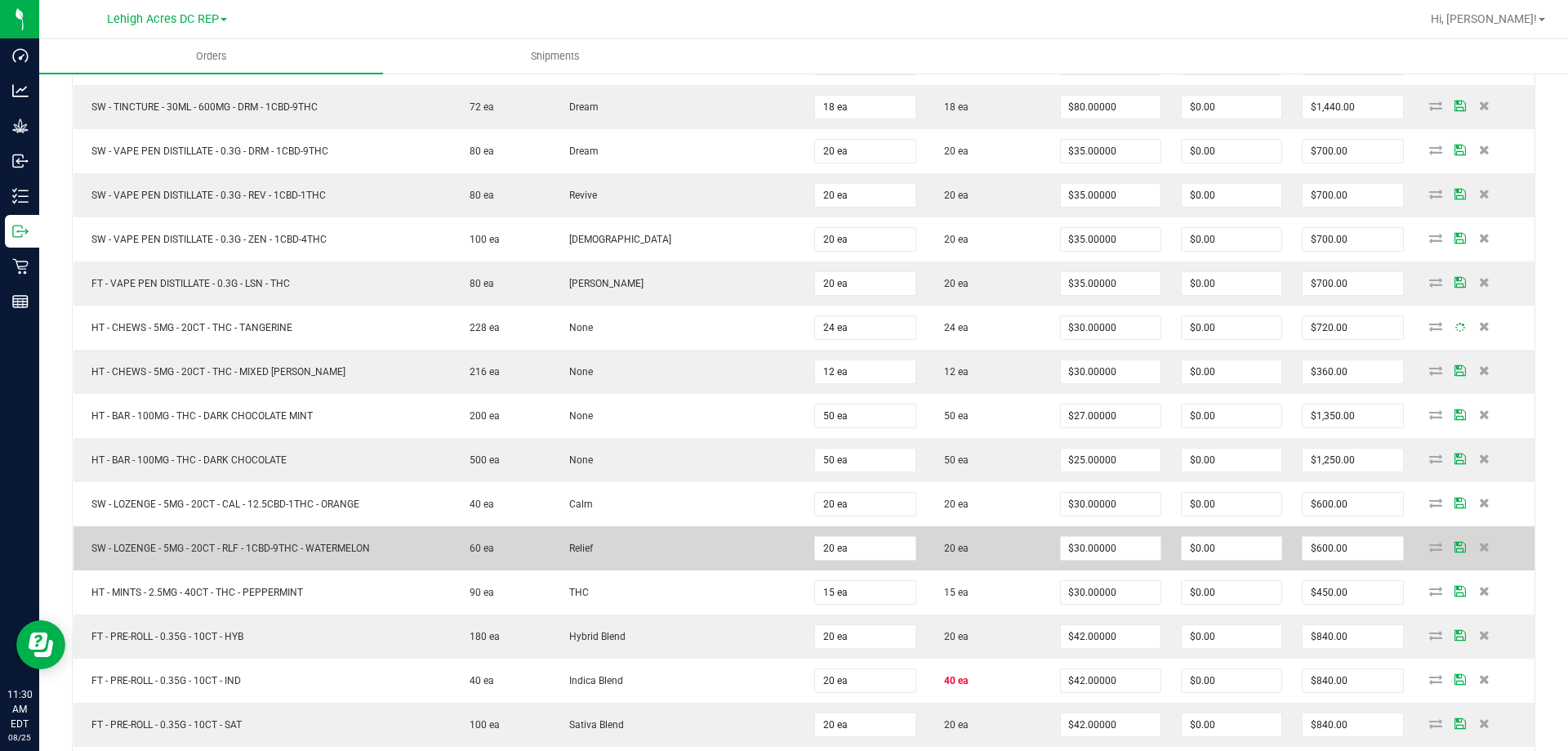
scroll to position [2450, 0]
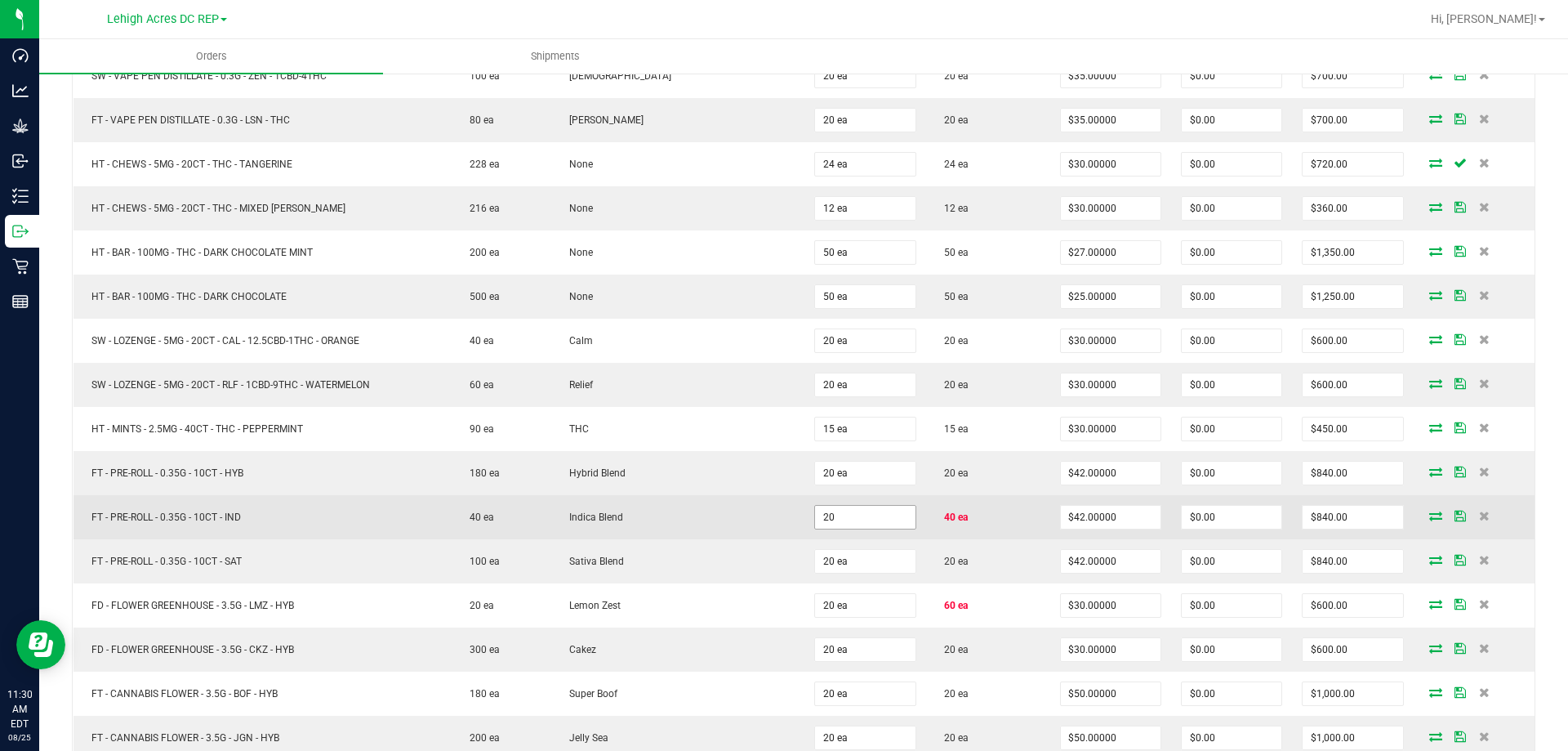
click at [860, 523] on input "20" at bounding box center [865, 517] width 99 height 23
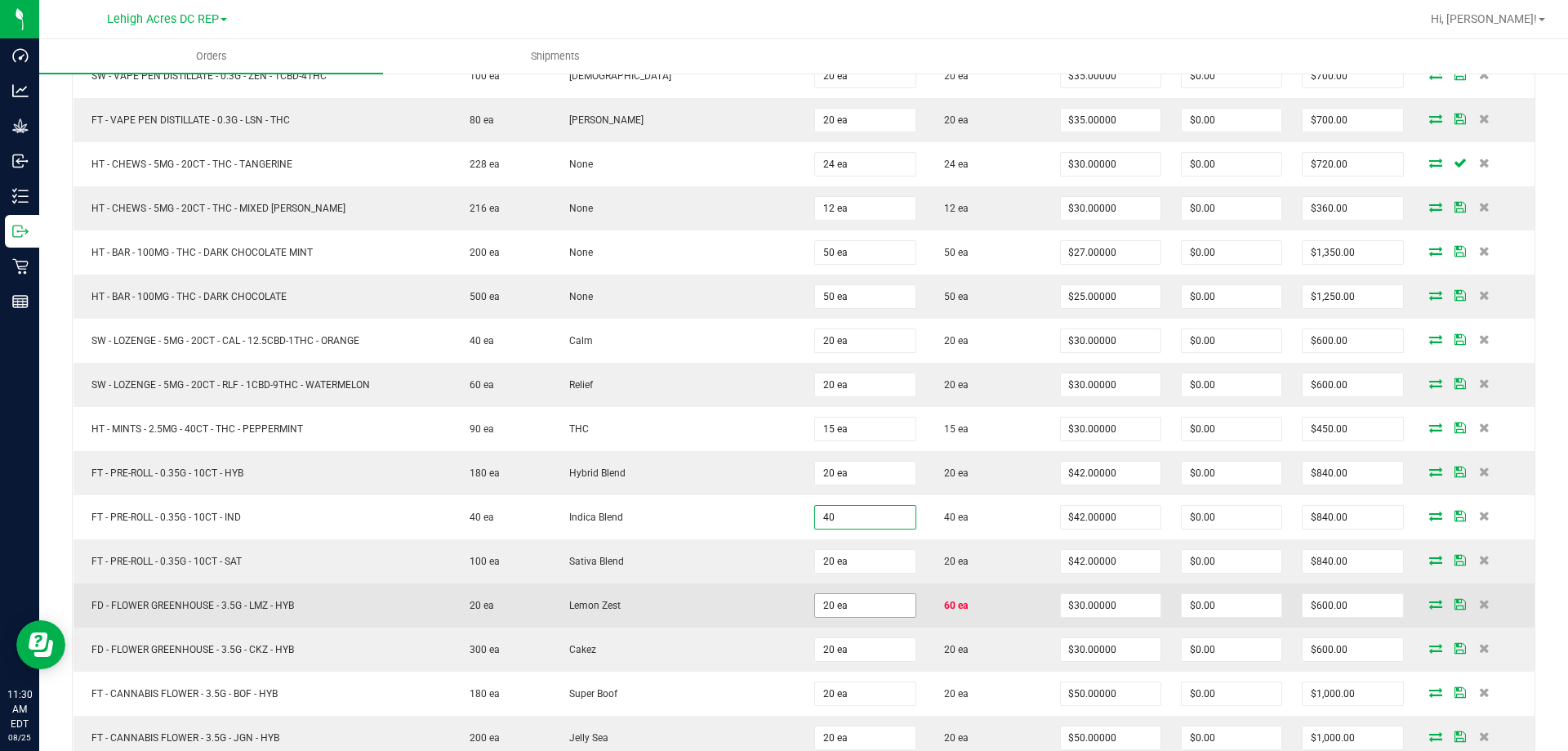
type input "40 ea"
type input "$1,680.00"
click at [860, 600] on input "20" at bounding box center [865, 606] width 99 height 23
type input "60 ea"
type input "$1,800.00"
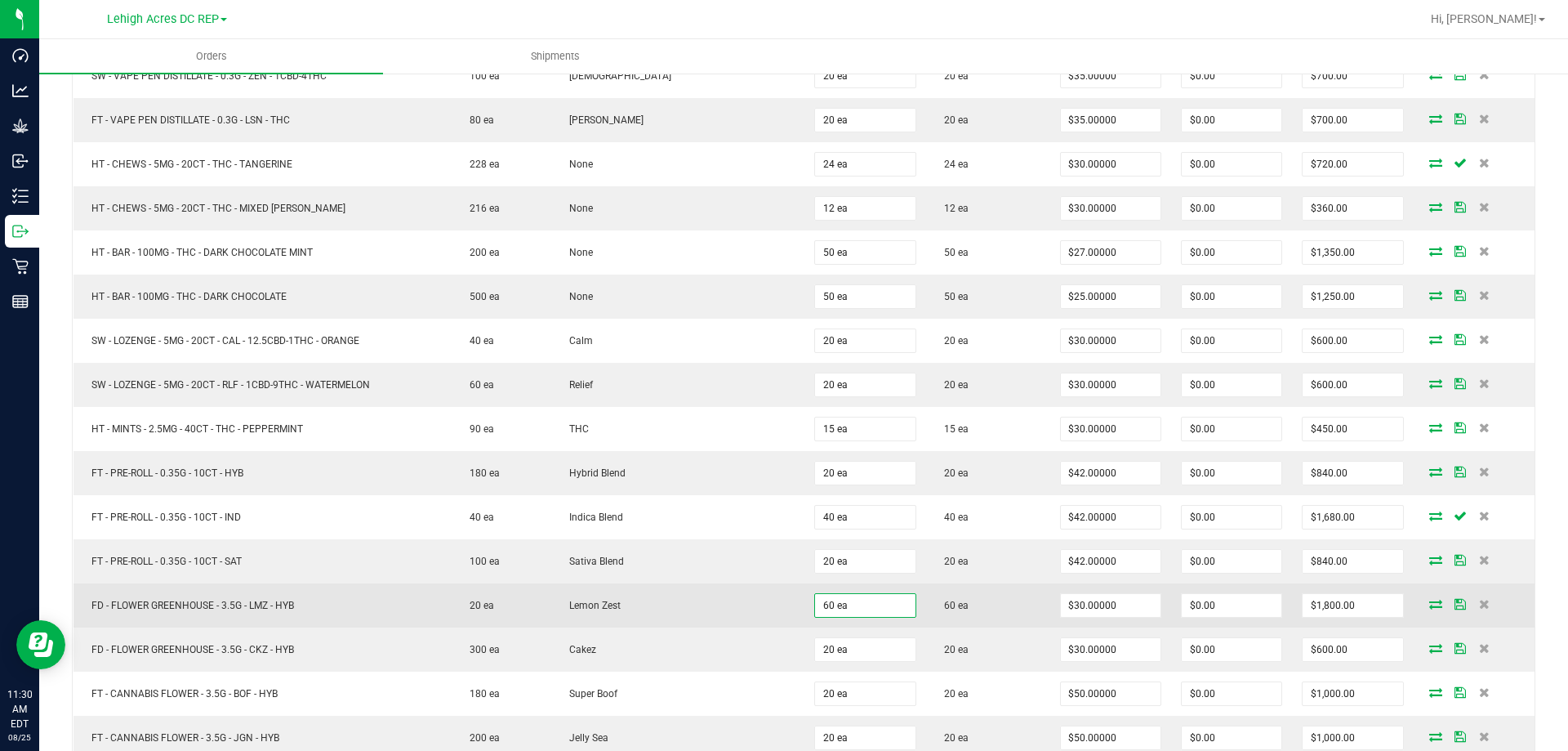
click at [993, 595] on td "60 ea" at bounding box center [988, 605] width 124 height 44
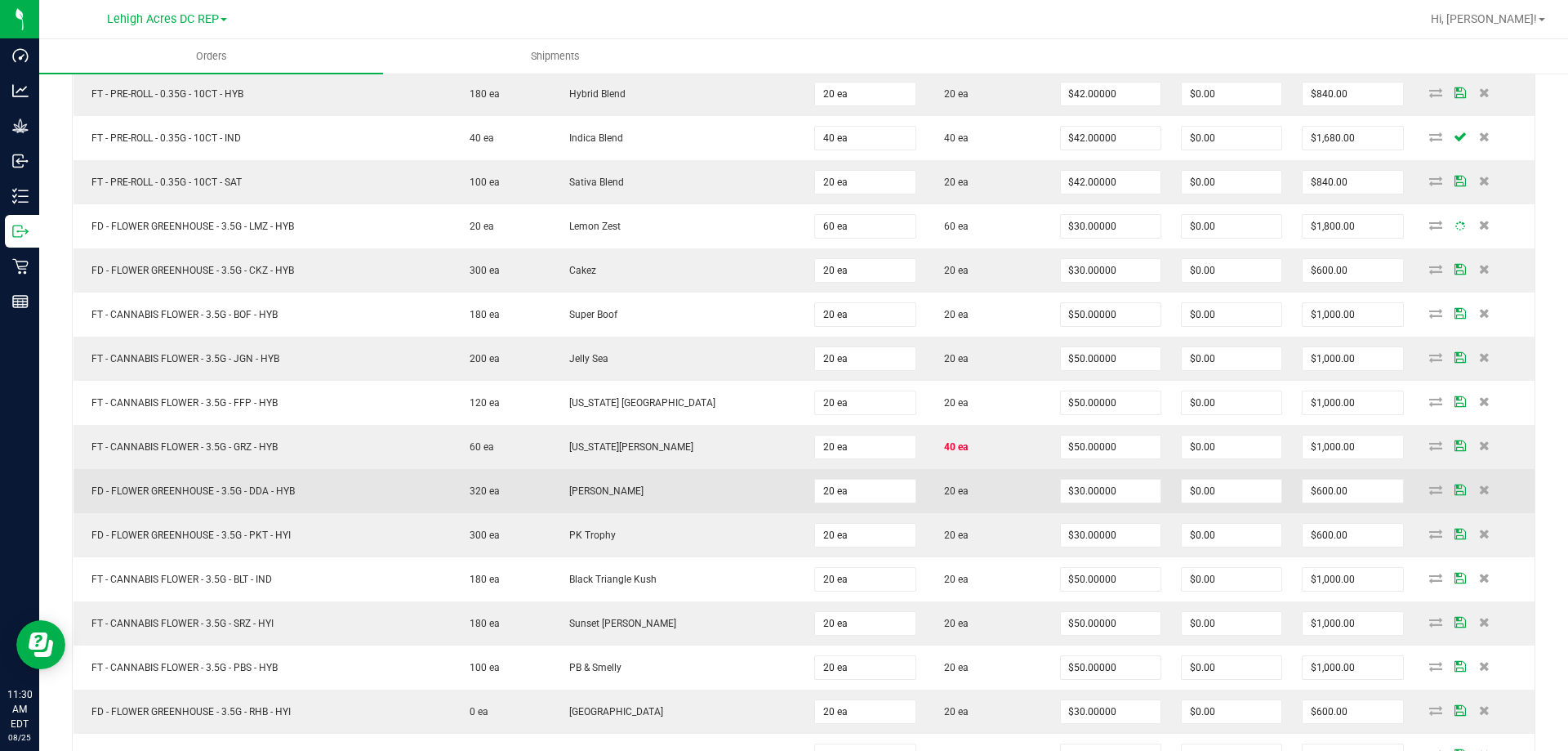
scroll to position [2859, 0]
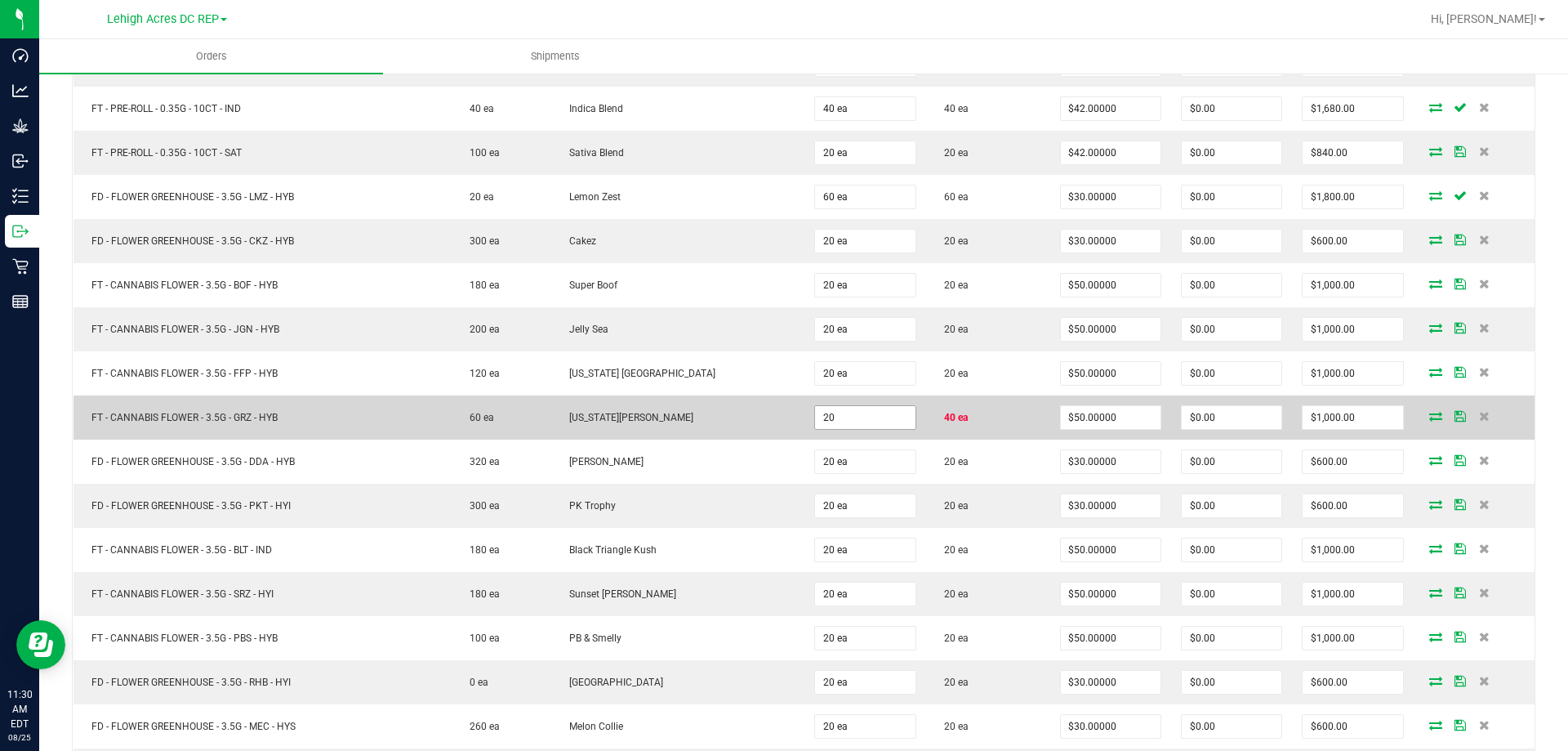
click at [862, 415] on input "20" at bounding box center [865, 417] width 99 height 23
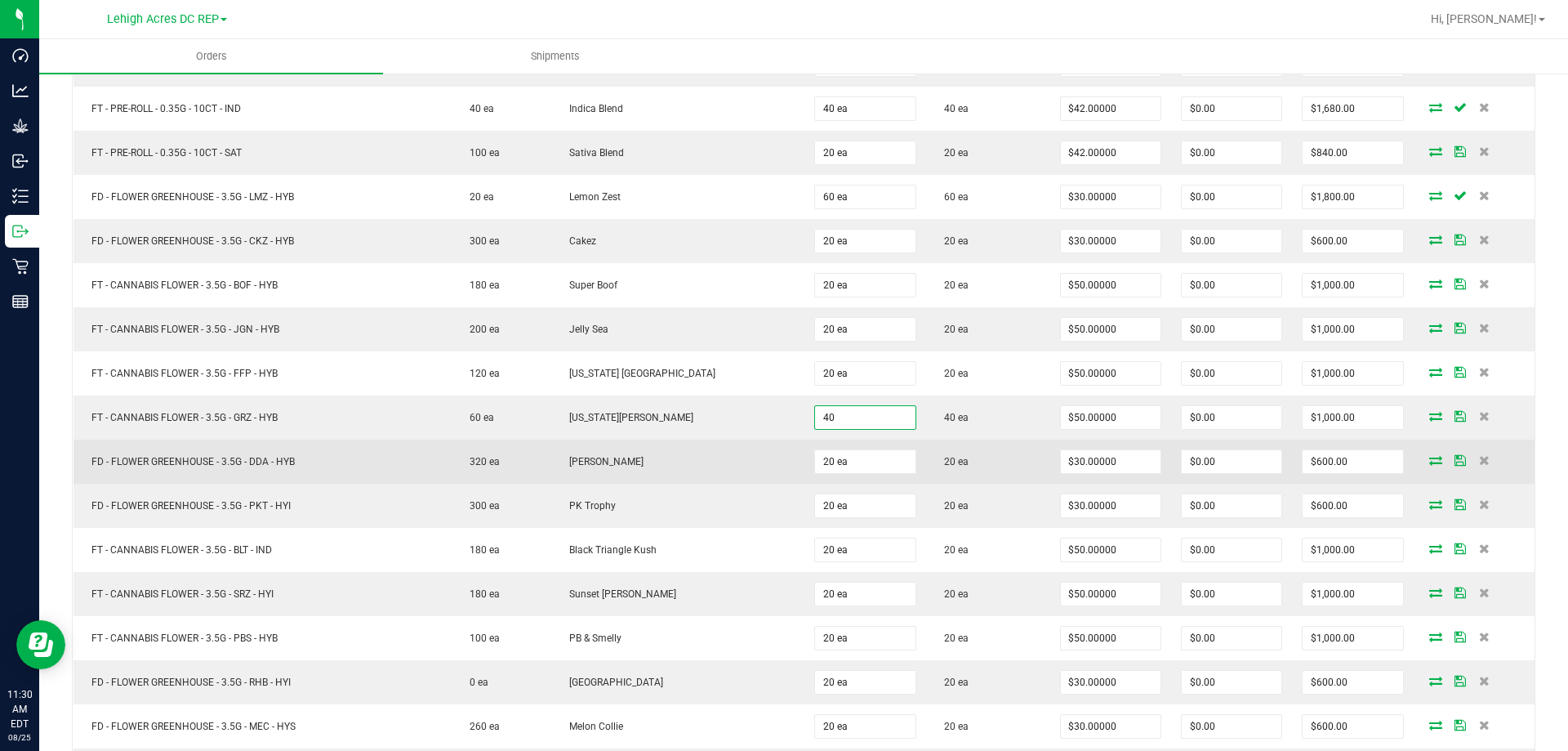
type input "40 ea"
type input "$2,000.00"
click at [983, 476] on td "20 ea" at bounding box center [988, 461] width 124 height 44
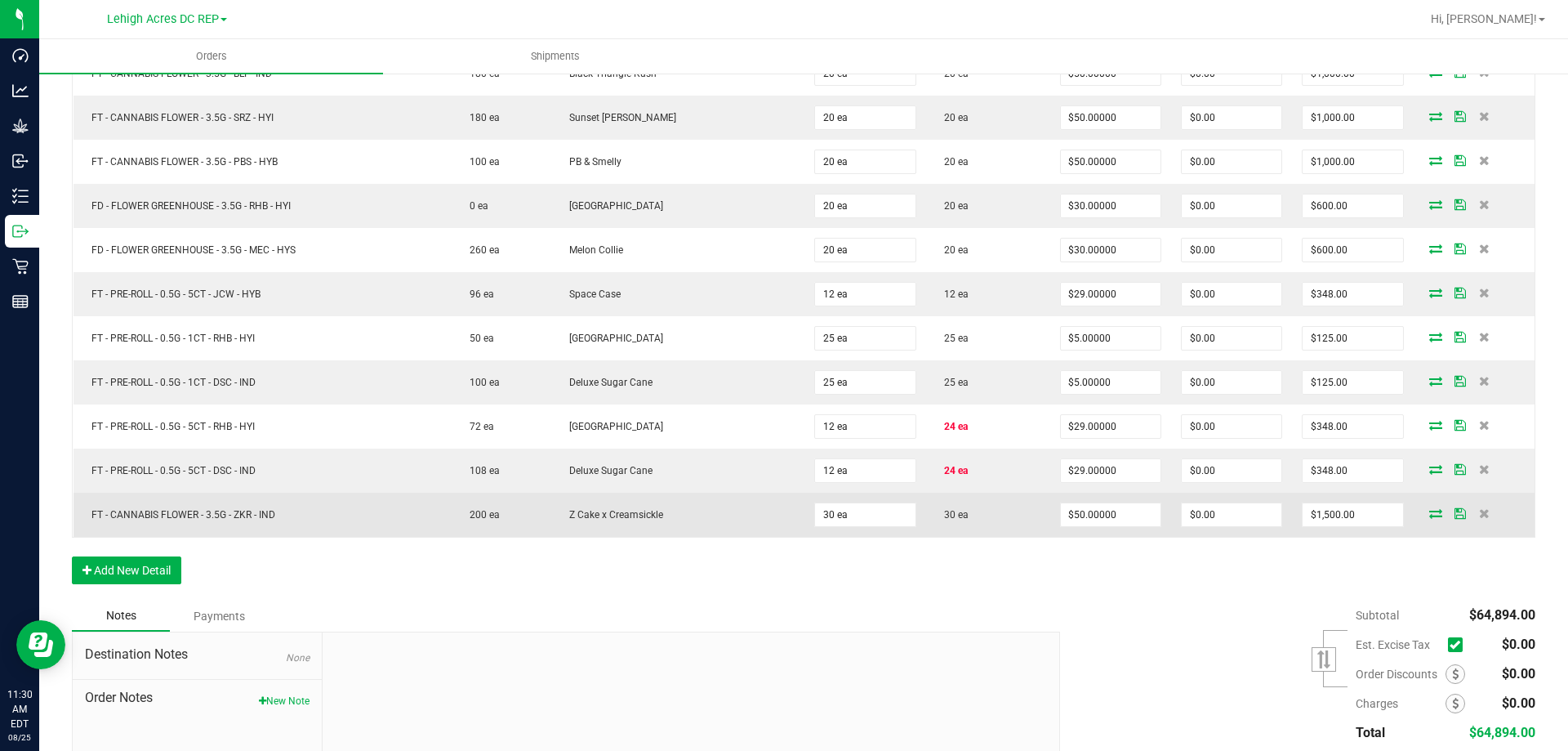
scroll to position [3349, 0]
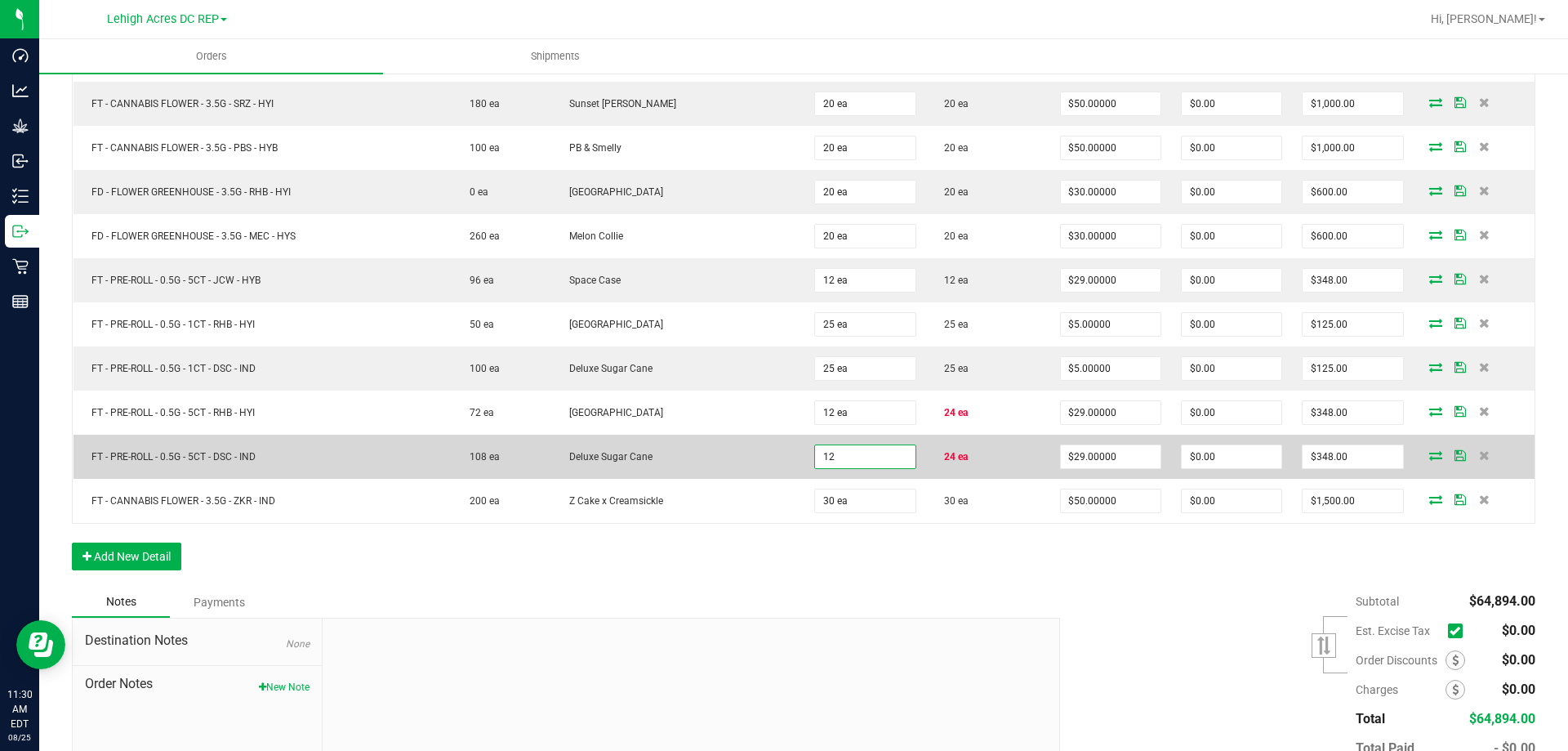
click at [885, 458] on input "12" at bounding box center [865, 457] width 99 height 23
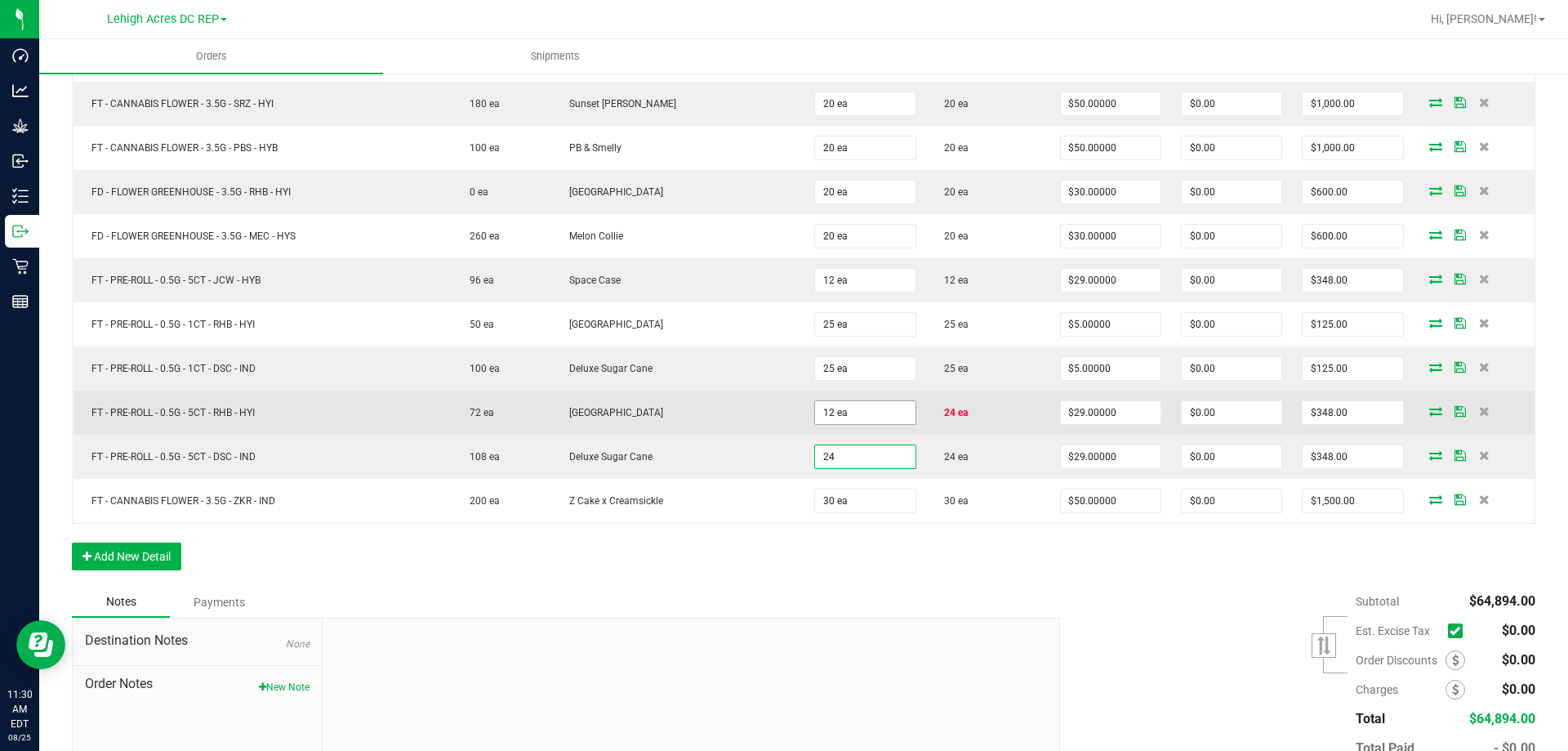
type input "24"
type input "12"
type input "24 ea"
type input "$696.00"
click at [865, 408] on input "12" at bounding box center [865, 412] width 99 height 23
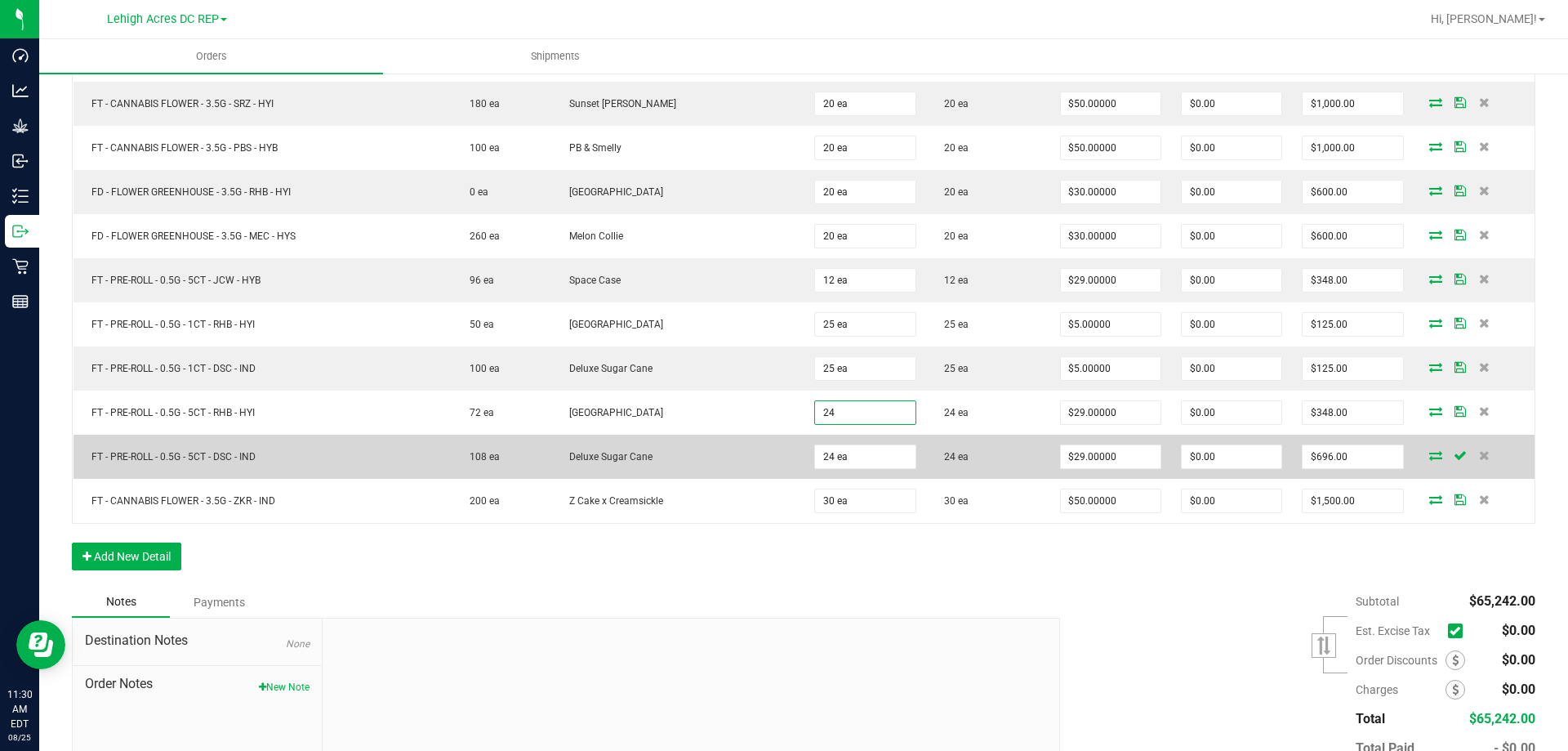
type input "24 ea"
type input "$696.00"
click at [976, 452] on td "24 ea" at bounding box center [988, 457] width 124 height 44
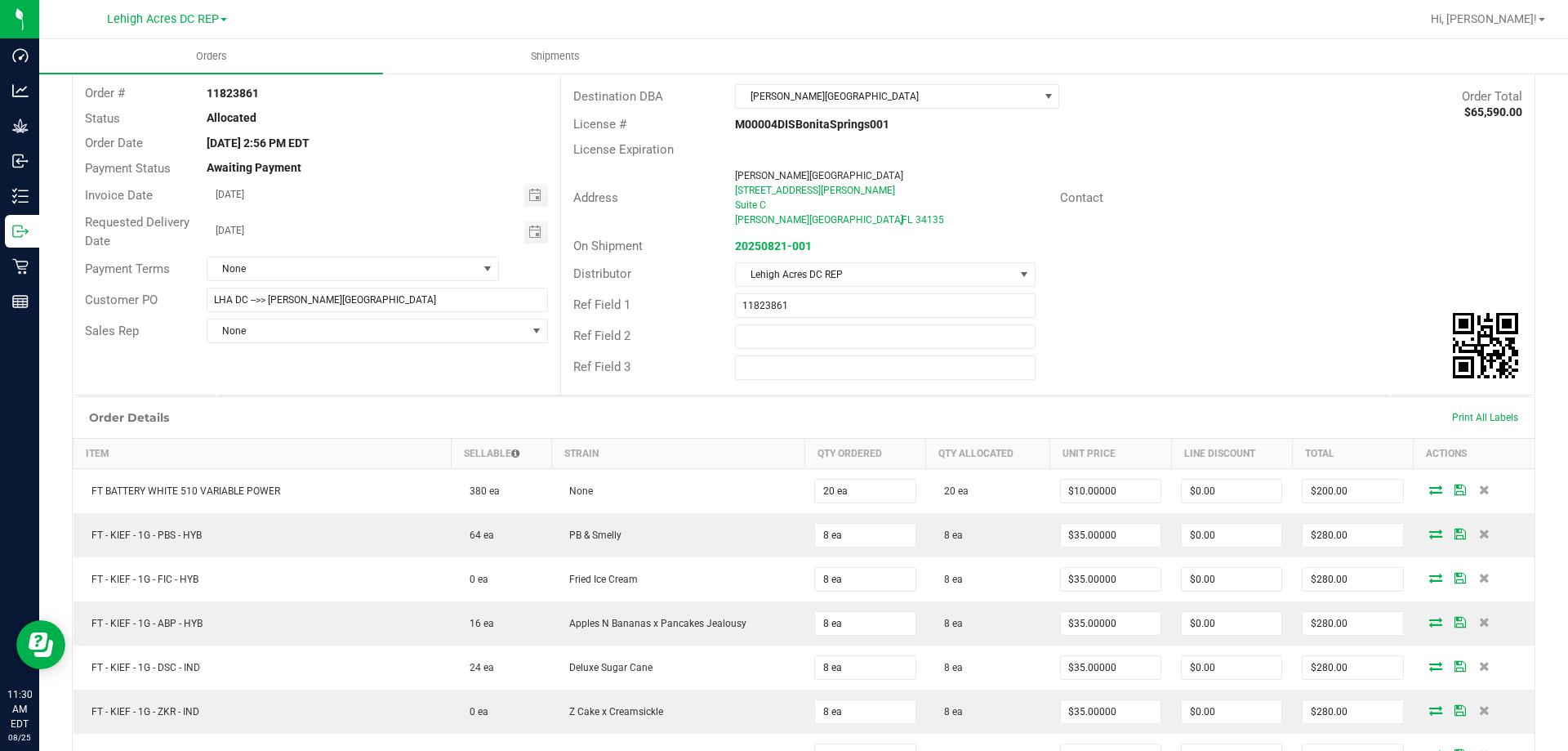
scroll to position [0, 0]
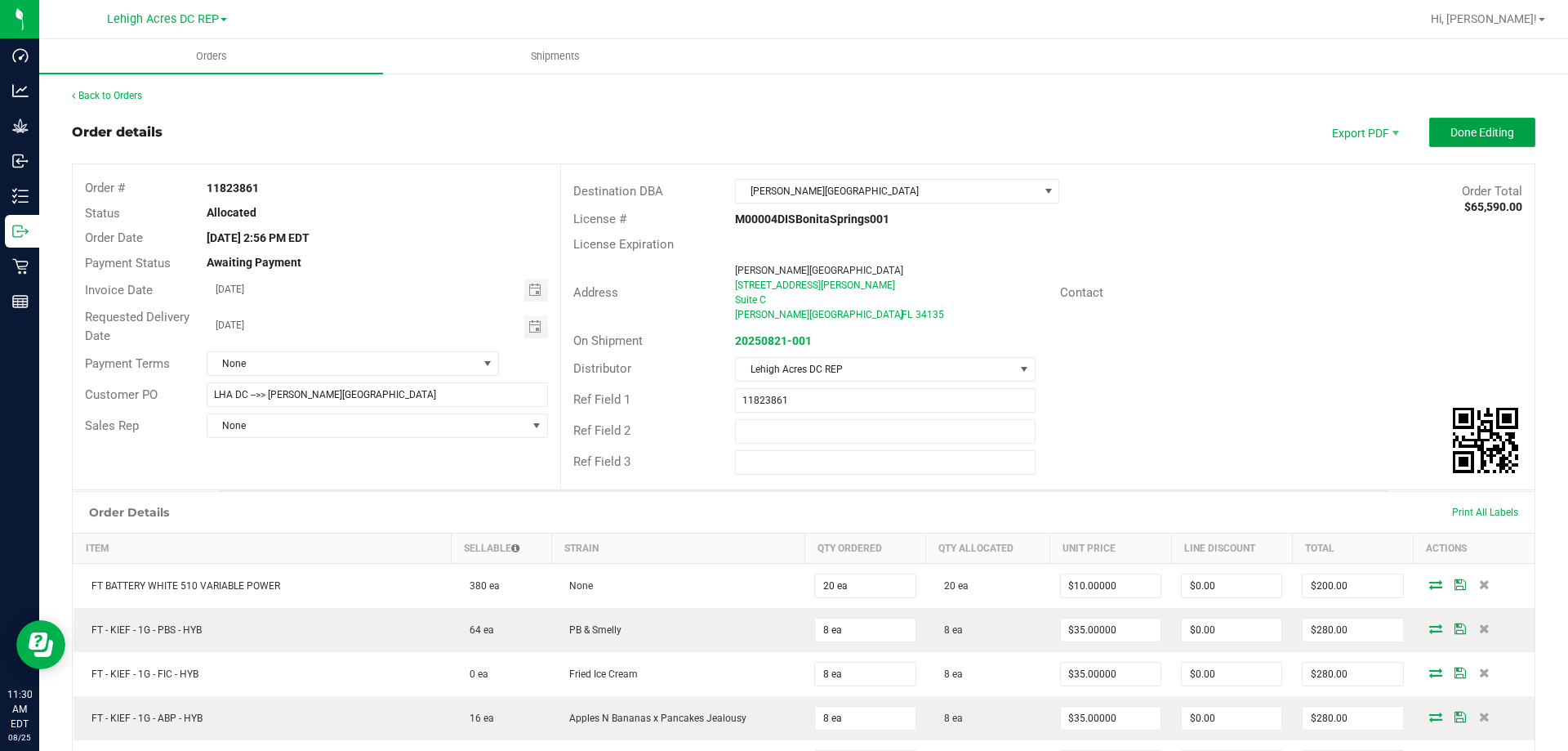
click at [1468, 127] on span "Done Editing" at bounding box center [1482, 132] width 64 height 13
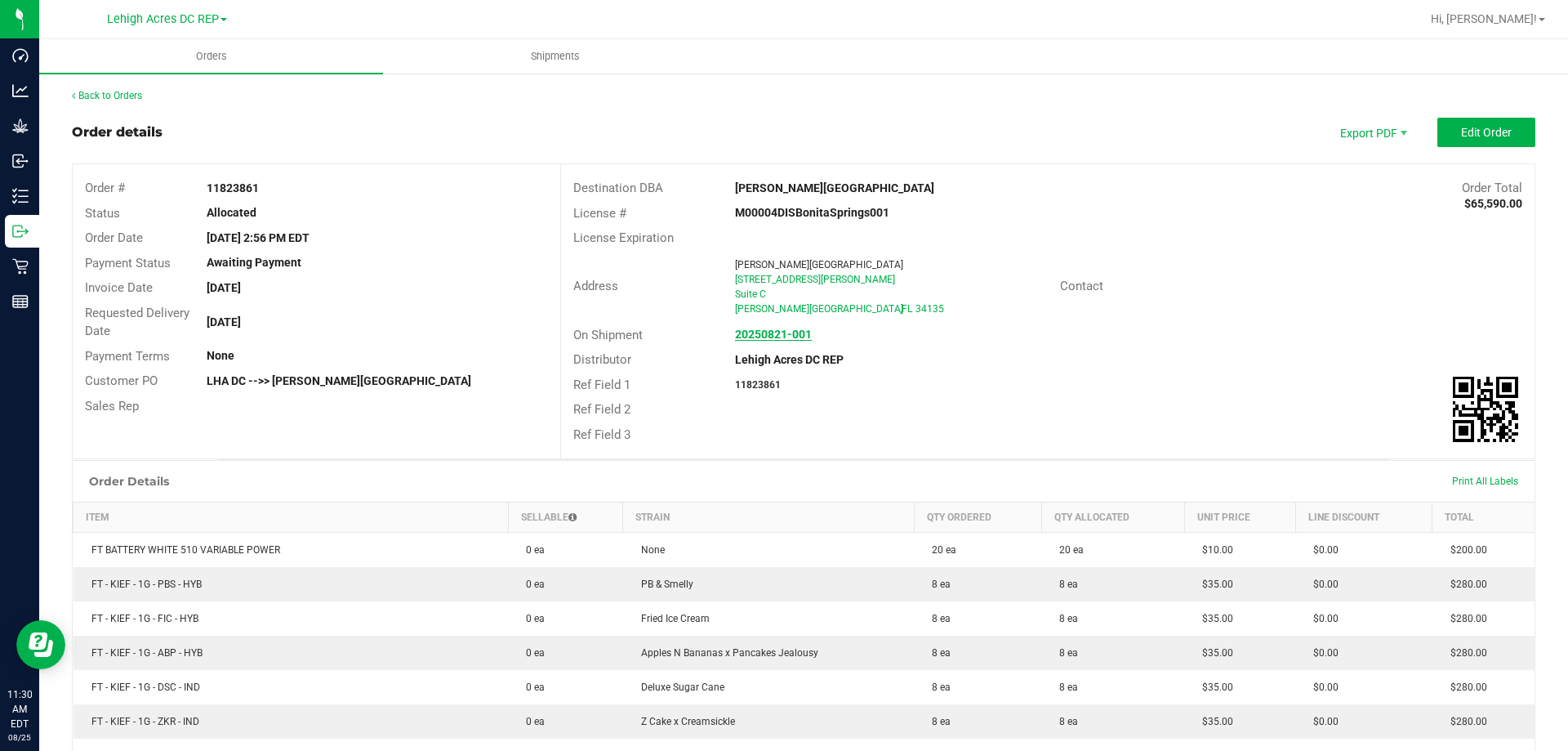
click at [767, 339] on strong "20250821-001" at bounding box center [774, 334] width 77 height 13
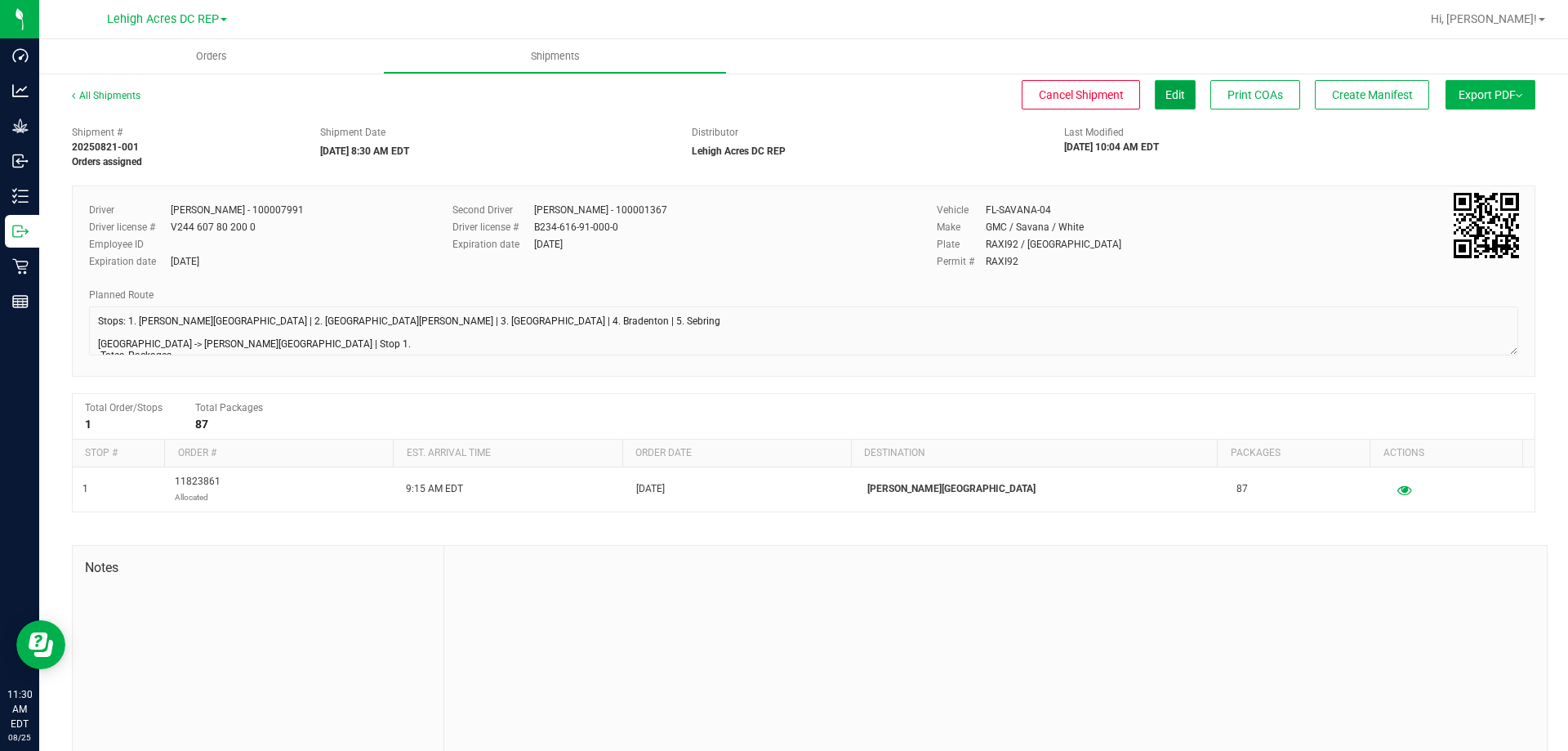
click at [1166, 94] on span "Edit" at bounding box center [1175, 94] width 19 height 13
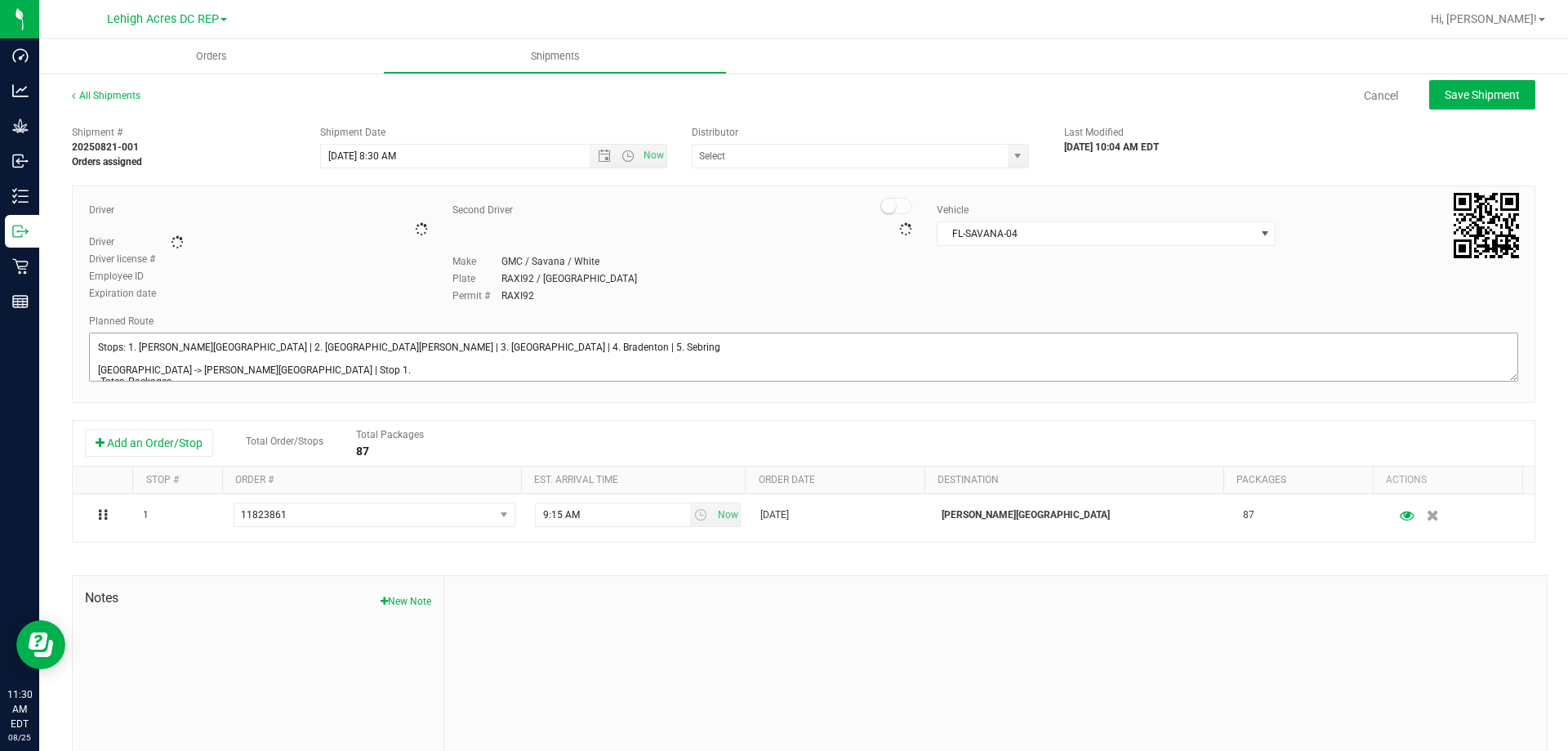
type input "Lehigh Acres DC REP"
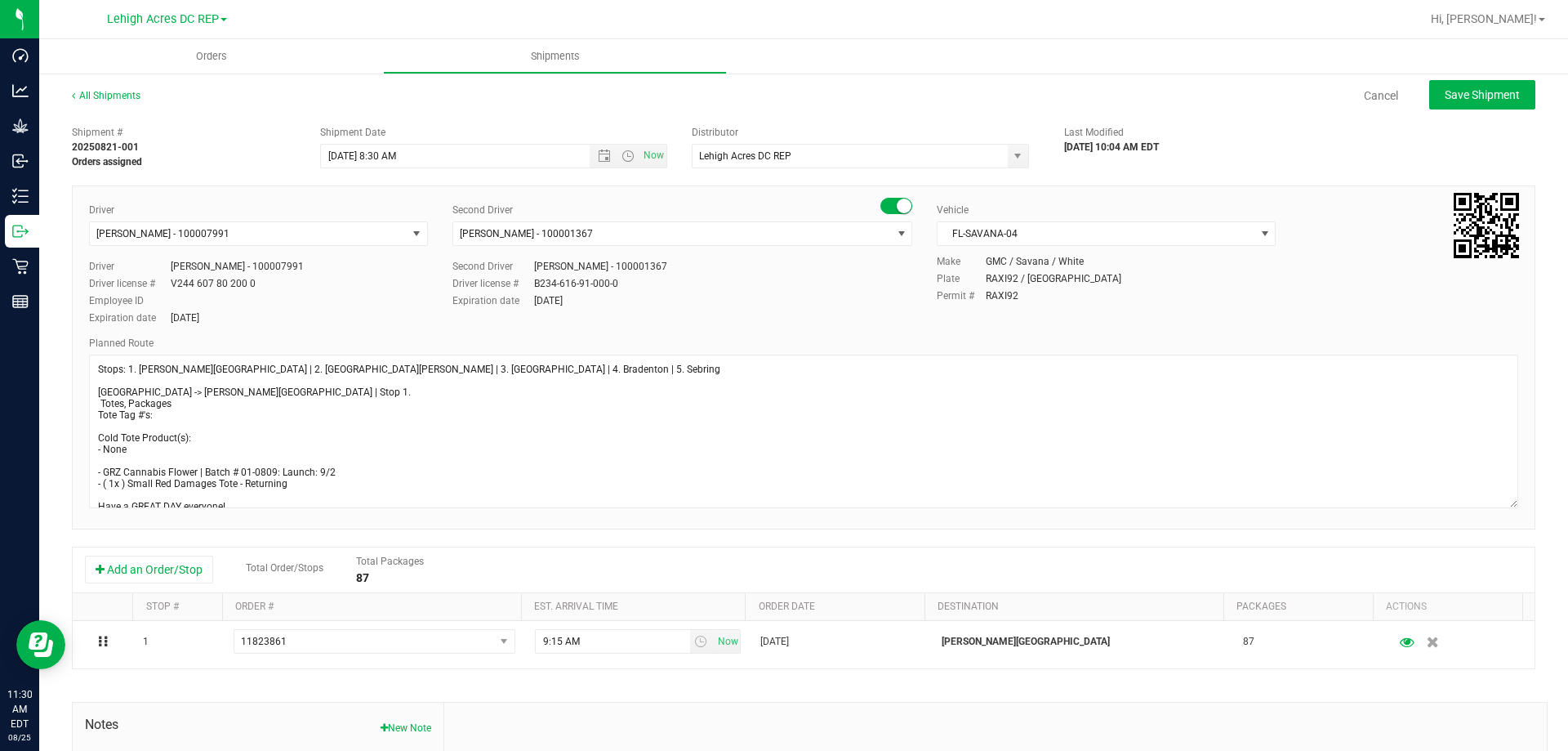
drag, startPoint x: 1502, startPoint y: 396, endPoint x: 1524, endPoint y: 538, distance: 143.7
click at [1524, 538] on div "All Shipments Cancel Save Shipment Shipment # 20250821-001 Orders assigned Ship…" at bounding box center [803, 504] width 1529 height 867
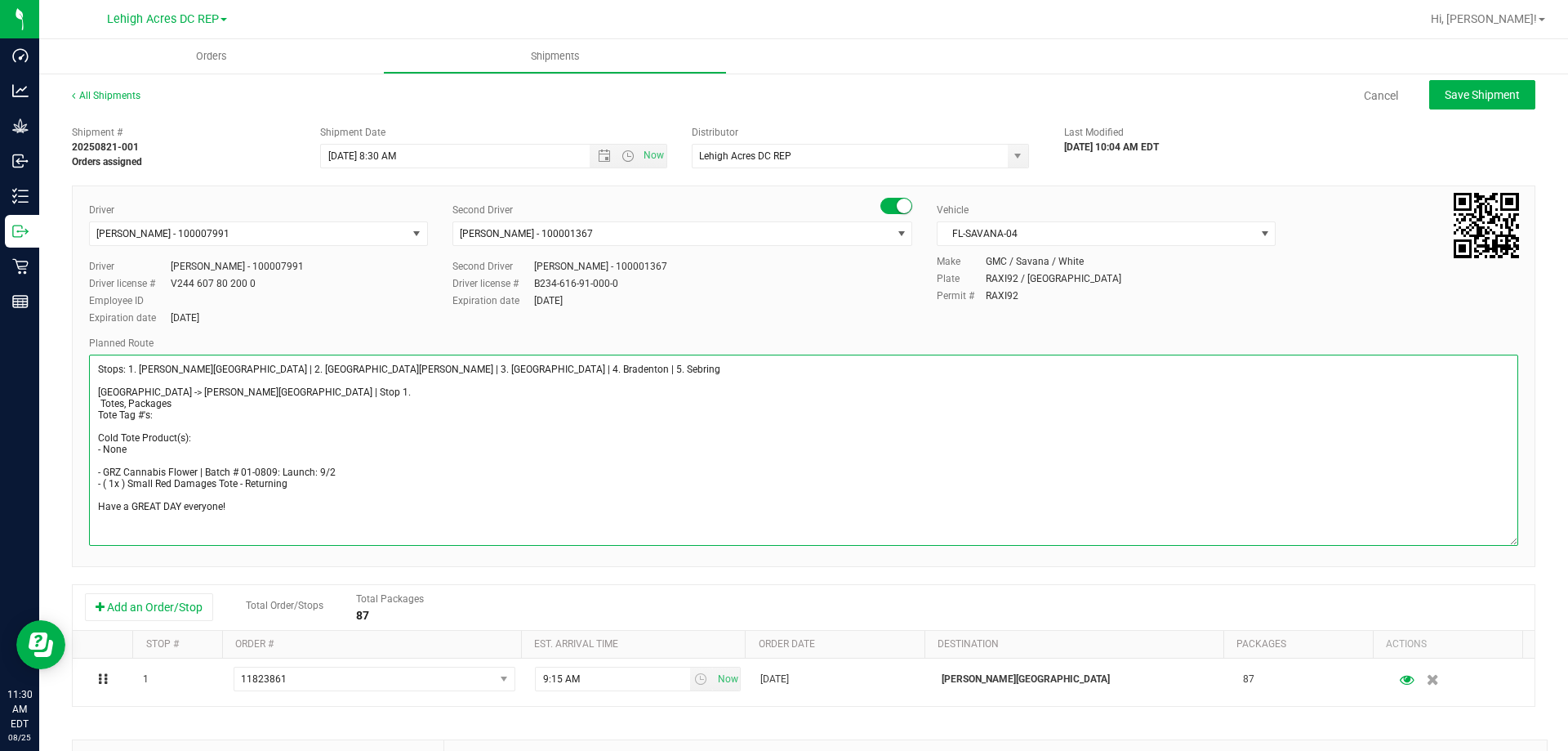
click at [129, 401] on textarea at bounding box center [803, 450] width 1429 height 191
type textarea "Stops: 1. Bonita Springs | 2. Fort Myers | 3. North Port | 4. Bradenton | 5. Se…"
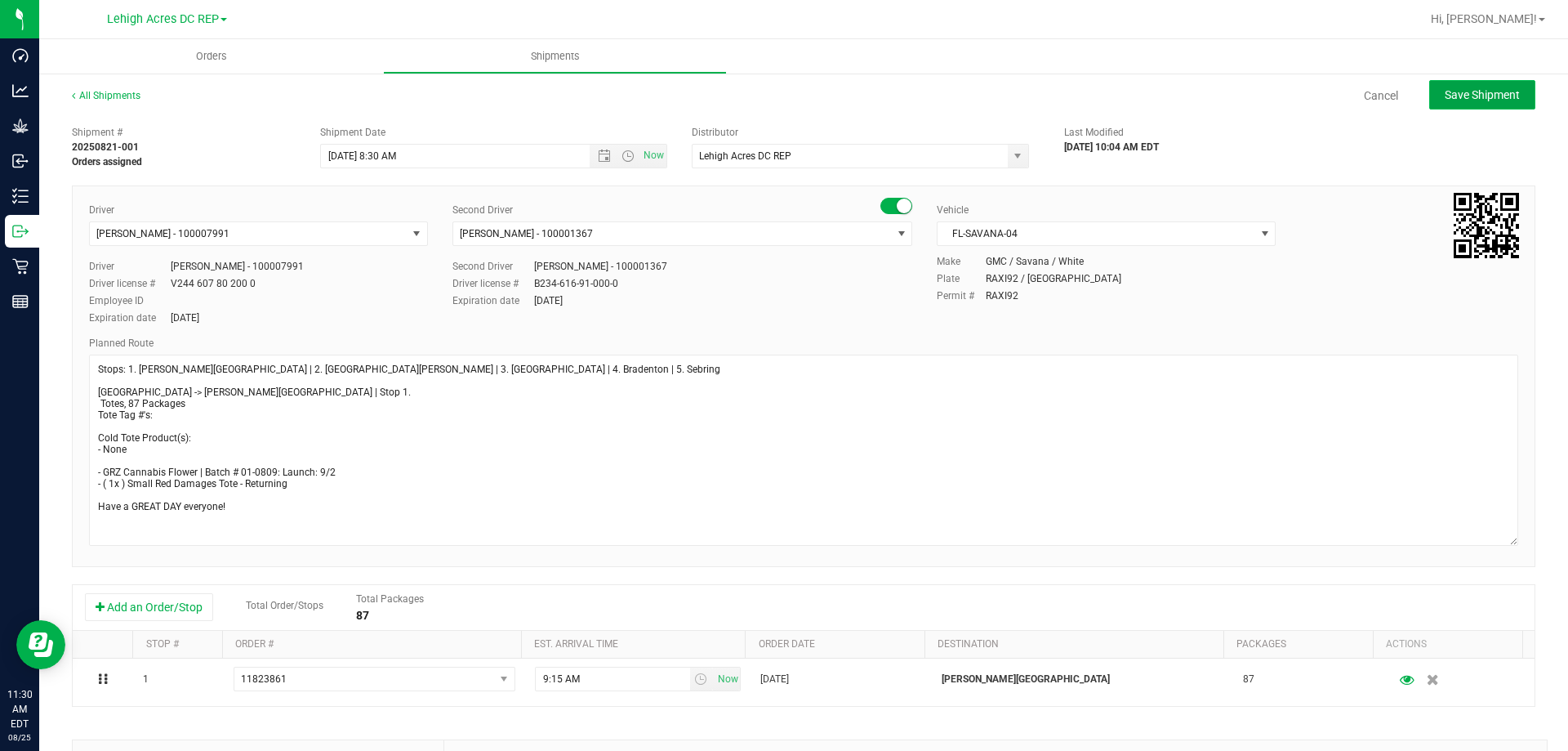
click at [1480, 96] on span "Save Shipment" at bounding box center [1482, 94] width 75 height 13
type input "[DATE] 12:30 PM"
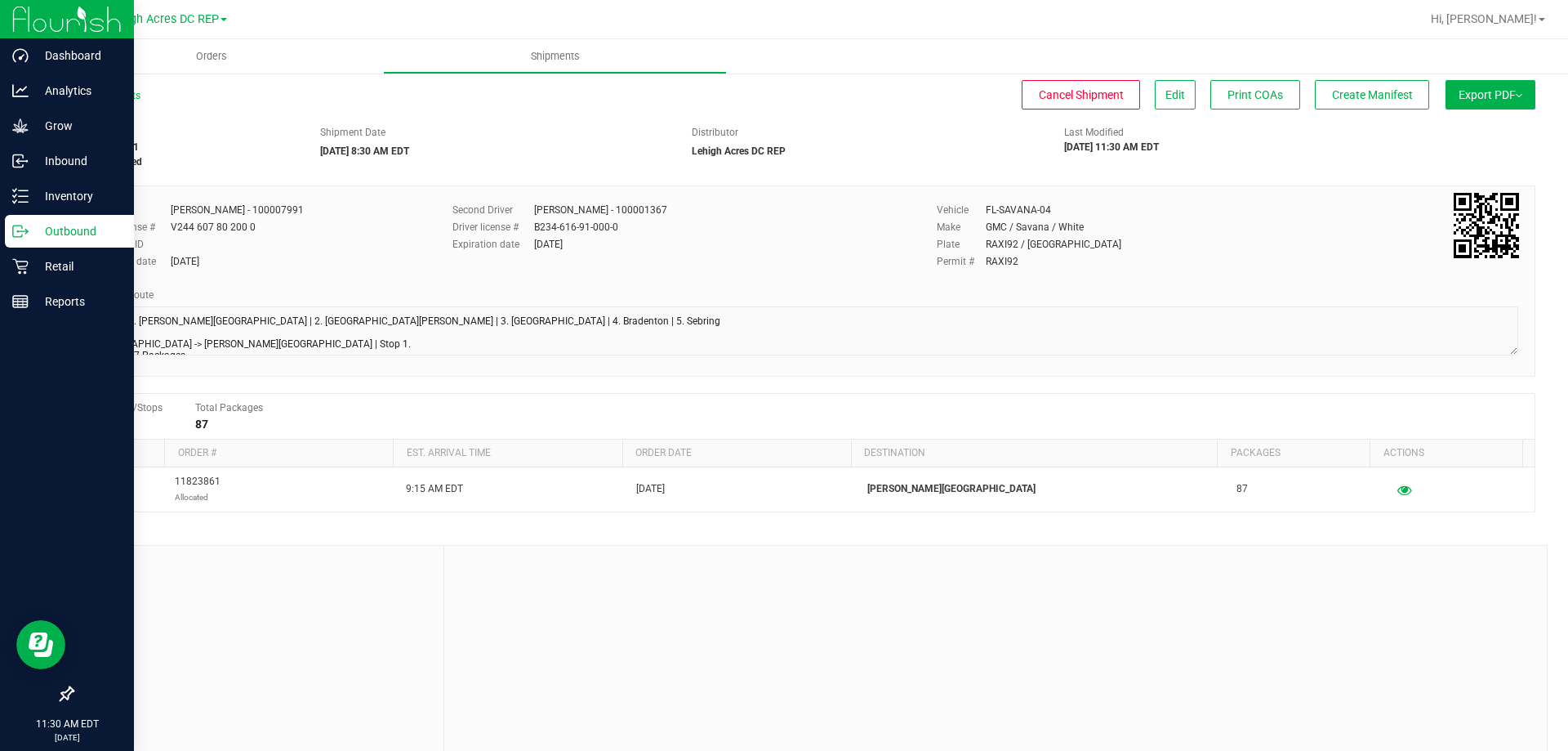
click at [32, 231] on p "Outbound" at bounding box center [78, 231] width 98 height 19
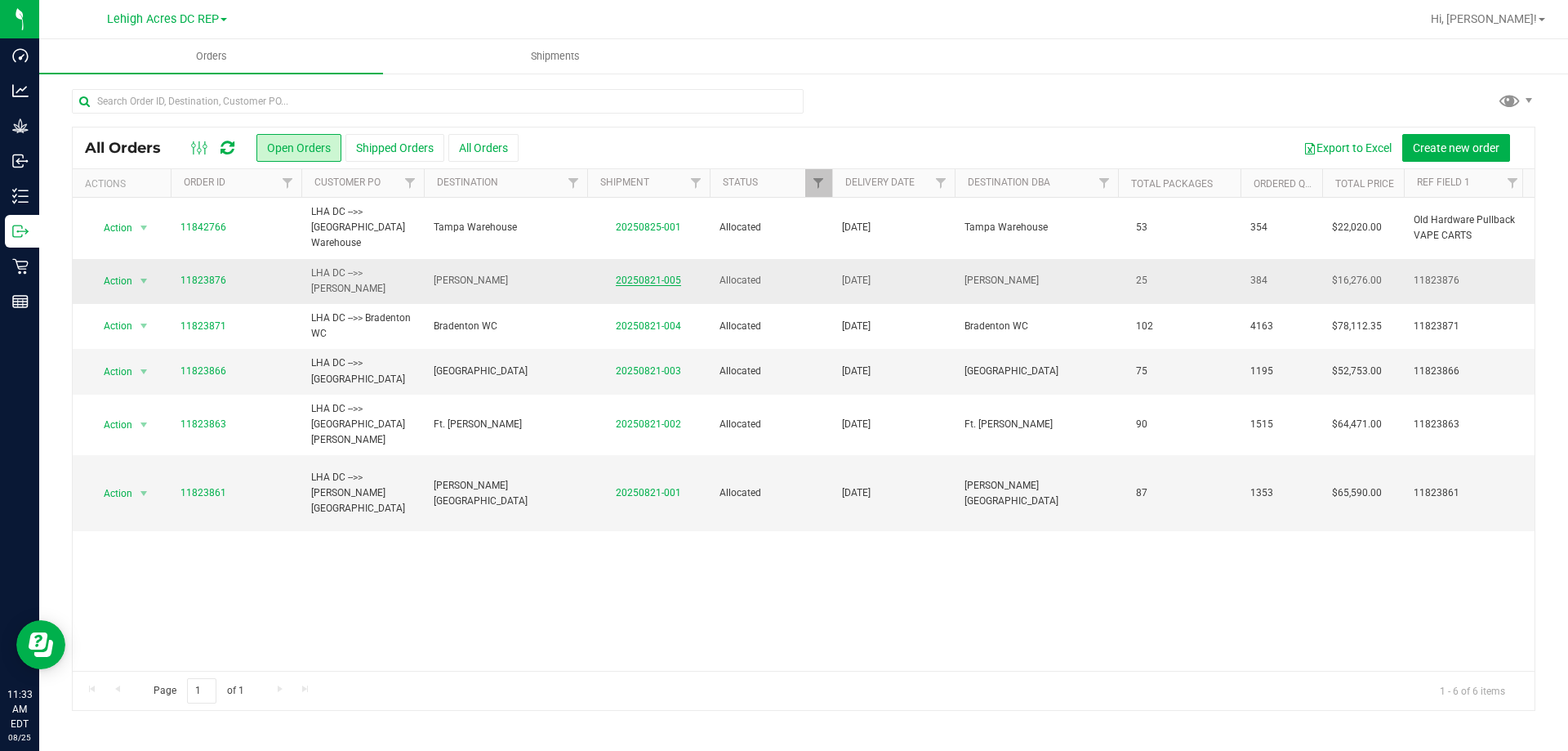
click at [639, 274] on link "20250821-005" at bounding box center [648, 280] width 65 height 11
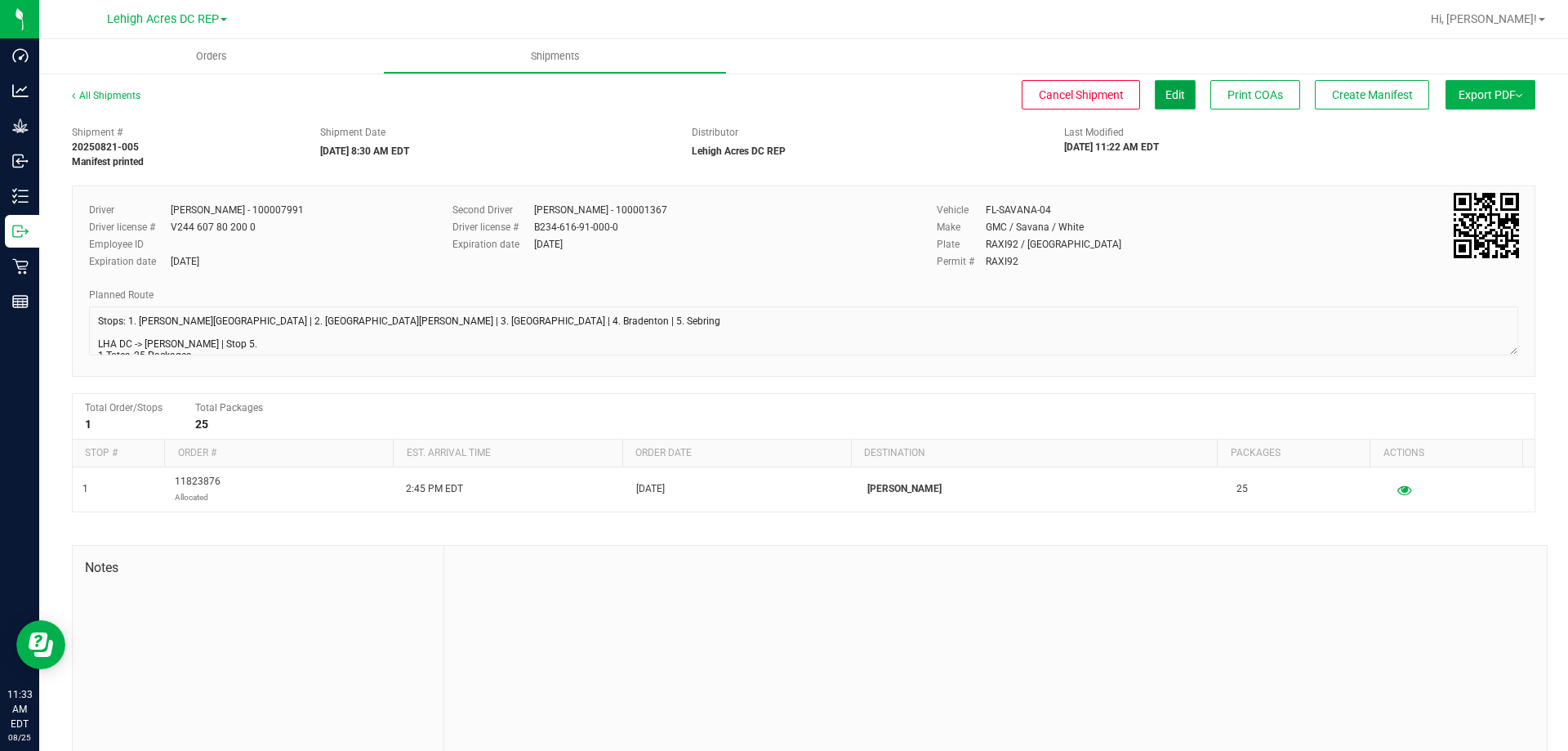
click at [1166, 99] on span "Edit" at bounding box center [1175, 94] width 19 height 13
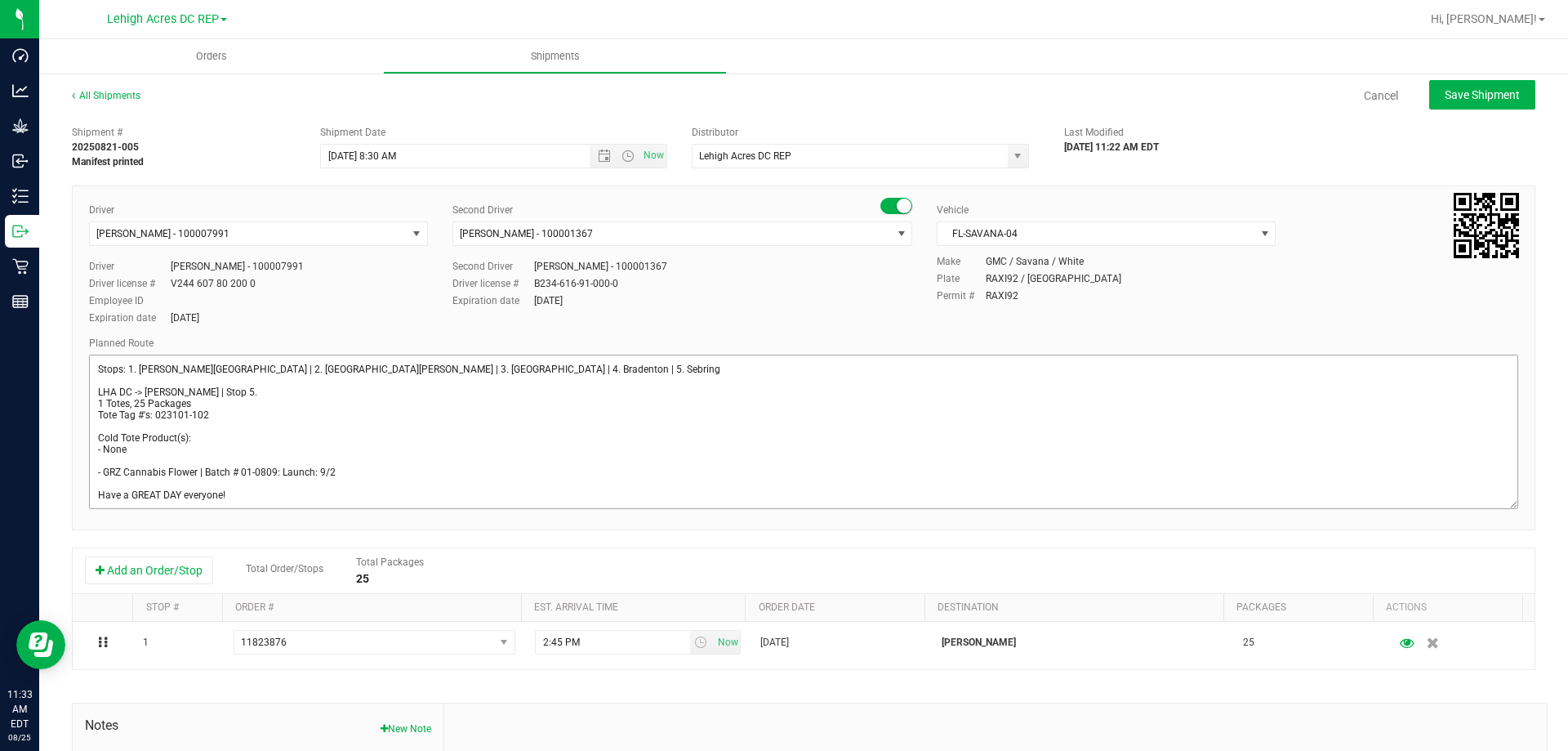
drag, startPoint x: 1497, startPoint y: 393, endPoint x: 1497, endPoint y: 499, distance: 106.0
click at [1497, 499] on textarea at bounding box center [803, 431] width 1429 height 154
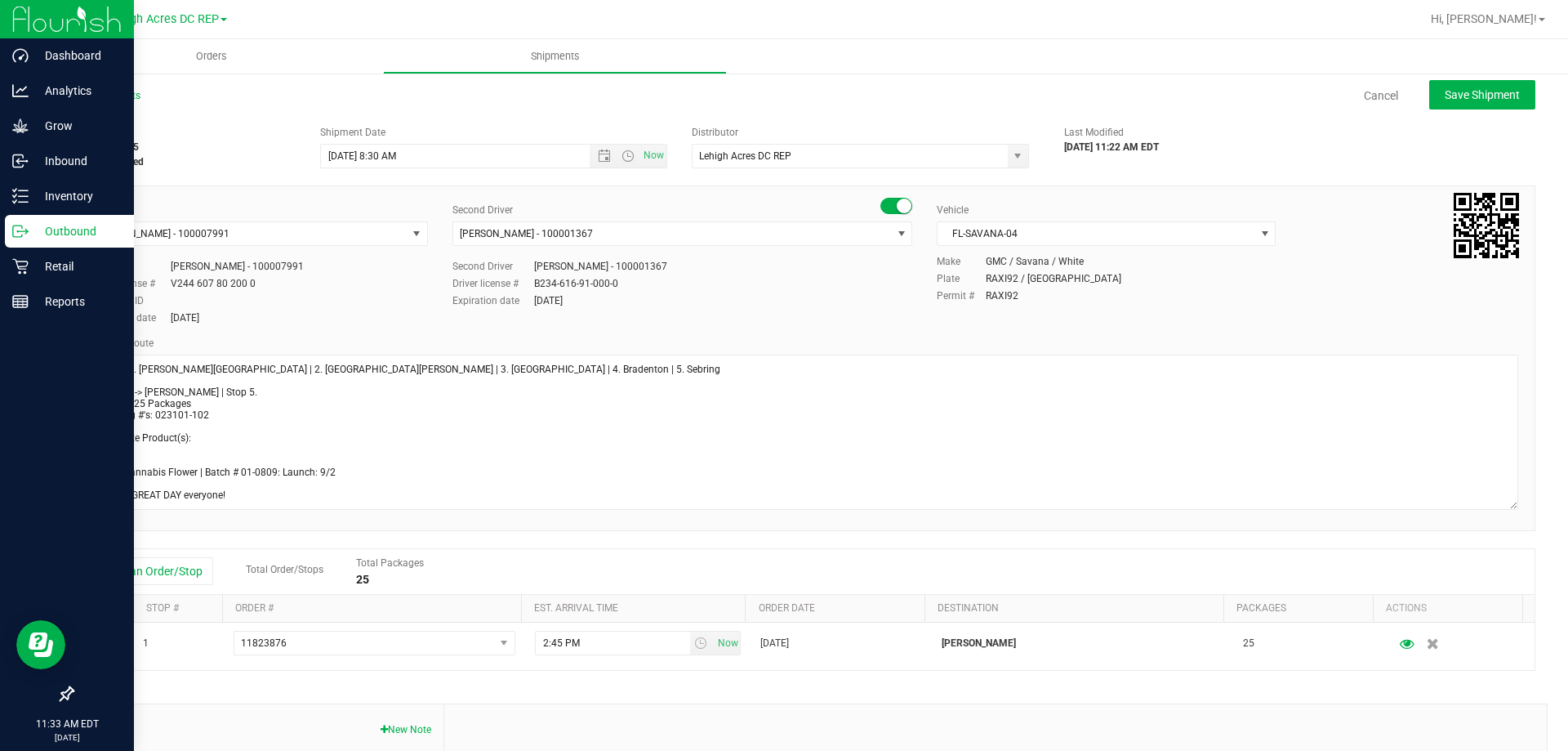
click at [75, 231] on p "Outbound" at bounding box center [78, 231] width 98 height 19
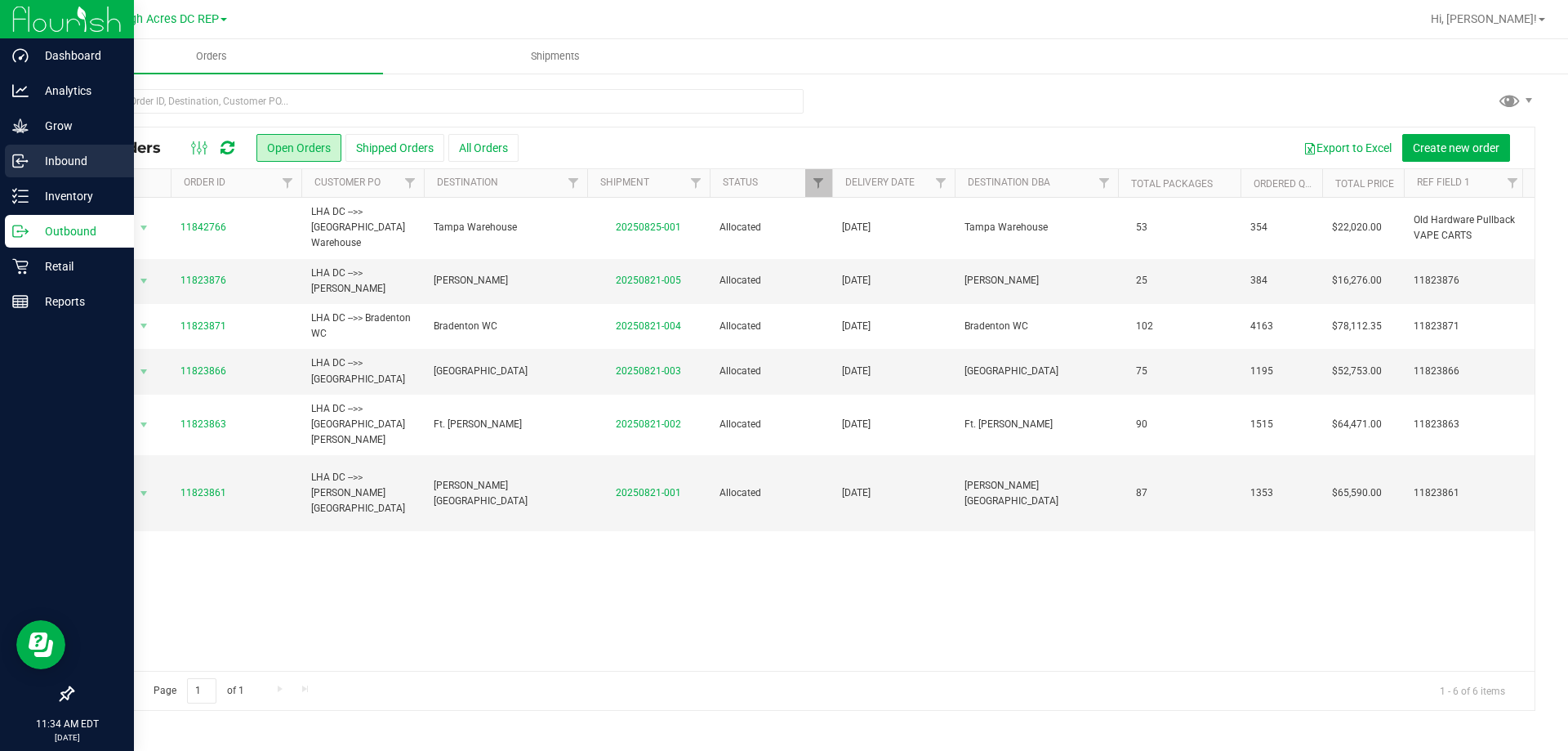
click at [59, 160] on p "Inbound" at bounding box center [78, 160] width 98 height 19
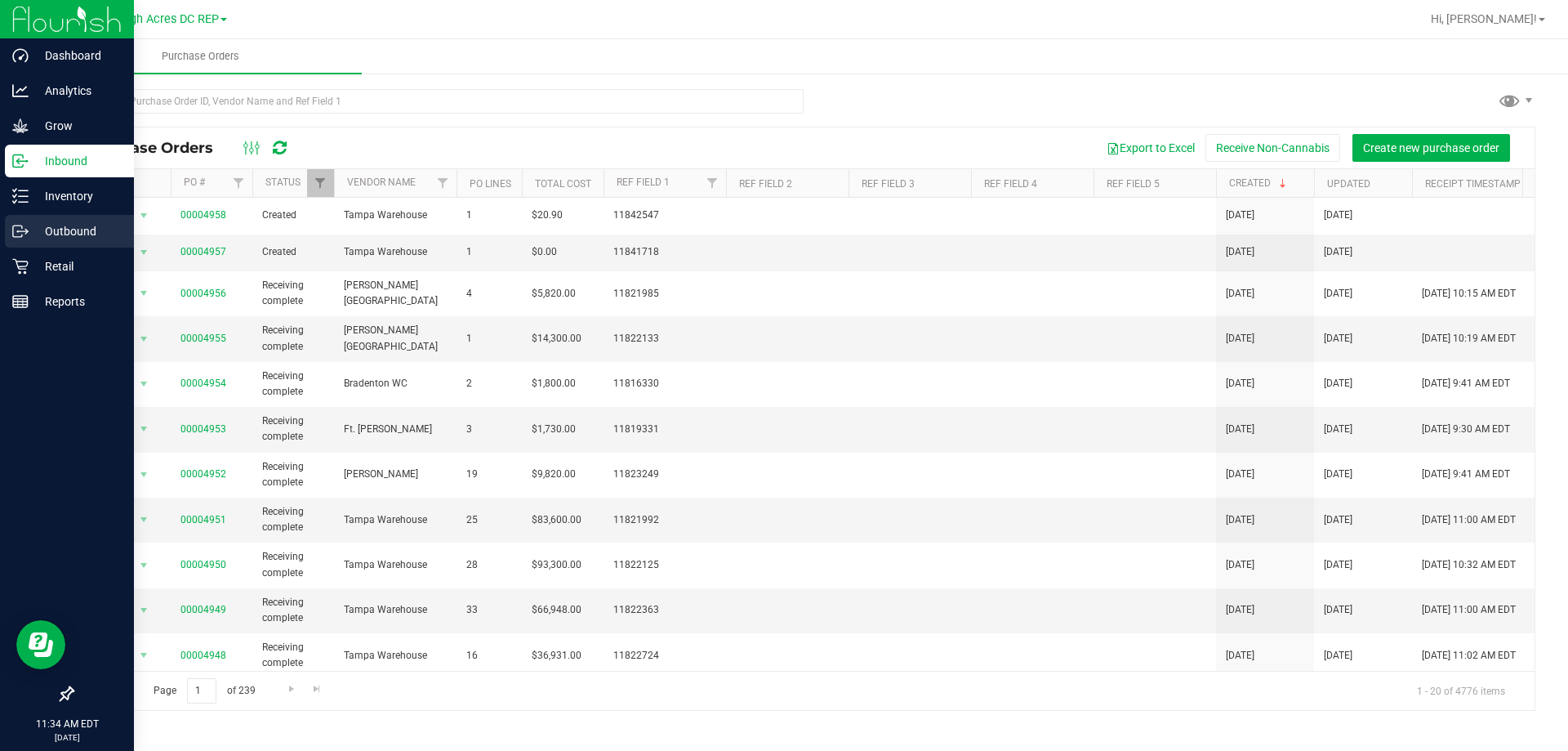
click at [71, 236] on p "Outbound" at bounding box center [78, 231] width 98 height 19
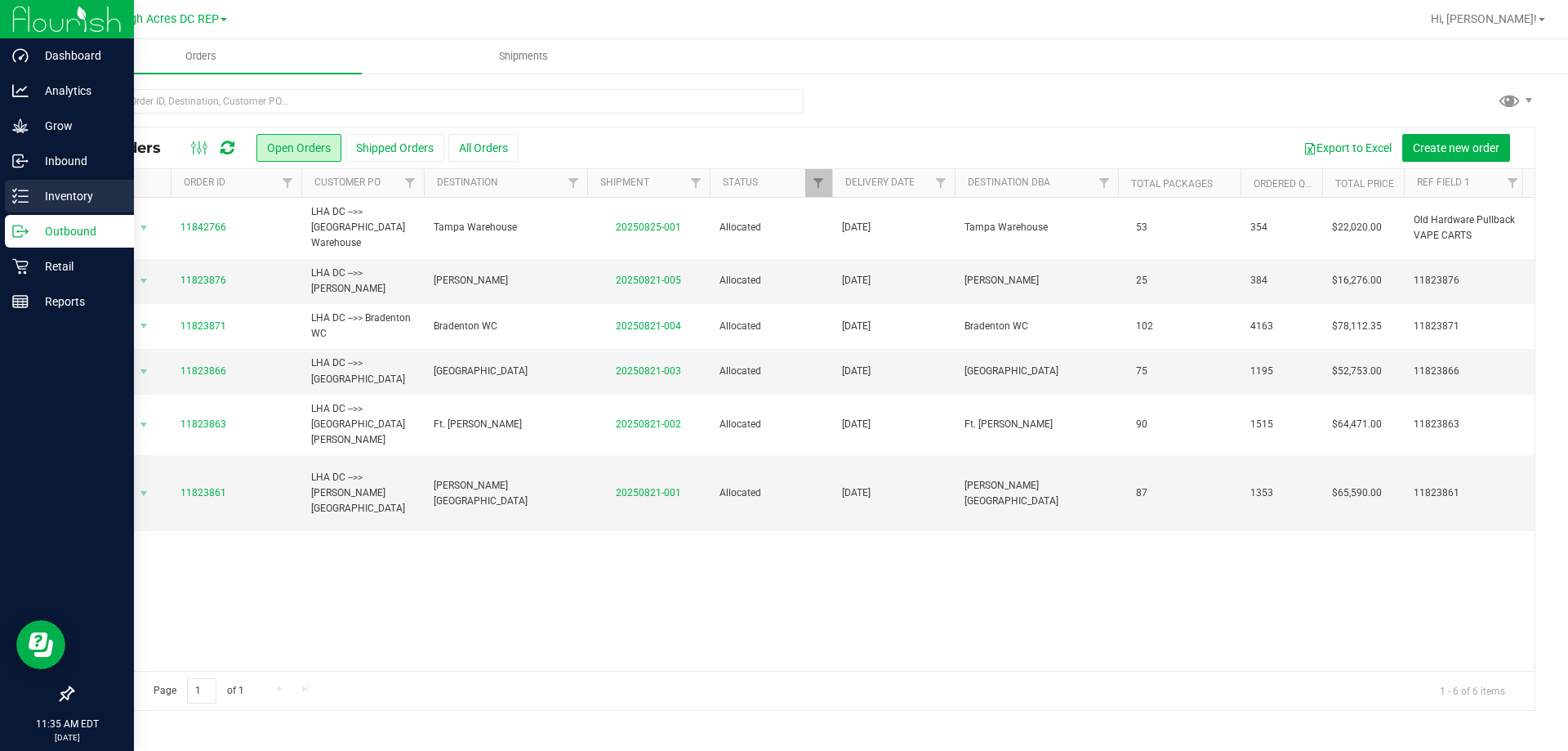
click at [75, 200] on p "Inventory" at bounding box center [78, 196] width 98 height 19
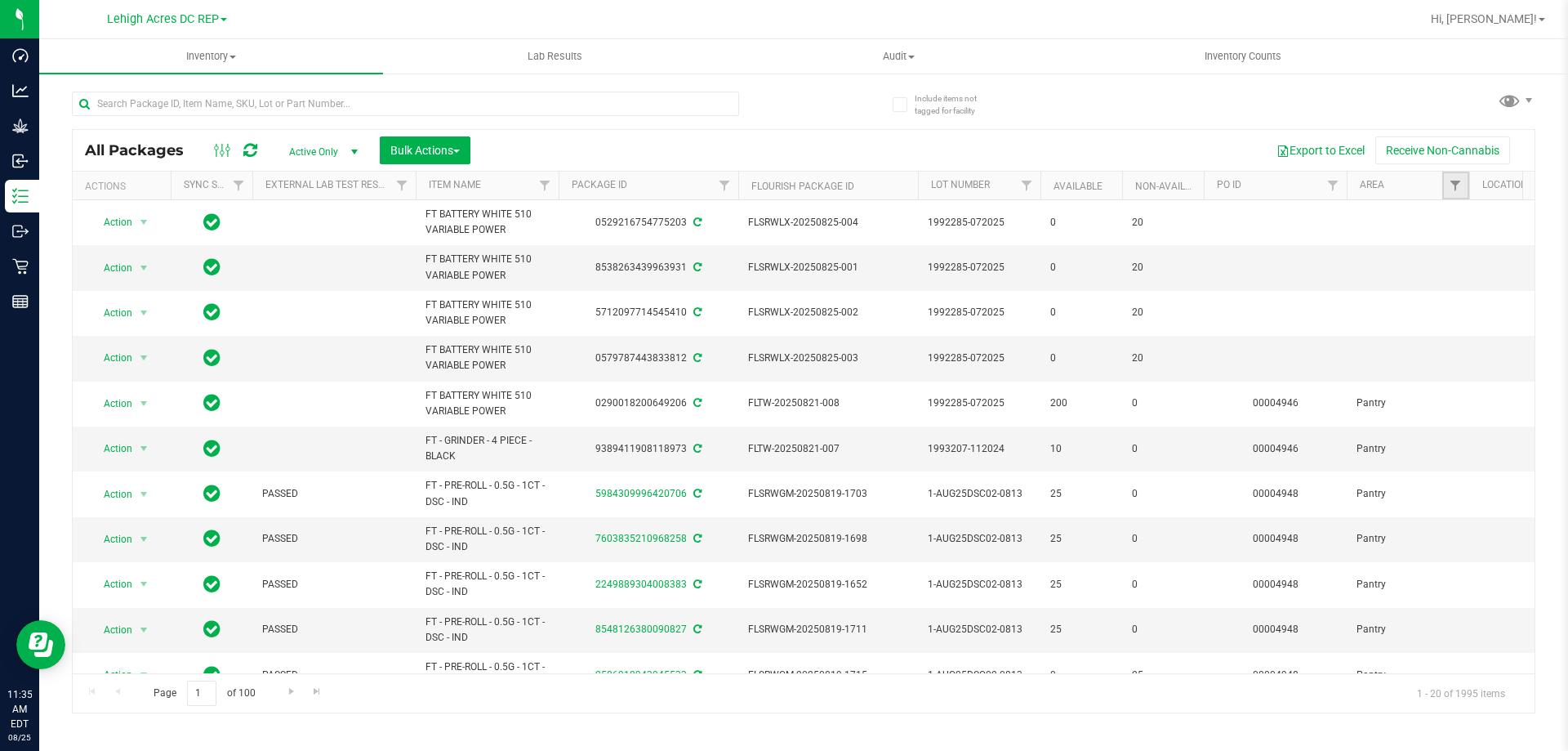
click at [1448, 192] on link "Filter" at bounding box center [1456, 186] width 27 height 28
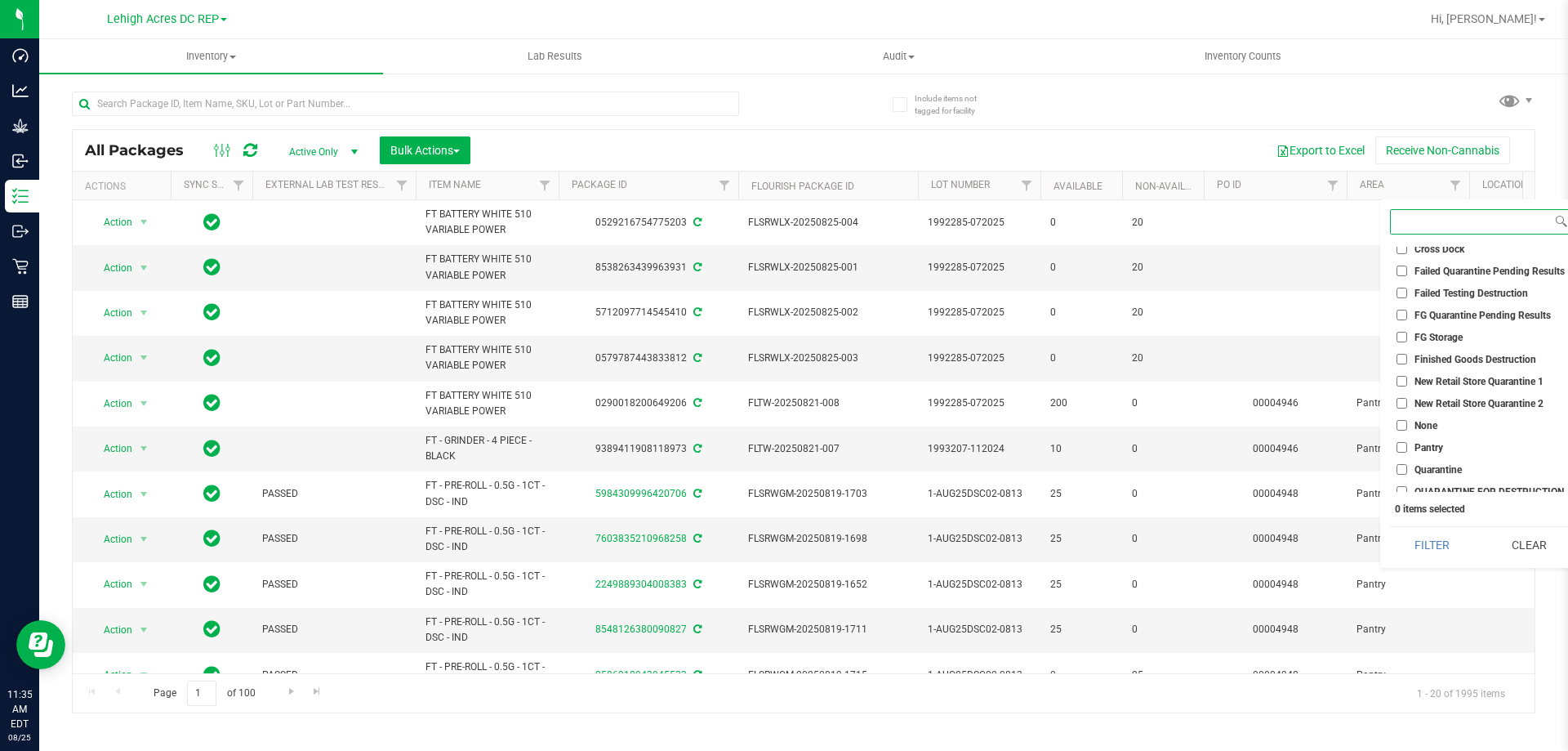
scroll to position [81, 0]
click at [1407, 440] on label "Pantry" at bounding box center [1419, 439] width 46 height 10
click at [1407, 440] on input "Pantry" at bounding box center [1402, 439] width 10 height 10
checkbox input "true"
click at [1431, 540] on button "Filter" at bounding box center [1432, 545] width 84 height 36
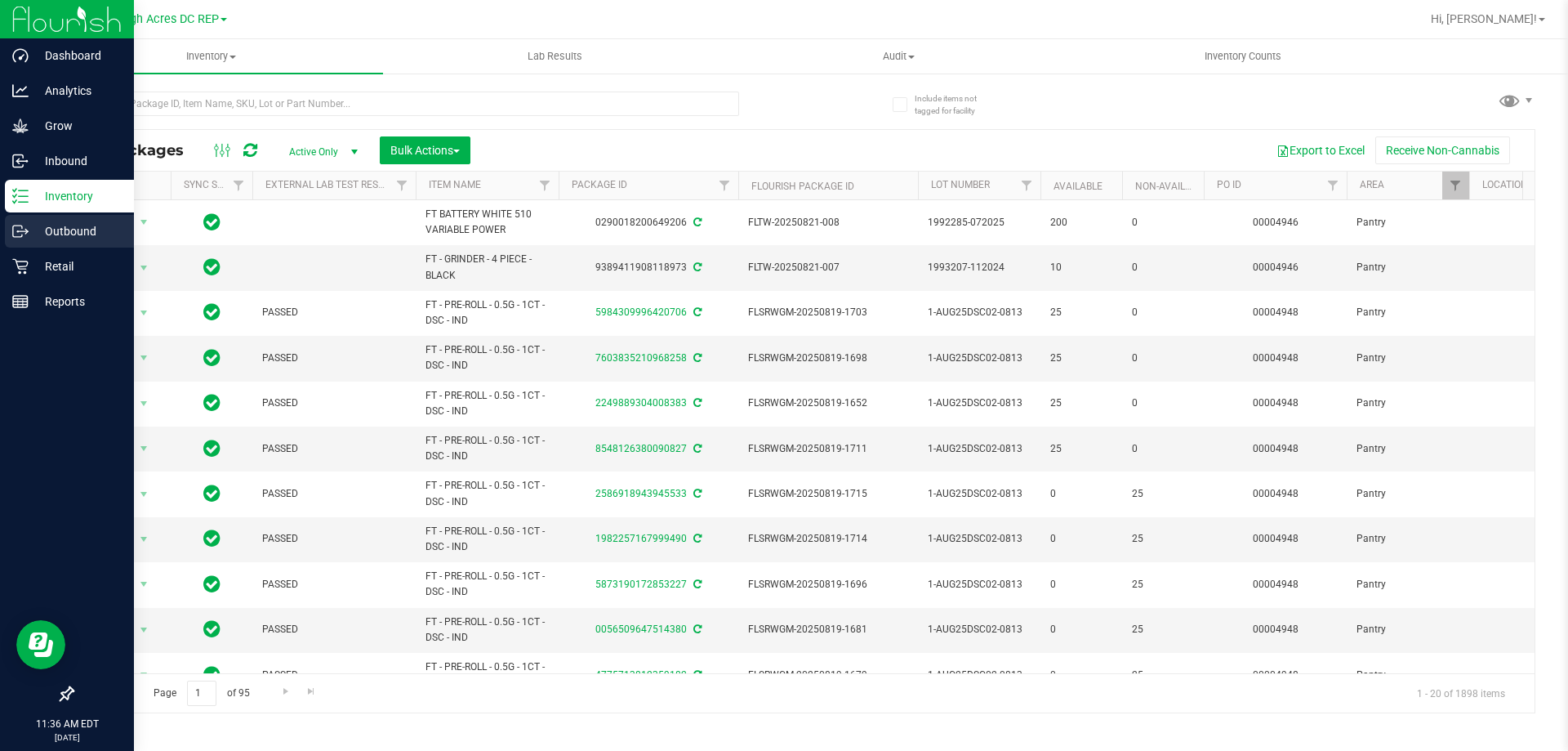
click at [71, 231] on p "Outbound" at bounding box center [78, 231] width 98 height 19
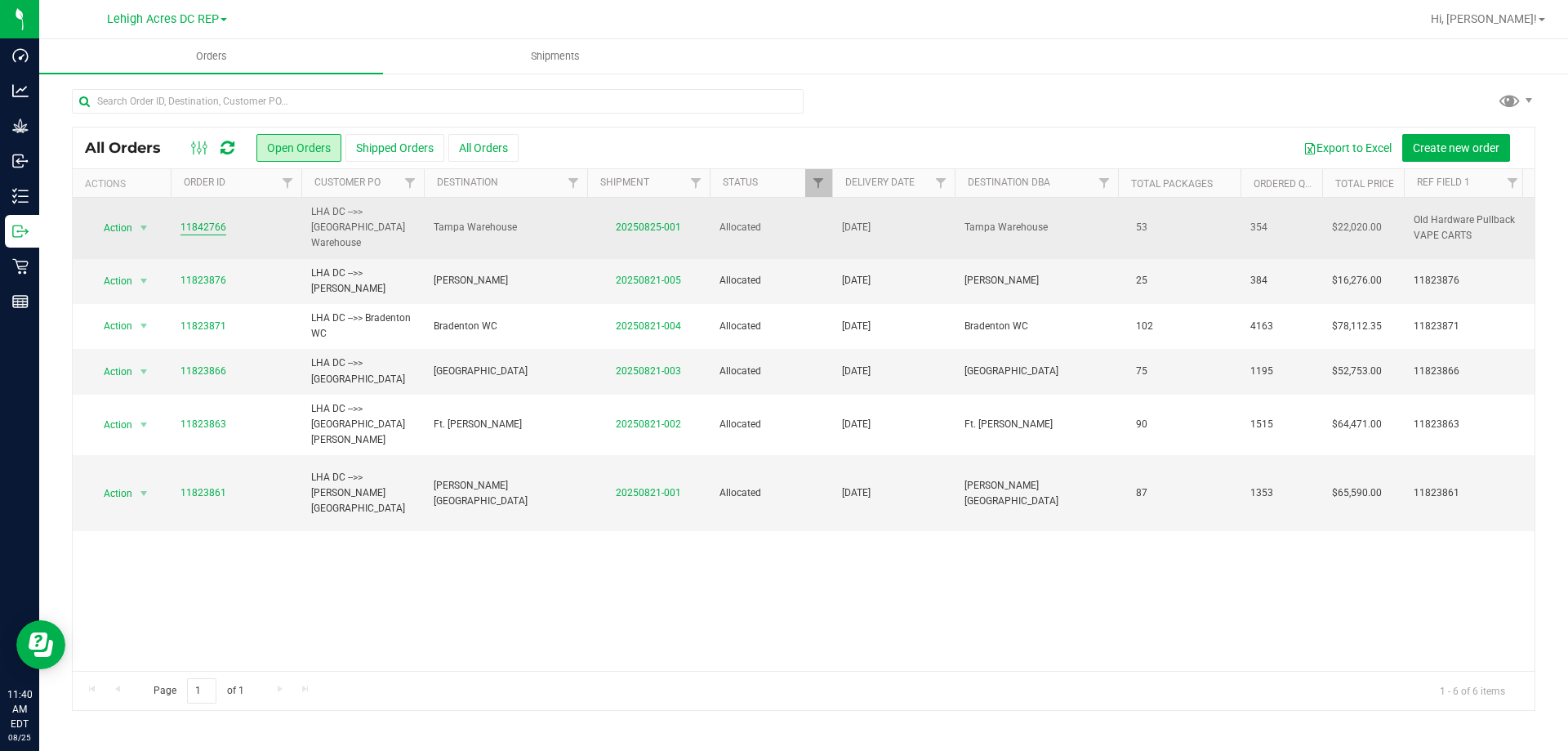
click at [209, 221] on link "11842766" at bounding box center [203, 227] width 45 height 16
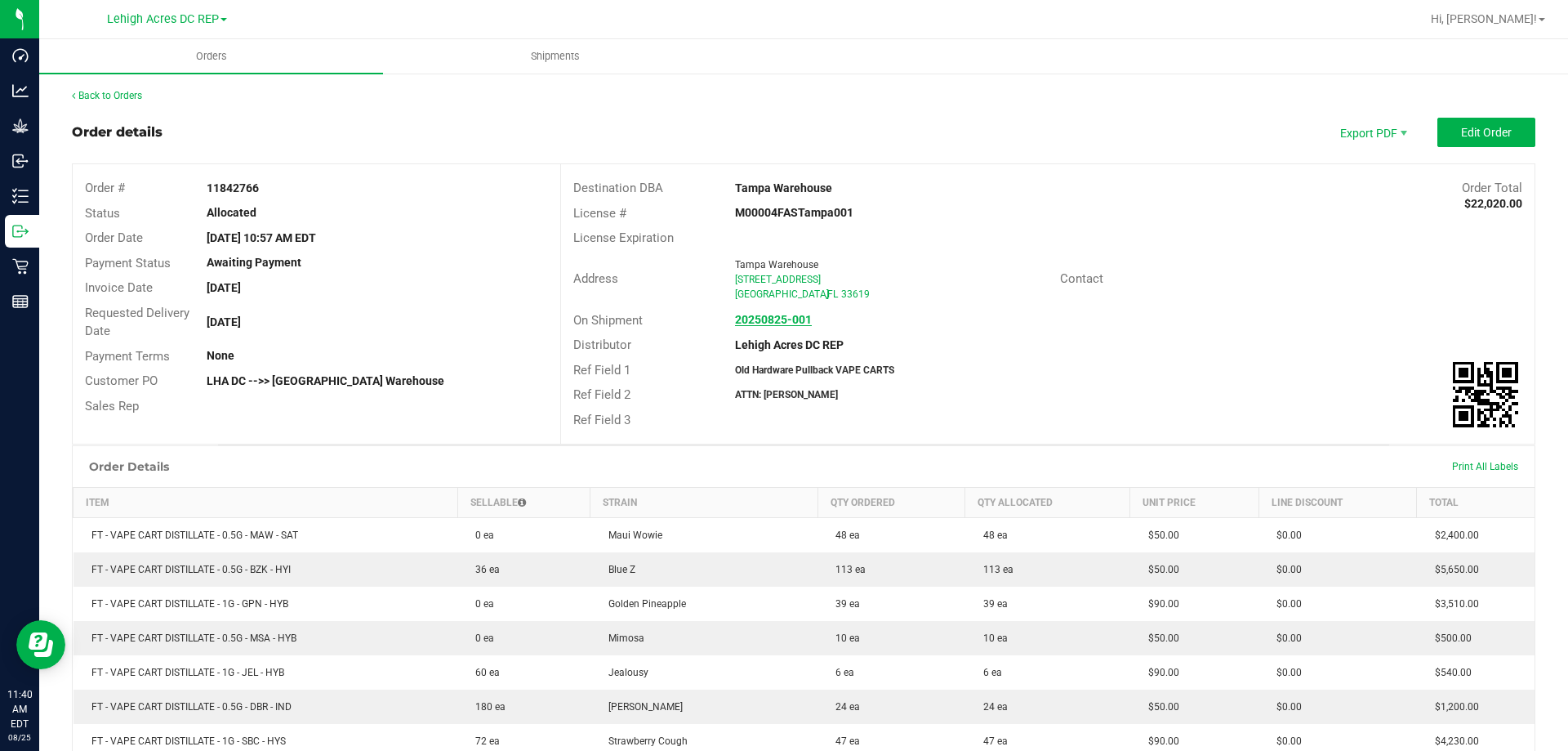
click at [760, 320] on strong "20250825-001" at bounding box center [774, 319] width 77 height 13
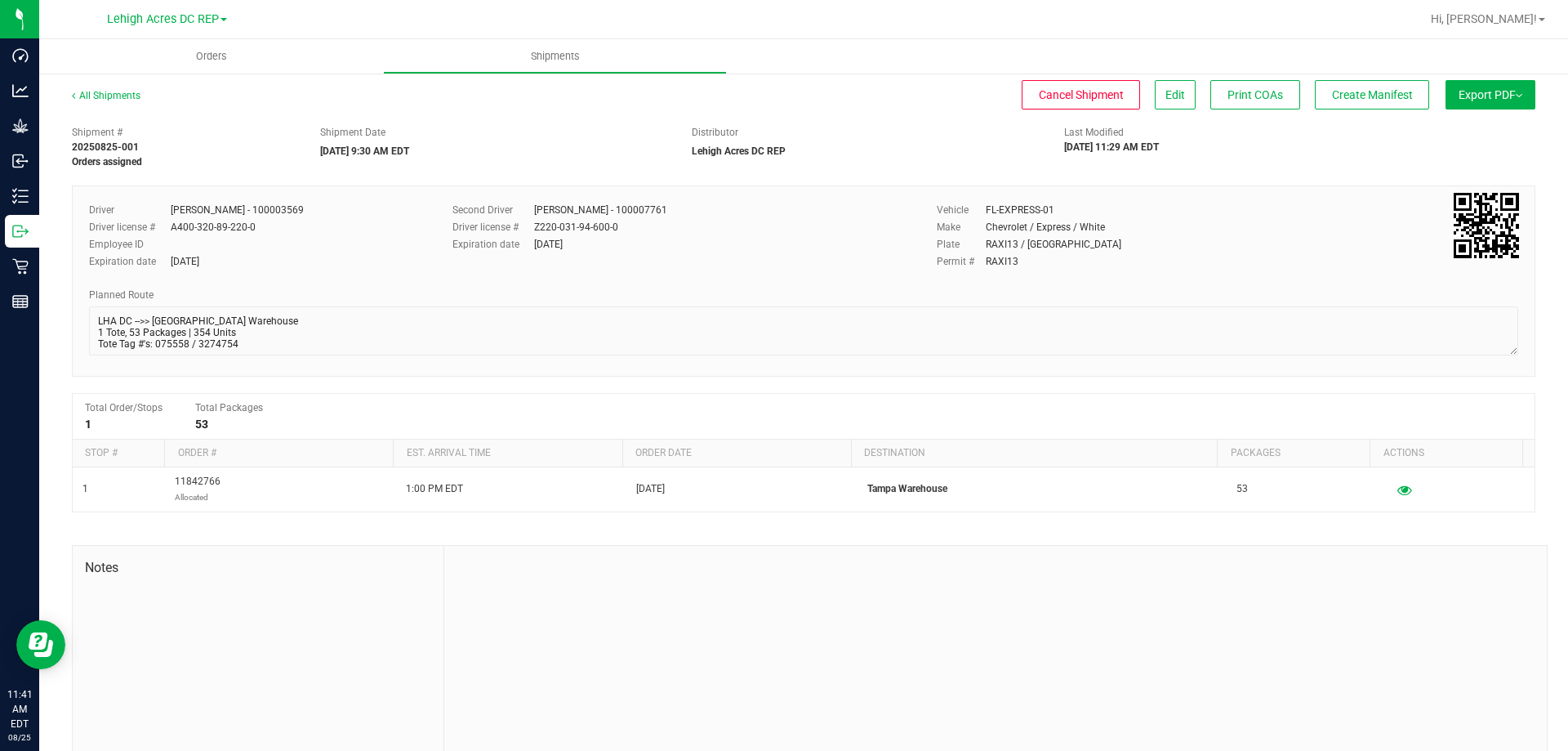
click at [1513, 97] on button "Export PDF" at bounding box center [1490, 95] width 90 height 30
click at [1499, 130] on span "Manifest by Package ID" at bounding box center [1466, 130] width 104 height 11
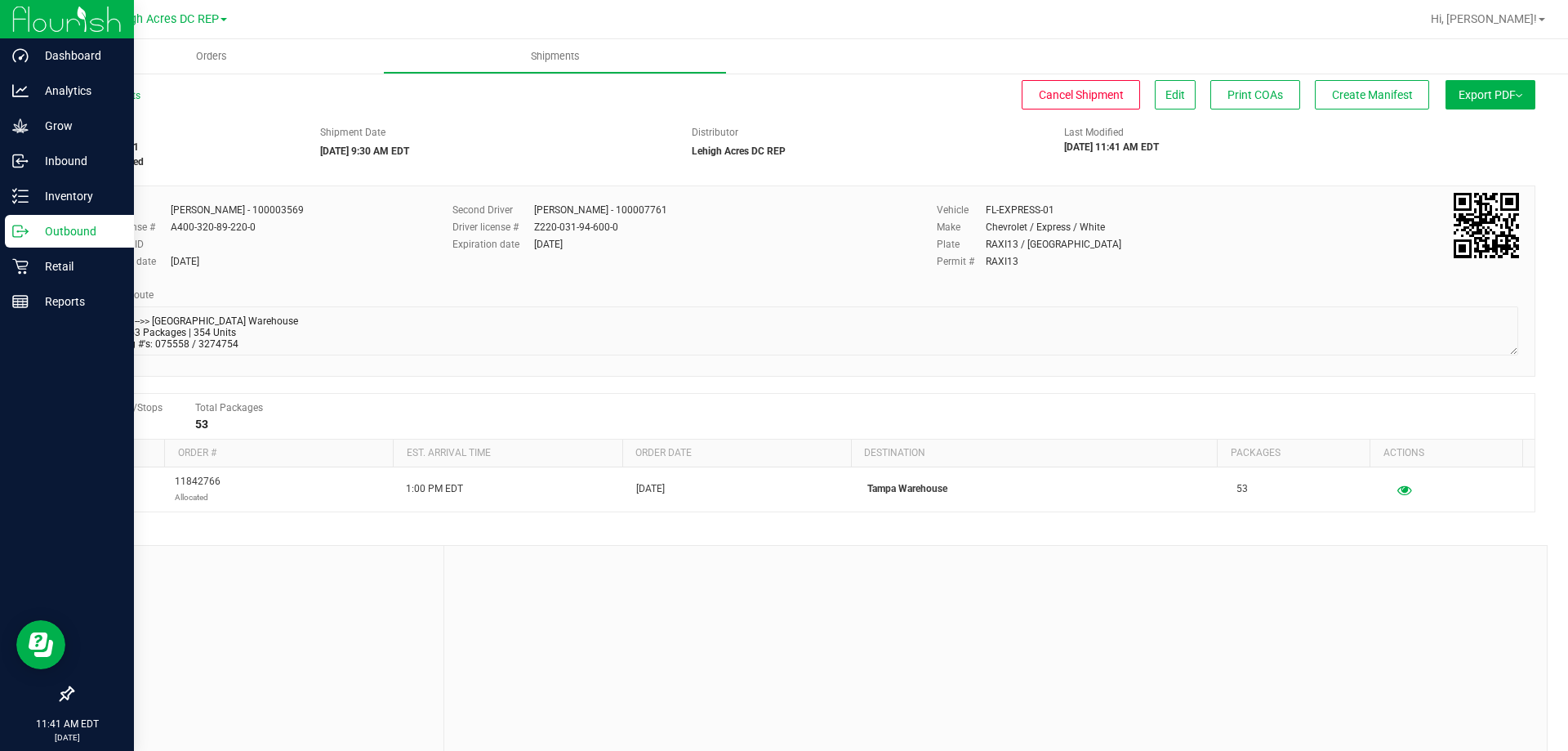
click at [51, 233] on p "Outbound" at bounding box center [78, 231] width 98 height 19
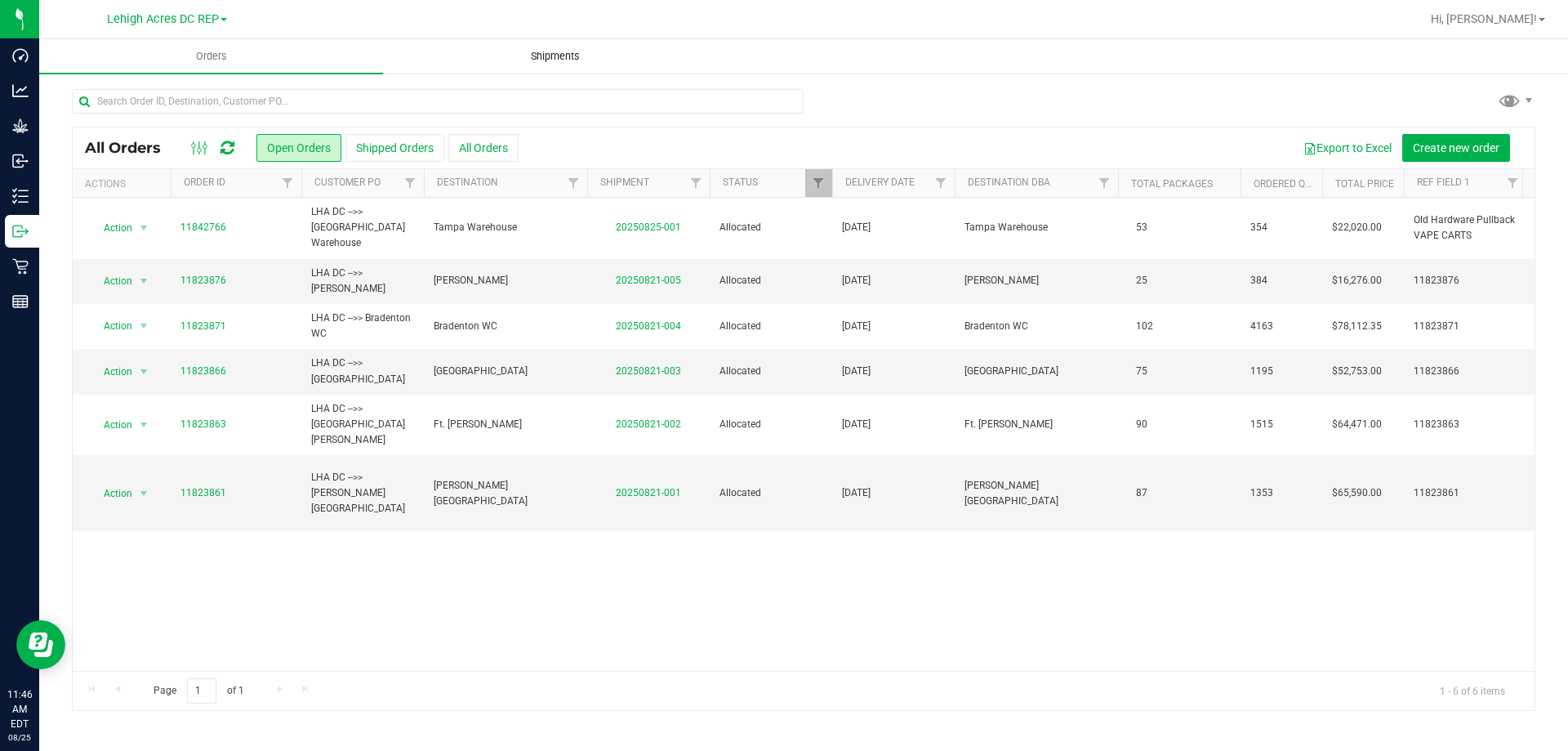
click at [560, 56] on span "Shipments" at bounding box center [555, 56] width 93 height 15
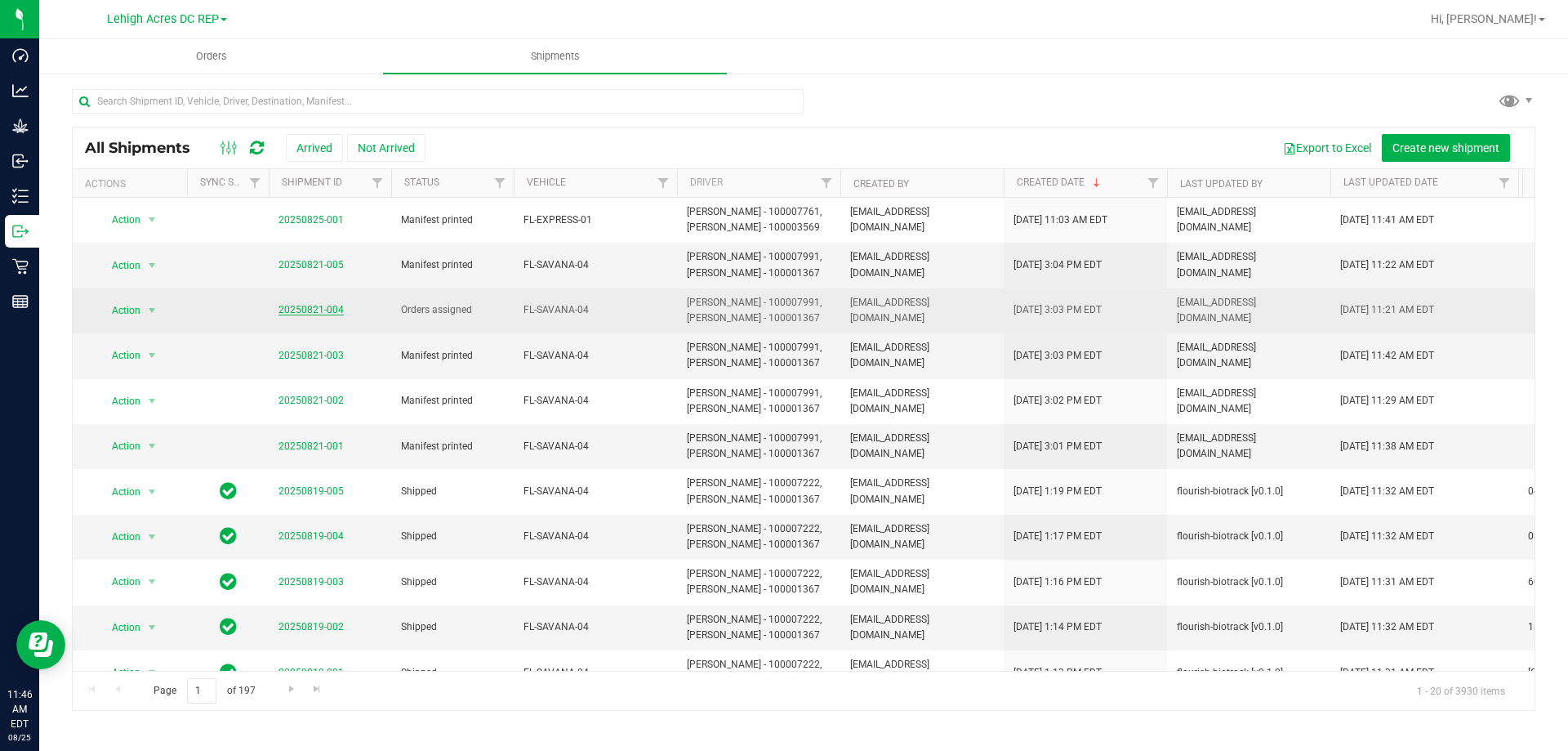
click at [303, 307] on link "20250821-004" at bounding box center [311, 309] width 65 height 11
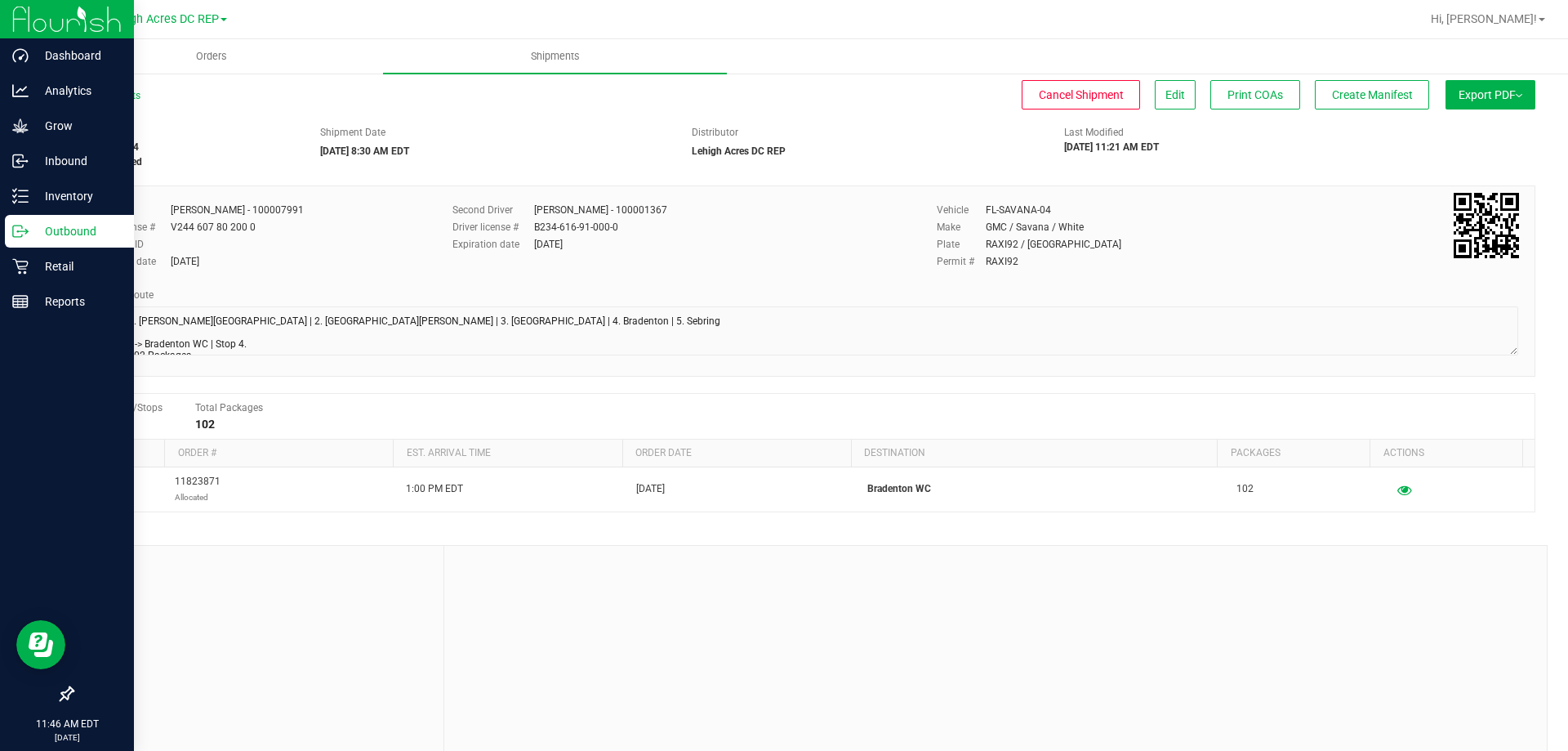
click at [35, 234] on p "Outbound" at bounding box center [78, 231] width 98 height 19
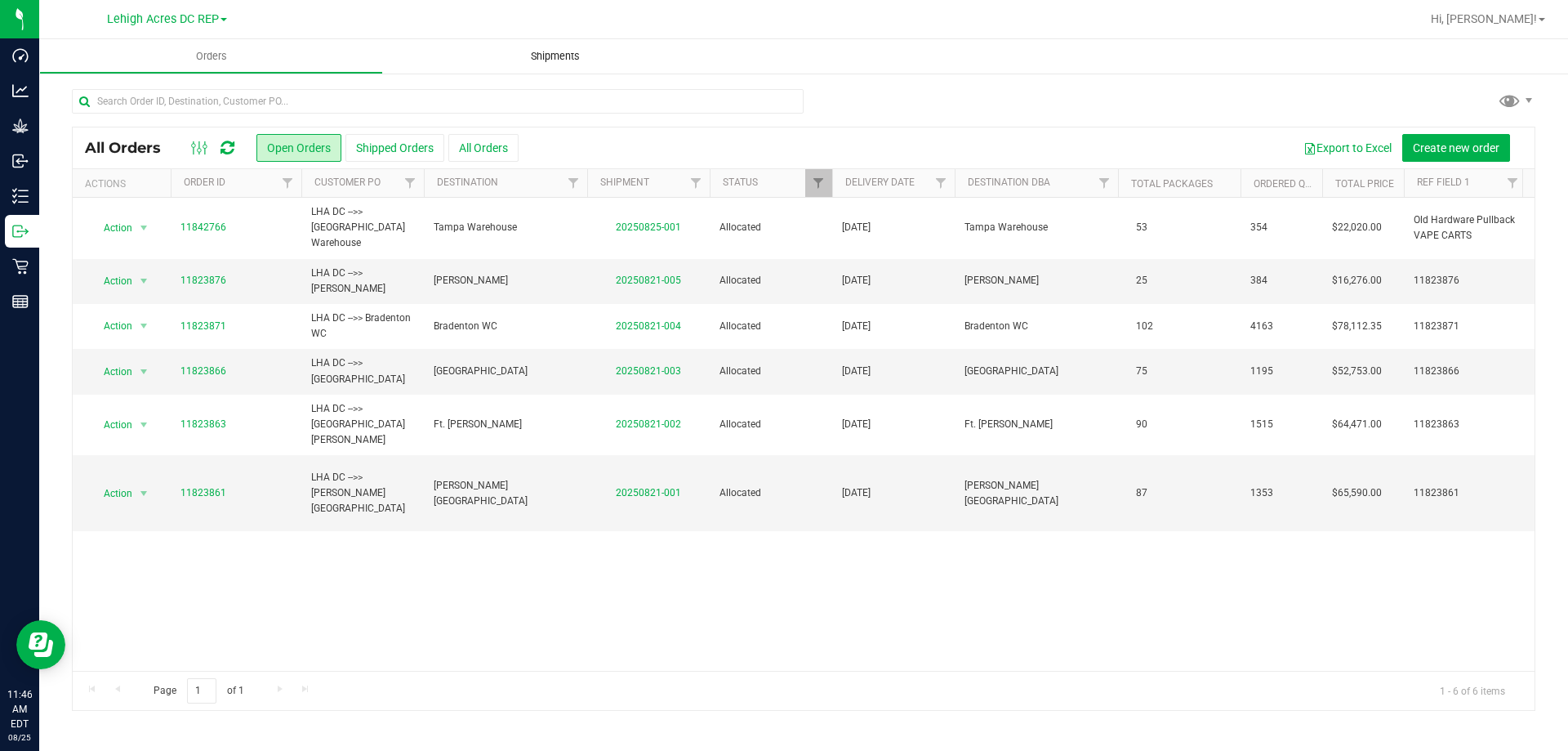
click at [554, 54] on span "Shipments" at bounding box center [555, 56] width 93 height 15
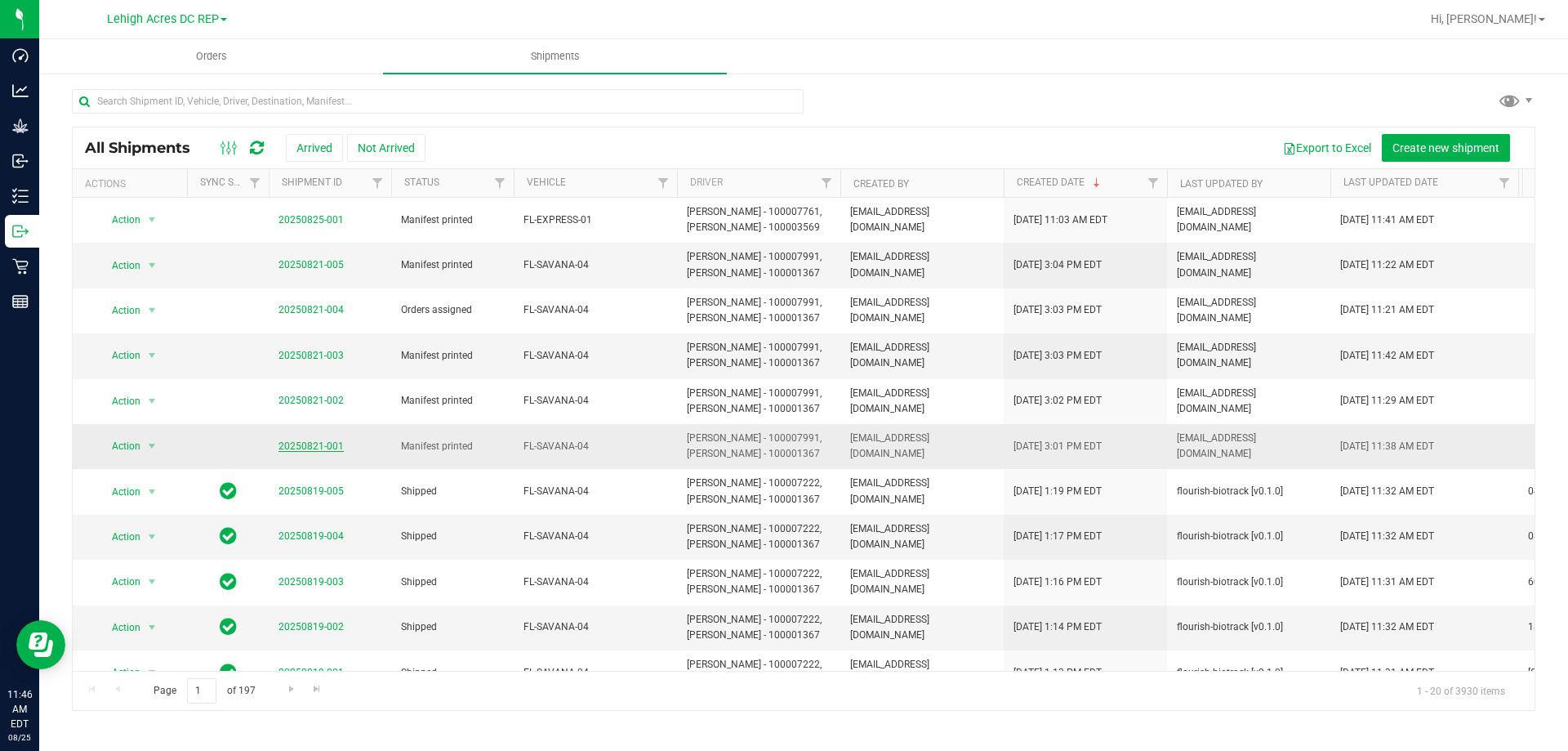
click at [318, 446] on link "20250821-001" at bounding box center [311, 445] width 65 height 11
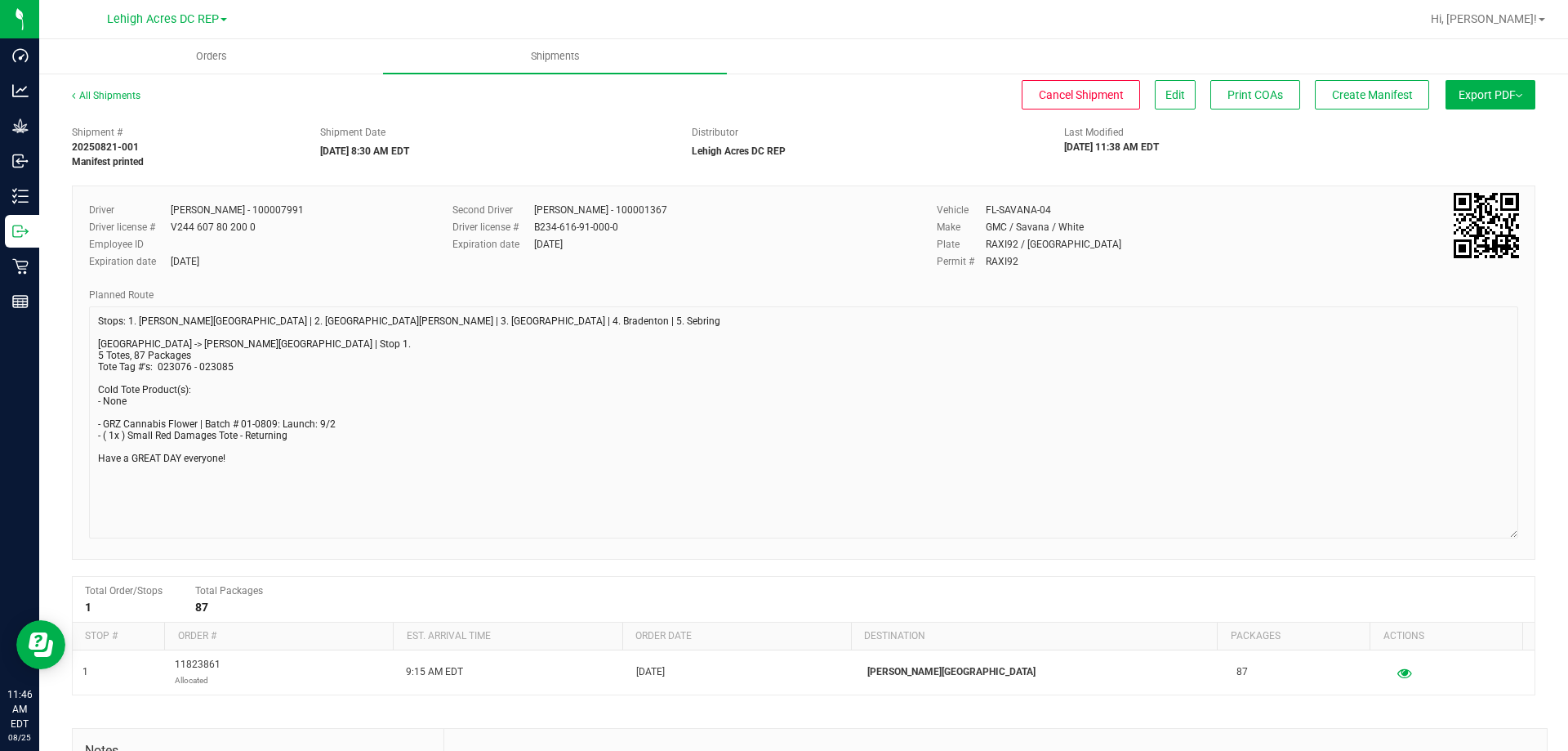
click at [1533, 539] on div "All Shipments Cancel Shipment Edit Print COAs Create Manifest Export PDF Manife…" at bounding box center [803, 518] width 1529 height 893
click at [1367, 95] on span "Create Manifest" at bounding box center [1372, 94] width 81 height 13
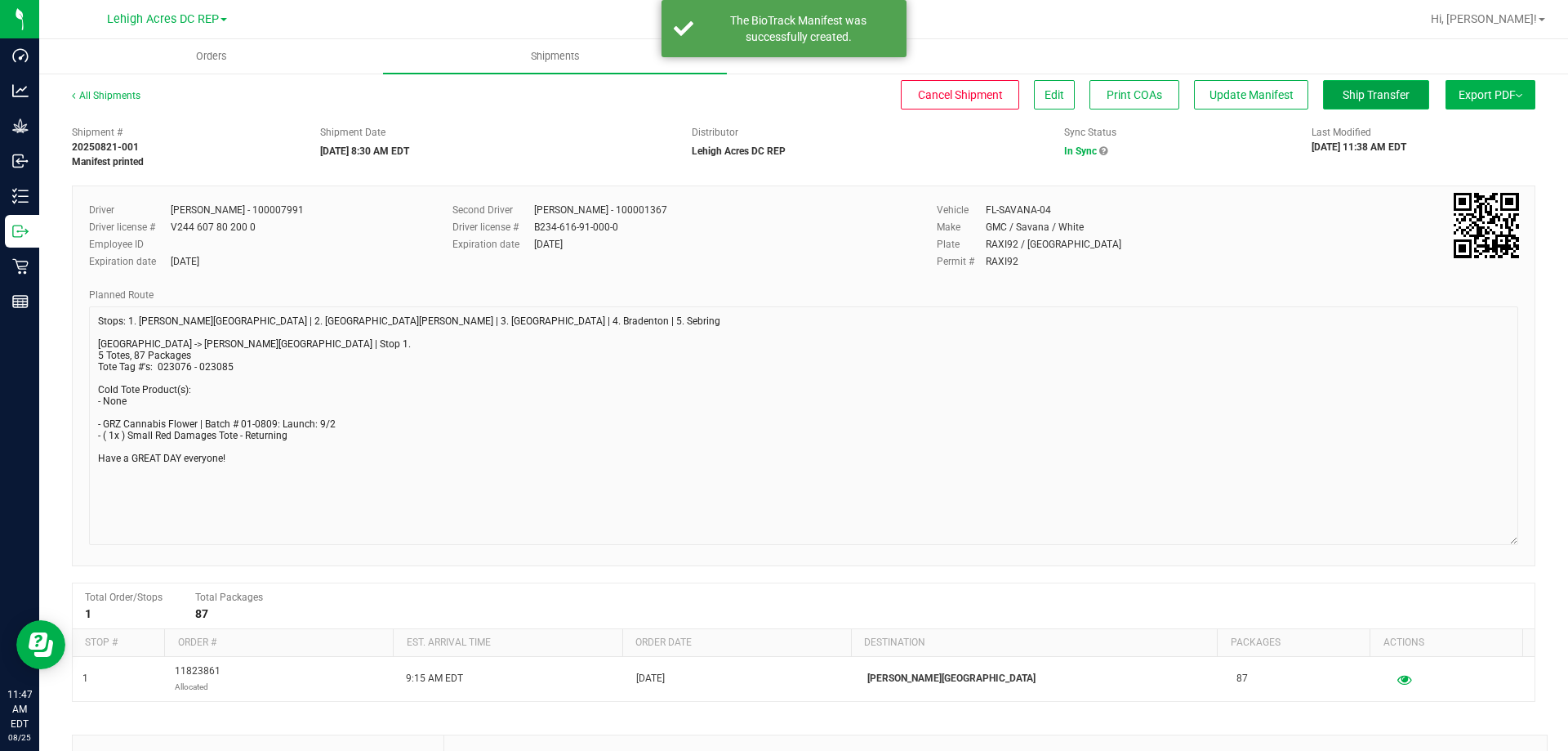
click at [1360, 101] on span "Ship Transfer" at bounding box center [1375, 94] width 67 height 13
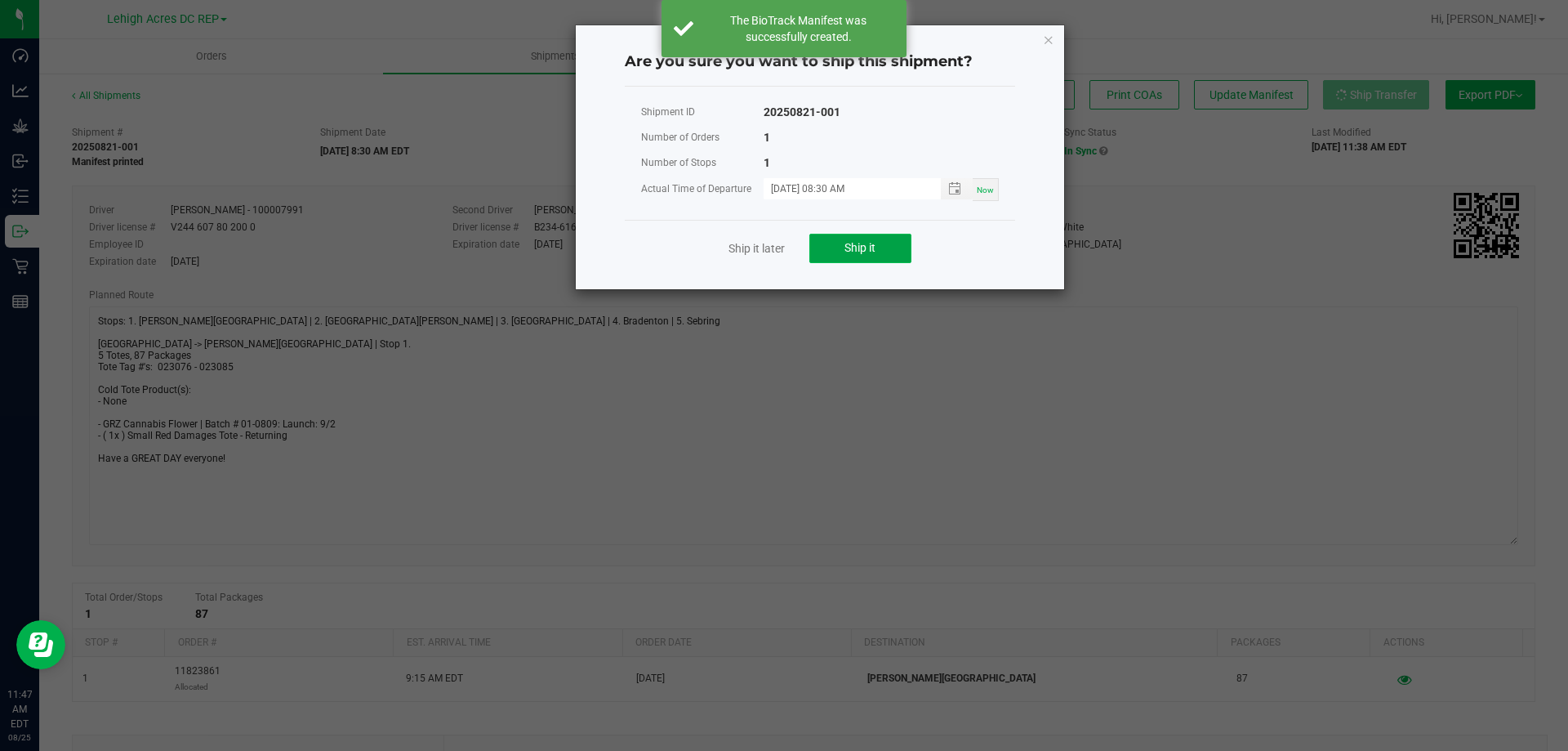
click at [869, 255] on button "Ship it" at bounding box center [860, 248] width 102 height 30
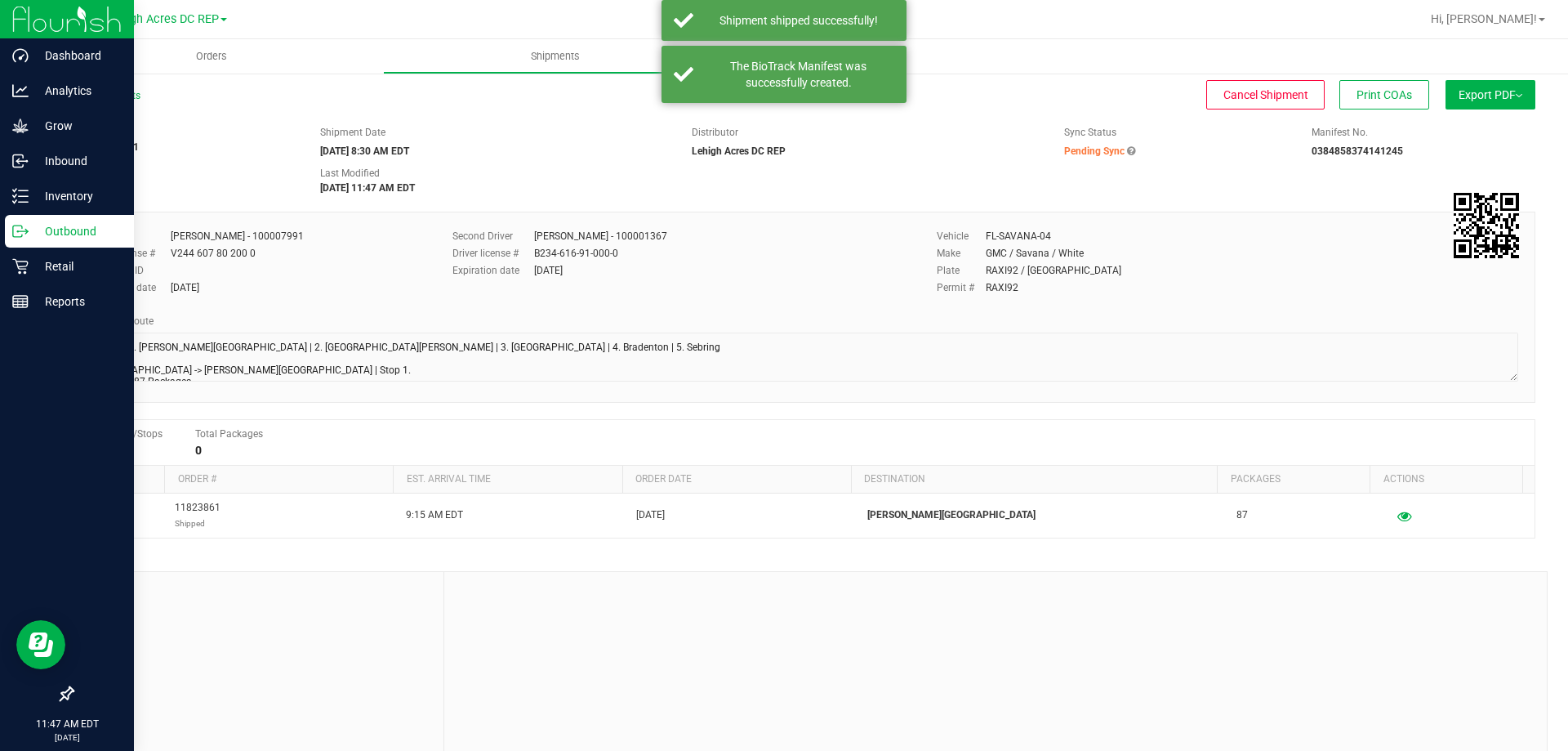
click at [58, 233] on p "Outbound" at bounding box center [78, 231] width 98 height 19
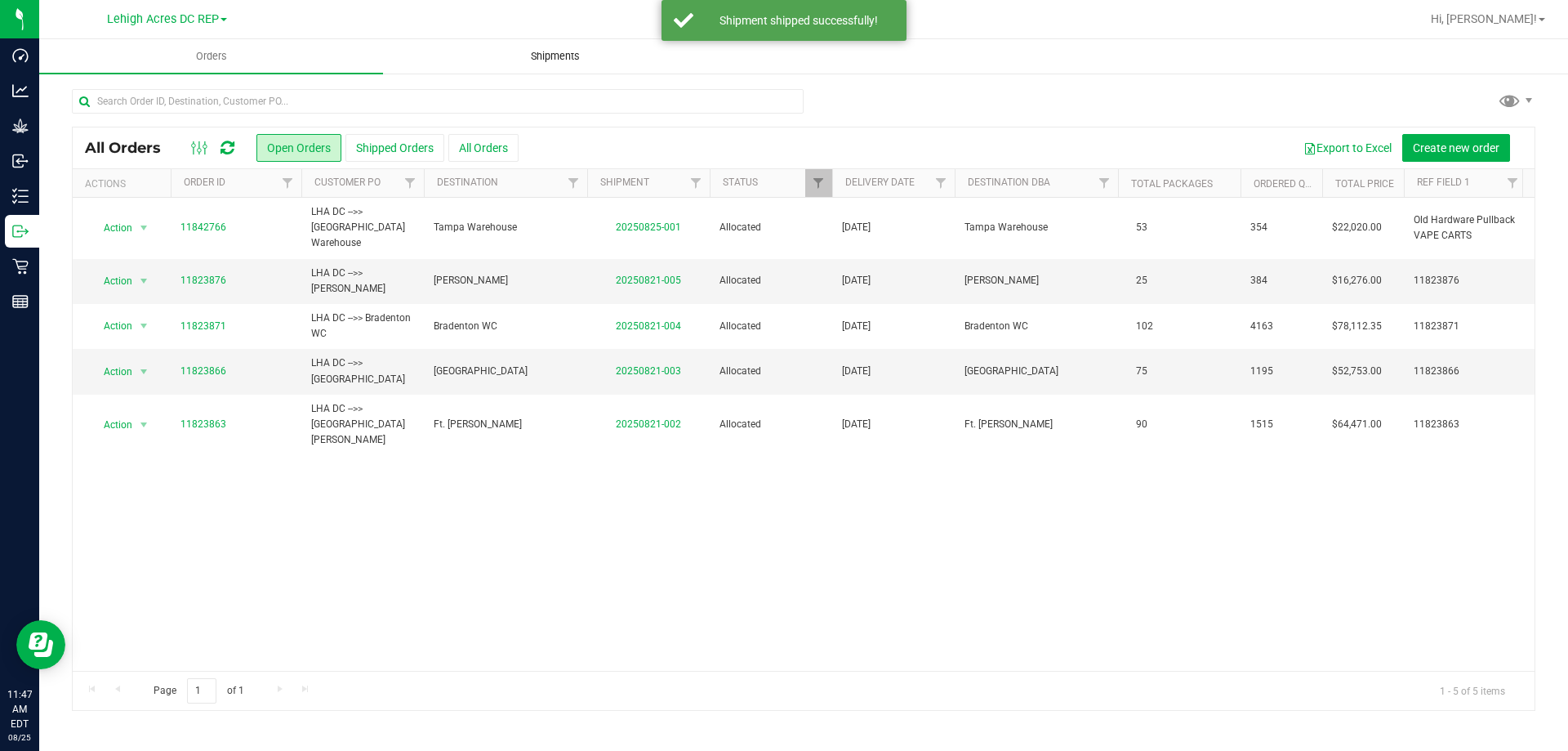
click at [548, 58] on span "Shipments" at bounding box center [555, 56] width 93 height 15
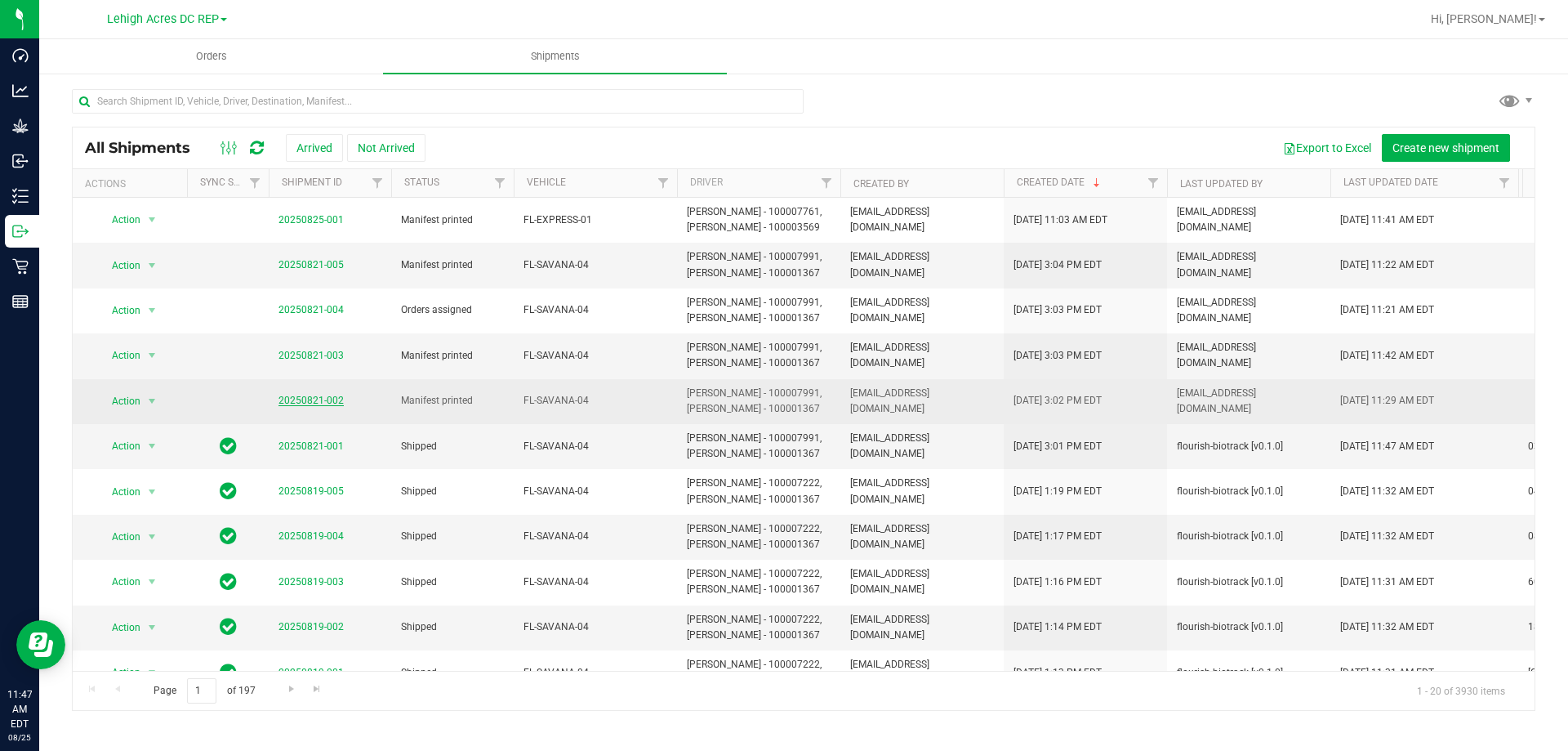
click at [313, 398] on link "20250821-002" at bounding box center [311, 400] width 65 height 11
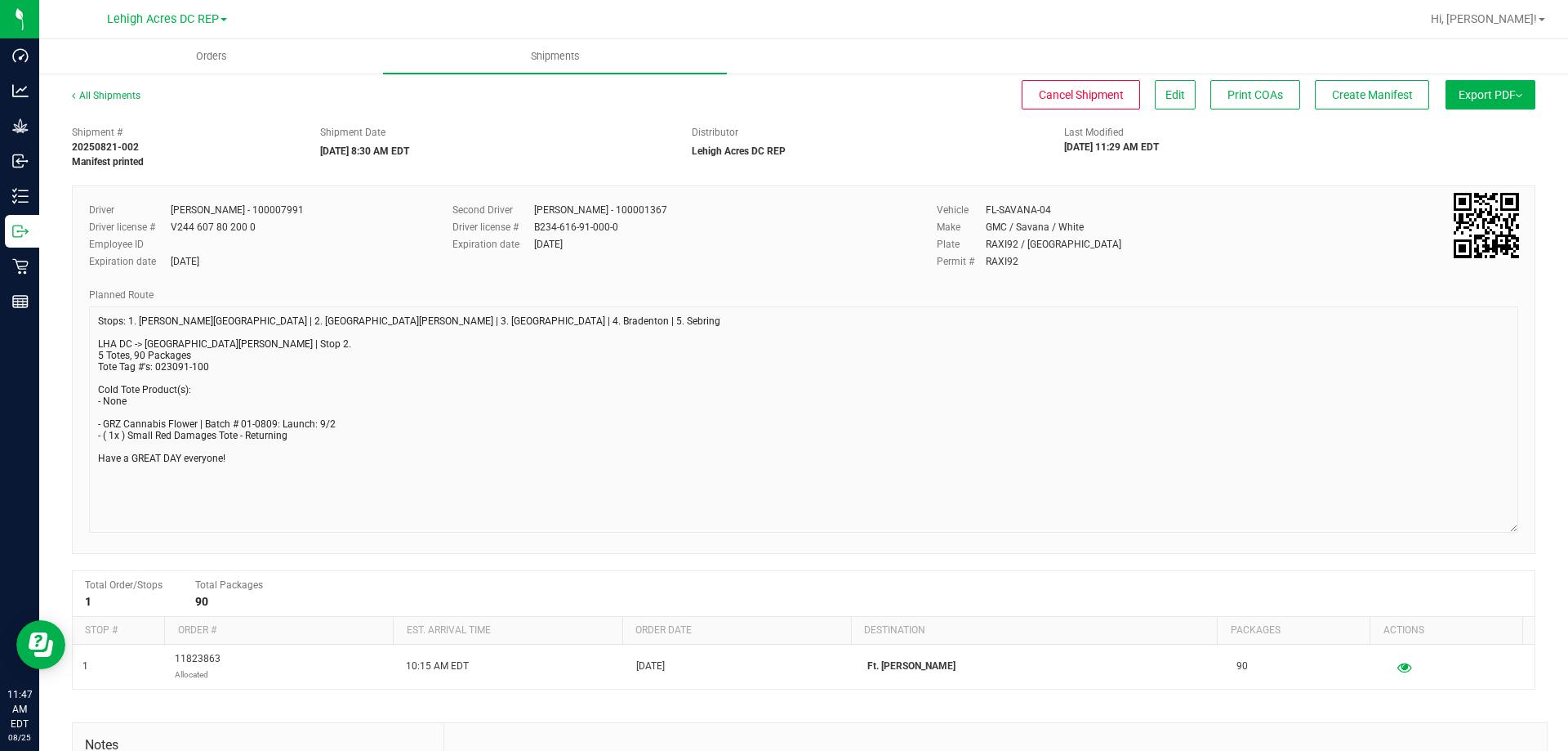
click at [1518, 533] on div "Driver [PERSON_NAME] - 100007991 Driver license # V244 607 80 200 0 Employee ID…" at bounding box center [803, 369] width 1463 height 369
click at [1350, 98] on span "Create Manifest" at bounding box center [1372, 94] width 81 height 13
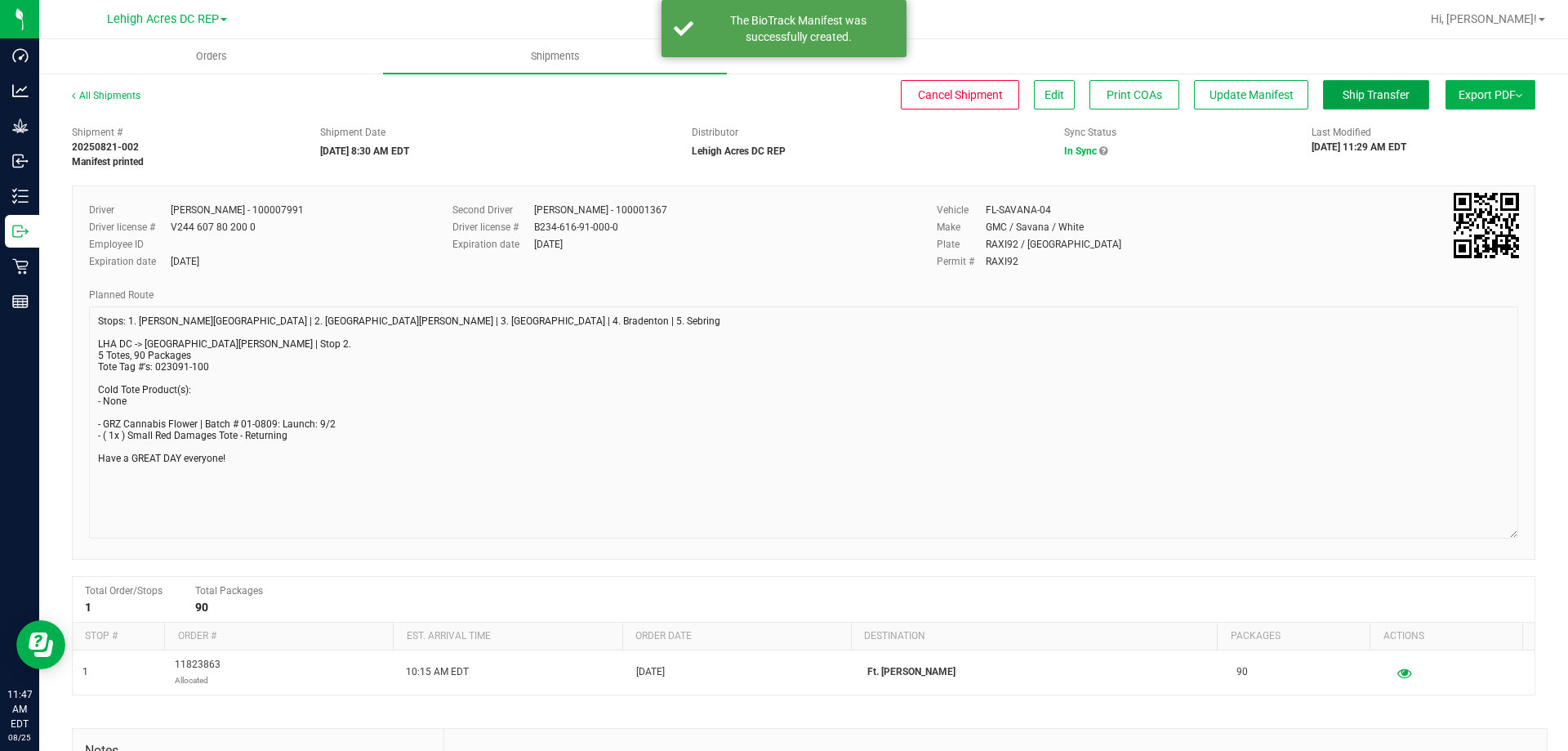
click at [1350, 98] on span "Ship Transfer" at bounding box center [1375, 94] width 67 height 13
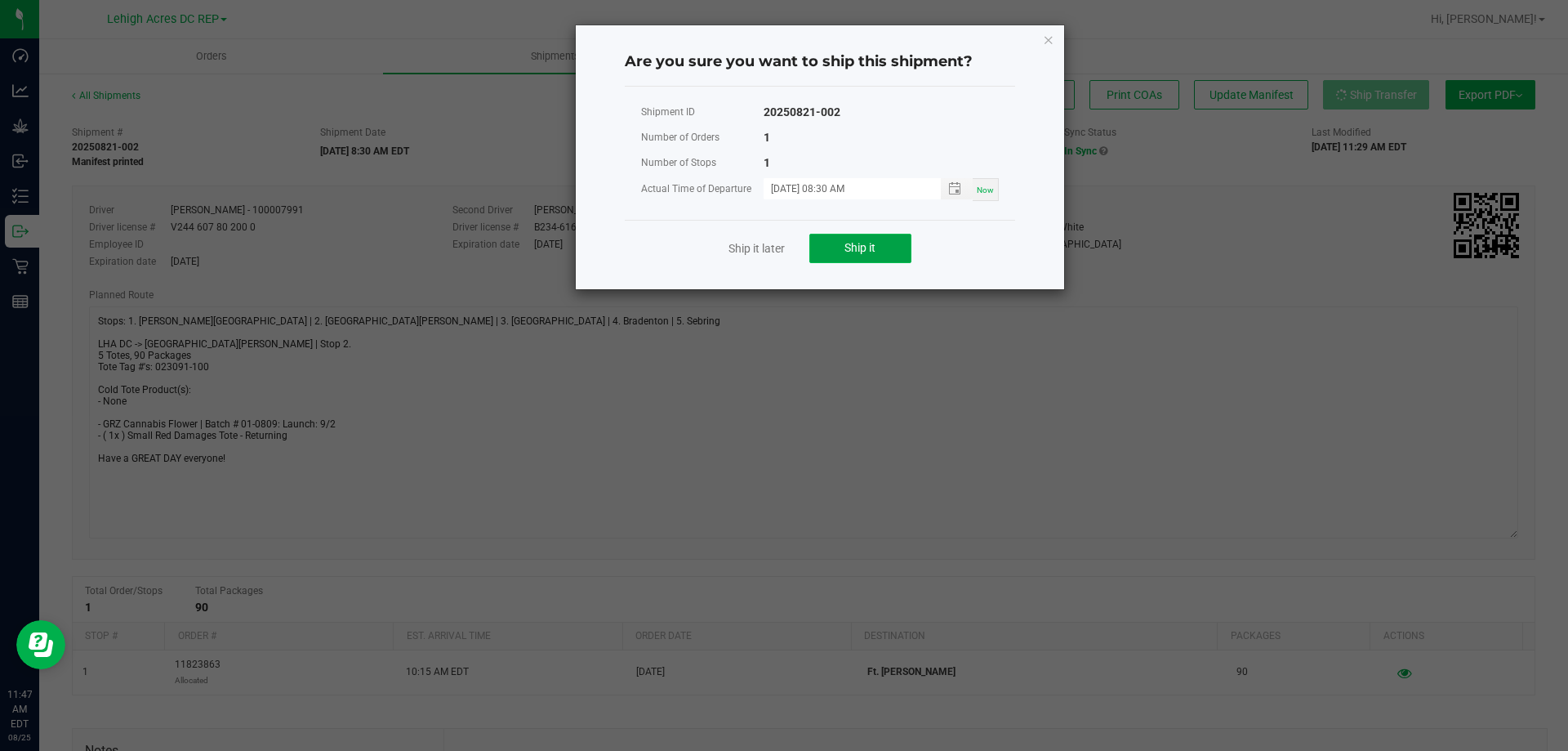
click at [884, 252] on button "Ship it" at bounding box center [860, 248] width 102 height 30
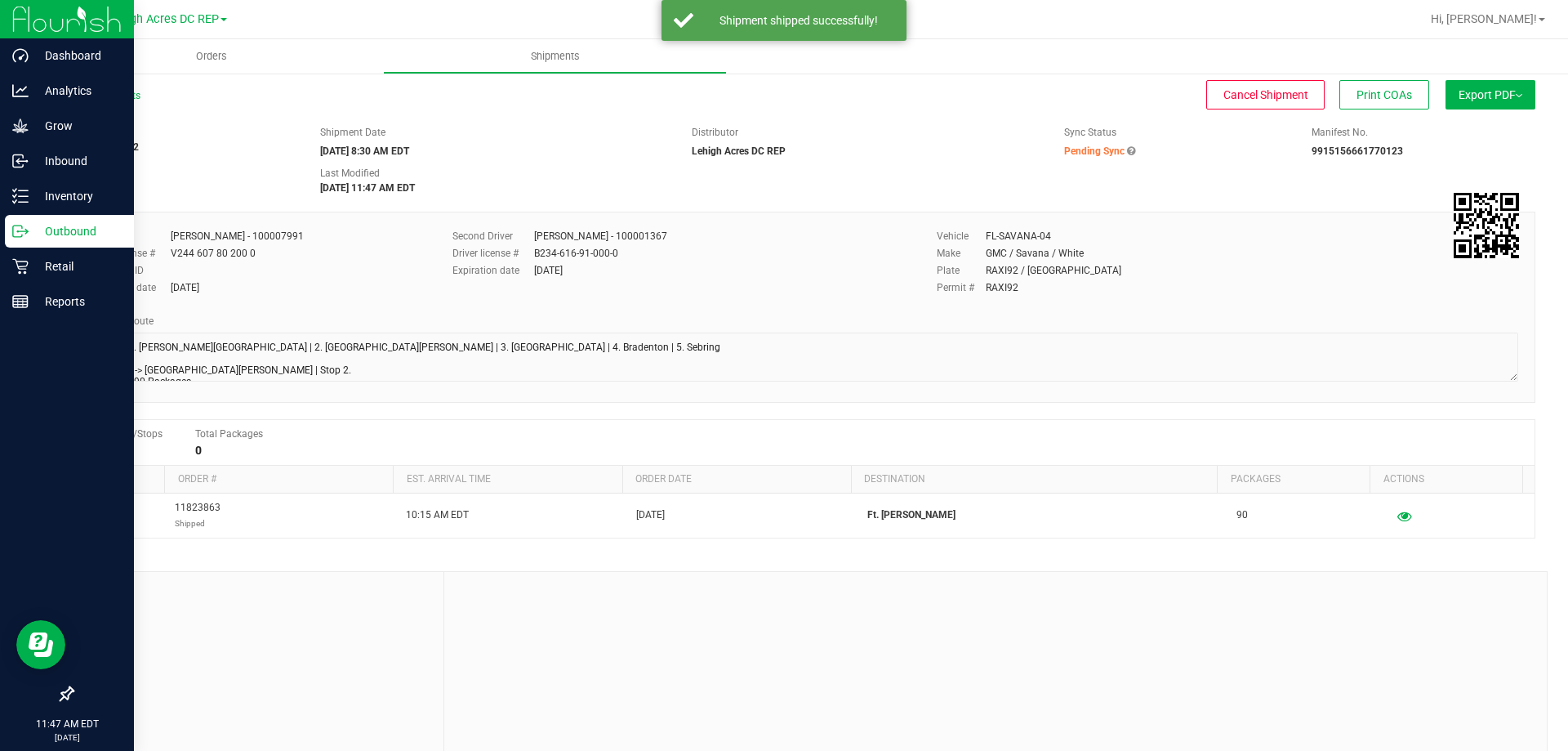
click at [55, 227] on p "Outbound" at bounding box center [78, 231] width 98 height 19
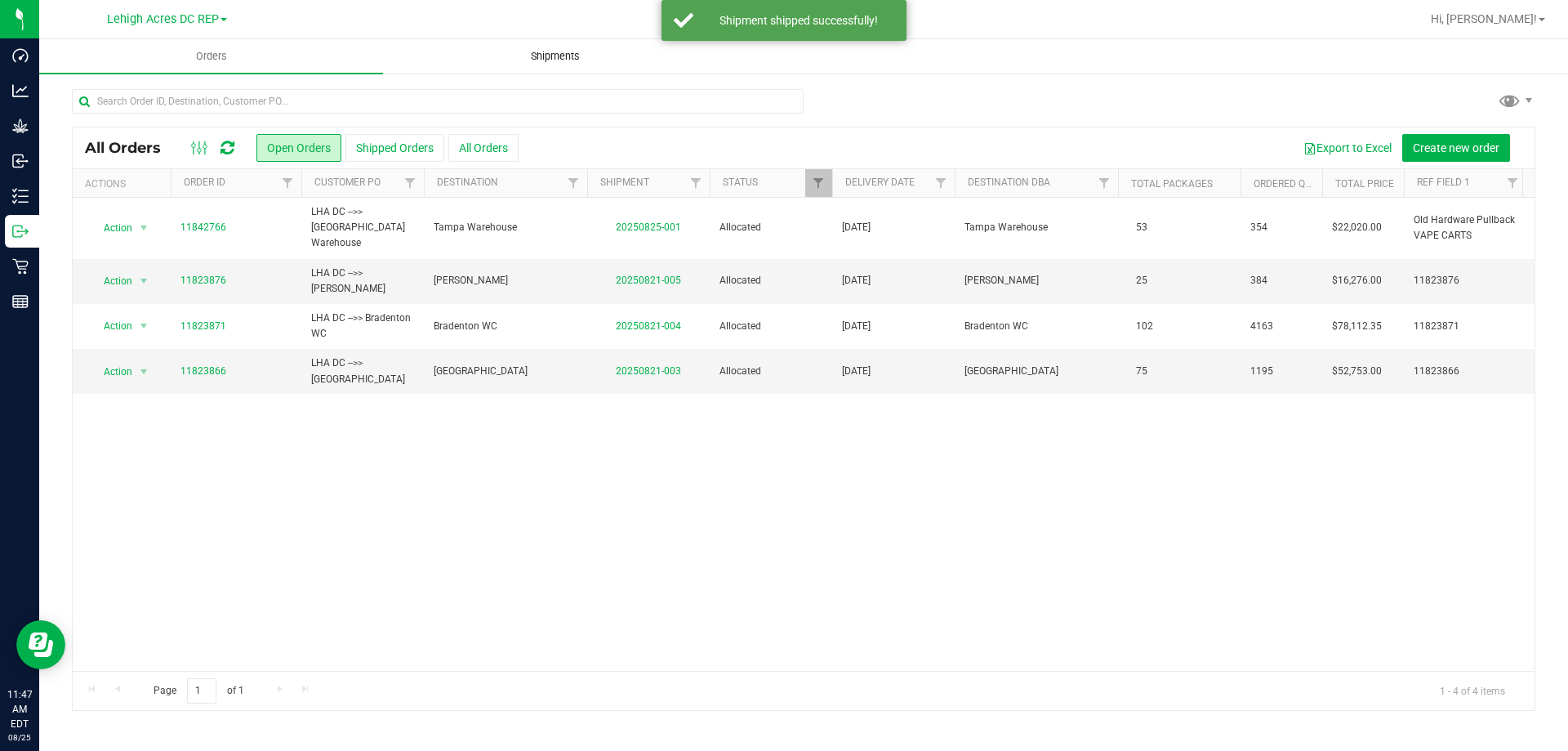
click at [540, 55] on span "Shipments" at bounding box center [555, 56] width 93 height 15
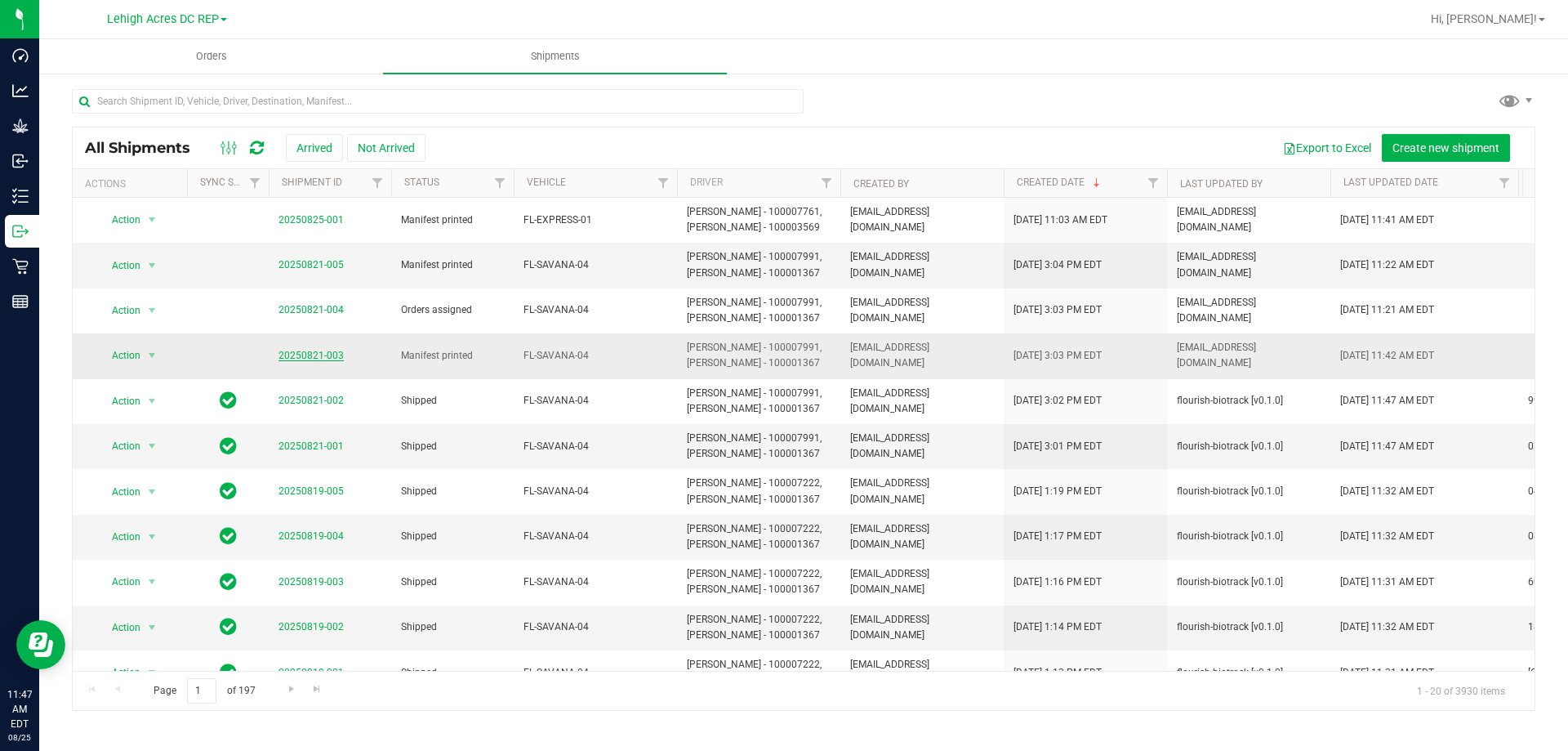
click at [314, 356] on link "20250821-003" at bounding box center [311, 355] width 65 height 11
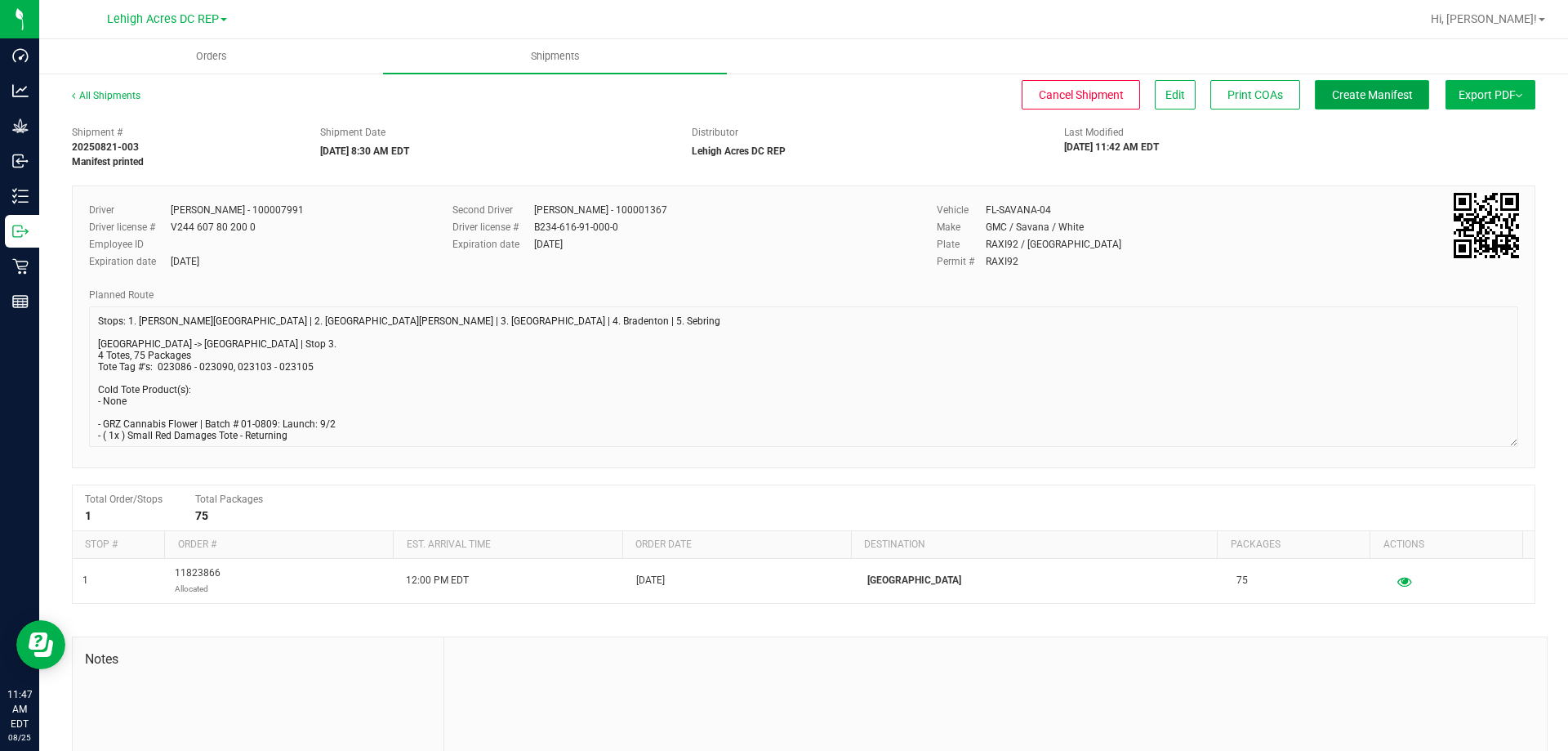
click at [1355, 102] on button "Create Manifest" at bounding box center [1371, 95] width 114 height 30
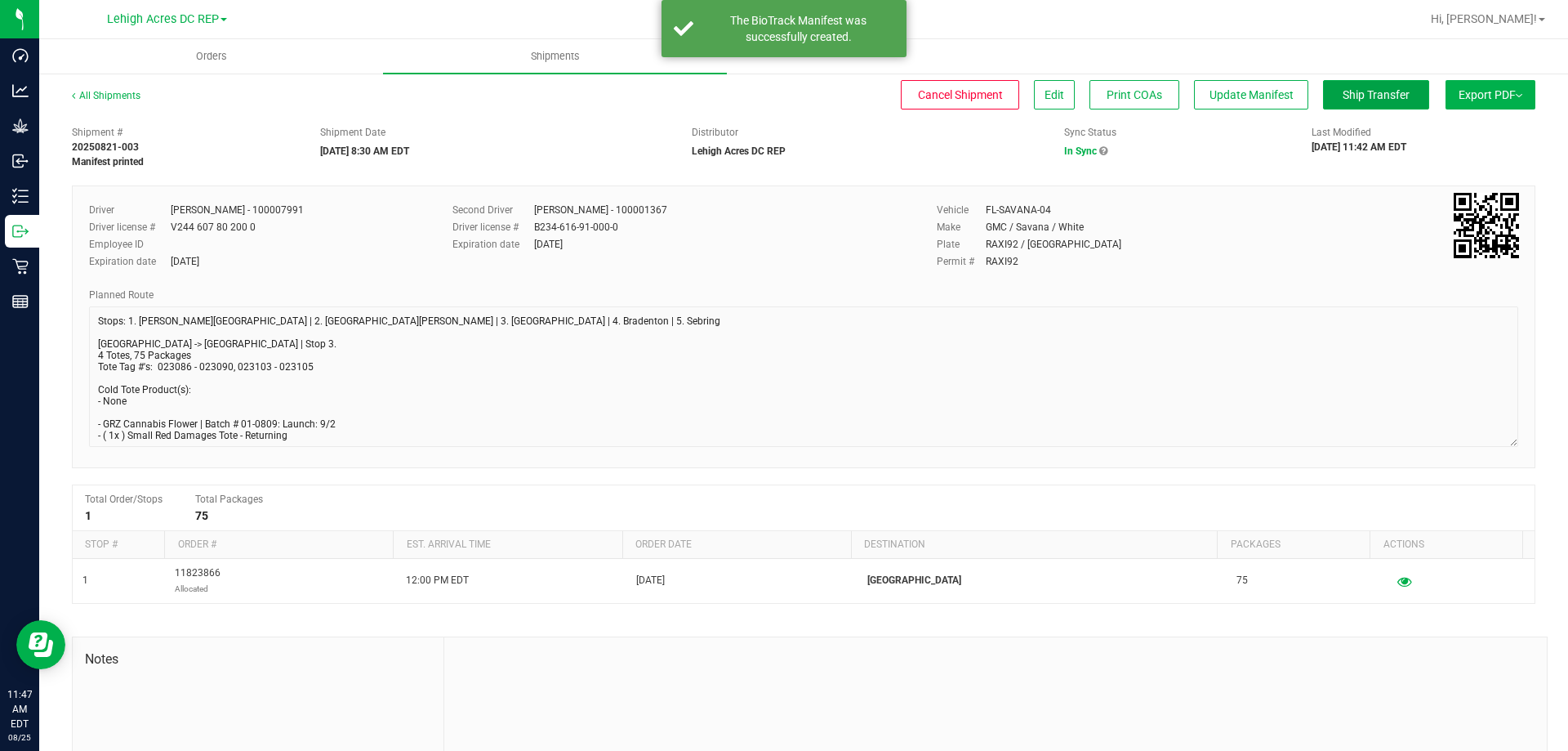
click at [1355, 102] on button "Ship Transfer" at bounding box center [1376, 95] width 106 height 30
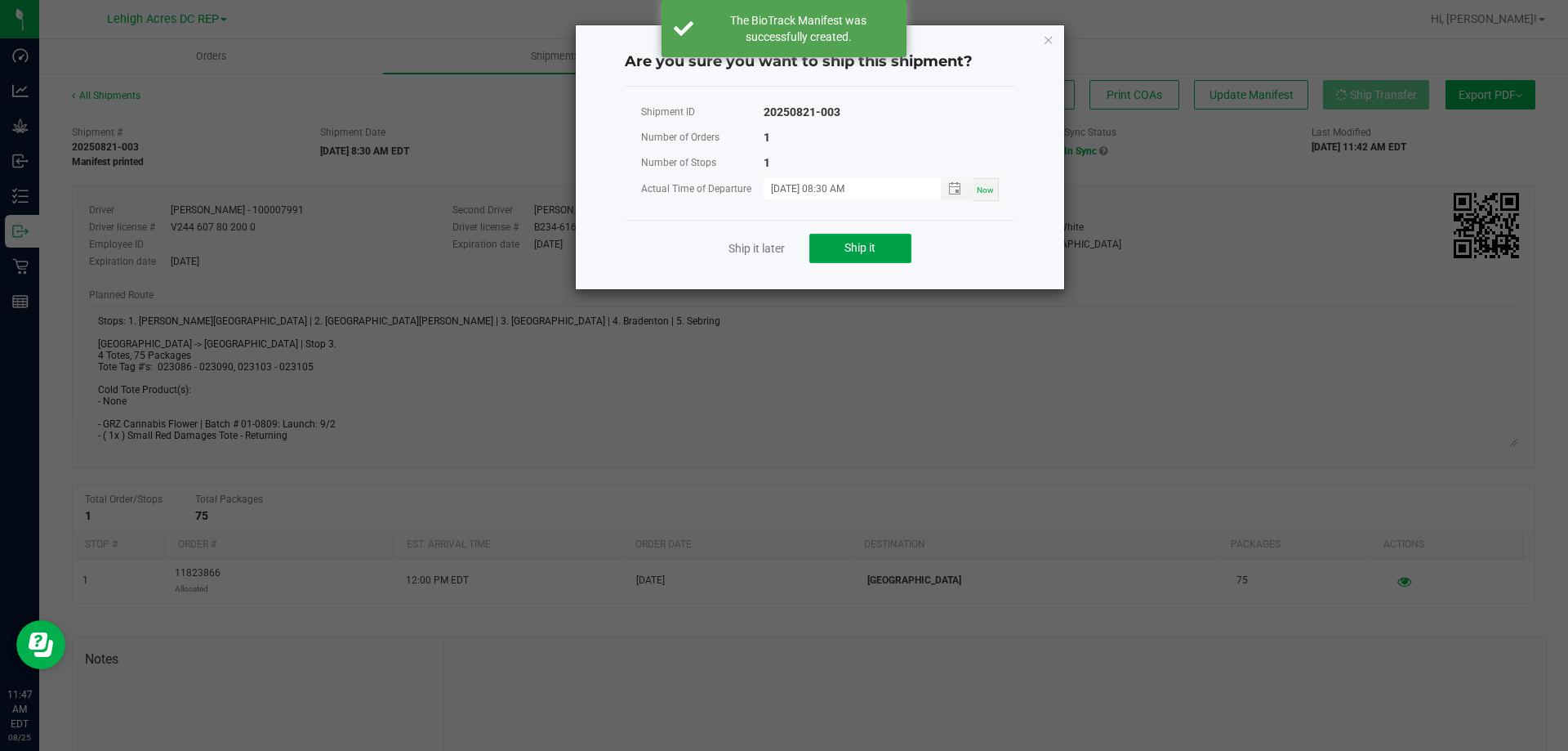
click at [875, 255] on button "Ship it" at bounding box center [860, 248] width 102 height 30
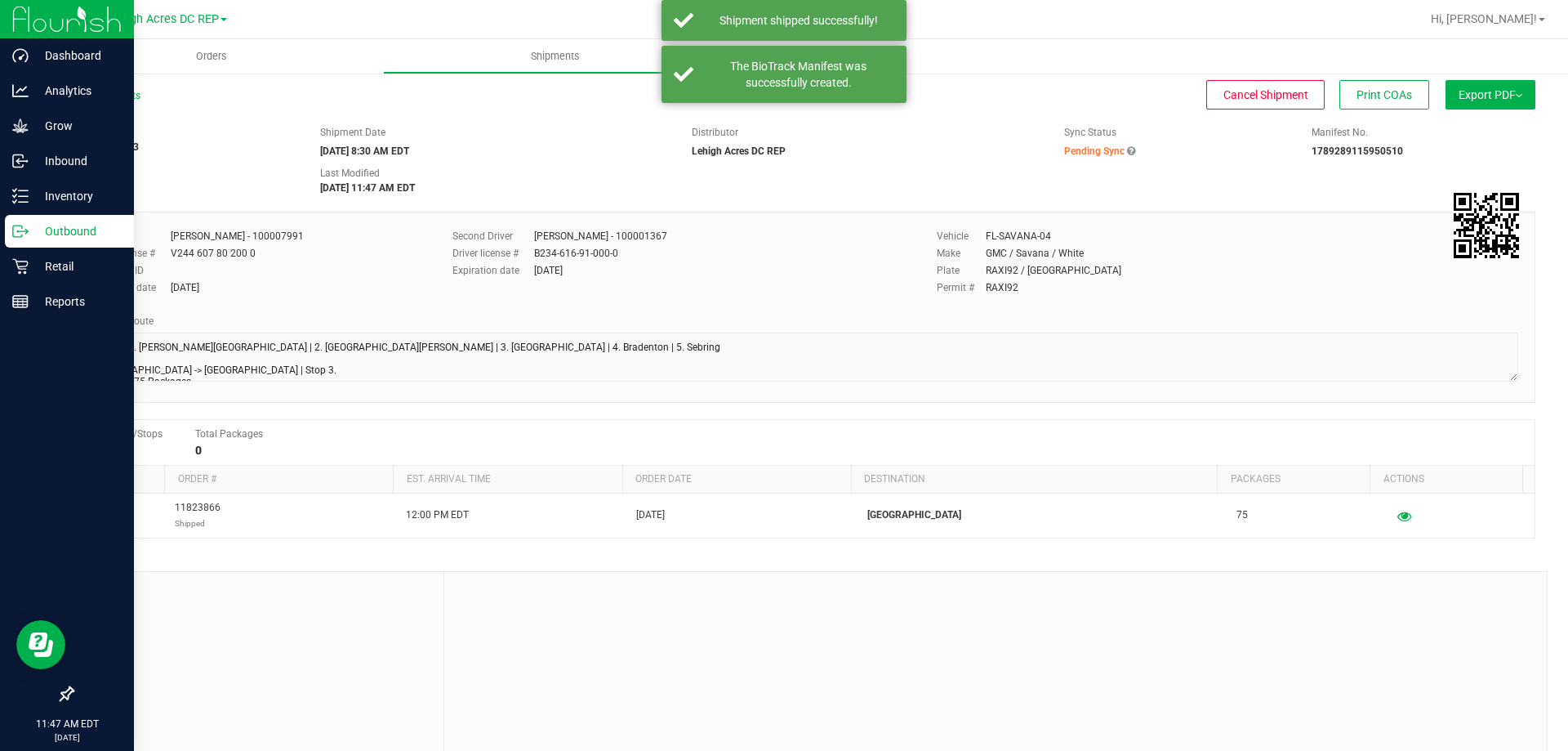
click at [43, 231] on p "Outbound" at bounding box center [78, 231] width 98 height 19
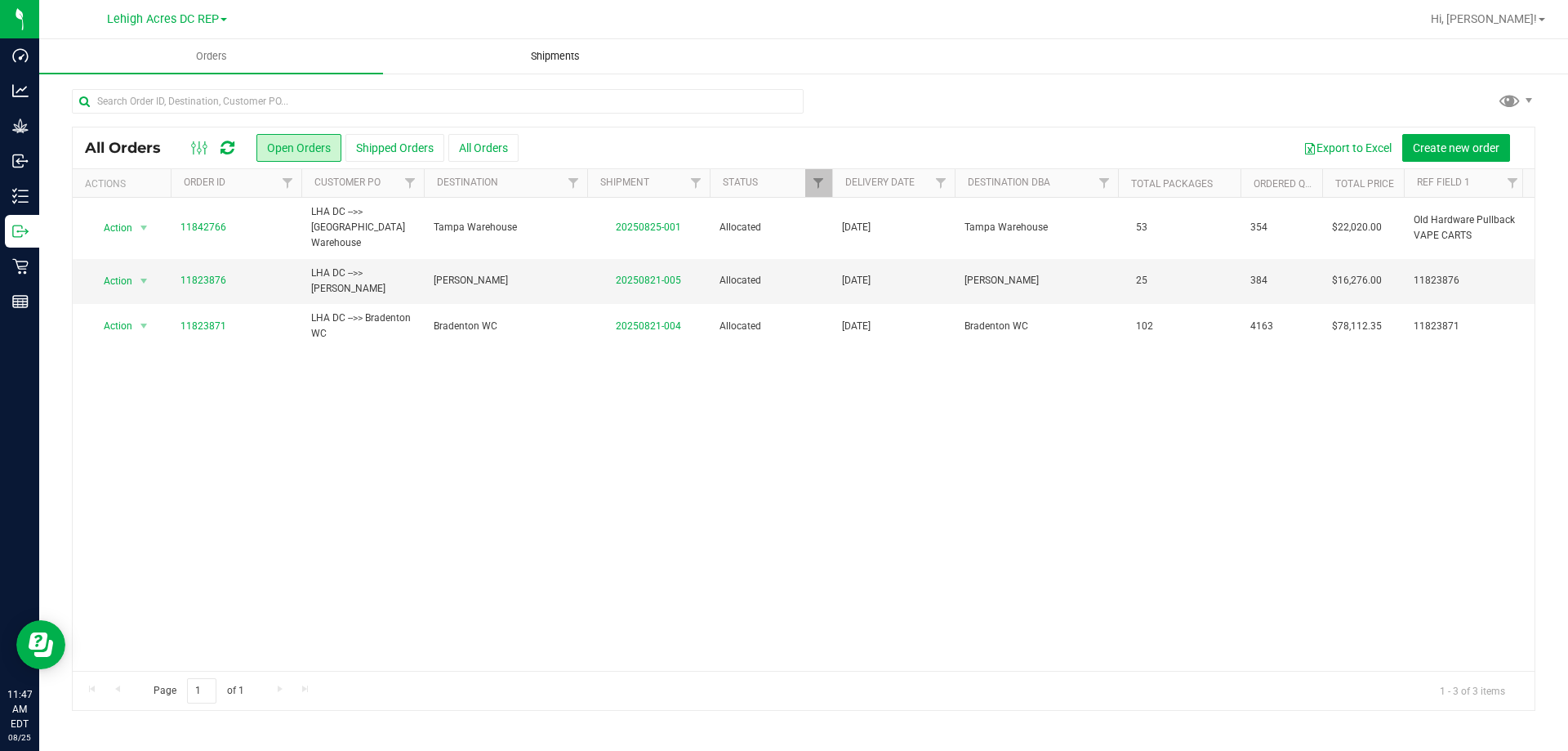
click at [556, 54] on span "Shipments" at bounding box center [555, 56] width 93 height 15
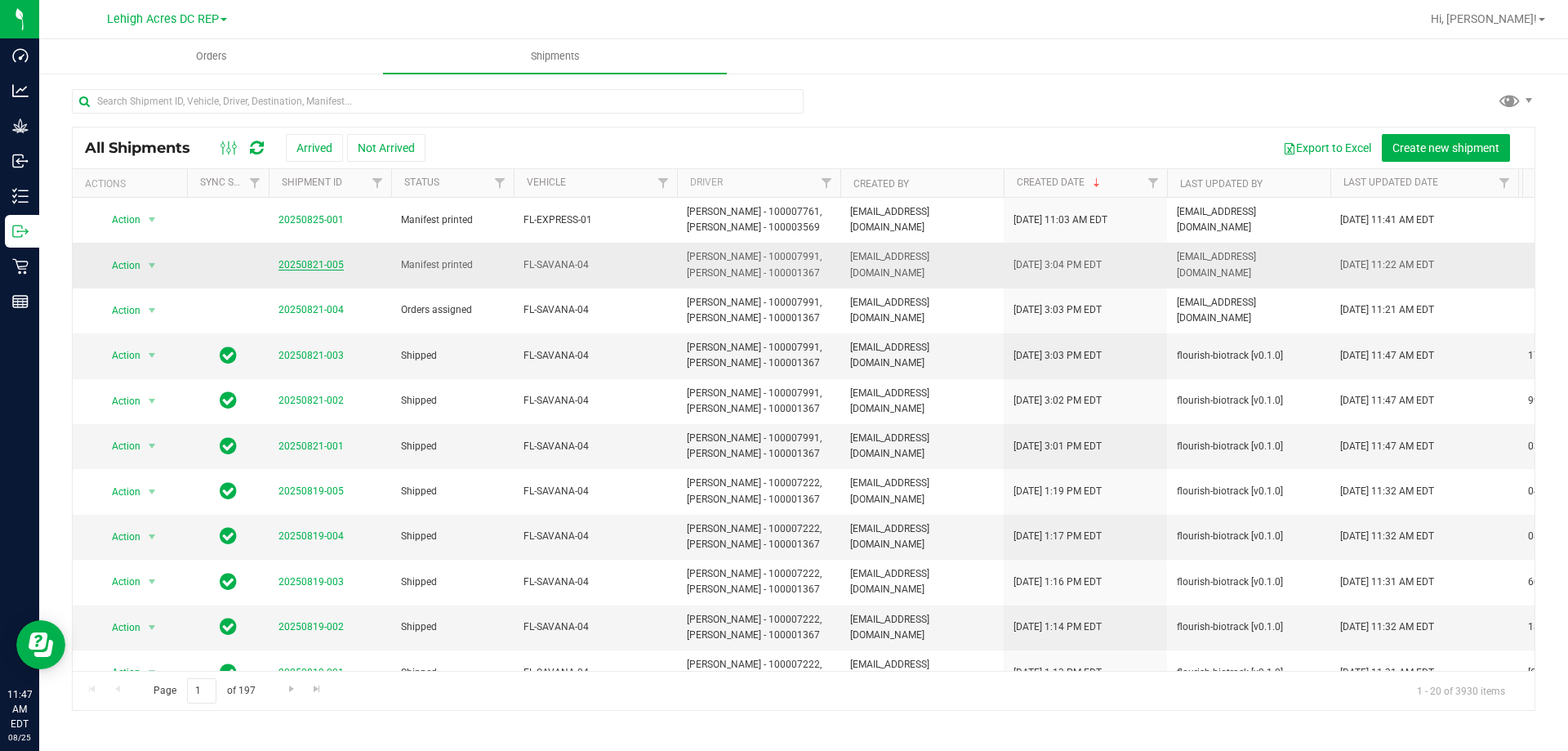
click at [299, 266] on link "20250821-005" at bounding box center [311, 264] width 65 height 11
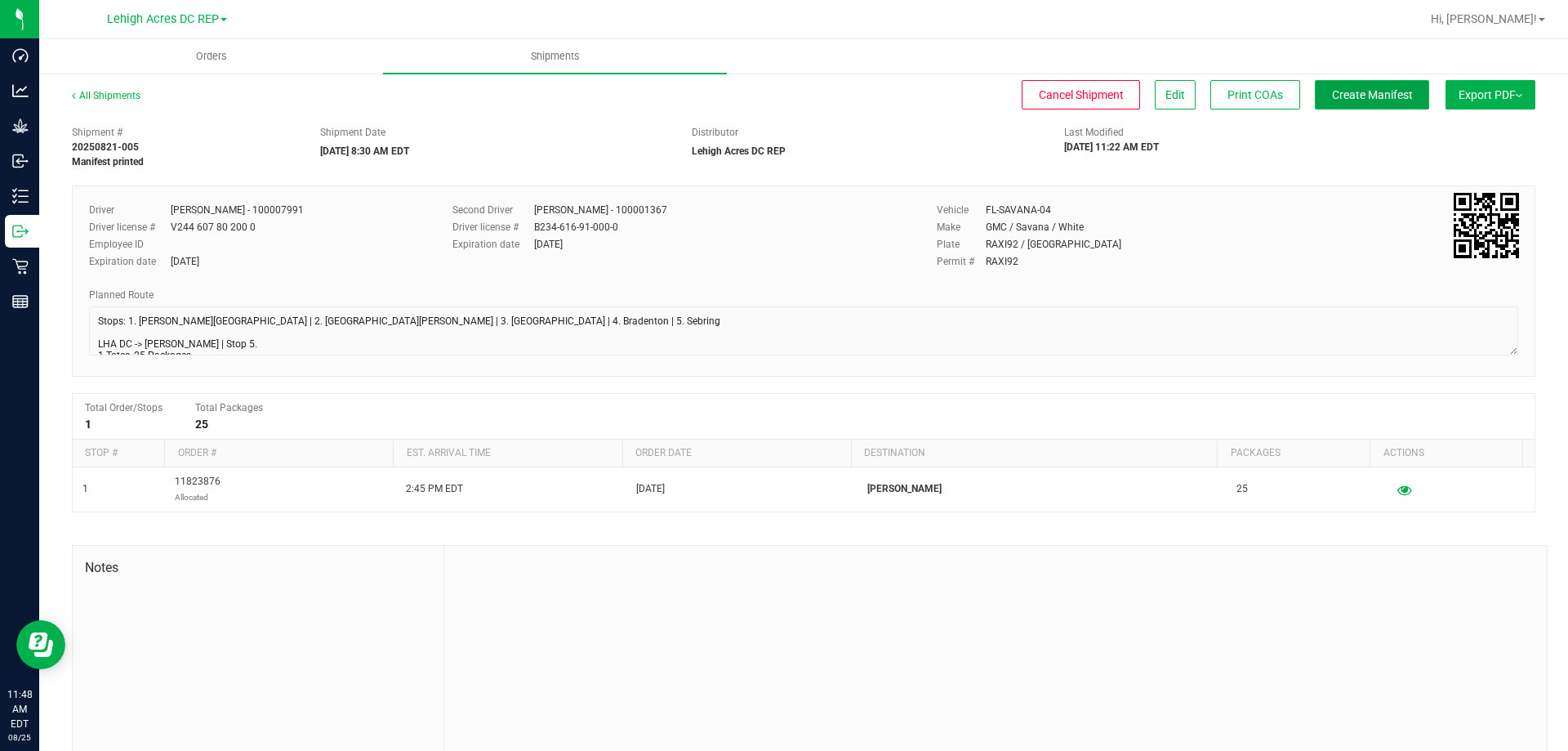
click at [1352, 102] on button "Create Manifest" at bounding box center [1371, 95] width 114 height 30
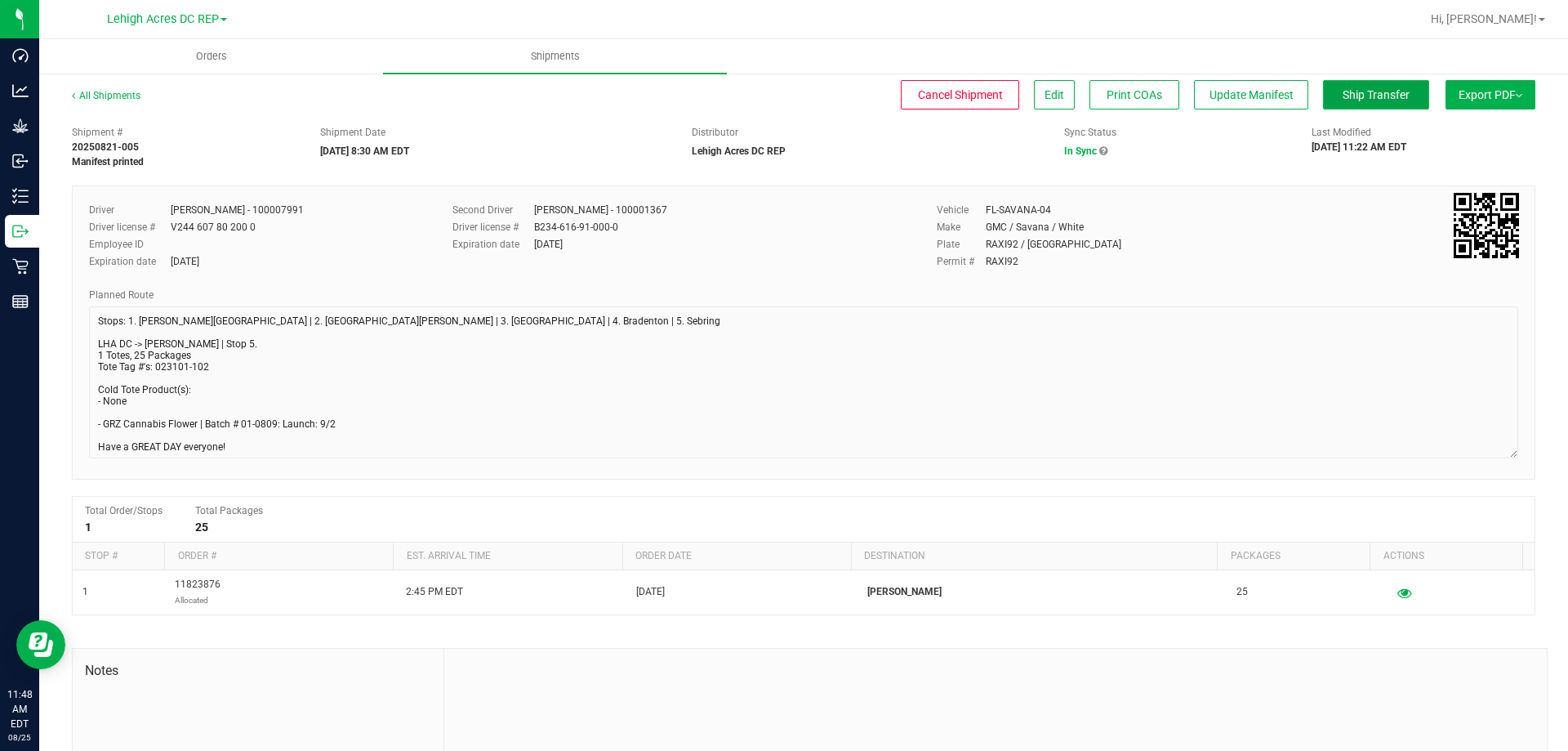
click at [1363, 93] on span "Ship Transfer" at bounding box center [1375, 94] width 67 height 13
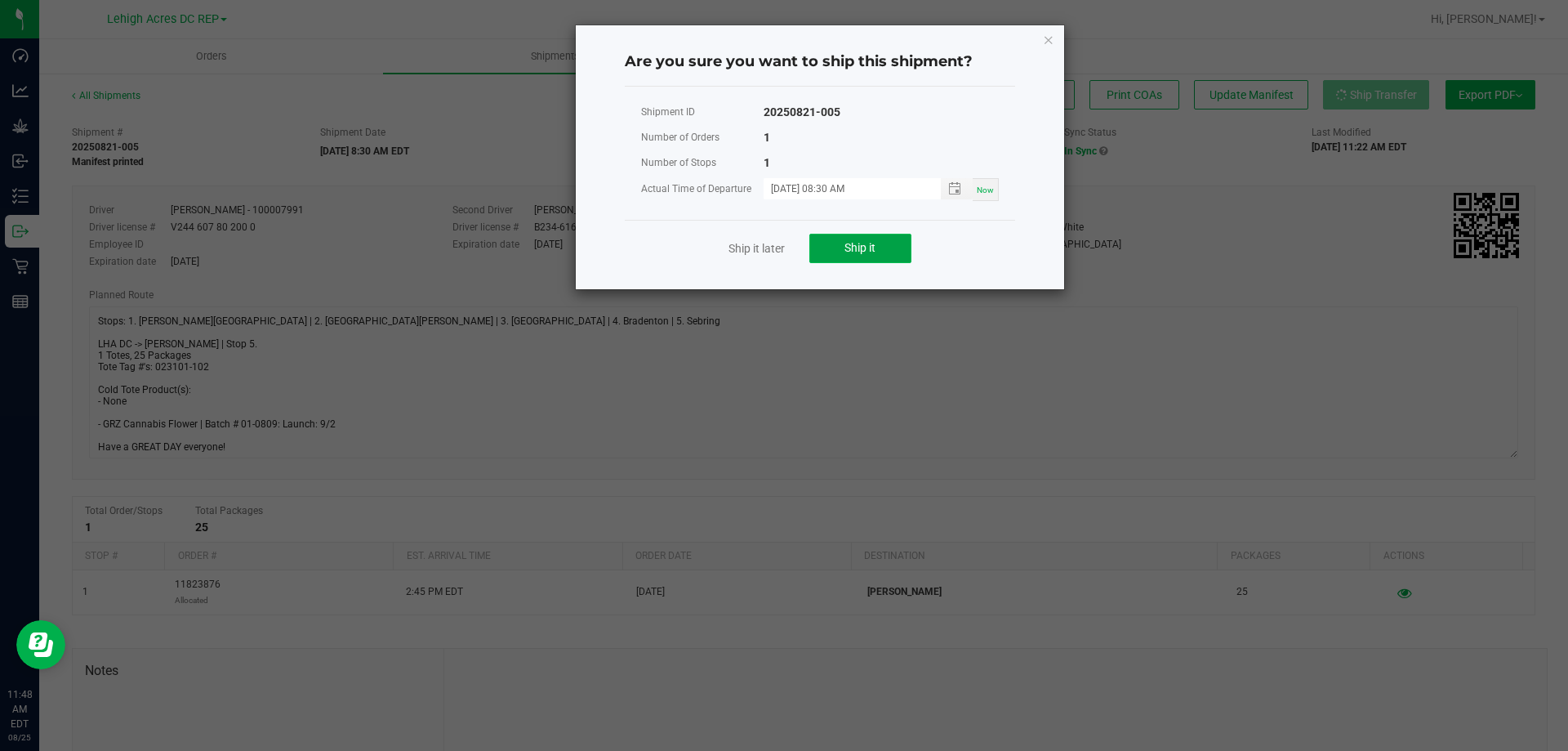
click at [855, 251] on span "Ship it" at bounding box center [860, 247] width 31 height 13
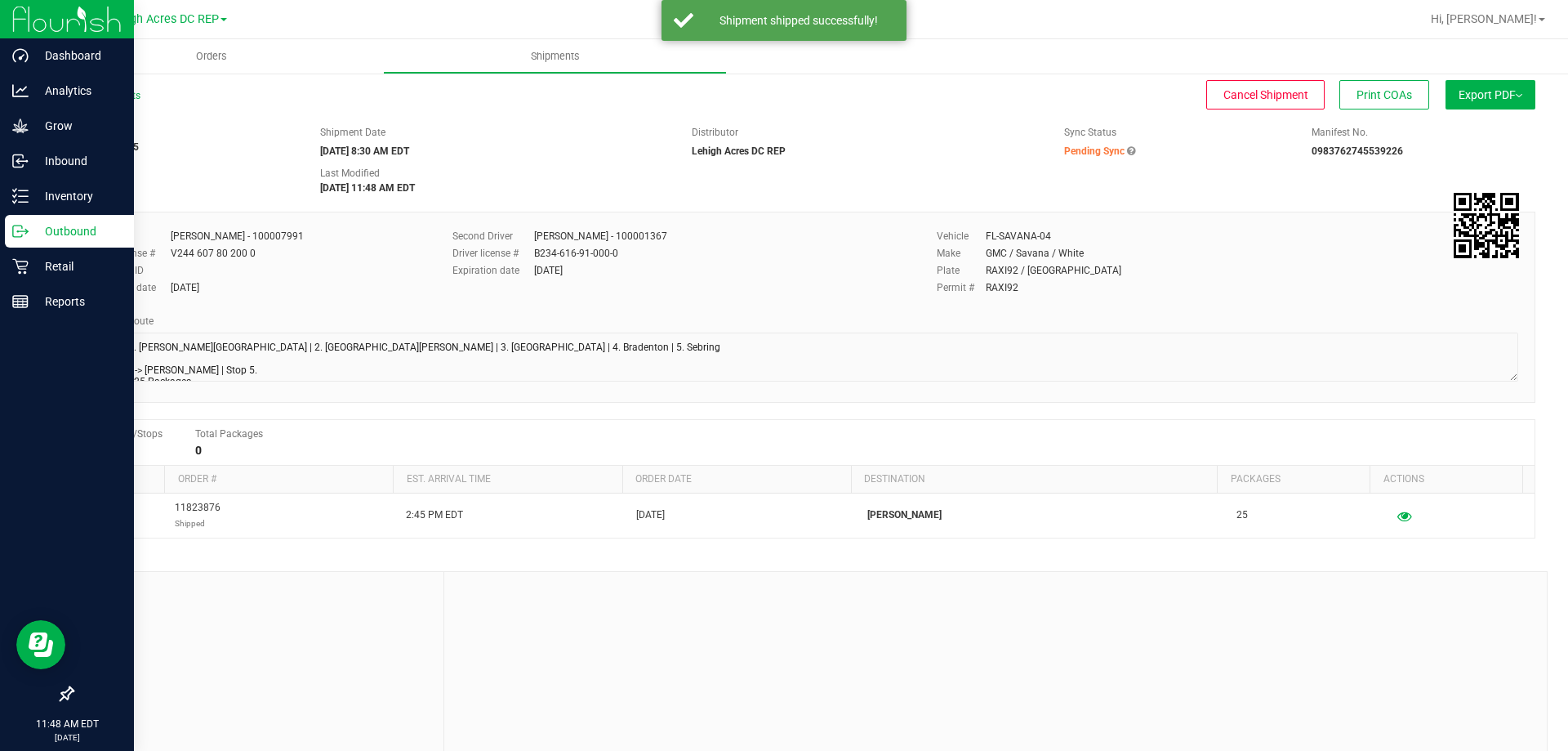
click at [51, 227] on p "Outbound" at bounding box center [78, 231] width 98 height 19
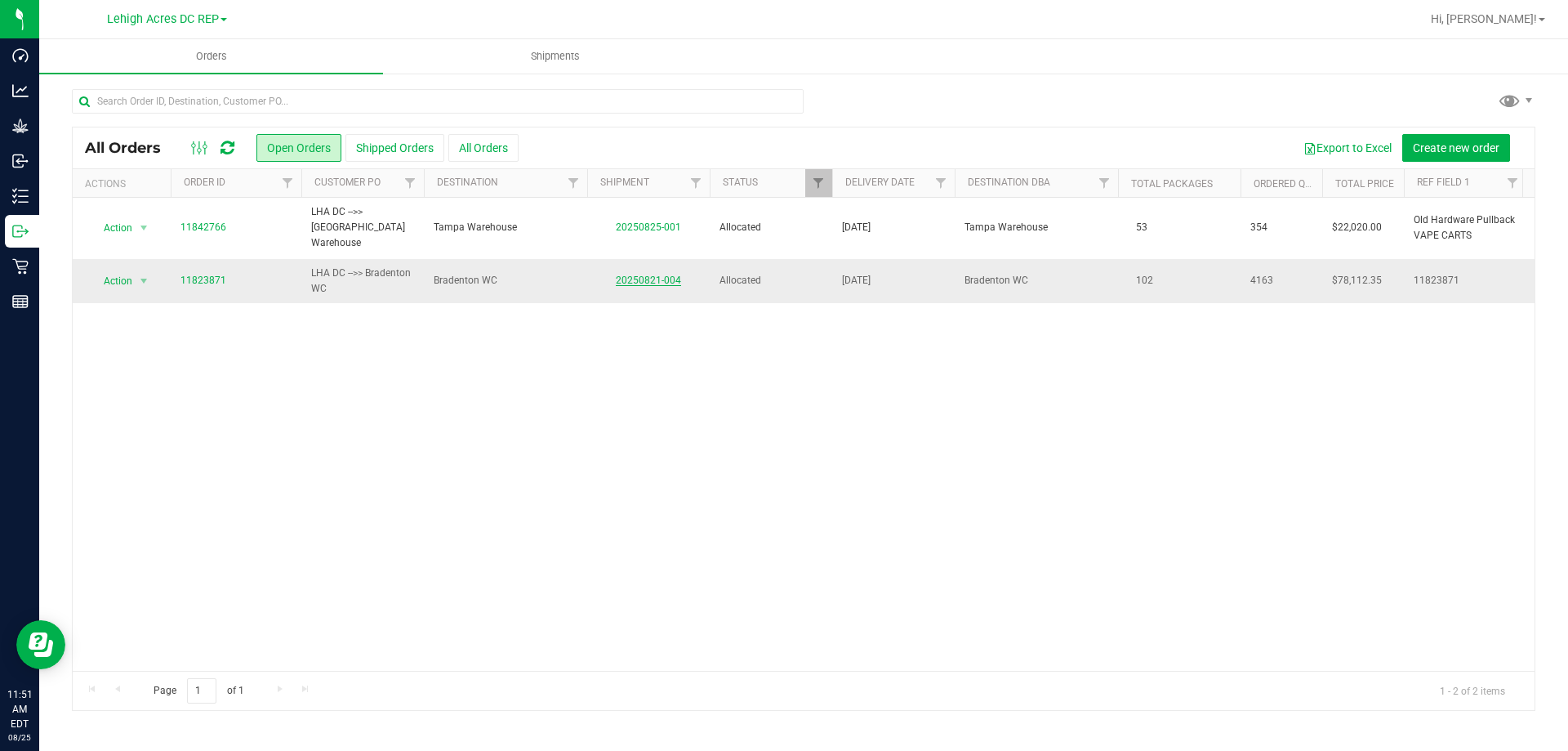
click at [643, 274] on link "20250821-004" at bounding box center [648, 280] width 65 height 11
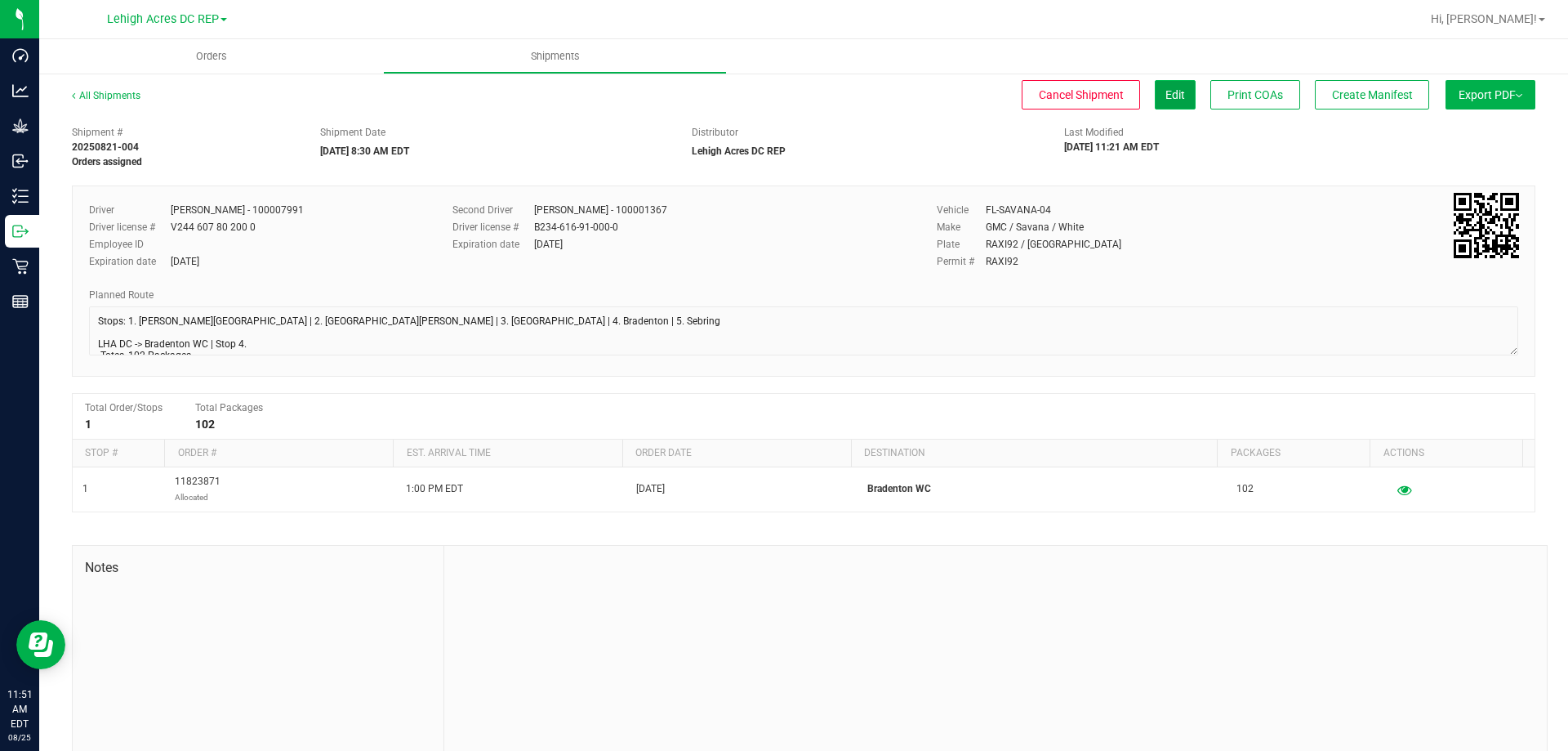
click at [1166, 93] on span "Edit" at bounding box center [1175, 94] width 19 height 13
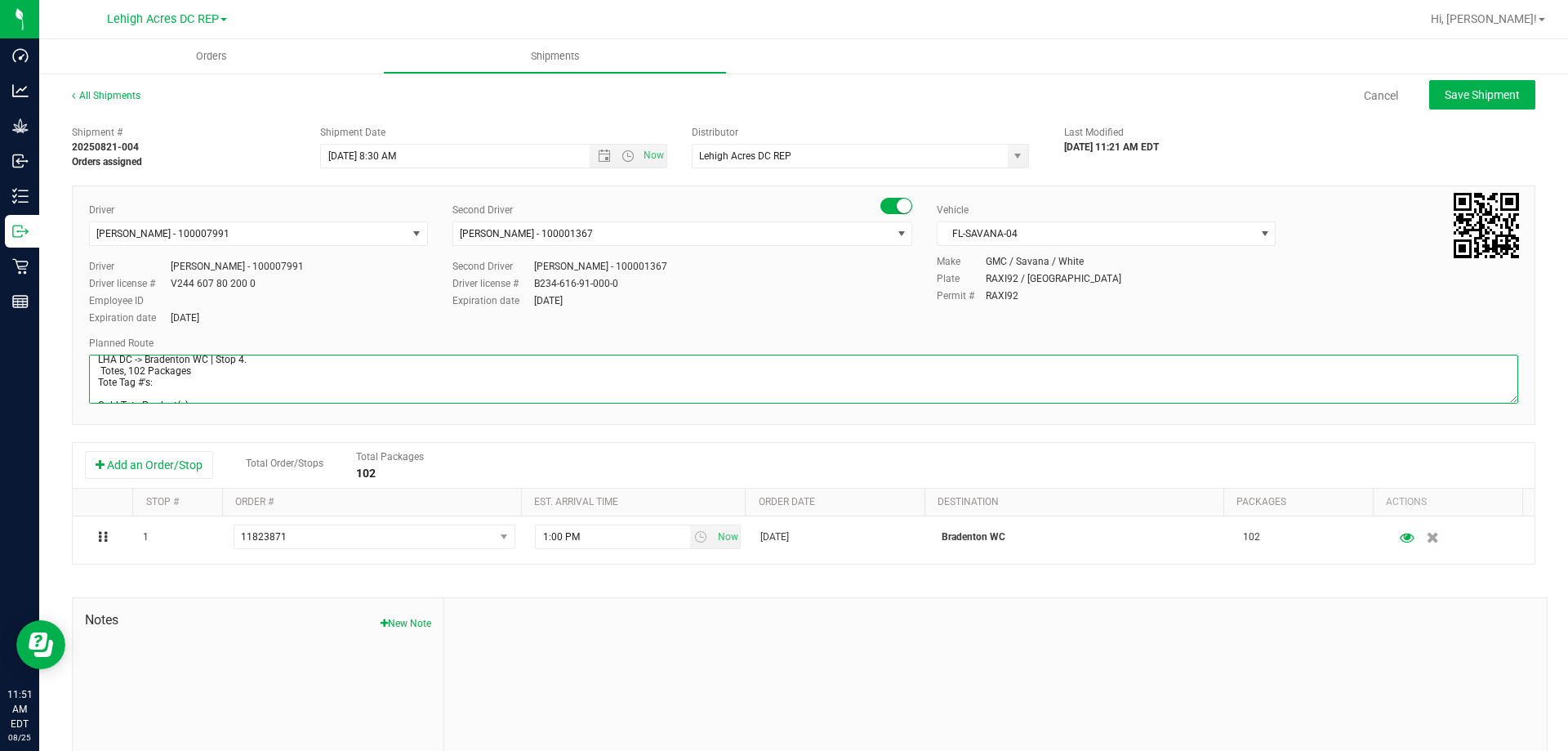
scroll to position [129, 0]
drag, startPoint x: 1491, startPoint y: 394, endPoint x: 1511, endPoint y: 569, distance: 176.1
click at [1511, 569] on div "Shipment # 20250821-004 Orders assigned Shipment Date [DATE] 8:30 AM Now Distri…" at bounding box center [803, 467] width 1463 height 700
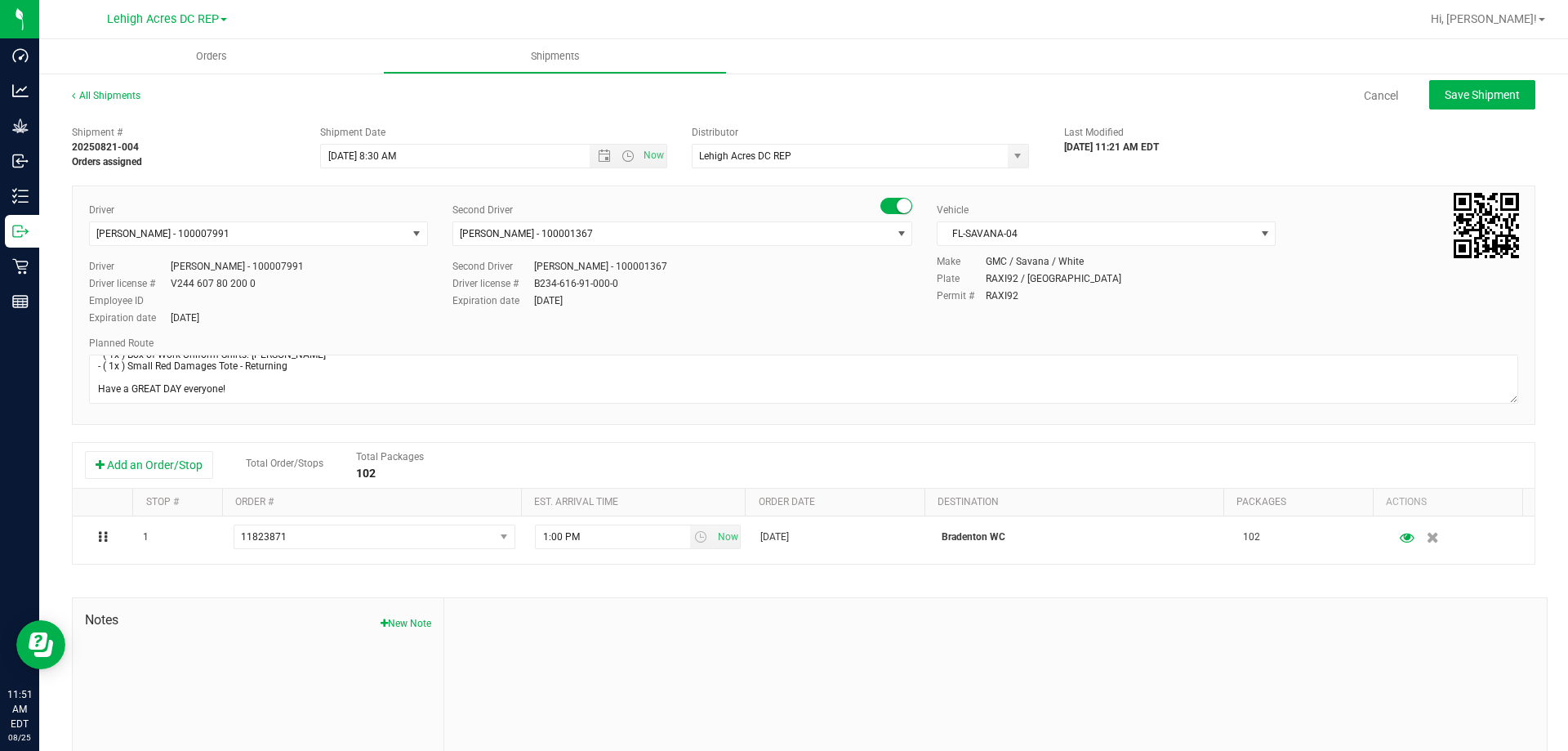
click at [1477, 430] on div "Shipment # 20250821-004 Orders assigned Shipment Date [DATE] 8:30 AM Now Distri…" at bounding box center [803, 467] width 1463 height 700
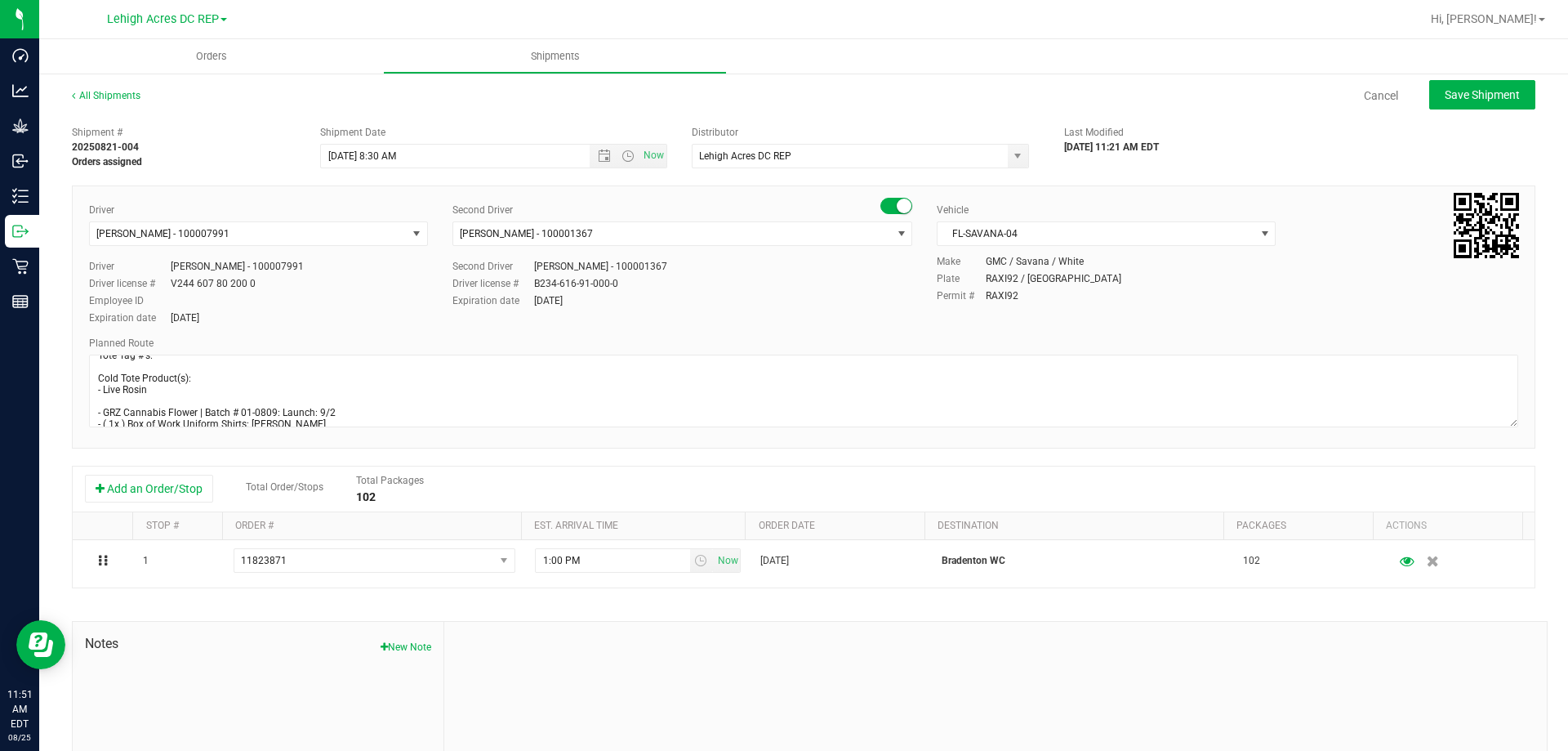
scroll to position [1, 0]
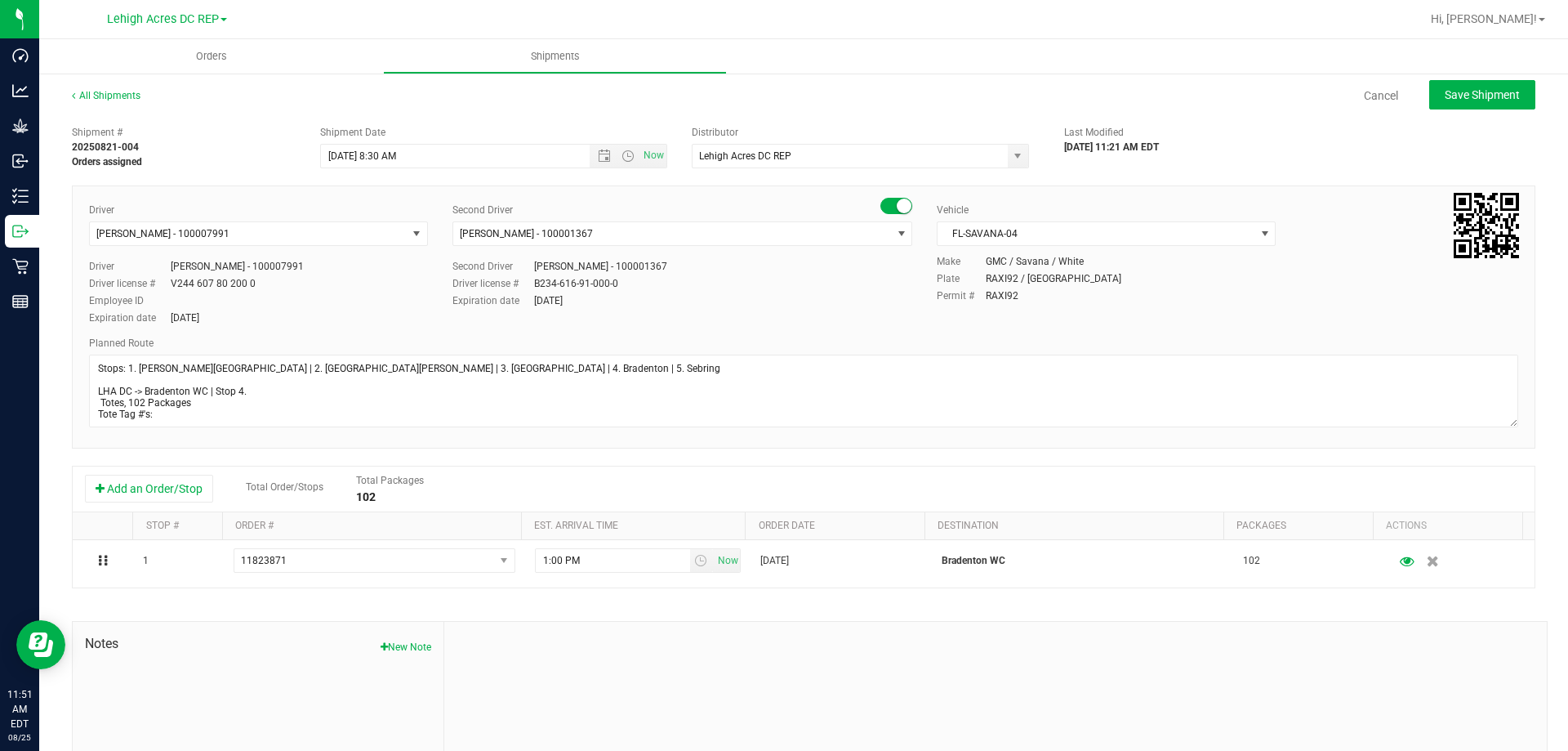
drag, startPoint x: 1496, startPoint y: 395, endPoint x: 1530, endPoint y: 523, distance: 132.4
click at [1534, 523] on div "All Shipments Cancel Save Shipment Shipment # 20250821-004 Orders assigned Ship…" at bounding box center [803, 464] width 1529 height 786
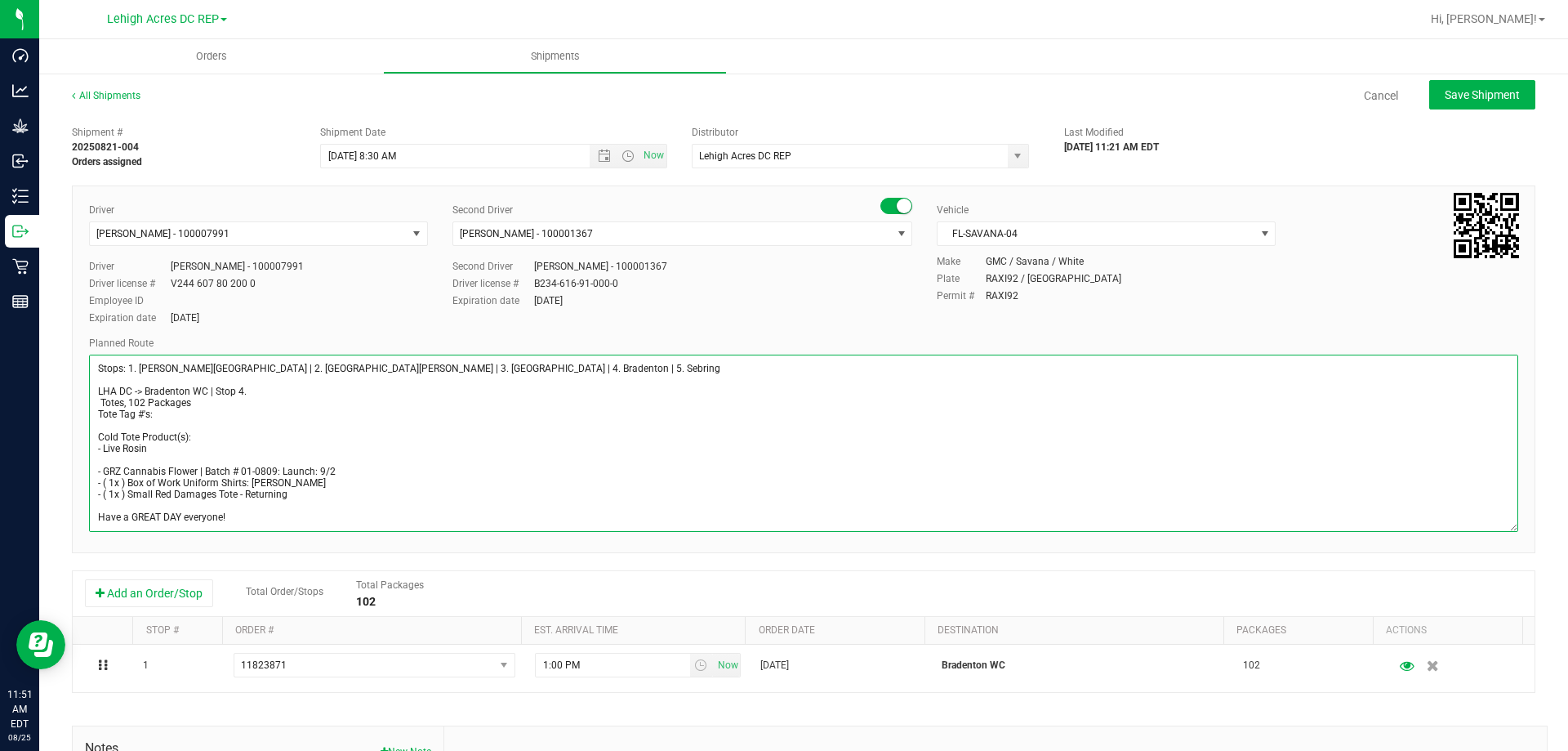
click at [98, 398] on textarea at bounding box center [803, 443] width 1429 height 177
type textarea "Stops: 1. [PERSON_NAME][GEOGRAPHIC_DATA] | 2. [GEOGRAPHIC_DATA][PERSON_NAME] | …"
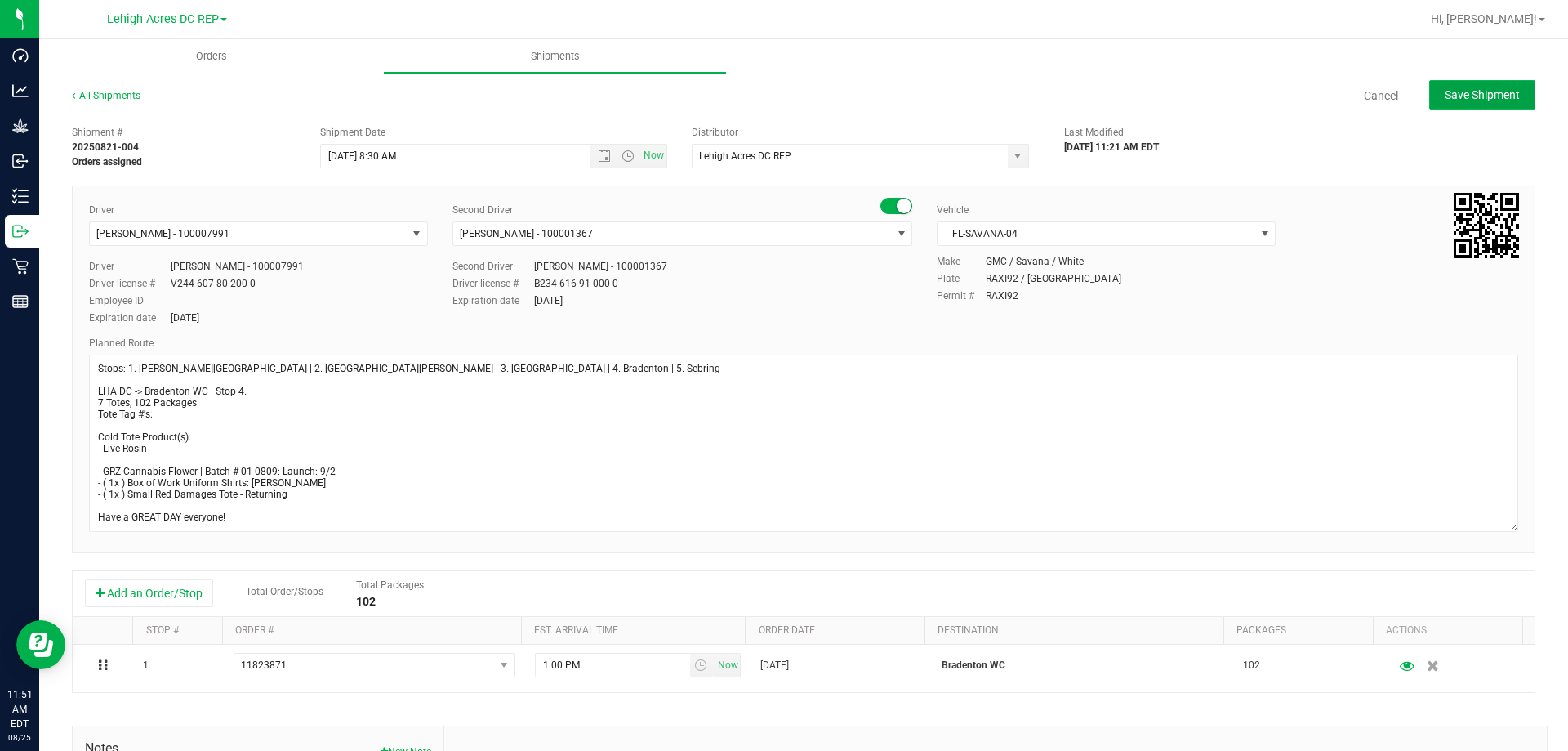
click at [1468, 100] on span "Save Shipment" at bounding box center [1482, 94] width 75 height 13
type input "[DATE] 12:30 PM"
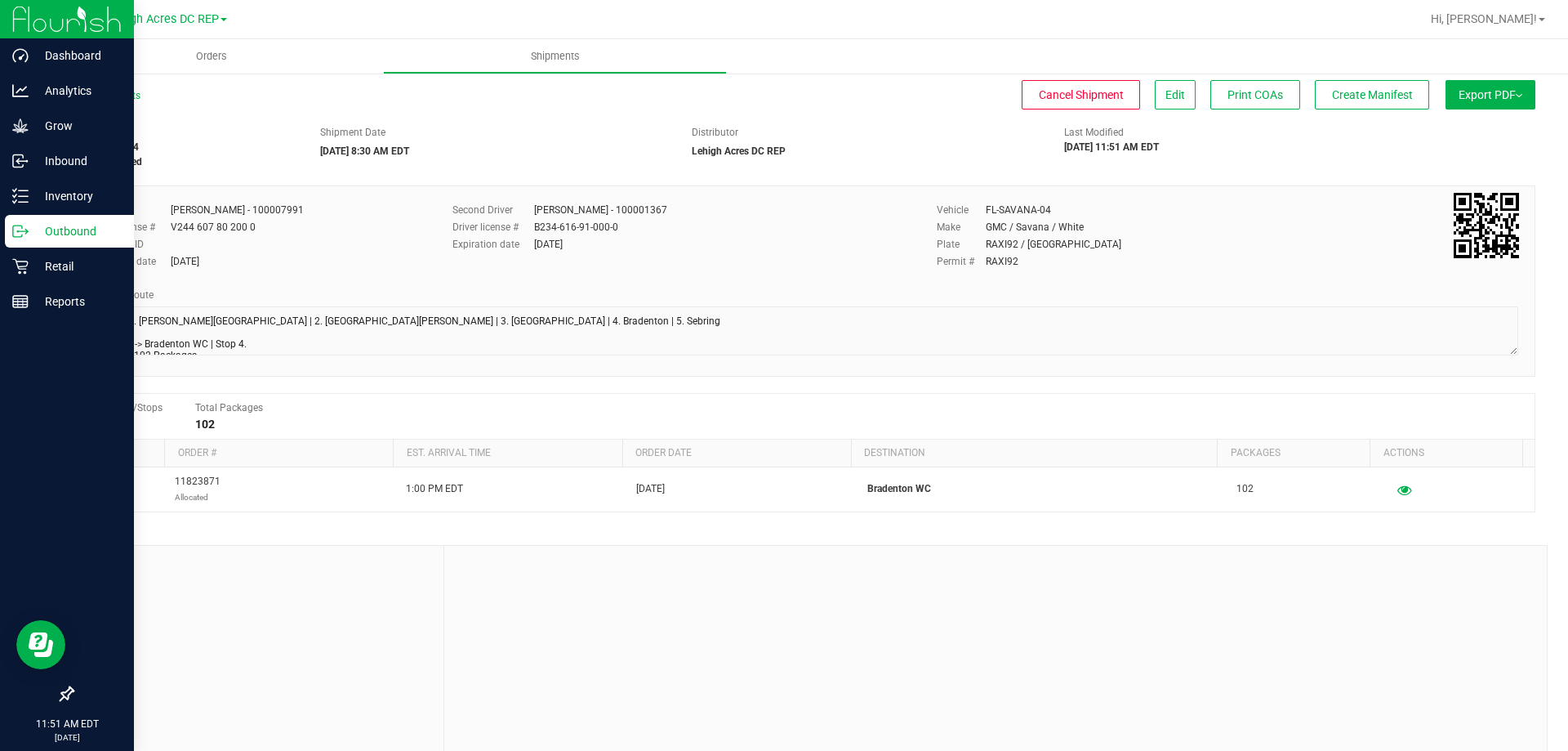
click at [52, 235] on p "Outbound" at bounding box center [78, 231] width 98 height 19
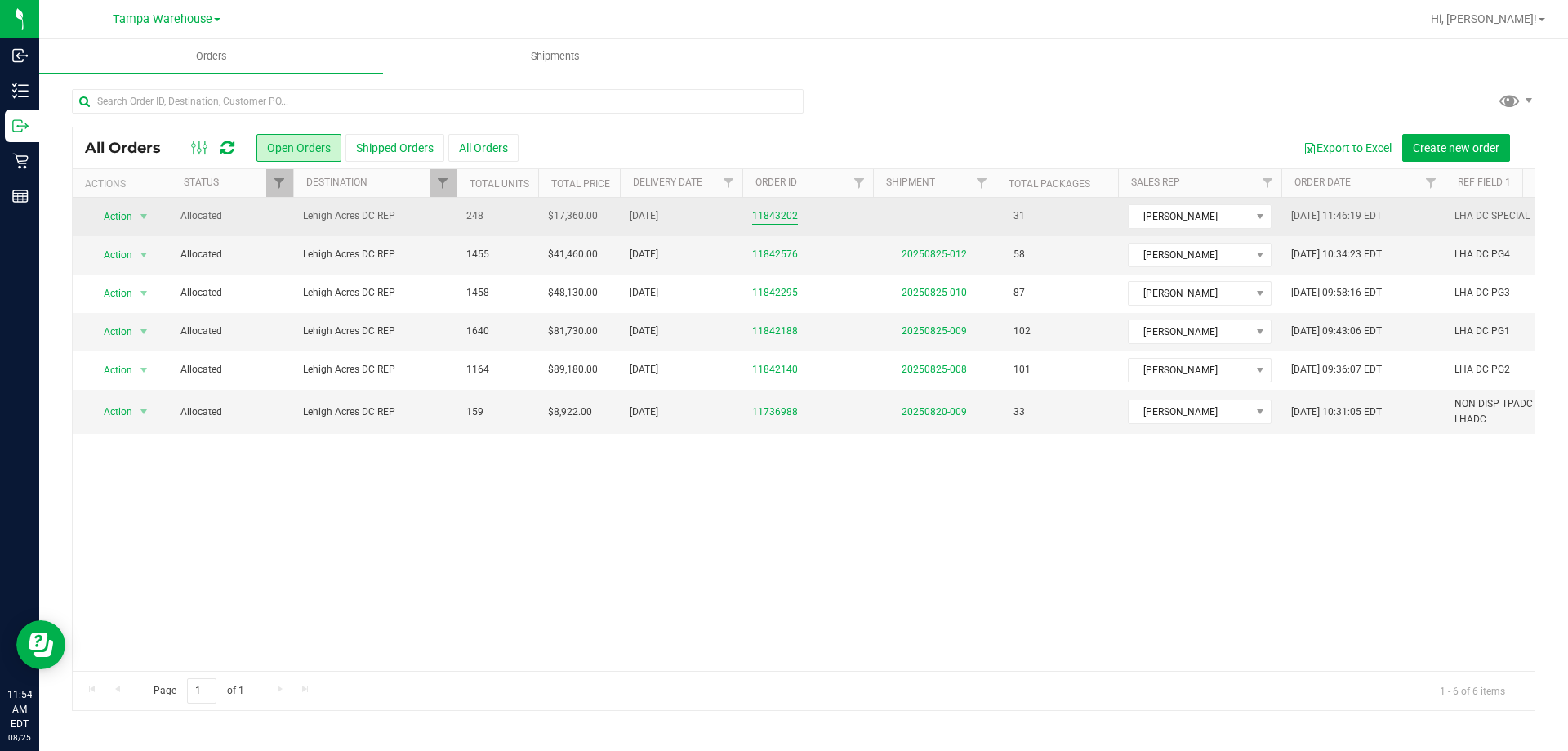
click at [782, 213] on link "11843202" at bounding box center [774, 216] width 45 height 16
click at [777, 215] on link "11843202" at bounding box center [774, 216] width 45 height 16
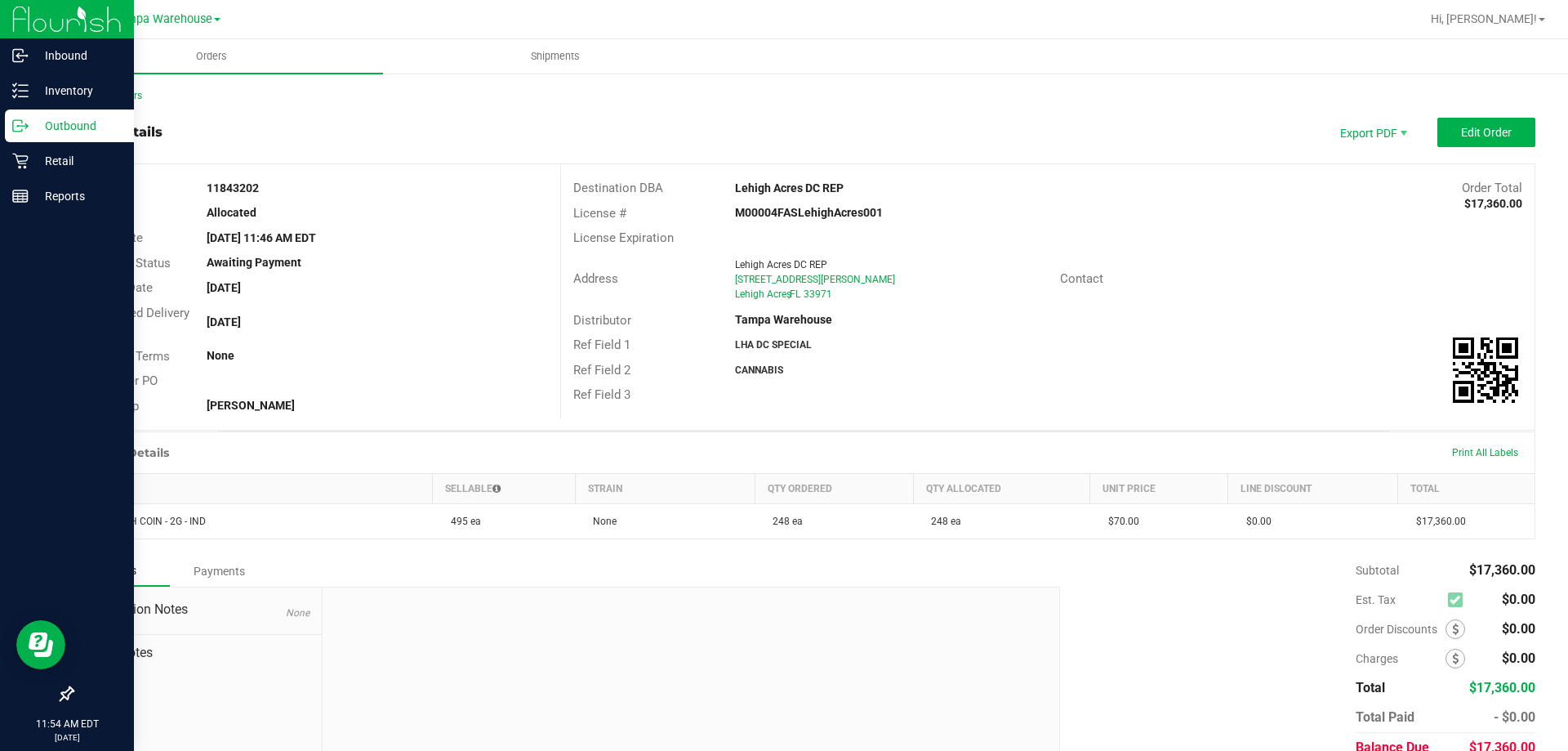
click at [53, 123] on p "Outbound" at bounding box center [78, 125] width 98 height 19
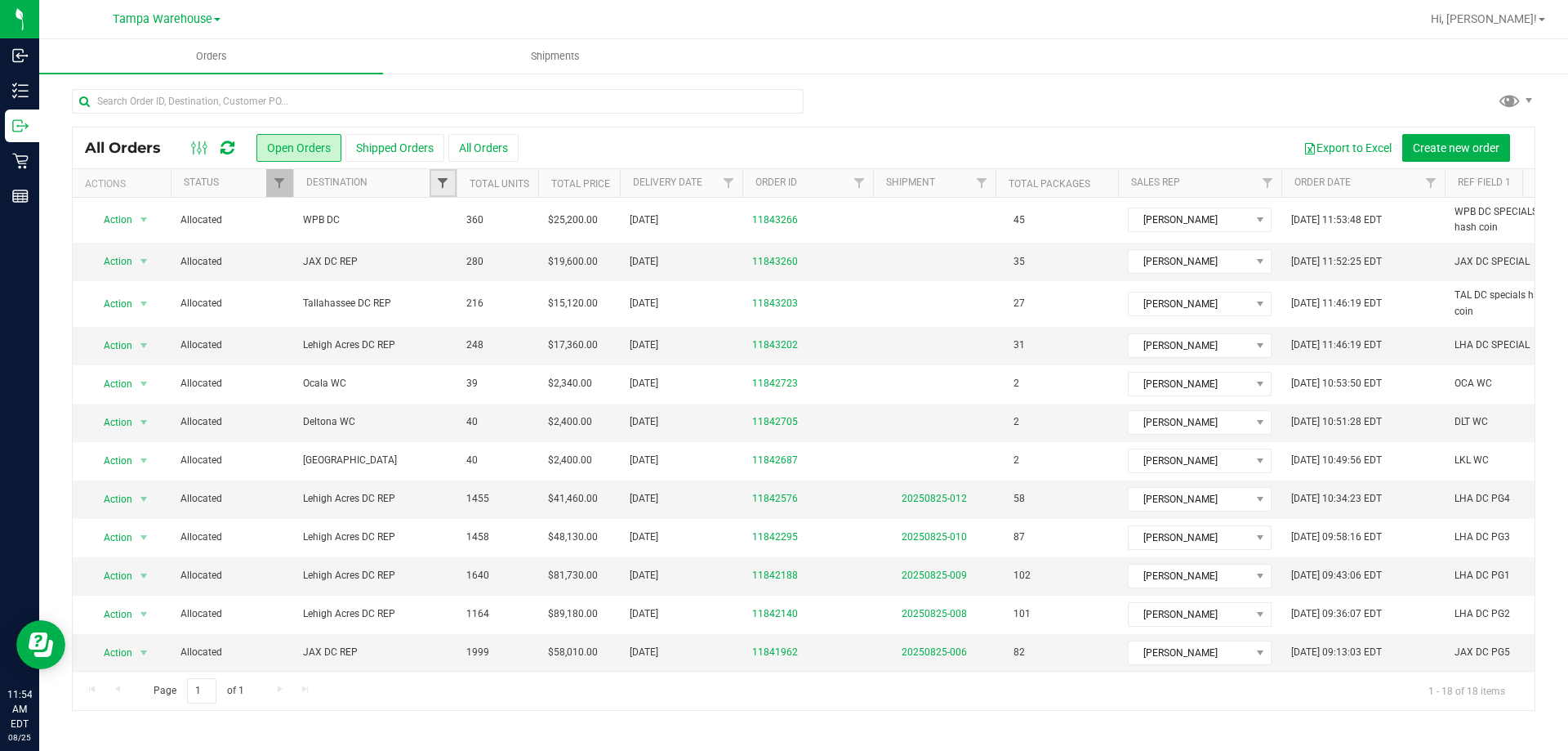
click at [445, 181] on span "Filter" at bounding box center [443, 182] width 13 height 13
type input "leh"
click at [448, 261] on input "Lehigh Acres DC REP" at bounding box center [451, 258] width 10 height 10
checkbox input "true"
click at [475, 321] on button "Filter" at bounding box center [478, 319] width 78 height 36
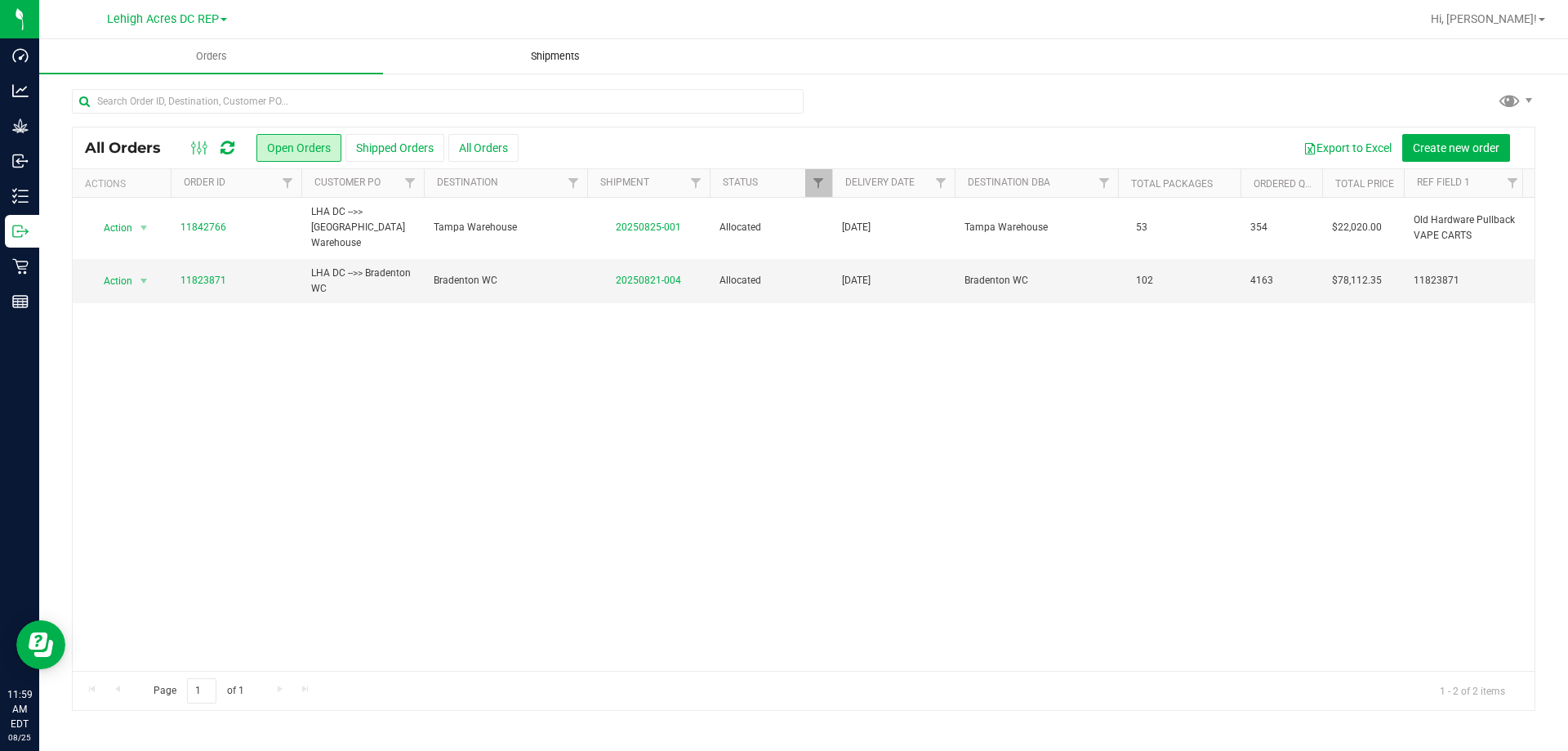
click at [563, 61] on span "Shipments" at bounding box center [555, 56] width 93 height 15
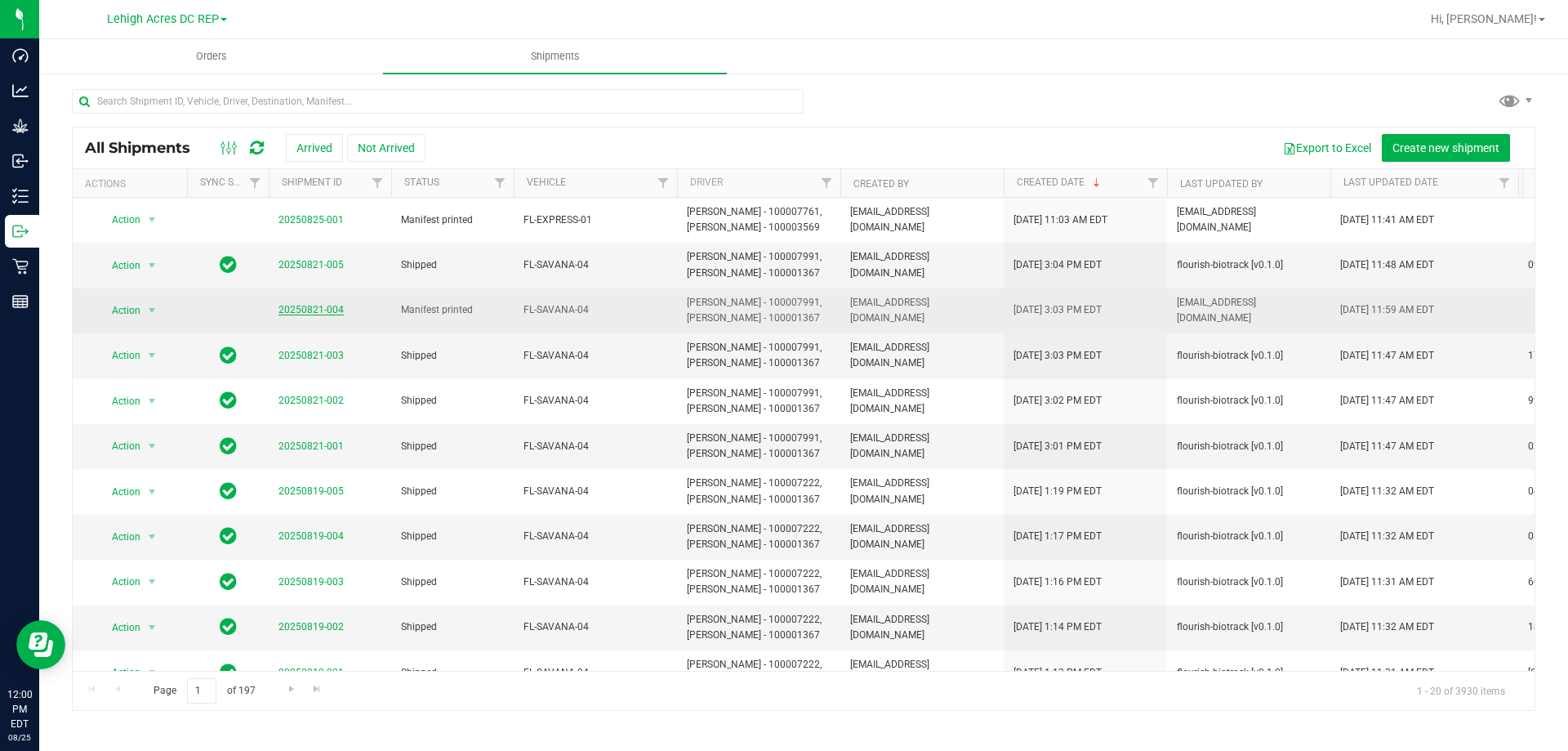
click at [318, 313] on link "20250821-004" at bounding box center [311, 309] width 65 height 11
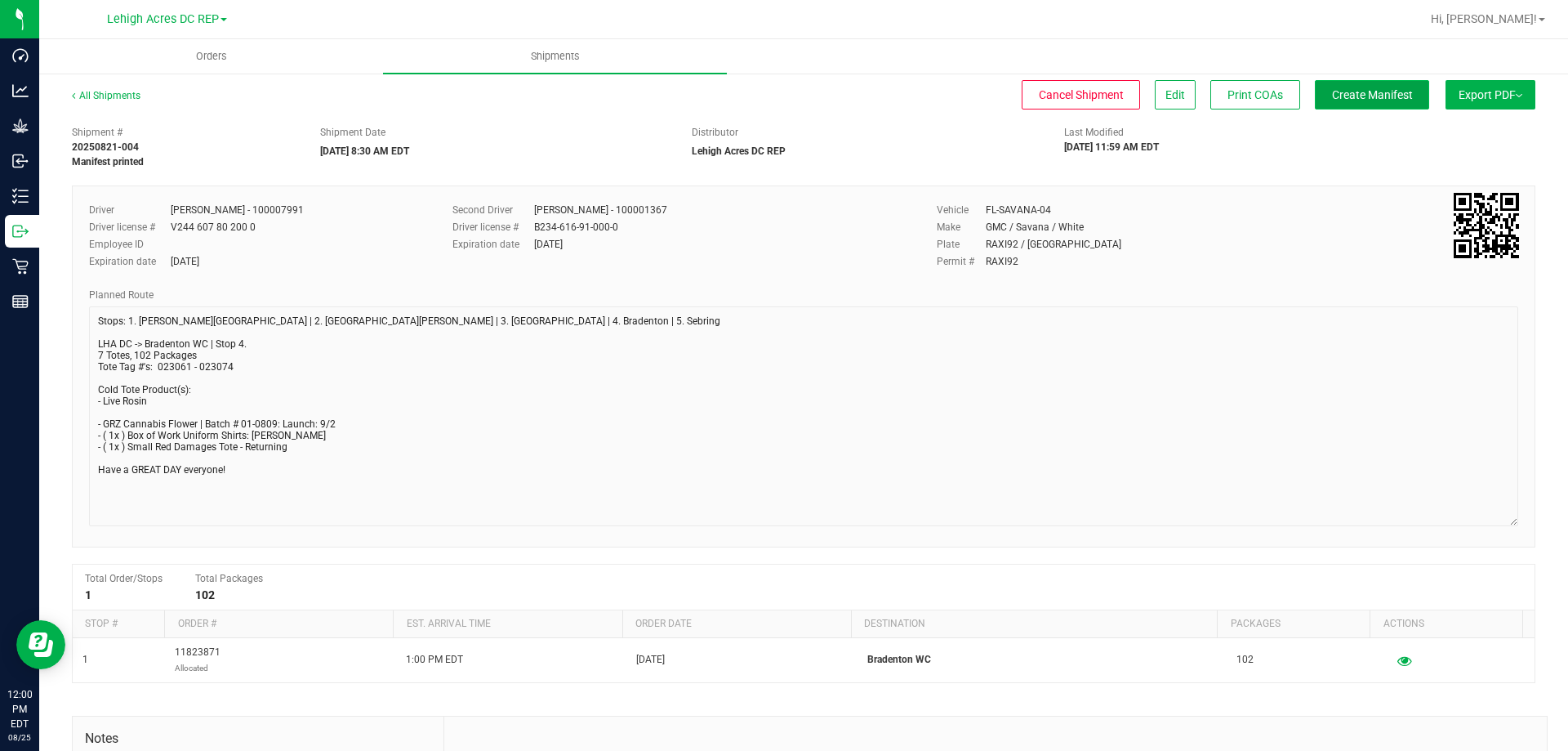
click at [1352, 100] on span "Create Manifest" at bounding box center [1372, 94] width 81 height 13
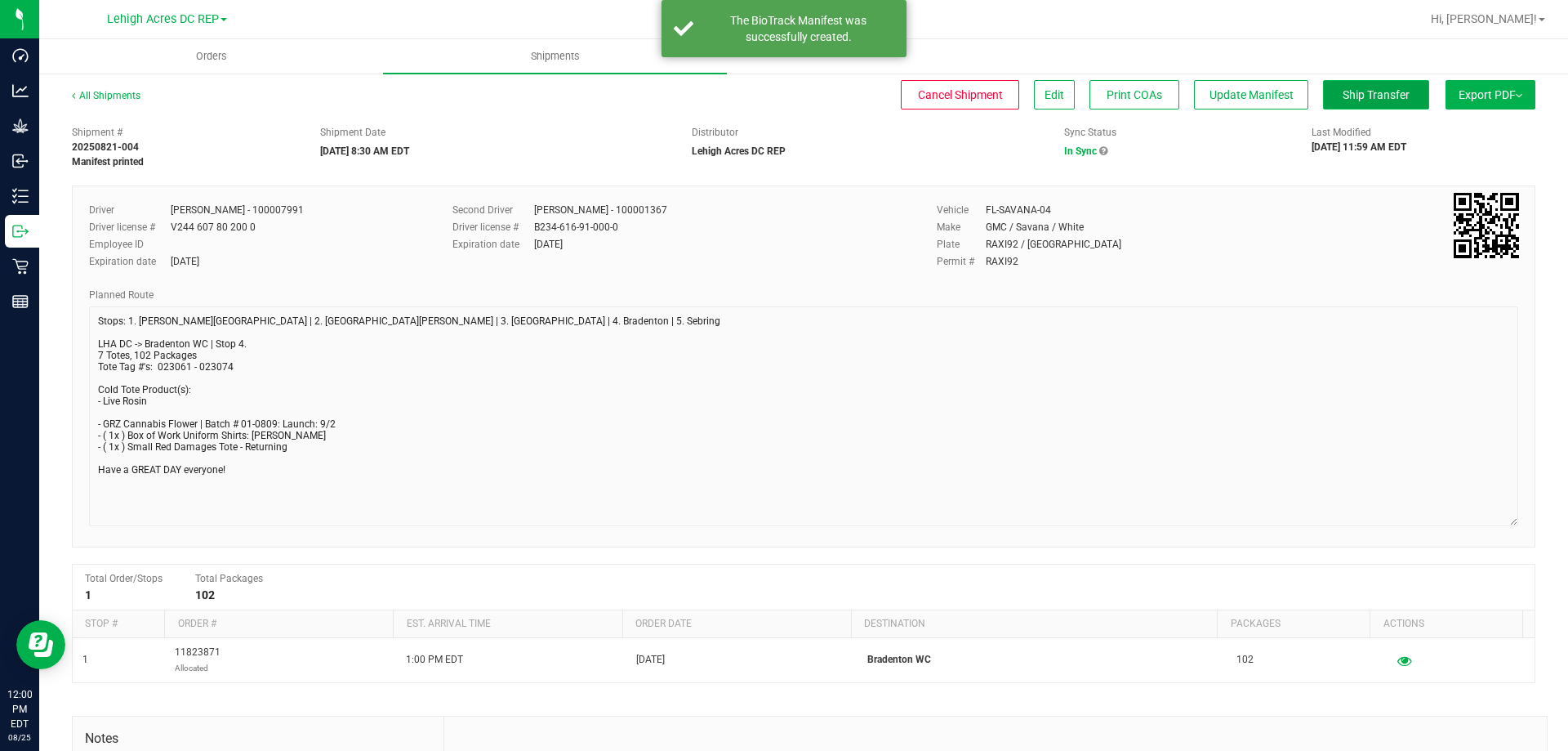
click at [1356, 101] on span "Ship Transfer" at bounding box center [1375, 94] width 67 height 13
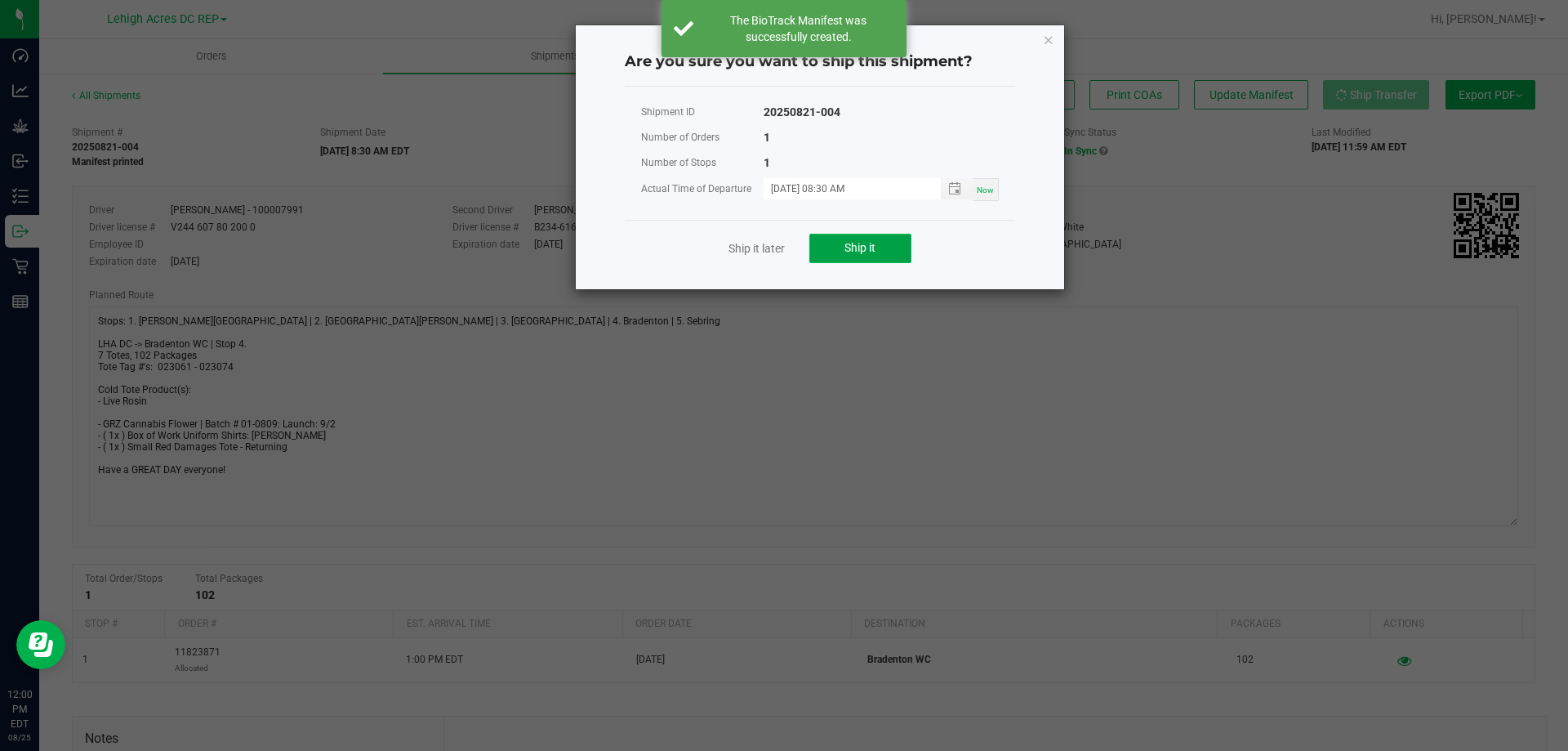
click at [888, 254] on button "Ship it" at bounding box center [860, 248] width 102 height 30
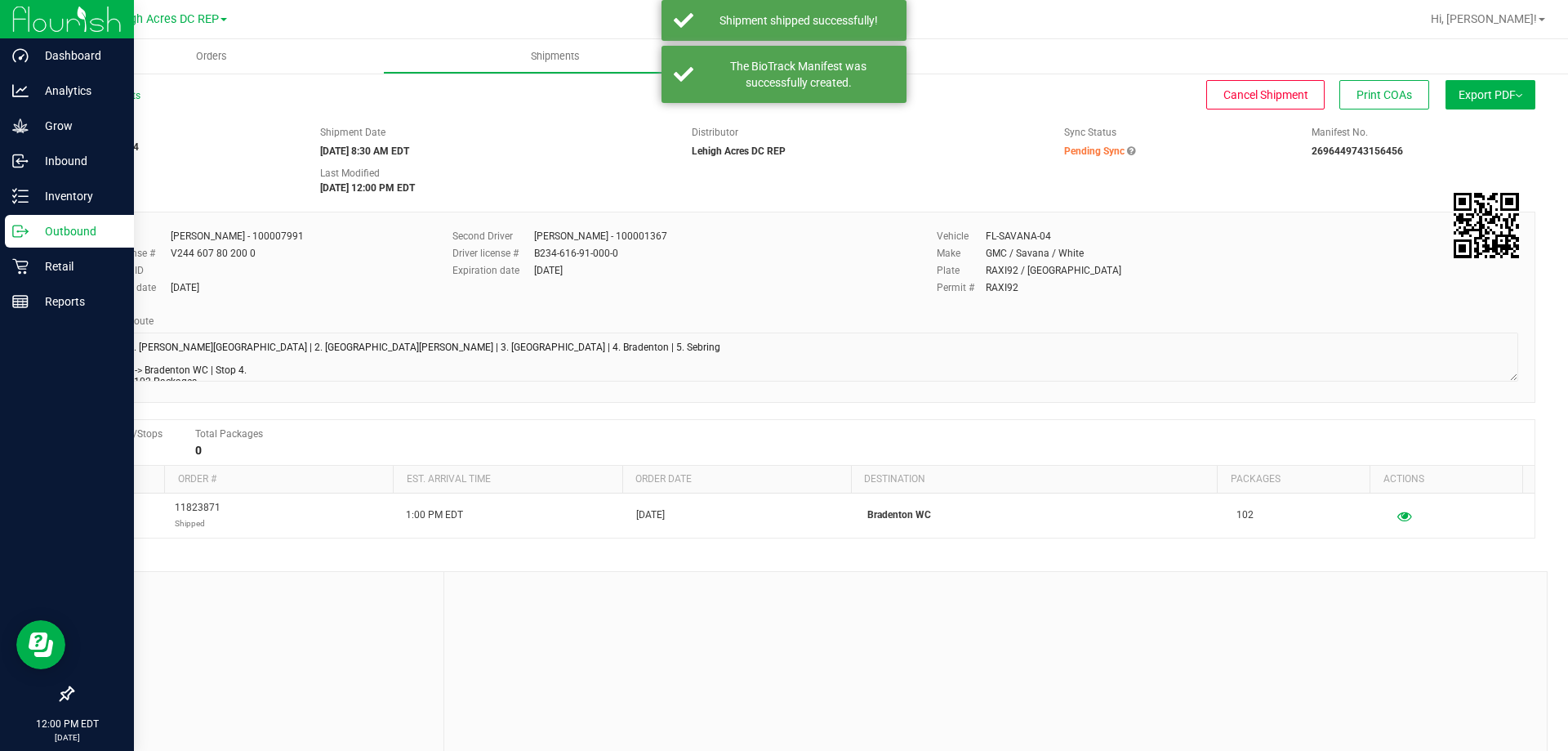
click at [47, 232] on p "Outbound" at bounding box center [78, 231] width 98 height 19
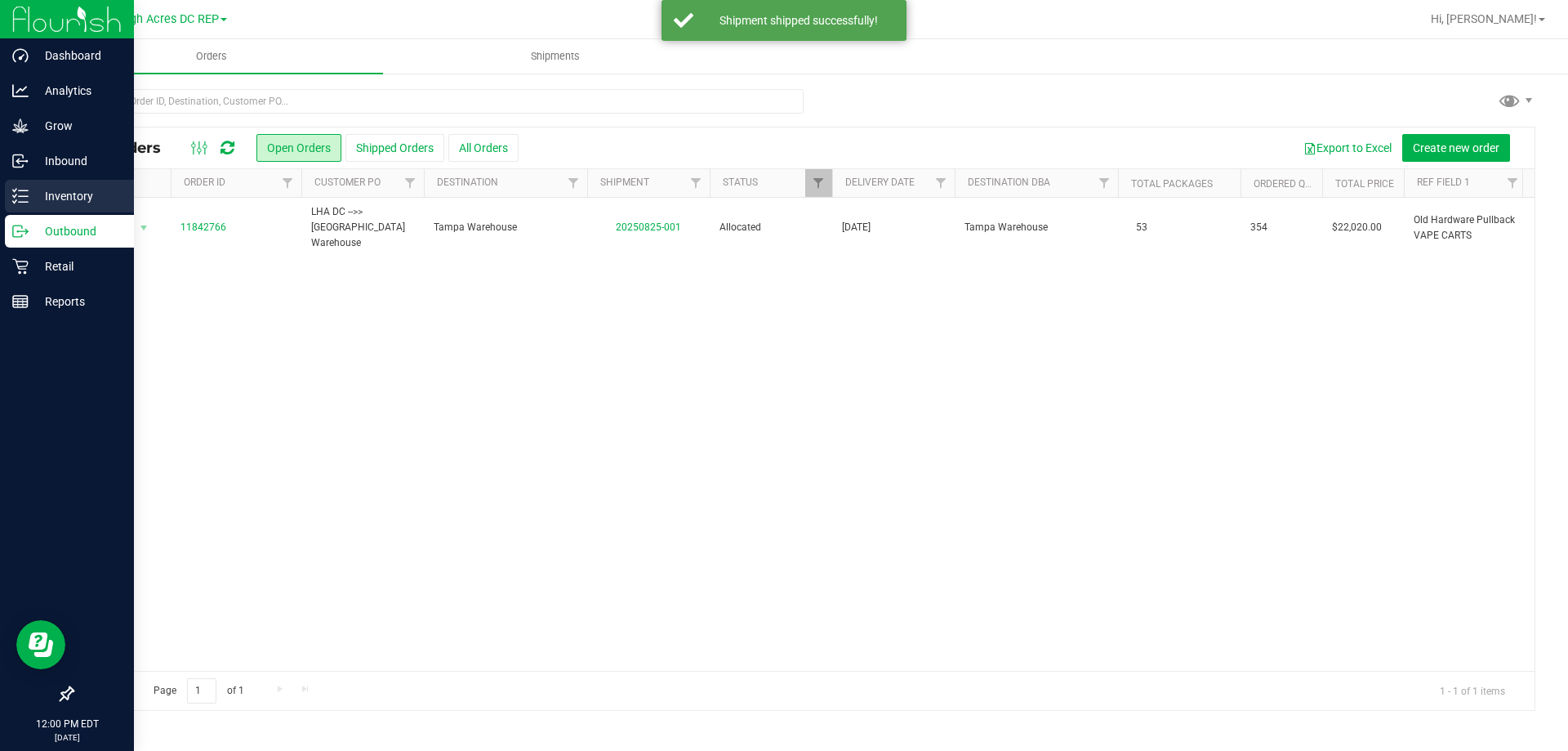
click at [50, 195] on p "Inventory" at bounding box center [78, 196] width 98 height 19
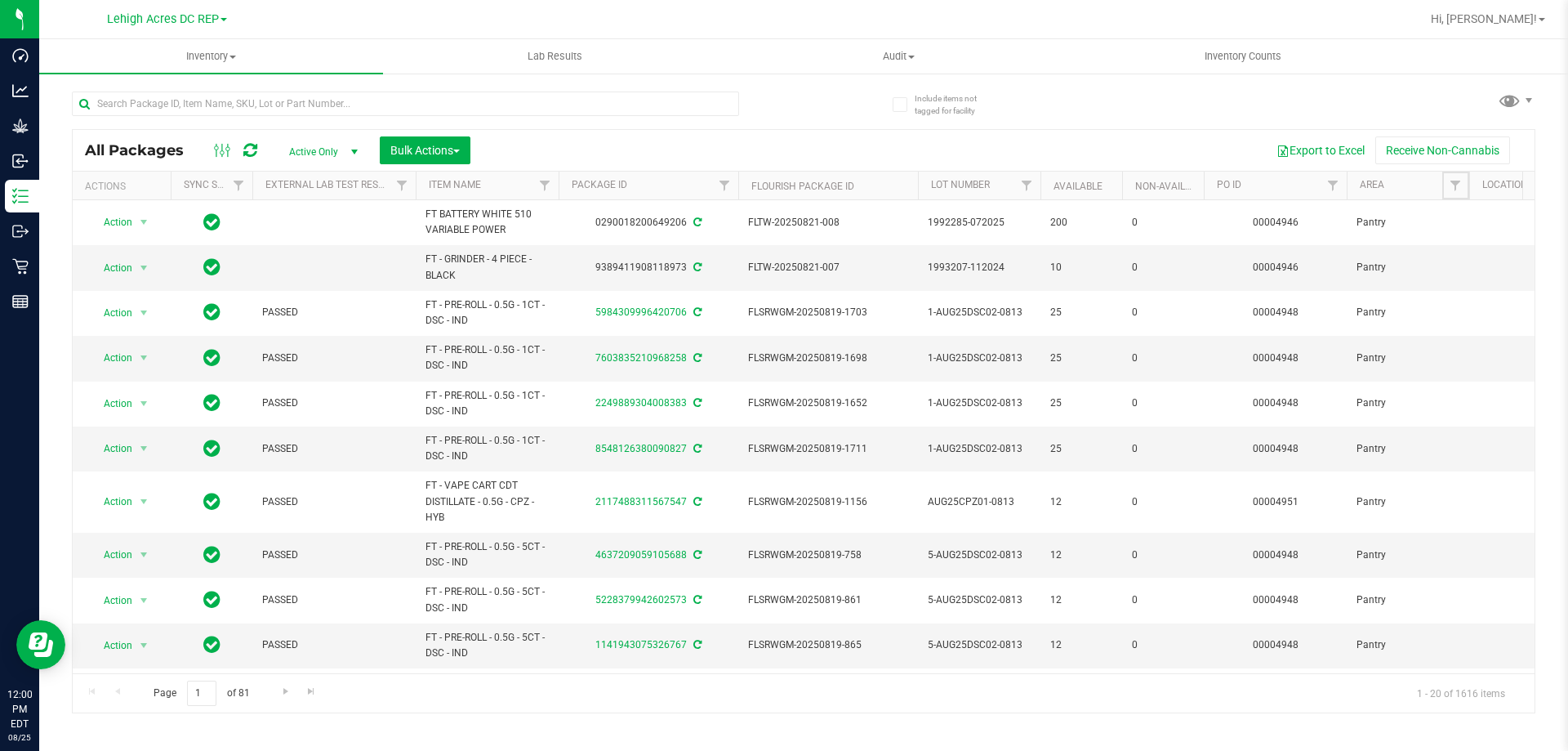
click at [1452, 191] on span "Filter" at bounding box center [1455, 185] width 13 height 13
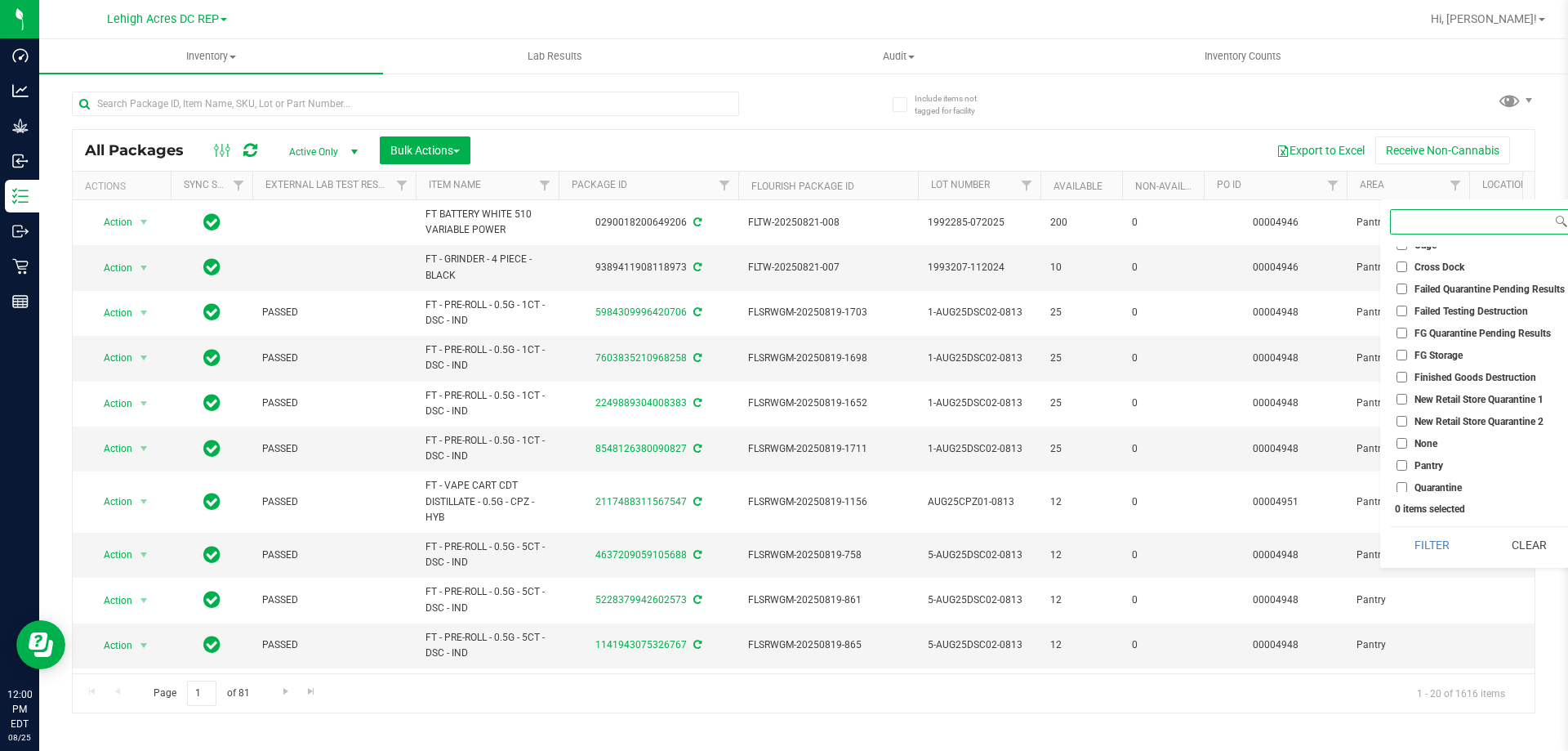
scroll to position [81, 0]
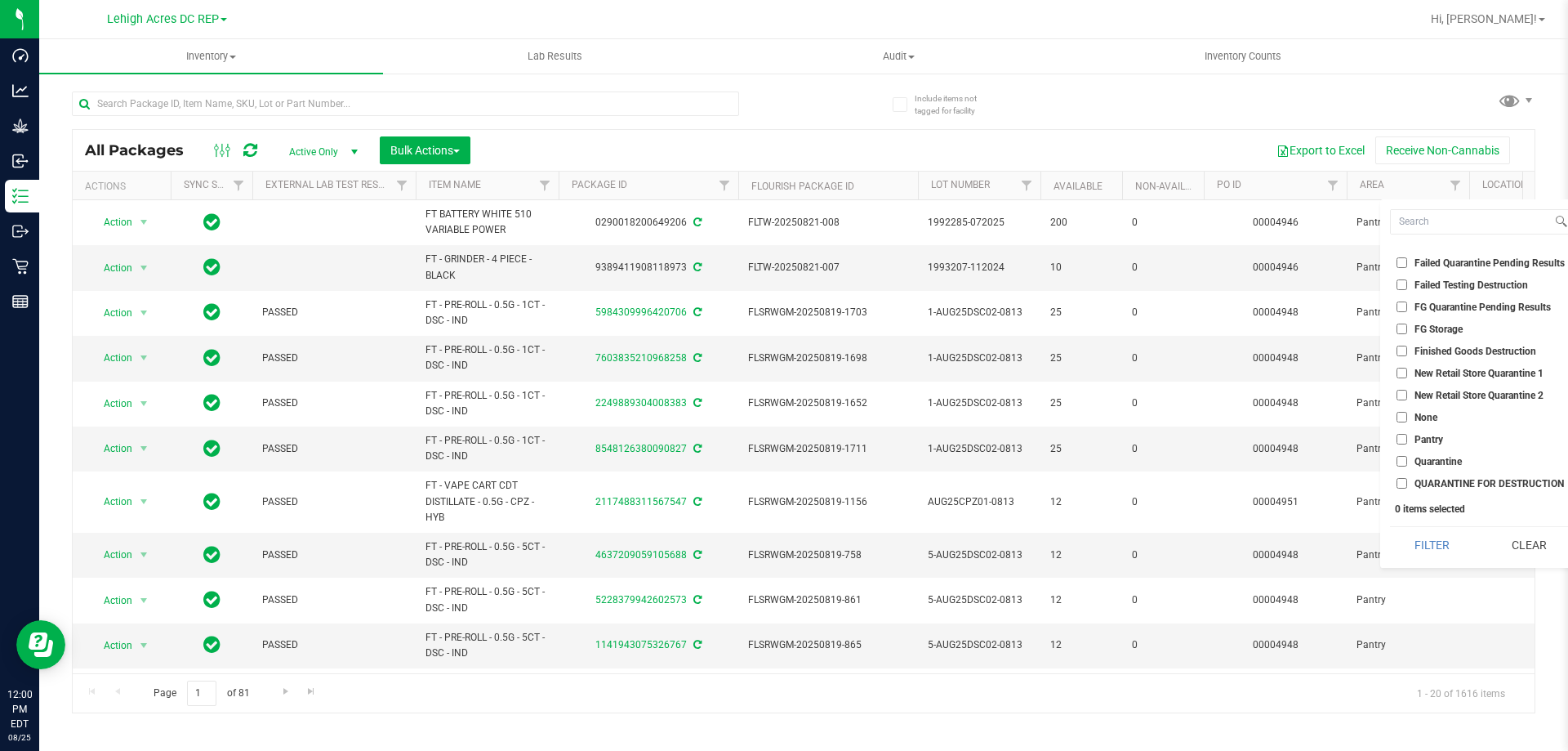
click at [1404, 439] on input "Pantry" at bounding box center [1402, 439] width 10 height 10
checkbox input "true"
click at [1433, 548] on button "Filter" at bounding box center [1432, 545] width 84 height 36
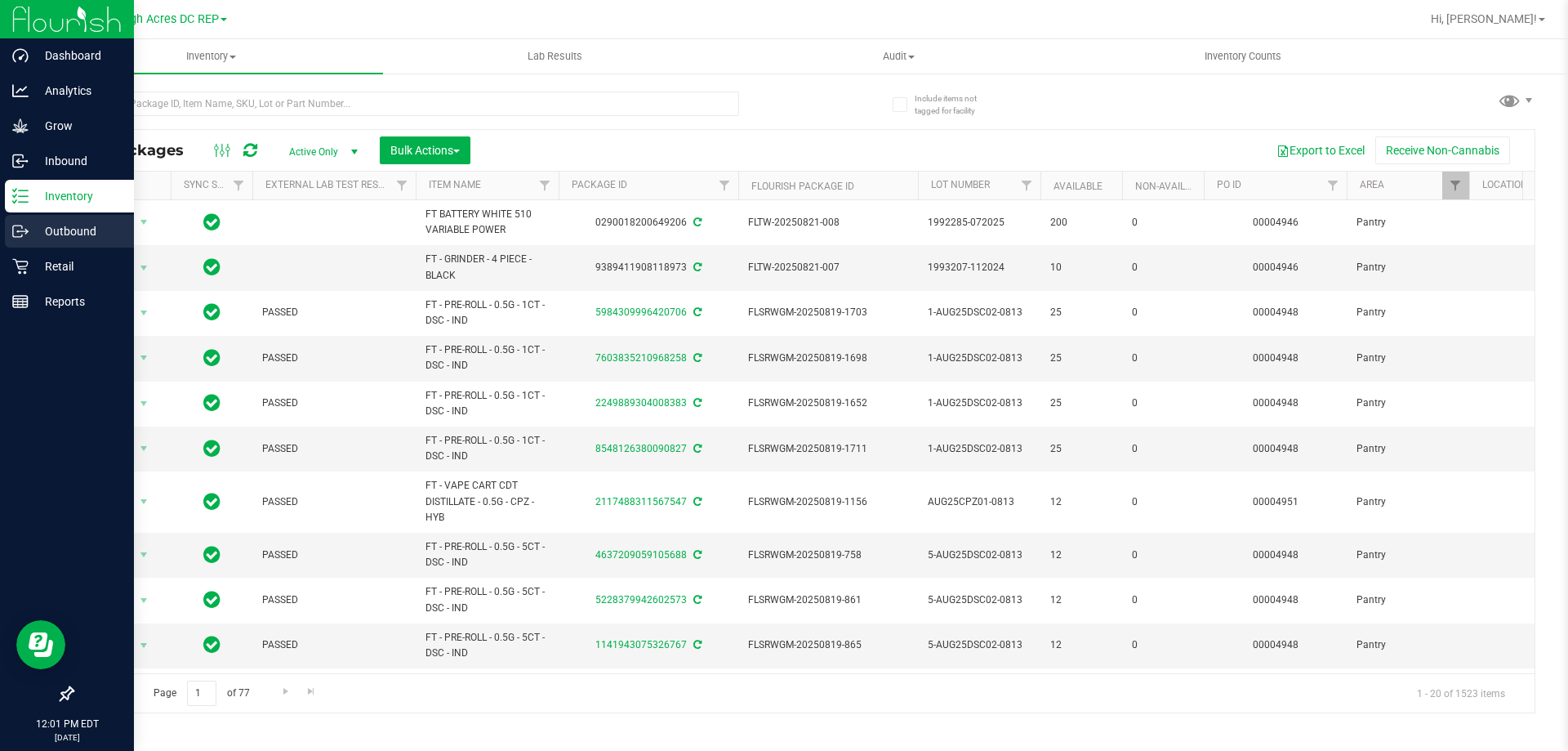
click at [51, 229] on p "Outbound" at bounding box center [78, 231] width 98 height 19
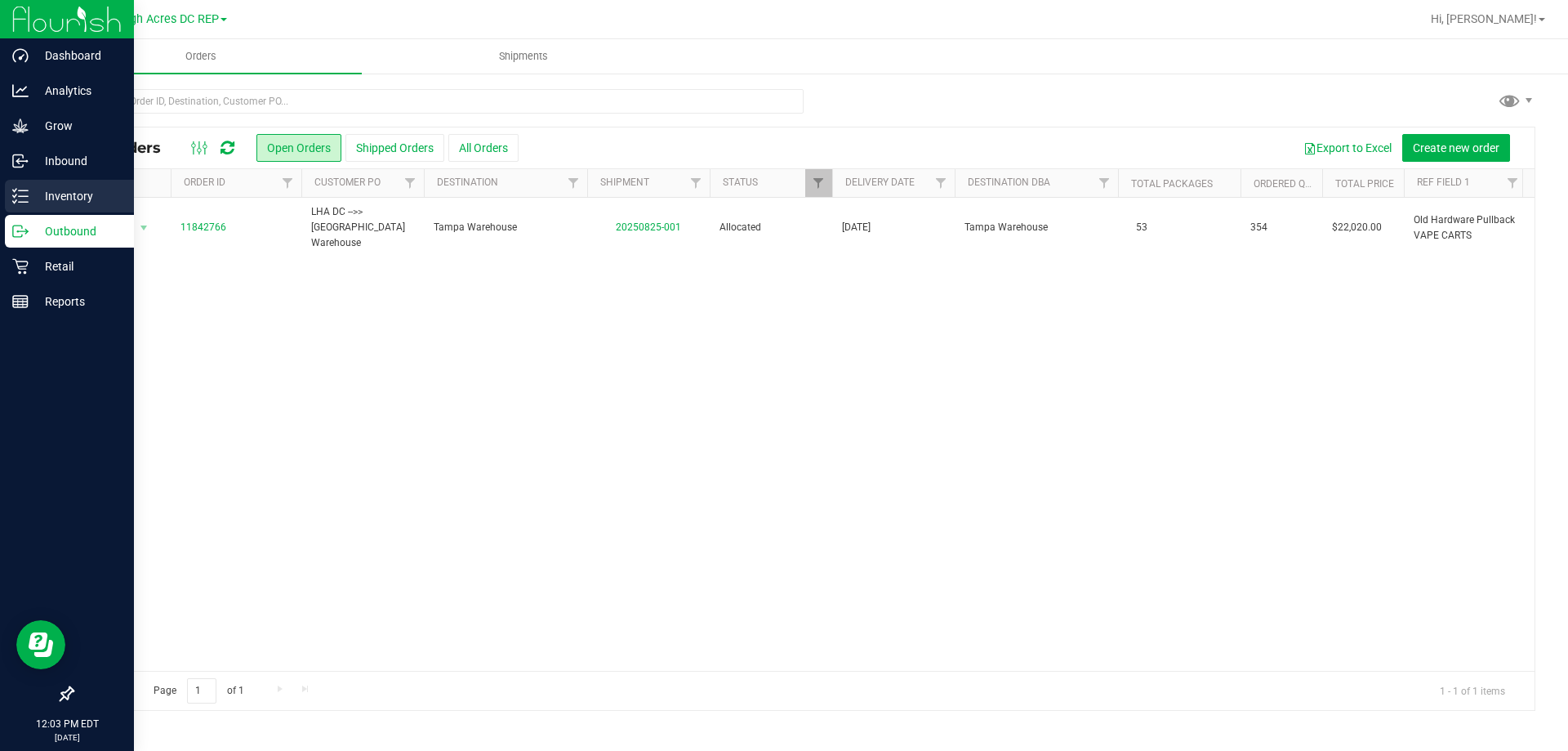
click at [72, 190] on p "Inventory" at bounding box center [78, 196] width 98 height 19
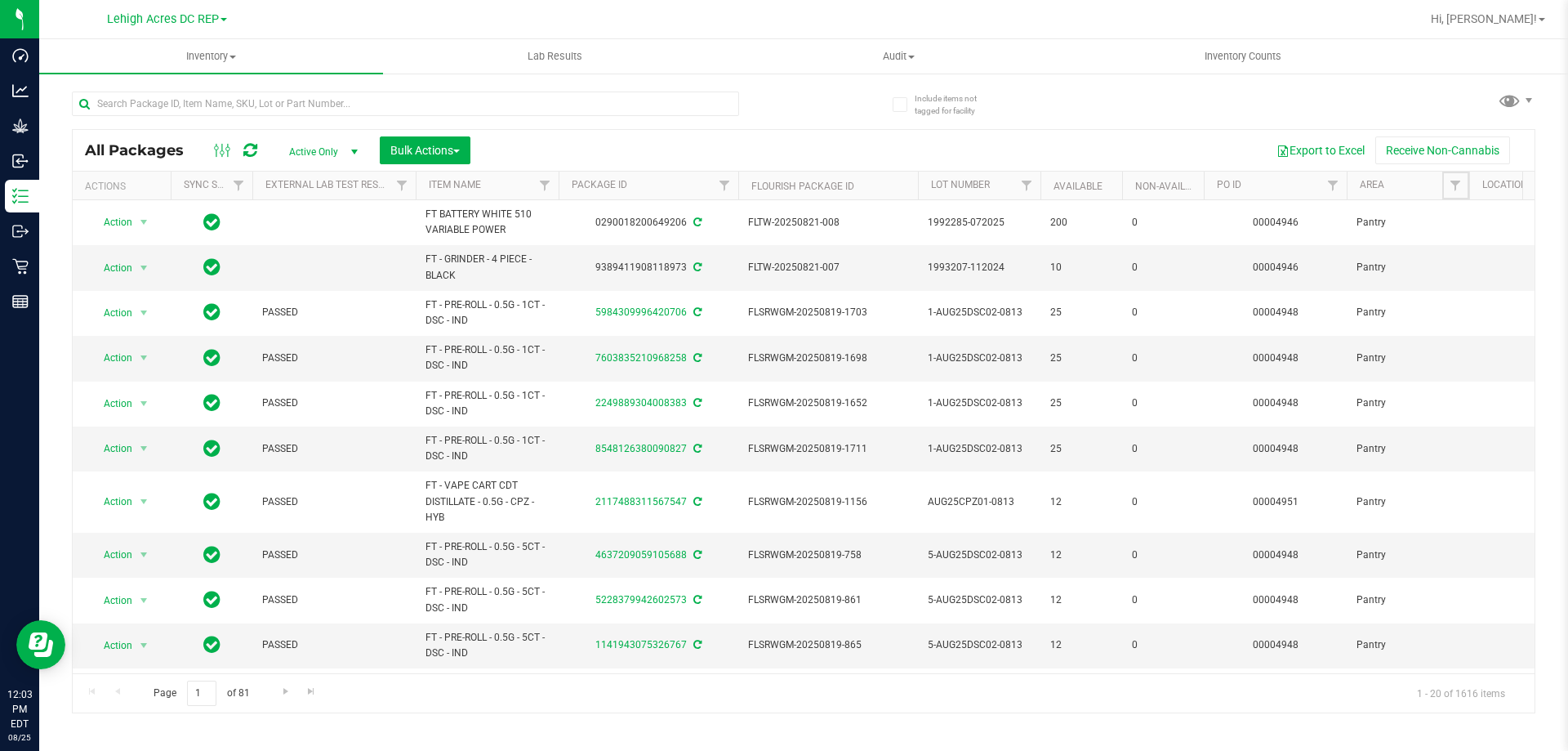
click at [1456, 183] on span "Filter" at bounding box center [1455, 185] width 13 height 13
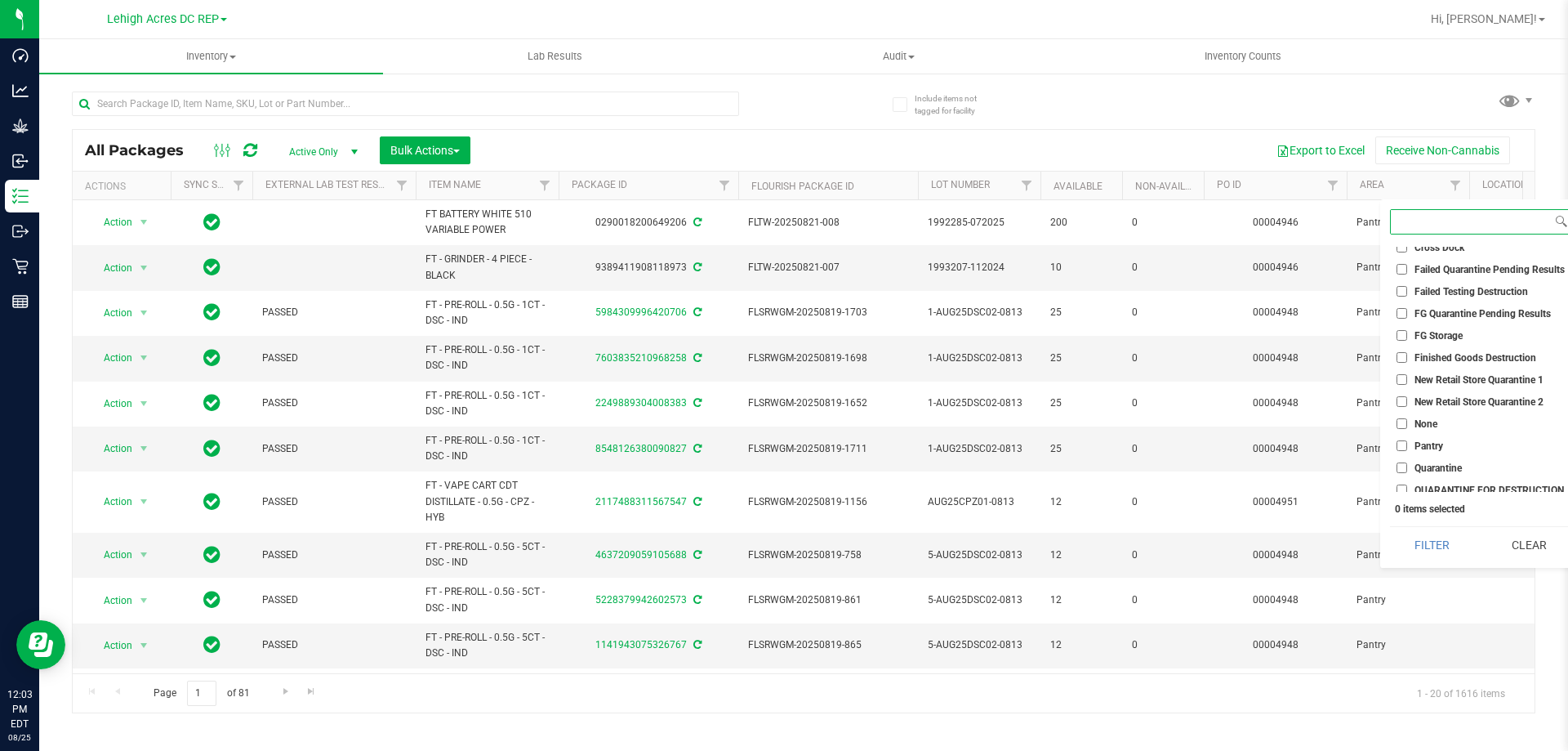
scroll to position [81, 0]
click at [1401, 441] on input "Pantry" at bounding box center [1402, 439] width 10 height 10
checkbox input "true"
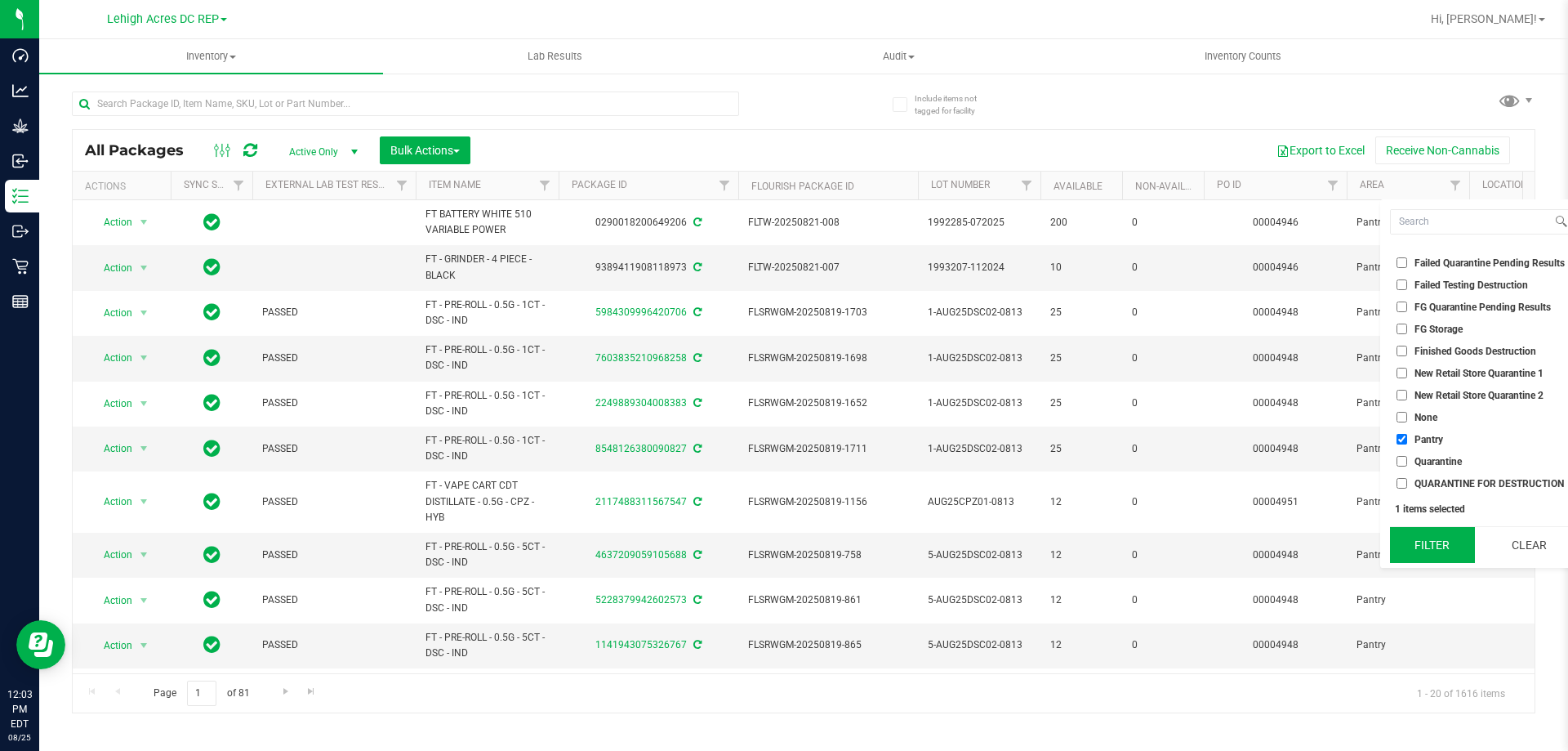
click at [1422, 538] on button "Filter" at bounding box center [1432, 545] width 84 height 36
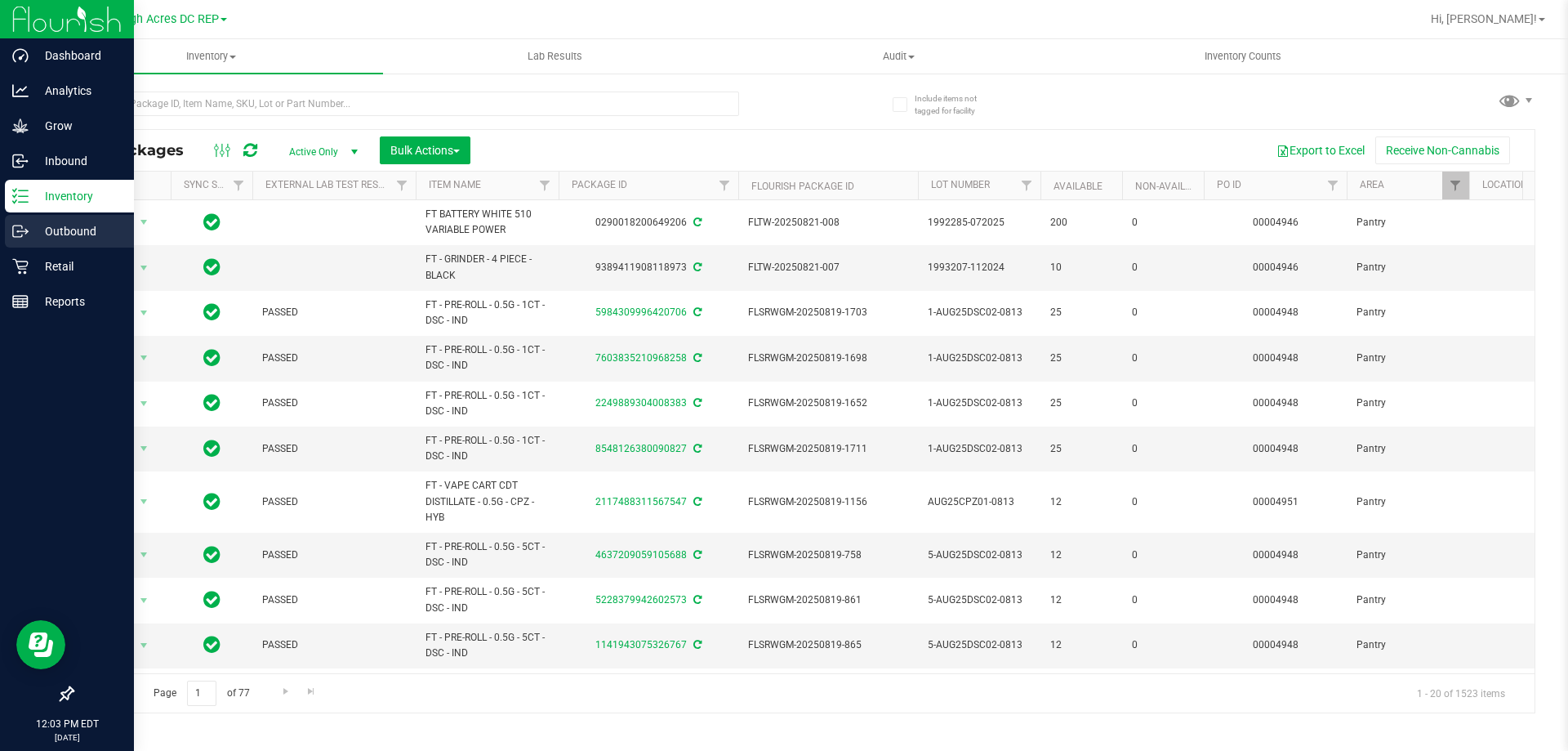
click at [44, 229] on p "Outbound" at bounding box center [78, 231] width 98 height 19
